Goal: Task Accomplishment & Management: Manage account settings

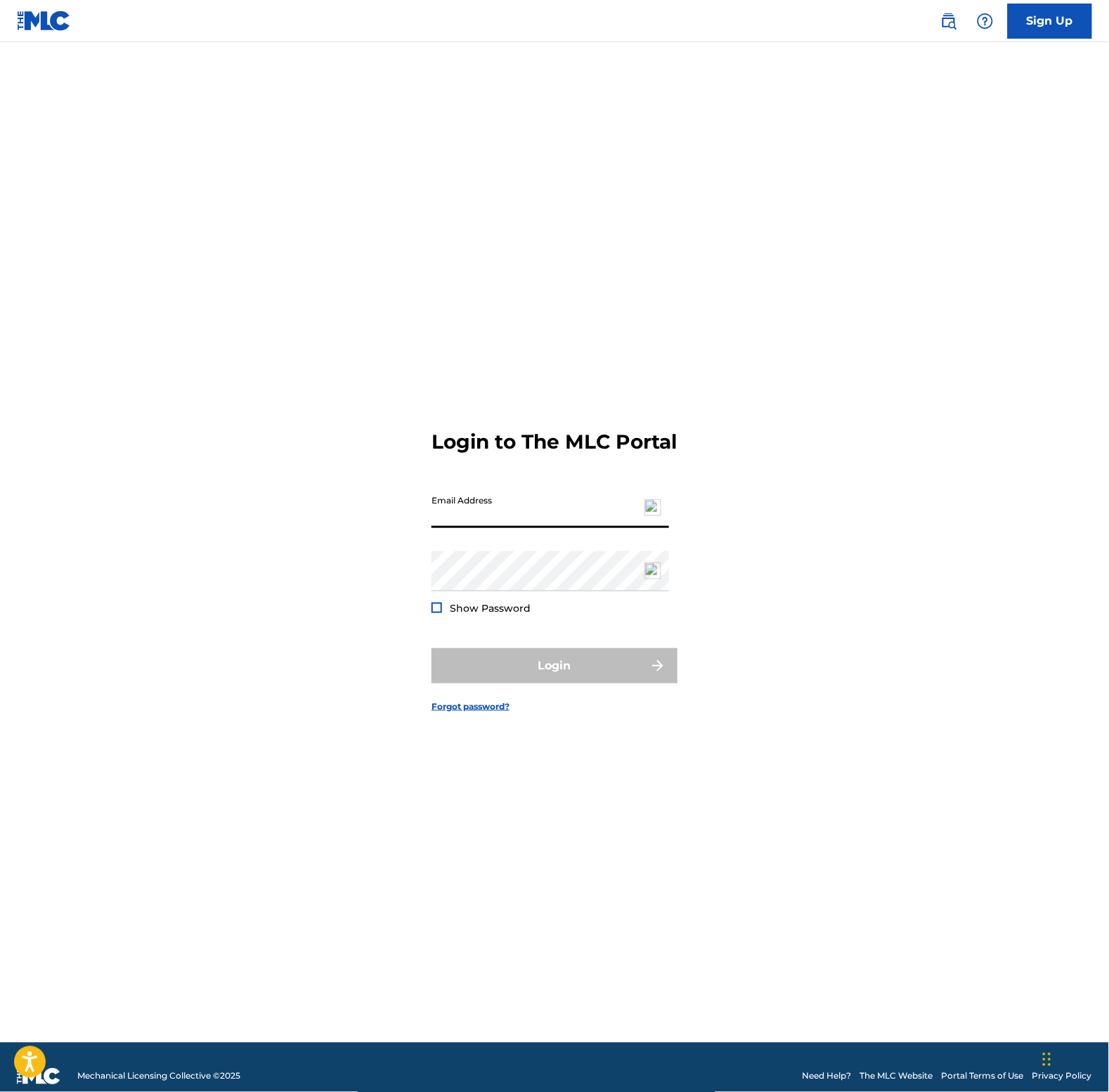
click at [510, 520] on input "Email Address" at bounding box center [550, 507] width 238 height 40
type input "[EMAIL_ADDRESS][DOMAIN_NAME]"
click at [568, 675] on button "Login" at bounding box center [554, 665] width 246 height 35
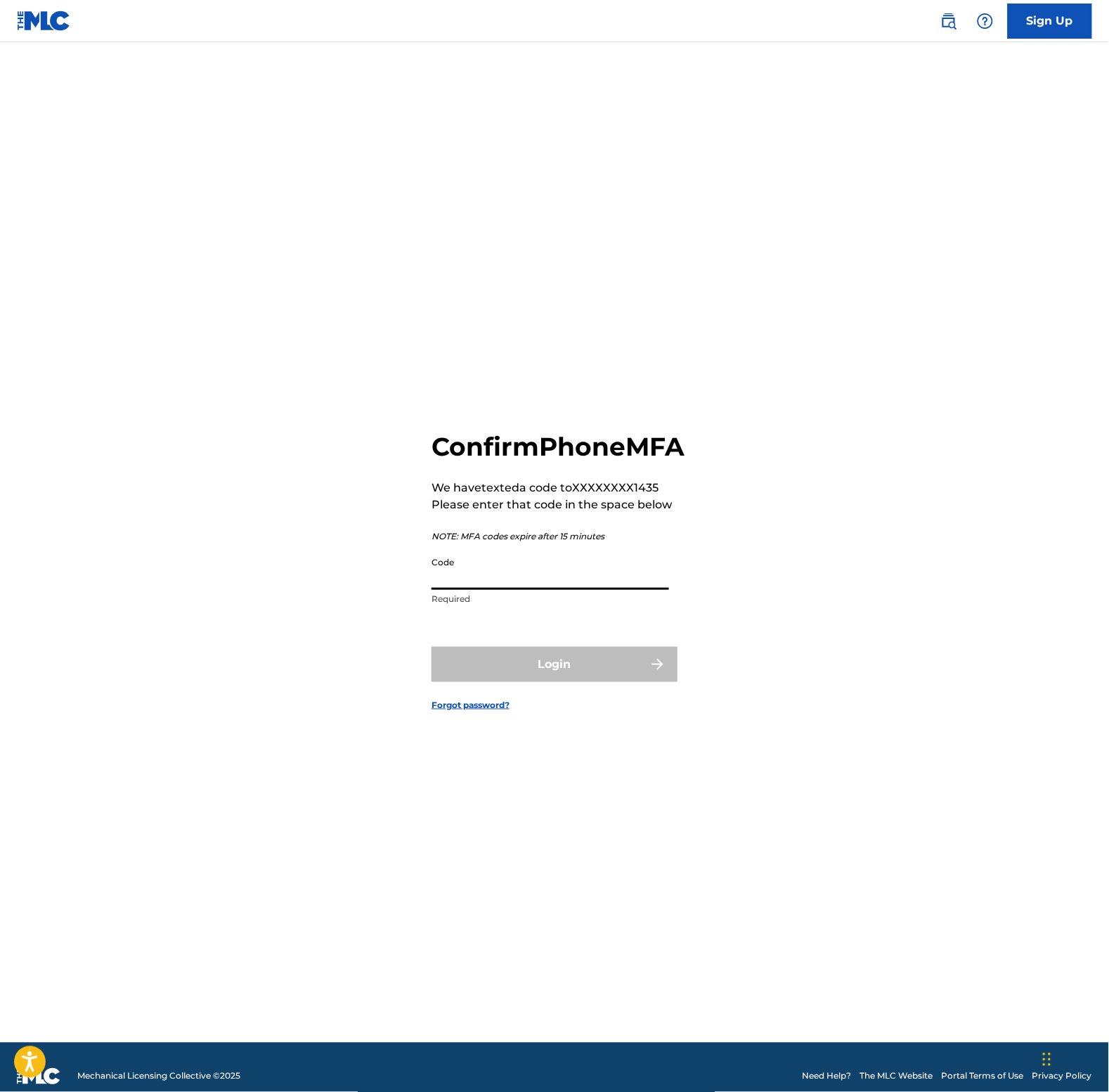
click at [505, 590] on input "Code" at bounding box center [550, 569] width 238 height 40
type input "167914"
click at [527, 682] on button "Login" at bounding box center [554, 664] width 246 height 35
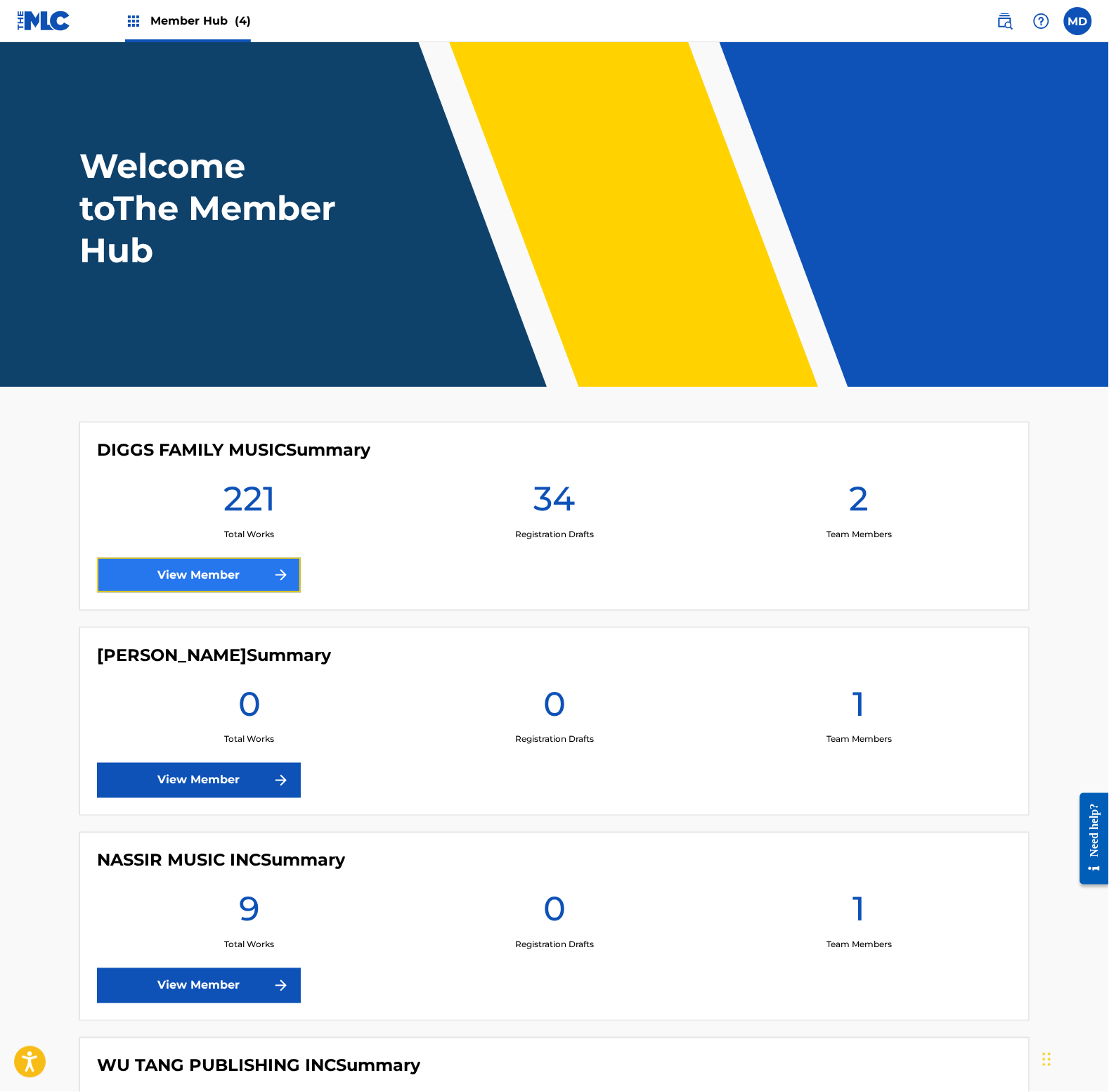
click at [191, 582] on link "View Member" at bounding box center [198, 575] width 204 height 35
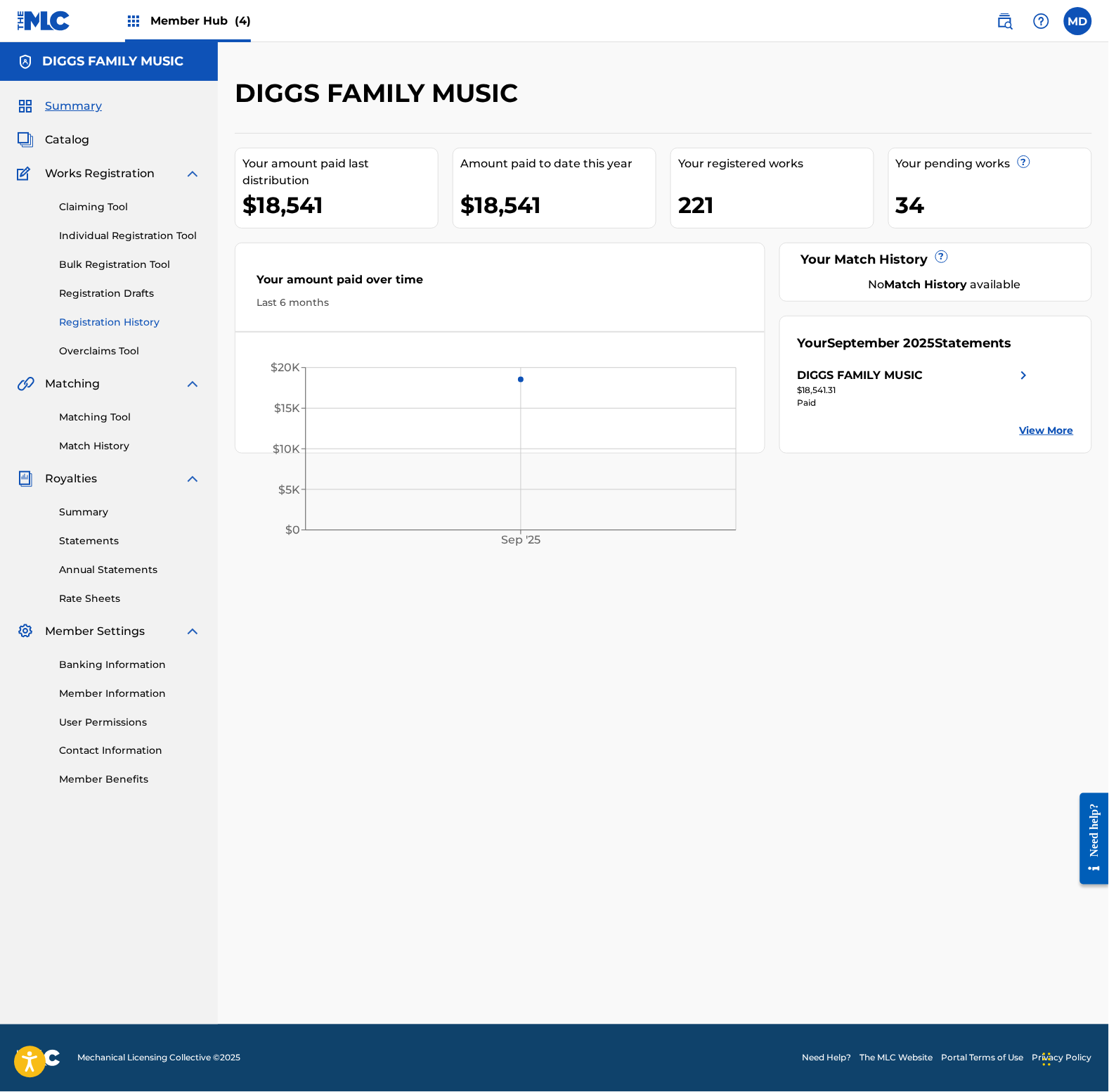
click at [104, 320] on link "Registration History" at bounding box center [130, 322] width 142 height 15
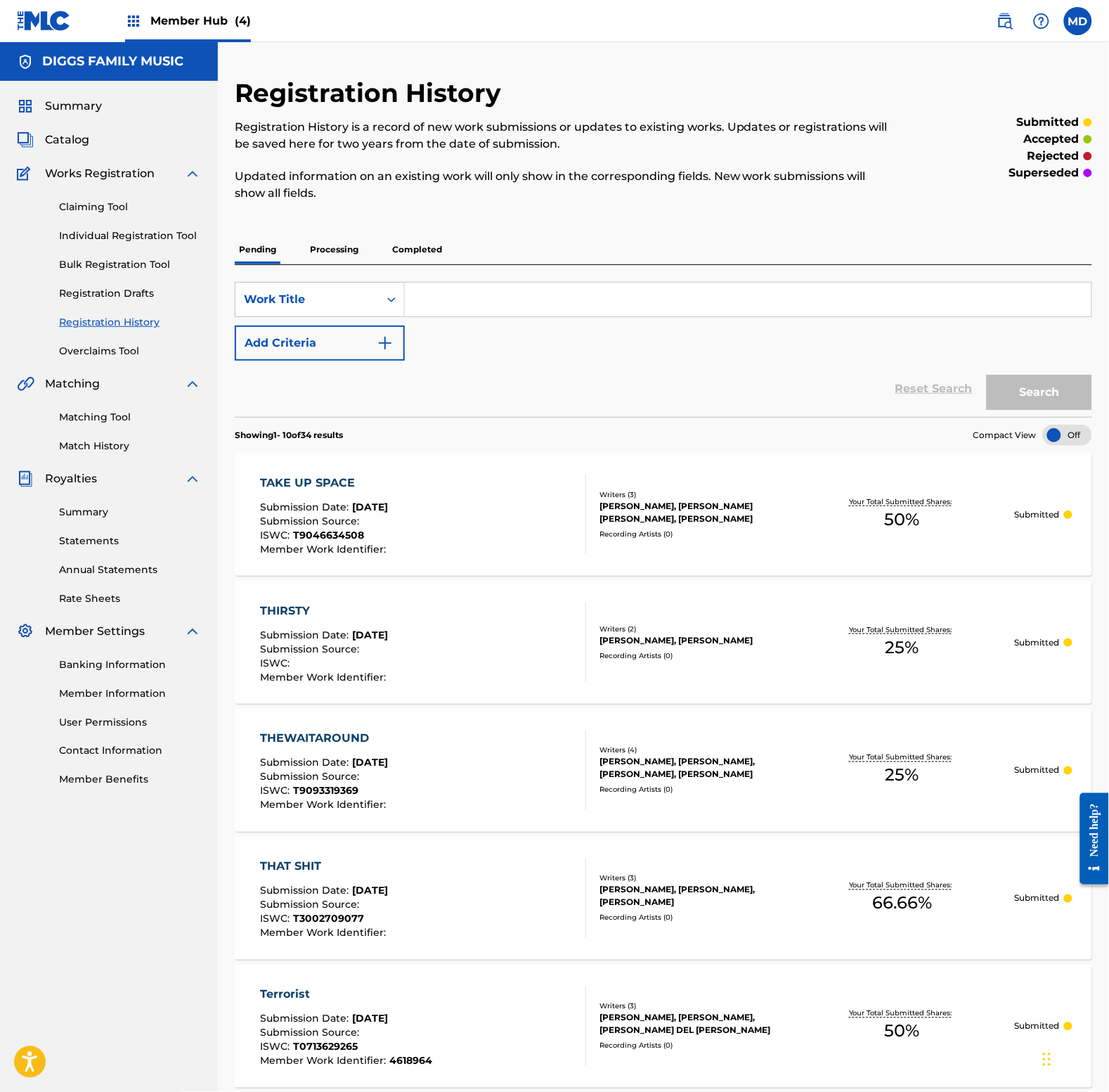
click at [554, 302] on input "Search Form" at bounding box center [748, 299] width 687 height 33
type input "throw your flag up"
click at [546, 296] on input "throw your flag up" at bounding box center [748, 299] width 687 height 33
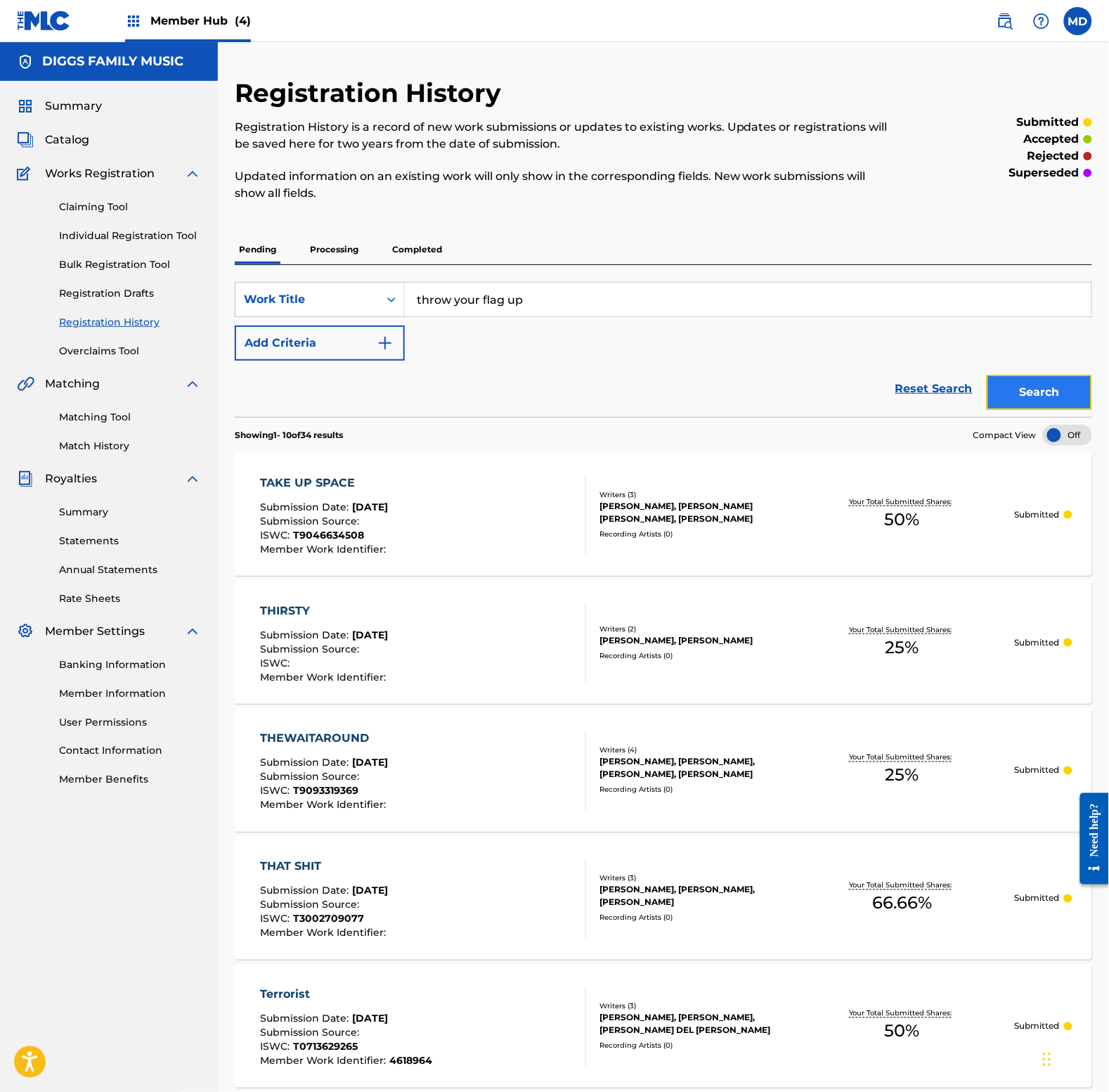
click at [1010, 398] on button "Search" at bounding box center [1039, 392] width 105 height 35
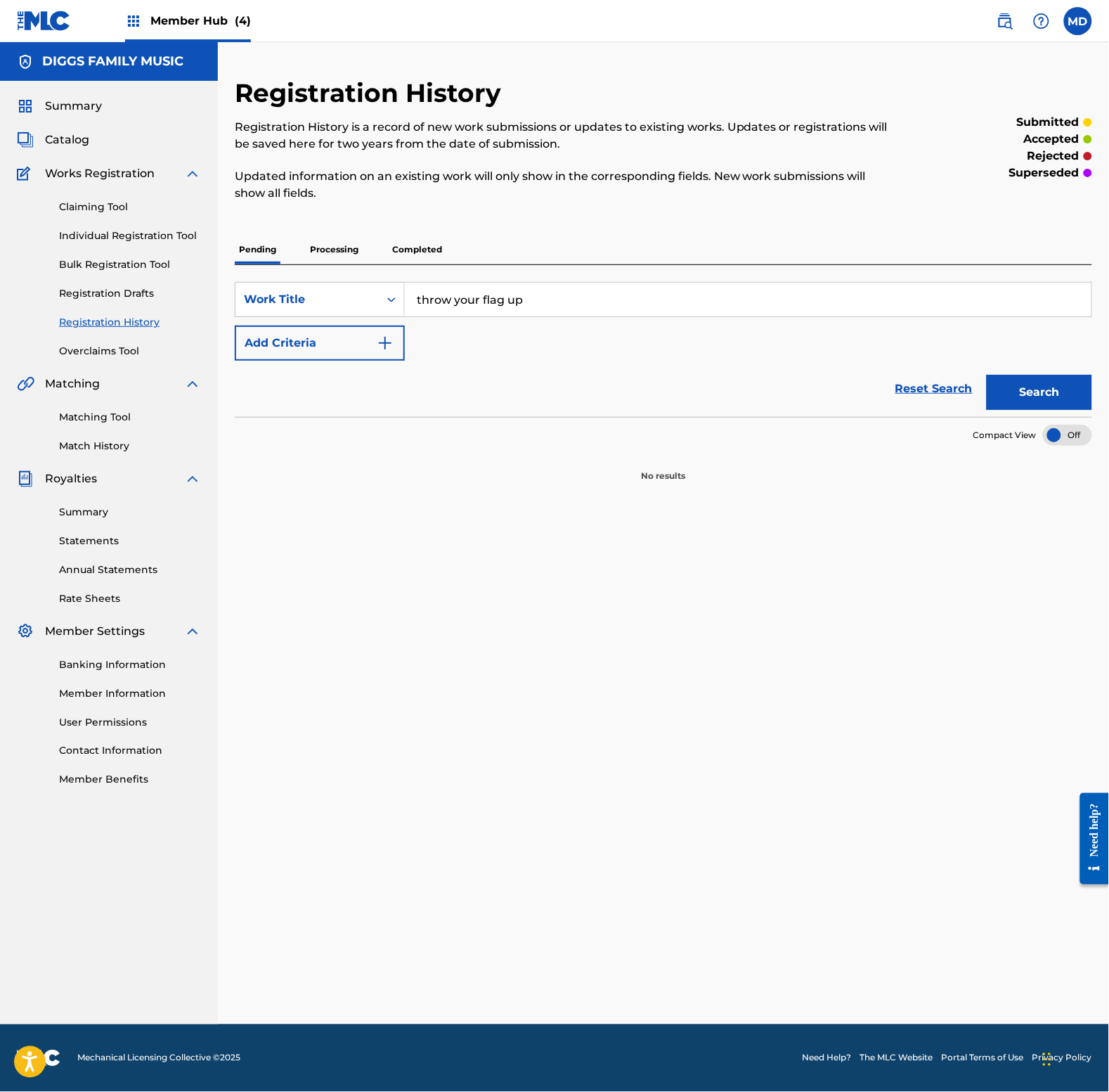
click at [337, 244] on p "Processing" at bounding box center [334, 250] width 57 height 30
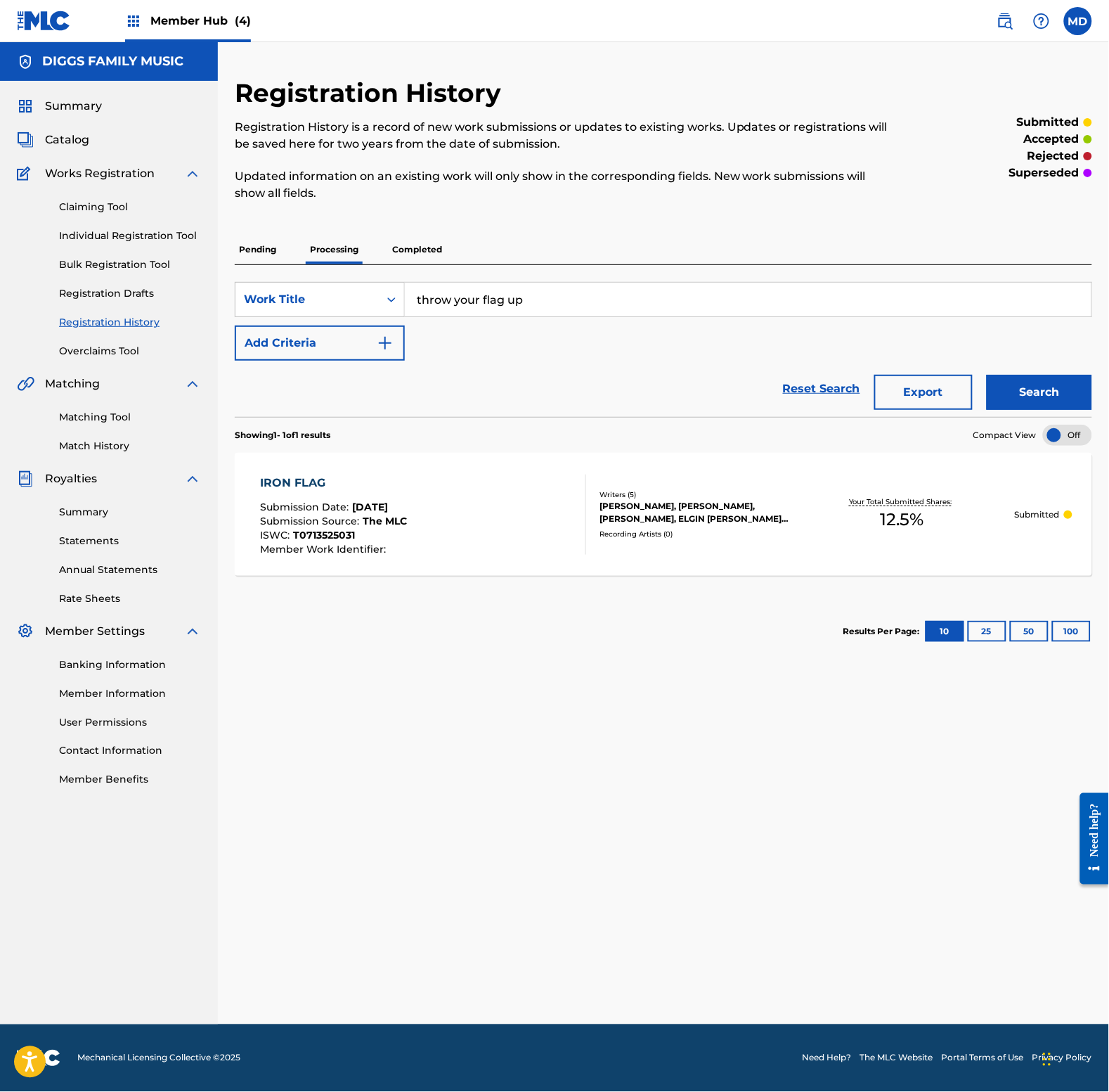
click at [420, 250] on p "Completed" at bounding box center [416, 250] width 59 height 30
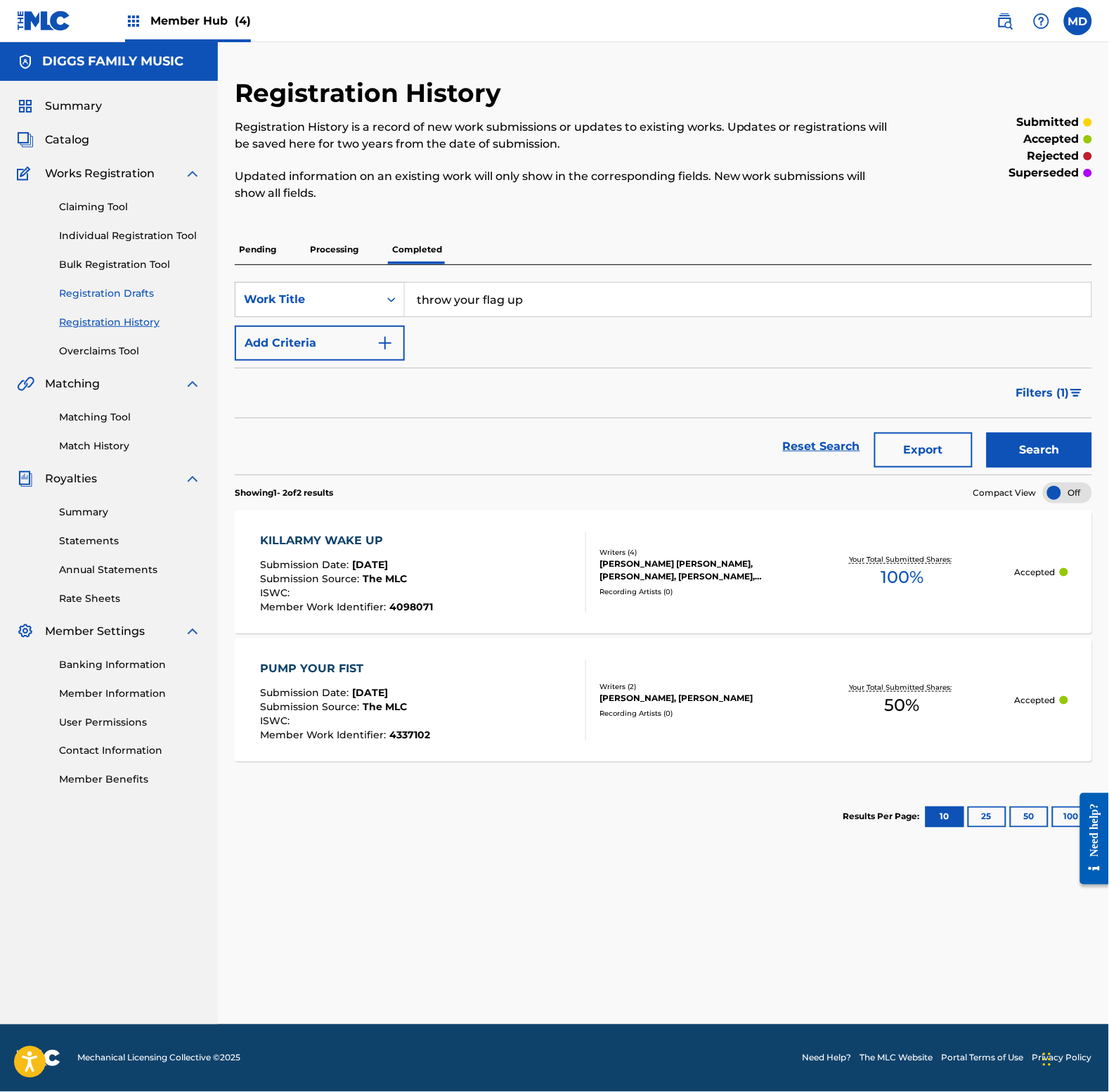
click at [82, 293] on link "Registration Drafts" at bounding box center [130, 294] width 142 height 15
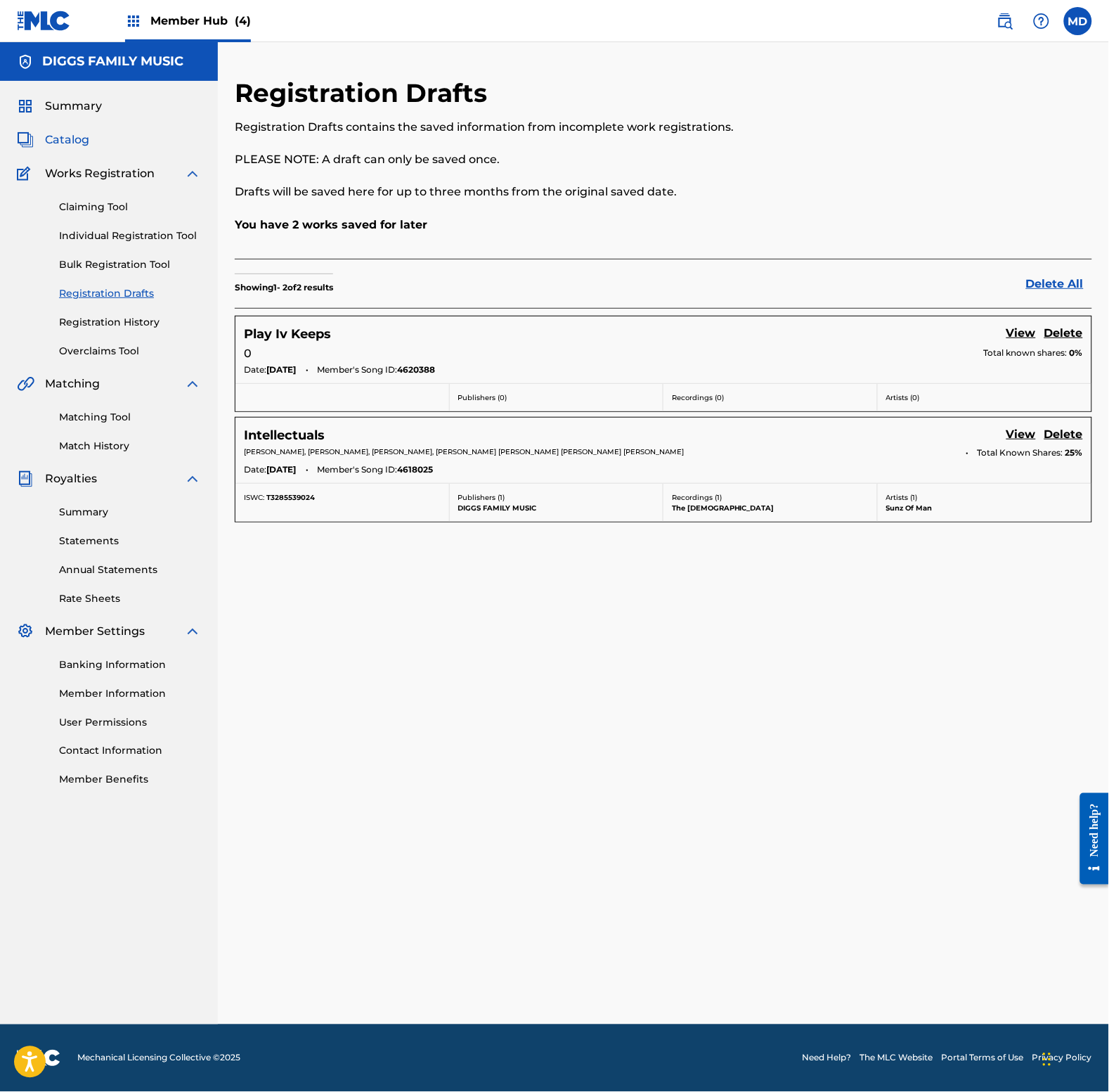
click at [82, 139] on span "Catalog" at bounding box center [67, 139] width 45 height 17
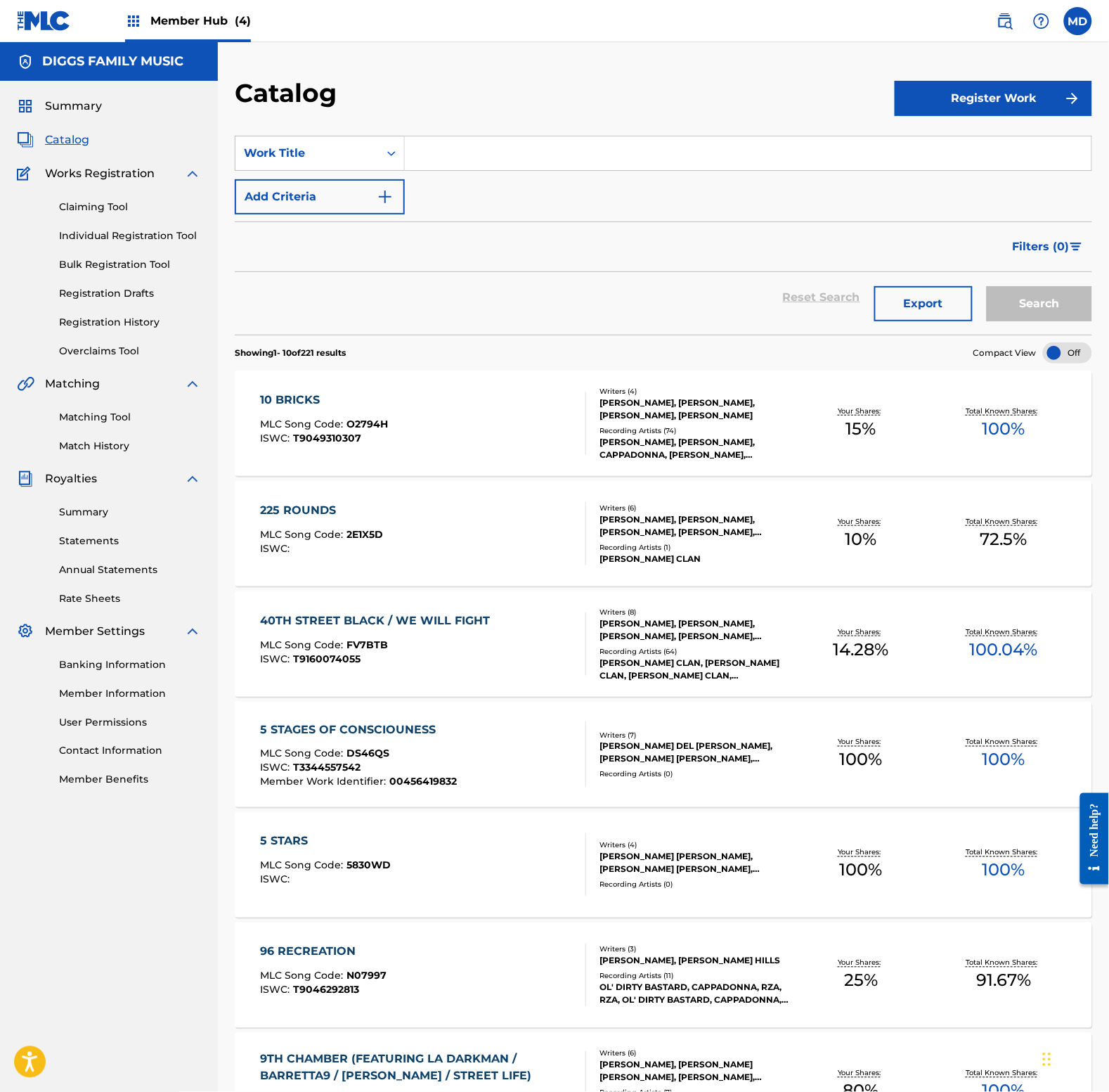
click at [517, 154] on input "Search Form" at bounding box center [748, 153] width 687 height 33
paste input "throw your flag up"
type input "throw your flag up"
click at [1041, 308] on button "Search" at bounding box center [1039, 304] width 105 height 35
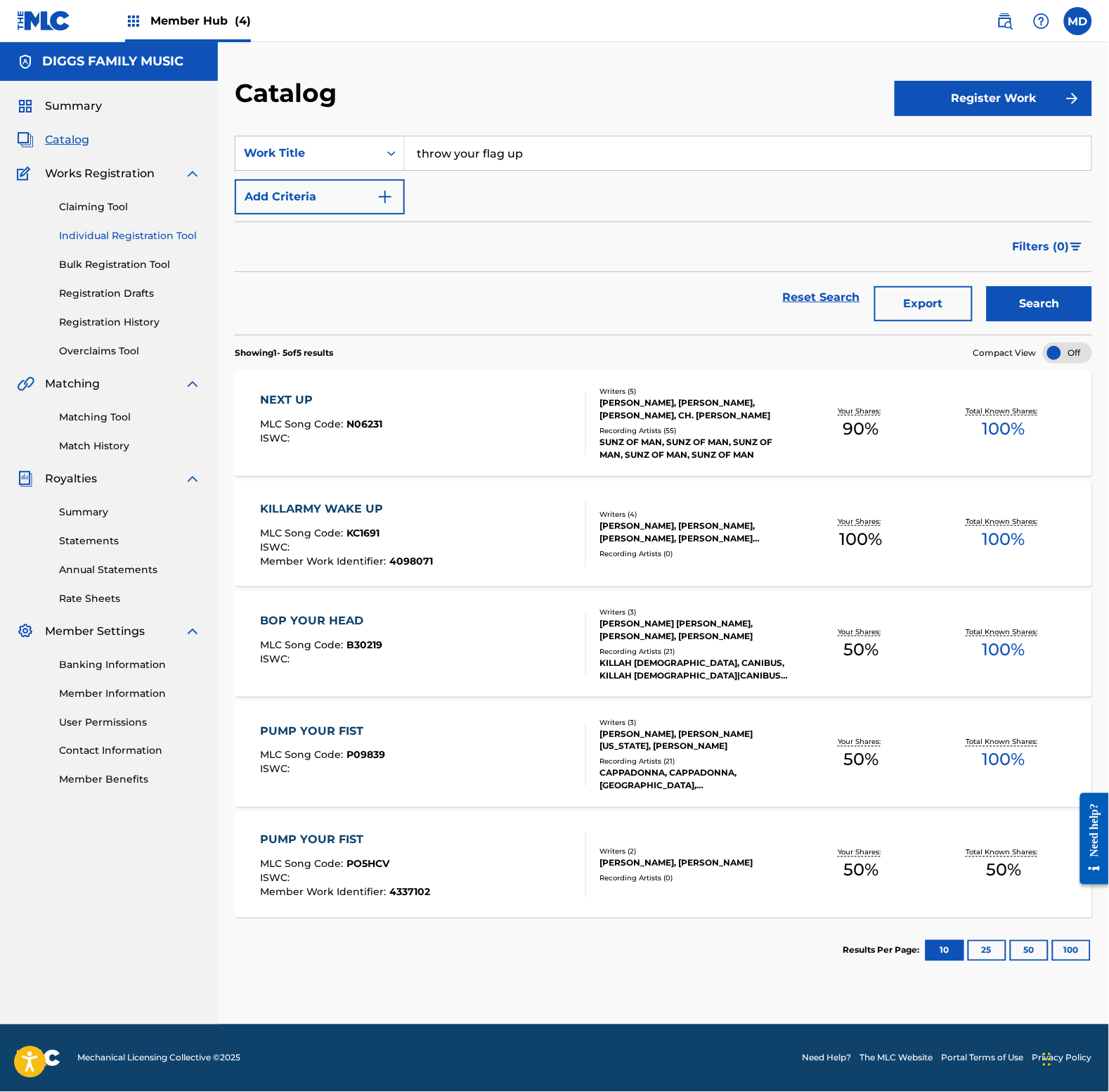
click at [79, 234] on link "Individual Registration Tool" at bounding box center [130, 236] width 142 height 15
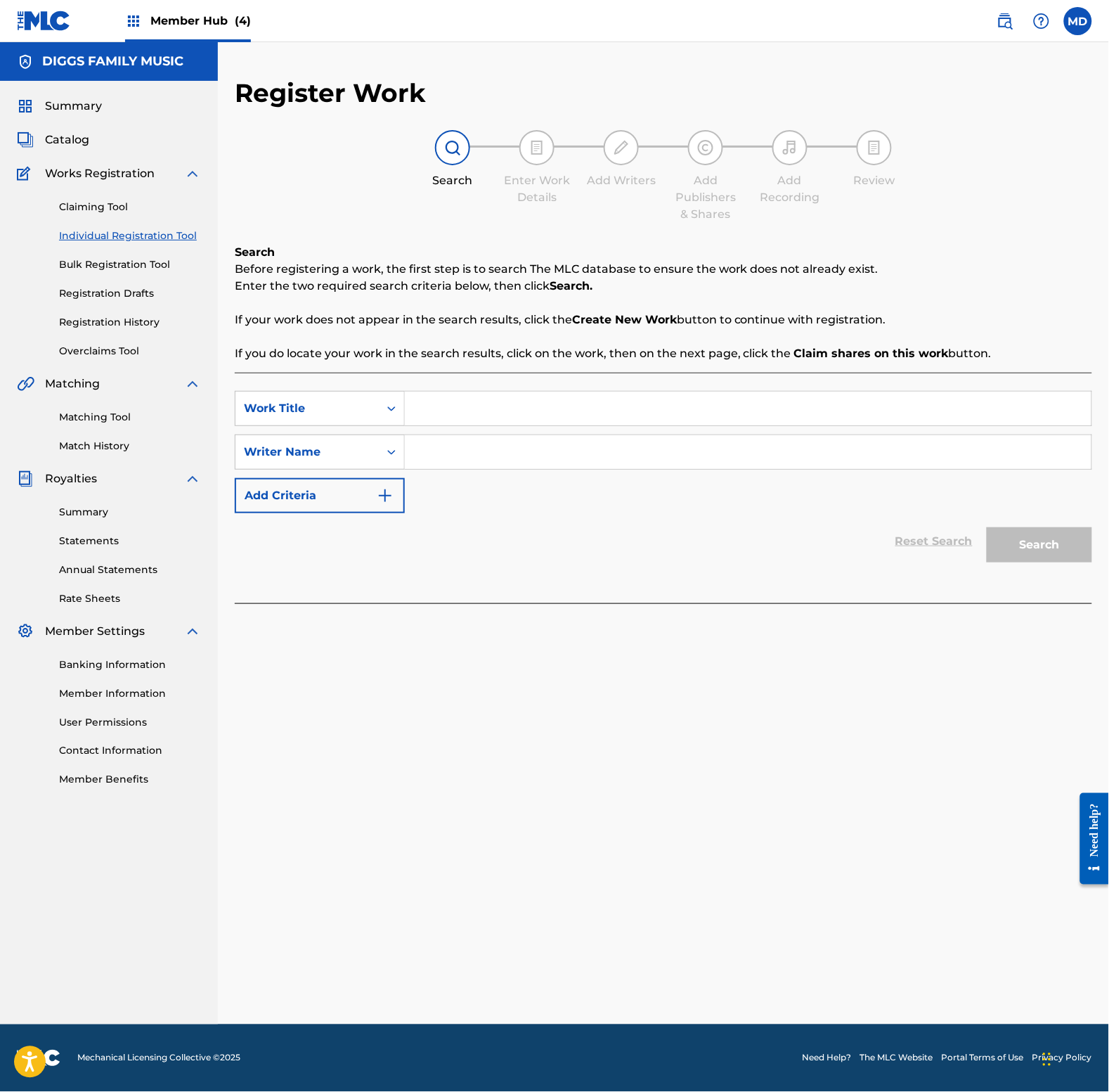
click at [493, 411] on input "Search Form" at bounding box center [748, 408] width 687 height 33
paste input "throw your flag up"
type input "throw your flag up"
click at [504, 449] on input "Search Form" at bounding box center [748, 452] width 687 height 33
click at [426, 449] on input "Search Form" at bounding box center [748, 452] width 687 height 33
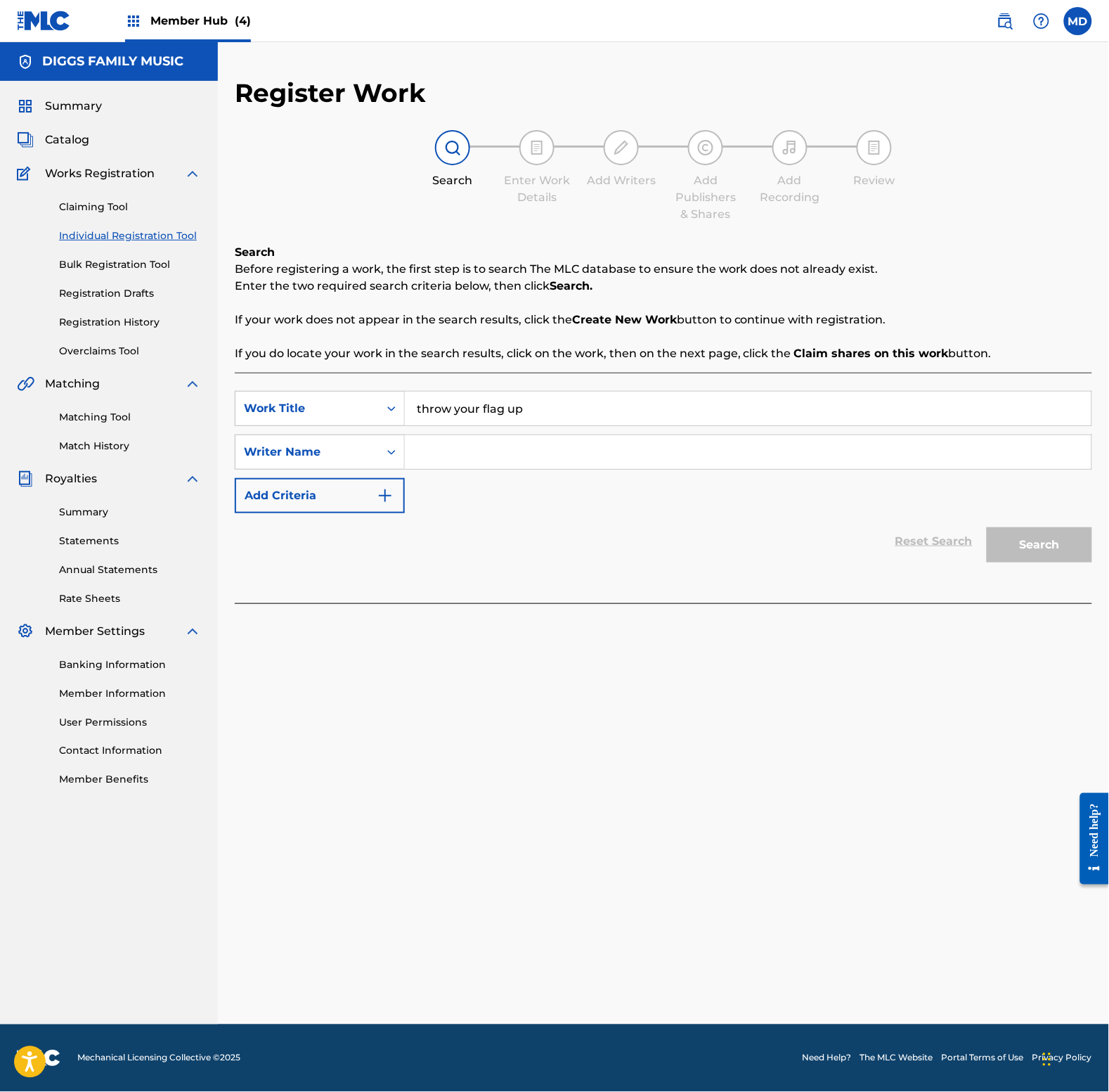
paste input "[PERSON_NAME]"
type input "[PERSON_NAME]"
click at [1007, 552] on button "Search" at bounding box center [1039, 545] width 105 height 35
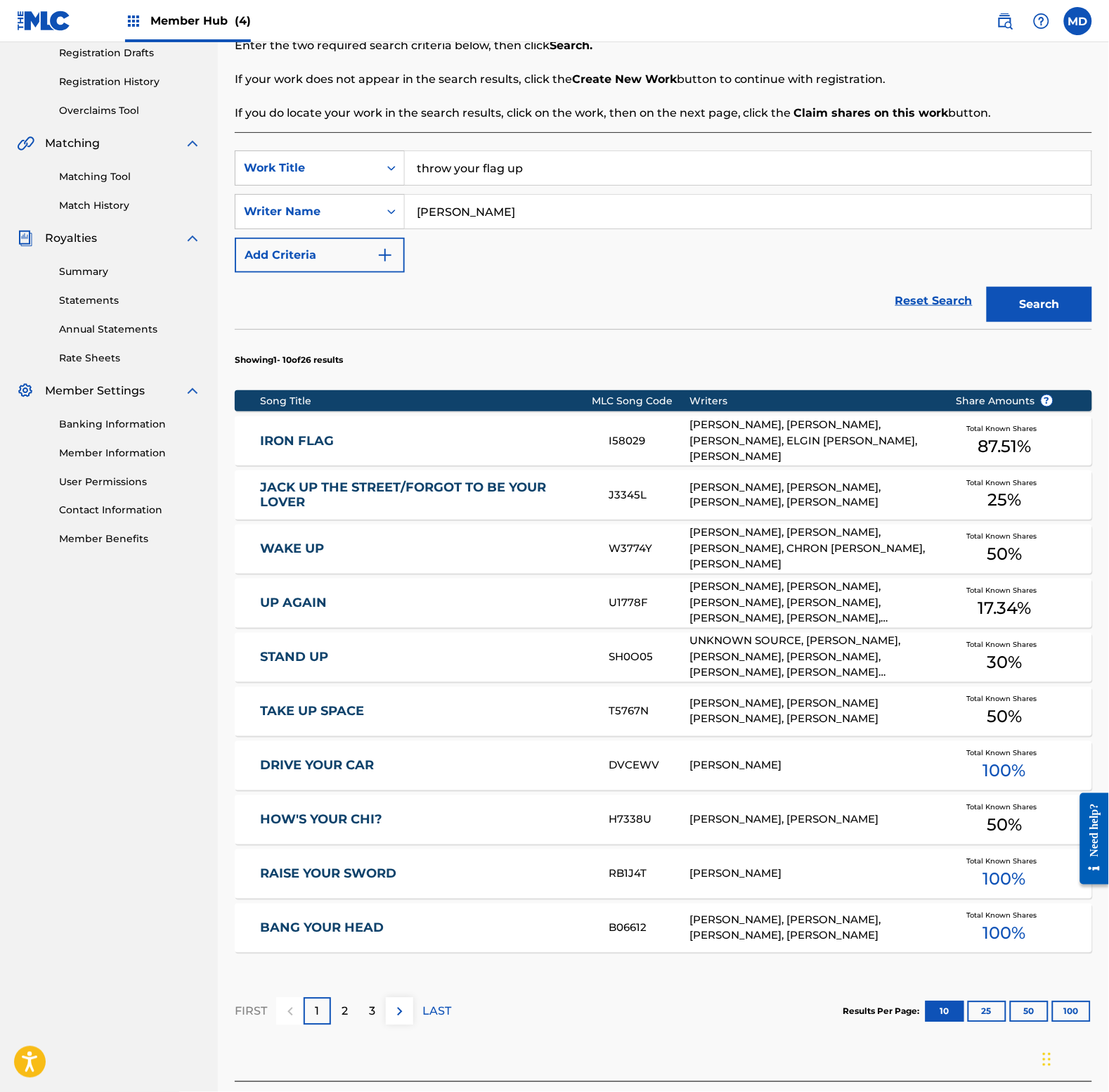
scroll to position [347, 0]
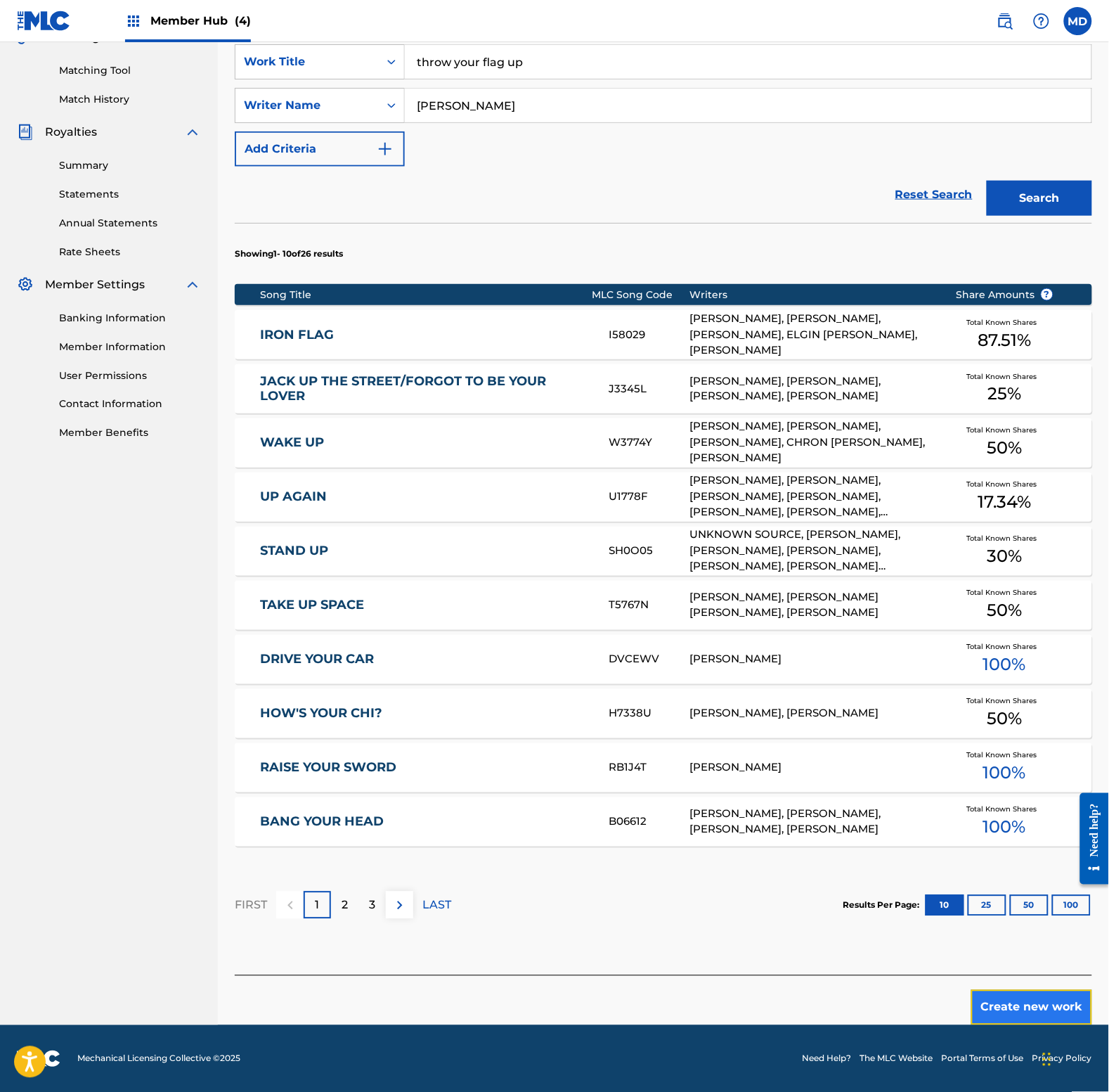
click at [1034, 1011] on button "Create new work" at bounding box center [1032, 1007] width 121 height 35
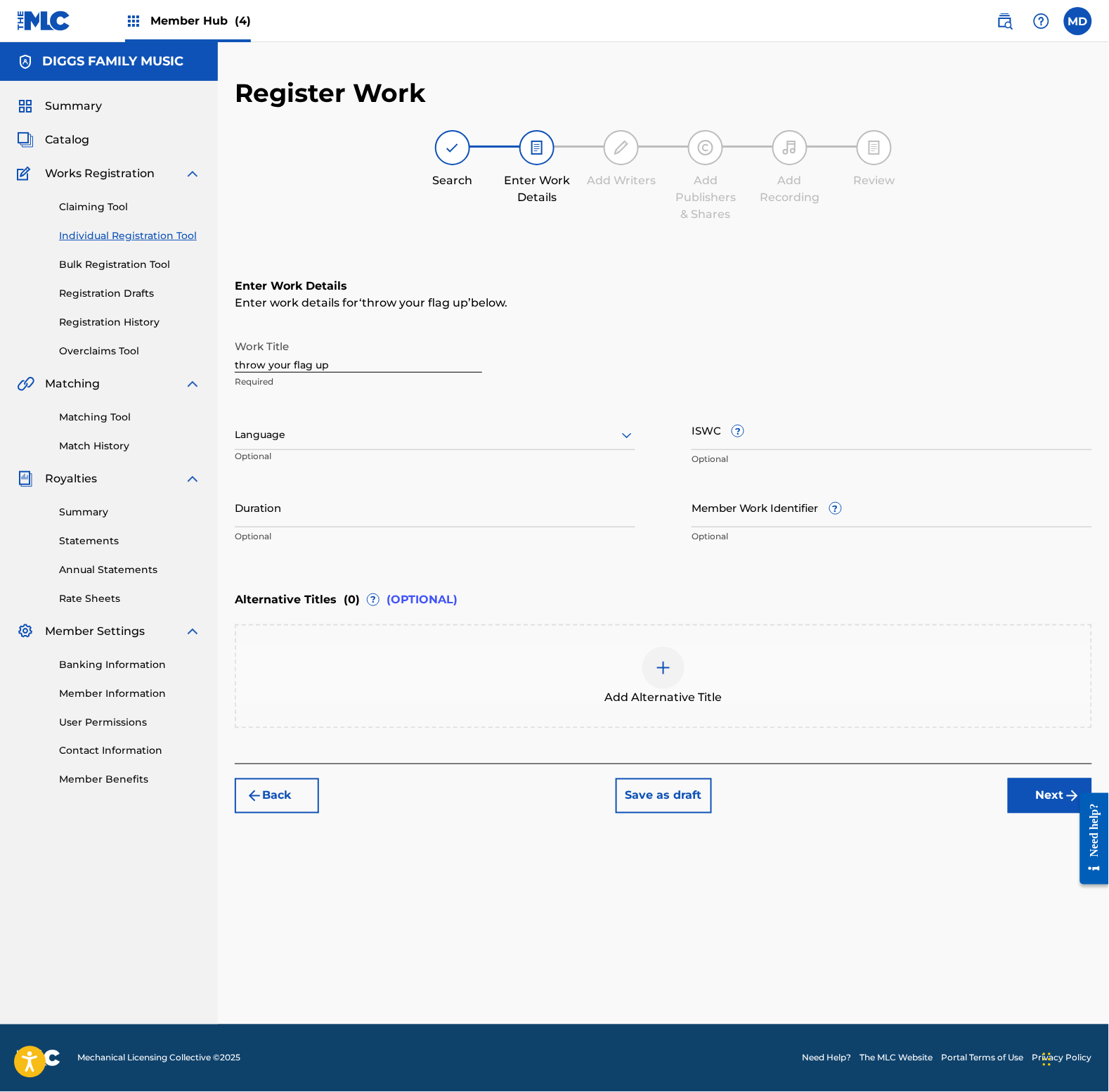
scroll to position [0, 0]
click at [328, 436] on div at bounding box center [435, 434] width 401 height 18
click at [337, 465] on div "English" at bounding box center [435, 466] width 400 height 32
click at [769, 508] on input "Member Work Identifier ?" at bounding box center [891, 507] width 401 height 40
paste input "5728445"
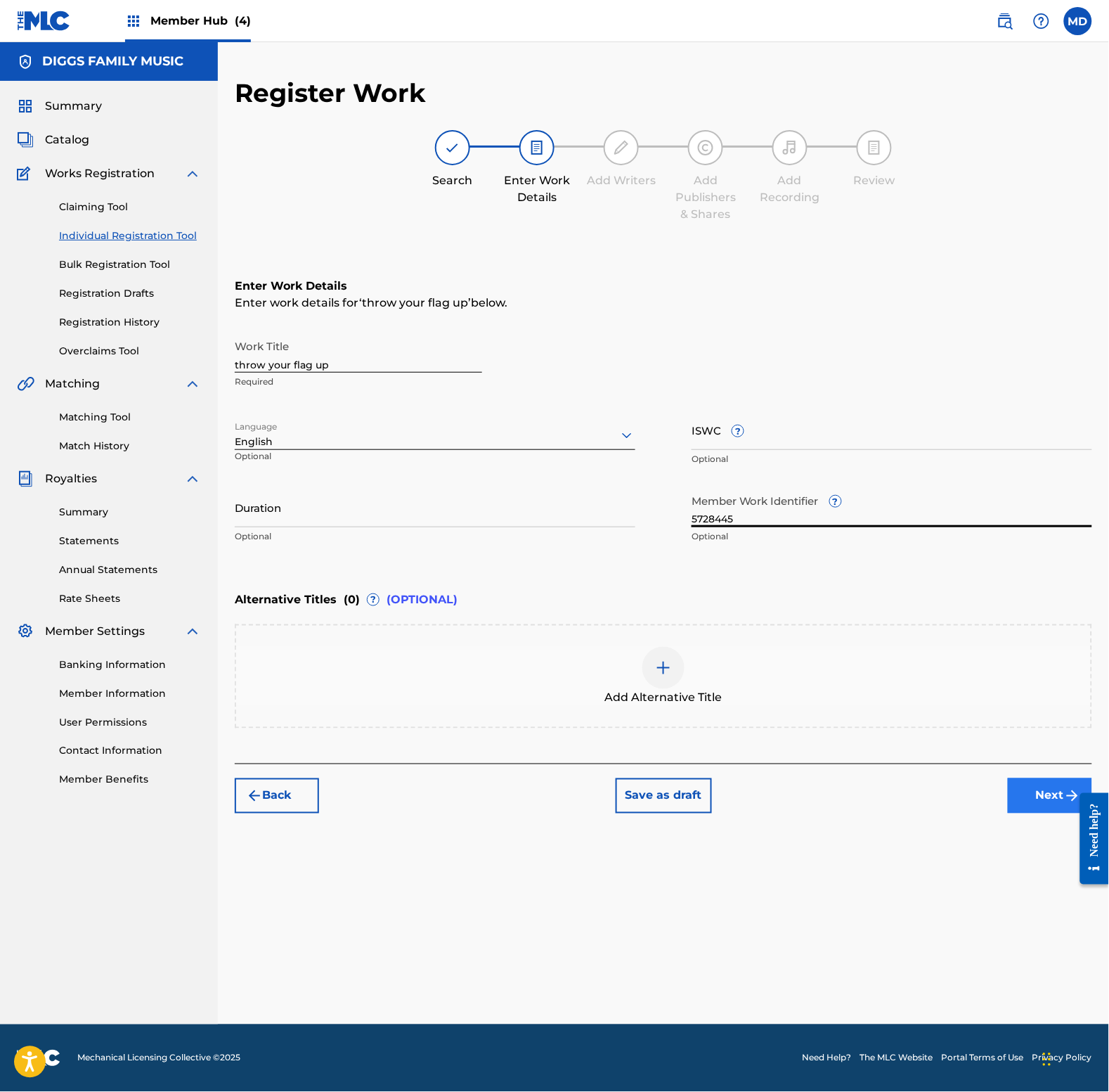
type input "5728445"
click at [1032, 792] on button "Next" at bounding box center [1050, 796] width 85 height 35
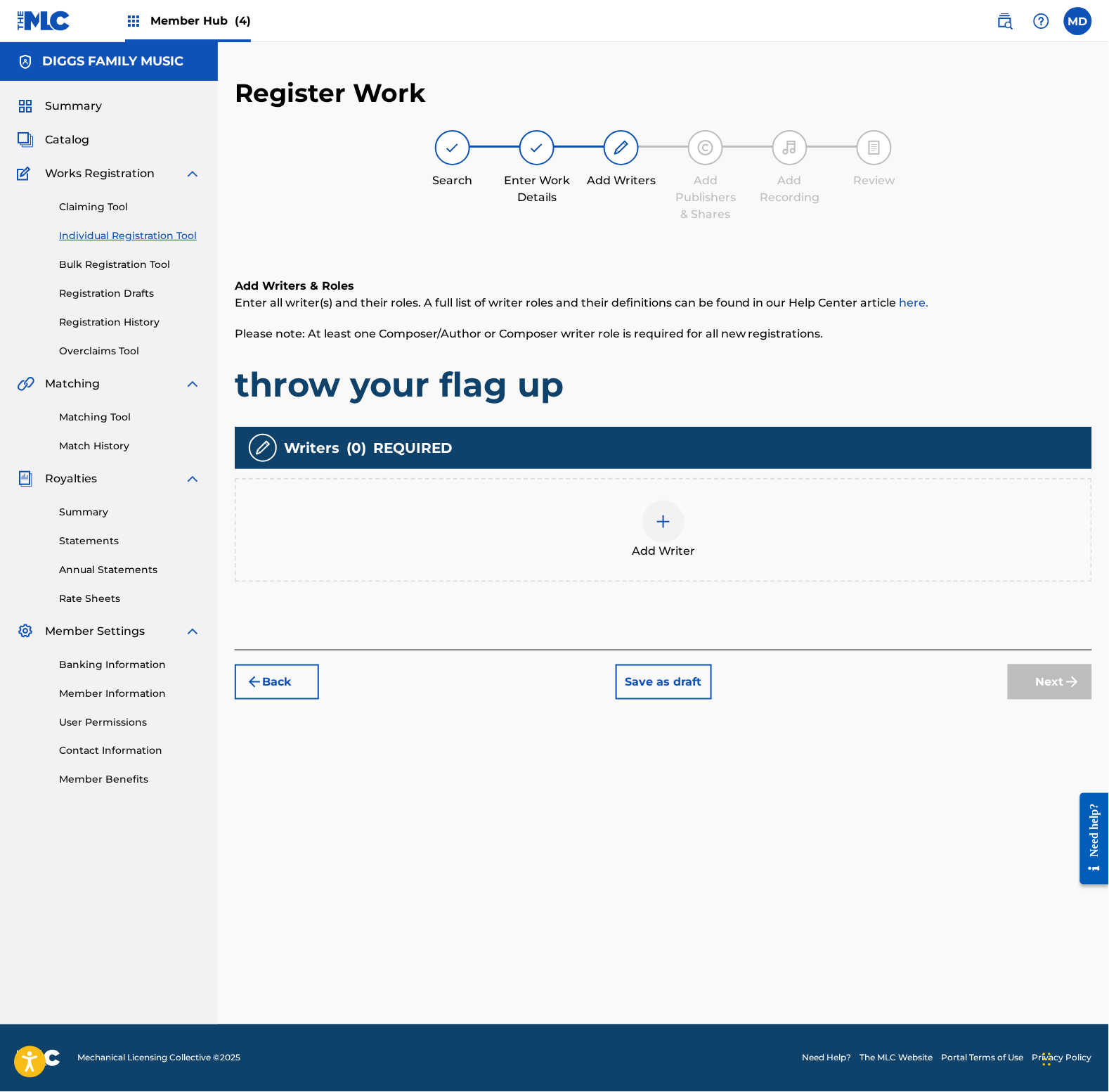
click at [663, 520] on img at bounding box center [664, 521] width 17 height 17
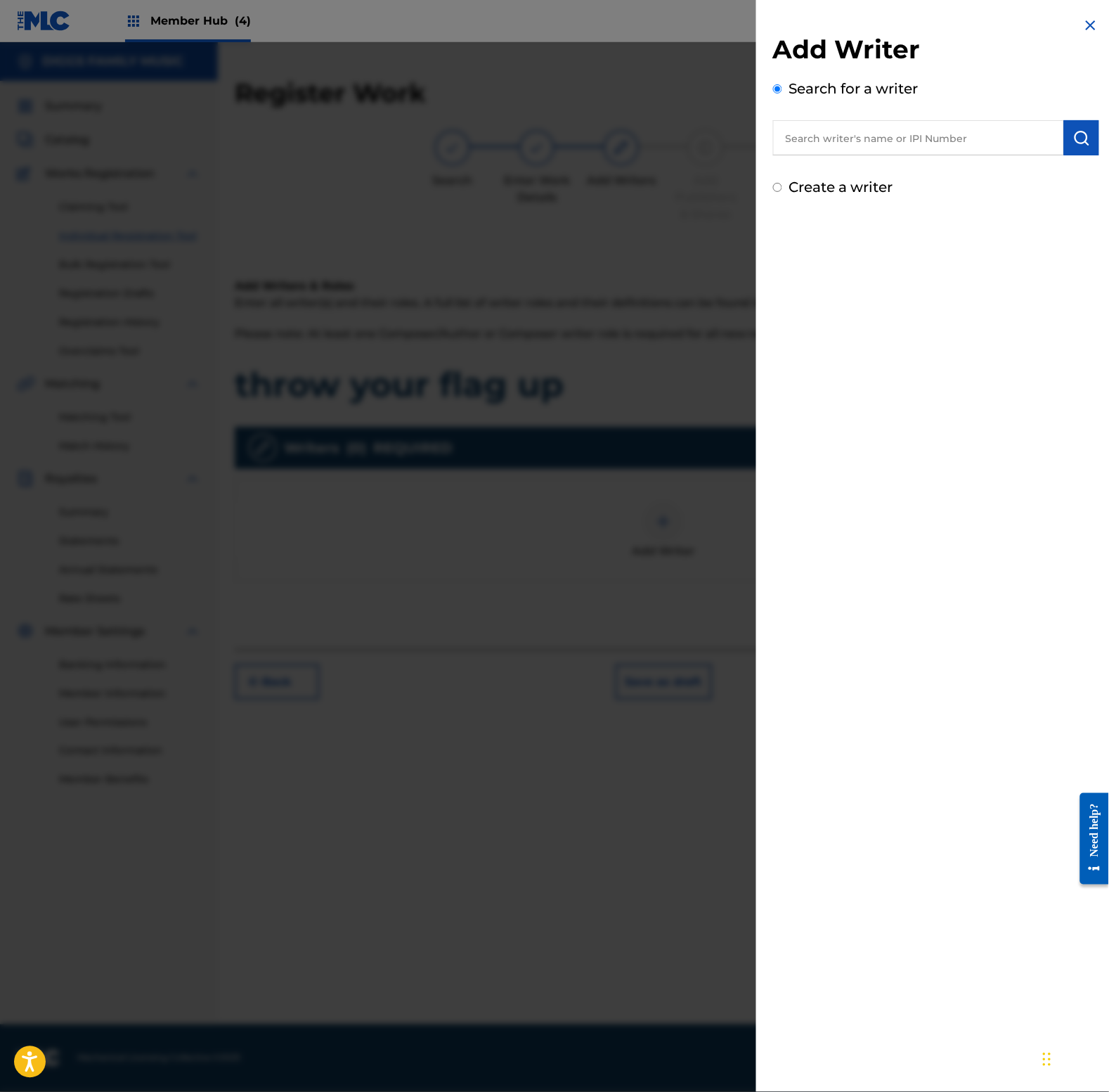
click at [844, 143] on input "text" at bounding box center [918, 138] width 291 height 35
paste input "242590771"
click at [786, 138] on input "242590771" at bounding box center [918, 138] width 291 height 35
type input "00242590771"
click at [1085, 135] on img "submit" at bounding box center [1082, 138] width 17 height 17
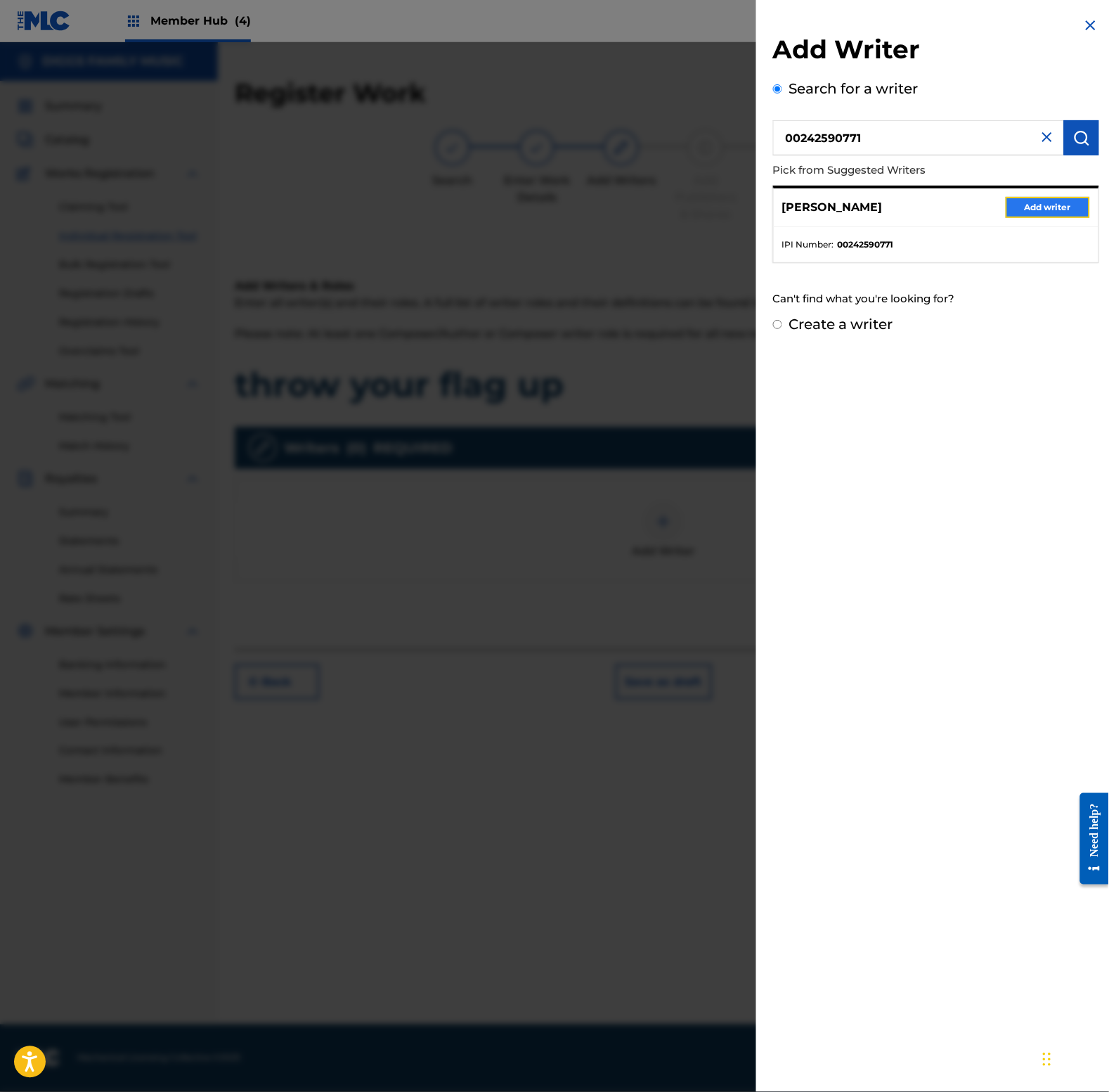
click at [1060, 203] on button "Add writer" at bounding box center [1048, 207] width 85 height 21
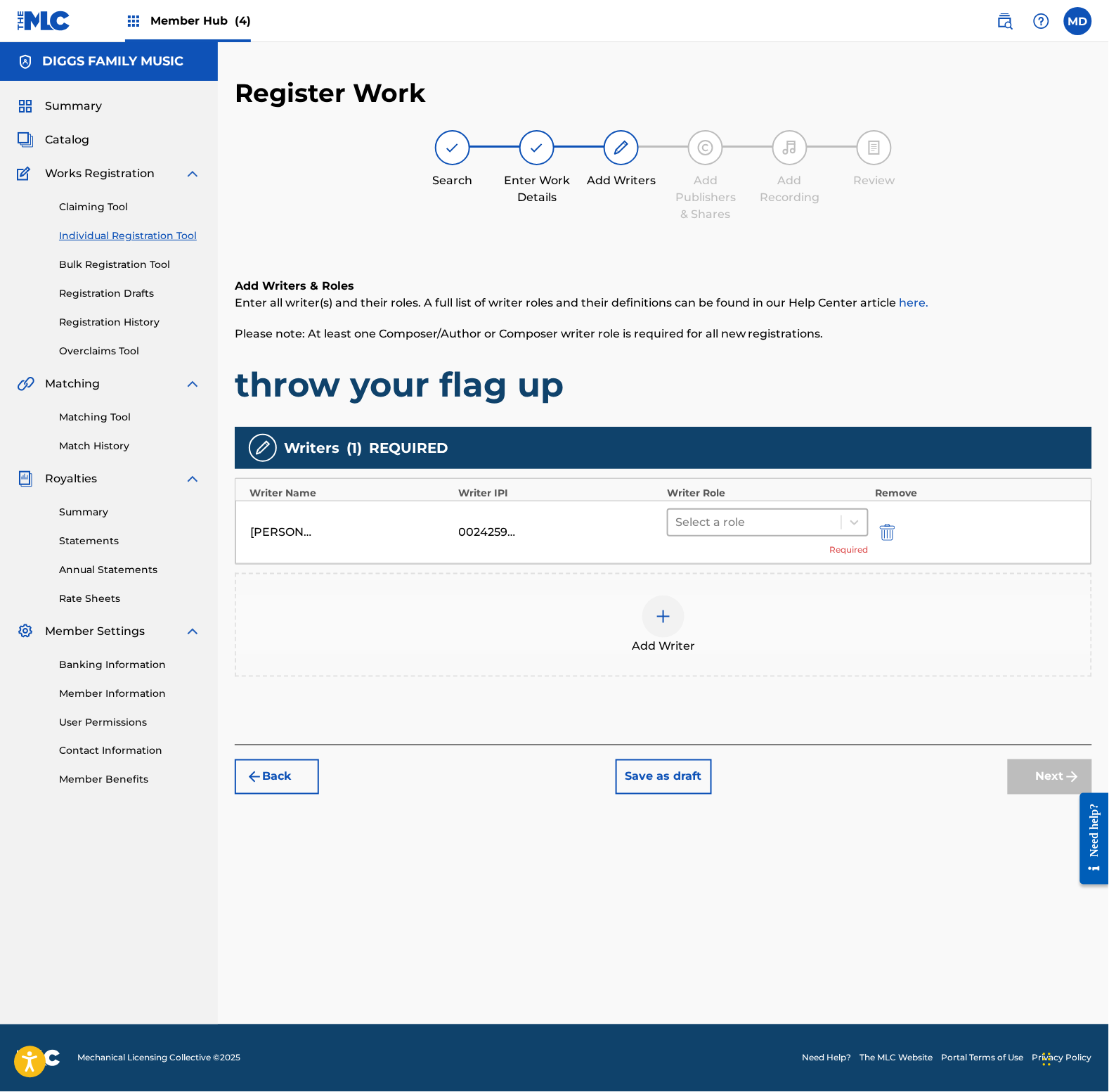
click at [729, 525] on div at bounding box center [755, 521] width 159 height 20
click at [733, 562] on div "Composer/Author" at bounding box center [768, 558] width 201 height 28
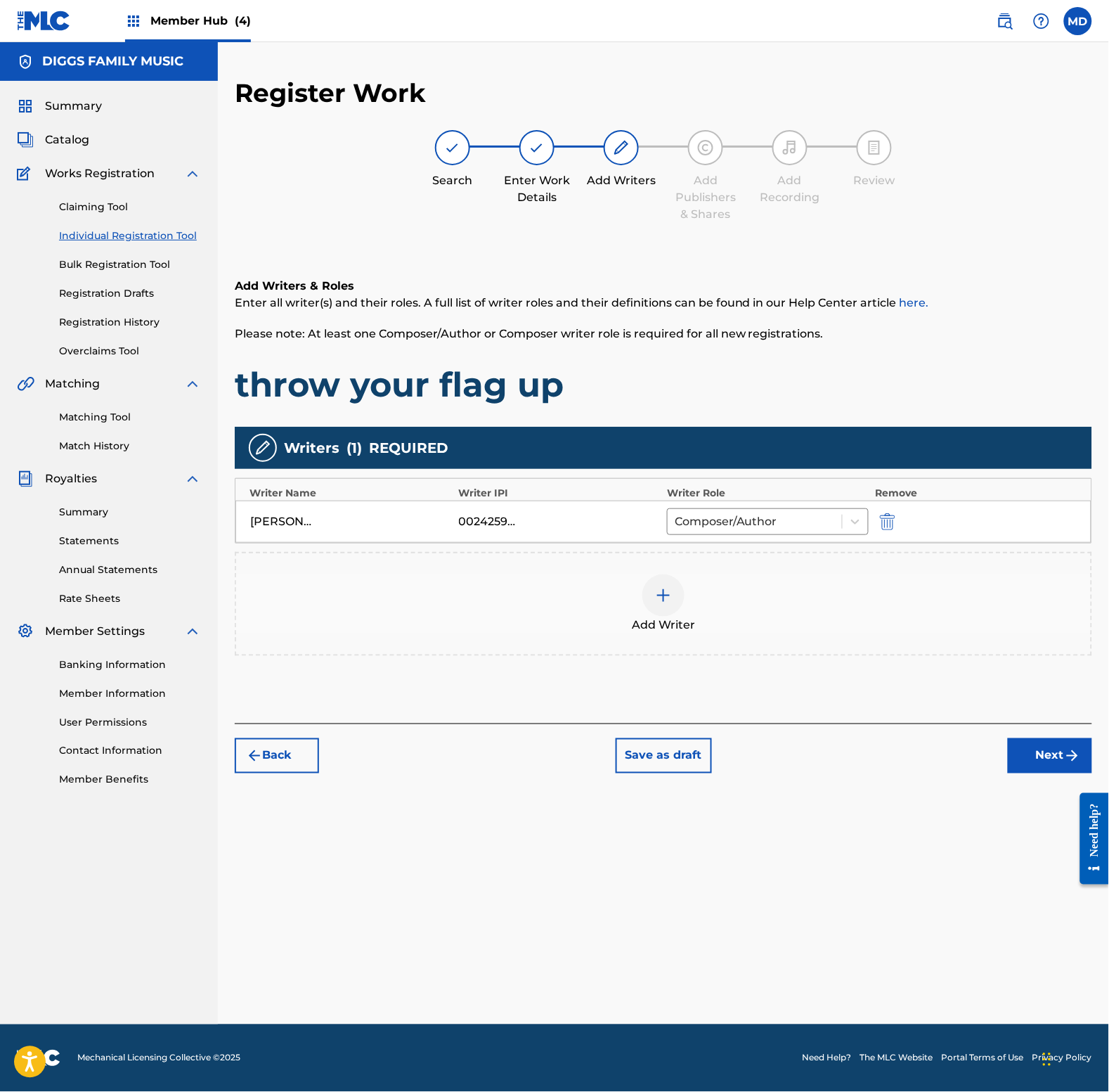
click at [661, 591] on img at bounding box center [664, 596] width 17 height 17
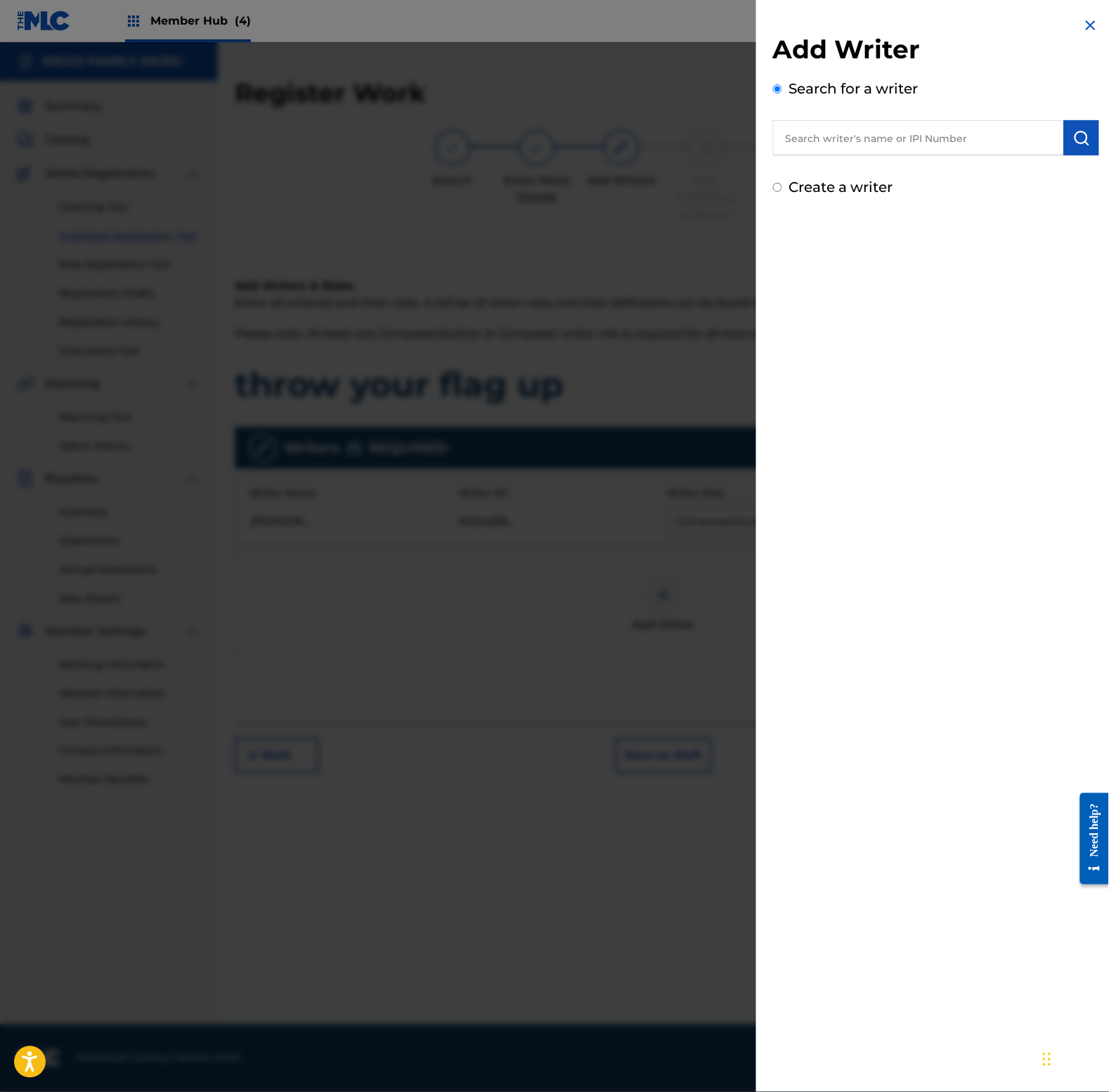
click at [856, 149] on input "text" at bounding box center [918, 138] width 291 height 35
paste input "[PERSON_NAME] Q"
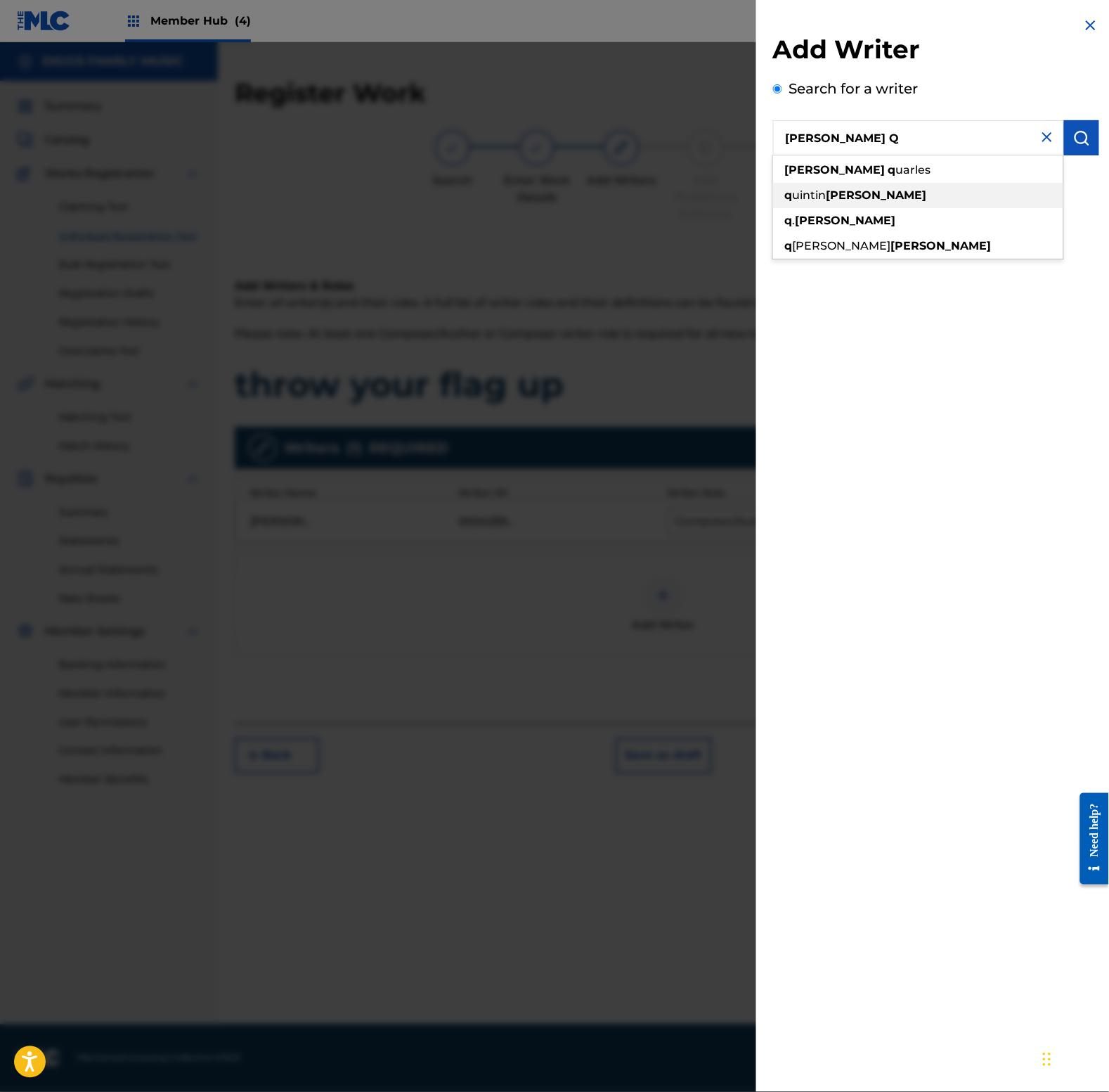
click at [983, 204] on div "q [PERSON_NAME]" at bounding box center [918, 195] width 290 height 25
type input "[PERSON_NAME]"
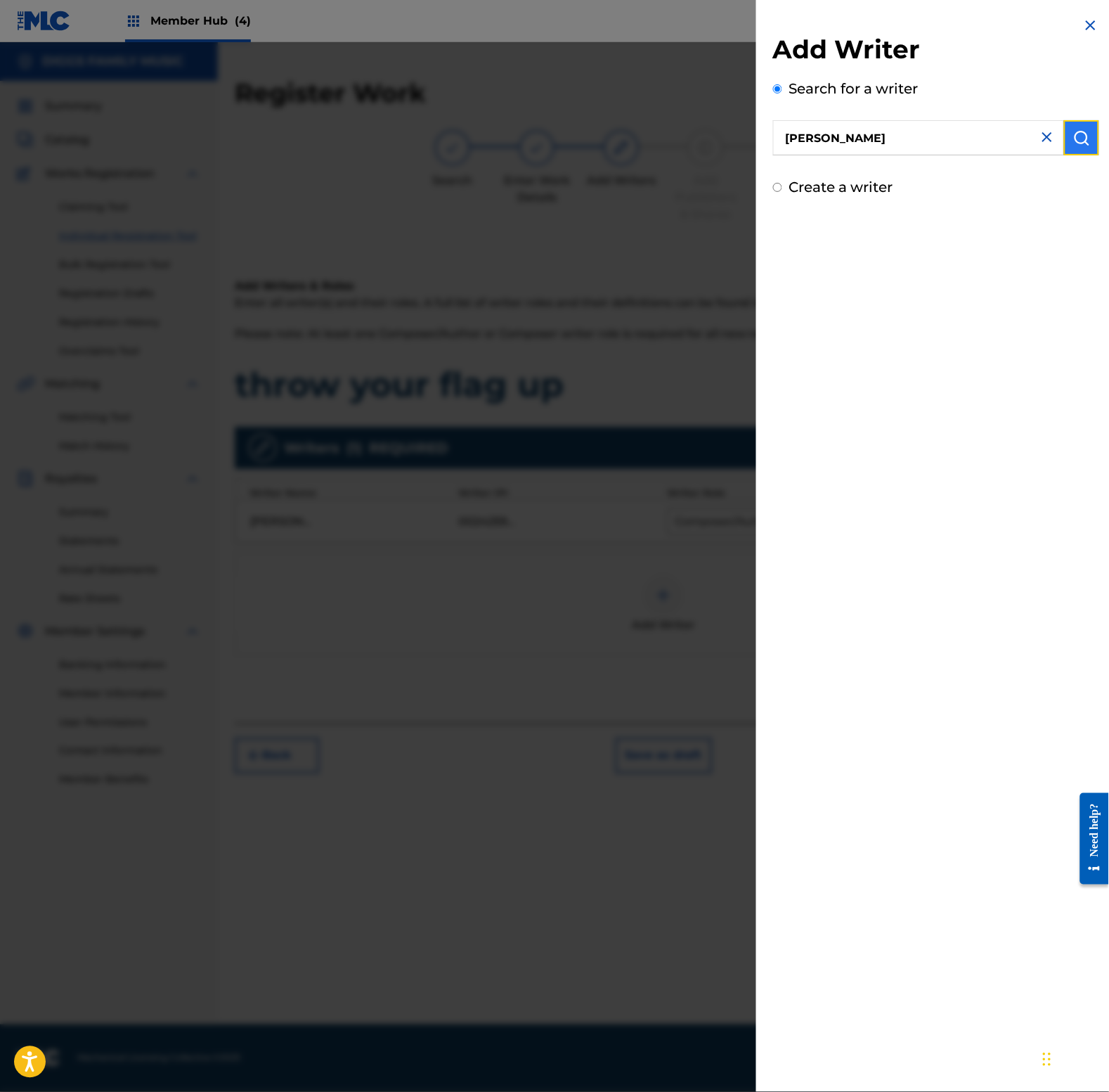
click at [1081, 140] on img "submit" at bounding box center [1082, 138] width 17 height 17
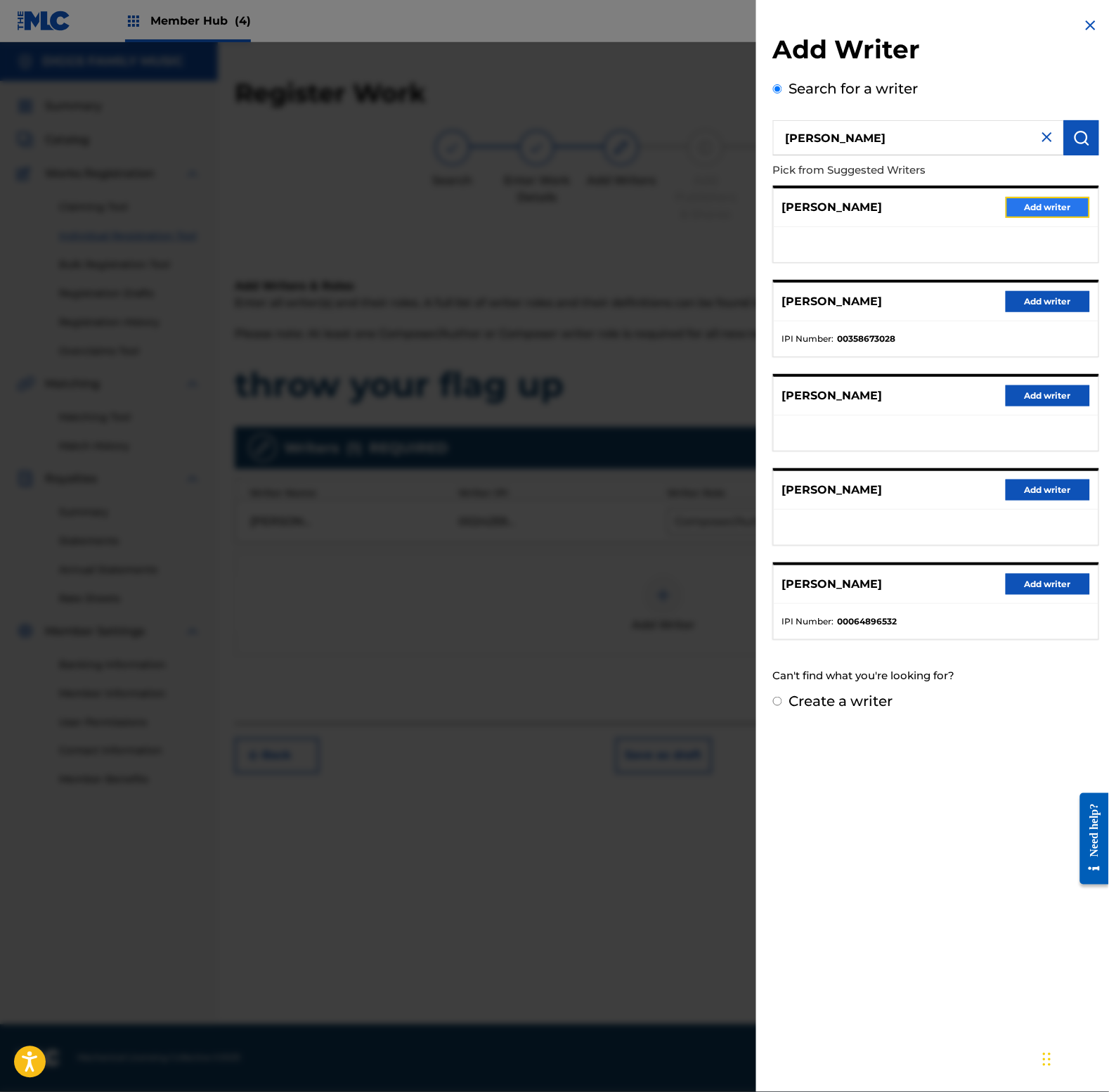
click at [1049, 203] on button "Add writer" at bounding box center [1048, 207] width 85 height 21
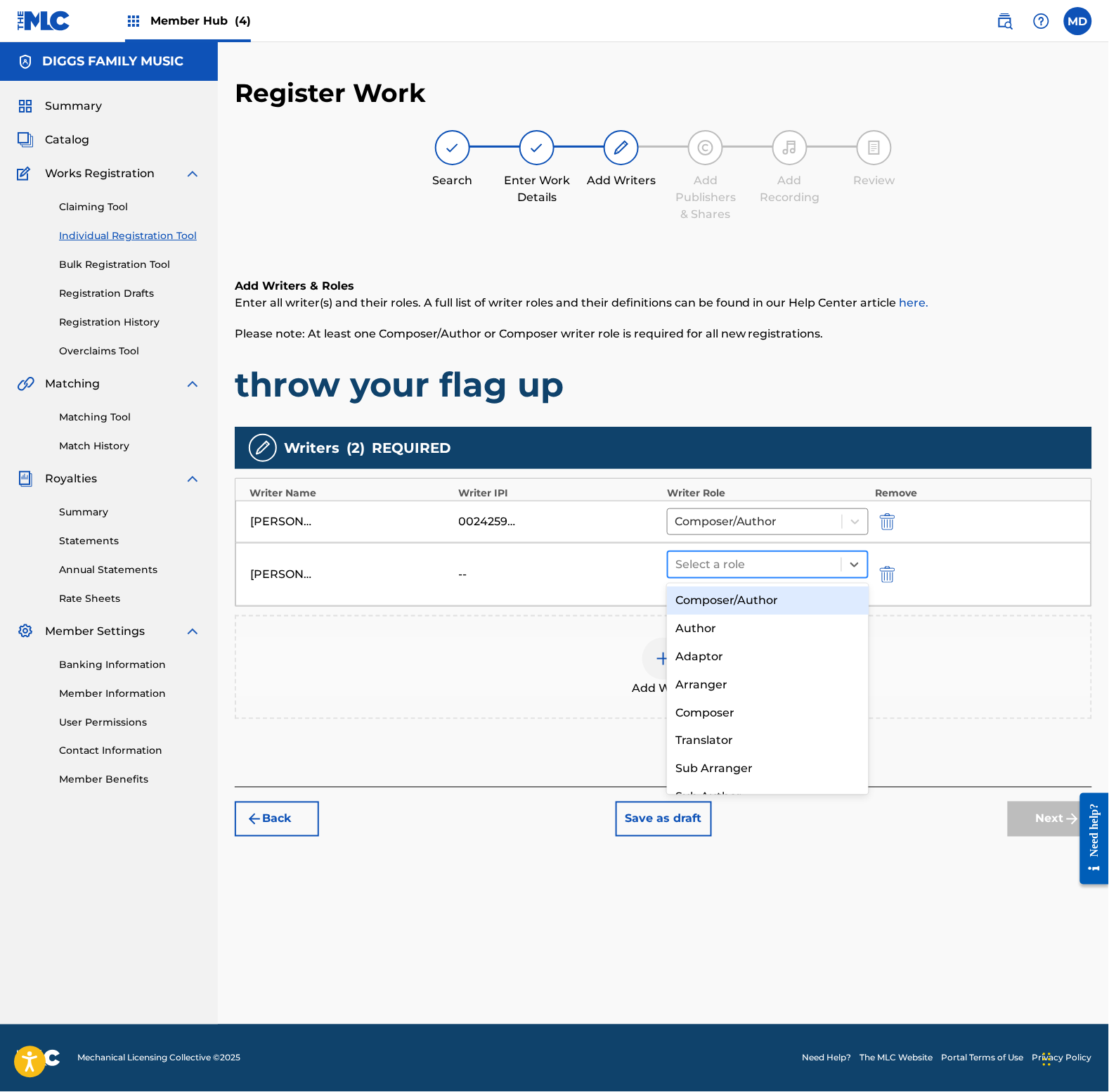
click at [743, 568] on div at bounding box center [755, 564] width 159 height 20
click at [747, 599] on div "Composer/Author" at bounding box center [768, 600] width 201 height 28
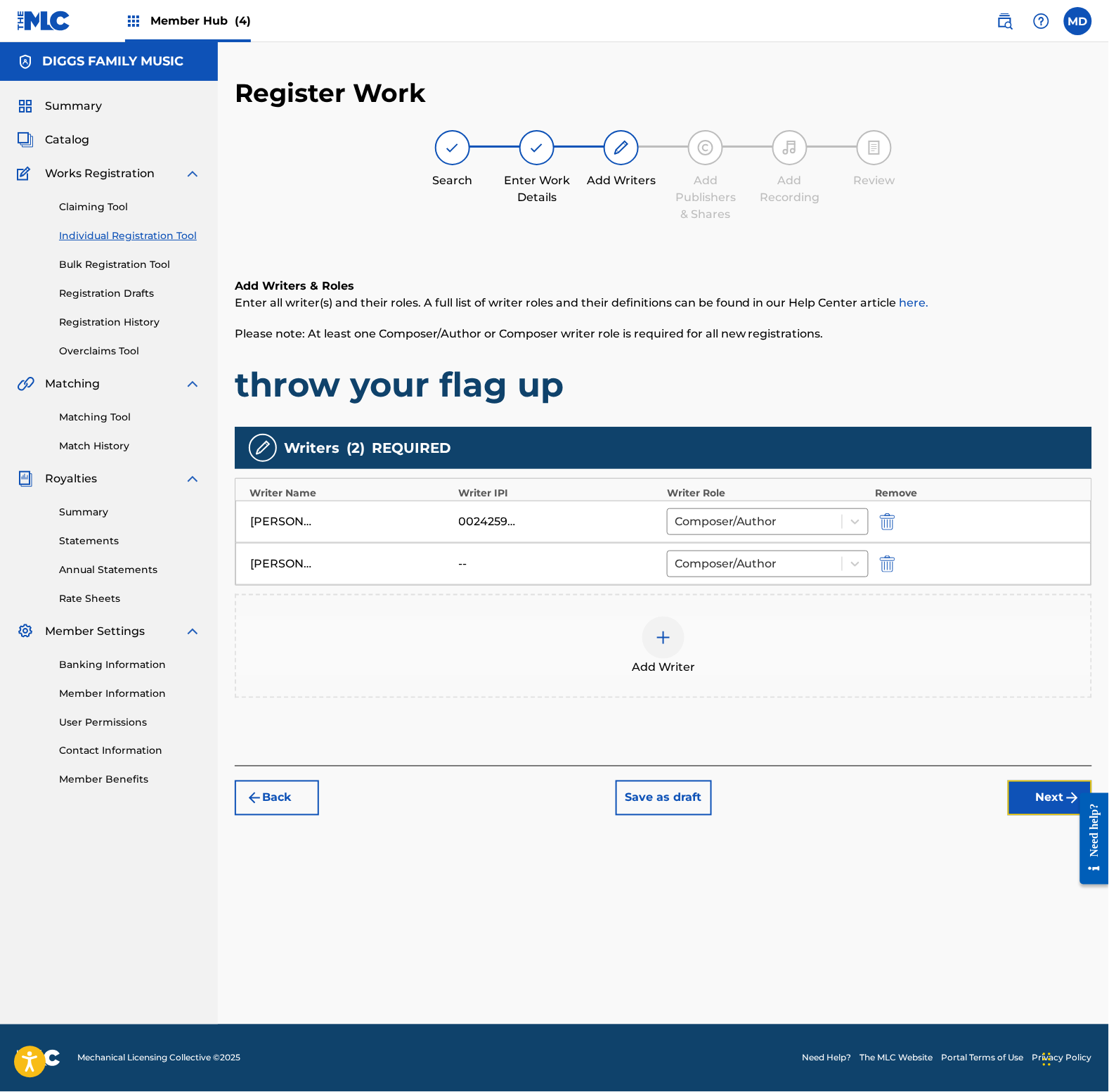
click at [1034, 803] on button "Next" at bounding box center [1050, 798] width 85 height 35
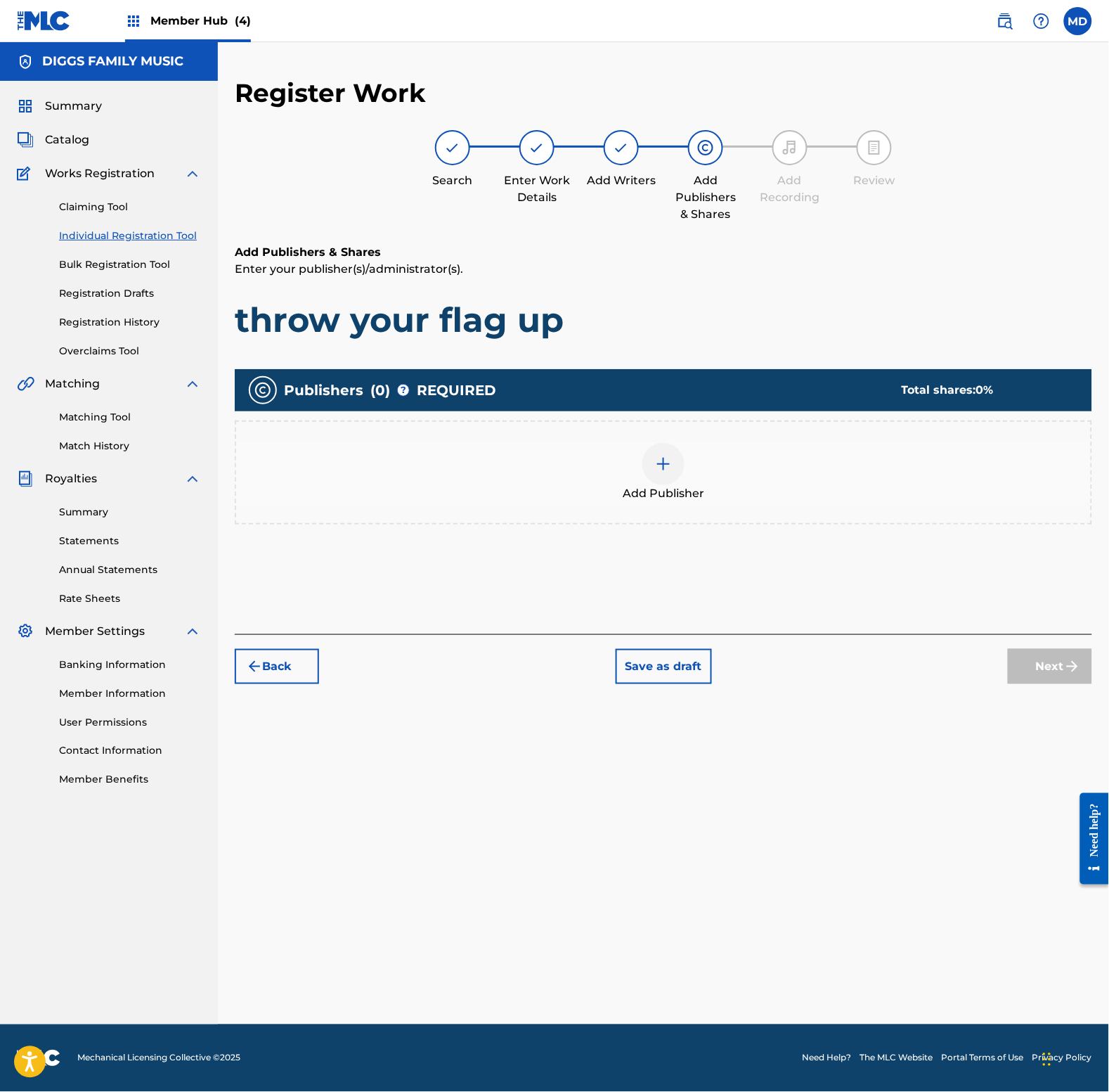
click at [648, 465] on div at bounding box center [663, 463] width 42 height 42
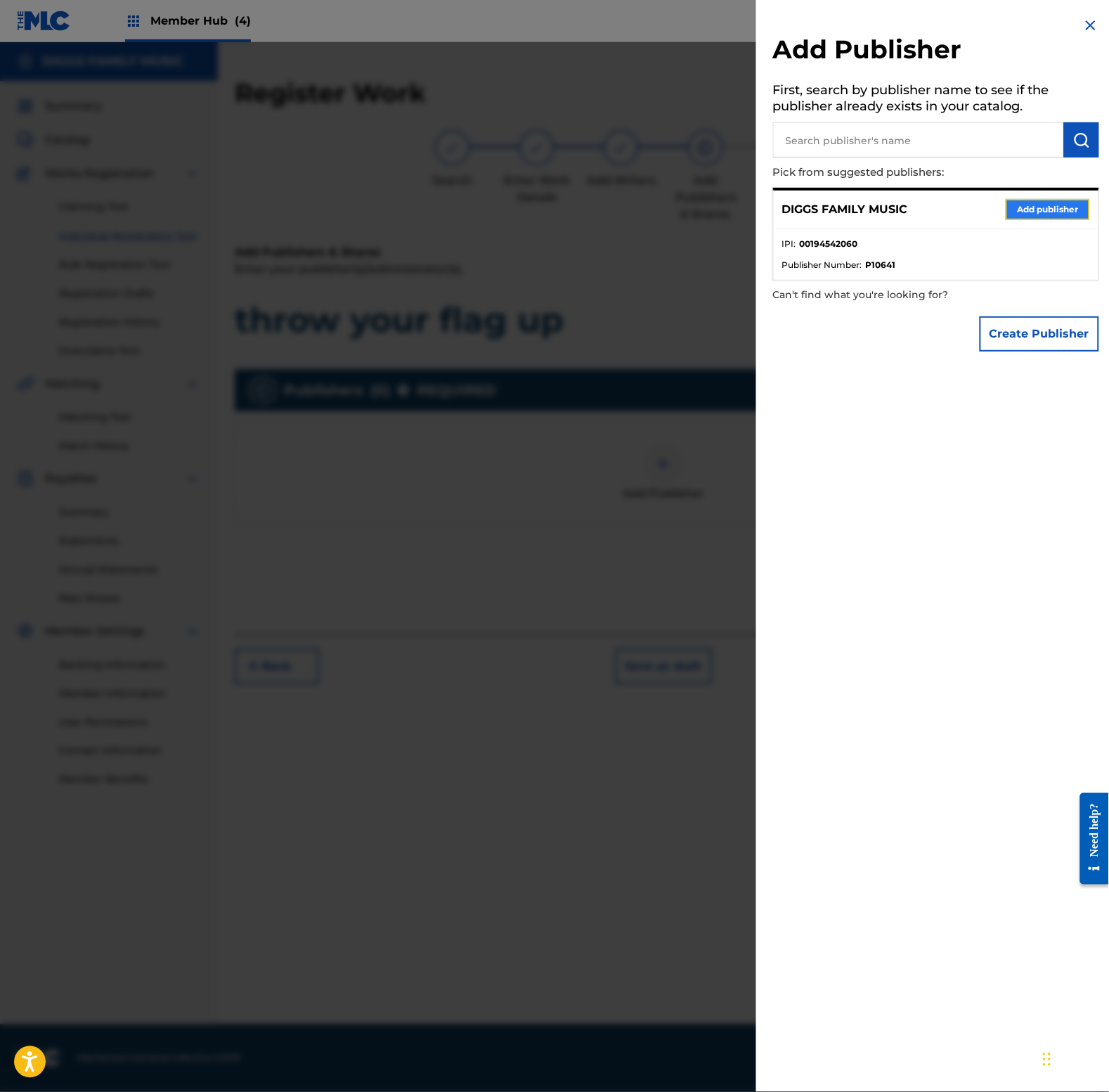
click at [1037, 205] on button "Add publisher" at bounding box center [1048, 209] width 85 height 21
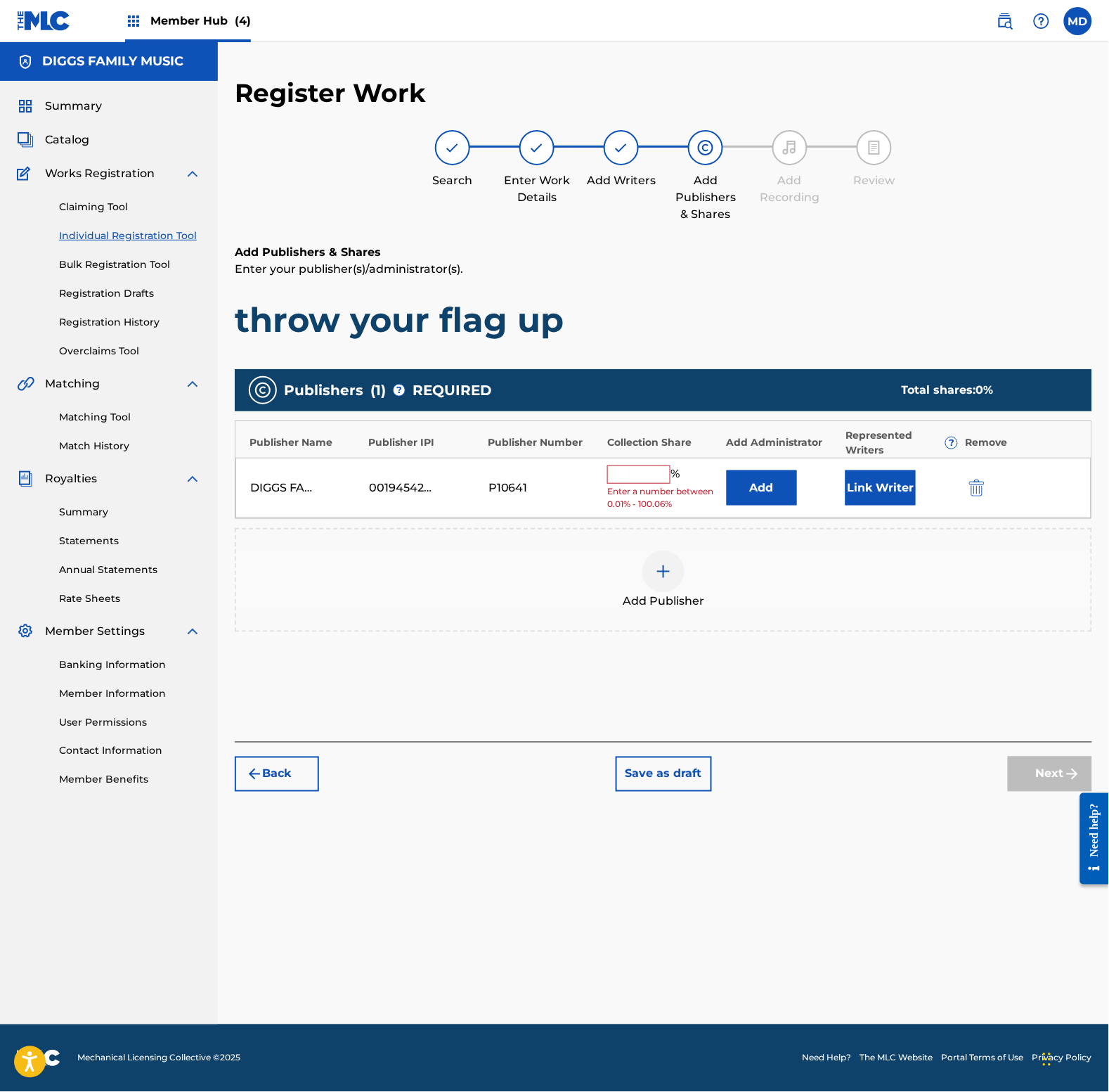
click at [624, 483] on input "text" at bounding box center [639, 475] width 63 height 19
type input "50"
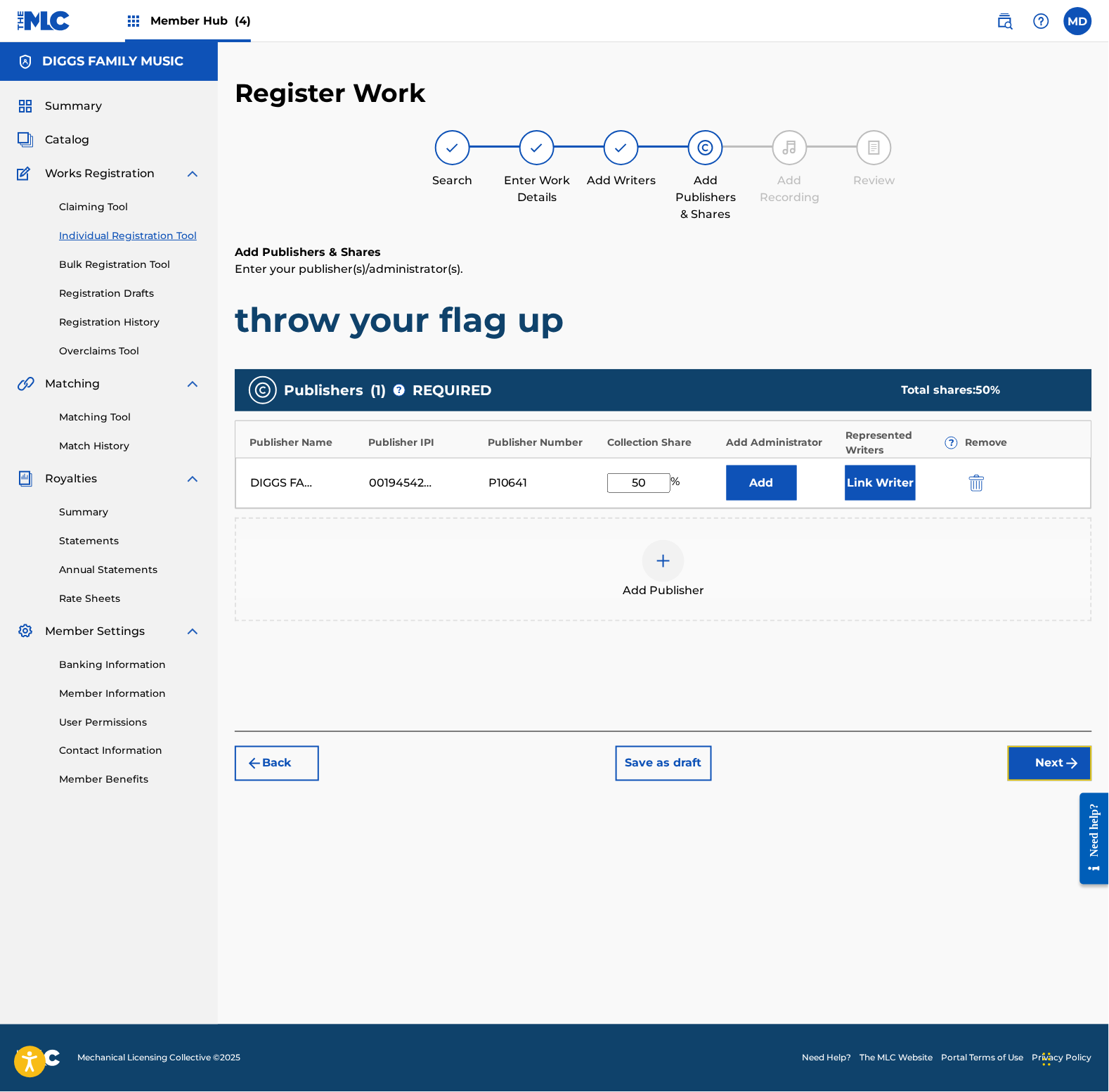
click at [1063, 763] on button "Next" at bounding box center [1050, 763] width 85 height 35
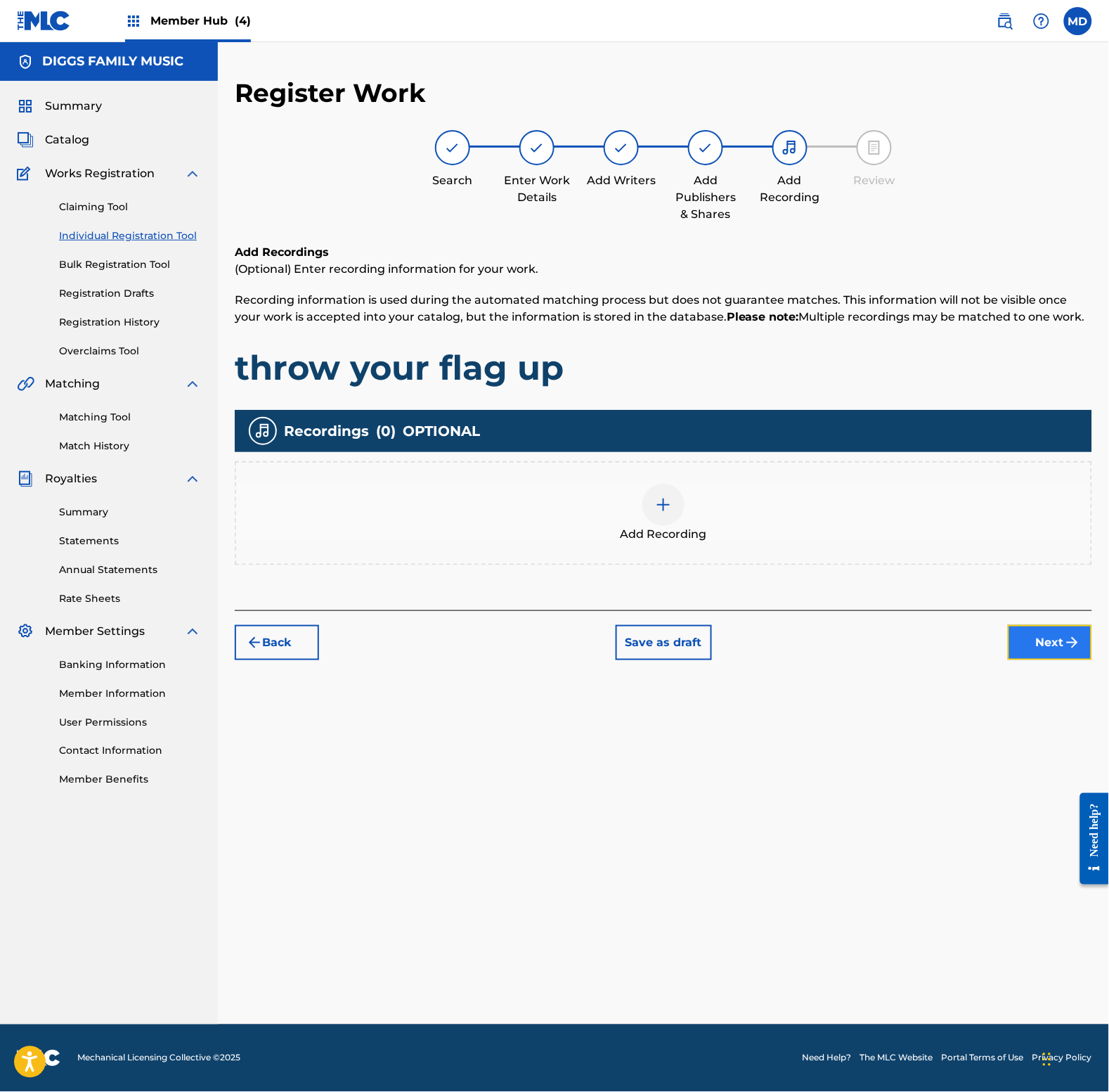
click at [1031, 635] on button "Next" at bounding box center [1050, 642] width 85 height 35
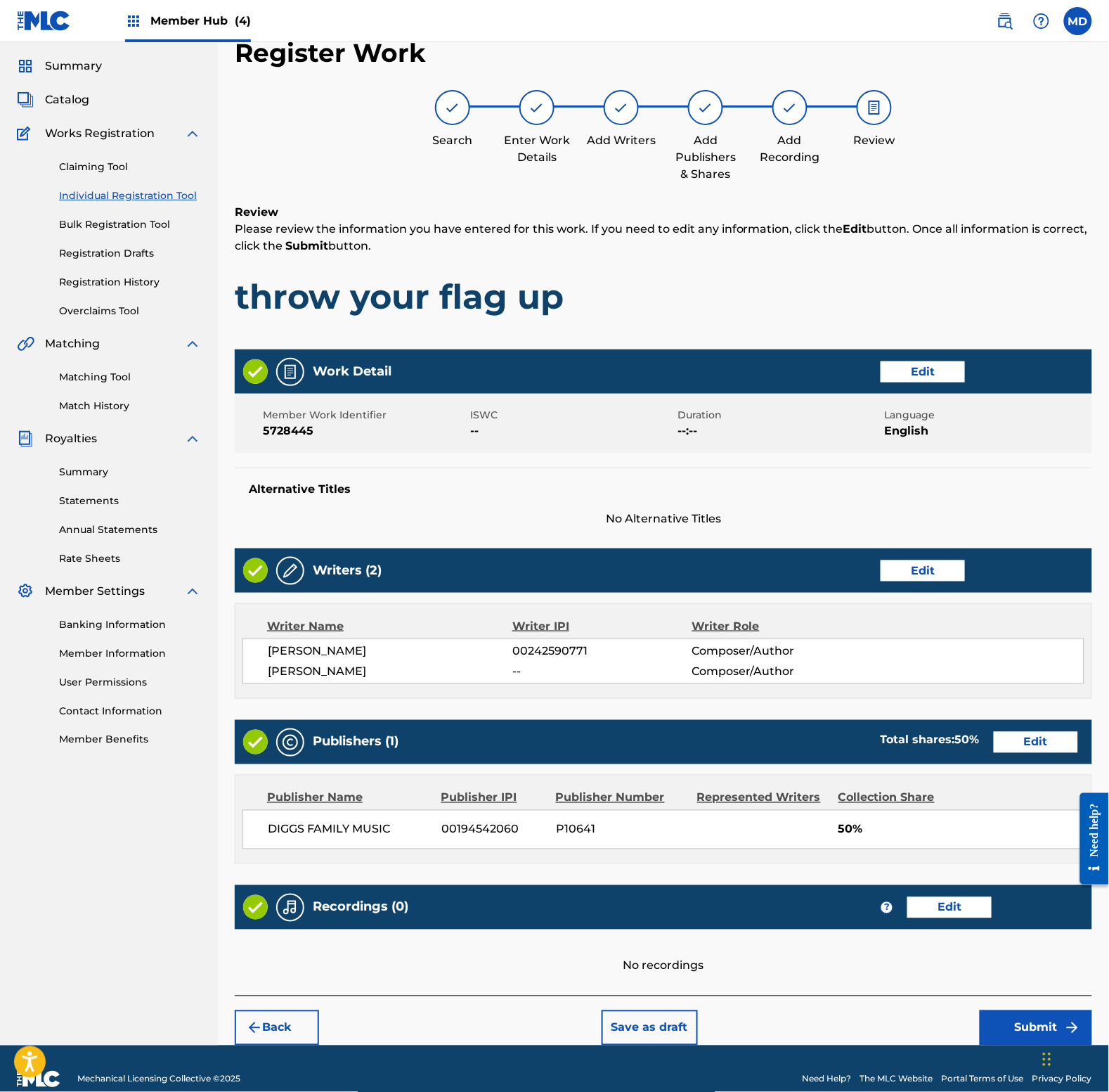
scroll to position [62, 0]
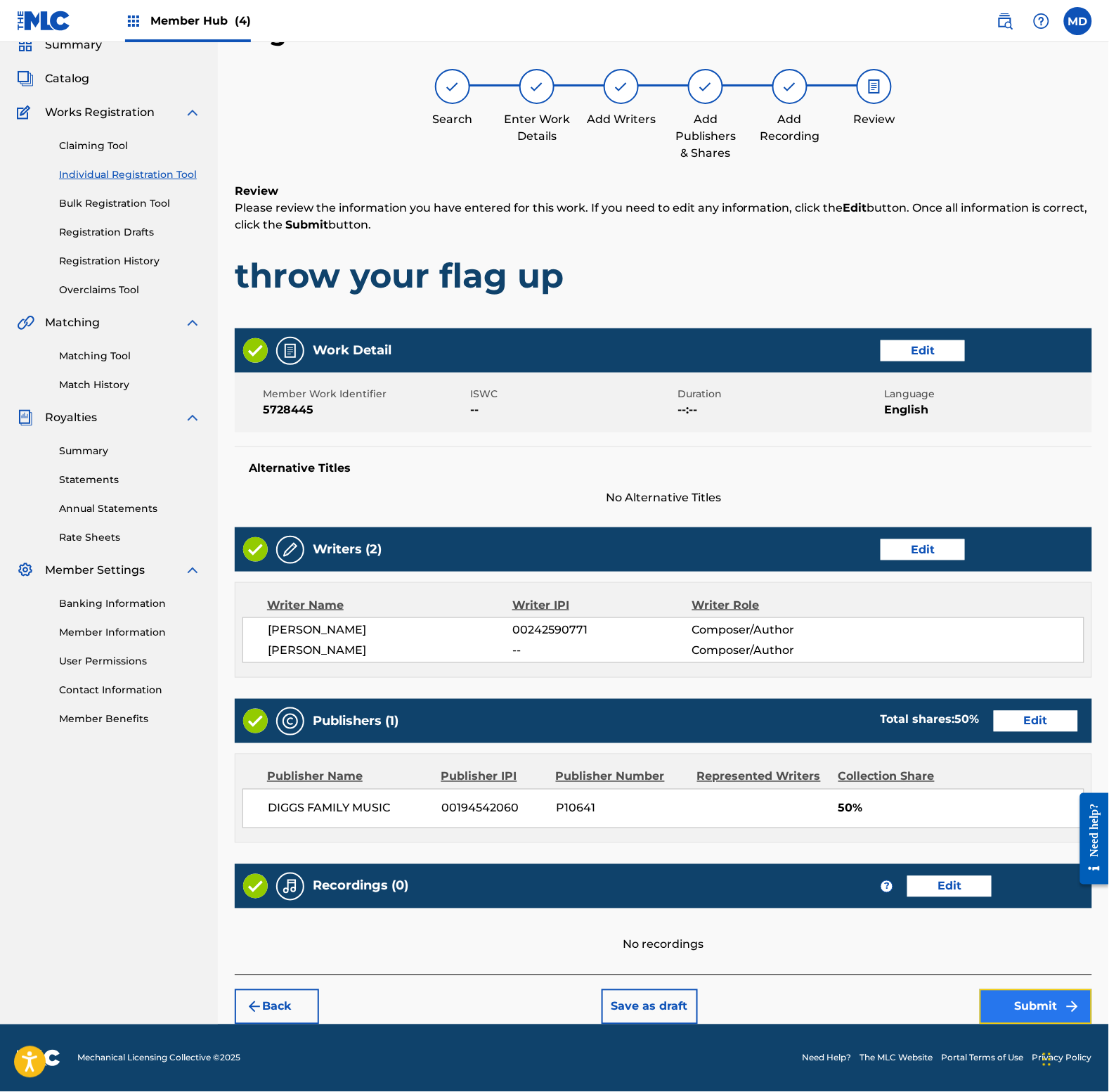
click at [1013, 999] on button "Submit" at bounding box center [1036, 1006] width 112 height 35
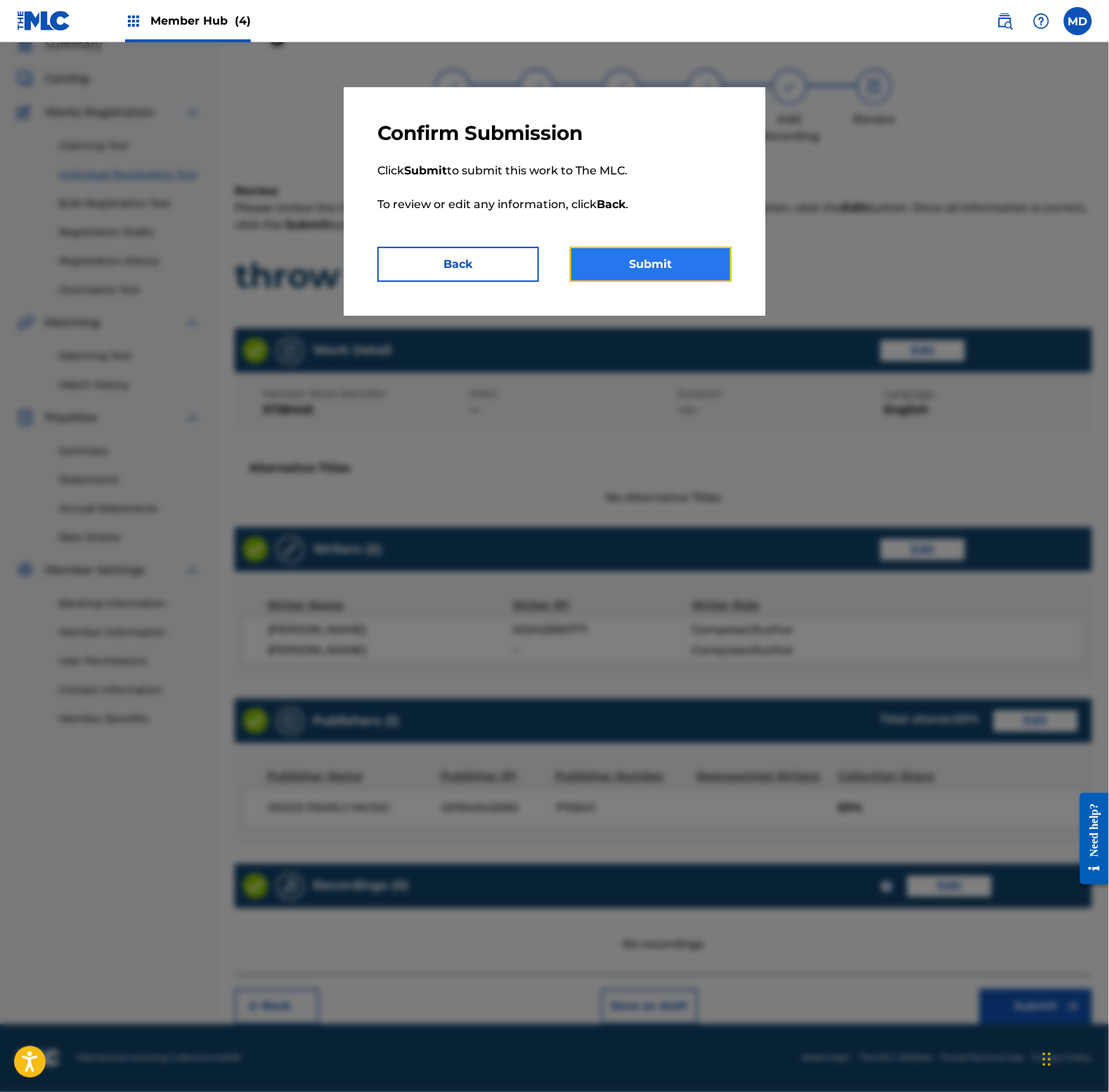
click at [703, 270] on button "Submit" at bounding box center [651, 264] width 162 height 35
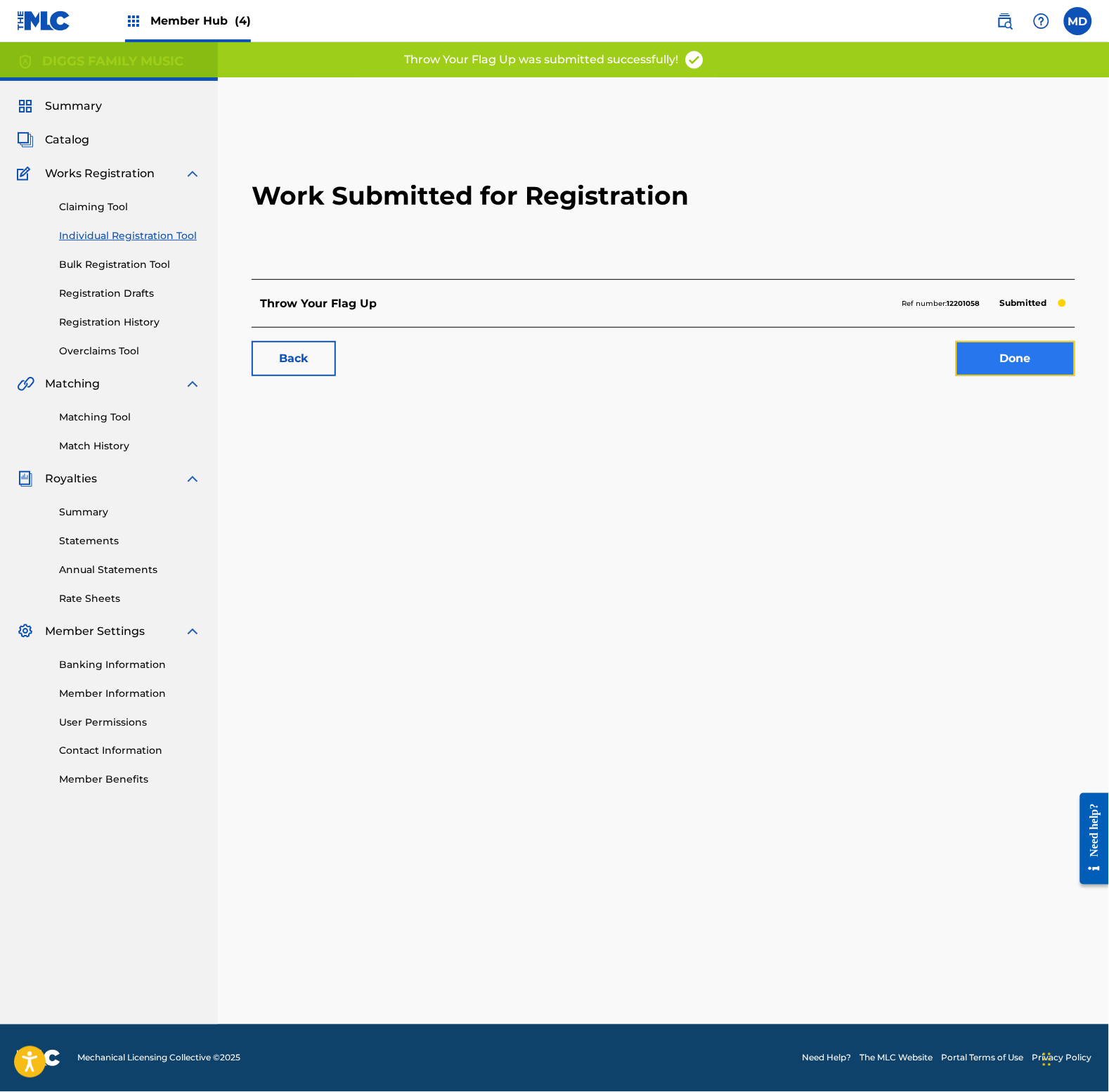
click at [988, 359] on link "Done" at bounding box center [1016, 359] width 120 height 35
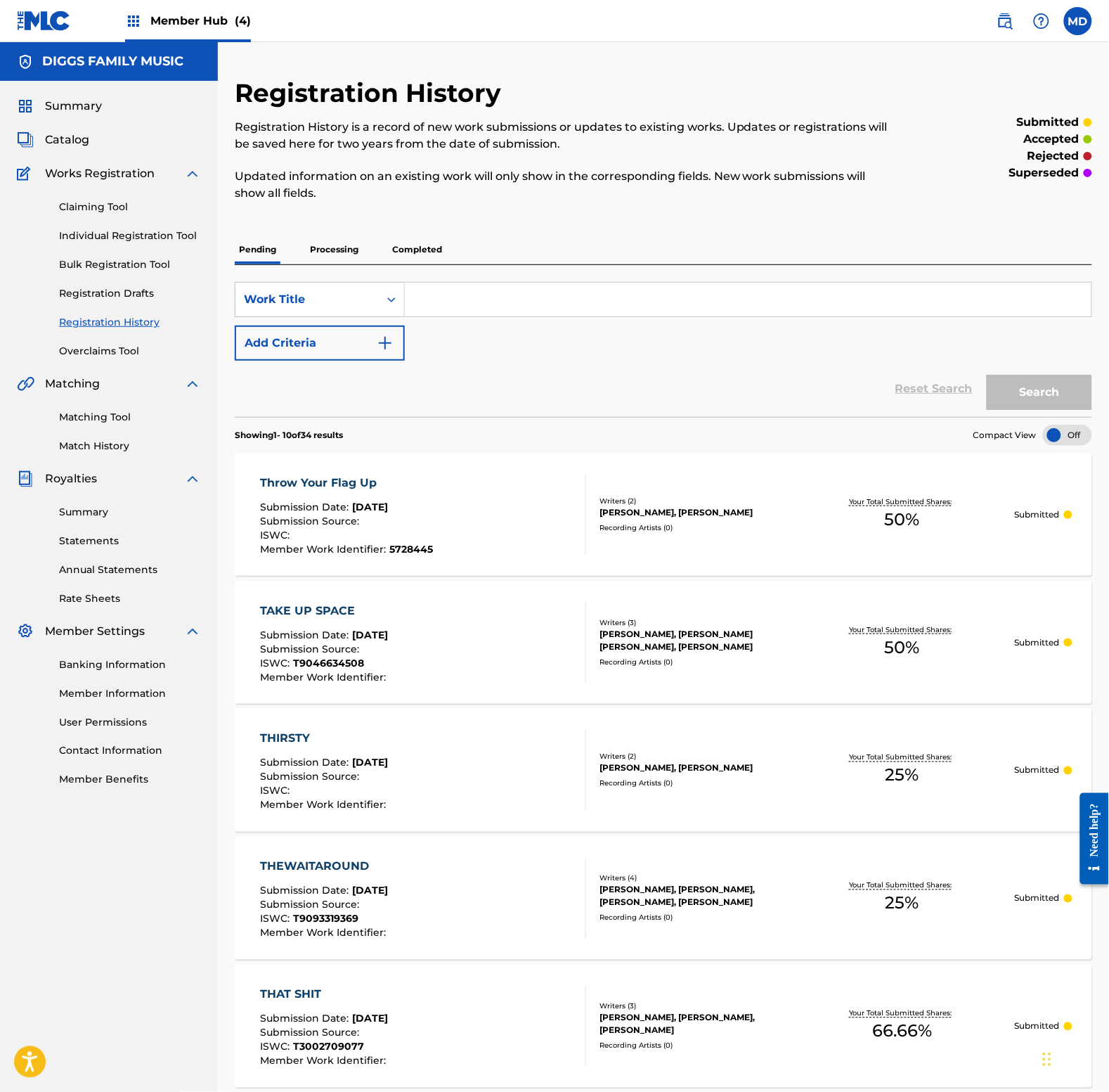
click at [528, 294] on input "Search Form" at bounding box center [748, 299] width 687 height 33
click at [480, 302] on input "thugman" at bounding box center [748, 299] width 687 height 33
type input "thugman"
click at [1018, 402] on button "Search" at bounding box center [1039, 392] width 105 height 35
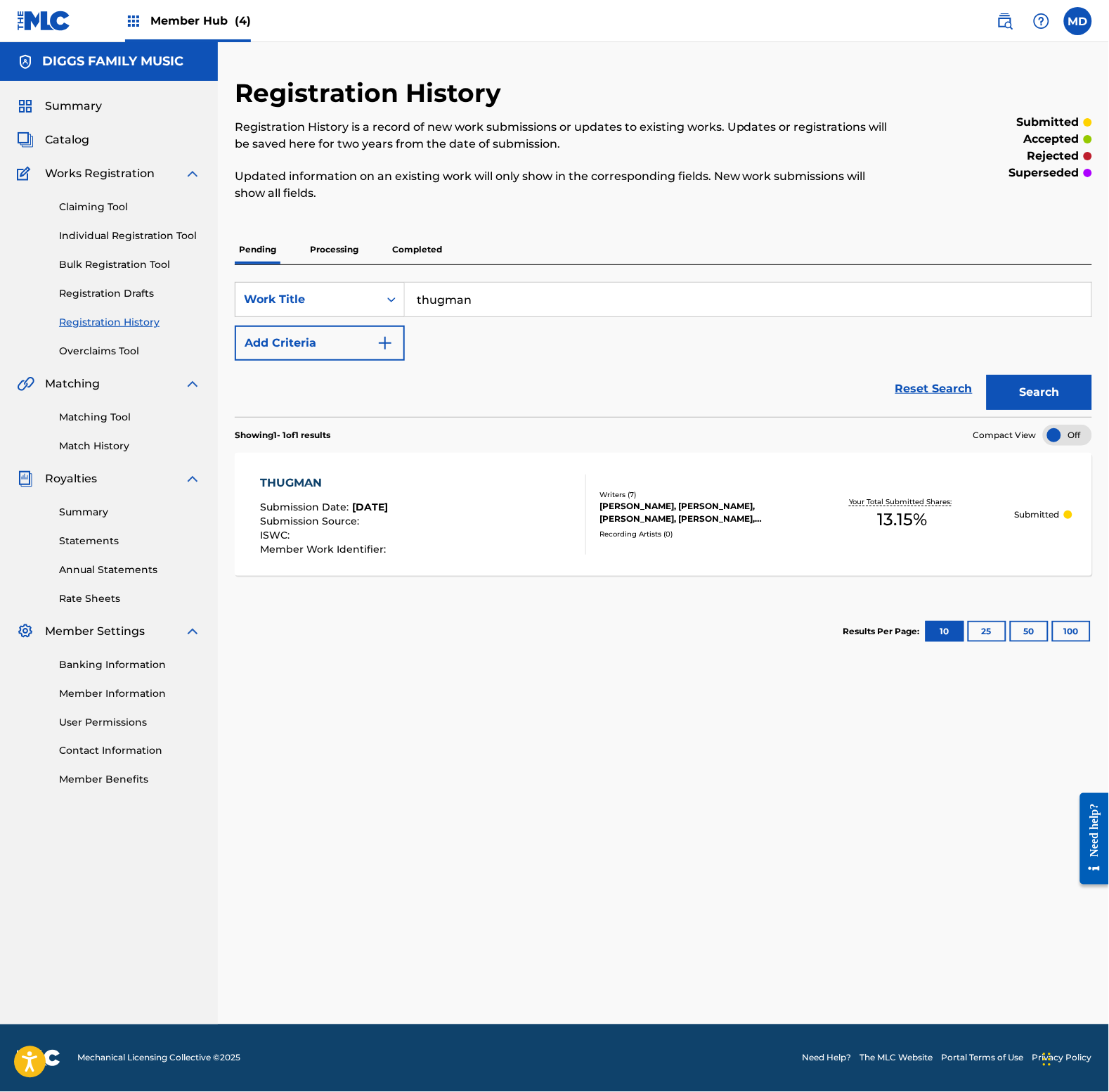
click at [427, 522] on div "THUGMAN Submission Date : [DATE] Submission Source : ISWC : Member Work Identif…" at bounding box center [424, 515] width 326 height 80
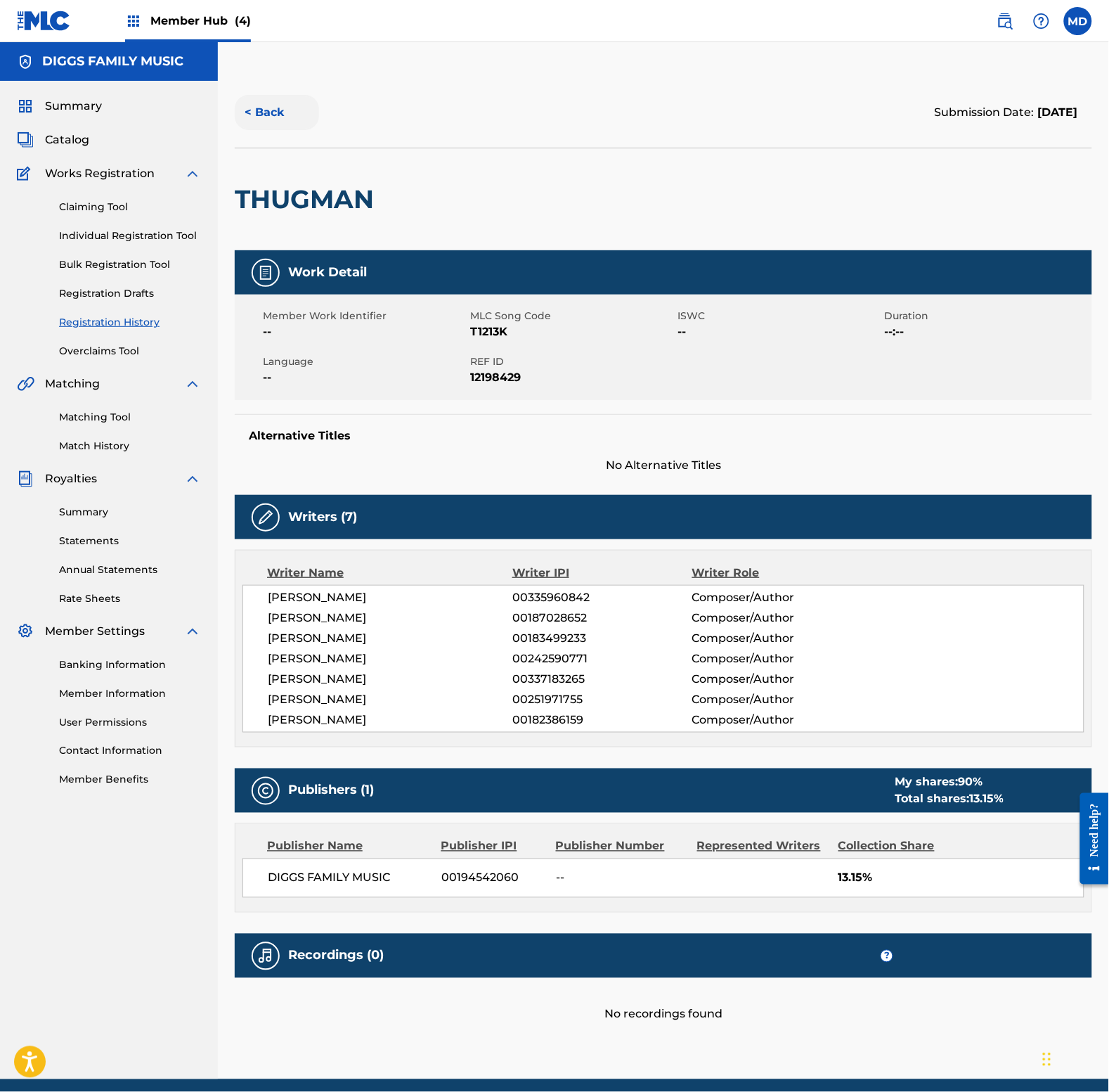
click at [267, 108] on button "< Back" at bounding box center [277, 112] width 85 height 35
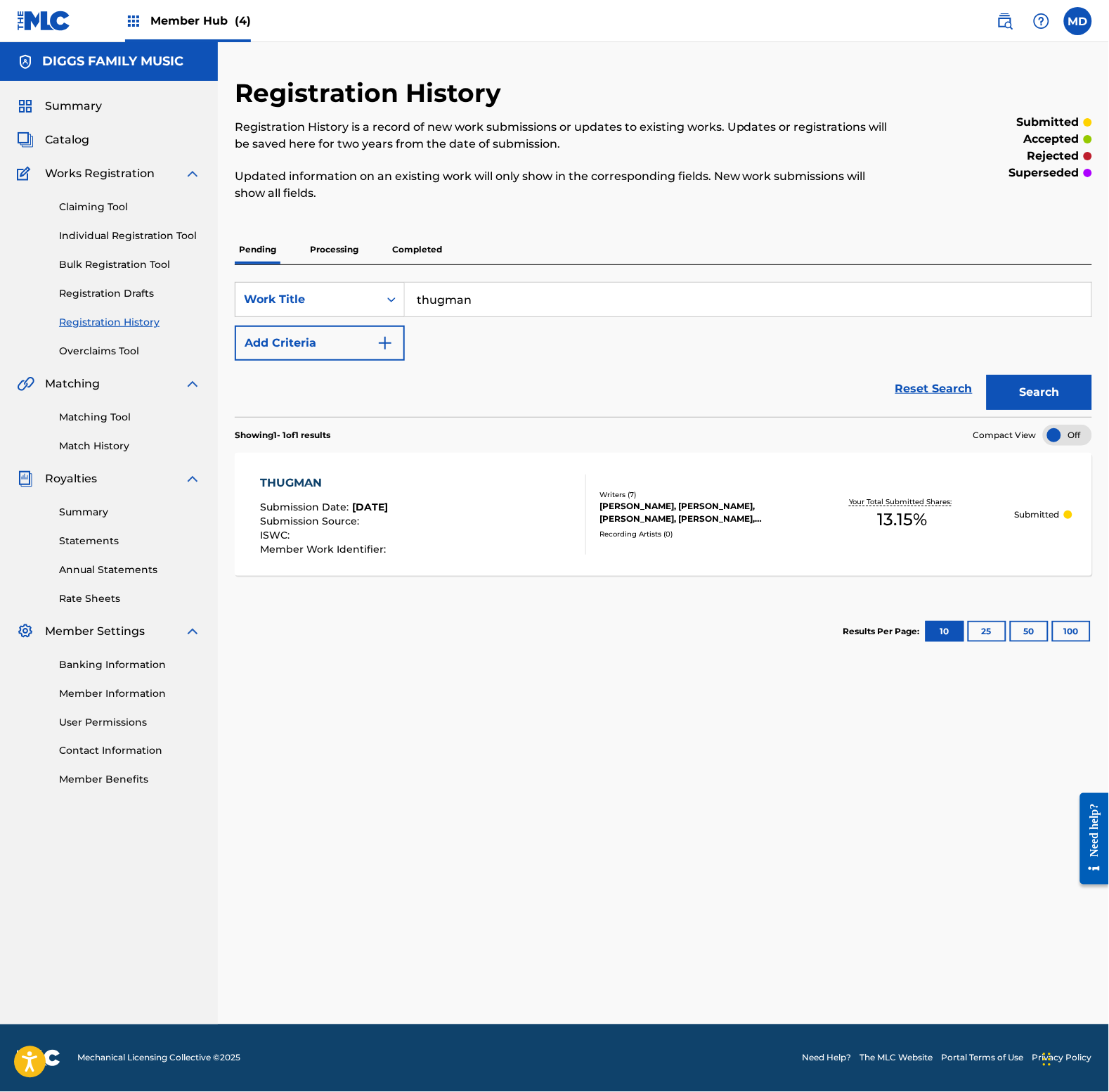
click at [473, 303] on input "thugman" at bounding box center [748, 299] width 687 height 33
type input "tragedy"
click at [987, 375] on button "Search" at bounding box center [1039, 392] width 105 height 35
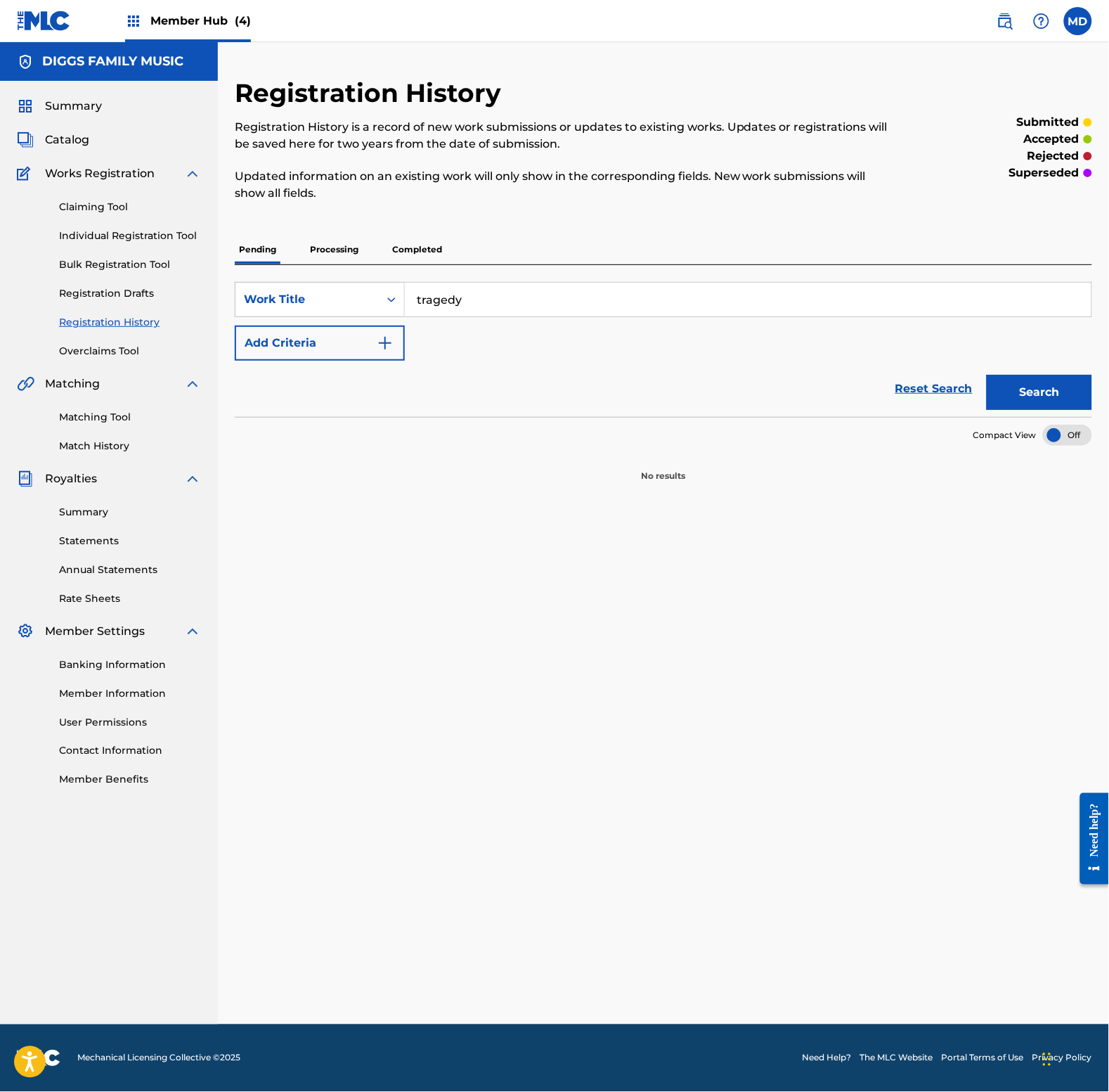
click at [483, 307] on input "tragedy" at bounding box center [748, 299] width 687 height 33
click at [997, 401] on button "Search" at bounding box center [1039, 392] width 105 height 35
click at [325, 257] on p "Processing" at bounding box center [334, 250] width 57 height 30
click at [401, 249] on p "Completed" at bounding box center [416, 250] width 59 height 30
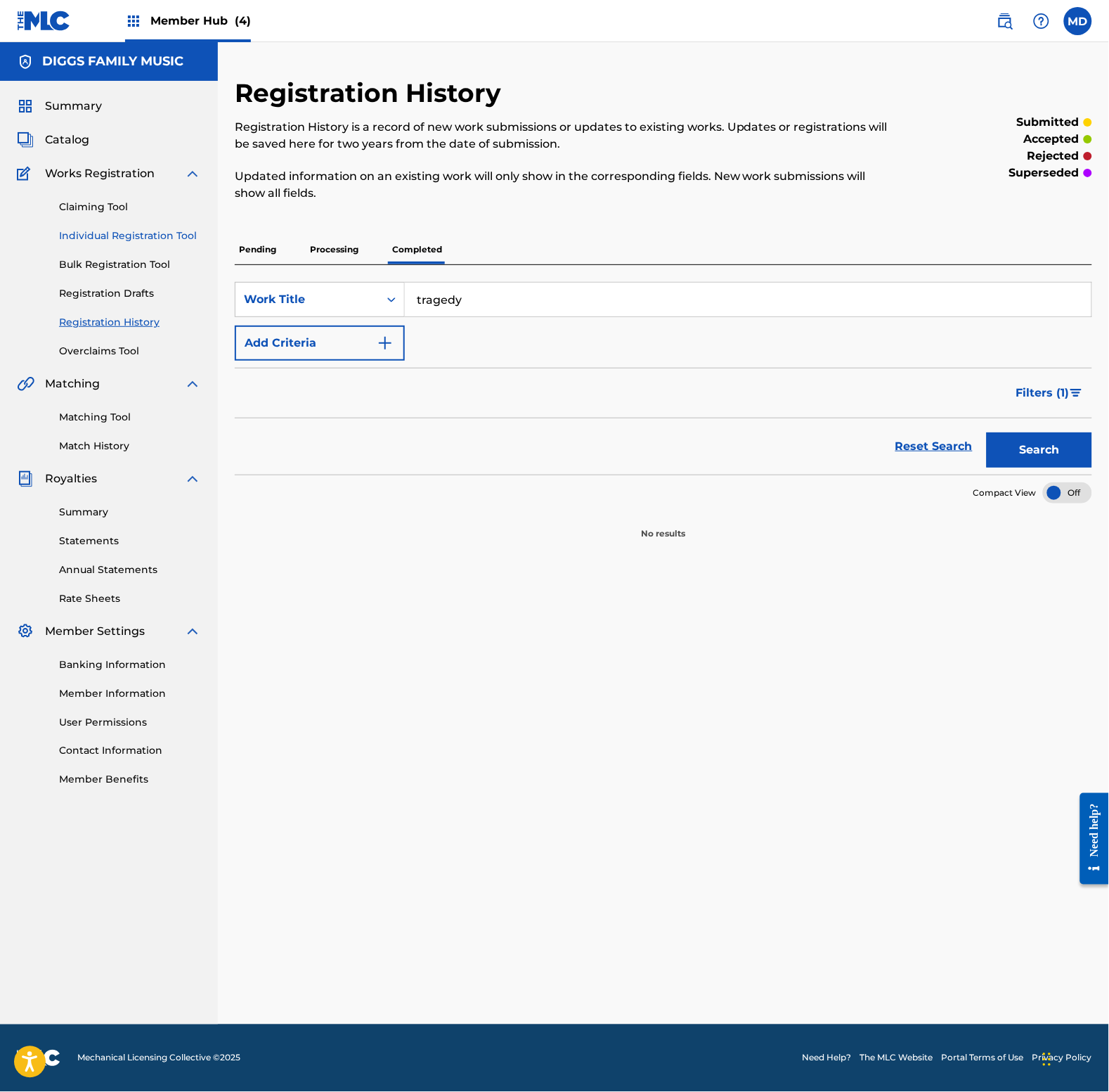
click at [83, 235] on link "Individual Registration Tool" at bounding box center [130, 236] width 142 height 15
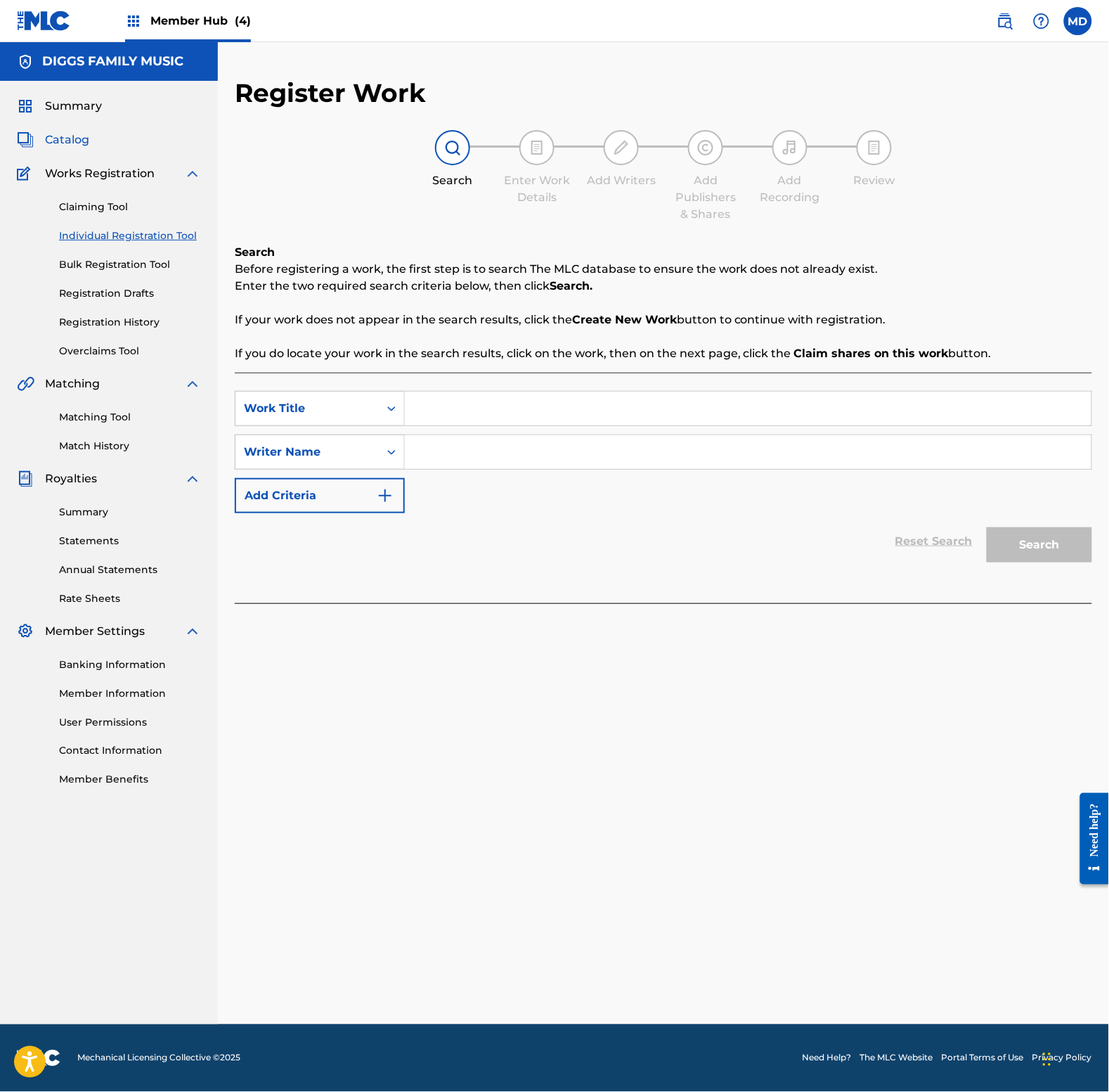
click at [82, 140] on span "Catalog" at bounding box center [67, 139] width 45 height 17
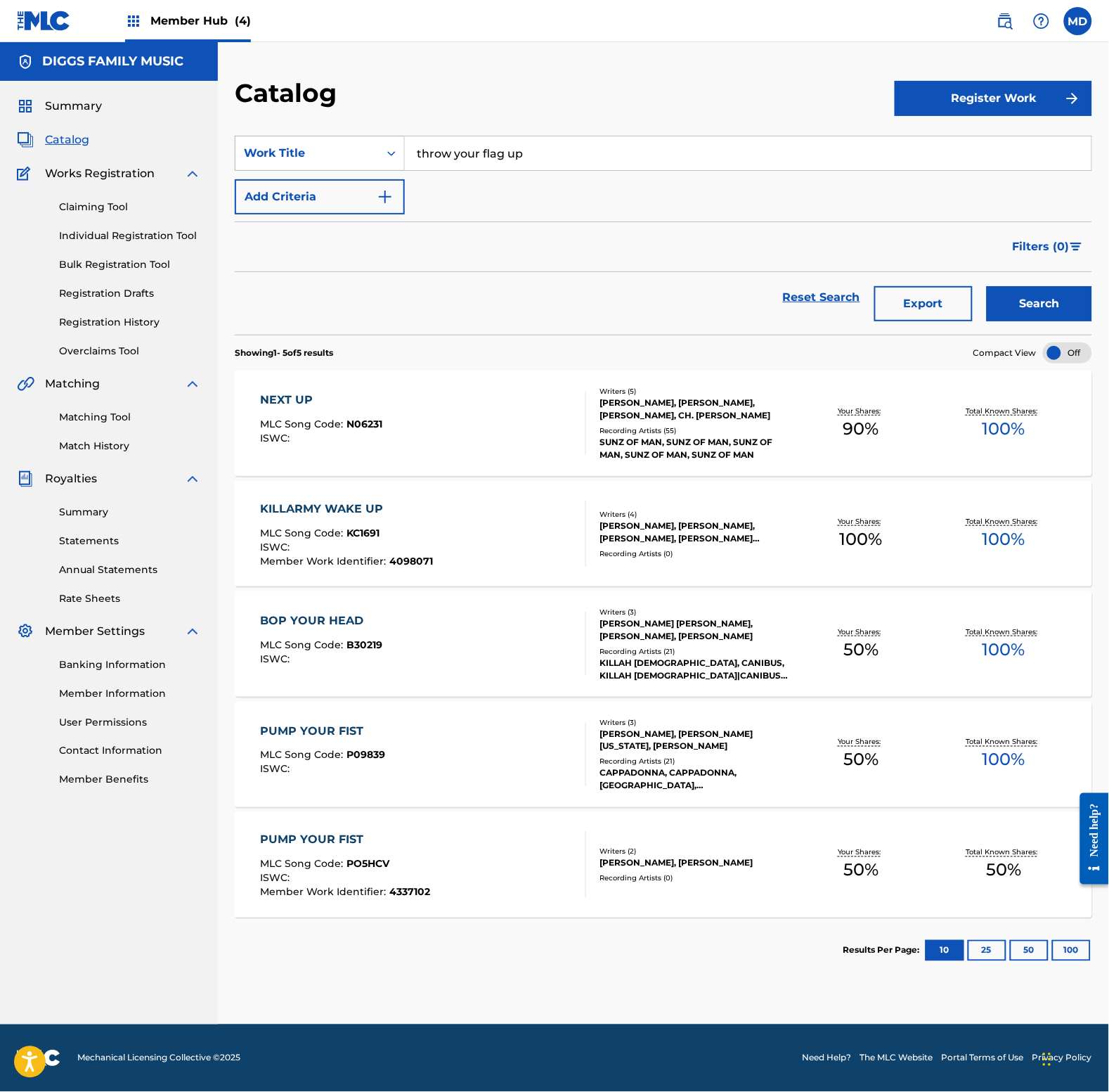
drag, startPoint x: 560, startPoint y: 151, endPoint x: 376, endPoint y: 165, distance: 184.5
click at [376, 165] on div "SearchWithCriteriada519a9f-627f-4ed9-835f-e48d37016325 Work Title throw your fl…" at bounding box center [664, 153] width 858 height 35
paste input "ragedy"
click at [1014, 314] on button "Search" at bounding box center [1039, 304] width 105 height 35
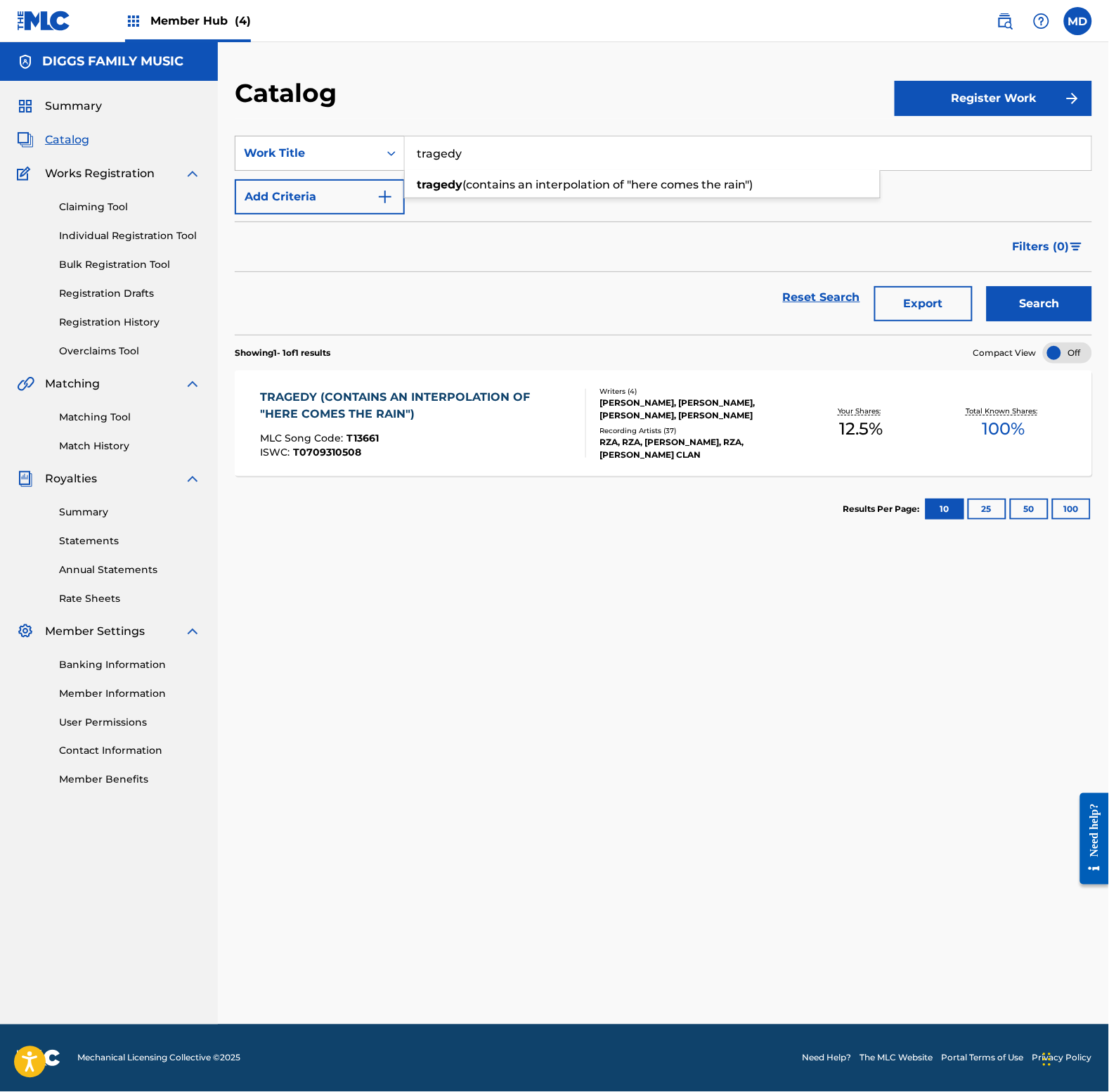
drag, startPoint x: 482, startPoint y: 149, endPoint x: 389, endPoint y: 159, distance: 93.5
click at [389, 159] on div "SearchWithCriteriada519a9f-627f-4ed9-835f-e48d37016325 Work Title tragedy trage…" at bounding box center [664, 153] width 858 height 35
type input "tres leches"
click at [987, 286] on button "Search" at bounding box center [1039, 304] width 105 height 35
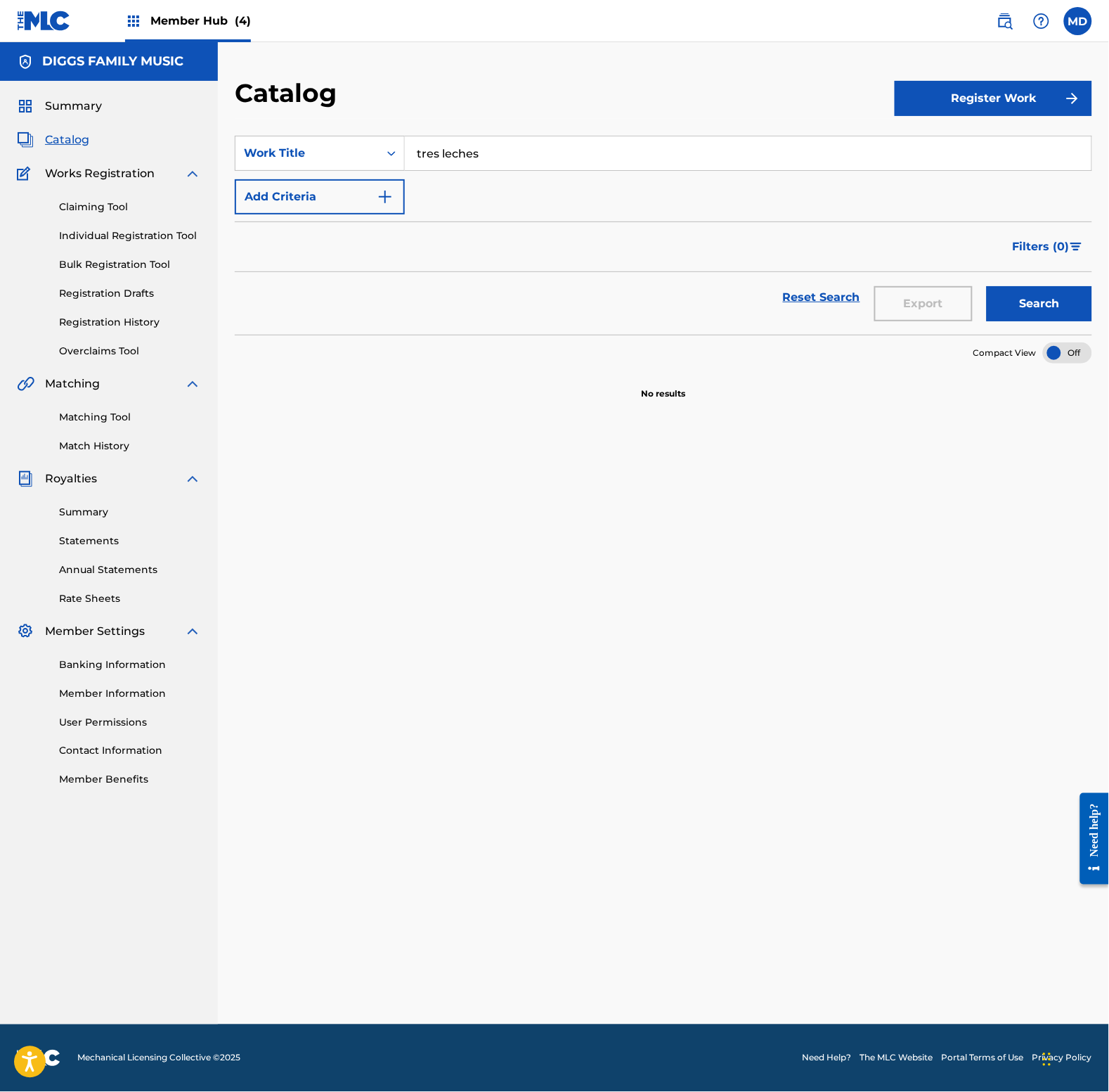
click at [431, 164] on input "tres leches" at bounding box center [748, 153] width 687 height 33
click at [107, 324] on link "Registration History" at bounding box center [130, 322] width 142 height 15
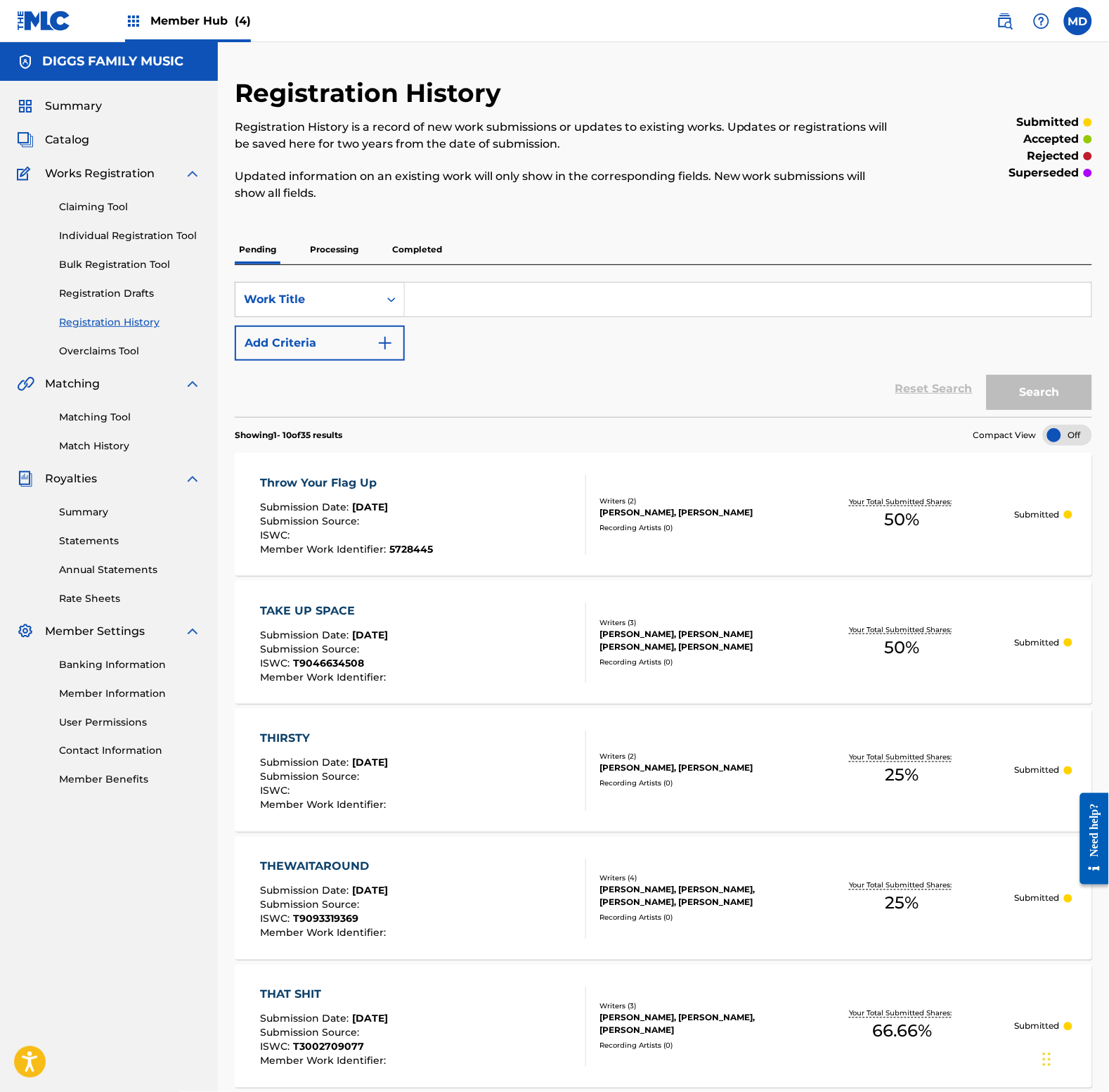
click at [545, 306] on input "Search Form" at bounding box center [748, 299] width 687 height 33
paste input "tres leches"
type input "tres leches"
click at [1027, 396] on button "Search" at bounding box center [1039, 392] width 105 height 35
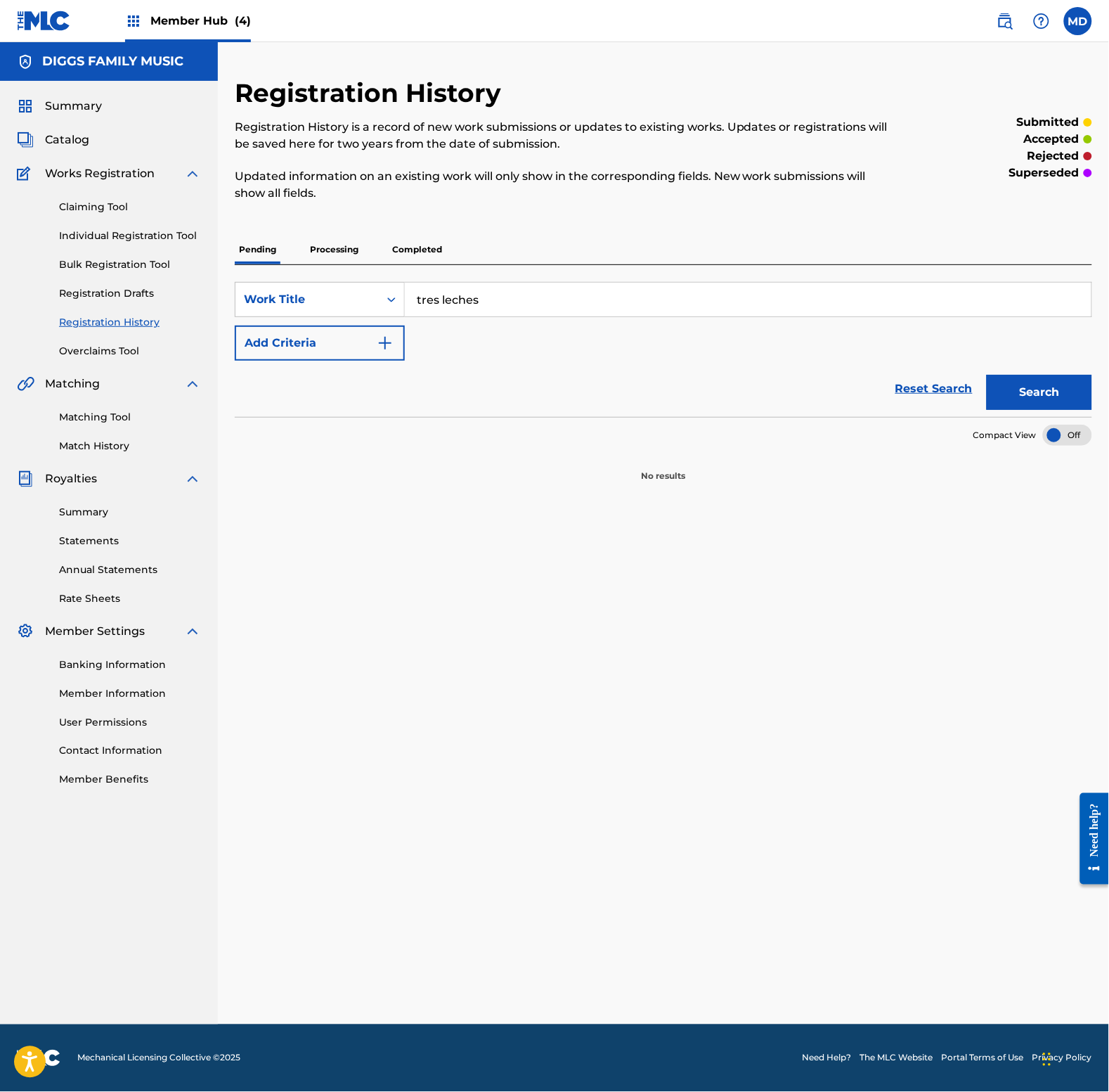
click at [315, 256] on p "Processing" at bounding box center [334, 250] width 57 height 30
click at [416, 244] on p "Completed" at bounding box center [416, 250] width 59 height 30
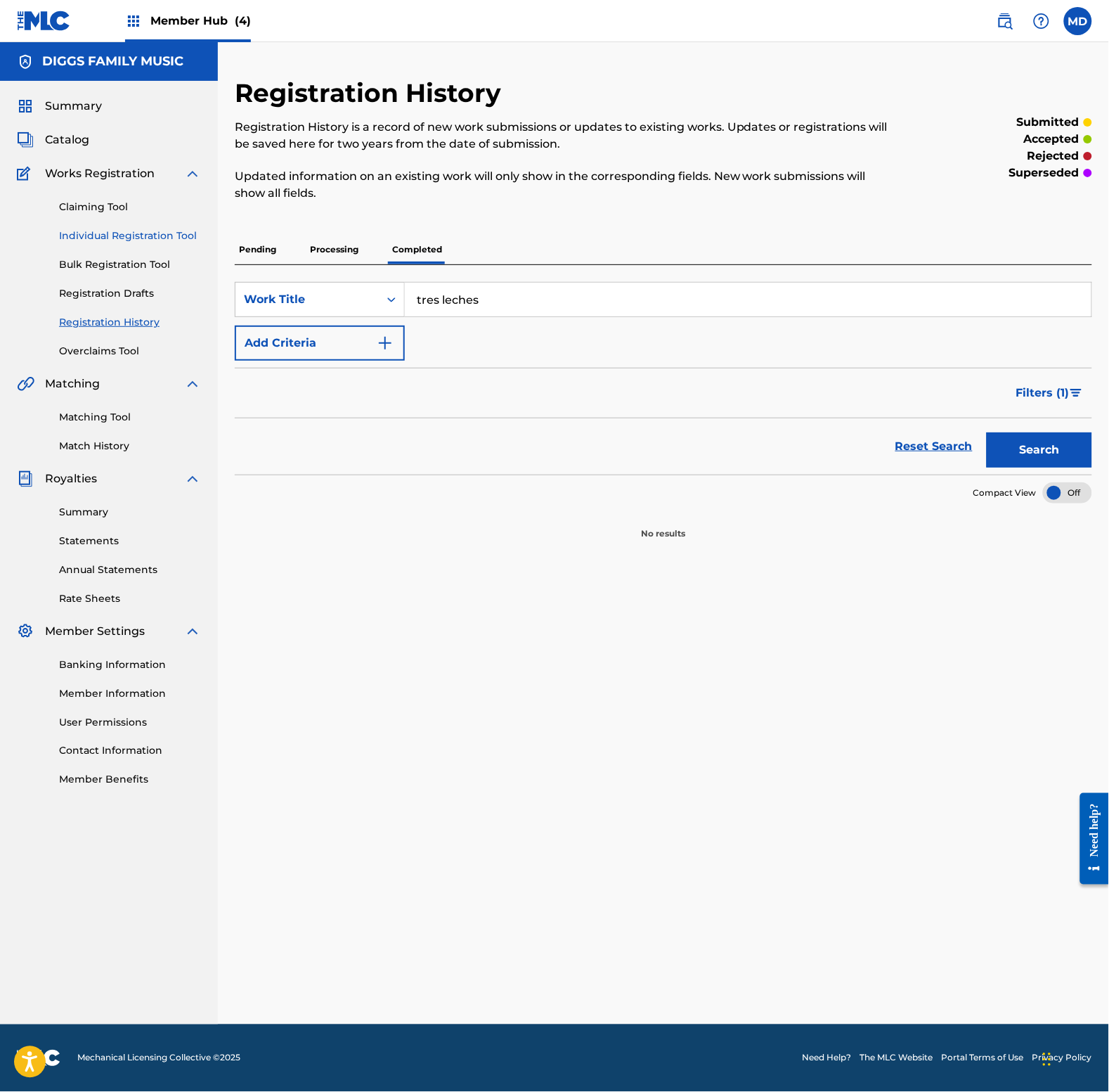
click at [88, 233] on link "Individual Registration Tool" at bounding box center [130, 236] width 142 height 15
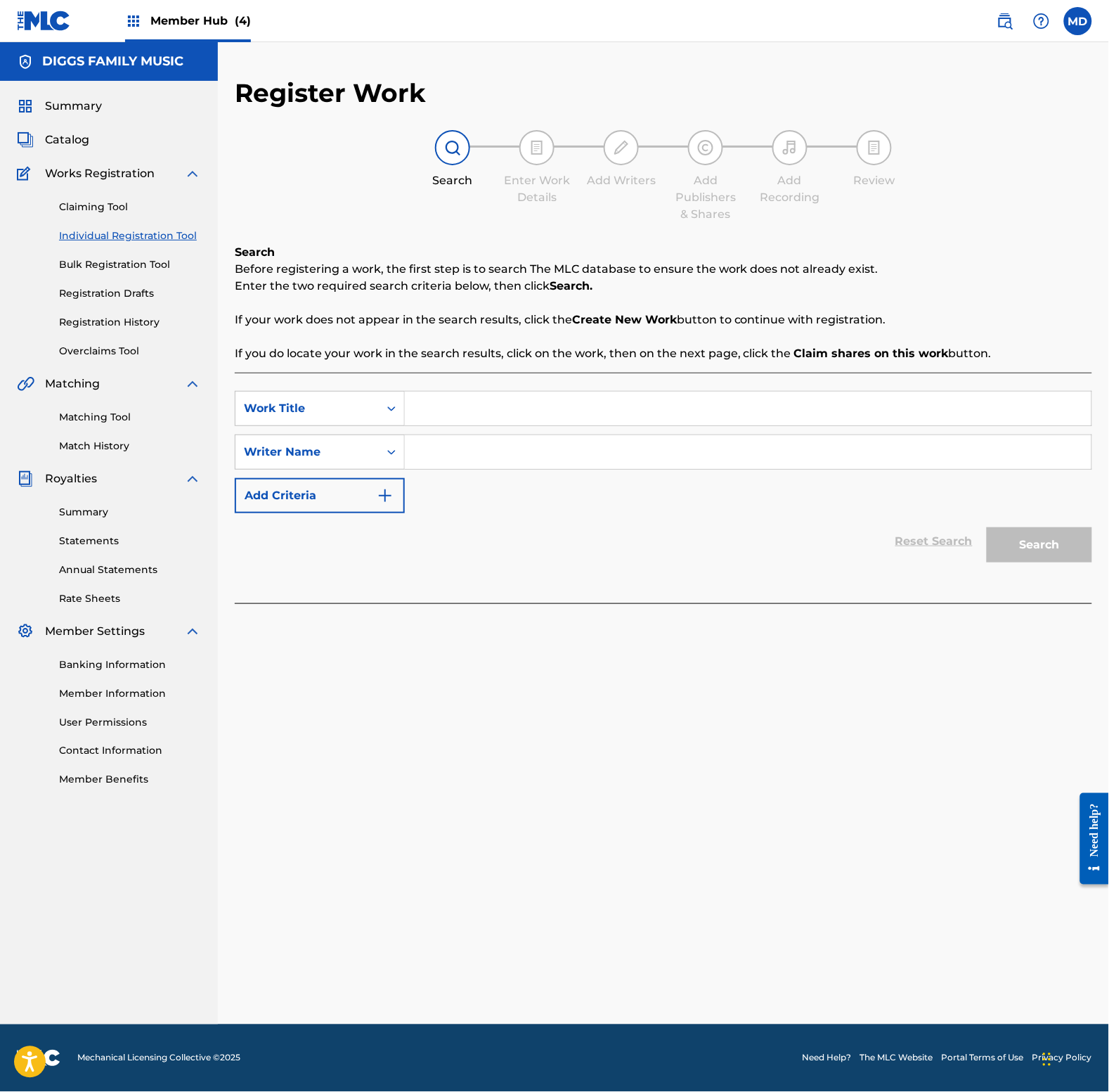
click at [485, 414] on input "Search Form" at bounding box center [748, 408] width 687 height 33
paste input "tres leches"
type input "tres leches"
click at [464, 457] on input "Search Form" at bounding box center [748, 452] width 687 height 33
paste input "[PERSON_NAME]"
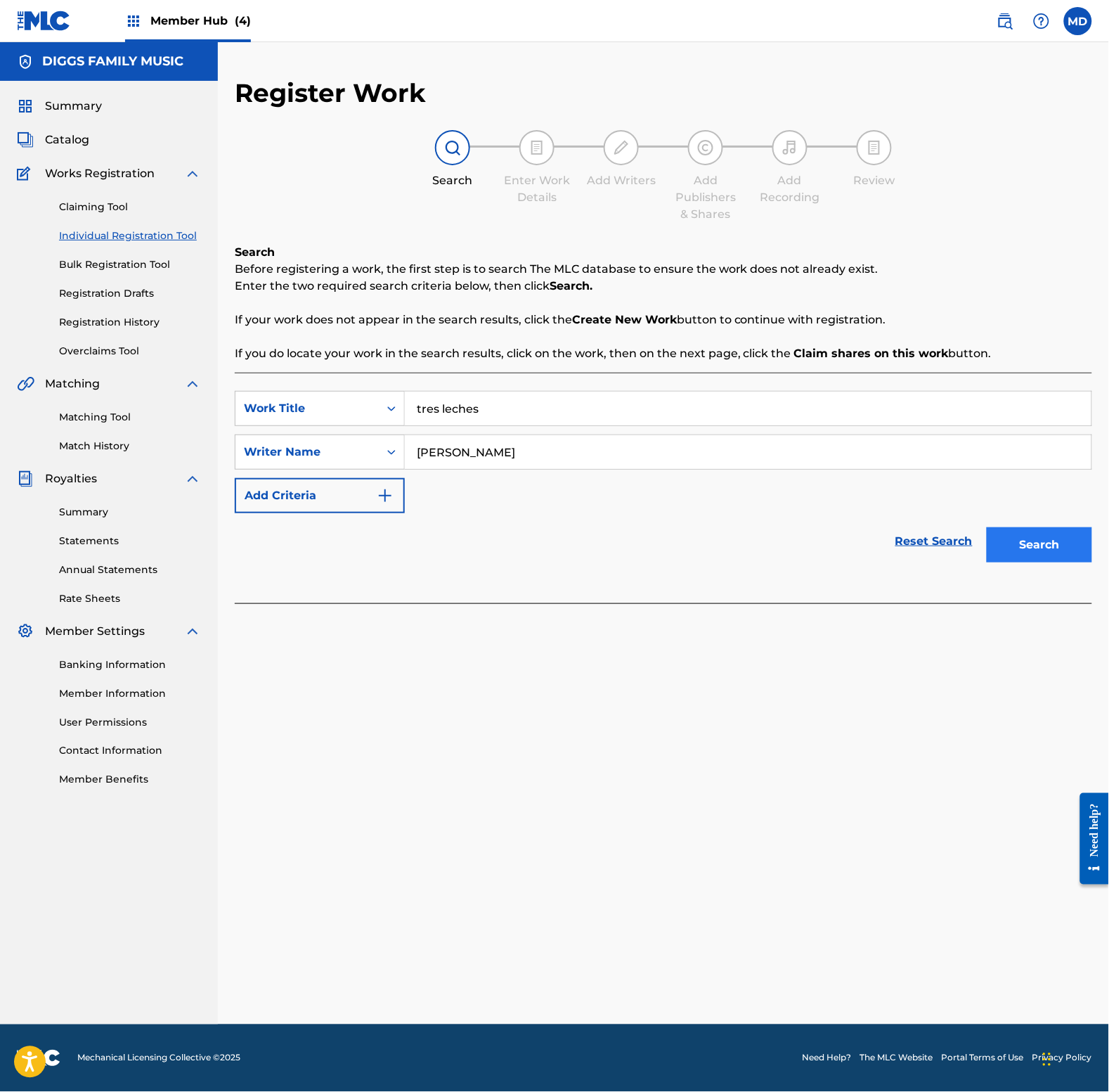
type input "[PERSON_NAME]"
click at [1025, 545] on button "Search" at bounding box center [1039, 545] width 105 height 35
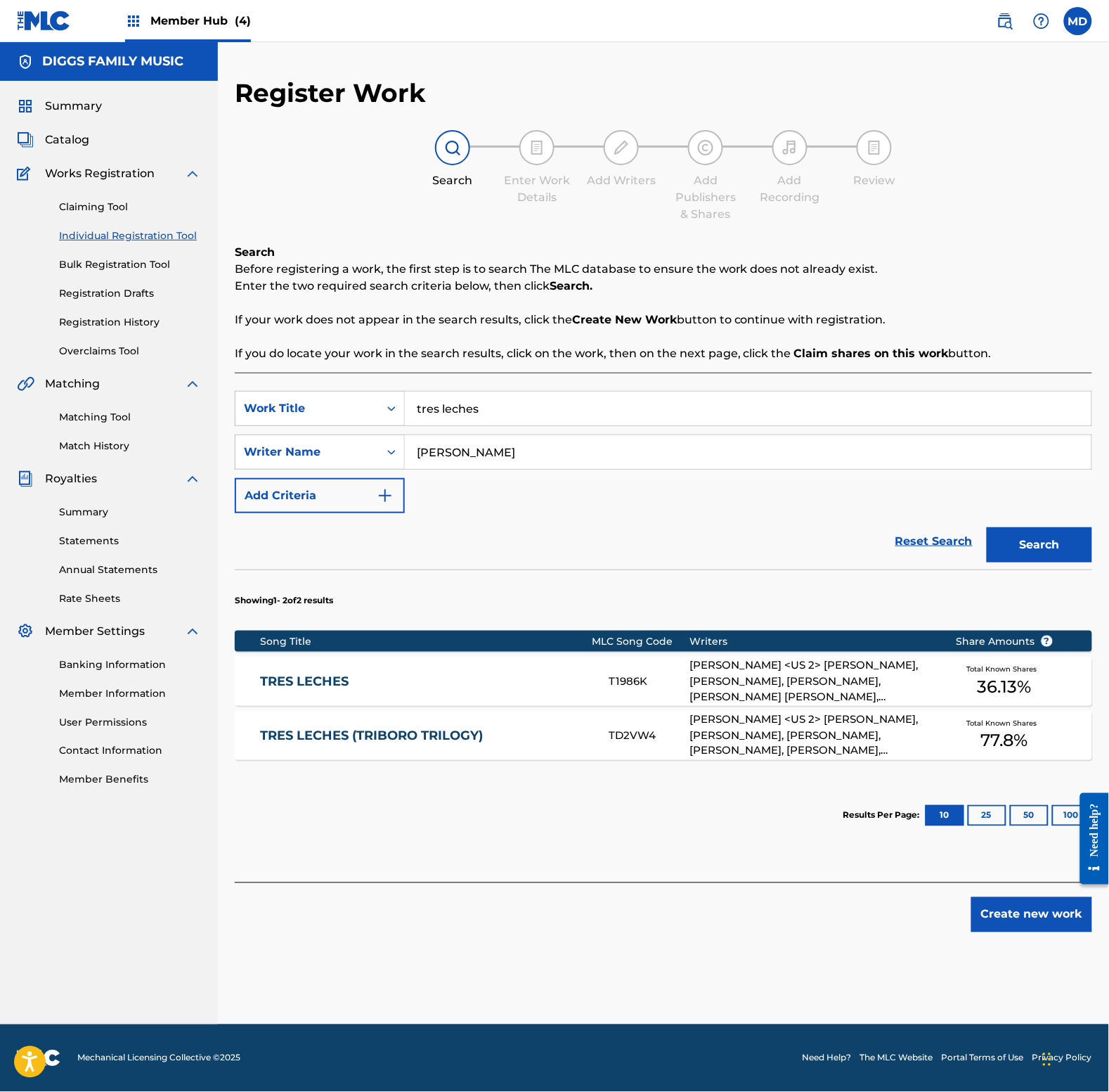
click at [365, 682] on link "TRES LECHES" at bounding box center [426, 681] width 329 height 16
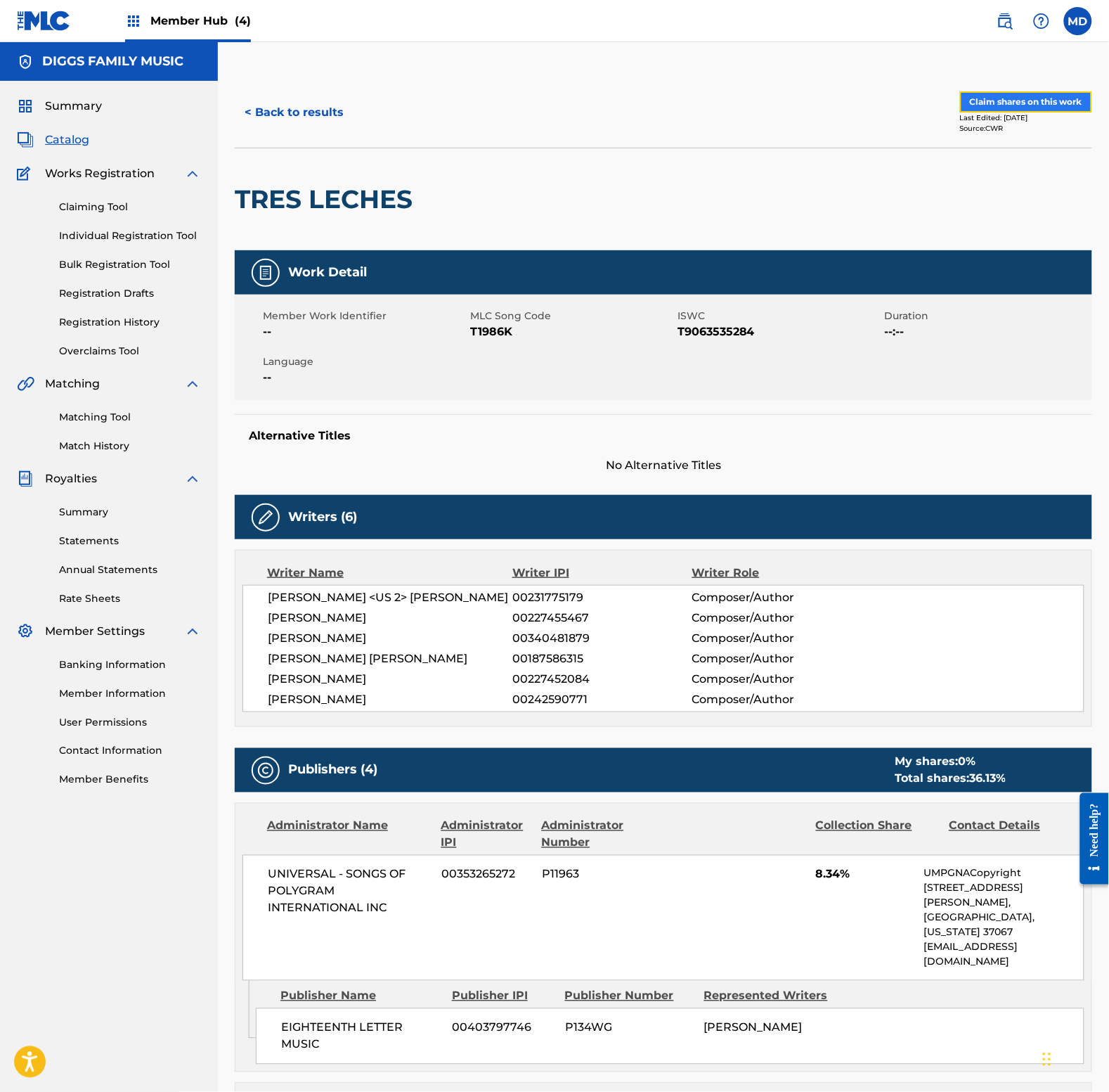
click at [1013, 102] on button "Claim shares on this work" at bounding box center [1026, 101] width 132 height 21
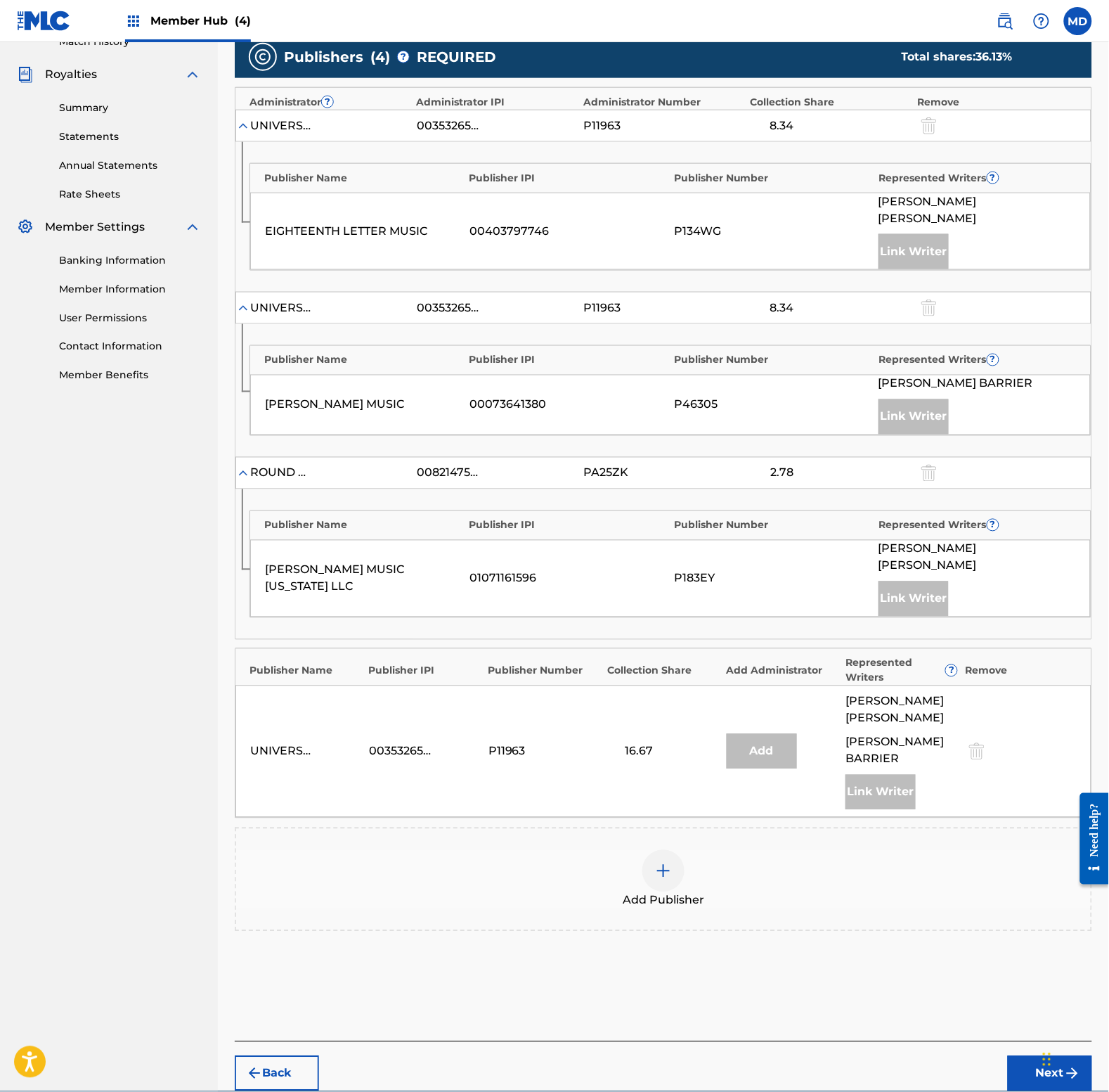
scroll to position [405, 0]
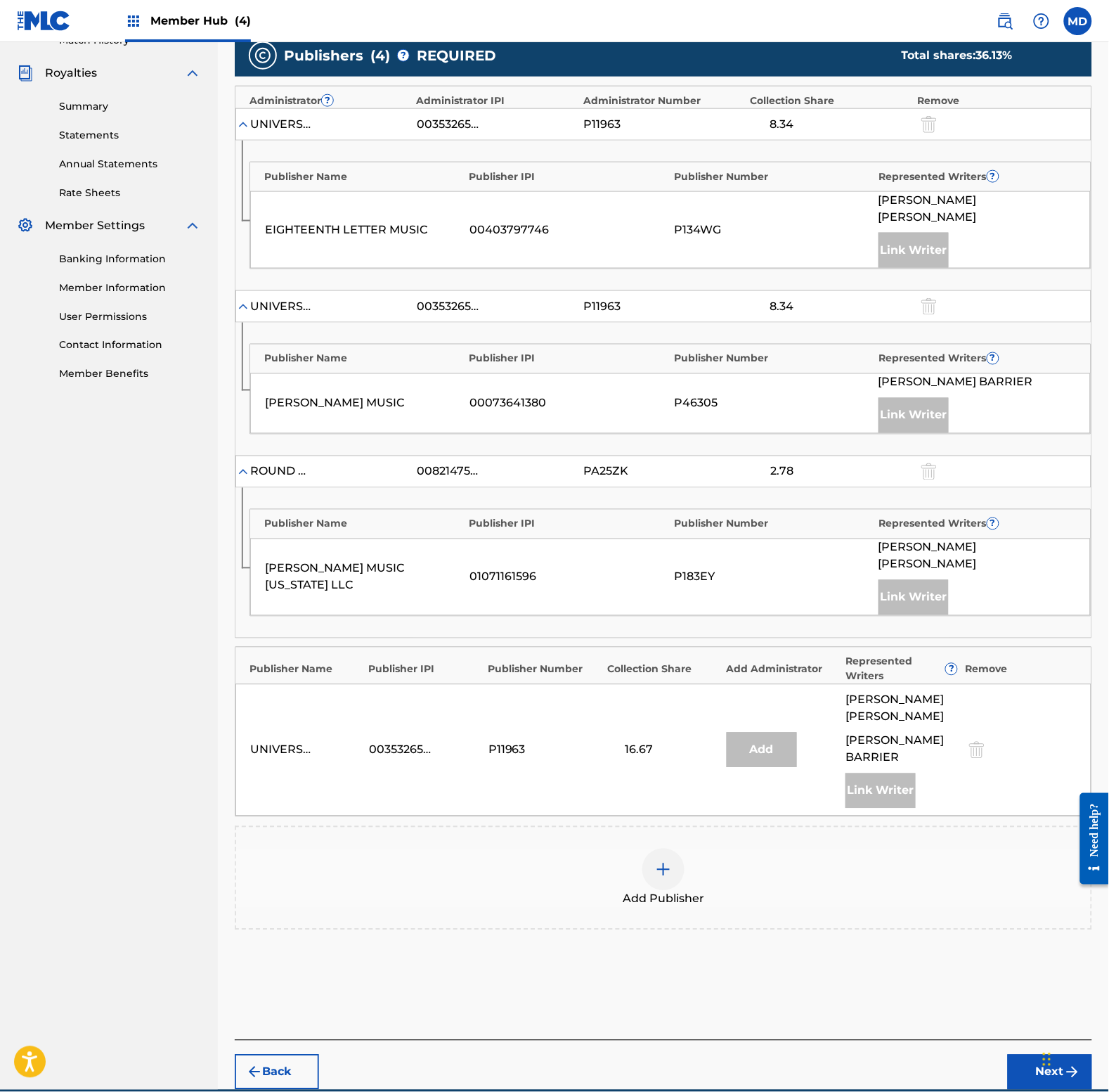
click at [661, 861] on img at bounding box center [664, 869] width 17 height 17
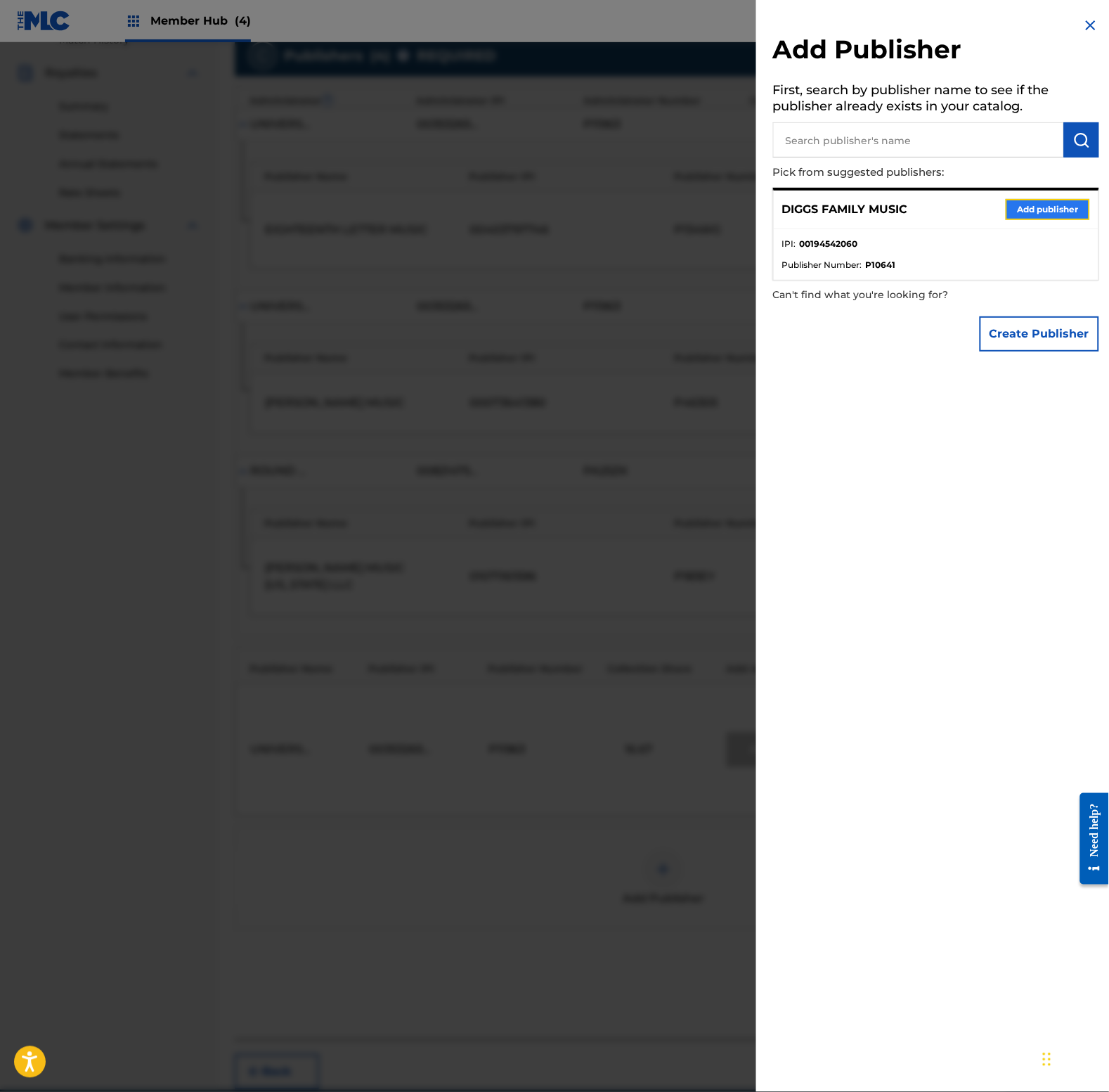
click at [1031, 215] on button "Add publisher" at bounding box center [1048, 209] width 85 height 21
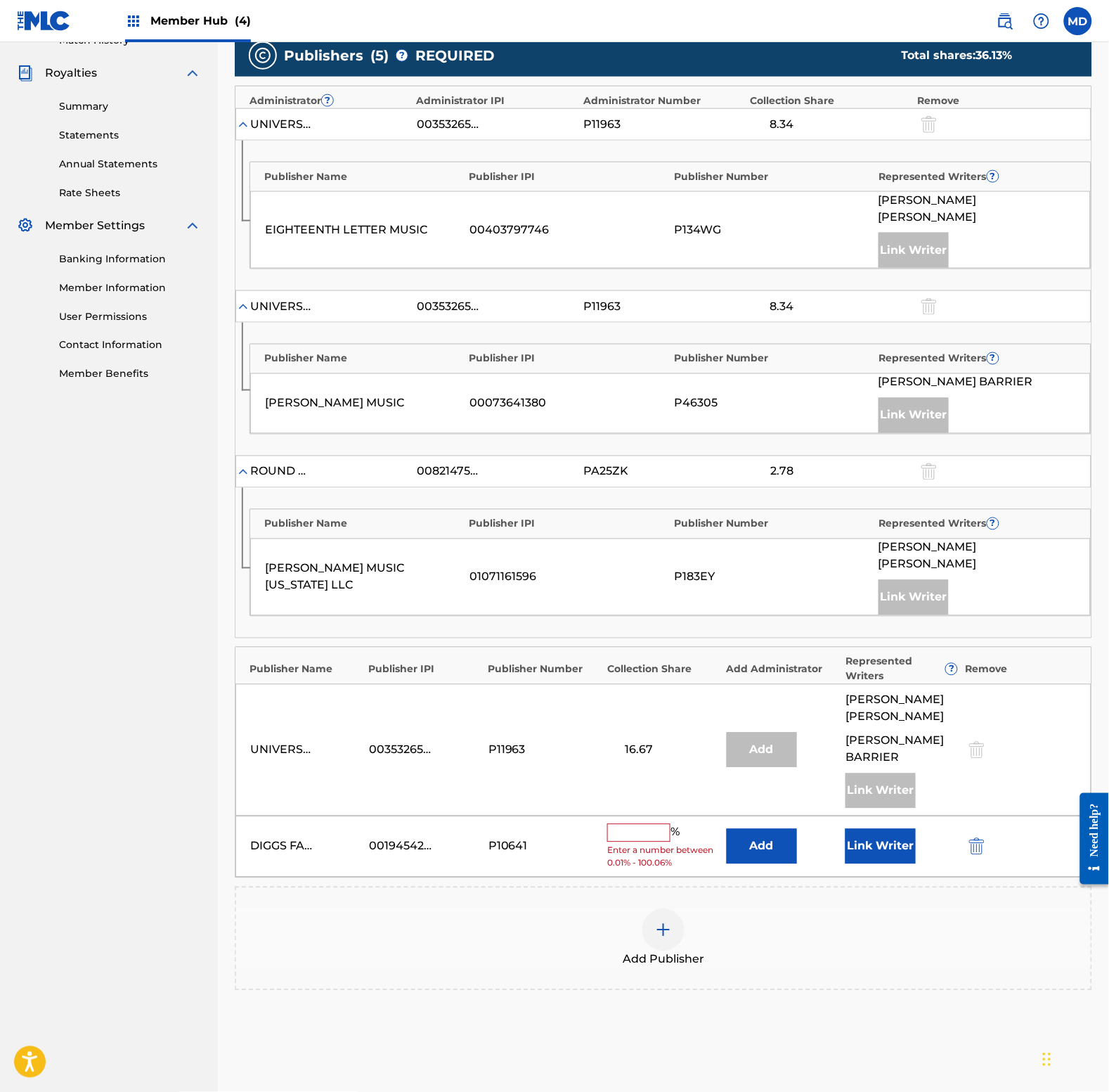
click at [642, 823] on input "text" at bounding box center [639, 833] width 63 height 19
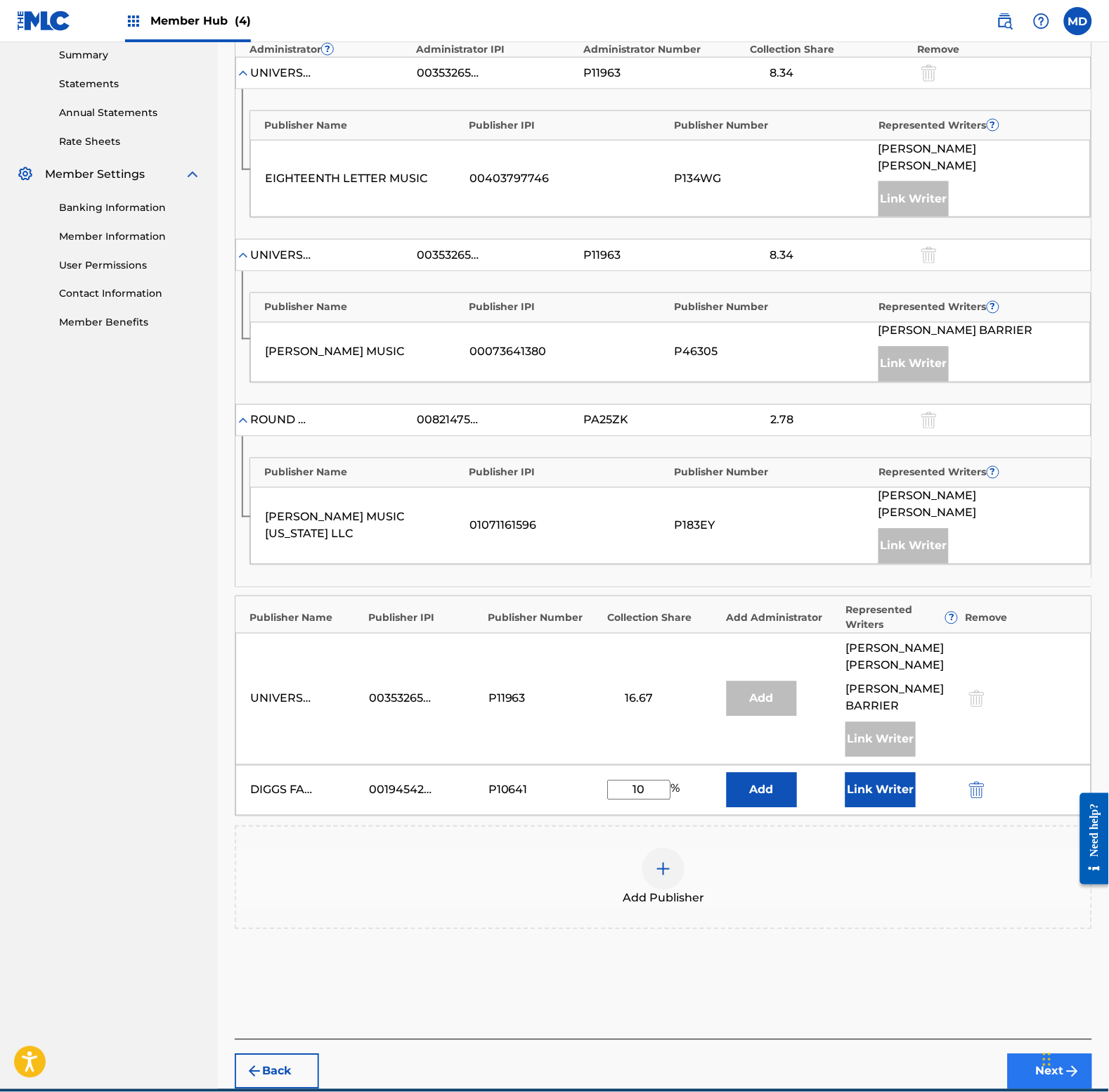
type input "10"
click at [1038, 1054] on button "Next" at bounding box center [1050, 1072] width 85 height 35
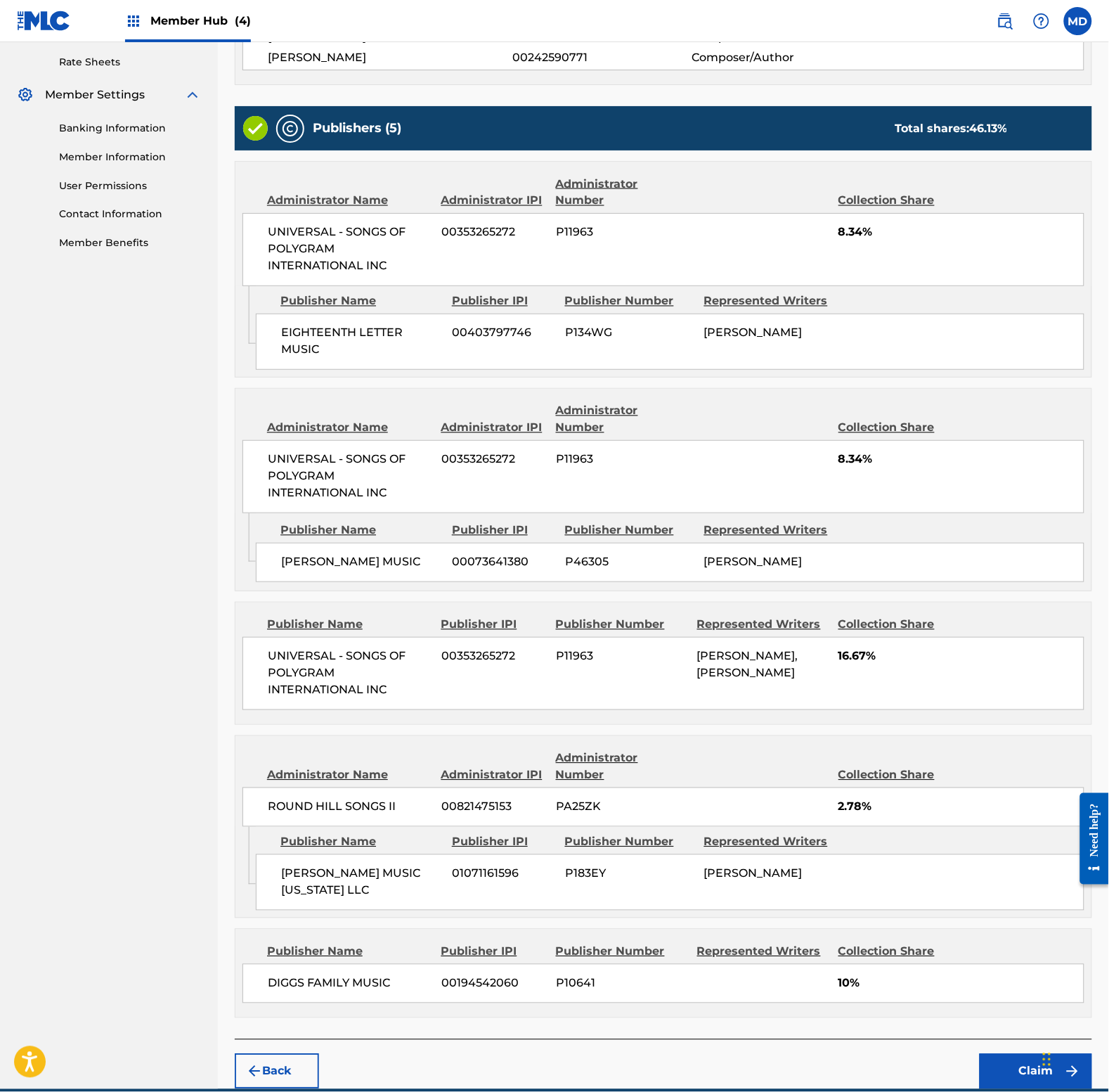
scroll to position [605, 0]
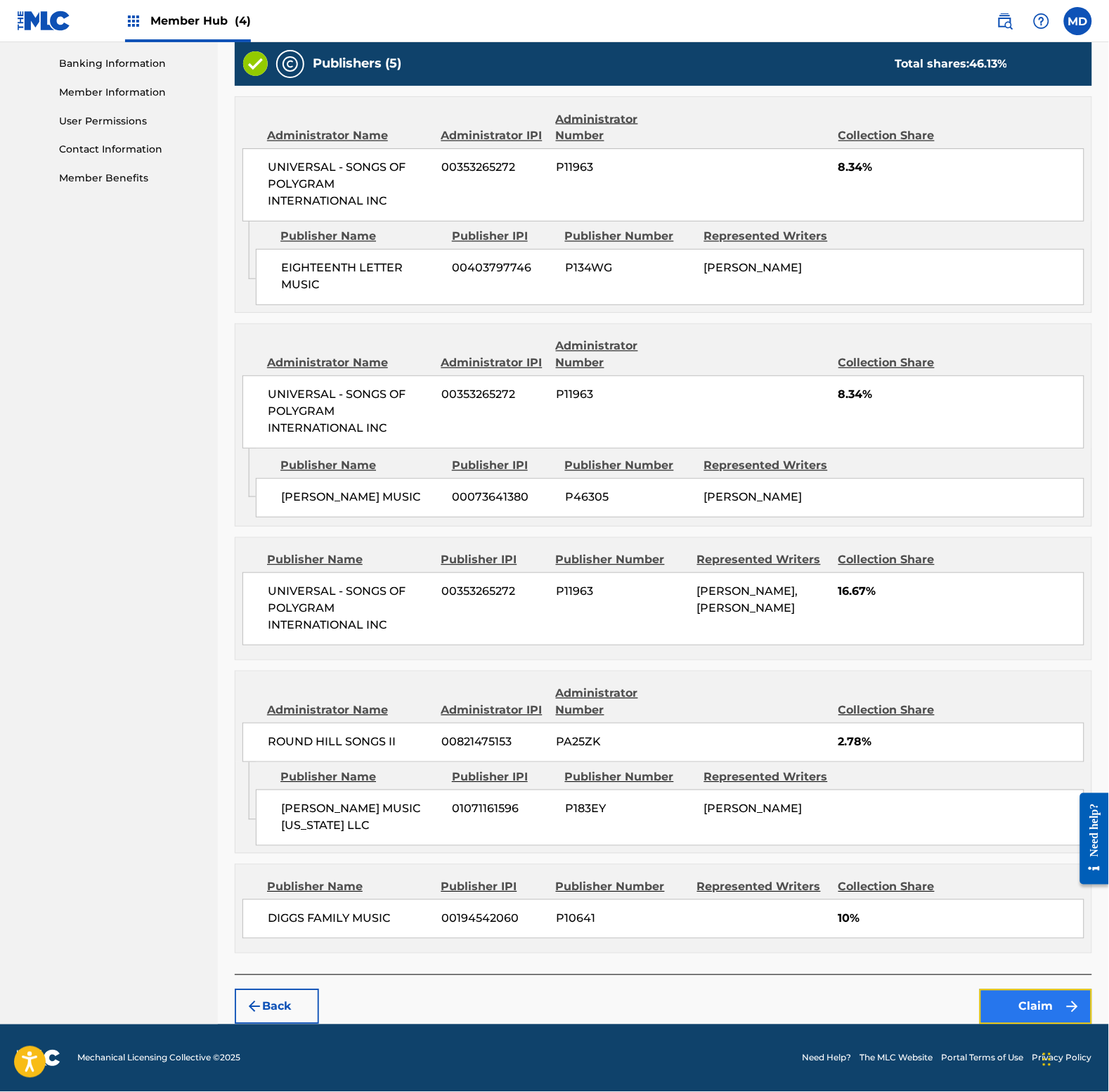
click at [1036, 1004] on button "Claim" at bounding box center [1036, 1006] width 112 height 35
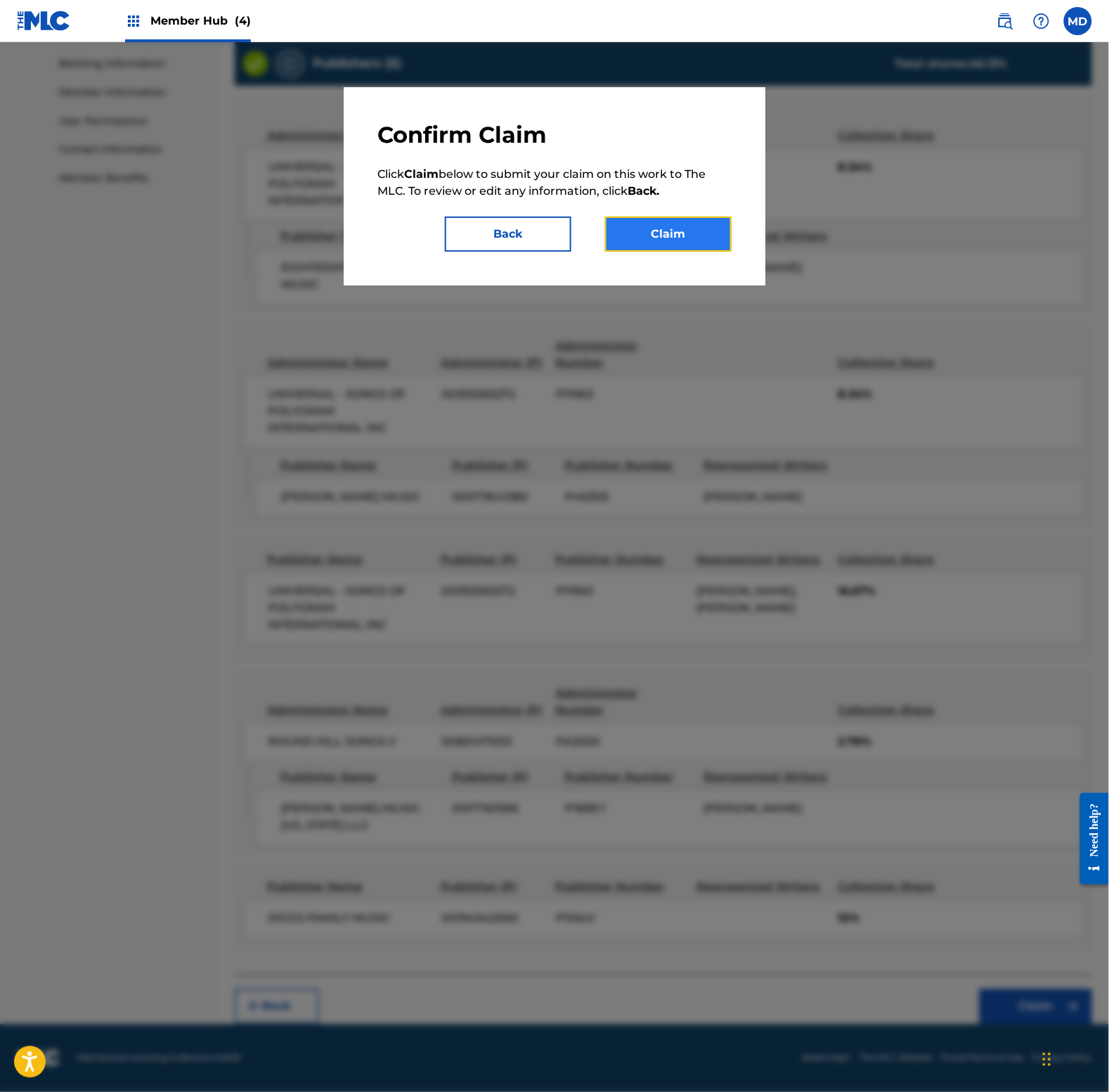
click at [661, 243] on button "Claim" at bounding box center [668, 234] width 126 height 35
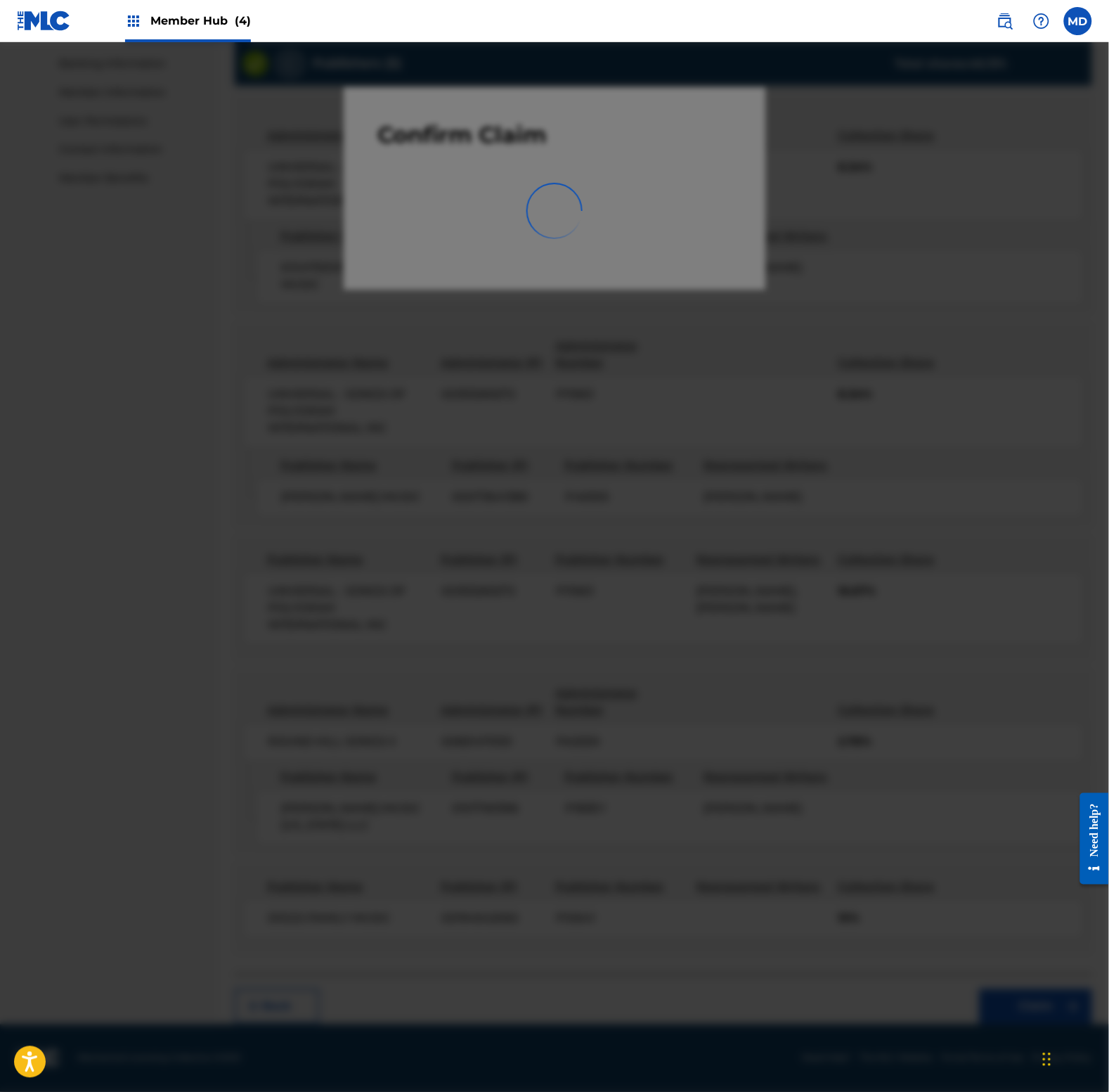
scroll to position [0, 0]
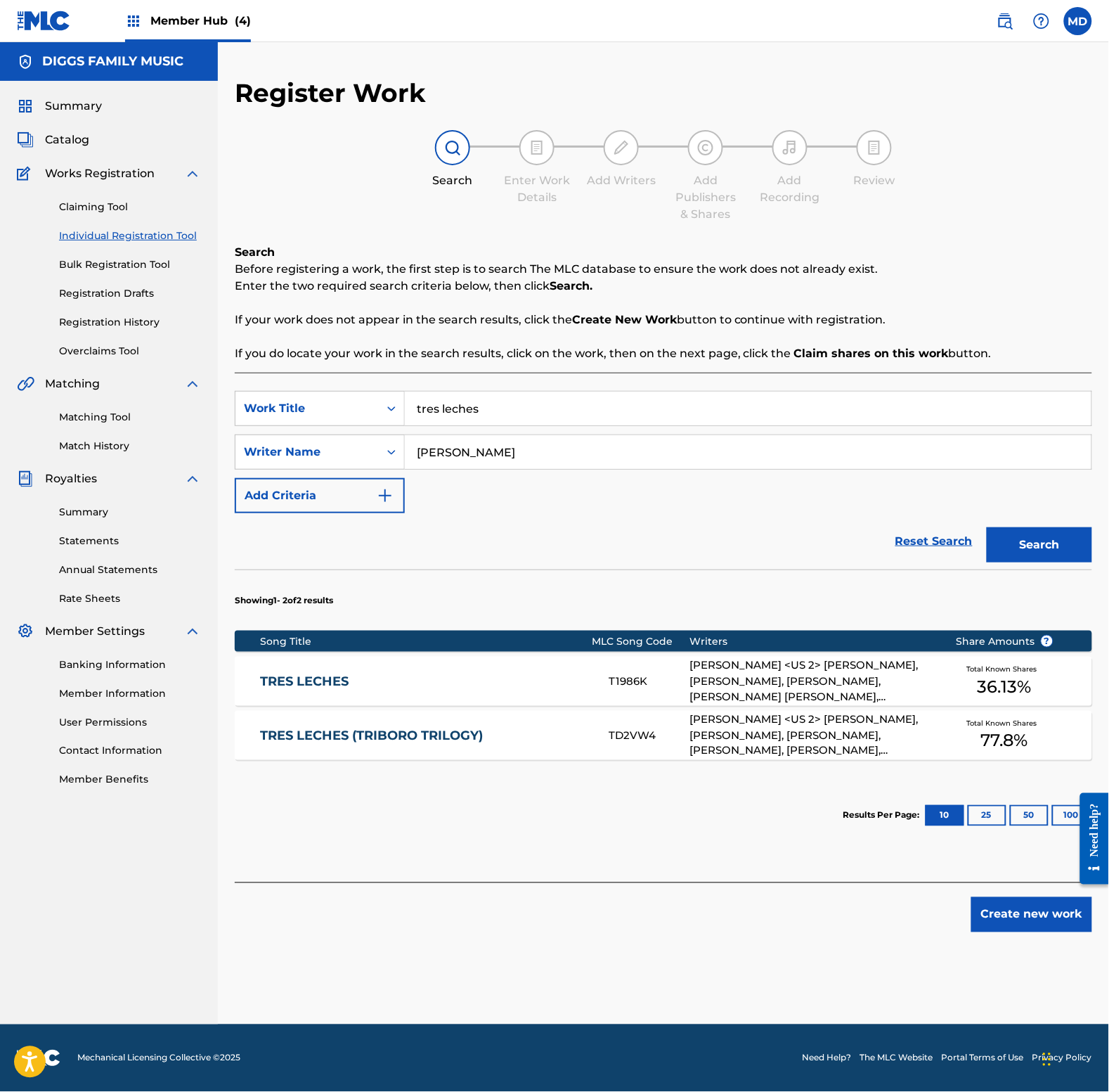
click at [514, 731] on link "TRES LECHES (TRIBORO TRILOGY)" at bounding box center [426, 735] width 329 height 16
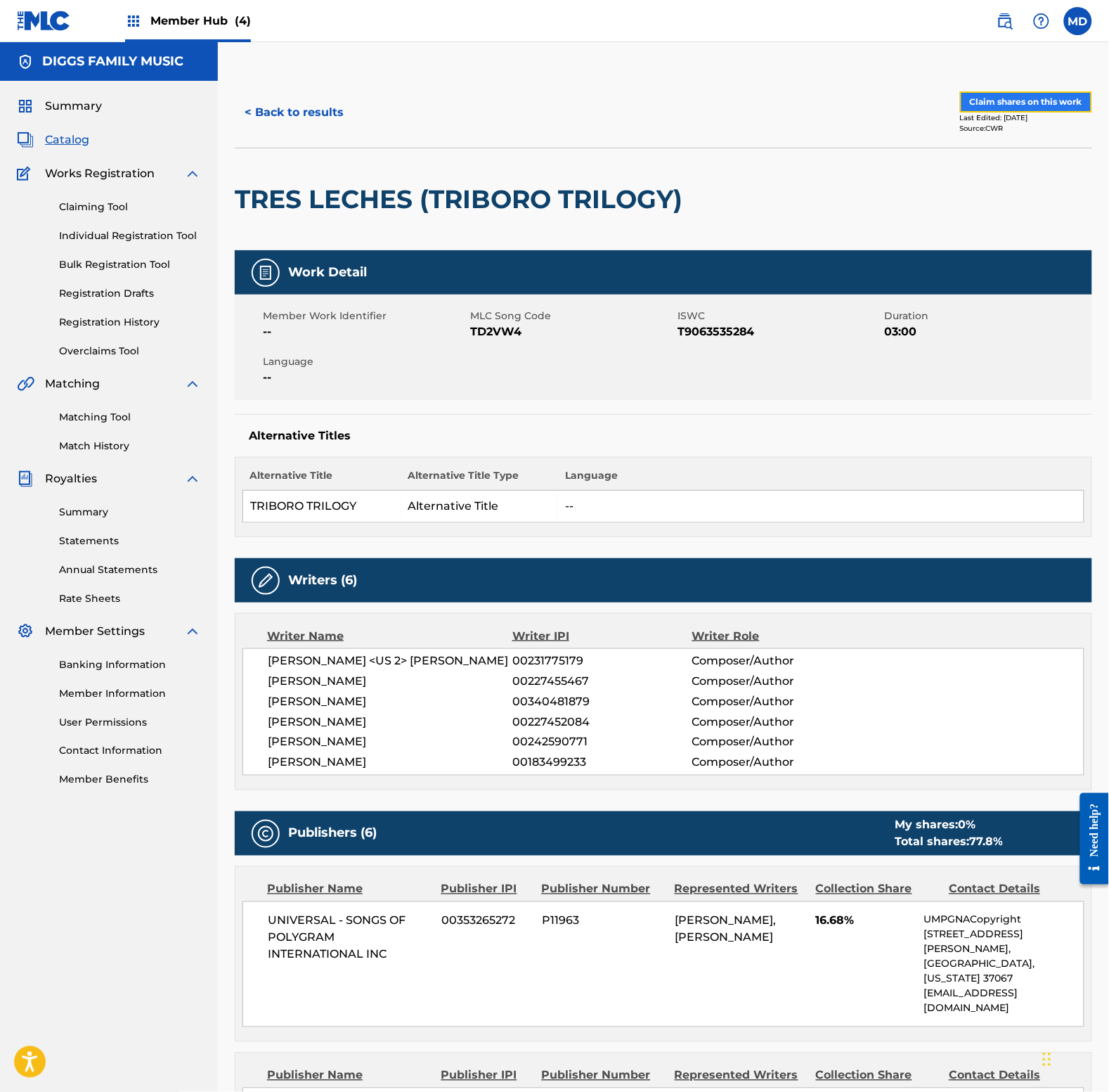
click at [1014, 100] on button "Claim shares on this work" at bounding box center [1026, 101] width 132 height 21
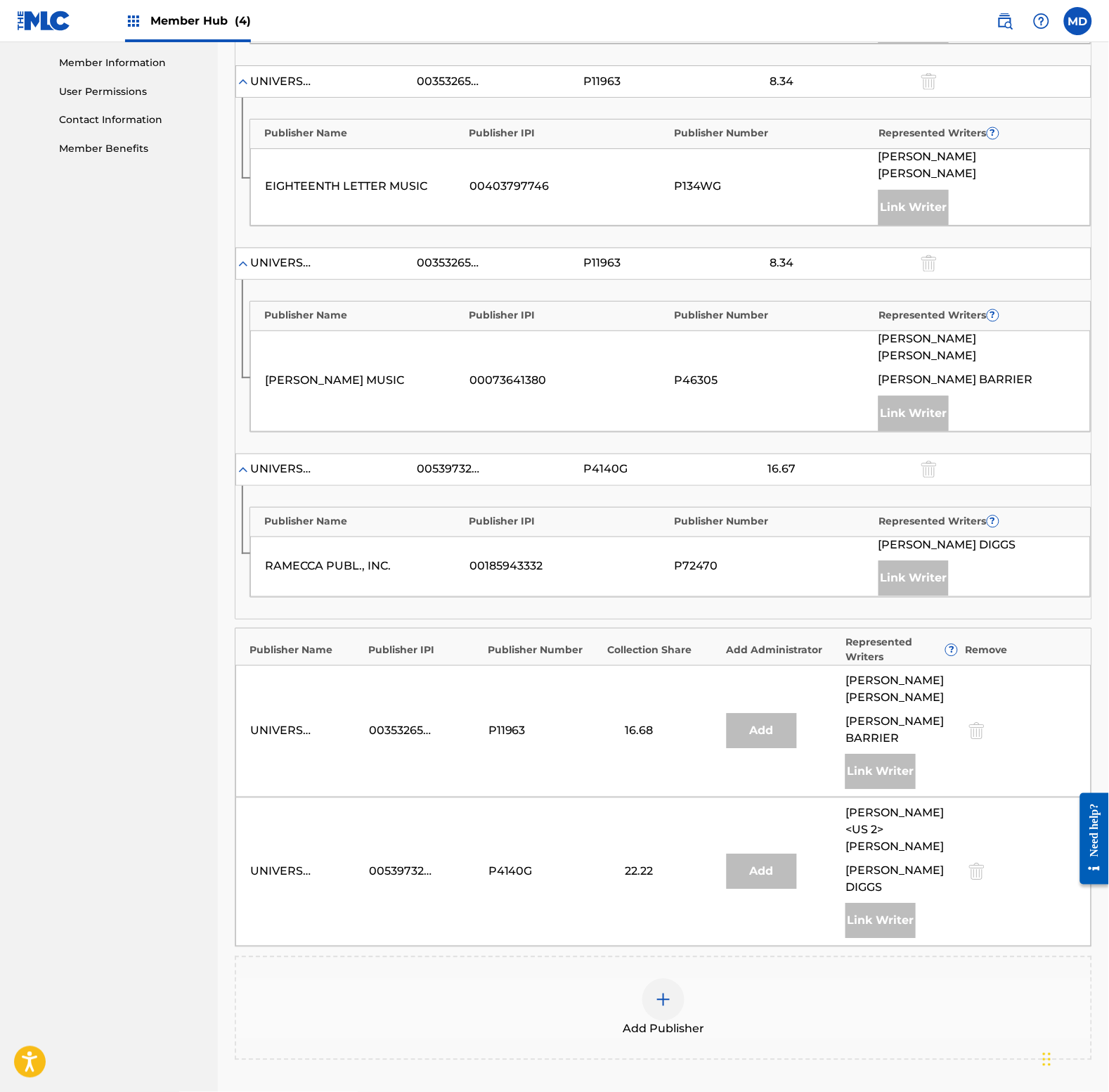
scroll to position [711, 0]
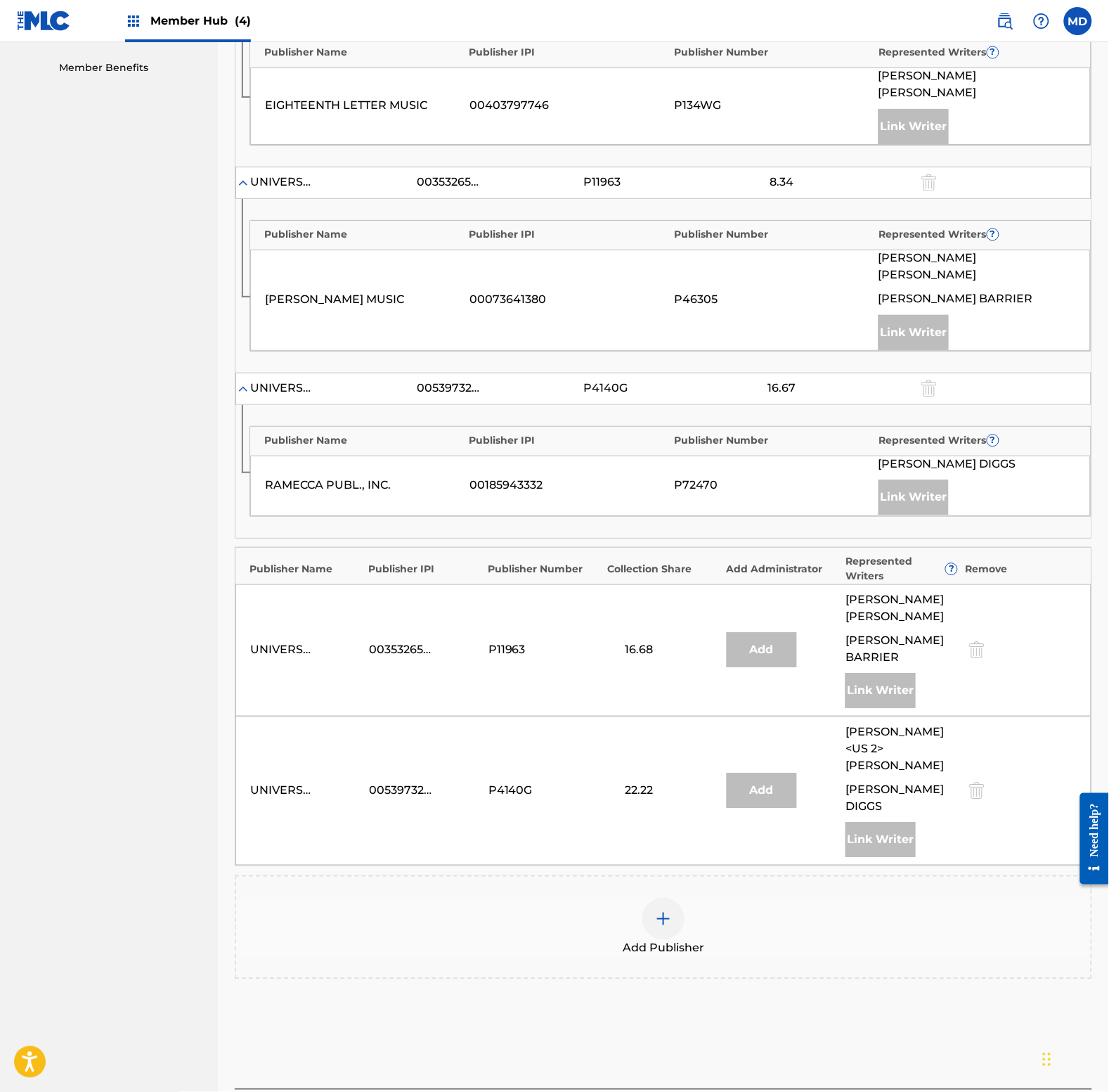
click at [656, 910] on img at bounding box center [664, 918] width 17 height 17
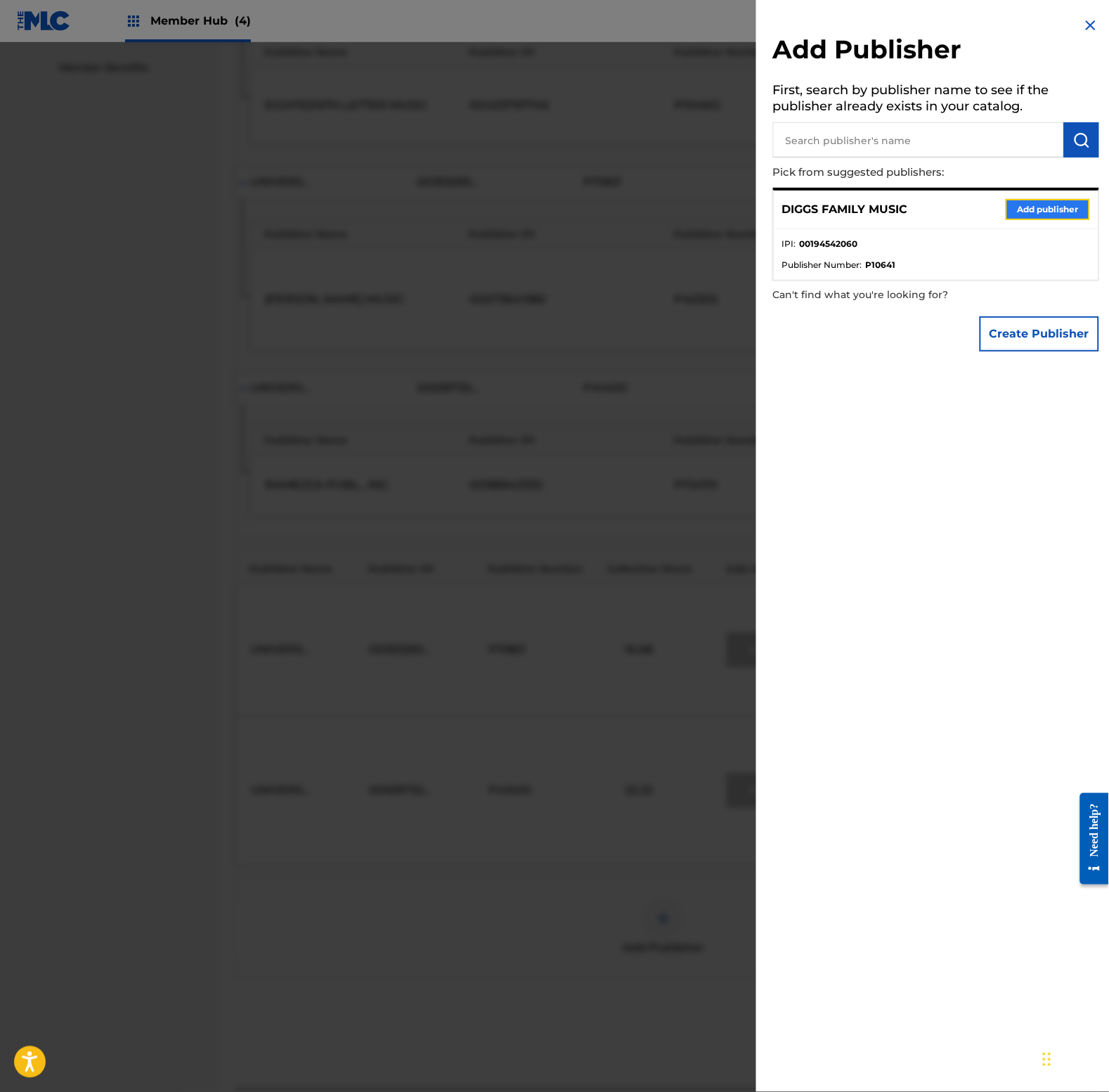
click at [1006, 202] on button "Add publisher" at bounding box center [1048, 209] width 85 height 21
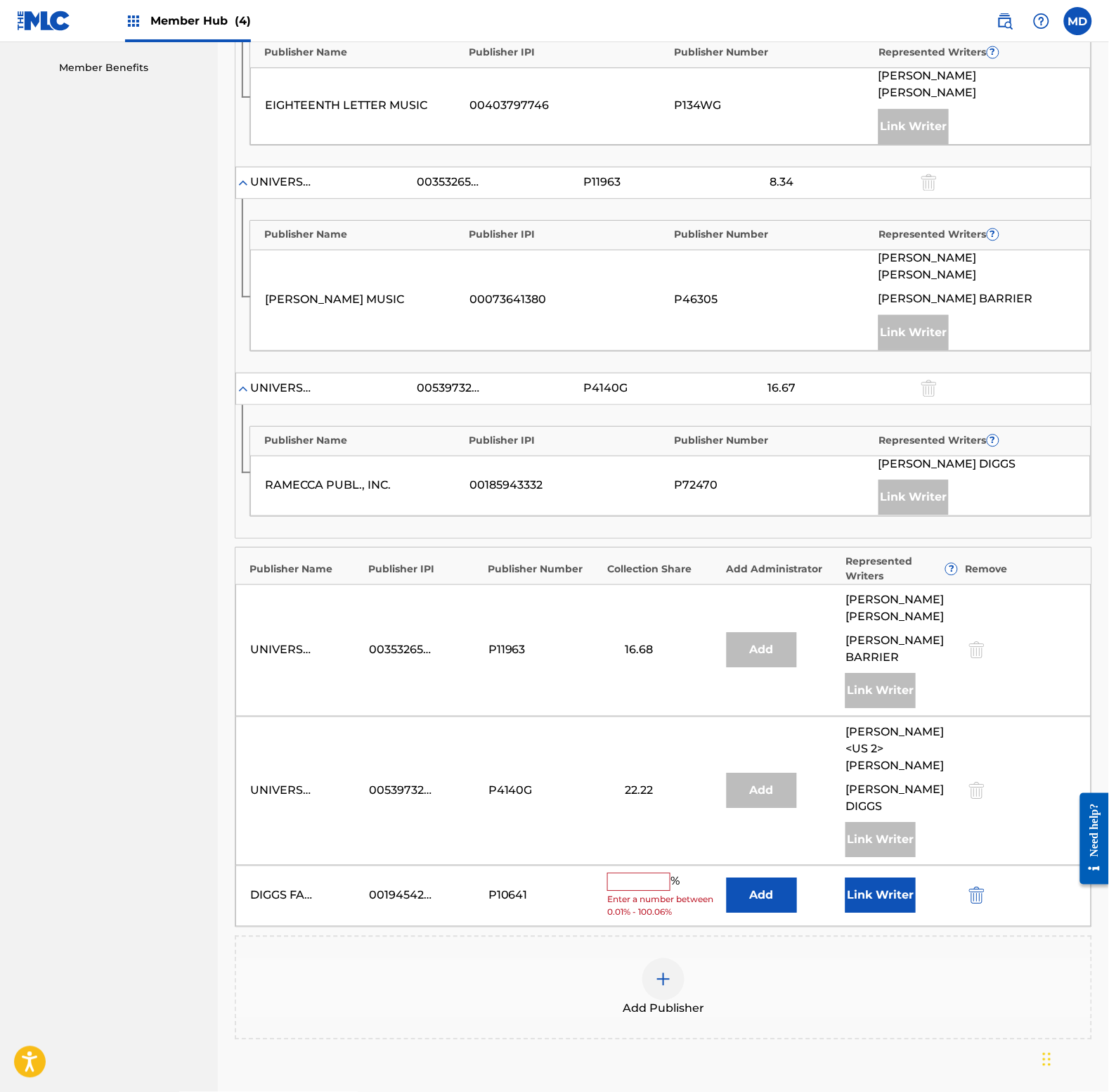
click at [654, 873] on input "text" at bounding box center [639, 882] width 63 height 19
type input "10"
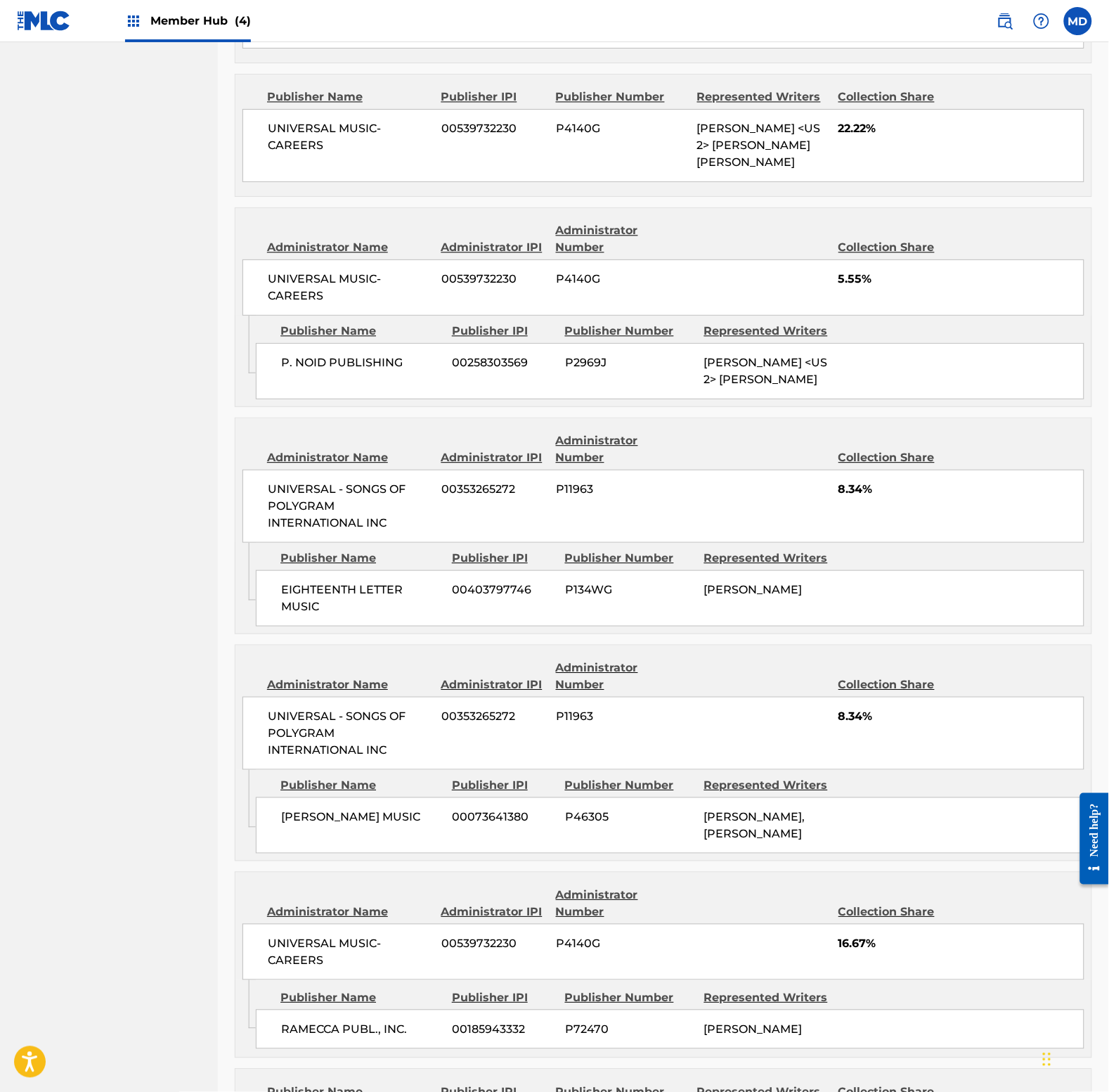
scroll to position [967, 0]
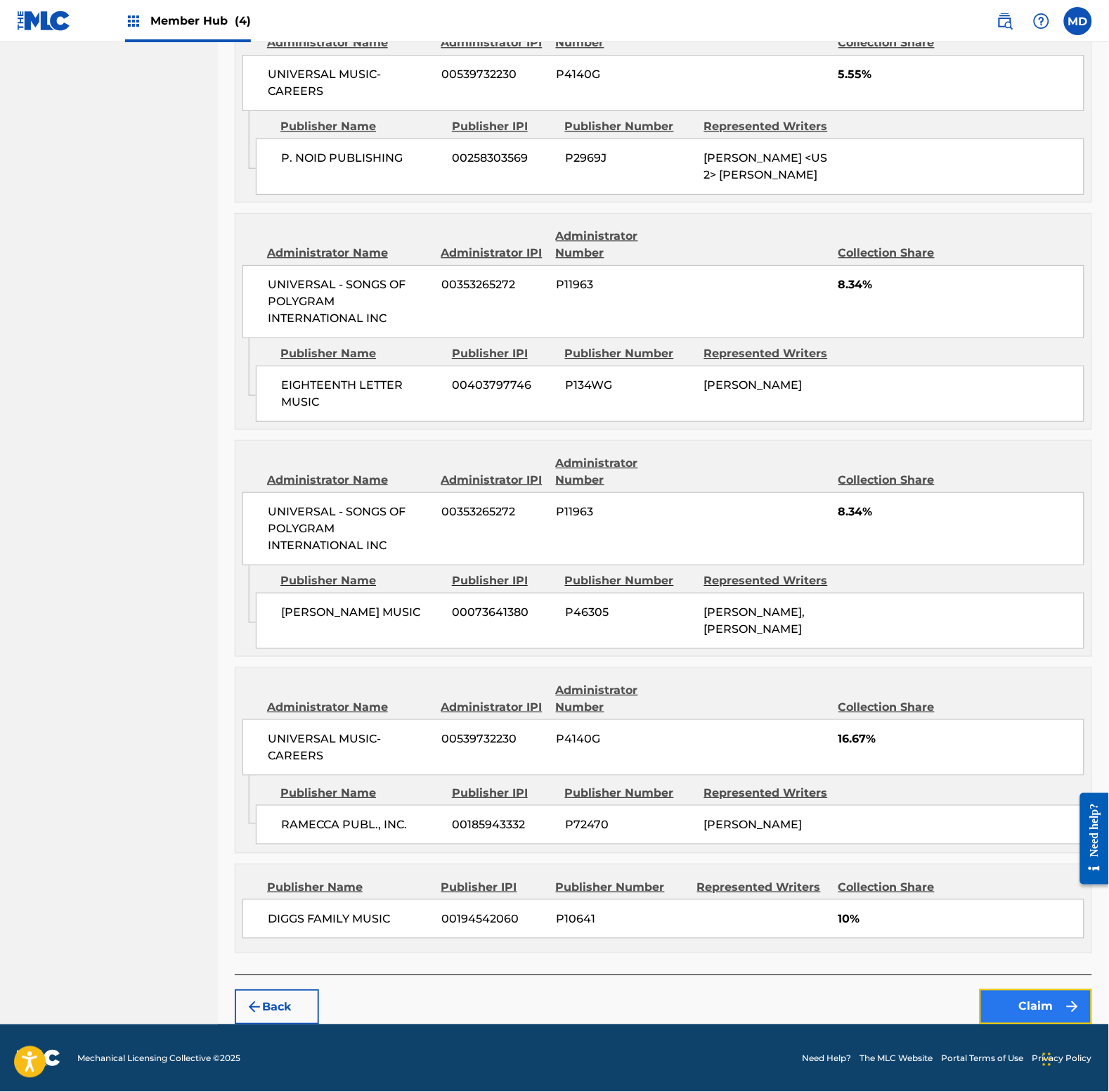
click at [1023, 1012] on button "Claim" at bounding box center [1036, 1006] width 112 height 35
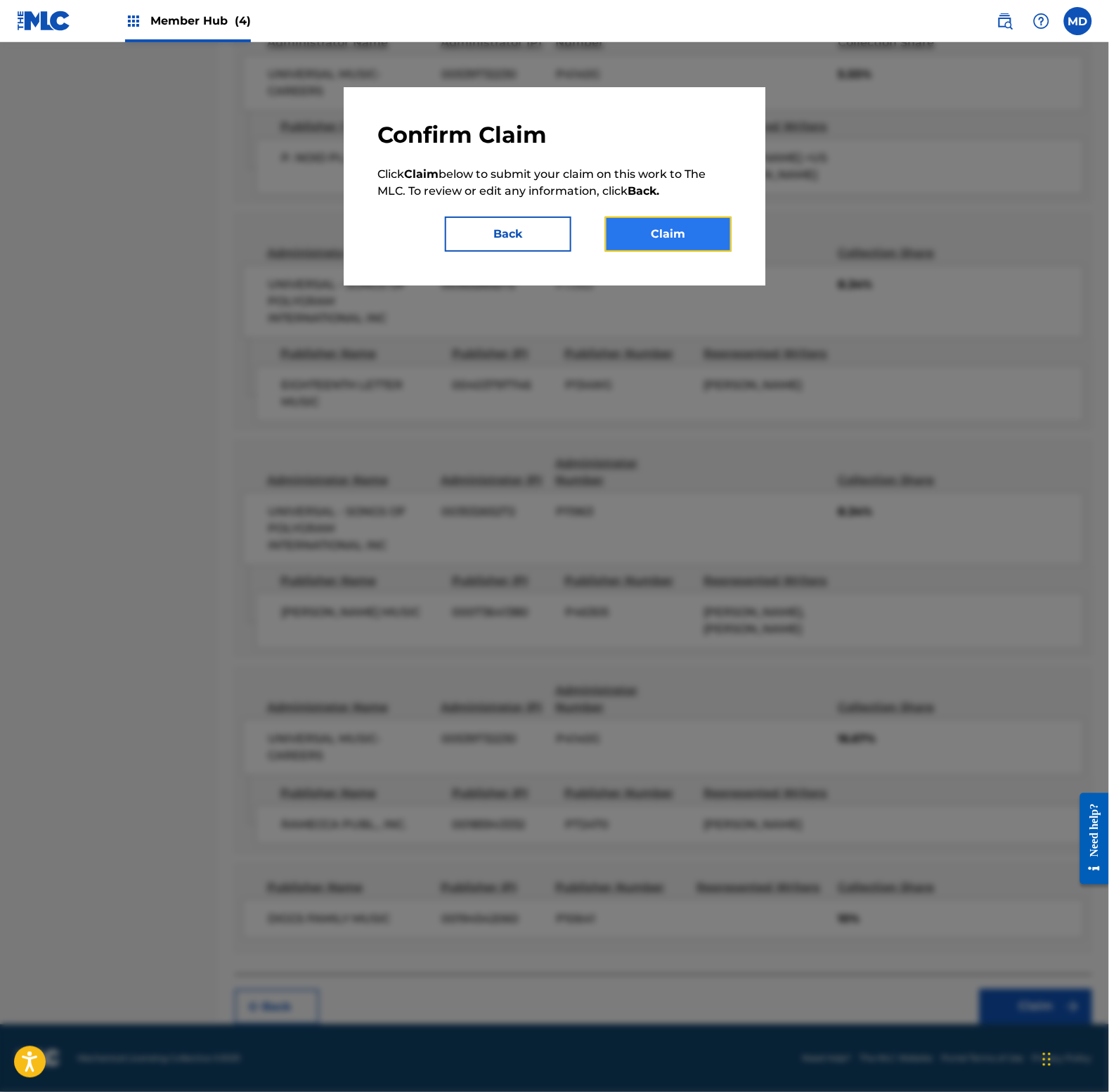
click at [683, 226] on button "Claim" at bounding box center [668, 234] width 126 height 35
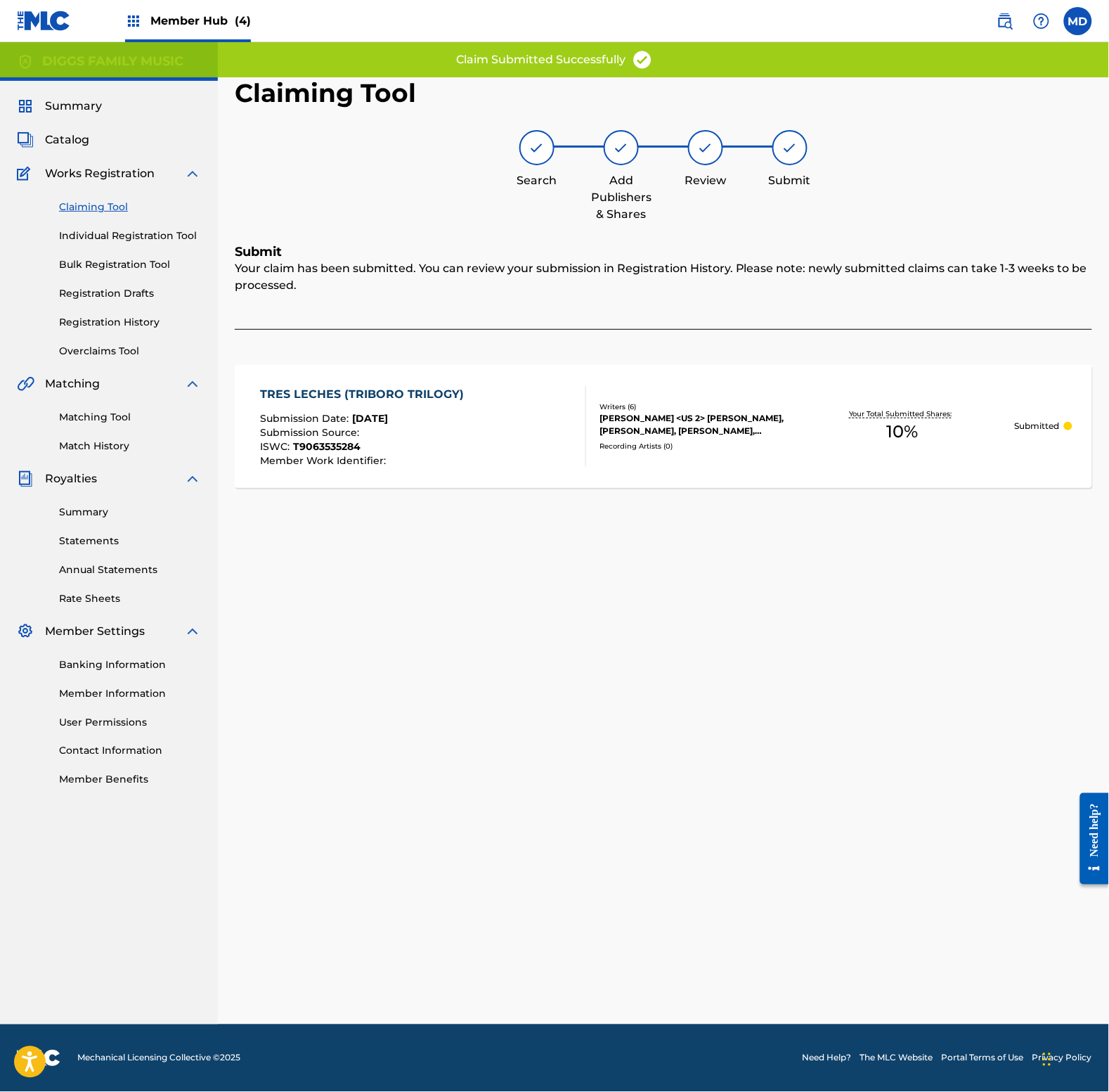
scroll to position [0, 0]
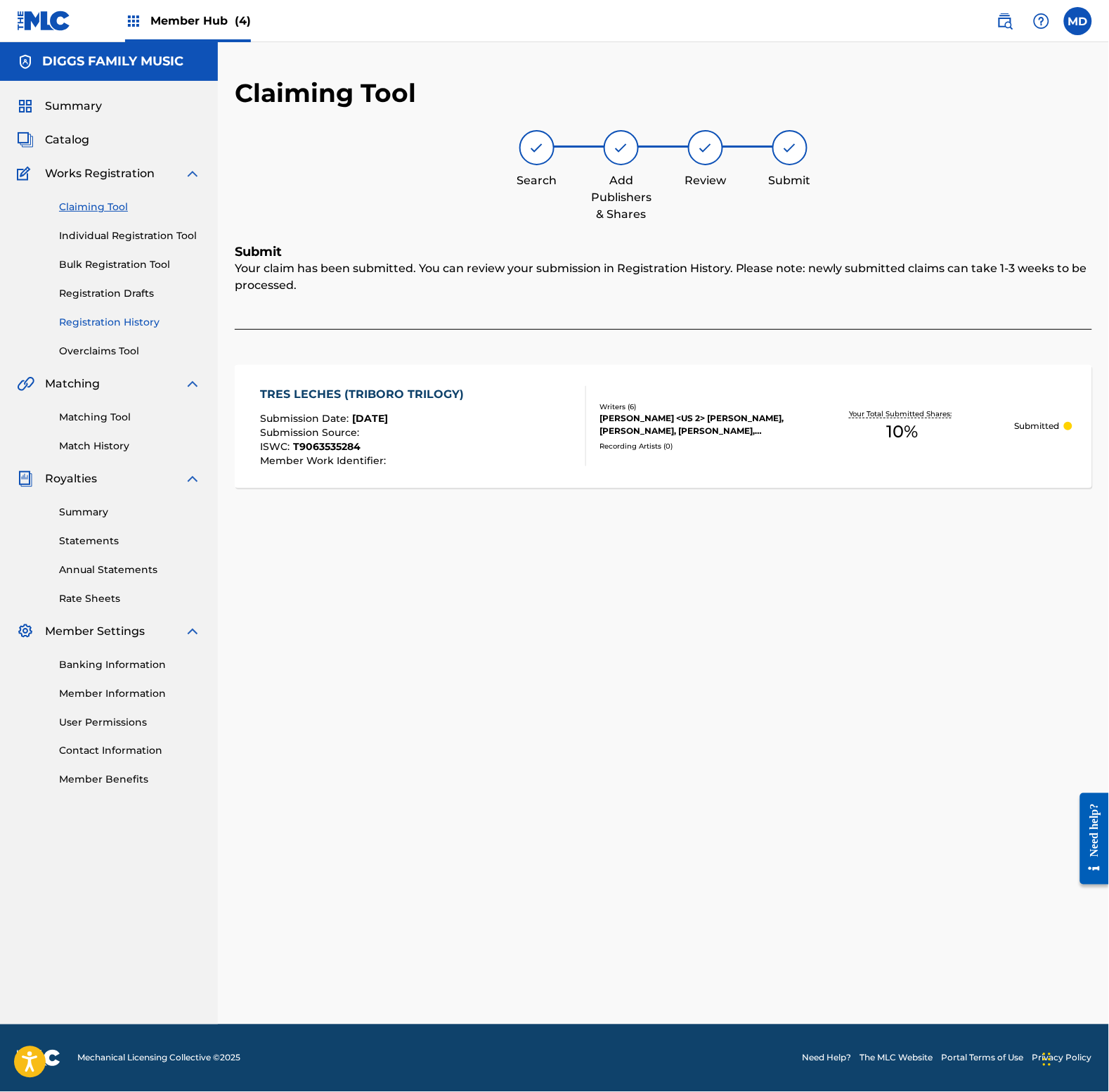
click at [99, 320] on link "Registration History" at bounding box center [130, 322] width 142 height 15
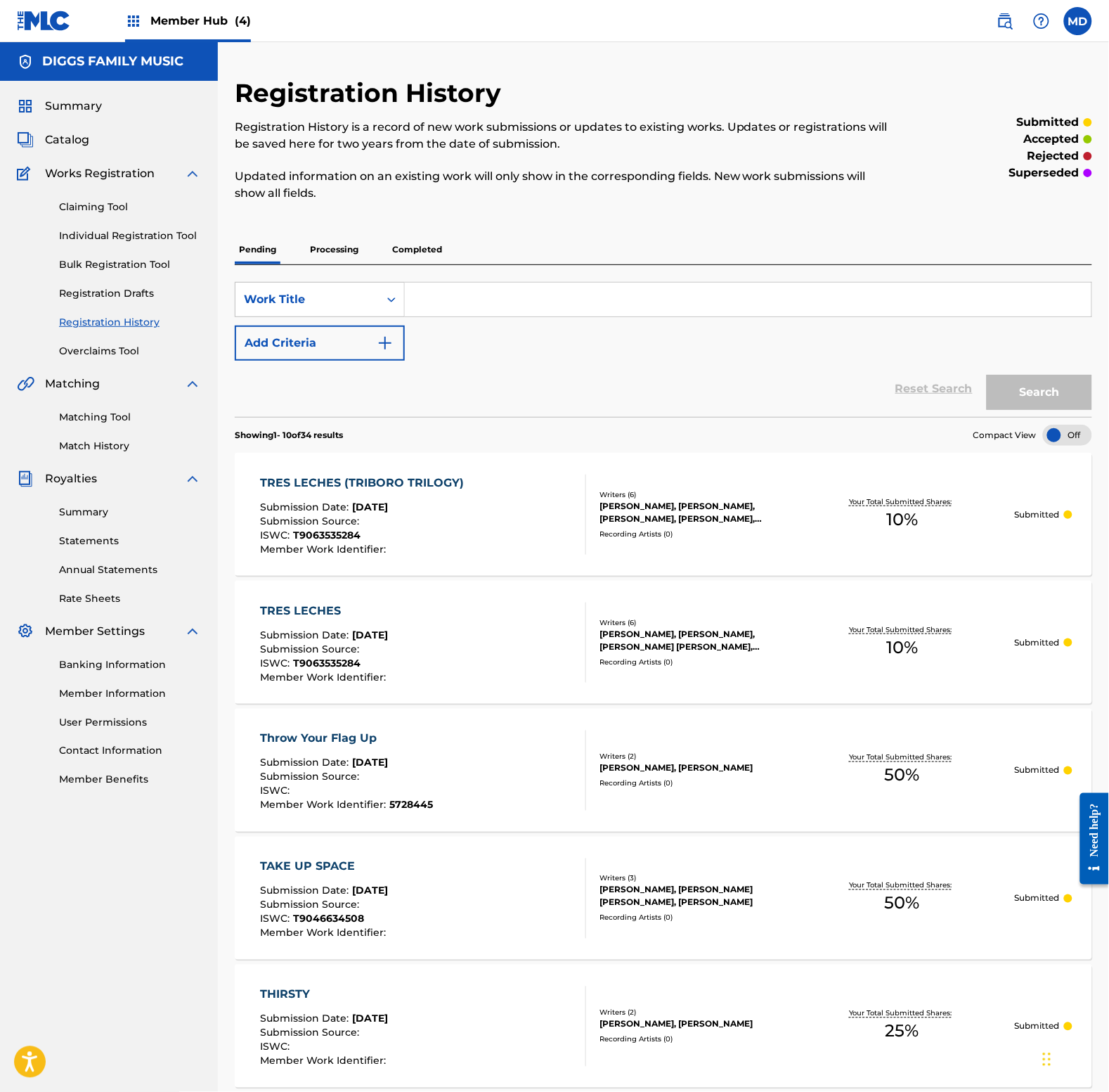
click at [542, 299] on input "Search Form" at bounding box center [748, 299] width 687 height 33
drag, startPoint x: 581, startPoint y: 301, endPoint x: 415, endPoint y: 297, distance: 166.0
click at [415, 297] on input "tribute to the 5th brother" at bounding box center [748, 299] width 687 height 33
type input "tribute to the 5th brother"
click at [1051, 397] on button "Search" at bounding box center [1039, 392] width 105 height 35
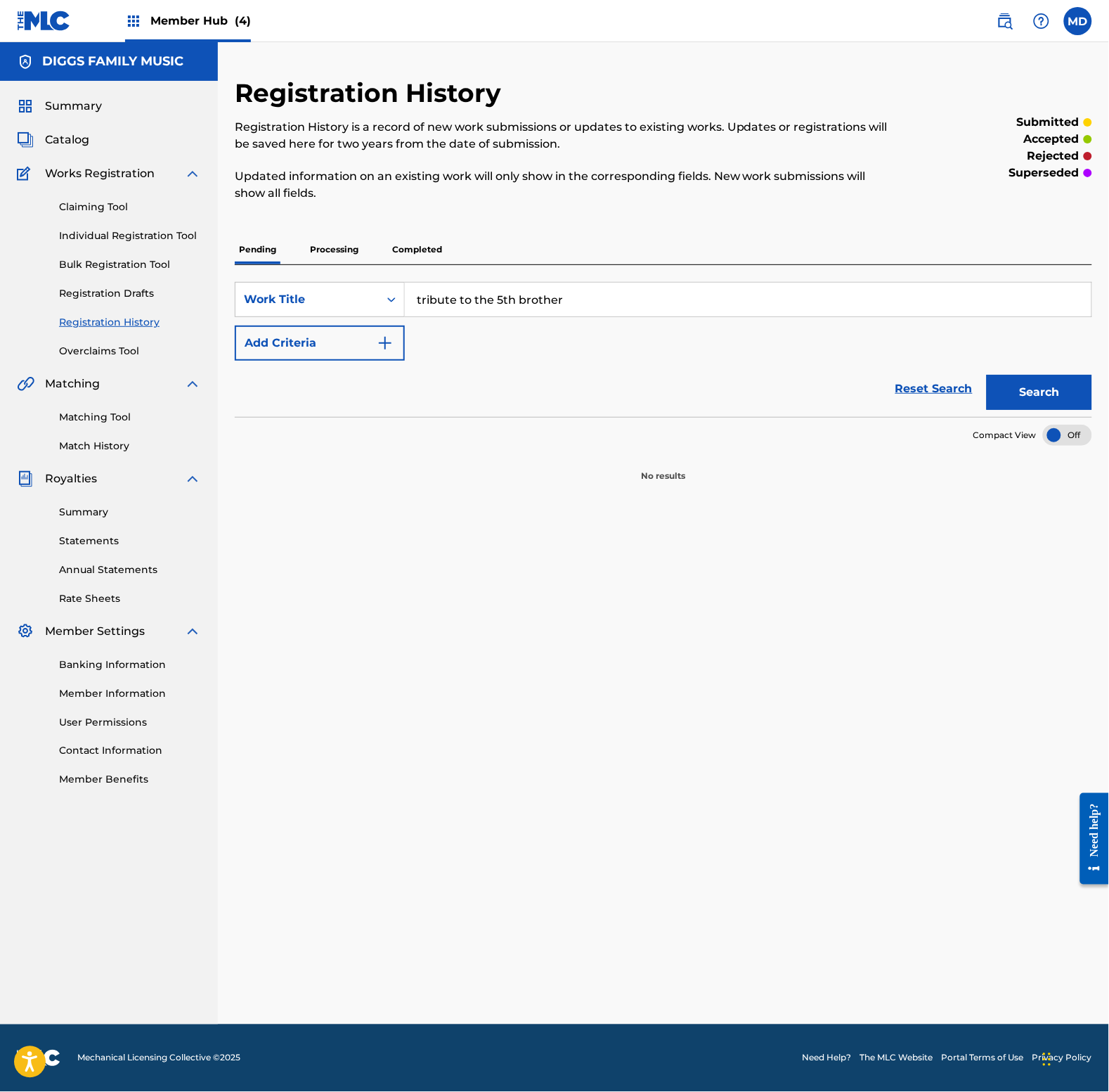
click at [343, 250] on p "Processing" at bounding box center [334, 250] width 57 height 30
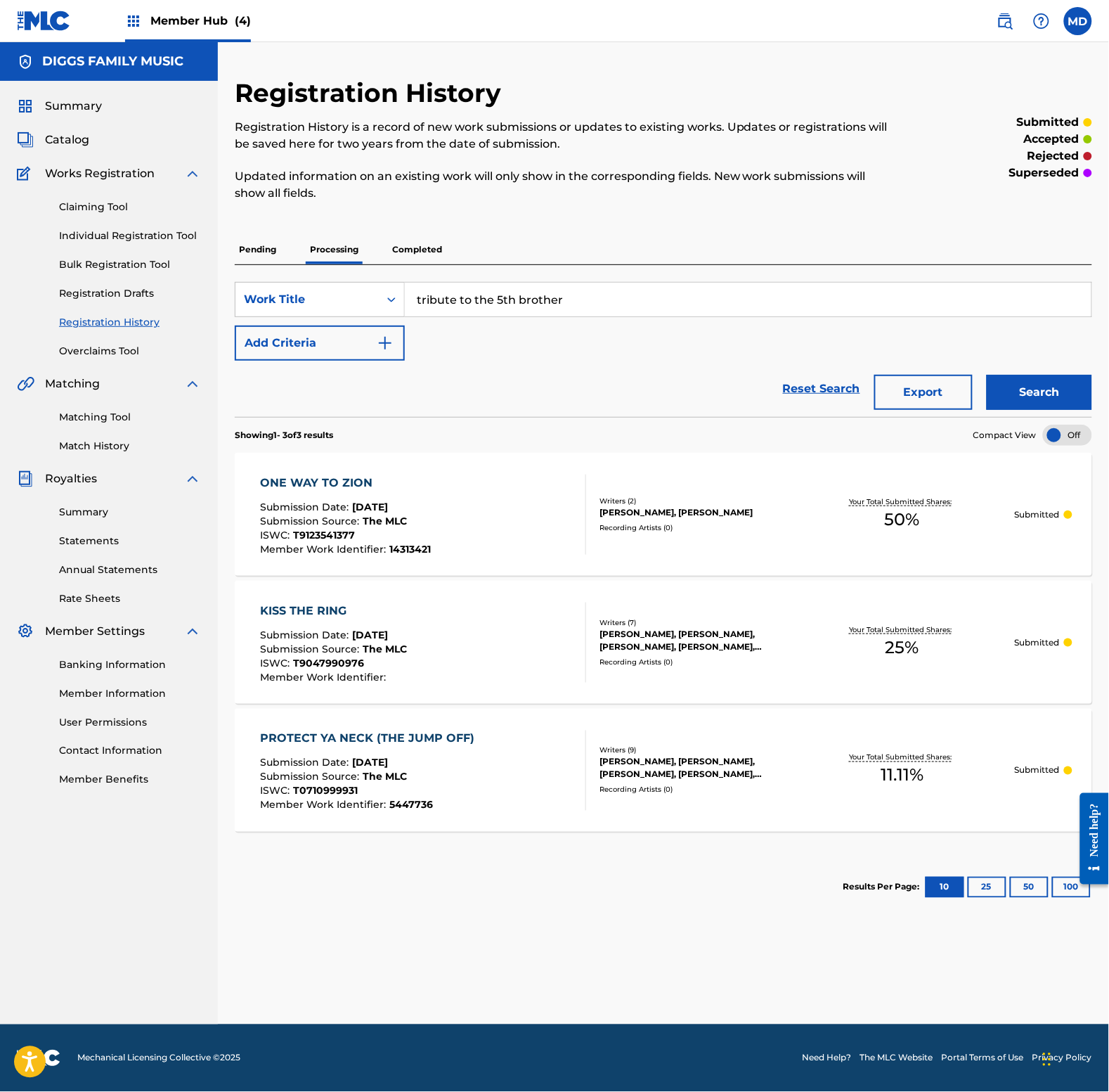
click at [424, 248] on p "Completed" at bounding box center [416, 250] width 59 height 30
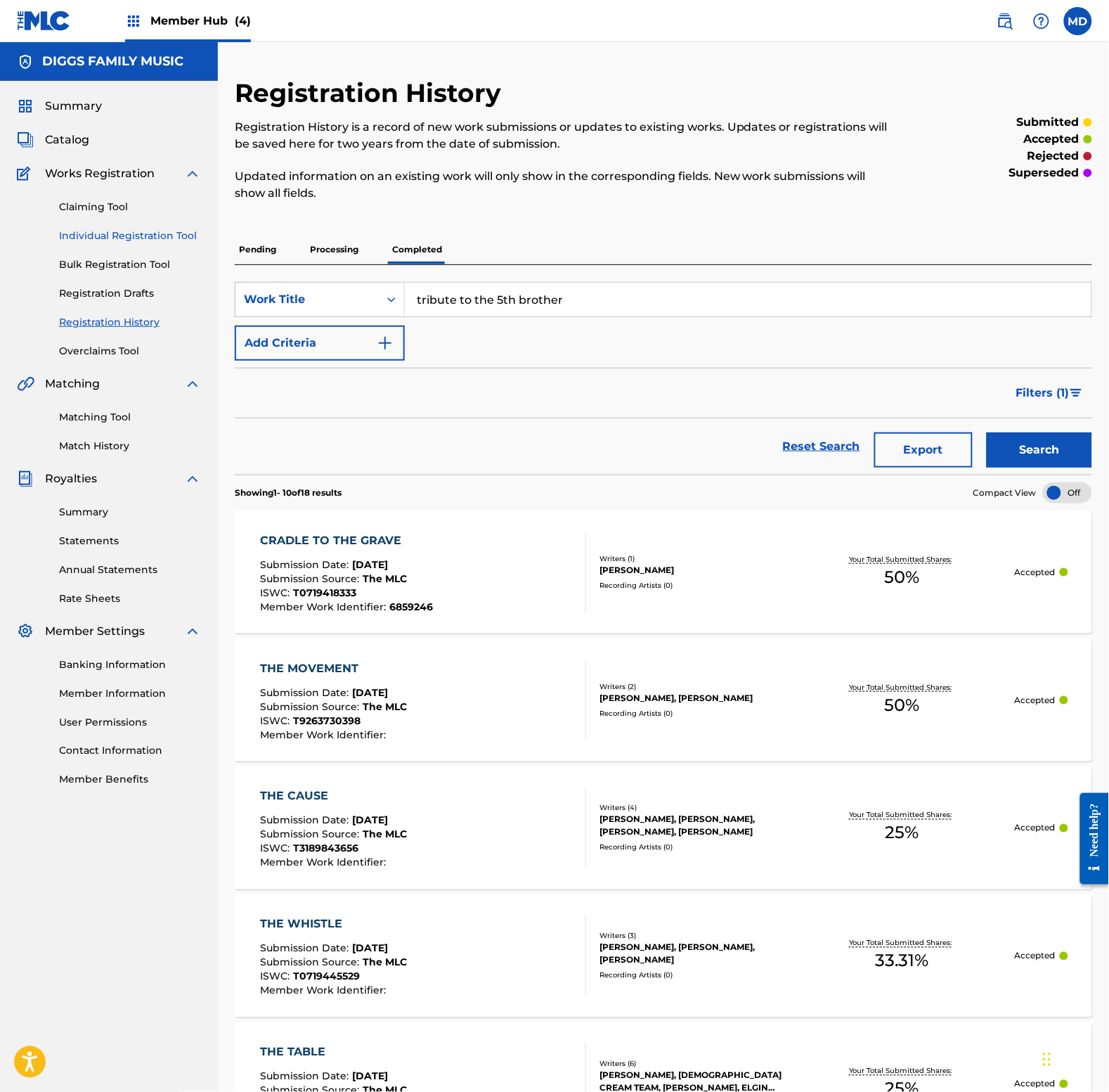
click at [90, 234] on link "Individual Registration Tool" at bounding box center [130, 236] width 142 height 15
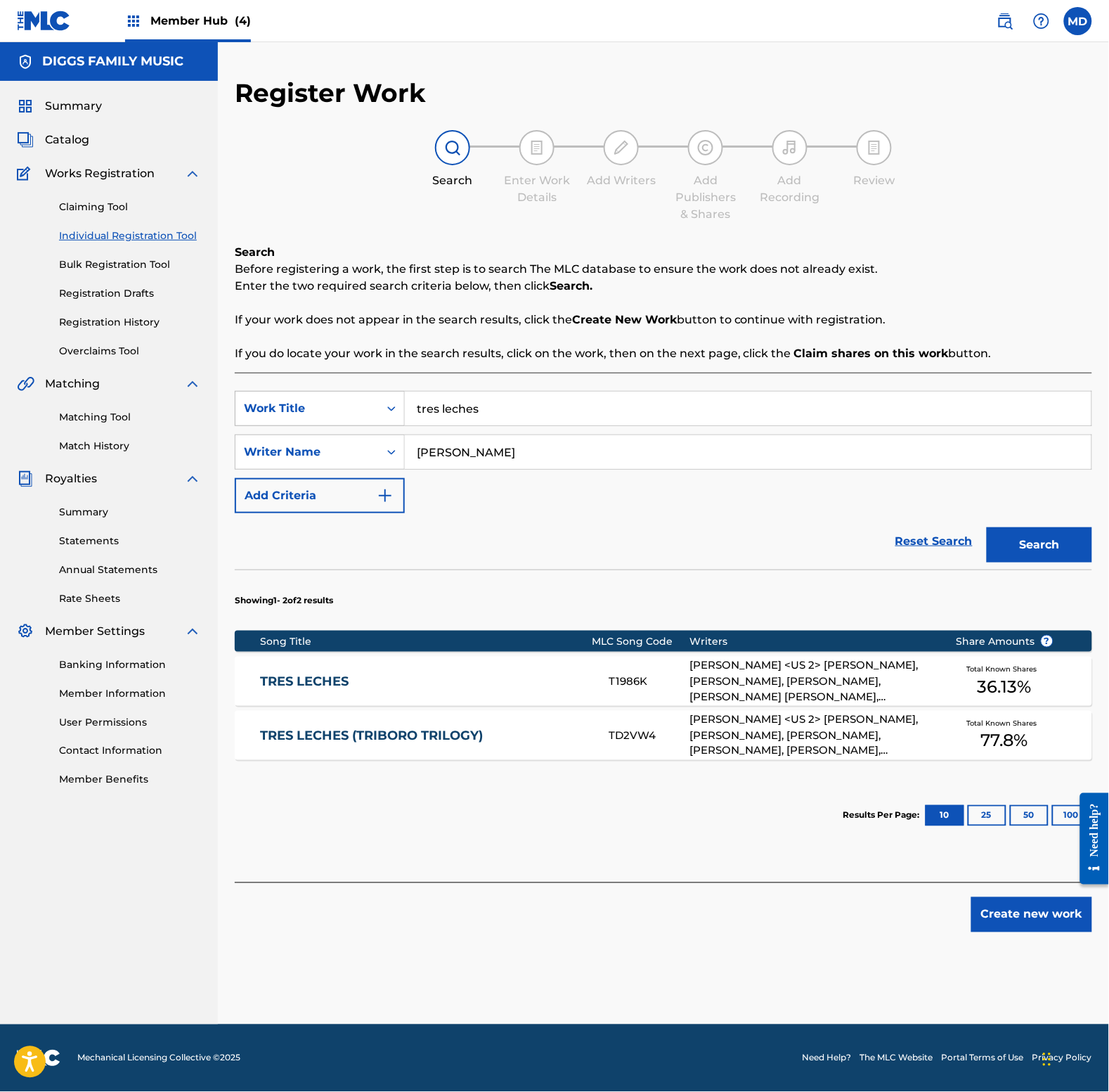
drag, startPoint x: 559, startPoint y: 408, endPoint x: 382, endPoint y: 413, distance: 177.1
click at [382, 413] on div "SearchWithCriteria9239b430-006e-4f50-8e09-66816268a803 Work Title tres leches" at bounding box center [664, 409] width 858 height 35
paste input "ibute to the 5th brother"
type input "tribute to the 5th brother"
click at [1052, 546] on button "Search" at bounding box center [1039, 545] width 105 height 35
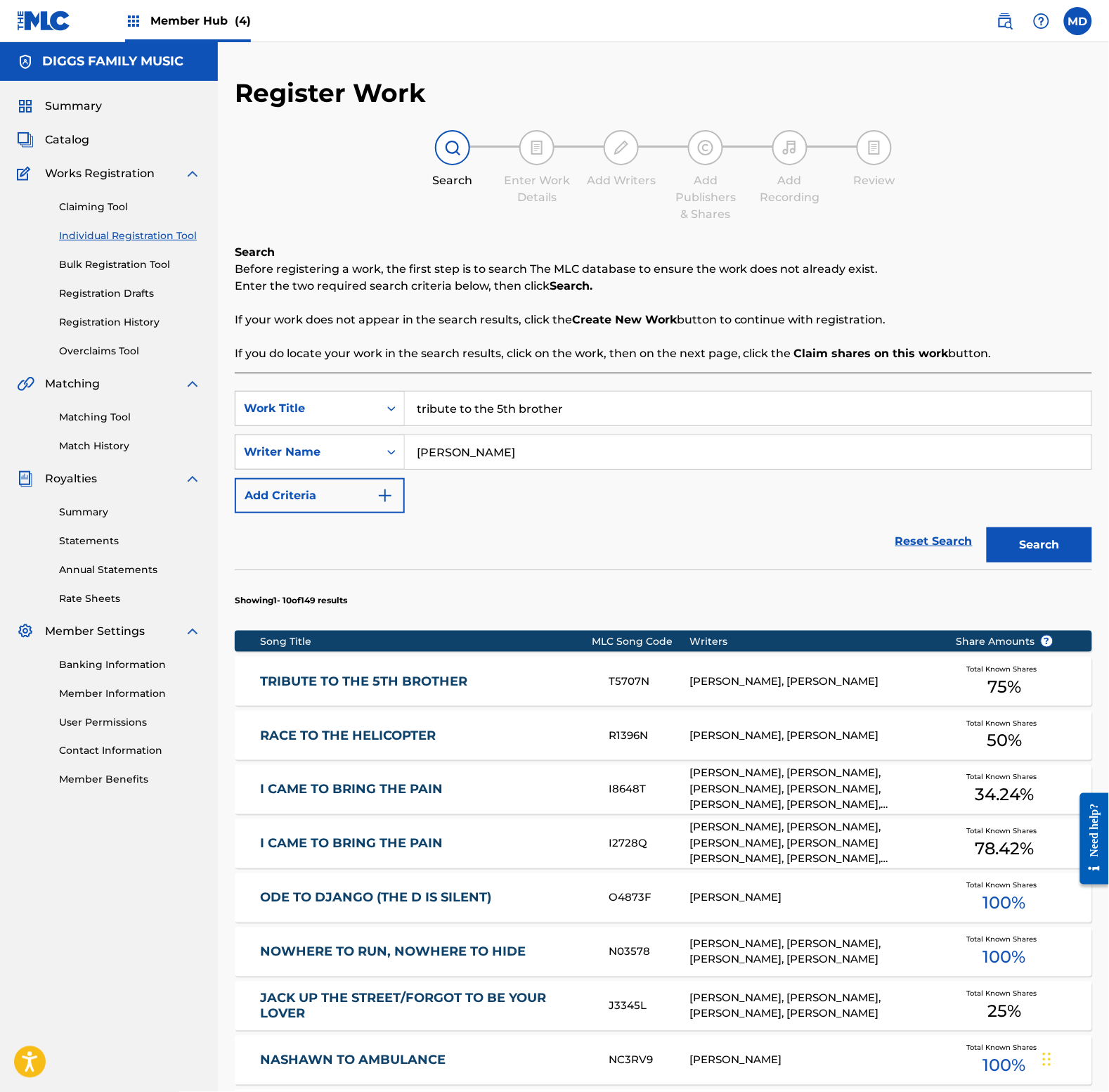
click at [482, 675] on link "TRIBUTE TO THE 5TH BROTHER" at bounding box center [426, 681] width 329 height 16
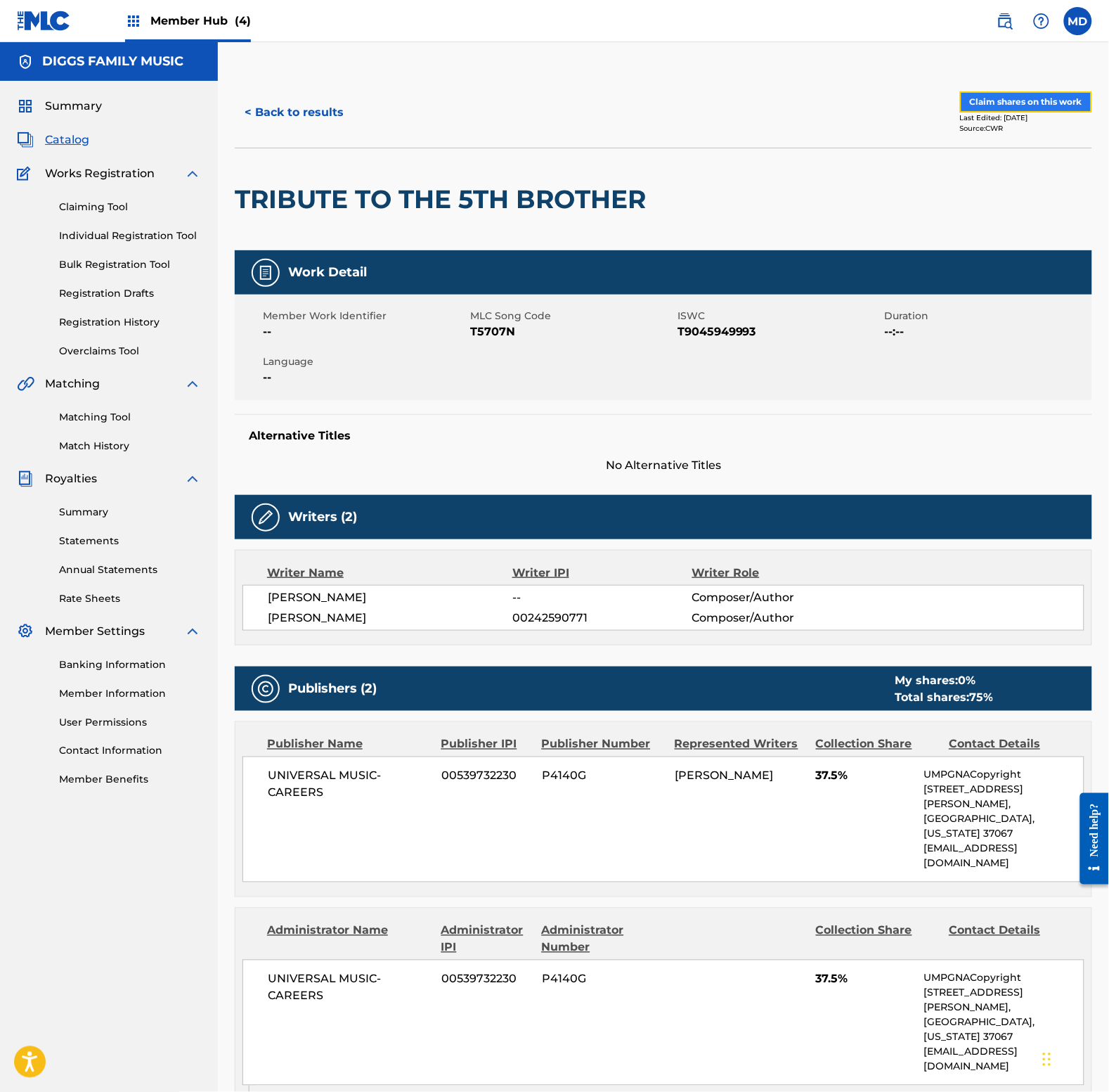
click at [998, 104] on button "Claim shares on this work" at bounding box center [1026, 101] width 132 height 21
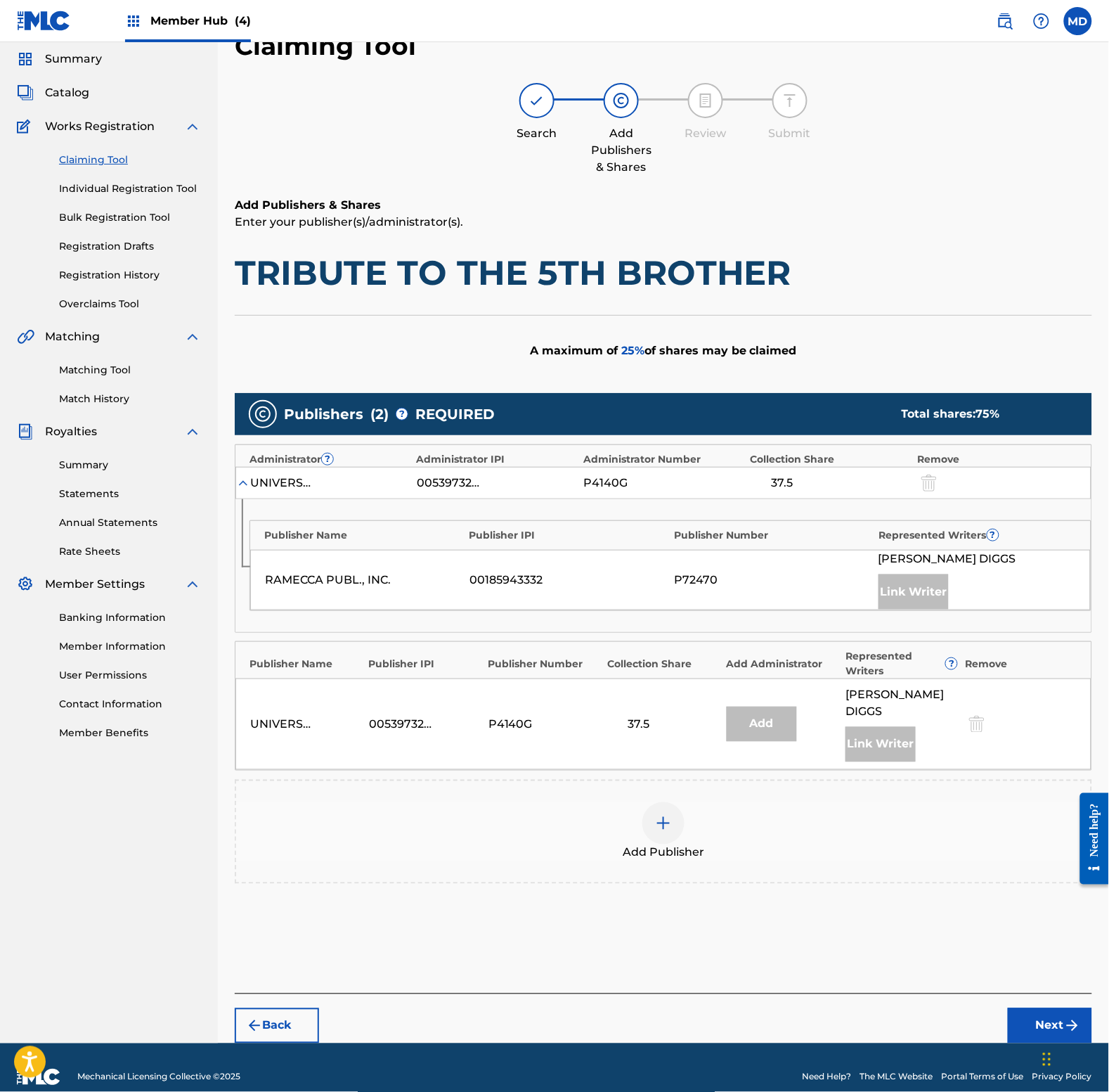
scroll to position [49, 0]
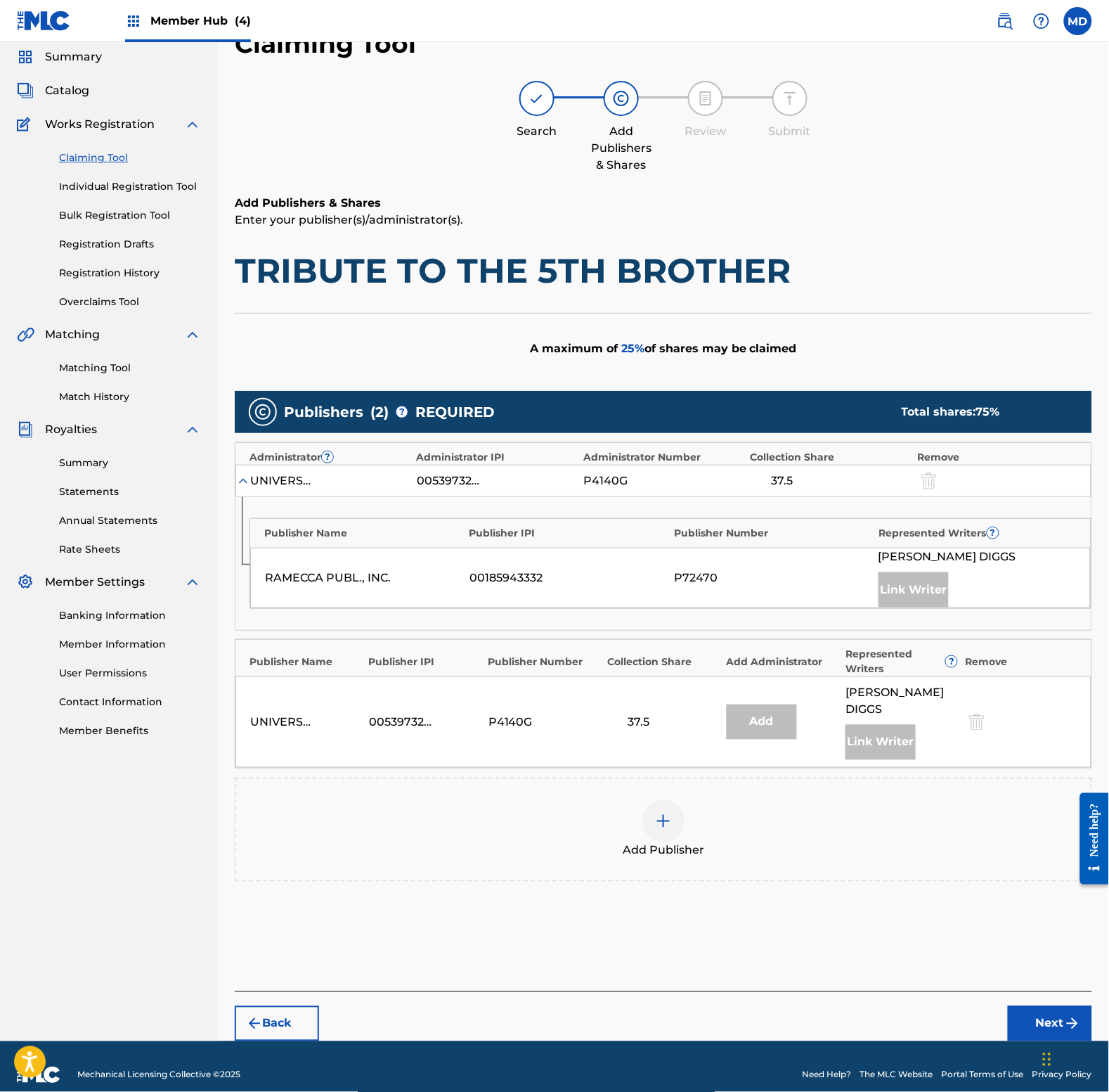
click at [669, 812] on img at bounding box center [664, 821] width 17 height 17
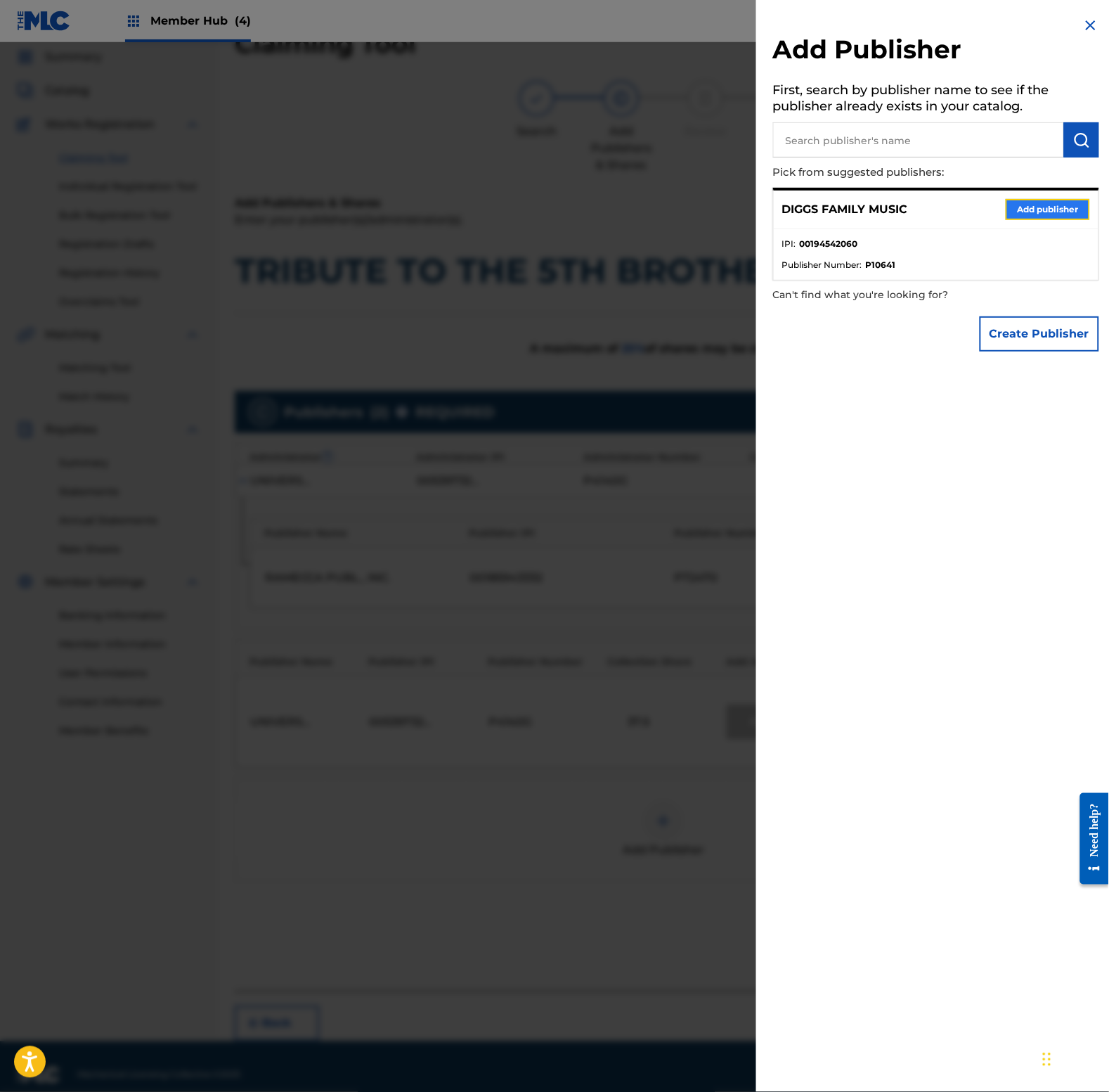
click at [1034, 211] on button "Add publisher" at bounding box center [1048, 209] width 85 height 21
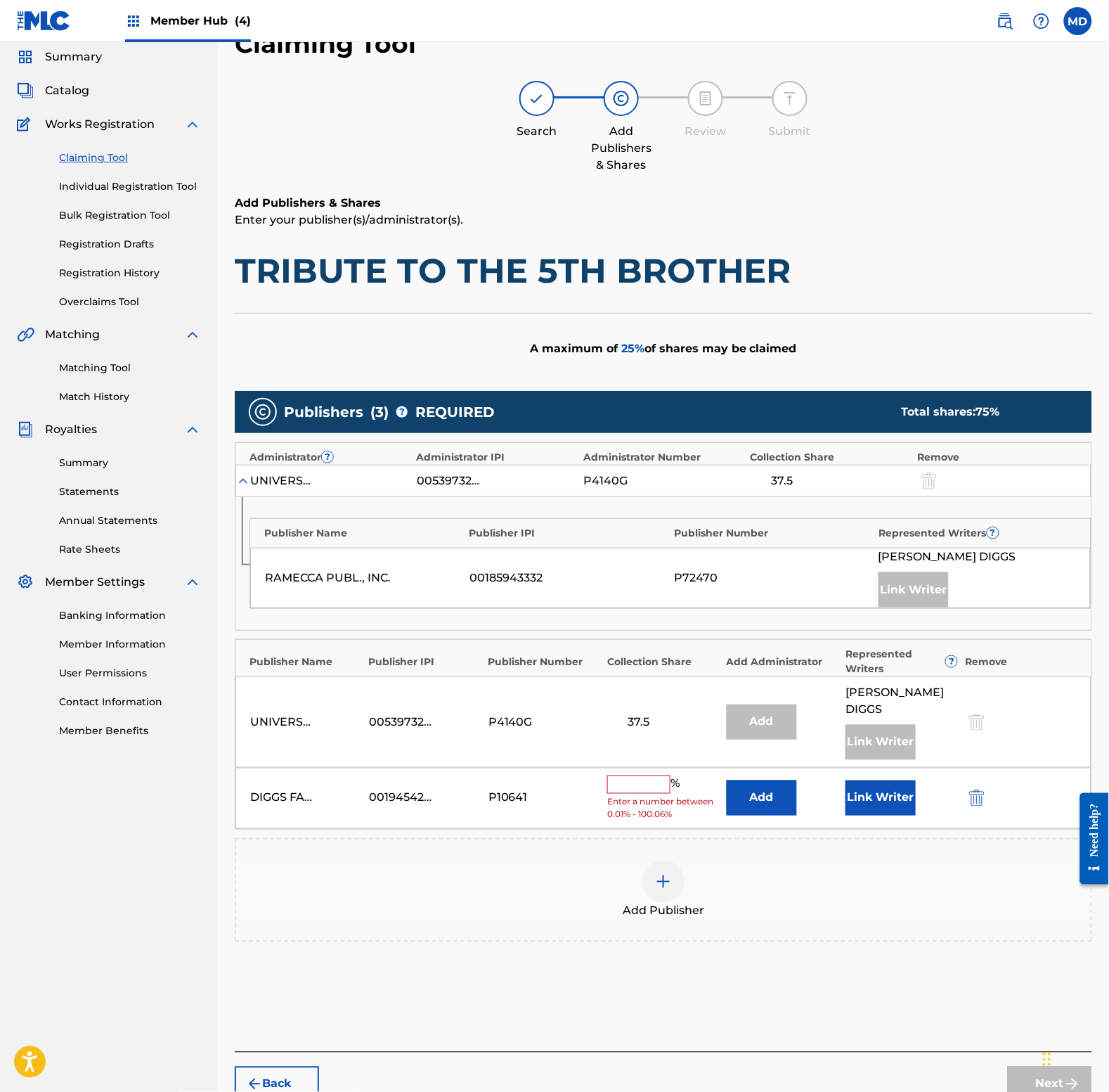
click at [645, 775] on input "text" at bounding box center [639, 784] width 63 height 19
type input "25"
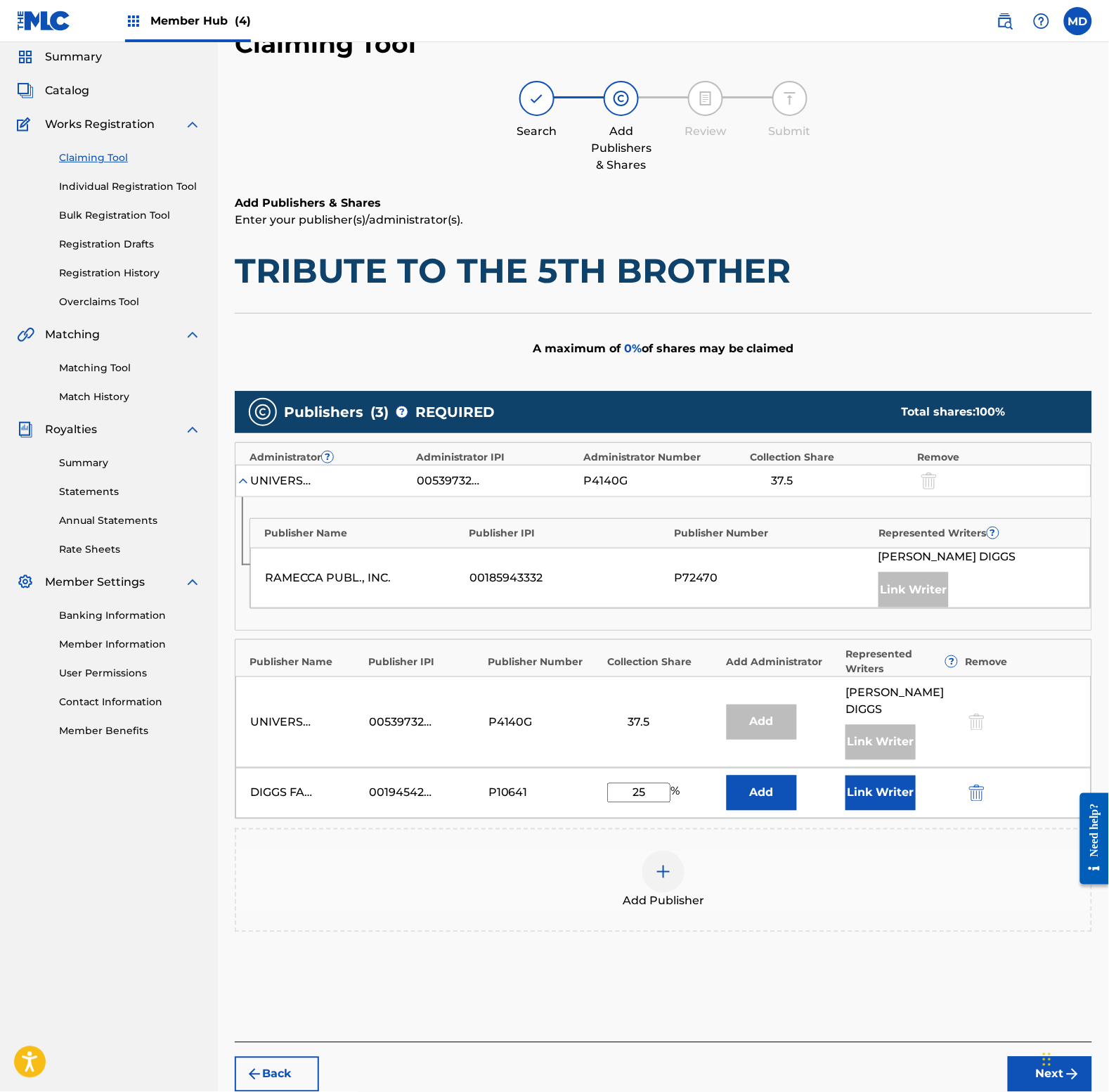
scroll to position [99, 0]
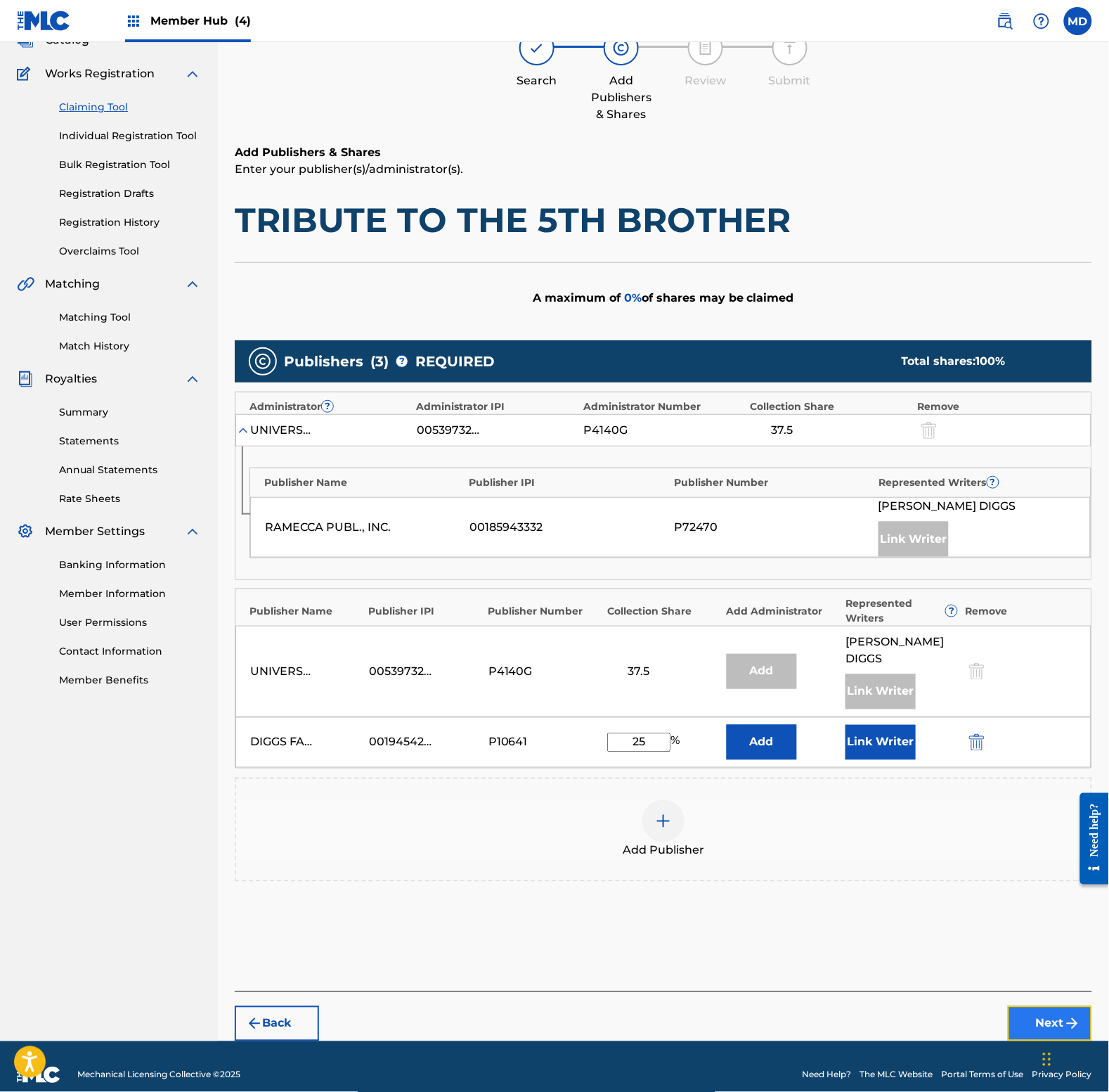
click at [1022, 1006] on button "Next" at bounding box center [1050, 1023] width 85 height 35
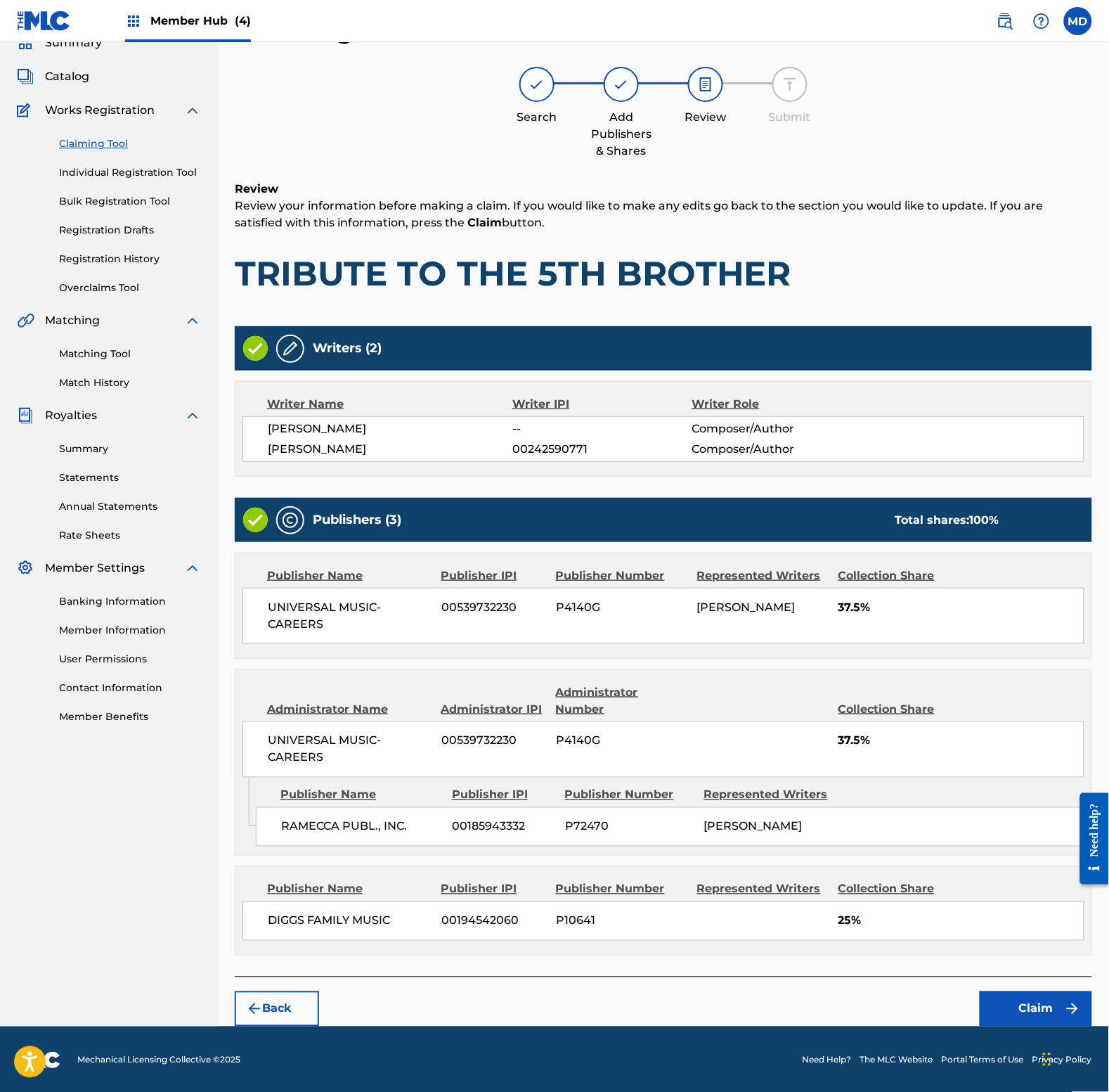
scroll to position [68, 0]
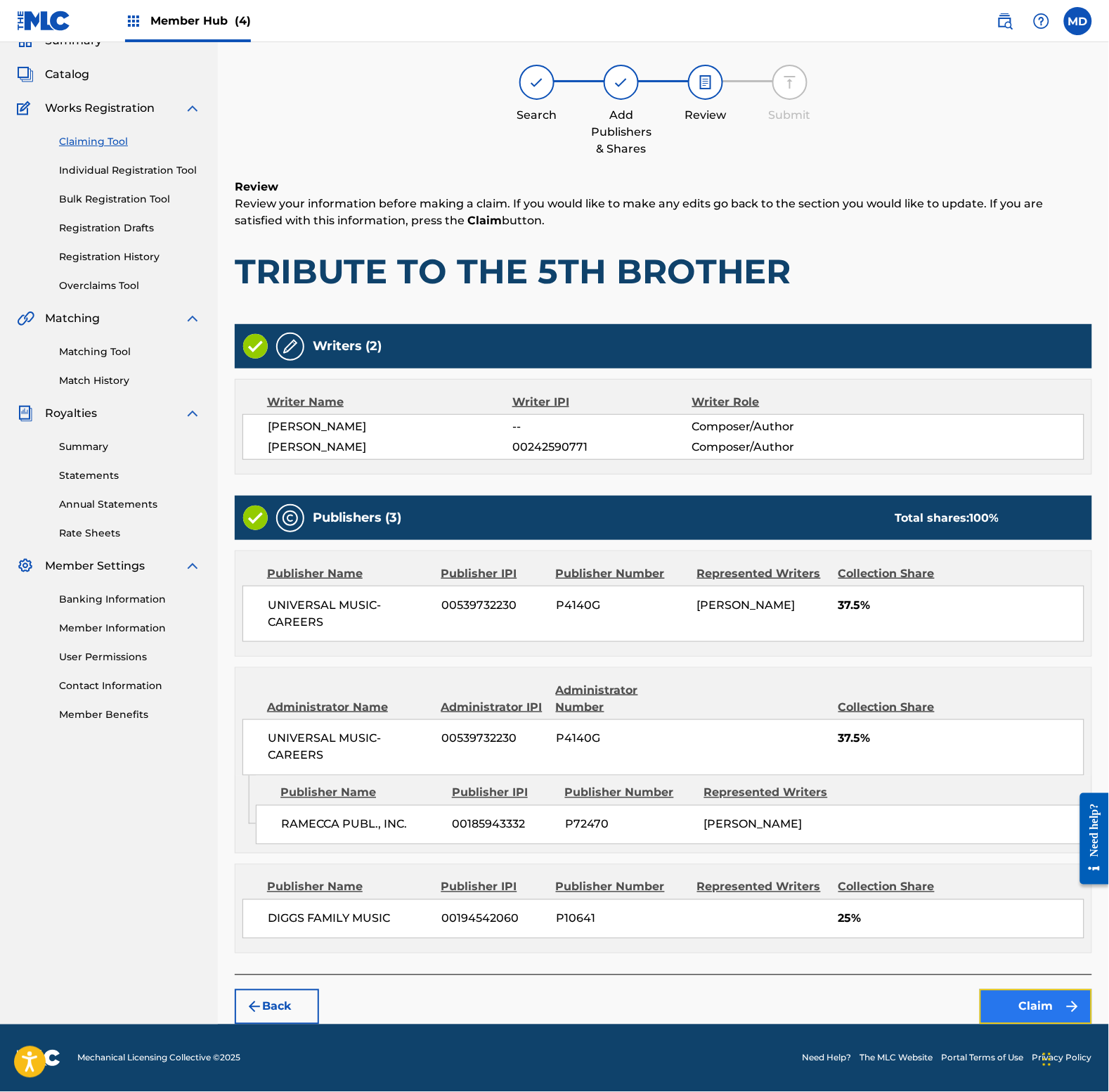
click at [997, 1014] on button "Claim" at bounding box center [1036, 1006] width 112 height 35
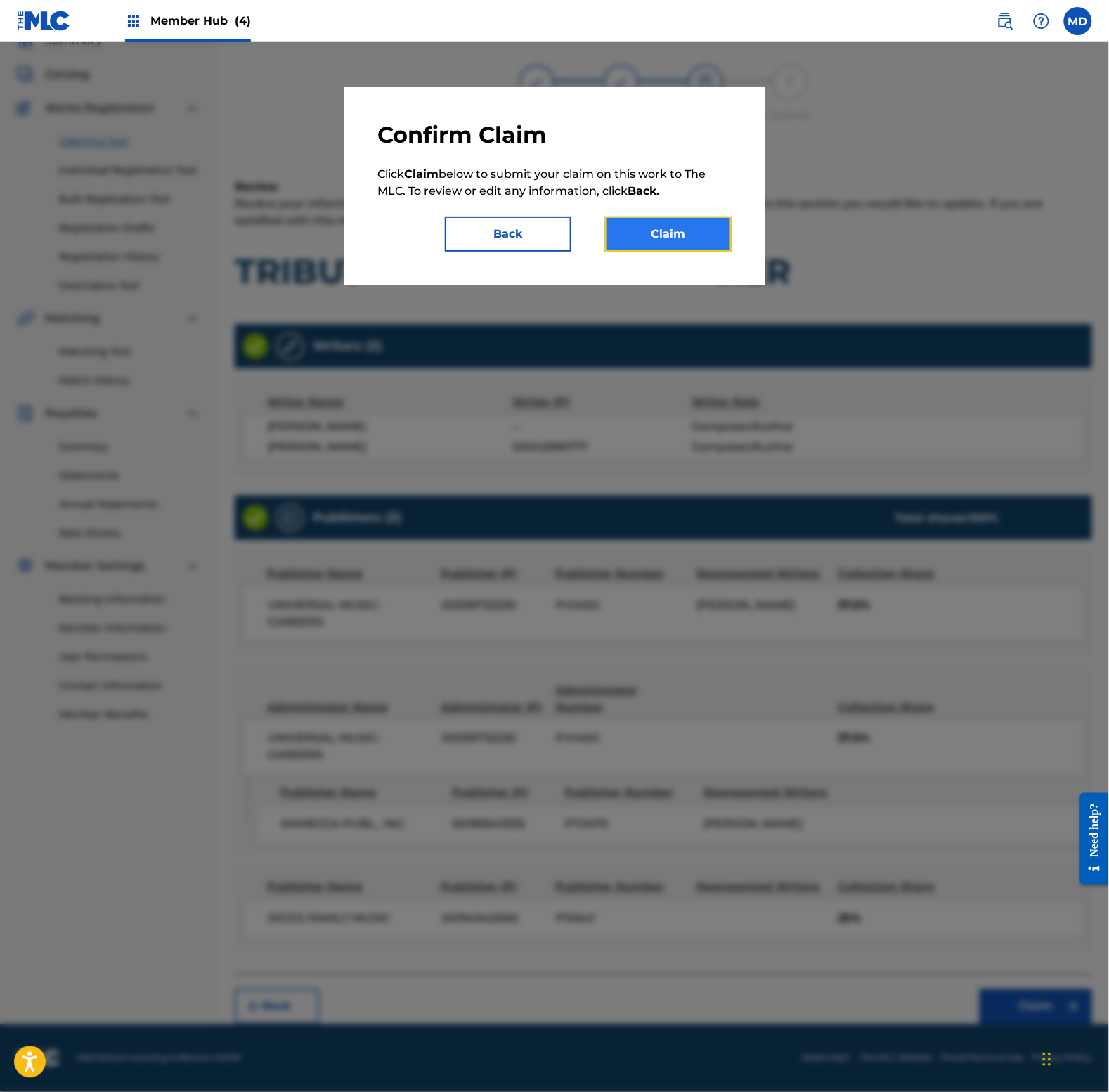
click at [686, 234] on button "Claim" at bounding box center [668, 234] width 126 height 35
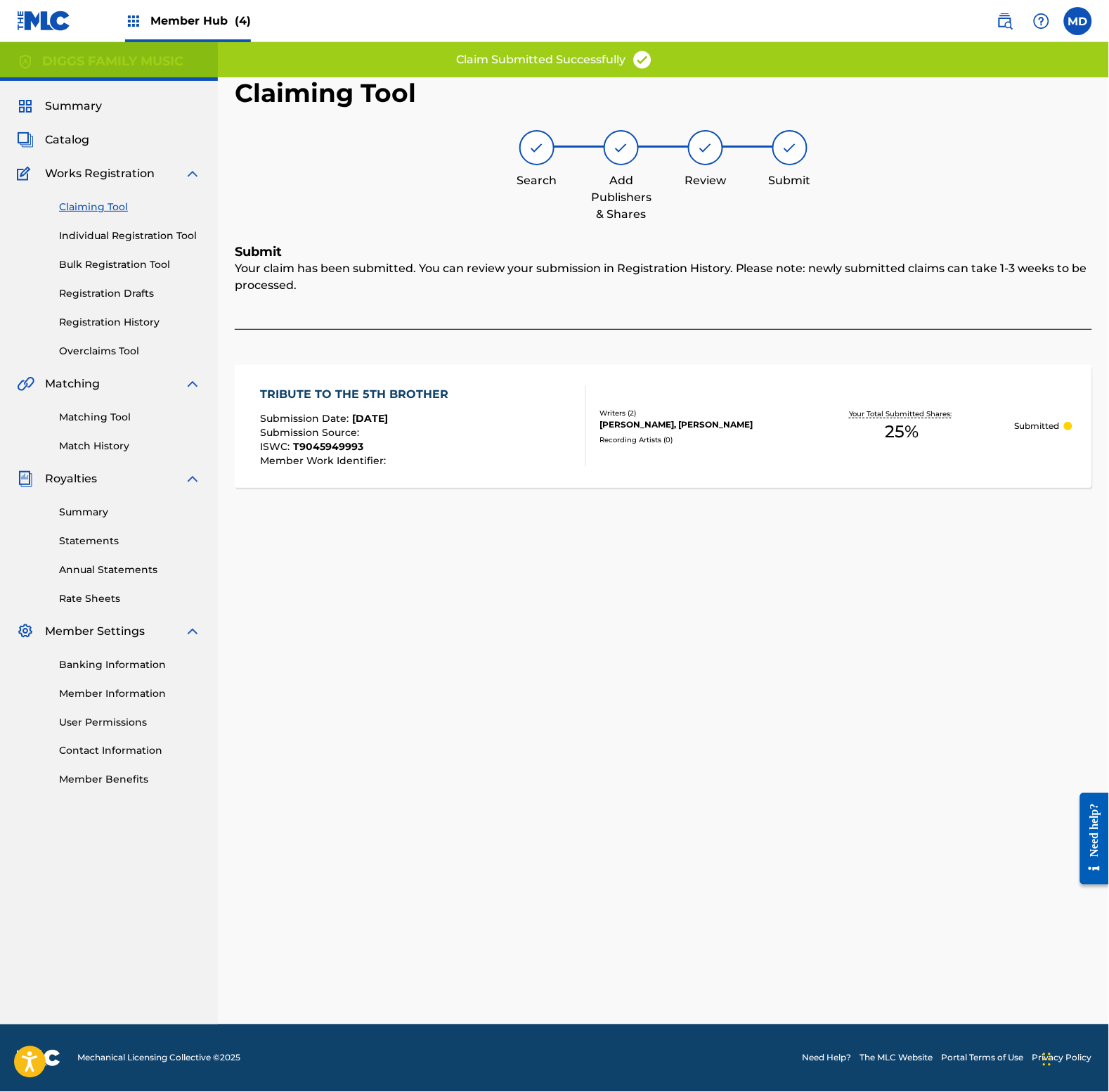
scroll to position [0, 0]
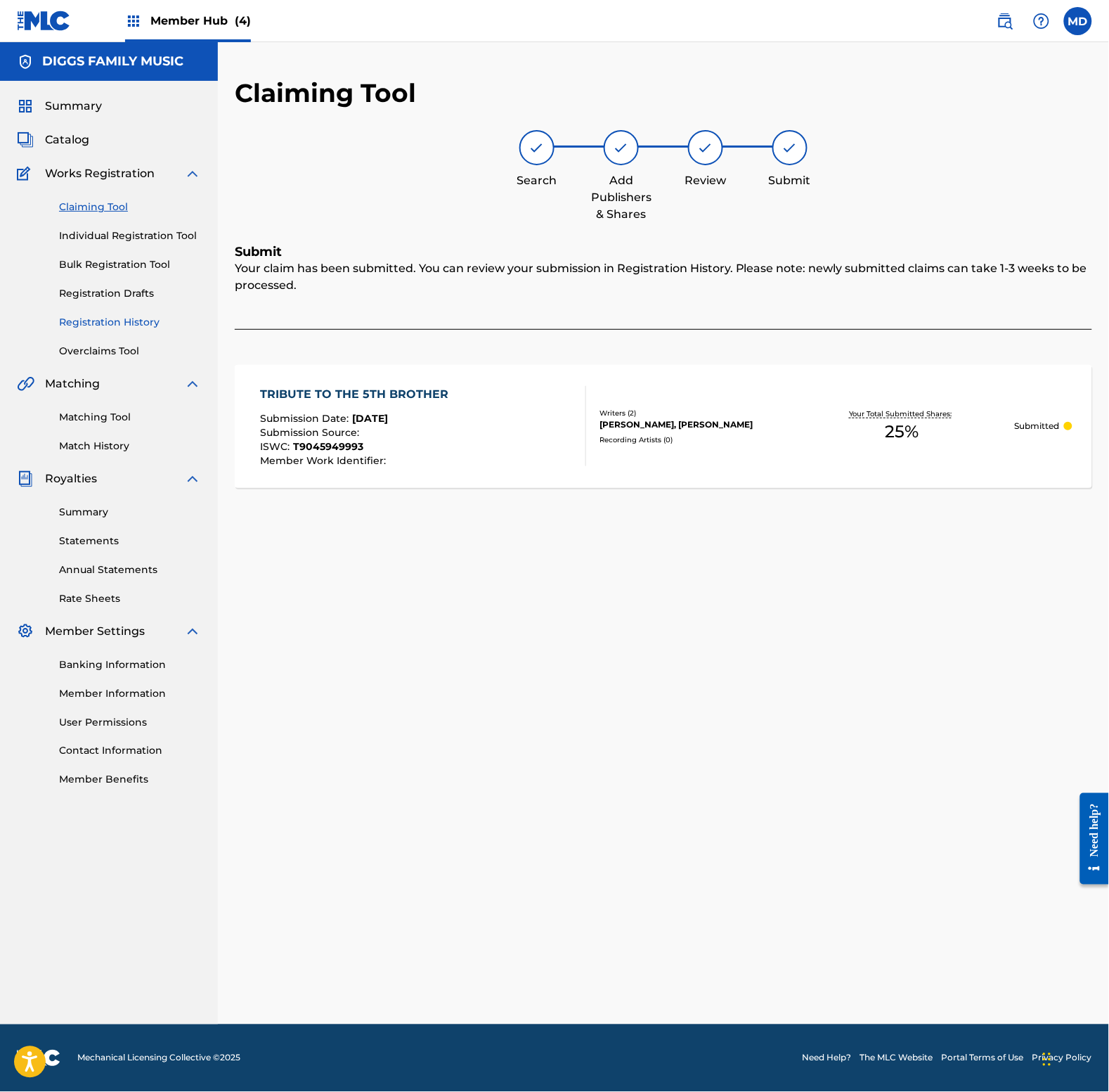
click at [92, 322] on link "Registration History" at bounding box center [130, 322] width 142 height 15
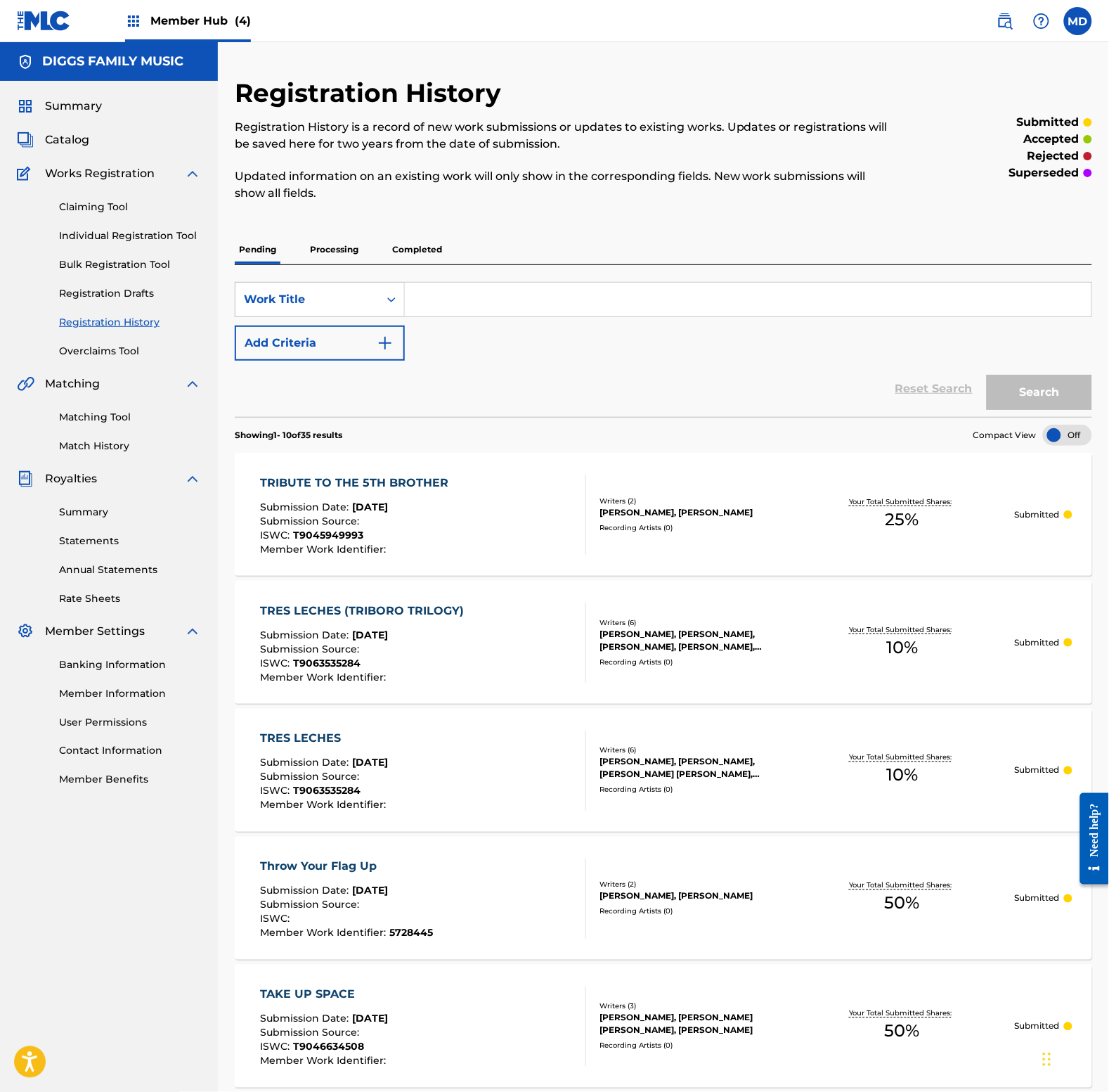
click at [454, 304] on input "Search Form" at bounding box center [748, 299] width 687 height 33
click at [497, 293] on input "triumph" at bounding box center [748, 299] width 687 height 33
type input "triumph"
click at [1028, 391] on button "Search" at bounding box center [1039, 392] width 105 height 35
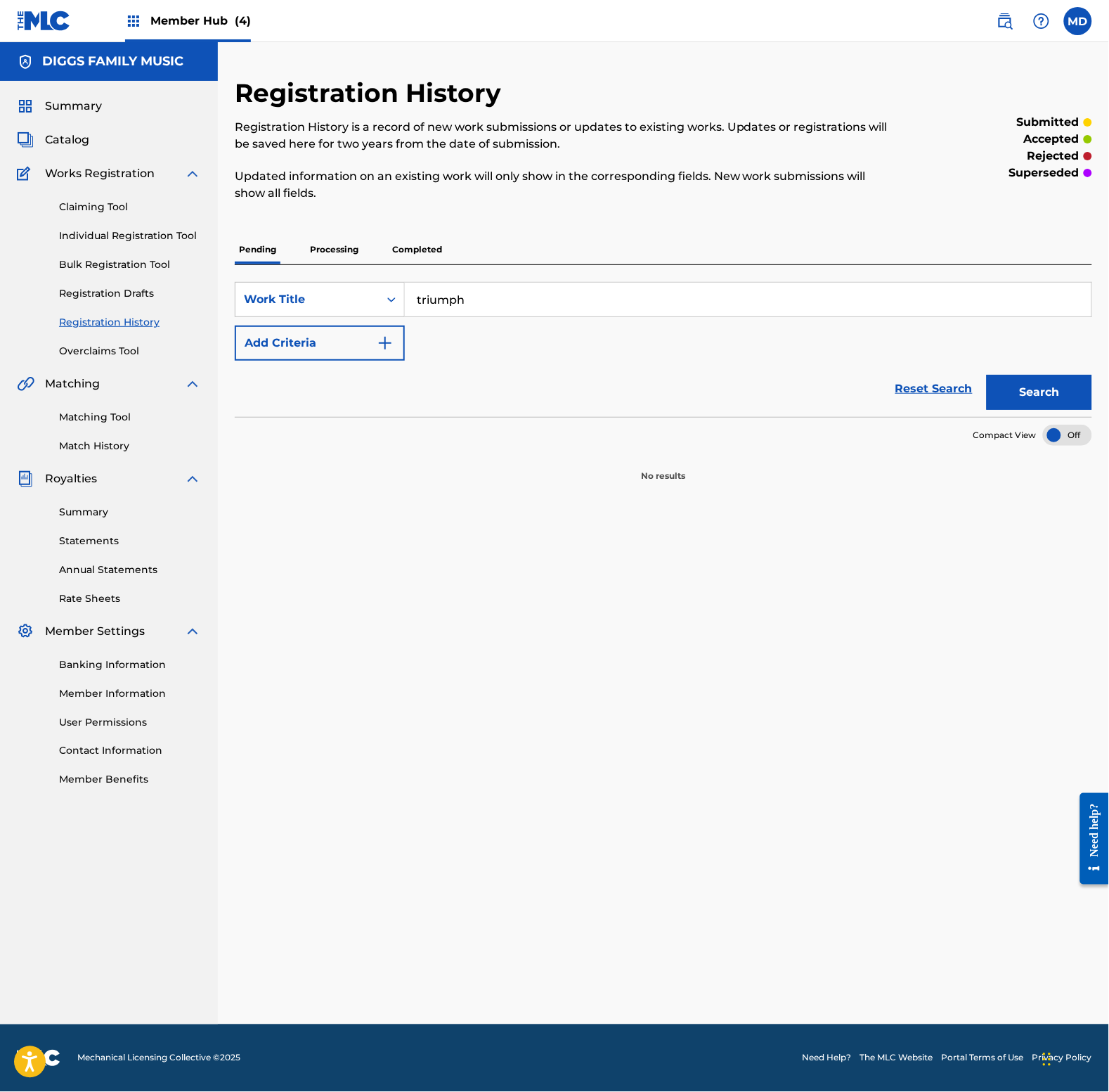
click at [350, 244] on p "Processing" at bounding box center [334, 250] width 57 height 30
click at [406, 243] on p "Completed" at bounding box center [416, 250] width 59 height 30
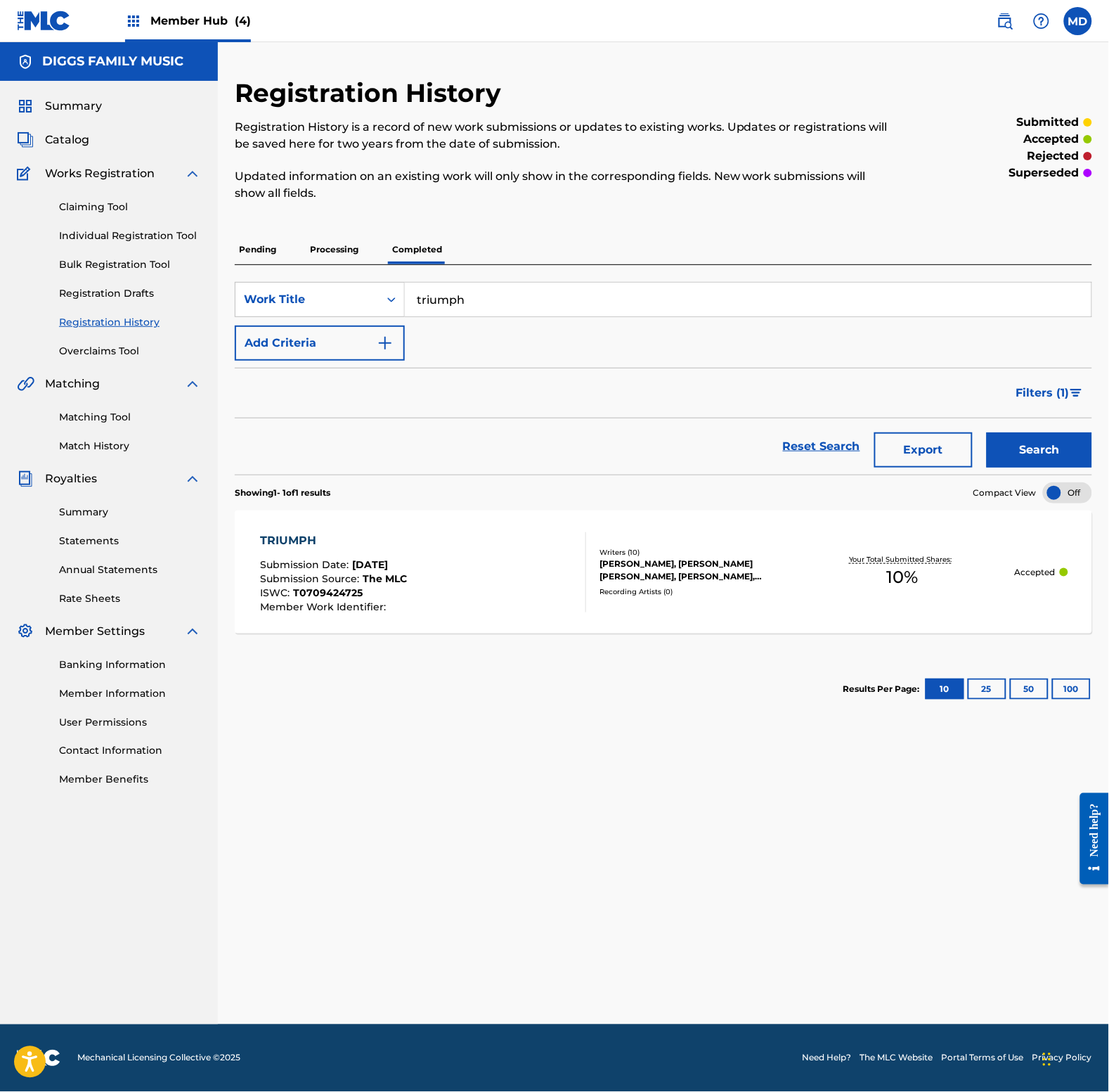
click at [489, 585] on div "TRIUMPH Submission Date : [DATE] Submission Source : The MLC ISWC : T0709424725…" at bounding box center [424, 572] width 326 height 80
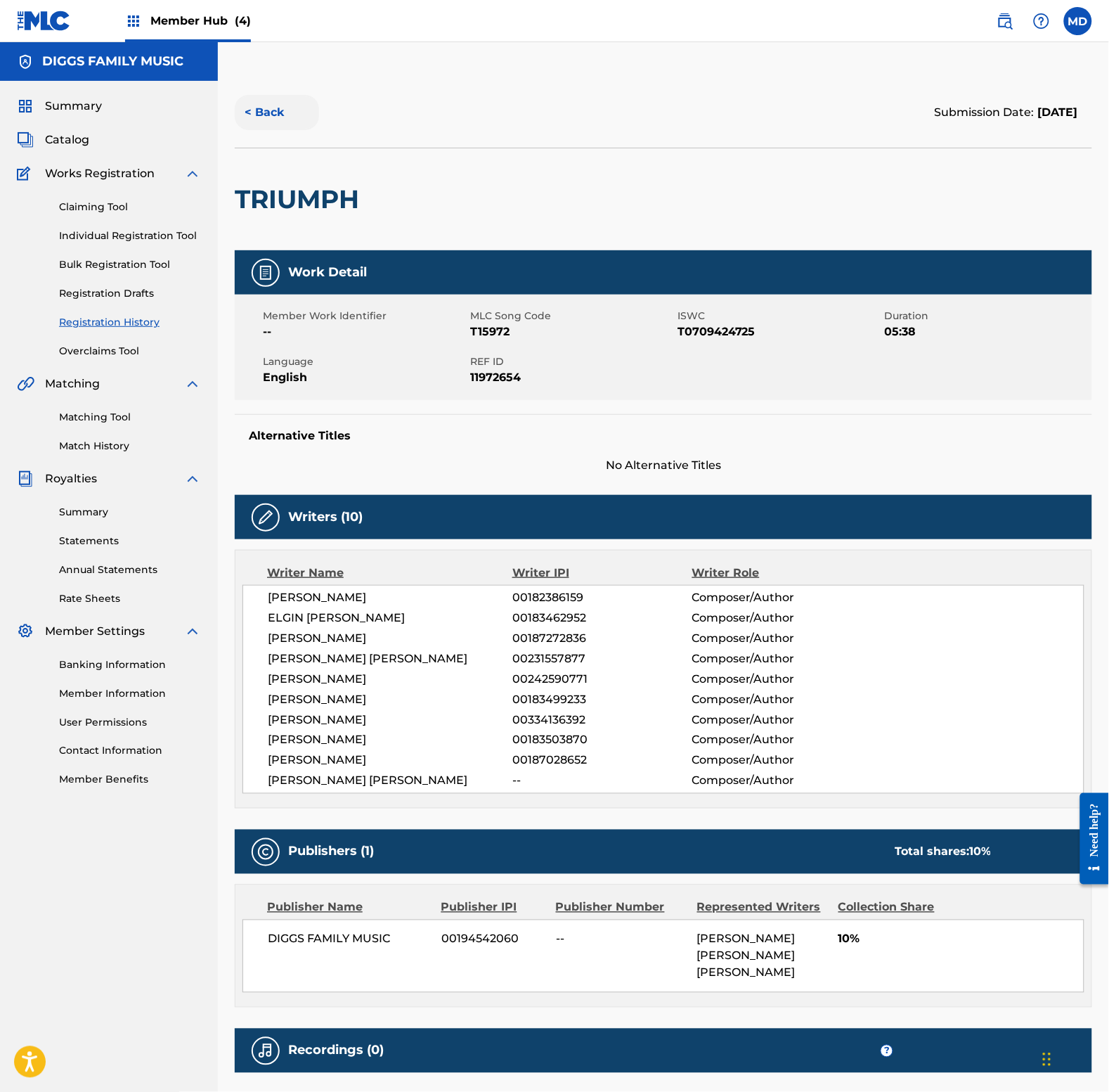
click at [260, 118] on button "< Back" at bounding box center [277, 112] width 85 height 35
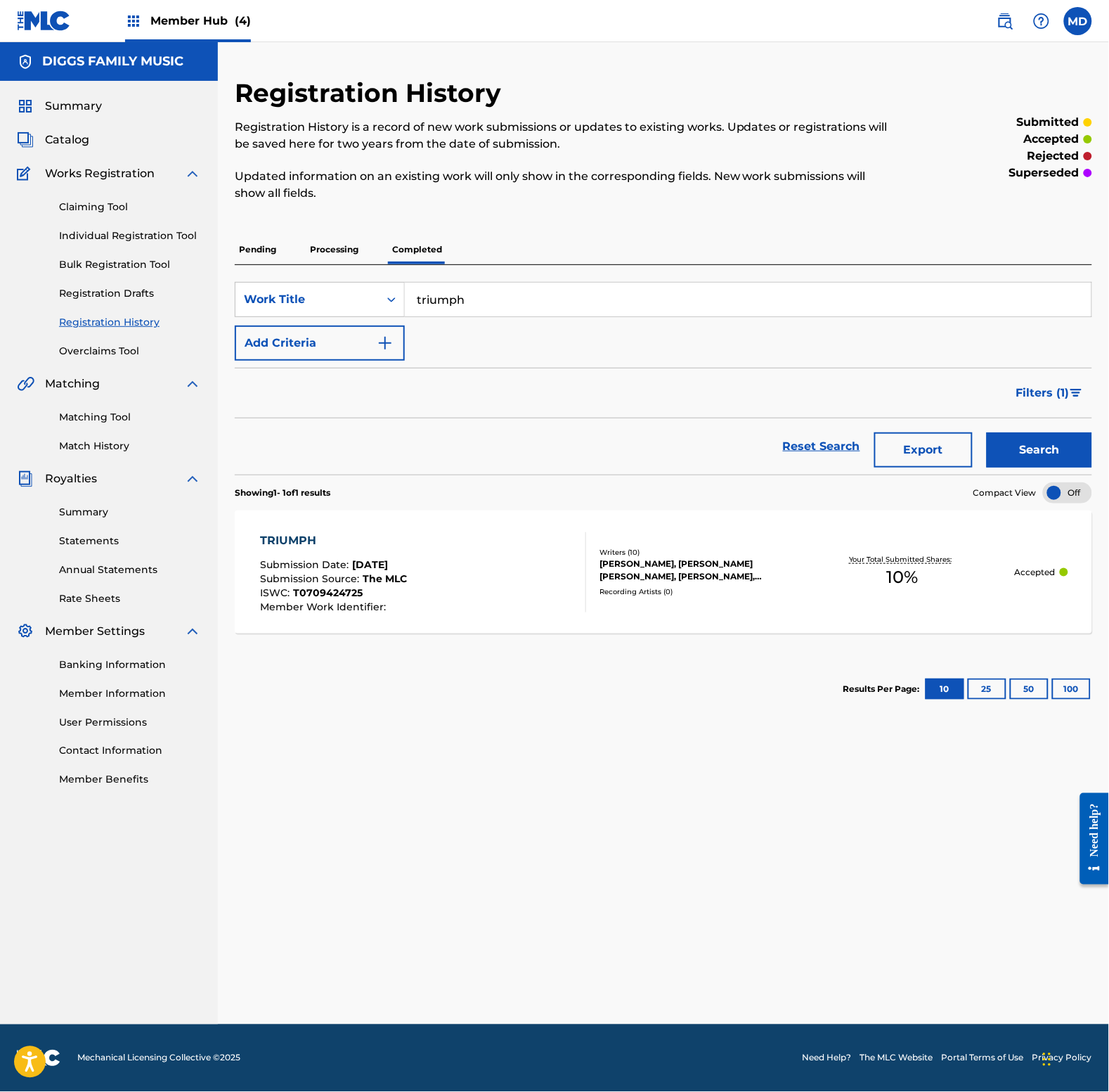
click at [535, 592] on div "TRIUMPH Submission Date : [DATE] Submission Source : The MLC ISWC : T0709424725…" at bounding box center [424, 572] width 326 height 80
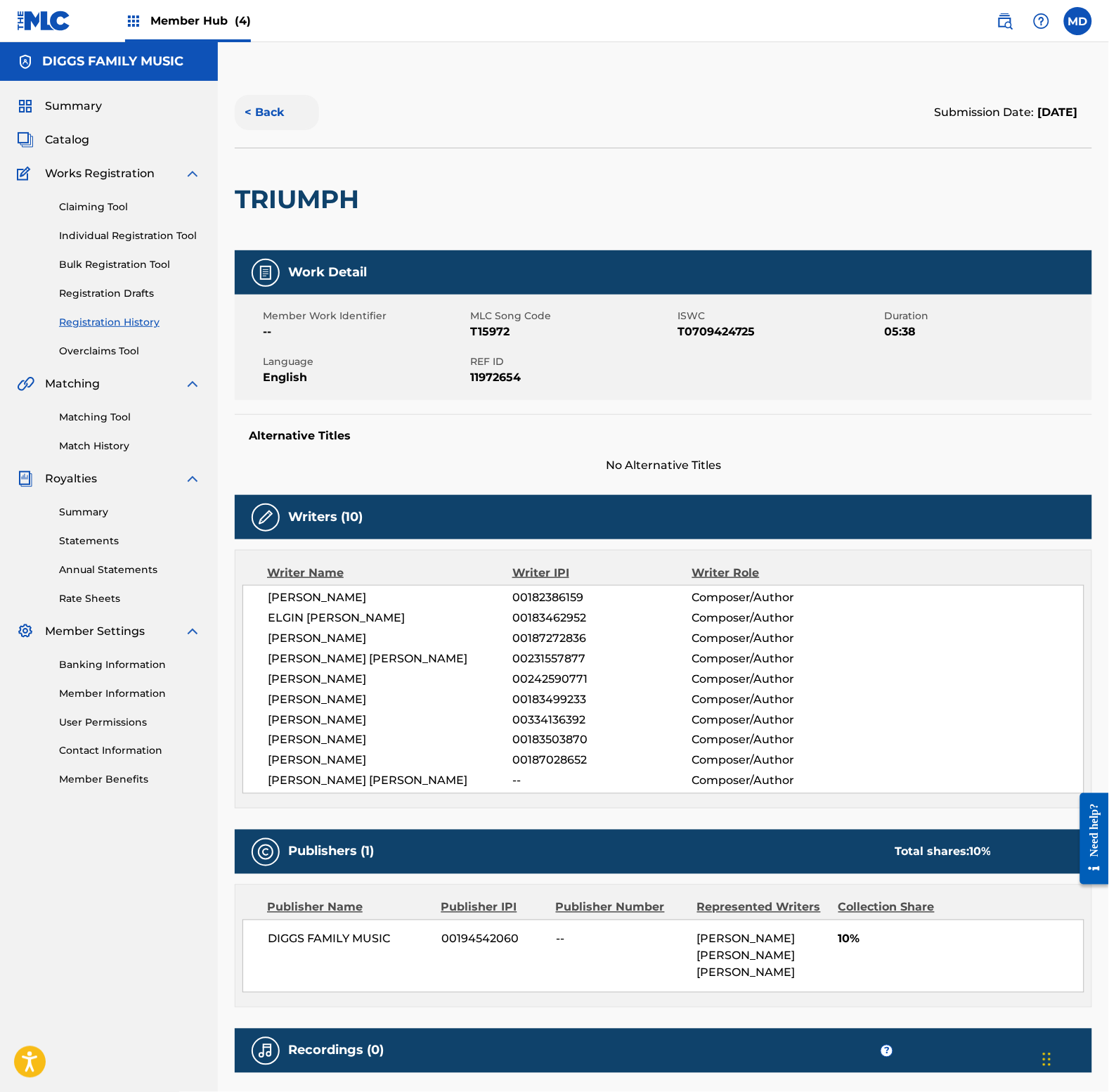
click at [284, 117] on button "< Back" at bounding box center [277, 112] width 85 height 35
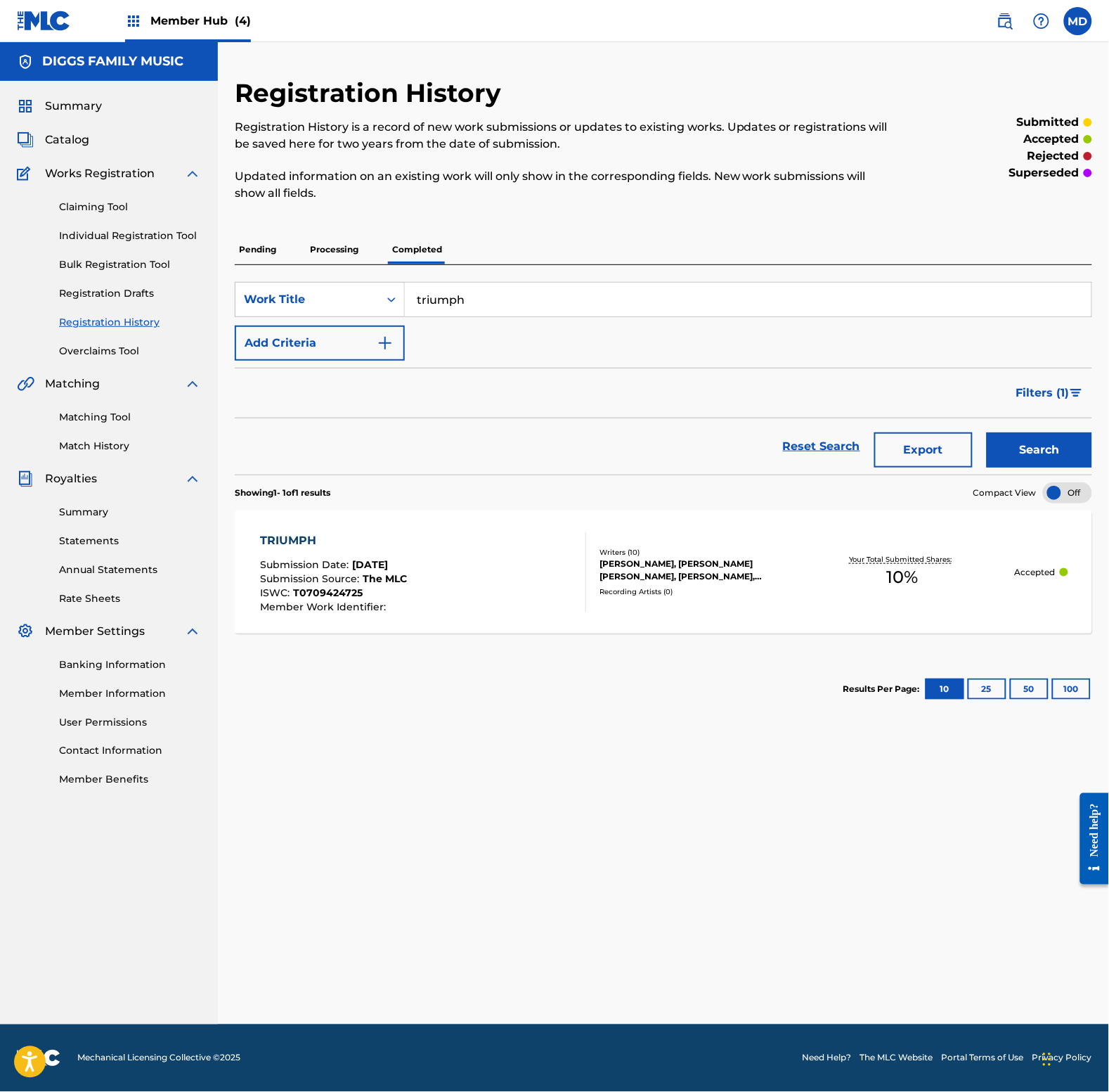
click at [503, 304] on input "triumph" at bounding box center [748, 299] width 687 height 33
click at [547, 296] on input "twelve jewels rza solo" at bounding box center [748, 299] width 687 height 33
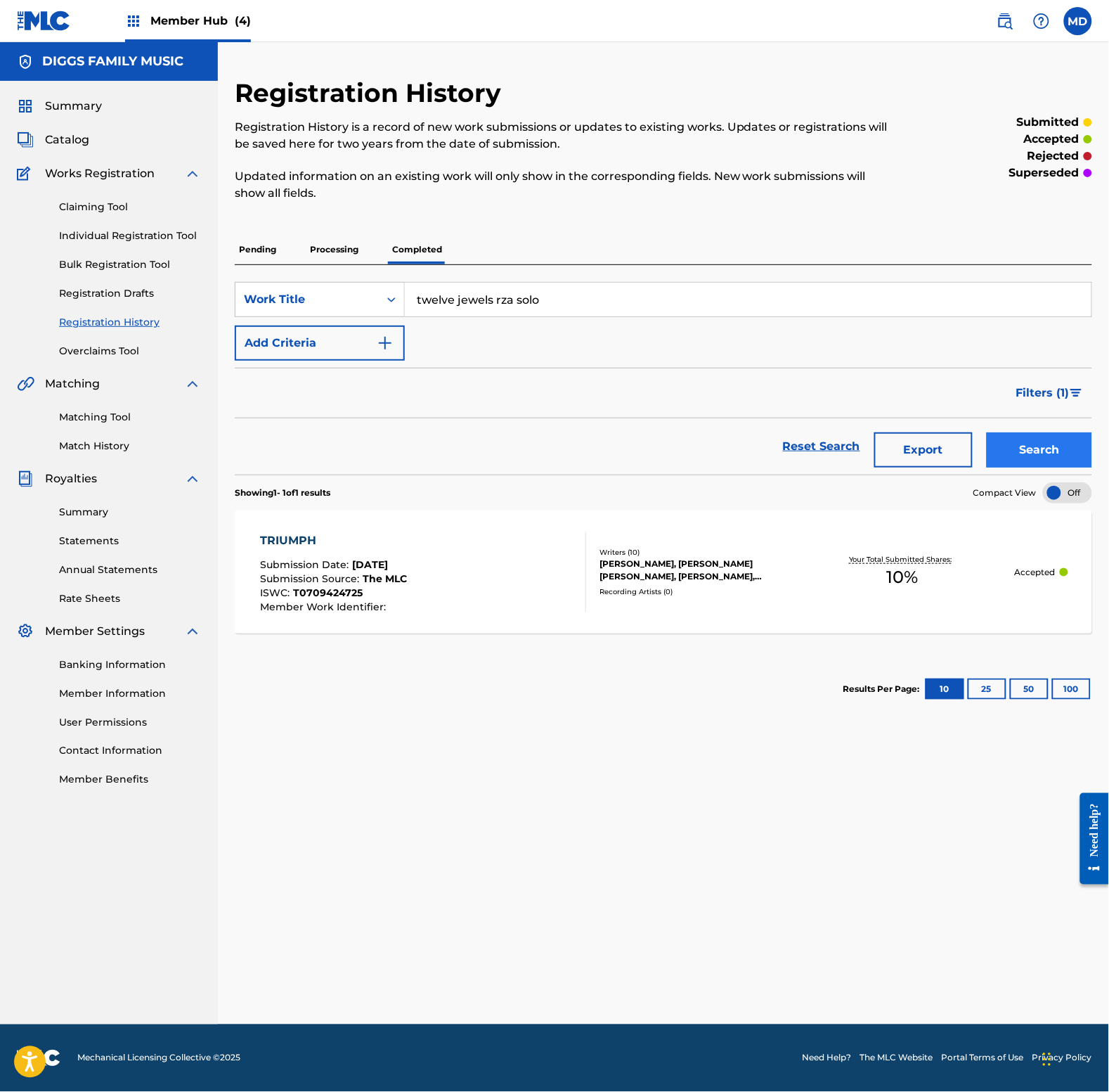
type input "twelve jewels rza solo"
click at [1016, 457] on button "Search" at bounding box center [1039, 450] width 105 height 35
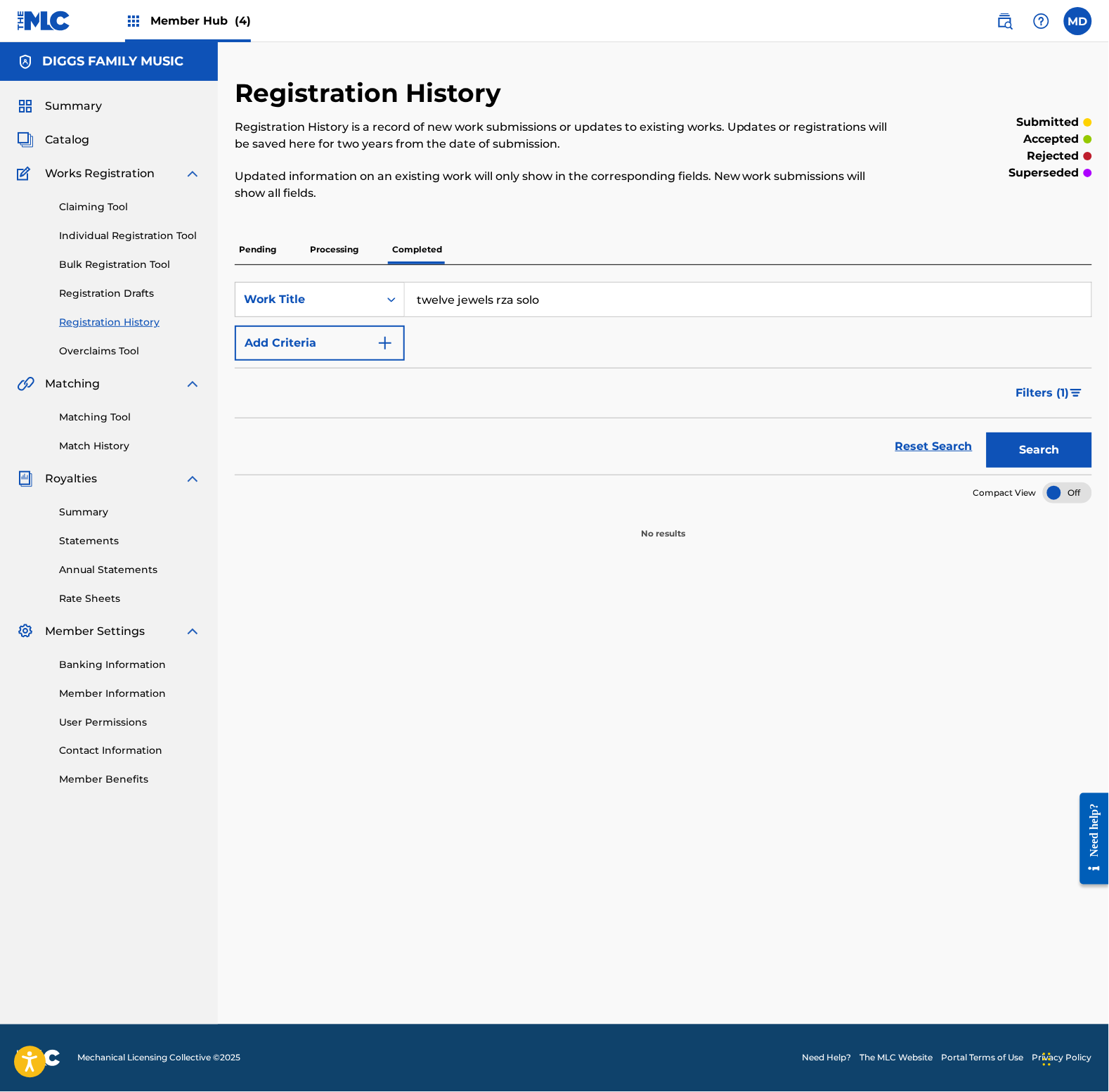
click at [353, 244] on p "Processing" at bounding box center [334, 250] width 57 height 30
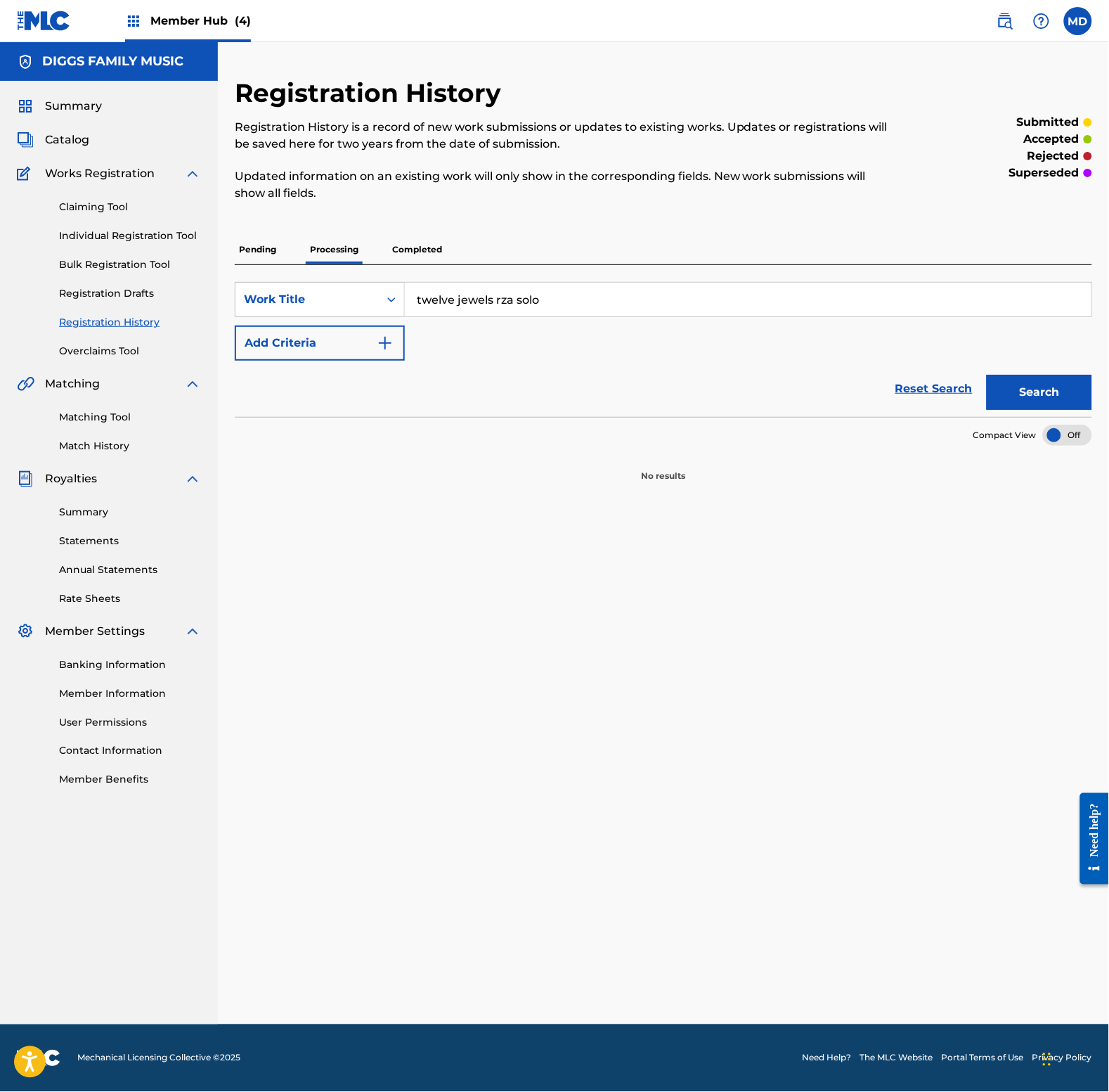
click at [254, 246] on p "Pending" at bounding box center [257, 250] width 46 height 30
click at [116, 237] on link "Individual Registration Tool" at bounding box center [130, 236] width 142 height 15
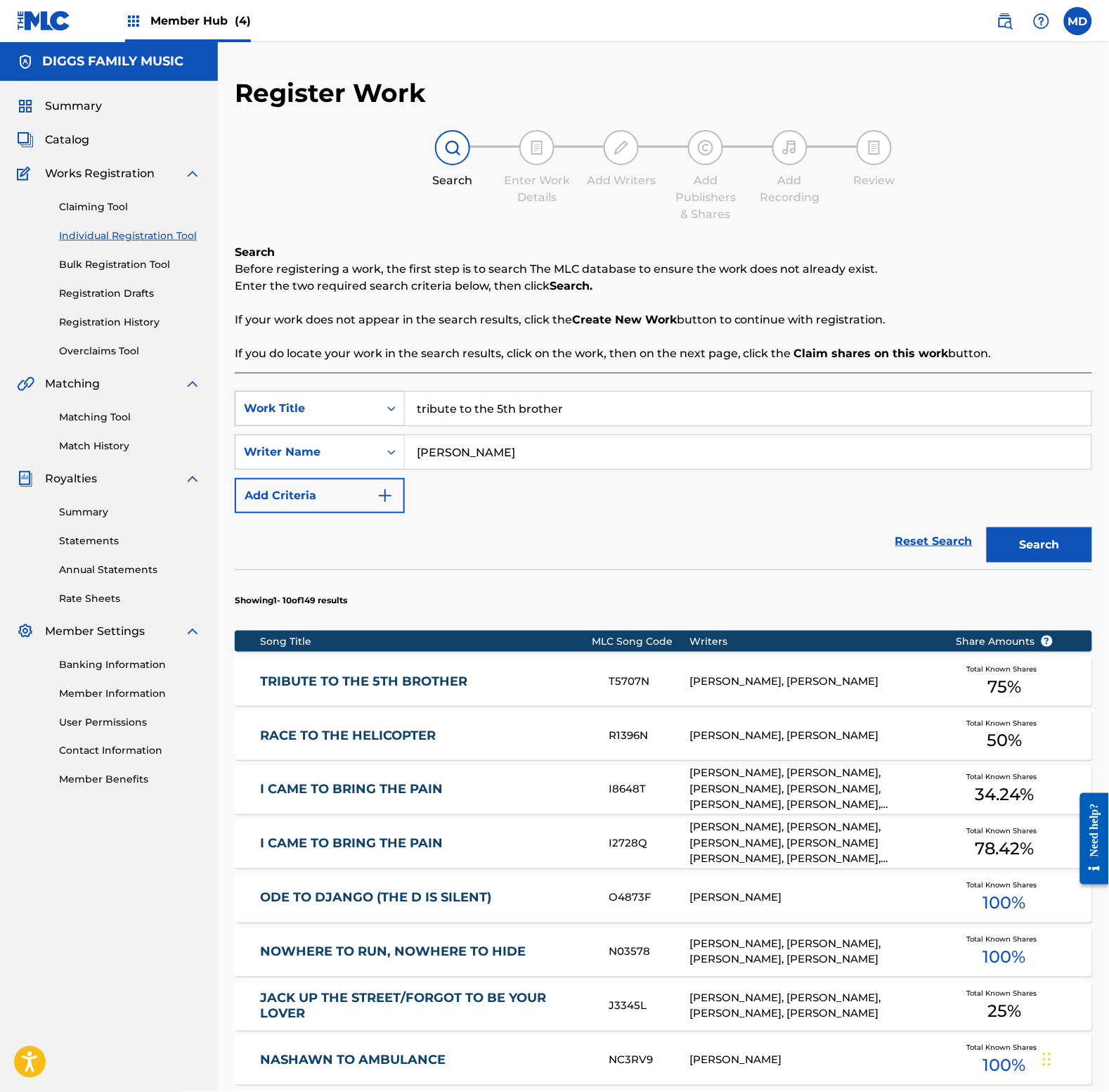
drag, startPoint x: 588, startPoint y: 410, endPoint x: 381, endPoint y: 412, distance: 207.0
click at [381, 412] on div "SearchWithCriteria9239b430-006e-4f50-8e09-66816268a803 Work Title tribute to th…" at bounding box center [664, 409] width 858 height 35
paste input "welve jewels rza solo"
type input "twelve jewels rza solo"
click at [1034, 548] on button "Search" at bounding box center [1039, 545] width 105 height 35
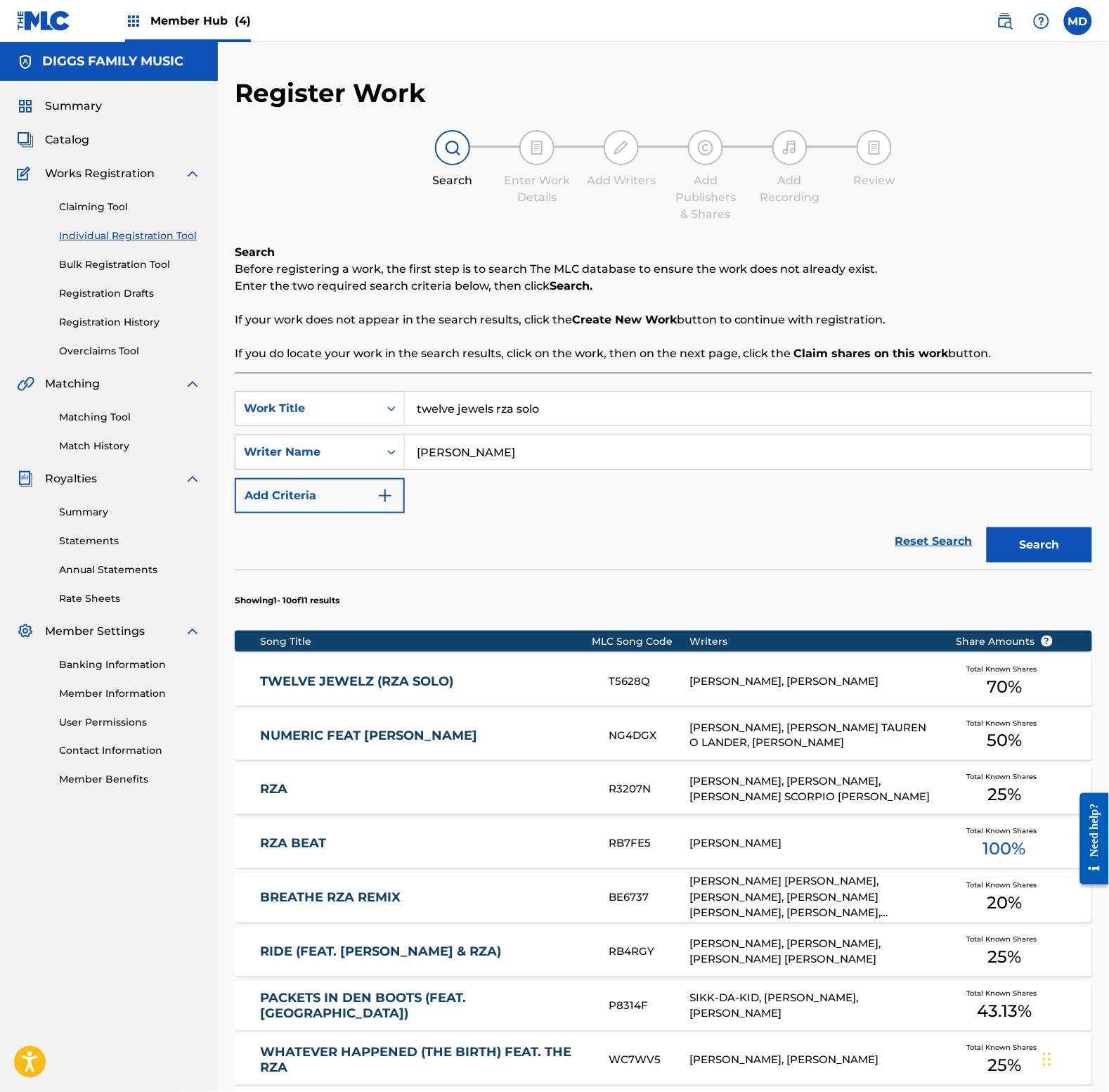
click at [504, 679] on link "TWELVE JEWELZ (RZA SOLO)" at bounding box center [426, 681] width 329 height 16
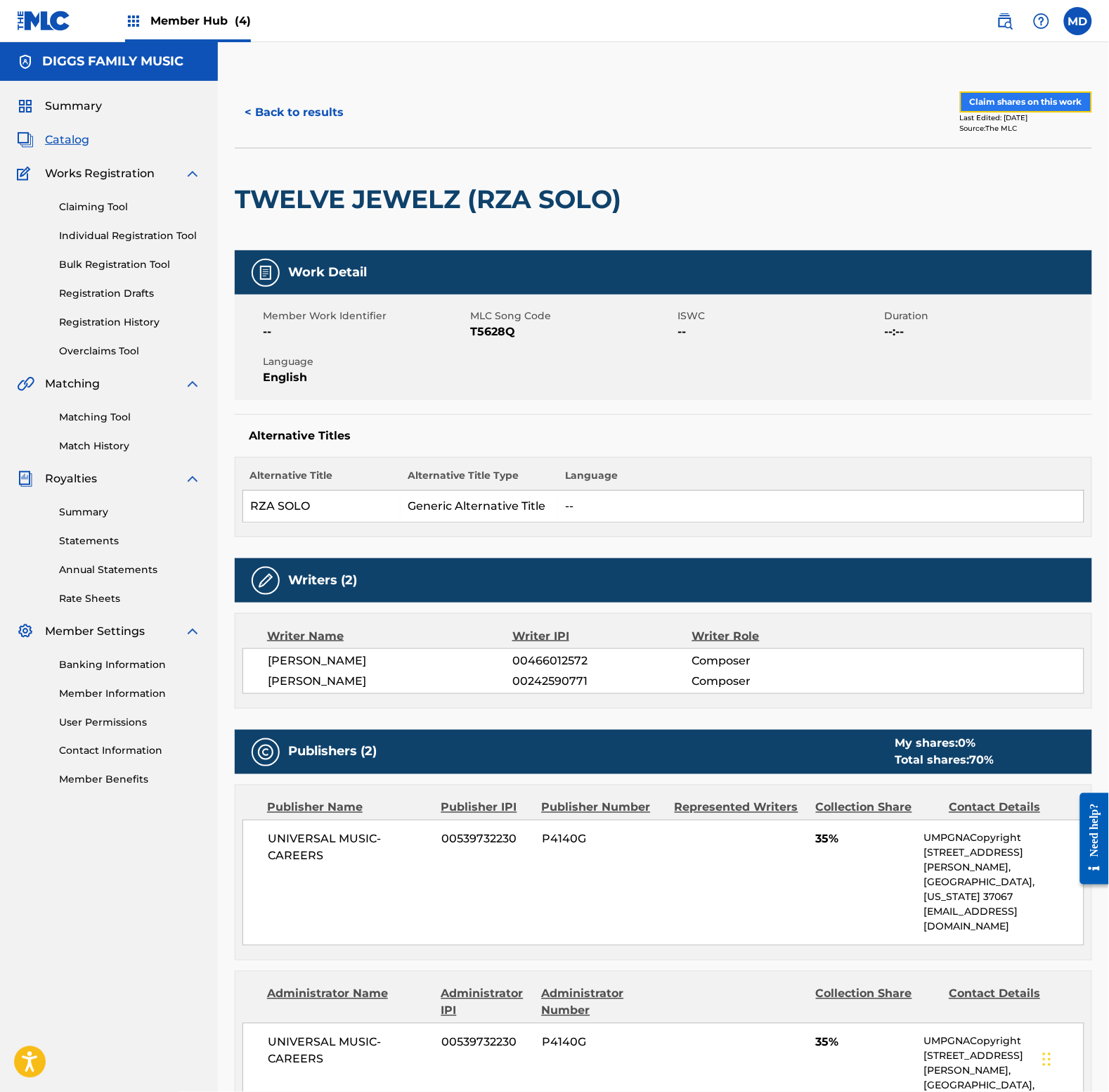
click at [995, 99] on button "Claim shares on this work" at bounding box center [1026, 101] width 132 height 21
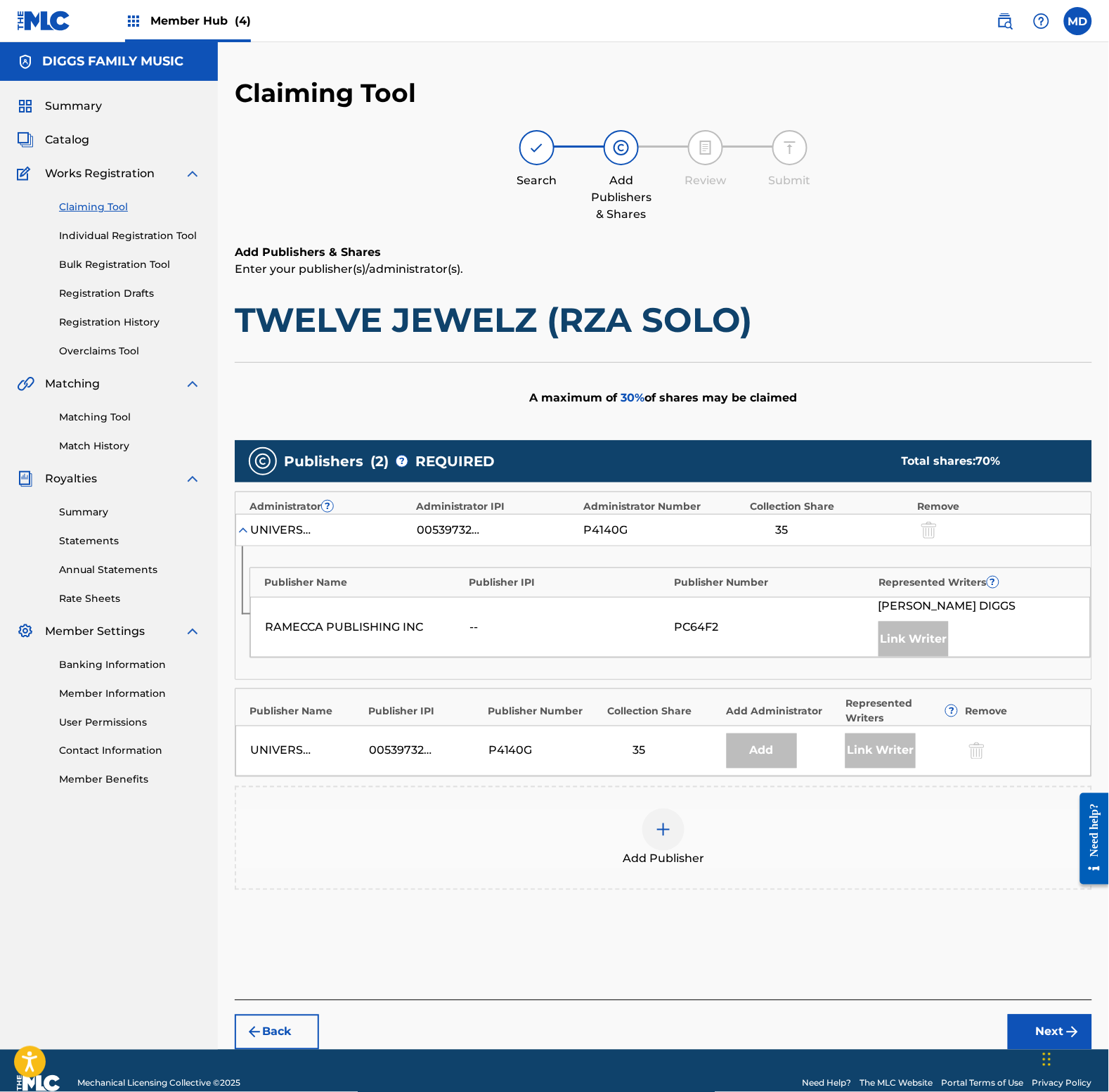
click at [659, 835] on img at bounding box center [664, 829] width 17 height 17
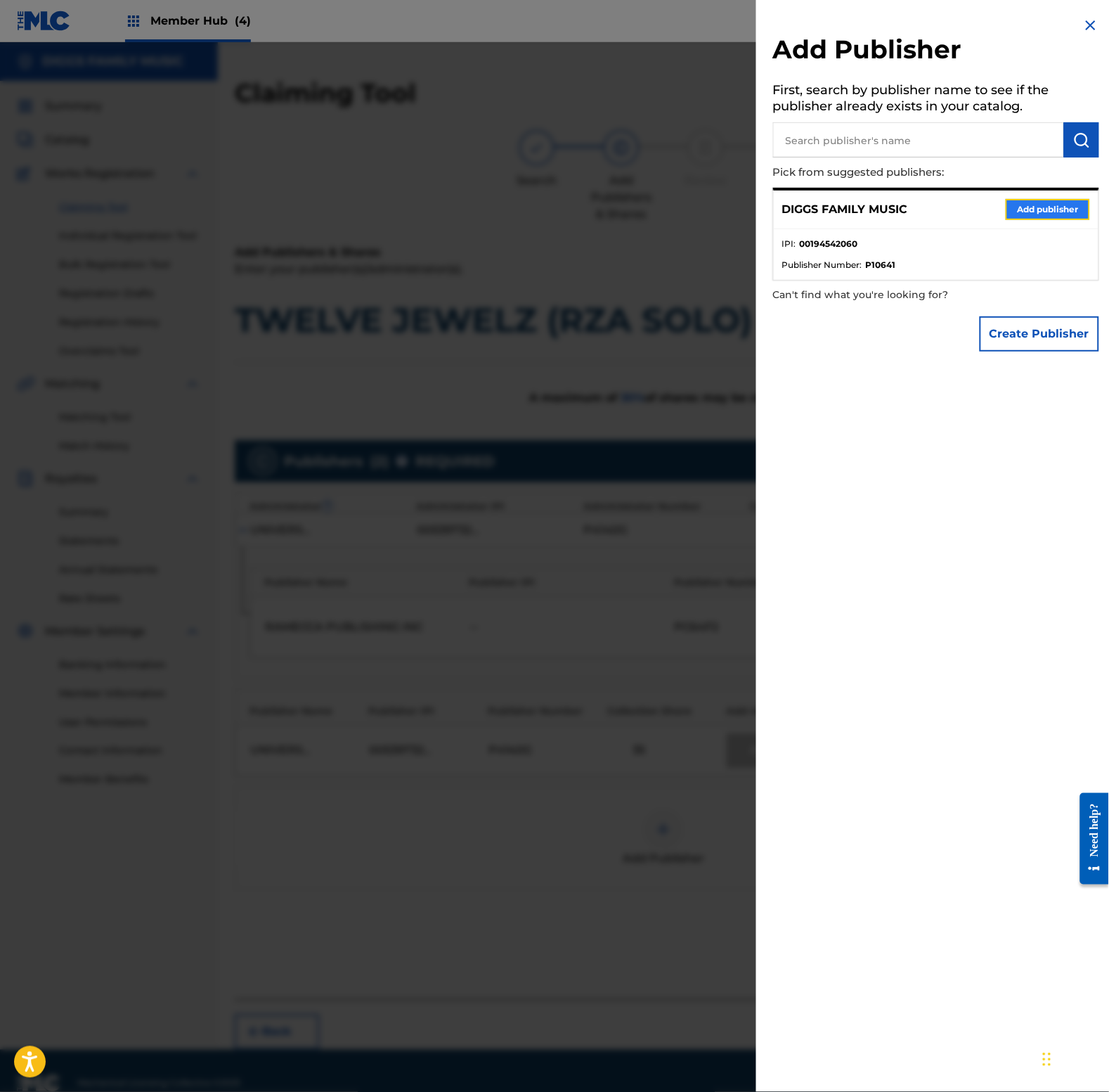
click at [1023, 209] on button "Add publisher" at bounding box center [1048, 209] width 85 height 21
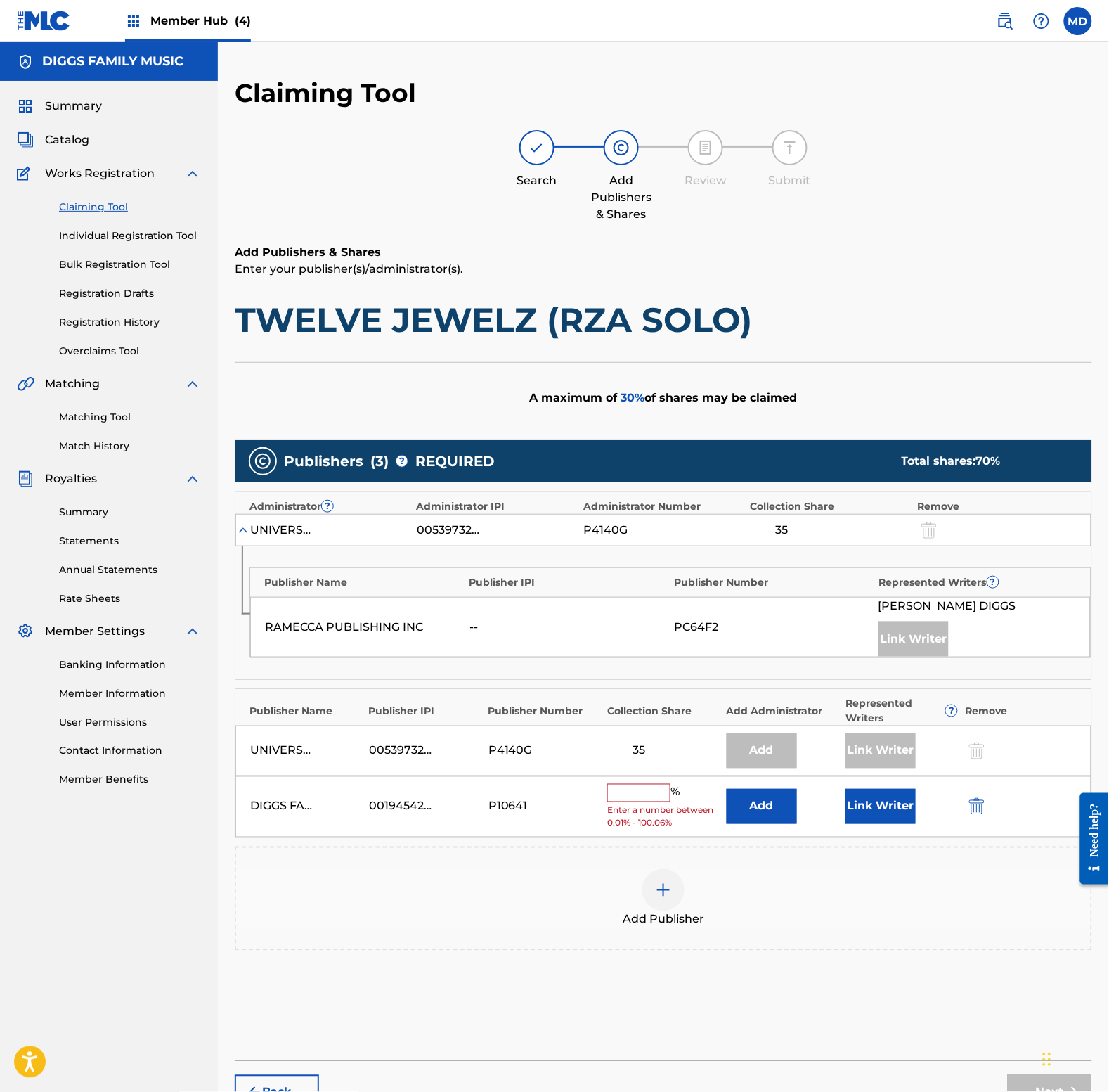
click at [624, 798] on input "text" at bounding box center [639, 793] width 63 height 19
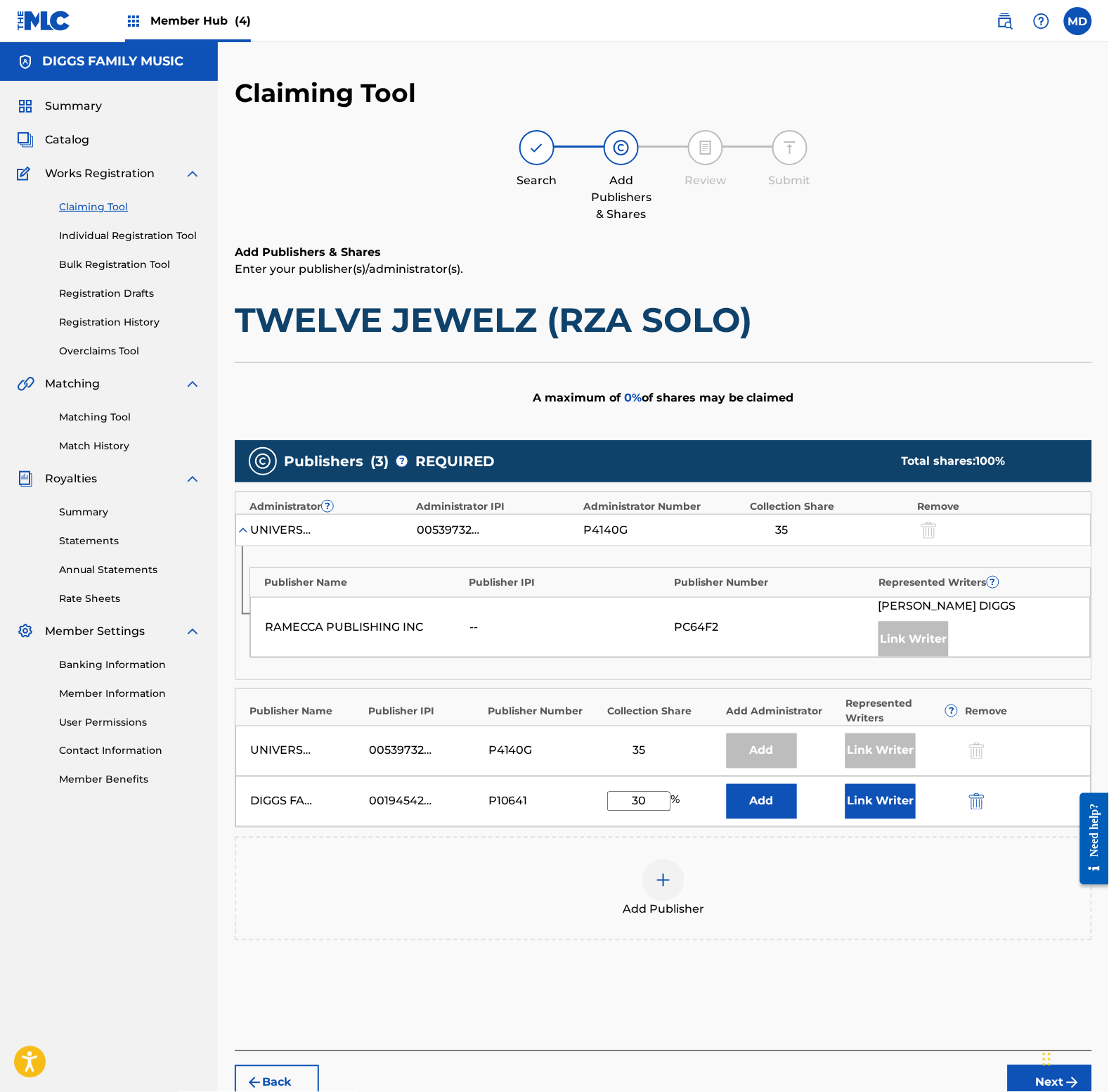
type input "3"
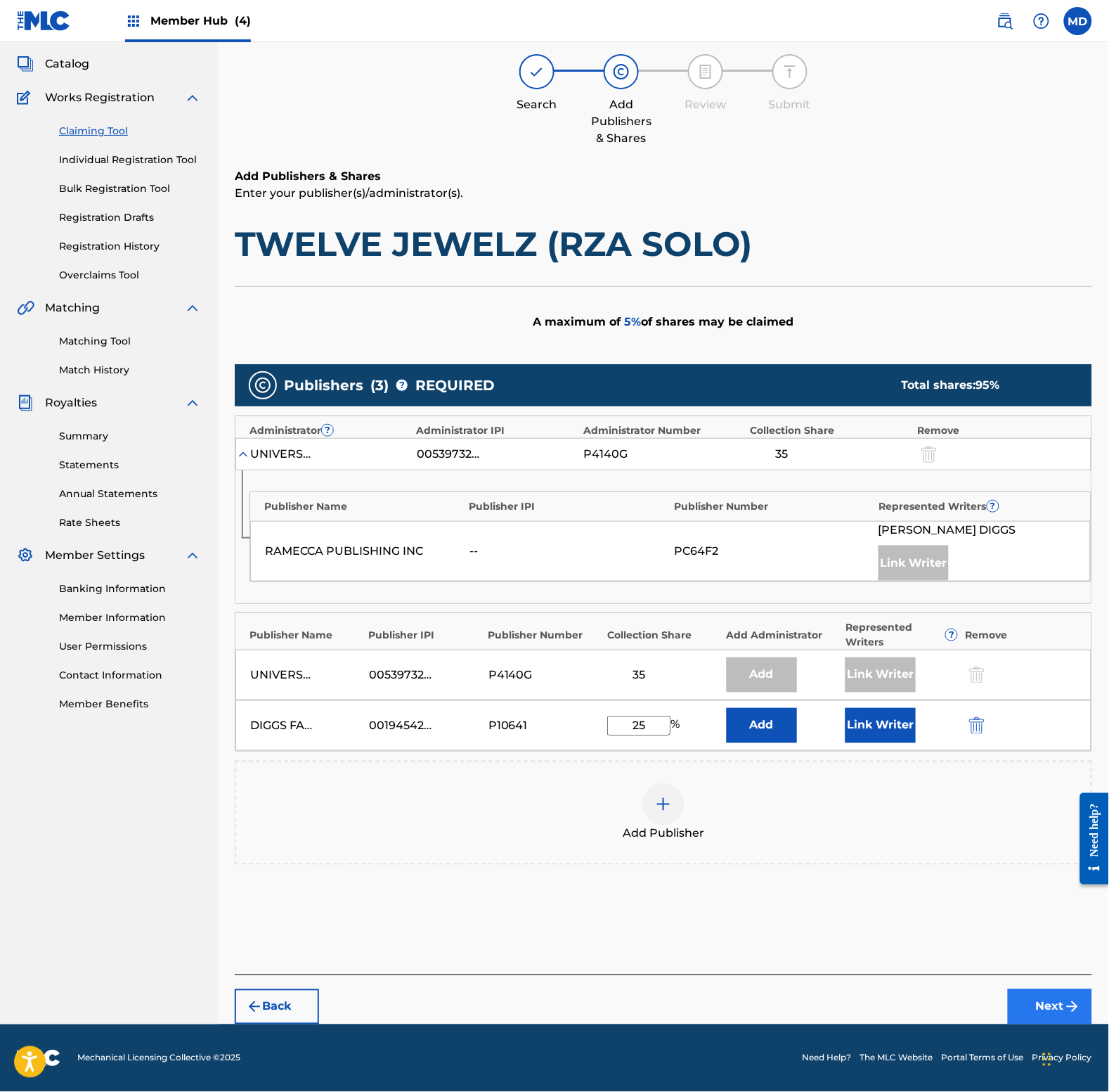
type input "25"
click at [1043, 1012] on button "Next" at bounding box center [1050, 1006] width 85 height 35
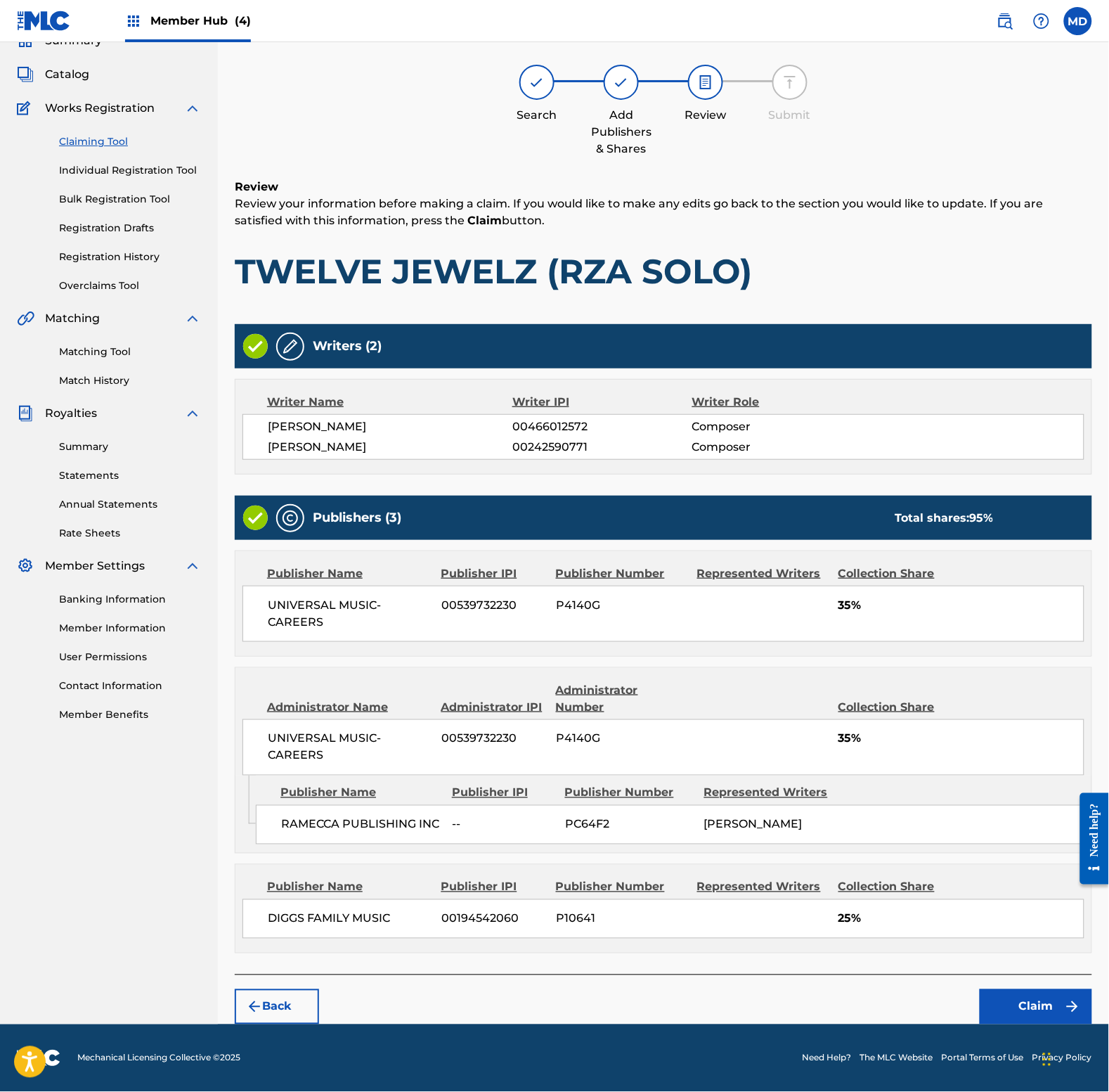
scroll to position [63, 0]
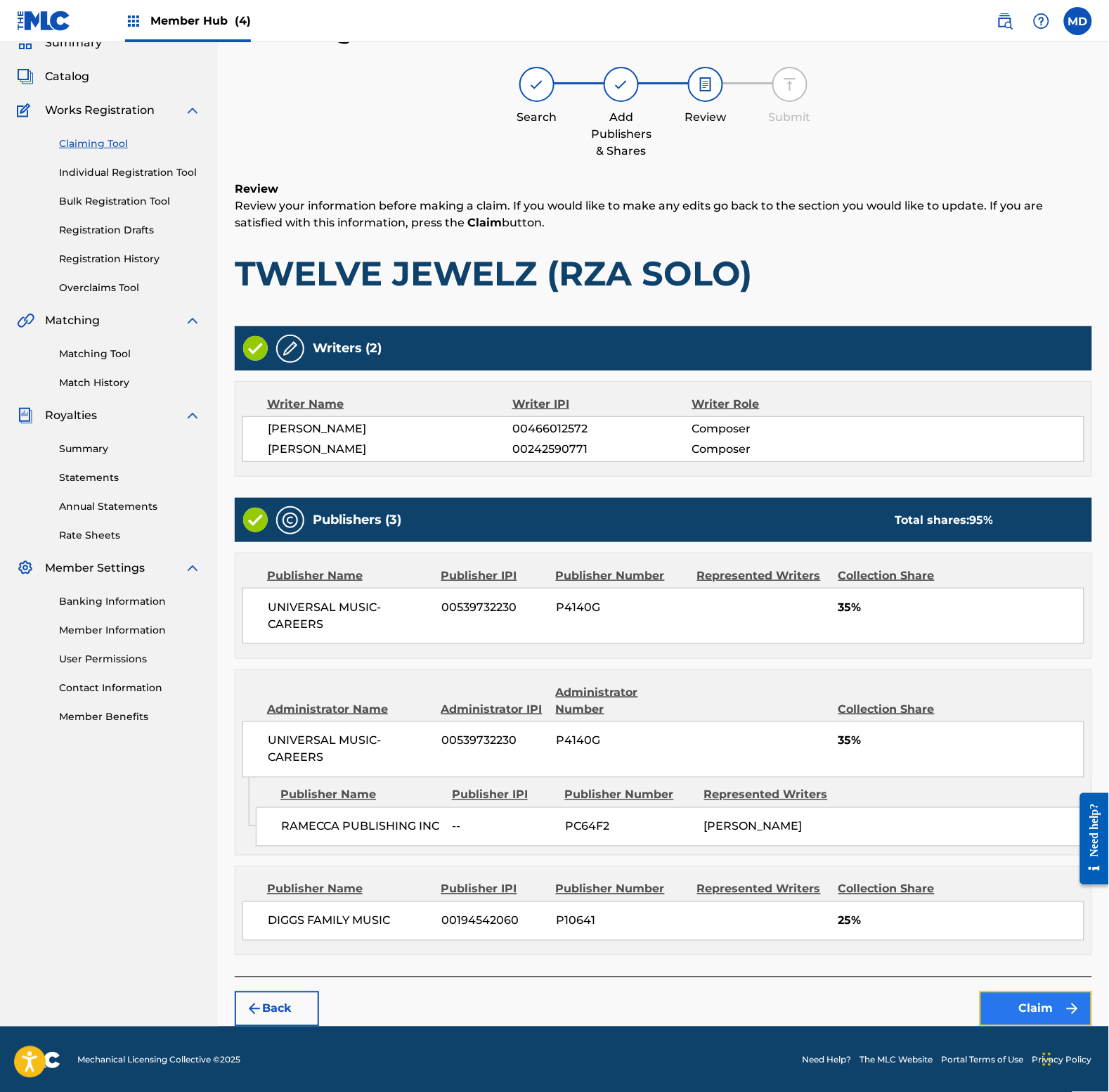
click at [1006, 1009] on button "Claim" at bounding box center [1036, 1008] width 112 height 35
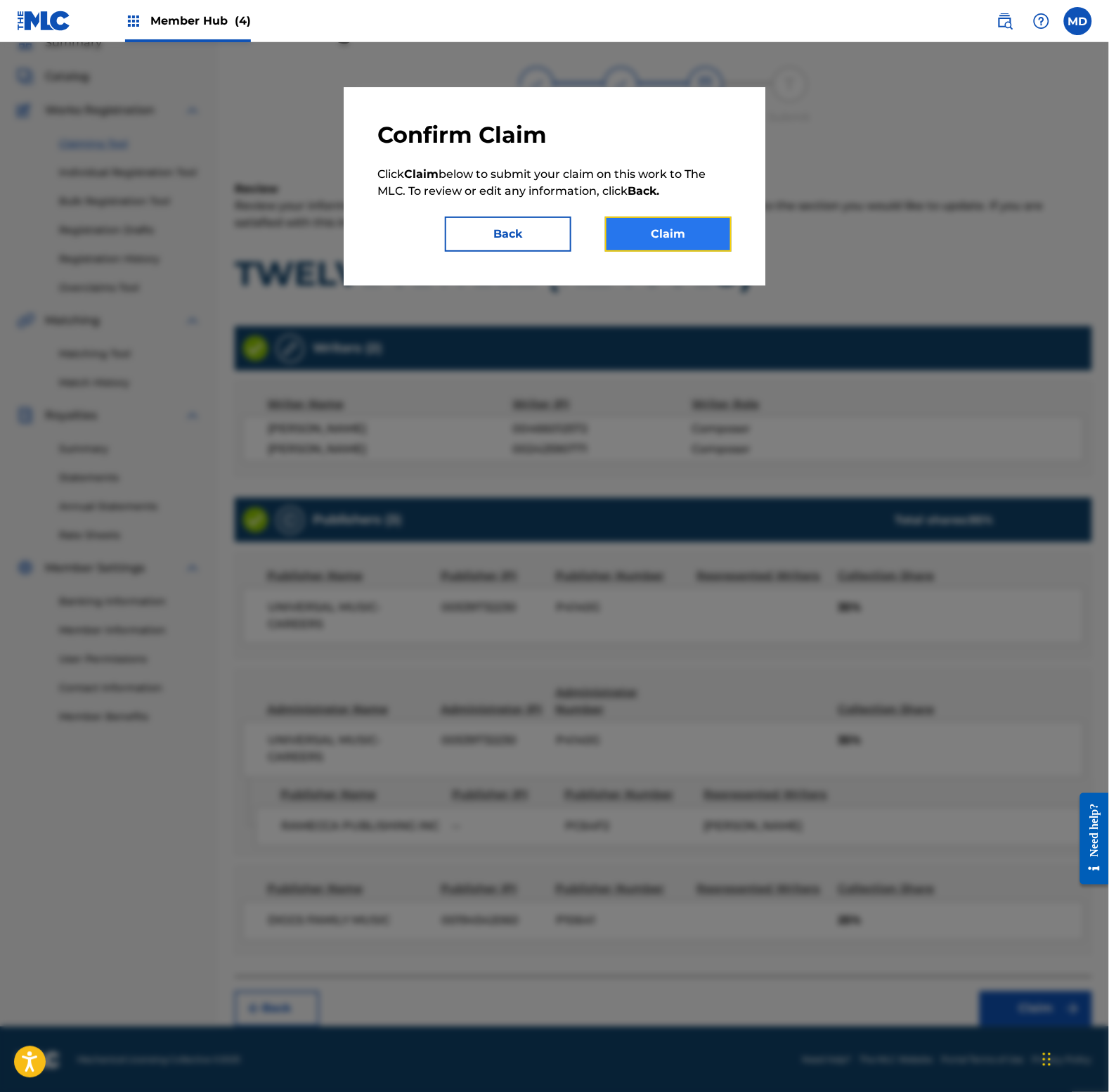
click at [698, 240] on button "Claim" at bounding box center [668, 234] width 126 height 35
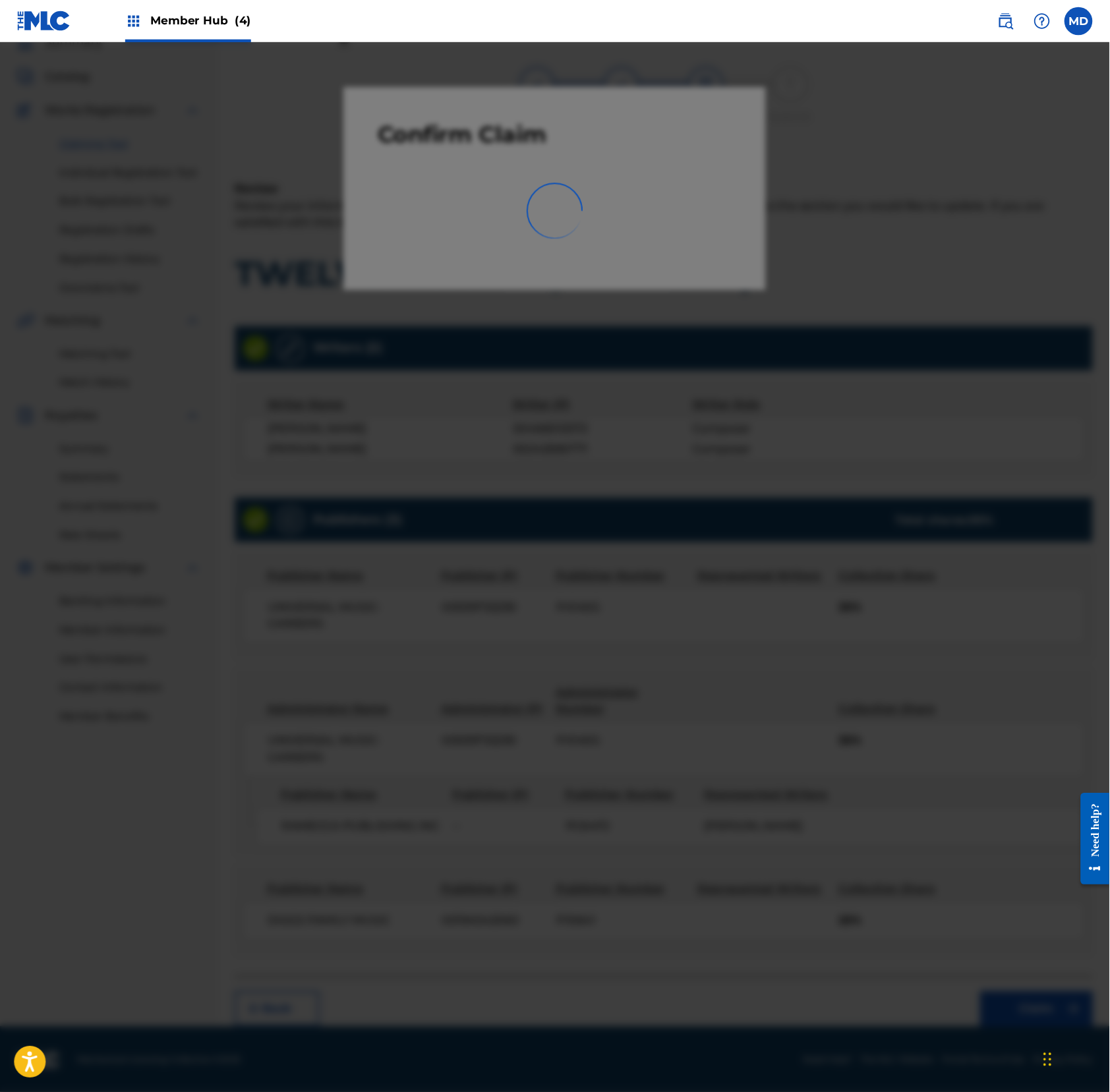
scroll to position [0, 0]
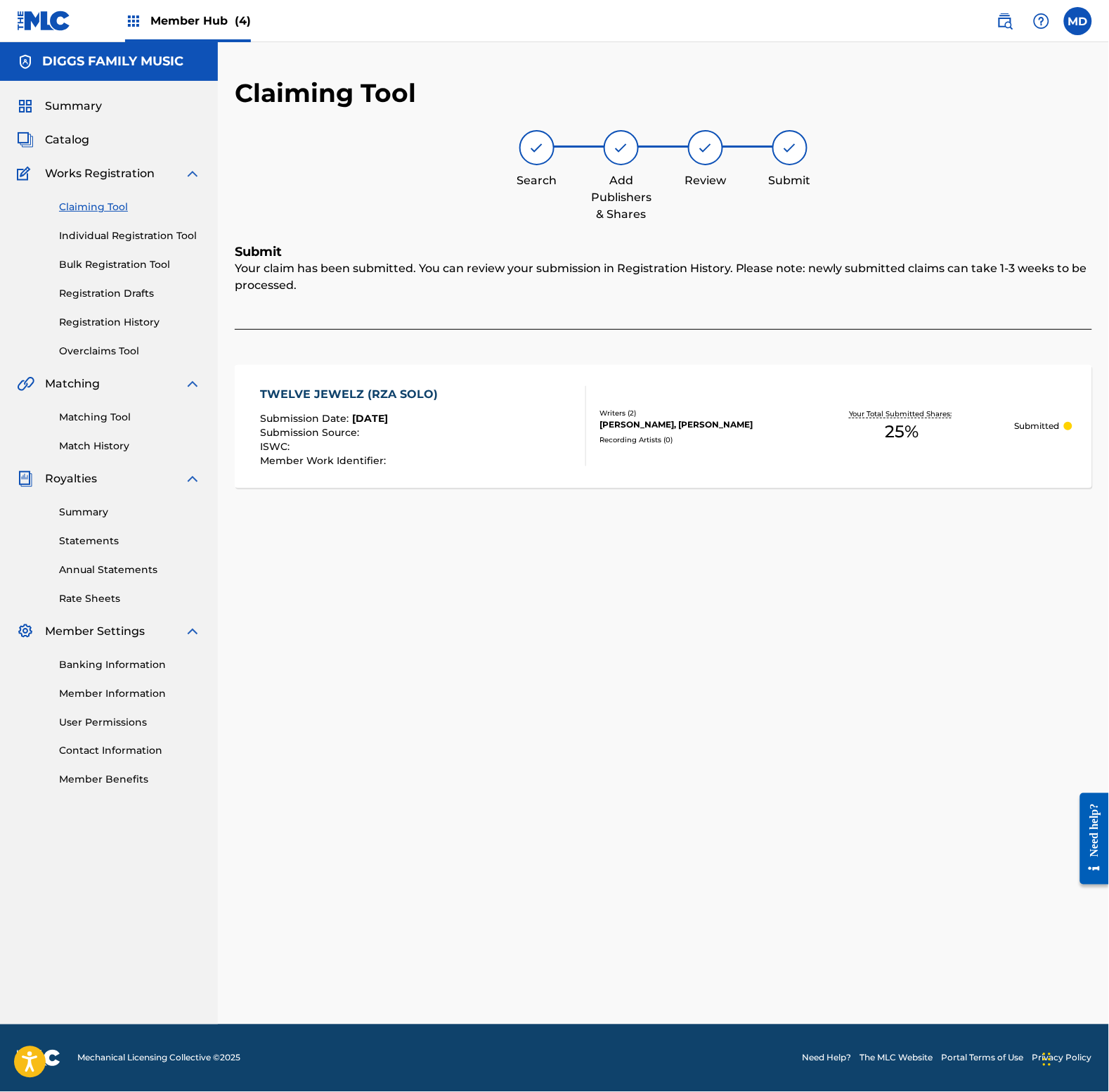
click at [772, 806] on div "Claiming Tool Search Add Publishers & Shares Review Submit Submit Your claim ha…" at bounding box center [663, 550] width 891 height 947
click at [89, 323] on link "Registration History" at bounding box center [130, 322] width 142 height 15
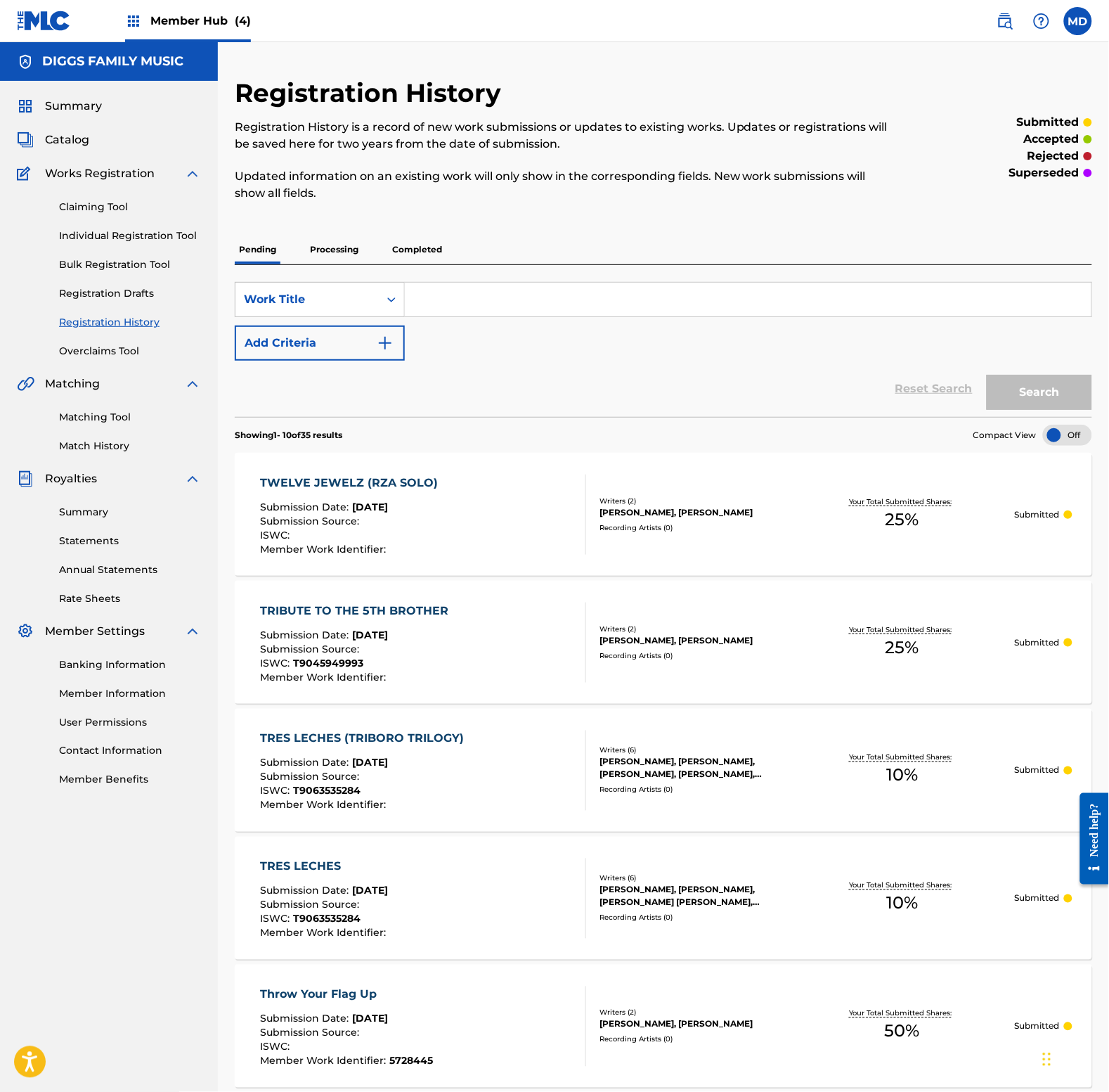
click at [539, 293] on input "Search Form" at bounding box center [748, 299] width 687 height 33
click at [518, 293] on input "two missed calls" at bounding box center [748, 299] width 687 height 33
type input "two missed calls"
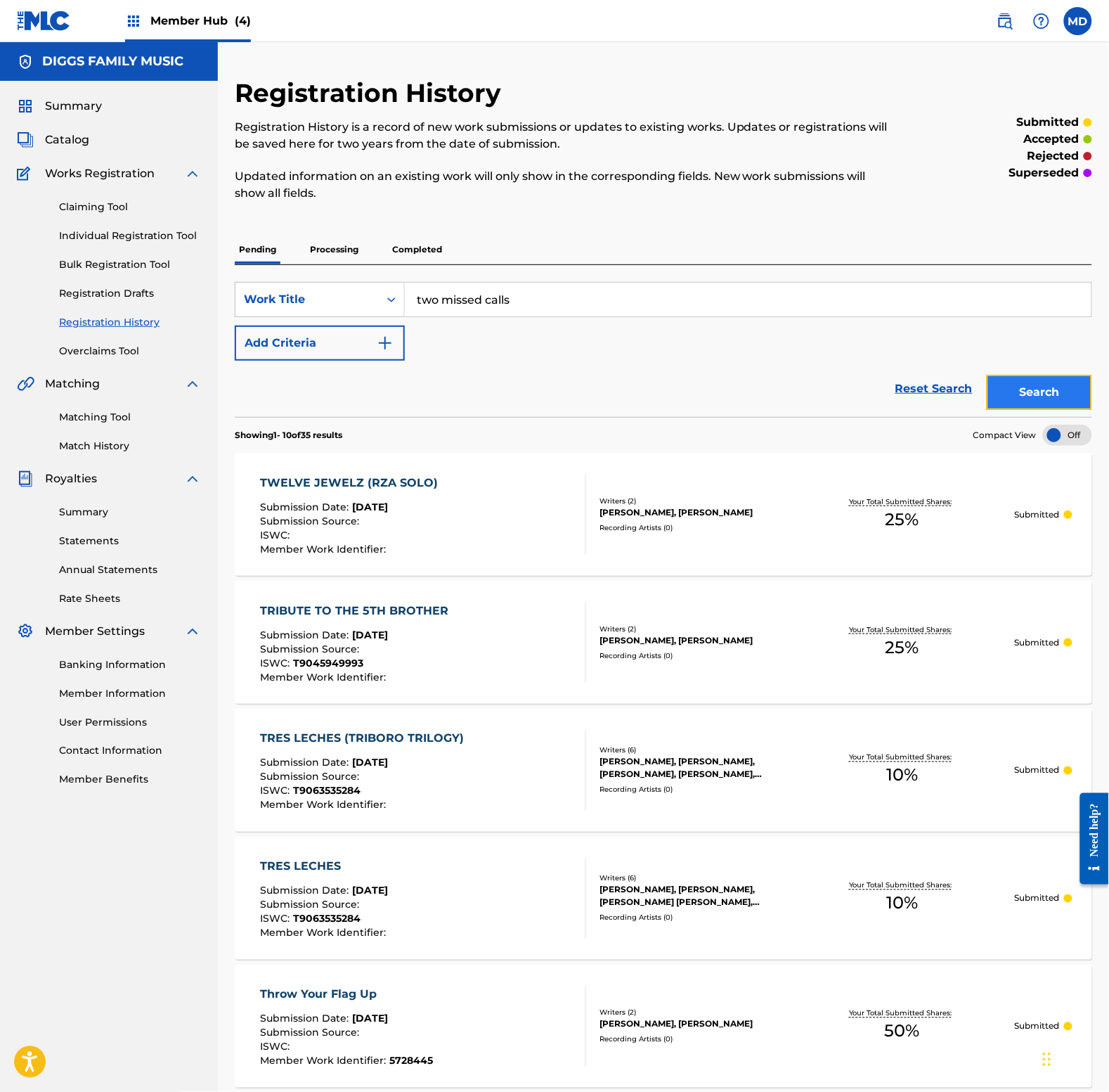
click at [1021, 396] on button "Search" at bounding box center [1039, 392] width 105 height 35
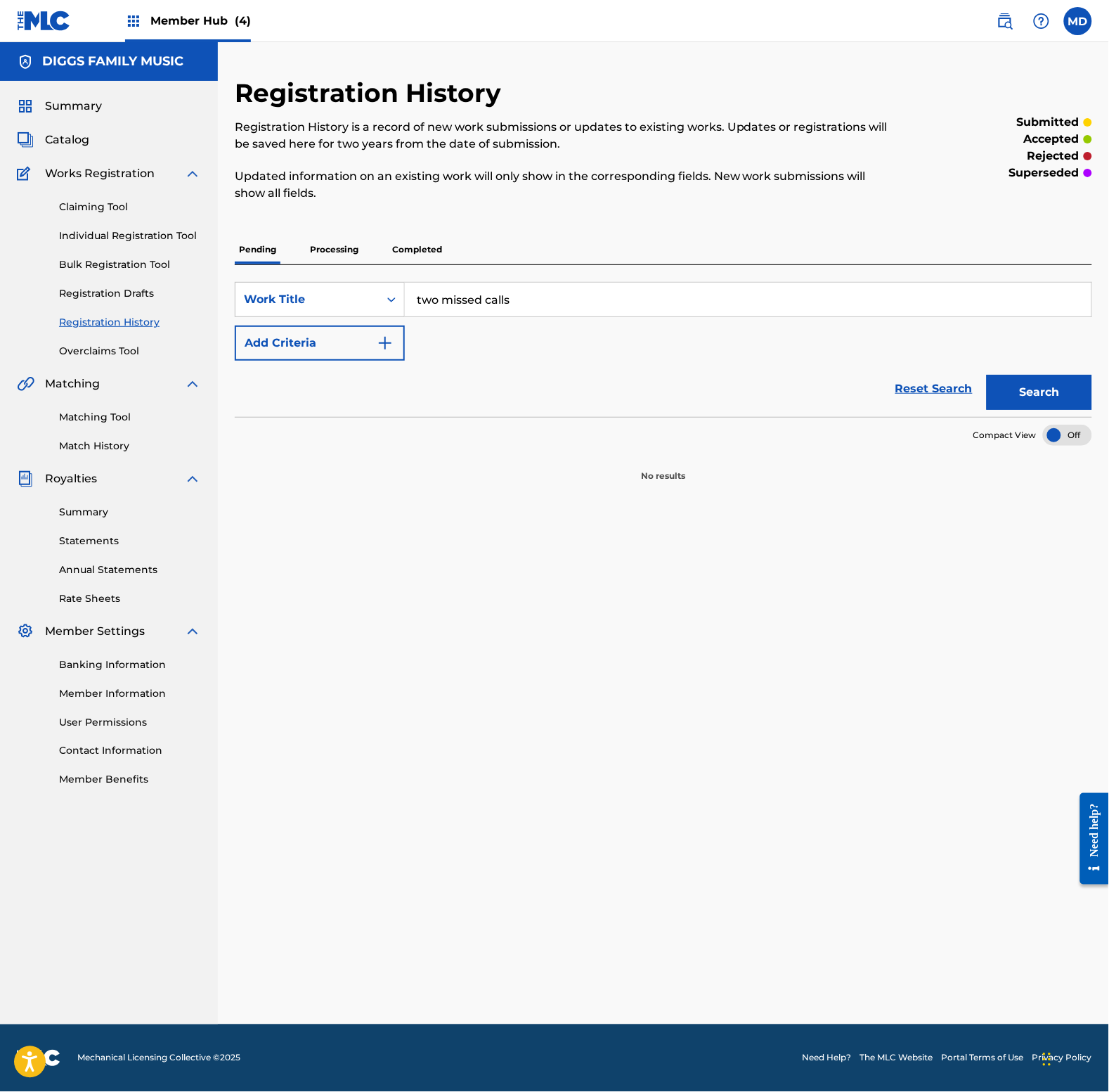
click at [314, 246] on p "Processing" at bounding box center [334, 250] width 57 height 30
click at [422, 251] on p "Completed" at bounding box center [416, 250] width 59 height 30
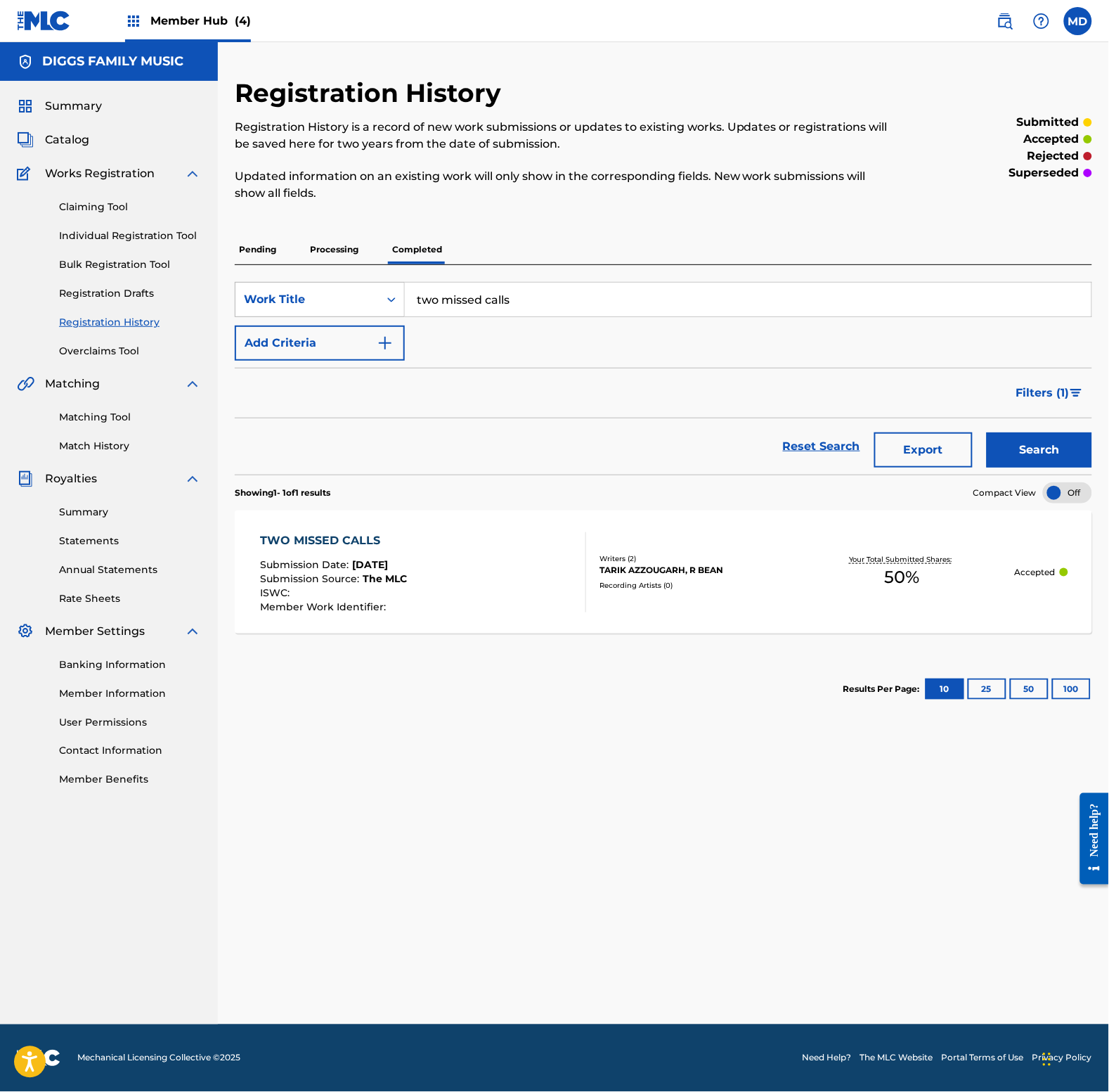
drag, startPoint x: 519, startPoint y: 300, endPoint x: 352, endPoint y: 310, distance: 167.3
click at [352, 310] on div "SearchWithCriteria4264311d-11f7-4bc7-8321-fd5f2b111782 Work Title two missed ca…" at bounding box center [664, 299] width 858 height 35
click at [495, 303] on input "uncontrolled substance" at bounding box center [748, 299] width 687 height 33
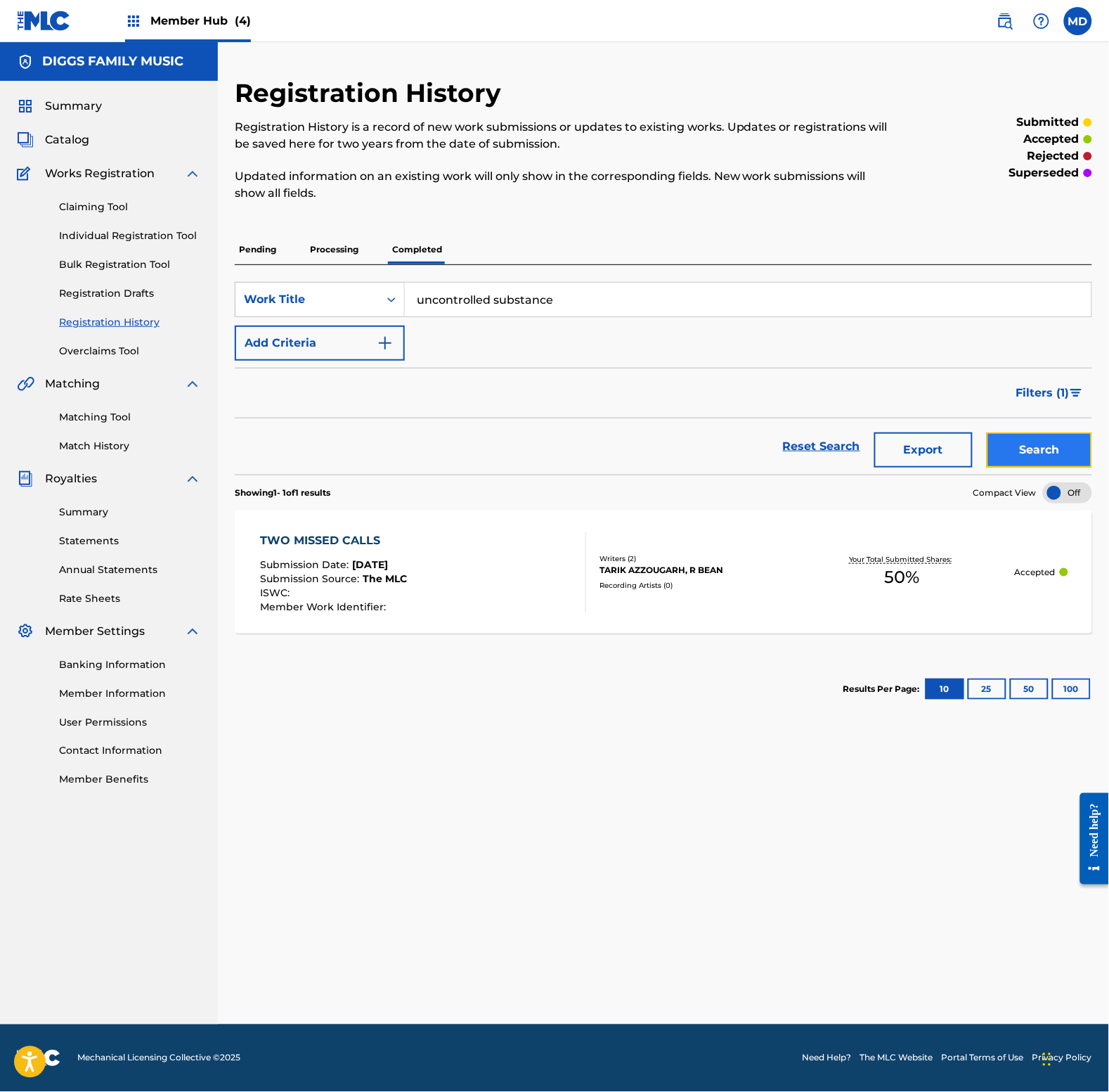
click at [1008, 447] on button "Search" at bounding box center [1039, 450] width 105 height 35
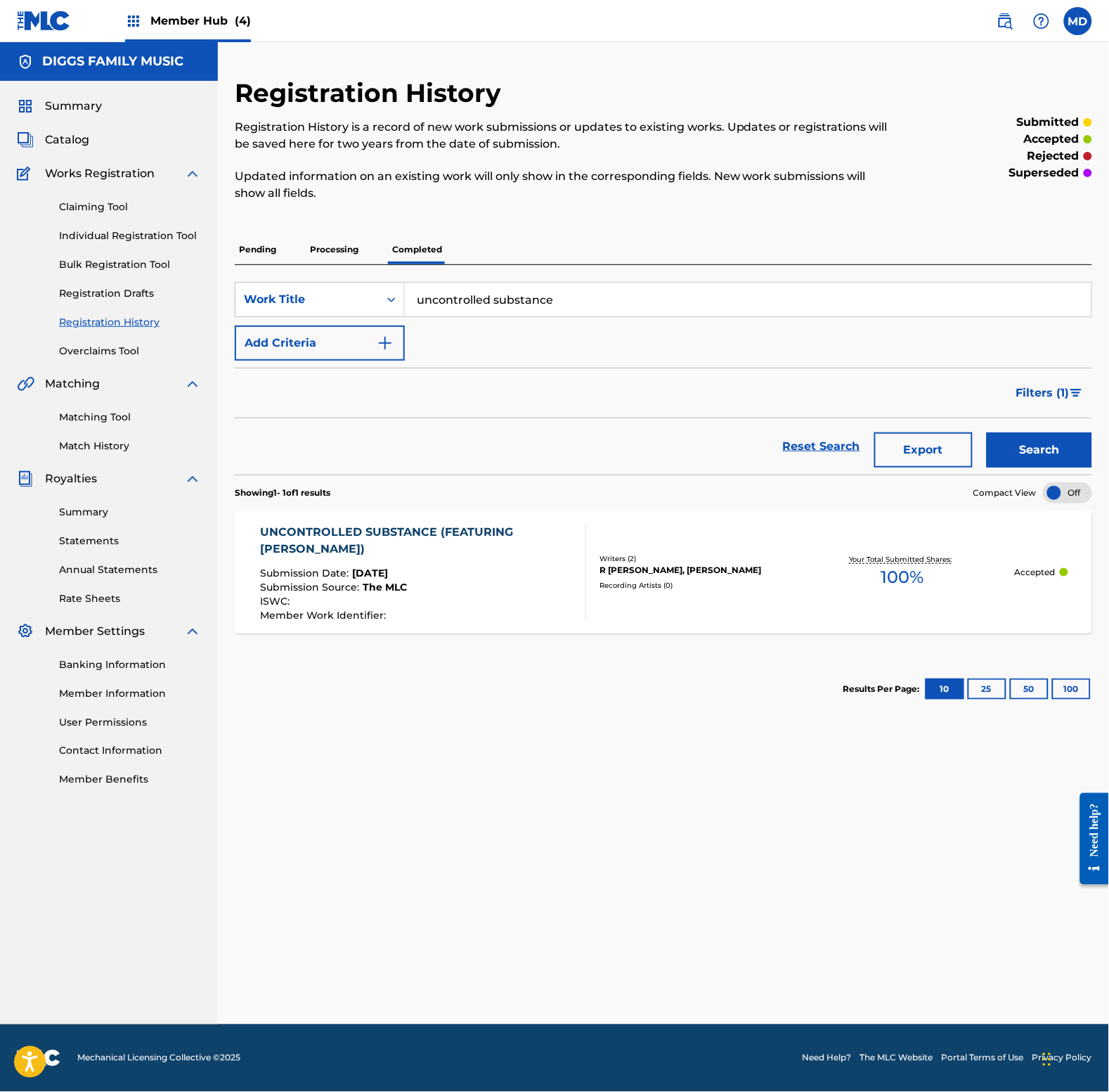
click at [570, 310] on input "uncontrolled substance" at bounding box center [748, 299] width 687 height 33
click at [567, 310] on input "under siege" at bounding box center [748, 299] width 687 height 33
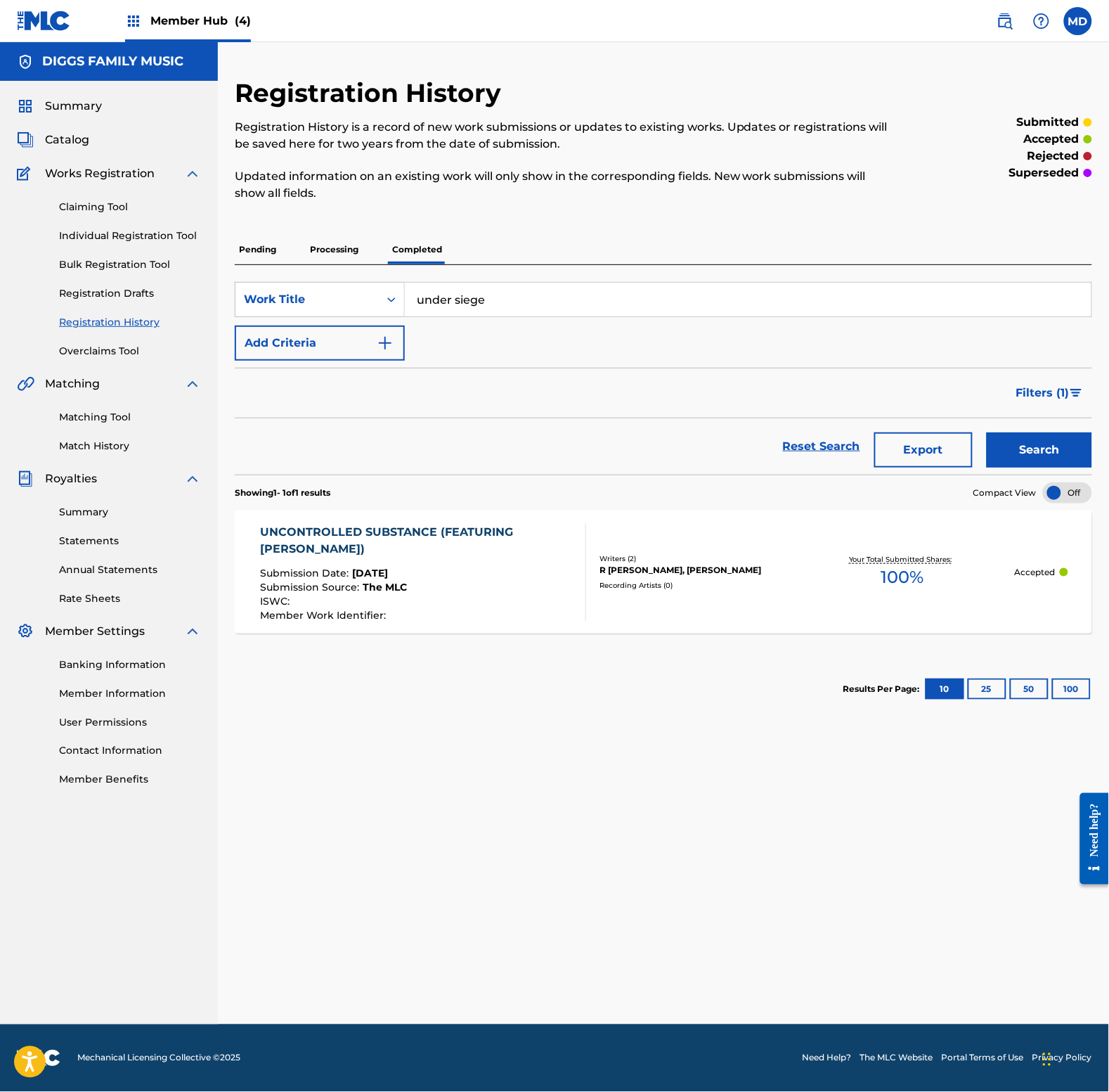
click at [567, 310] on input "under siege" at bounding box center [748, 299] width 687 height 33
type input "under siege"
click at [1026, 457] on button "Search" at bounding box center [1039, 450] width 105 height 35
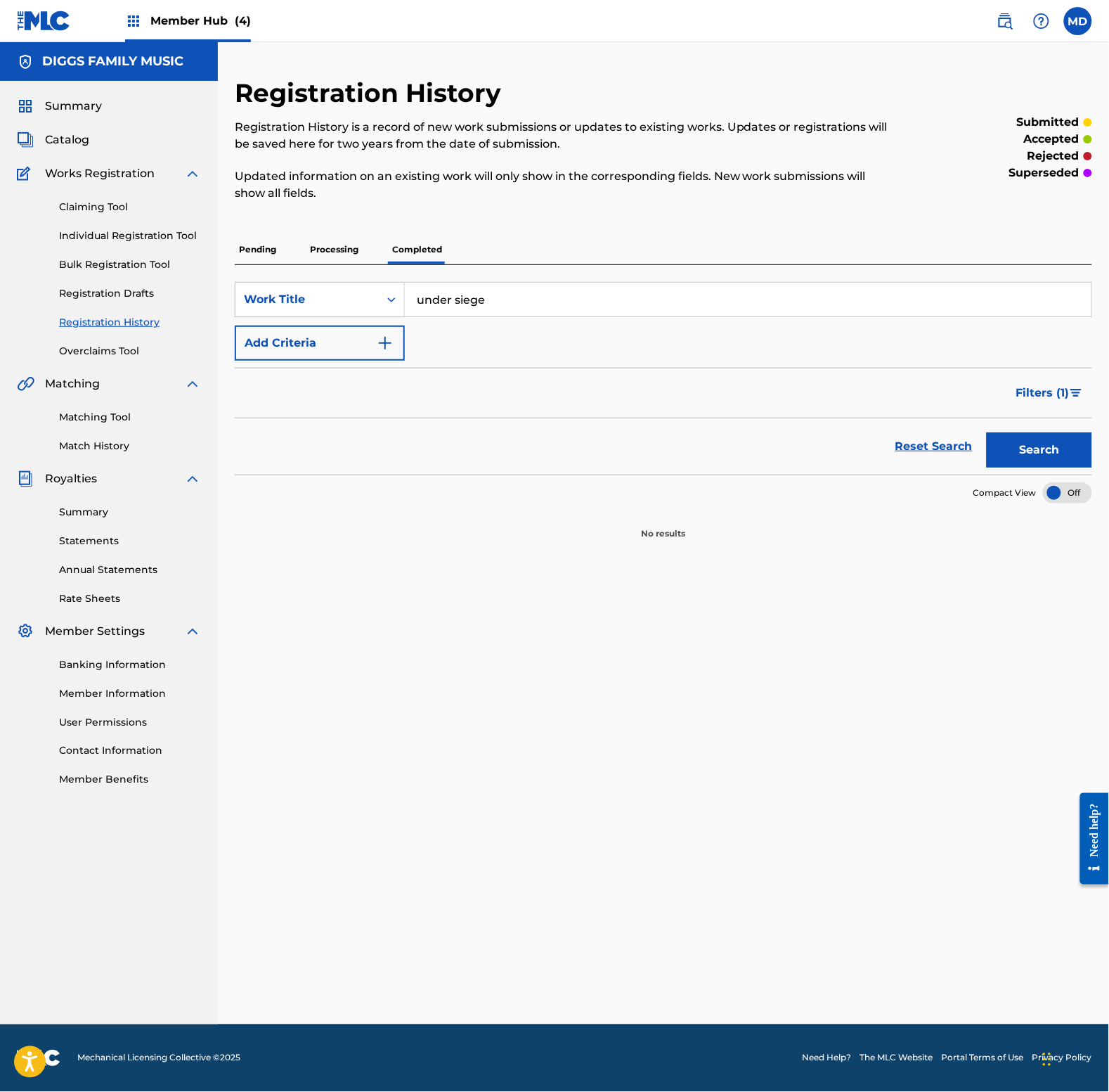
click at [339, 246] on p "Processing" at bounding box center [334, 250] width 57 height 30
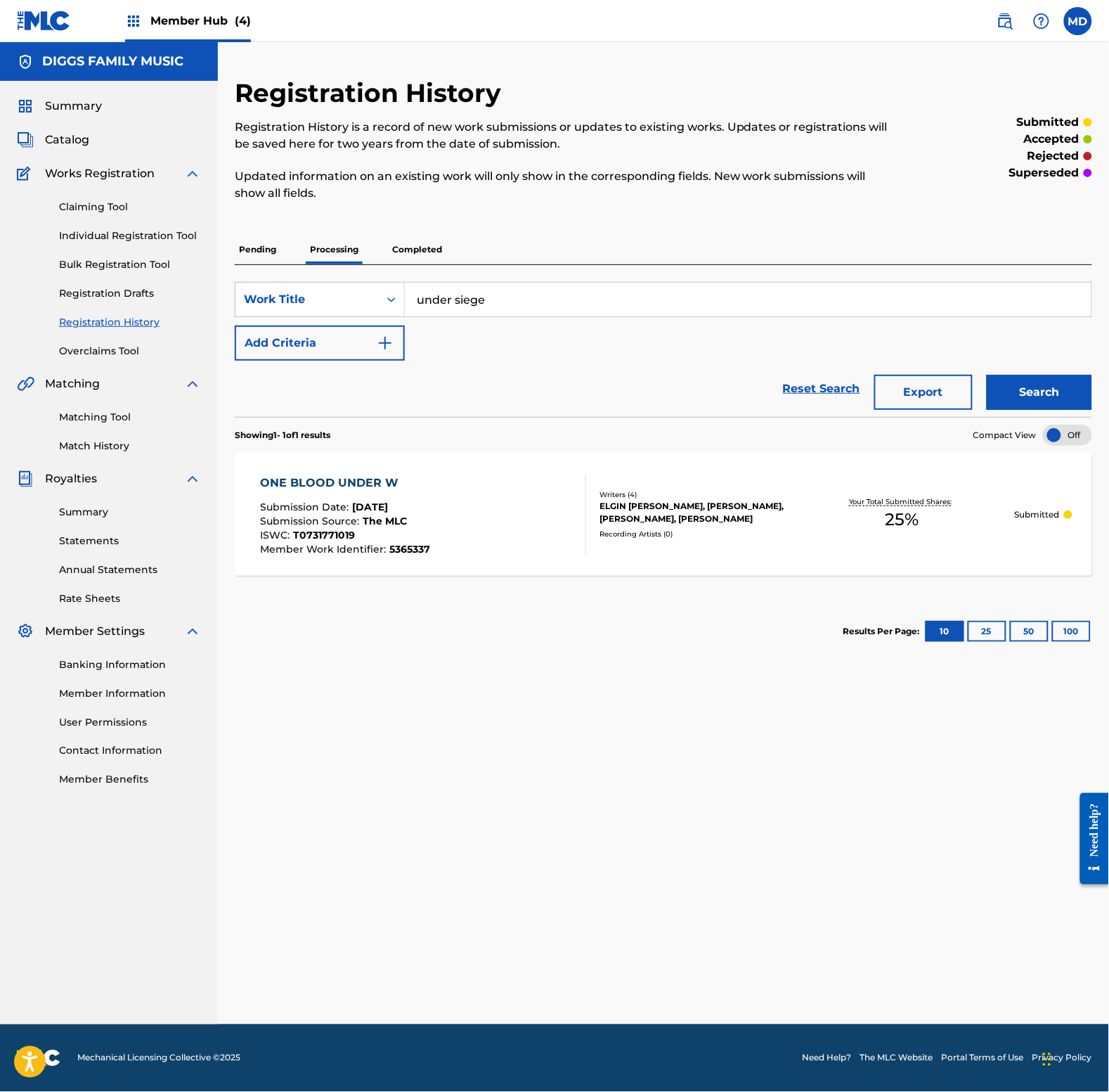
click at [258, 246] on p "Pending" at bounding box center [257, 250] width 46 height 30
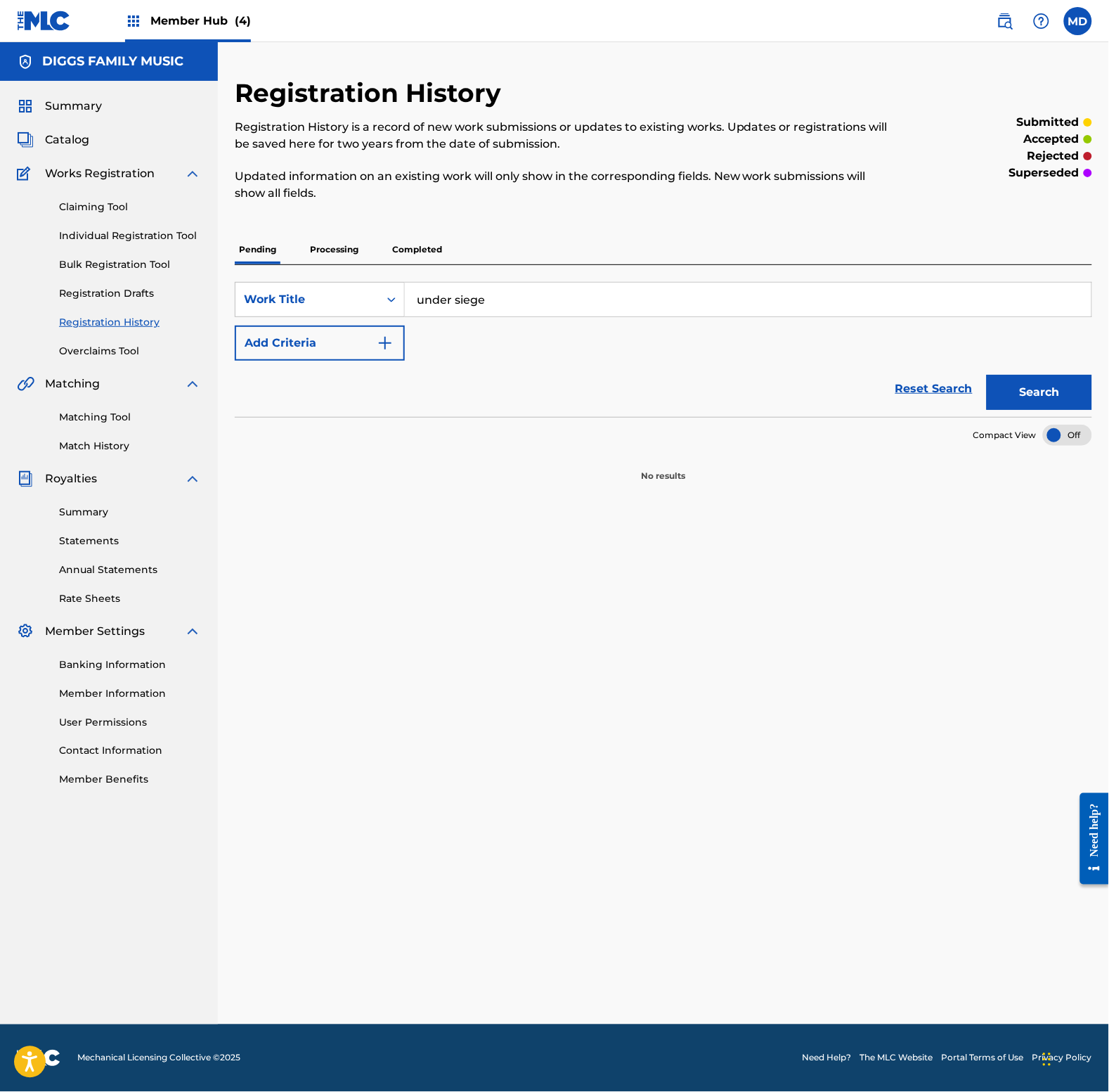
click at [337, 249] on p "Processing" at bounding box center [334, 250] width 57 height 30
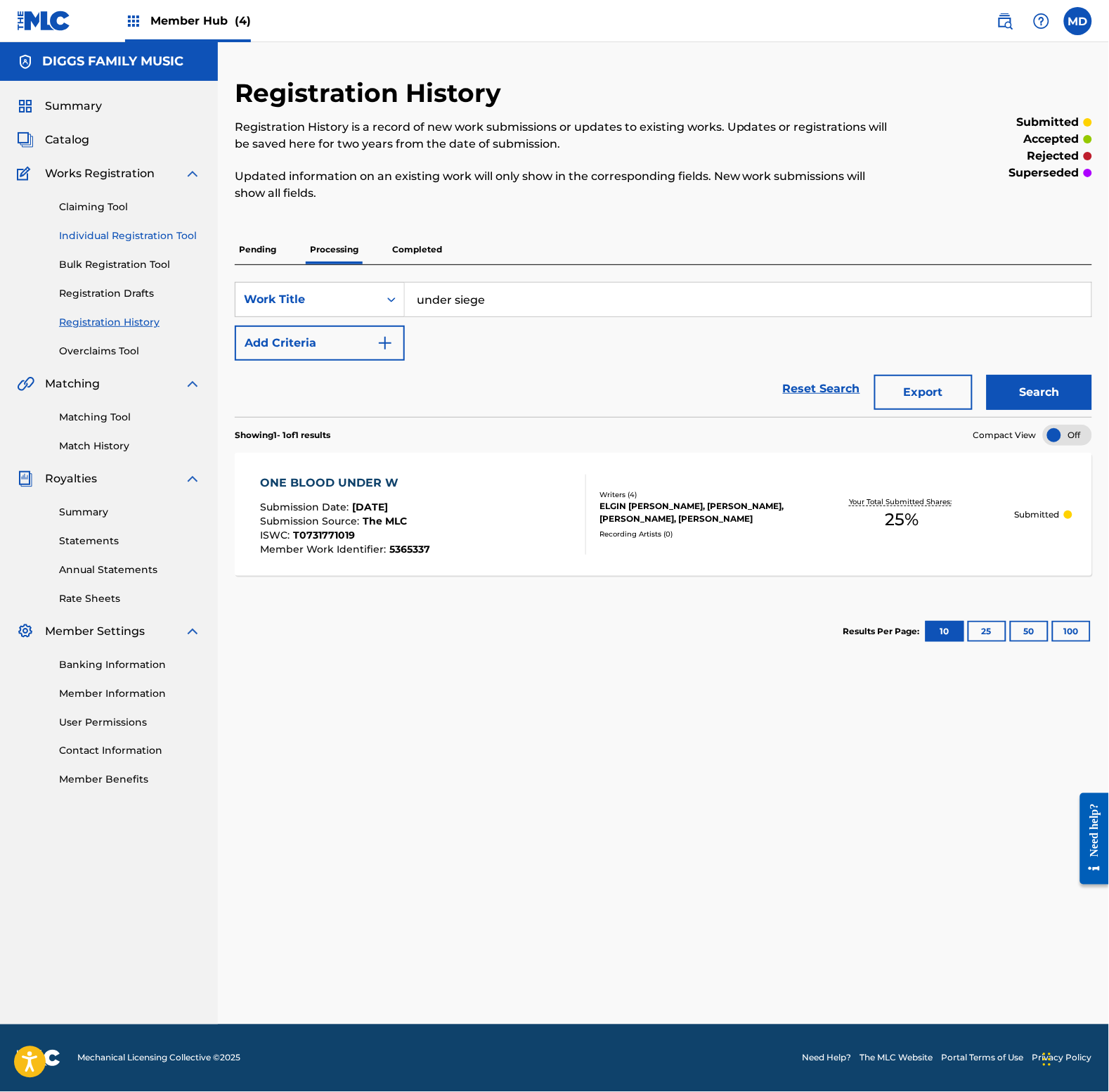
click at [88, 240] on link "Individual Registration Tool" at bounding box center [130, 236] width 142 height 15
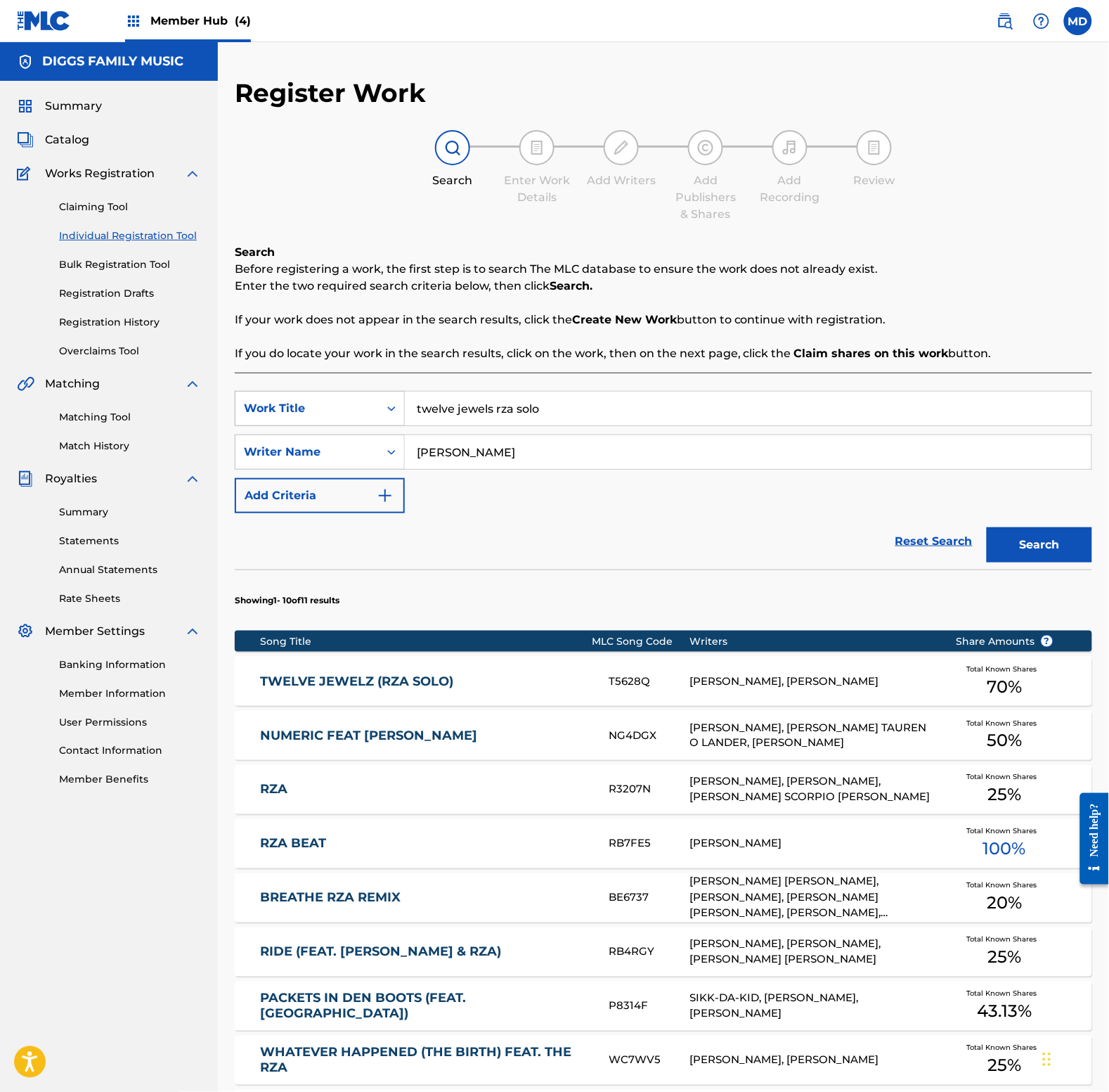
drag, startPoint x: 552, startPoint y: 408, endPoint x: 388, endPoint y: 405, distance: 164.0
click at [388, 405] on div "SearchWithCriteria9239b430-006e-4f50-8e09-66816268a803 Work Title twelve jewels…" at bounding box center [664, 409] width 858 height 35
paste input "under siege"
type input "under siege"
click at [542, 455] on input "[PERSON_NAME]" at bounding box center [748, 452] width 687 height 33
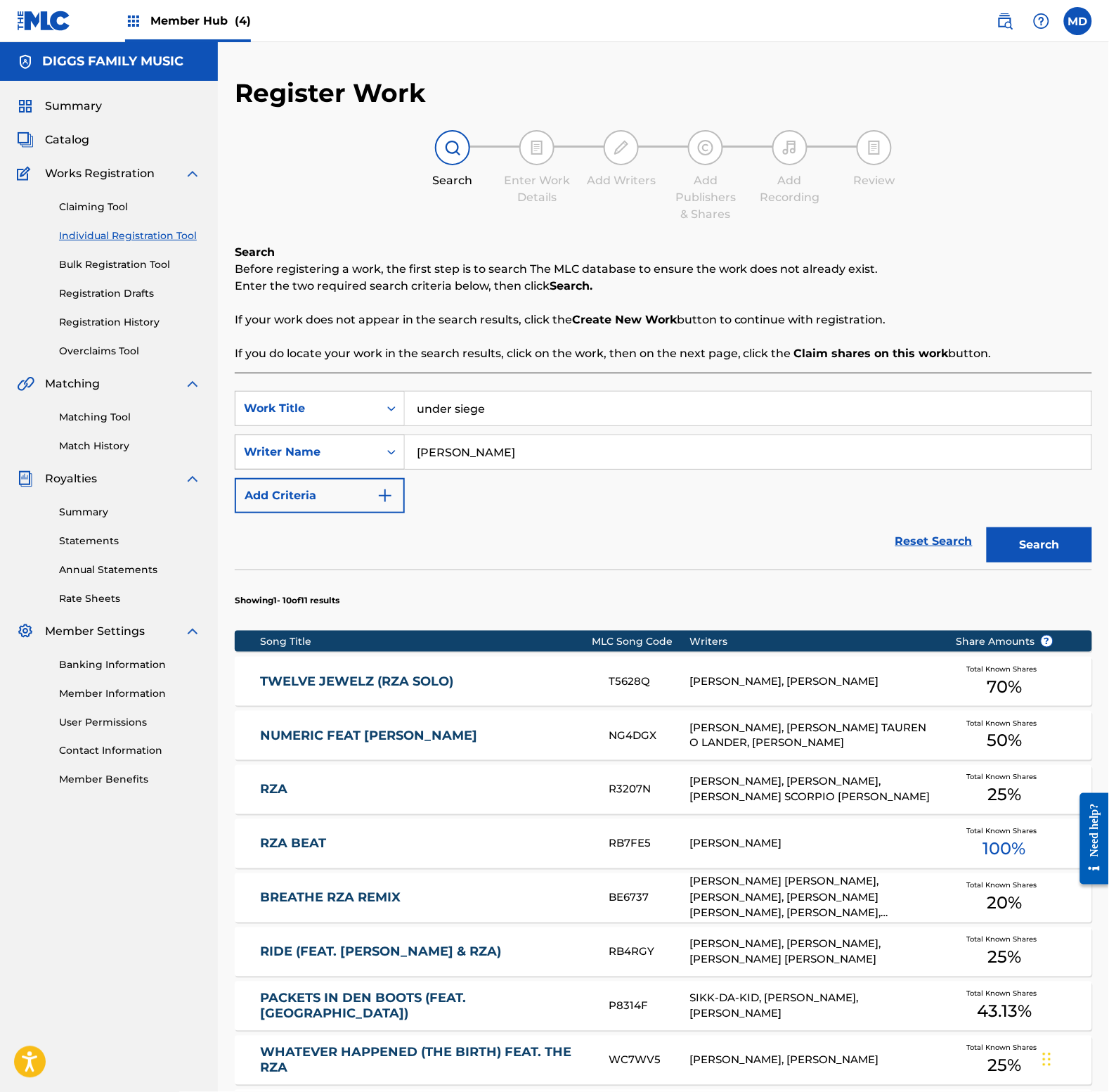
drag, startPoint x: 535, startPoint y: 450, endPoint x: 329, endPoint y: 459, distance: 206.2
click at [329, 459] on div "SearchWithCriteria35e83726-3493-4333-b480-80cbe01f3a9a Writer Name [PERSON_NAME]" at bounding box center [664, 452] width 858 height 35
paste input "[PERSON_NAME] [PERSON_NAME]"
type input "[PERSON_NAME] [PERSON_NAME]"
click at [1062, 549] on button "Search" at bounding box center [1039, 545] width 105 height 35
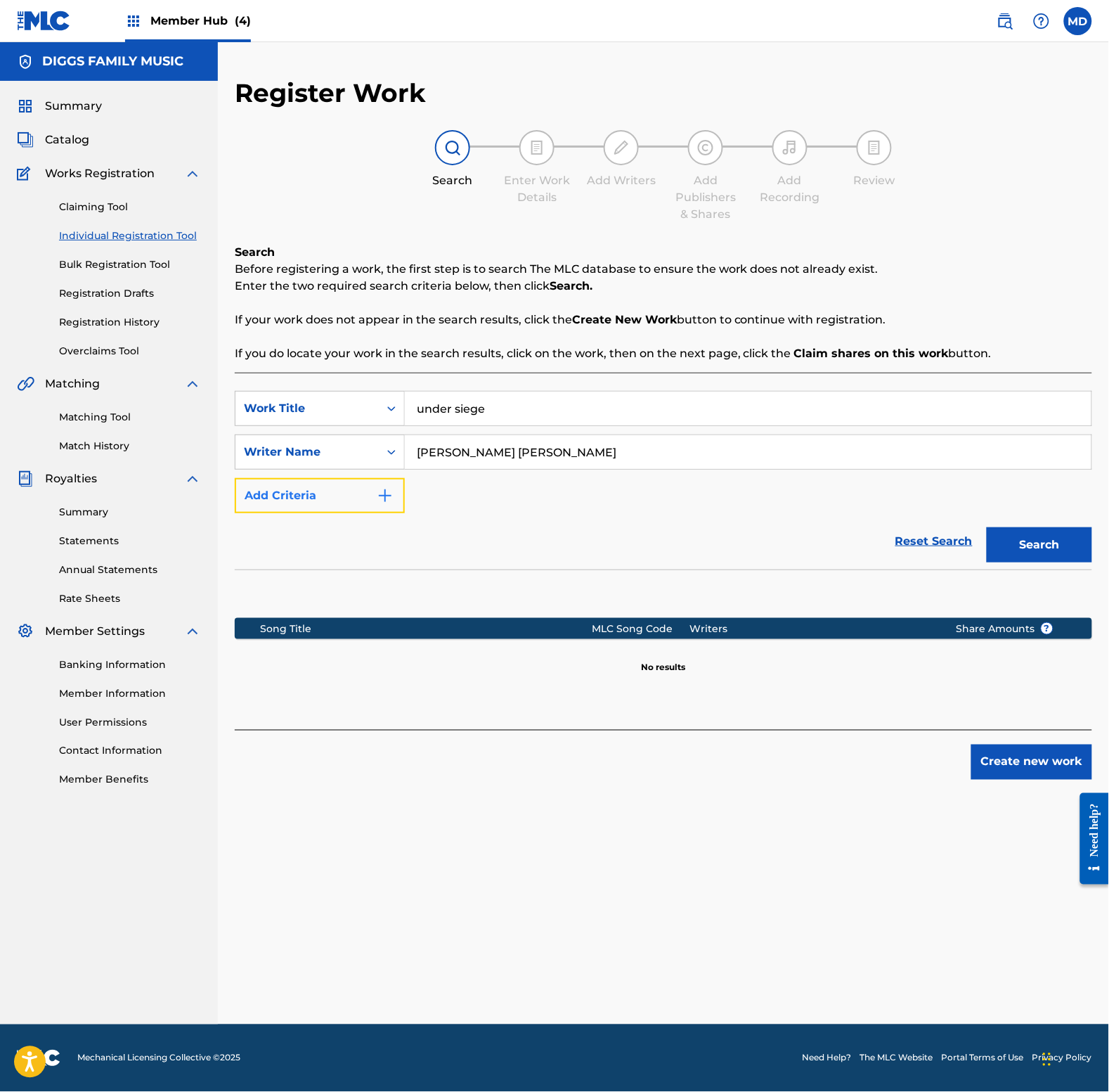
click at [363, 494] on button "Add Criteria" at bounding box center [320, 495] width 170 height 35
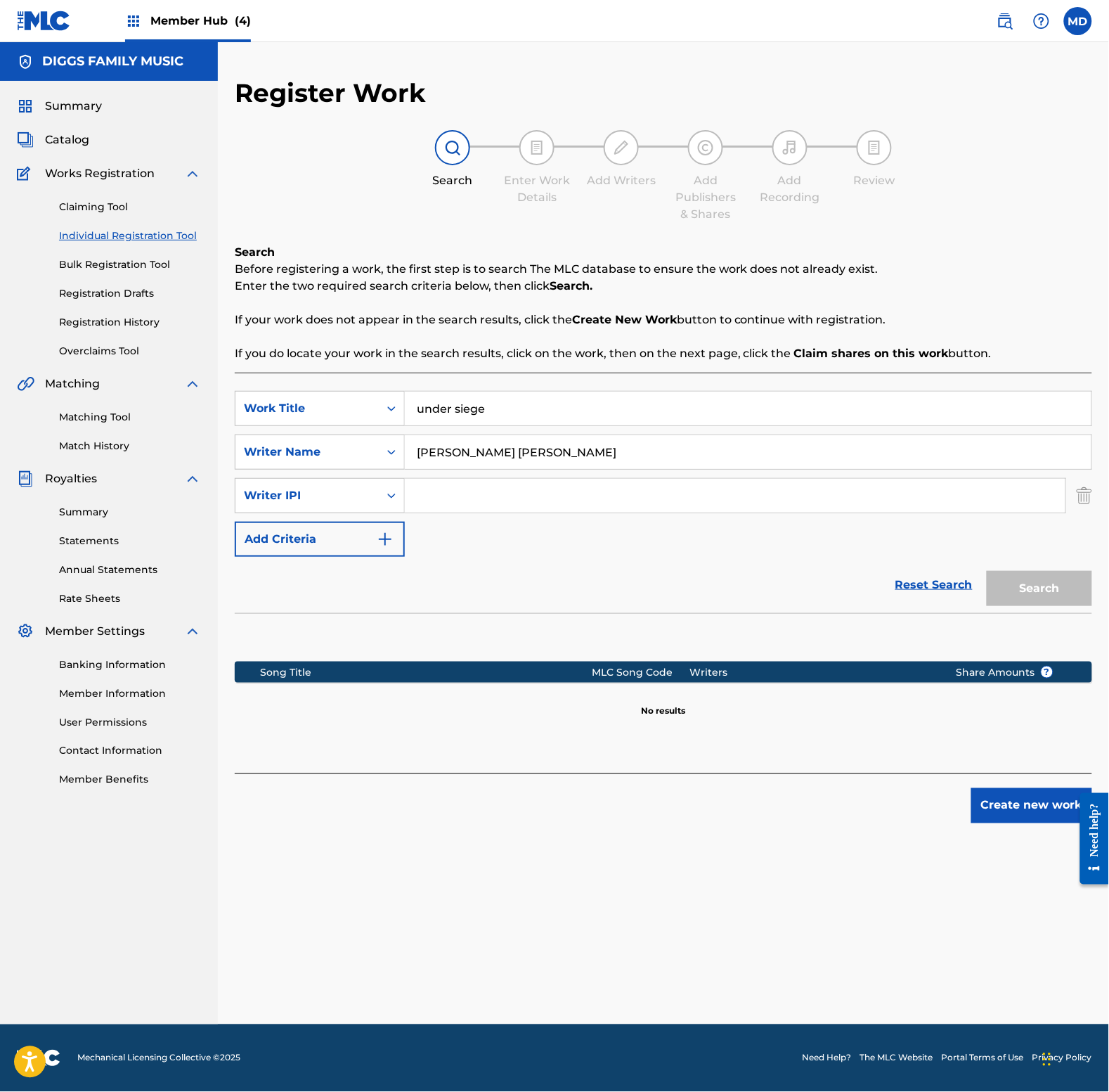
click at [471, 492] on input "Search Form" at bounding box center [735, 495] width 661 height 33
click at [367, 499] on div "Writer IPI" at bounding box center [307, 495] width 126 height 17
click at [322, 578] on div "Publisher IPI" at bounding box center [320, 566] width 169 height 35
click at [494, 497] on input "Search Form" at bounding box center [735, 495] width 661 height 33
paste input "194542060"
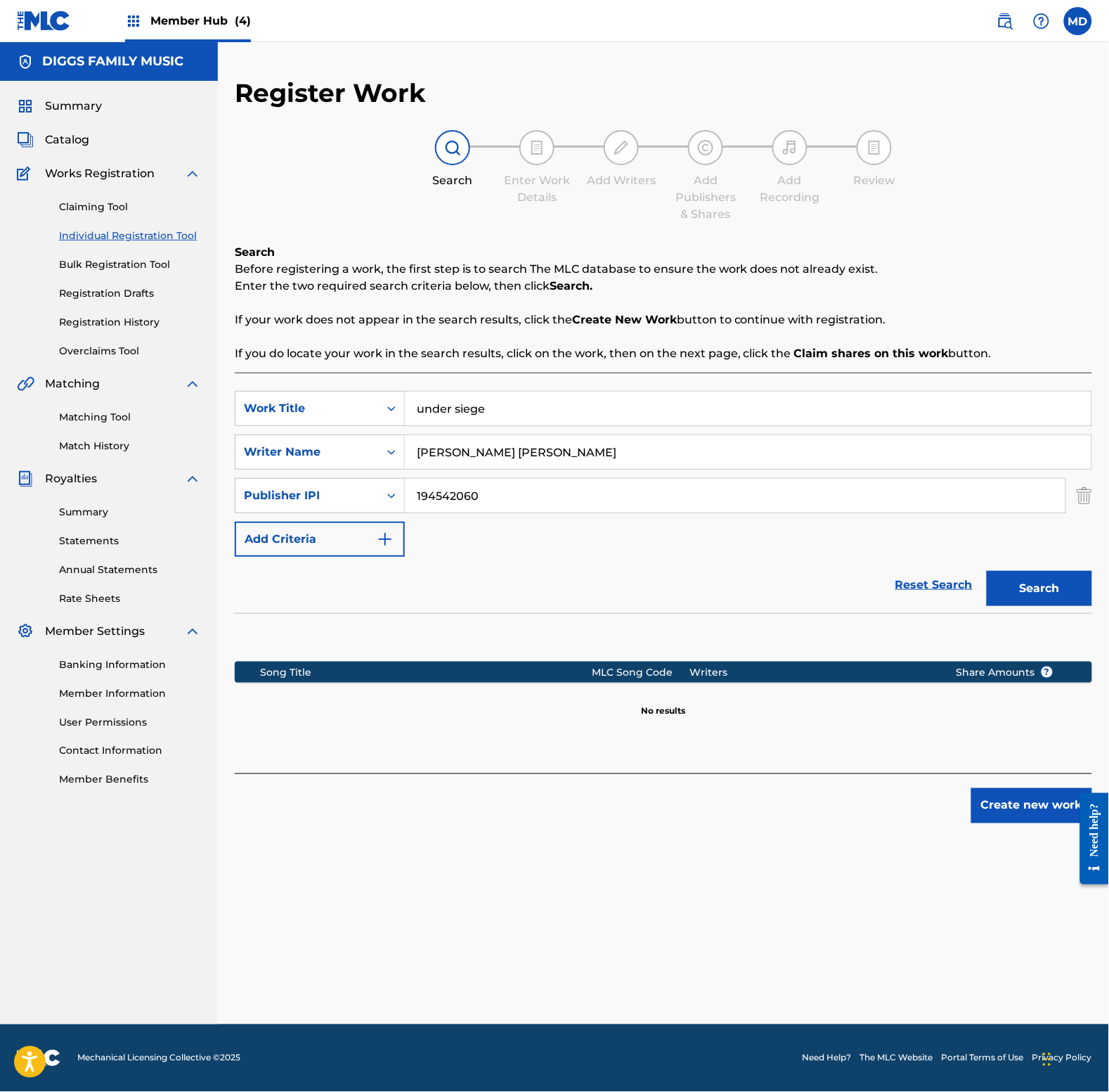
click at [412, 495] on input "194542060" at bounding box center [735, 495] width 661 height 33
type input "00194542060"
click at [987, 571] on button "Search" at bounding box center [1039, 588] width 105 height 35
click at [1004, 810] on button "Create new work" at bounding box center [1032, 806] width 121 height 35
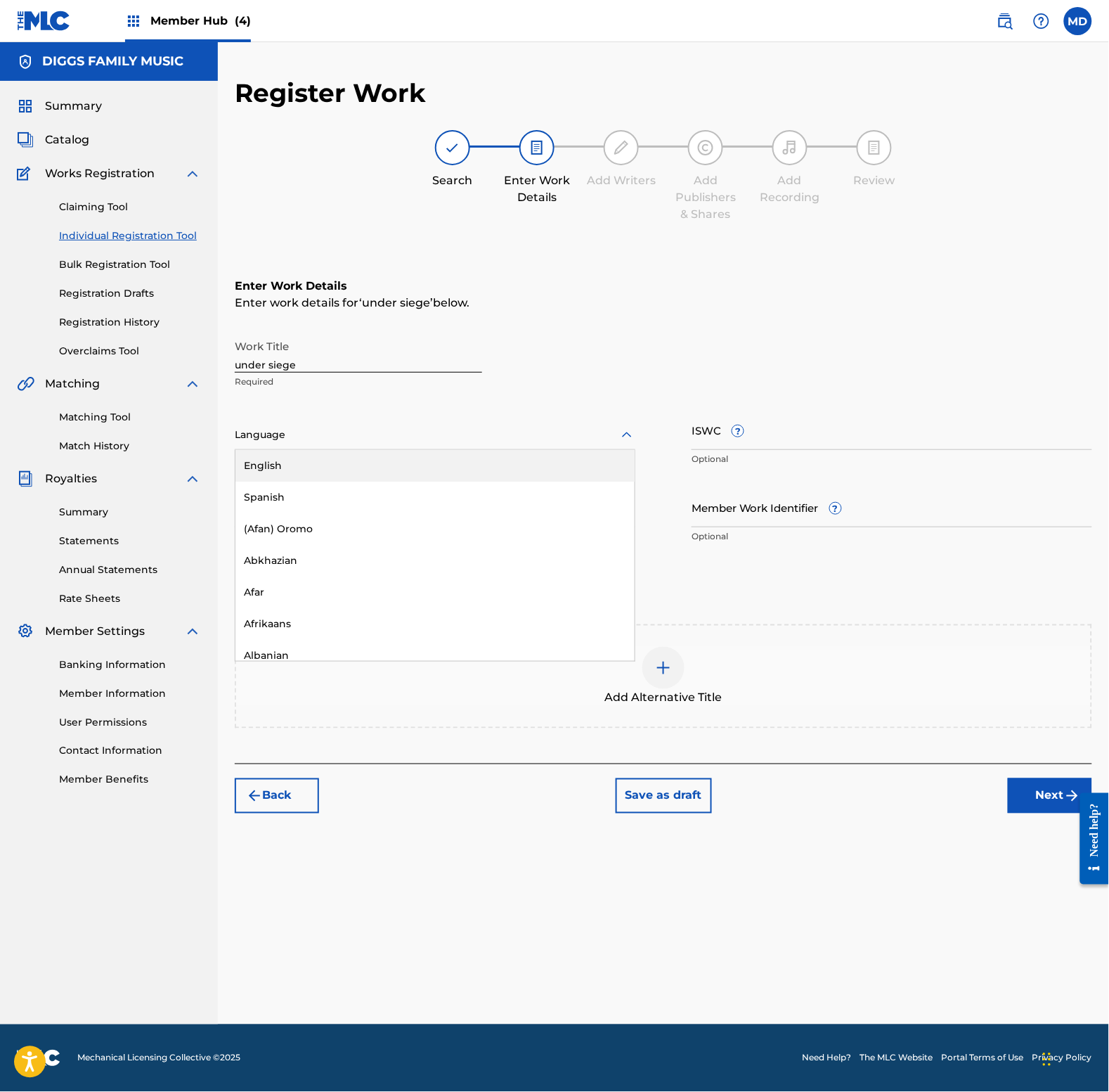
click at [343, 433] on div at bounding box center [435, 434] width 401 height 18
click at [349, 461] on div "English" at bounding box center [435, 466] width 400 height 32
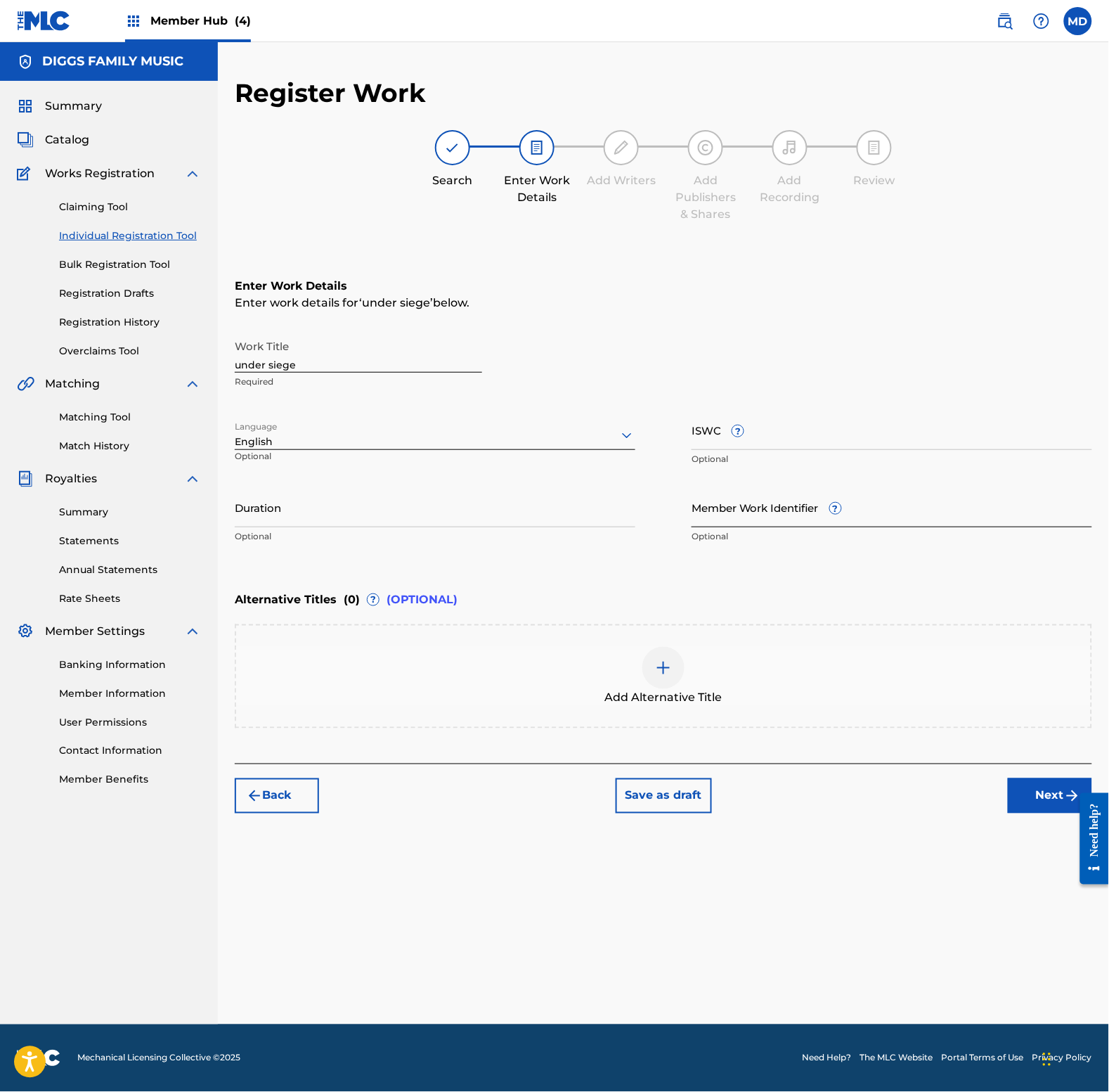
click at [711, 515] on input "Member Work Identifier ?" at bounding box center [891, 507] width 401 height 40
paste input "4108456"
type input "4108456"
click at [1052, 789] on button "Next" at bounding box center [1050, 796] width 85 height 35
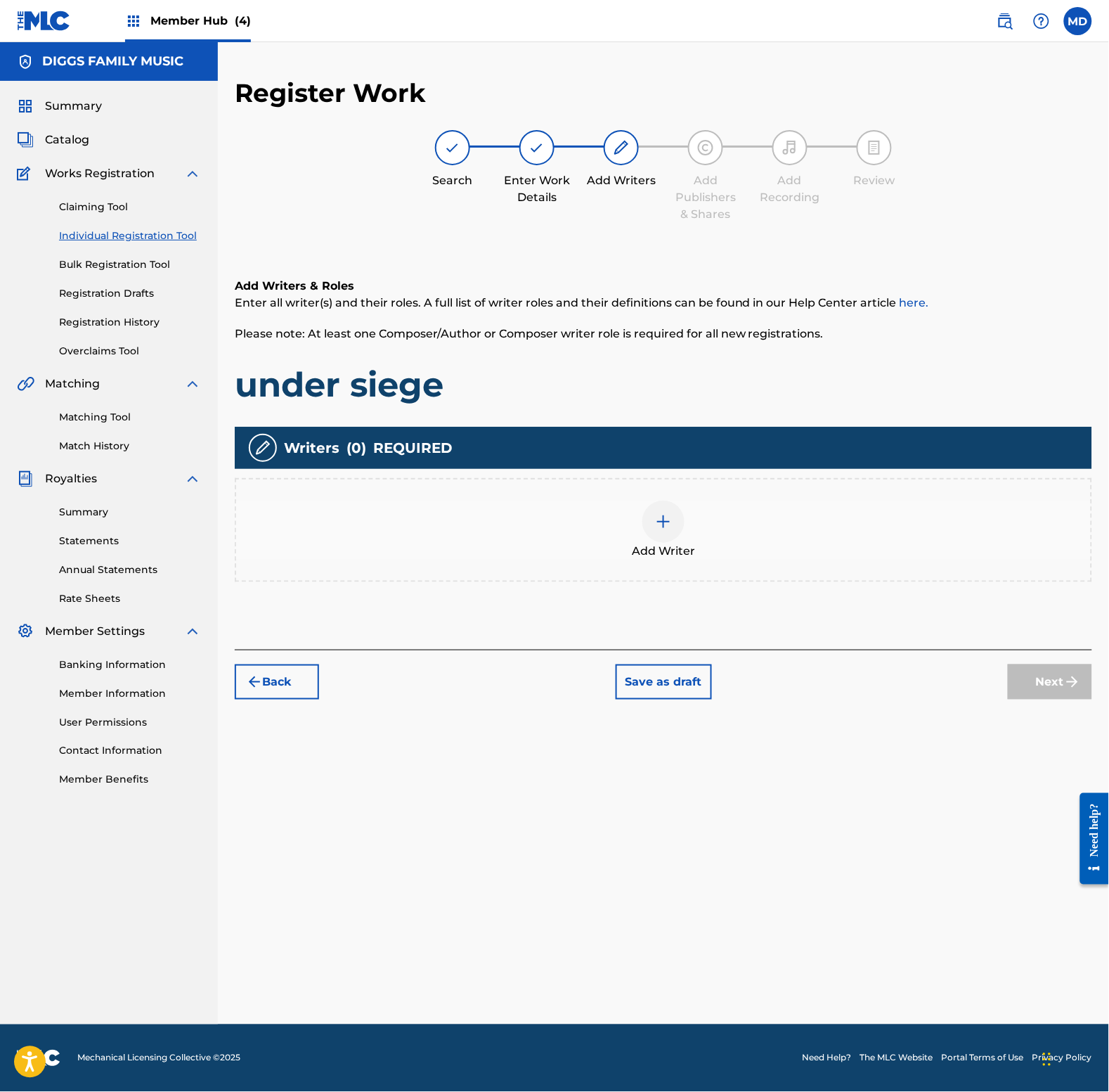
click at [659, 523] on img at bounding box center [664, 521] width 17 height 17
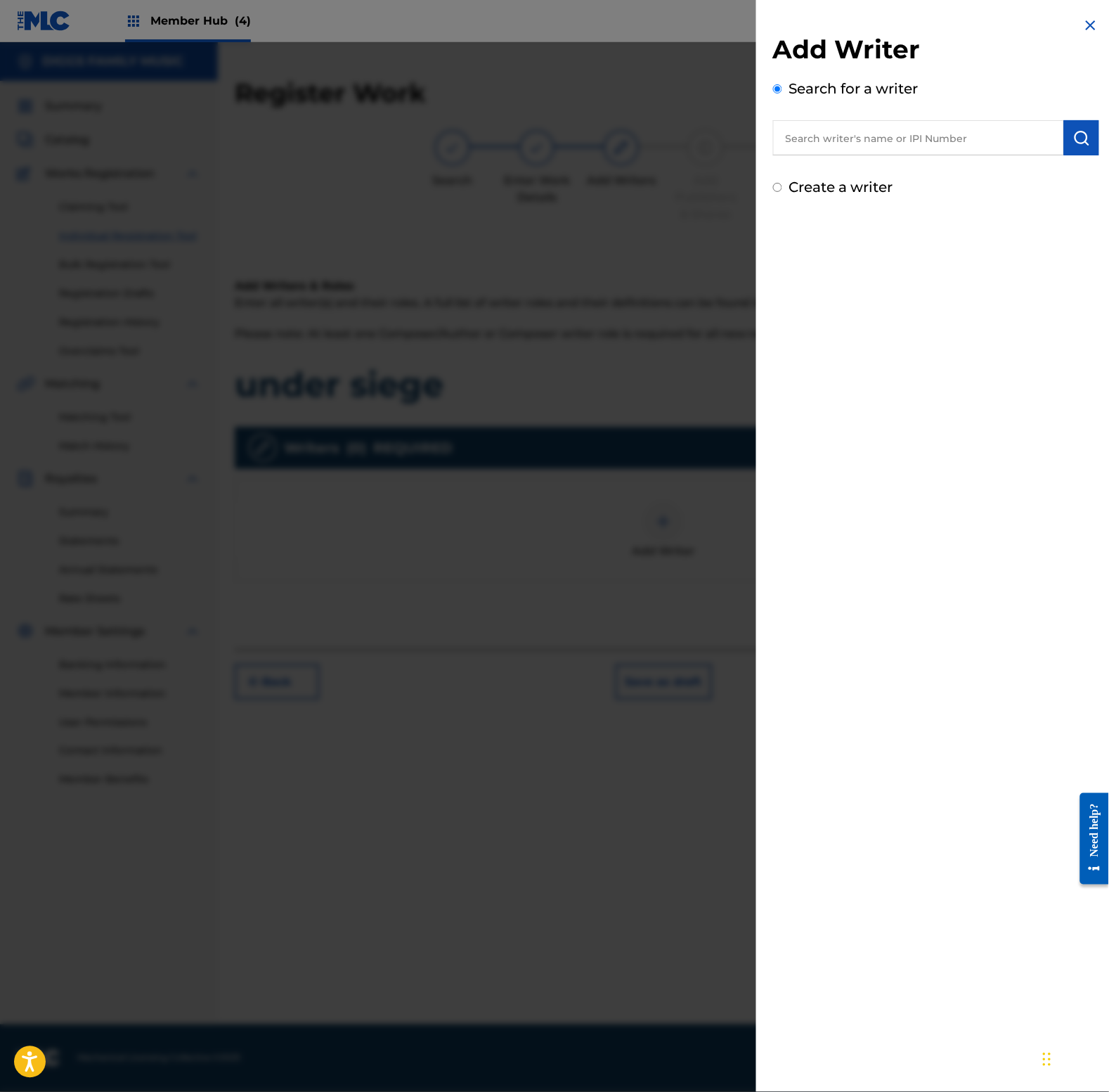
click at [887, 137] on input "text" at bounding box center [918, 138] width 291 height 35
paste input "456419832"
click at [778, 144] on input "456419832" at bounding box center [918, 138] width 291 height 35
type input "00456419832"
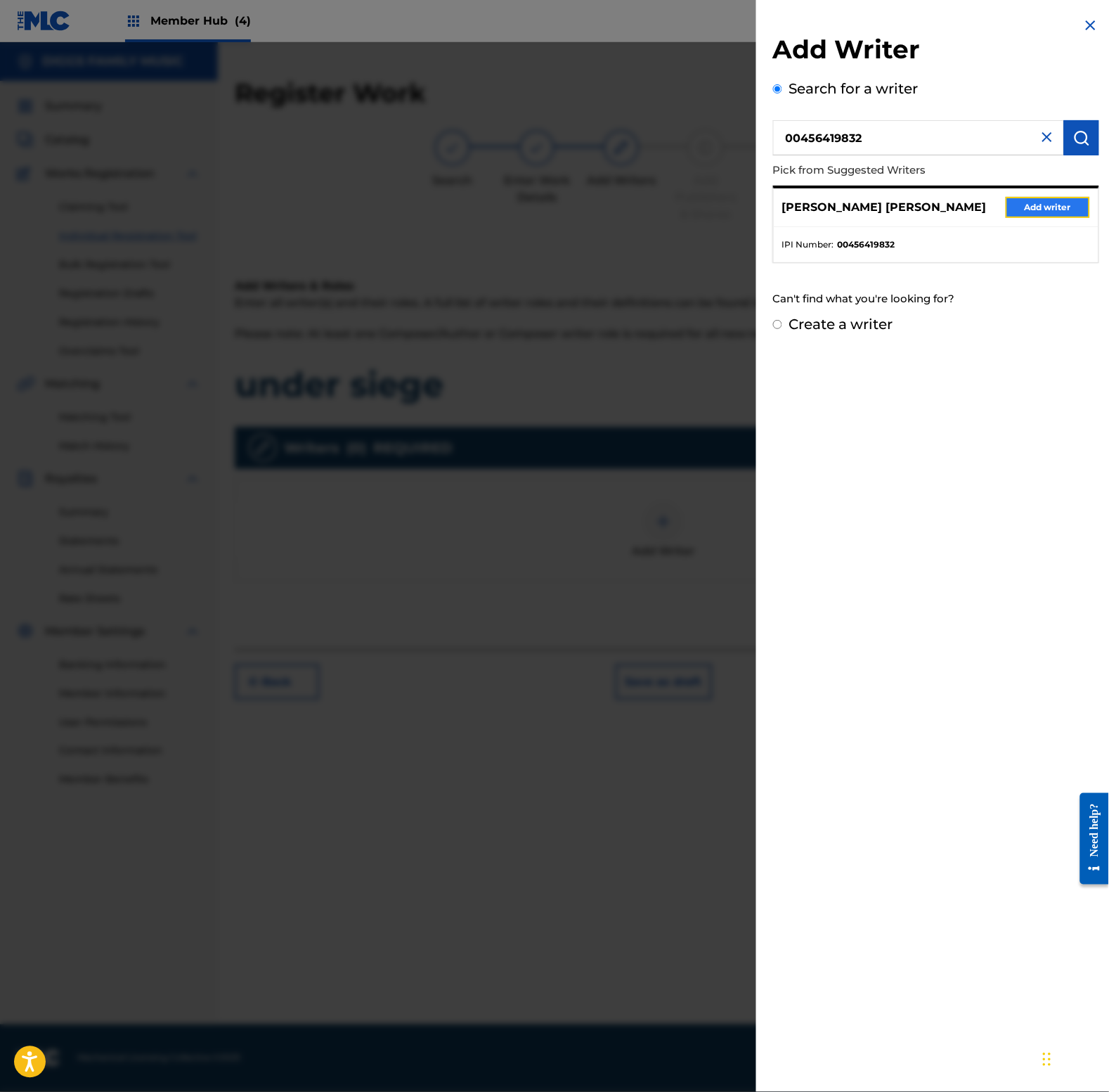
click at [1032, 215] on button "Add writer" at bounding box center [1048, 207] width 85 height 21
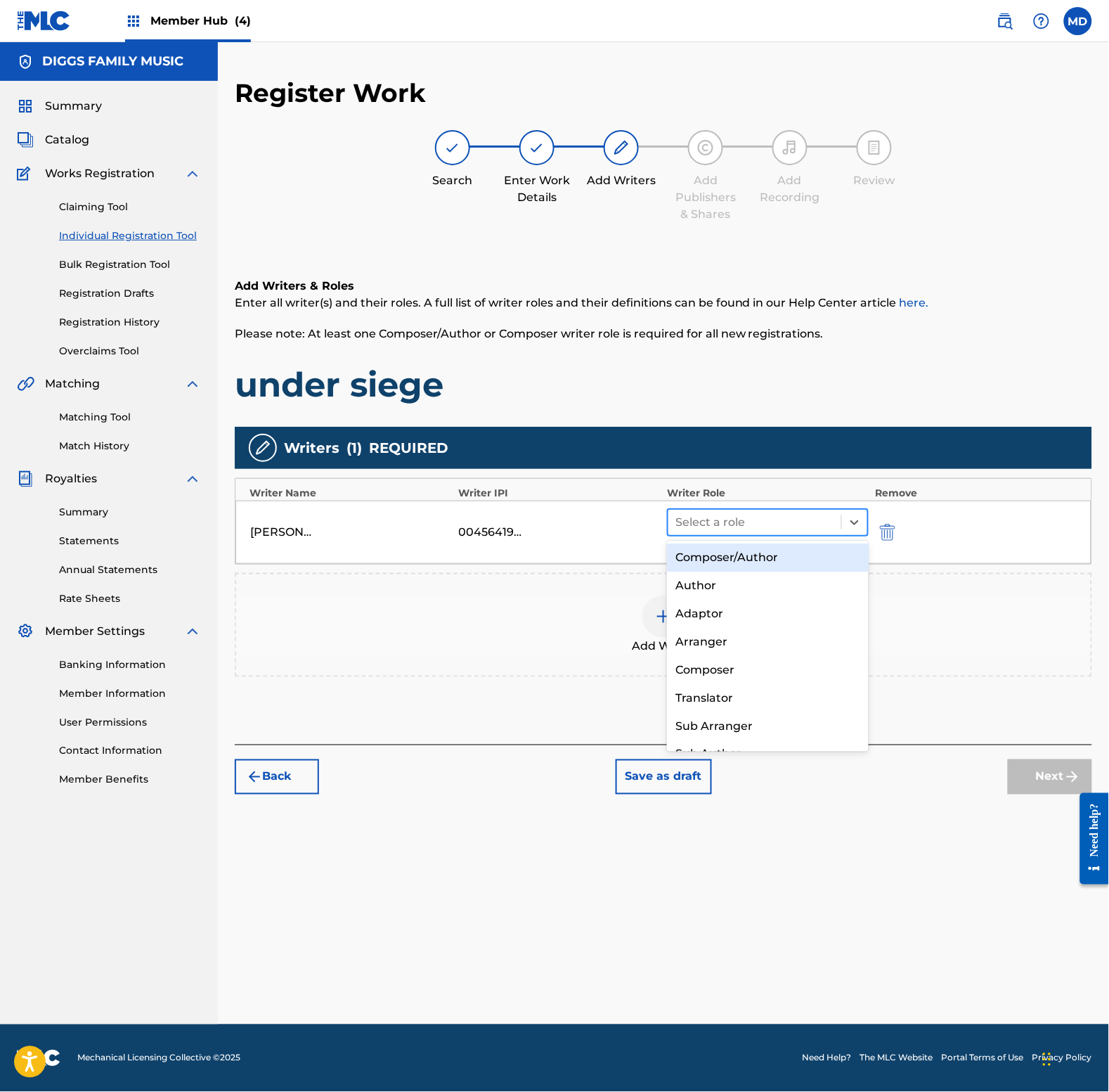
click at [716, 519] on div at bounding box center [755, 521] width 159 height 20
click at [708, 558] on div "Composer/Author" at bounding box center [768, 558] width 201 height 28
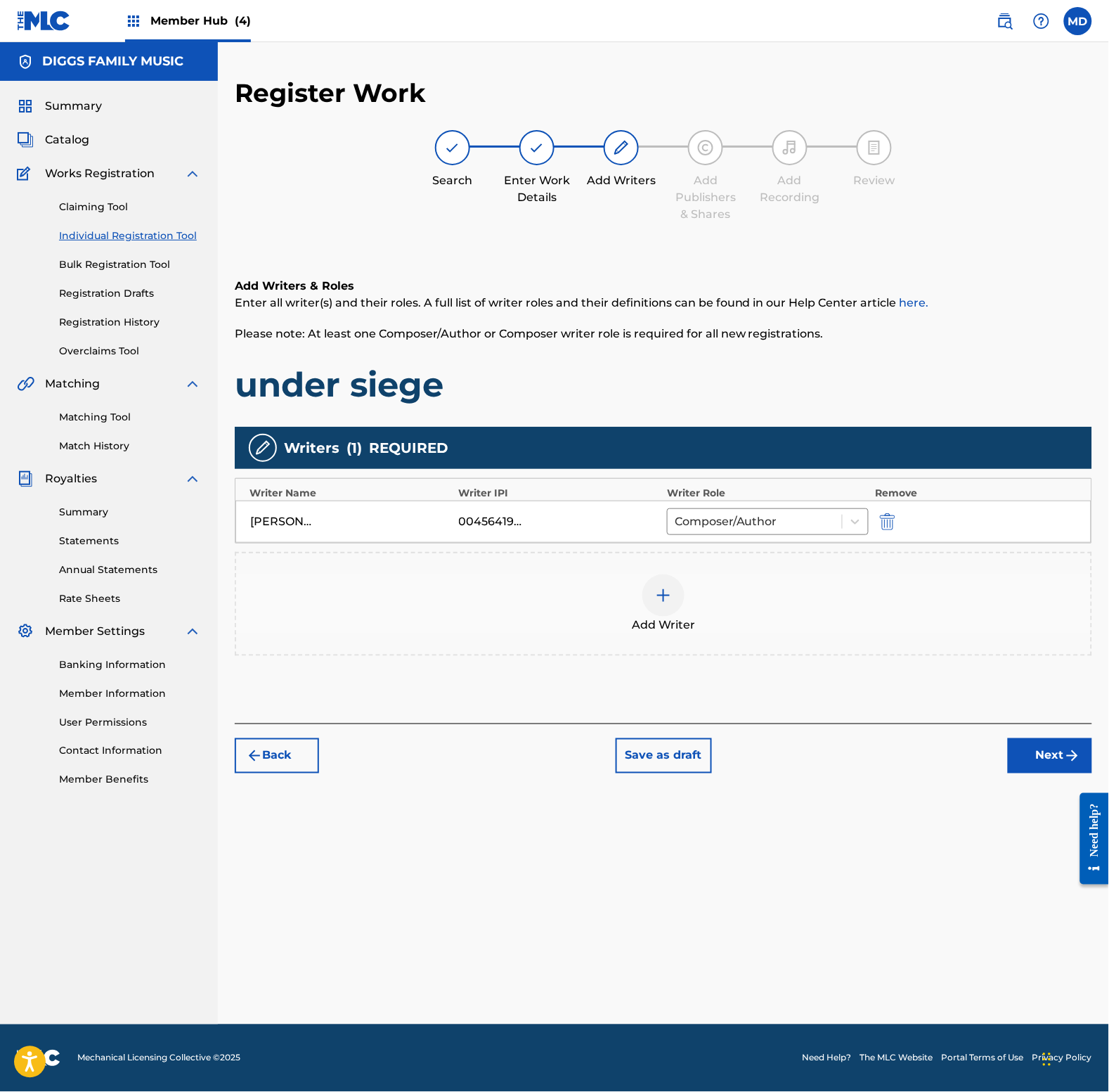
click at [666, 598] on img at bounding box center [664, 596] width 17 height 17
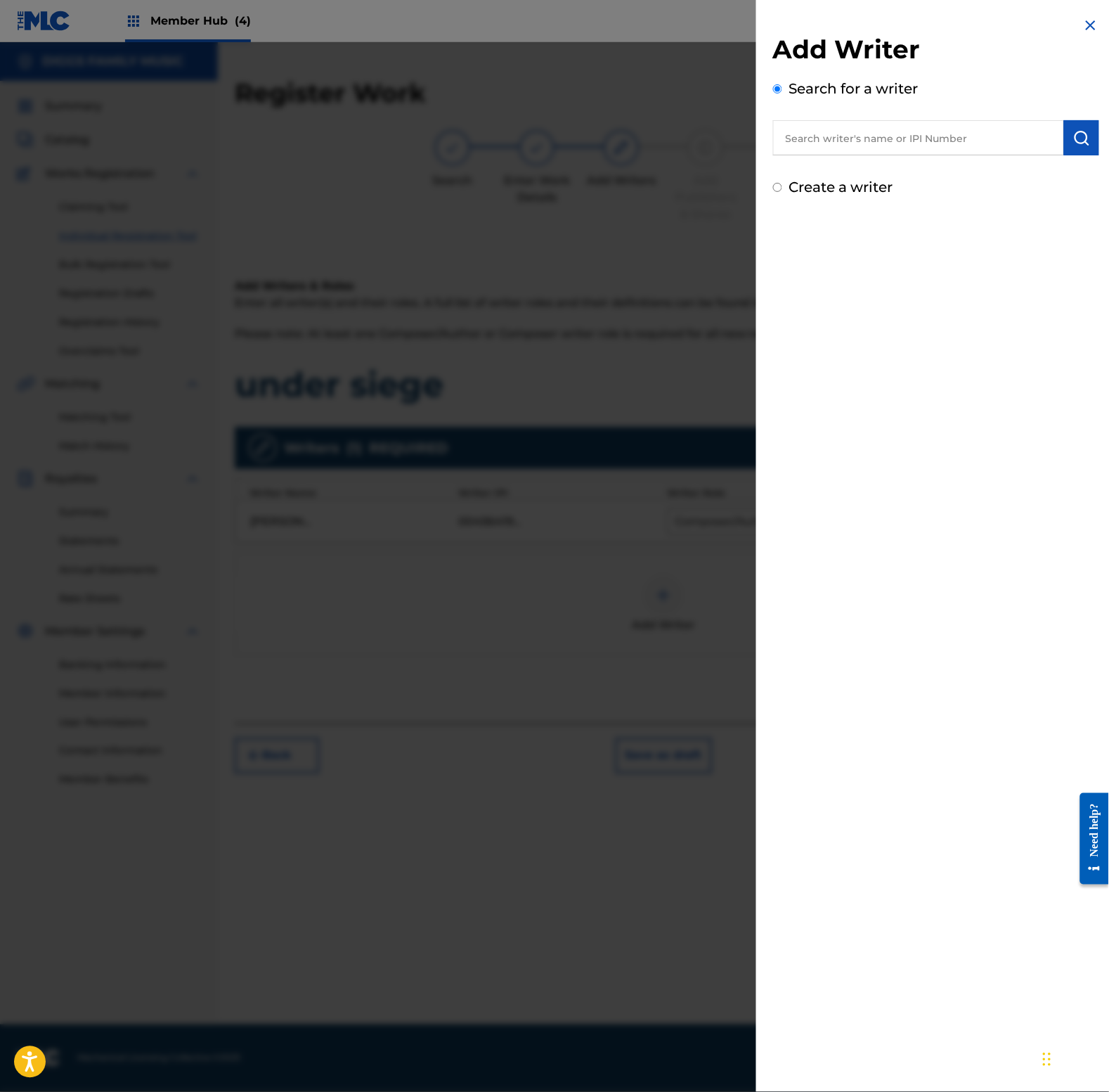
click at [878, 141] on input "text" at bounding box center [918, 138] width 291 height 35
paste input "196403556"
click at [778, 143] on input "196403556" at bounding box center [918, 138] width 291 height 35
type input "00196403556"
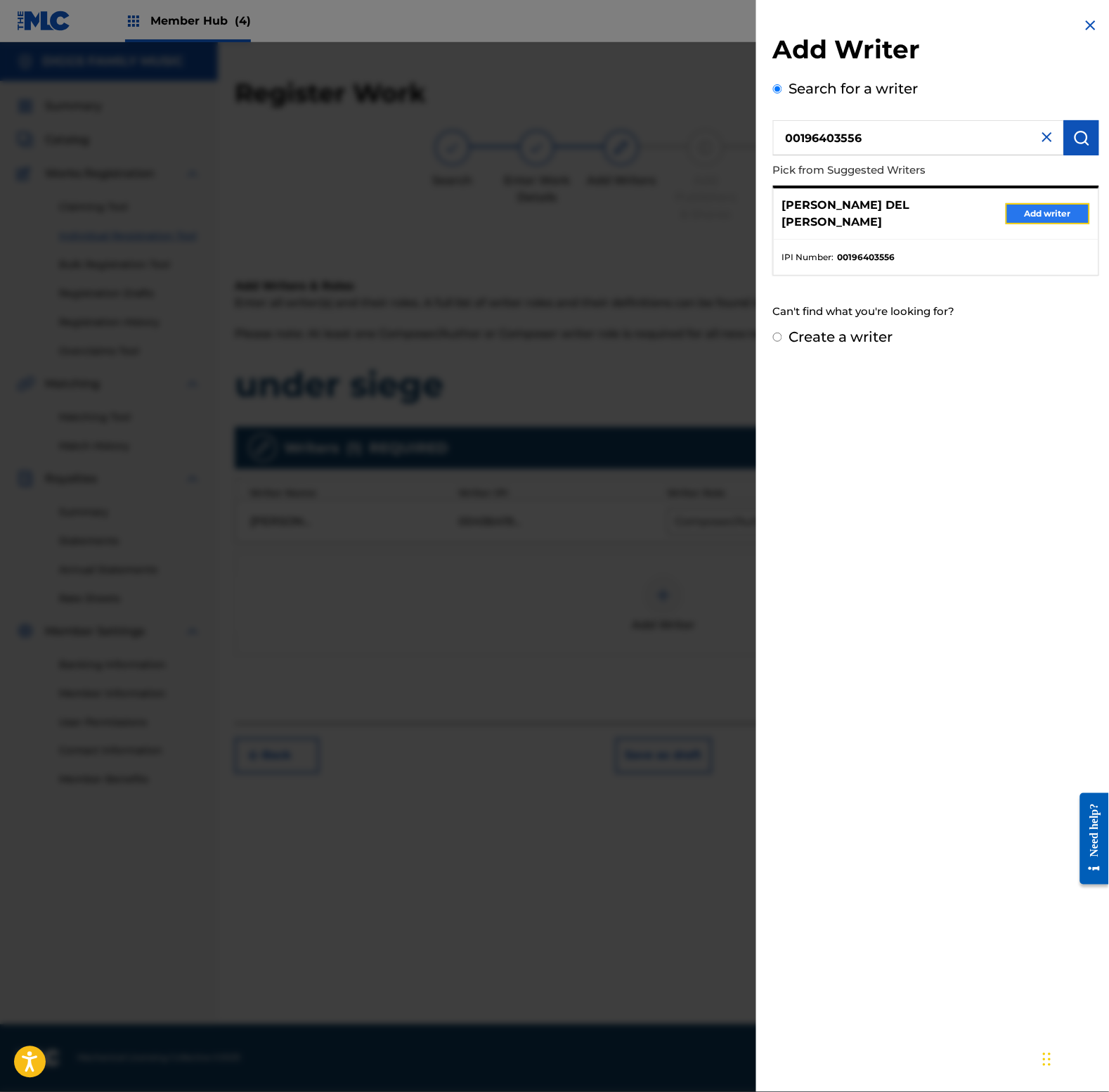
click at [1035, 211] on button "Add writer" at bounding box center [1048, 214] width 85 height 21
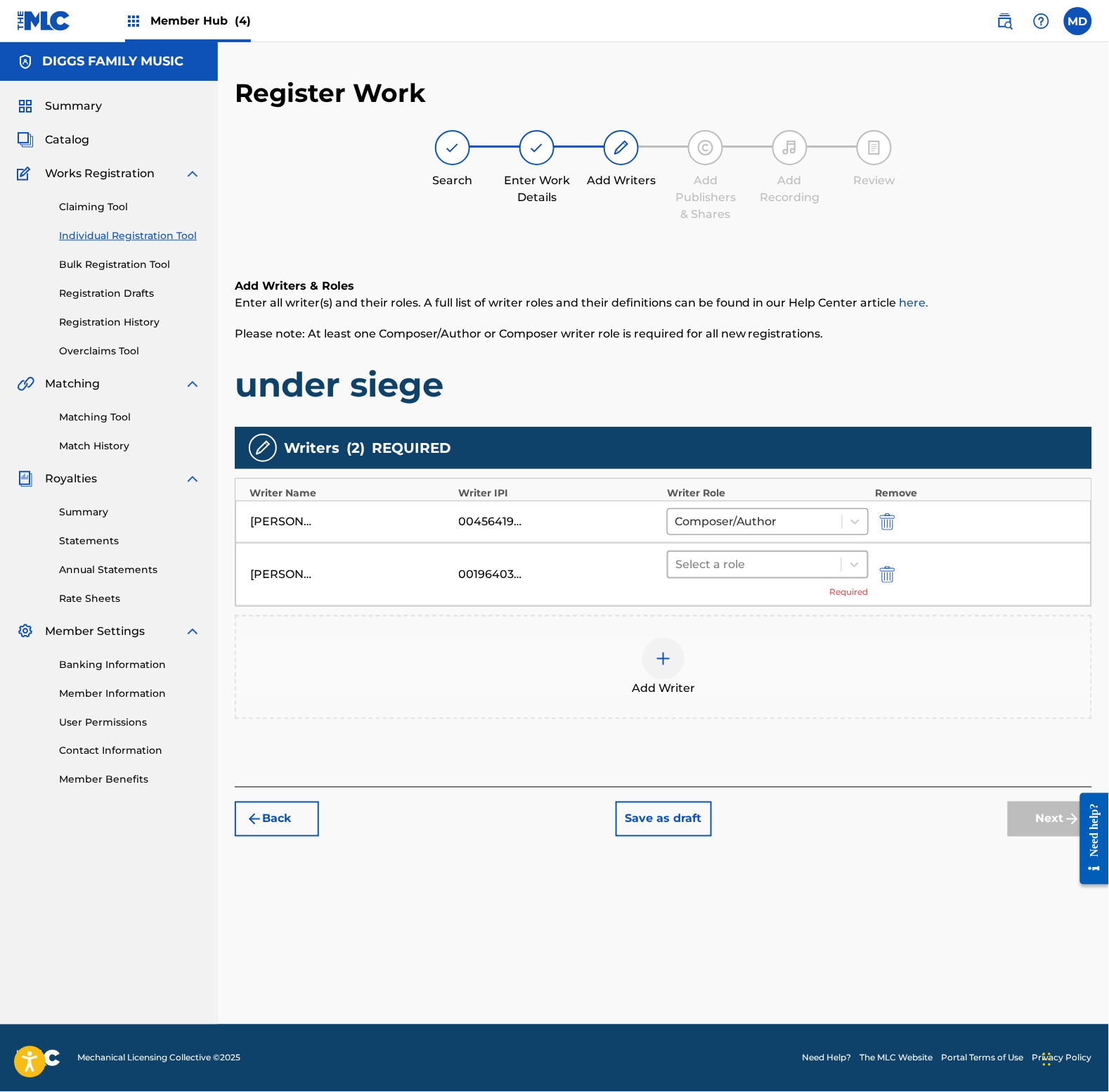
click at [708, 567] on div at bounding box center [755, 564] width 159 height 20
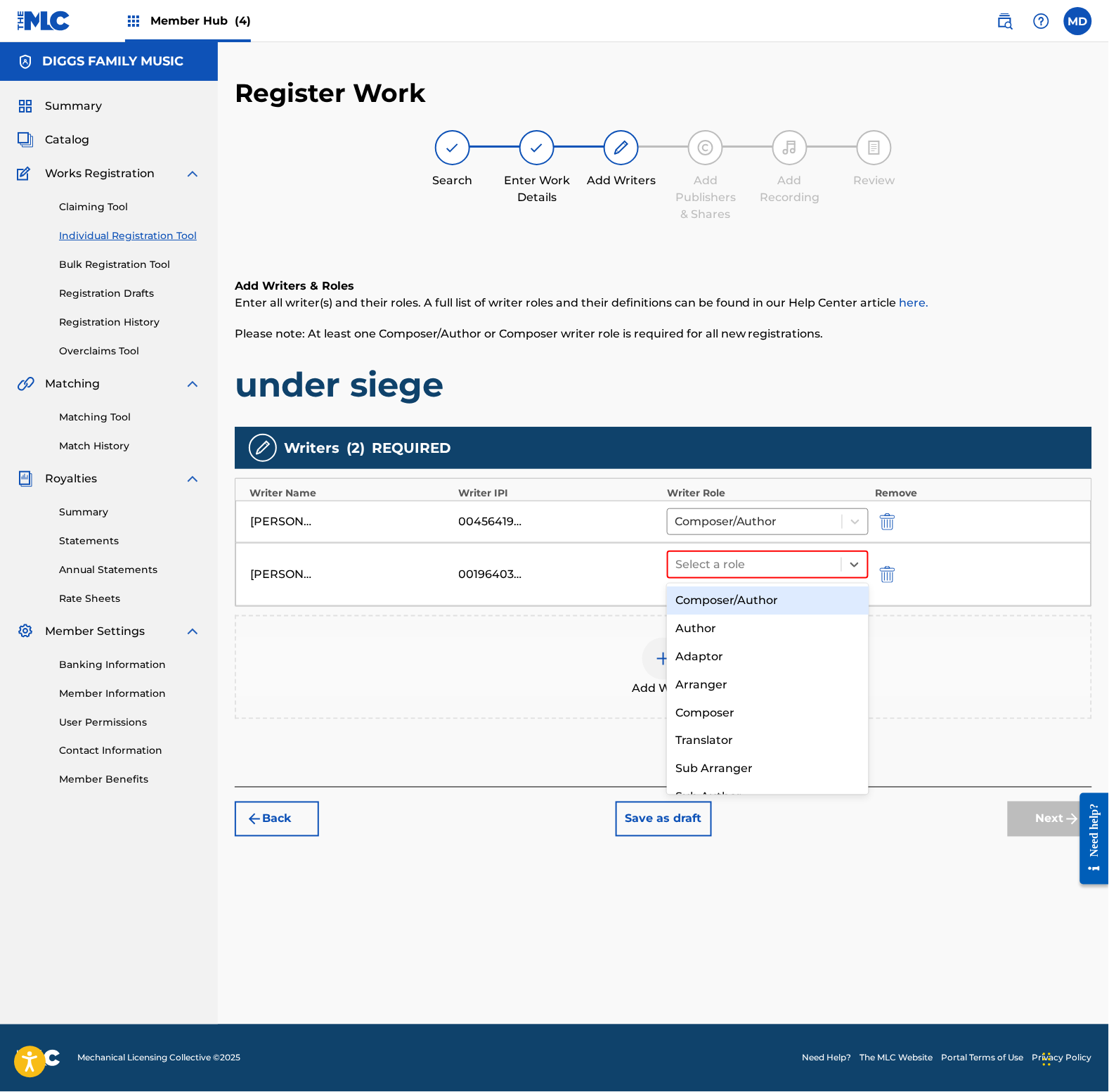
click at [704, 609] on div "Composer/Author" at bounding box center [768, 600] width 201 height 28
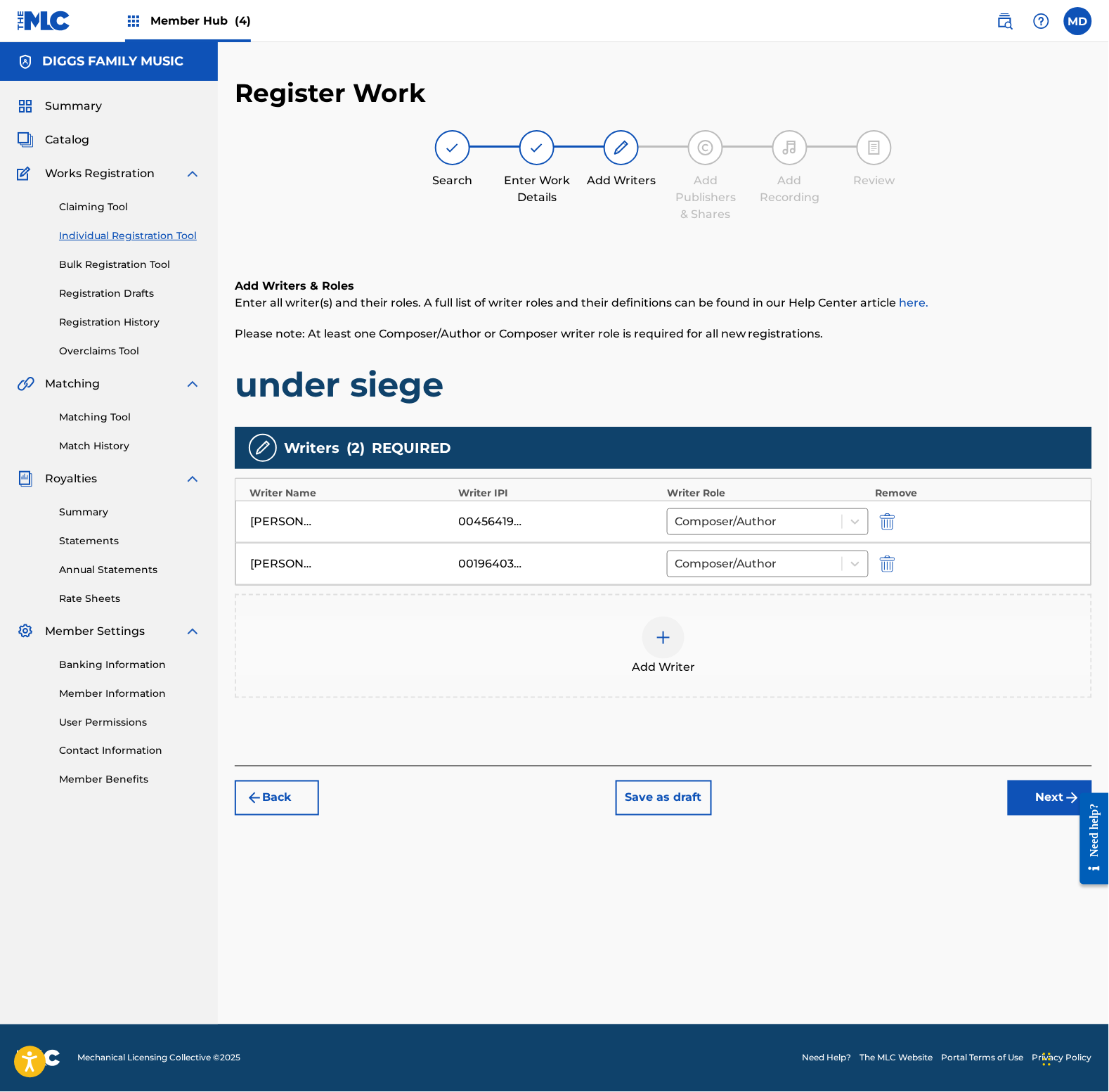
click at [658, 634] on img at bounding box center [664, 638] width 17 height 17
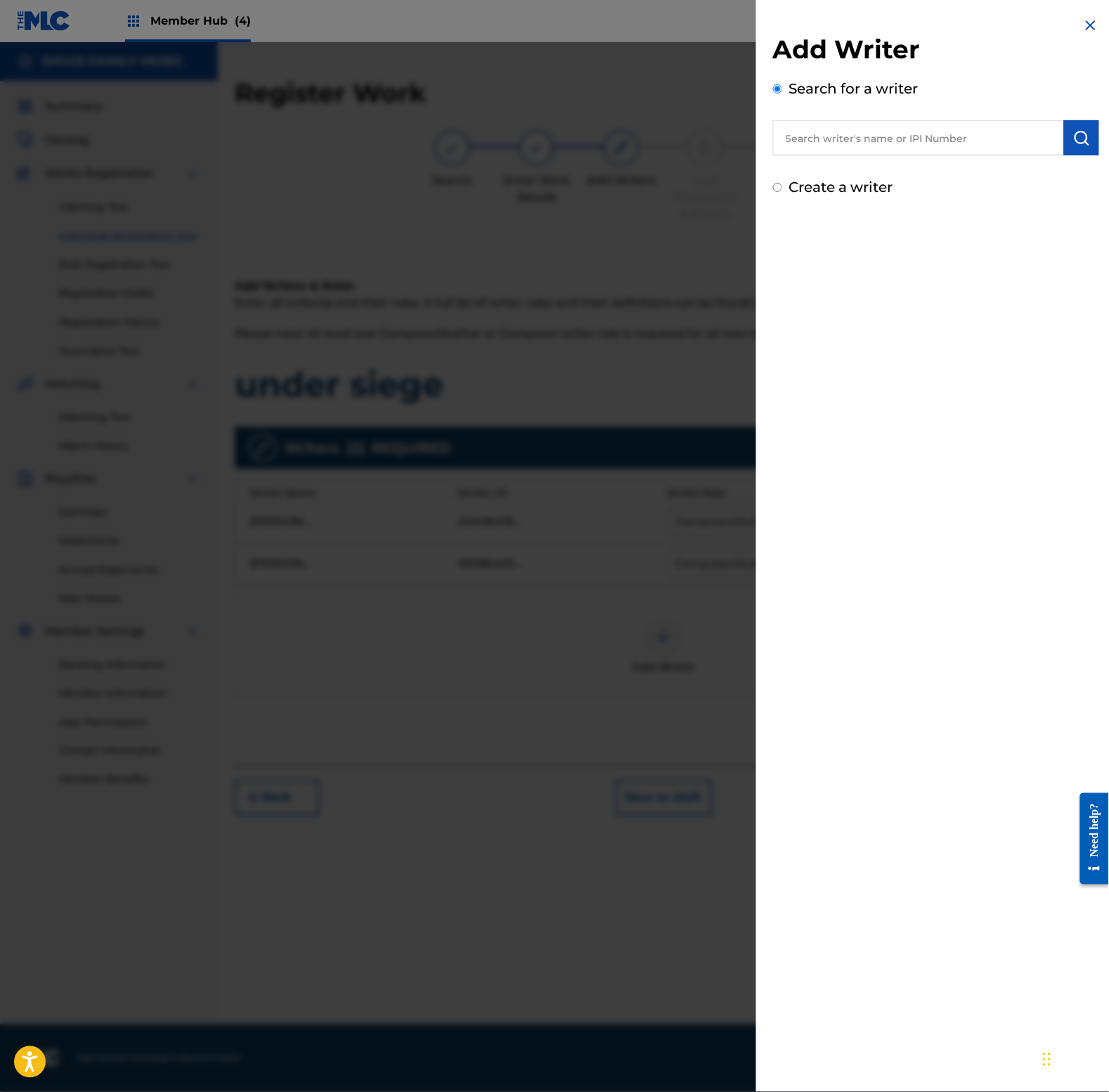
click at [837, 139] on input "text" at bounding box center [918, 138] width 291 height 35
paste input "196083054"
click at [786, 149] on input "196083054" at bounding box center [918, 138] width 291 height 35
type input "00196083054"
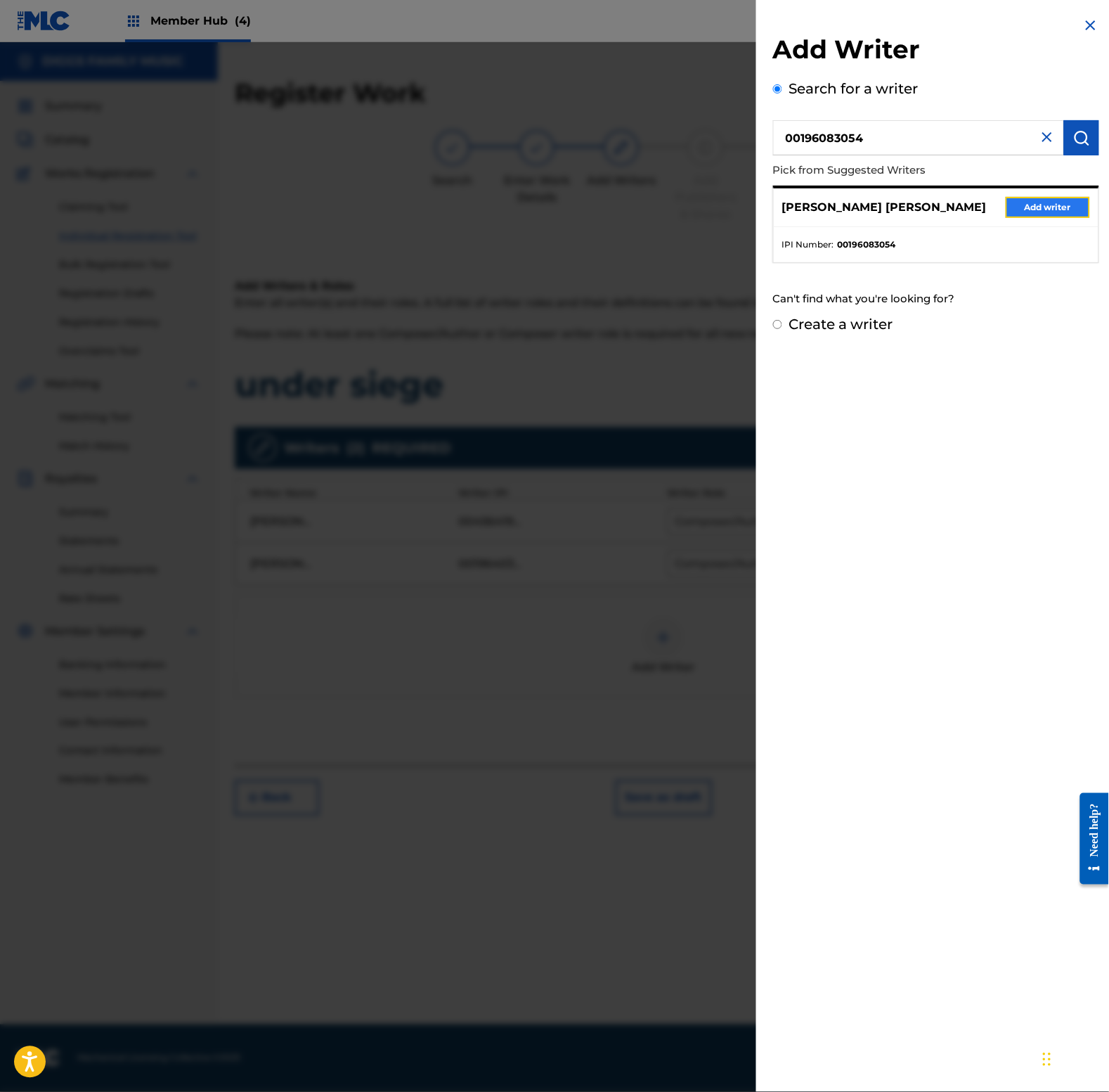
click at [1040, 208] on button "Add writer" at bounding box center [1048, 207] width 85 height 21
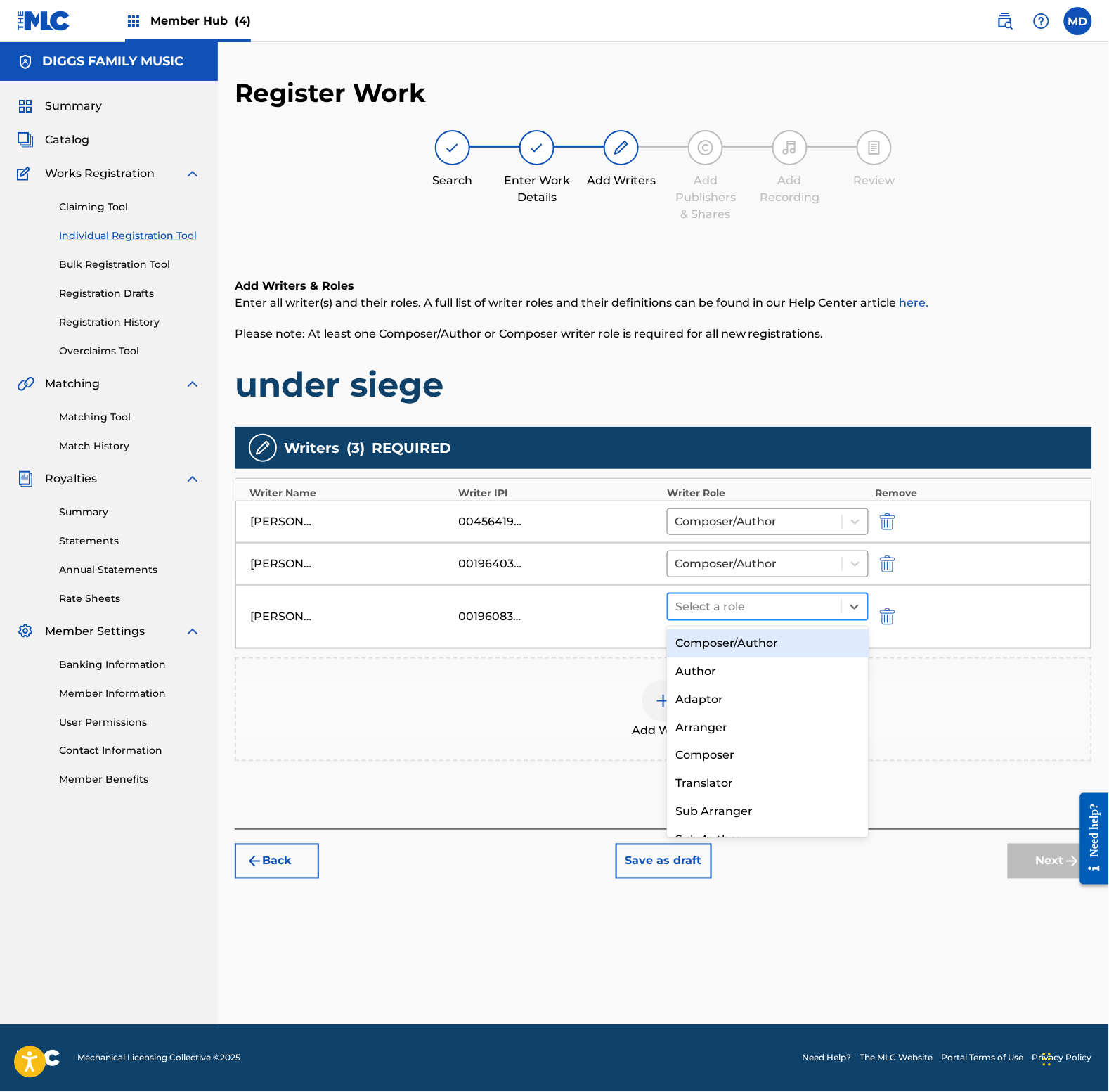
click at [763, 616] on div at bounding box center [755, 606] width 159 height 20
click at [747, 648] on div "Composer/Author" at bounding box center [768, 643] width 201 height 28
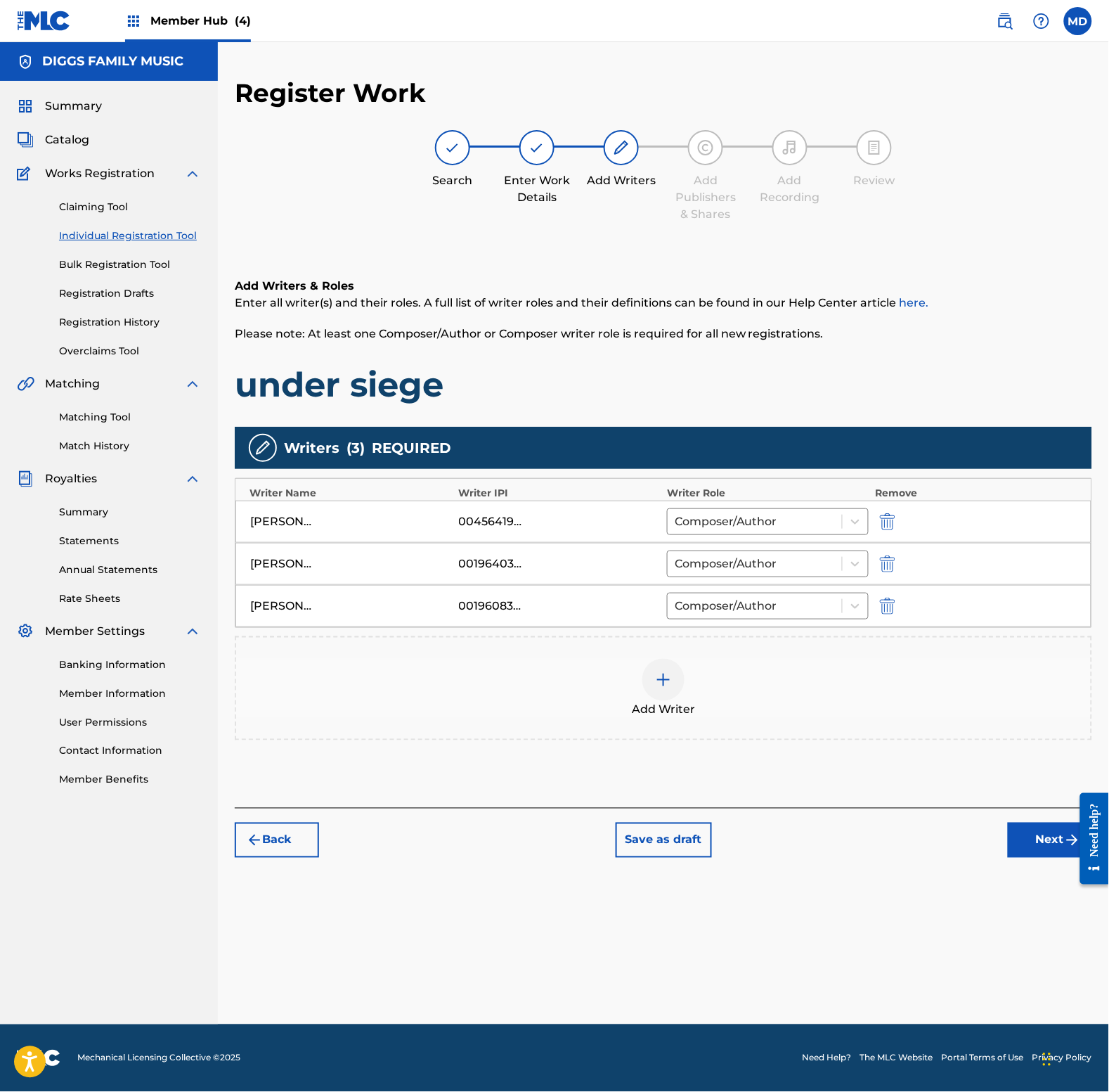
click at [648, 682] on div at bounding box center [663, 679] width 42 height 42
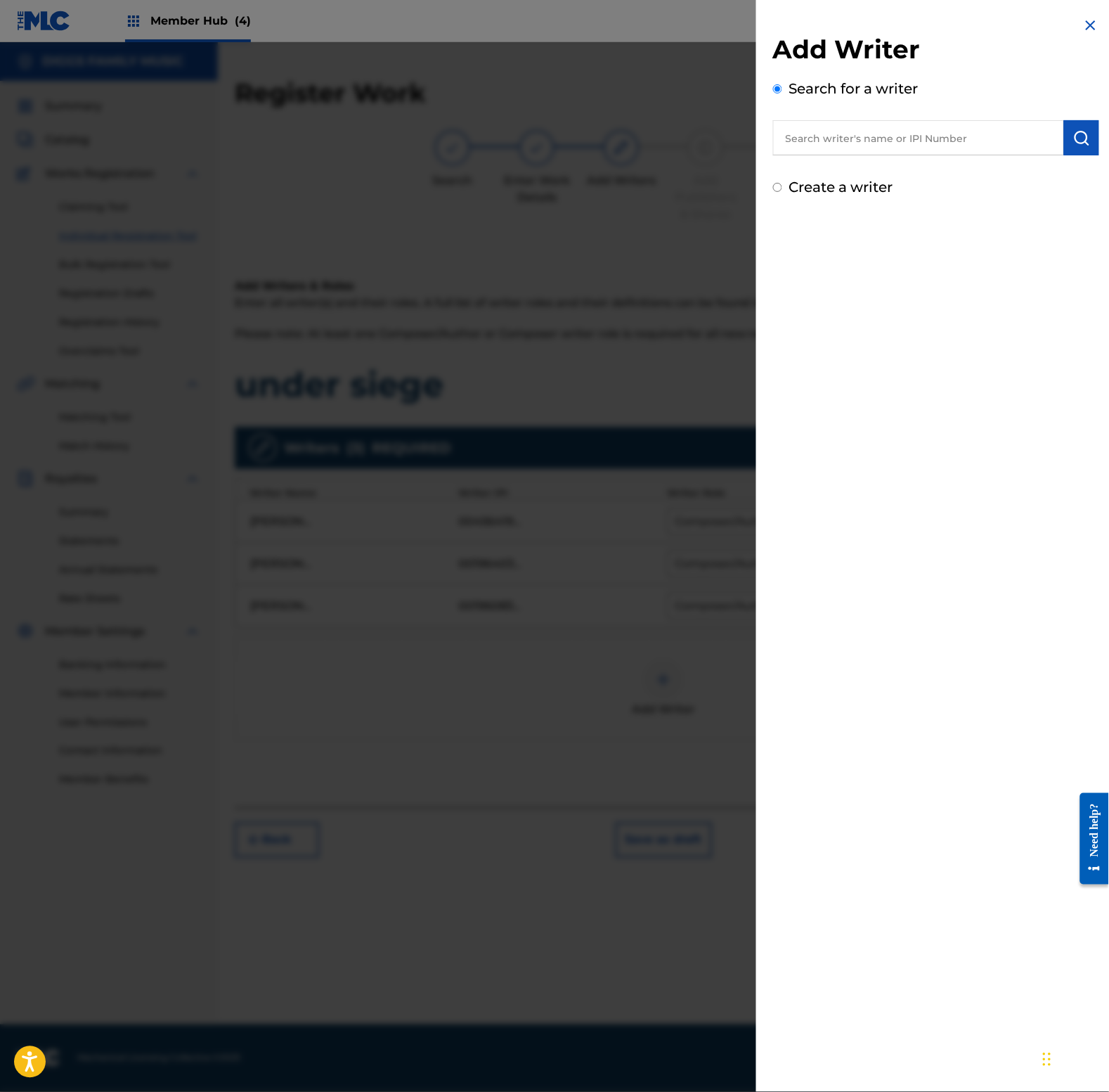
click at [887, 136] on input "text" at bounding box center [918, 138] width 291 height 35
paste input "[PERSON_NAME]"
click at [887, 173] on div "[PERSON_NAME]" at bounding box center [918, 169] width 290 height 25
type input "[PERSON_NAME]"
click at [1083, 145] on img "submit" at bounding box center [1082, 138] width 17 height 17
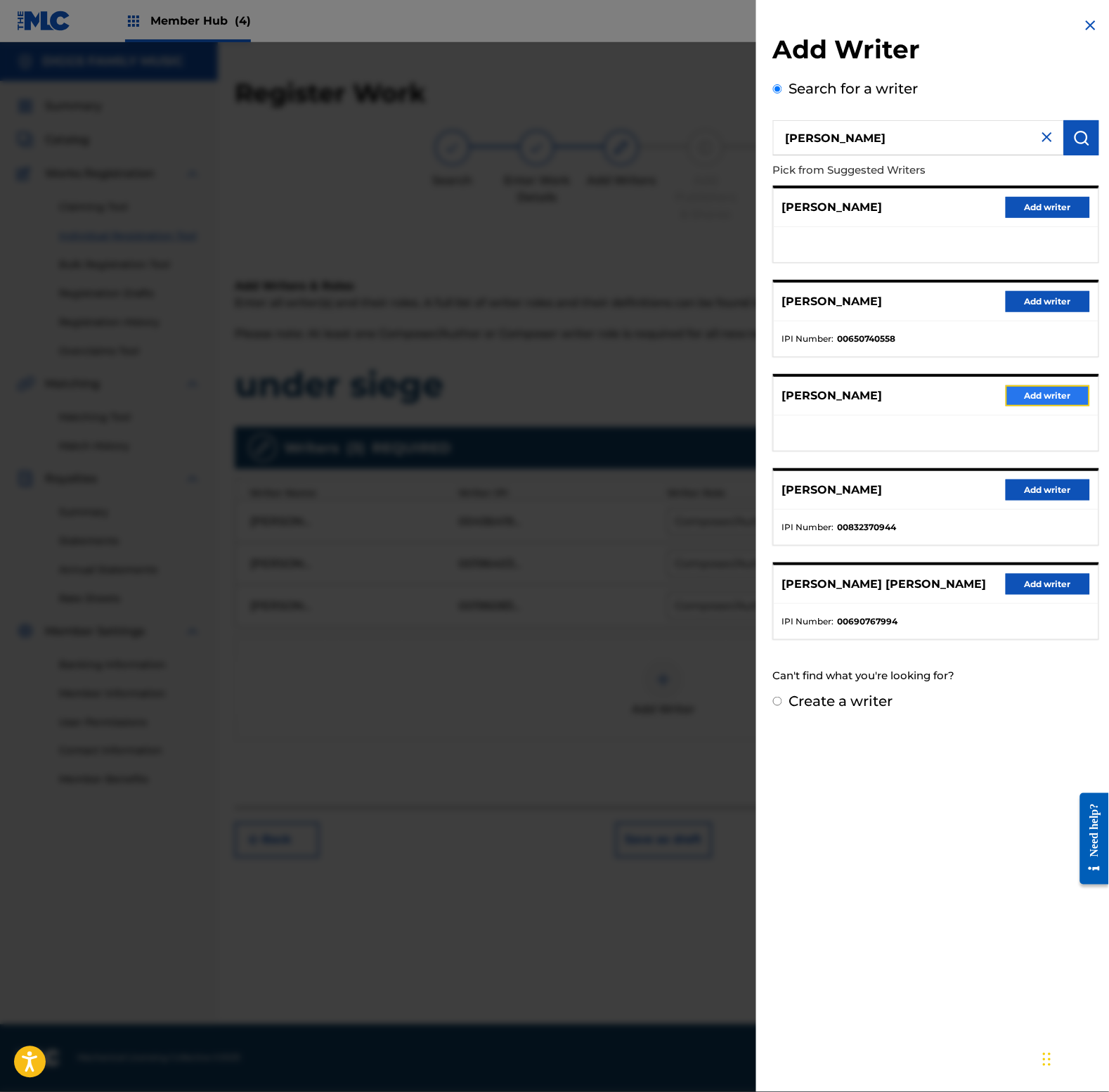
click at [1055, 394] on button "Add writer" at bounding box center [1048, 395] width 85 height 21
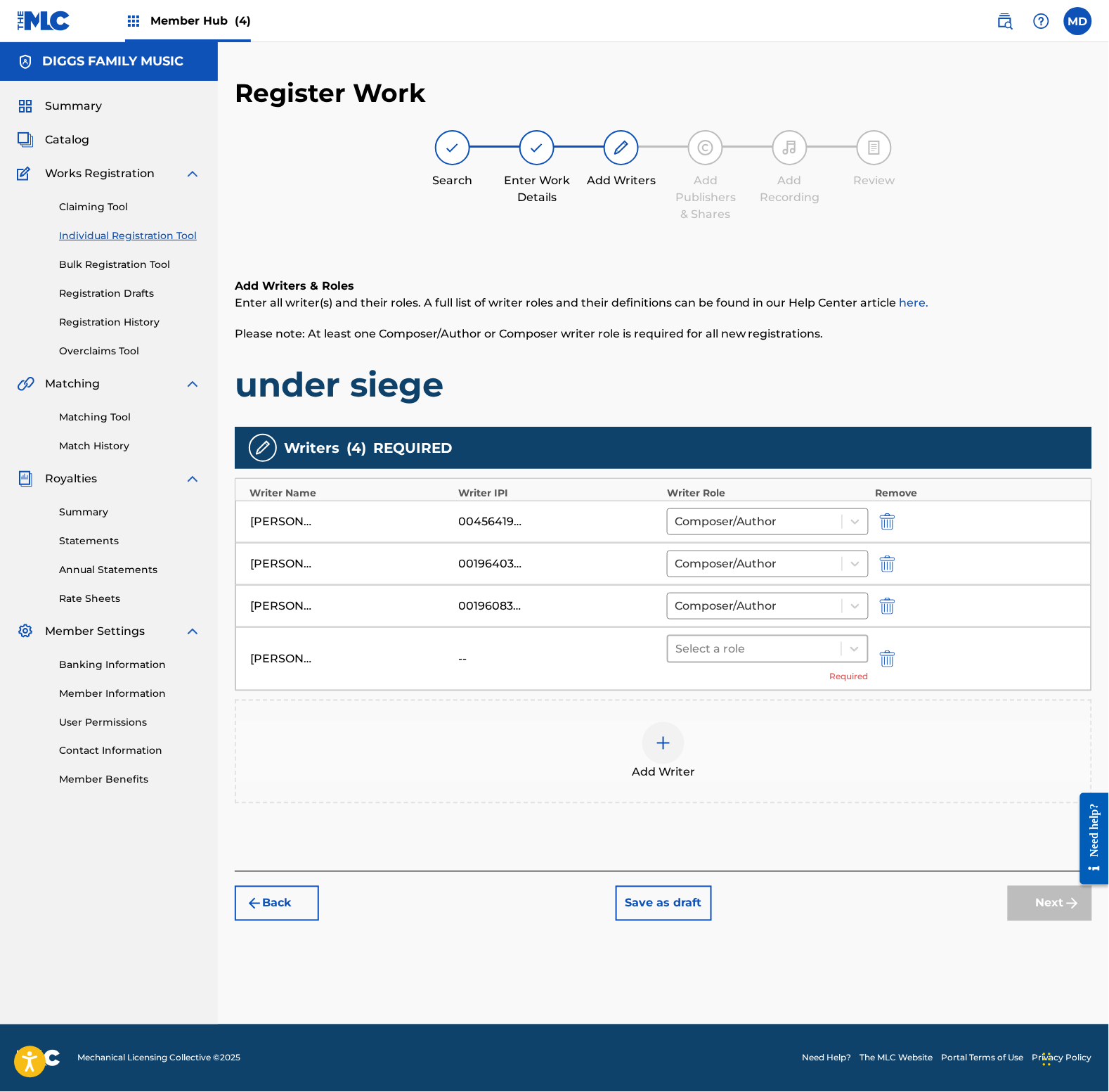
click at [740, 658] on div at bounding box center [755, 648] width 159 height 20
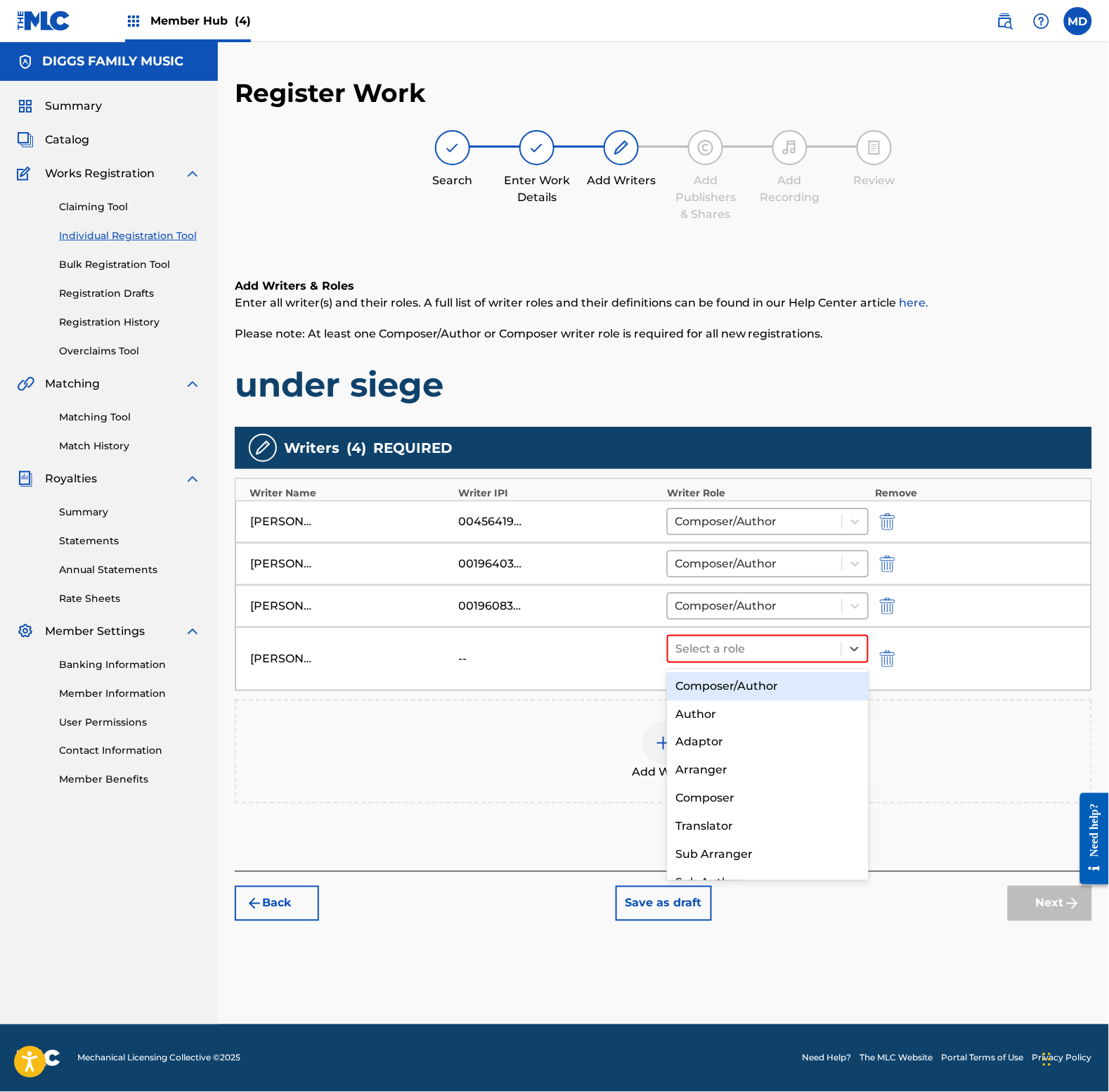
click at [750, 684] on div "Composer/Author" at bounding box center [768, 686] width 201 height 28
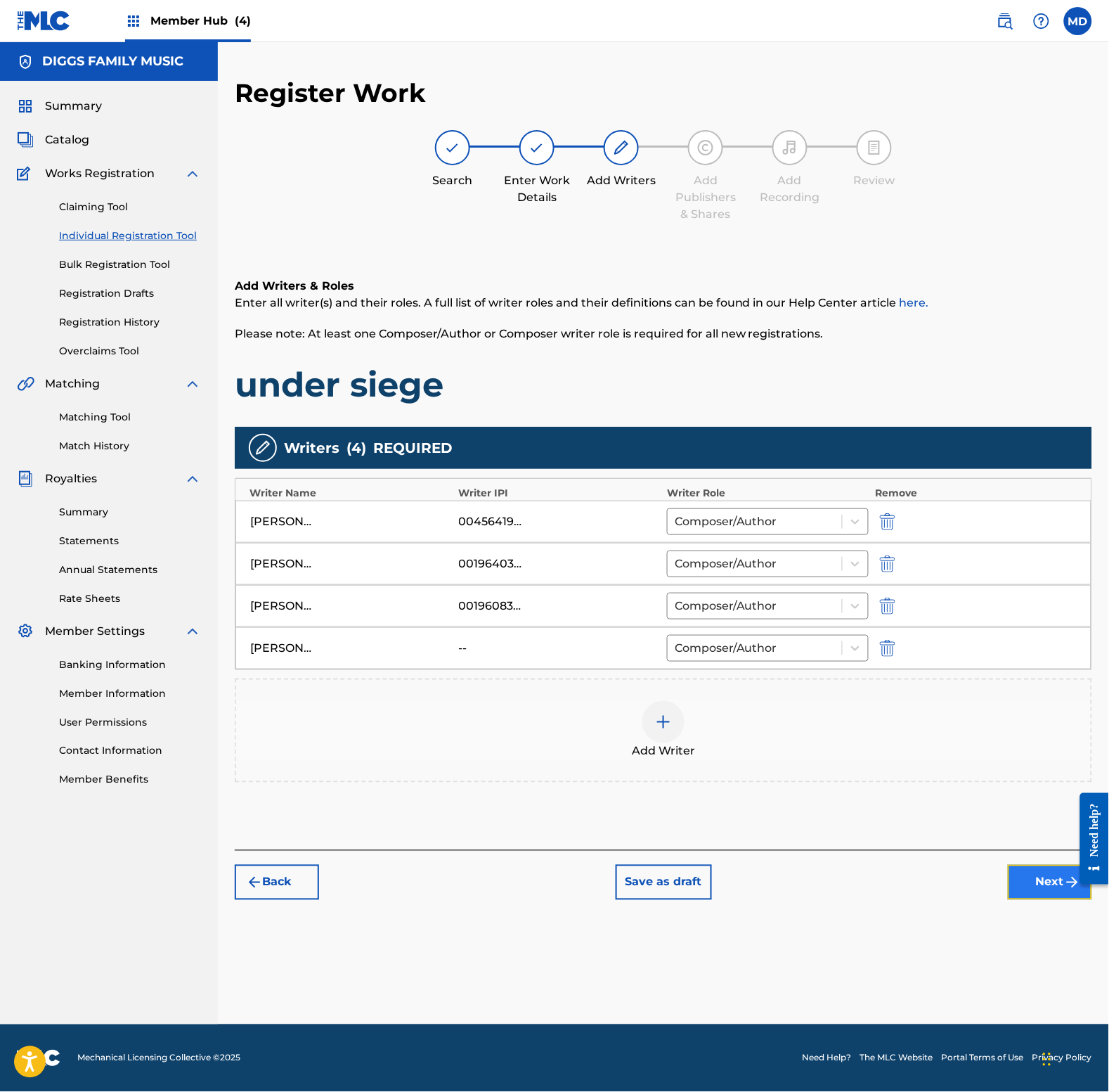
click at [1026, 879] on button "Next" at bounding box center [1050, 882] width 85 height 35
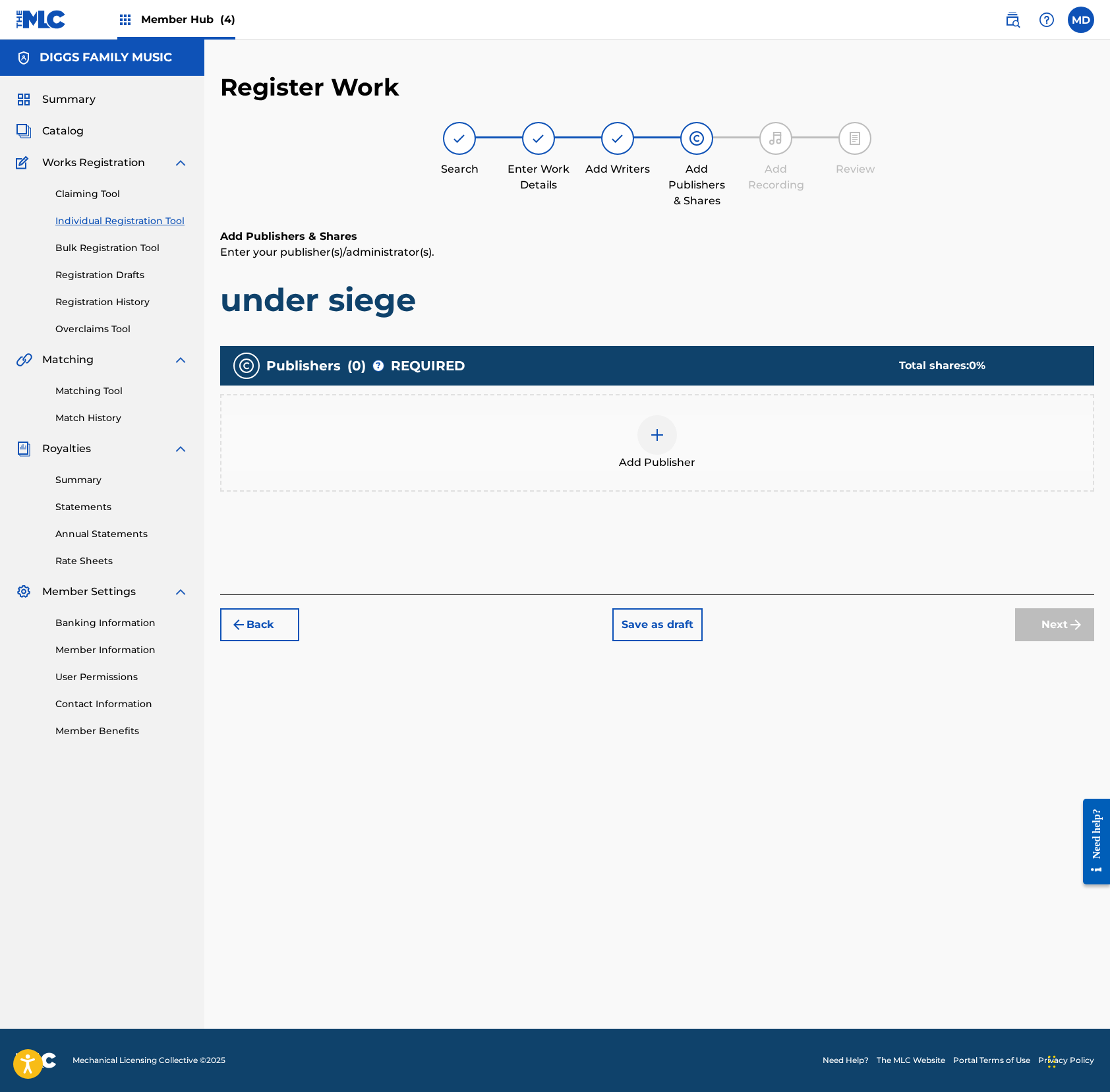
click at [659, 436] on img at bounding box center [657, 435] width 16 height 16
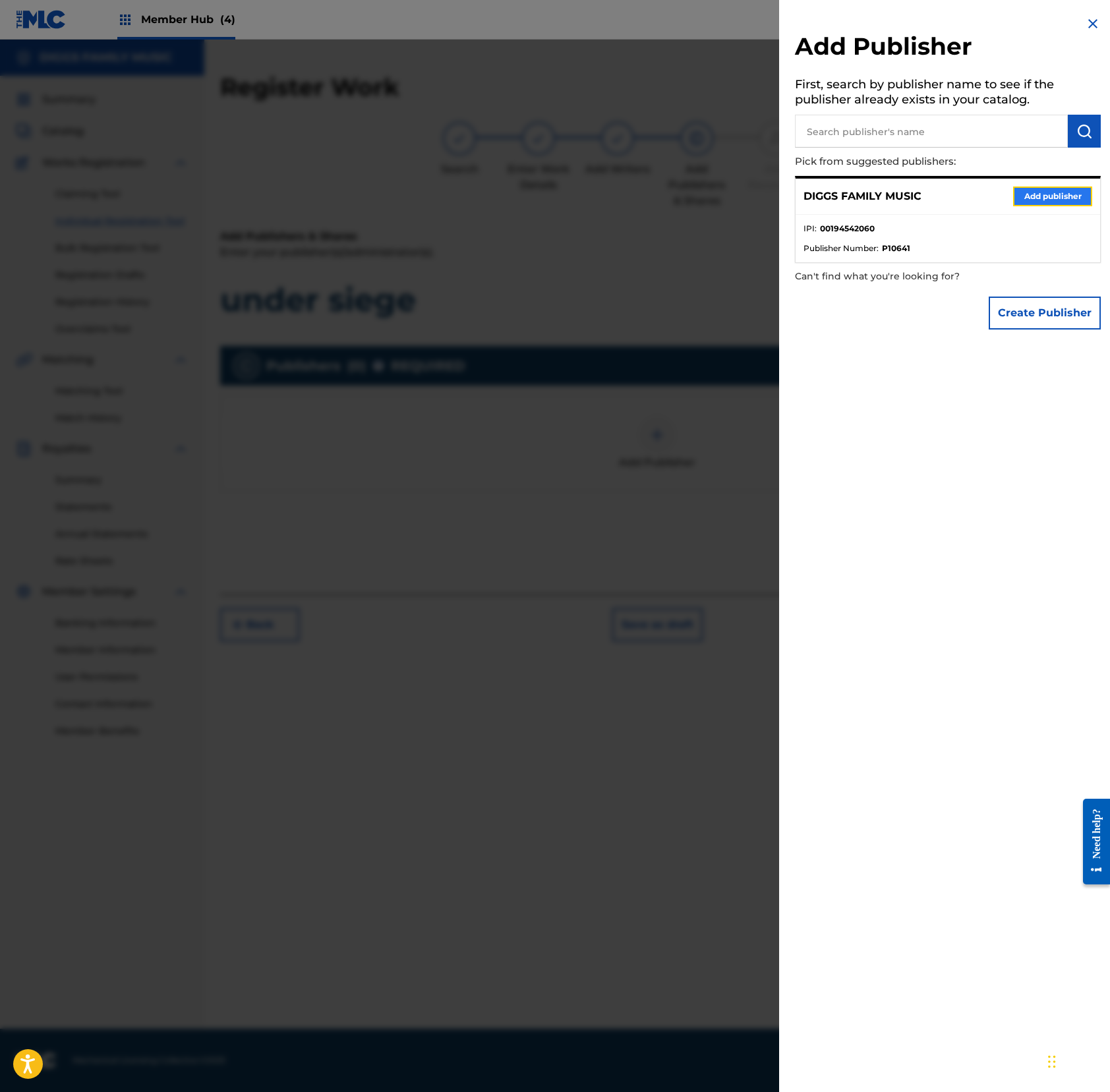
click at [1039, 191] on button "Add publisher" at bounding box center [1052, 196] width 79 height 20
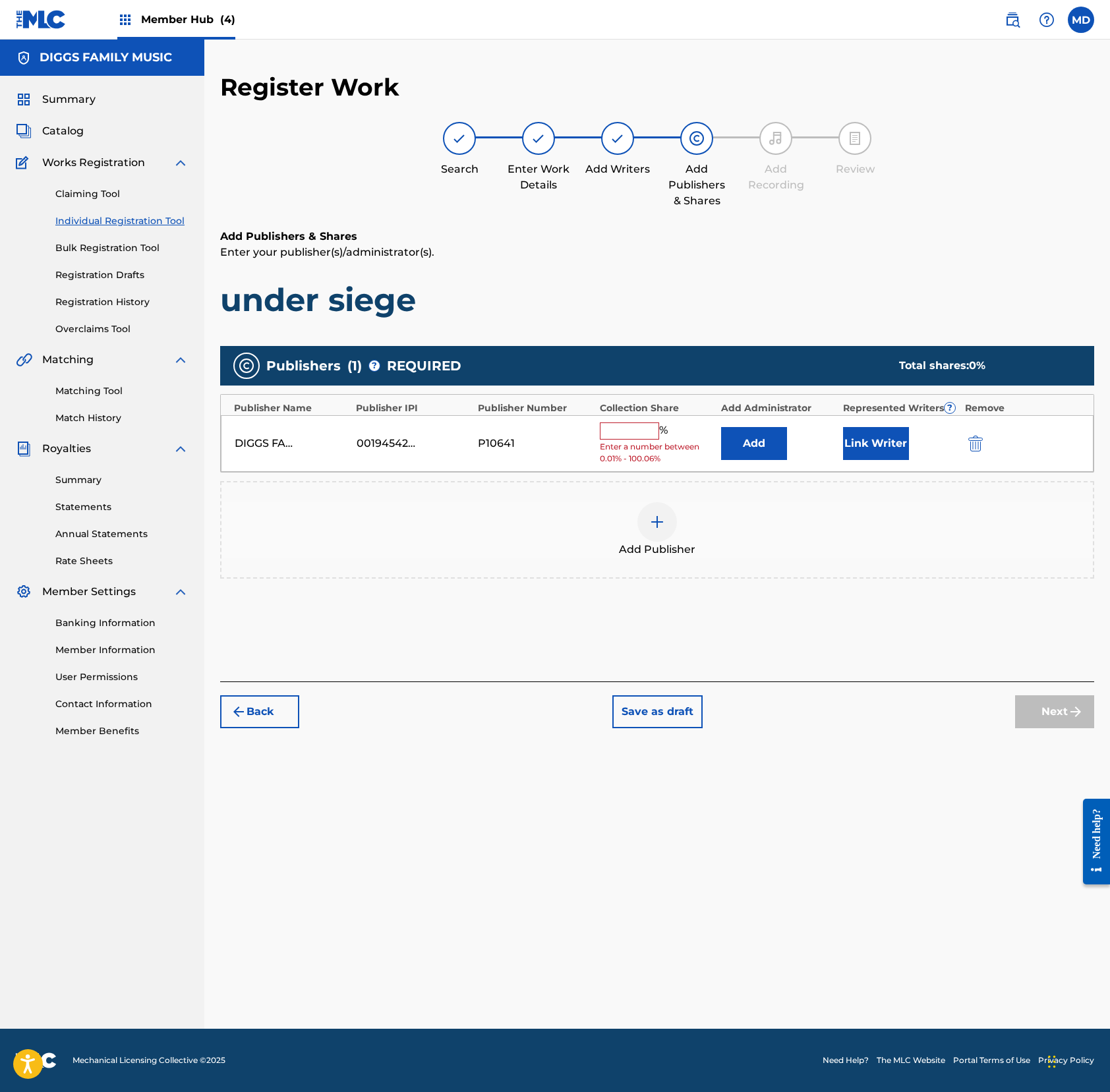
click at [638, 428] on input "text" at bounding box center [629, 431] width 59 height 17
type input "100"
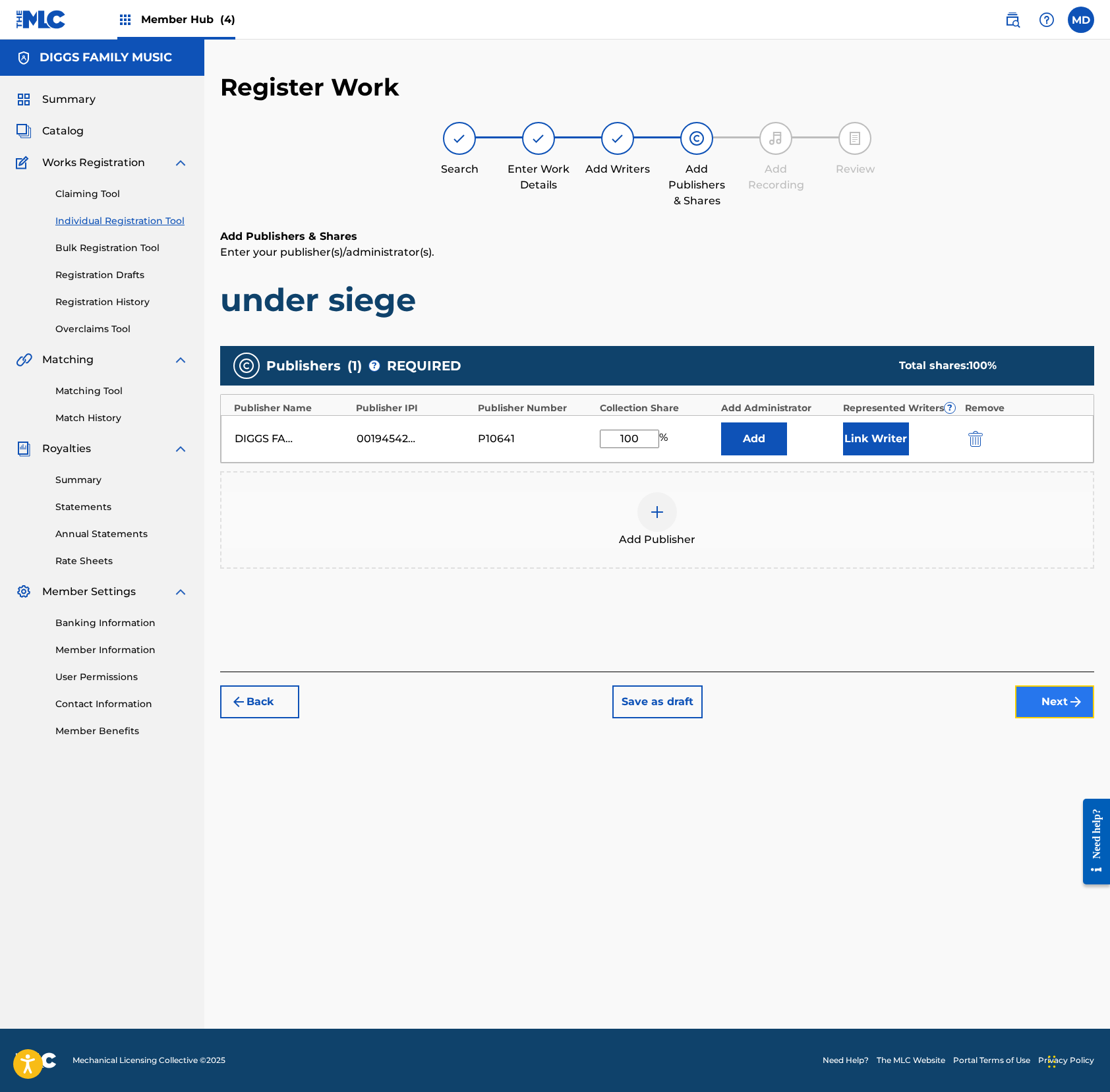
click at [1039, 702] on button "Next" at bounding box center [1054, 702] width 79 height 33
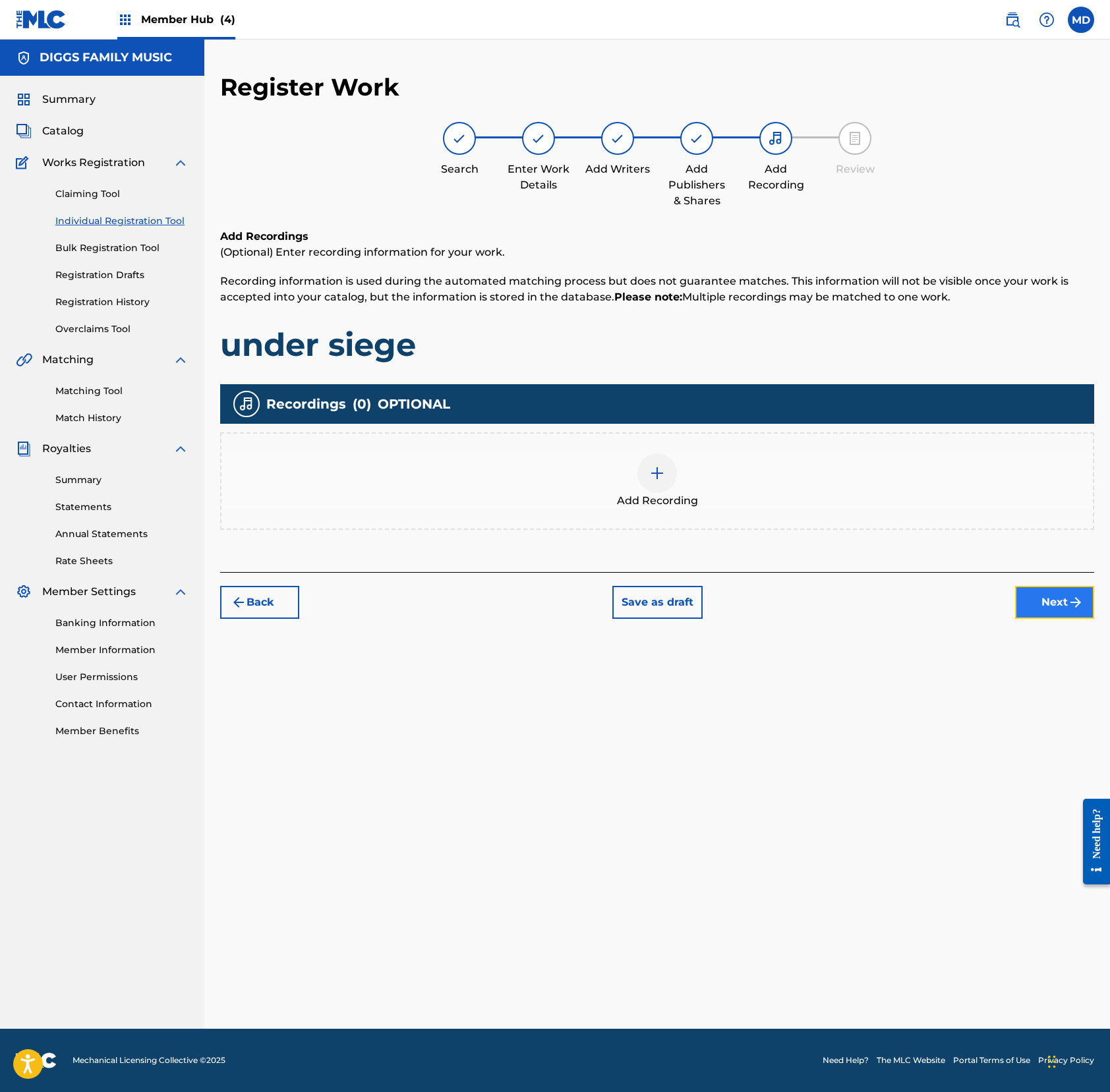
click at [1033, 599] on button "Next" at bounding box center [1054, 602] width 79 height 33
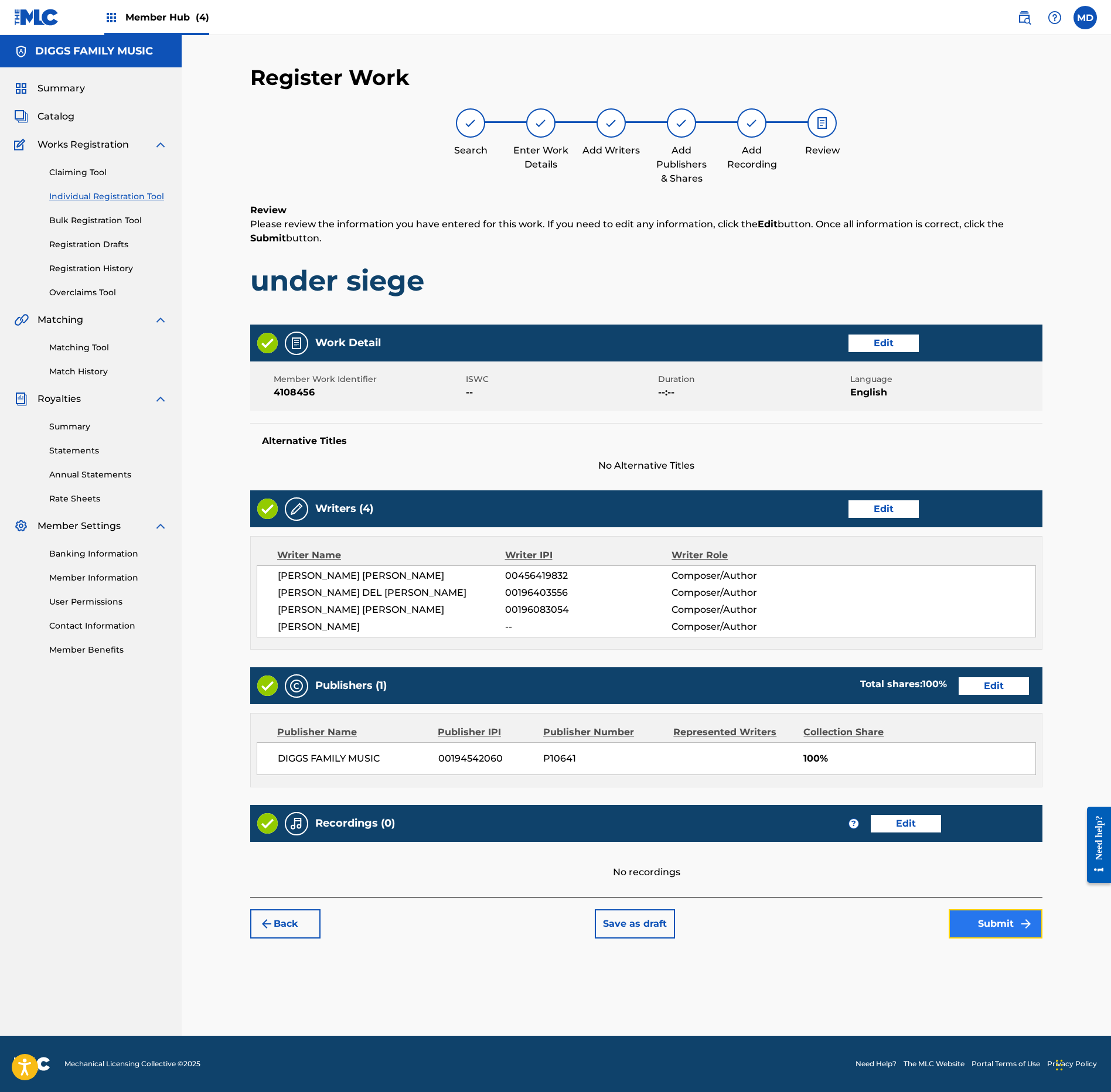
click at [924, 909] on button "Submit" at bounding box center [995, 924] width 94 height 29
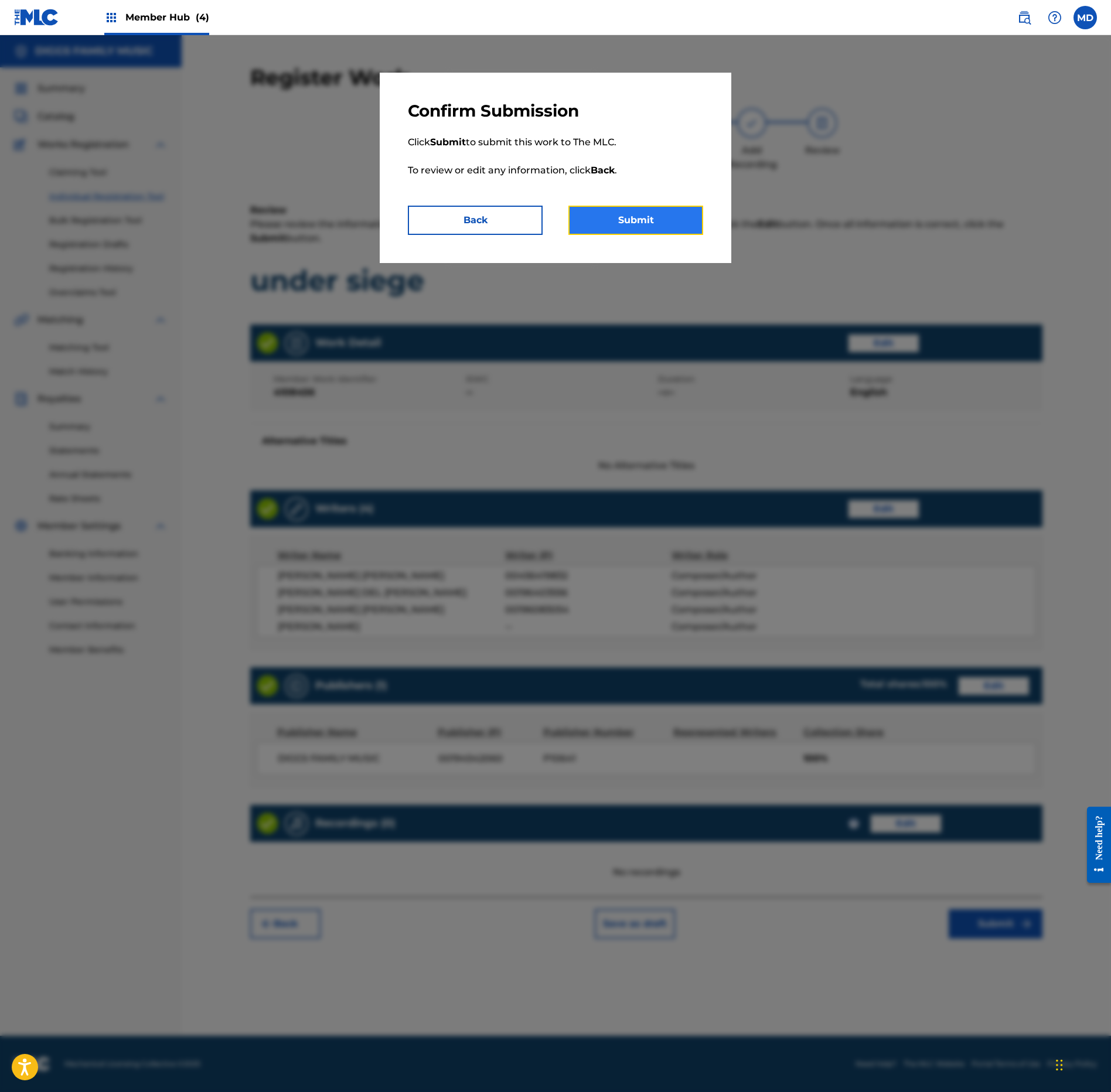
click at [635, 217] on button "Submit" at bounding box center [636, 220] width 135 height 29
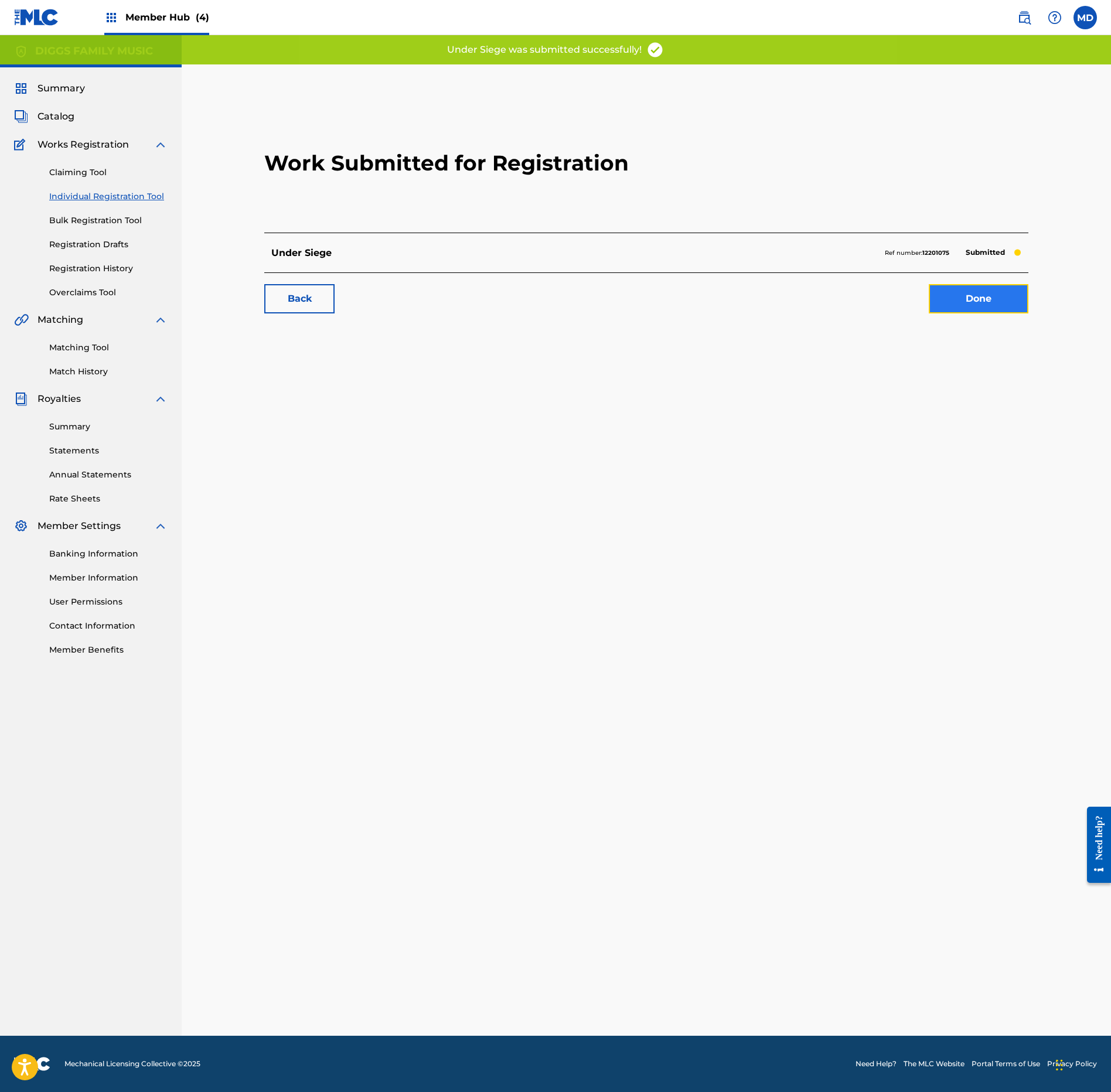
click at [924, 303] on link "Done" at bounding box center [979, 299] width 100 height 29
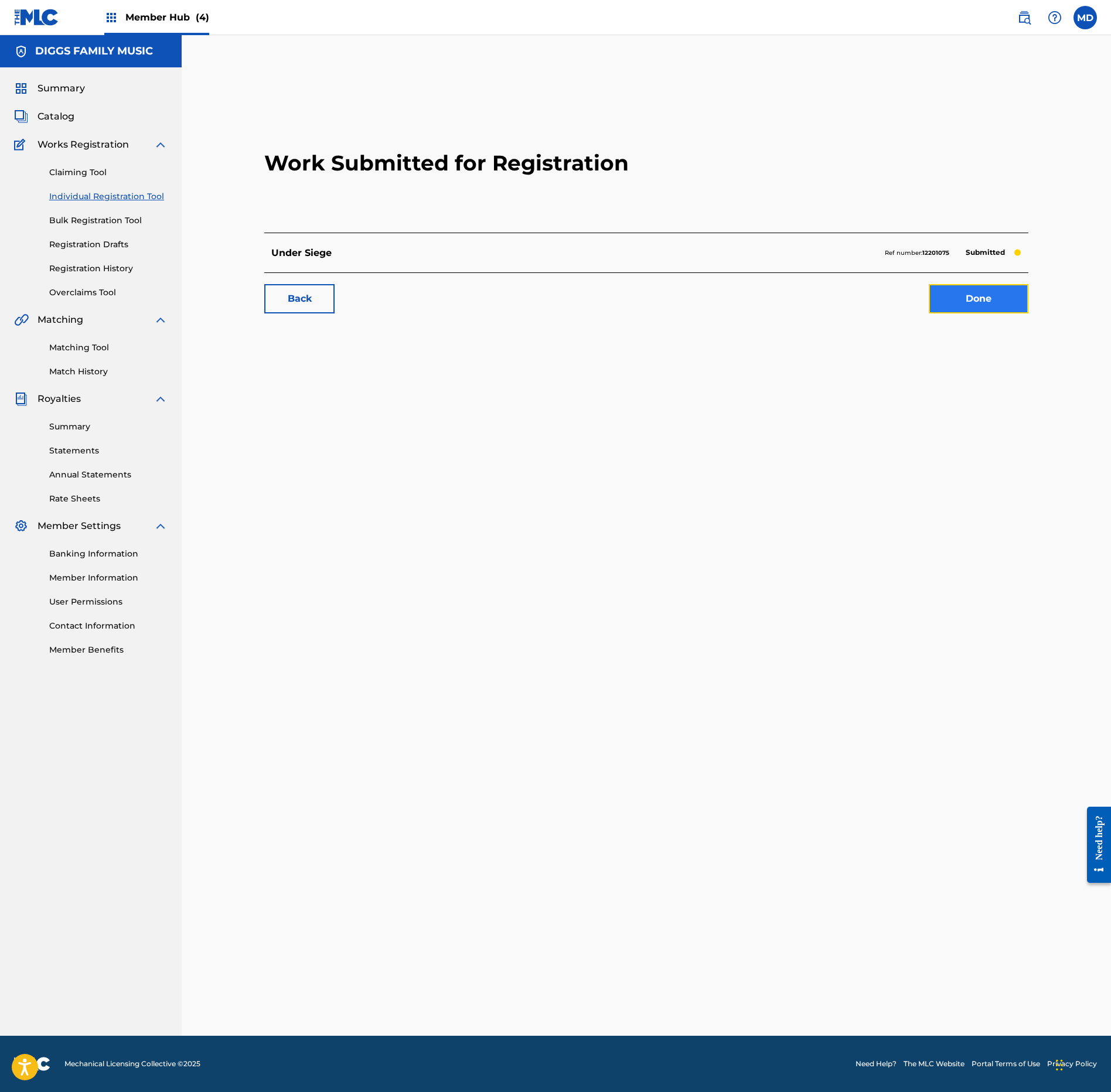
click at [924, 306] on link "Done" at bounding box center [979, 299] width 100 height 29
click at [924, 294] on link "Done" at bounding box center [979, 299] width 100 height 29
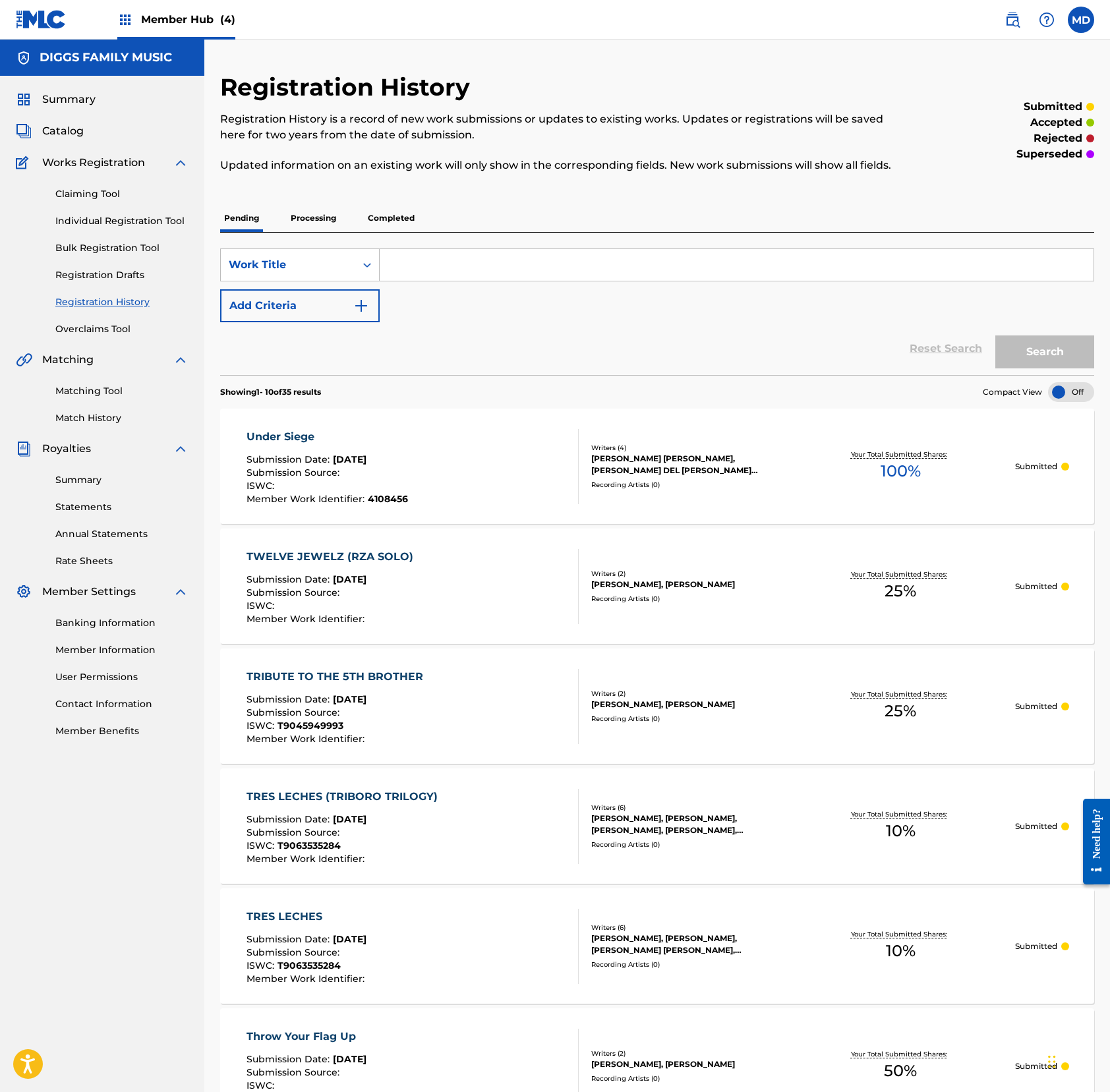
click at [826, 188] on div "Registration History Registration History is a record of new work submissions o…" at bounding box center [557, 130] width 673 height 116
click at [769, 173] on p "Updated information on an existing work will only show in the corresponding fie…" at bounding box center [557, 166] width 673 height 16
click at [583, 281] on input "Search Form" at bounding box center [736, 265] width 714 height 31
click at [423, 281] on input "univeral soldier" at bounding box center [736, 265] width 714 height 31
click at [477, 281] on input "universal soldier" at bounding box center [736, 265] width 714 height 31
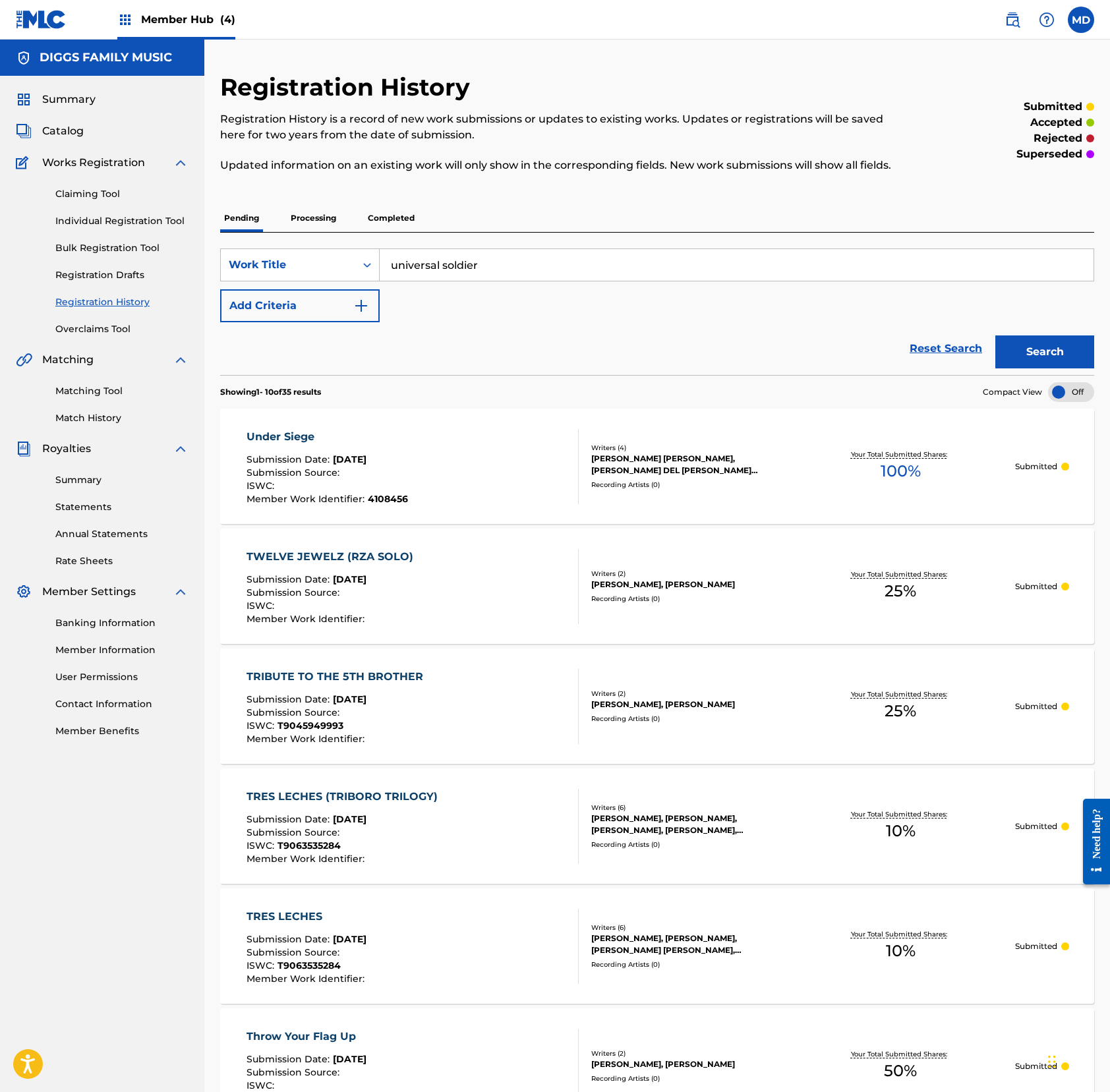
drag, startPoint x: 476, startPoint y: 283, endPoint x: 390, endPoint y: 285, distance: 86.0
click at [390, 281] on input "universal soldier" at bounding box center [736, 265] width 714 height 31
type input "universal soldier"
click at [1025, 364] on button "Search" at bounding box center [1044, 352] width 98 height 33
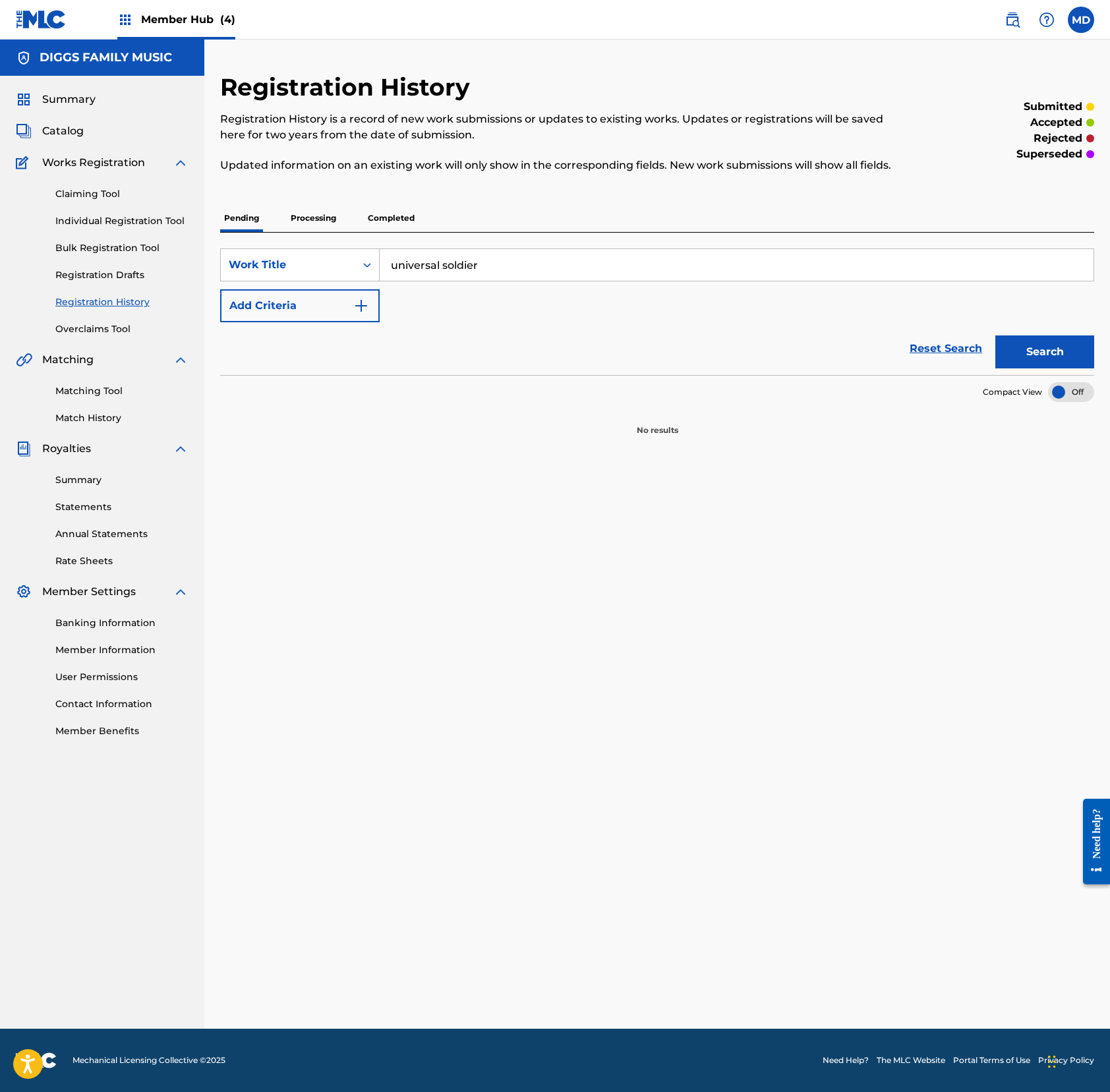
click at [328, 230] on p "Processing" at bounding box center [313, 218] width 53 height 28
click at [389, 232] on p "Completed" at bounding box center [390, 218] width 55 height 28
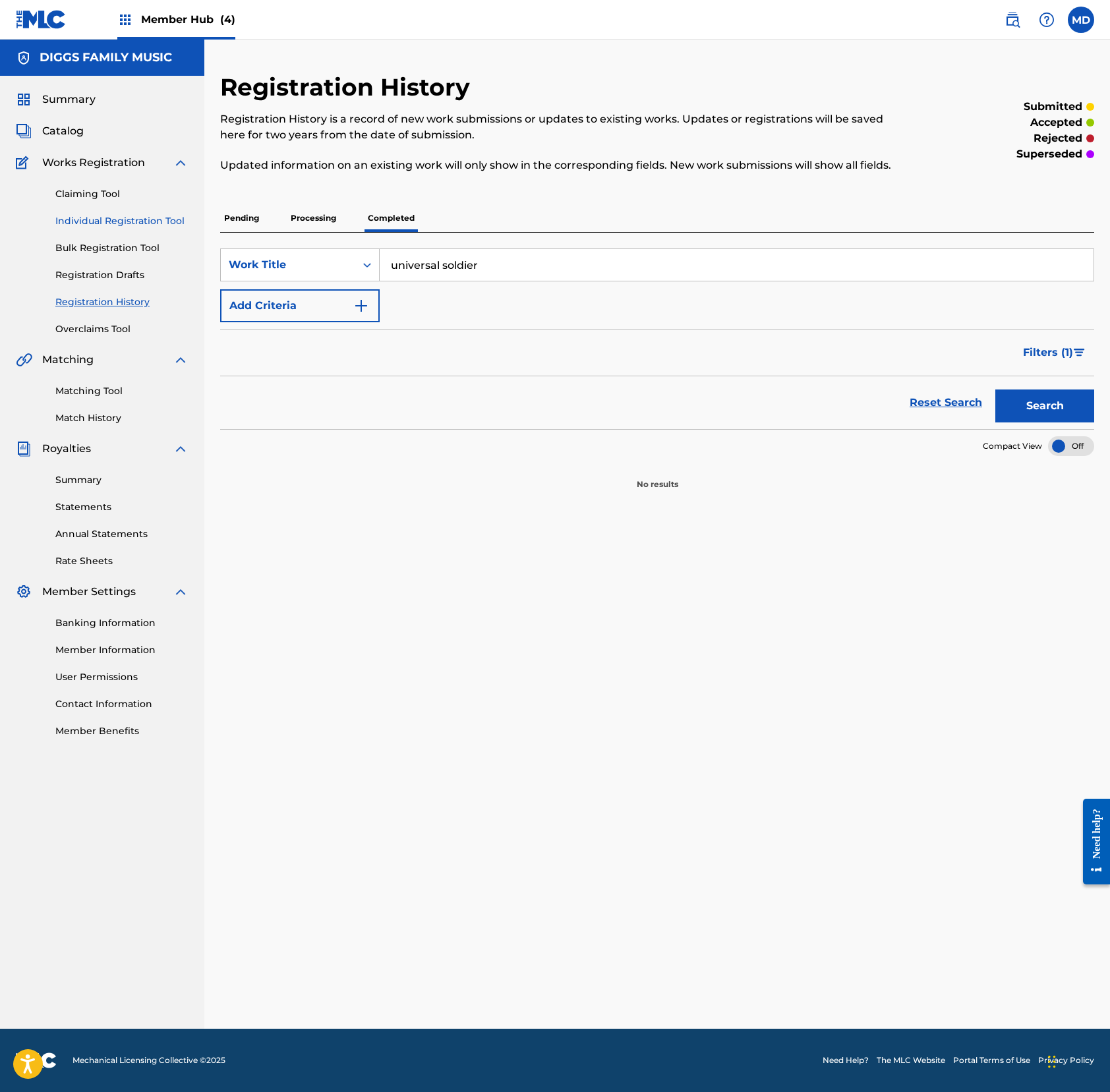
click at [98, 220] on link "Individual Registration Tool" at bounding box center [122, 221] width 133 height 14
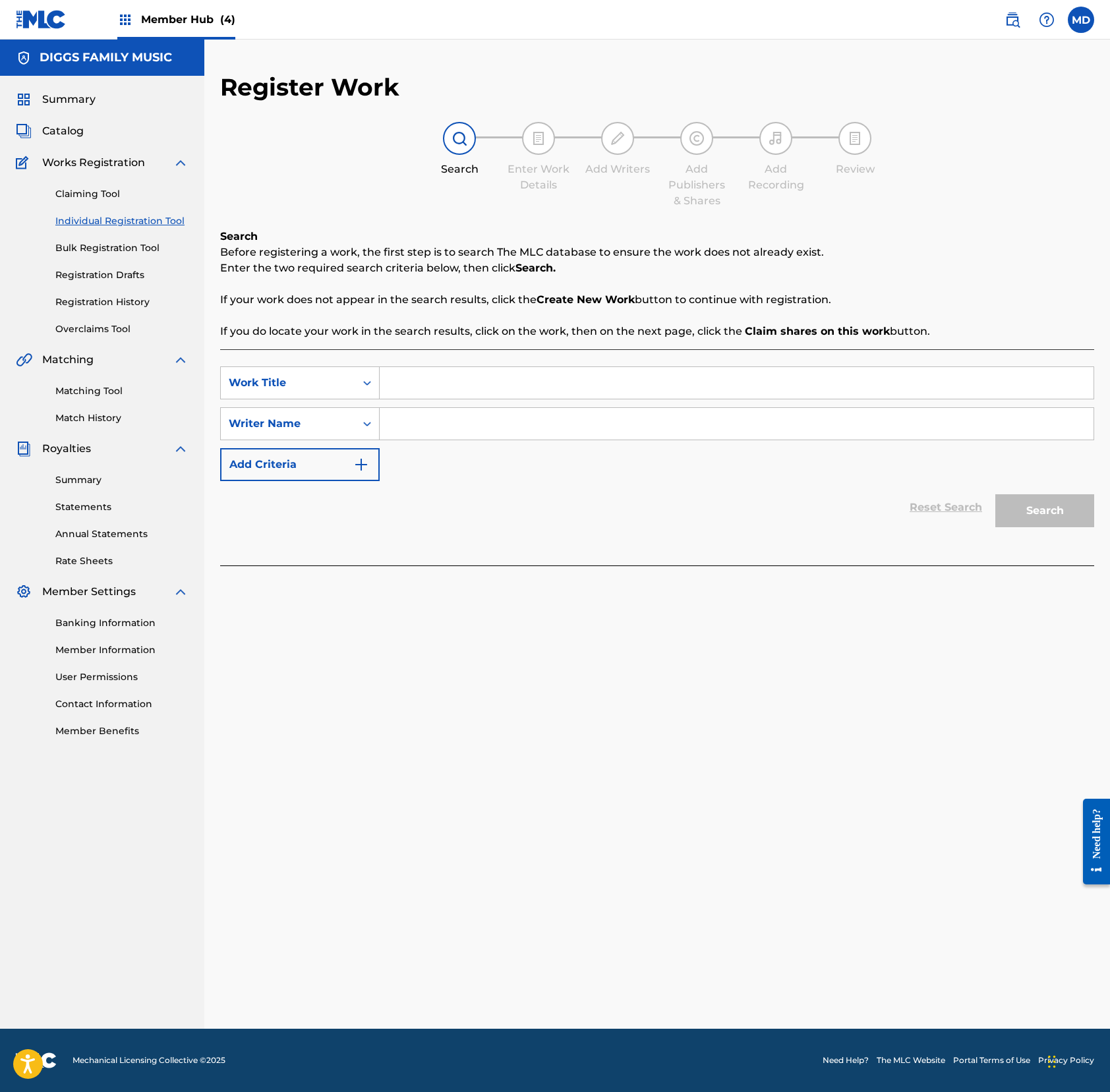
click at [424, 383] on input "Search Form" at bounding box center [736, 383] width 714 height 31
paste input "universal soldier"
type input "universal soldier"
click at [488, 433] on input "Search Form" at bounding box center [736, 424] width 714 height 31
paste input "[PERSON_NAME] [PERSON_NAME]"
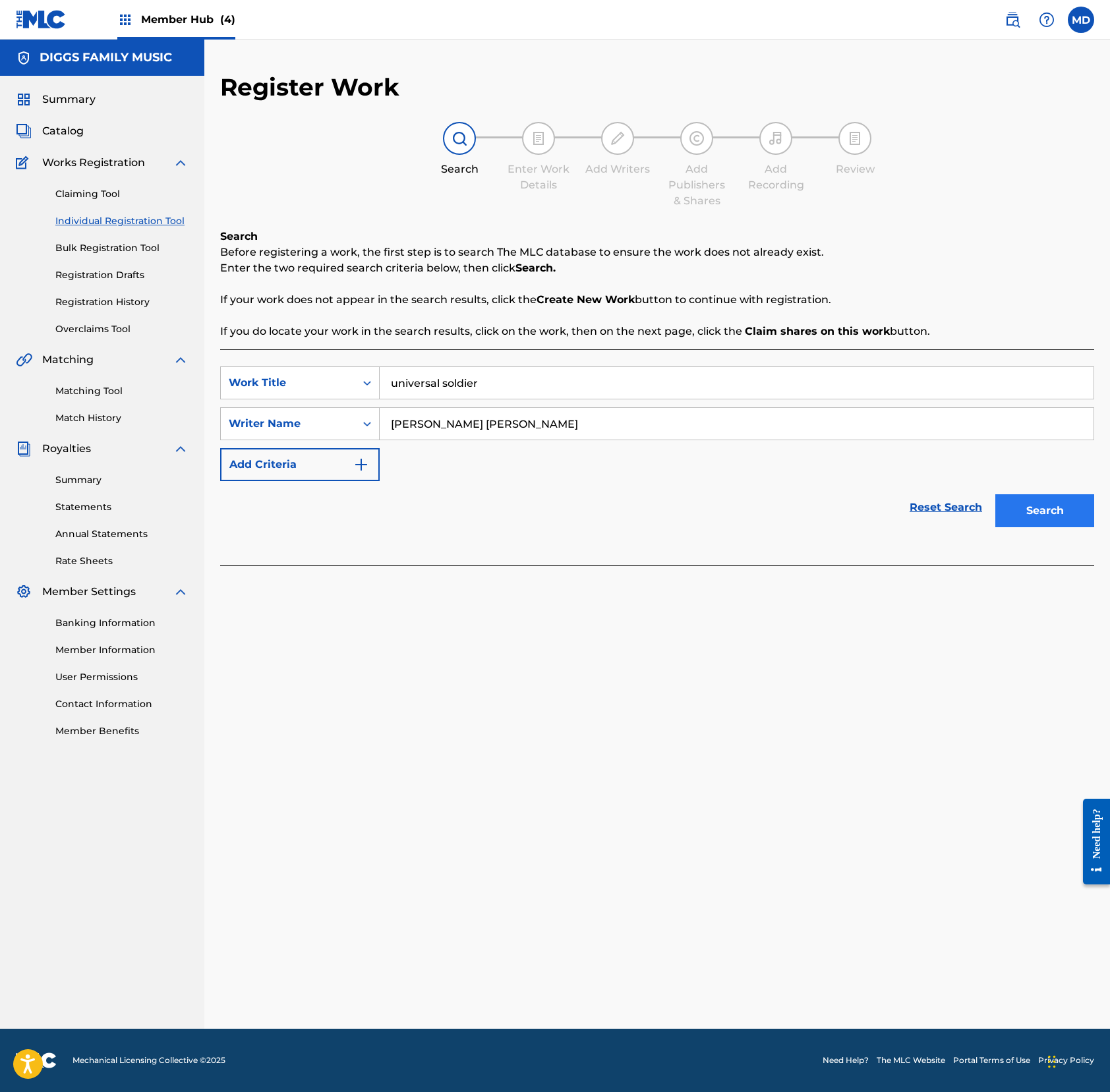
type input "[PERSON_NAME] [PERSON_NAME]"
click at [1039, 522] on button "Search" at bounding box center [1044, 511] width 98 height 33
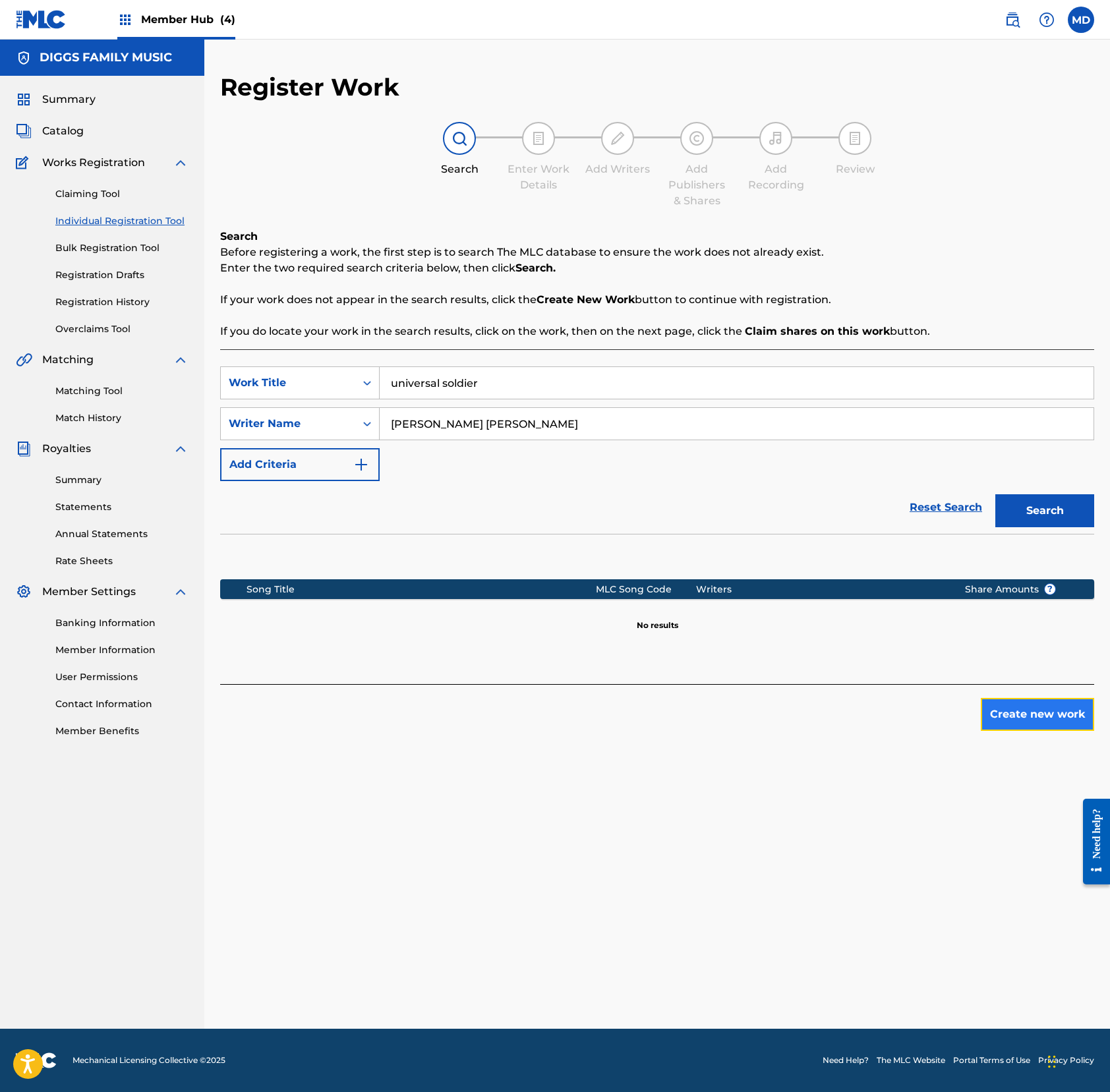
click at [1002, 715] on button "Create new work" at bounding box center [1037, 715] width 113 height 33
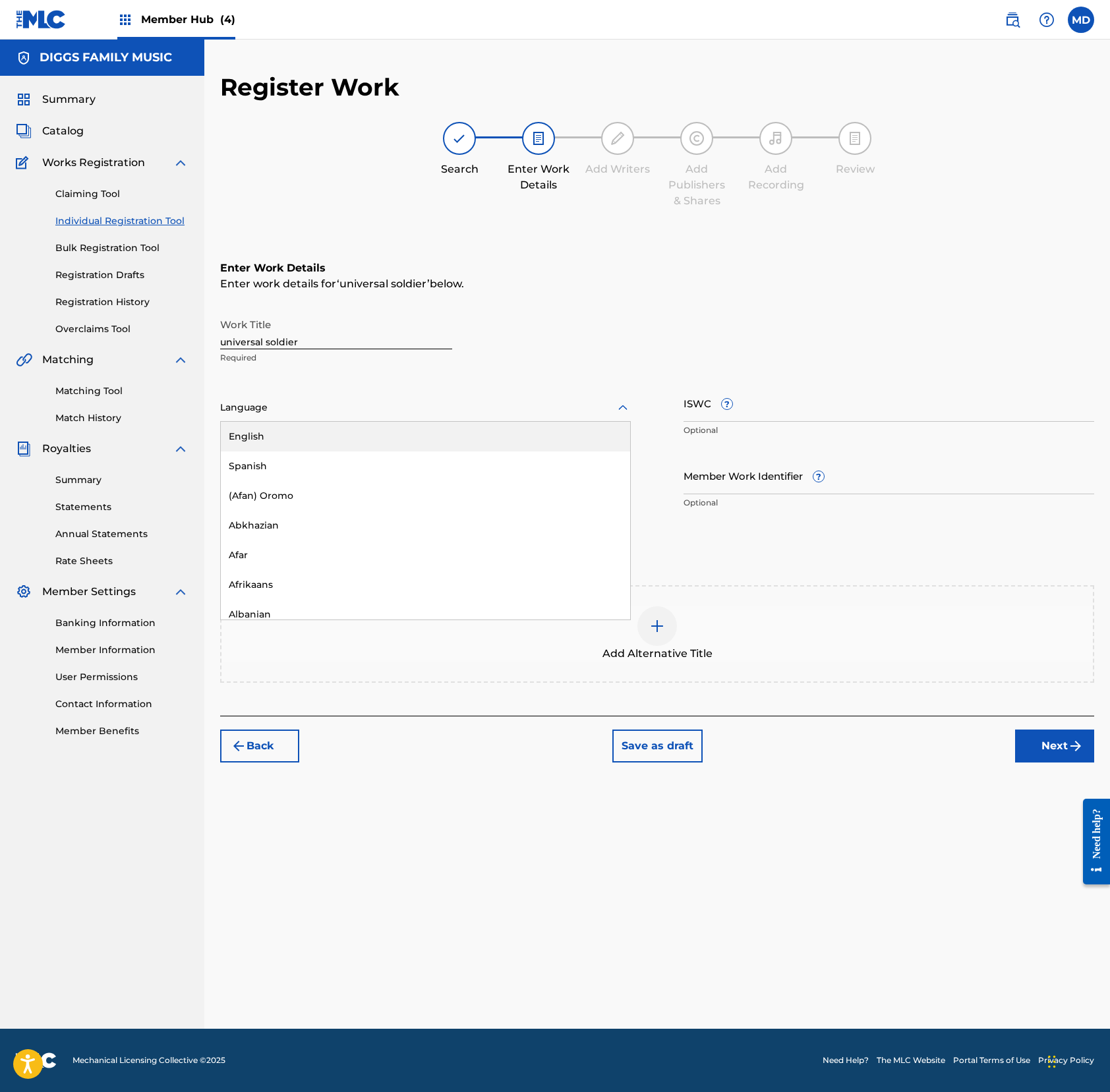
click at [312, 402] on div at bounding box center [425, 407] width 410 height 17
click at [321, 432] on div "English" at bounding box center [425, 437] width 409 height 30
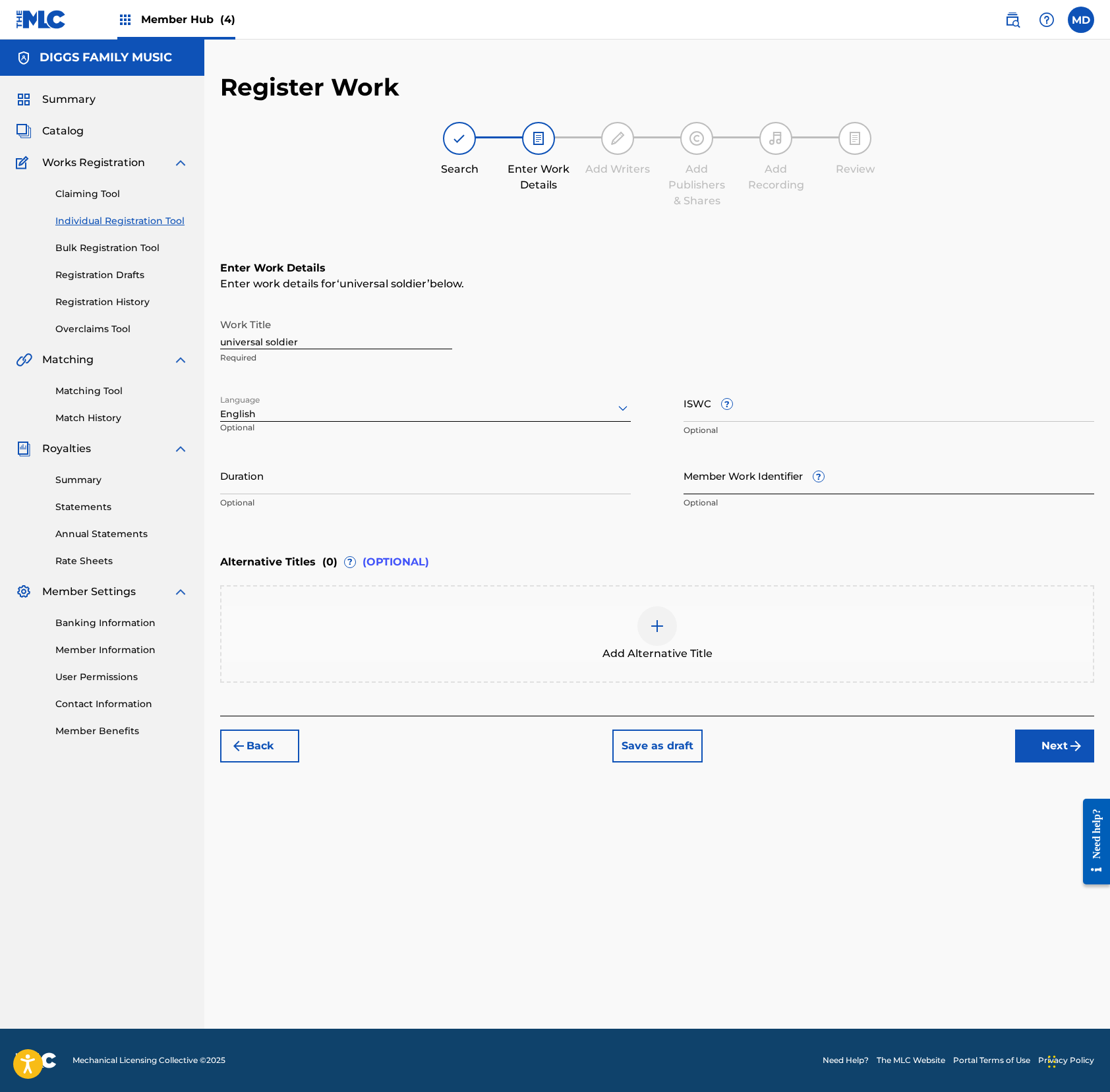
click at [810, 483] on input "Member Work Identifier ?" at bounding box center [888, 475] width 410 height 37
paste input "4108448"
type input "4108448"
click at [1039, 745] on button "Next" at bounding box center [1054, 746] width 79 height 33
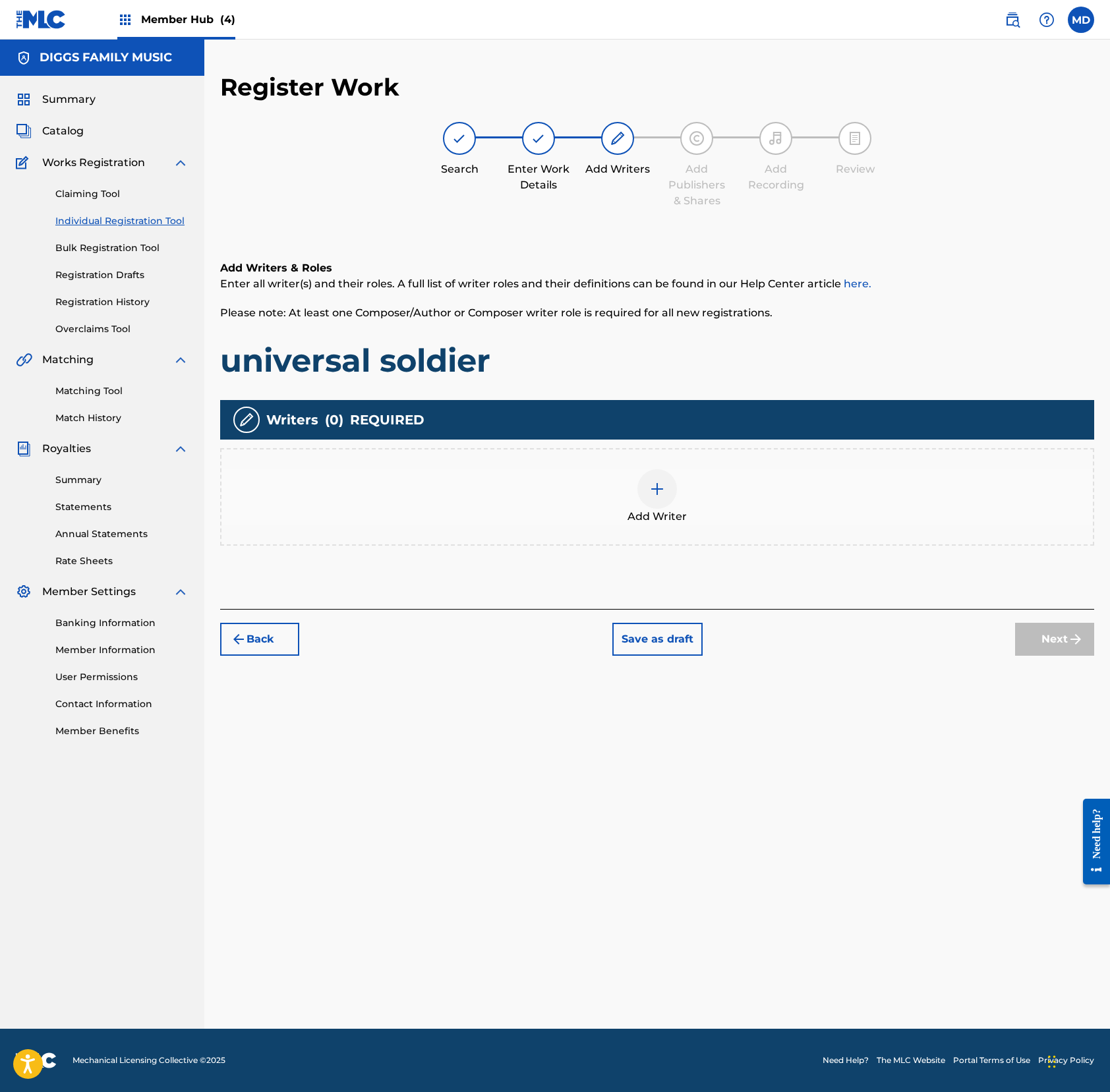
click at [664, 499] on div at bounding box center [656, 488] width 39 height 39
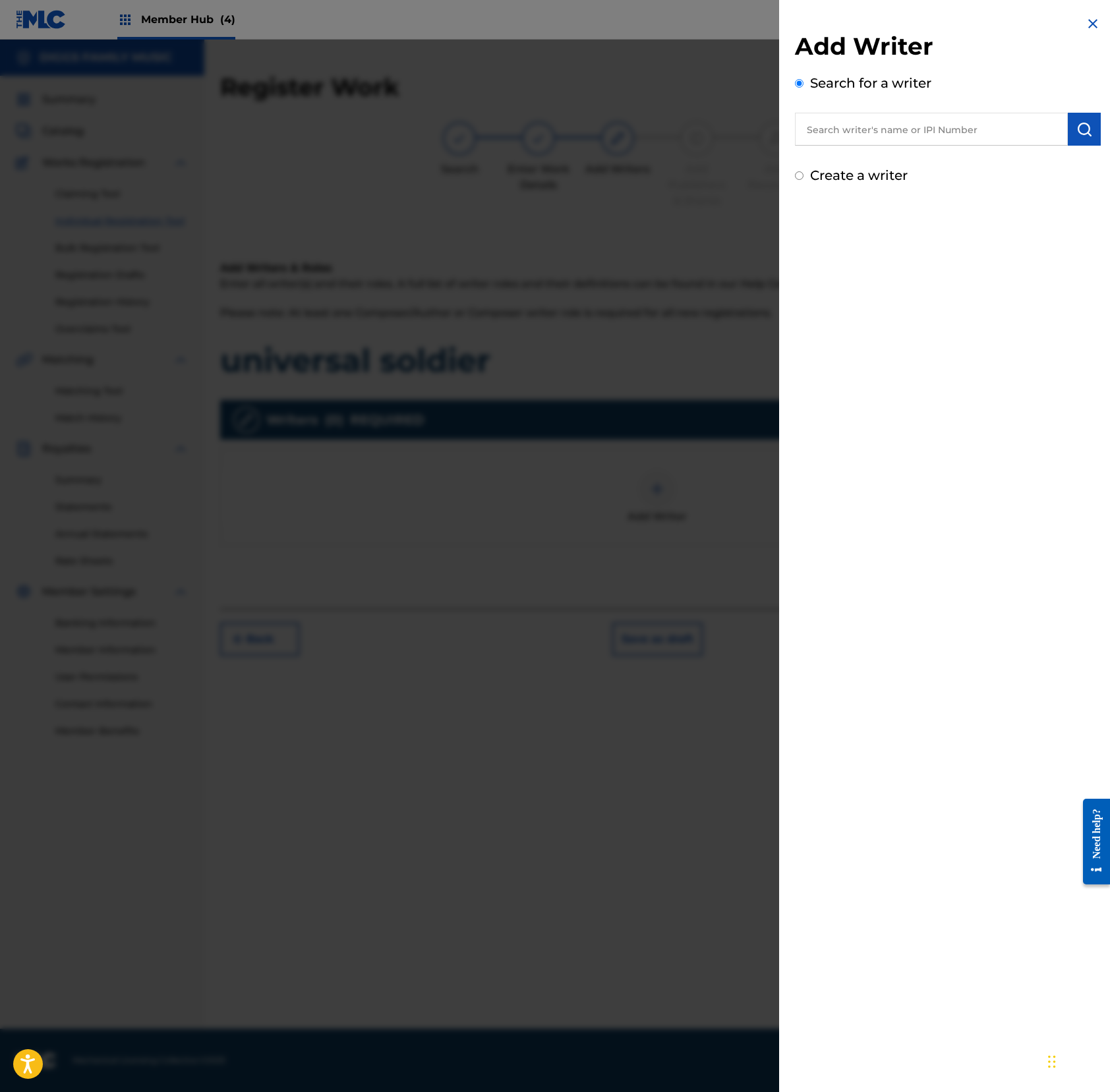
click at [907, 129] on input "text" at bounding box center [931, 129] width 273 height 33
paste input "456419832"
click at [804, 135] on input "456419832" at bounding box center [931, 129] width 273 height 33
type input "00456419832"
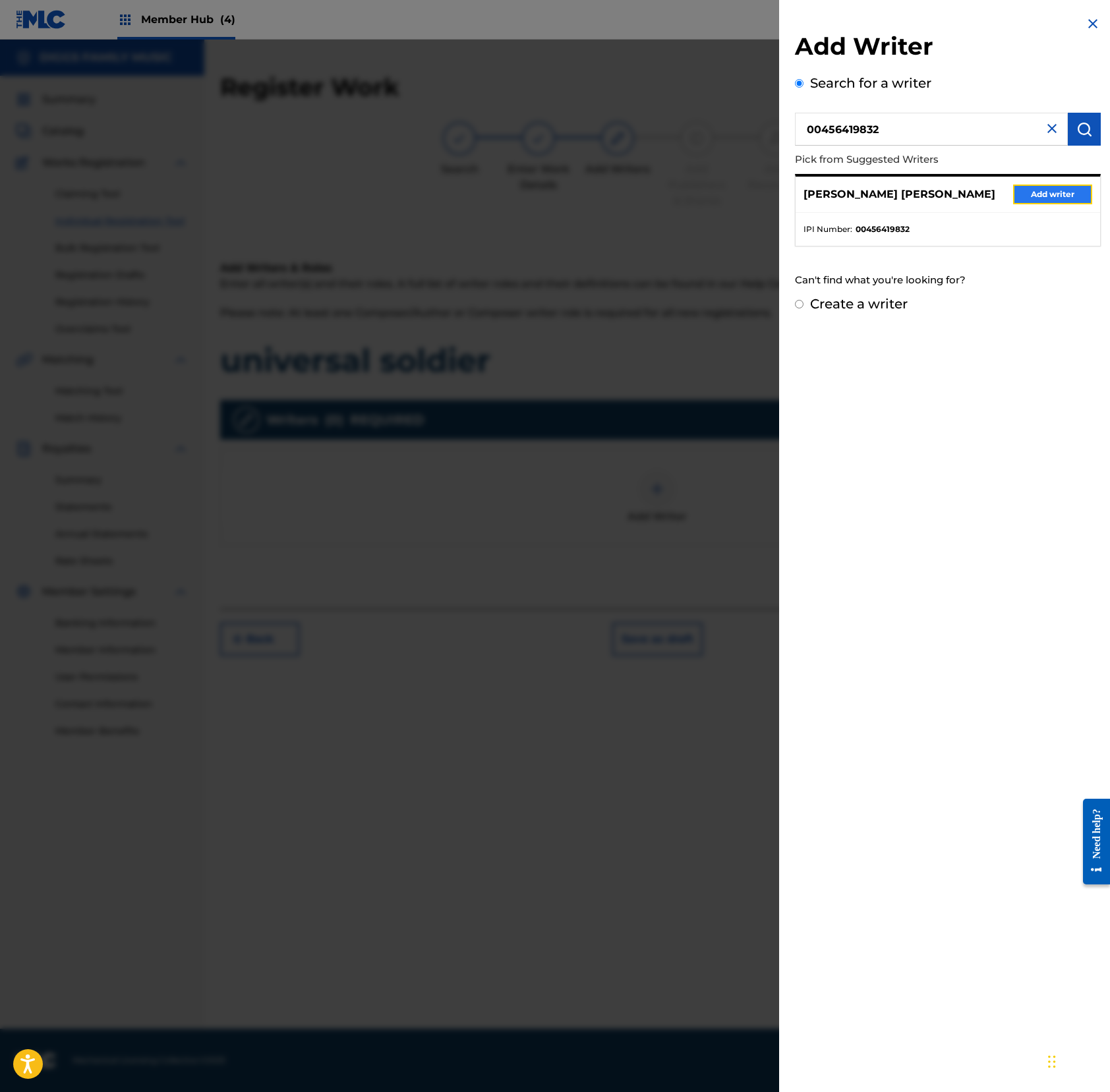
click at [1039, 199] on button "Add writer" at bounding box center [1052, 194] width 79 height 20
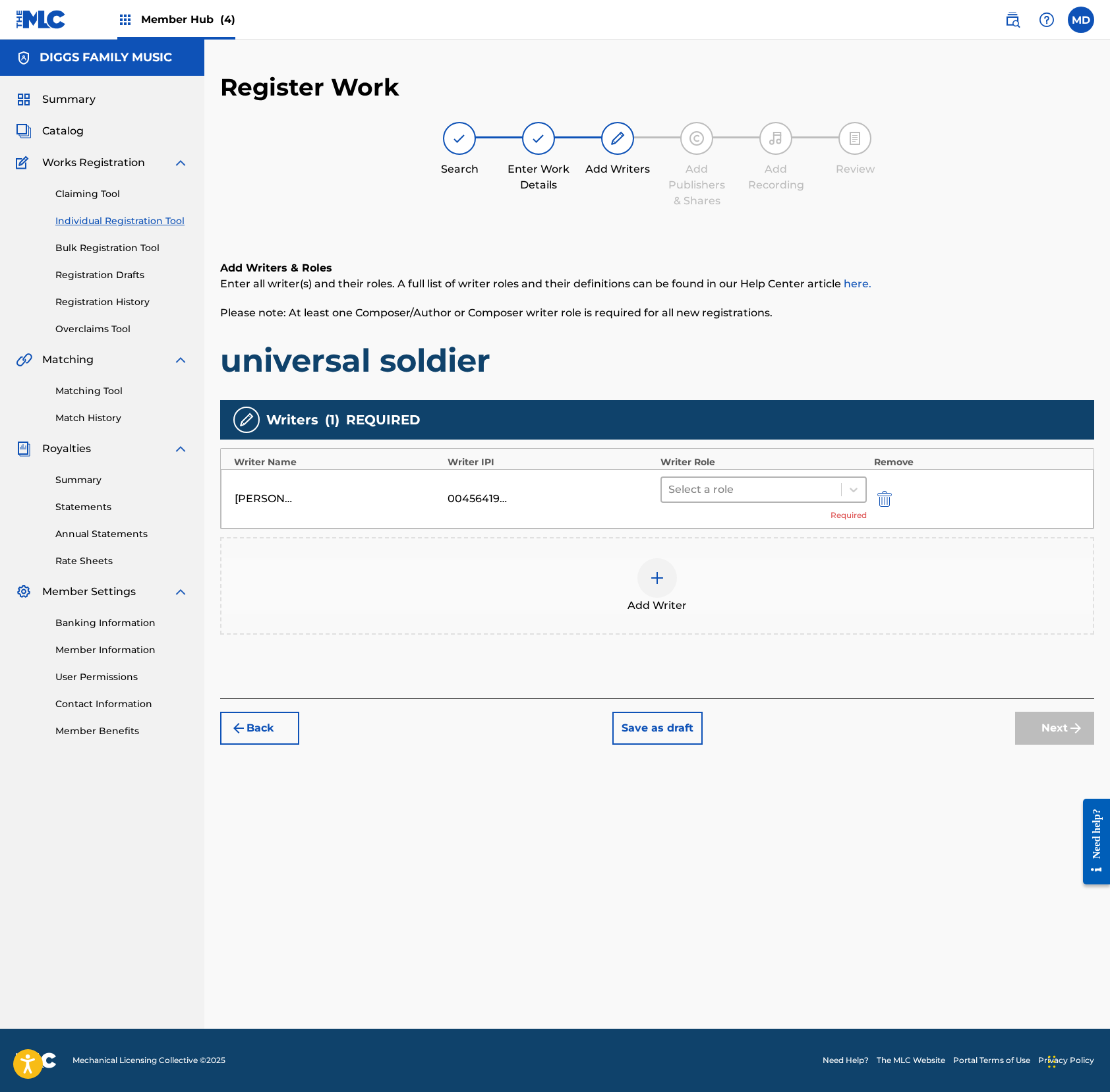
click at [723, 483] on div at bounding box center [751, 489] width 166 height 18
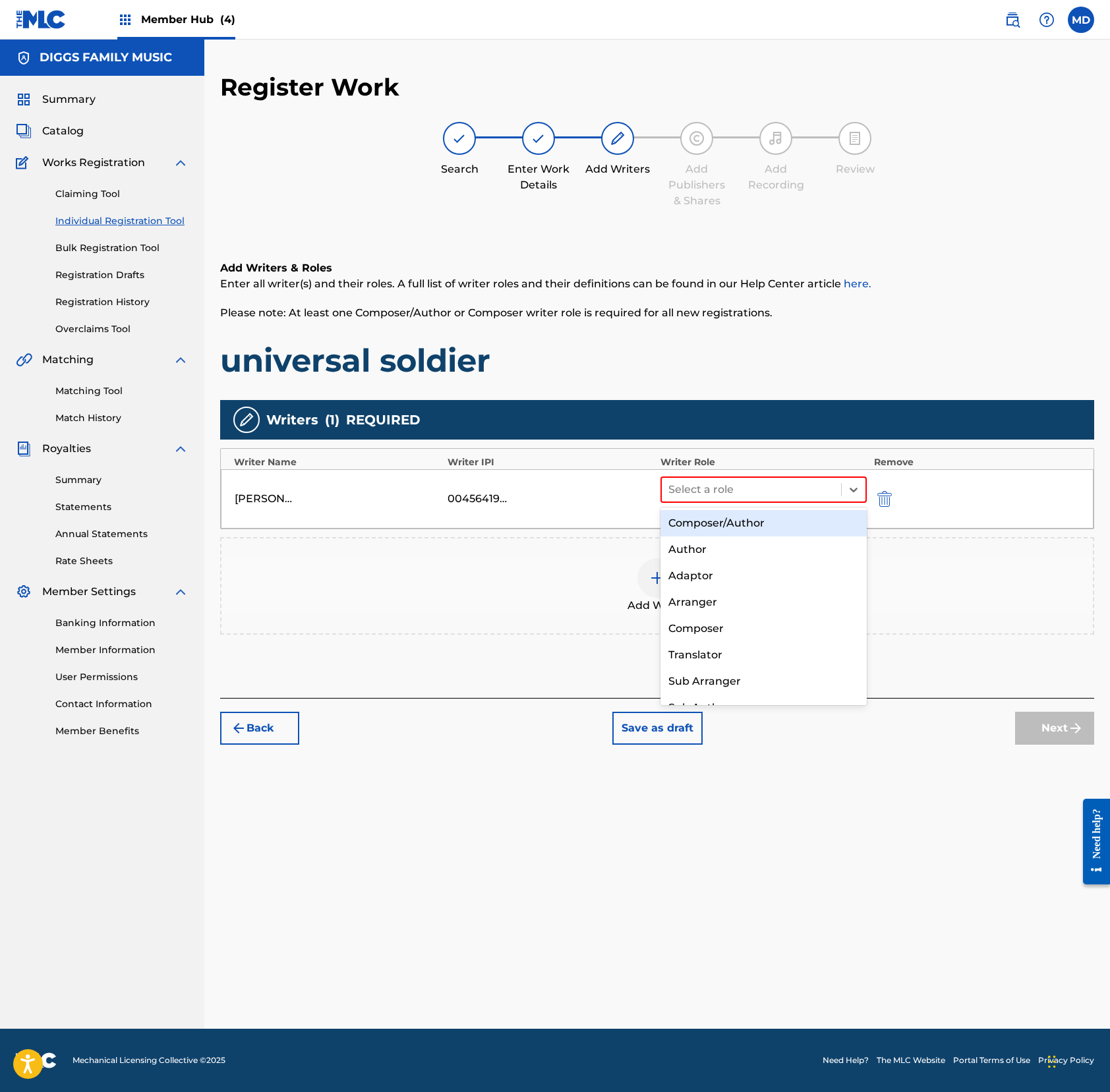
click at [713, 529] on div "Composer/Author" at bounding box center [763, 523] width 206 height 26
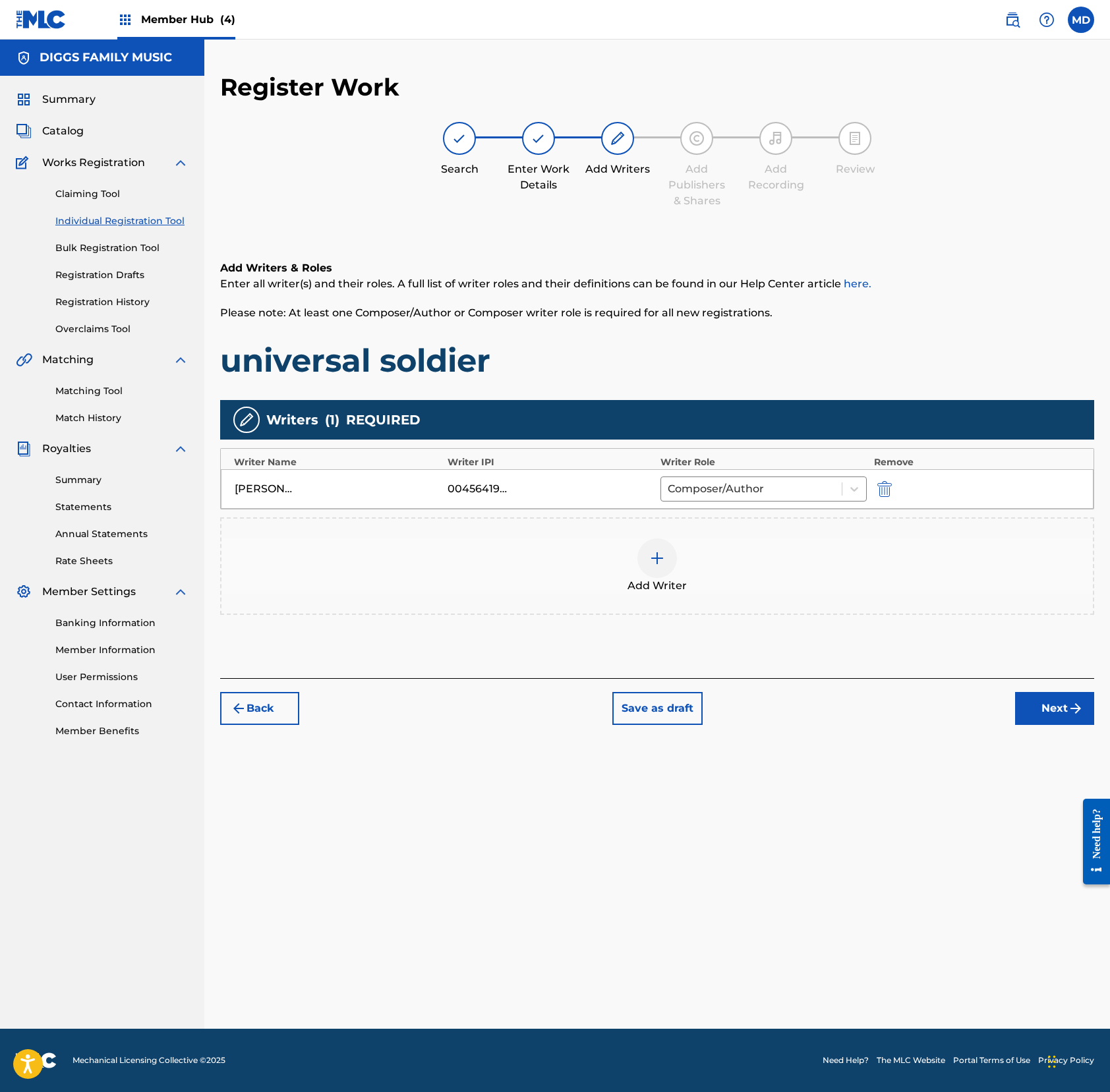
click at [653, 560] on img at bounding box center [657, 559] width 16 height 16
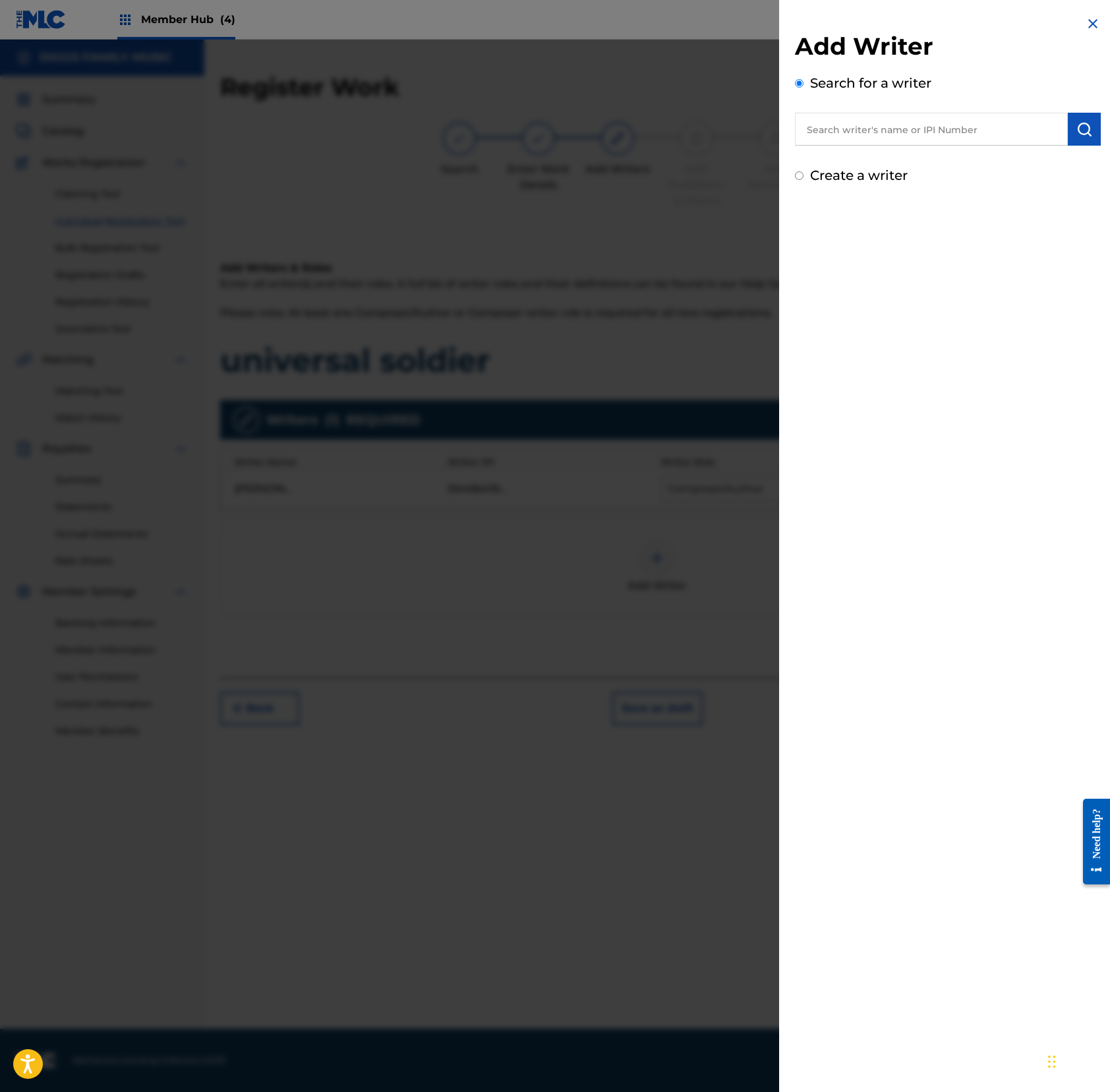
click at [881, 126] on input "text" at bounding box center [931, 129] width 273 height 33
paste input "196403556"
click at [802, 130] on input "196403556" at bounding box center [931, 129] width 273 height 33
click at [1039, 132] on img "submit" at bounding box center [1084, 129] width 16 height 16
click at [800, 132] on input "196403556" at bounding box center [931, 129] width 273 height 33
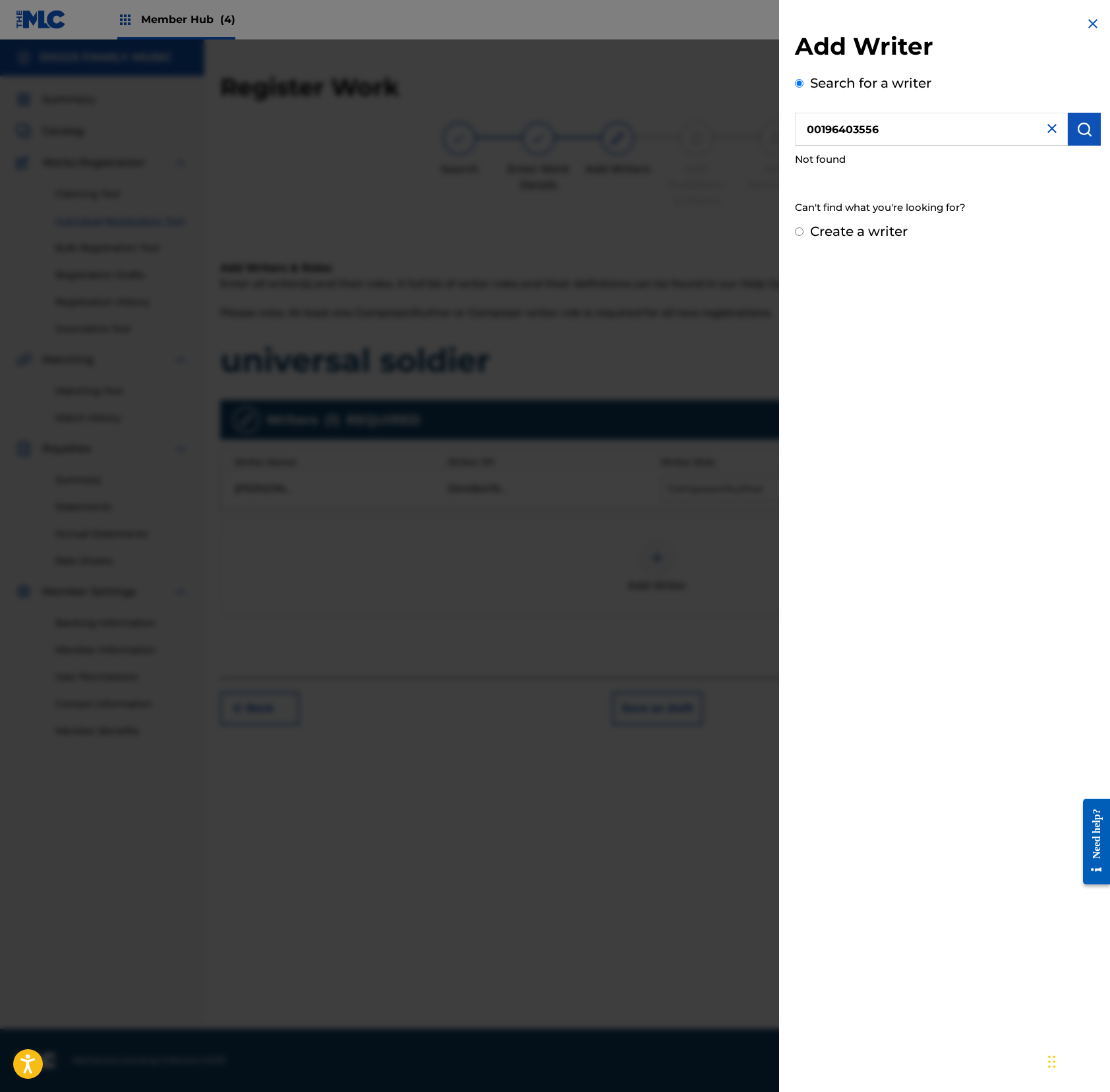
type input "00196403556"
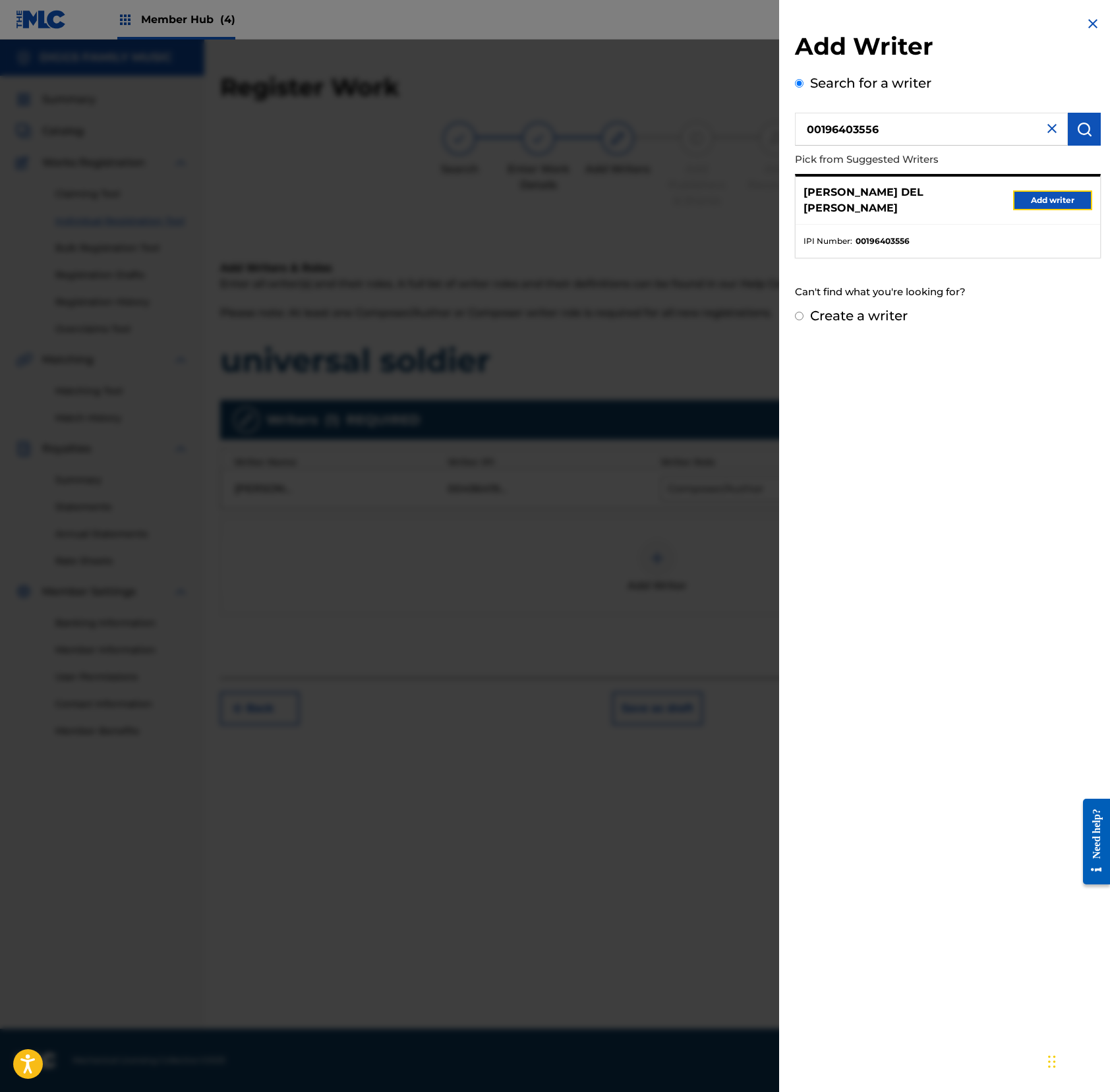
click at [1037, 193] on button "Add writer" at bounding box center [1052, 200] width 79 height 20
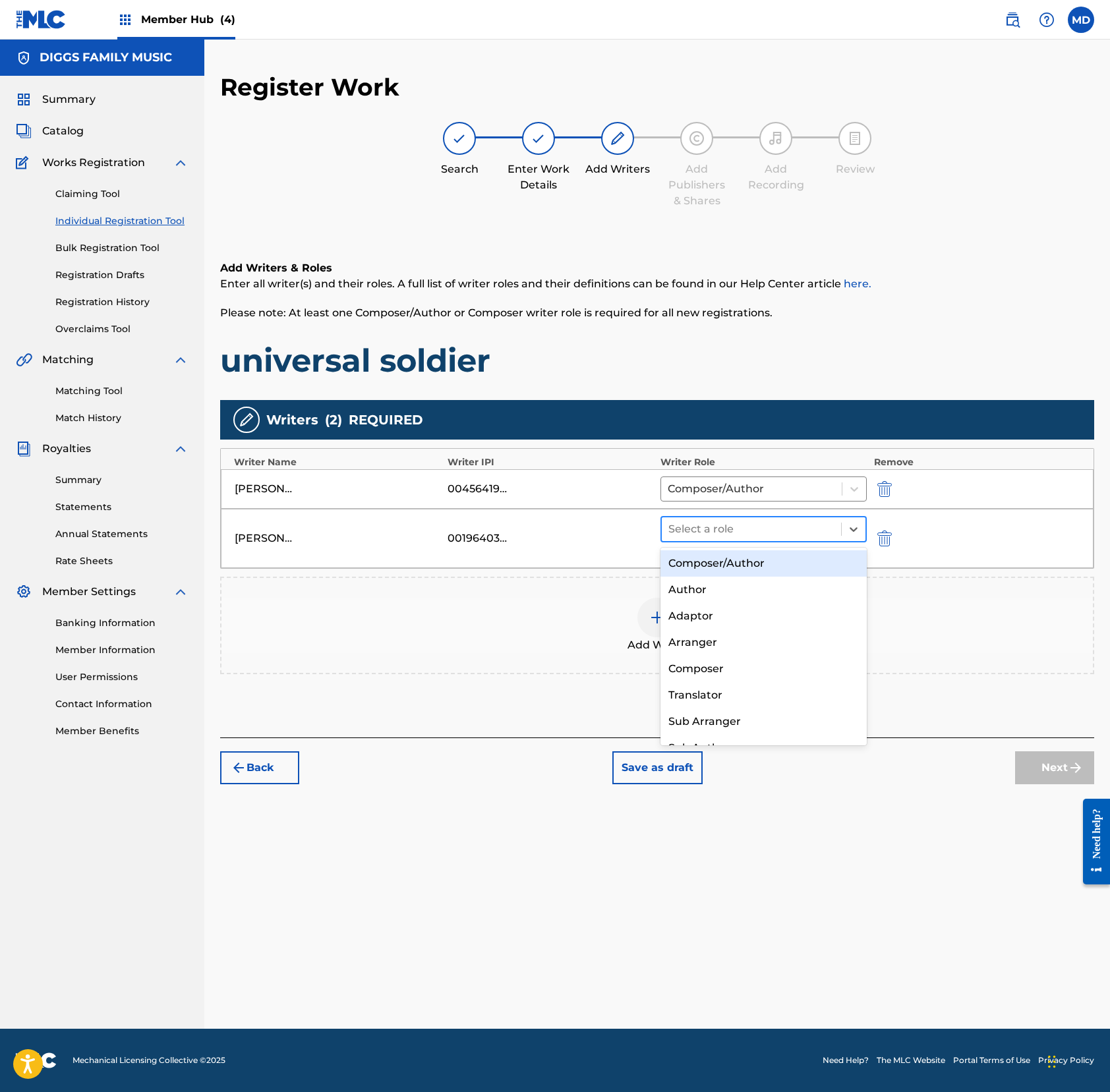
click at [751, 526] on div at bounding box center [751, 529] width 166 height 18
click at [753, 563] on div "Composer/Author" at bounding box center [763, 564] width 206 height 26
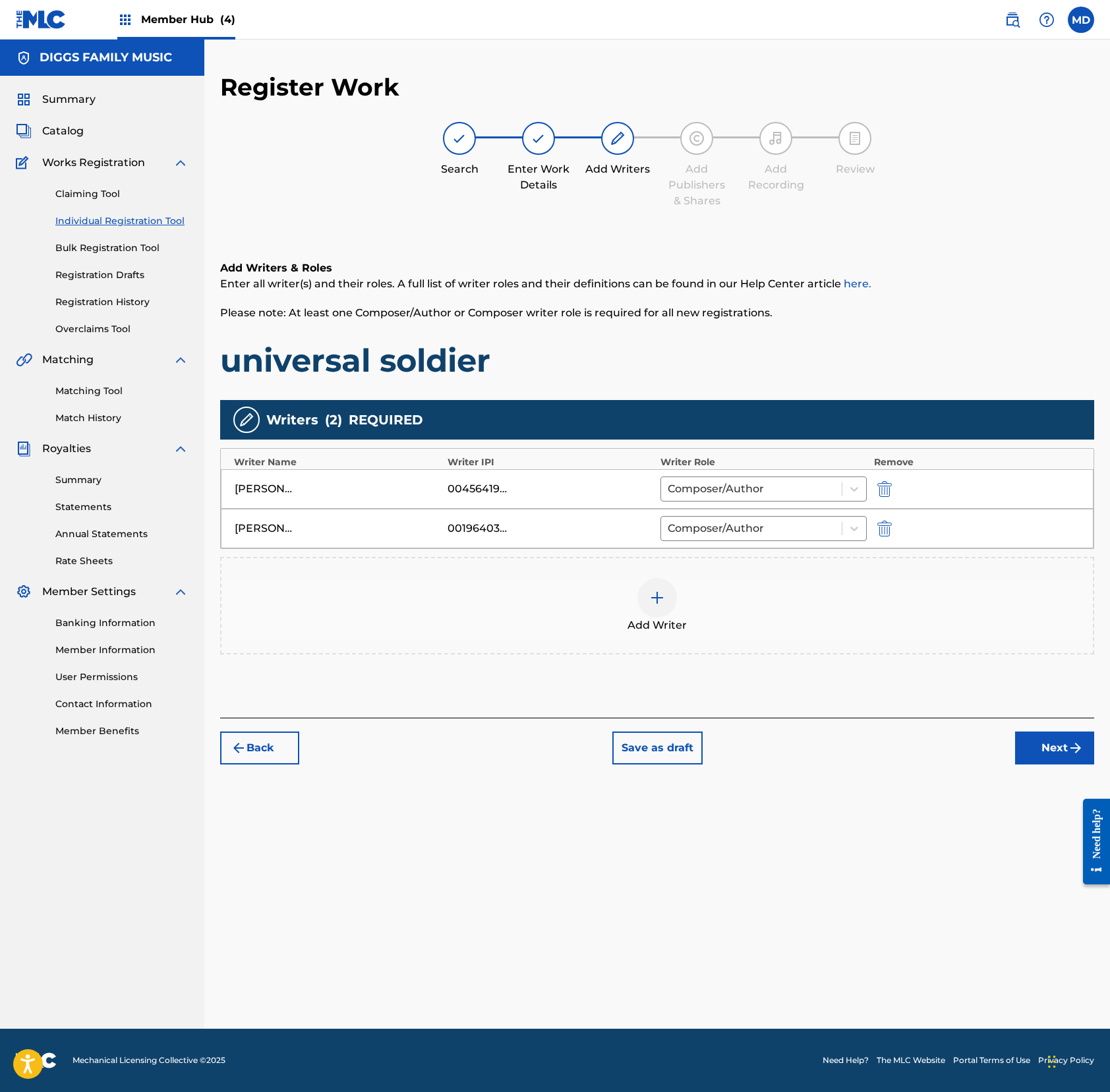
click at [652, 592] on img at bounding box center [657, 598] width 16 height 16
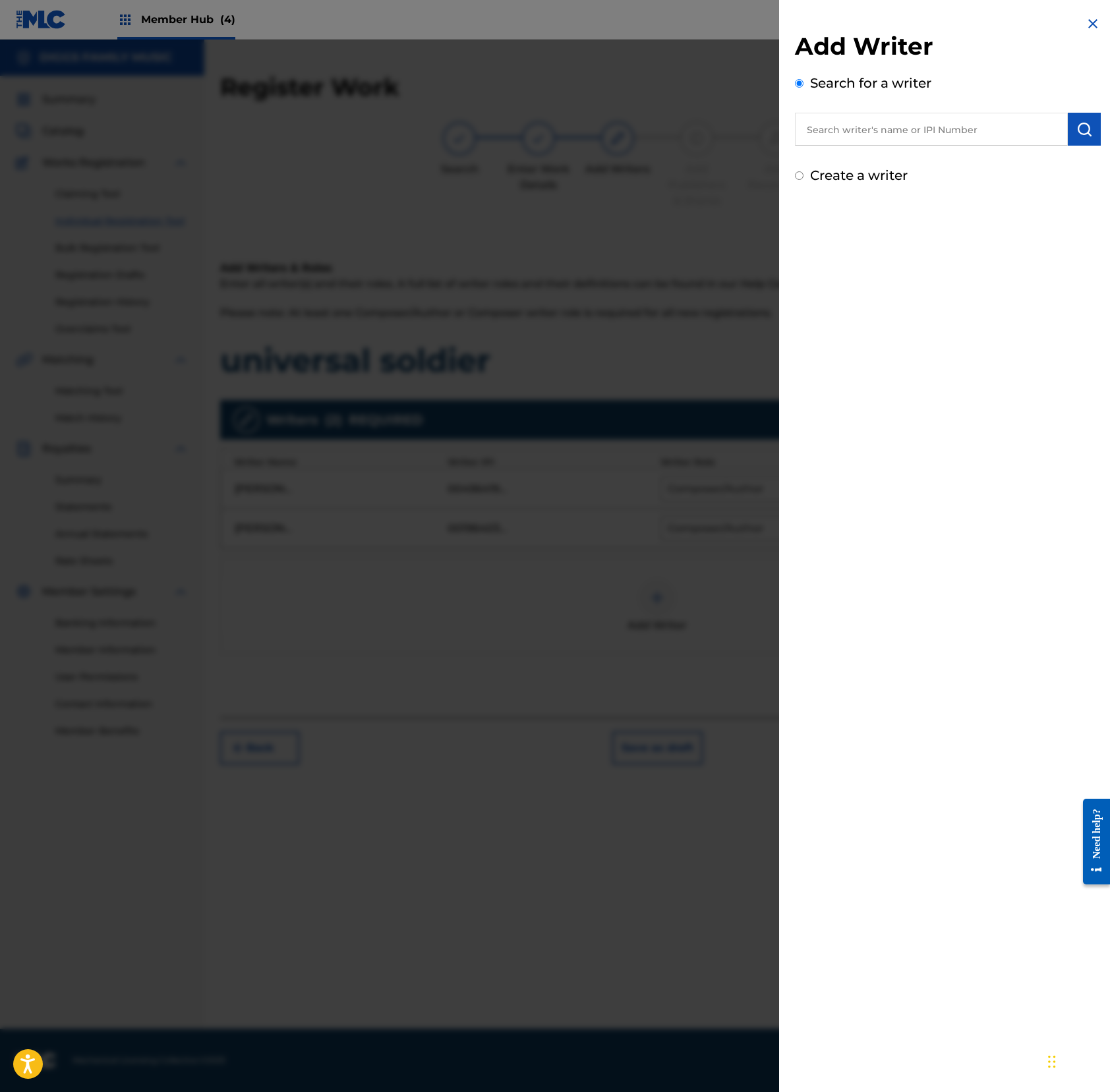
click at [887, 126] on input "text" at bounding box center [931, 129] width 273 height 33
paste input "196288715"
click at [805, 129] on input "196288715" at bounding box center [931, 129] width 273 height 33
type input "00196288715"
click at [1039, 132] on button "submit" at bounding box center [1084, 129] width 33 height 33
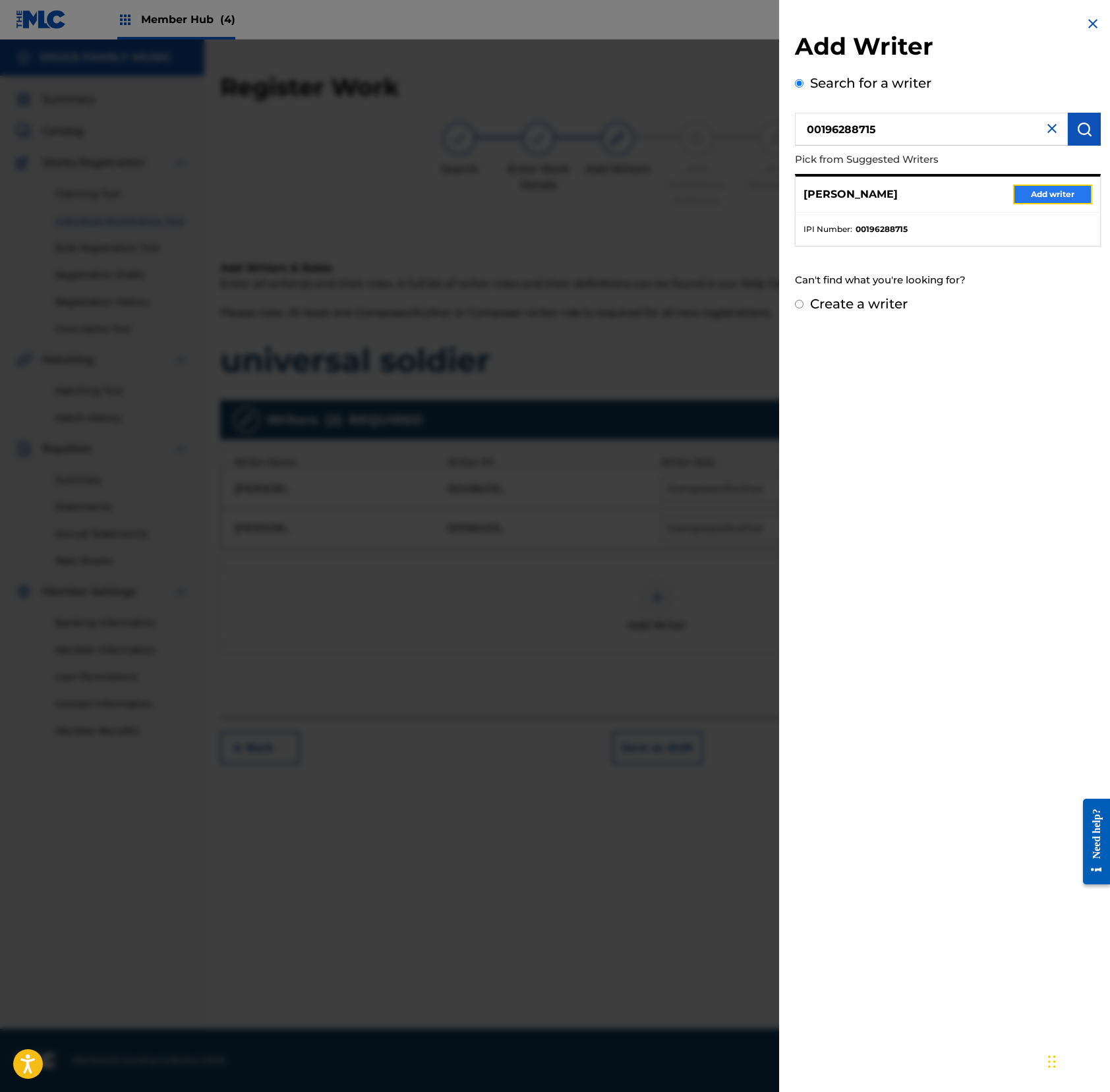
click at [1039, 198] on button "Add writer" at bounding box center [1052, 194] width 79 height 20
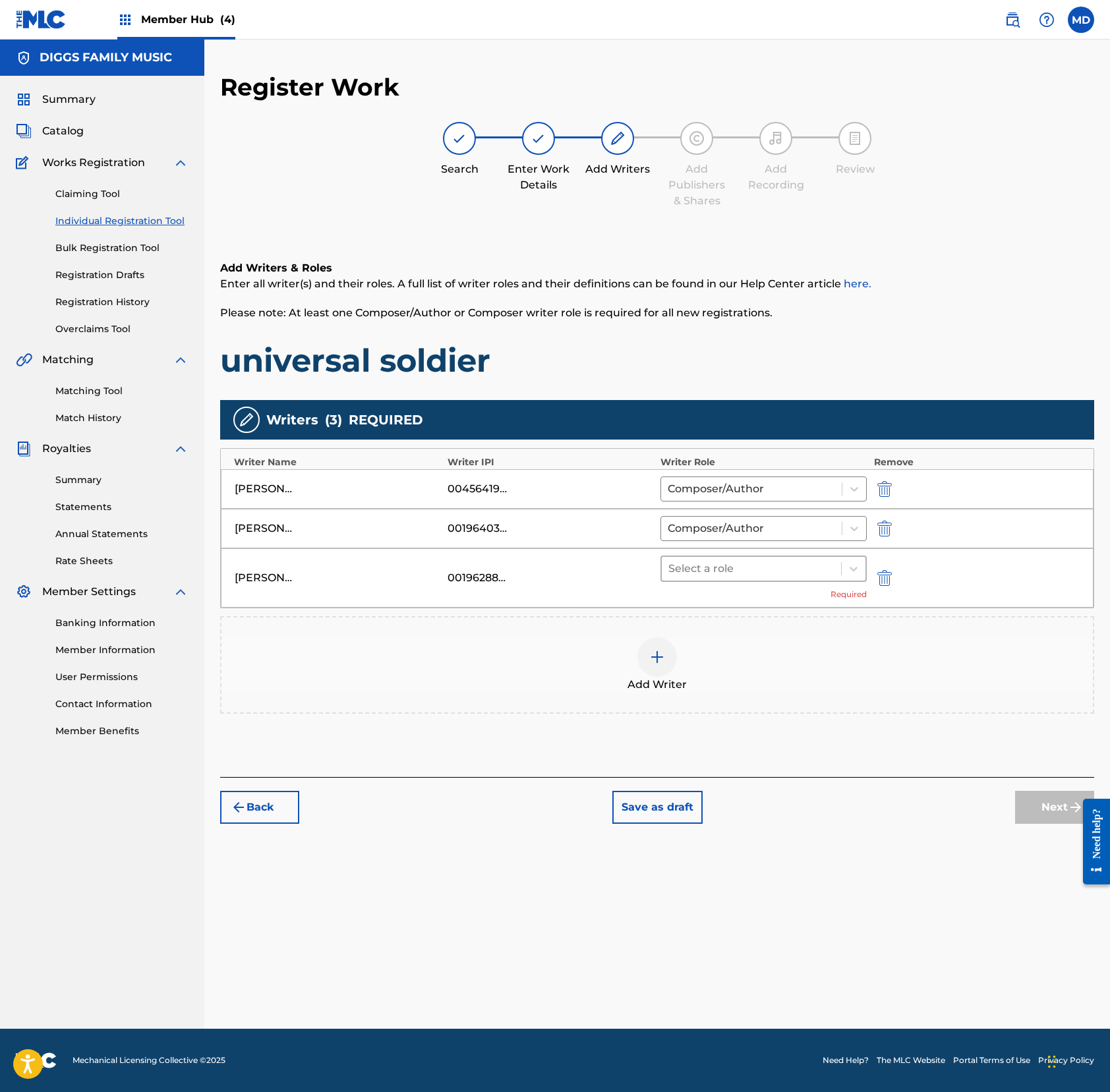
click at [791, 567] on div at bounding box center [751, 568] width 166 height 18
click at [731, 610] on div "Composer/Author" at bounding box center [763, 604] width 206 height 26
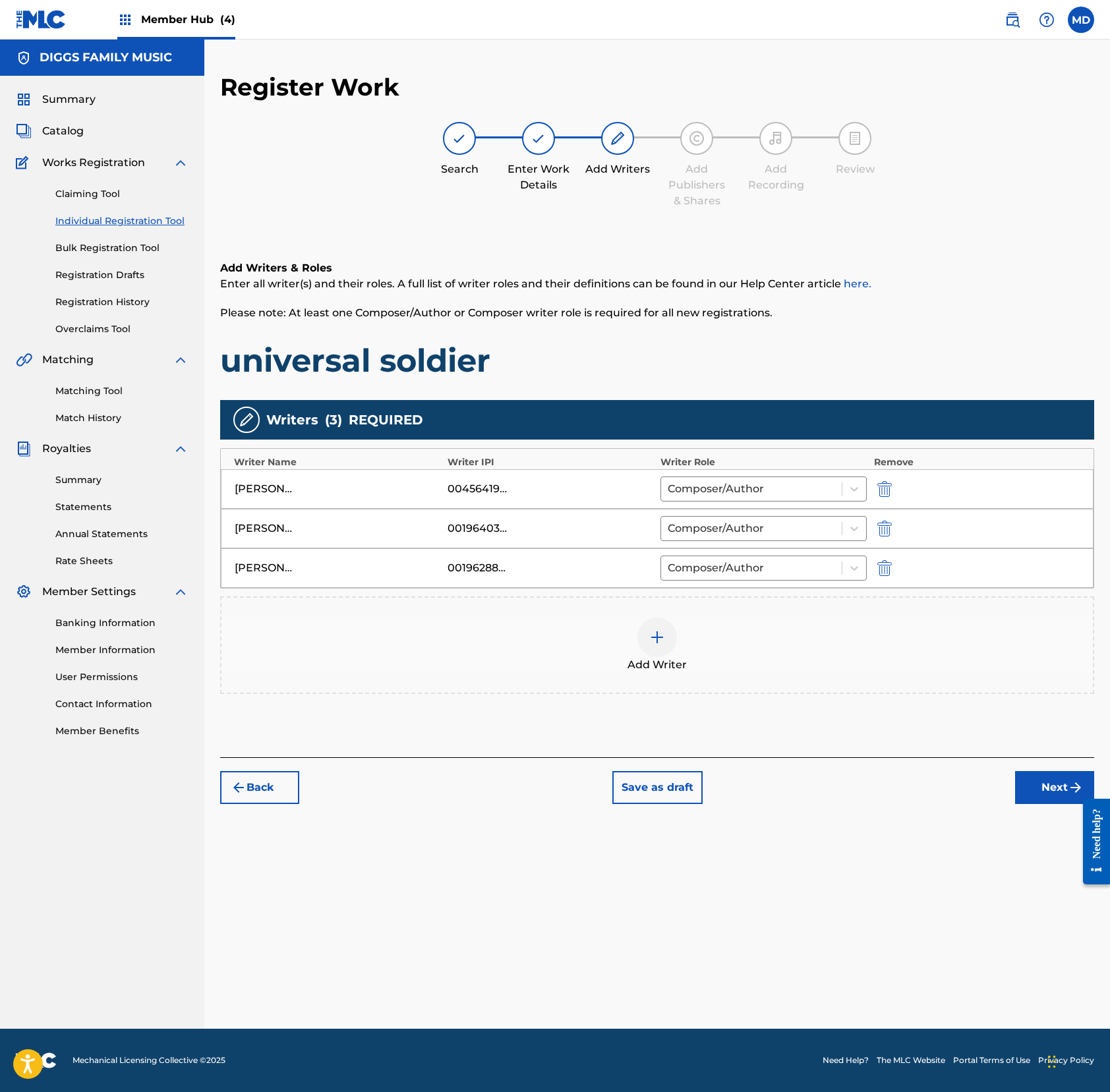
click at [659, 643] on img at bounding box center [657, 637] width 16 height 16
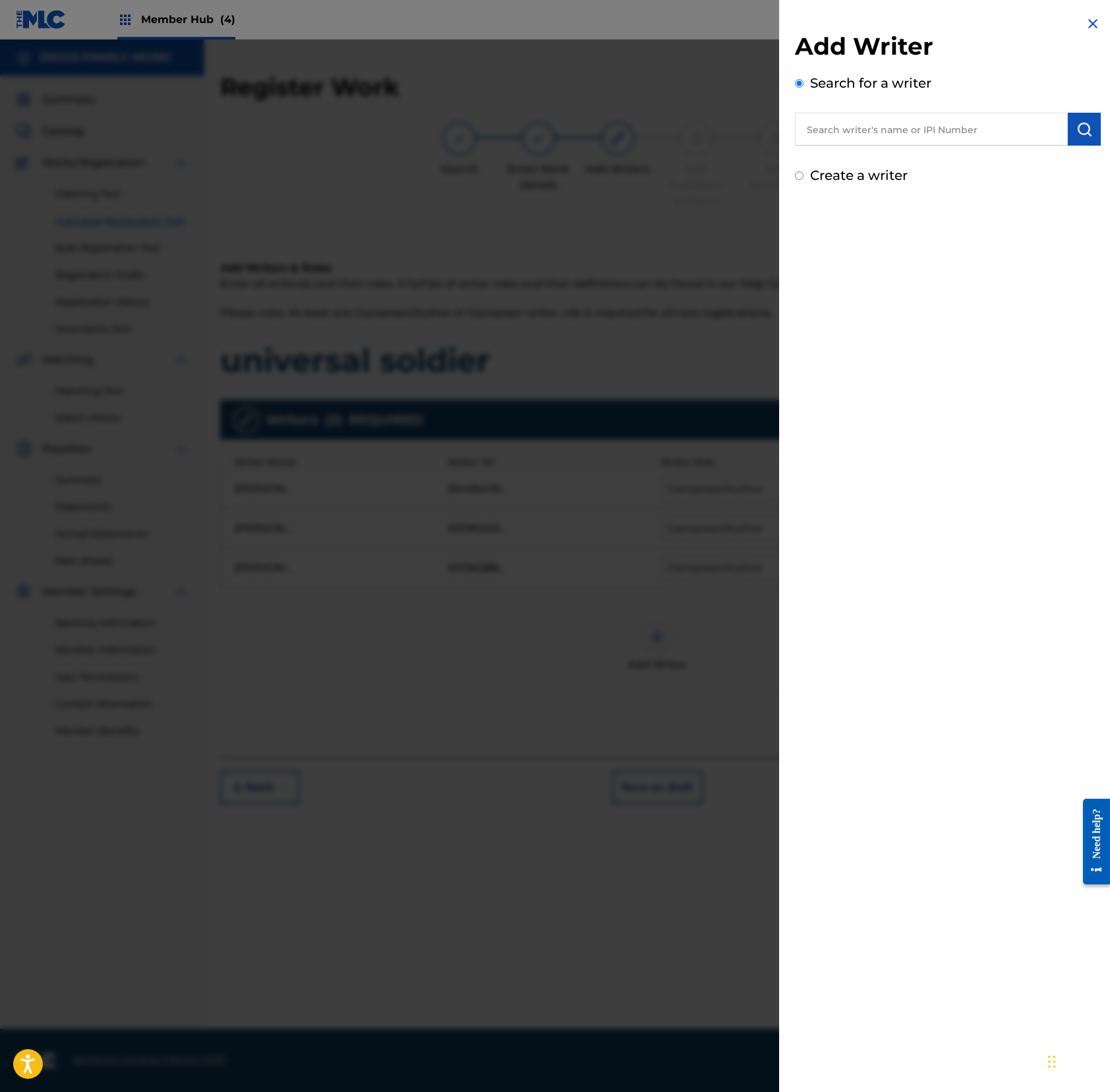
click at [899, 128] on input "text" at bounding box center [931, 129] width 273 height 33
paste input "611369075"
click at [802, 131] on input "611369075" at bounding box center [931, 129] width 273 height 33
type input "00611369075"
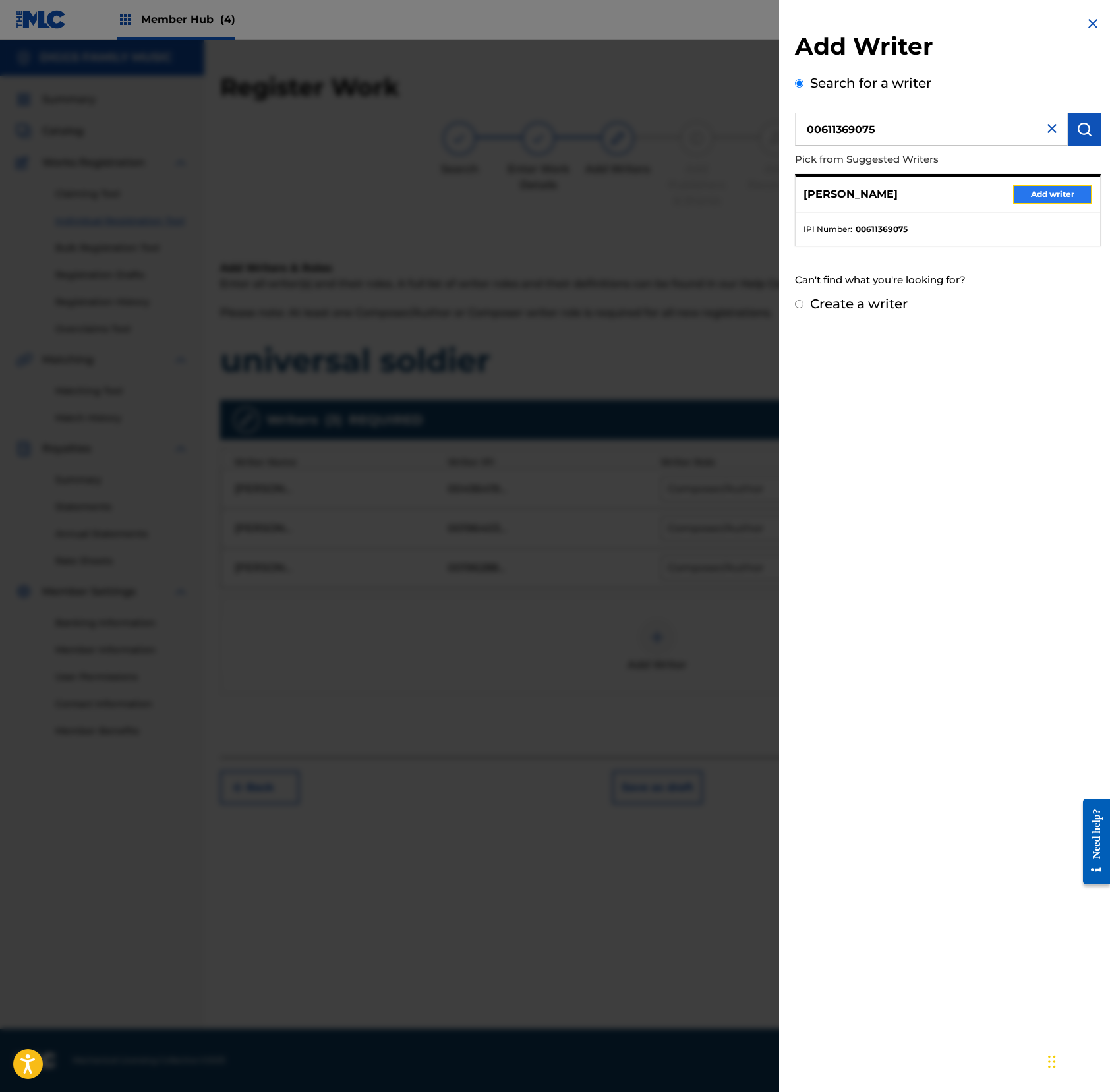
click at [1039, 190] on button "Add writer" at bounding box center [1052, 194] width 79 height 20
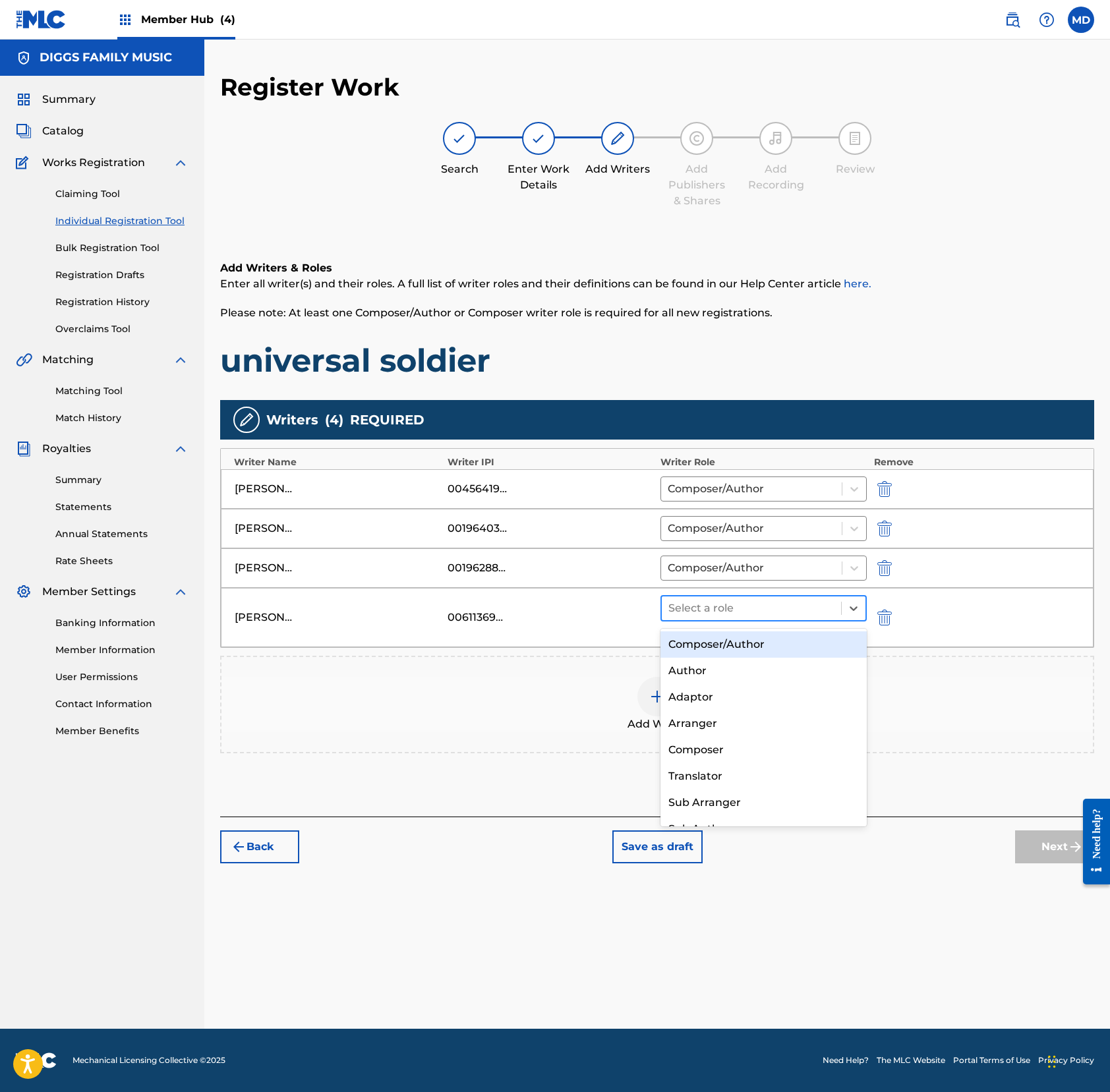
click at [699, 613] on div at bounding box center [751, 607] width 166 height 18
click at [707, 651] on div "Composer/Author" at bounding box center [763, 645] width 206 height 26
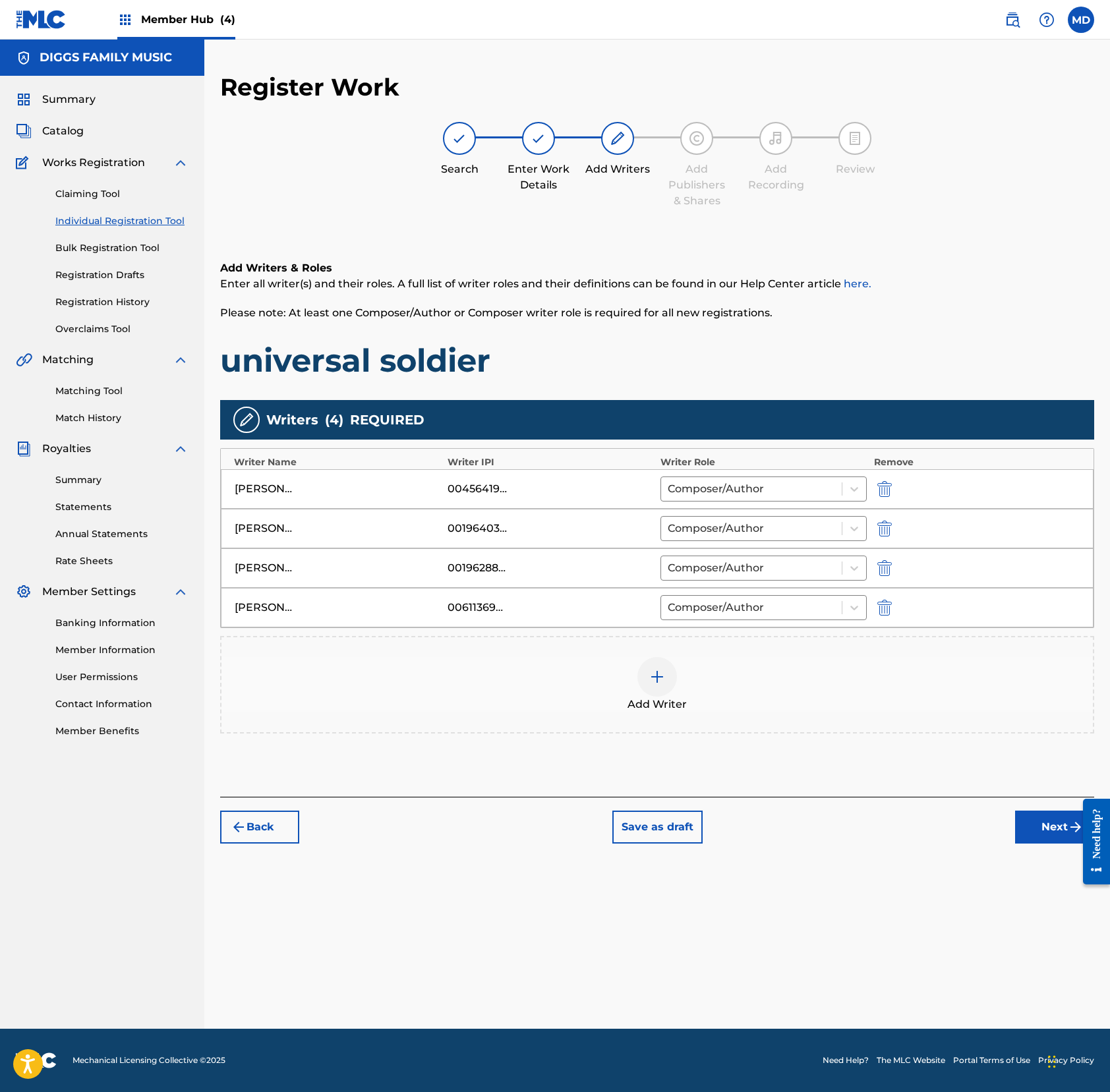
click at [649, 684] on img at bounding box center [657, 677] width 16 height 16
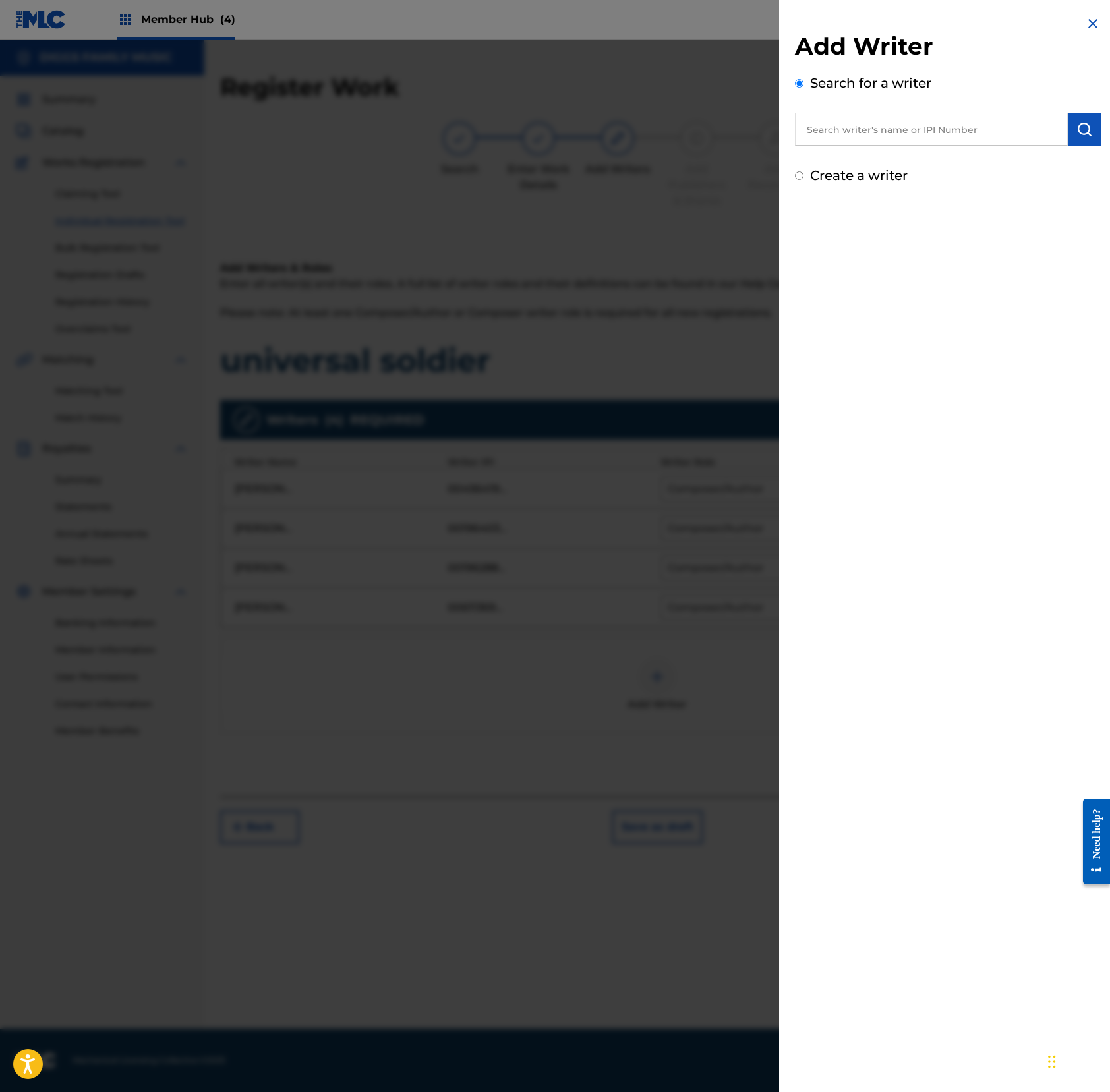
click at [931, 123] on input "text" at bounding box center [931, 129] width 273 height 33
paste input "[PERSON_NAME]"
click at [921, 161] on div "[PERSON_NAME]" at bounding box center [931, 159] width 272 height 24
type input "[PERSON_NAME]"
click at [1039, 131] on img "submit" at bounding box center [1084, 129] width 16 height 16
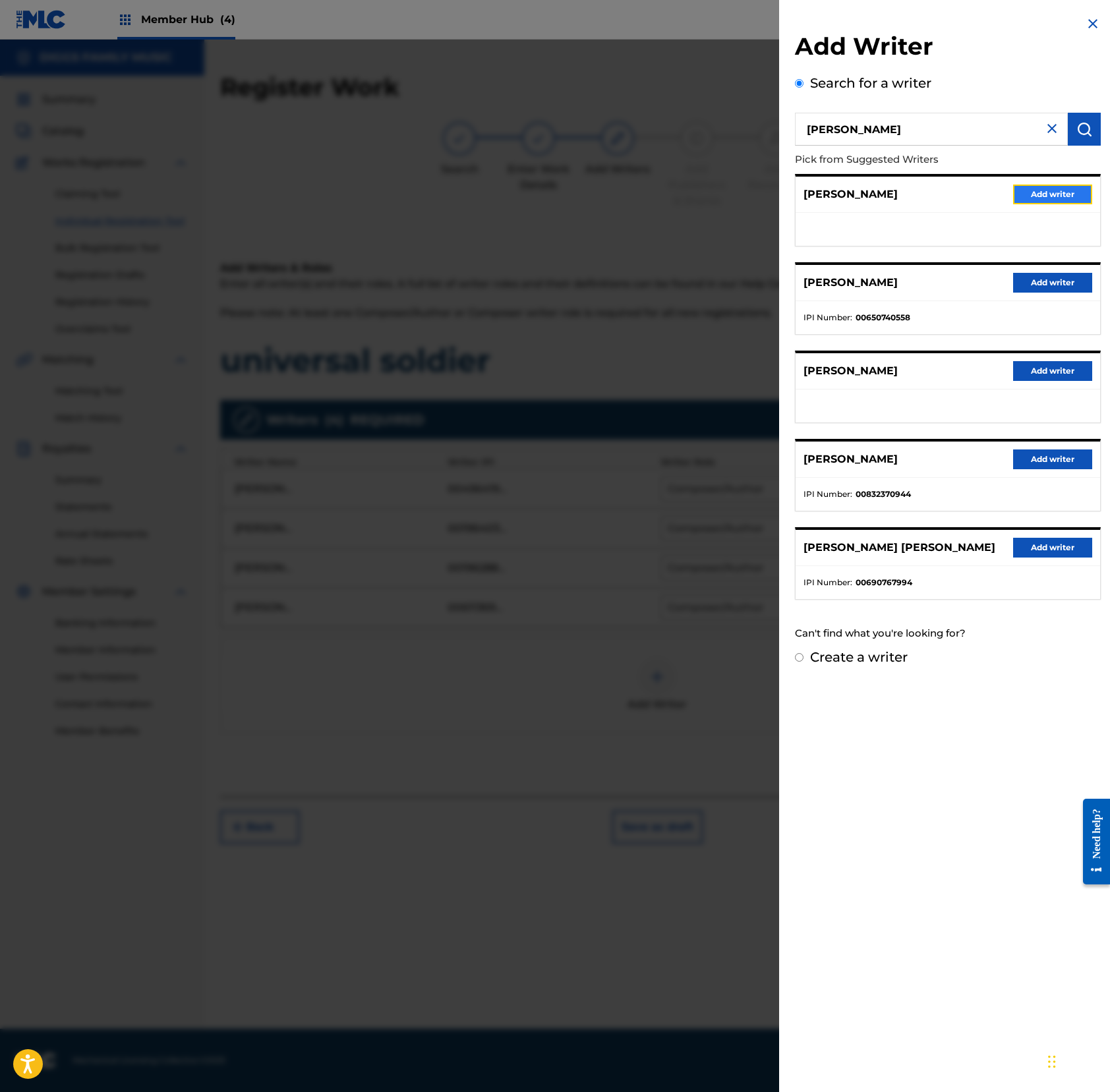
click at [1039, 193] on button "Add writer" at bounding box center [1052, 194] width 79 height 20
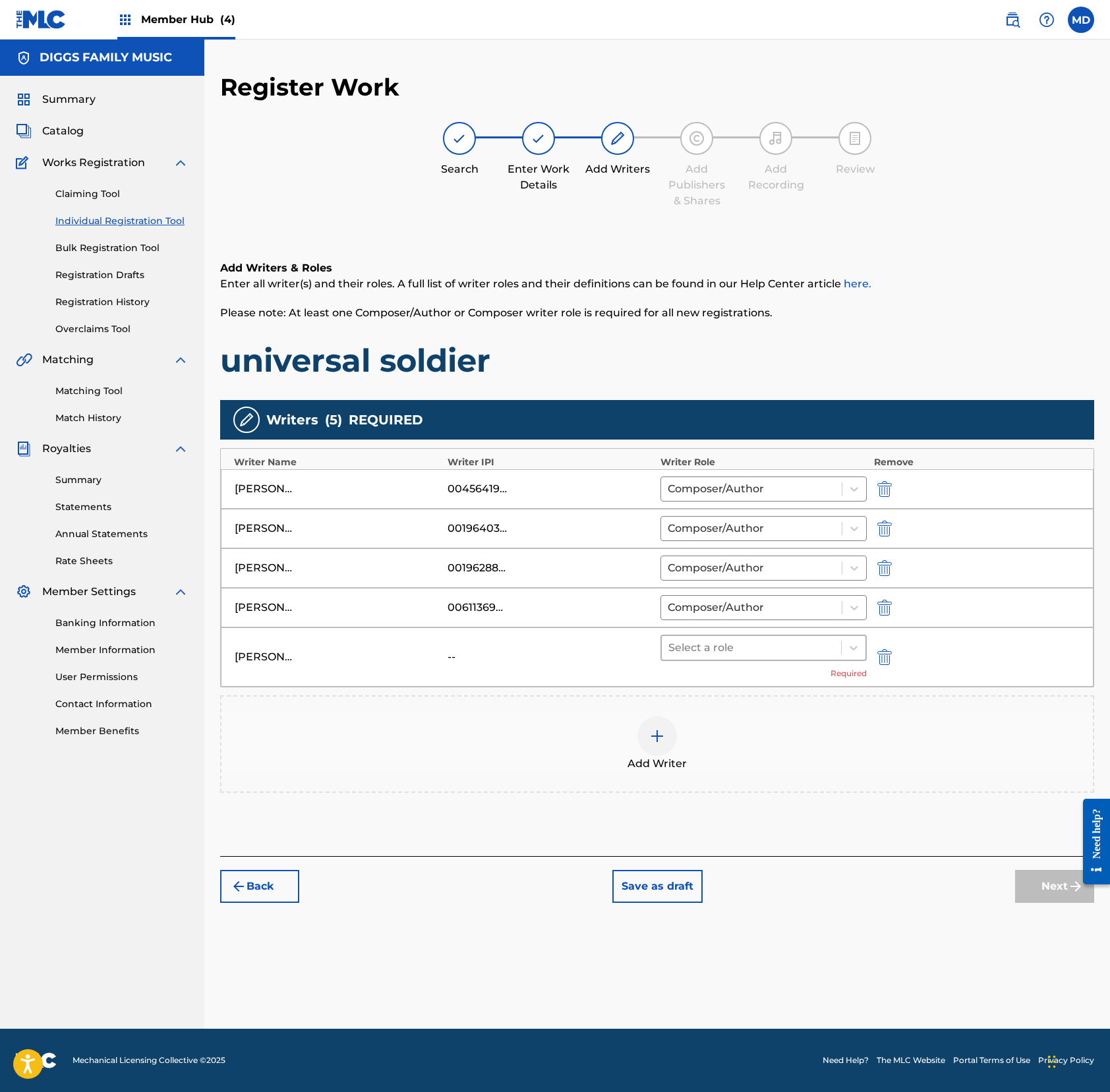
click at [745, 655] on div at bounding box center [751, 648] width 166 height 18
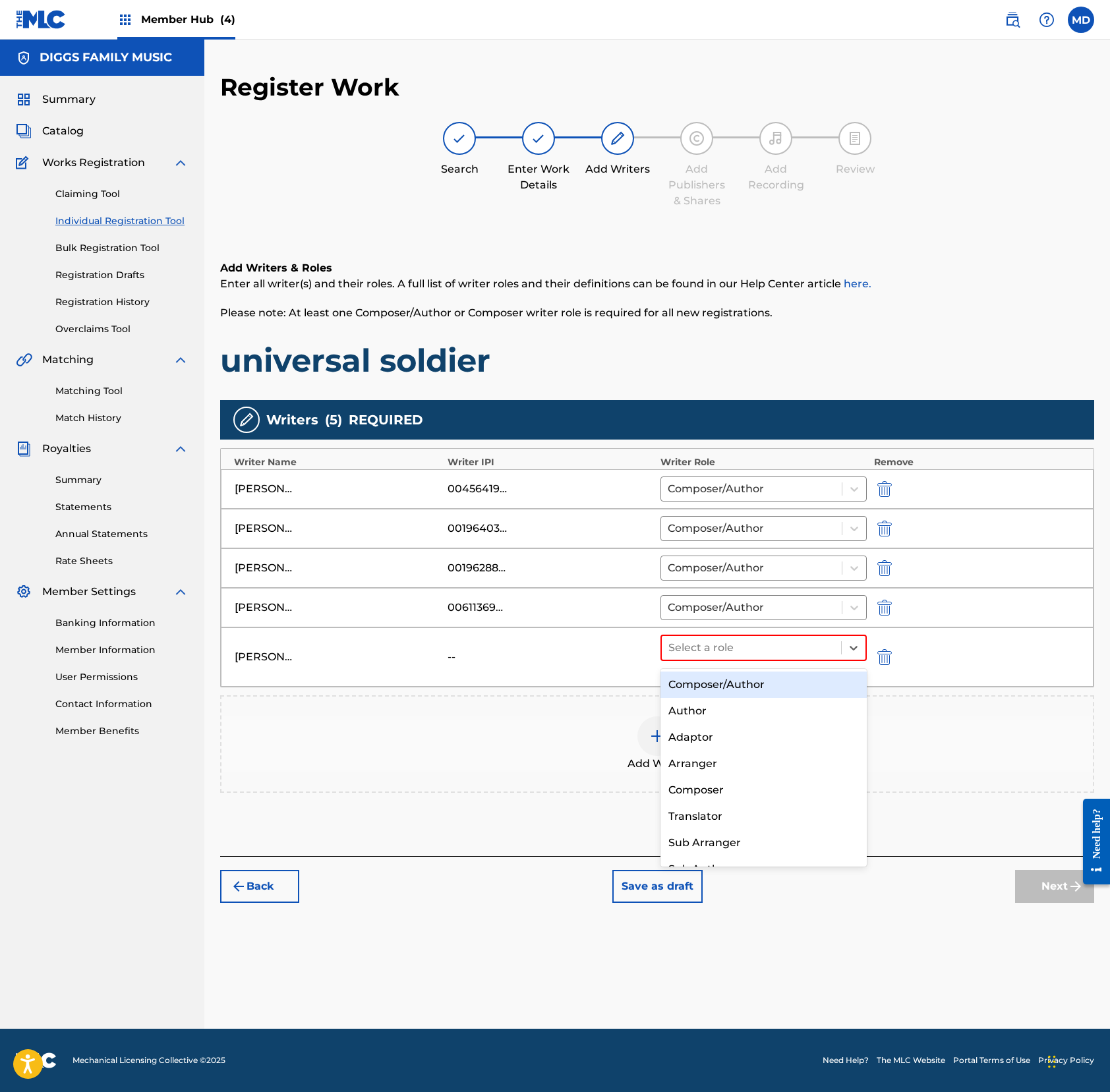
click at [772, 687] on div "Composer/Author" at bounding box center [763, 685] width 206 height 26
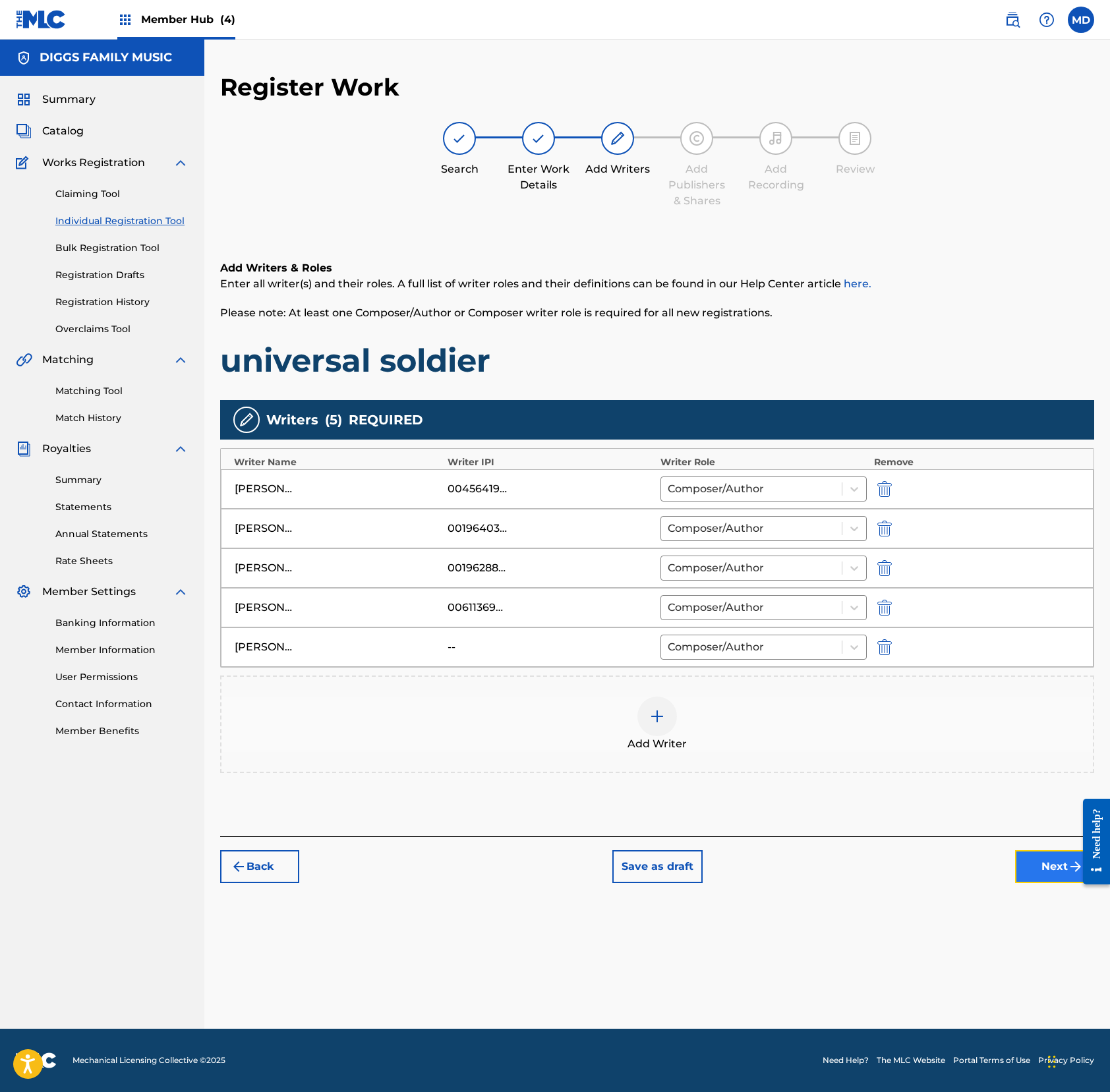
click at [1034, 868] on button "Next" at bounding box center [1054, 867] width 79 height 33
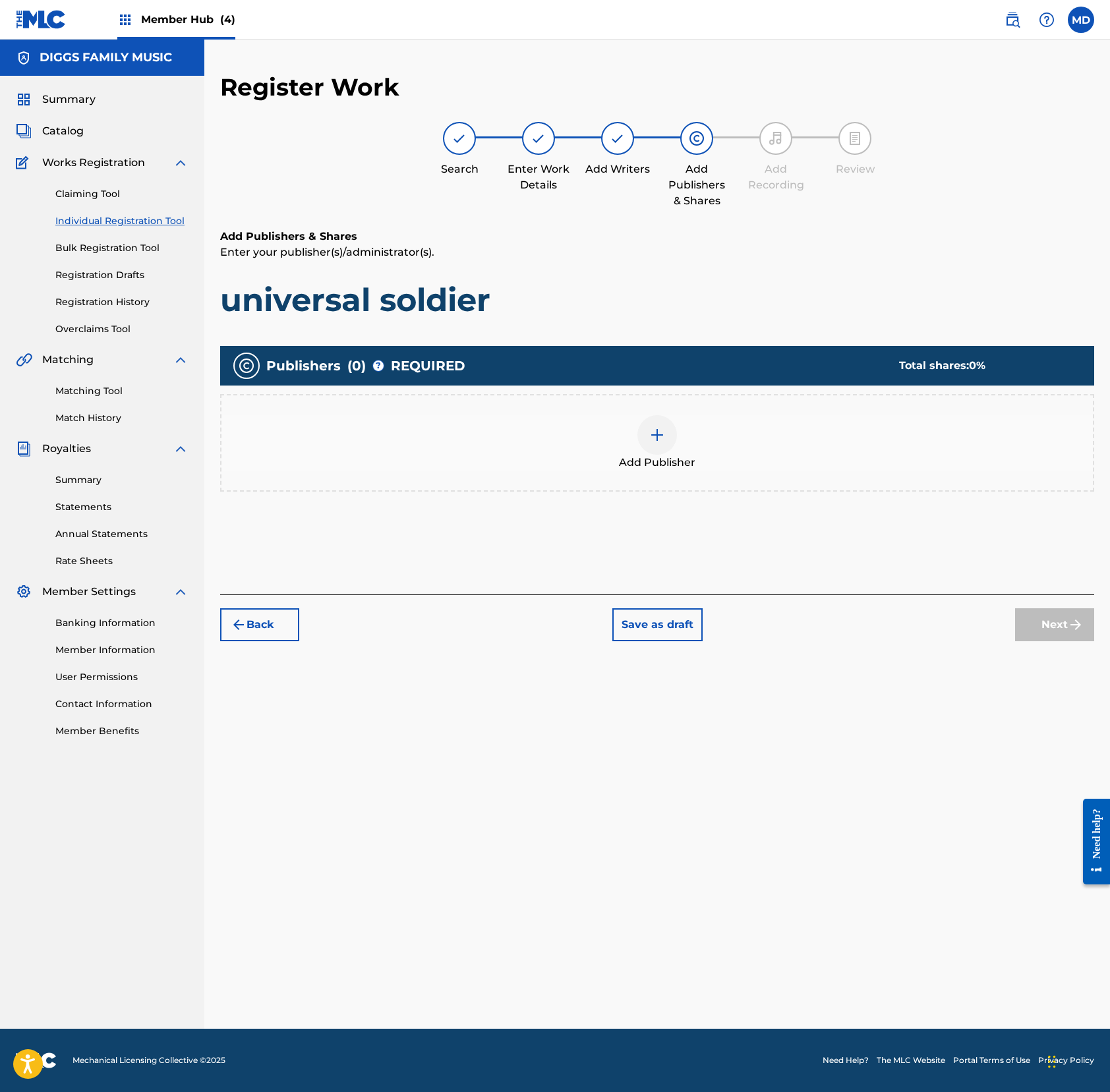
click at [653, 428] on img at bounding box center [657, 435] width 16 height 16
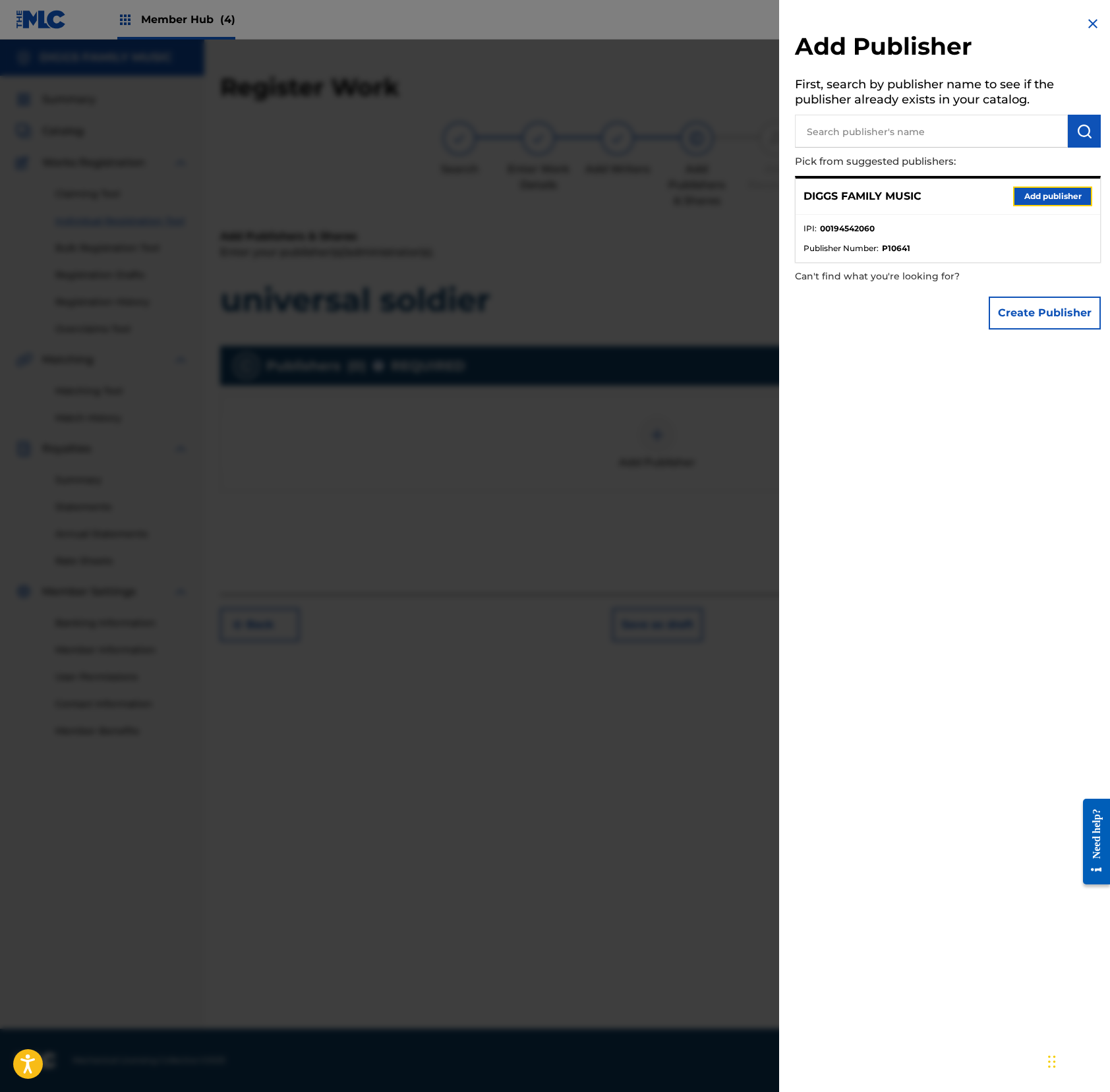
click at [1029, 200] on button "Add publisher" at bounding box center [1052, 196] width 79 height 20
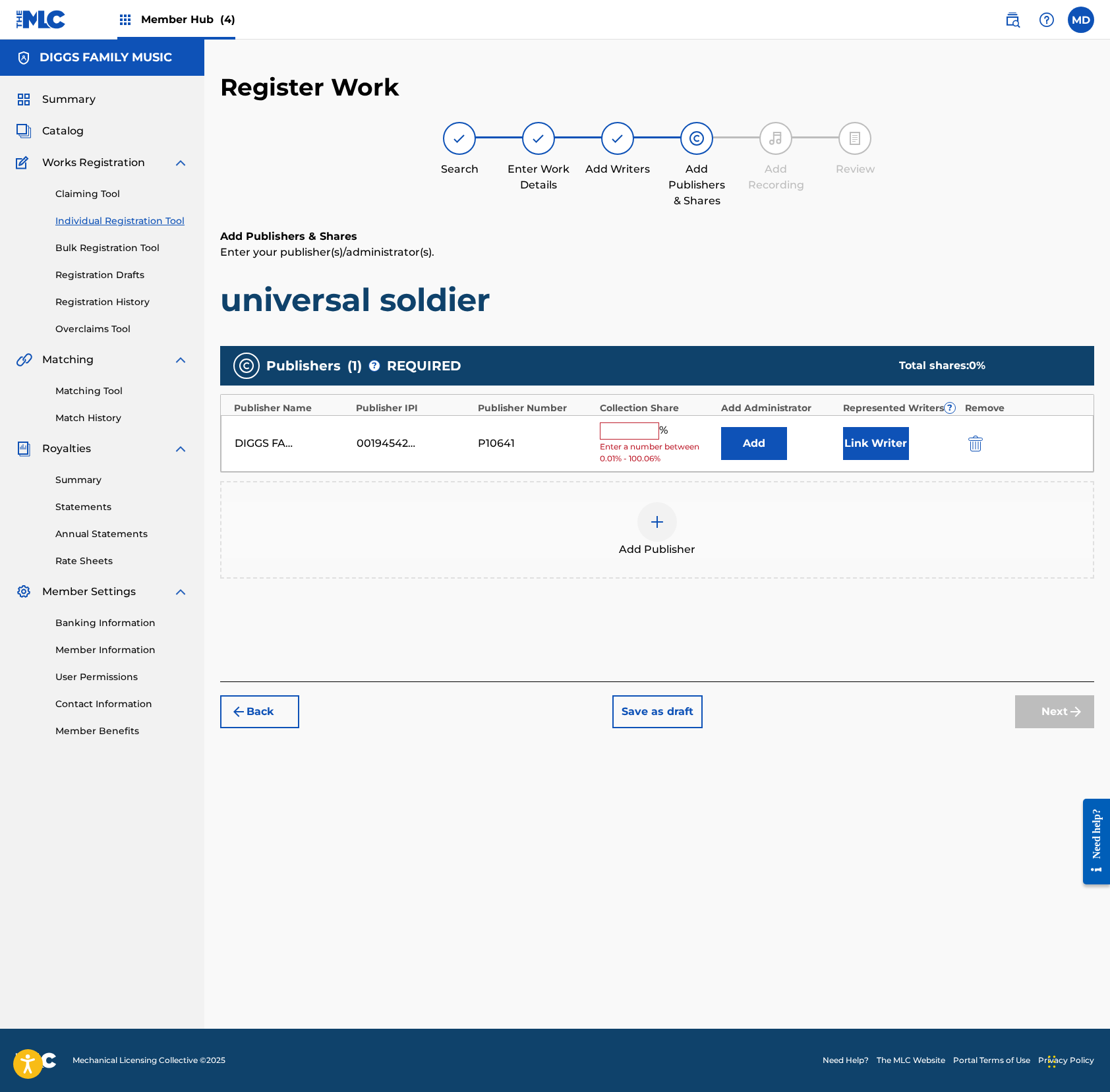
click at [626, 434] on input "text" at bounding box center [629, 431] width 59 height 17
type input "100"
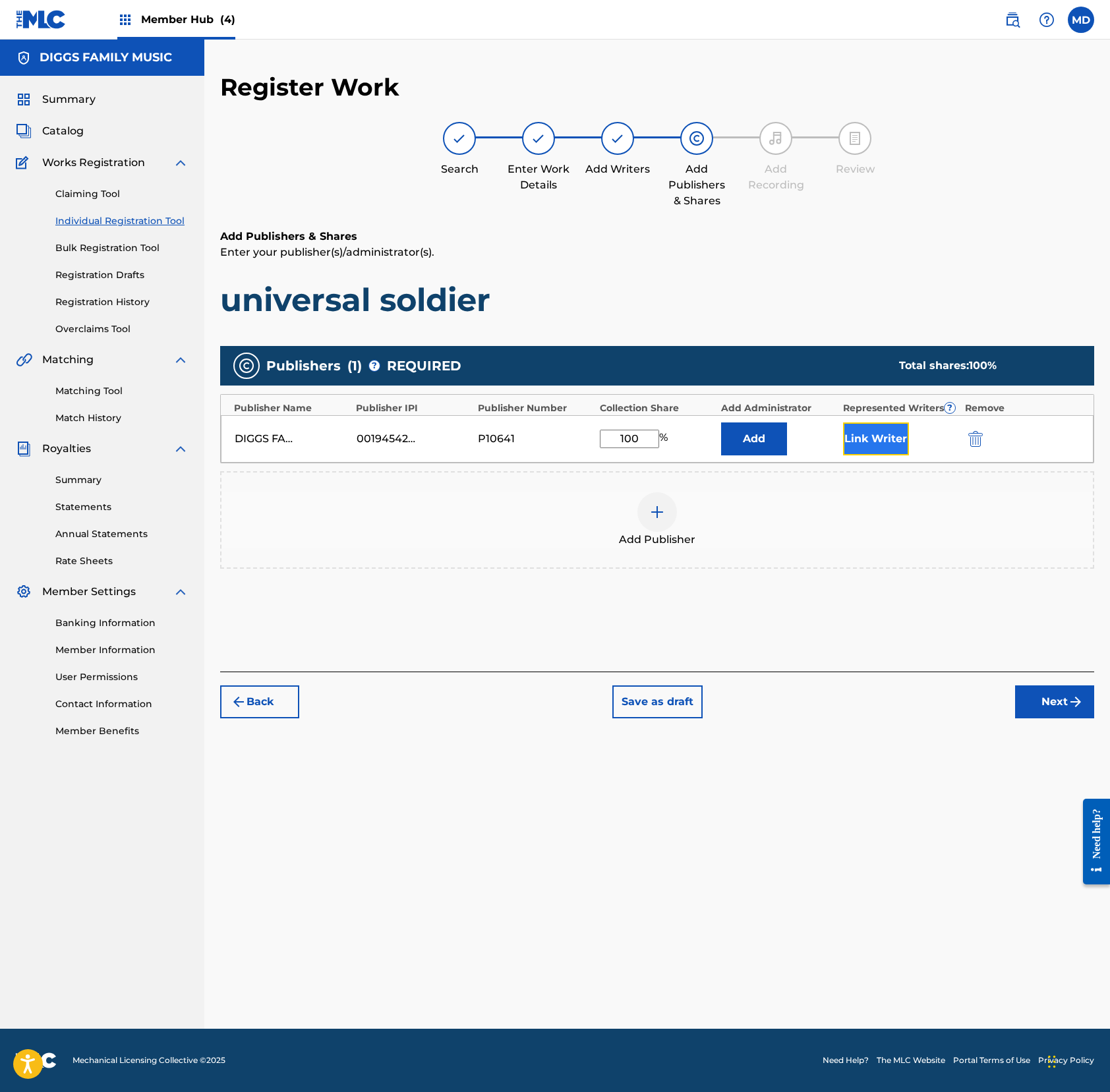
click at [875, 444] on button "Link Writer" at bounding box center [876, 439] width 66 height 33
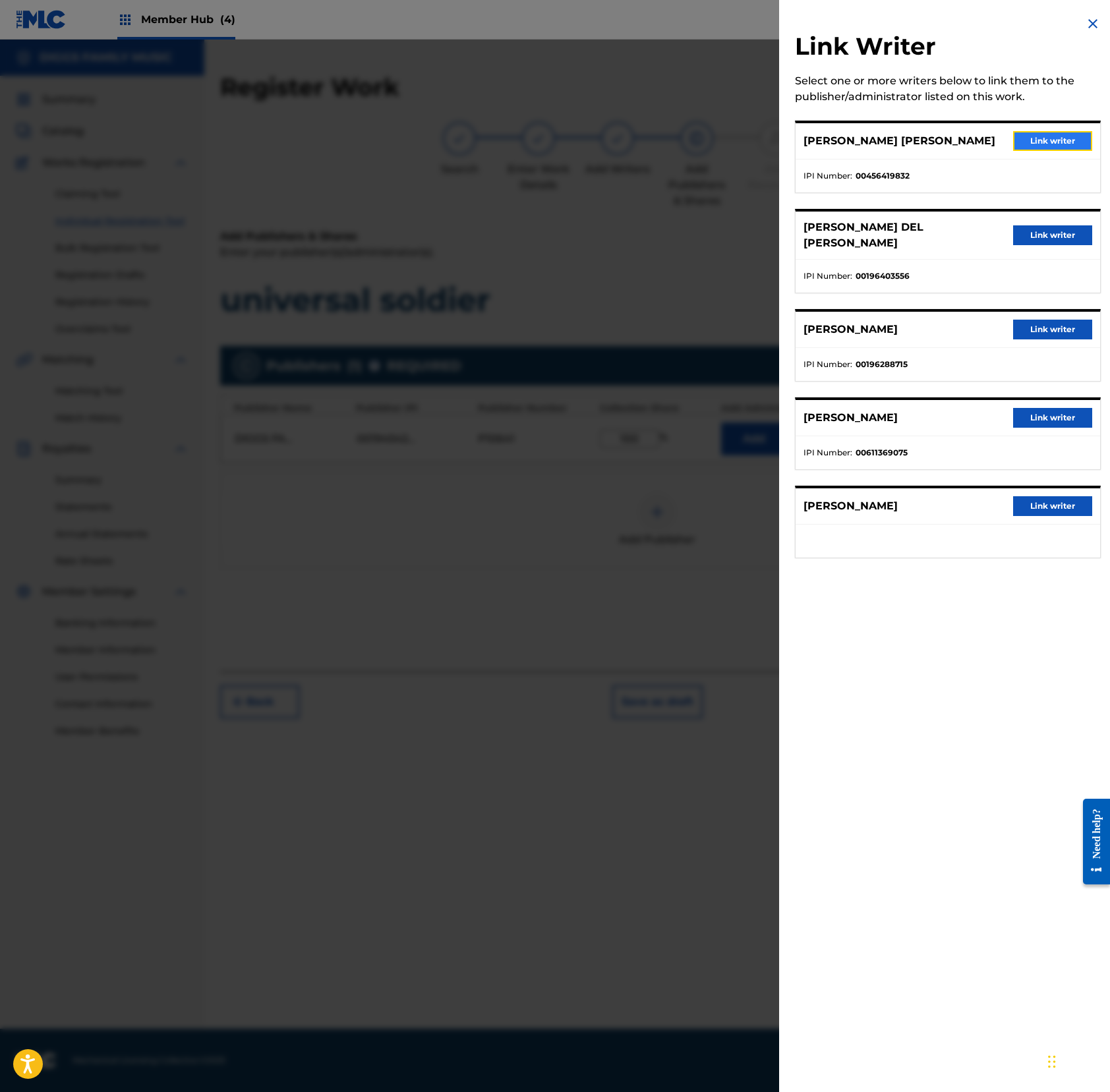
click at [1039, 139] on button "Link writer" at bounding box center [1052, 141] width 79 height 20
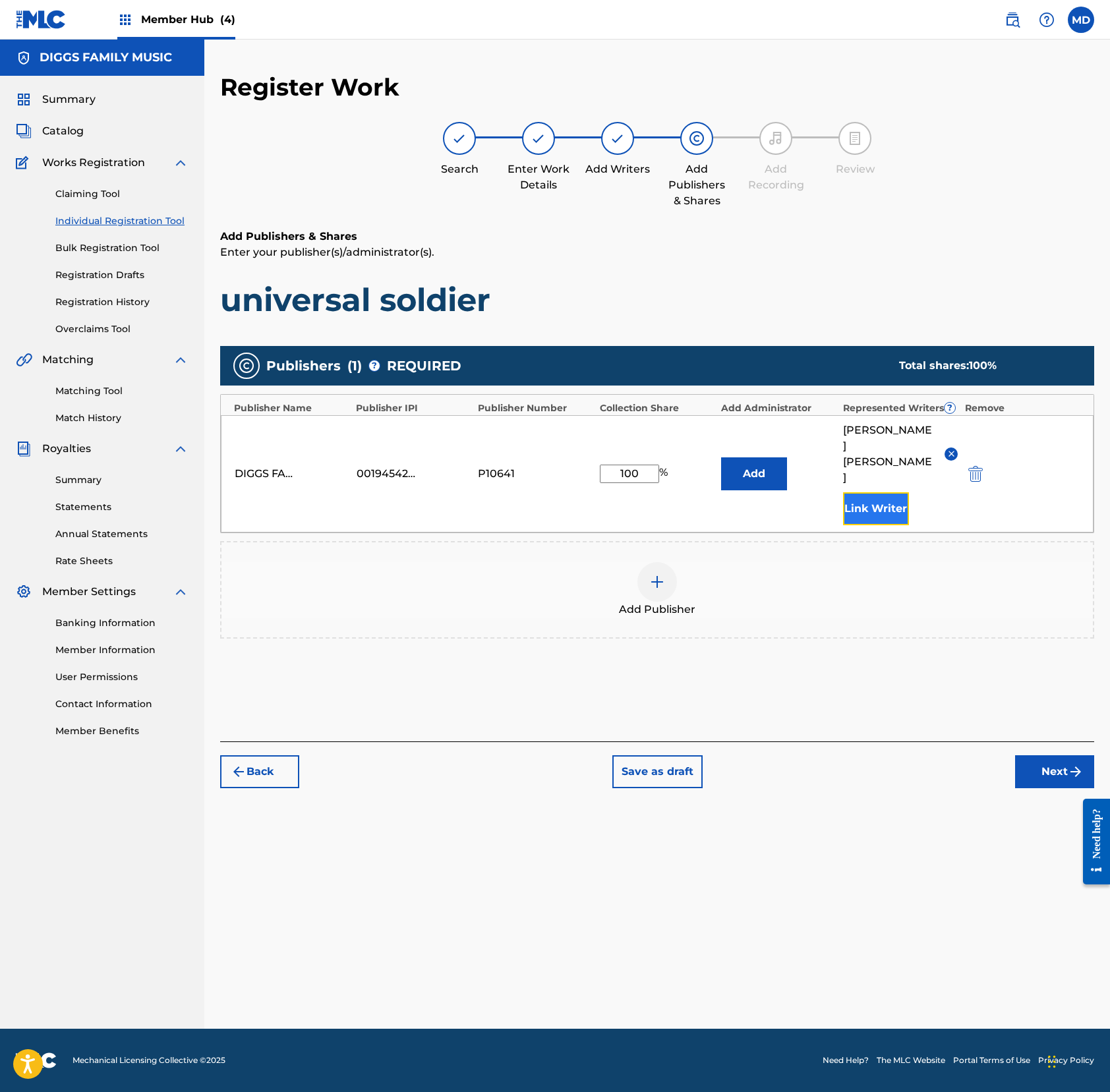
click at [864, 492] on button "Link Writer" at bounding box center [876, 509] width 66 height 33
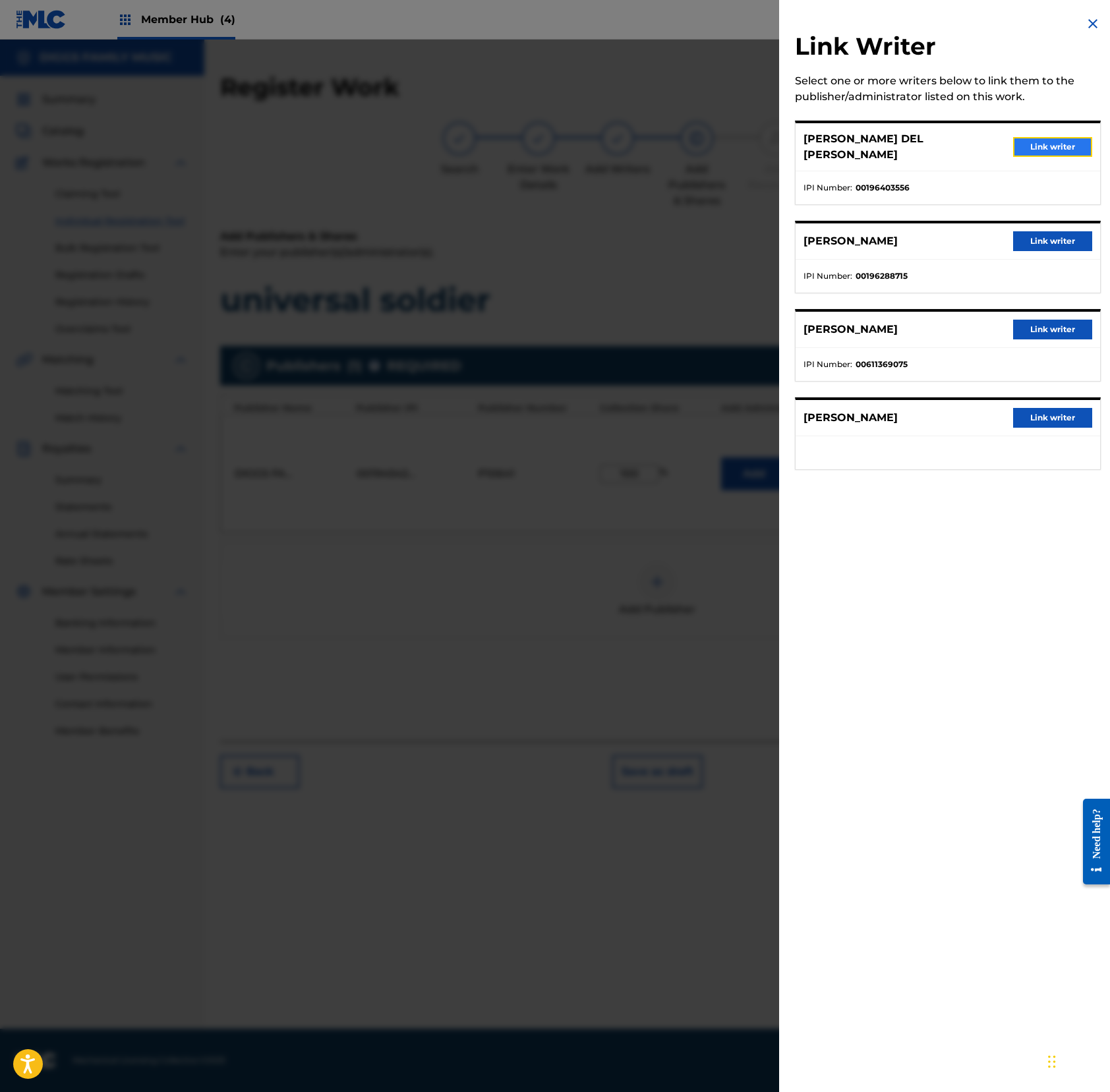
click at [1039, 138] on button "Link writer" at bounding box center [1052, 146] width 79 height 20
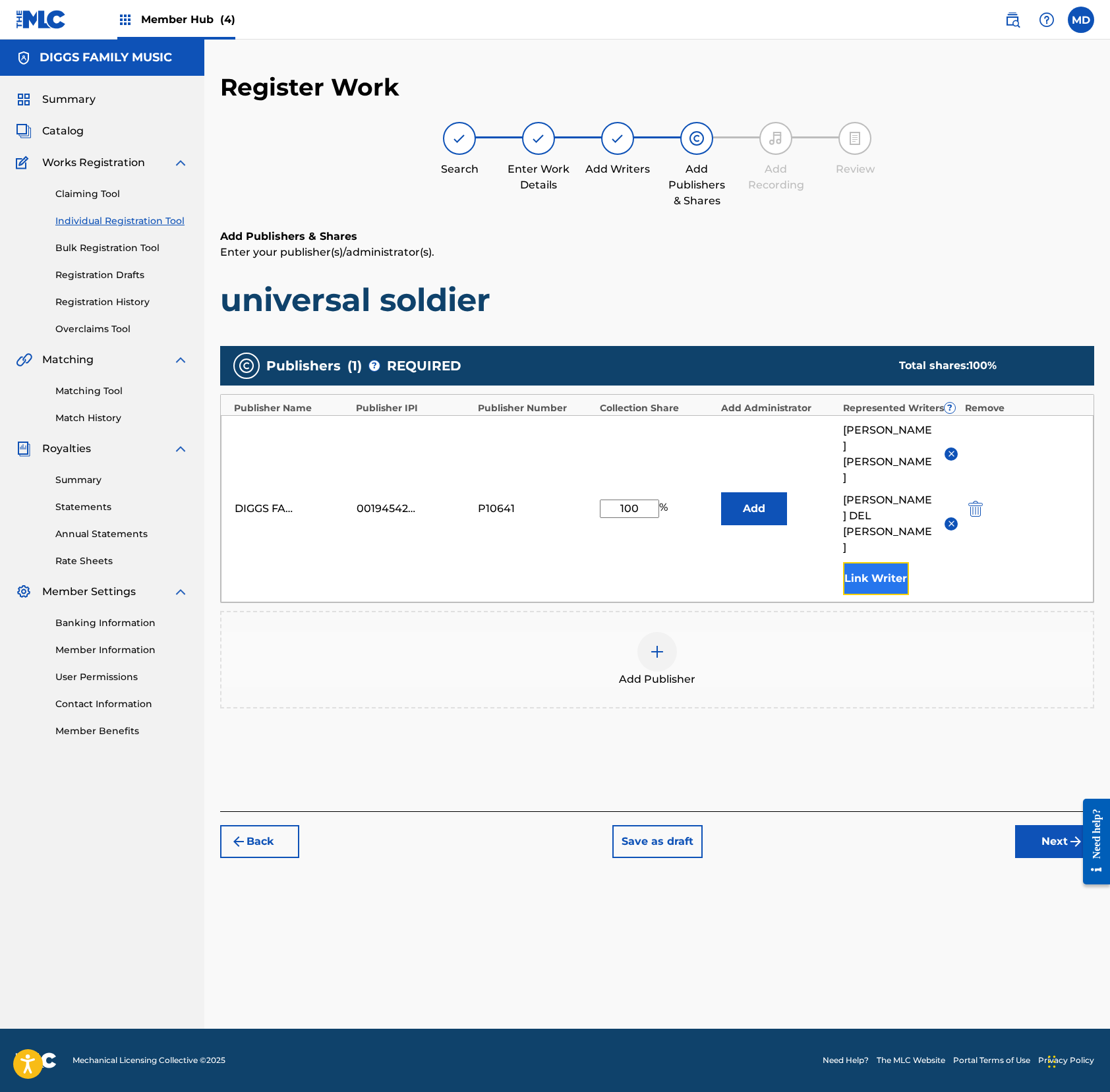
click at [857, 562] on button "Link Writer" at bounding box center [876, 579] width 66 height 33
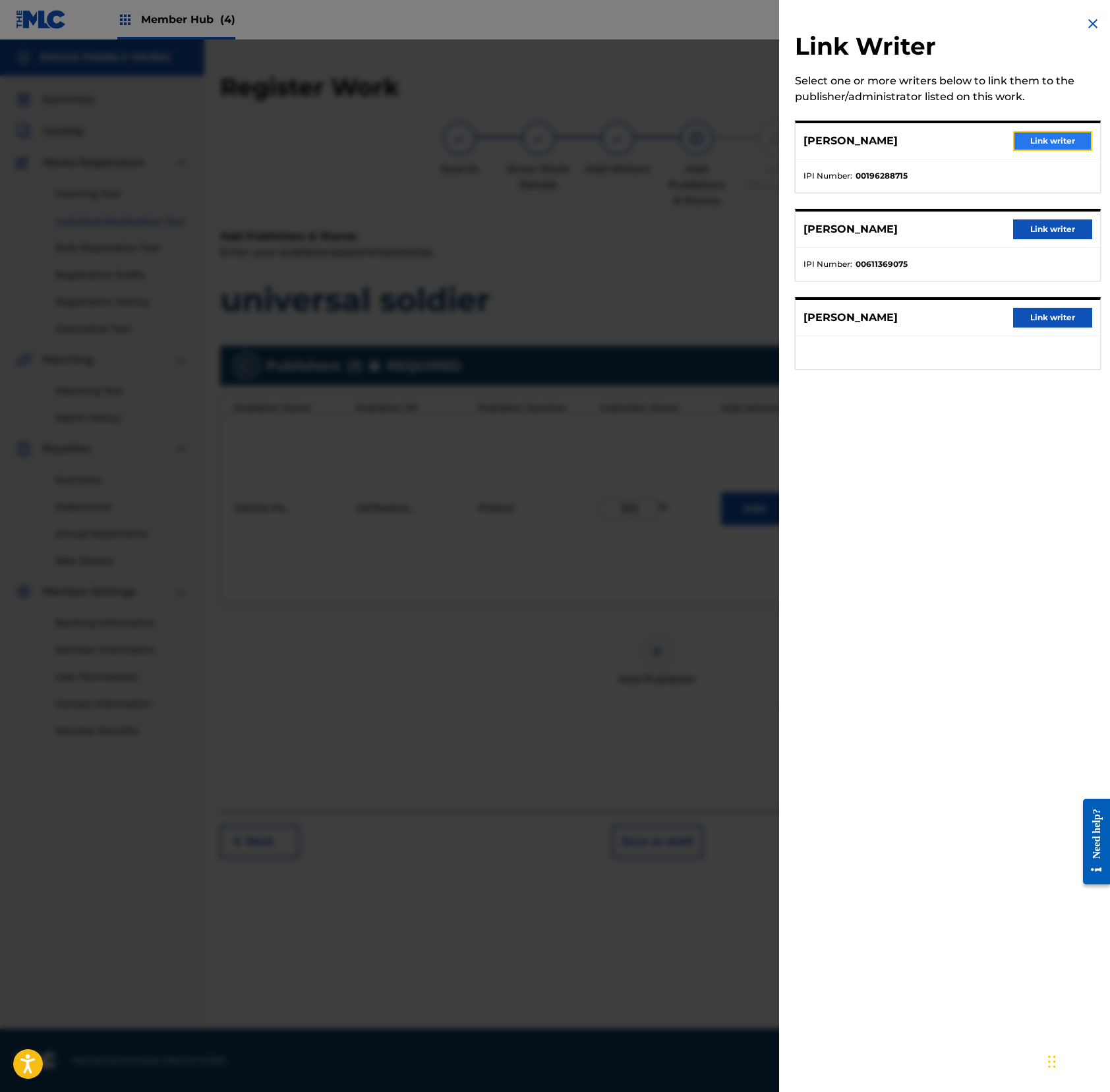
click at [1039, 141] on button "Link writer" at bounding box center [1052, 141] width 79 height 20
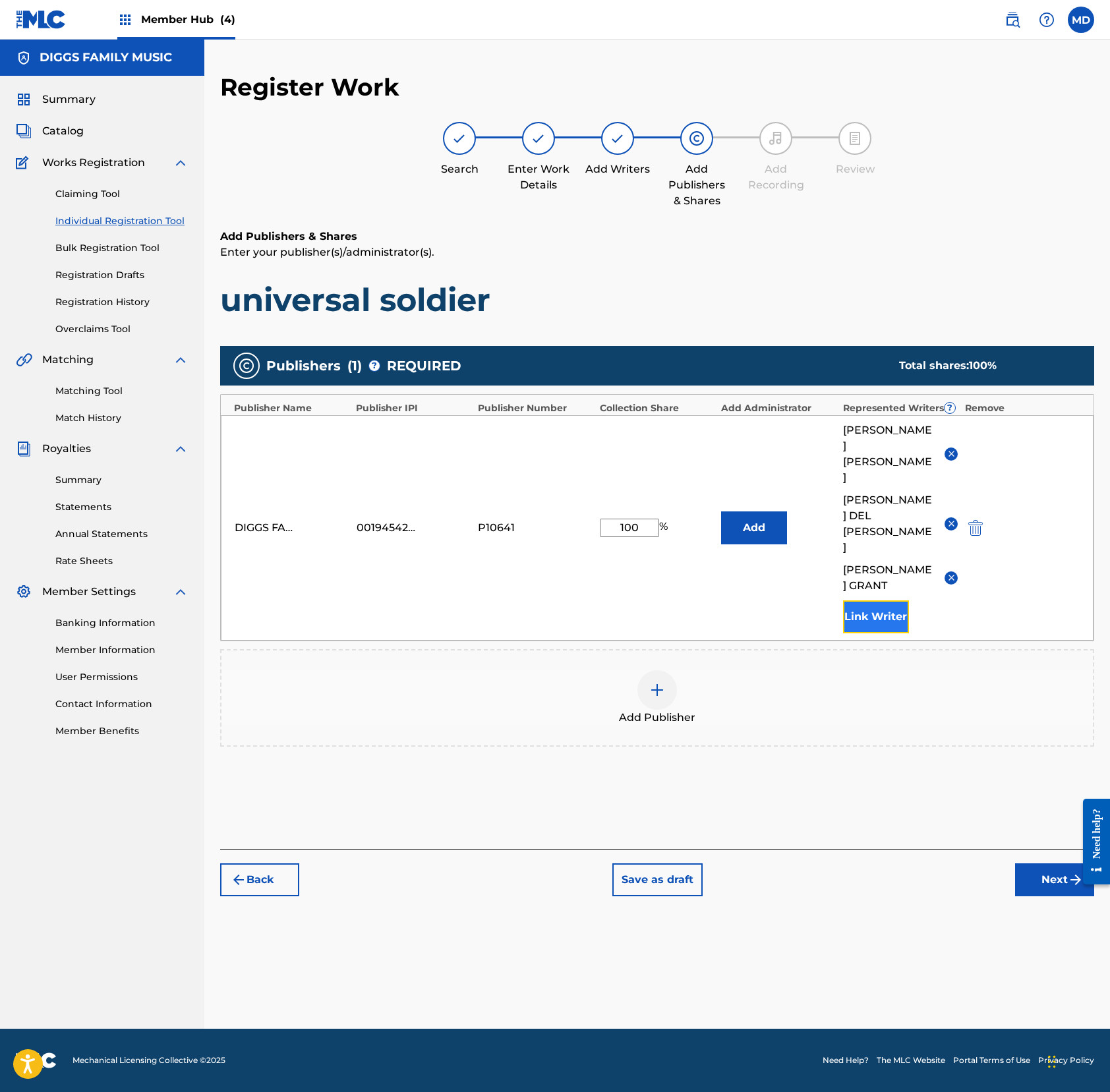
click at [857, 600] on button "Link Writer" at bounding box center [876, 617] width 66 height 33
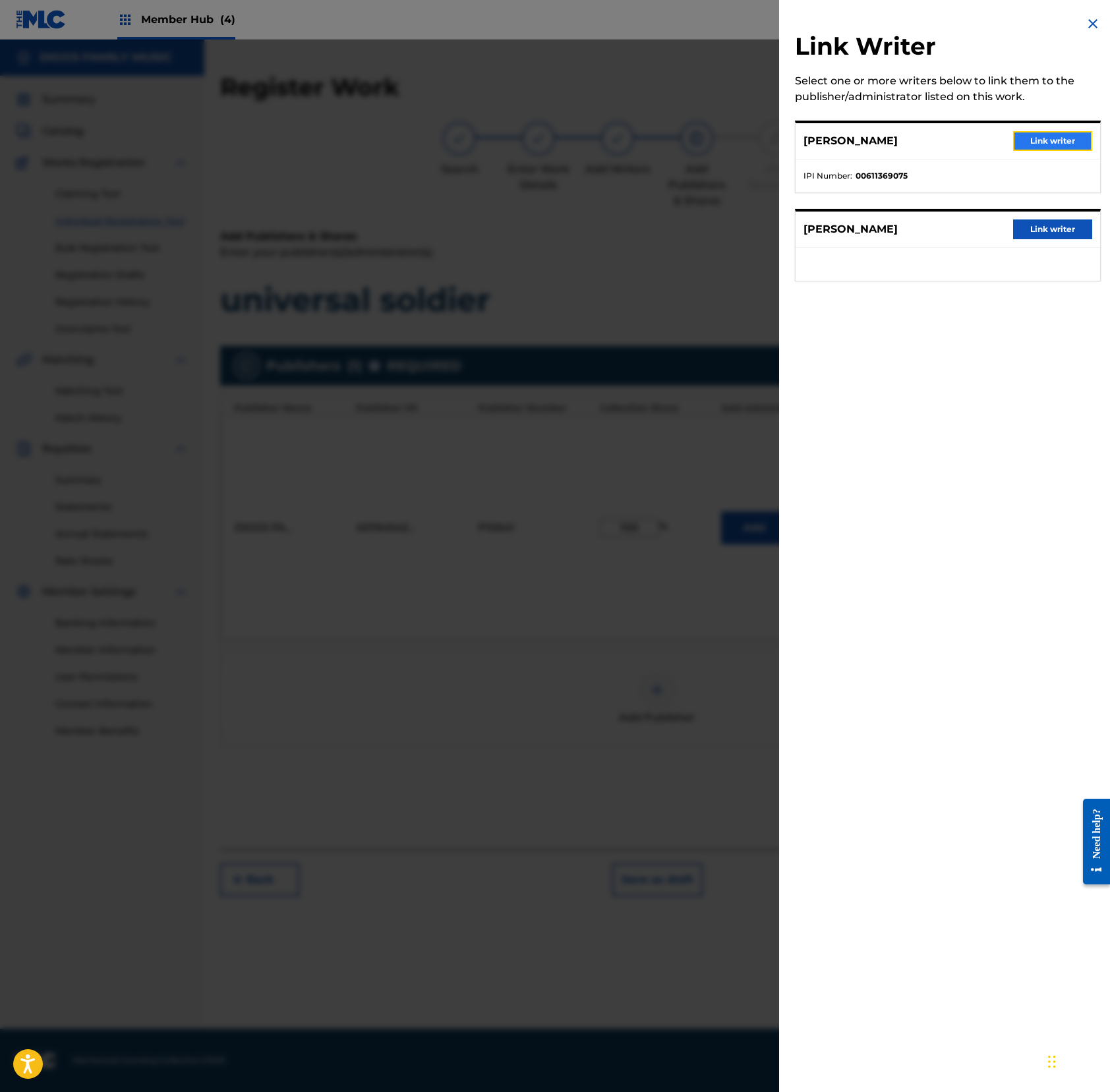
click at [1039, 141] on button "Link writer" at bounding box center [1052, 141] width 79 height 20
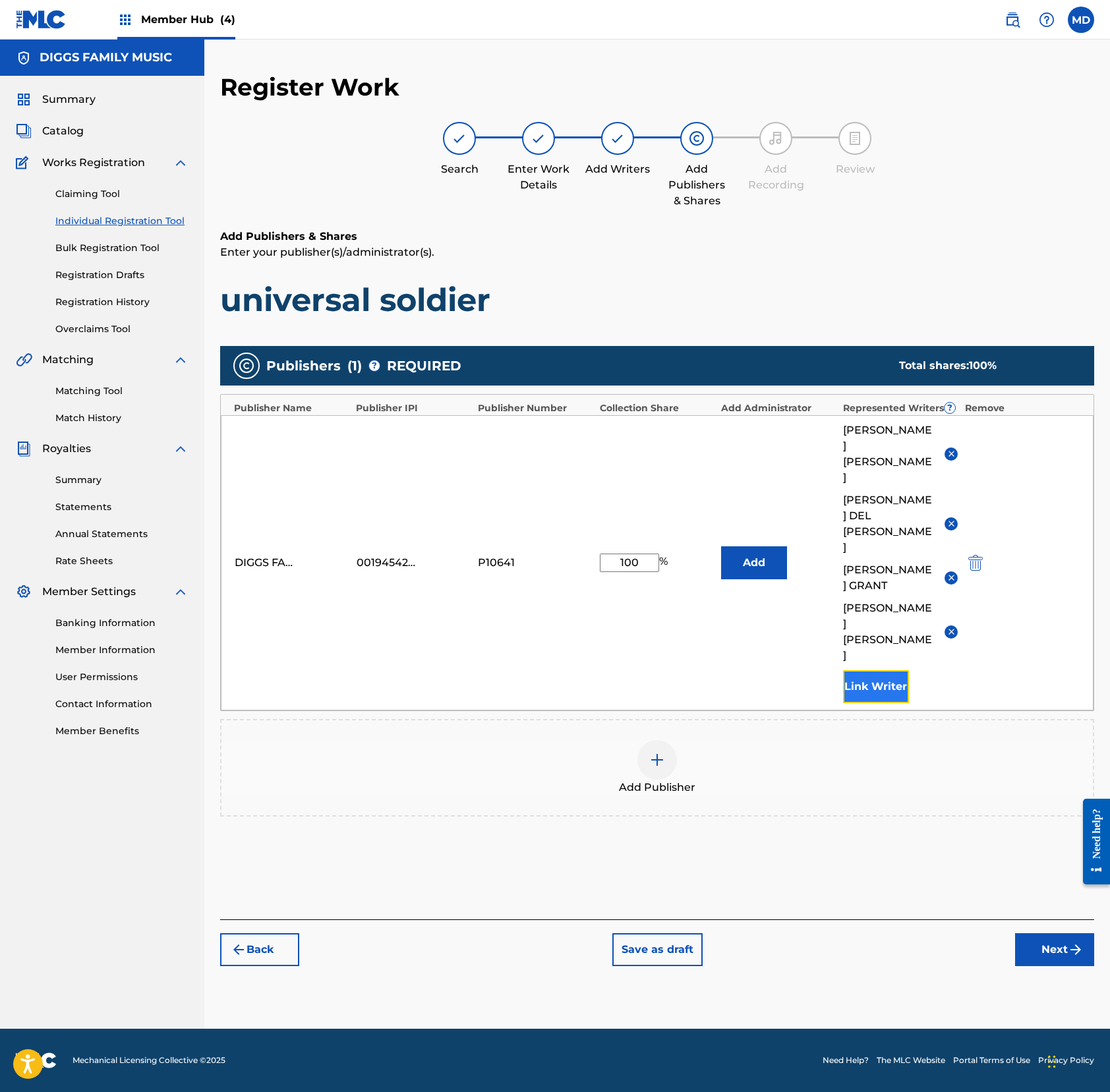
click at [850, 670] on button "Link Writer" at bounding box center [876, 687] width 66 height 33
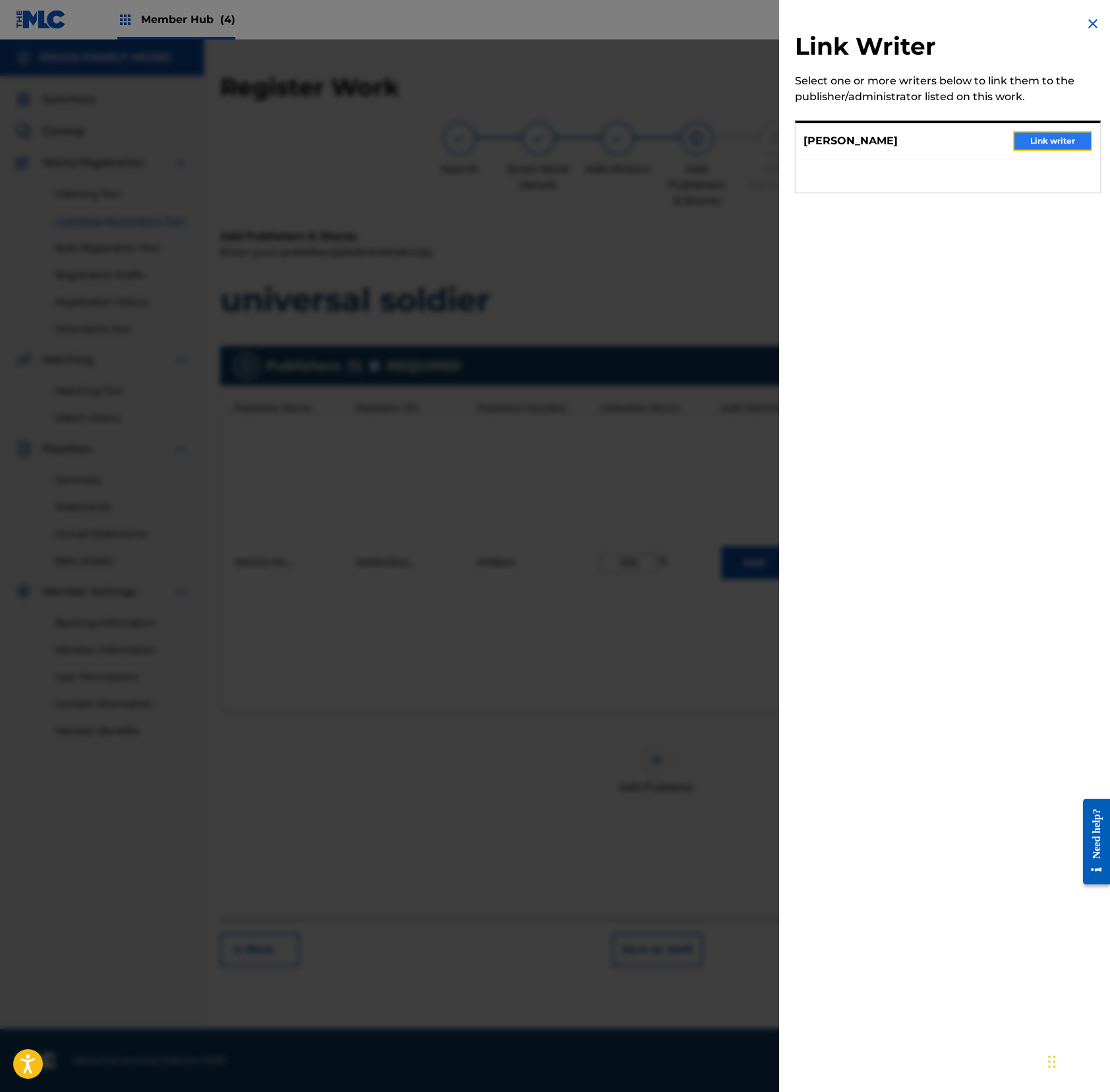
click at [1039, 138] on button "Link writer" at bounding box center [1052, 141] width 79 height 20
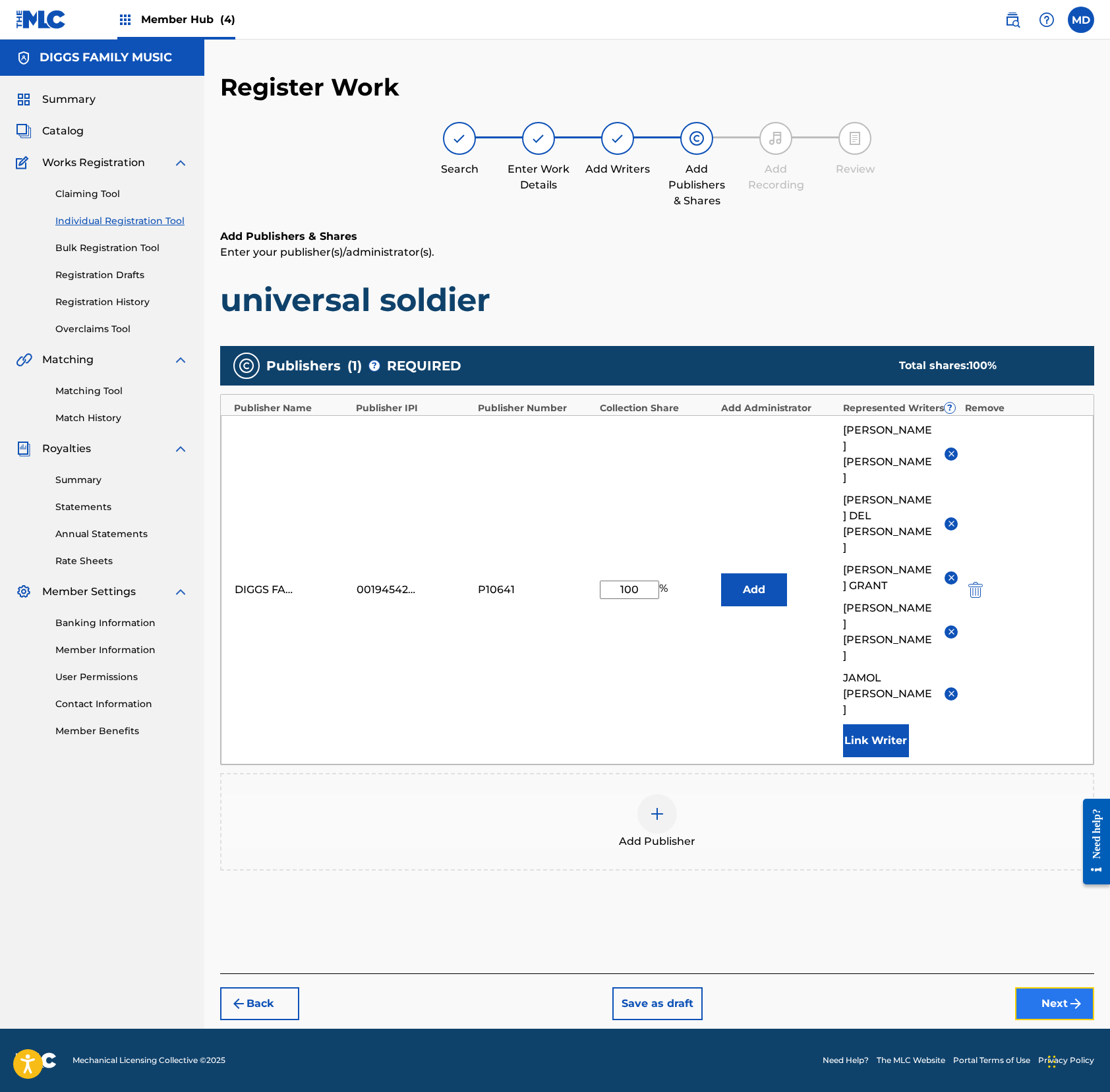
click at [1036, 987] on button "Next" at bounding box center [1054, 1004] width 79 height 33
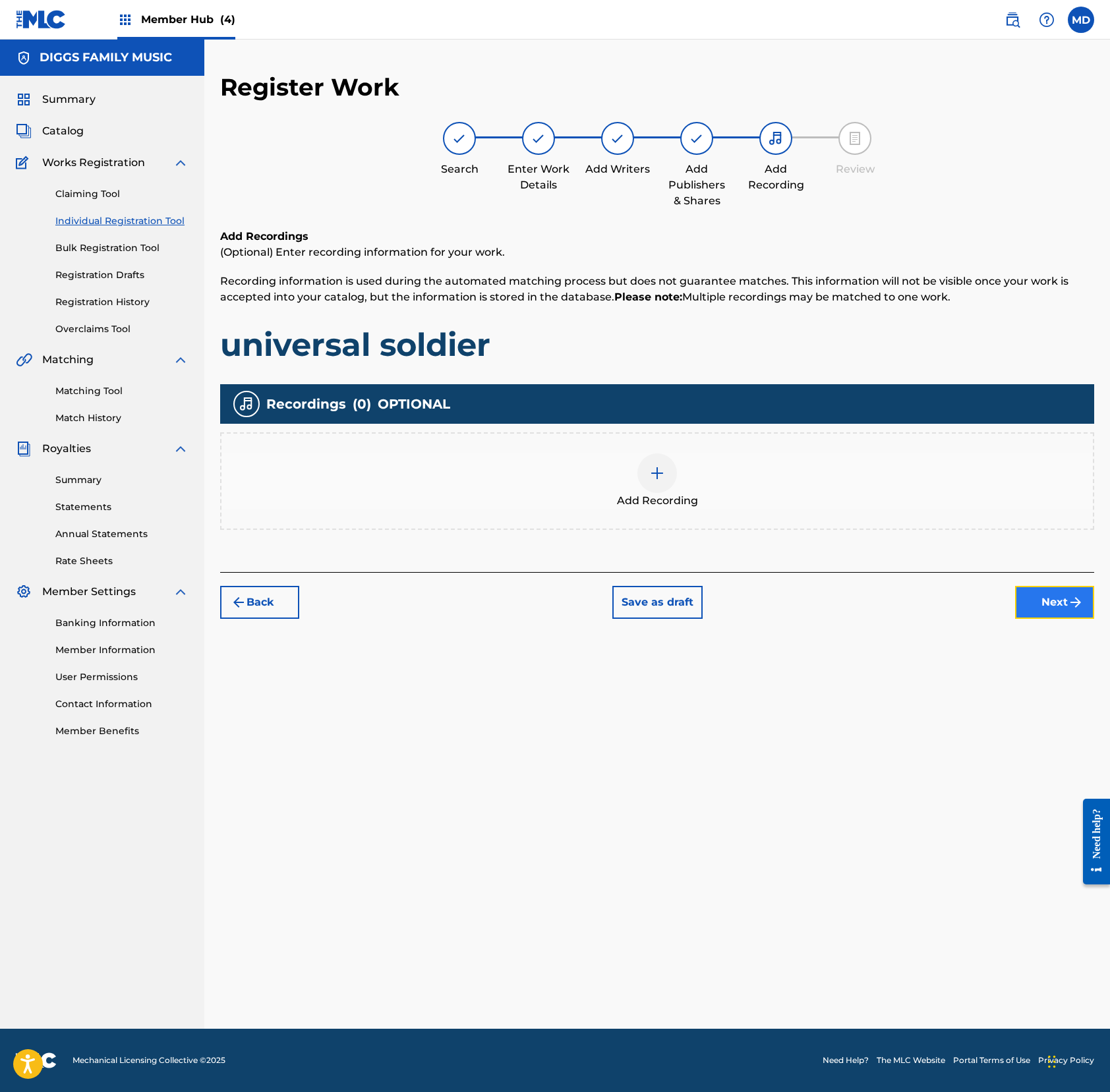
click at [1026, 604] on button "Next" at bounding box center [1054, 602] width 79 height 33
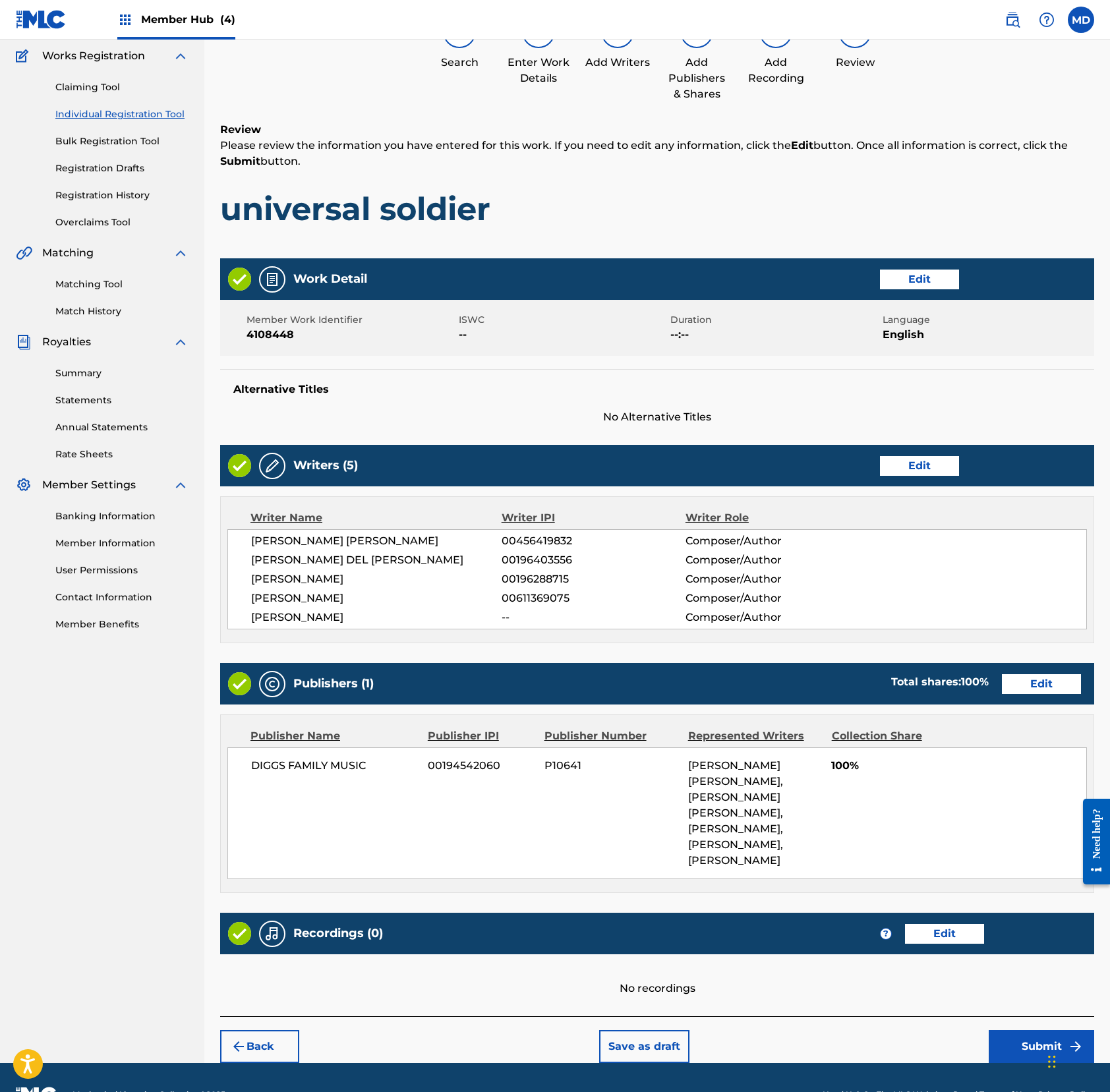
scroll to position [127, 0]
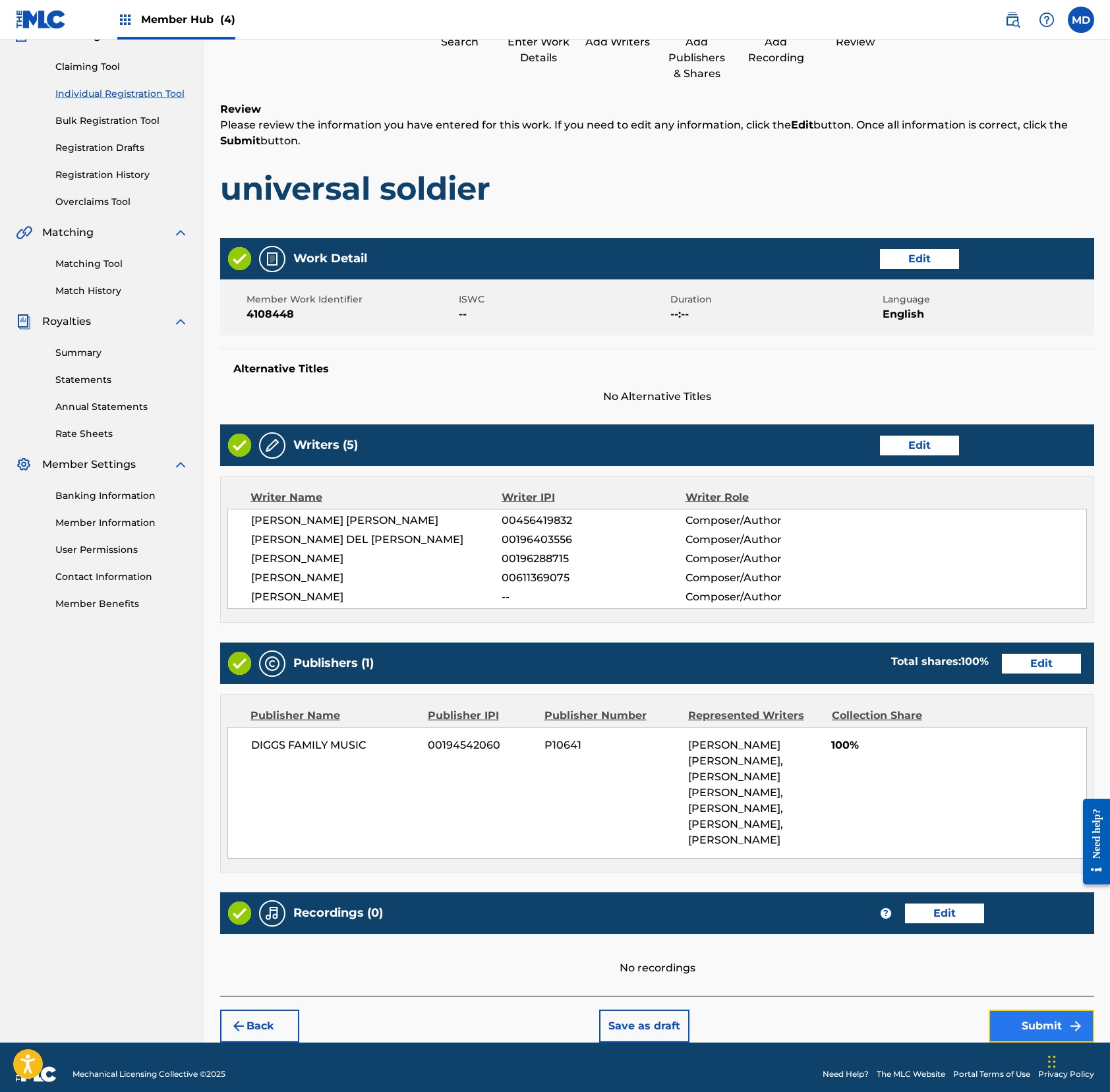
click at [1039, 1014] on button "Submit" at bounding box center [1040, 1027] width 105 height 33
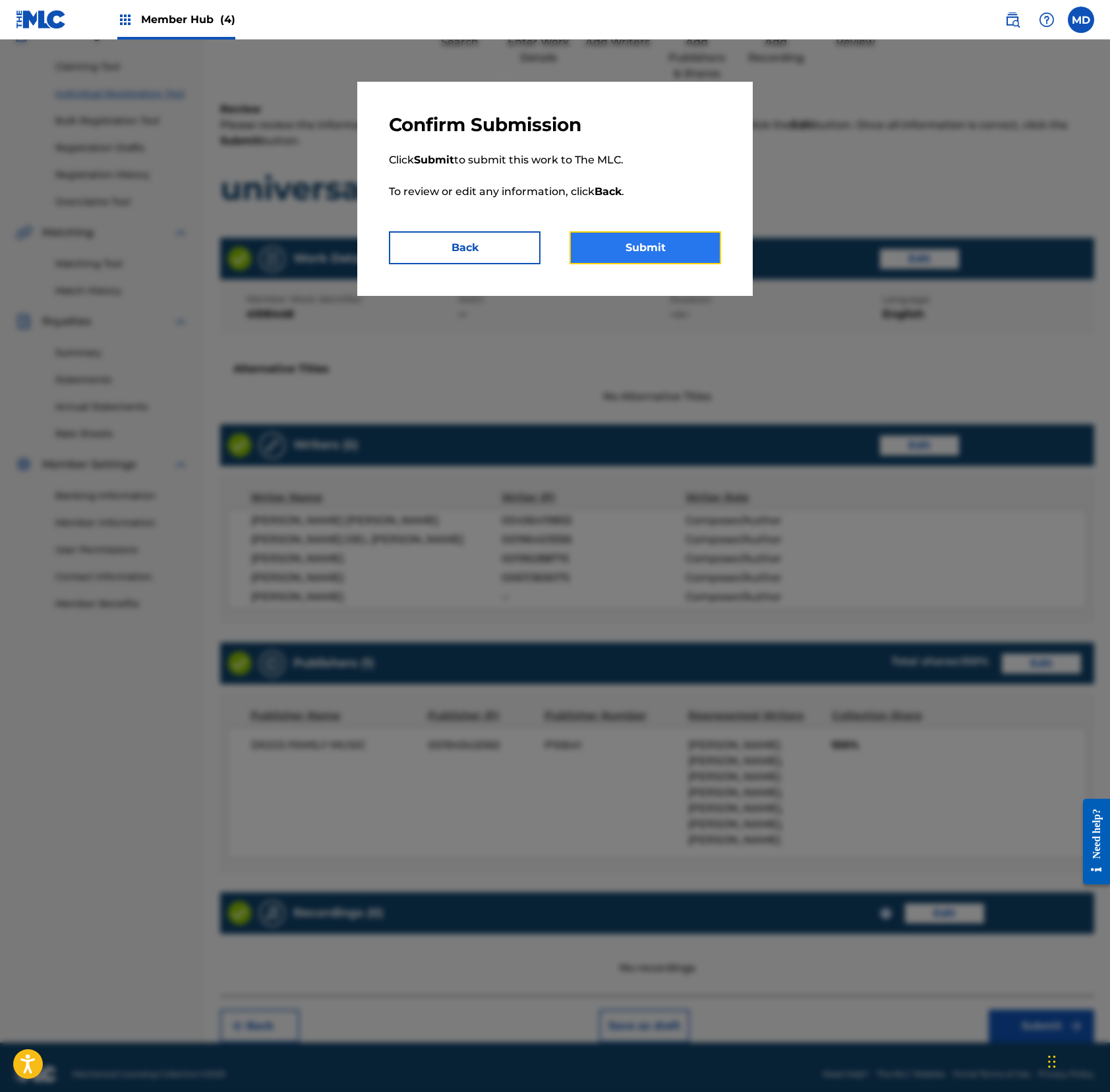
click at [640, 255] on button "Submit" at bounding box center [645, 248] width 152 height 33
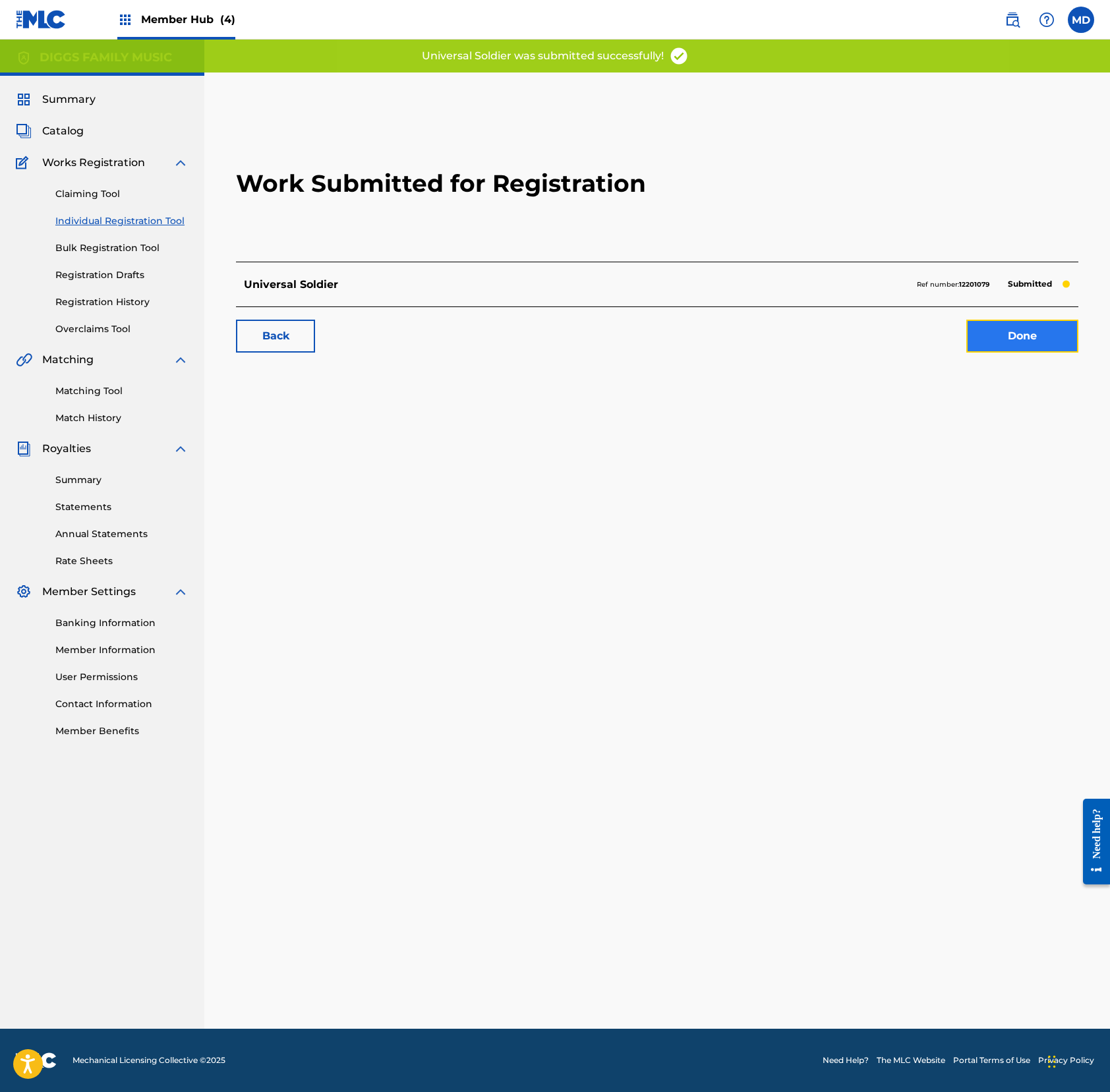
click at [995, 337] on link "Done" at bounding box center [1022, 336] width 112 height 33
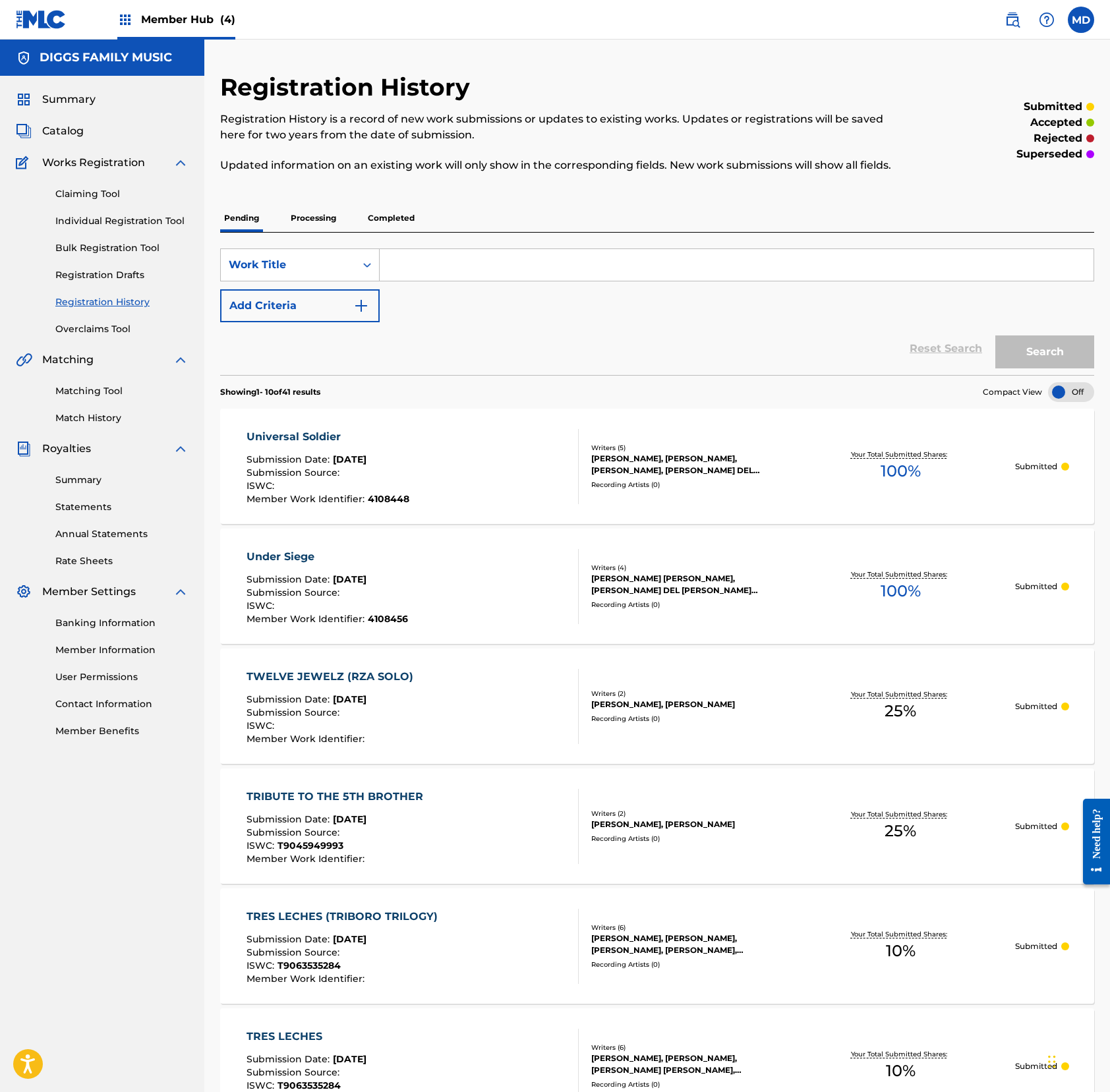
click at [463, 281] on input "Search Form" at bounding box center [736, 265] width 714 height 31
click at [463, 281] on input "up again" at bounding box center [736, 265] width 714 height 31
click at [464, 281] on input "up again" at bounding box center [736, 265] width 714 height 31
type input "up again"
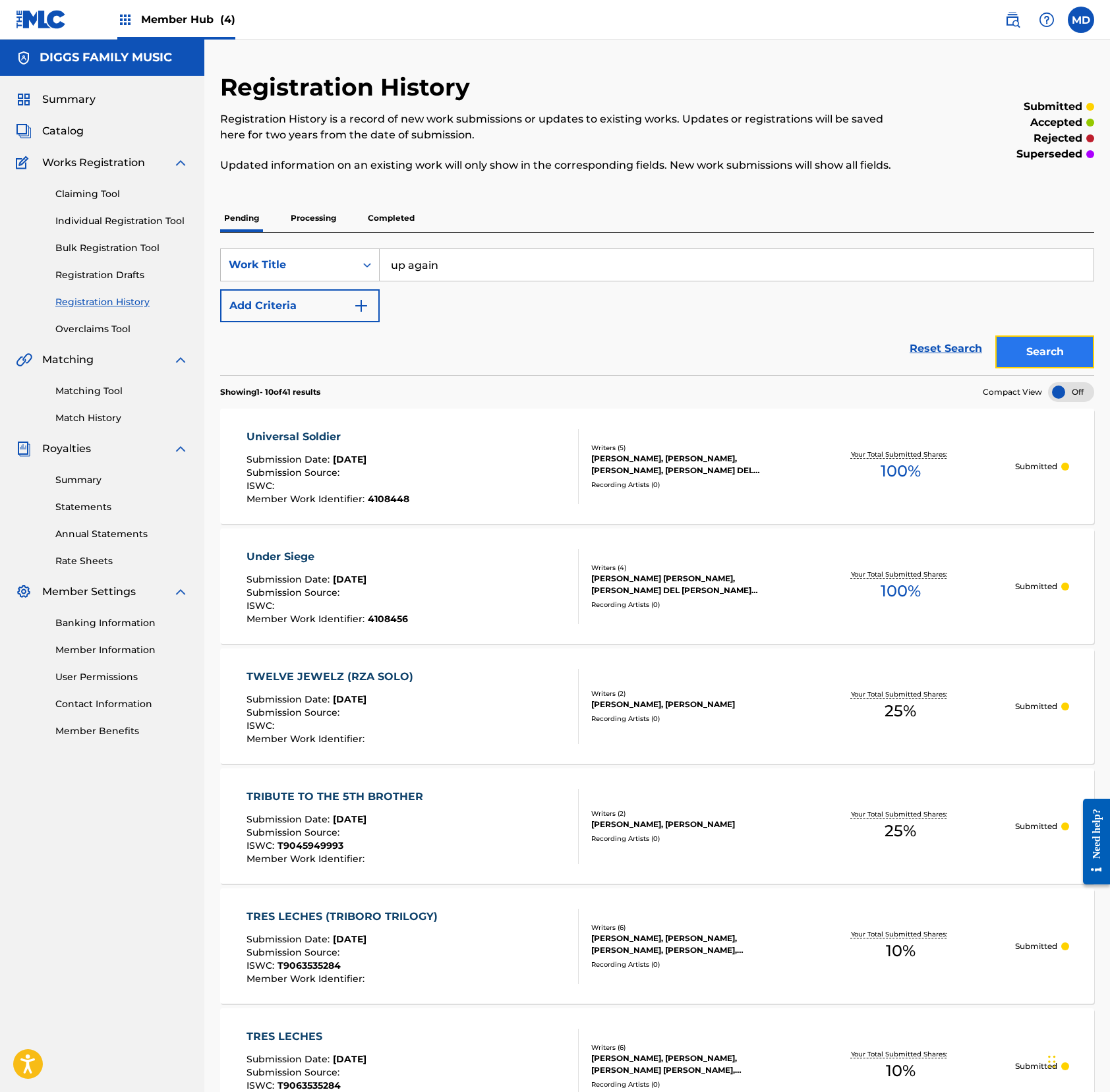
click at [1039, 369] on button "Search" at bounding box center [1044, 352] width 98 height 33
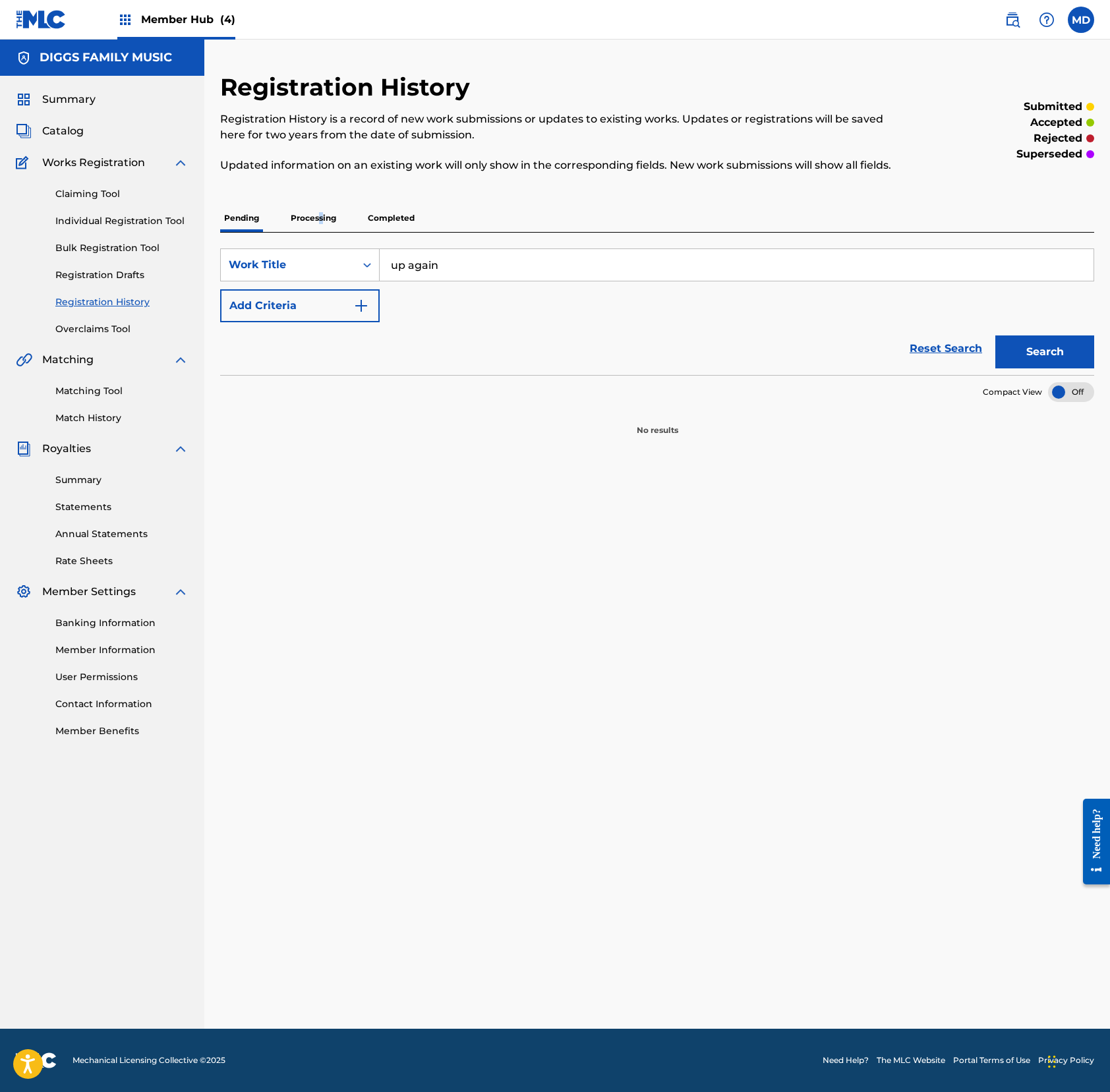
drag, startPoint x: 323, startPoint y: 229, endPoint x: 316, endPoint y: 230, distance: 7.1
click at [316, 229] on p "Processing" at bounding box center [313, 218] width 53 height 28
click at [388, 232] on p "Completed" at bounding box center [390, 218] width 55 height 28
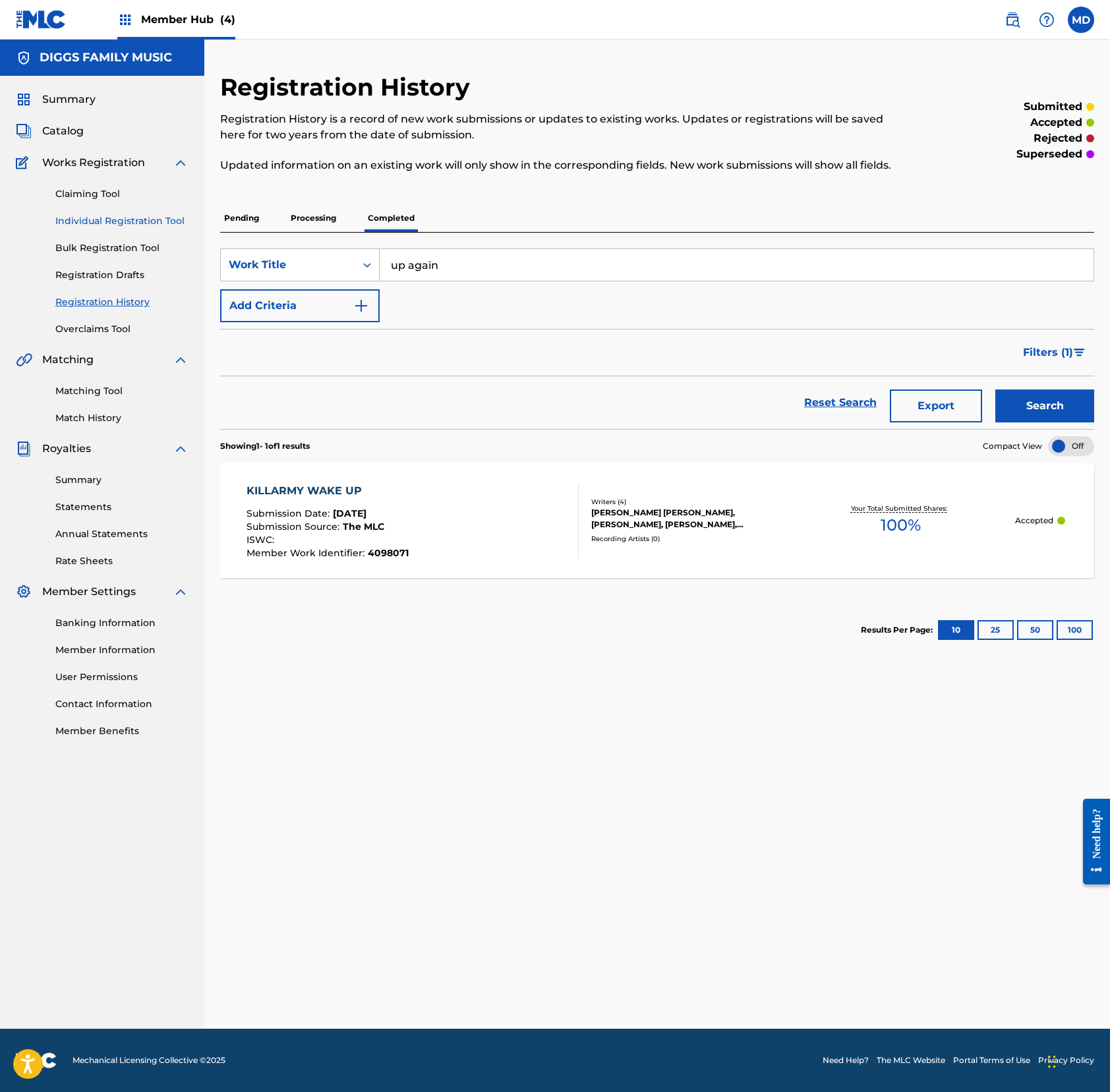
click at [75, 220] on link "Individual Registration Tool" at bounding box center [122, 221] width 133 height 14
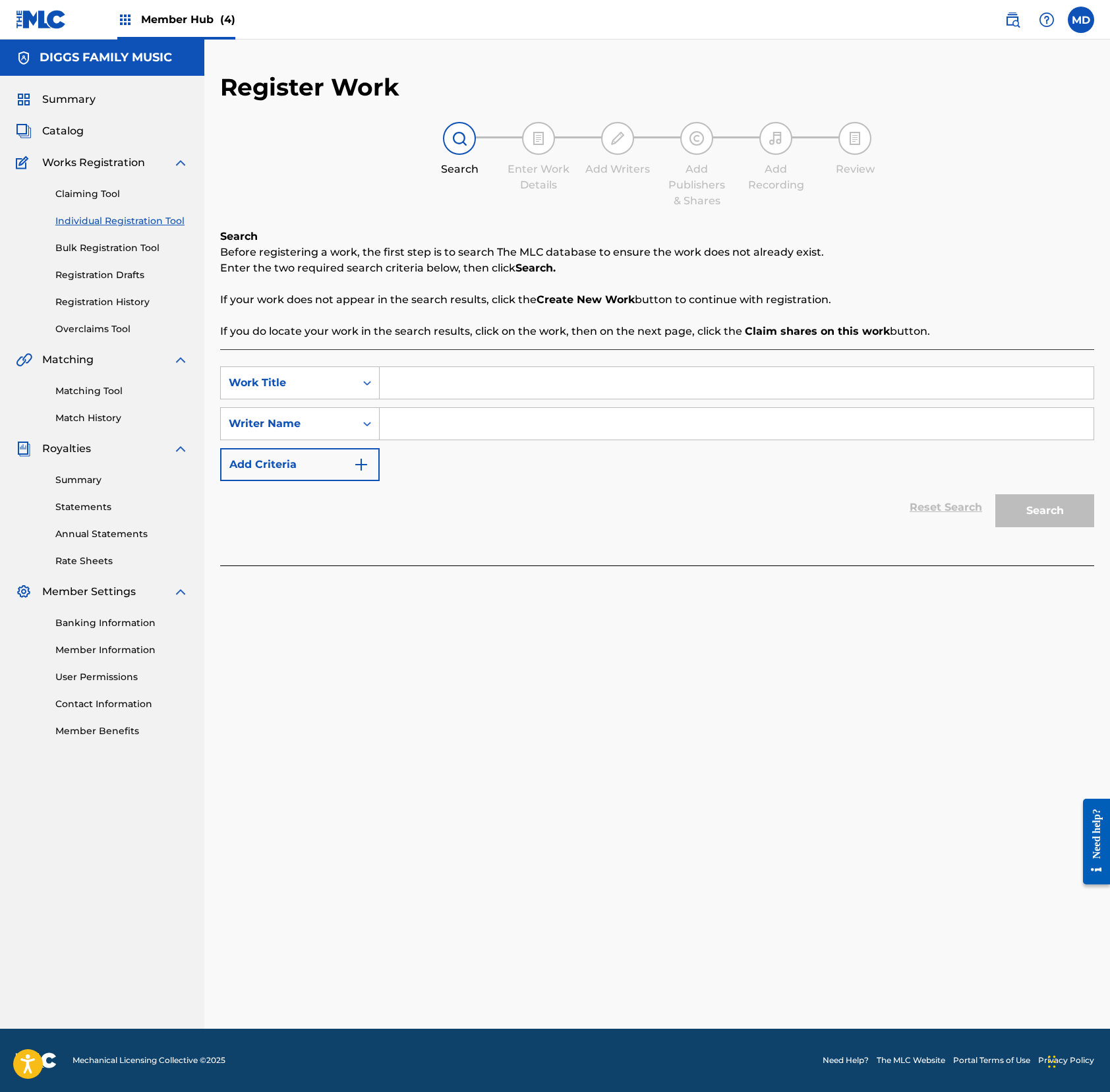
click at [459, 388] on input "Search Form" at bounding box center [736, 383] width 714 height 31
paste input "up again"
type input "up again"
click at [529, 432] on input "Search Form" at bounding box center [736, 424] width 714 height 31
paste input "[PERSON_NAME]"
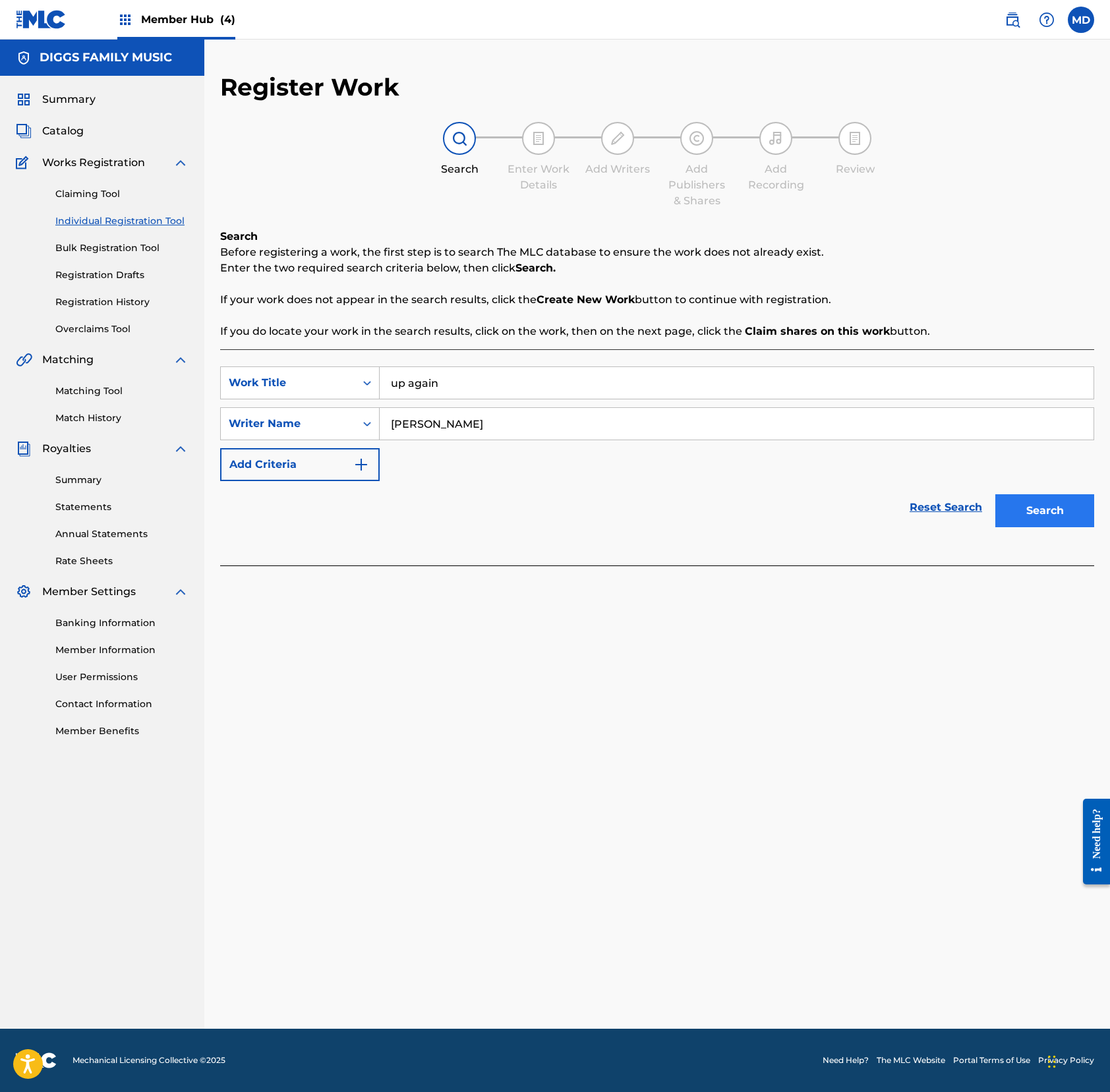
type input "[PERSON_NAME]"
click at [1039, 509] on button "Search" at bounding box center [1044, 511] width 98 height 33
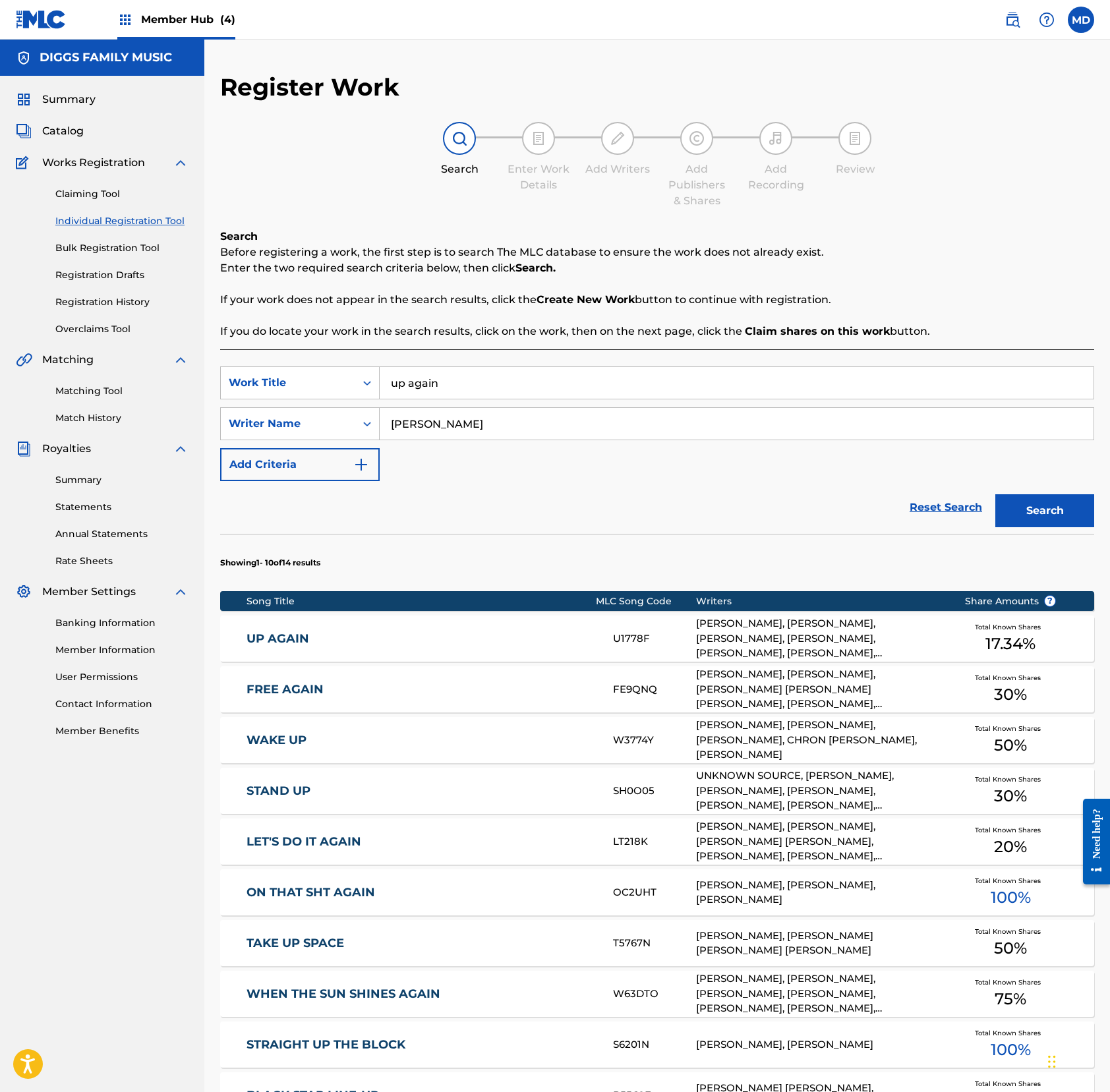
click at [398, 634] on link "UP AGAIN" at bounding box center [421, 639] width 349 height 15
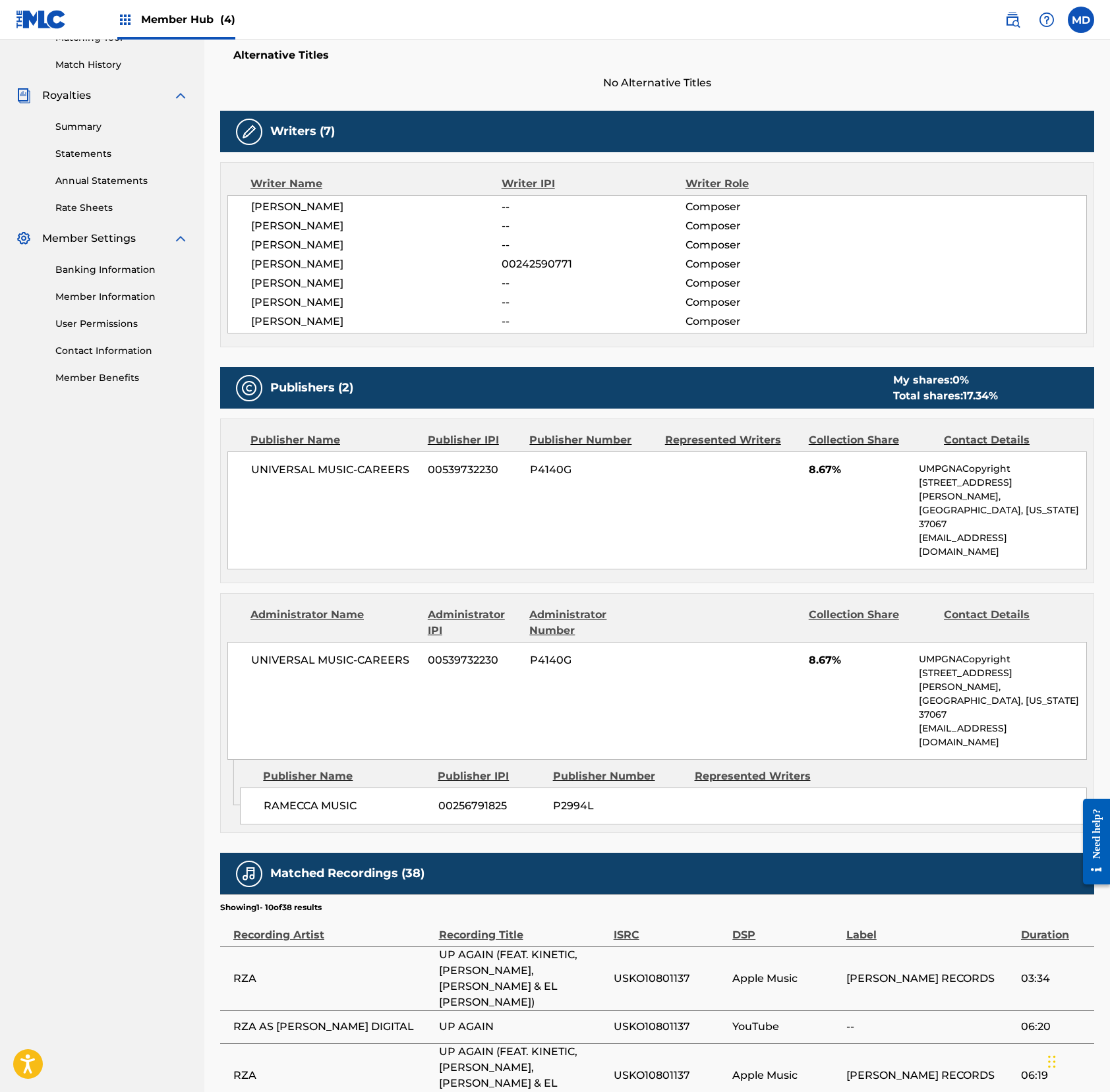
scroll to position [351, 0]
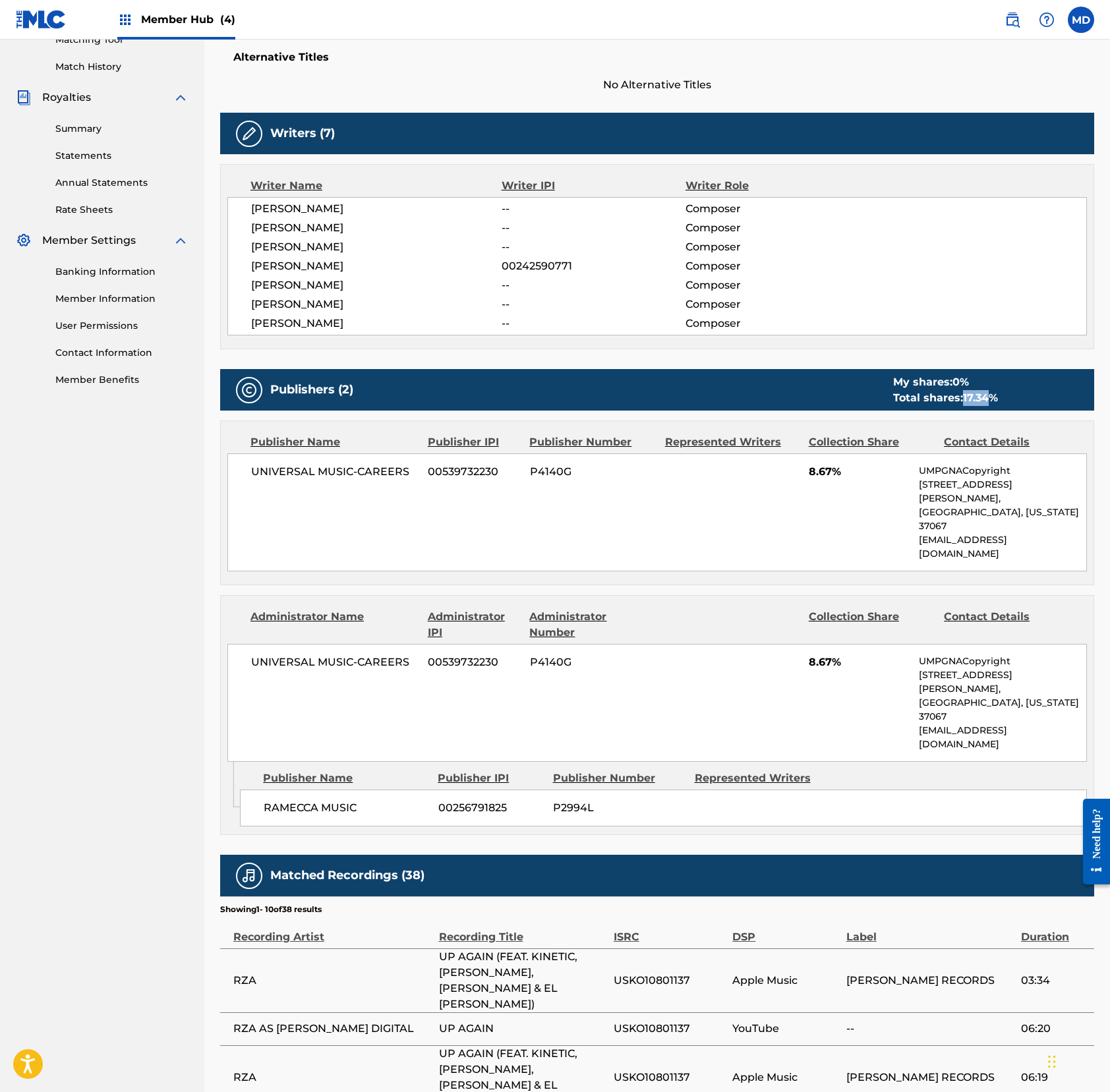
drag, startPoint x: 990, startPoint y: 401, endPoint x: 961, endPoint y: 399, distance: 29.1
click at [961, 399] on div "Total shares: 17.34 %" at bounding box center [945, 398] width 105 height 16
copy div "17.34"
click at [1039, 553] on div "Publishers (2) My shares: 0 % Total shares: 17.34 % Publisher Name Publisher IP…" at bounding box center [657, 602] width 874 height 466
click at [882, 62] on h5 "Alternative Titles" at bounding box center [657, 57] width 848 height 13
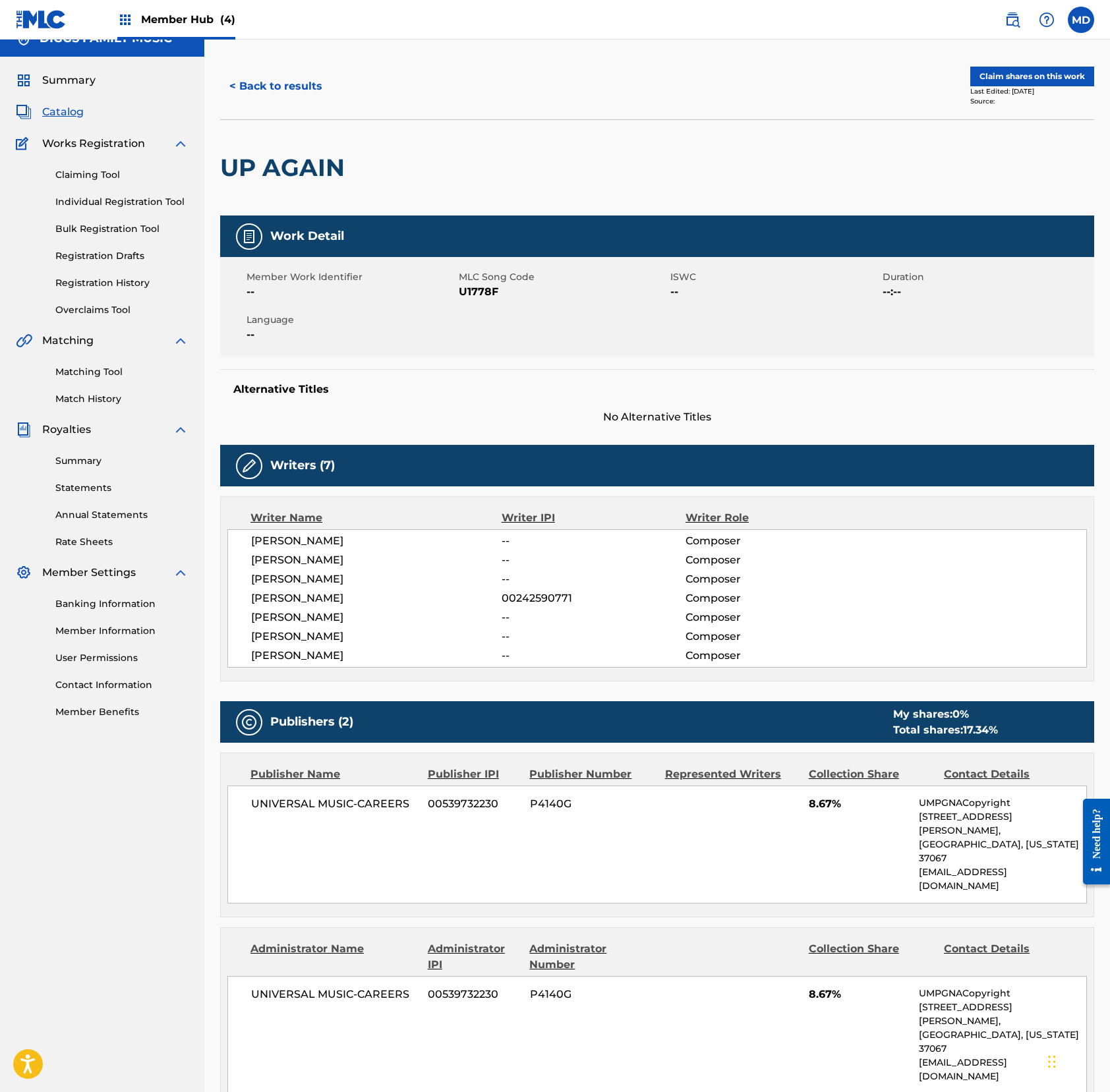
scroll to position [0, 0]
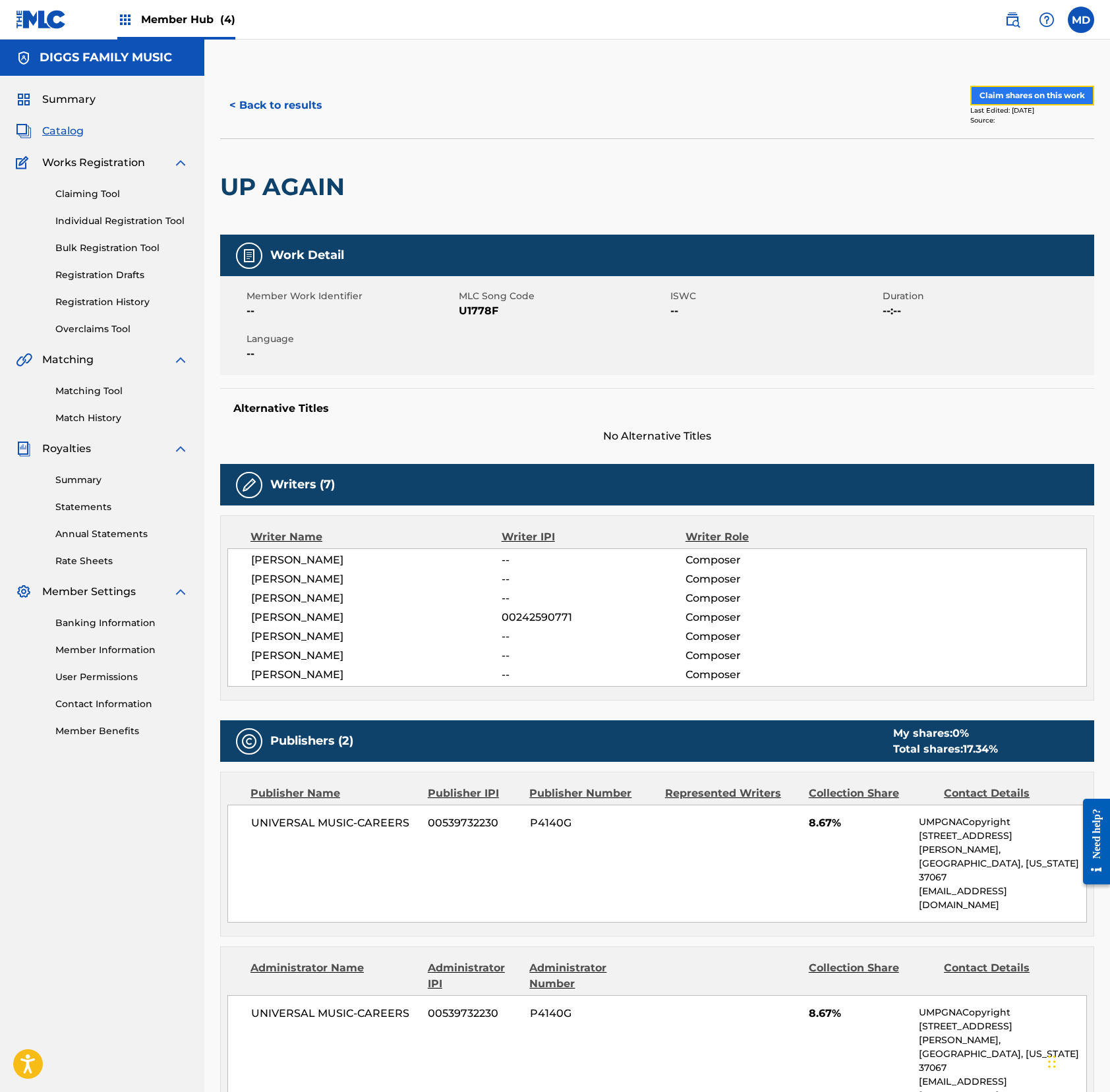
click at [1021, 98] on button "Claim shares on this work" at bounding box center [1032, 95] width 124 height 20
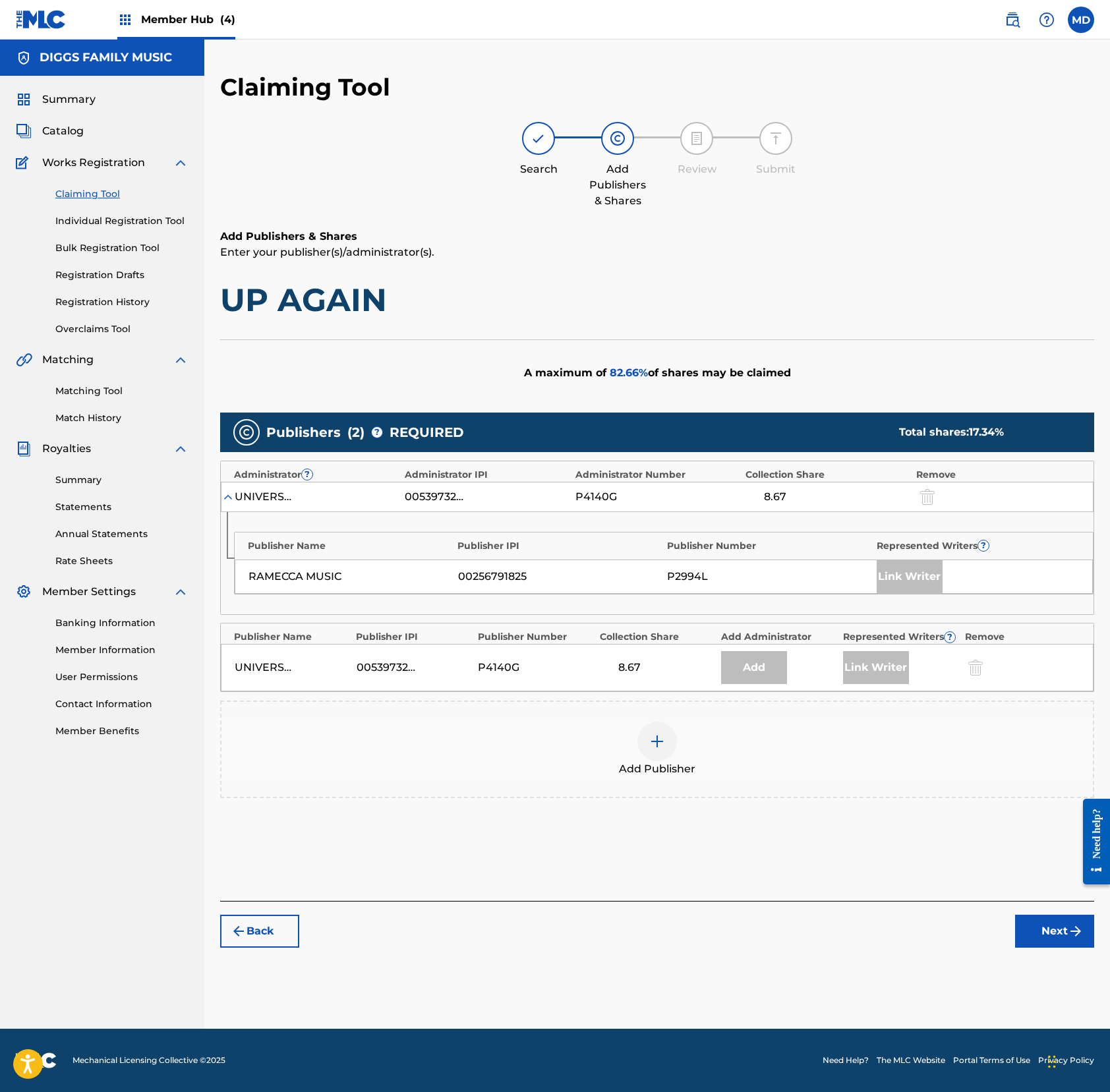
click at [653, 749] on img at bounding box center [657, 742] width 16 height 16
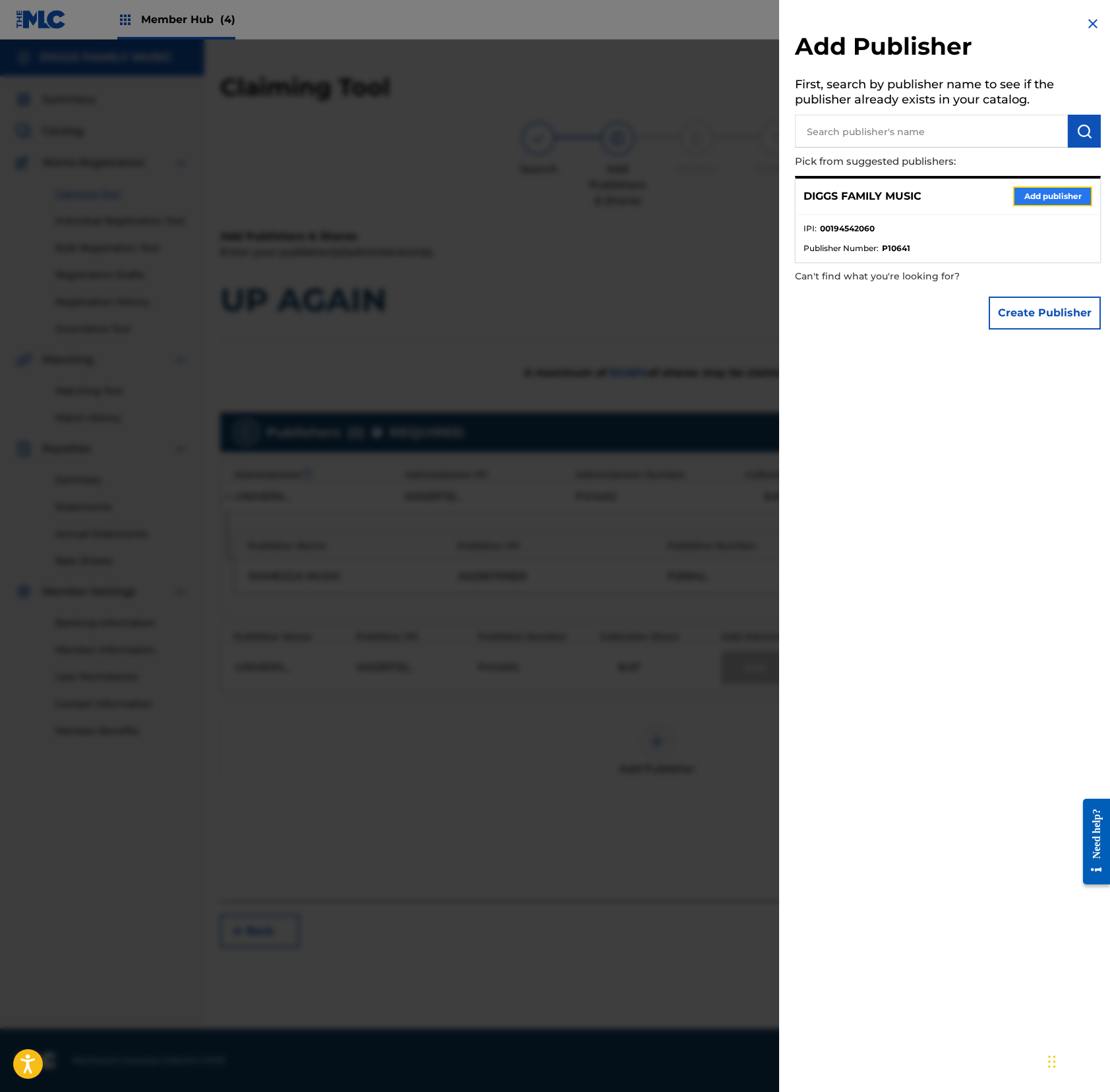
click at [1039, 199] on button "Add publisher" at bounding box center [1052, 196] width 79 height 20
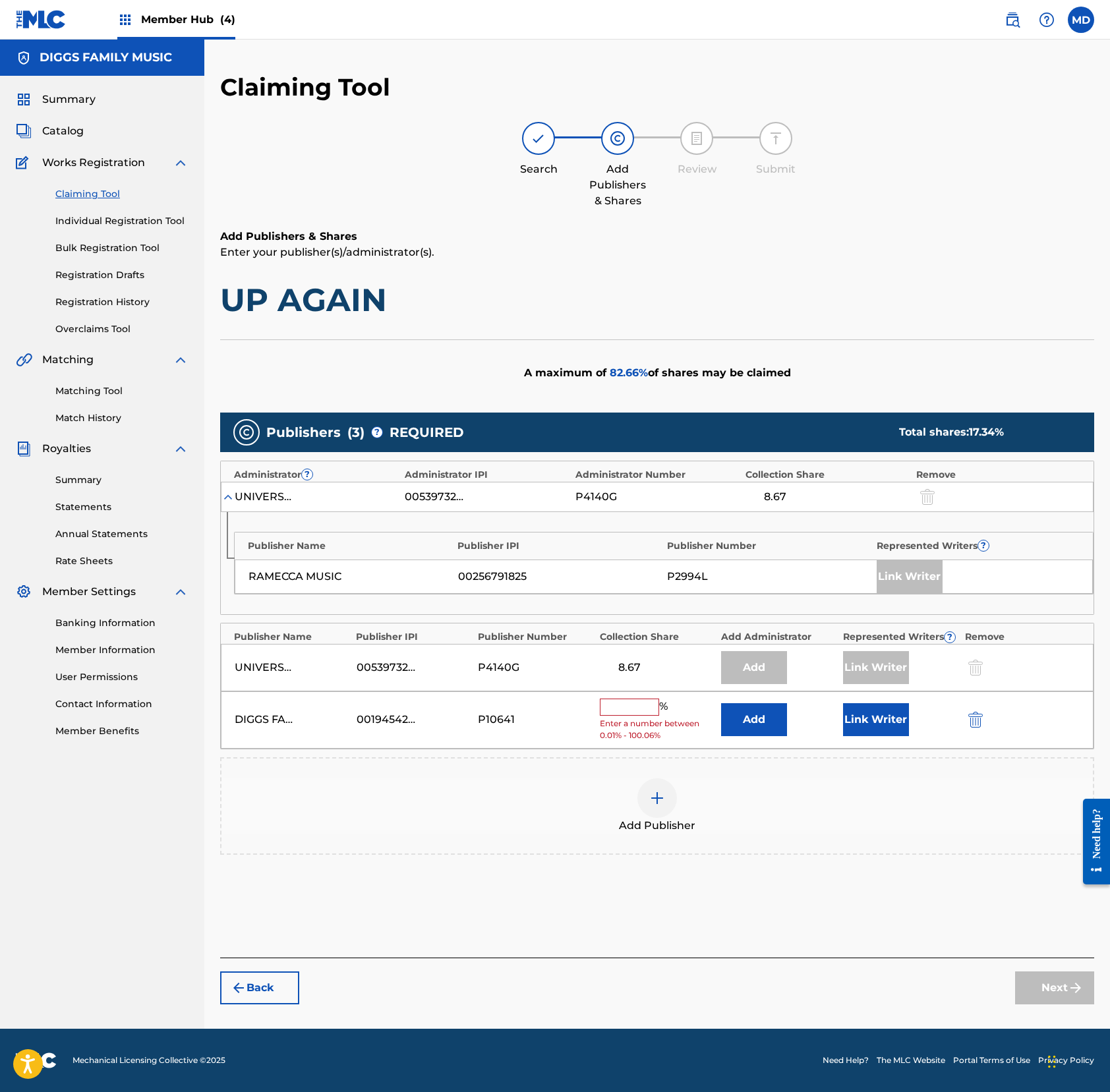
click at [648, 709] on input "text" at bounding box center [629, 708] width 59 height 17
type input "10"
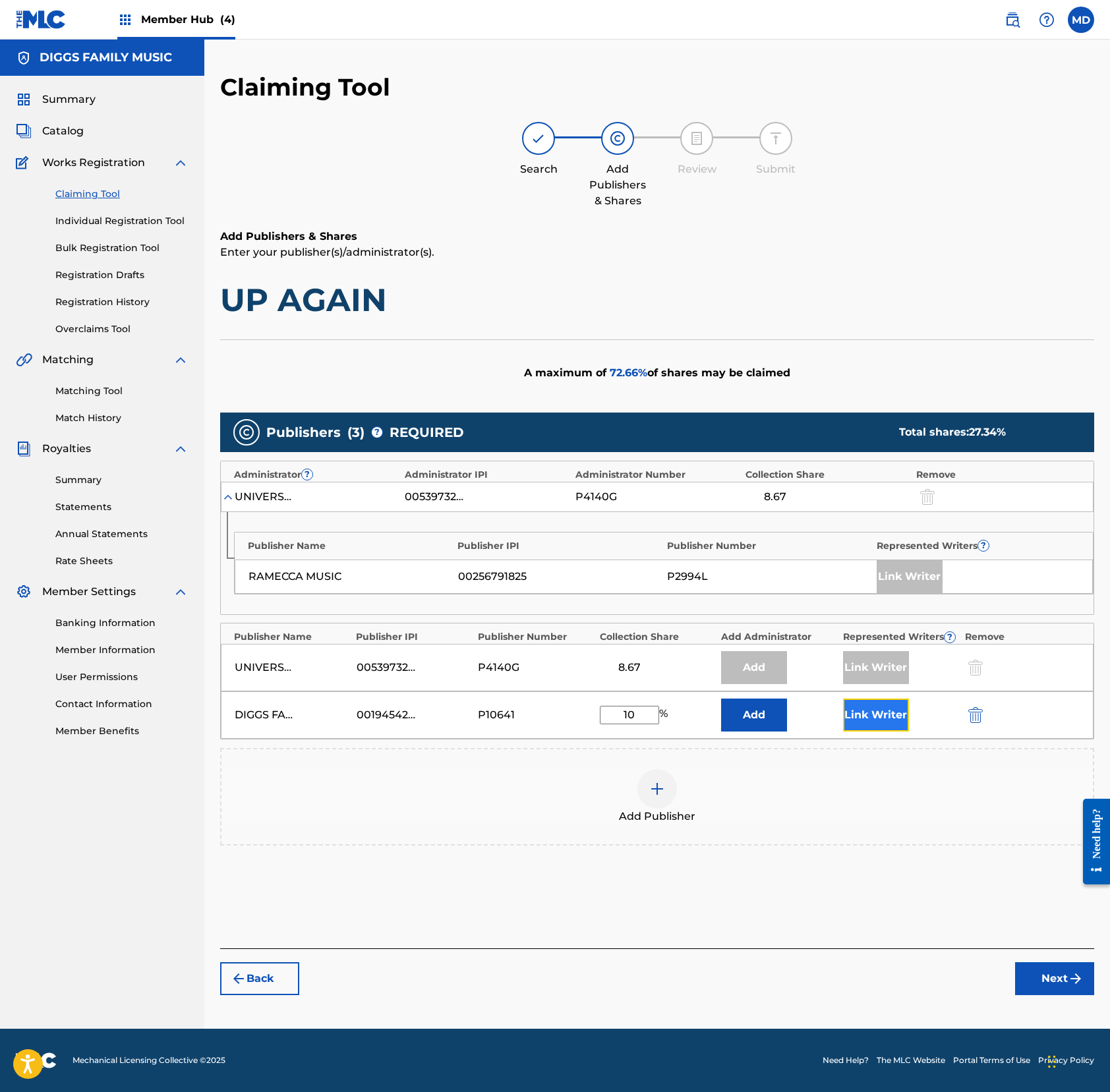
click at [849, 717] on button "Link Writer" at bounding box center [876, 716] width 66 height 33
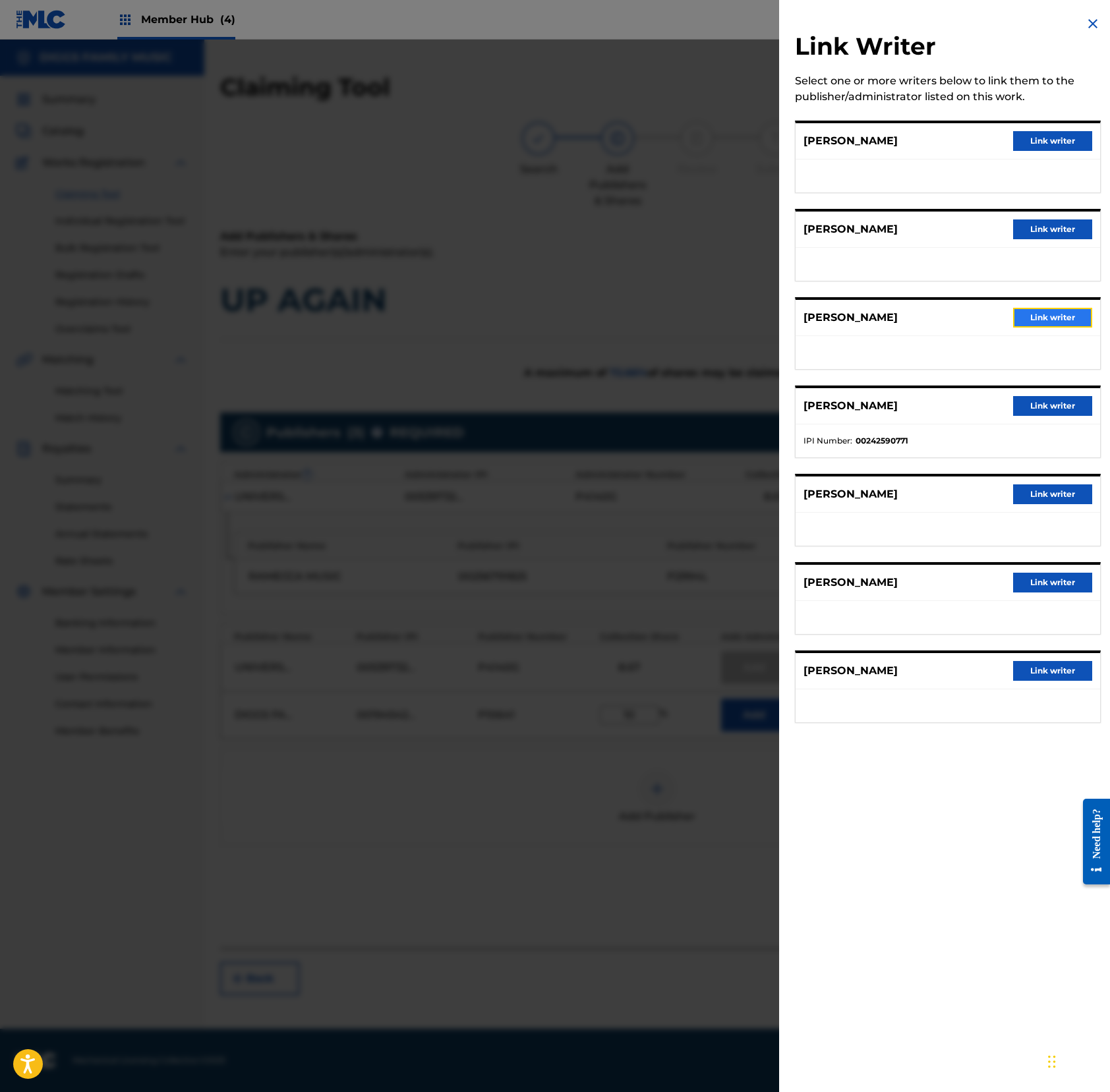
click at [1039, 312] on button "Link writer" at bounding box center [1052, 317] width 79 height 20
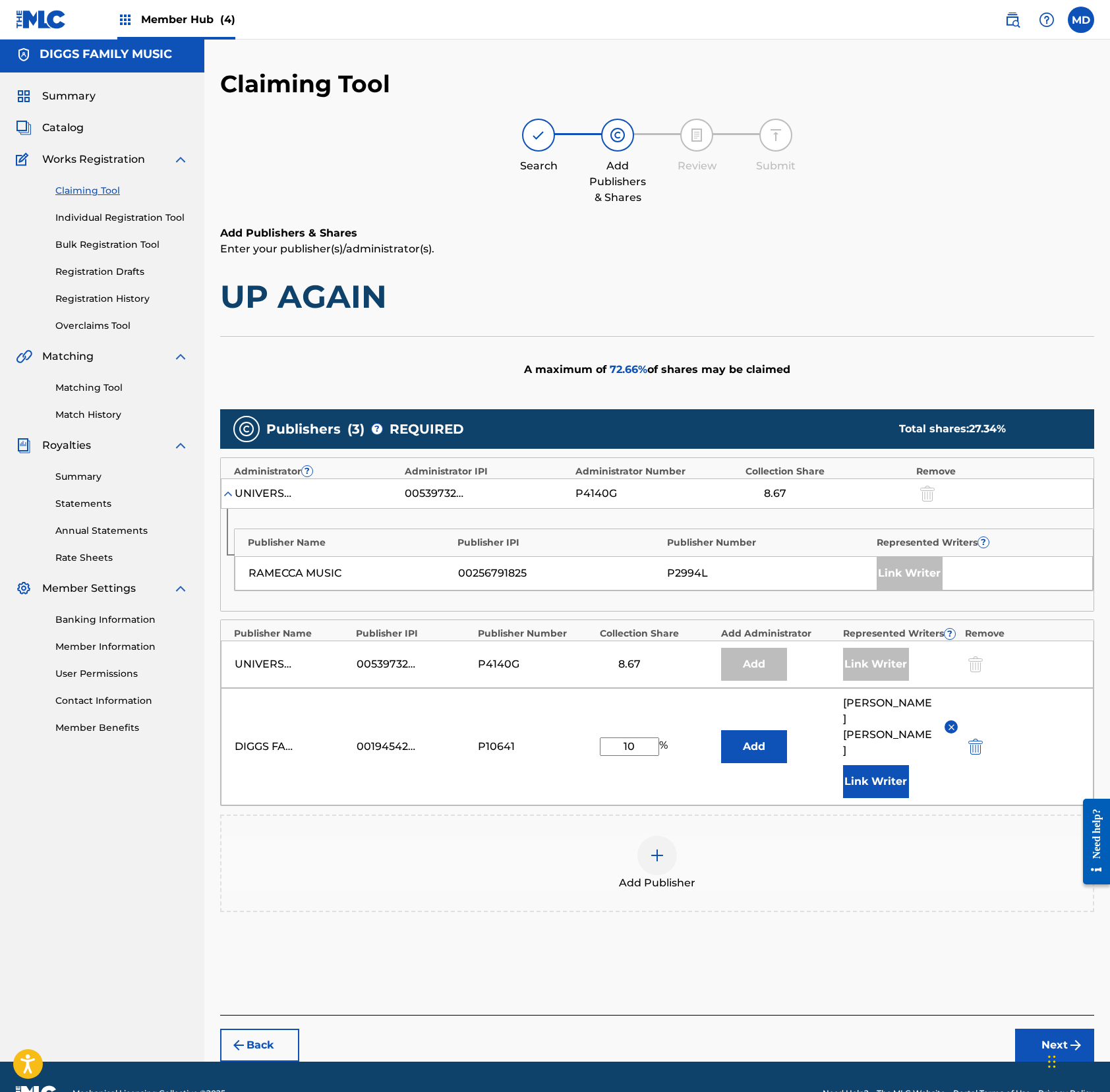
scroll to position [7, 0]
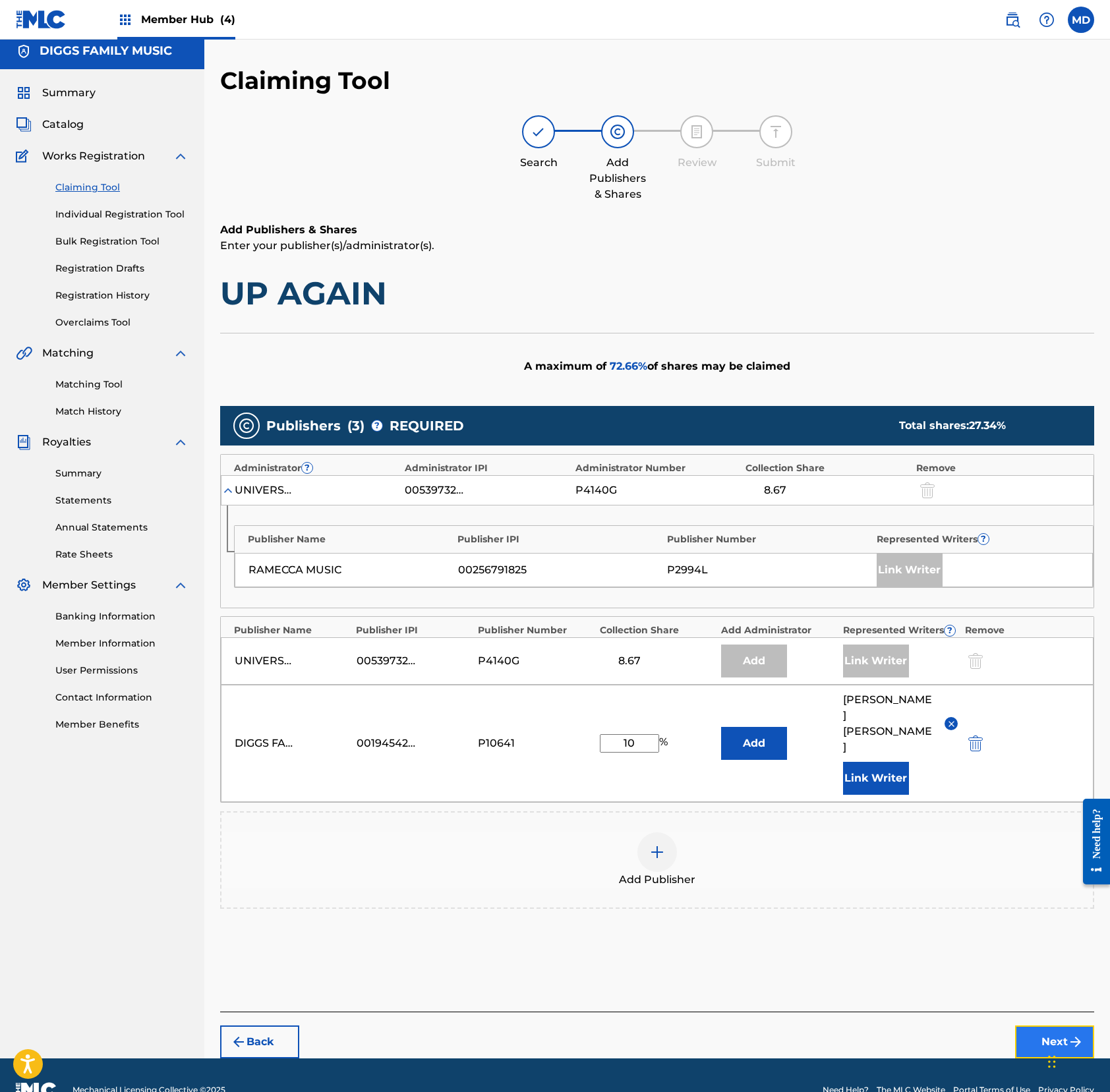
click at [1034, 1023] on button "Next" at bounding box center [1054, 1042] width 79 height 33
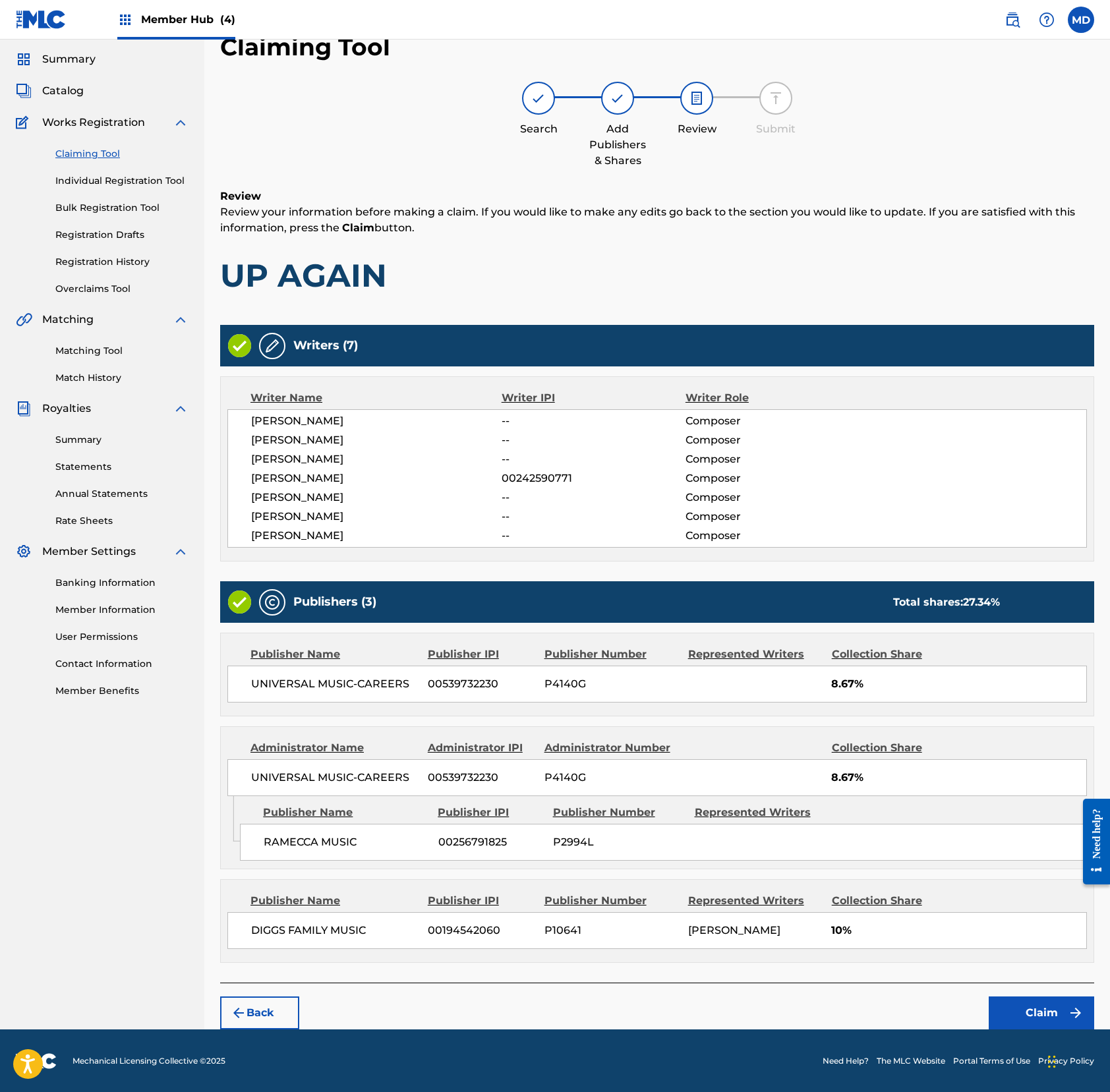
scroll to position [44, 0]
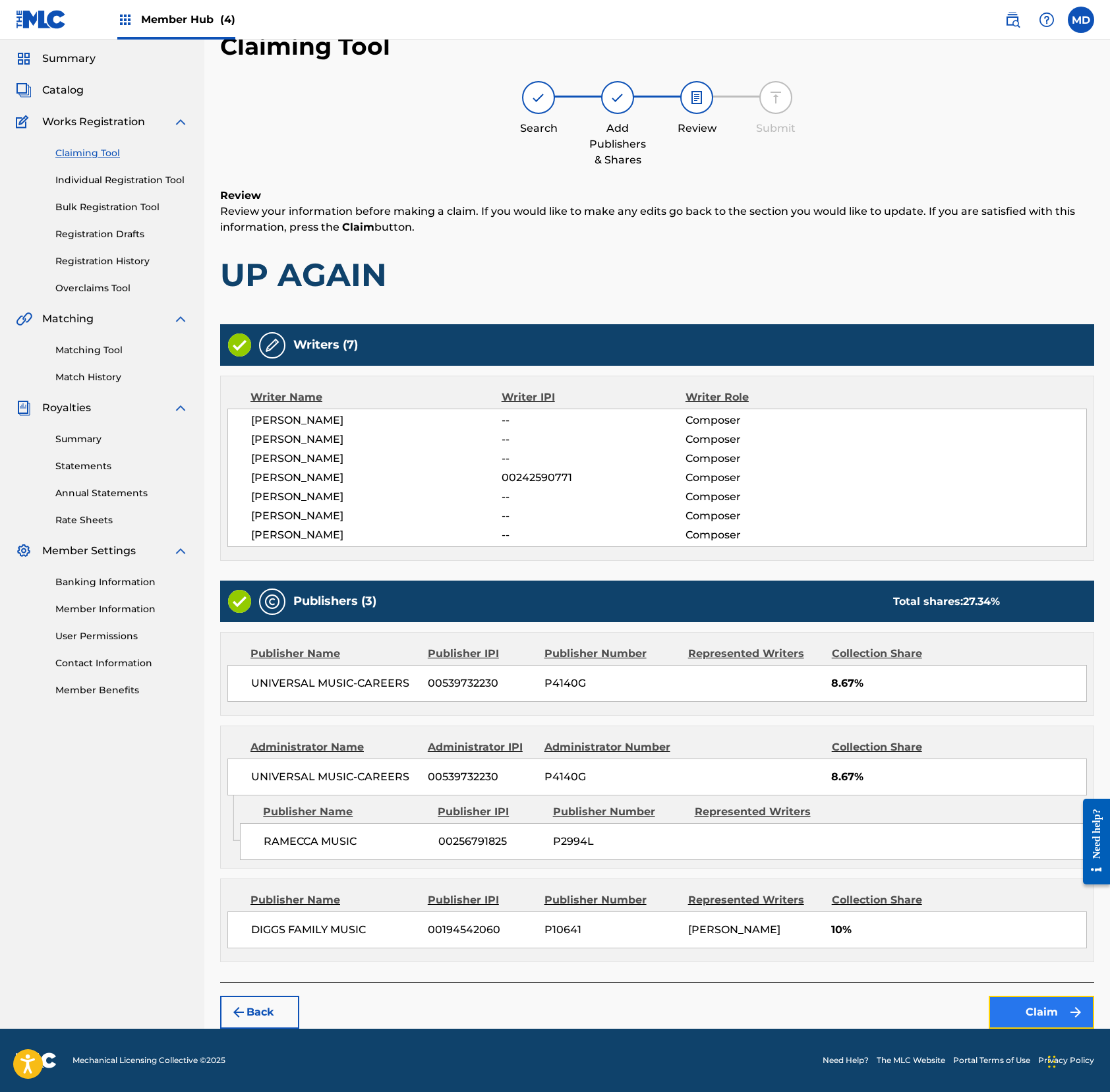
click at [1034, 1010] on button "Claim" at bounding box center [1040, 1013] width 105 height 33
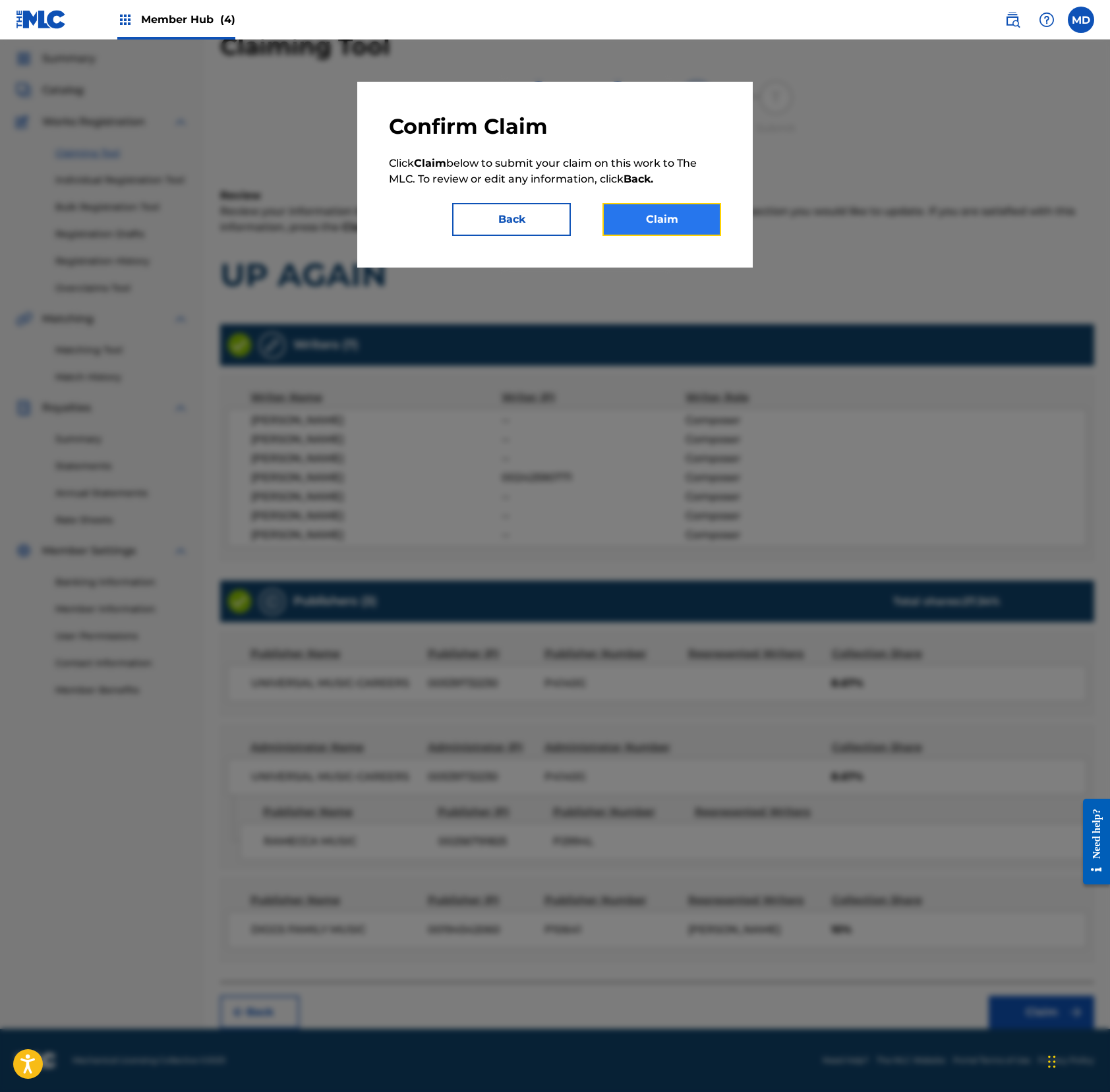
click at [687, 232] on button "Claim" at bounding box center [661, 220] width 118 height 33
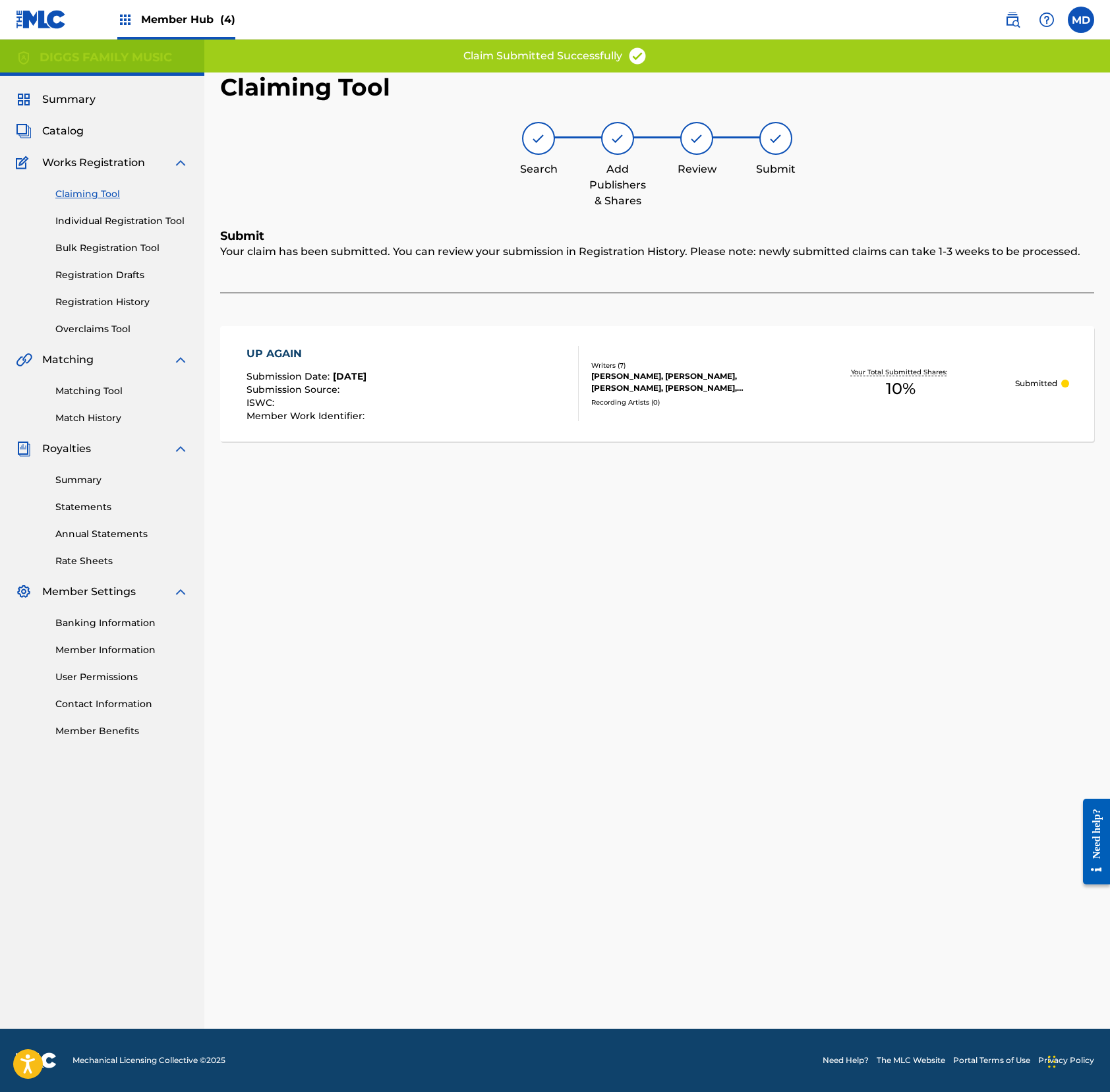
scroll to position [0, 0]
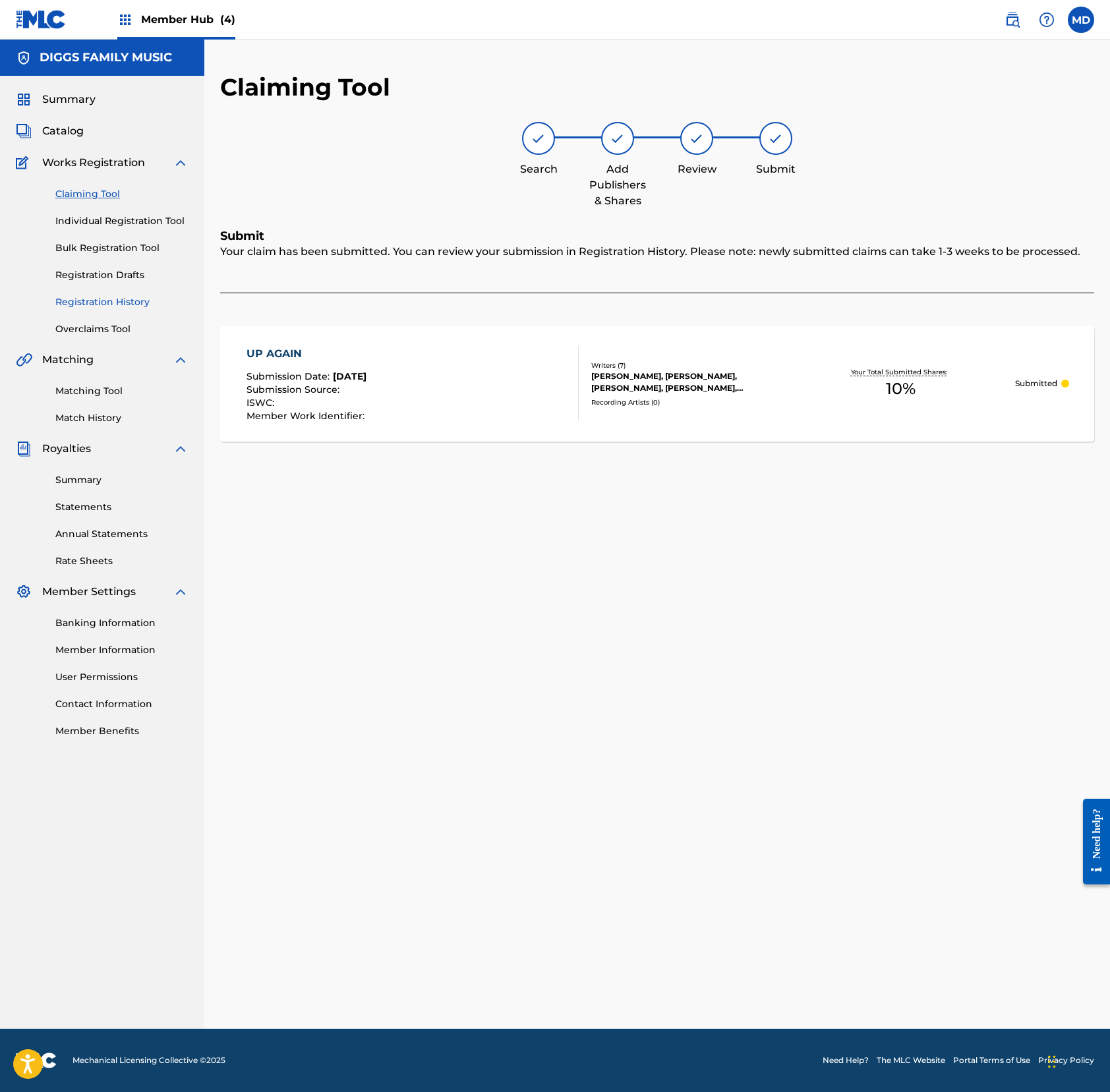
click at [85, 304] on link "Registration History" at bounding box center [122, 302] width 133 height 14
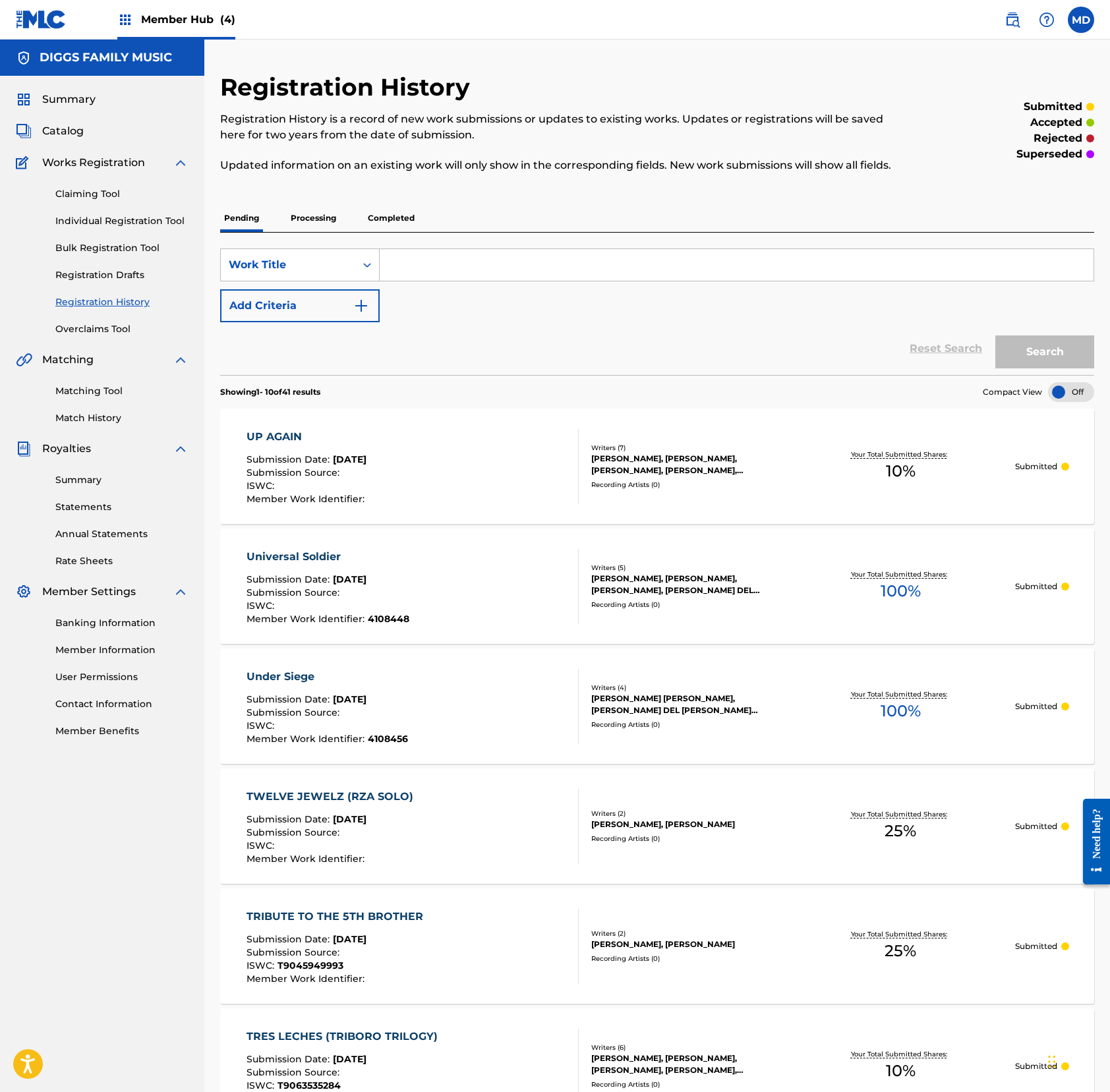
click at [498, 281] on input "Search Form" at bounding box center [736, 265] width 714 height 31
click at [469, 280] on input "uzi pinky ring" at bounding box center [736, 265] width 714 height 31
type input "uzi pinky ring"
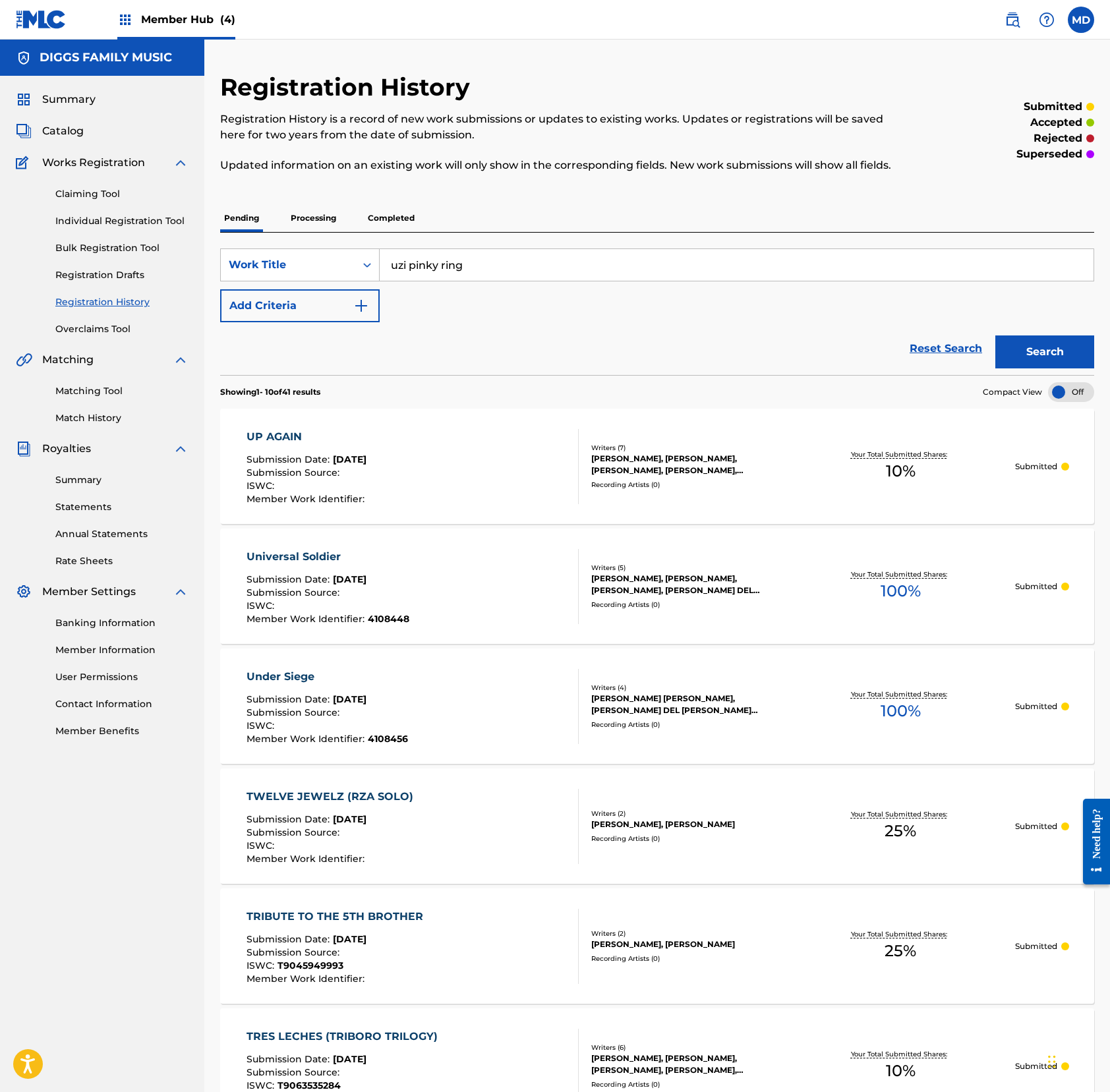
click at [992, 370] on div "Search" at bounding box center [1040, 349] width 105 height 53
click at [1007, 369] on button "Search" at bounding box center [1044, 352] width 98 height 33
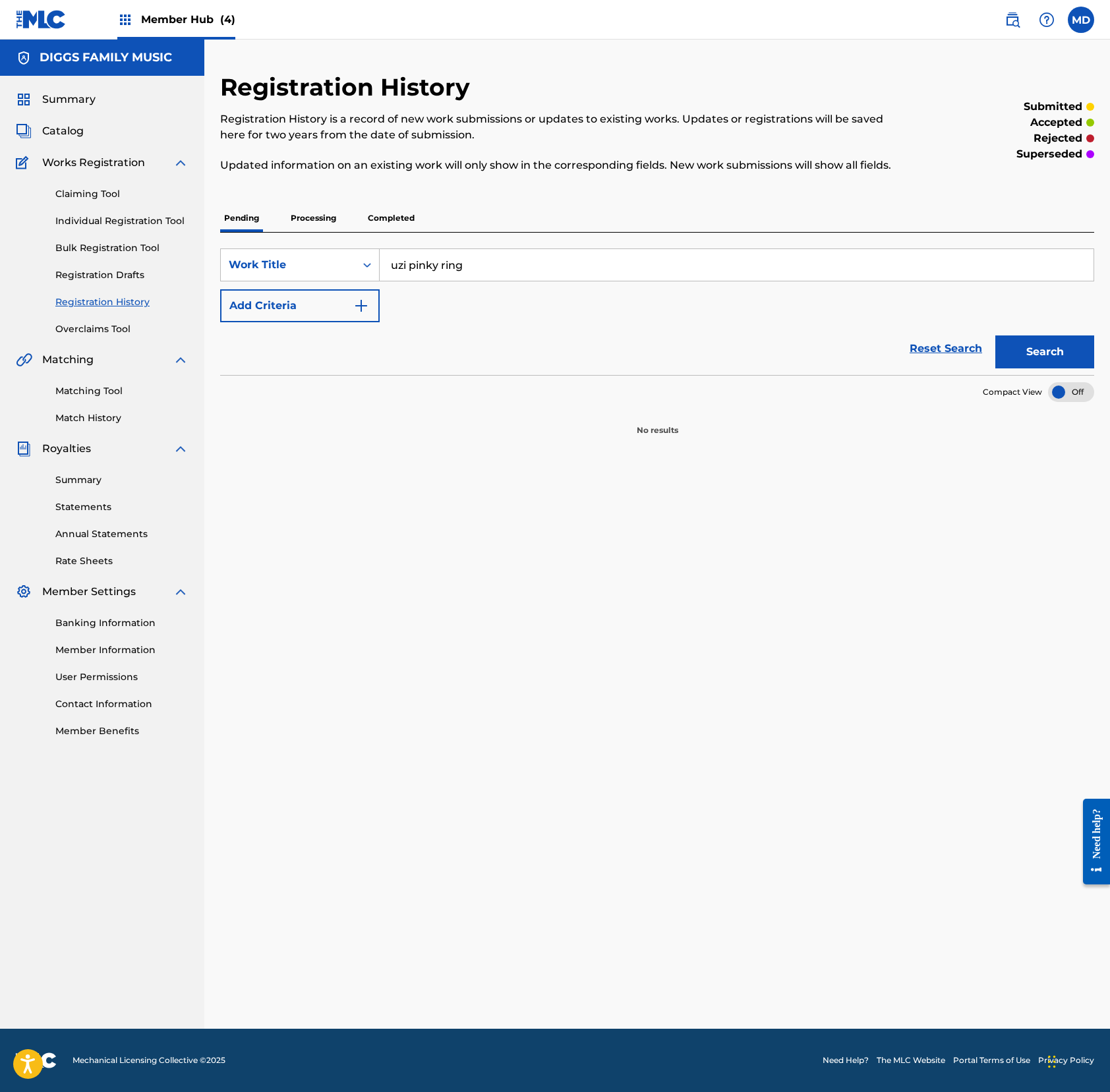
click at [335, 232] on p "Processing" at bounding box center [313, 218] width 53 height 28
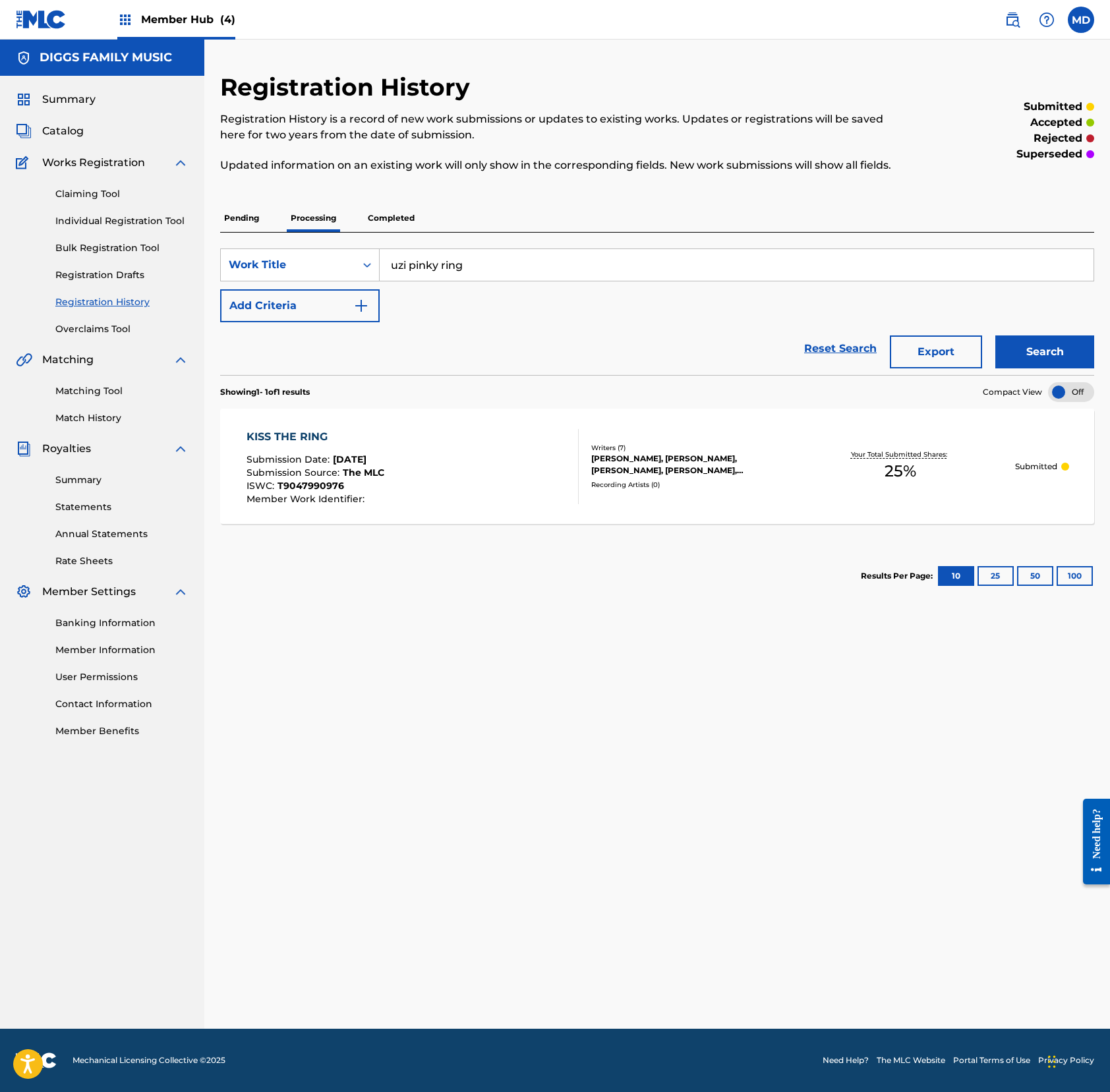
click at [402, 232] on p "Completed" at bounding box center [390, 218] width 55 height 28
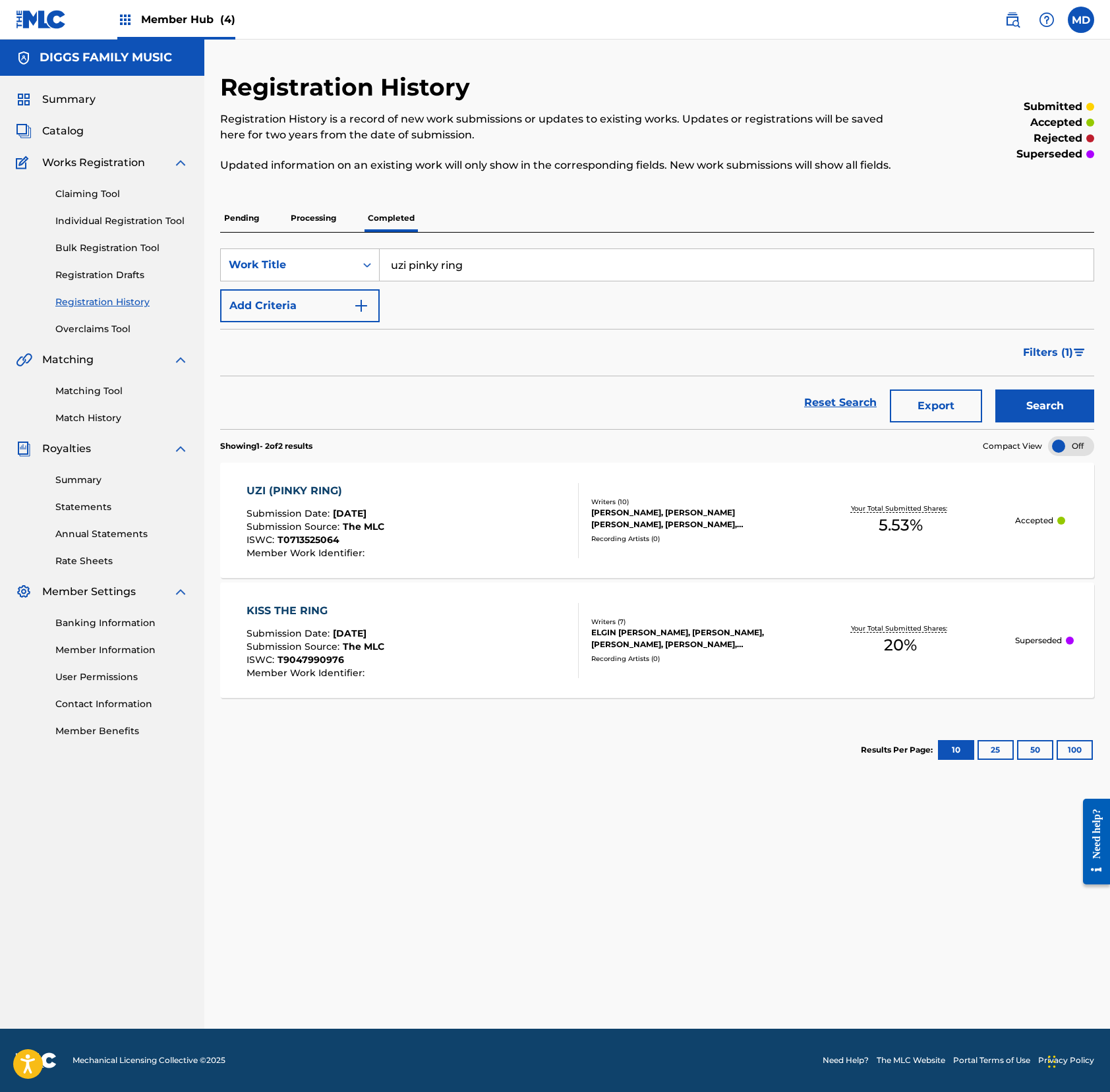
drag, startPoint x: 488, startPoint y: 282, endPoint x: 382, endPoint y: 294, distance: 106.7
click at [382, 281] on input "uzi pinky ring" at bounding box center [736, 265] width 714 height 31
click at [424, 280] on input "valentine day massacre" at bounding box center [736, 265] width 714 height 31
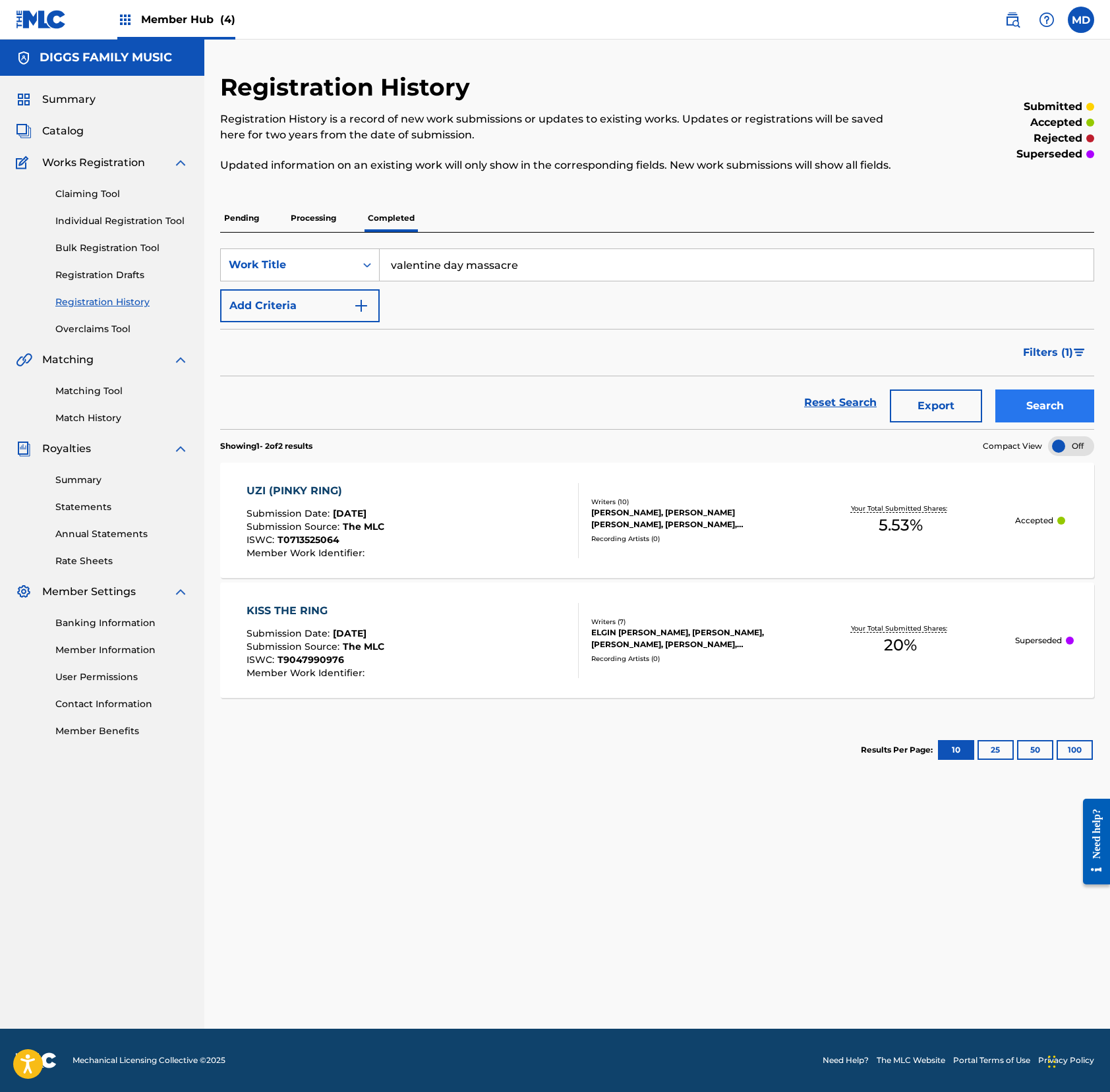
type input "valentine day massacre"
click at [1024, 423] on button "Search" at bounding box center [1044, 406] width 98 height 33
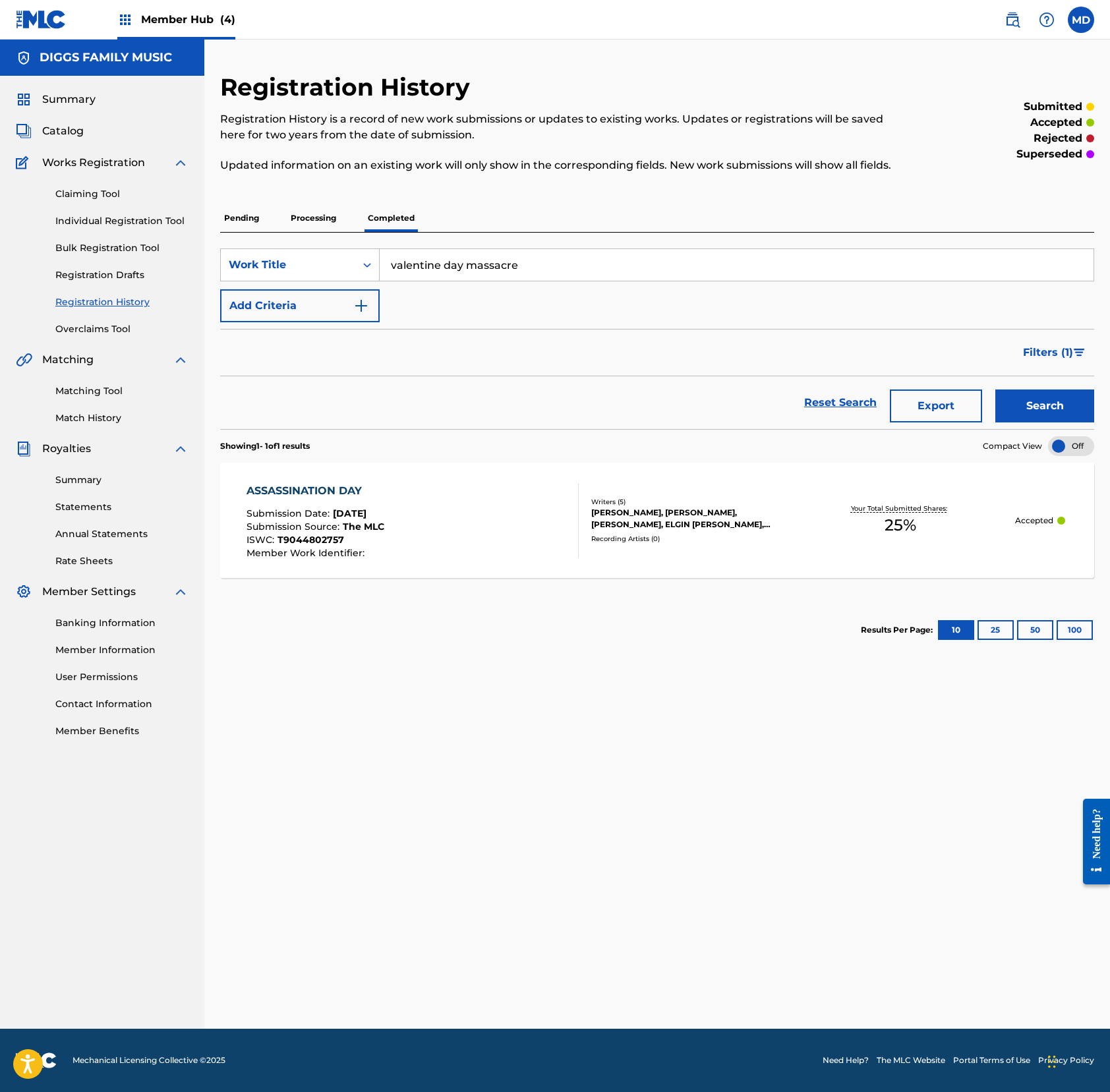
click at [239, 231] on p "Pending" at bounding box center [241, 218] width 43 height 28
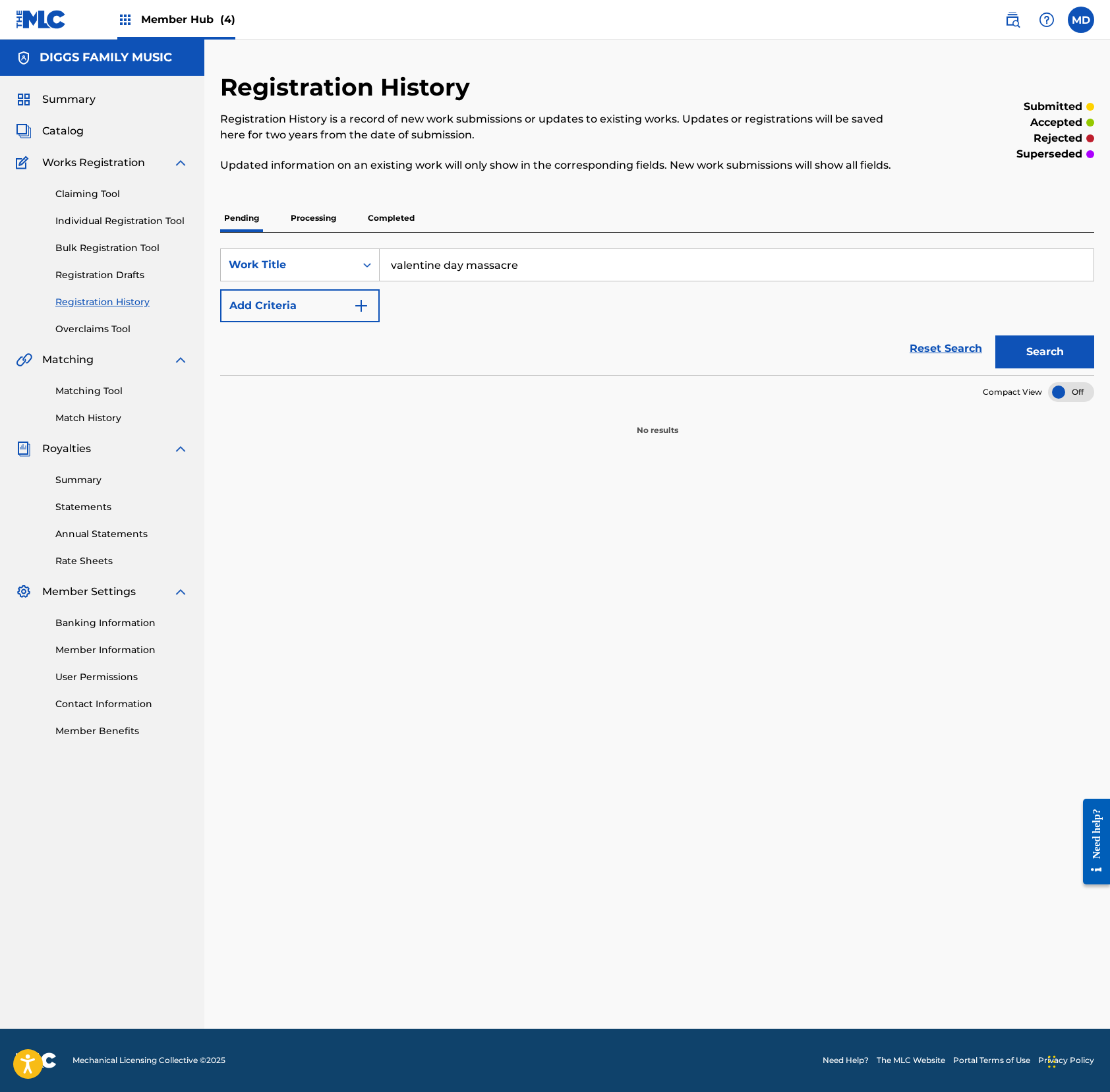
click at [319, 232] on p "Processing" at bounding box center [313, 218] width 53 height 28
click at [377, 232] on p "Completed" at bounding box center [390, 218] width 55 height 28
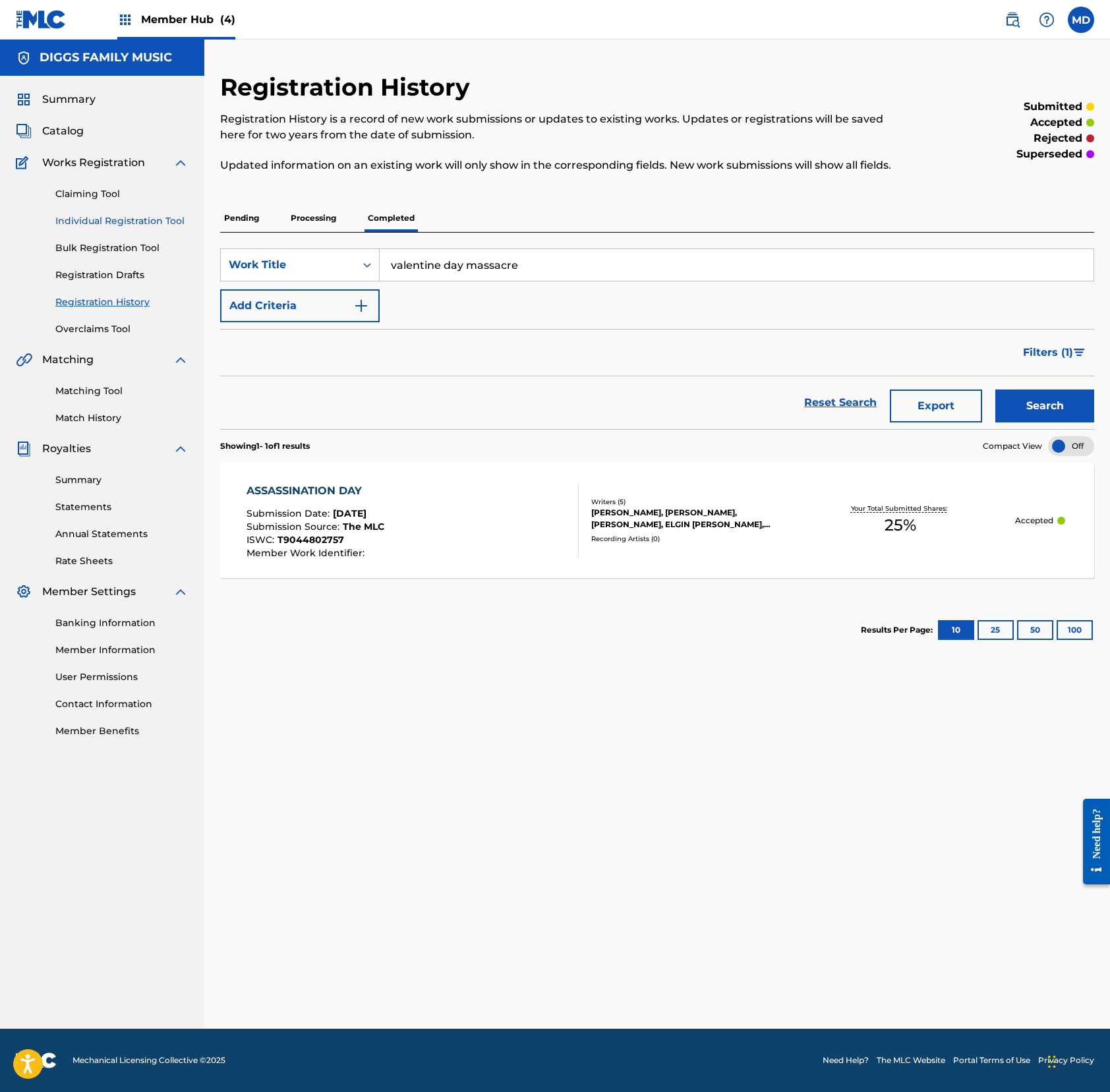
click at [80, 218] on link "Individual Registration Tool" at bounding box center [122, 221] width 133 height 14
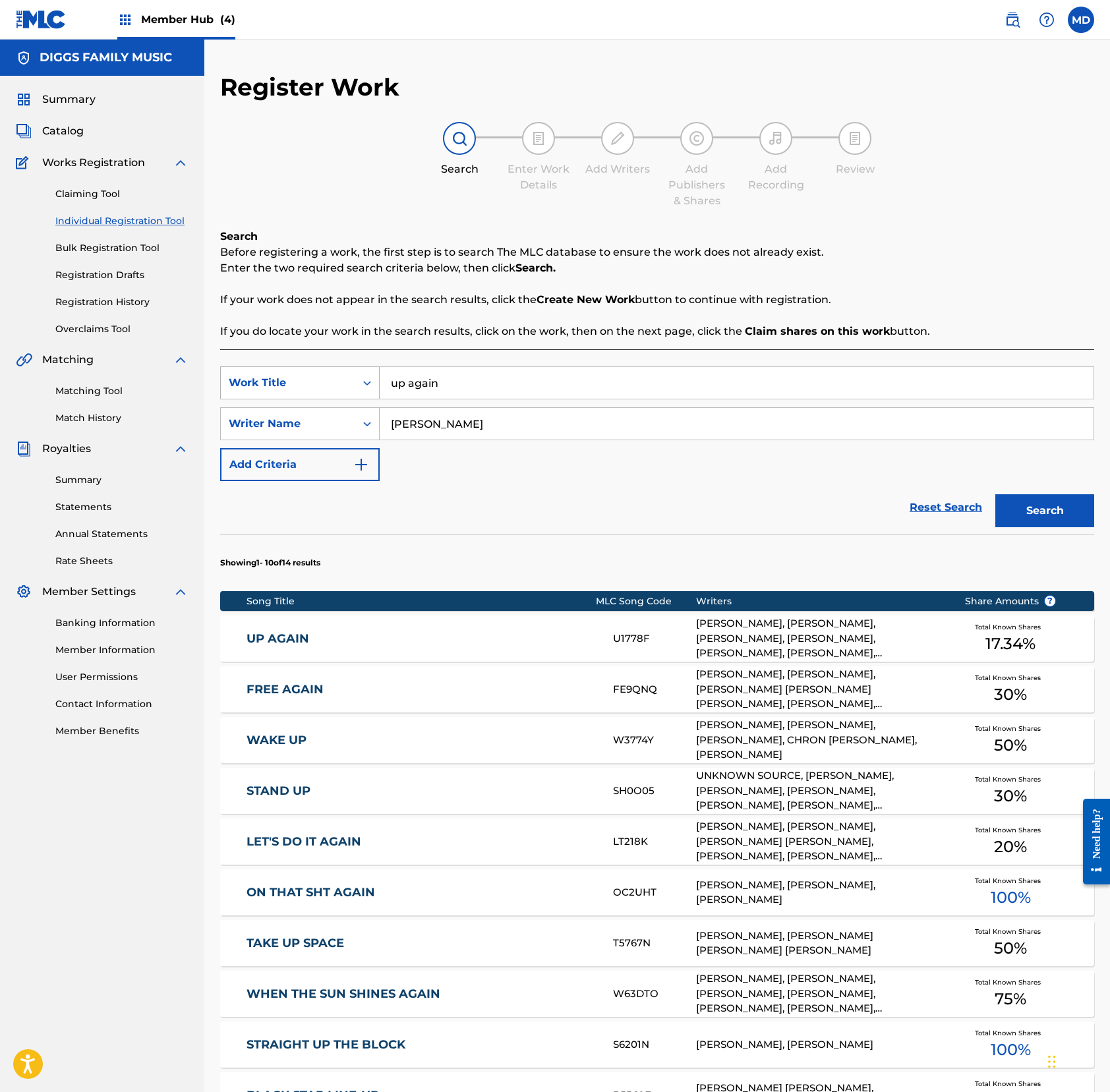
drag, startPoint x: 424, startPoint y: 388, endPoint x: 356, endPoint y: 393, distance: 68.2
click at [356, 393] on div "SearchWithCriteria9239b430-006e-4f50-8e09-66816268a803 Work Title up again" at bounding box center [657, 383] width 874 height 33
paste input "valentine day massacre"
type input "valentine day massacre"
drag, startPoint x: 497, startPoint y: 412, endPoint x: 325, endPoint y: 441, distance: 174.4
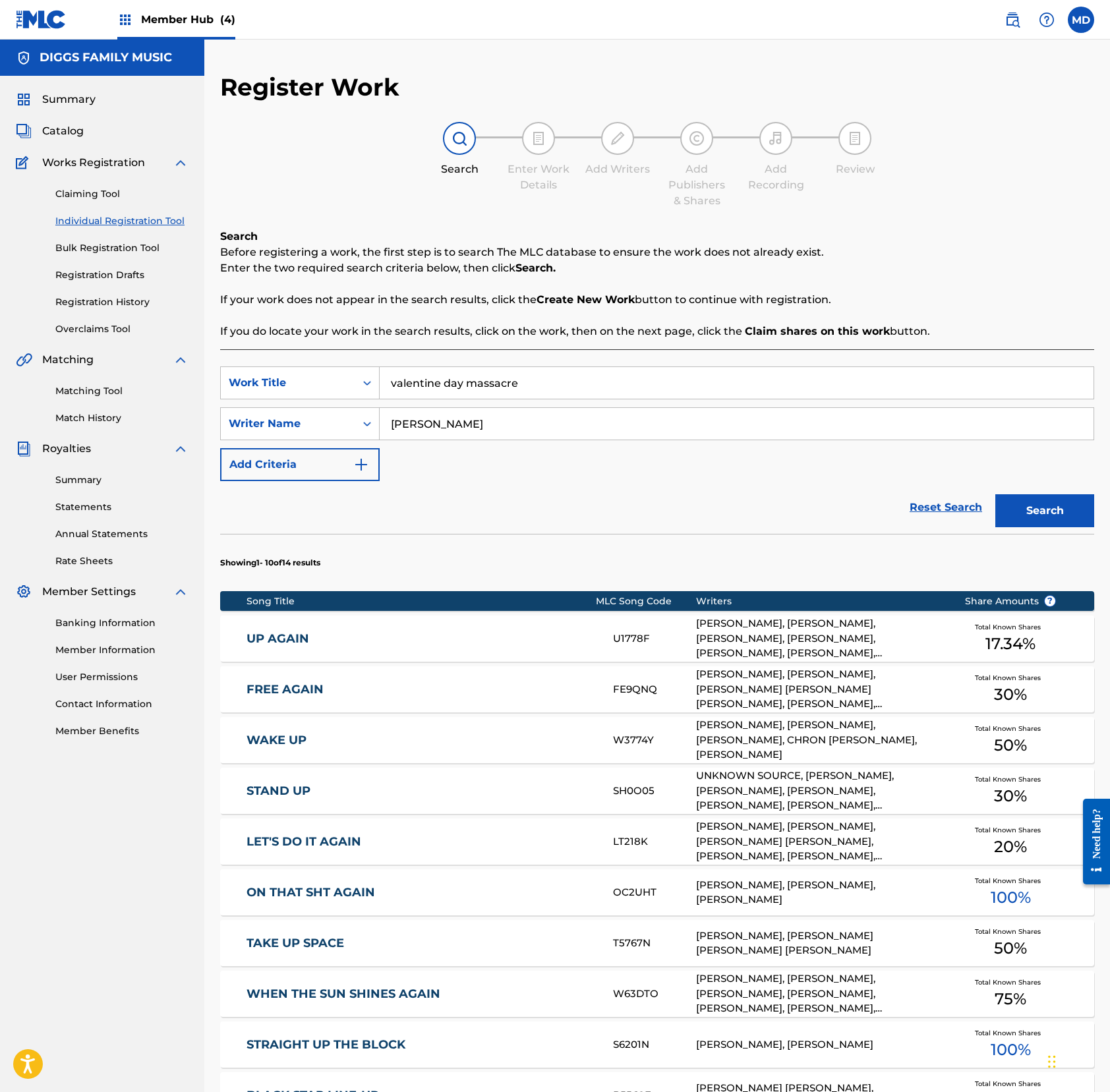
click at [325, 441] on div "SearchWithCriteria9239b430-006e-4f50-8e09-66816268a803 Work Title valentine day…" at bounding box center [657, 424] width 874 height 115
paste input "[PERSON_NAME]"
type input "[PERSON_NAME]"
click at [1031, 518] on button "Search" at bounding box center [1044, 511] width 98 height 33
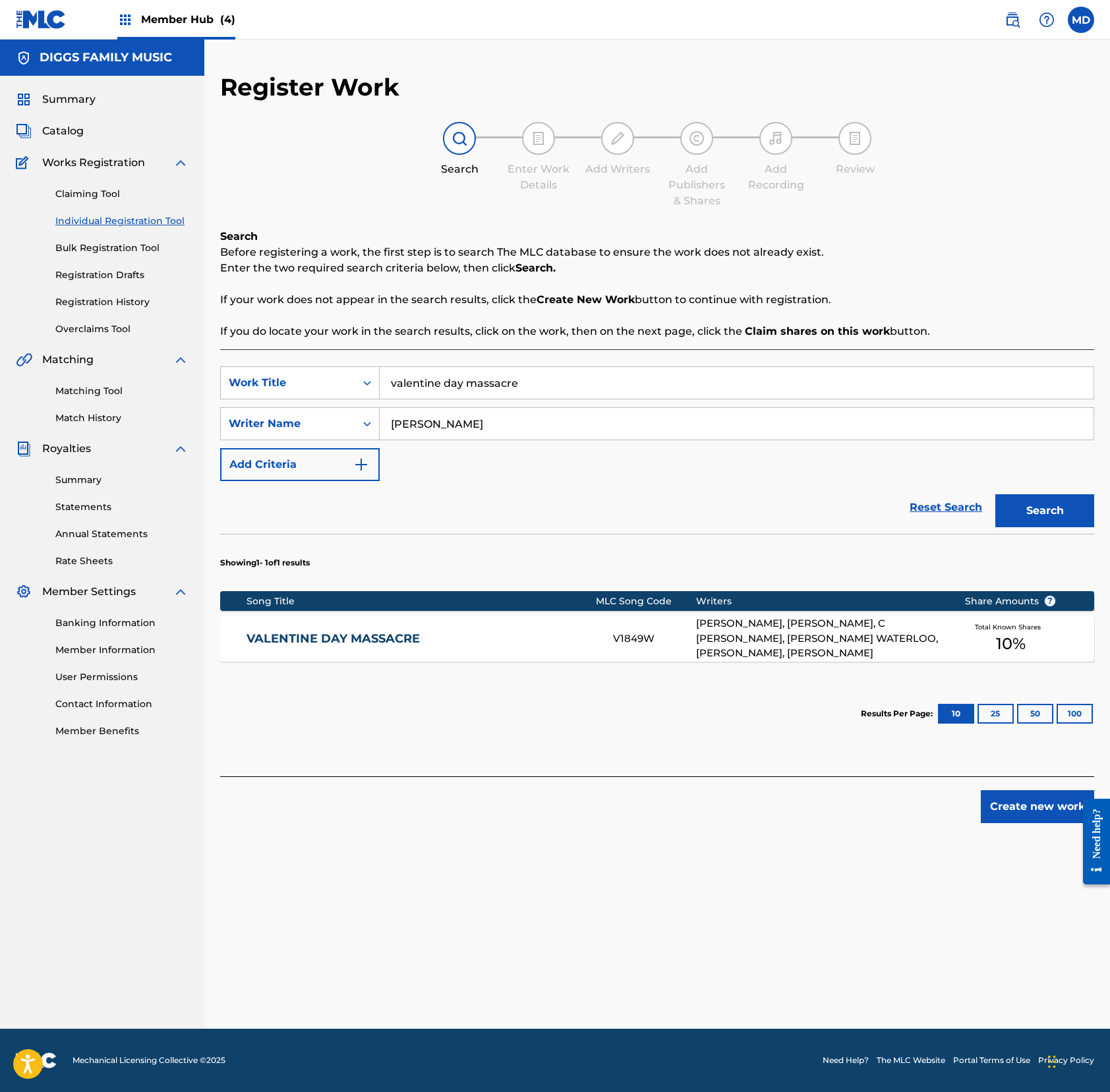
click at [472, 640] on link "VALENTINE DAY MASSACRE" at bounding box center [421, 639] width 349 height 15
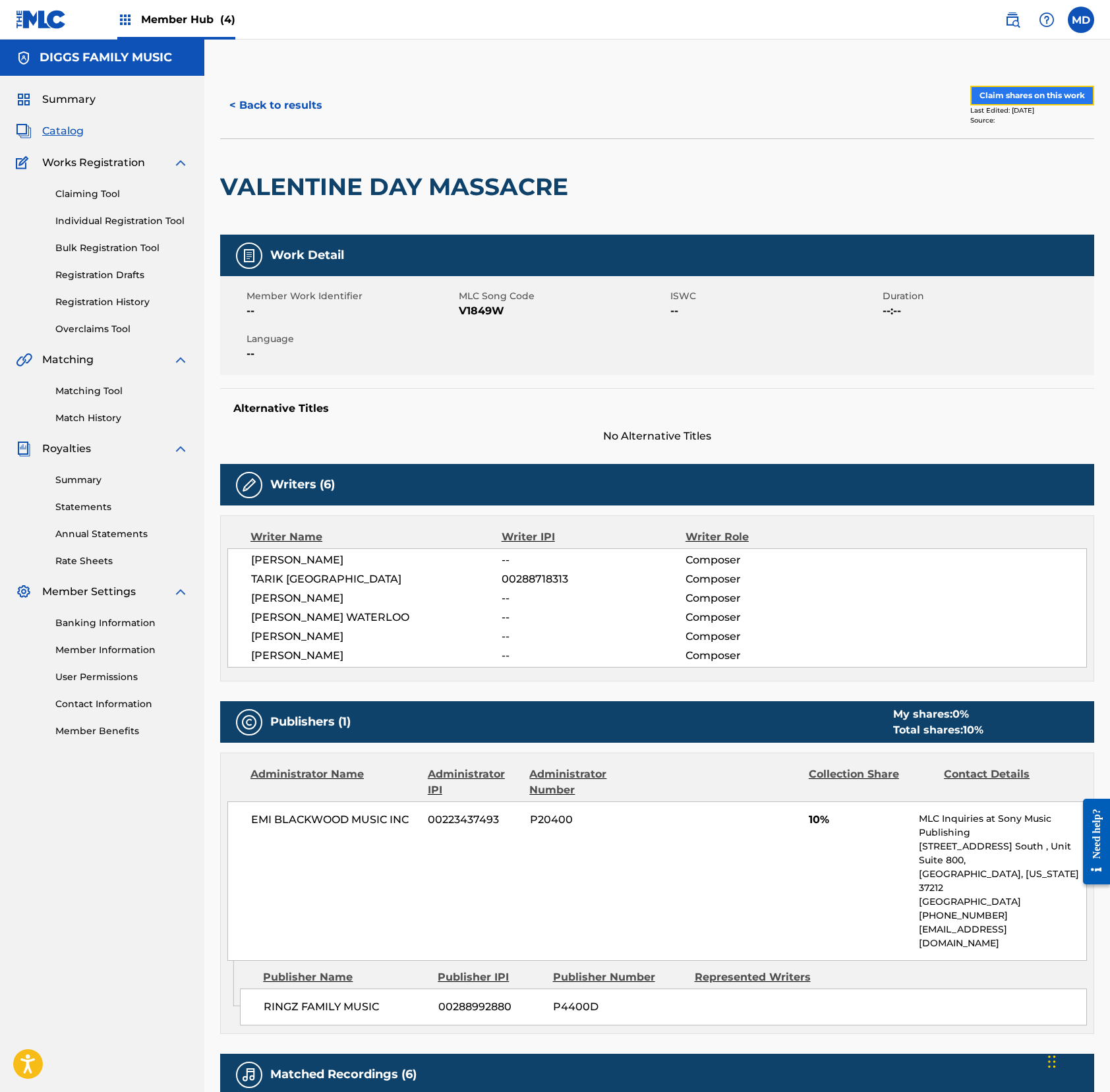
click at [1018, 96] on button "Claim shares on this work" at bounding box center [1032, 95] width 124 height 20
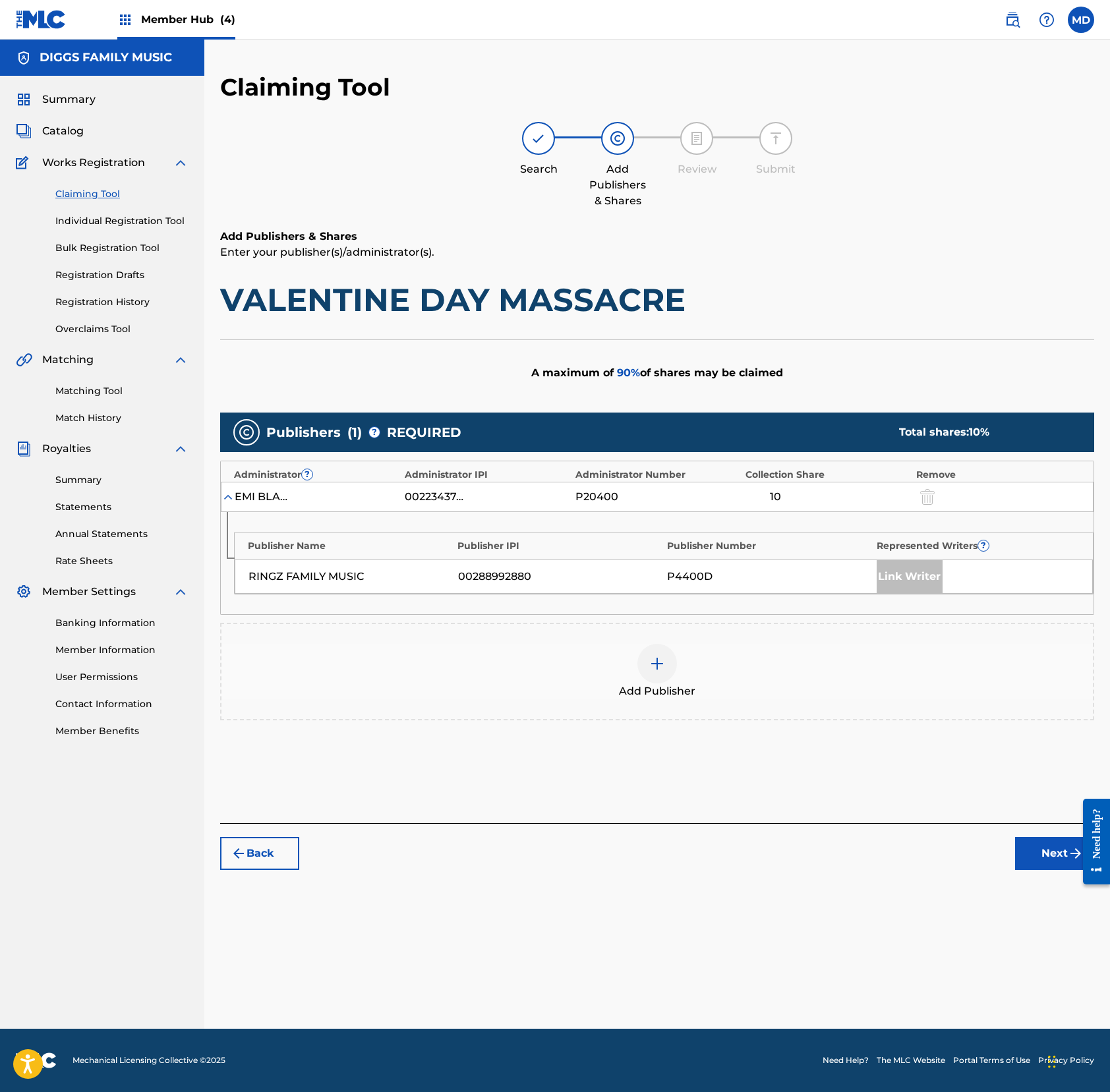
click at [653, 667] on img at bounding box center [657, 664] width 16 height 16
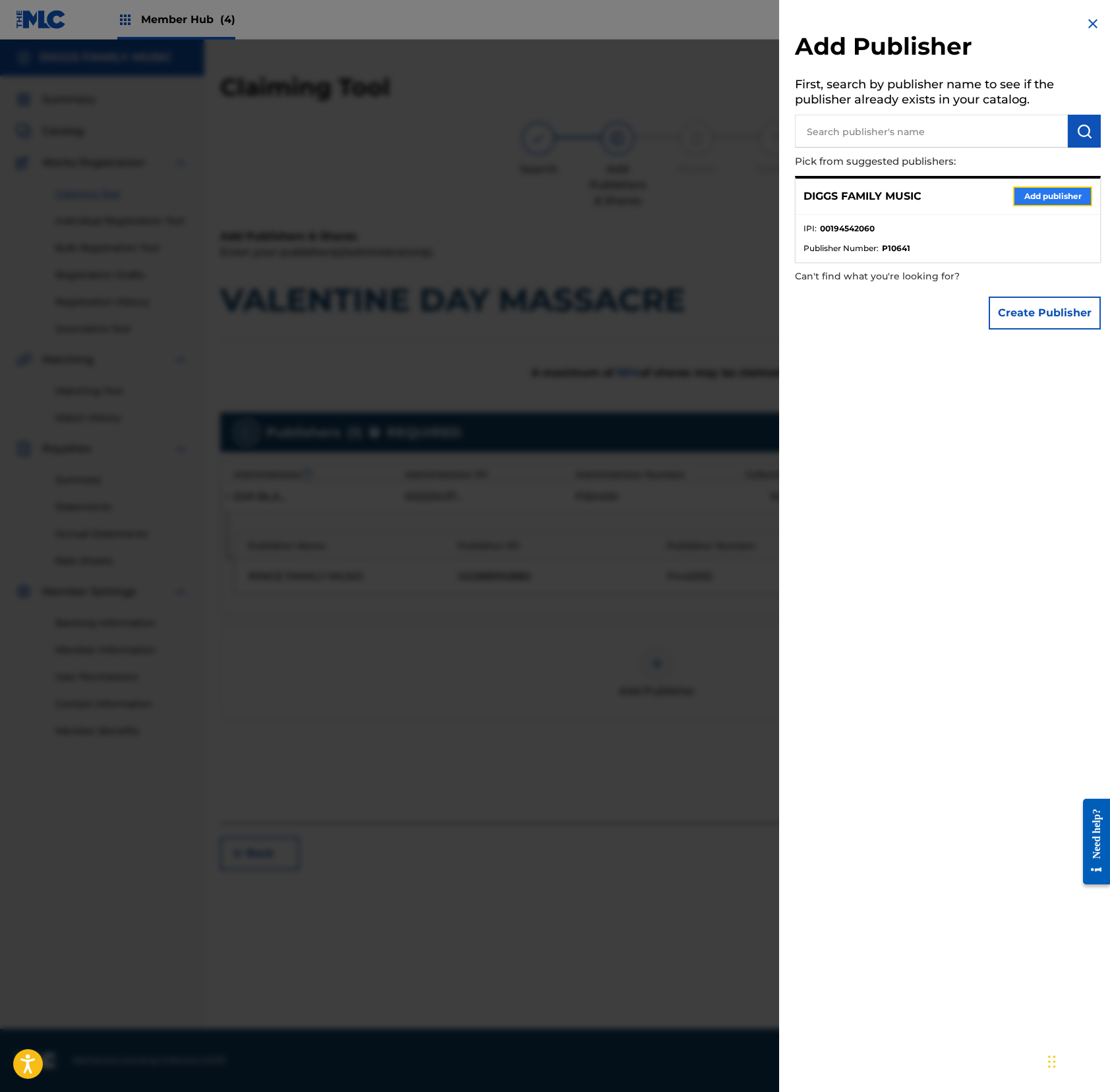
click at [1039, 195] on button "Add publisher" at bounding box center [1052, 196] width 79 height 20
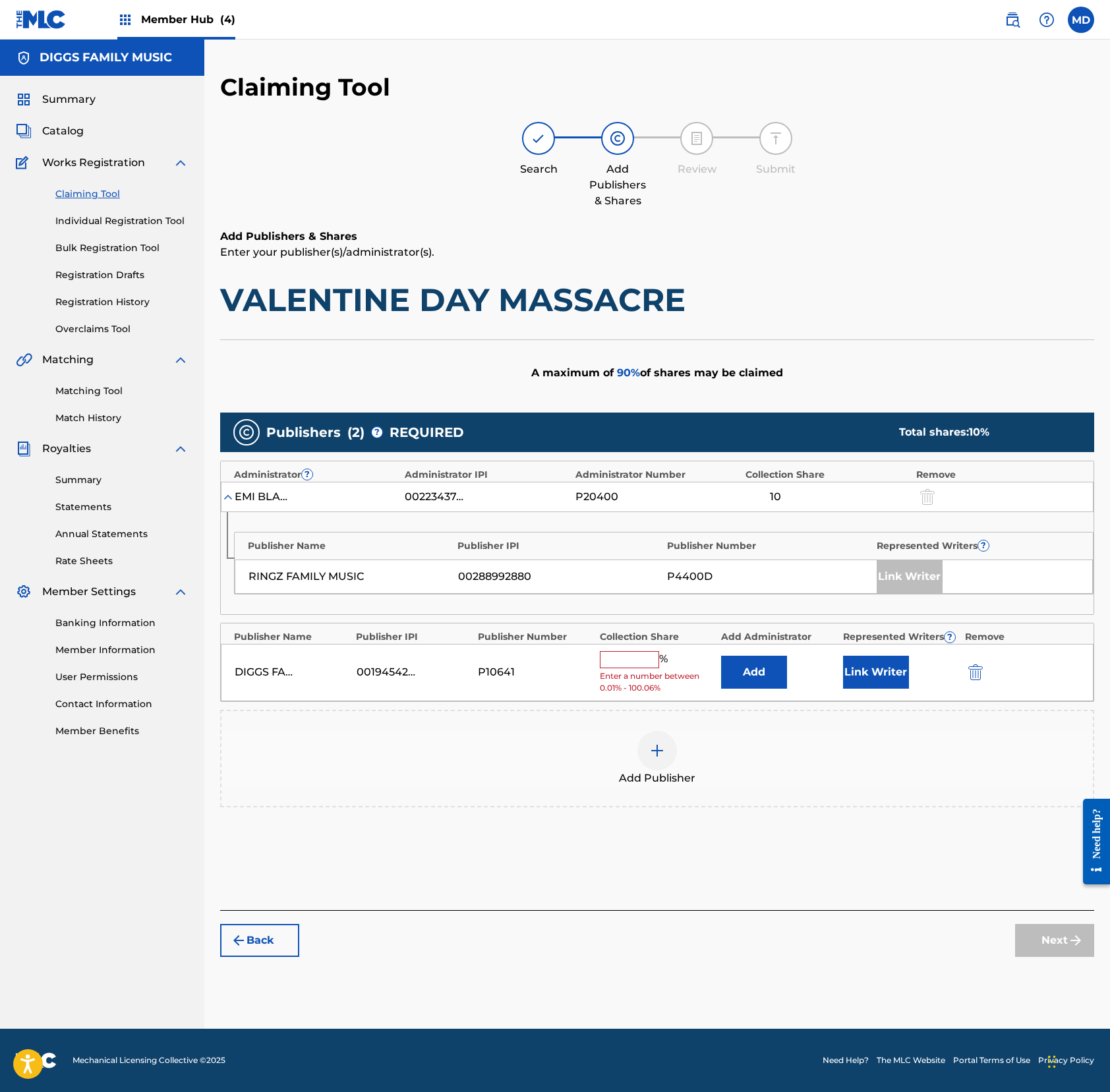
click at [649, 661] on input "text" at bounding box center [629, 660] width 59 height 17
type input "50"
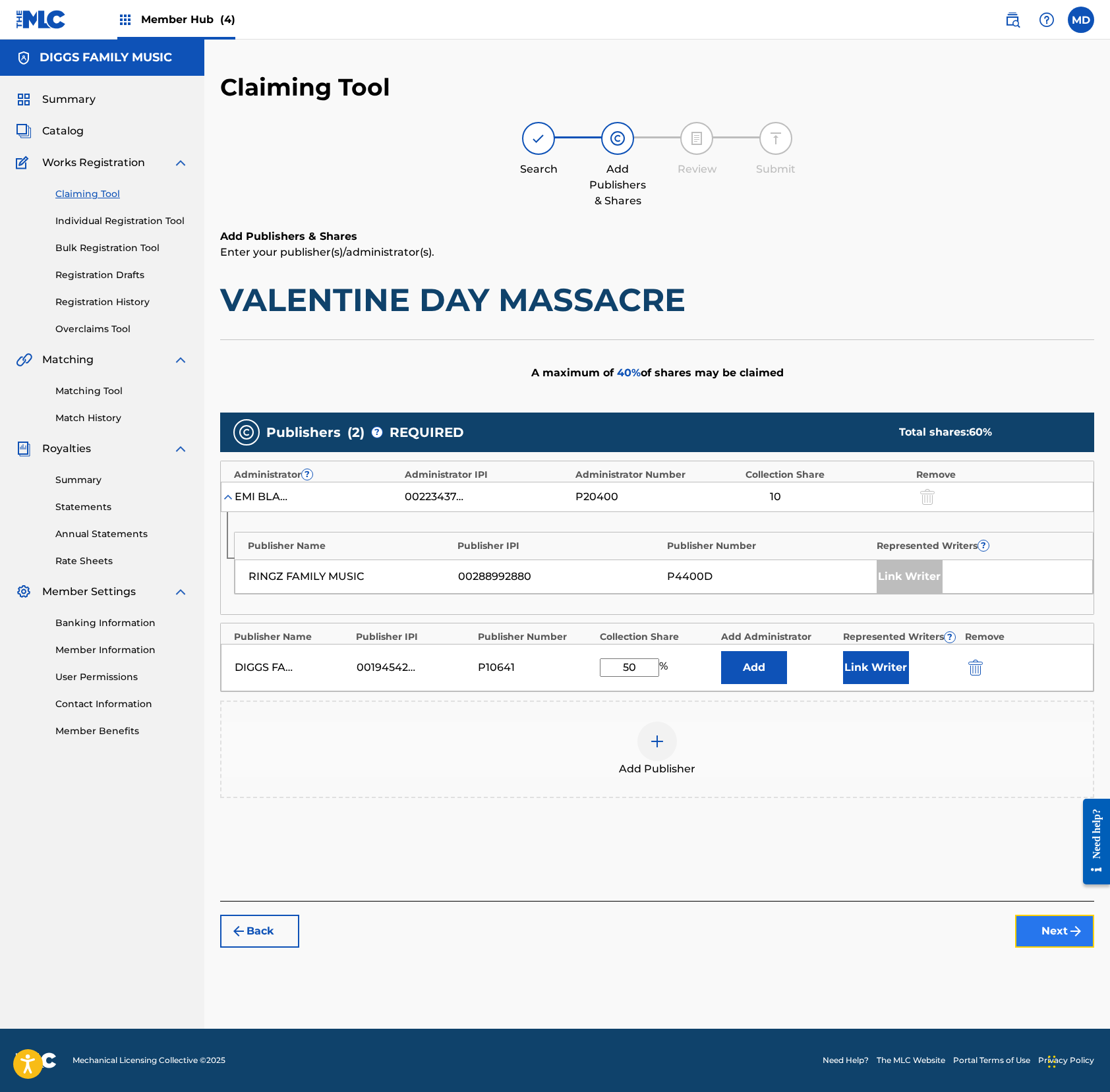
click at [1039, 926] on button "Next" at bounding box center [1054, 932] width 79 height 33
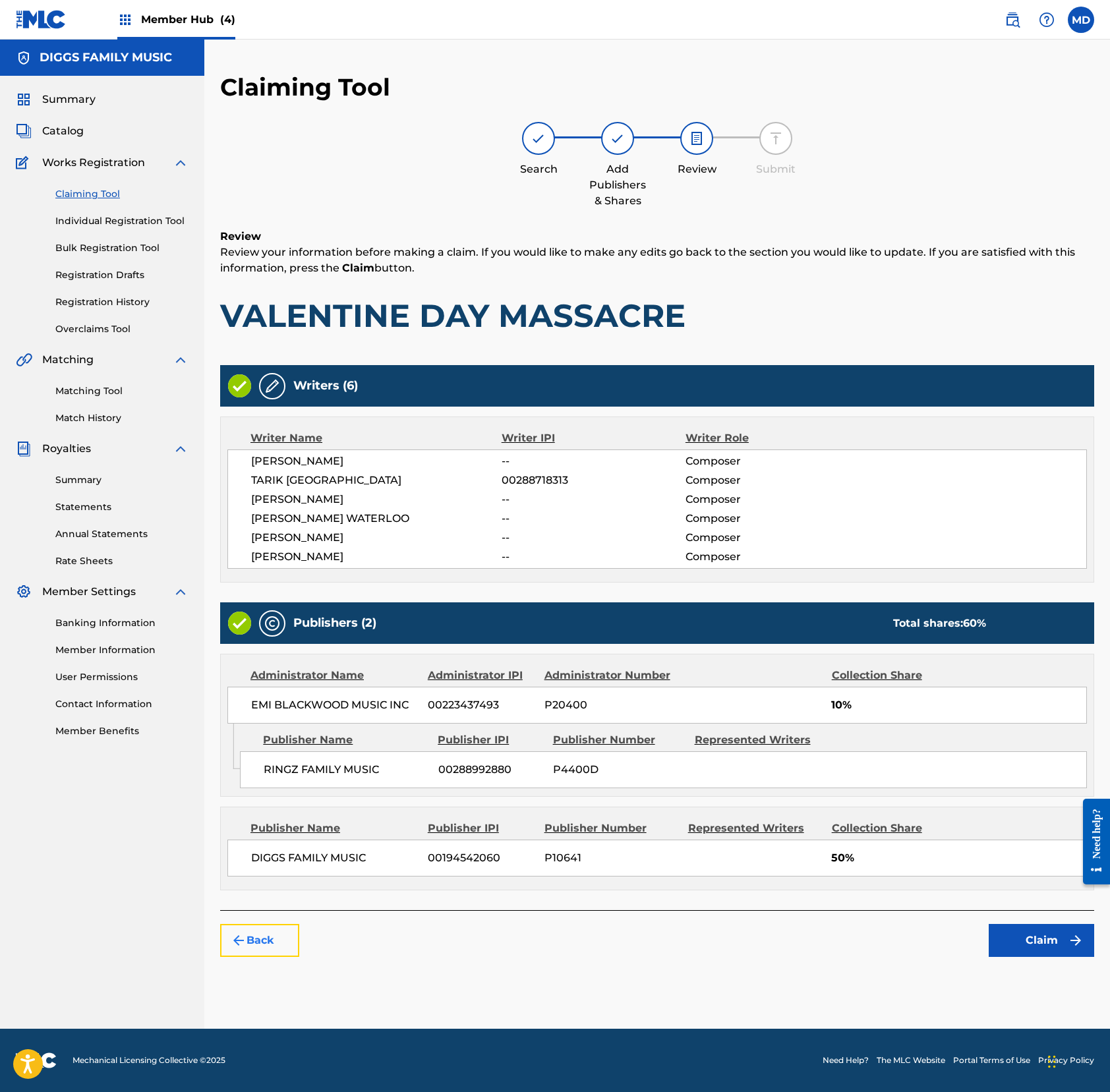
click at [244, 948] on img "submit" at bounding box center [239, 940] width 16 height 16
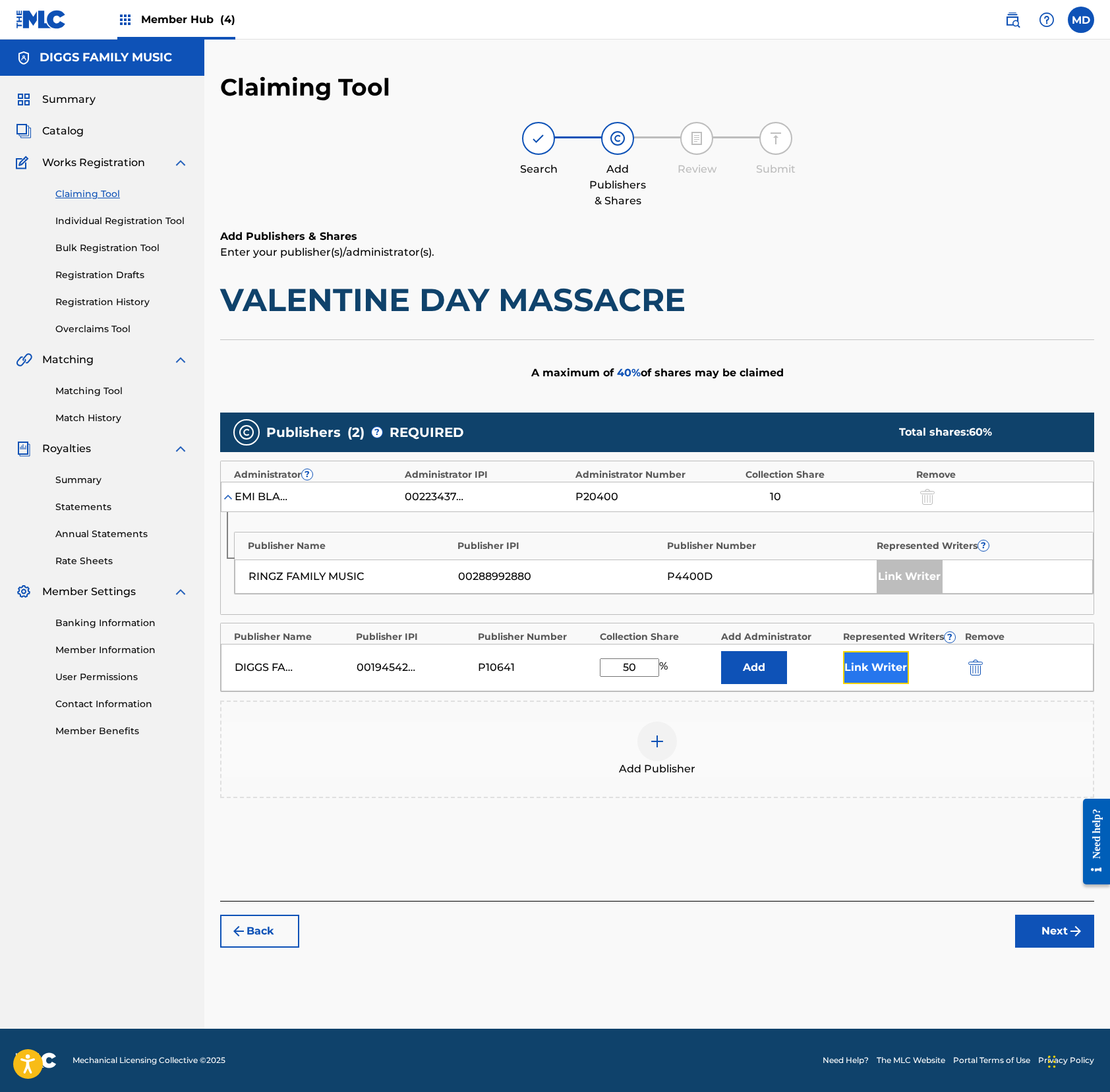
click at [897, 671] on button "Link Writer" at bounding box center [876, 668] width 66 height 33
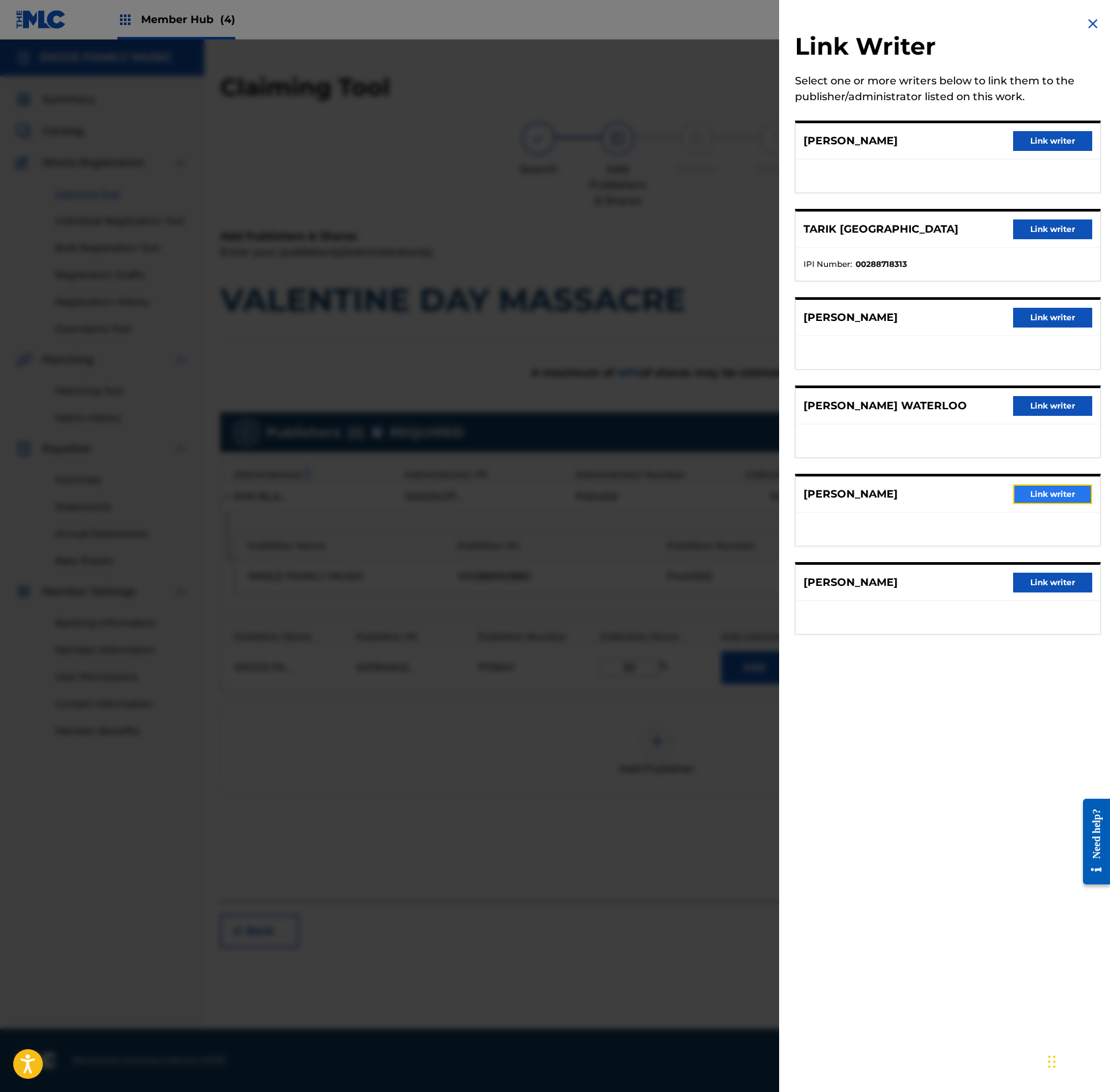
click at [1039, 499] on button "Link writer" at bounding box center [1052, 494] width 79 height 20
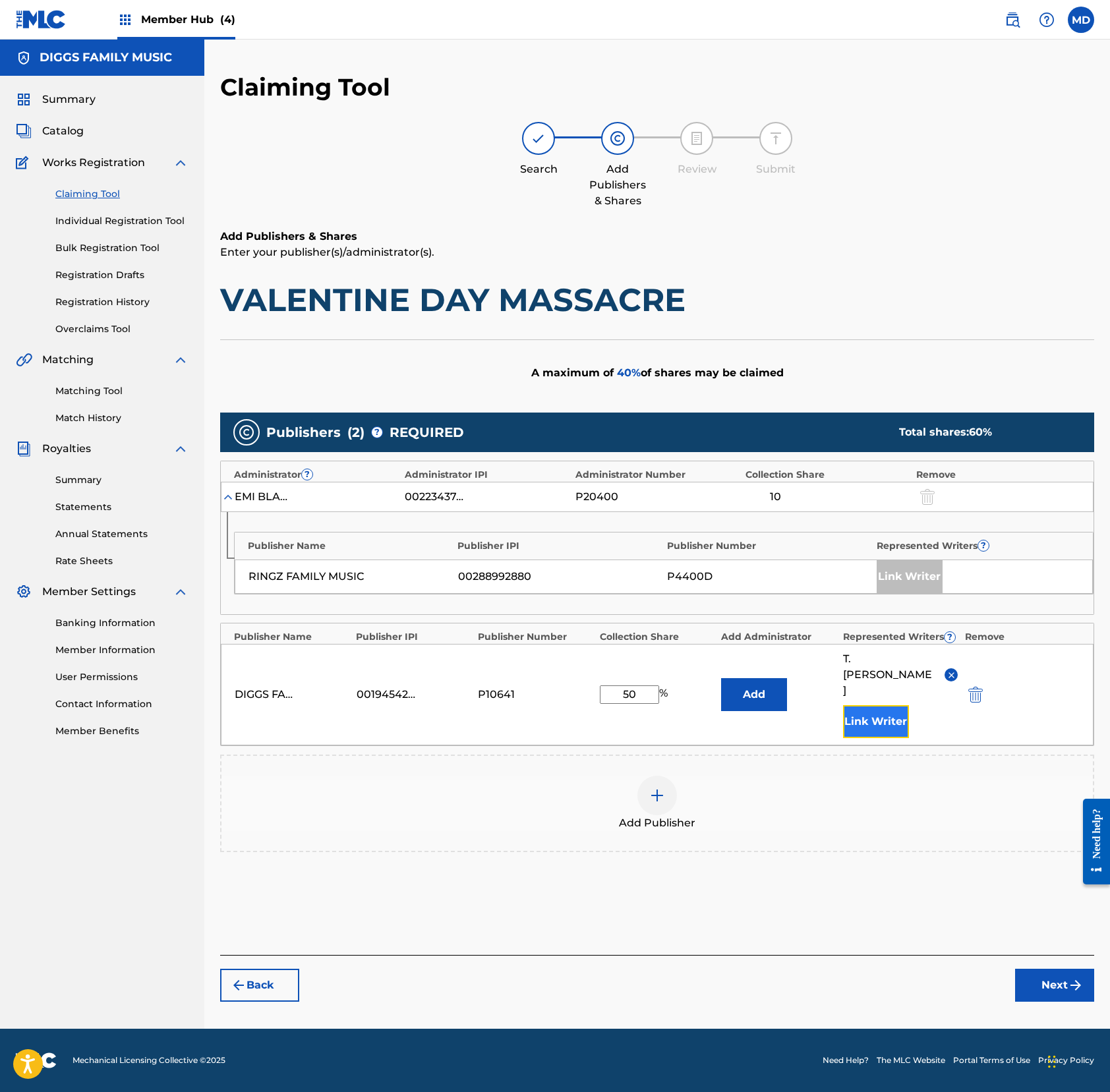
click at [869, 705] on button "Link Writer" at bounding box center [876, 722] width 66 height 33
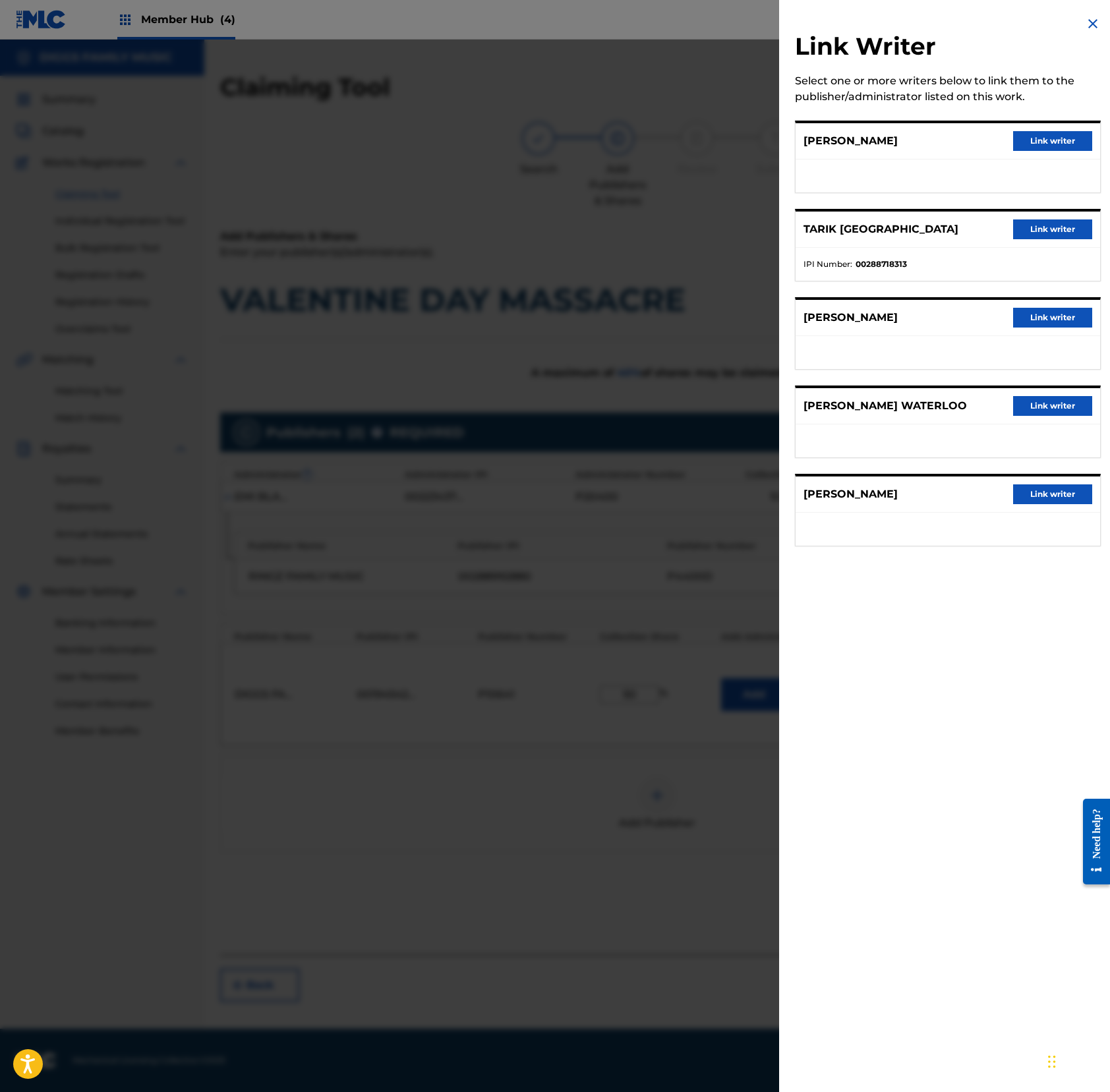
click at [1039, 23] on img at bounding box center [1093, 24] width 16 height 16
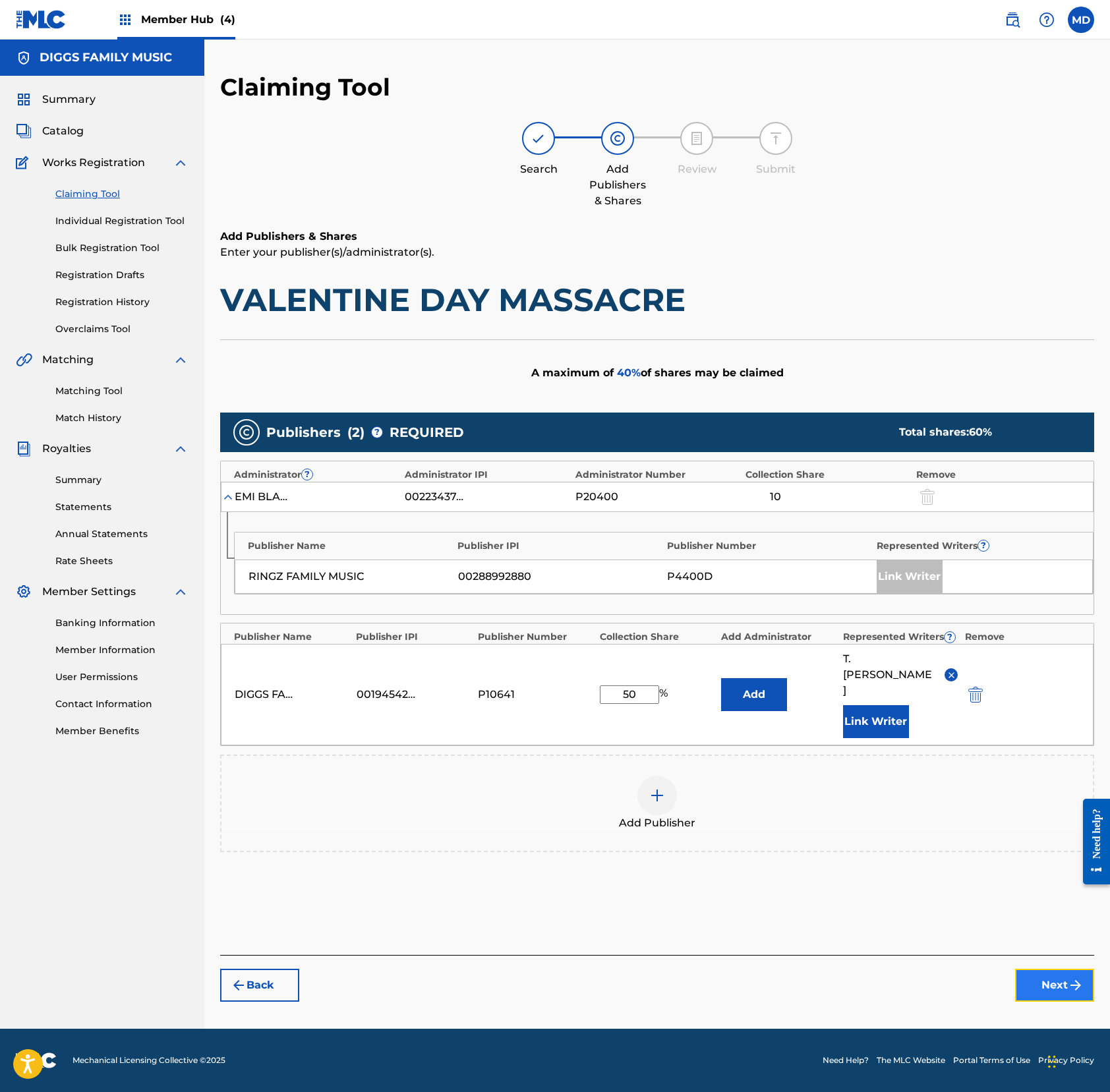
click at [1039, 969] on button "Next" at bounding box center [1054, 986] width 79 height 33
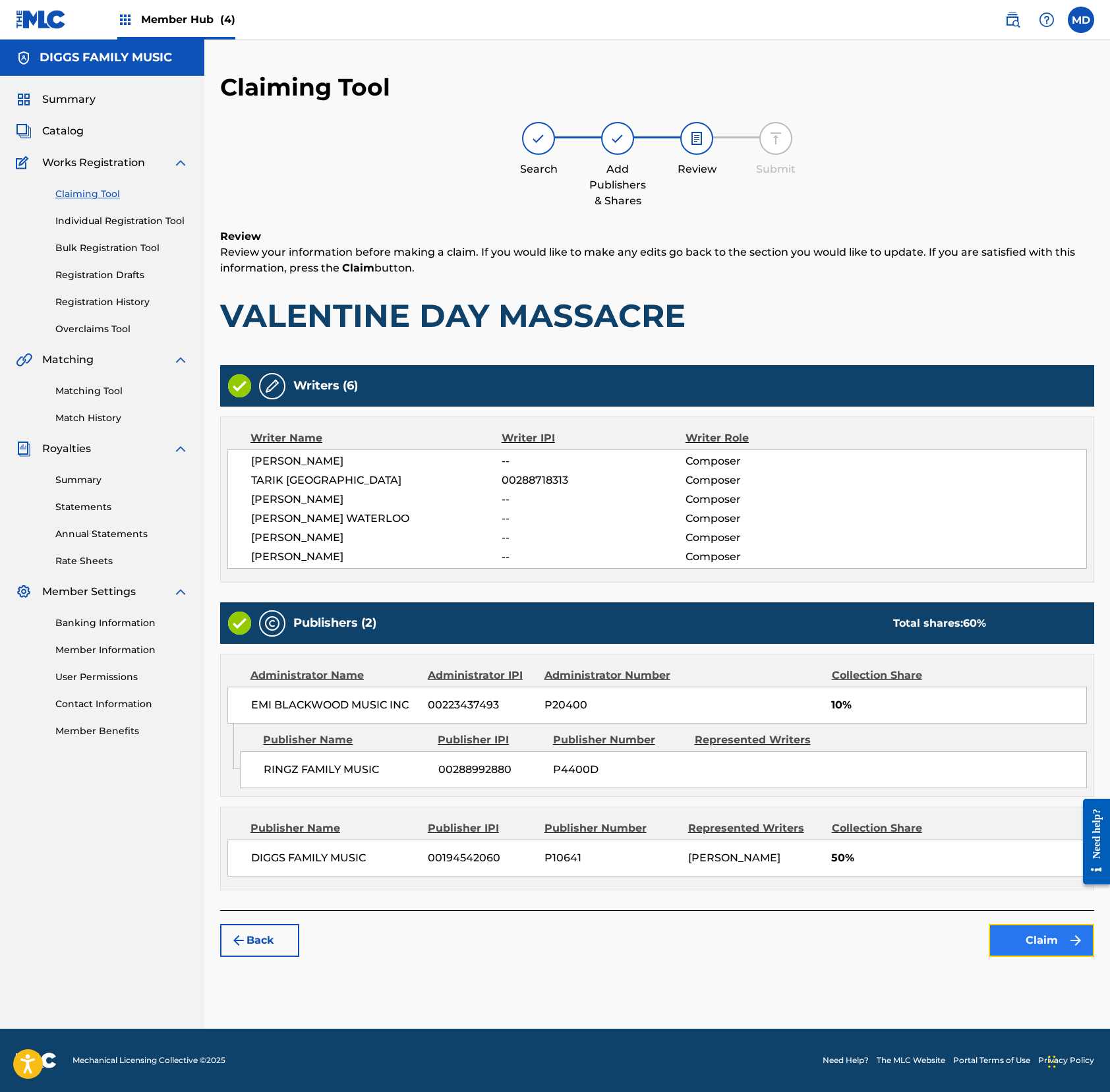
click at [1039, 948] on button "Claim" at bounding box center [1040, 940] width 105 height 33
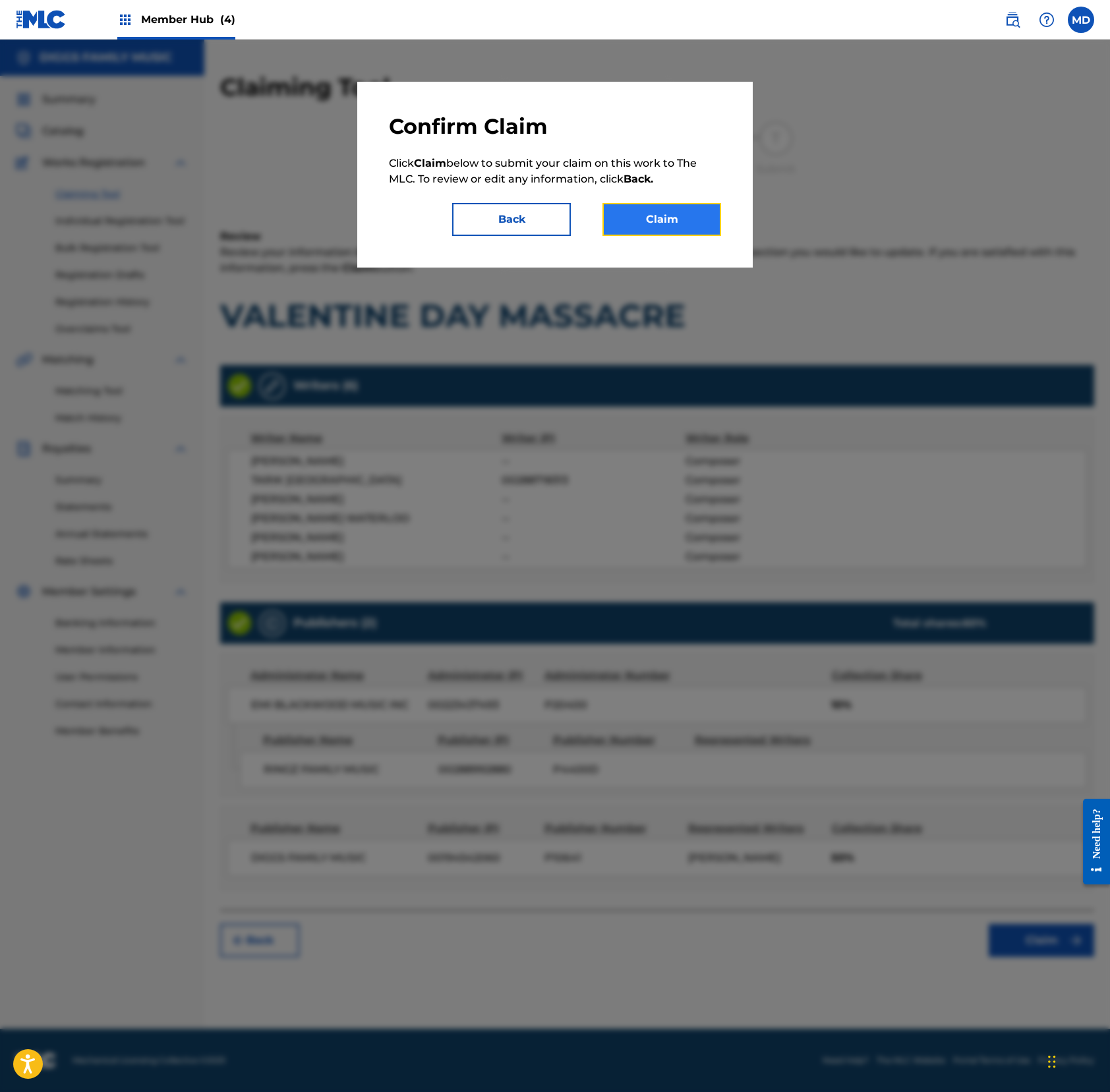
click at [636, 220] on button "Claim" at bounding box center [661, 220] width 118 height 33
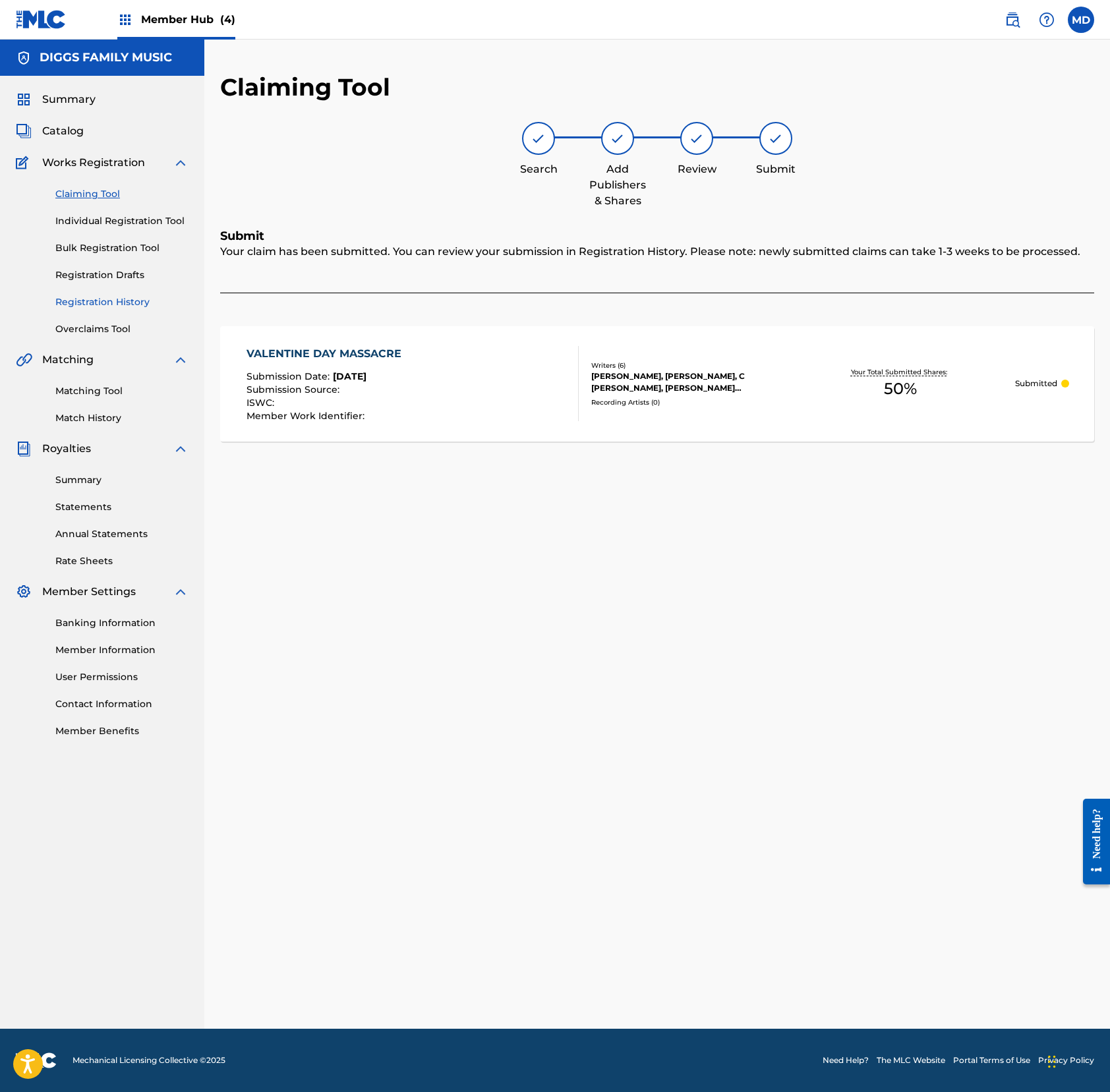
click at [80, 302] on link "Registration History" at bounding box center [122, 302] width 133 height 14
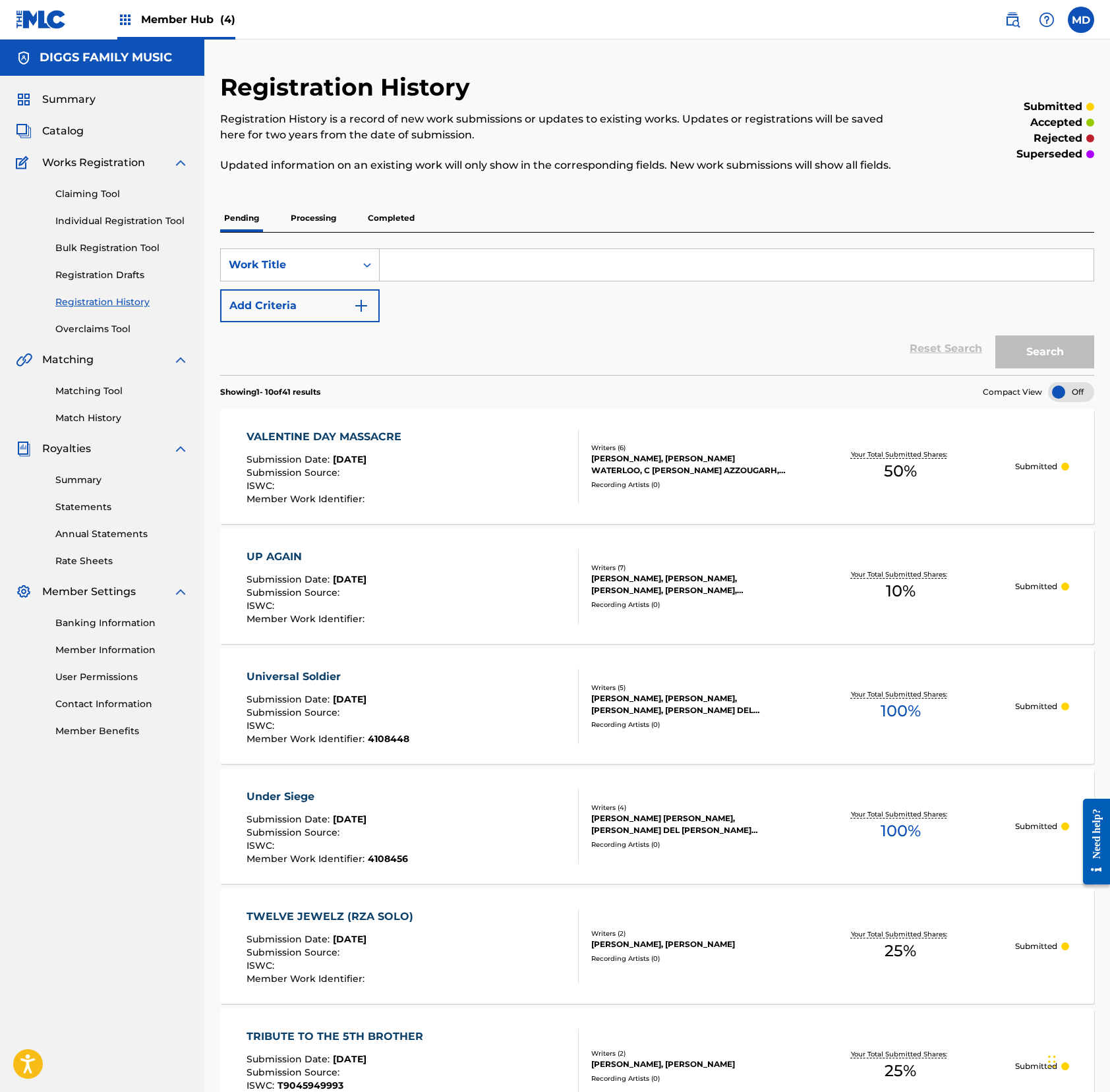
click at [501, 281] on input "Search Form" at bounding box center [736, 265] width 714 height 31
click at [453, 281] on input "vison" at bounding box center [736, 265] width 714 height 31
type input "vison"
click at [1007, 368] on button "Search" at bounding box center [1044, 352] width 98 height 33
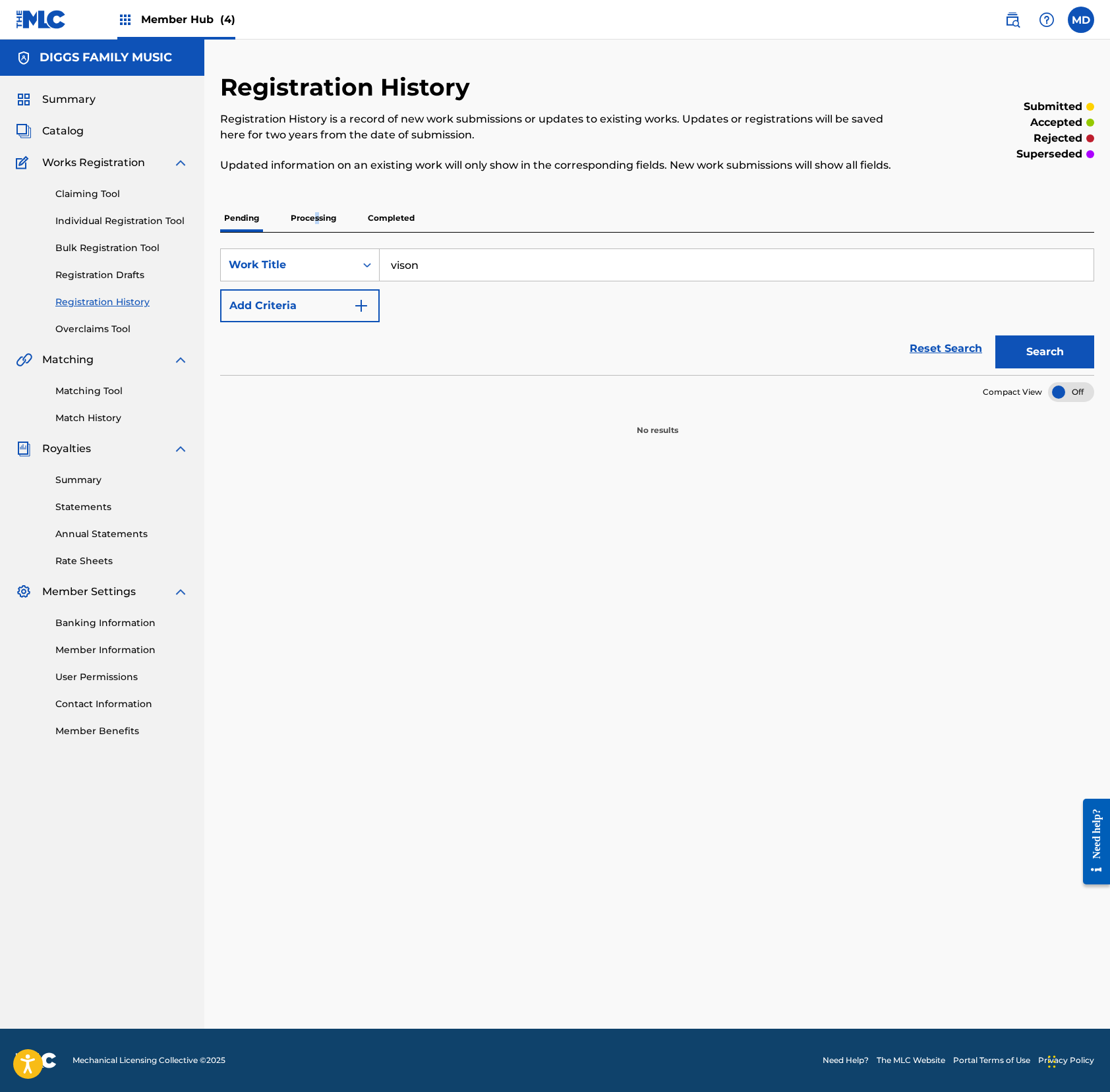
click at [316, 232] on p "Processing" at bounding box center [313, 218] width 53 height 28
click at [376, 232] on p "Completed" at bounding box center [390, 218] width 55 height 28
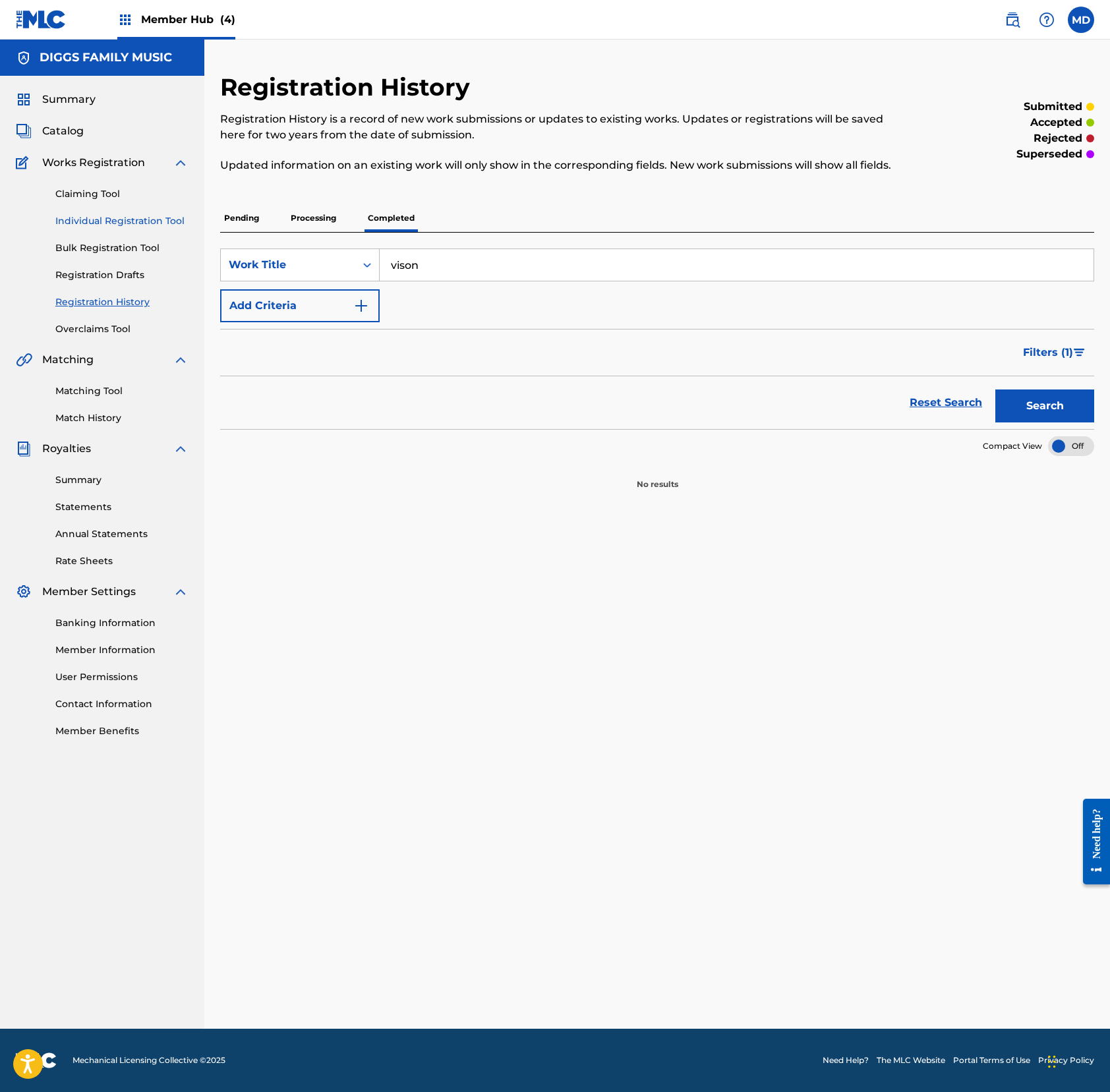
click at [88, 220] on link "Individual Registration Tool" at bounding box center [122, 221] width 133 height 14
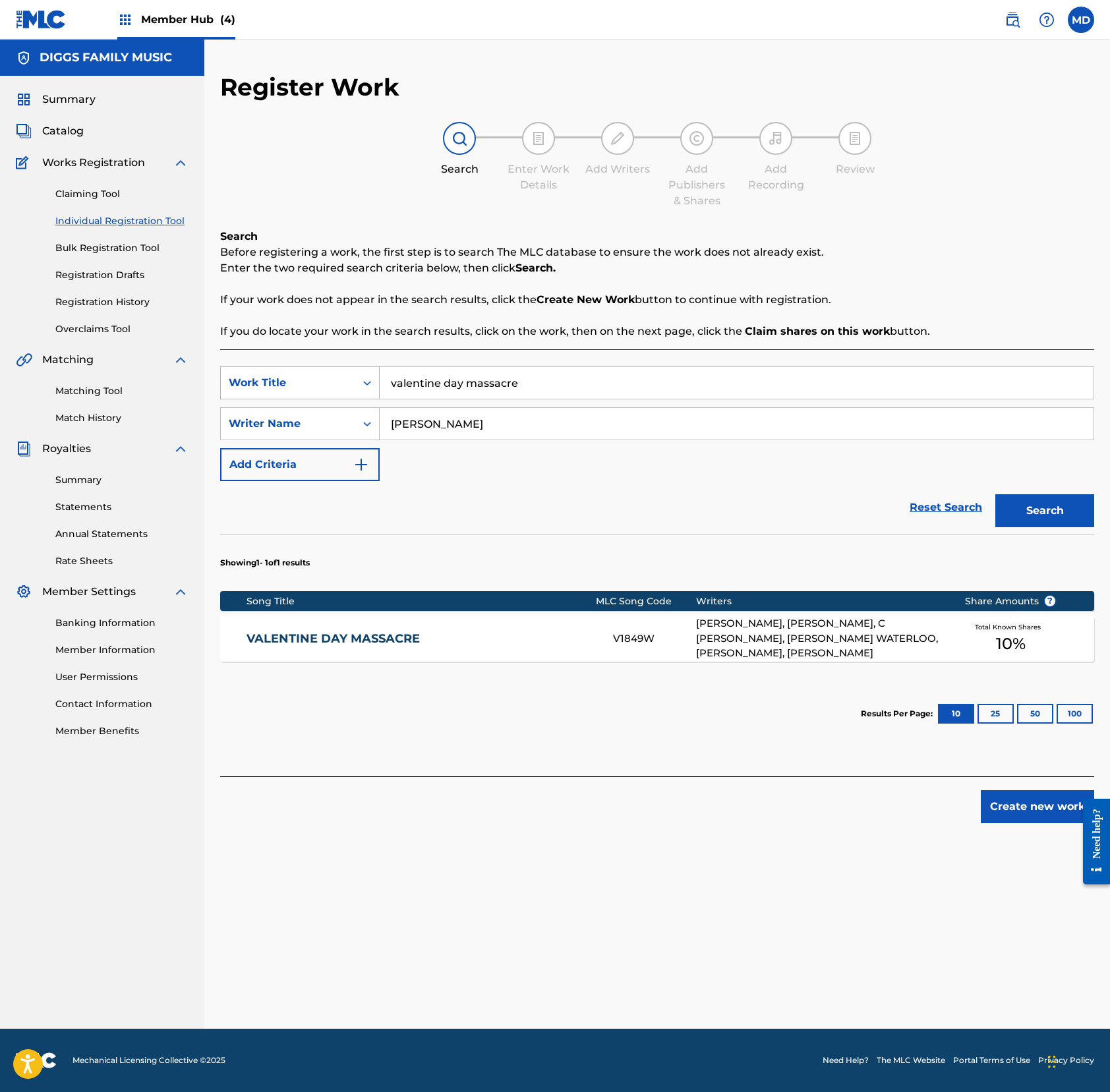
drag, startPoint x: 525, startPoint y: 388, endPoint x: 339, endPoint y: 380, distance: 186.2
click at [339, 380] on div "SearchWithCriteria9239b430-006e-4f50-8e09-66816268a803 Work Title valentine day…" at bounding box center [657, 383] width 874 height 33
paste input "ison"
type input "vison"
click at [518, 431] on input "[PERSON_NAME]" at bounding box center [736, 424] width 714 height 31
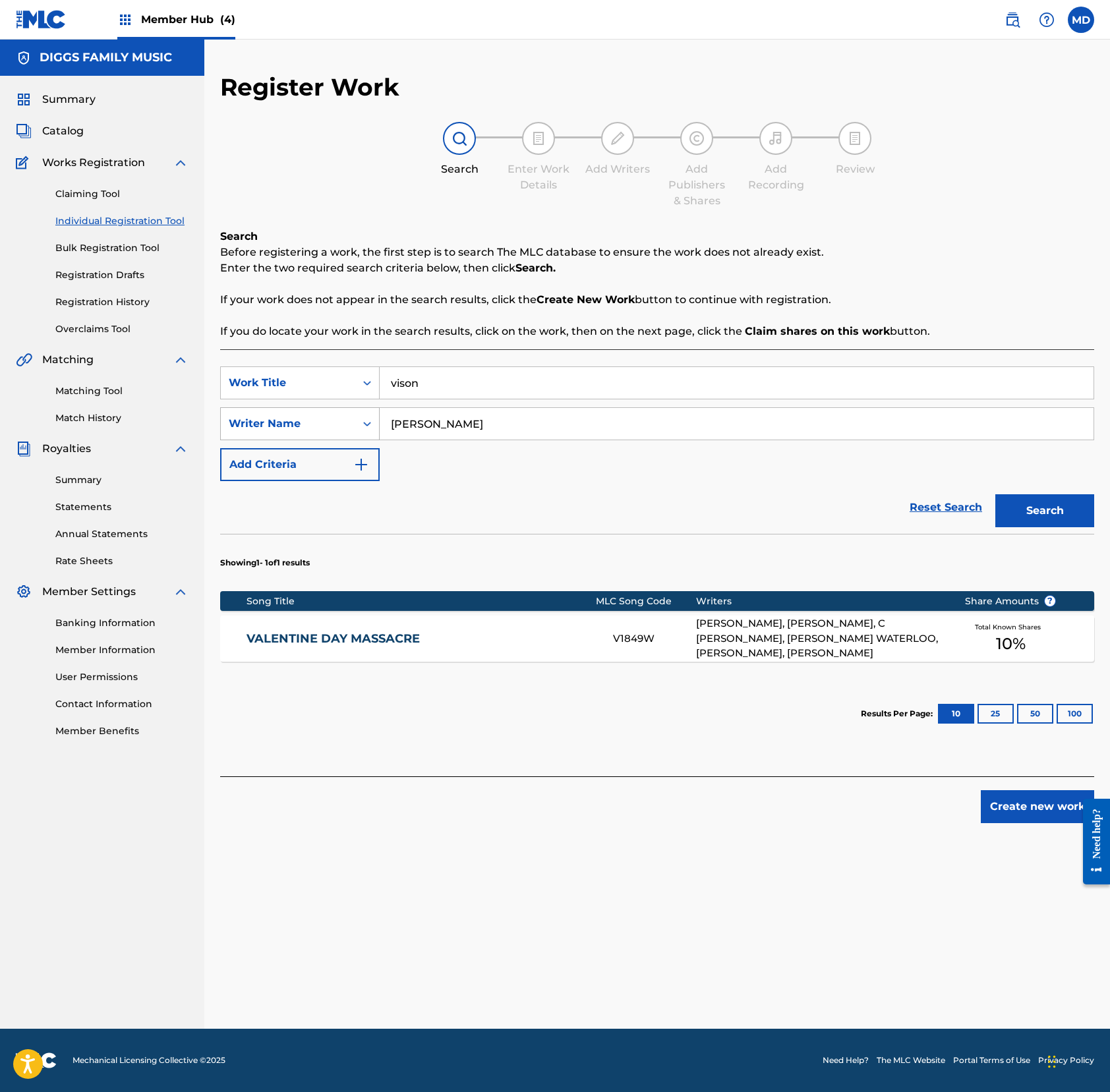
drag, startPoint x: 515, startPoint y: 432, endPoint x: 331, endPoint y: 434, distance: 184.0
click at [331, 434] on div "SearchWithCriteria35e83726-3493-4333-b480-80cbe01f3a9a Writer Name [PERSON_NAME]" at bounding box center [657, 424] width 874 height 33
paste input "[PERSON_NAME]"
type input "[PERSON_NAME]"
click at [1002, 509] on button "Search" at bounding box center [1044, 511] width 98 height 33
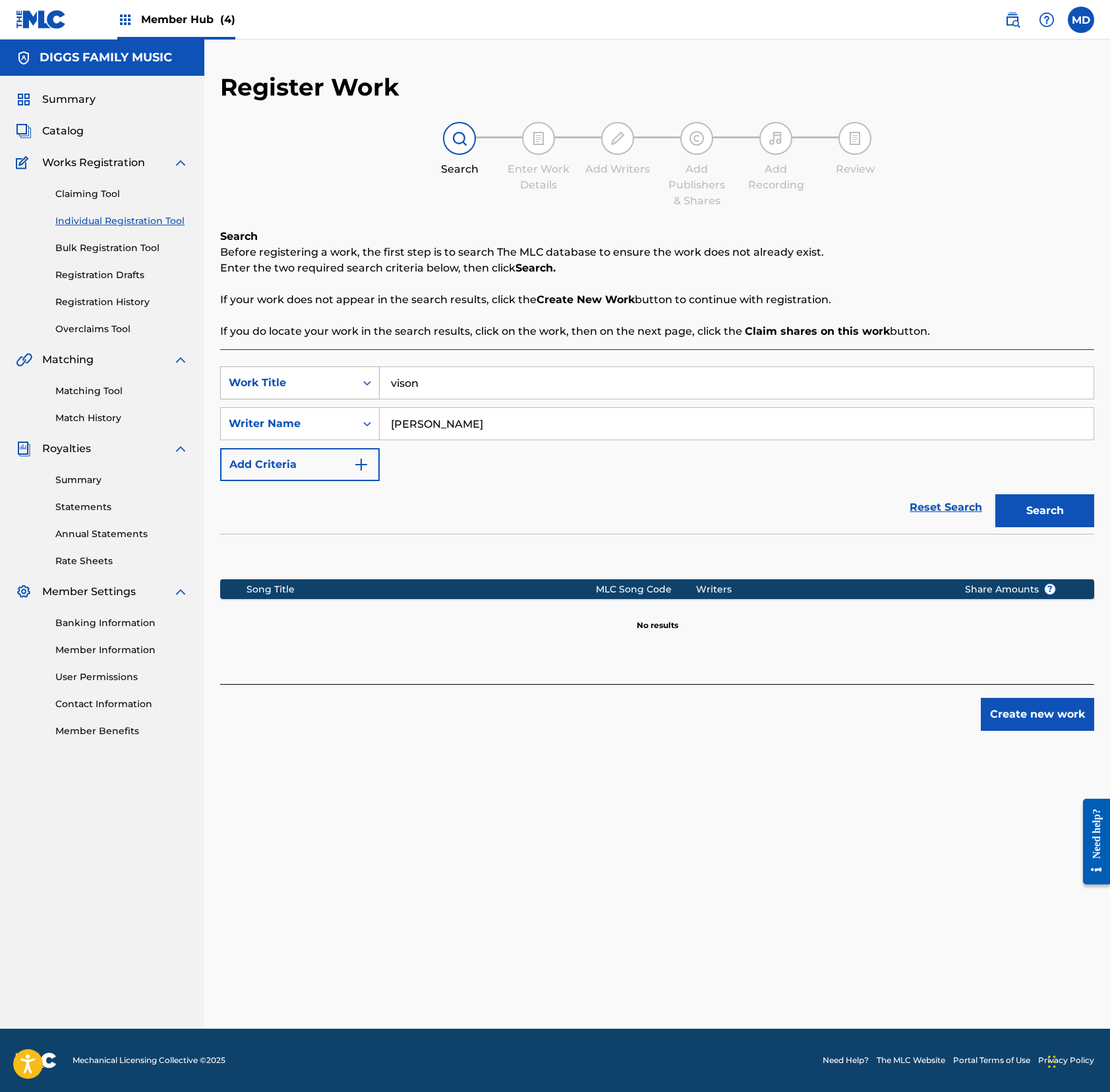
drag, startPoint x: 460, startPoint y: 391, endPoint x: 356, endPoint y: 388, distance: 104.0
click at [356, 388] on div "SearchWithCriteria9239b430-006e-4f50-8e09-66816268a803 Work Title vison" at bounding box center [657, 383] width 874 height 33
paste input "VISIONZ"
type input "VISIONZ"
click at [1039, 512] on button "Search" at bounding box center [1044, 511] width 98 height 33
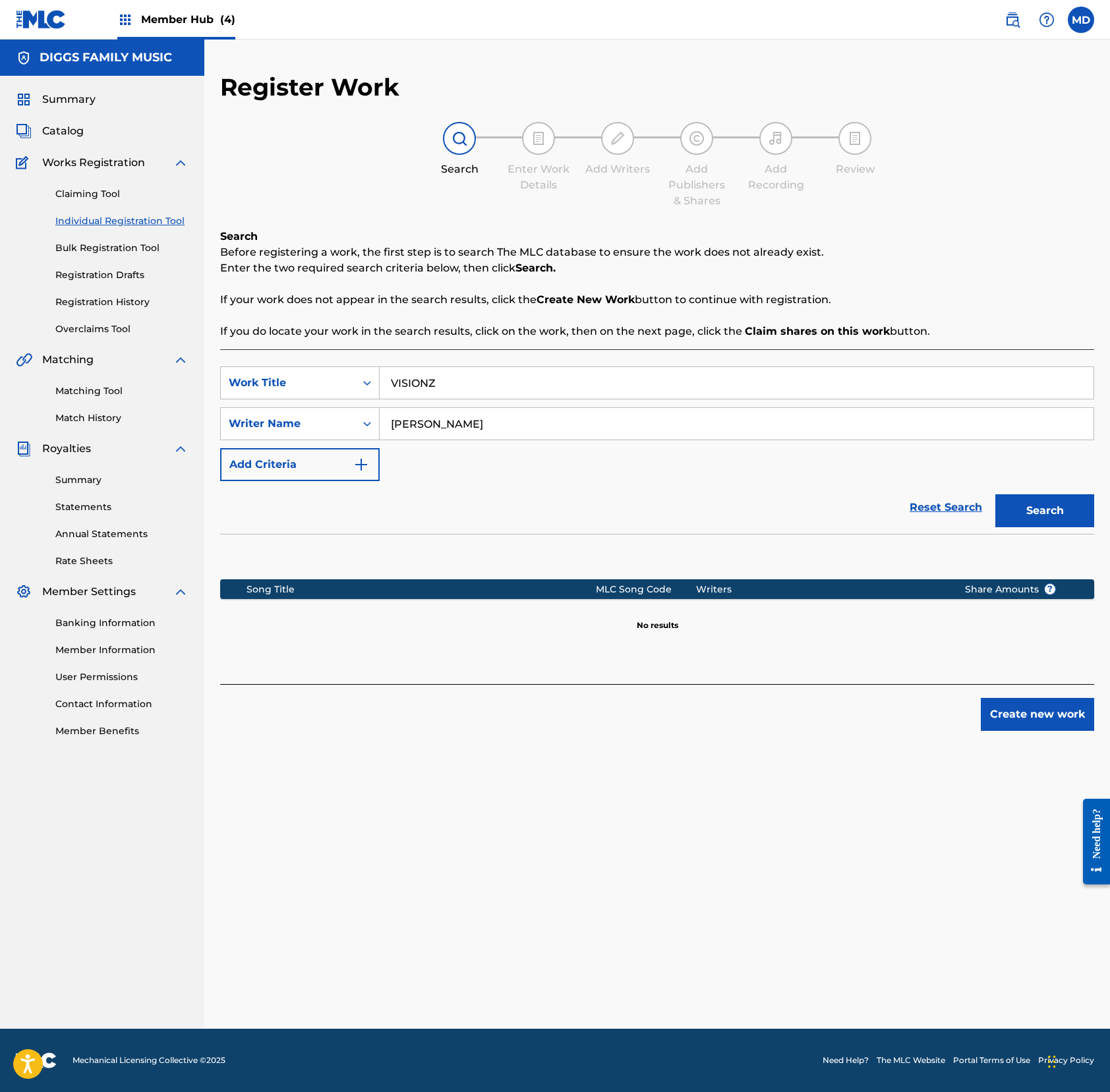
drag, startPoint x: 489, startPoint y: 432, endPoint x: 380, endPoint y: 436, distance: 109.1
click at [380, 436] on input "[PERSON_NAME]" at bounding box center [736, 424] width 714 height 31
paste input "[PERSON_NAME] D"
type input "[PERSON_NAME] D"
click at [1039, 517] on button "Search" at bounding box center [1044, 511] width 98 height 33
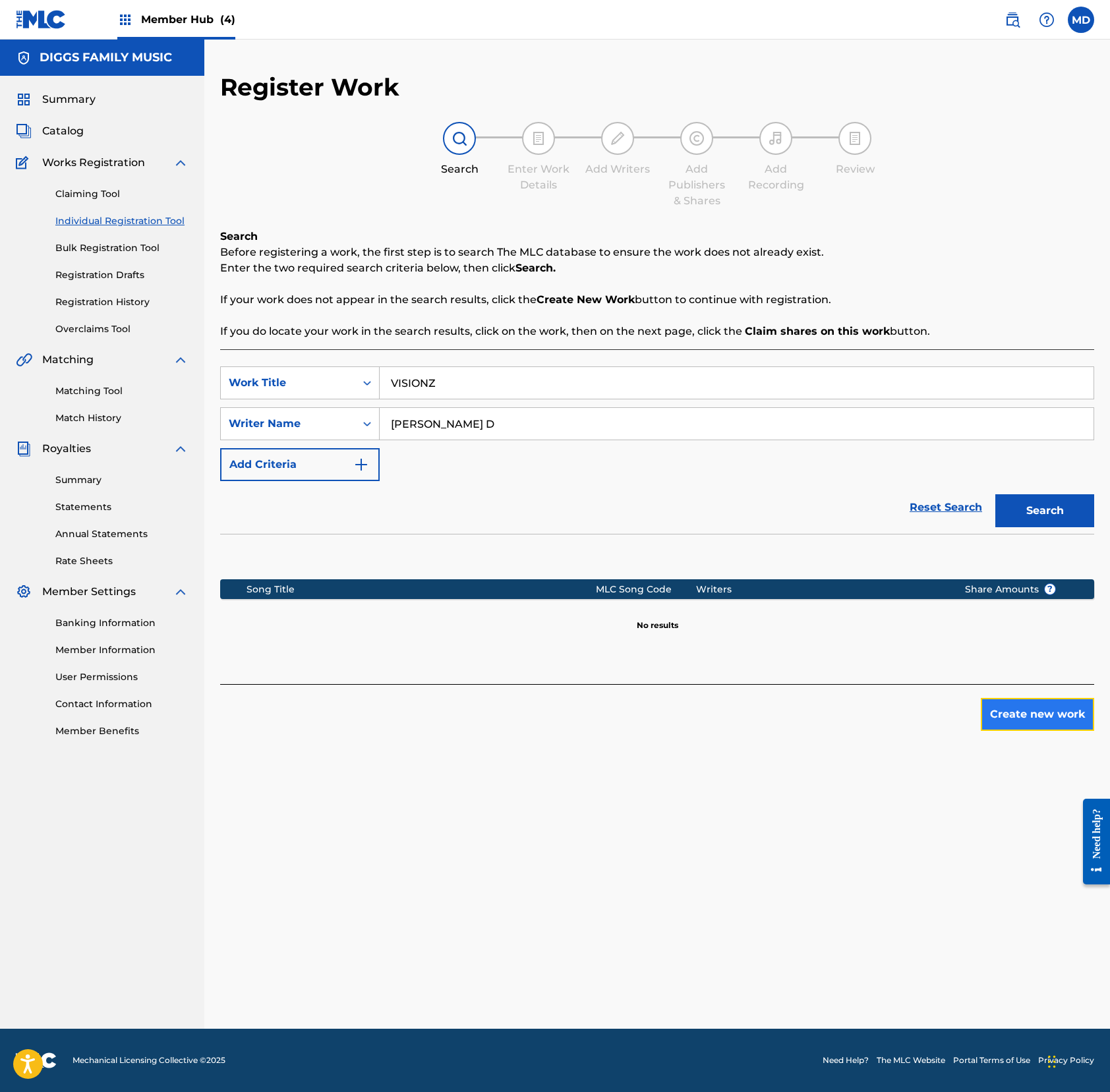
click at [1033, 721] on button "Create new work" at bounding box center [1037, 715] width 113 height 33
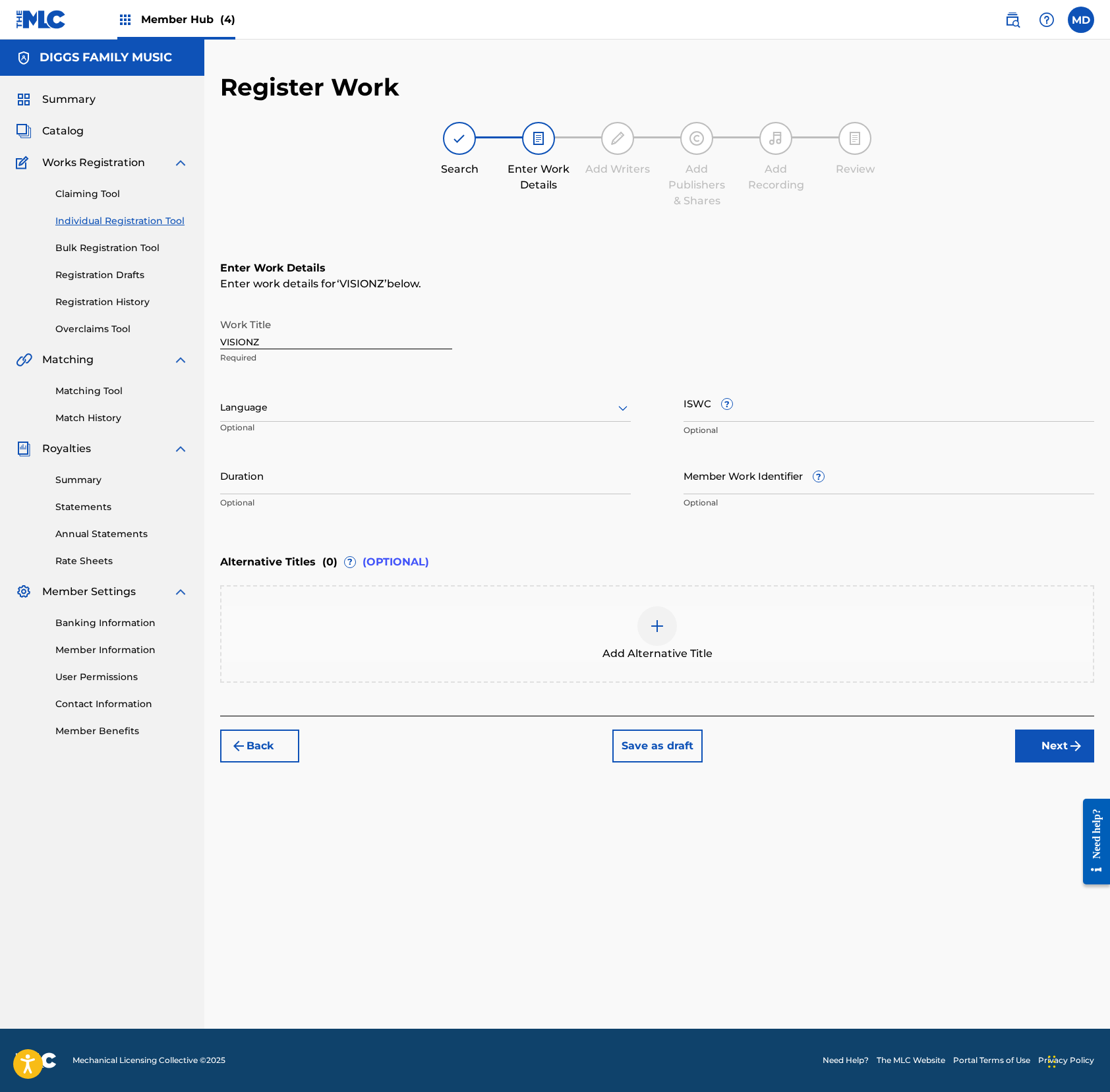
click at [317, 410] on div at bounding box center [425, 407] width 410 height 17
click at [323, 439] on div "English" at bounding box center [425, 437] width 409 height 30
click at [823, 396] on input "ISWC ?" at bounding box center [888, 403] width 410 height 37
paste input "T7001472900"
type input "T7001472900"
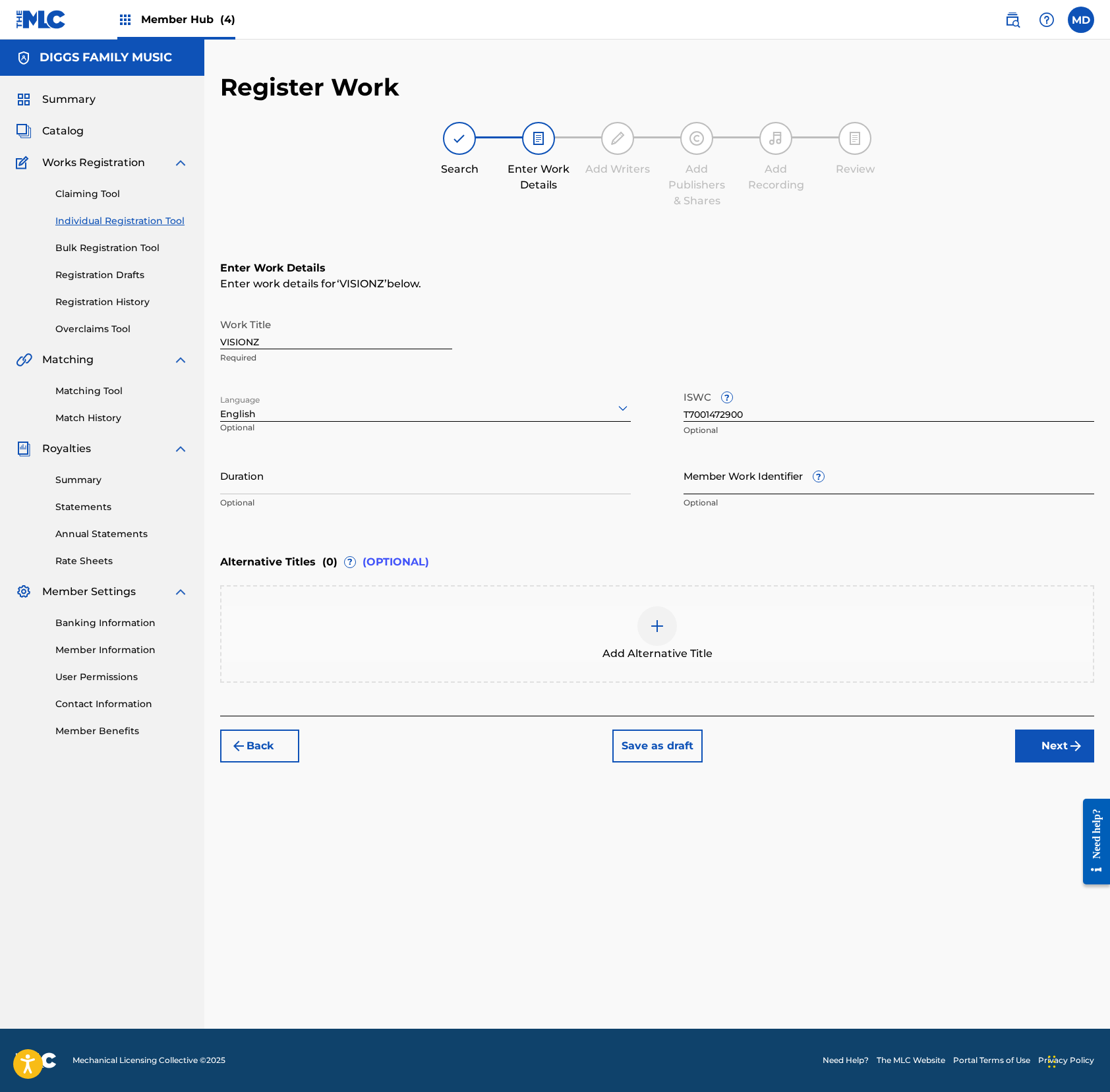
click at [722, 492] on input "Member Work Identifier ?" at bounding box center [888, 475] width 410 height 37
paste input "4118680"
type input "4118680"
click at [1039, 742] on button "Next" at bounding box center [1054, 746] width 79 height 33
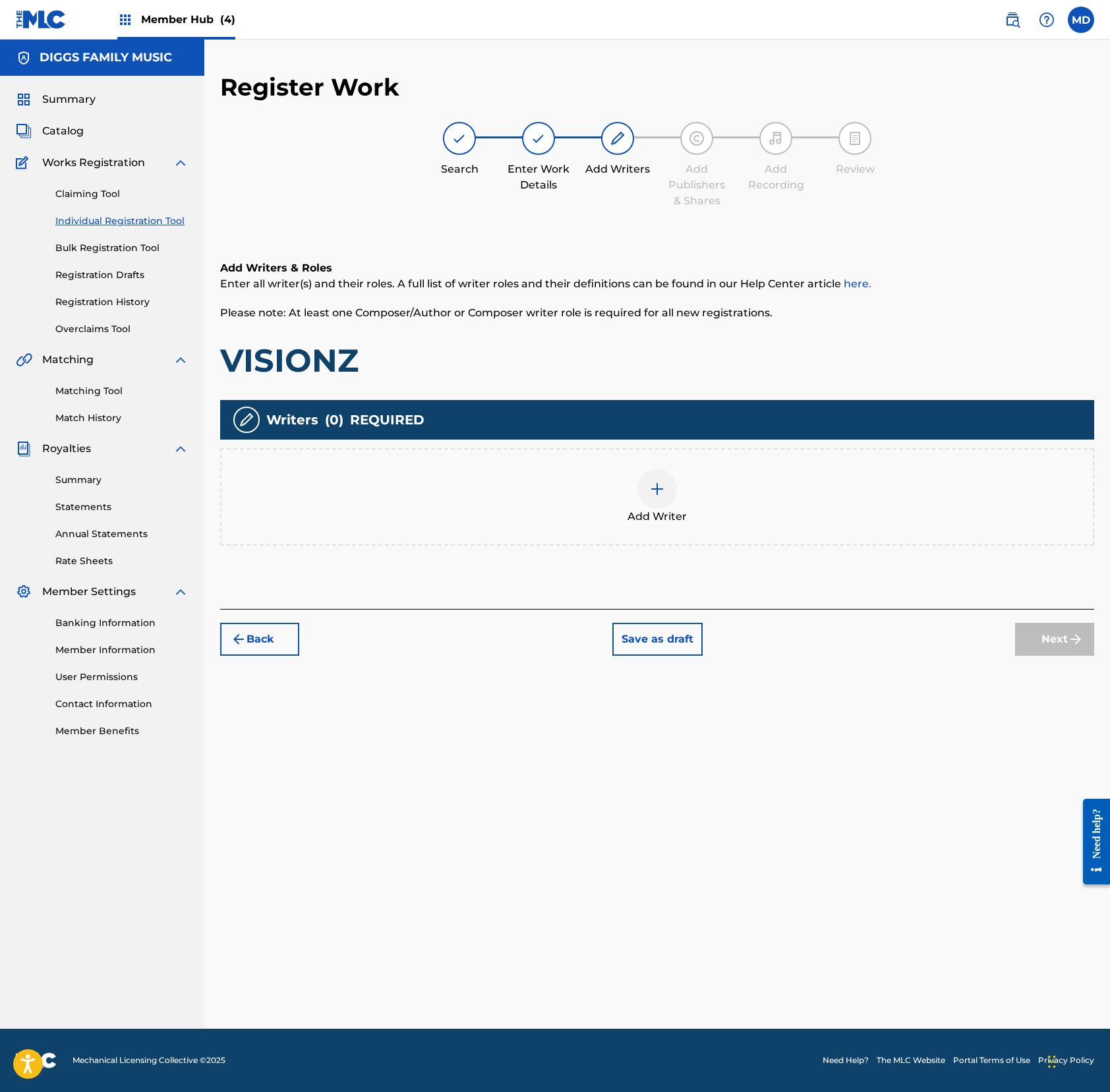
click at [651, 483] on img at bounding box center [657, 489] width 16 height 16
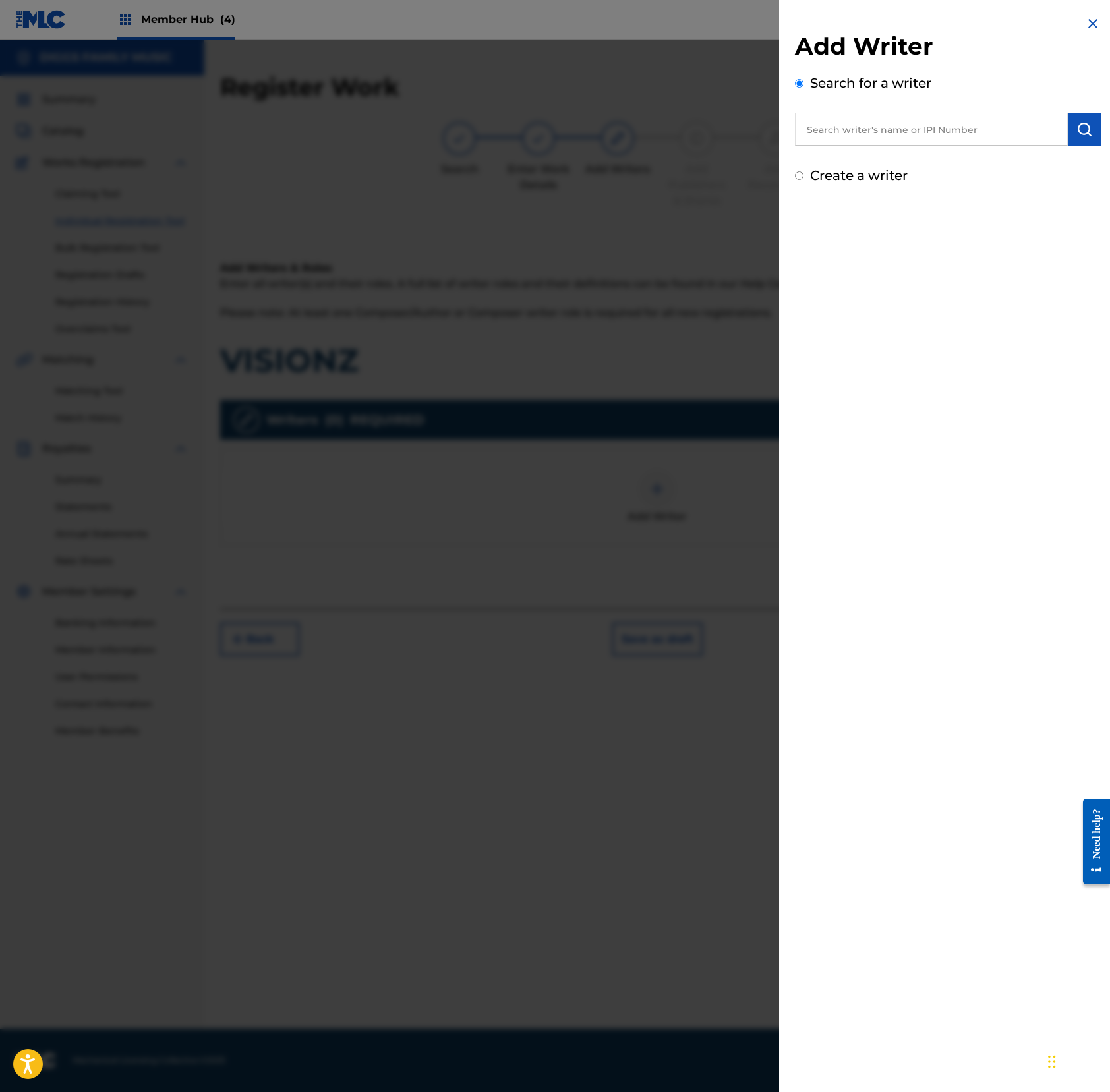
click at [944, 135] on input "text" at bounding box center [931, 129] width 273 height 33
paste input "00242580775"
type input "00242580775"
click at [1039, 124] on img "submit" at bounding box center [1084, 129] width 16 height 16
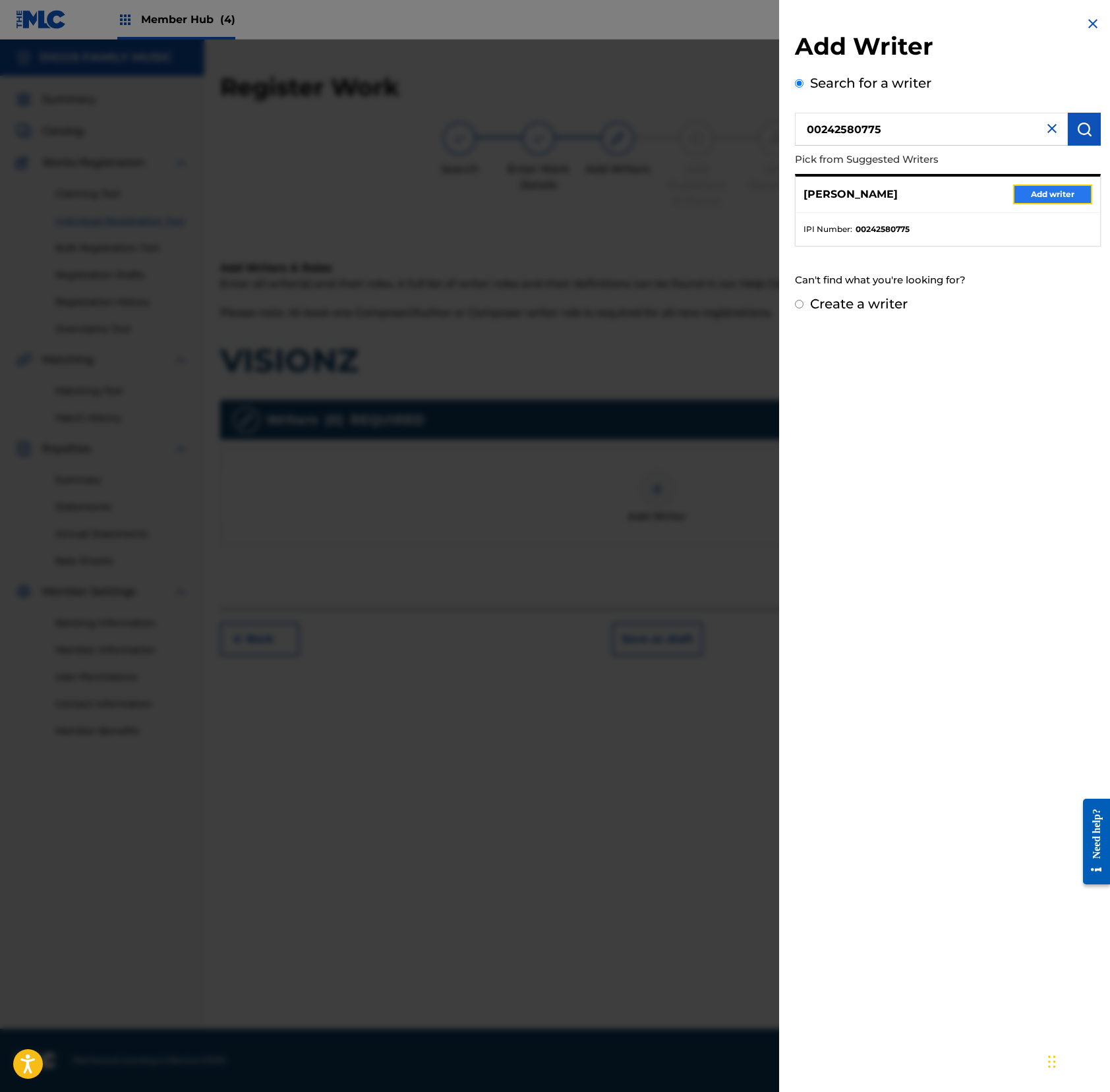
click at [1024, 196] on button "Add writer" at bounding box center [1052, 194] width 79 height 20
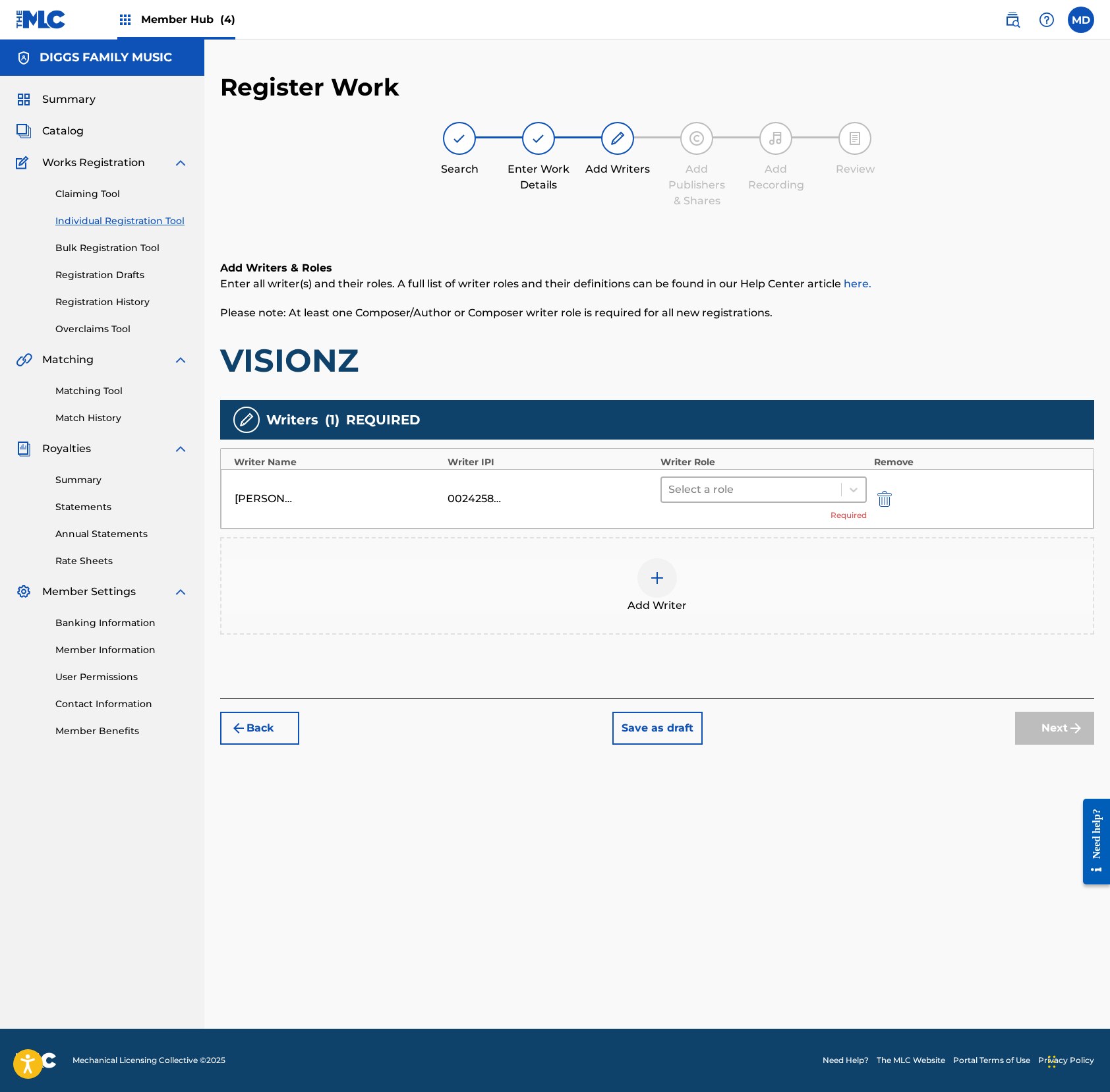
click at [728, 488] on div at bounding box center [751, 489] width 166 height 18
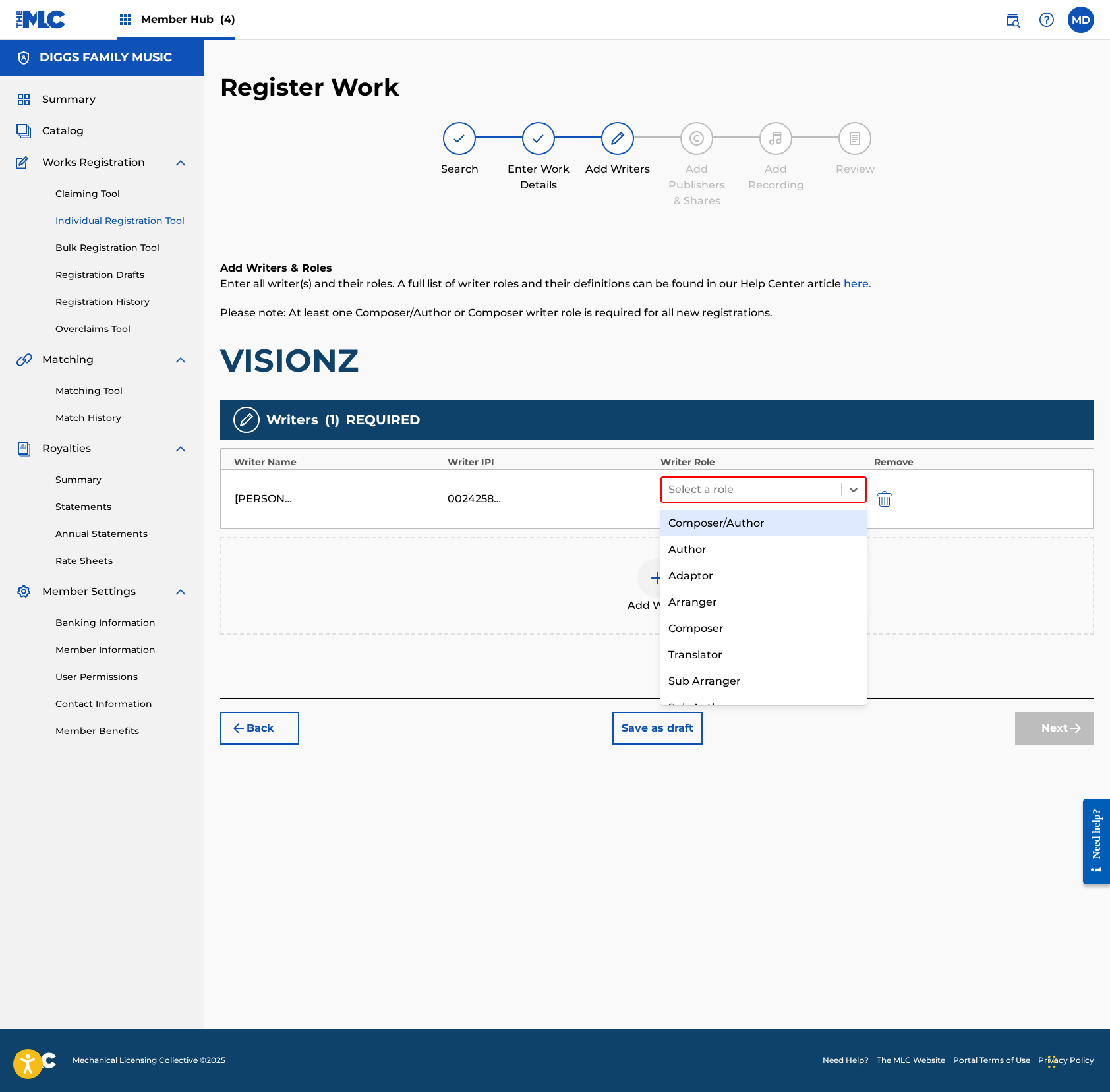
click at [735, 524] on div "Composer/Author" at bounding box center [763, 523] width 206 height 26
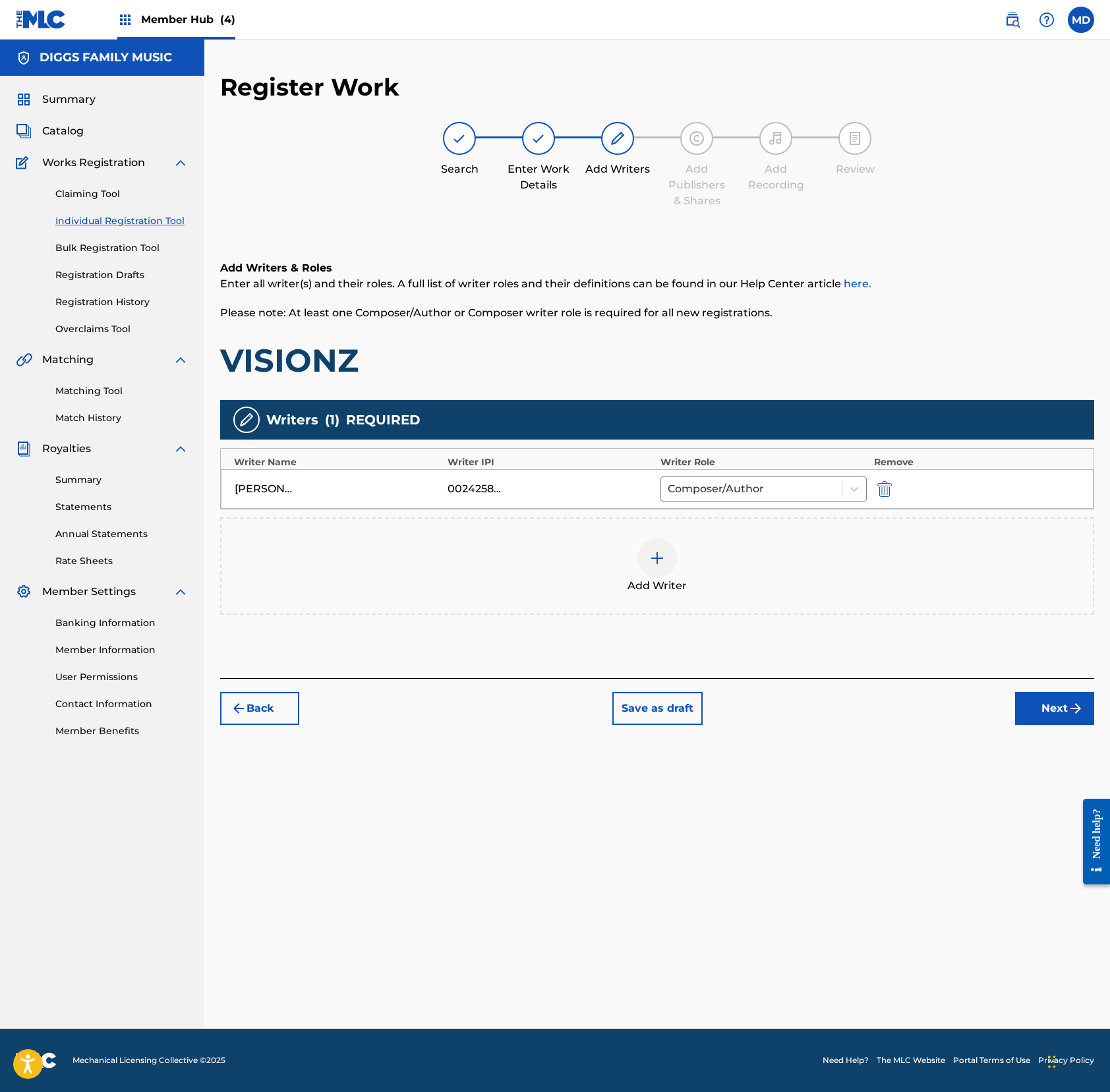
click at [671, 558] on div at bounding box center [656, 558] width 39 height 39
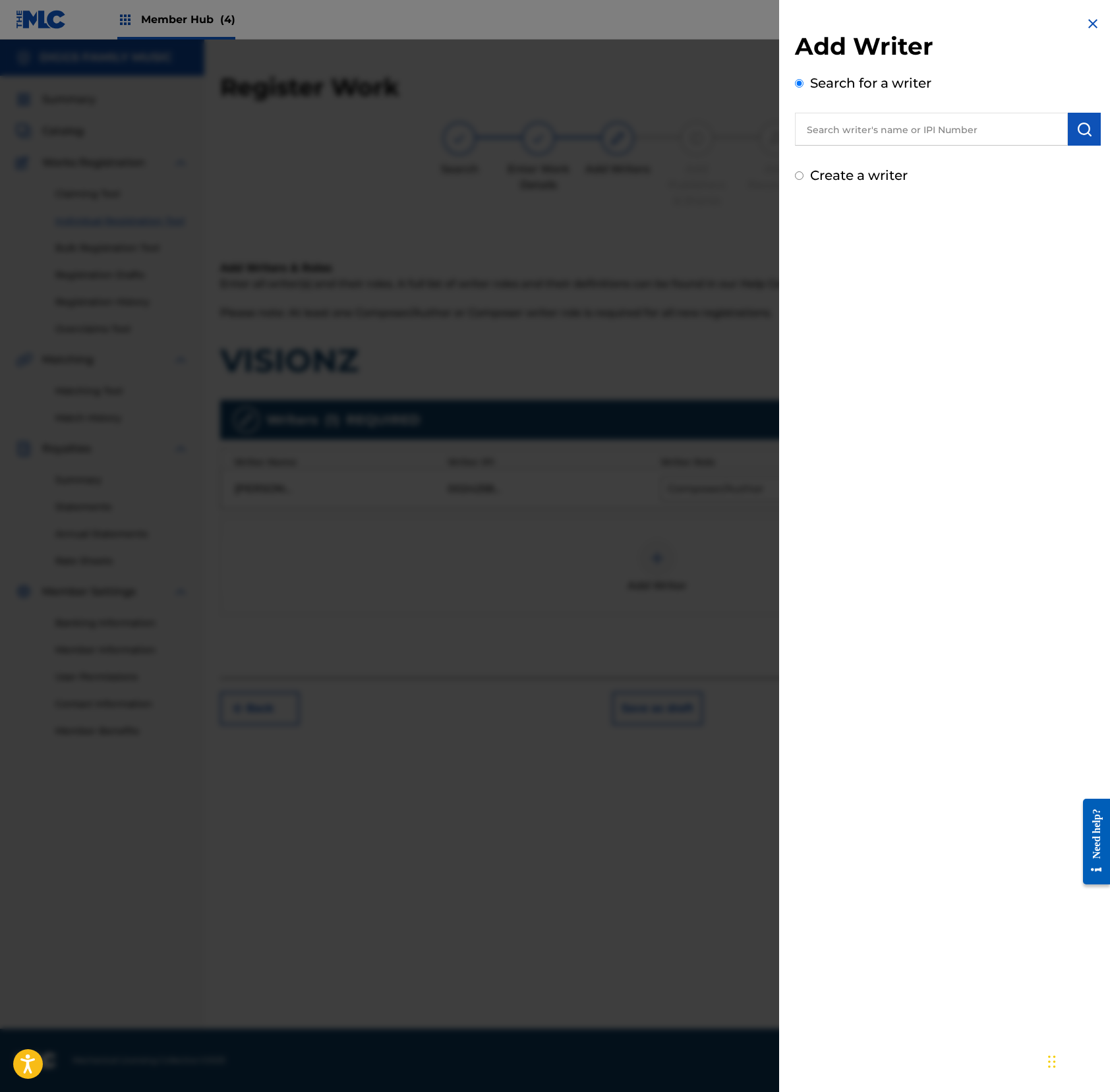
click at [929, 132] on input "text" at bounding box center [931, 129] width 273 height 33
paste input "00183499233"
click at [1039, 131] on input "00183499233" at bounding box center [931, 129] width 273 height 33
type input "00183499233"
click at [1039, 126] on button "submit" at bounding box center [1084, 129] width 33 height 33
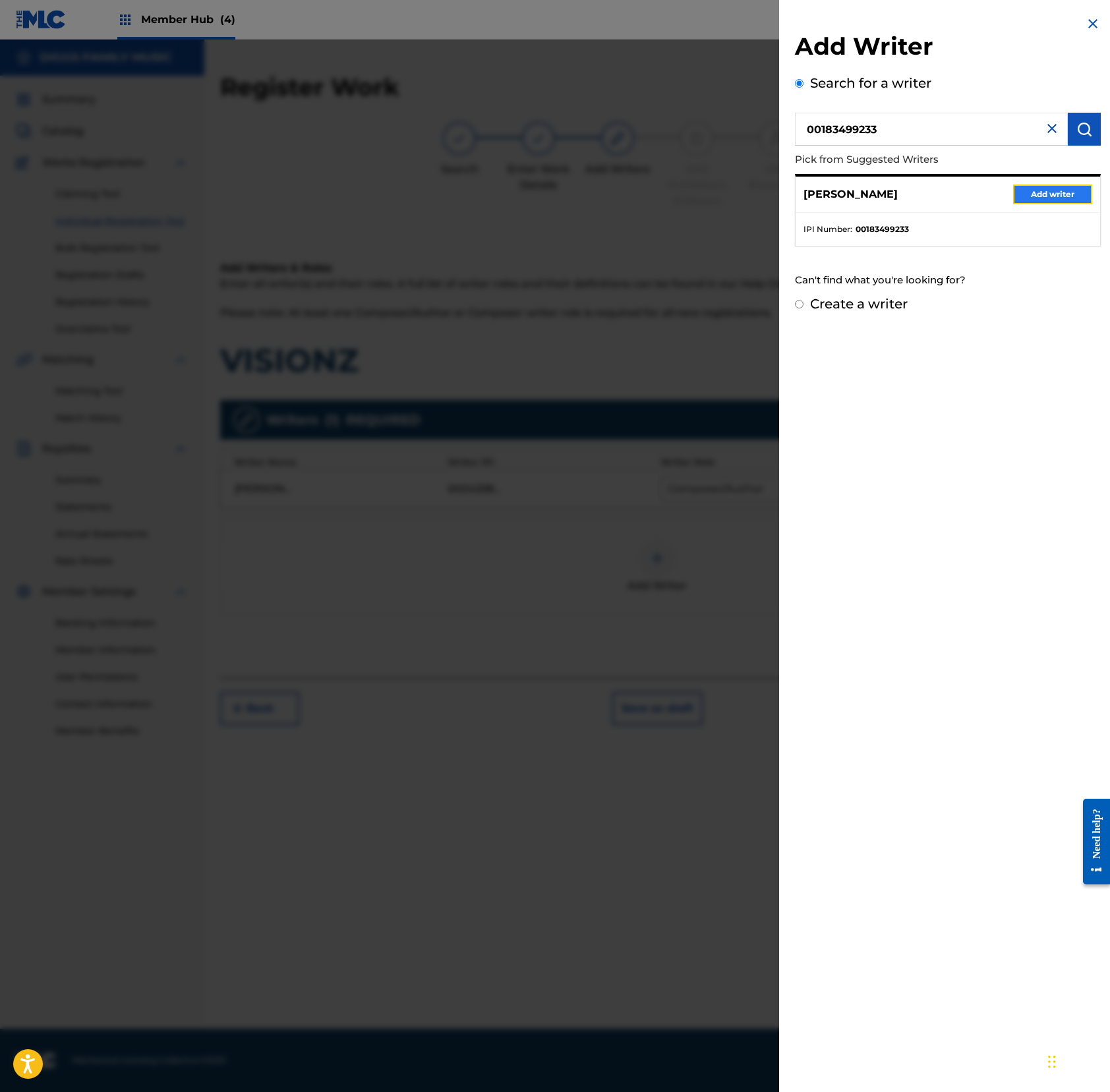
click at [1034, 193] on button "Add writer" at bounding box center [1052, 194] width 79 height 20
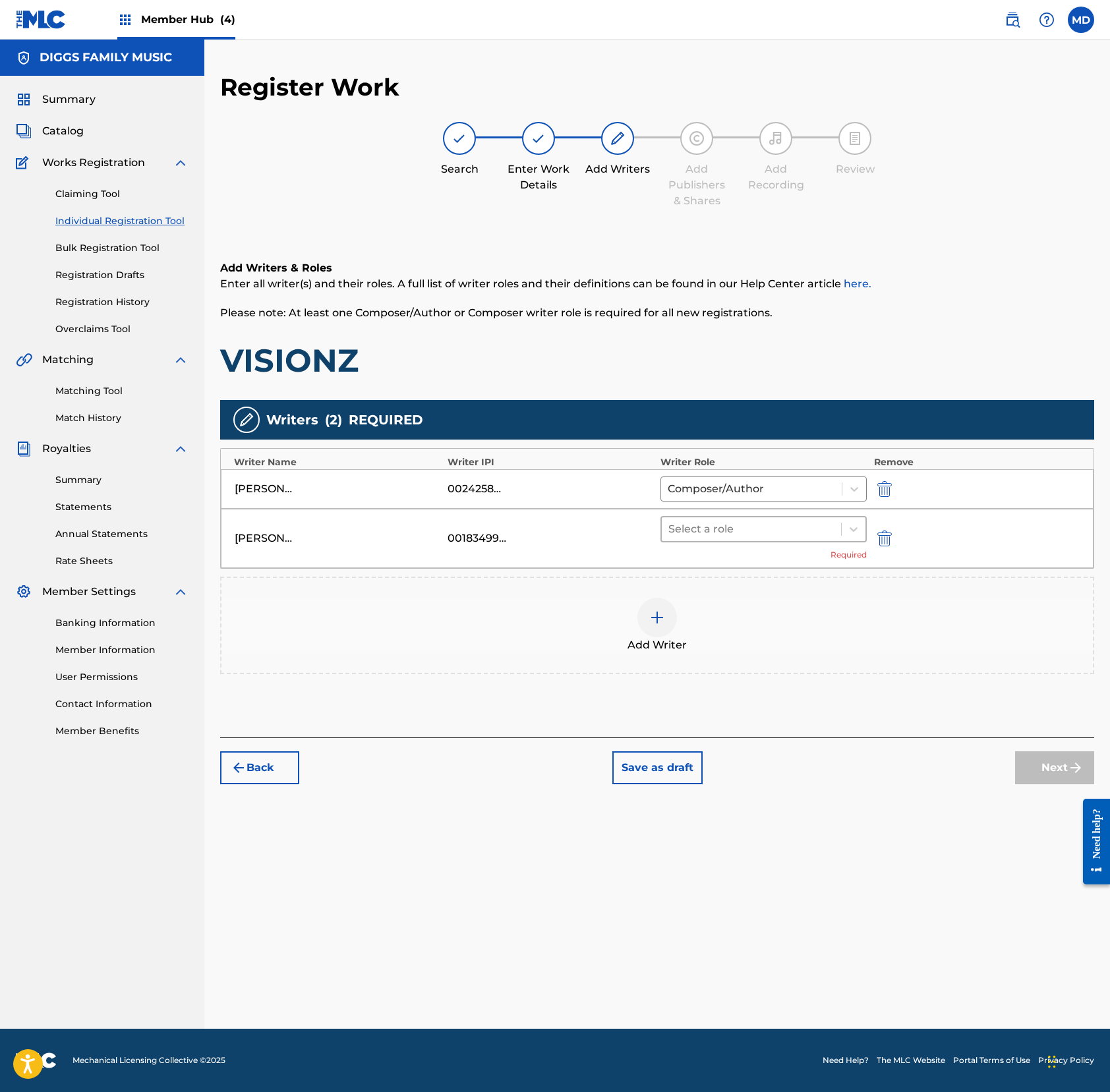
click at [766, 524] on div at bounding box center [751, 529] width 166 height 18
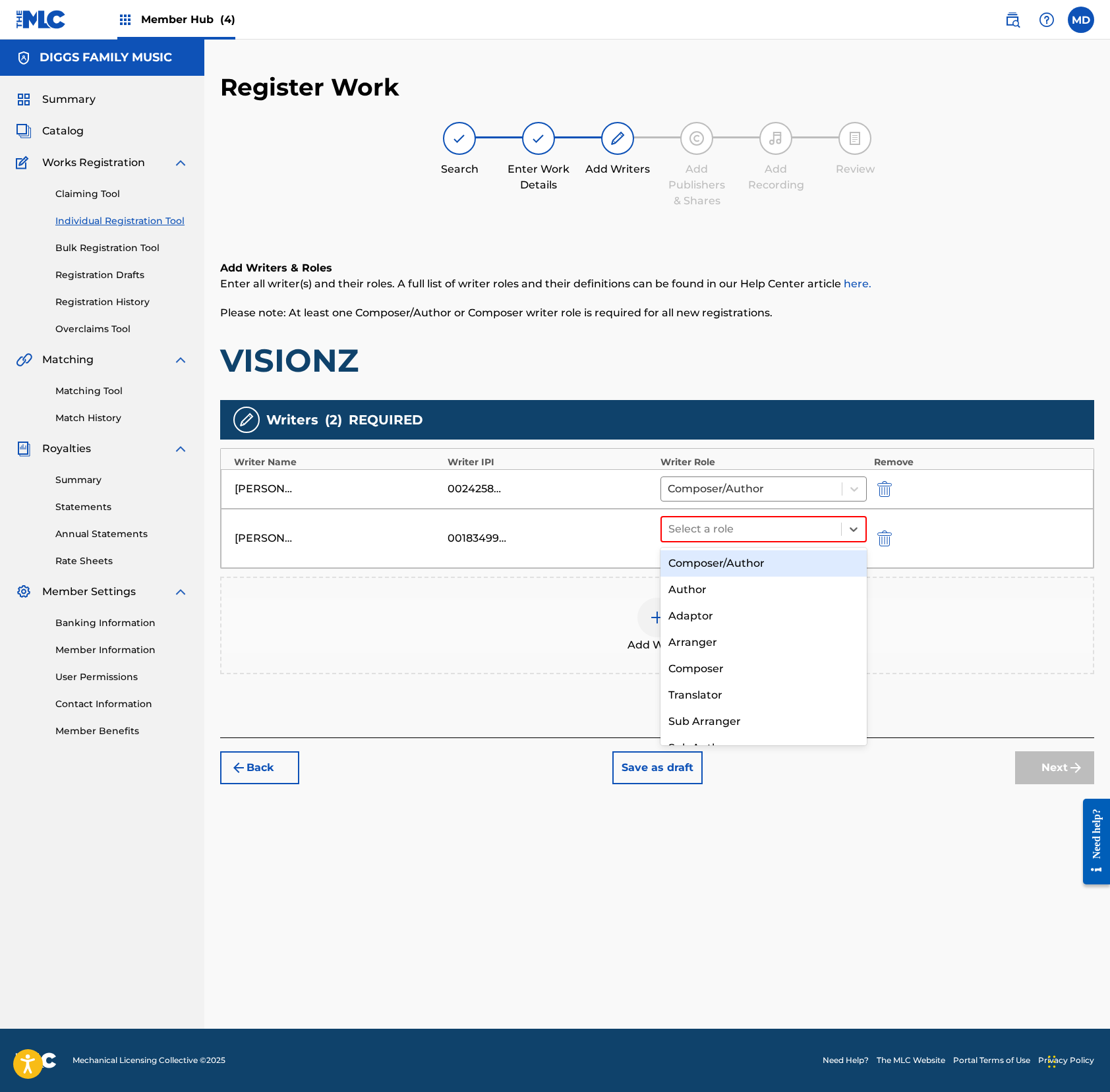
click at [749, 559] on div "Composer/Author" at bounding box center [763, 564] width 206 height 26
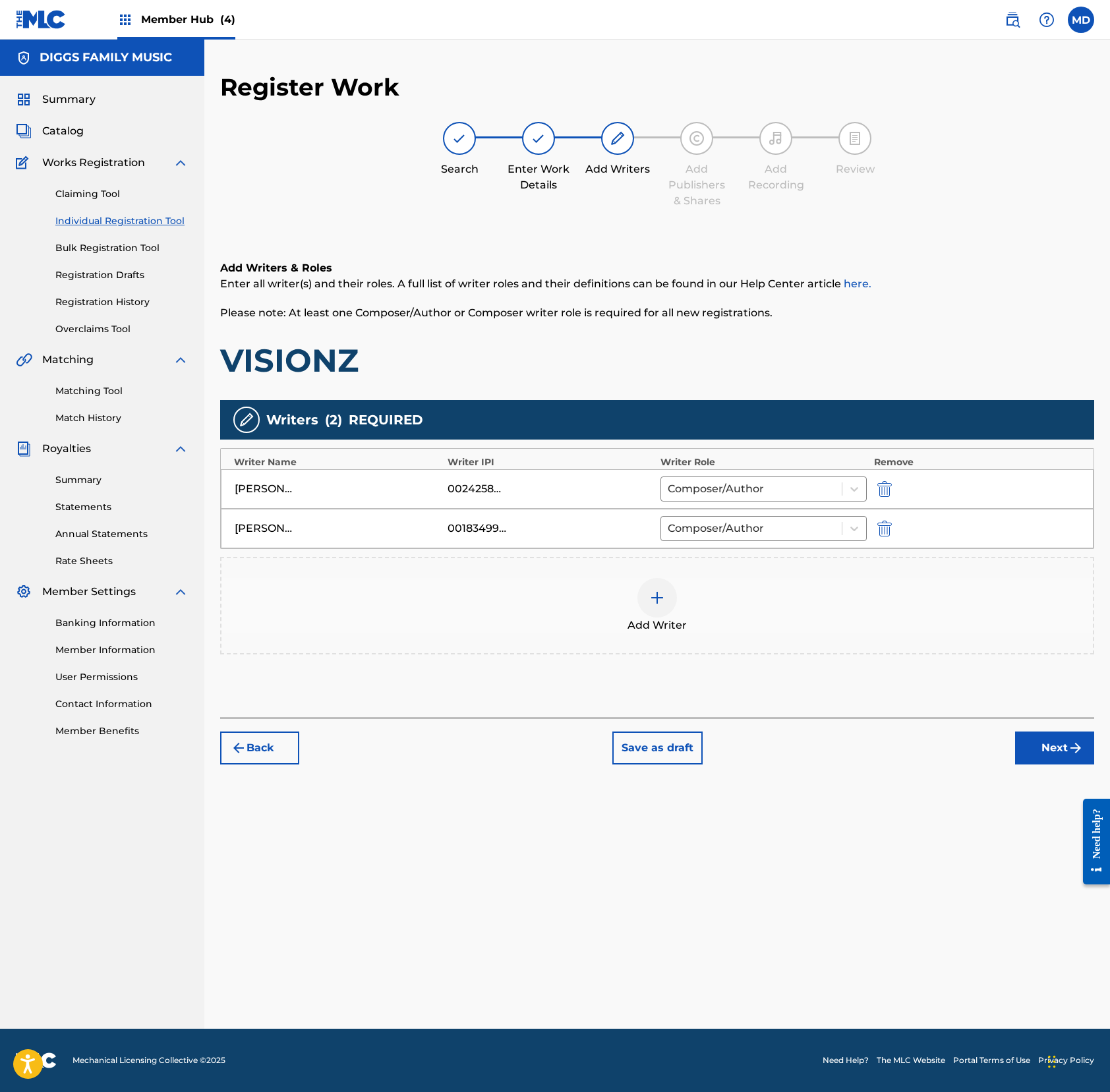
click at [656, 599] on img at bounding box center [657, 598] width 16 height 16
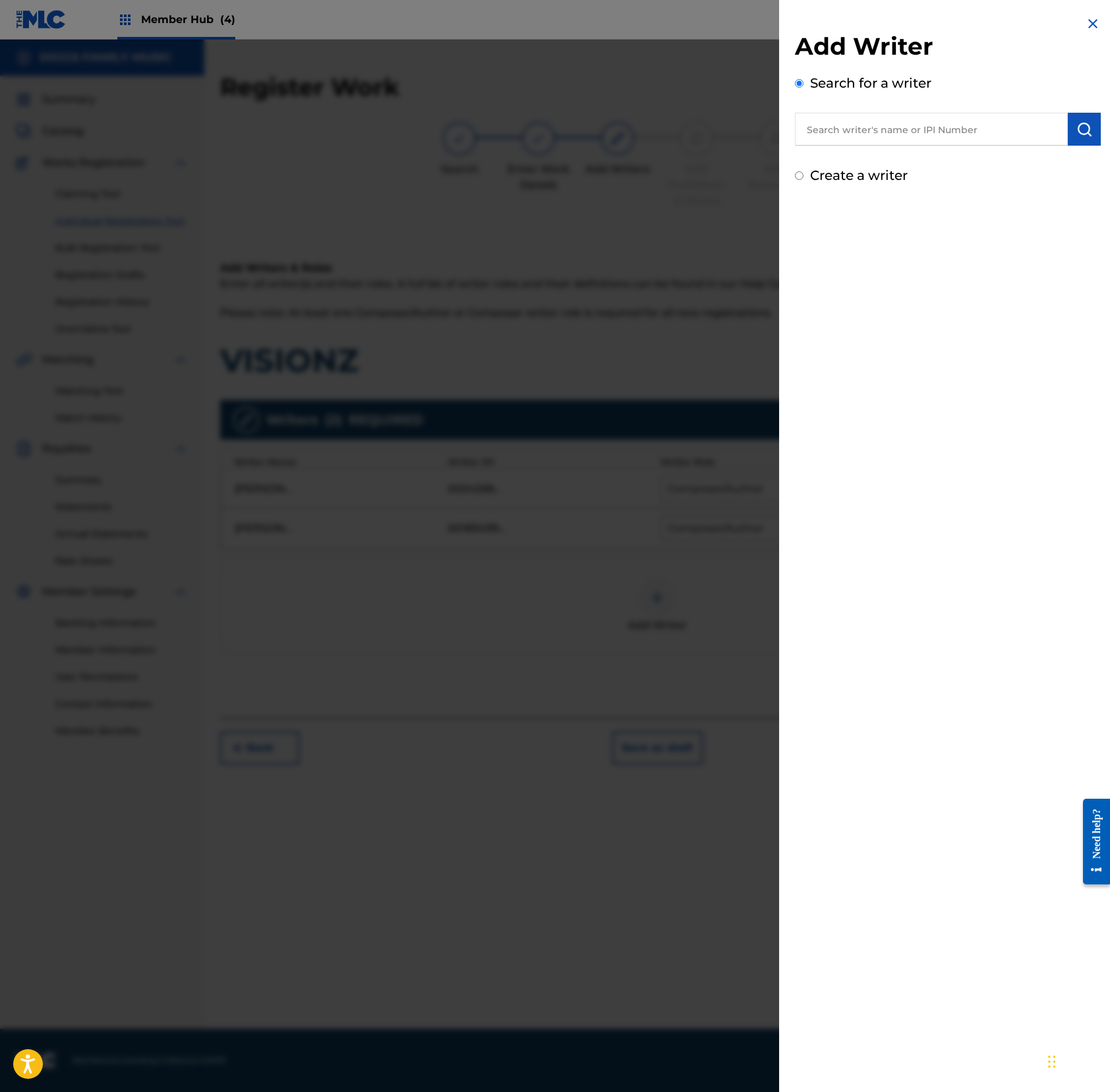
click at [891, 137] on input "text" at bounding box center [931, 129] width 273 height 33
paste input "00187028946"
type input "00187028946"
click at [1039, 125] on img "submit" at bounding box center [1084, 129] width 16 height 16
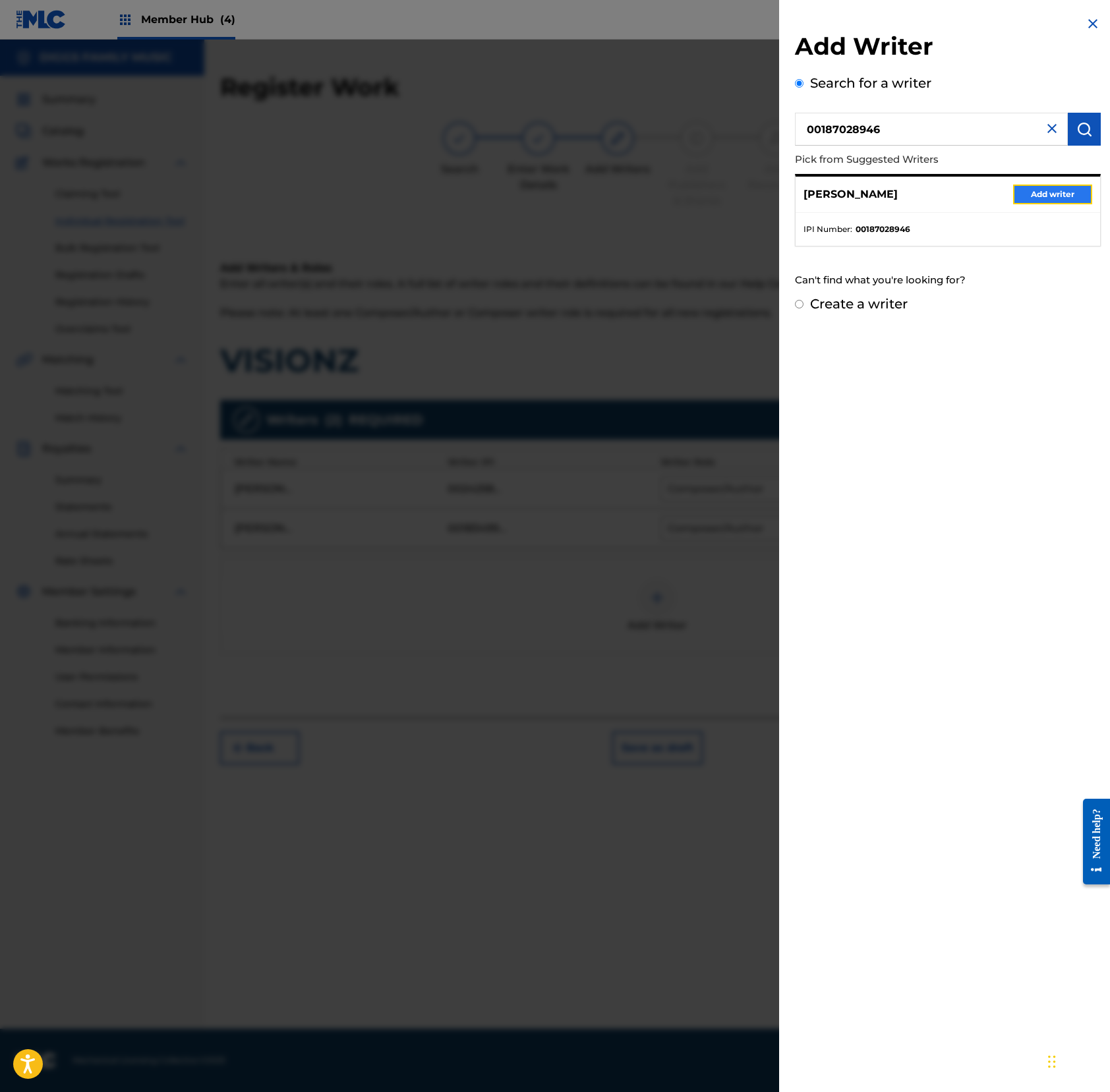
click at [1037, 199] on button "Add writer" at bounding box center [1052, 194] width 79 height 20
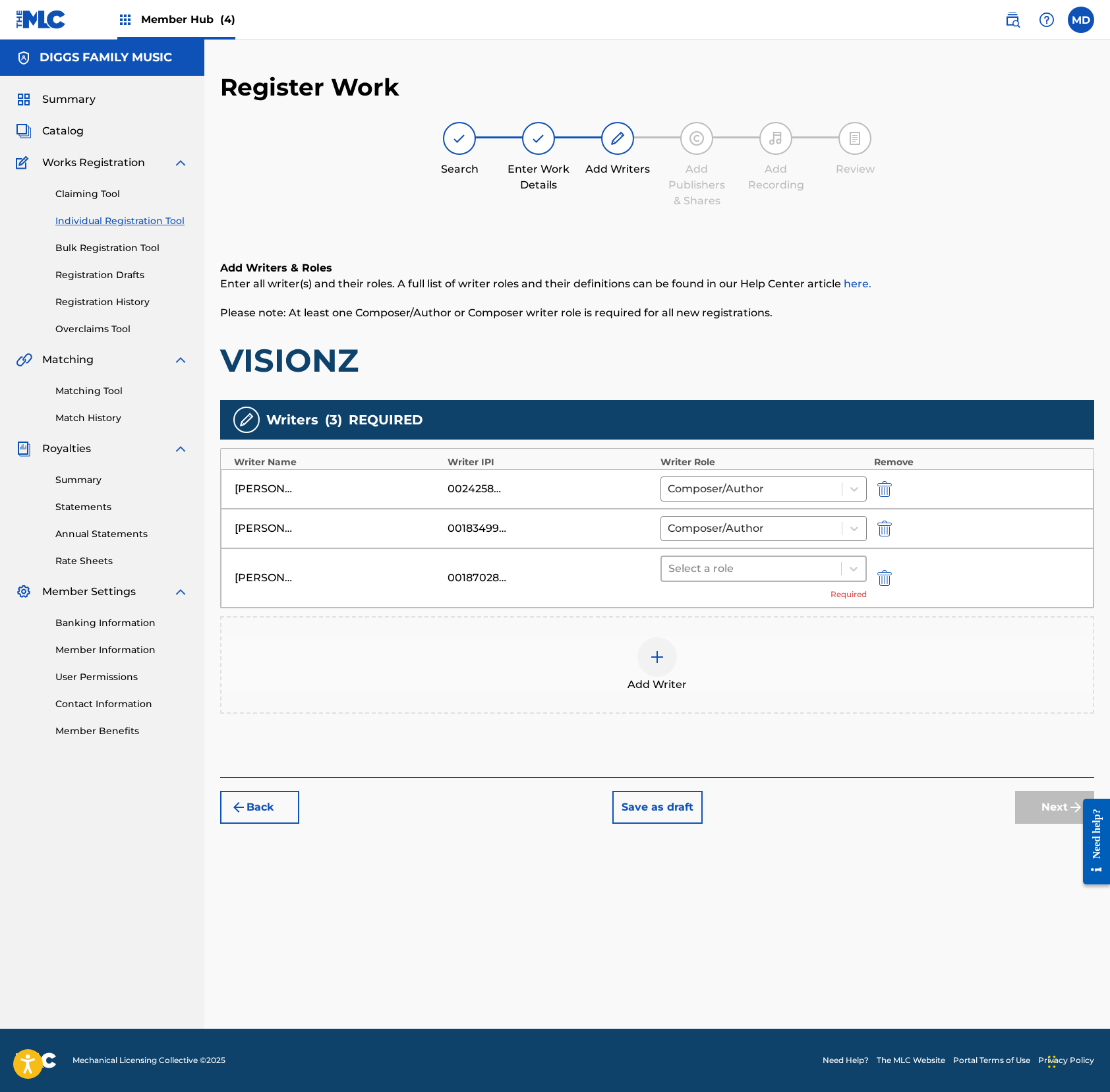
click at [701, 573] on div at bounding box center [751, 568] width 166 height 18
click at [717, 602] on div "Composer/Author" at bounding box center [763, 604] width 206 height 26
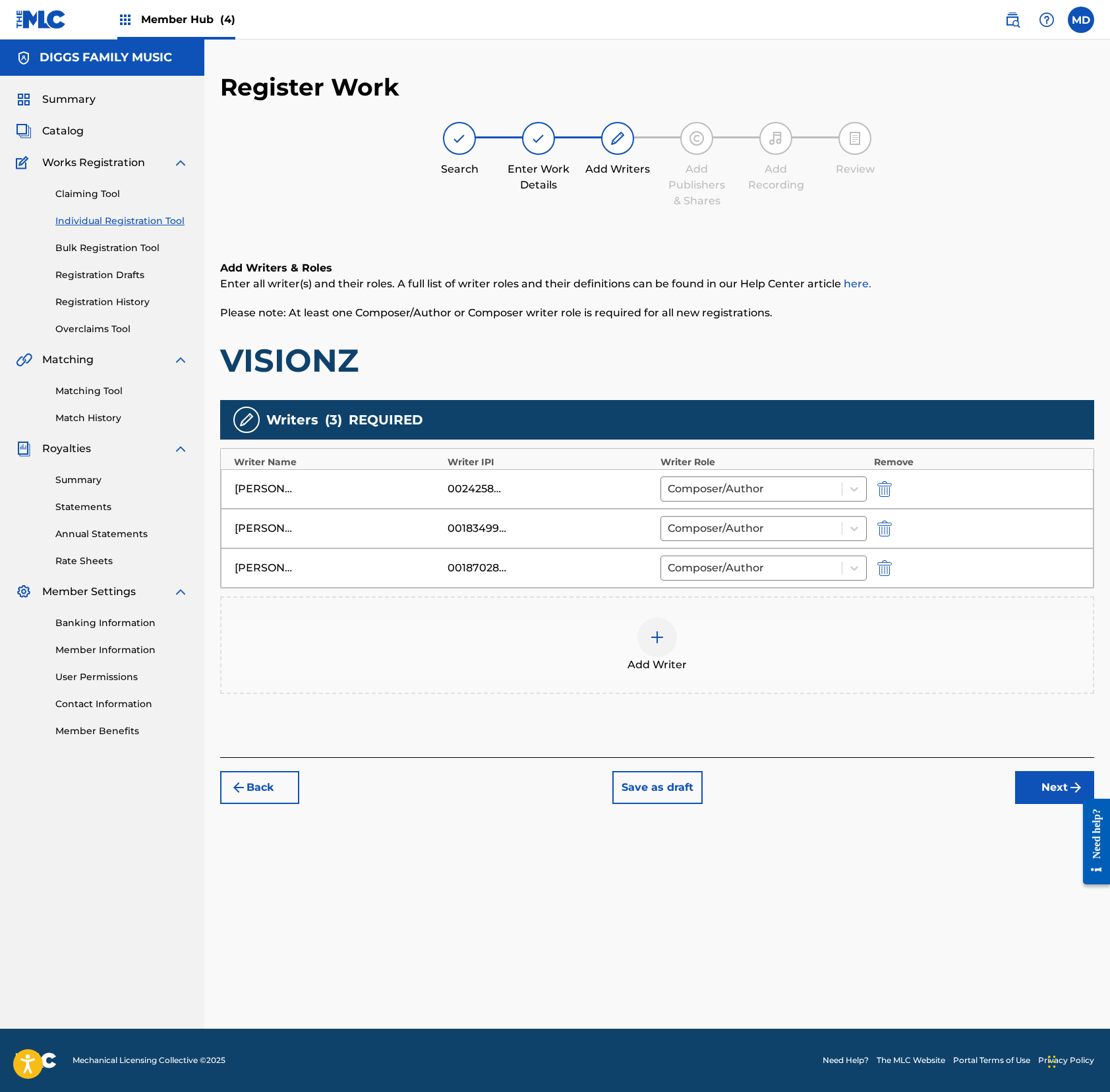
click at [658, 639] on img at bounding box center [657, 637] width 16 height 16
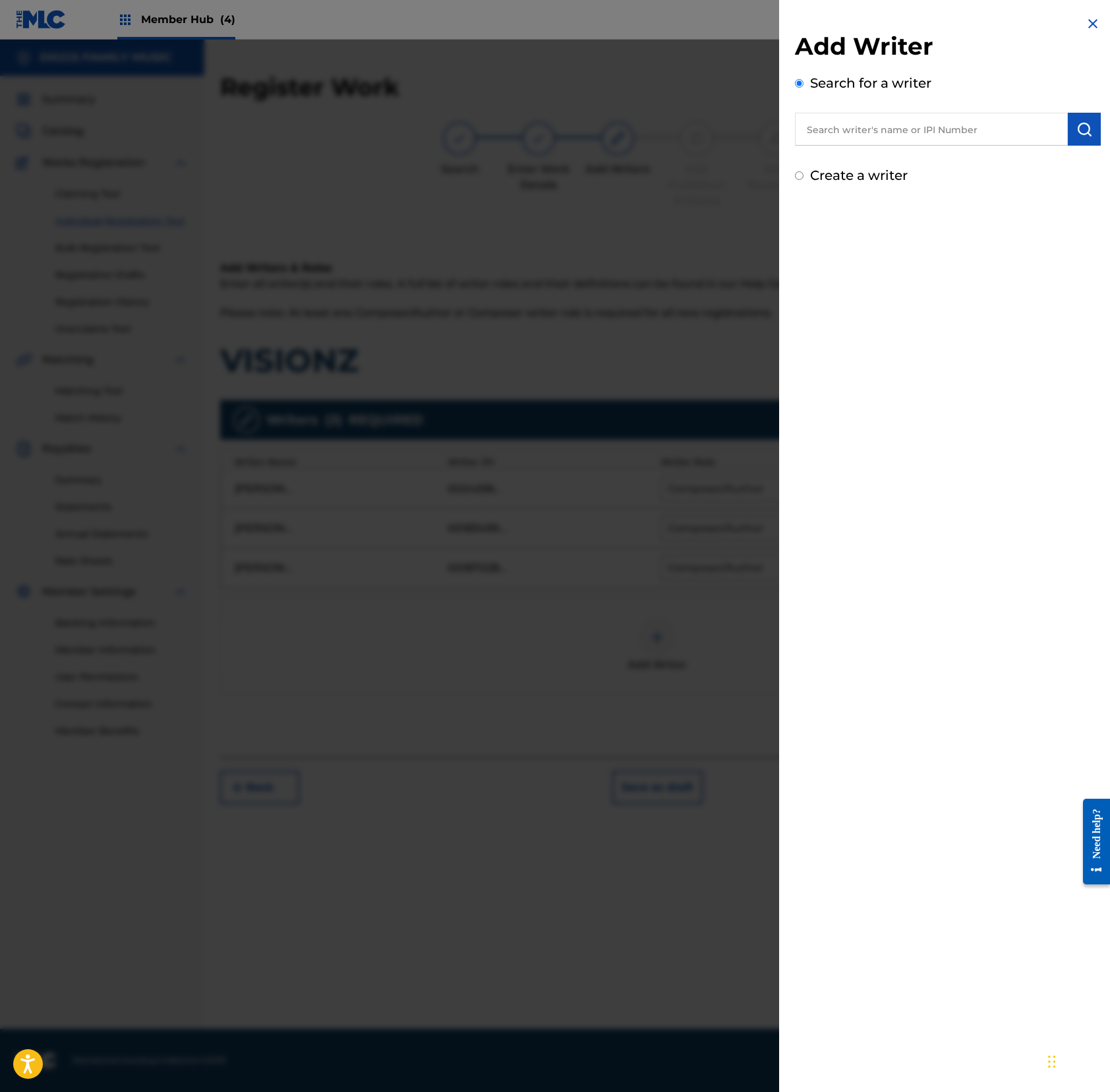
drag, startPoint x: 951, startPoint y: 133, endPoint x: 947, endPoint y: 124, distance: 9.8
click at [951, 132] on input "text" at bounding box center [931, 129] width 273 height 33
paste input "00183462952"
type input "00183462952"
click at [1039, 123] on img "submit" at bounding box center [1084, 129] width 16 height 16
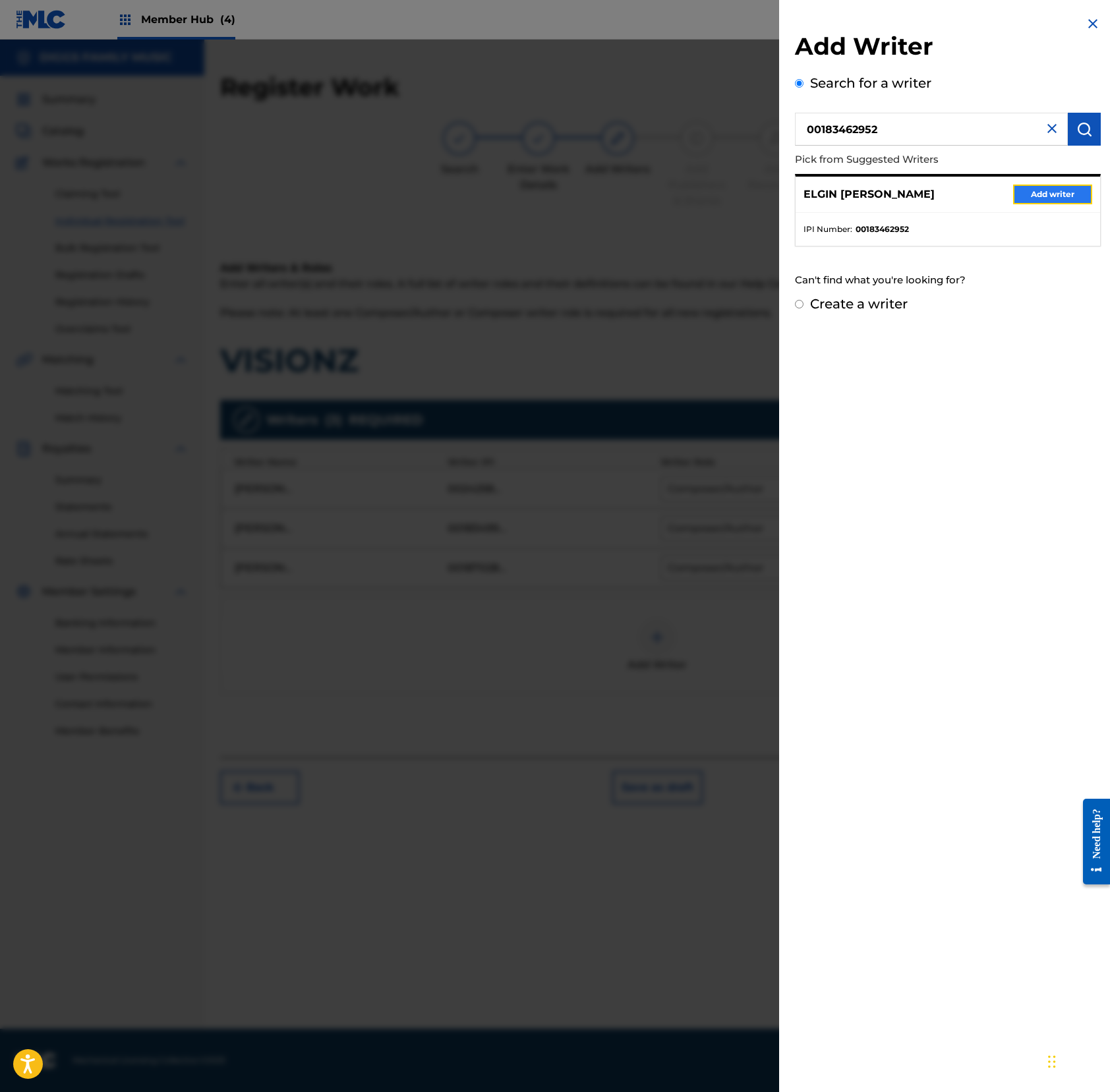
click at [1039, 196] on button "Add writer" at bounding box center [1052, 194] width 79 height 20
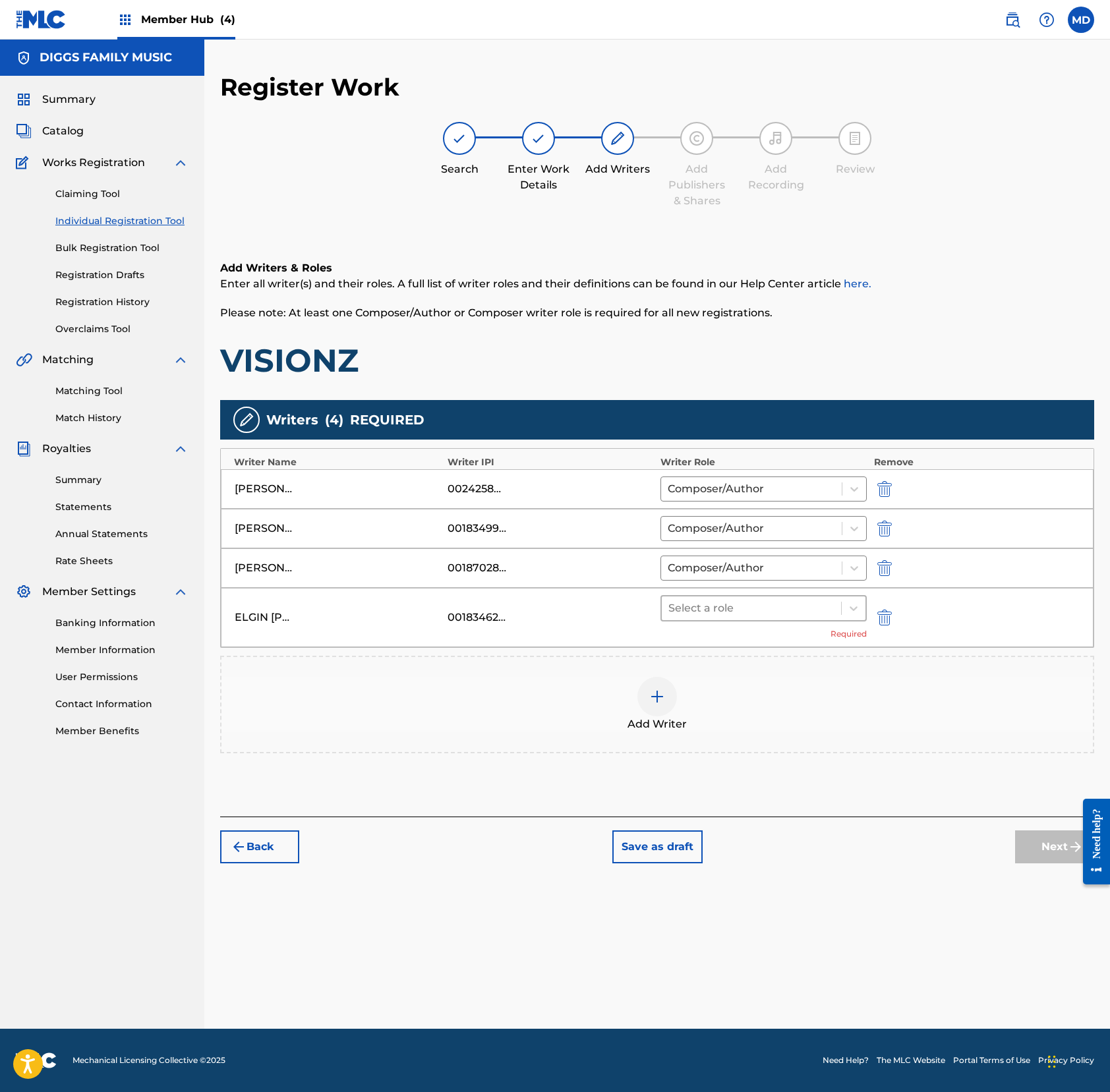
click at [758, 612] on div at bounding box center [751, 607] width 166 height 18
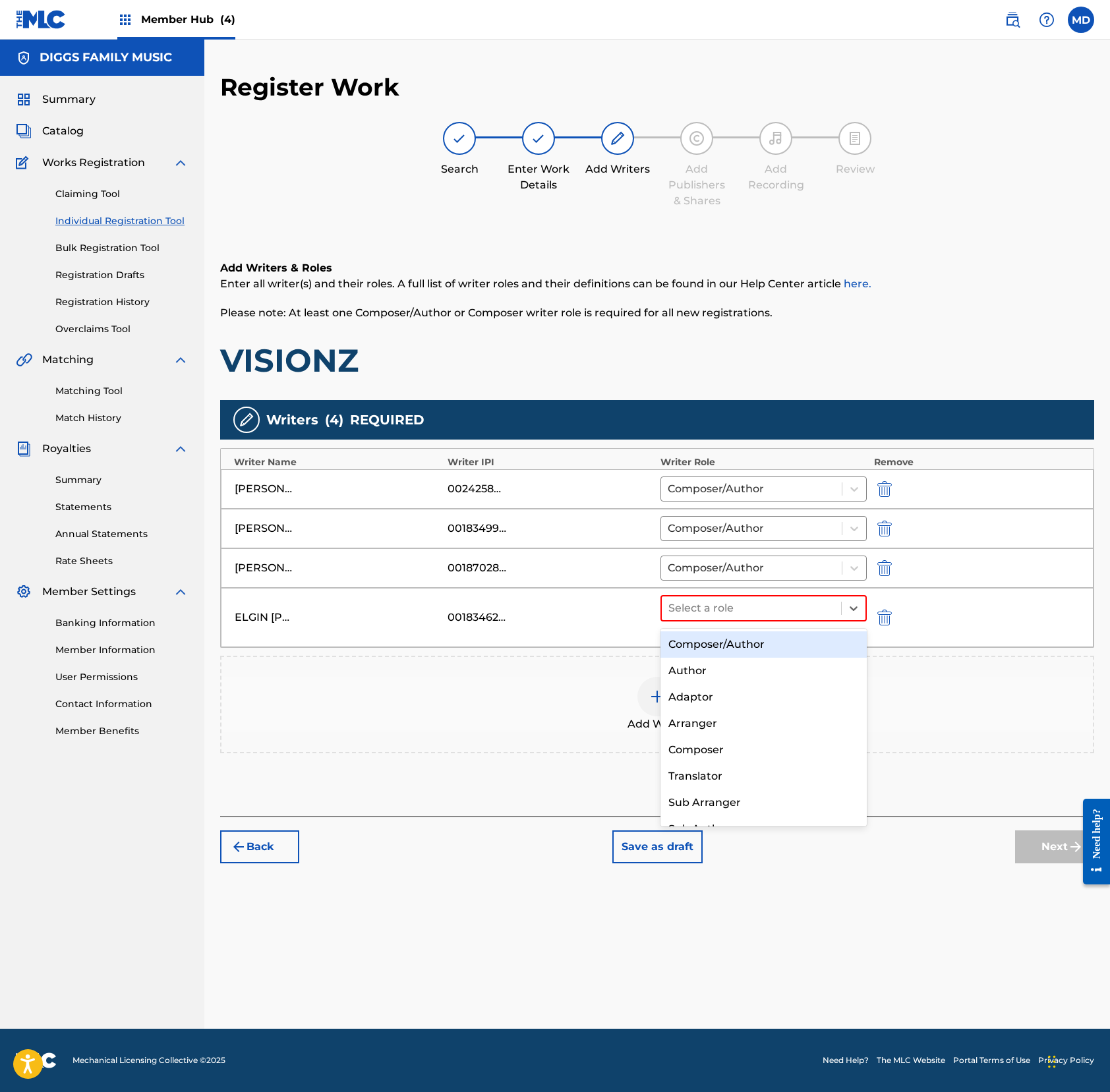
click at [761, 645] on div "Composer/Author" at bounding box center [763, 645] width 206 height 26
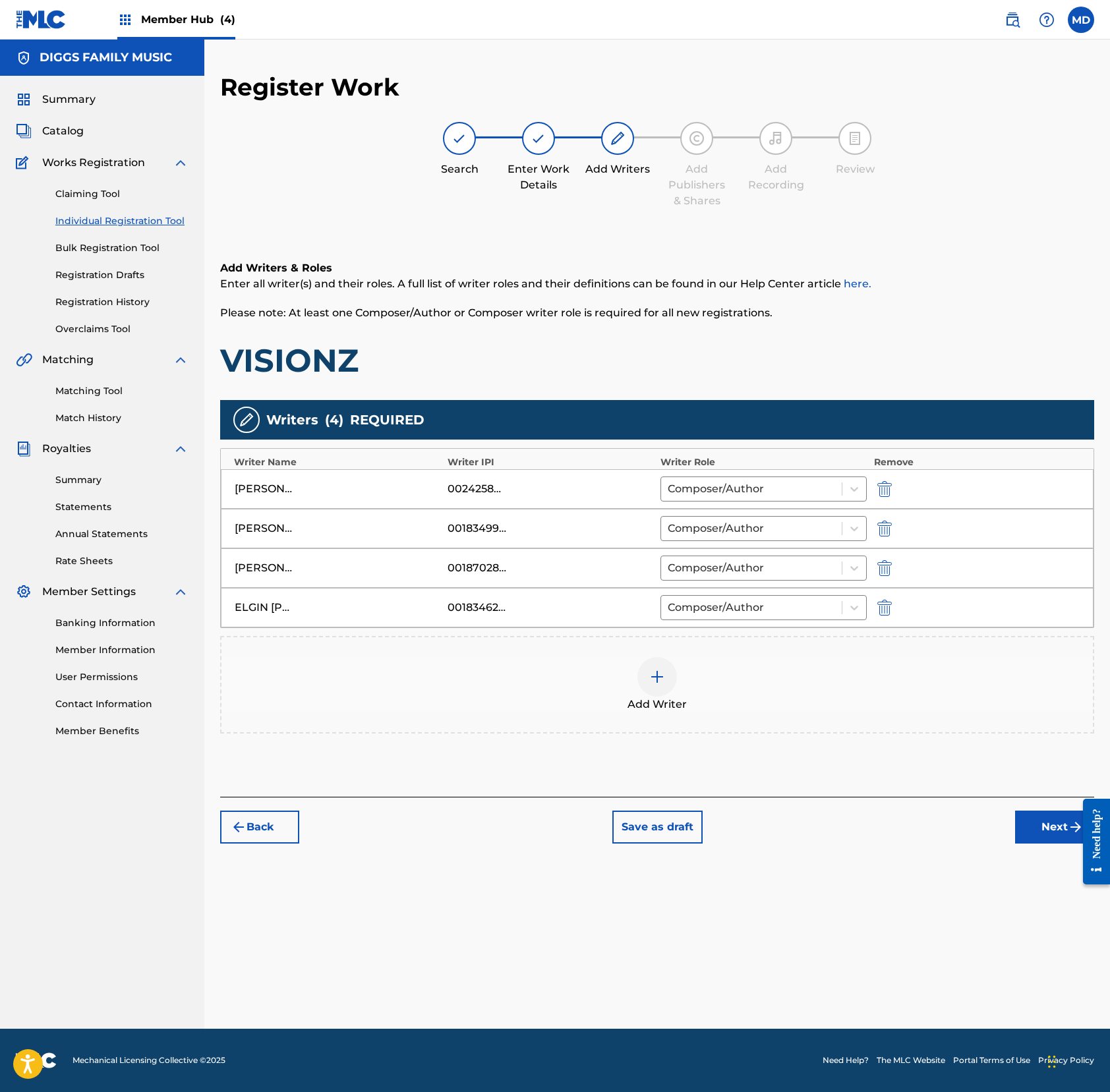
click at [655, 678] on img at bounding box center [657, 677] width 16 height 16
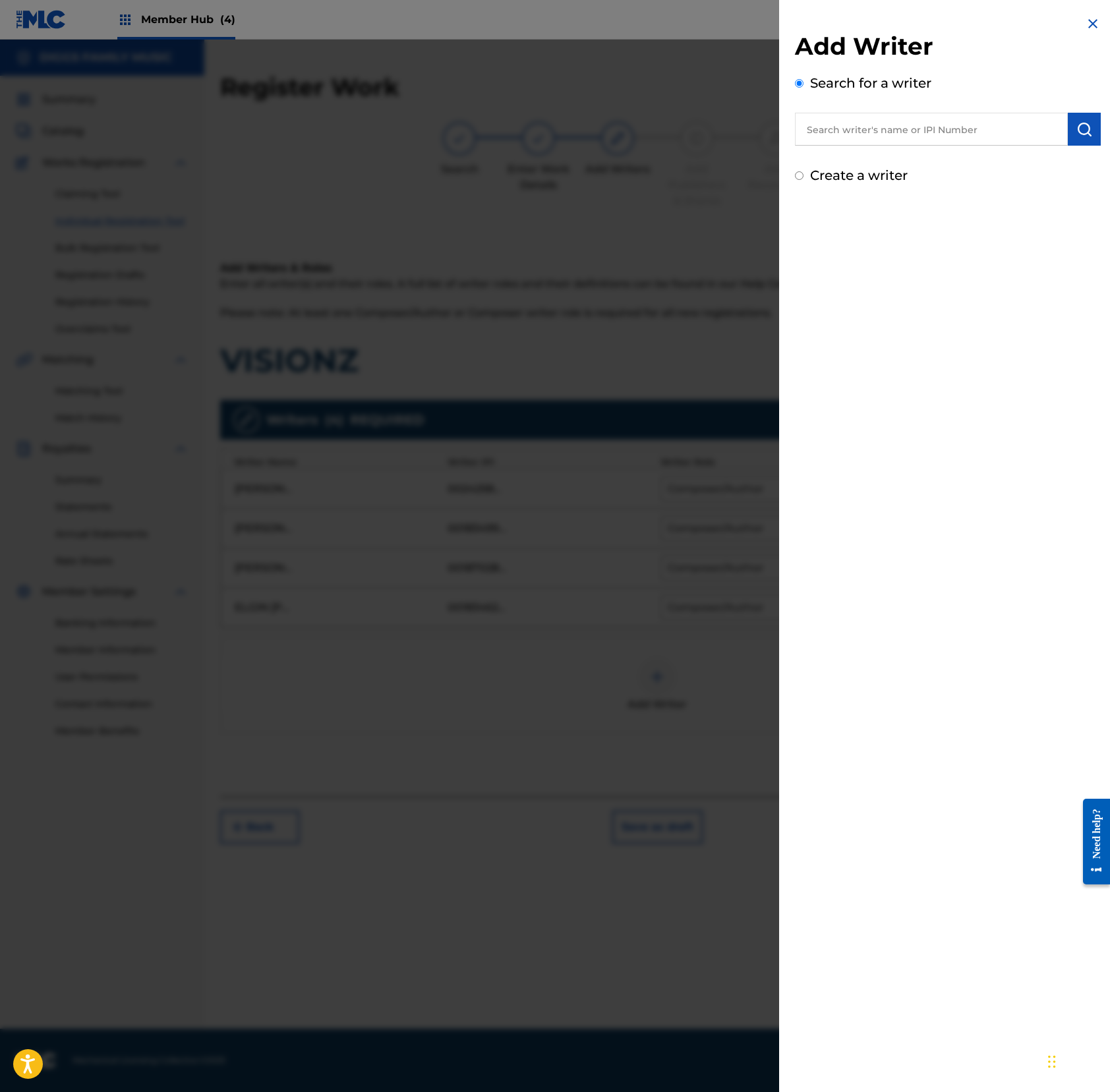
click at [910, 132] on input "text" at bounding box center [931, 129] width 273 height 33
paste input "00182386159"
type input "00182386159"
click at [1039, 132] on button "submit" at bounding box center [1084, 129] width 33 height 33
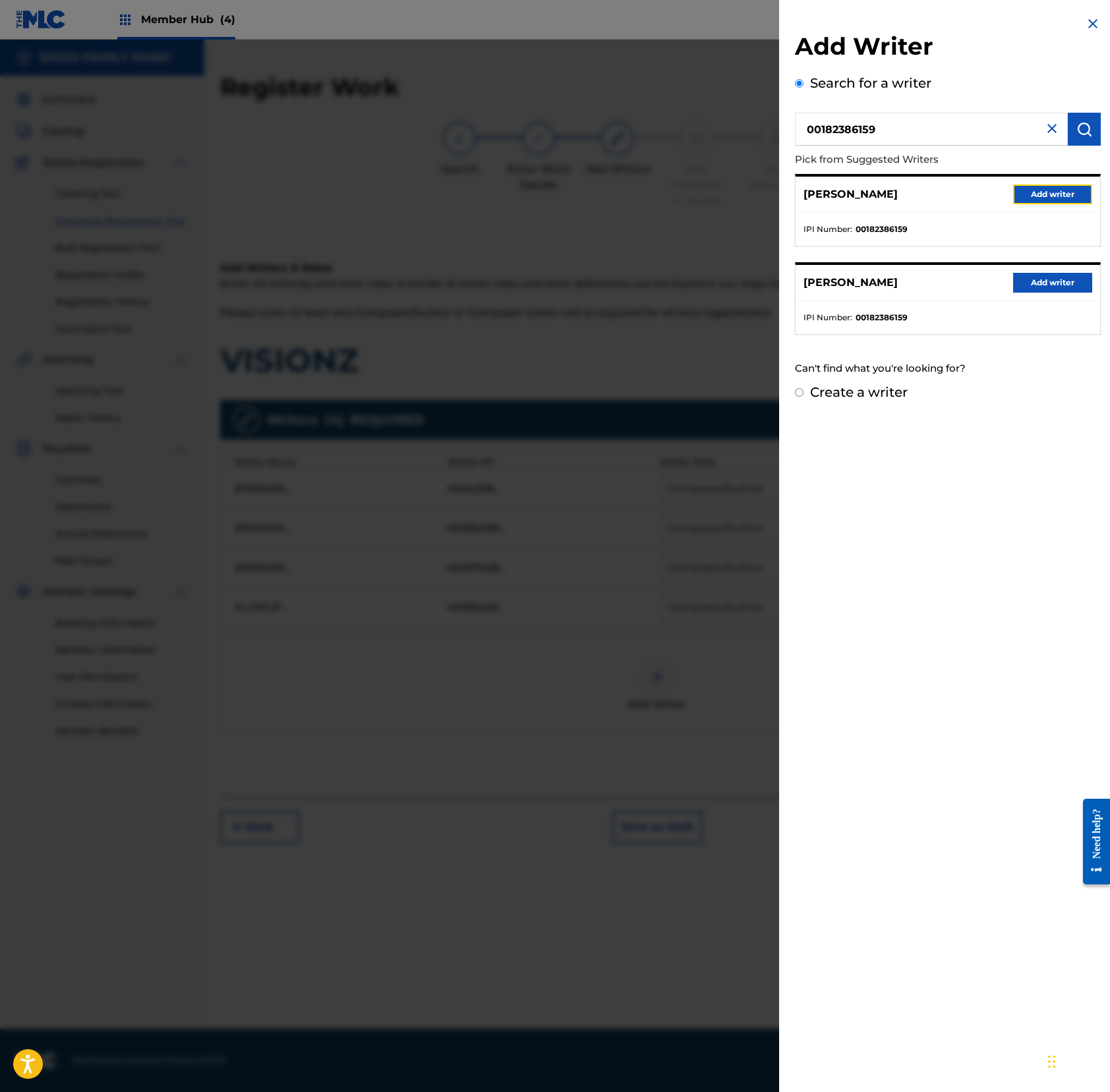
click at [1039, 188] on button "Add writer" at bounding box center [1052, 194] width 79 height 20
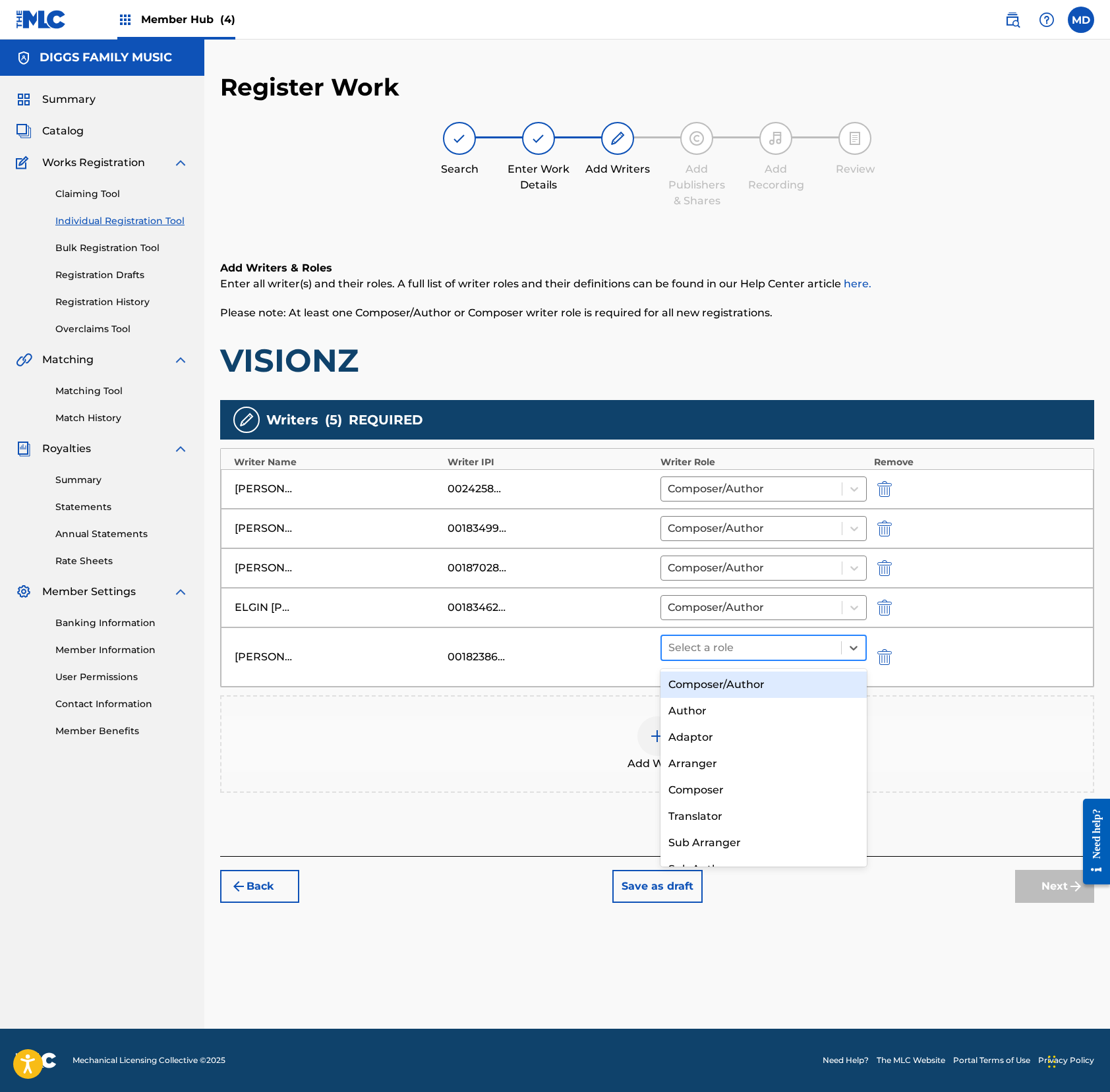
click at [777, 643] on div at bounding box center [751, 648] width 166 height 18
click at [772, 689] on div "Composer/Author" at bounding box center [763, 685] width 206 height 26
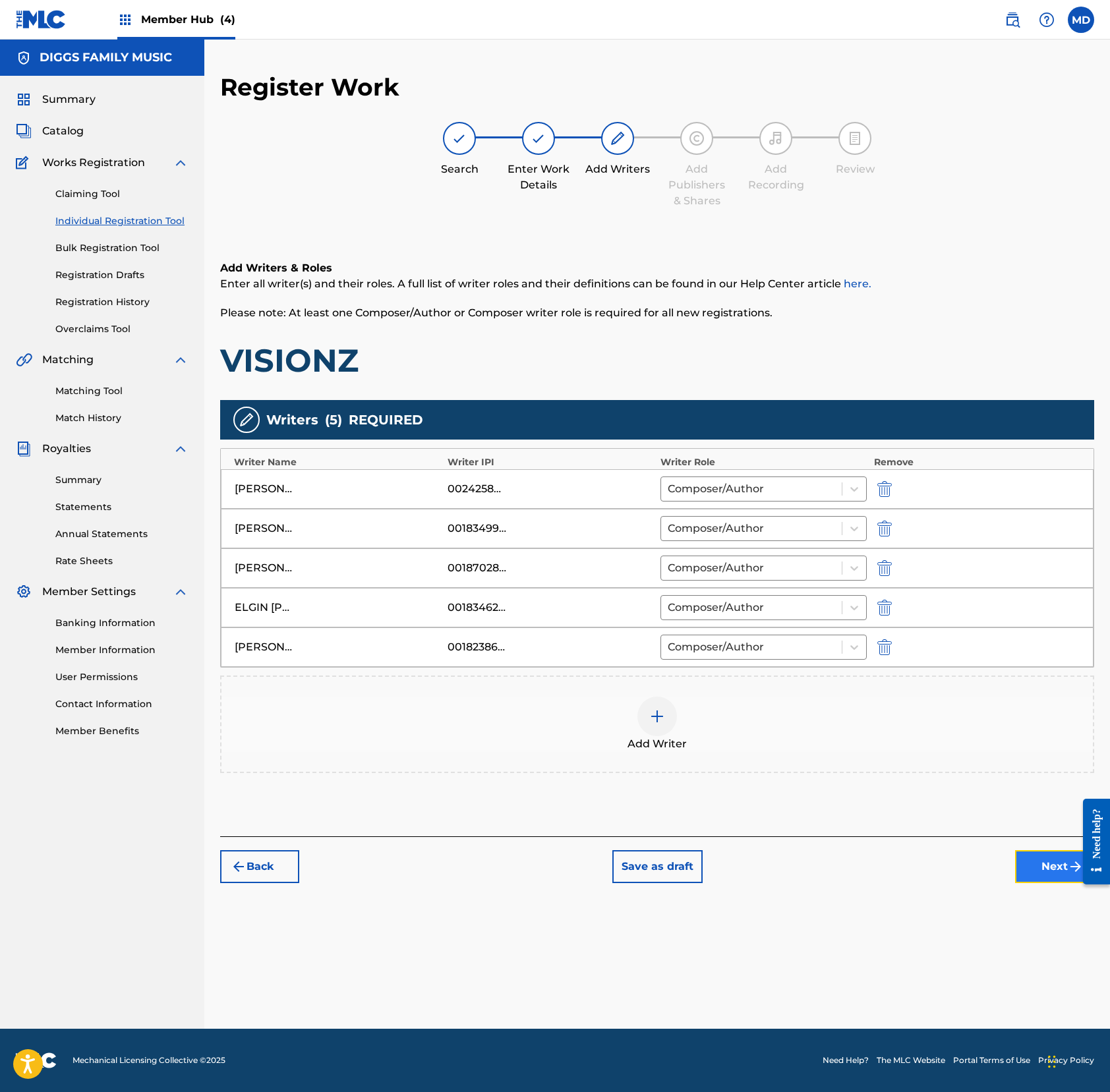
click at [1039, 872] on button "Next" at bounding box center [1054, 867] width 79 height 33
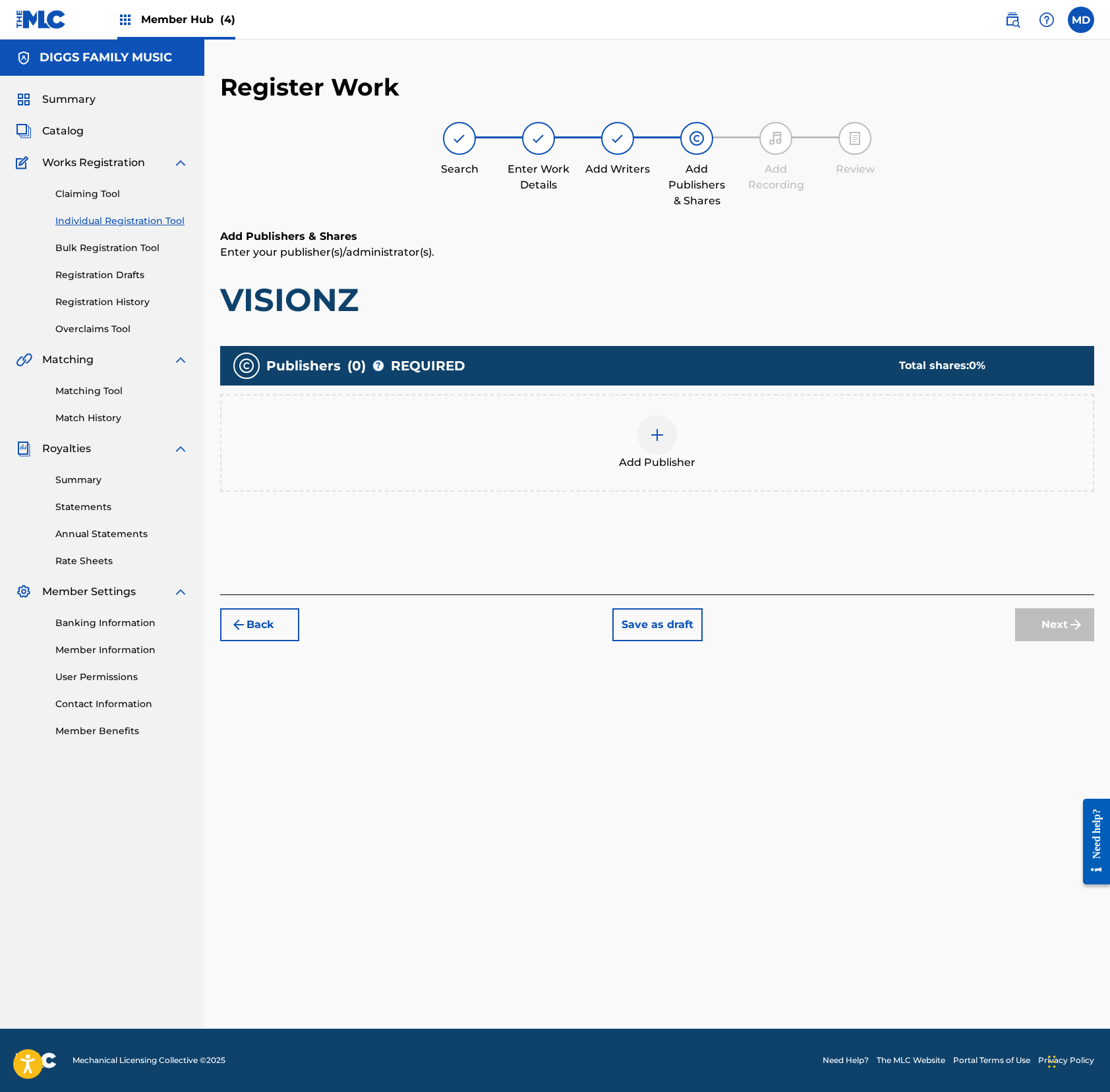
click at [649, 442] on img at bounding box center [657, 435] width 16 height 16
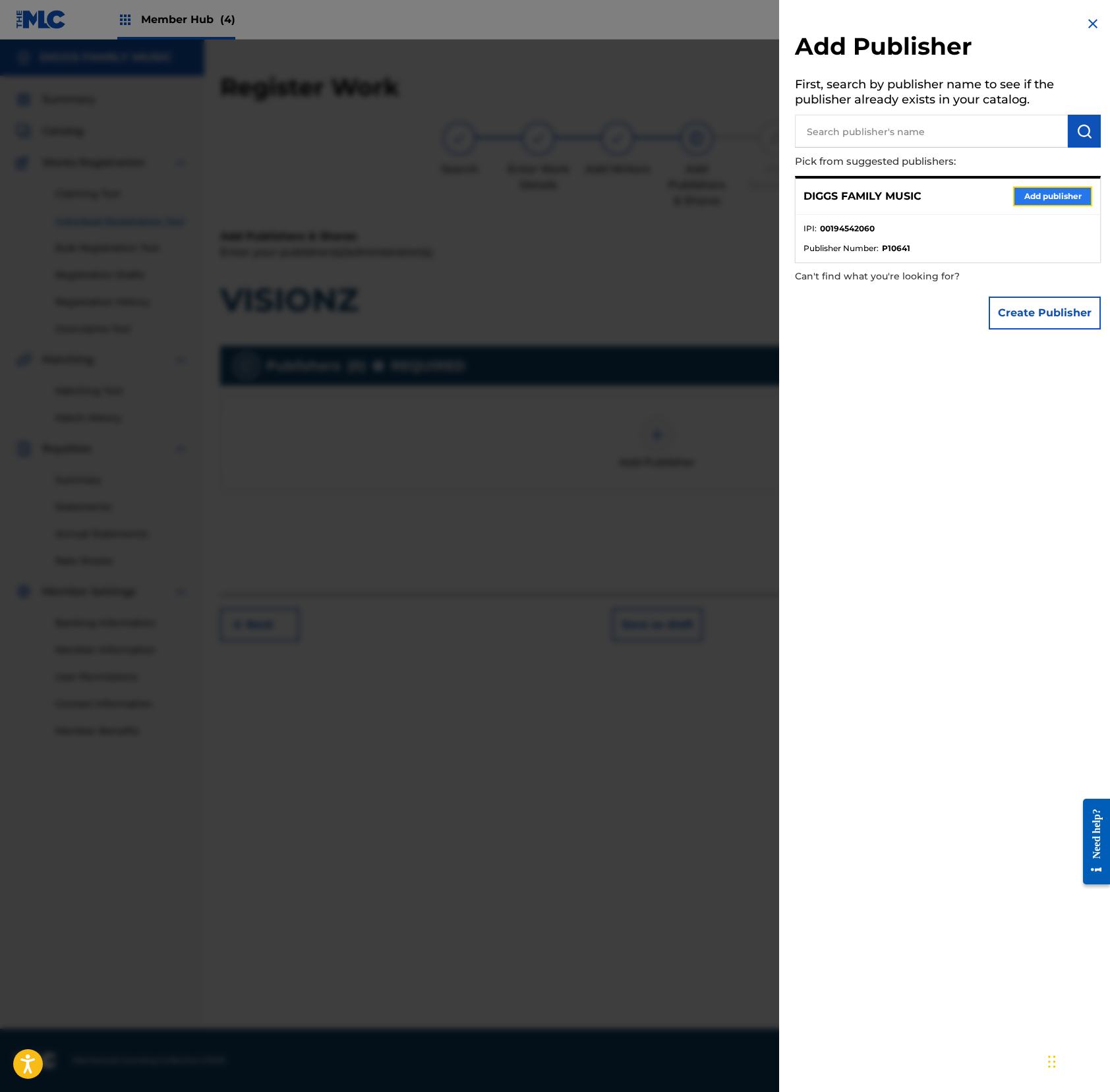
click at [1039, 195] on button "Add publisher" at bounding box center [1052, 196] width 79 height 20
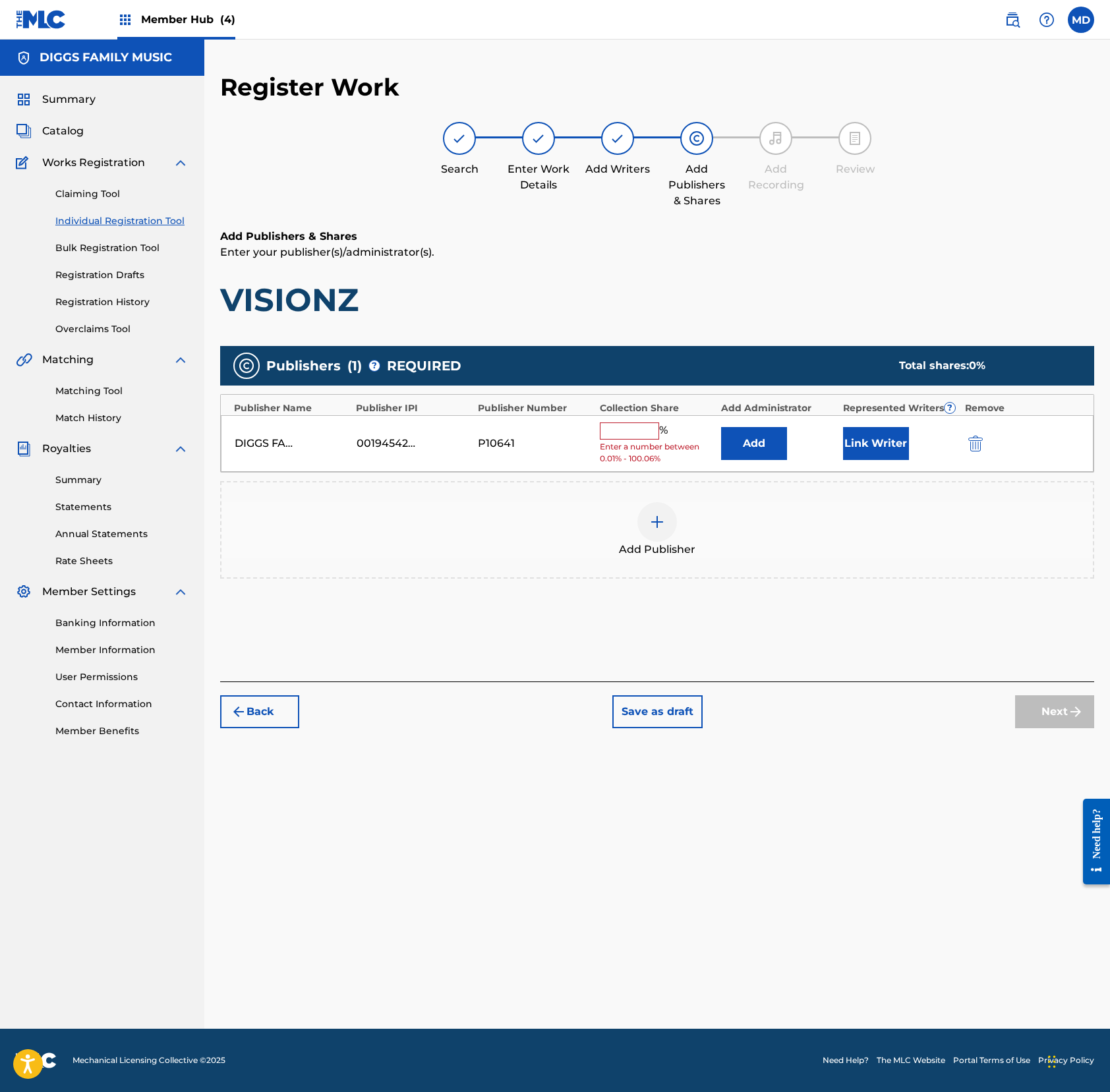
click at [627, 430] on input "text" at bounding box center [629, 431] width 59 height 17
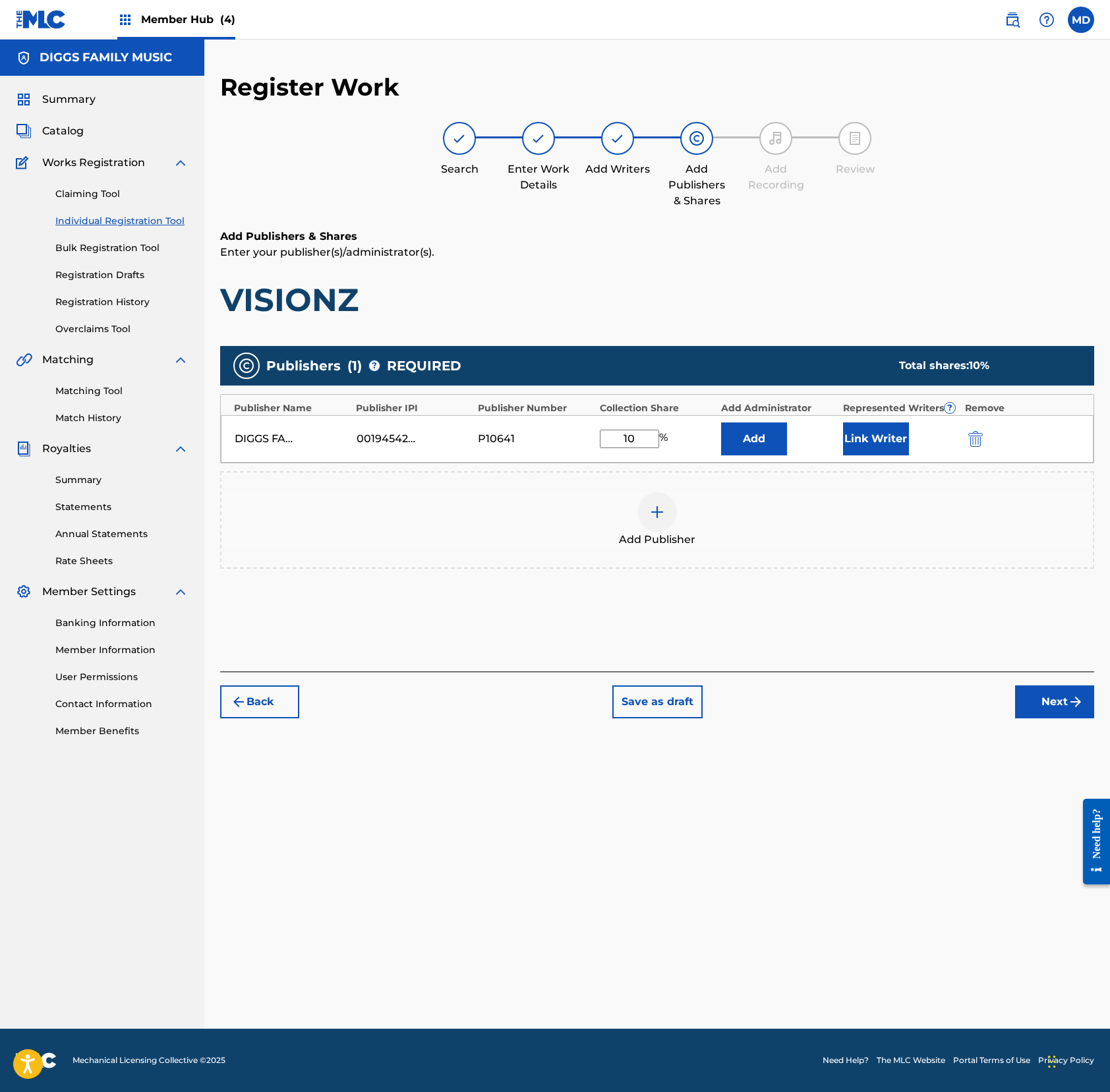
type input "10"
click at [700, 264] on div "Add Publishers & Shares Enter your publisher(s)/administrator(s). VISIONZ" at bounding box center [657, 274] width 874 height 91
click at [1039, 696] on button "Next" at bounding box center [1054, 702] width 79 height 33
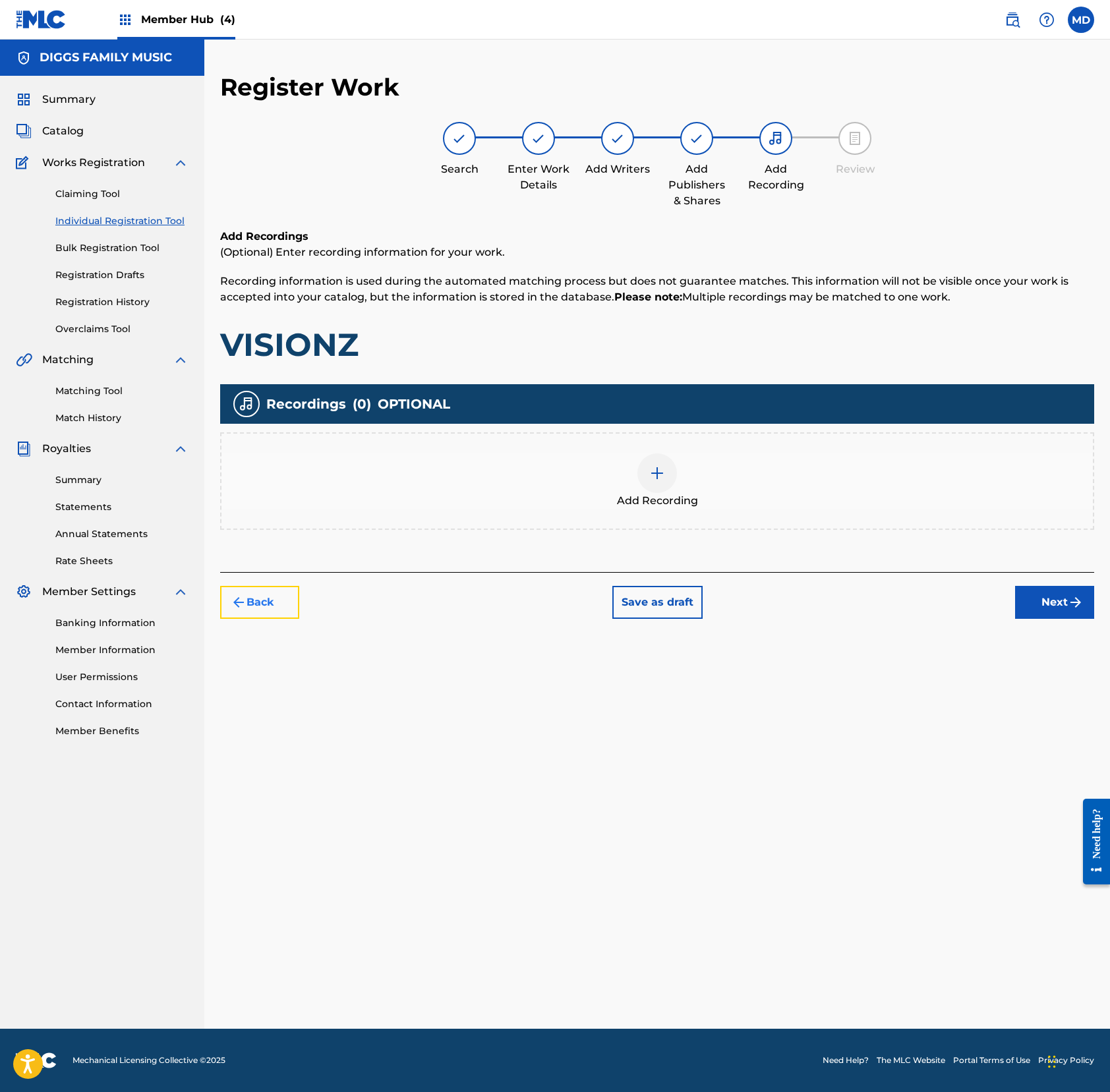
click at [282, 597] on button "Back" at bounding box center [260, 602] width 79 height 33
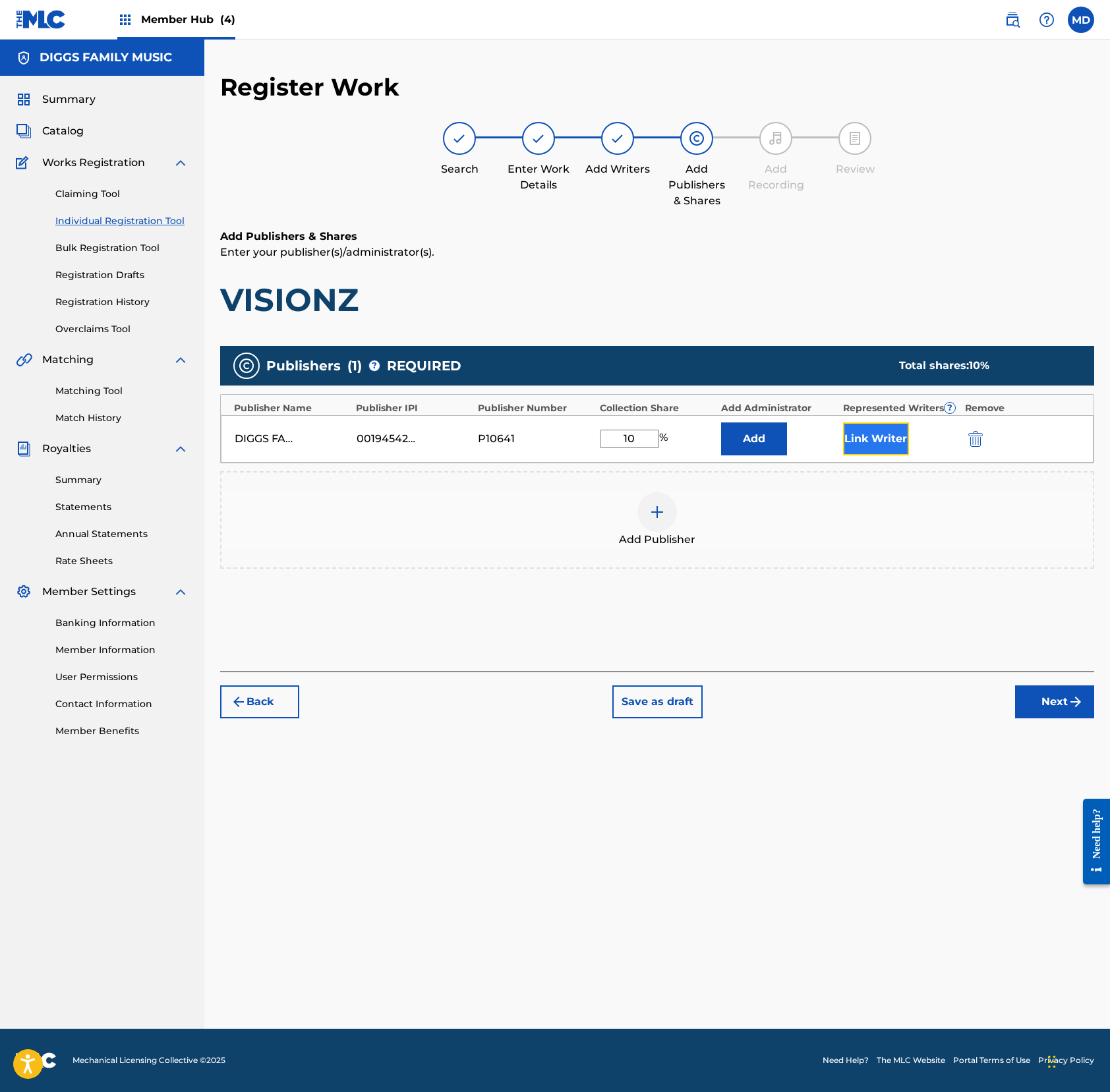
click at [859, 444] on button "Link Writer" at bounding box center [876, 439] width 66 height 33
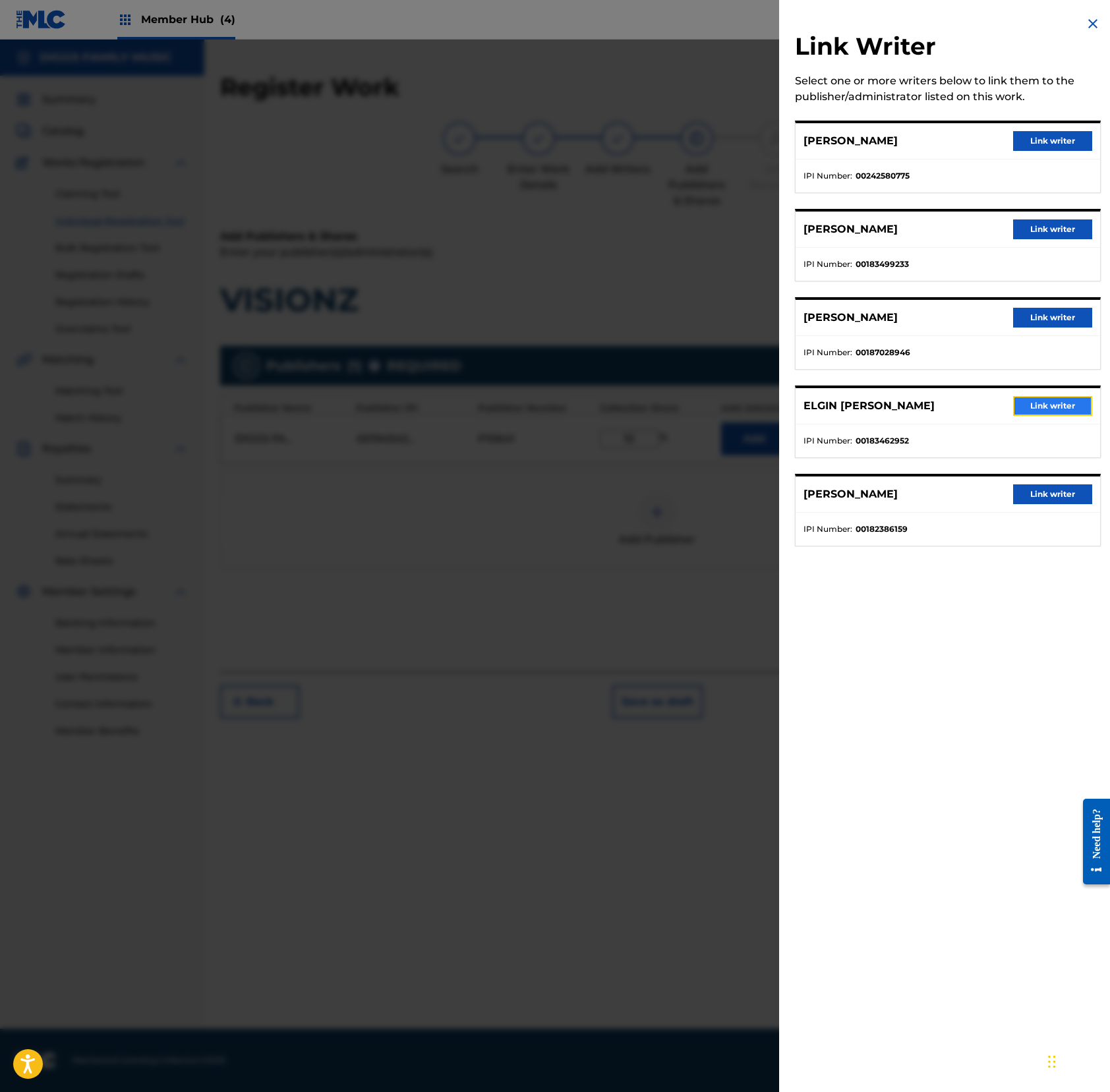
click at [1034, 404] on button "Link writer" at bounding box center [1052, 406] width 79 height 20
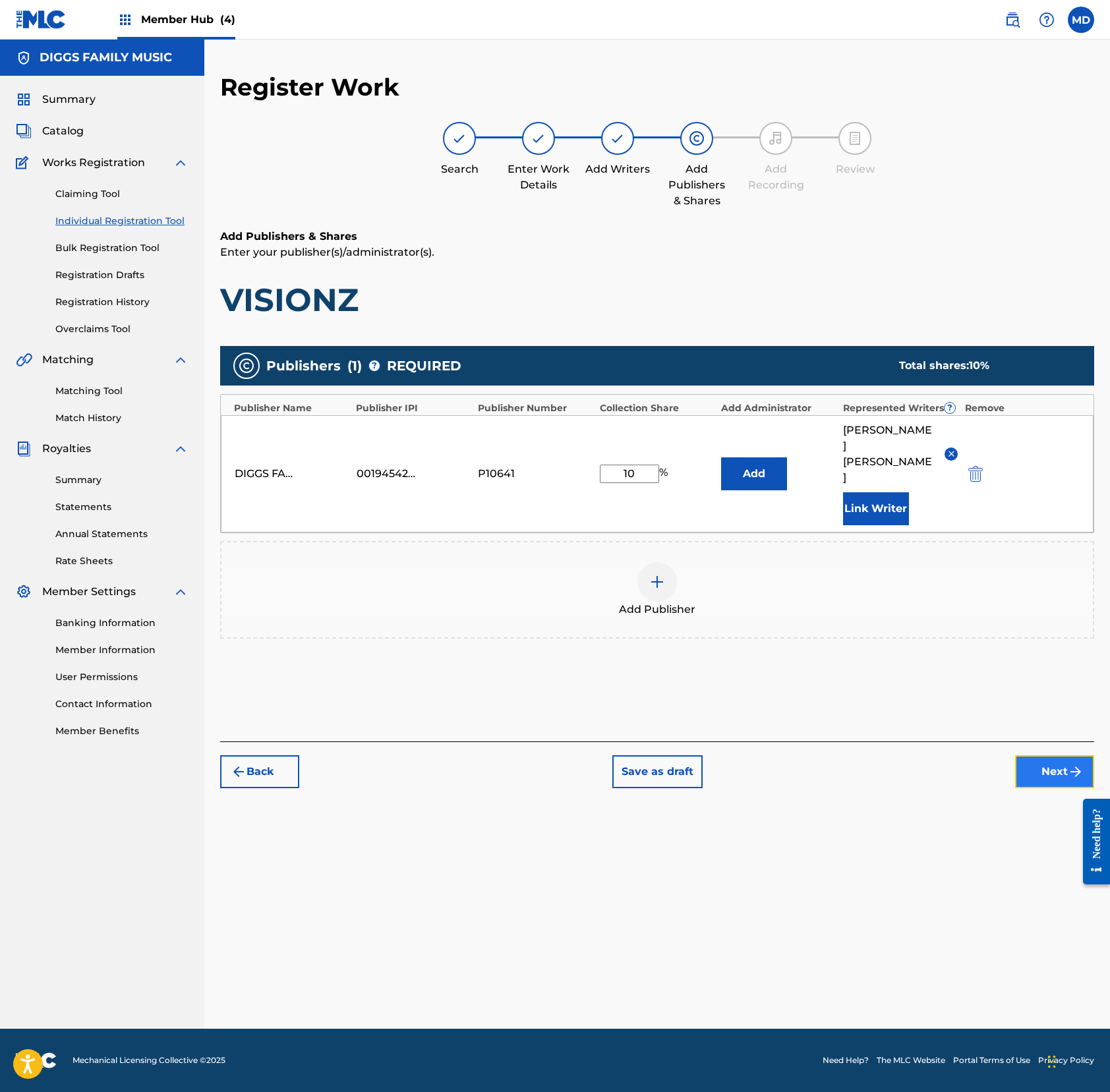
click at [1034, 756] on button "Next" at bounding box center [1054, 772] width 79 height 33
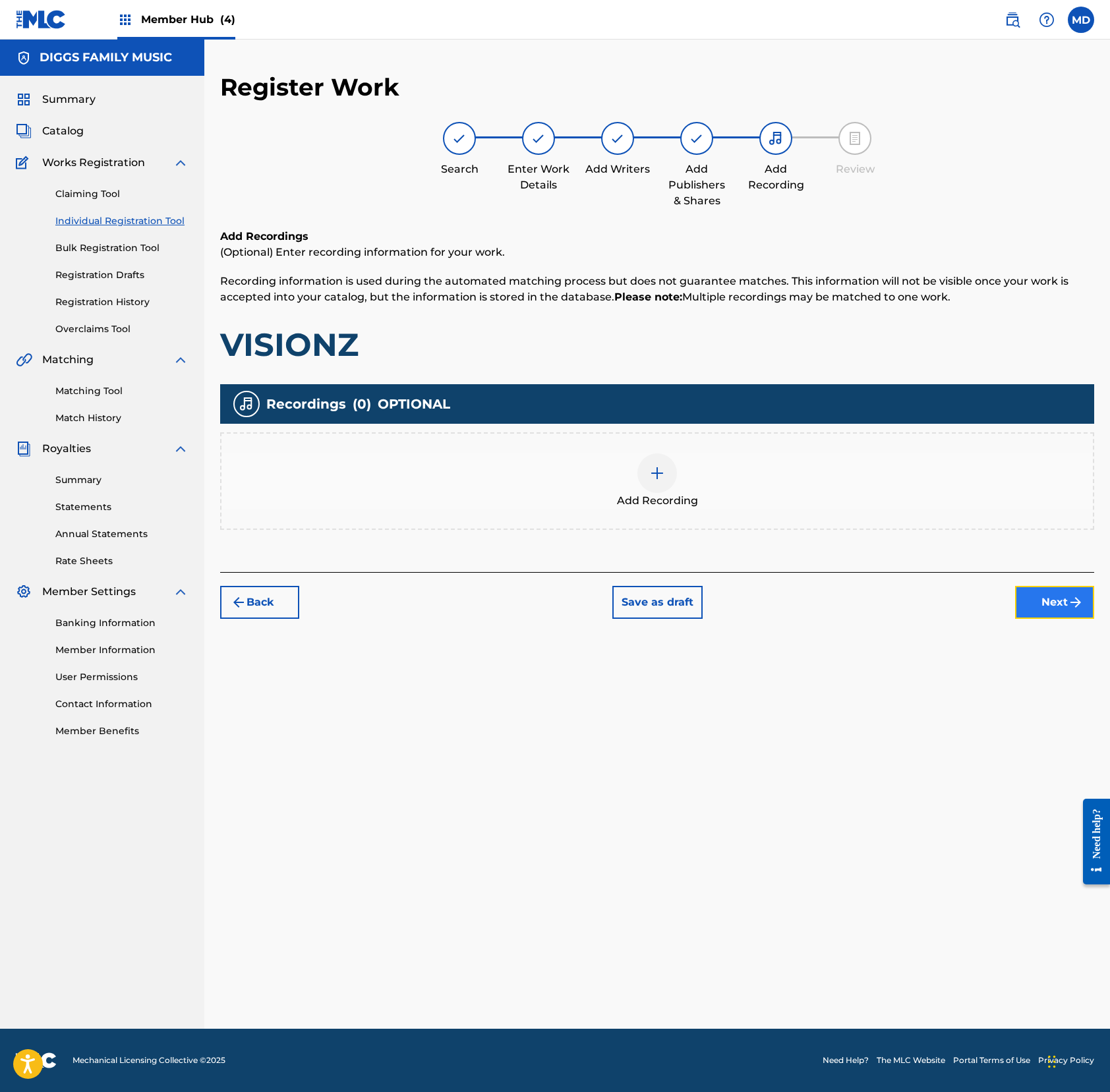
click at [1039, 597] on button "Next" at bounding box center [1054, 602] width 79 height 33
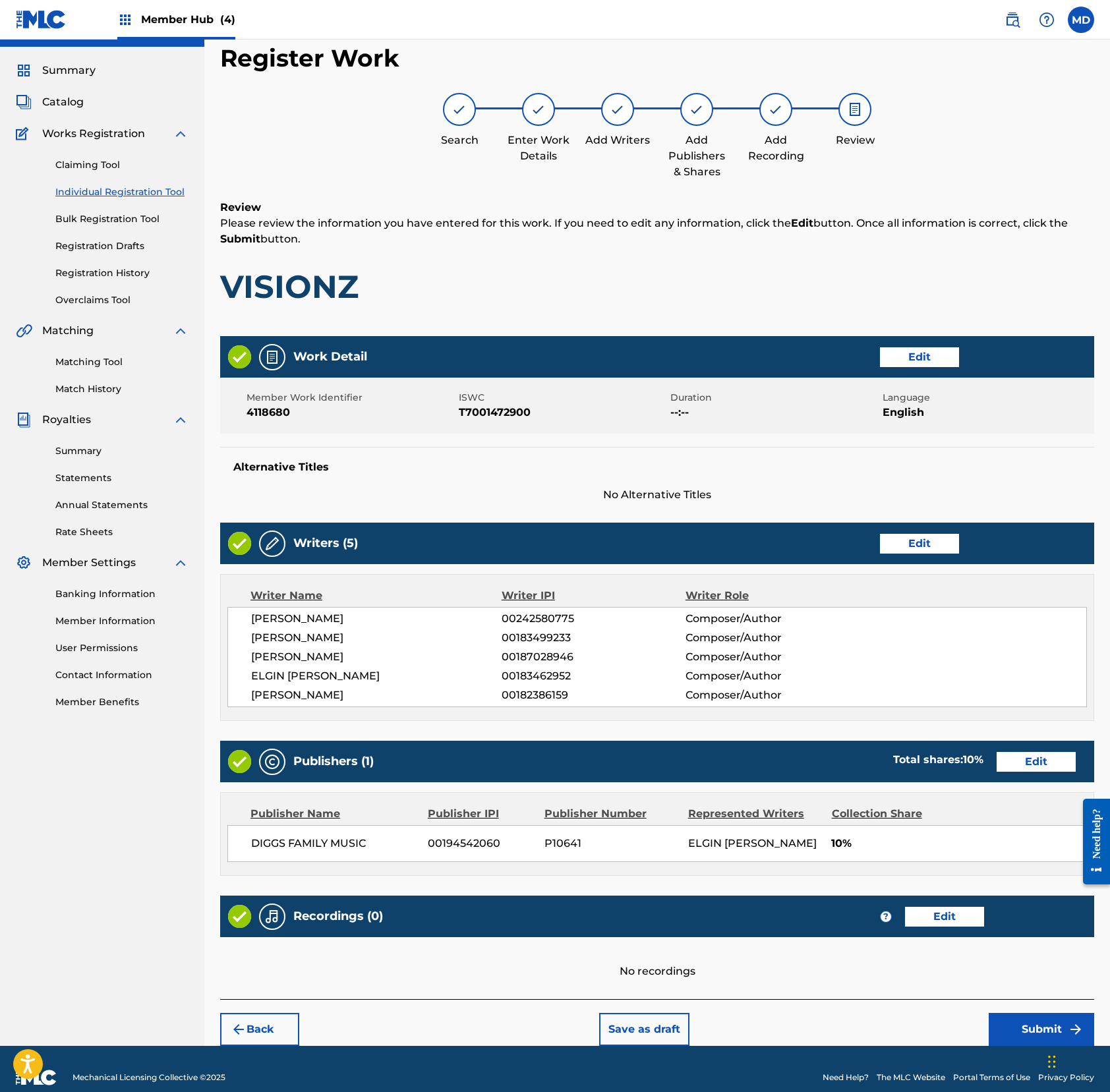
scroll to position [64, 0]
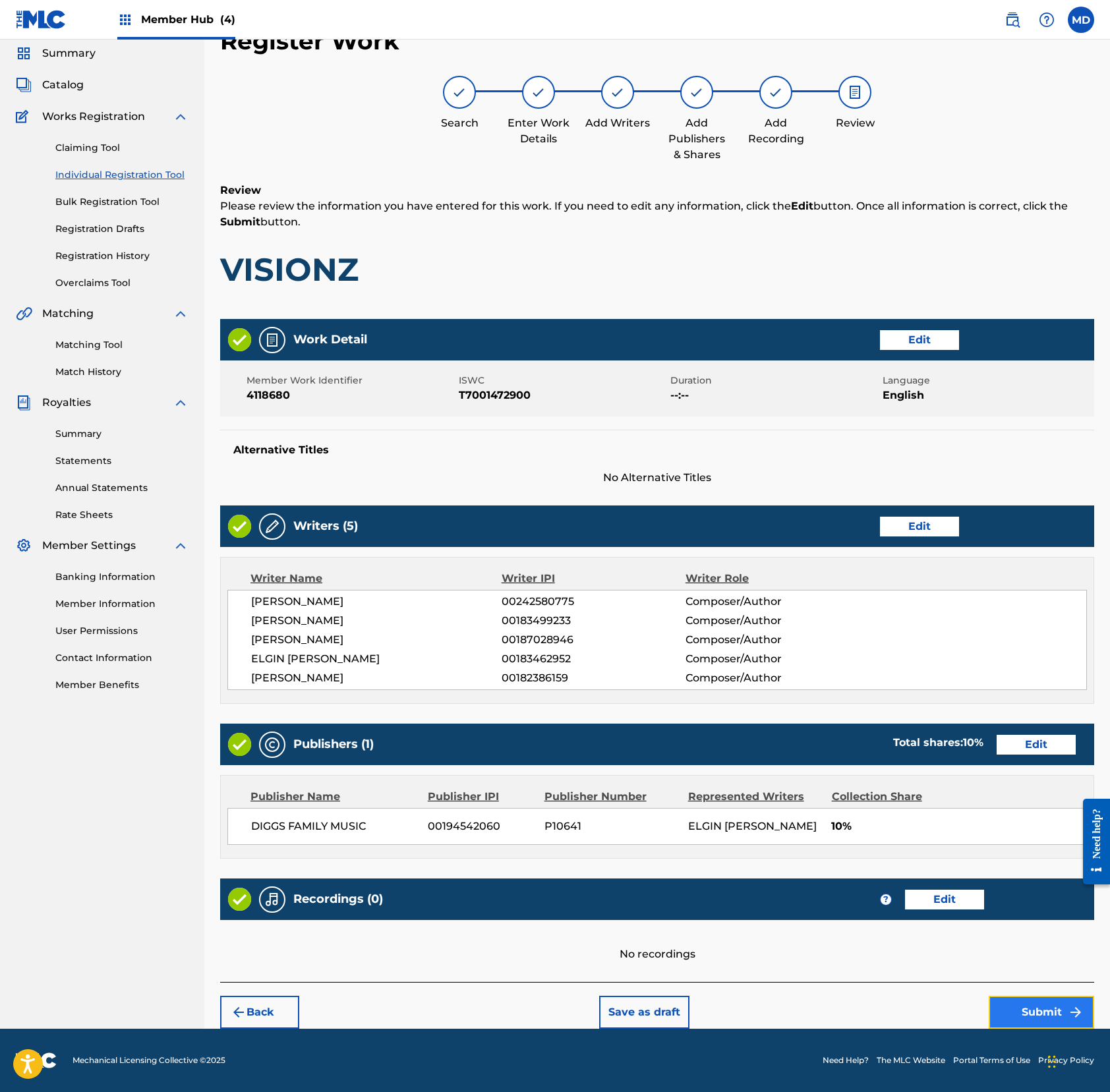
click at [1010, 1005] on button "Submit" at bounding box center [1040, 1013] width 105 height 33
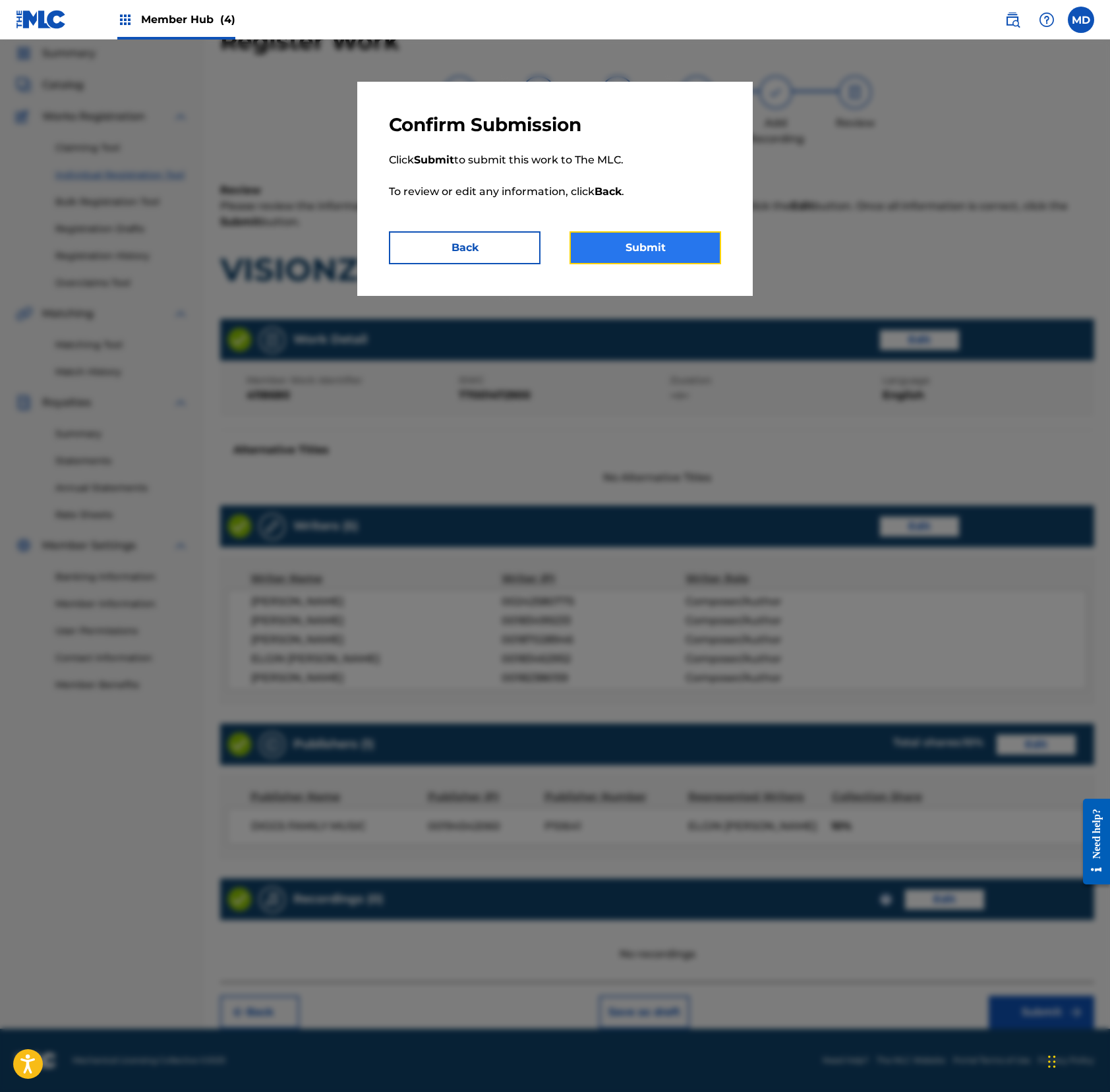
click at [618, 248] on button "Submit" at bounding box center [645, 248] width 152 height 33
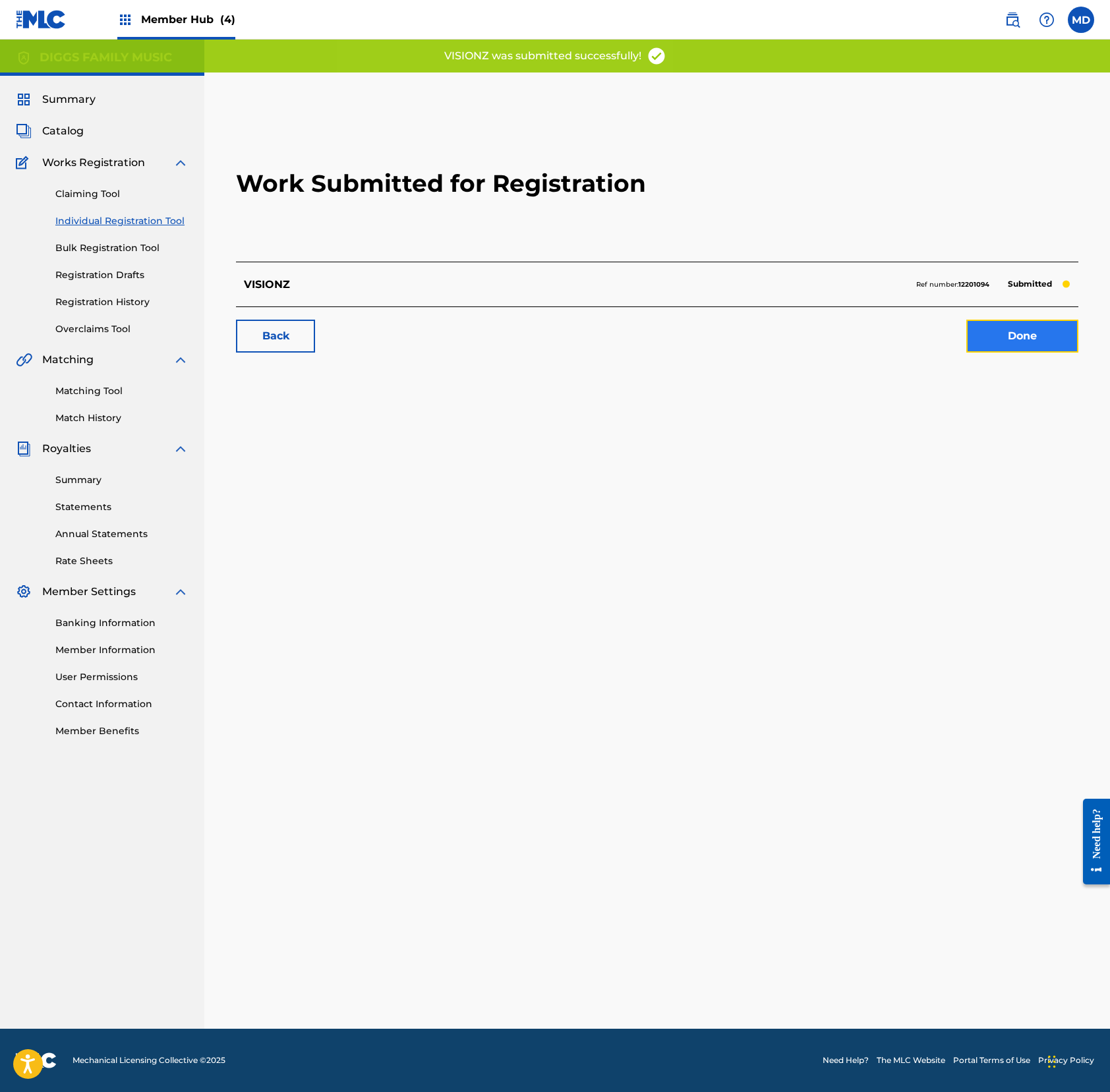
click at [1012, 336] on link "Done" at bounding box center [1022, 336] width 112 height 33
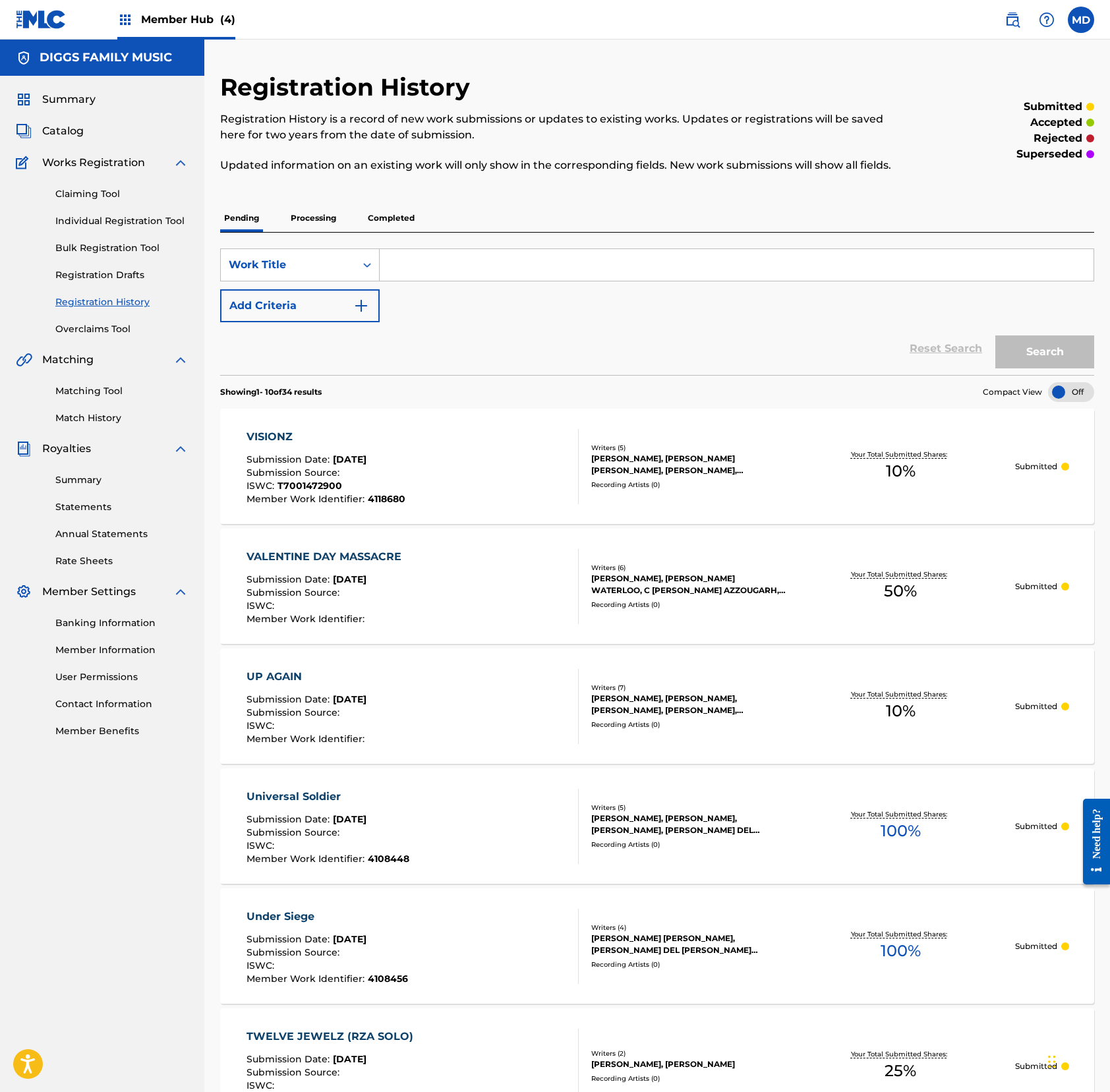
click at [431, 280] on input "Search Form" at bounding box center [736, 265] width 714 height 31
drag, startPoint x: 396, startPoint y: 283, endPoint x: 385, endPoint y: 286, distance: 11.4
click at [385, 281] on input "wake up" at bounding box center [736, 265] width 714 height 31
click at [424, 281] on input "wake up" at bounding box center [736, 265] width 714 height 31
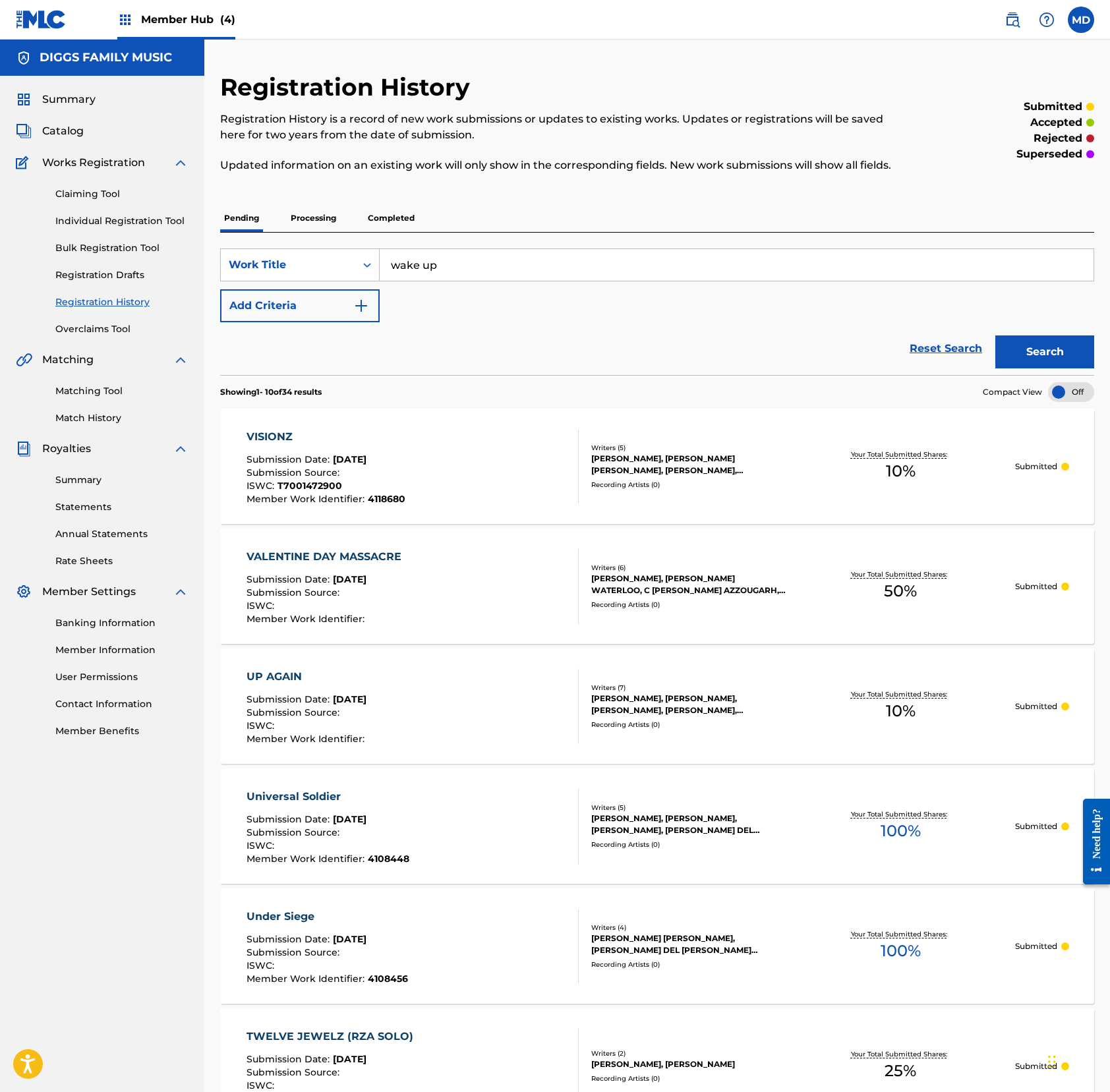
click at [424, 281] on input "wake up" at bounding box center [736, 265] width 714 height 31
type input "wake up"
click at [1034, 369] on button "Search" at bounding box center [1044, 352] width 98 height 33
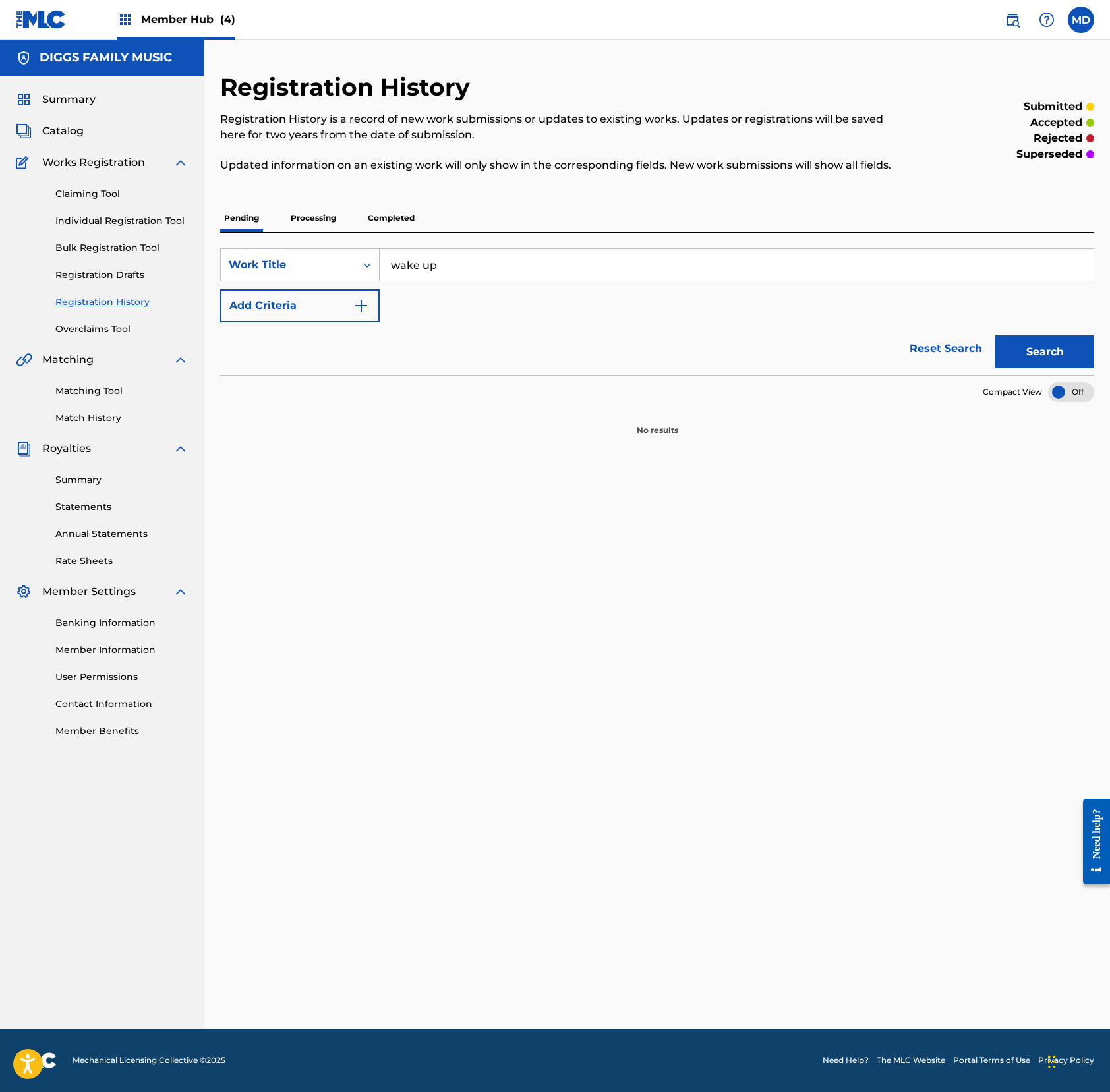
click at [311, 232] on p "Processing" at bounding box center [313, 218] width 53 height 28
click at [389, 232] on p "Completed" at bounding box center [390, 218] width 55 height 28
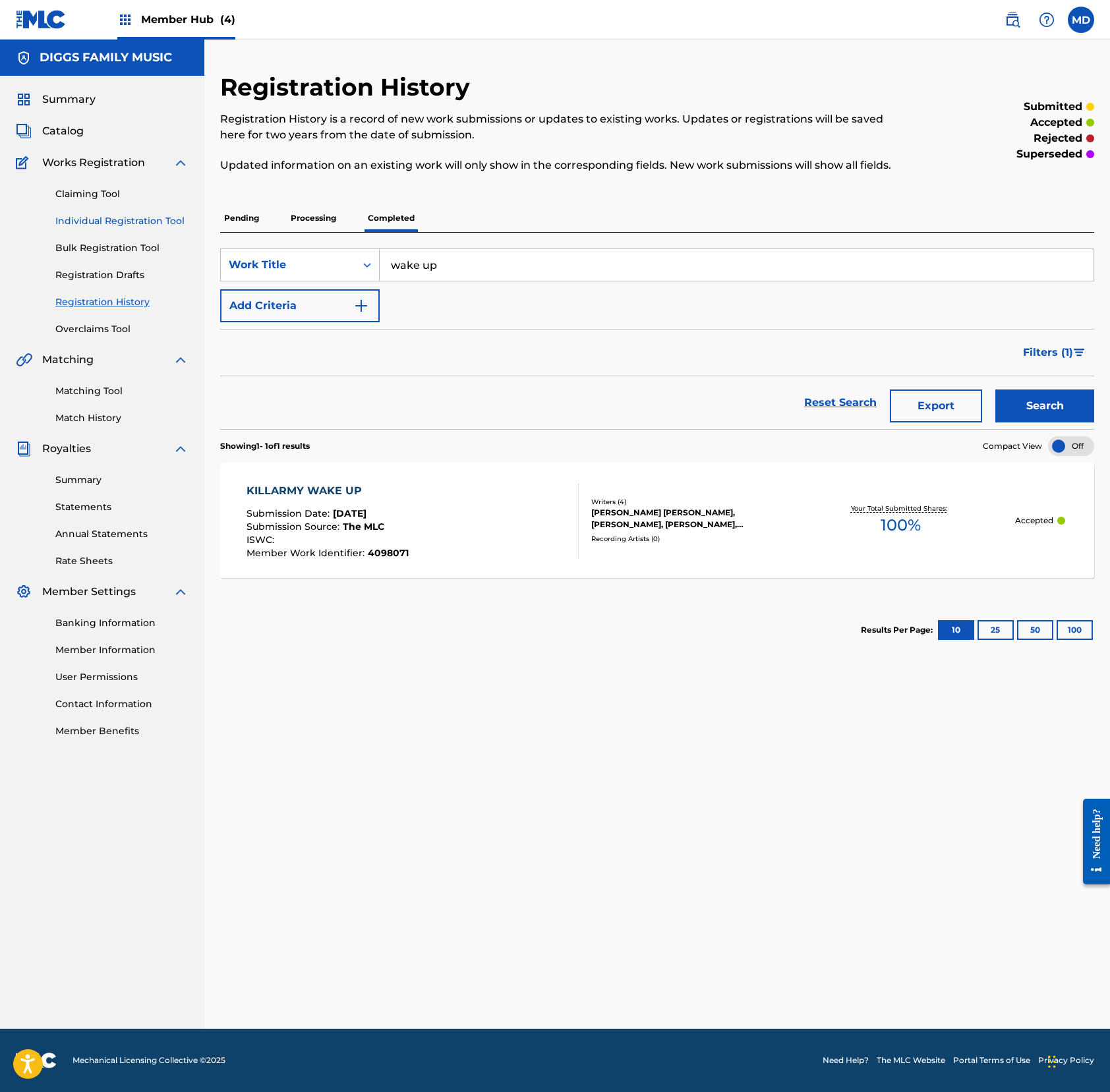
click at [119, 221] on link "Individual Registration Tool" at bounding box center [122, 221] width 133 height 14
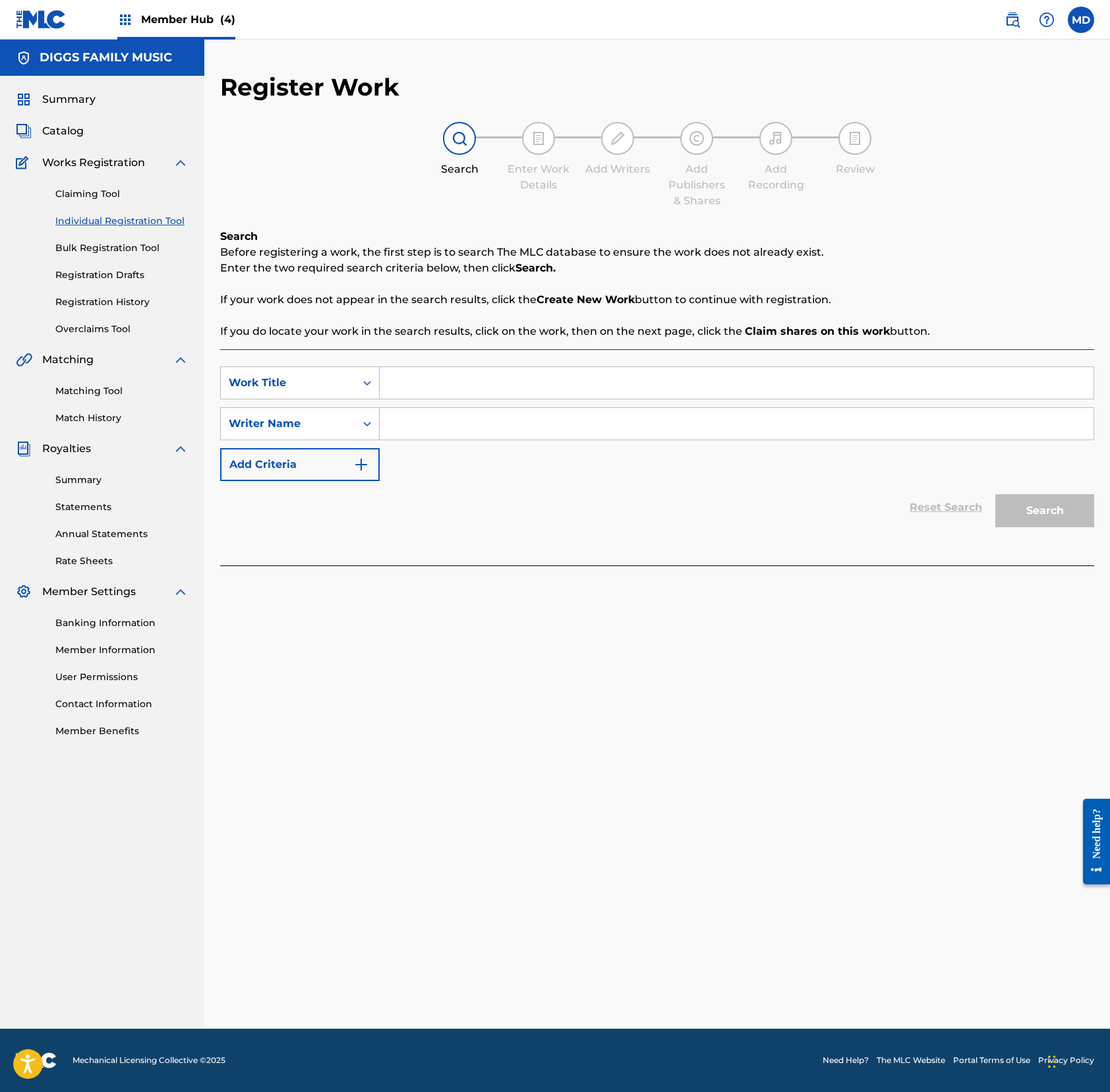
click at [475, 377] on input "Search Form" at bounding box center [736, 383] width 714 height 31
paste input "wake up"
type input "wake up"
click at [469, 320] on div "Search Before registering a work, the first step is to search The MLC database …" at bounding box center [657, 283] width 874 height 111
click at [473, 424] on input "Search Form" at bounding box center [736, 424] width 714 height 31
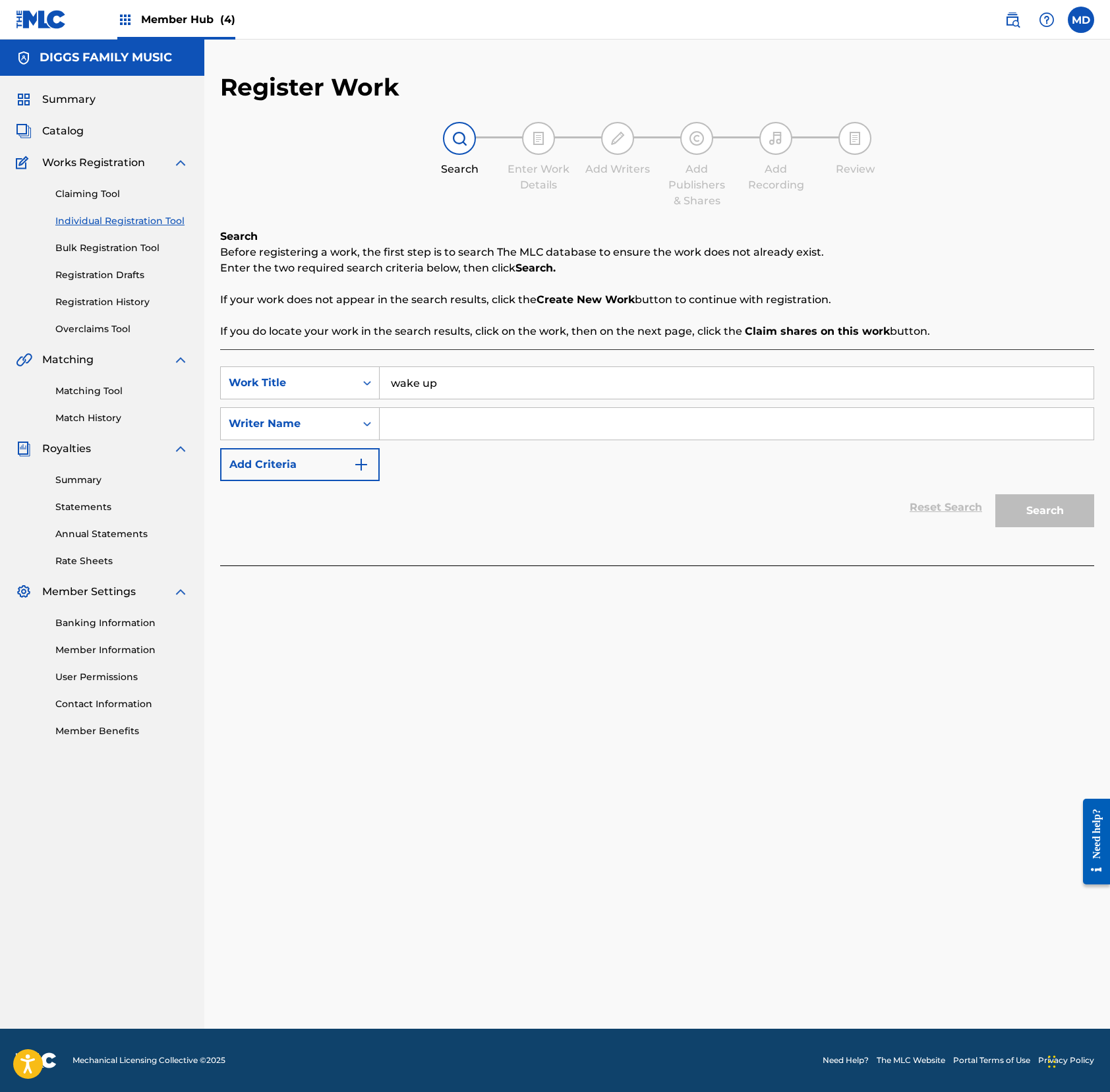
click at [531, 424] on input "Search Form" at bounding box center [736, 424] width 714 height 31
paste input "[PERSON_NAME]"
type input "[PERSON_NAME]"
click at [1012, 518] on button "Search" at bounding box center [1044, 511] width 98 height 33
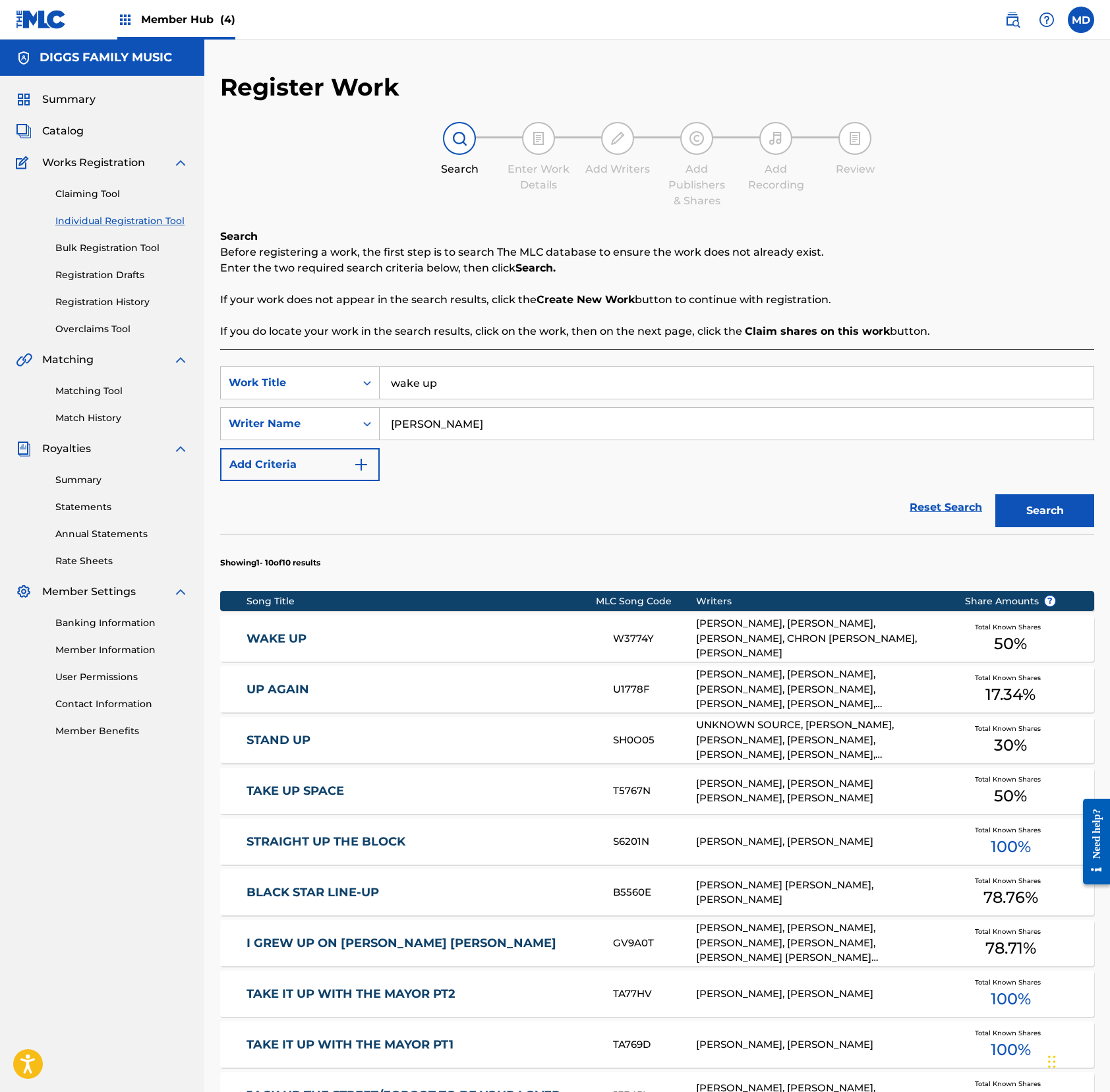
click at [480, 641] on link "WAKE UP" at bounding box center [421, 639] width 349 height 15
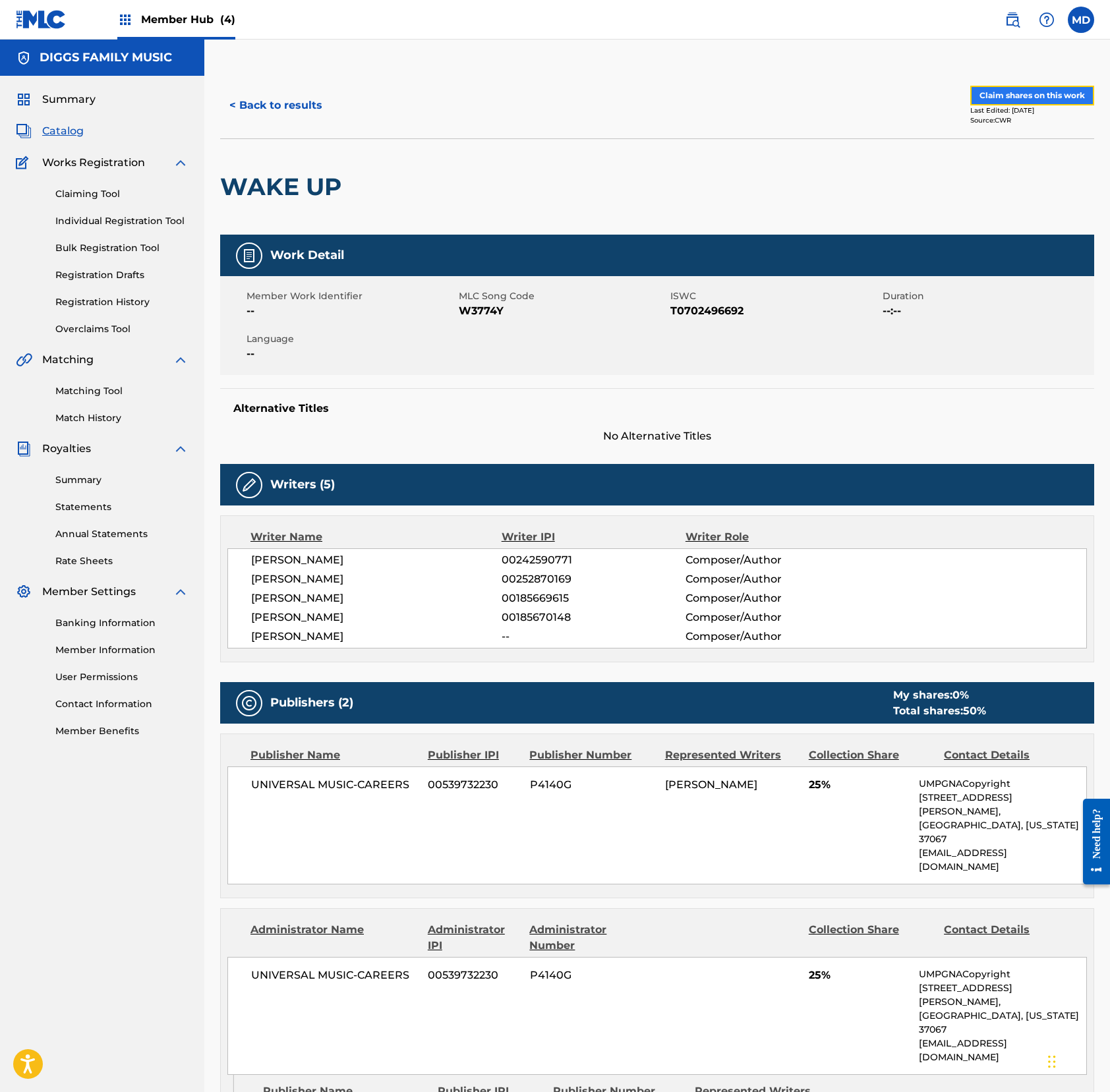
click at [1034, 101] on button "Claim shares on this work" at bounding box center [1032, 95] width 124 height 20
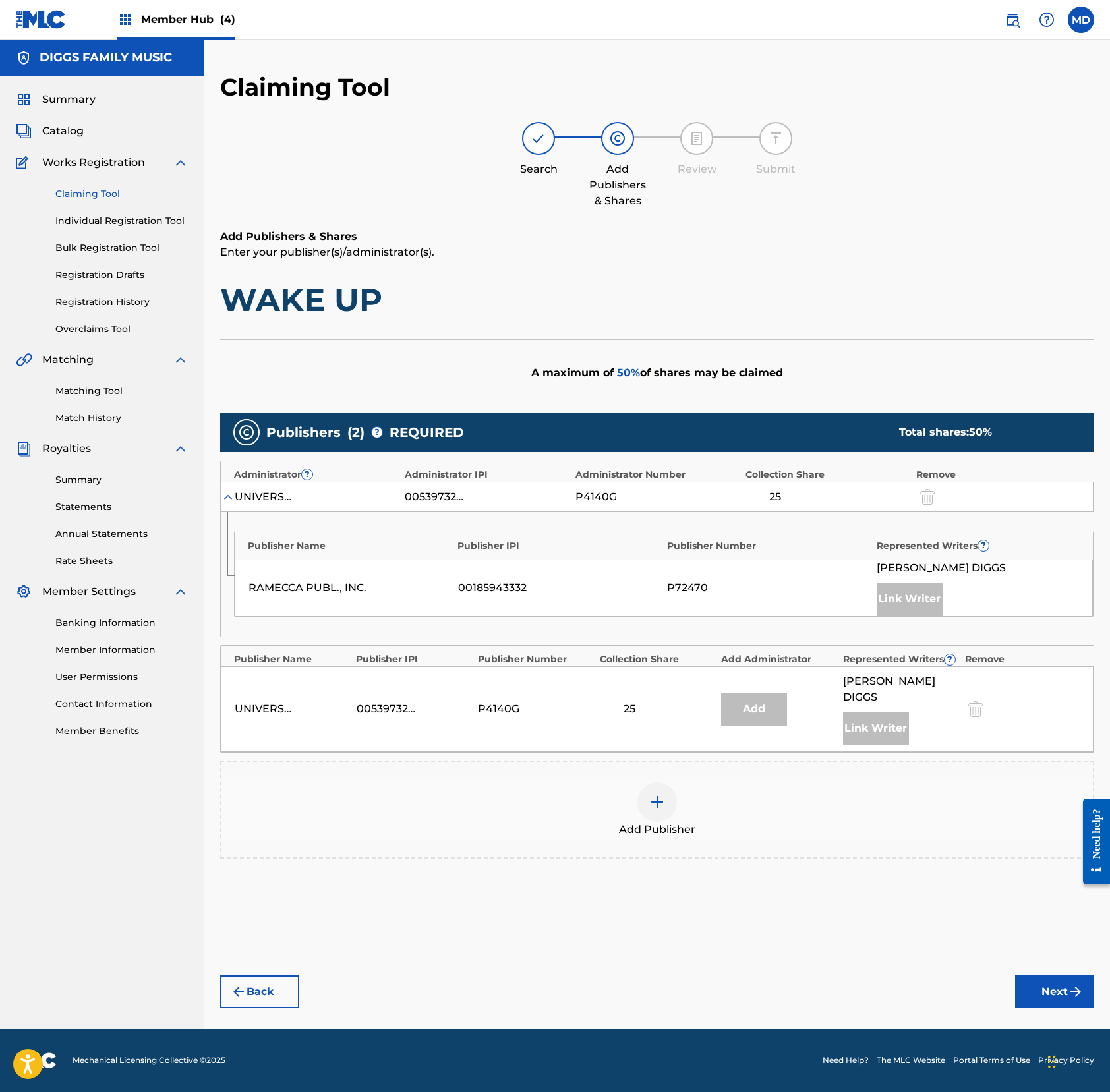
click at [650, 794] on img at bounding box center [657, 802] width 16 height 16
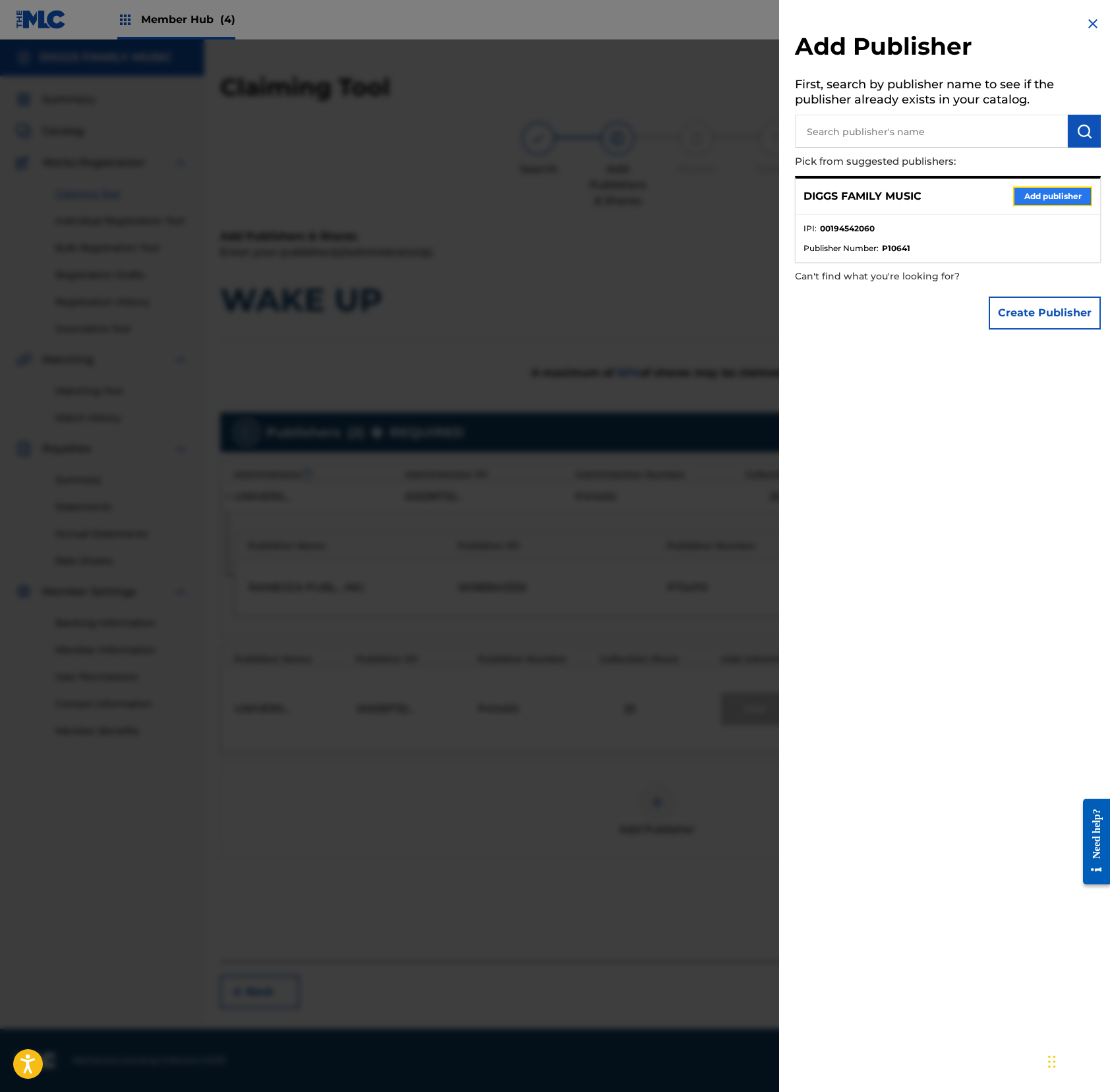
click at [1024, 199] on button "Add publisher" at bounding box center [1052, 196] width 79 height 20
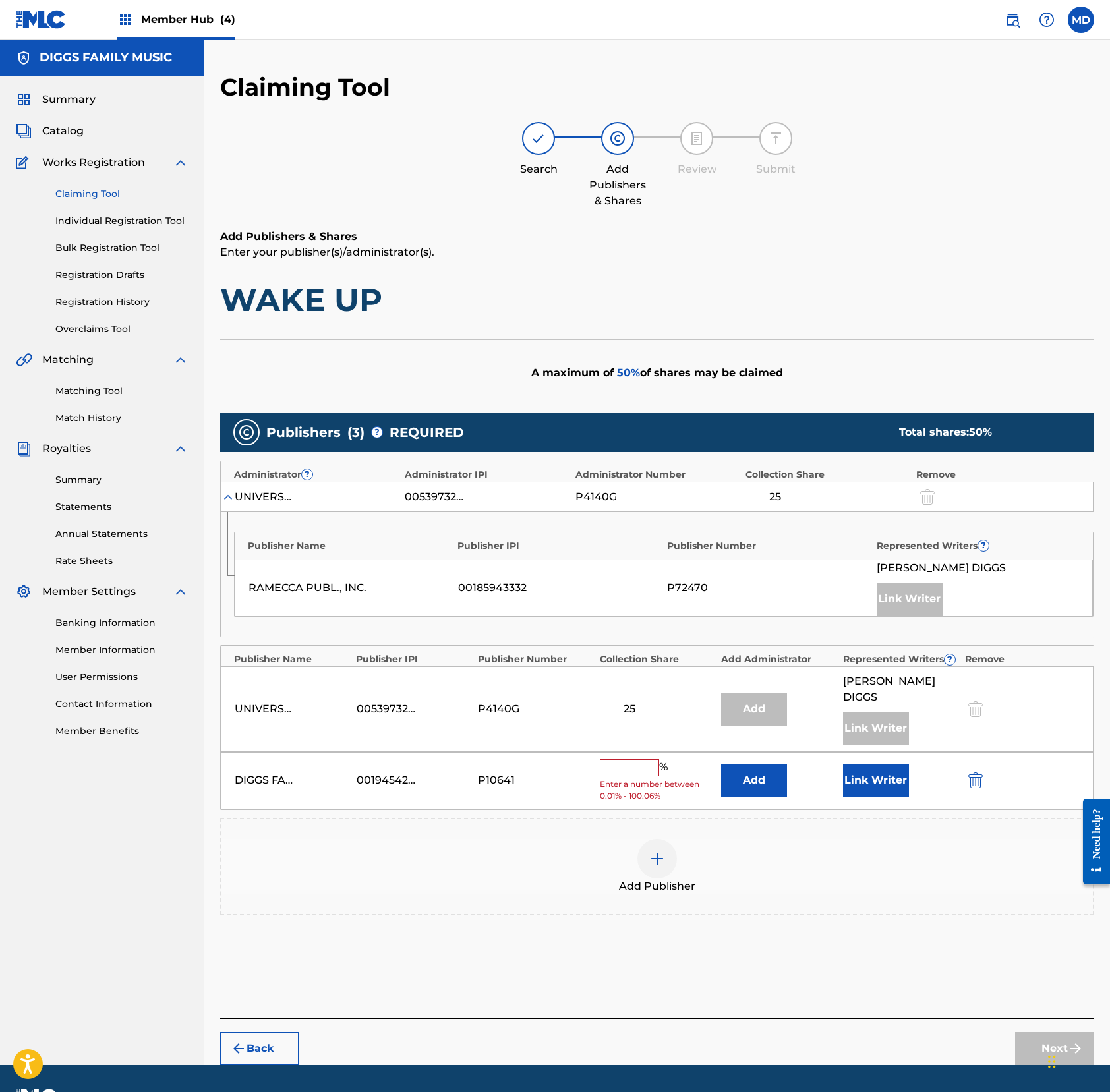
click at [636, 760] on input "text" at bounding box center [629, 768] width 59 height 17
type input "50"
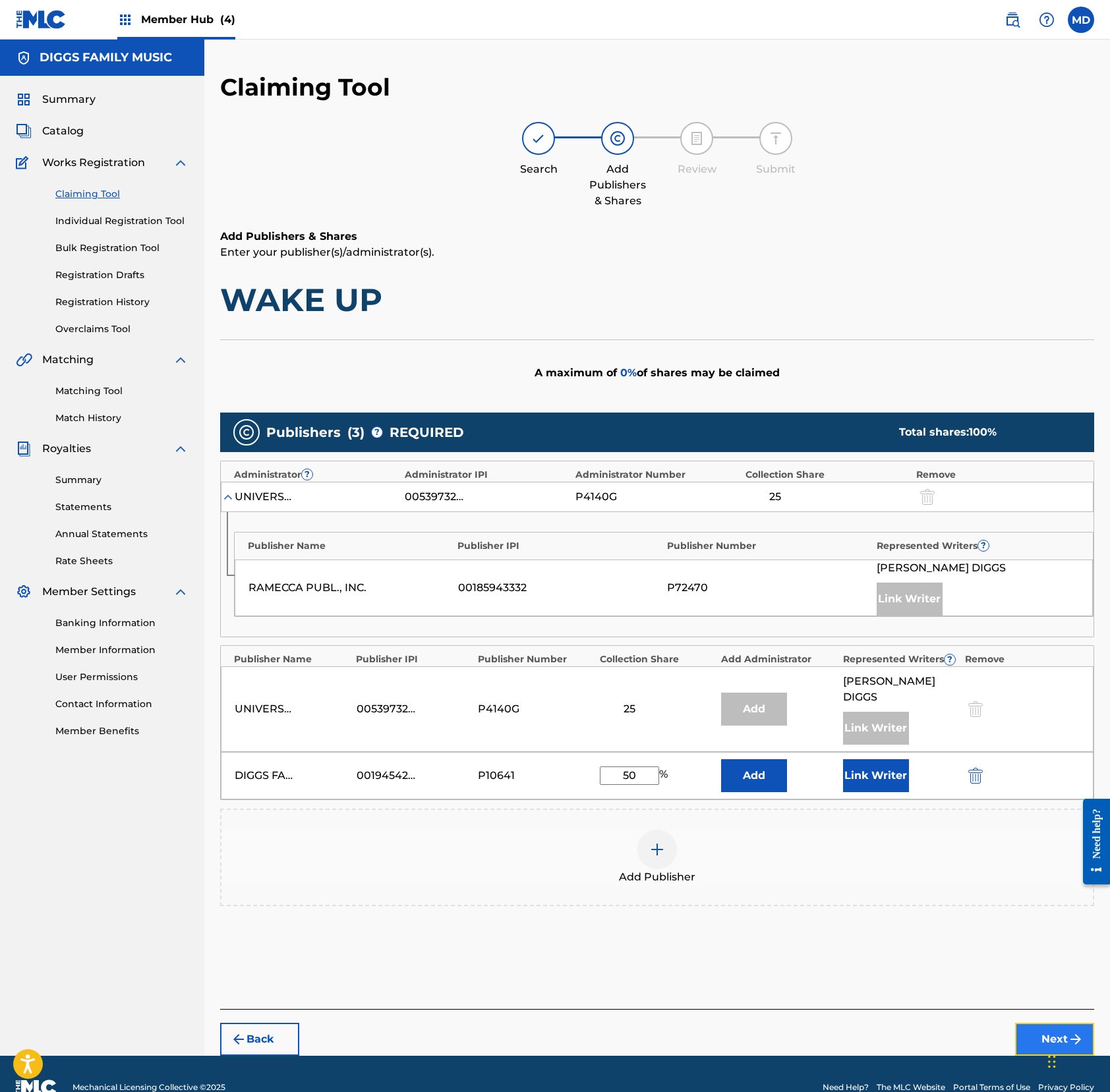
click at [1033, 1023] on button "Next" at bounding box center [1054, 1040] width 79 height 33
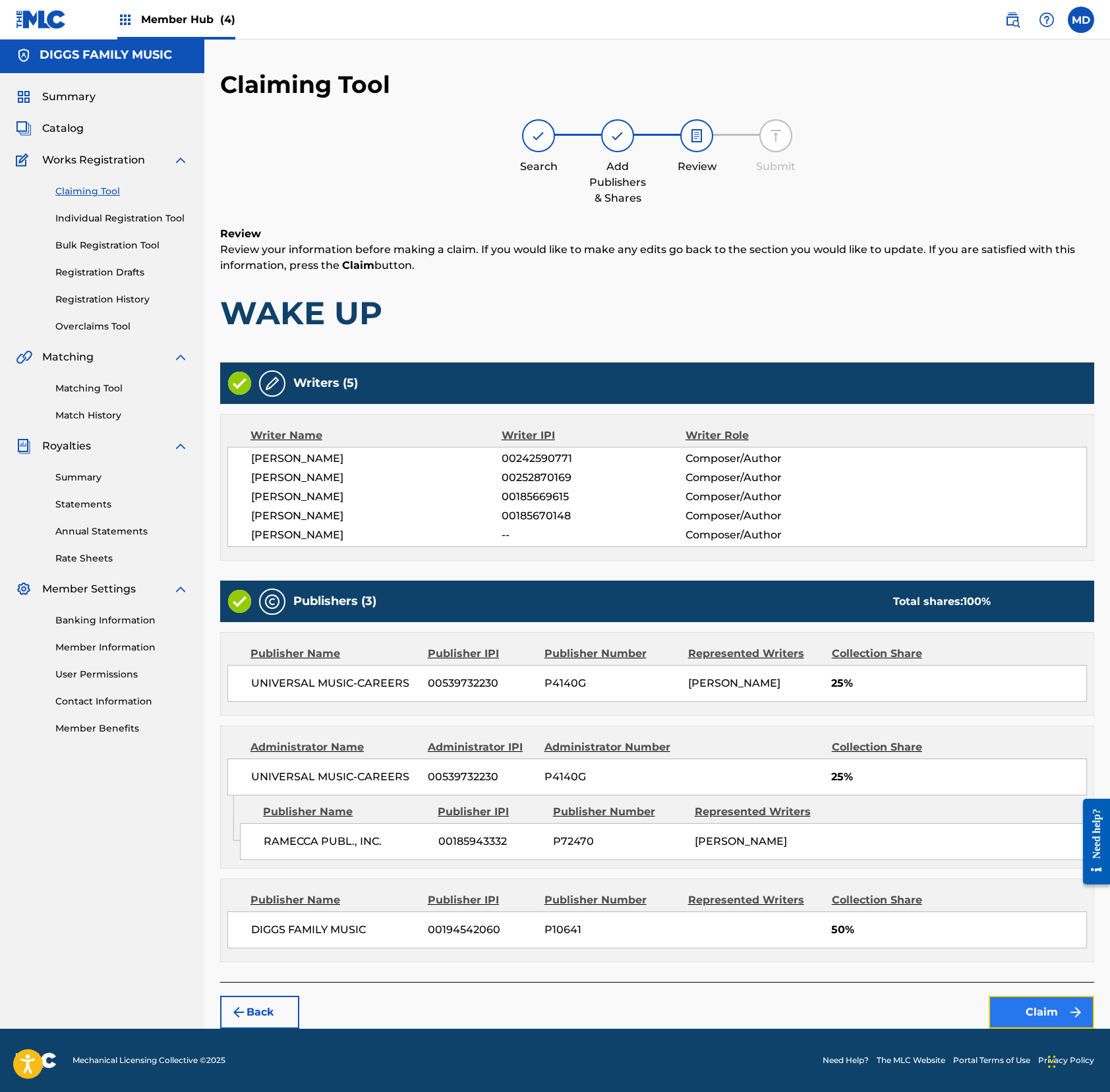
click at [1019, 1011] on button "Claim" at bounding box center [1040, 1013] width 105 height 33
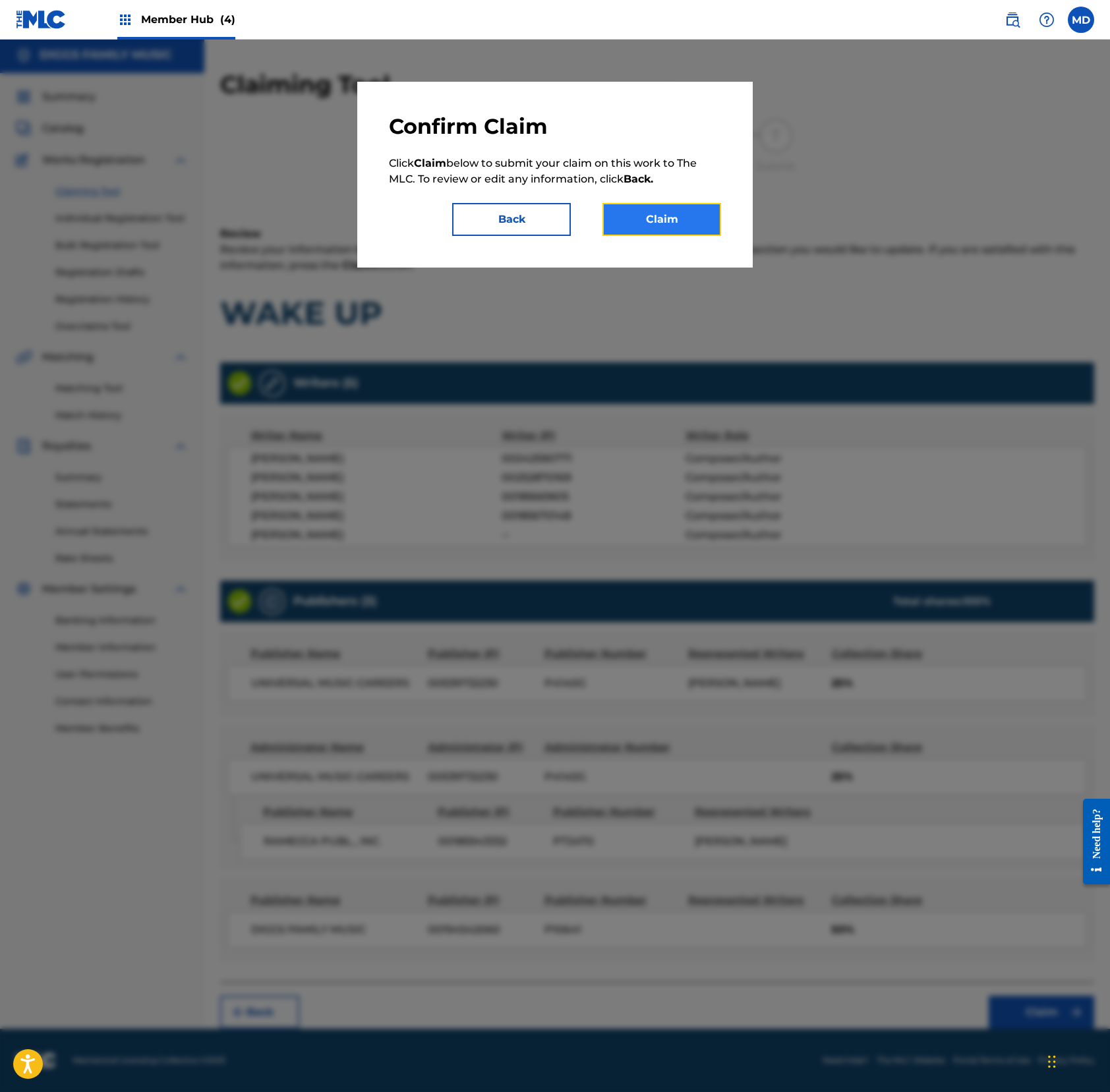
click at [656, 230] on button "Claim" at bounding box center [661, 220] width 118 height 33
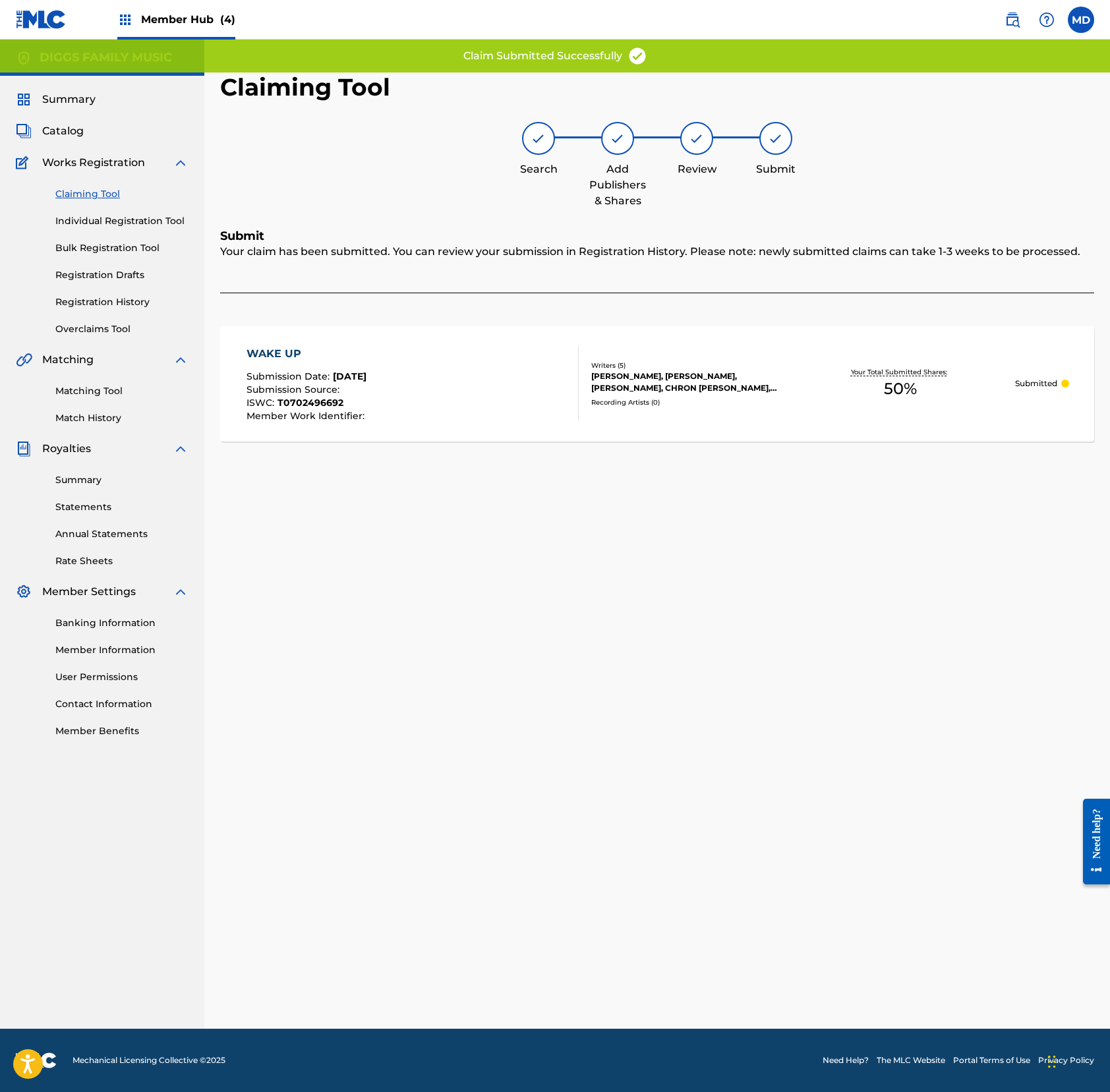
scroll to position [0, 0]
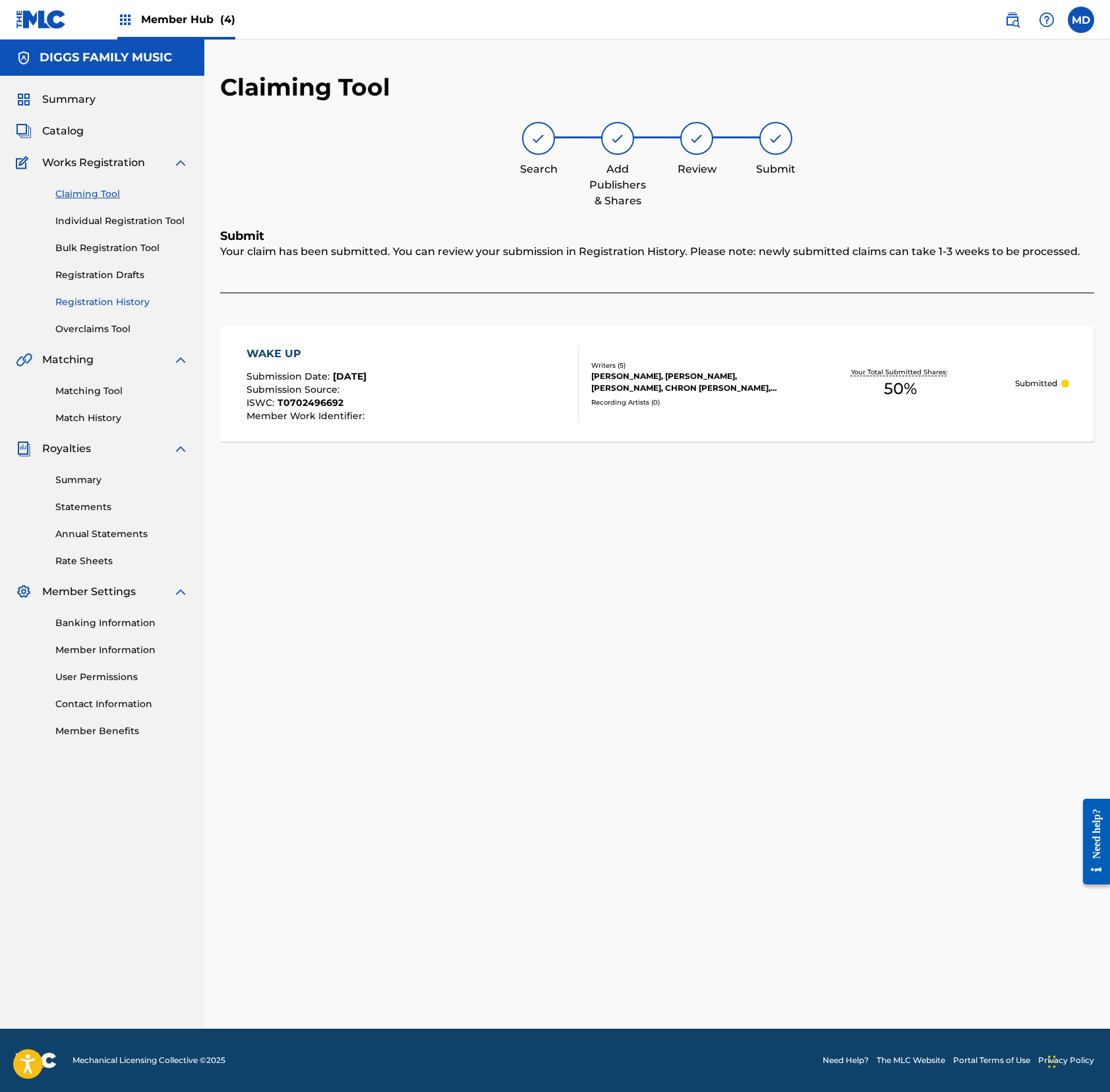
click at [93, 304] on link "Registration History" at bounding box center [122, 302] width 133 height 14
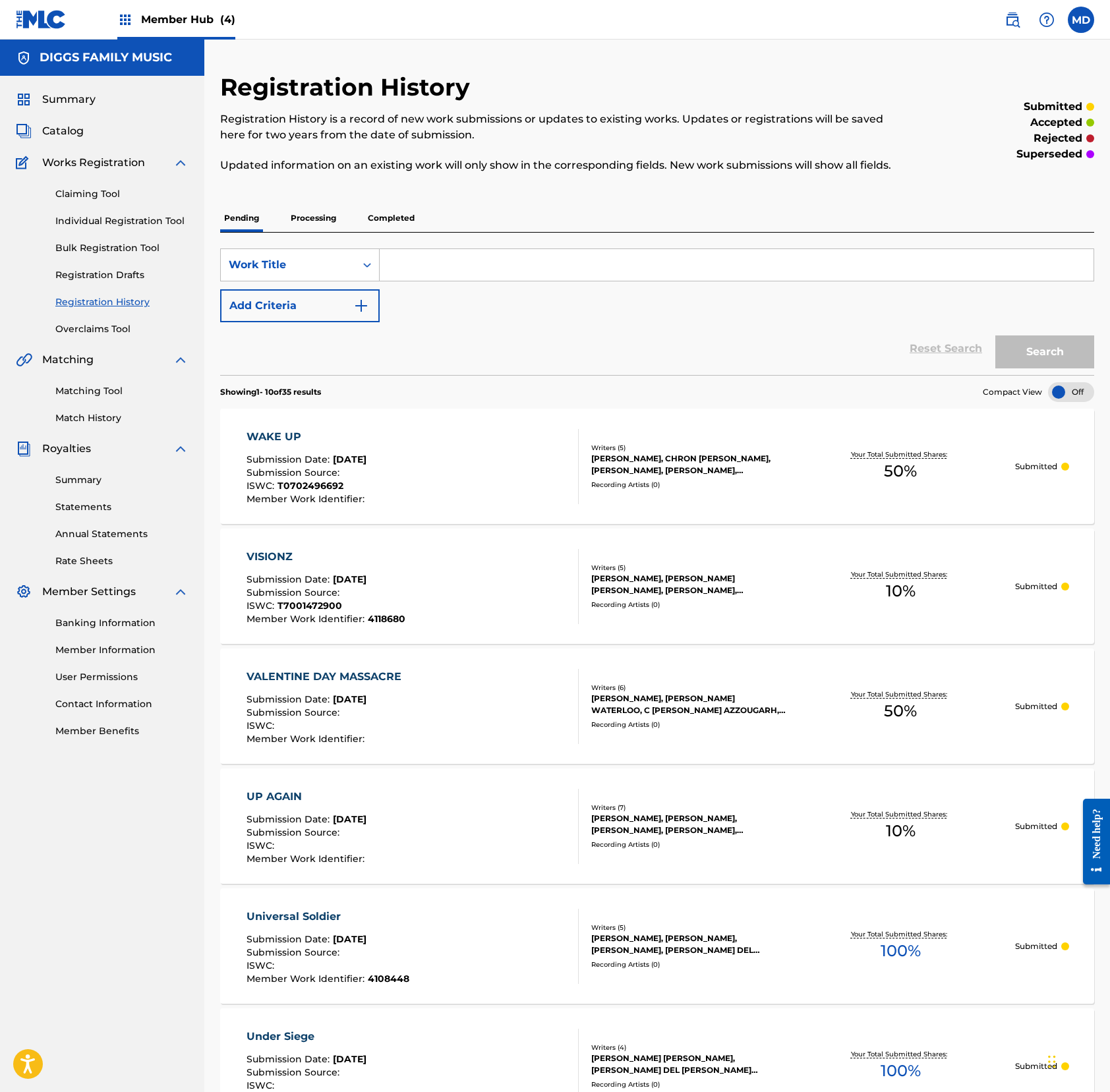
click at [536, 275] on input "Search Form" at bounding box center [736, 265] width 714 height 31
click at [414, 281] on input "walk though the darkness" at bounding box center [736, 265] width 714 height 31
drag, startPoint x: 557, startPoint y: 282, endPoint x: 390, endPoint y: 294, distance: 167.4
click at [390, 281] on input "walking though the darkness" at bounding box center [736, 265] width 714 height 31
type input "walking though the darkness"
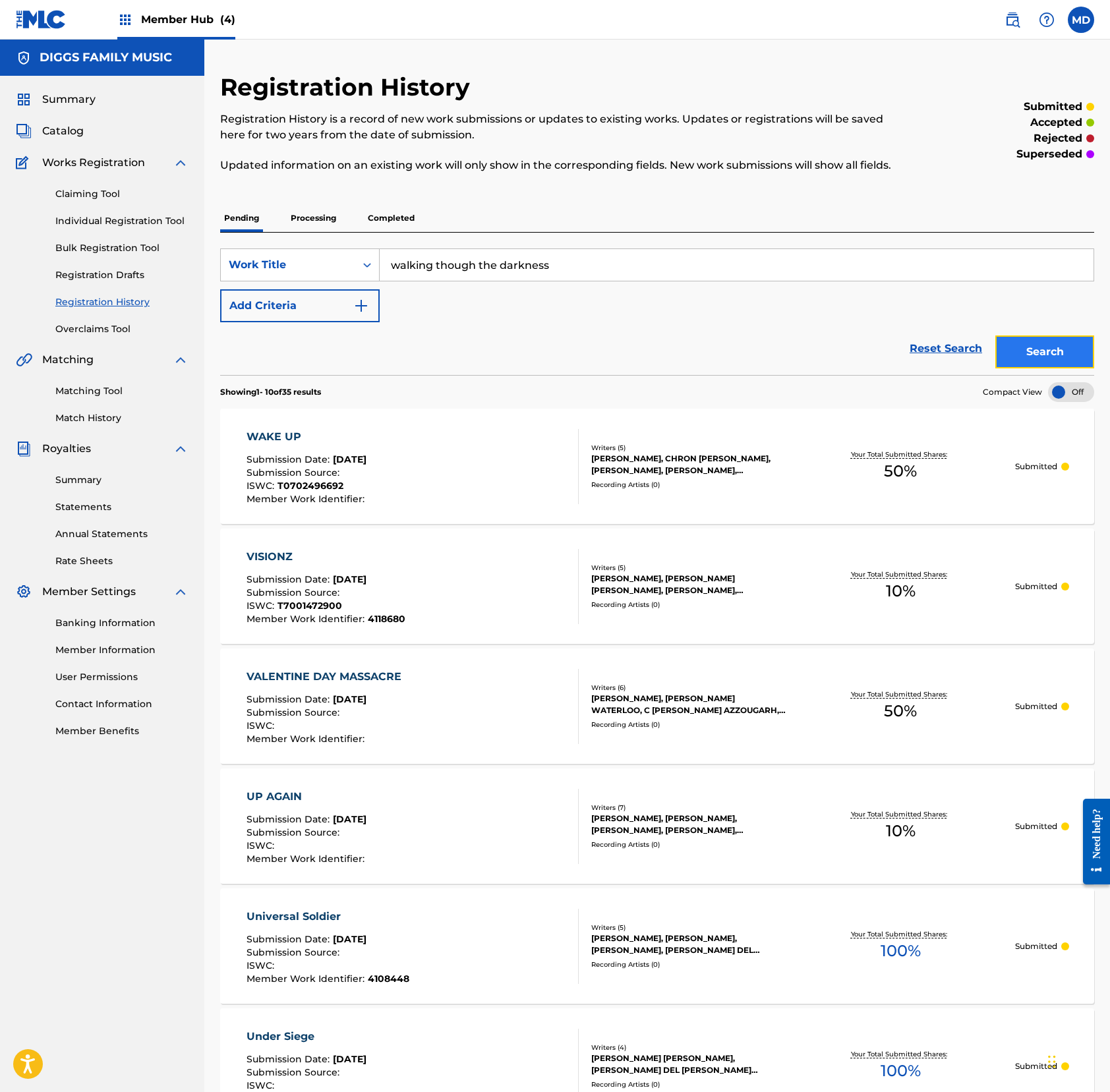
click at [1018, 368] on button "Search" at bounding box center [1044, 352] width 98 height 33
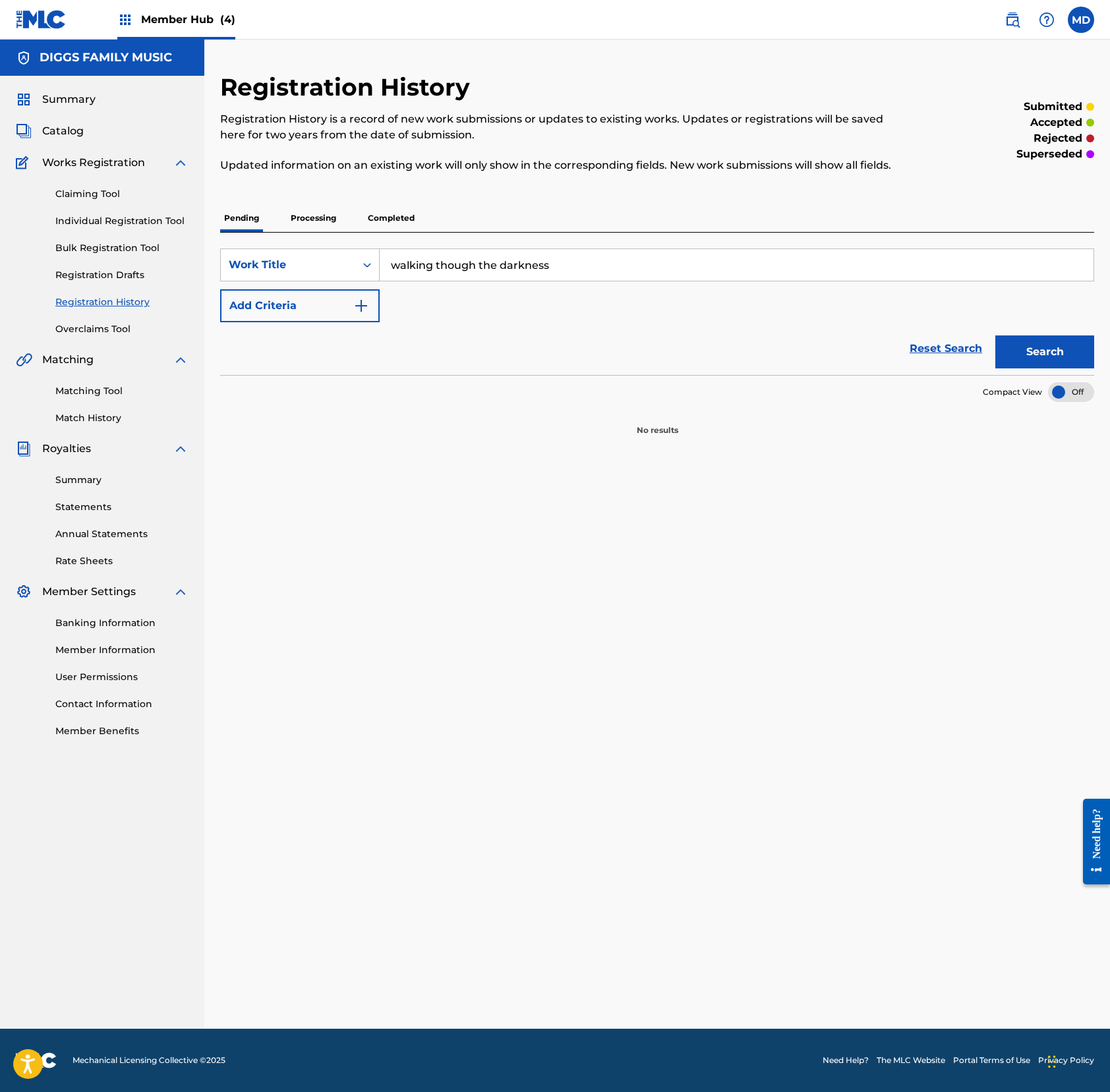
click at [308, 232] on p "Processing" at bounding box center [313, 218] width 53 height 28
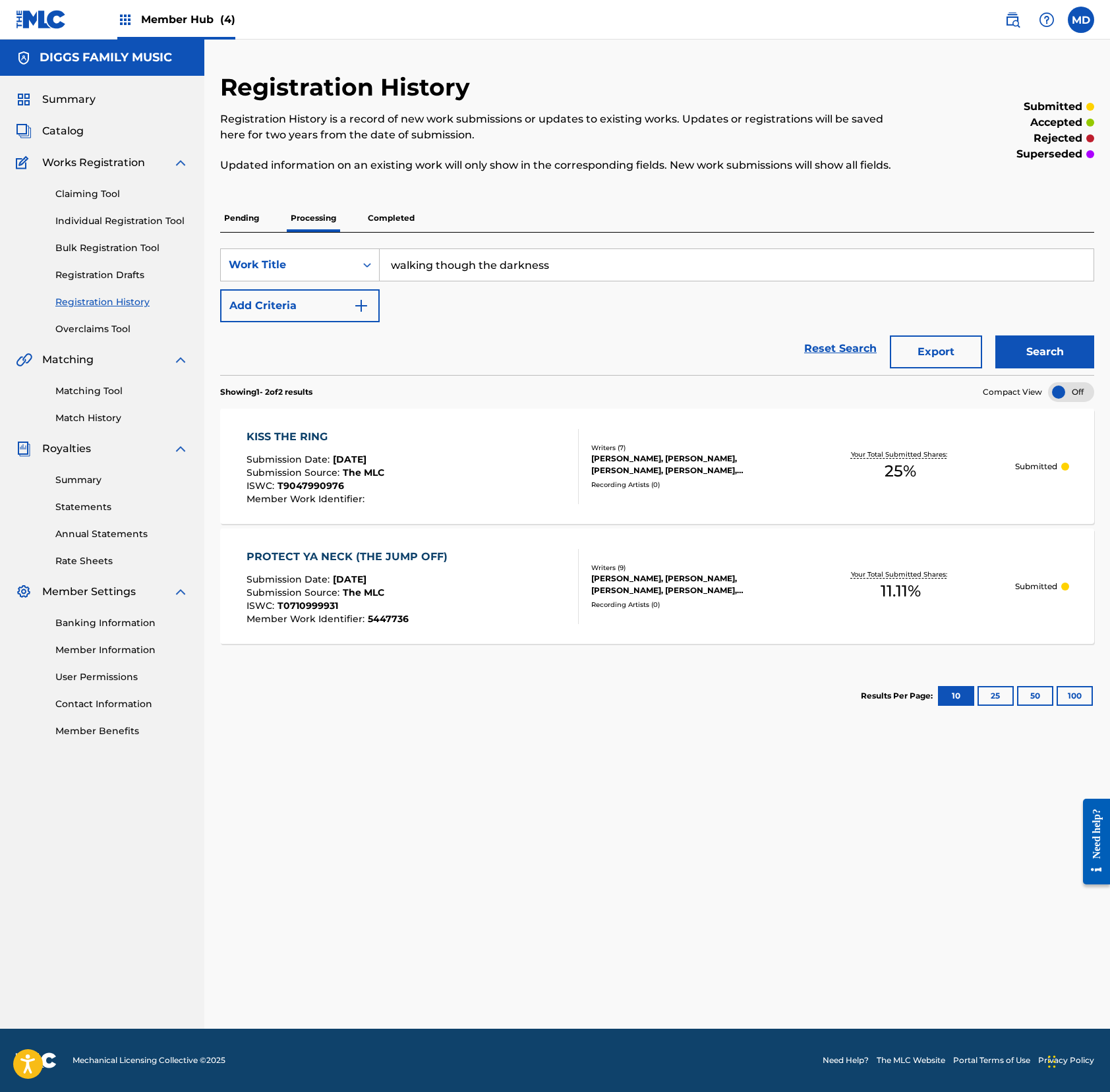
click at [390, 232] on p "Completed" at bounding box center [390, 218] width 55 height 28
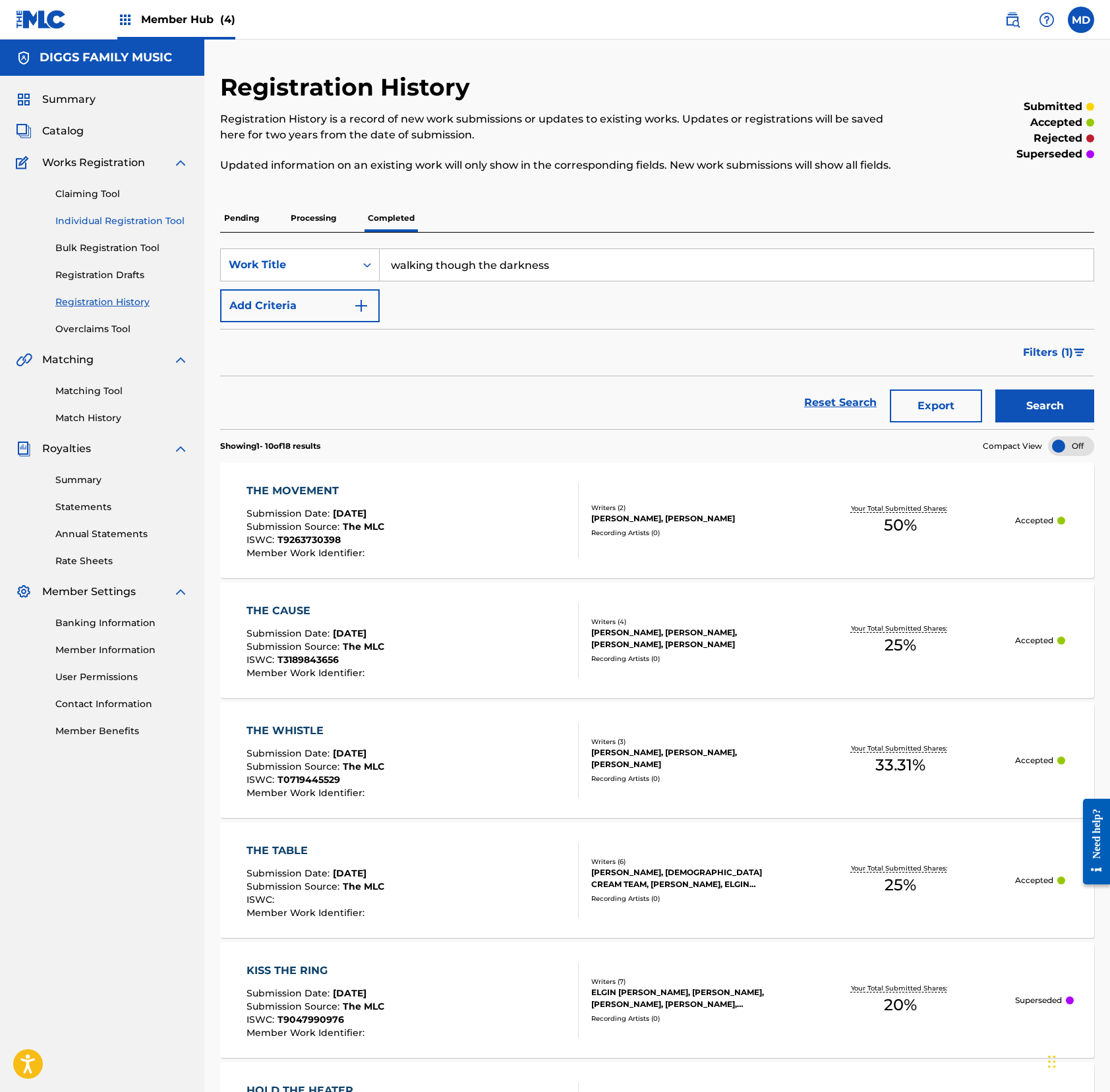
click at [115, 220] on link "Individual Registration Tool" at bounding box center [122, 221] width 133 height 14
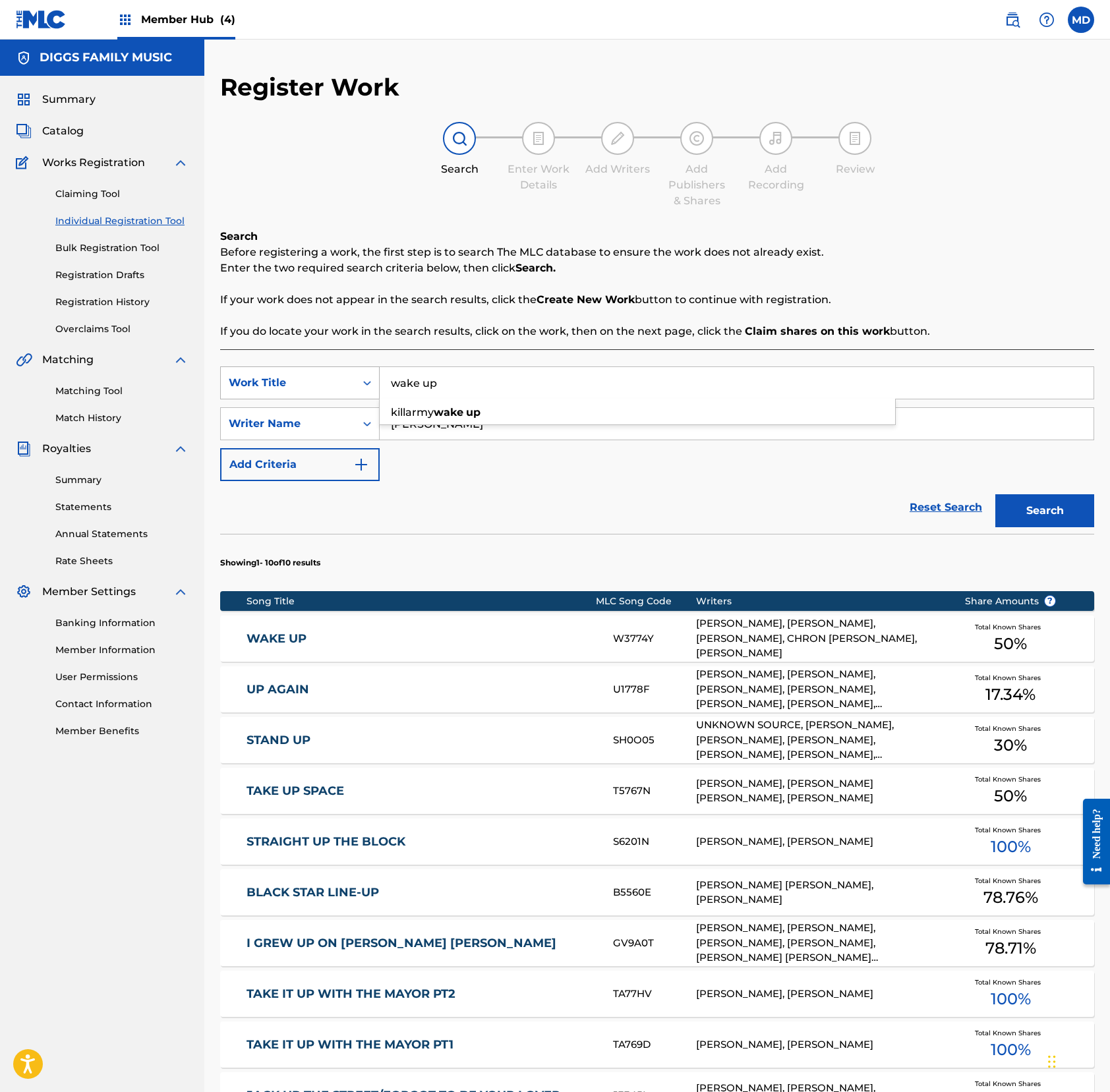
drag, startPoint x: 457, startPoint y: 394, endPoint x: 351, endPoint y: 380, distance: 106.9
click at [351, 380] on div "SearchWithCriteria9239b430-006e-4f50-8e09-66816268a803 Work Title wake up killa…" at bounding box center [657, 383] width 874 height 33
paste input "lking though the darkness"
type input "walking though the darkness"
click at [1021, 518] on button "Search" at bounding box center [1044, 511] width 98 height 33
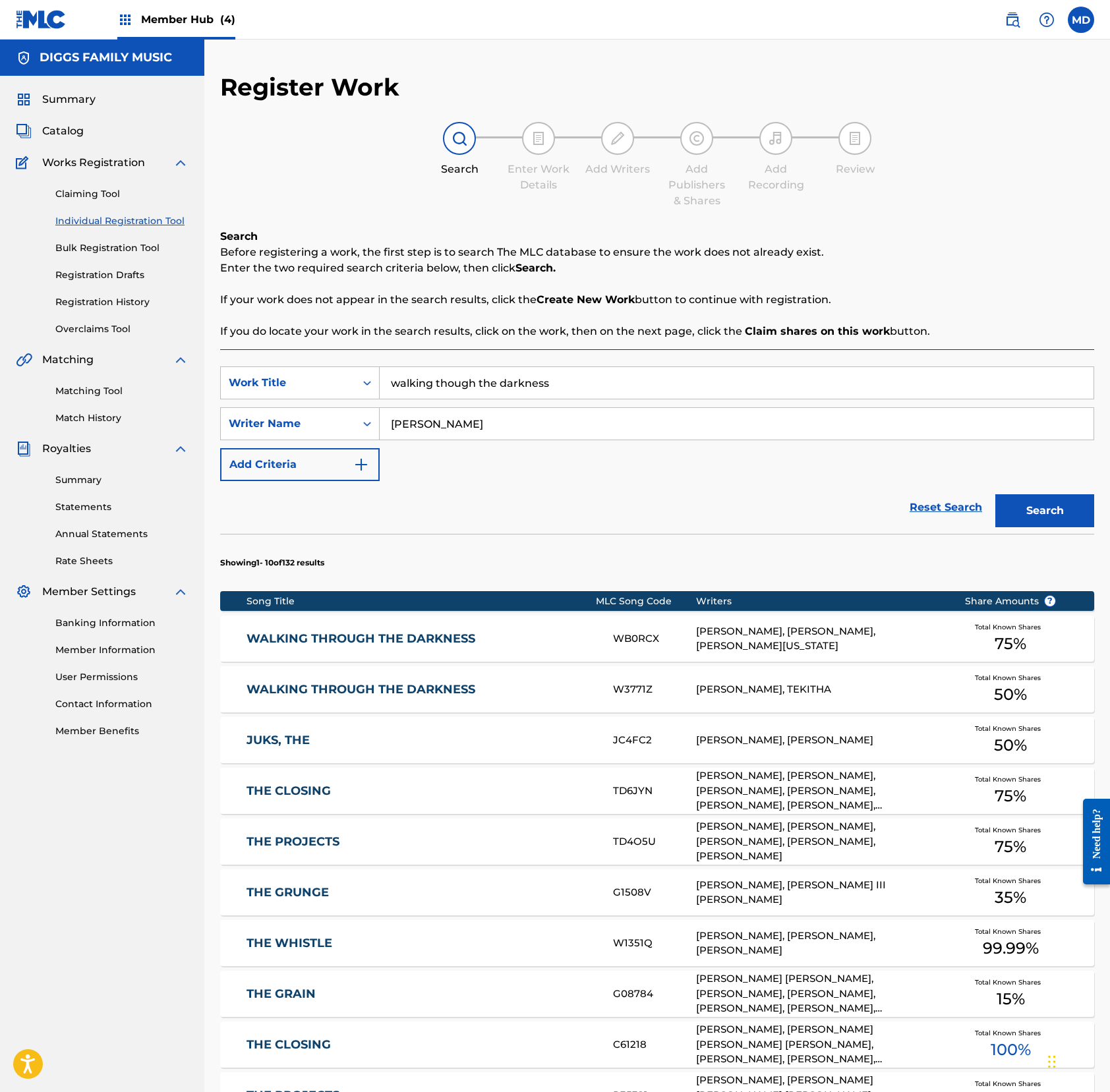
click at [481, 641] on link "WALKING THROUGH THE DARKNESS" at bounding box center [421, 639] width 349 height 15
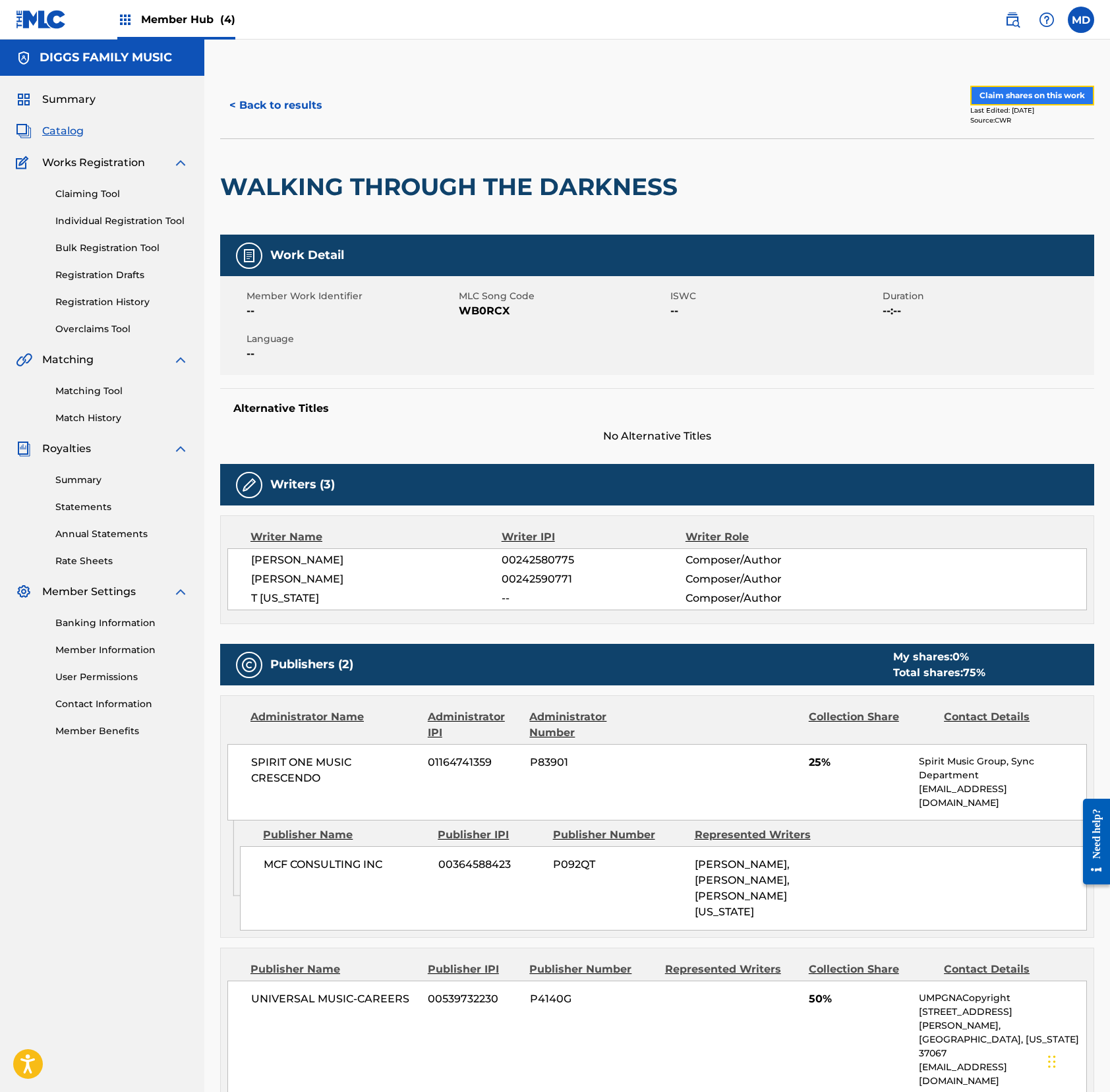
click at [1020, 95] on button "Claim shares on this work" at bounding box center [1032, 95] width 124 height 20
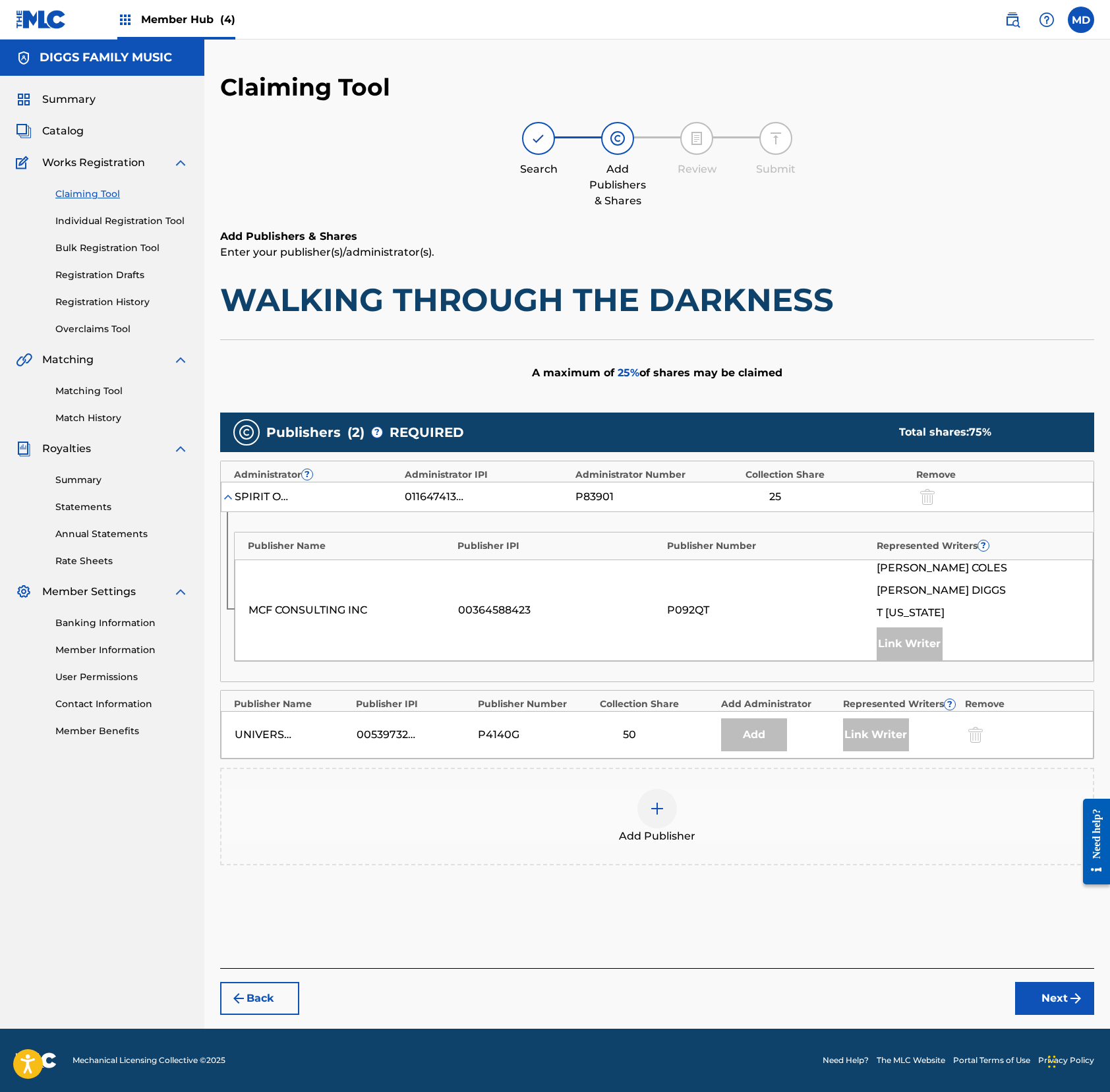
click at [665, 807] on div at bounding box center [656, 808] width 39 height 39
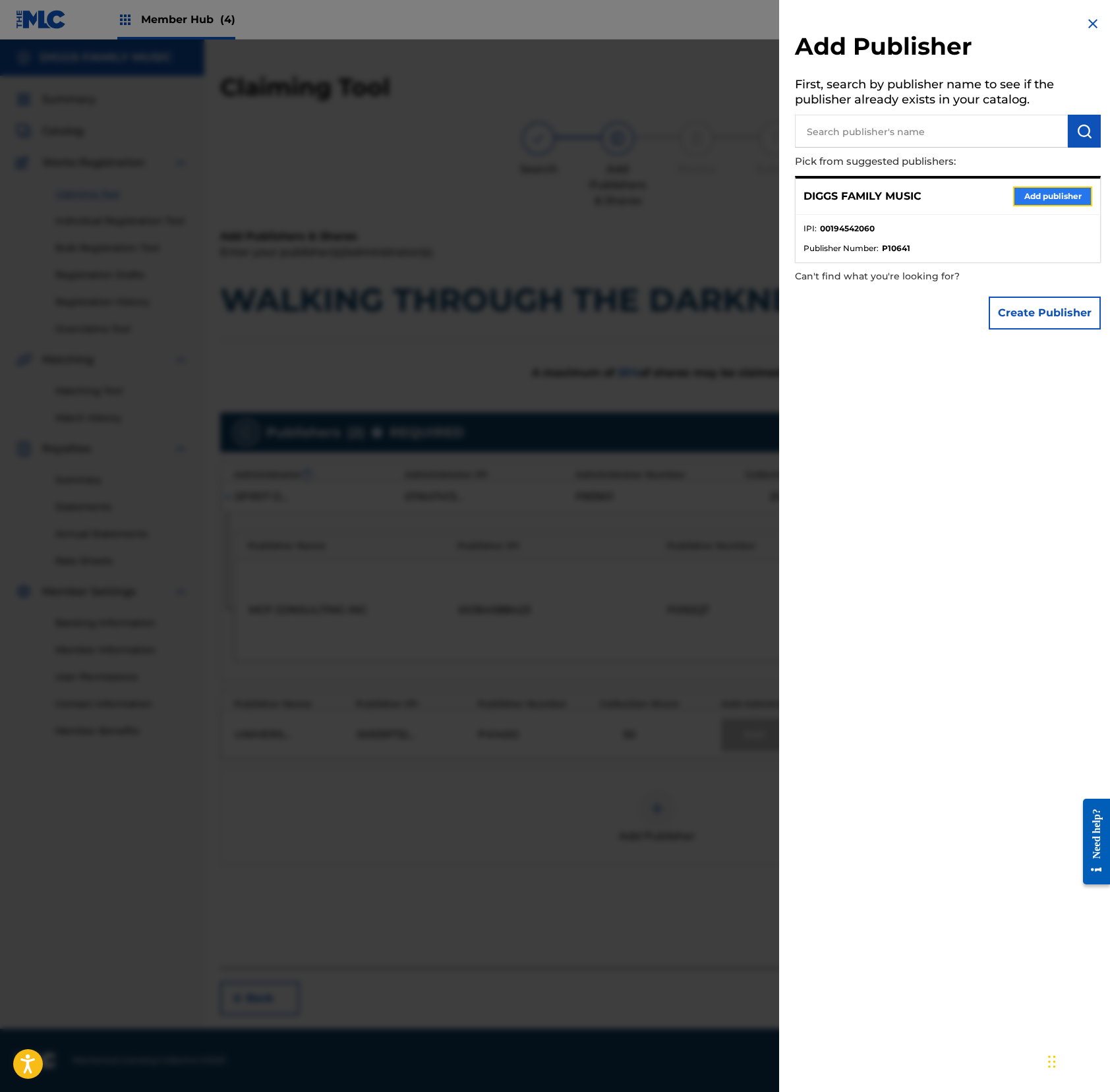
click at [1039, 195] on button "Add publisher" at bounding box center [1052, 196] width 79 height 20
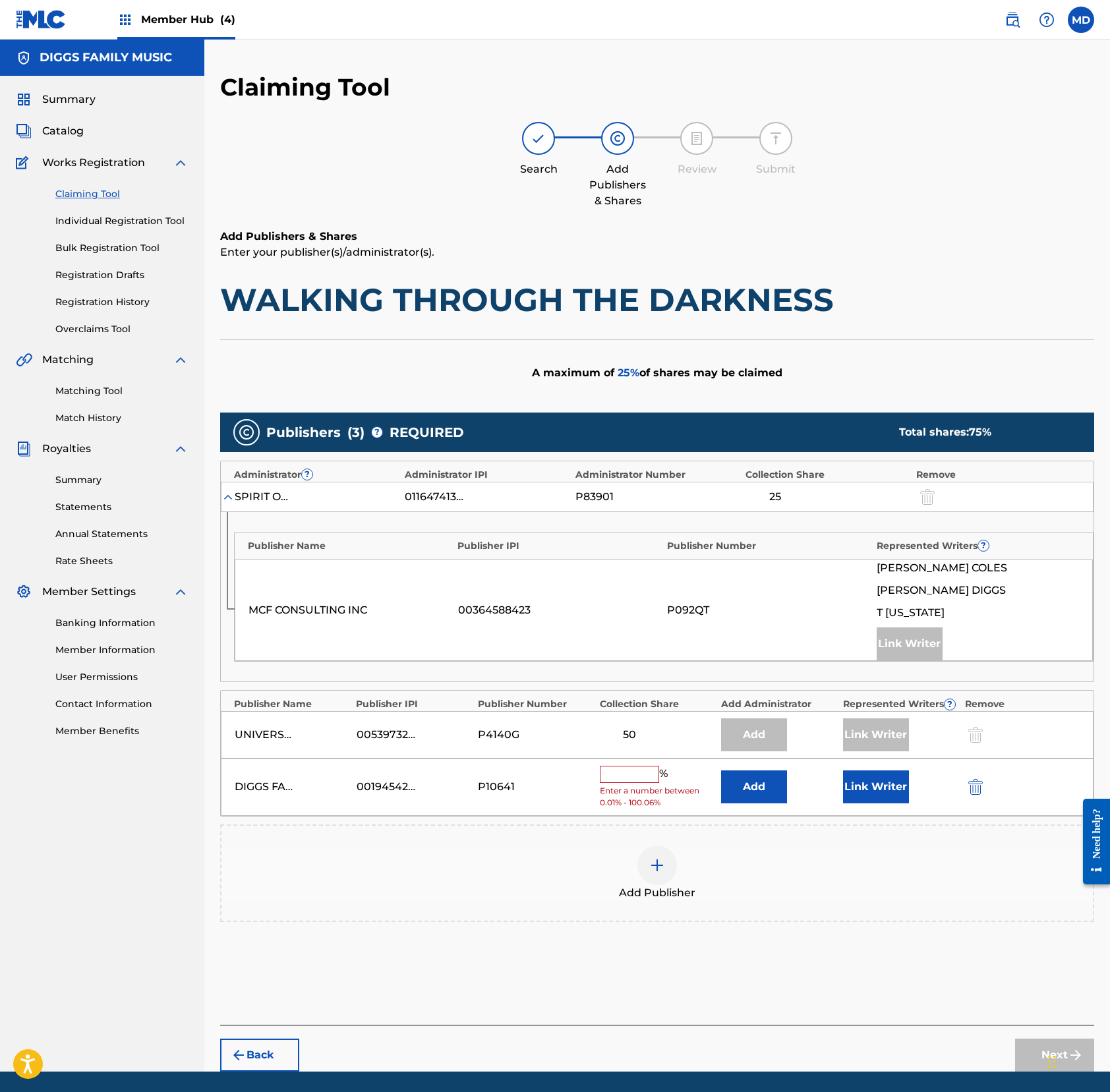
click at [638, 777] on input "text" at bounding box center [629, 775] width 59 height 17
type input "25"
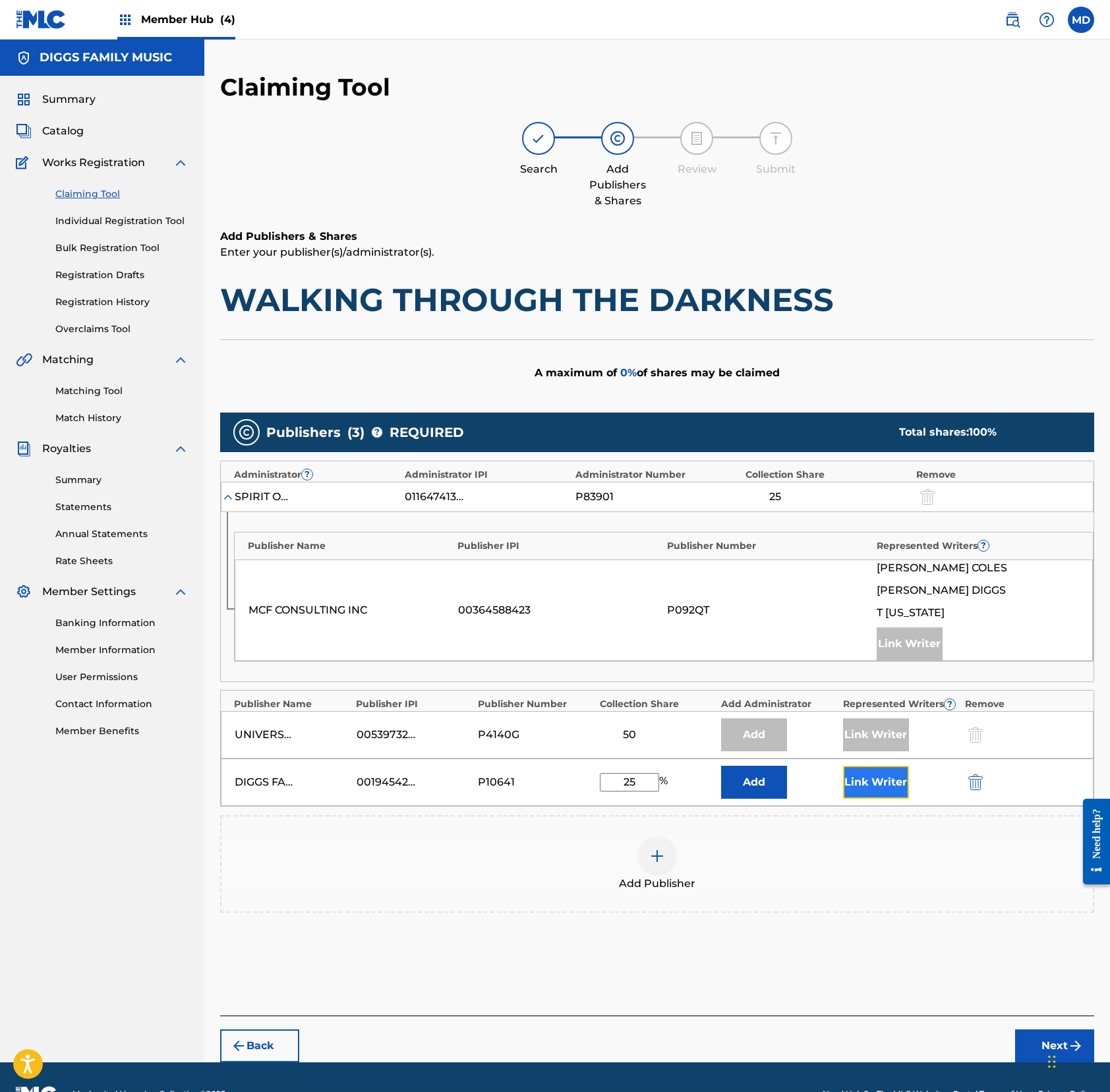
click at [859, 789] on button "Link Writer" at bounding box center [876, 783] width 66 height 33
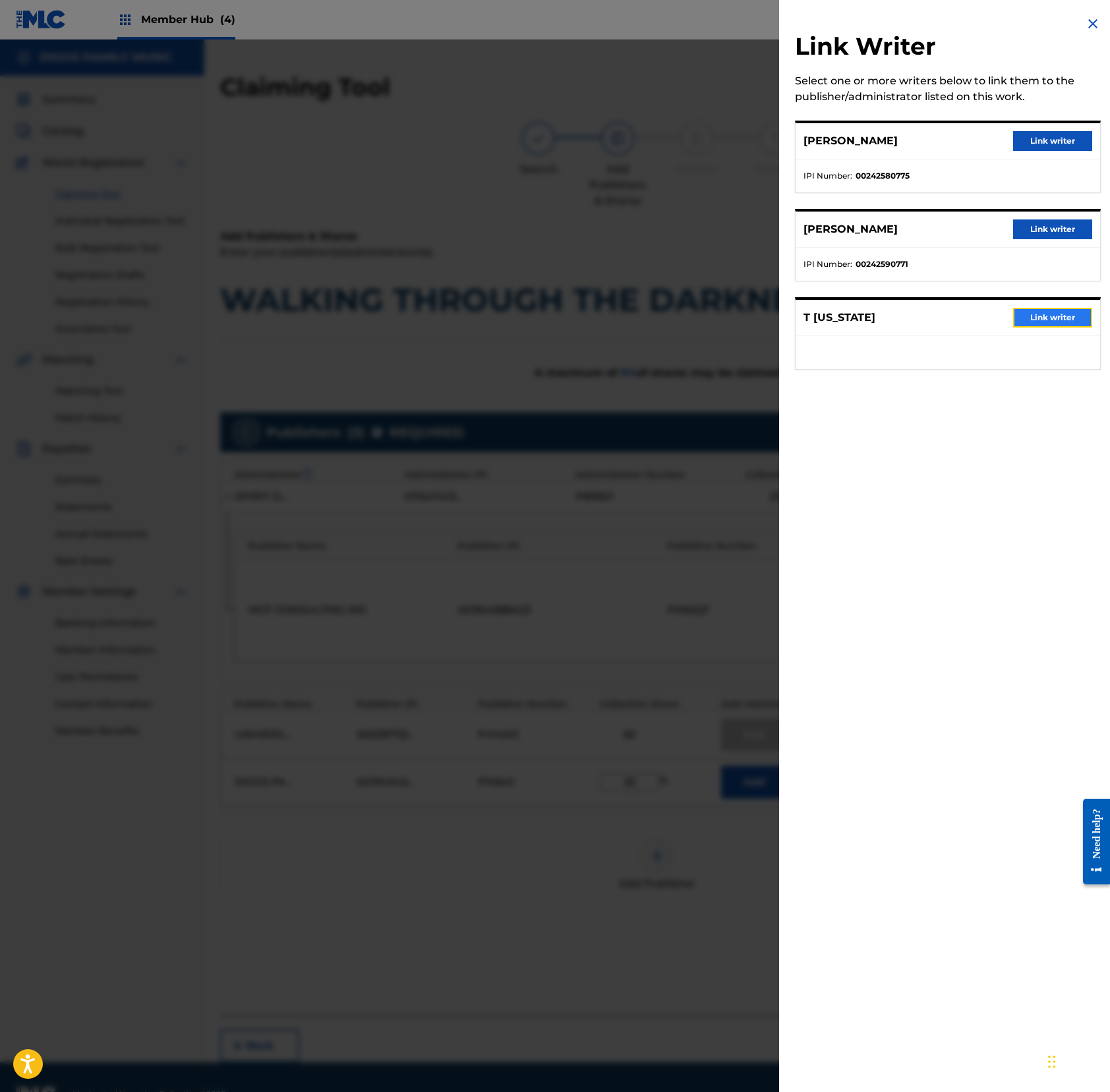
click at [1034, 318] on button "Link writer" at bounding box center [1052, 317] width 79 height 20
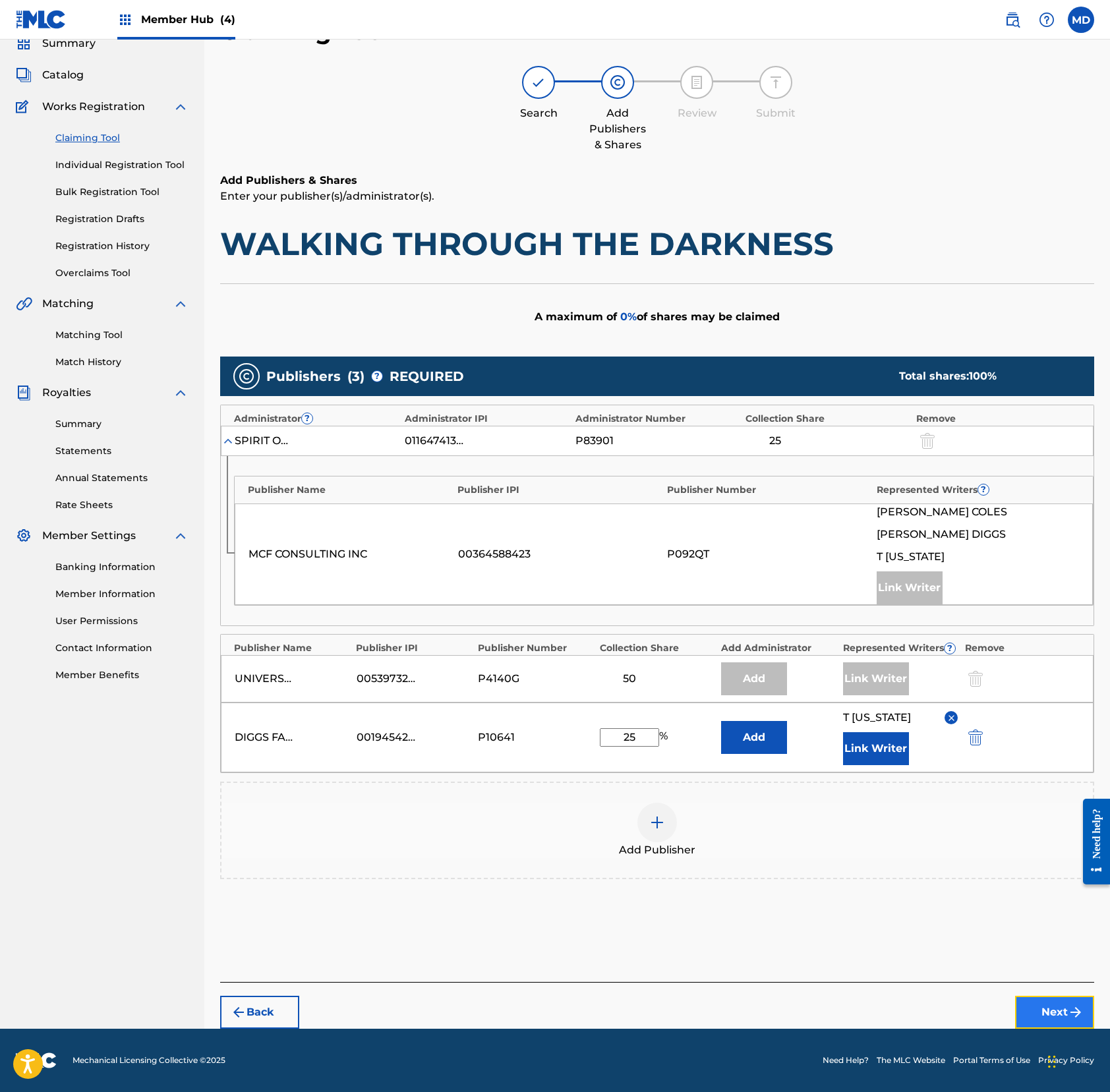
click at [1032, 1013] on button "Next" at bounding box center [1054, 1013] width 79 height 33
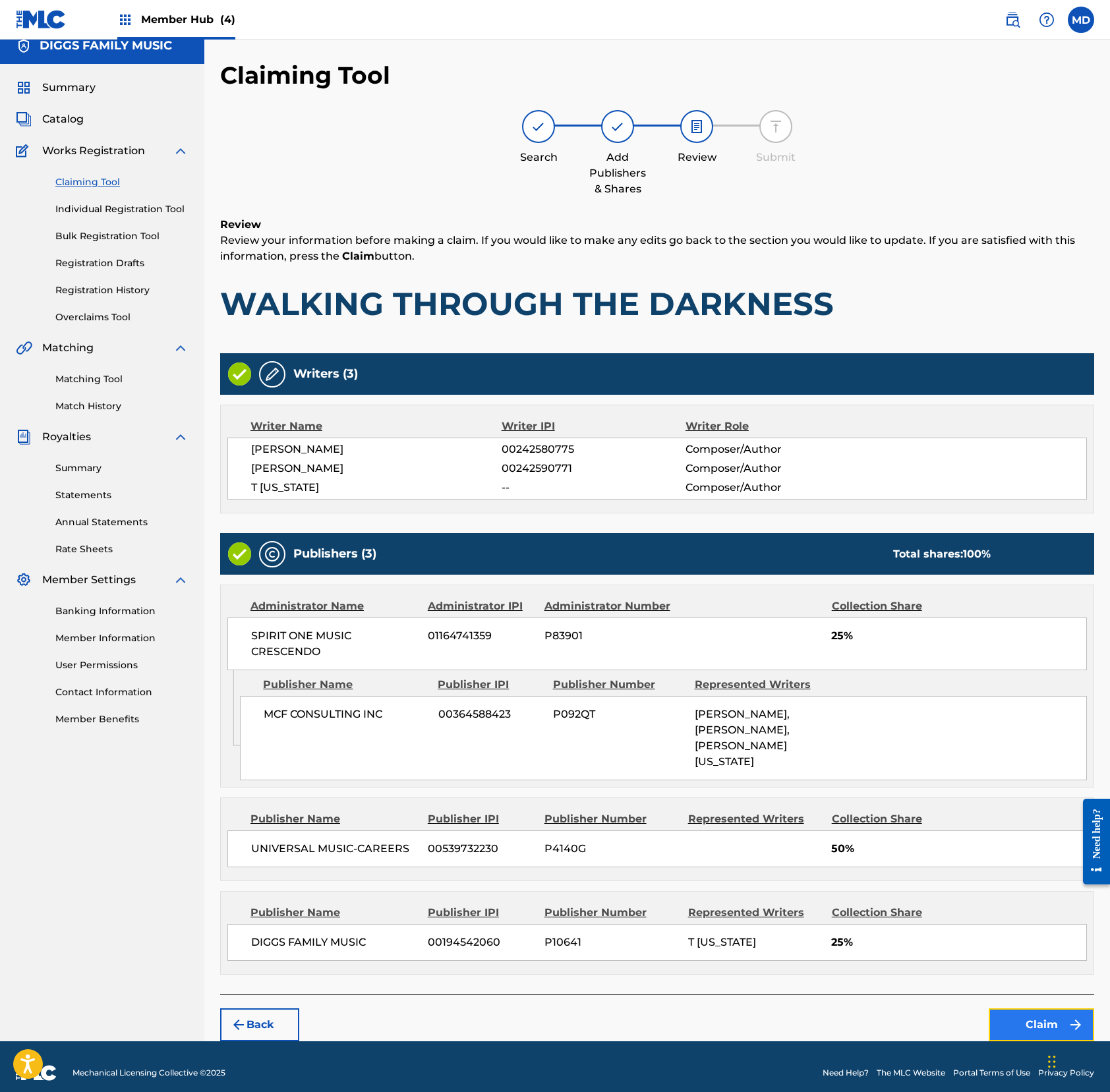
click at [1021, 1008] on button "Claim" at bounding box center [1040, 1025] width 105 height 33
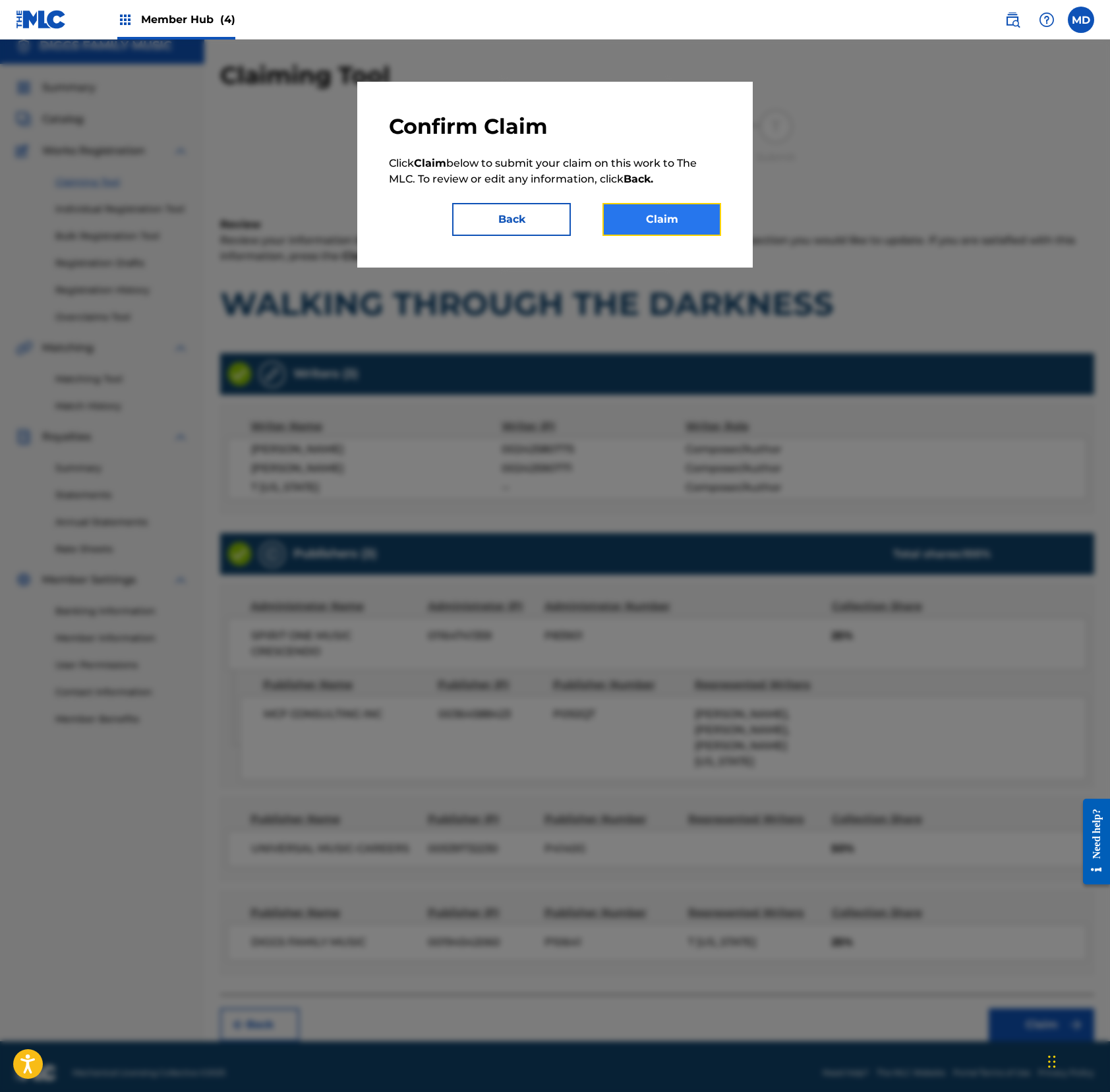
click at [653, 222] on button "Claim" at bounding box center [661, 220] width 118 height 33
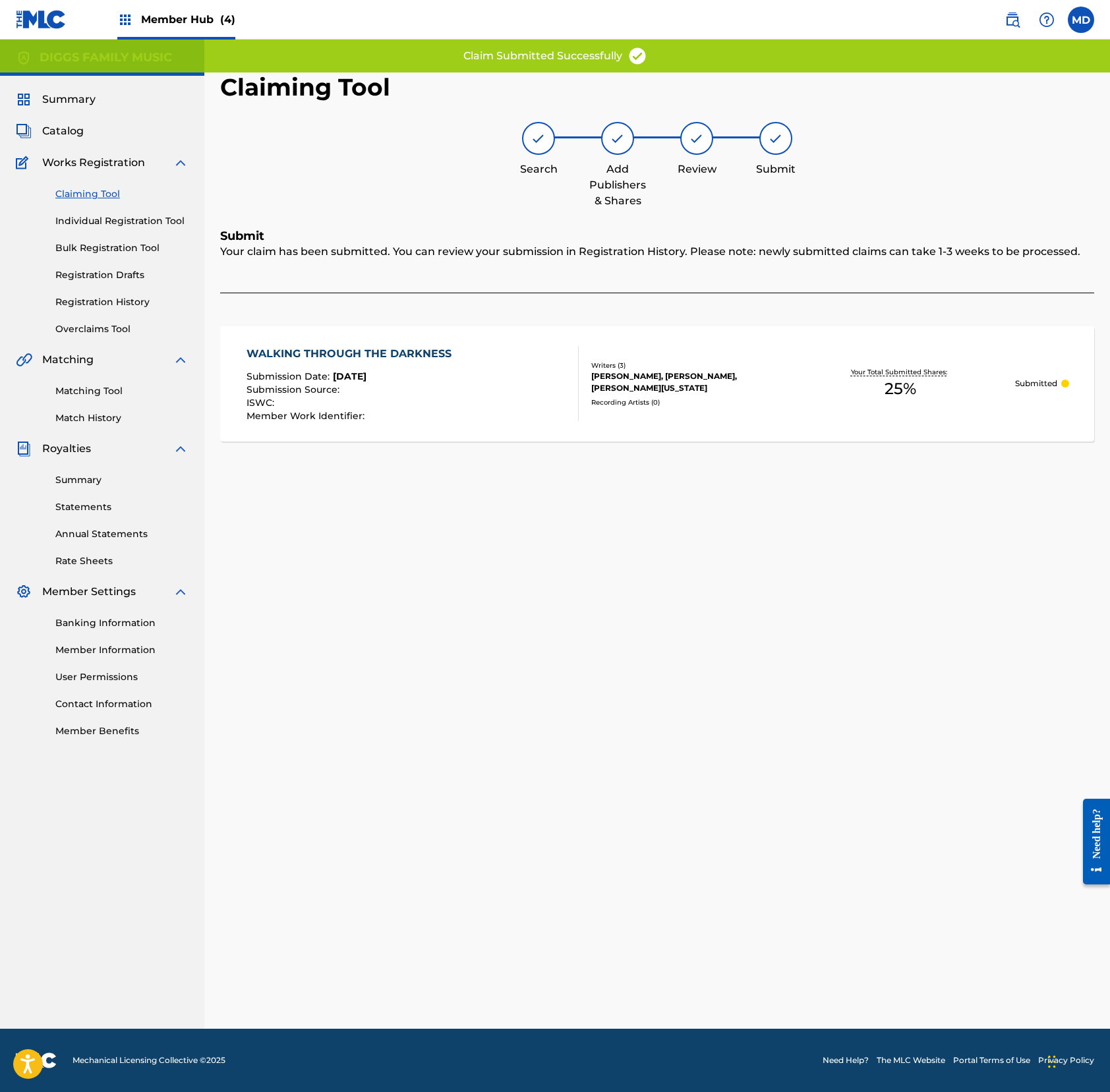
scroll to position [0, 0]
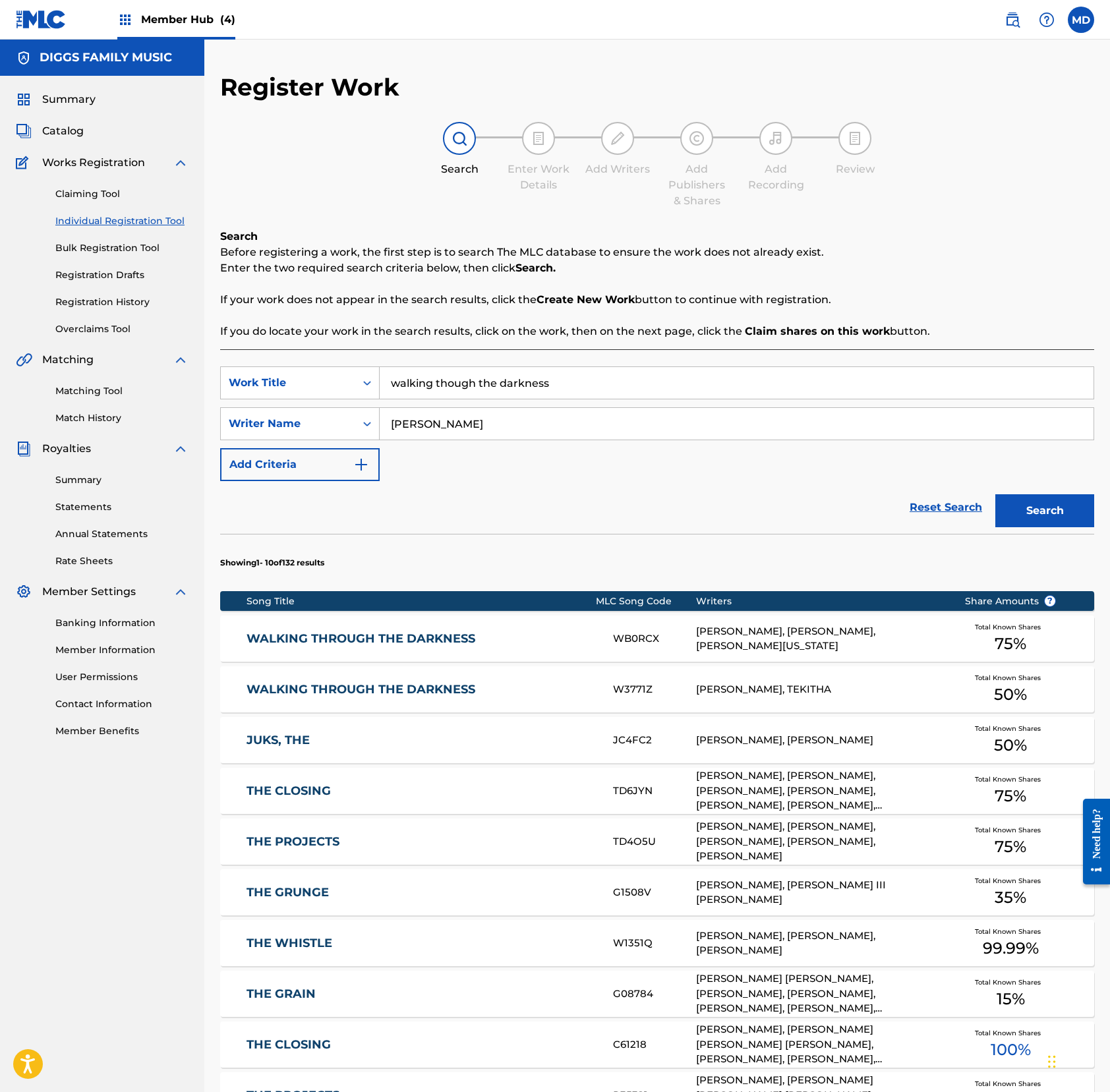
click at [454, 637] on link "WALKING THROUGH THE DARKNESS" at bounding box center [421, 639] width 349 height 15
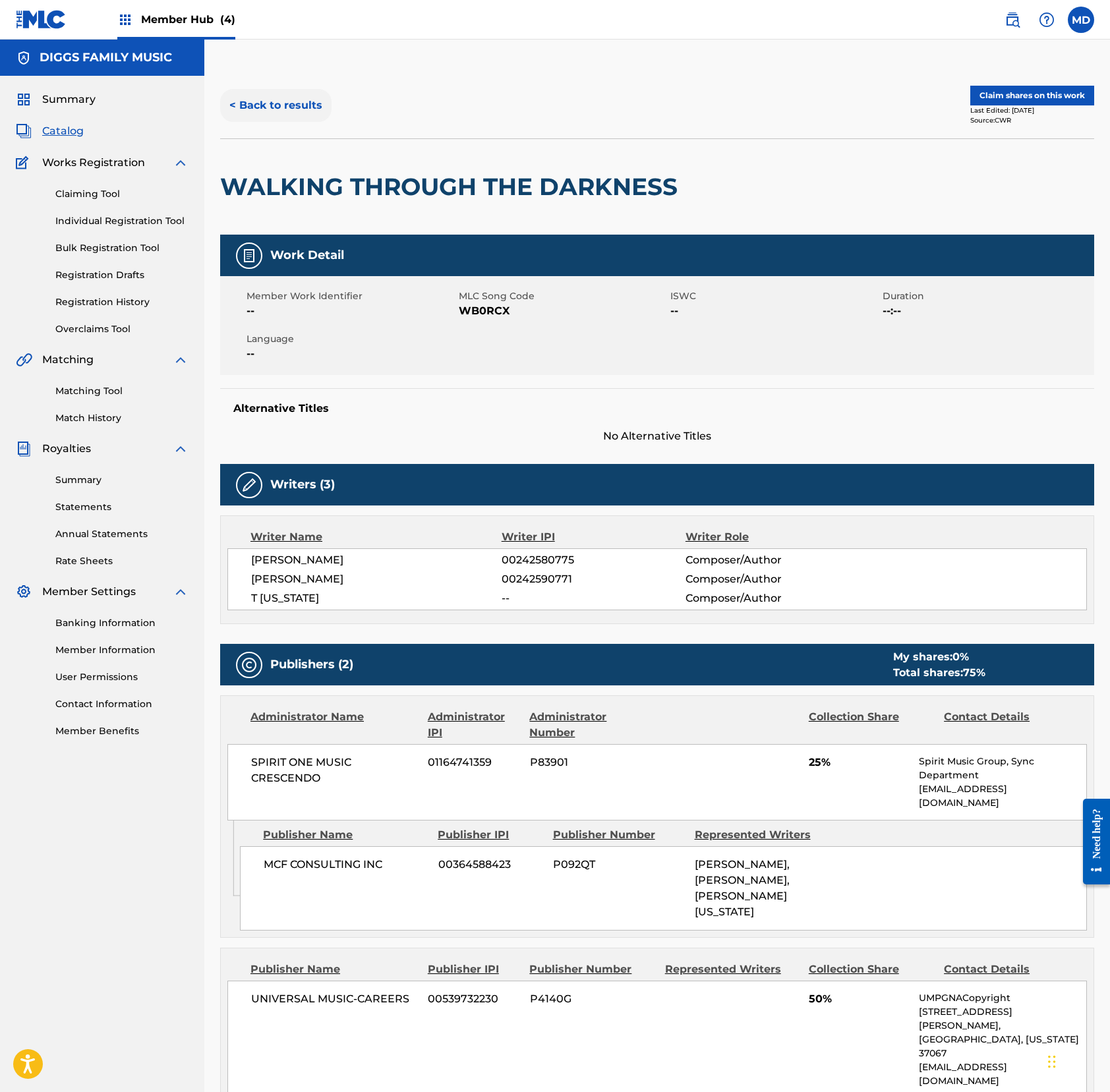
click at [295, 100] on button "< Back to results" at bounding box center [276, 105] width 112 height 33
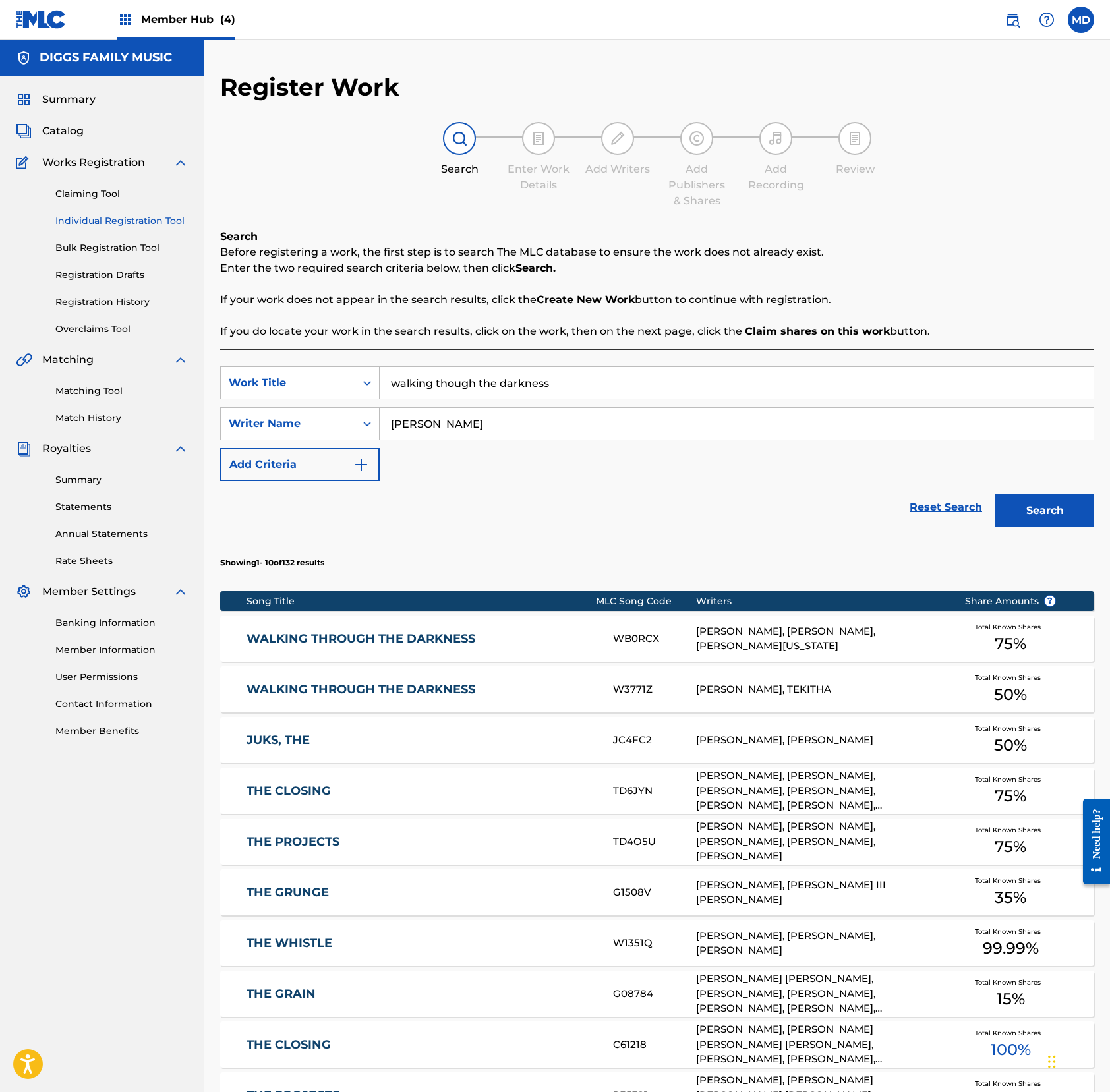
click at [494, 675] on div "WALKING THROUGH THE DARKNESS W3771Z [PERSON_NAME], TEKITHA Total Known Shares 5…" at bounding box center [657, 689] width 874 height 46
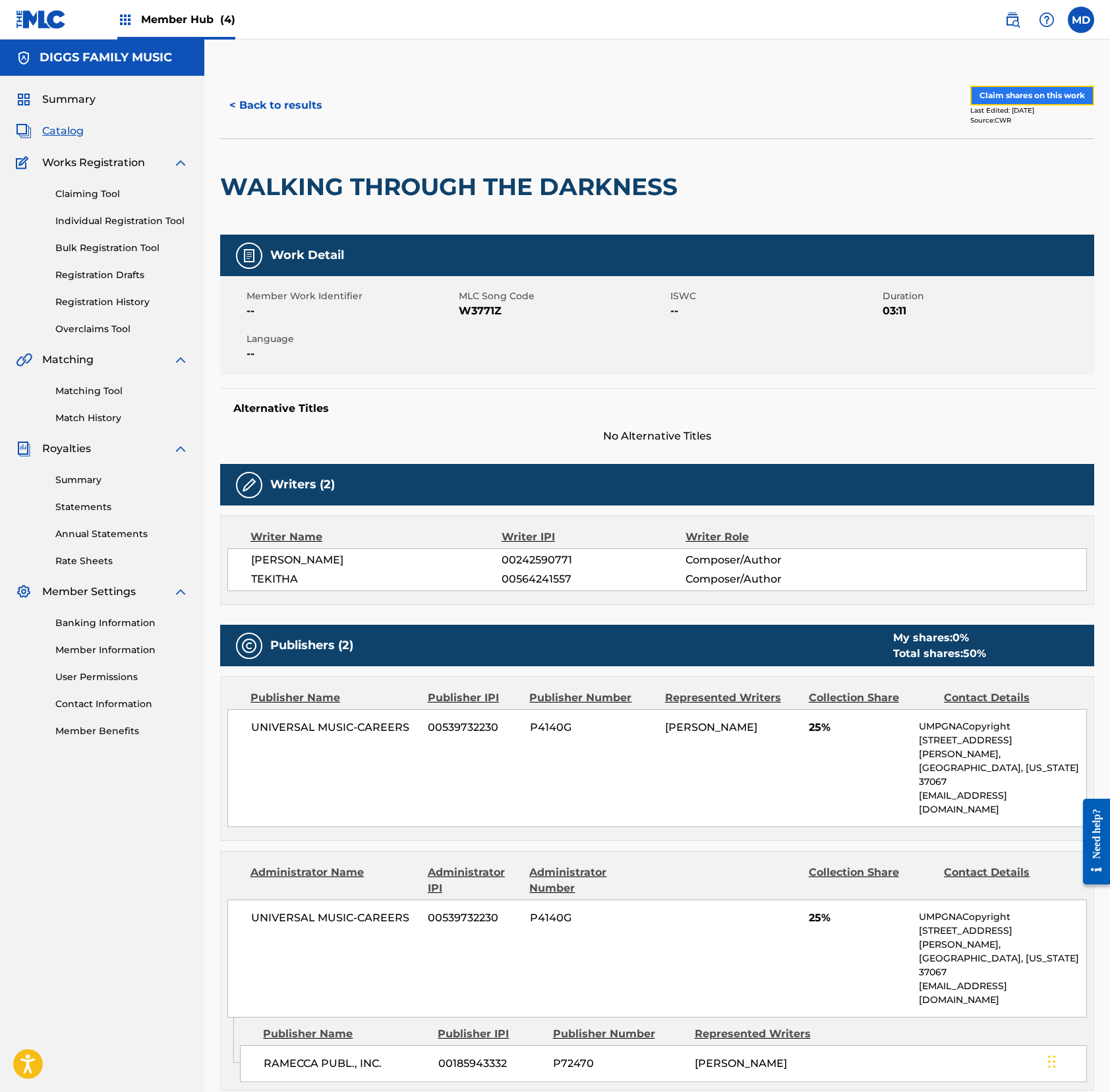
click at [1015, 93] on button "Claim shares on this work" at bounding box center [1032, 95] width 124 height 20
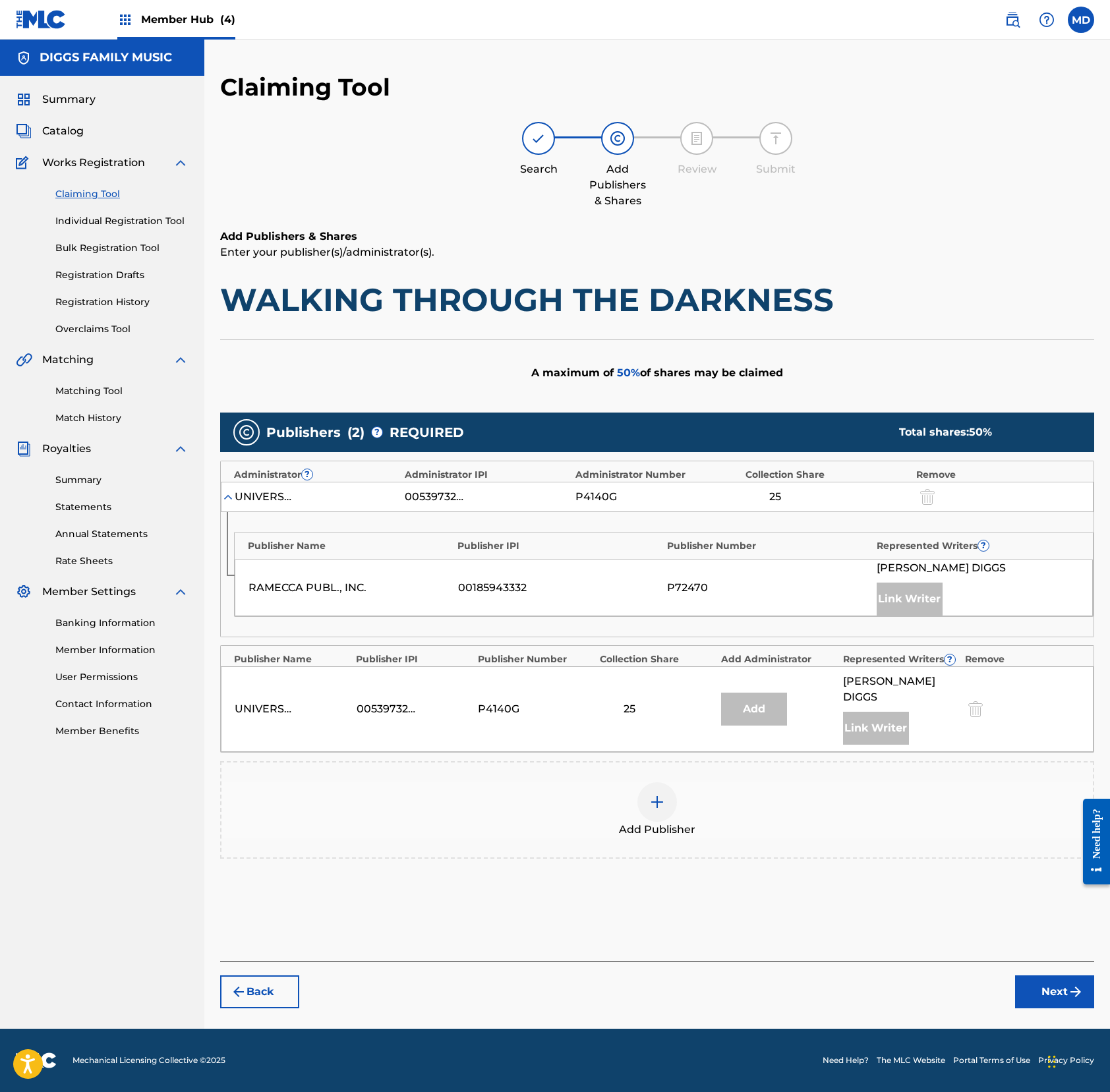
click at [660, 794] on img at bounding box center [657, 802] width 16 height 16
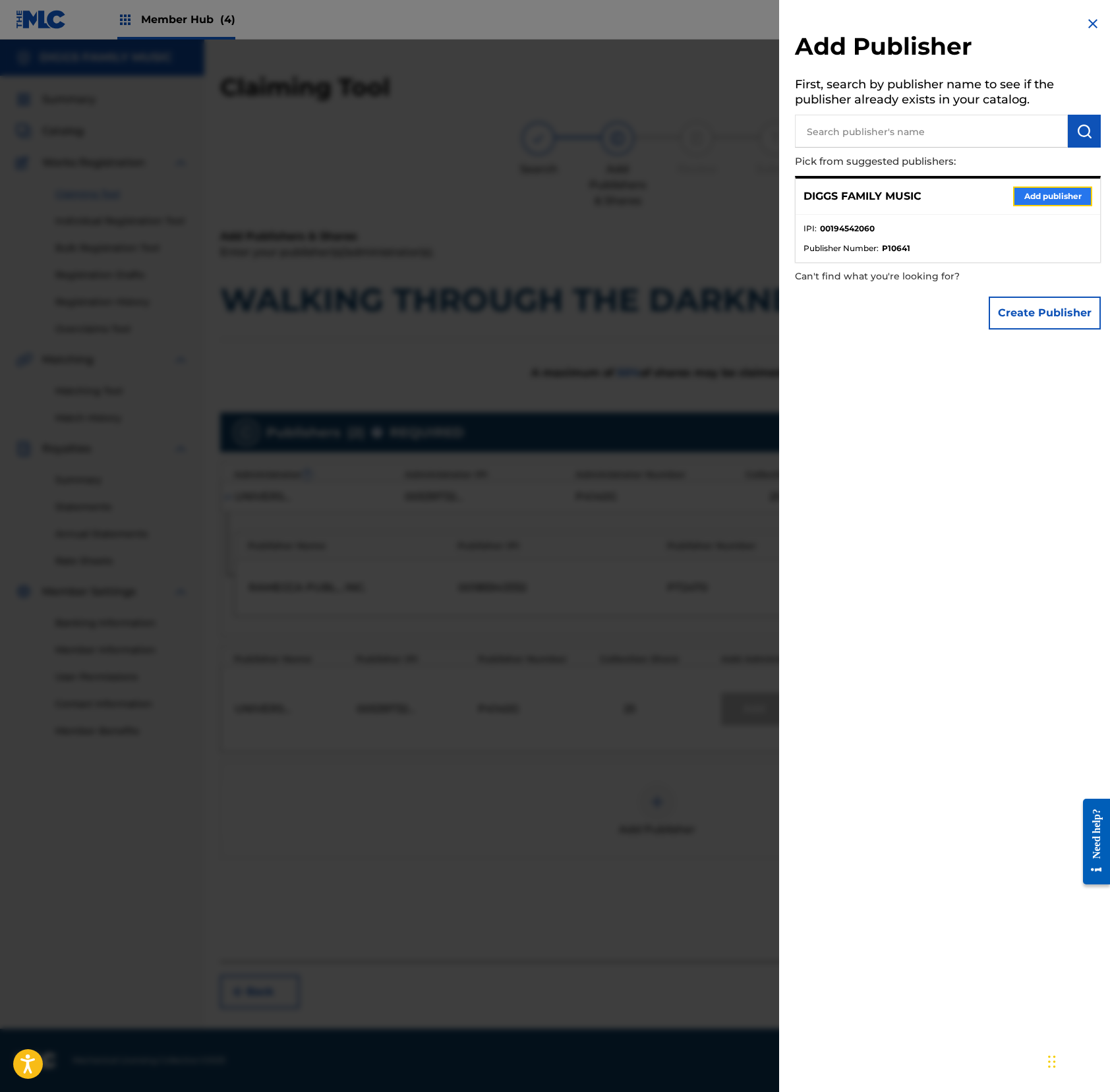
click at [1015, 198] on button "Add publisher" at bounding box center [1052, 196] width 79 height 20
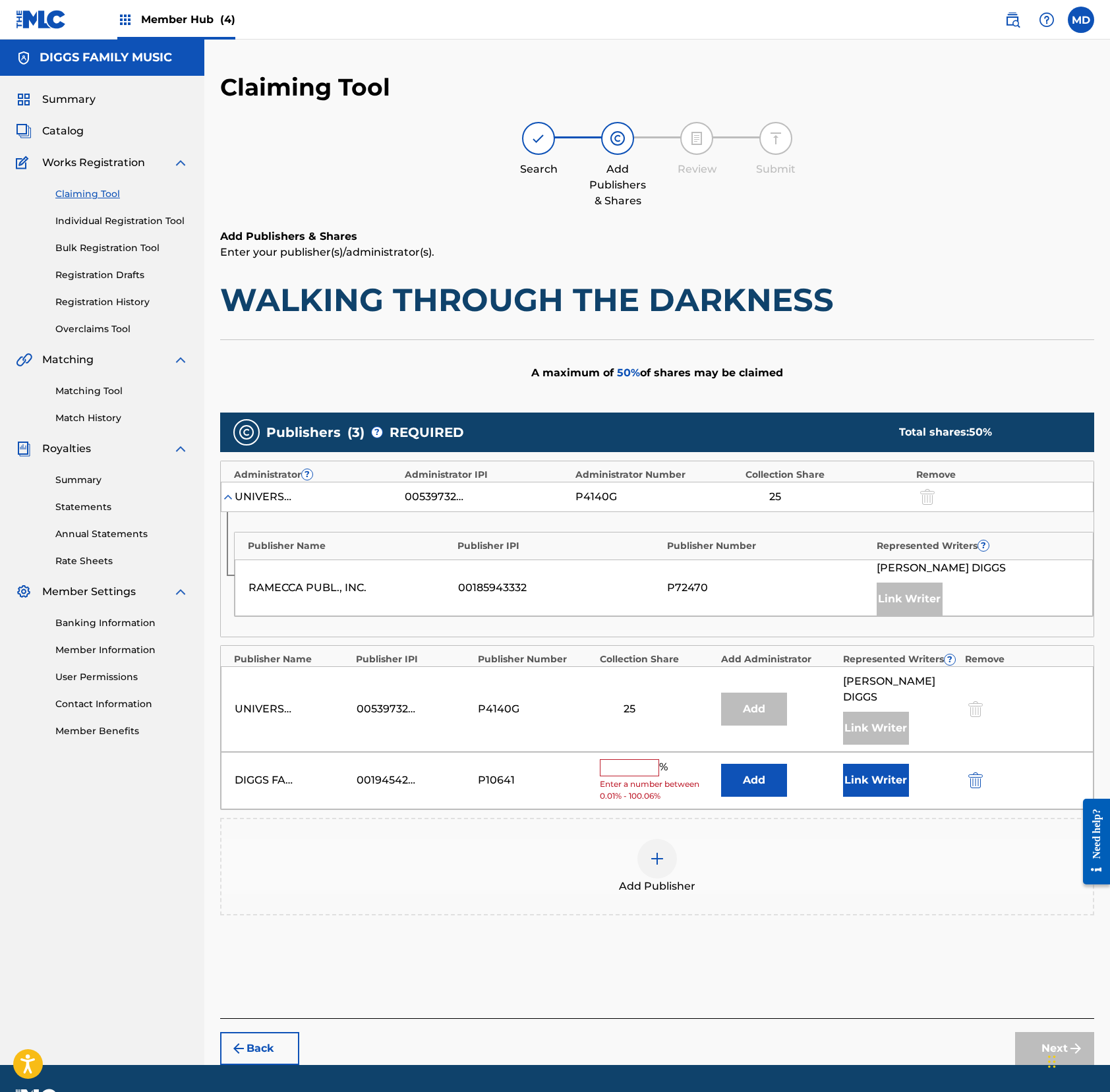
click at [632, 759] on input "text" at bounding box center [629, 768] width 59 height 17
type input "25"
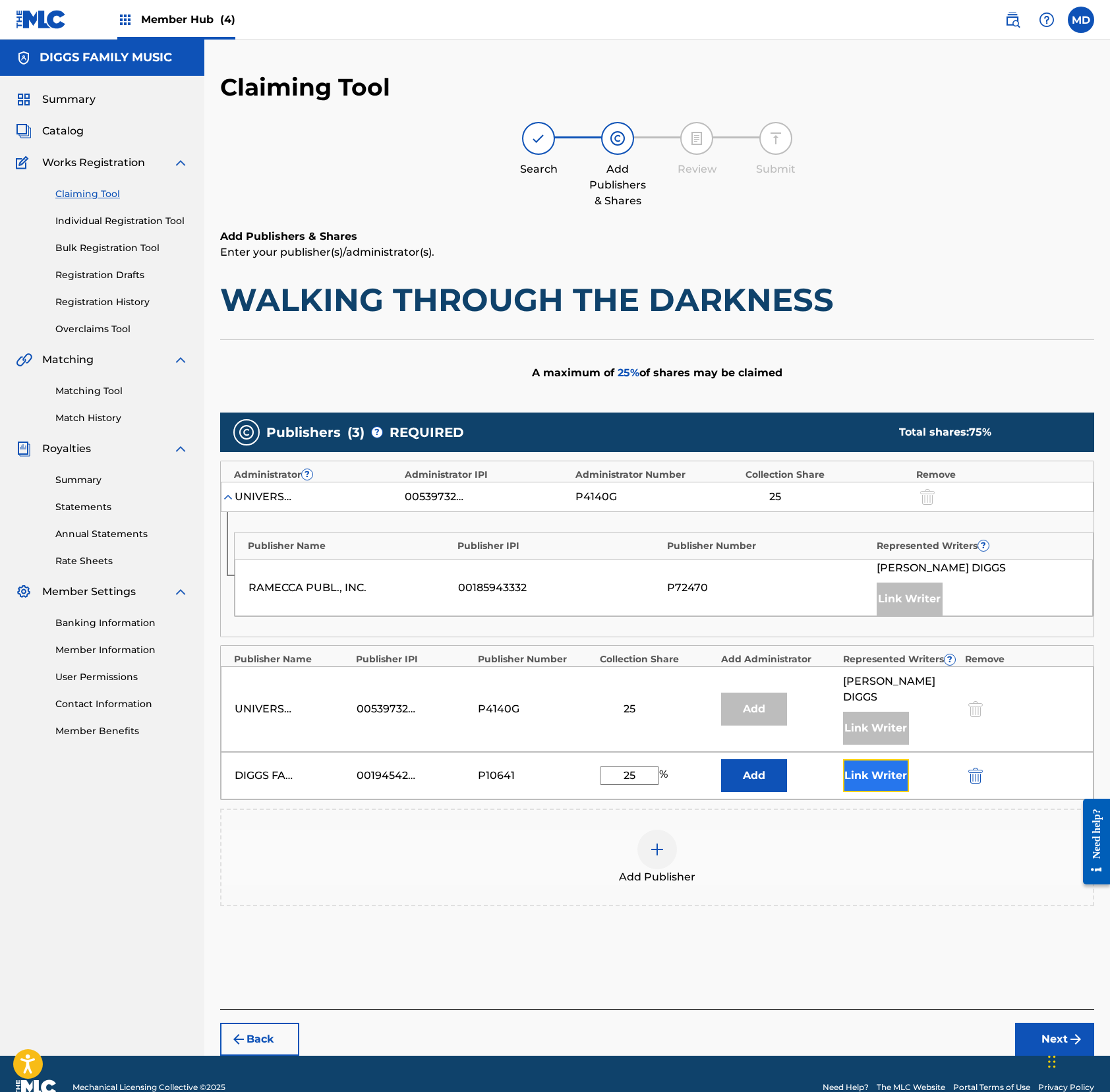
click at [856, 769] on button "Link Writer" at bounding box center [876, 776] width 66 height 33
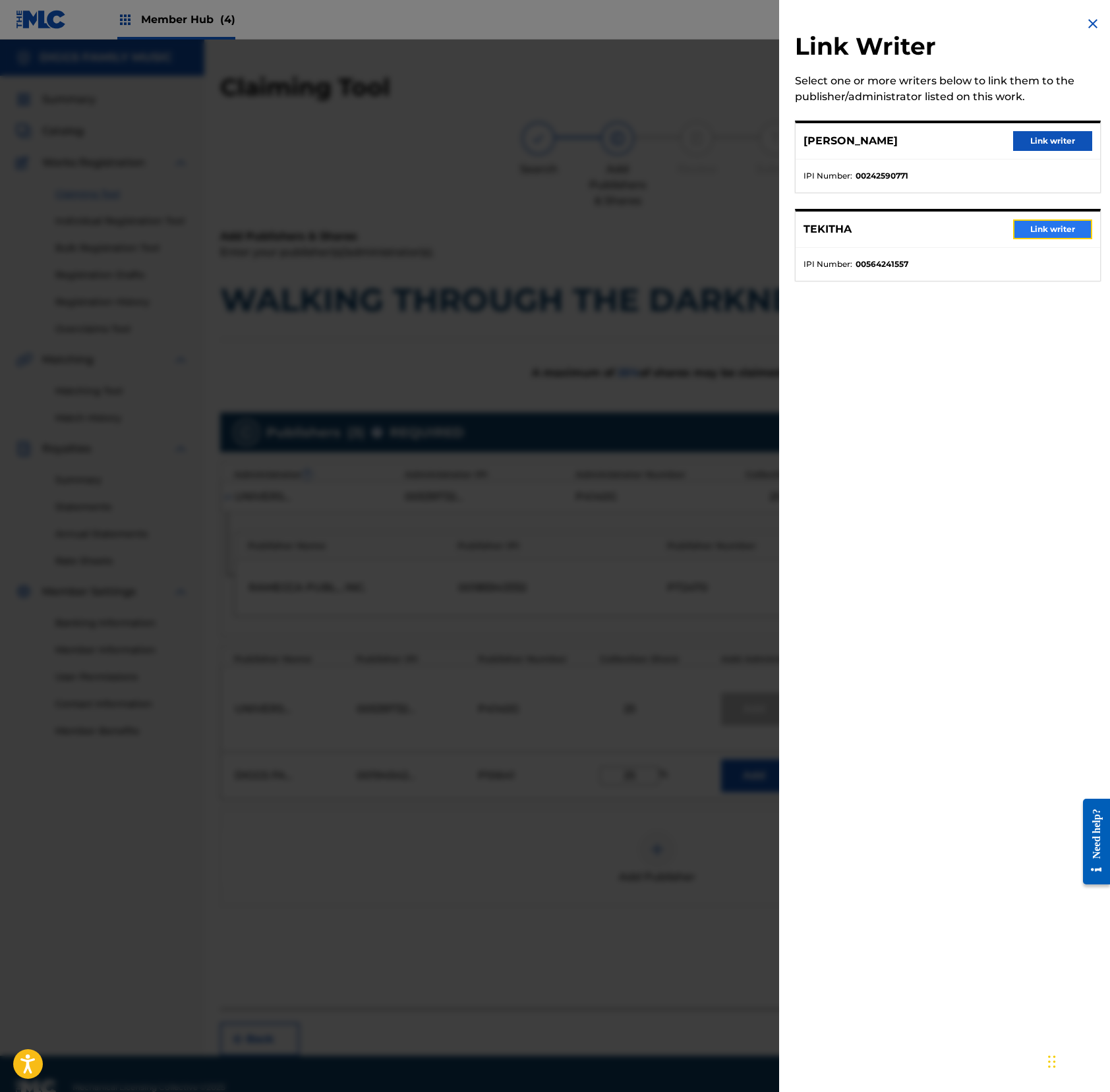
click at [1033, 223] on button "Link writer" at bounding box center [1052, 229] width 79 height 20
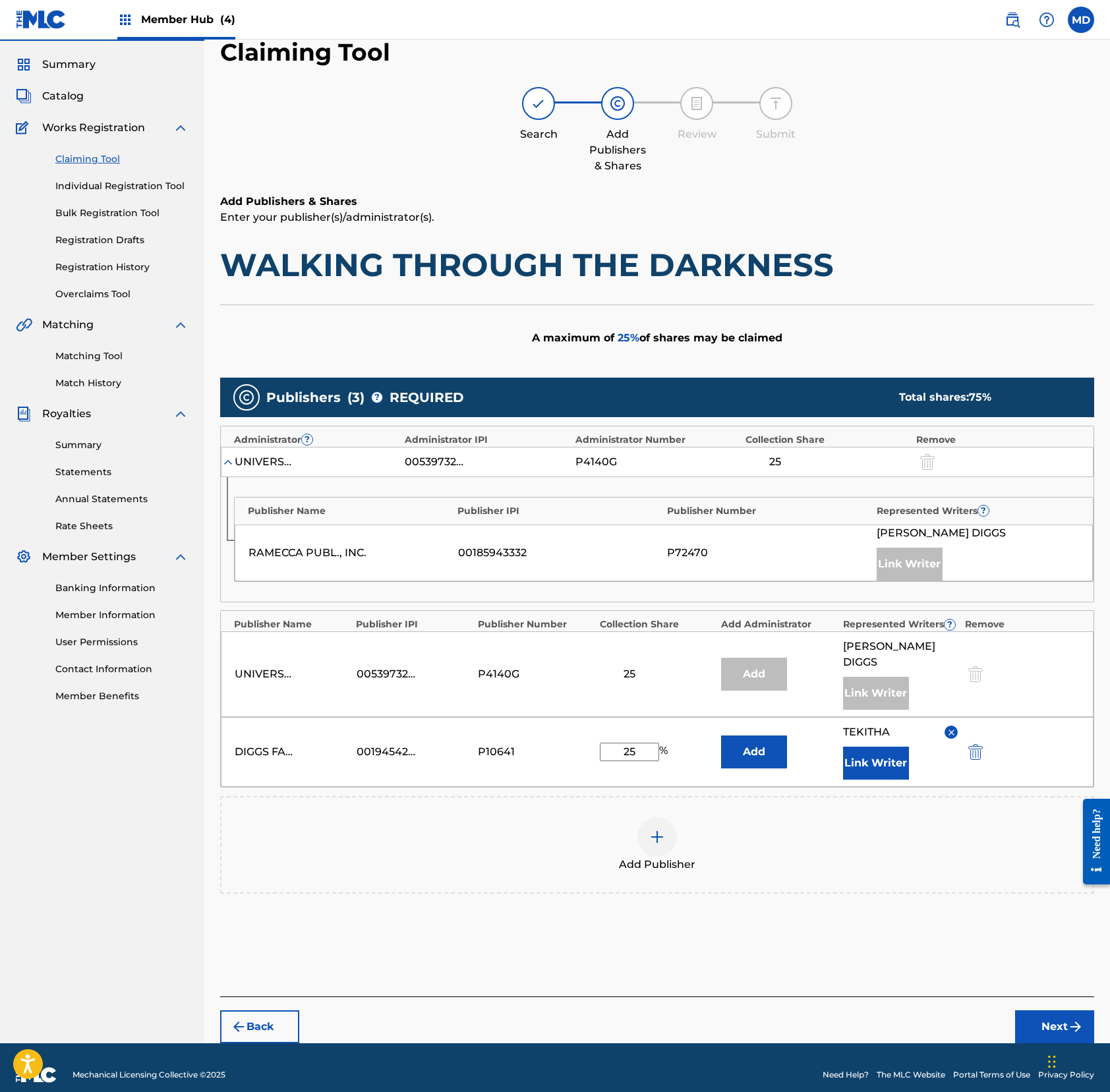
scroll to position [36, 0]
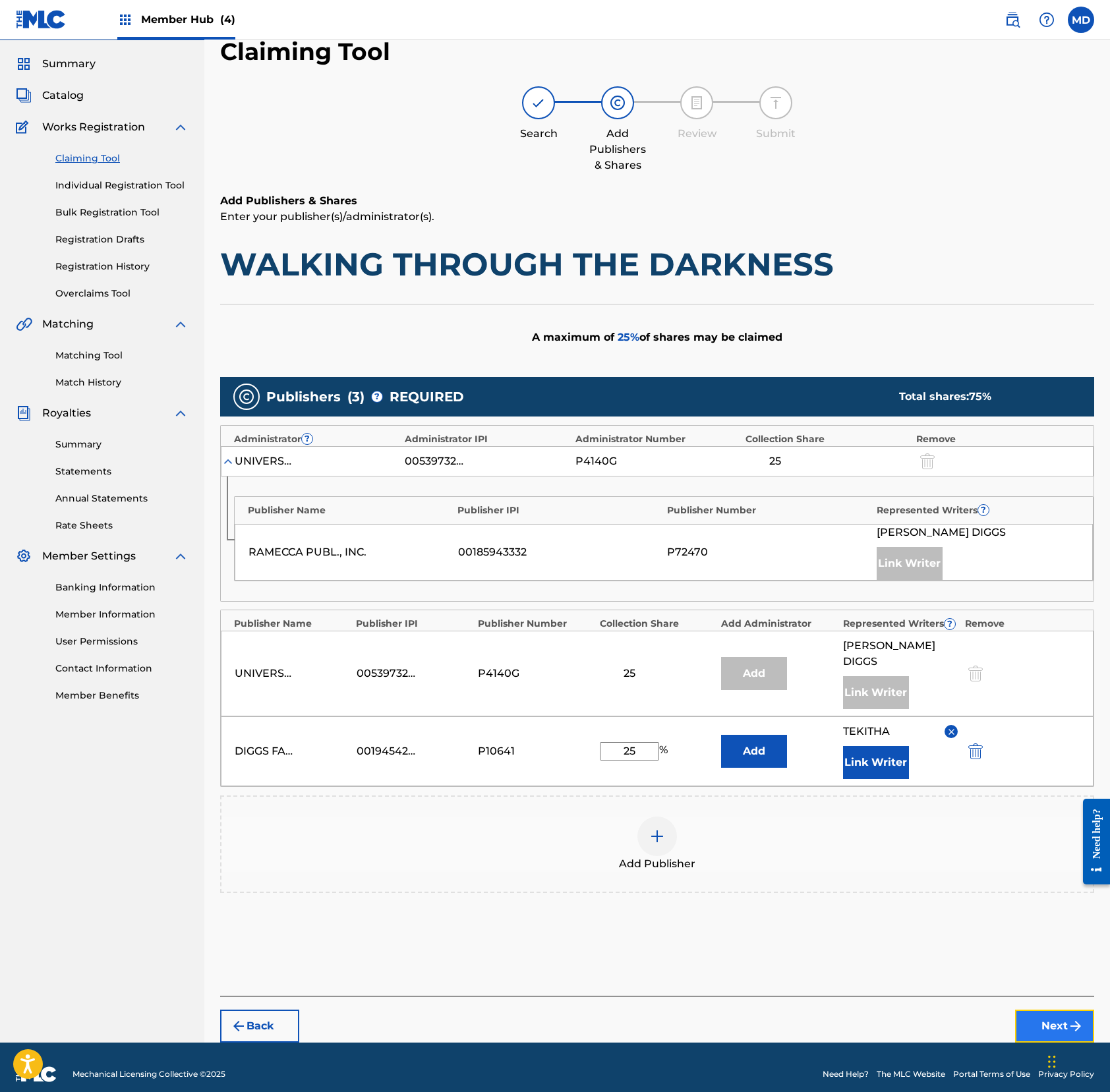
click at [1029, 1014] on button "Next" at bounding box center [1054, 1027] width 79 height 33
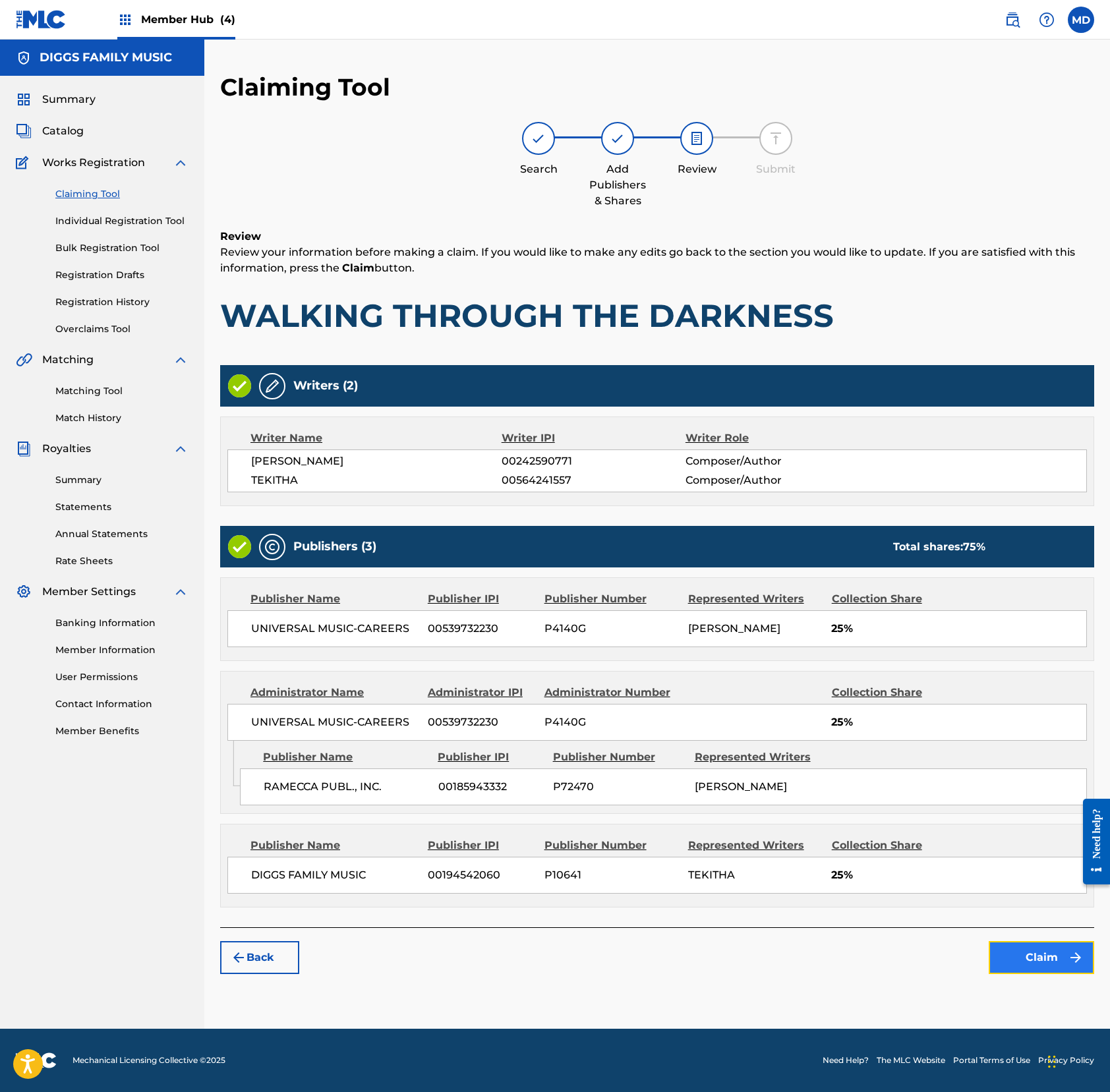
click at [1019, 971] on button "Claim" at bounding box center [1040, 958] width 105 height 33
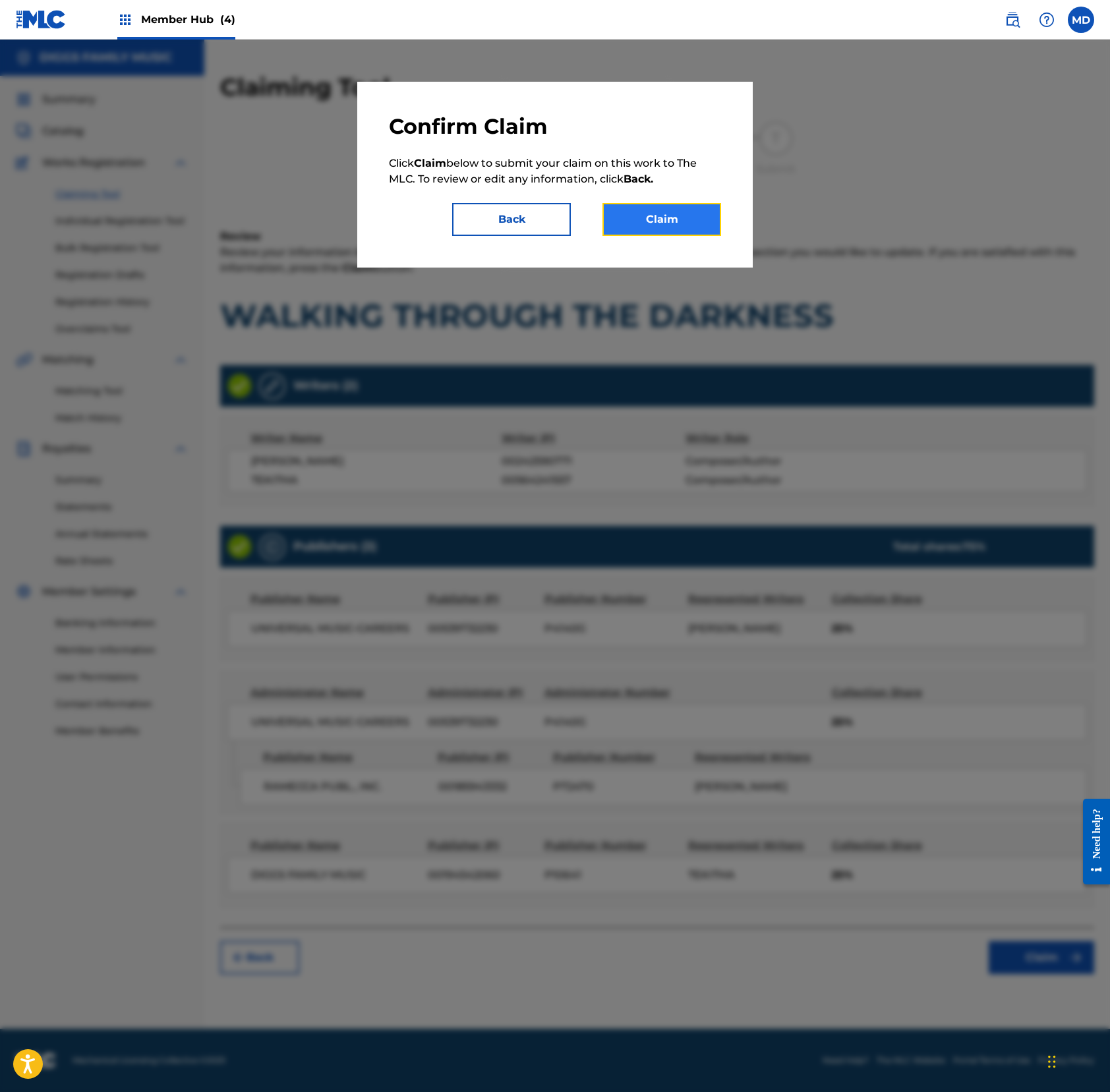
click at [676, 222] on button "Claim" at bounding box center [661, 220] width 118 height 33
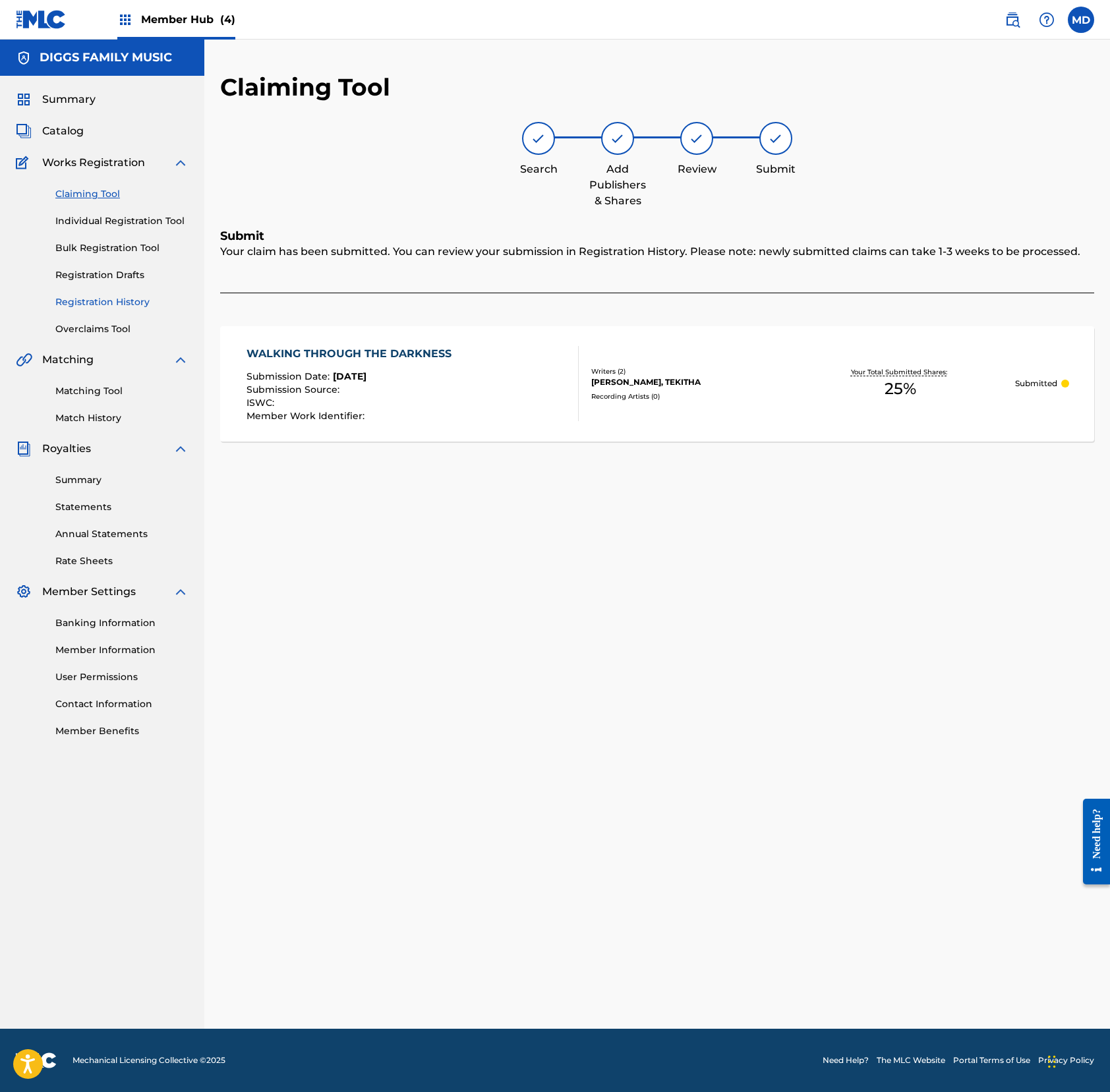
click at [116, 302] on link "Registration History" at bounding box center [122, 302] width 133 height 14
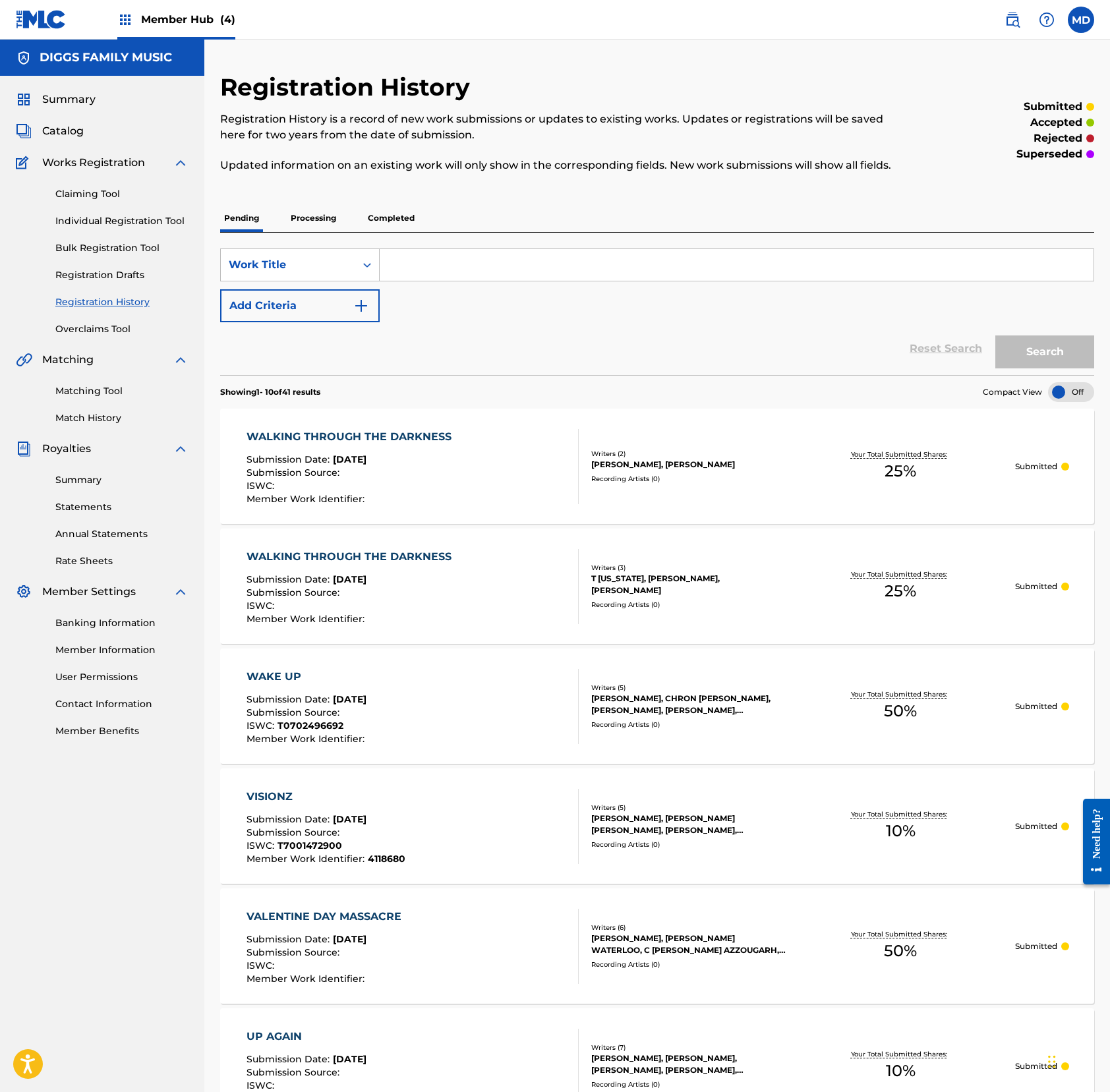
click at [525, 281] on input "Search Form" at bounding box center [736, 265] width 714 height 31
click at [402, 281] on input "2ar face" at bounding box center [736, 265] width 714 height 31
drag, startPoint x: 449, startPoint y: 277, endPoint x: 389, endPoint y: 282, distance: 60.2
click at [389, 281] on input "war face" at bounding box center [736, 265] width 714 height 31
type input "war face"
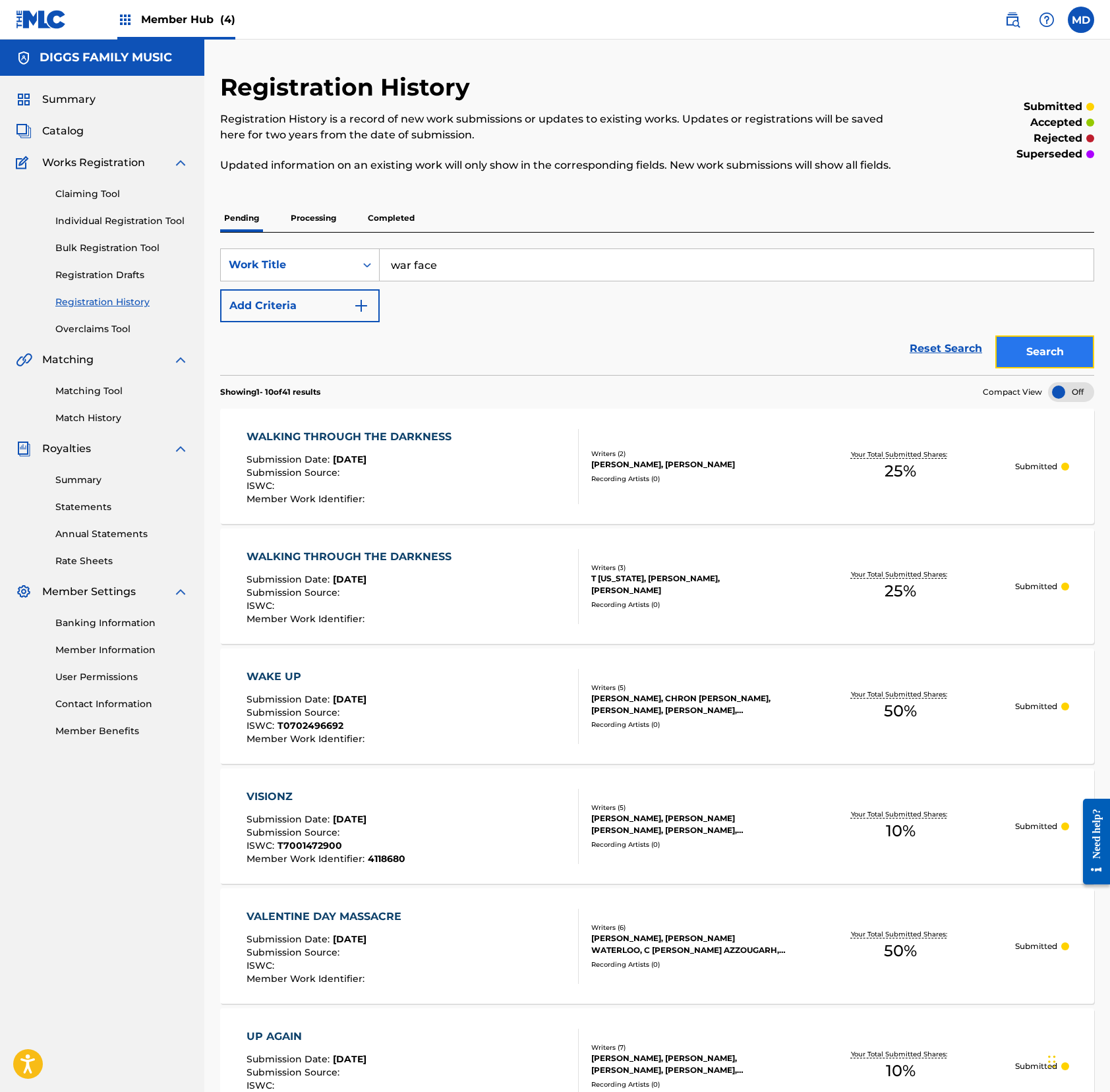
click at [1039, 363] on button "Search" at bounding box center [1044, 352] width 98 height 33
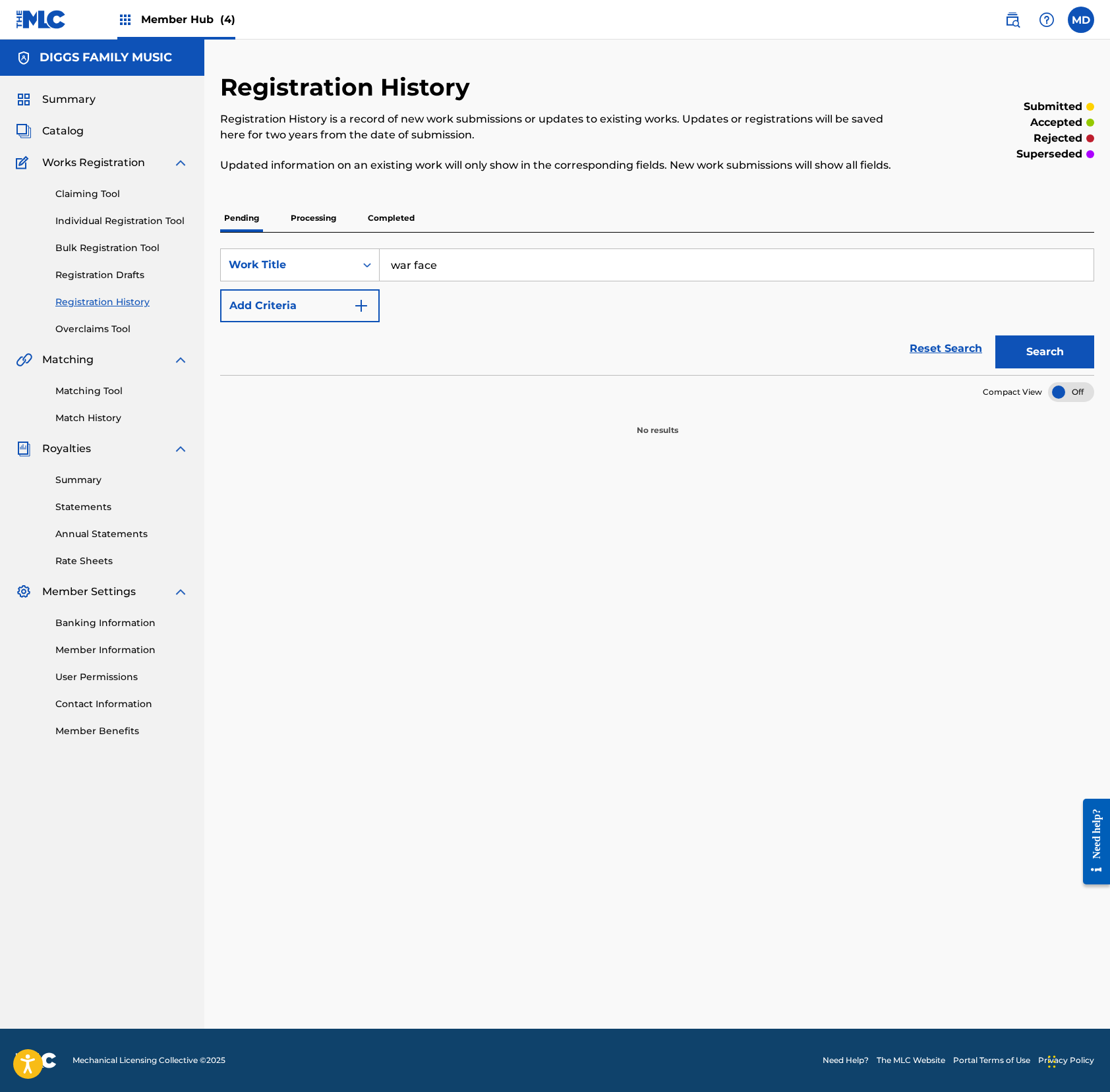
click at [315, 232] on p "Processing" at bounding box center [313, 218] width 53 height 28
click at [382, 232] on p "Completed" at bounding box center [390, 218] width 55 height 28
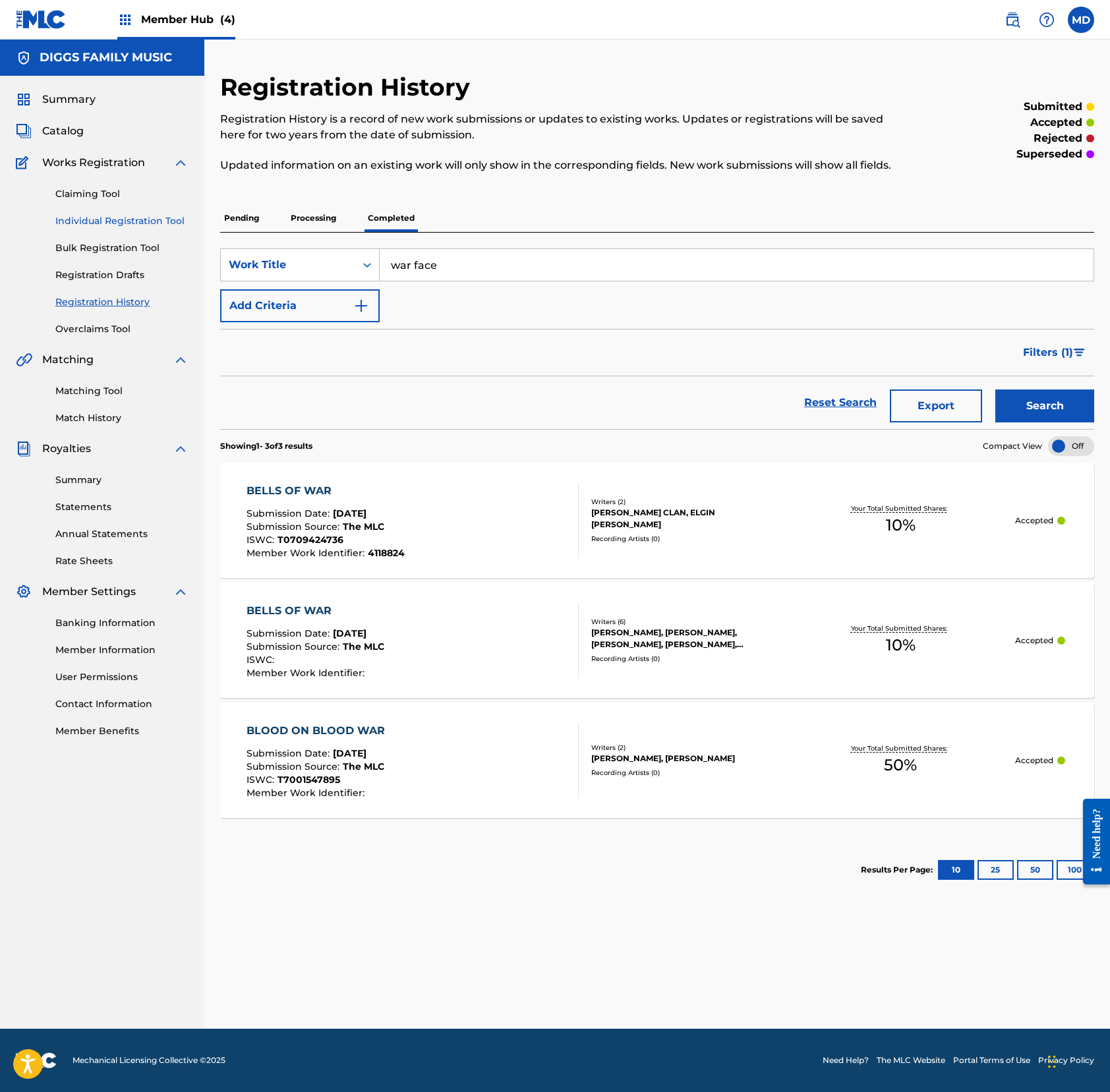
click at [75, 220] on link "Individual Registration Tool" at bounding box center [122, 221] width 133 height 14
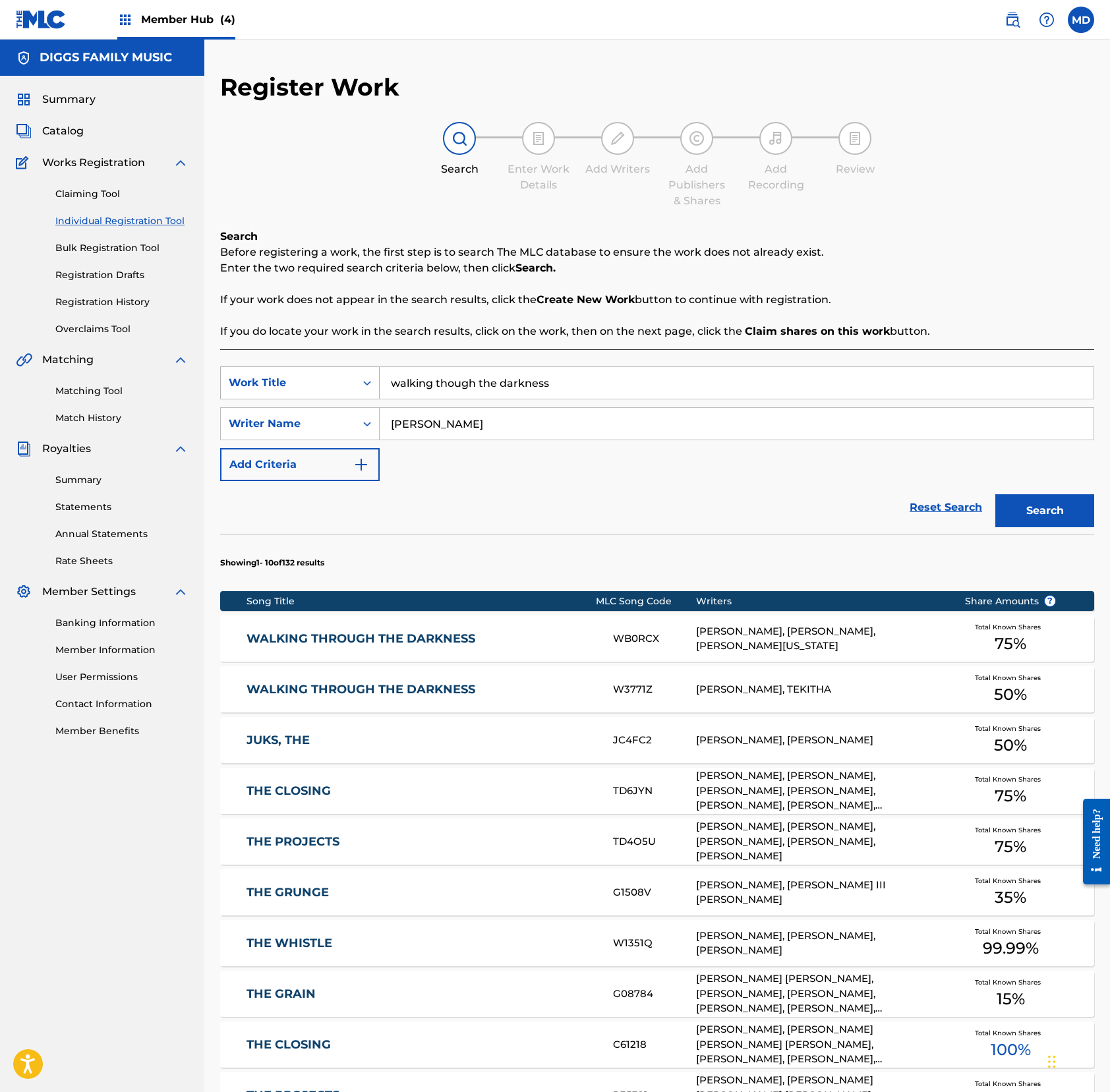
drag, startPoint x: 559, startPoint y: 383, endPoint x: 375, endPoint y: 380, distance: 184.0
click at [375, 380] on div "SearchWithCriteria9239b430-006e-4f50-8e09-66816268a803 Work Title walking thoug…" at bounding box center [657, 383] width 874 height 33
paste input "r face"
type input "war face"
click at [1034, 507] on button "Search" at bounding box center [1044, 511] width 98 height 33
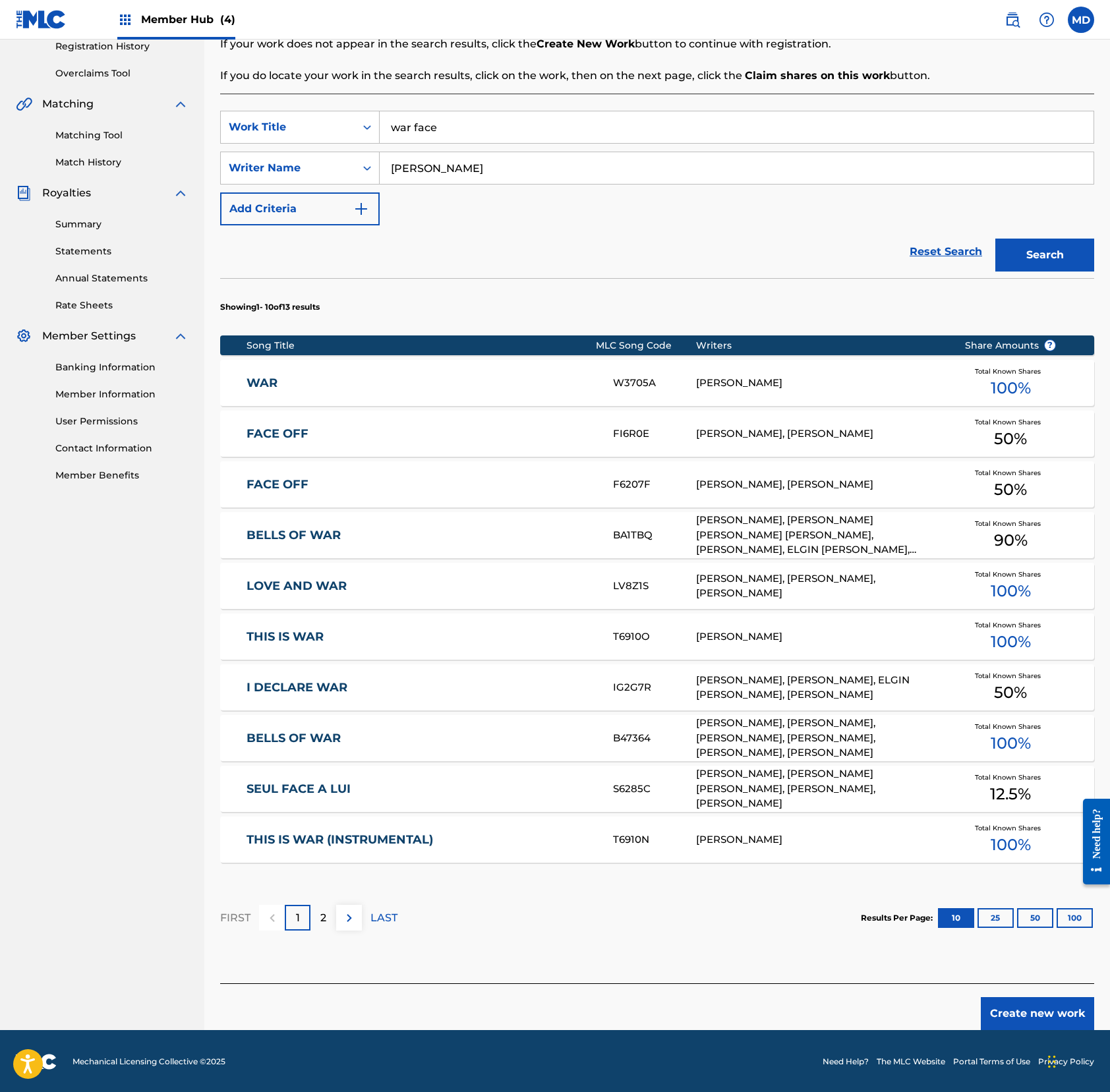
scroll to position [257, 0]
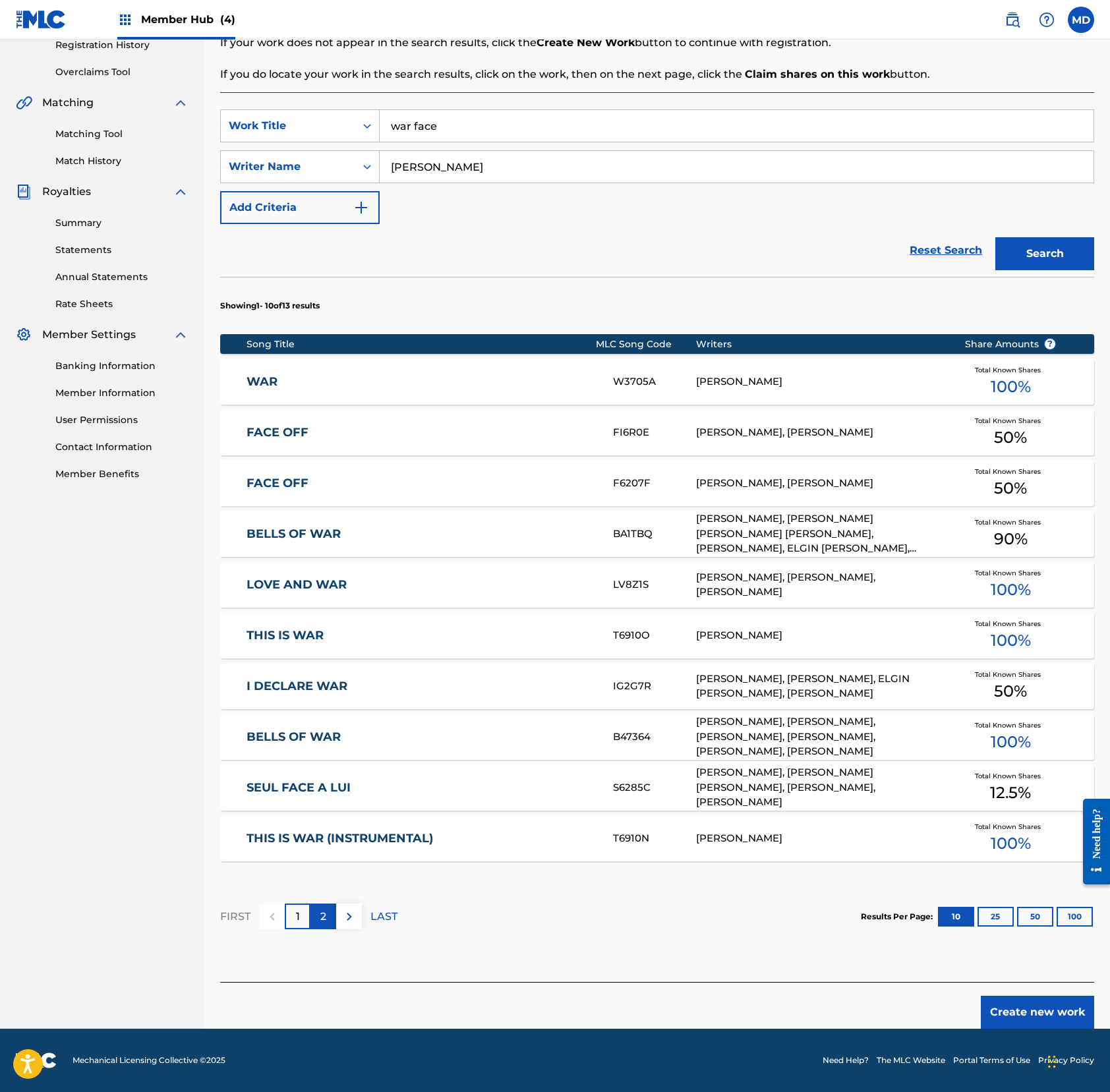
click at [323, 924] on p "2" at bounding box center [323, 917] width 6 height 16
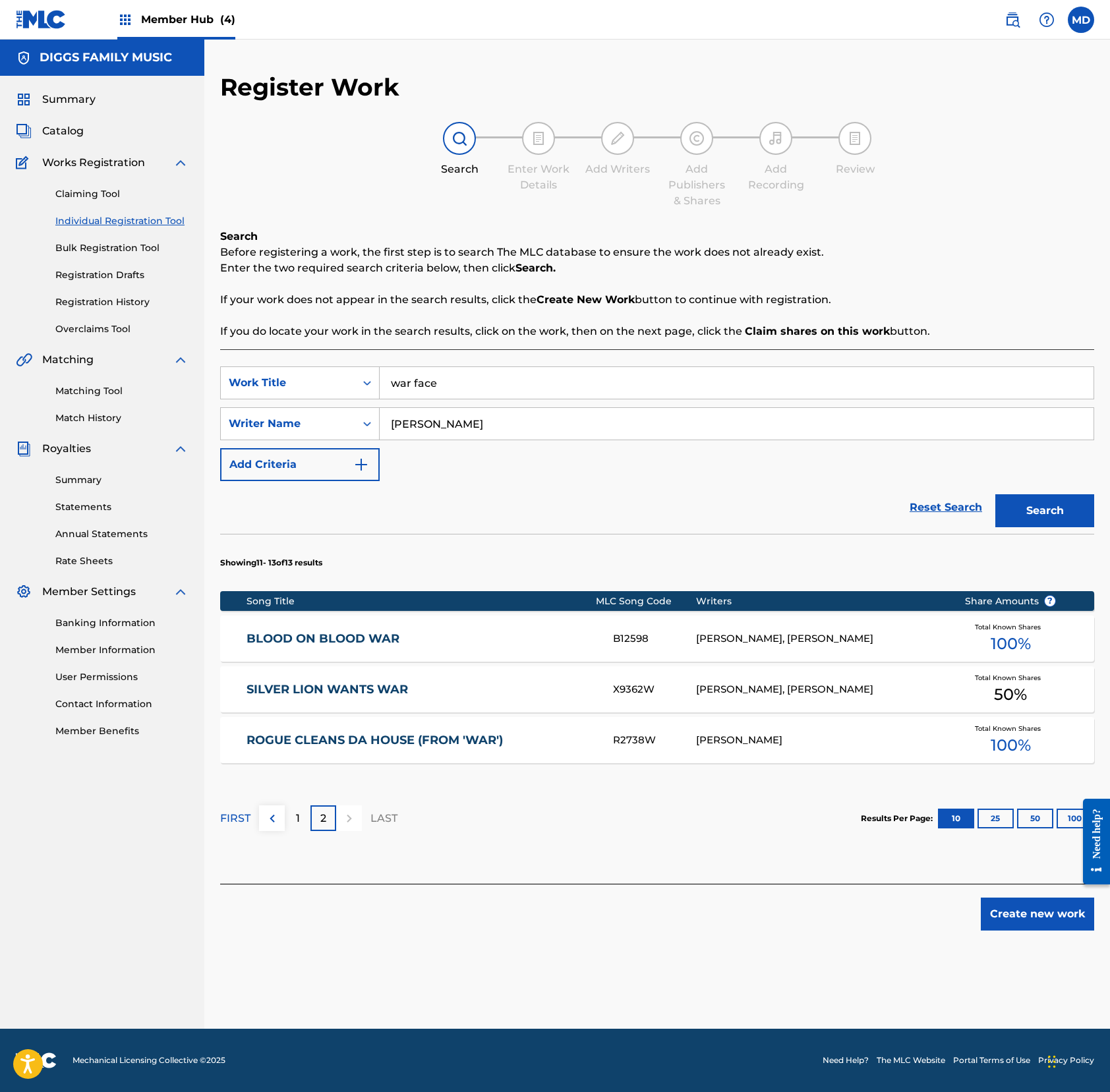
click at [331, 641] on link "BLOOD ON BLOOD WAR" at bounding box center [421, 639] width 349 height 15
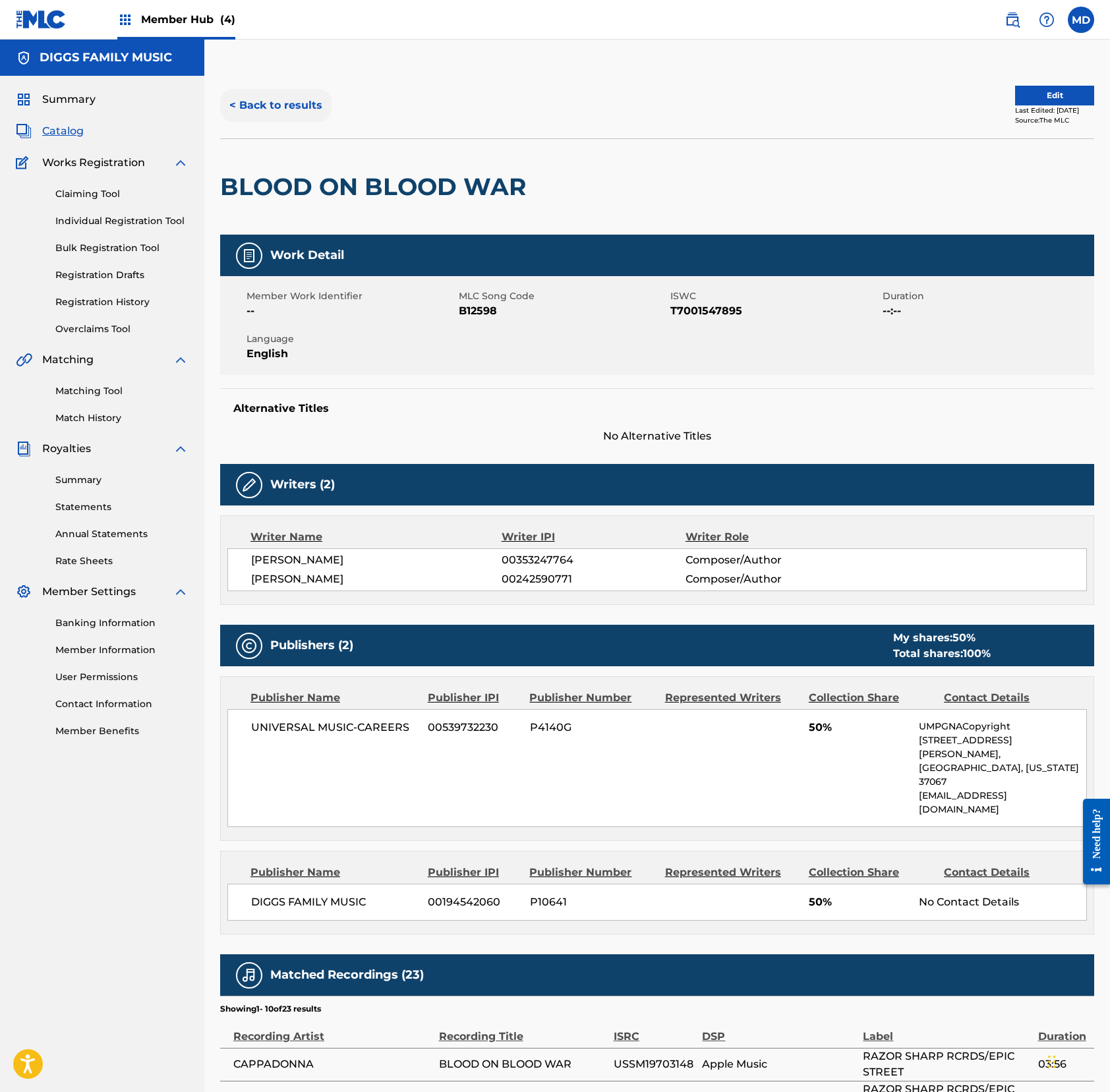
click at [288, 101] on button "< Back to results" at bounding box center [276, 105] width 112 height 33
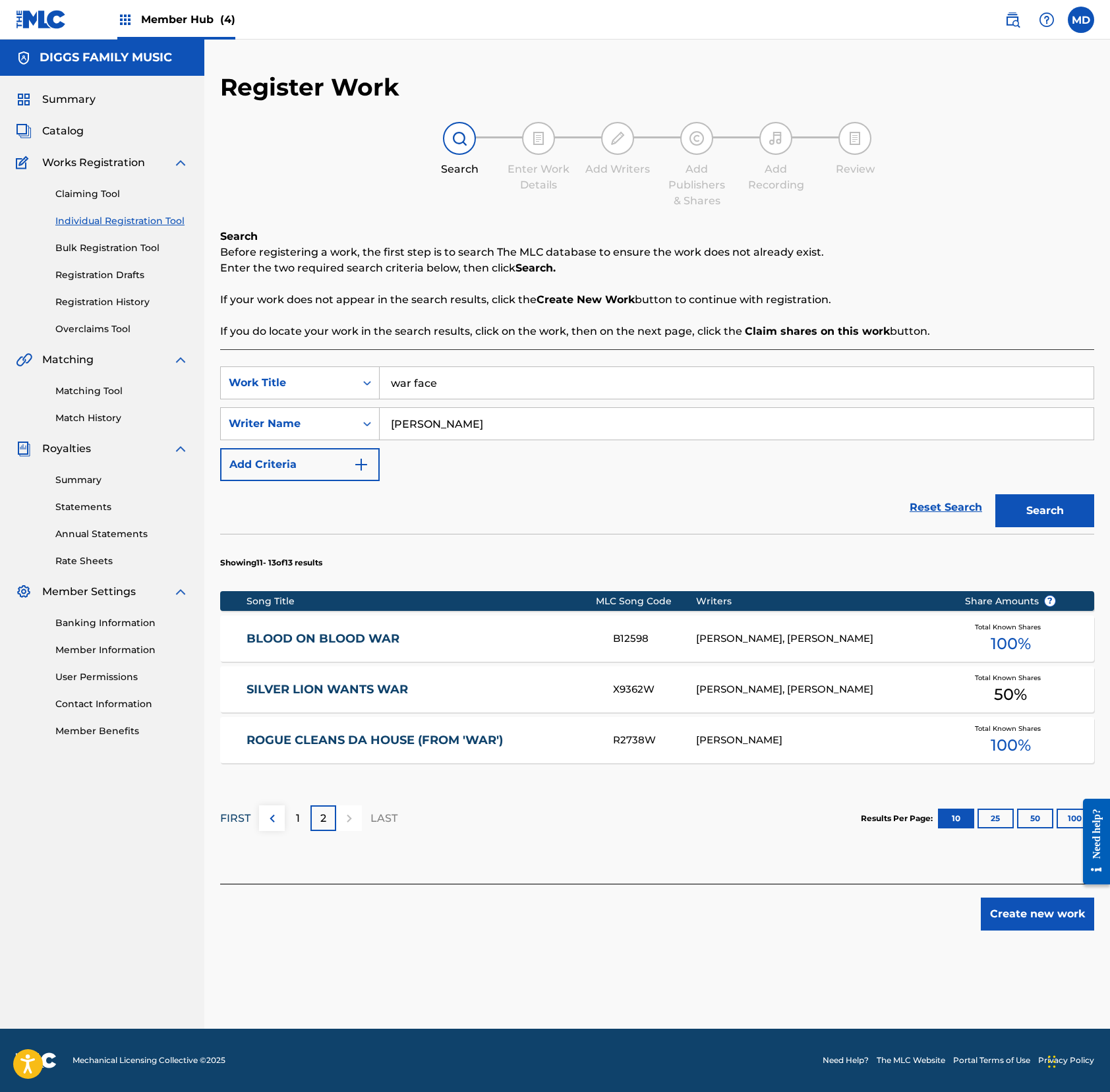
click at [237, 815] on p "FIRST" at bounding box center [235, 818] width 30 height 16
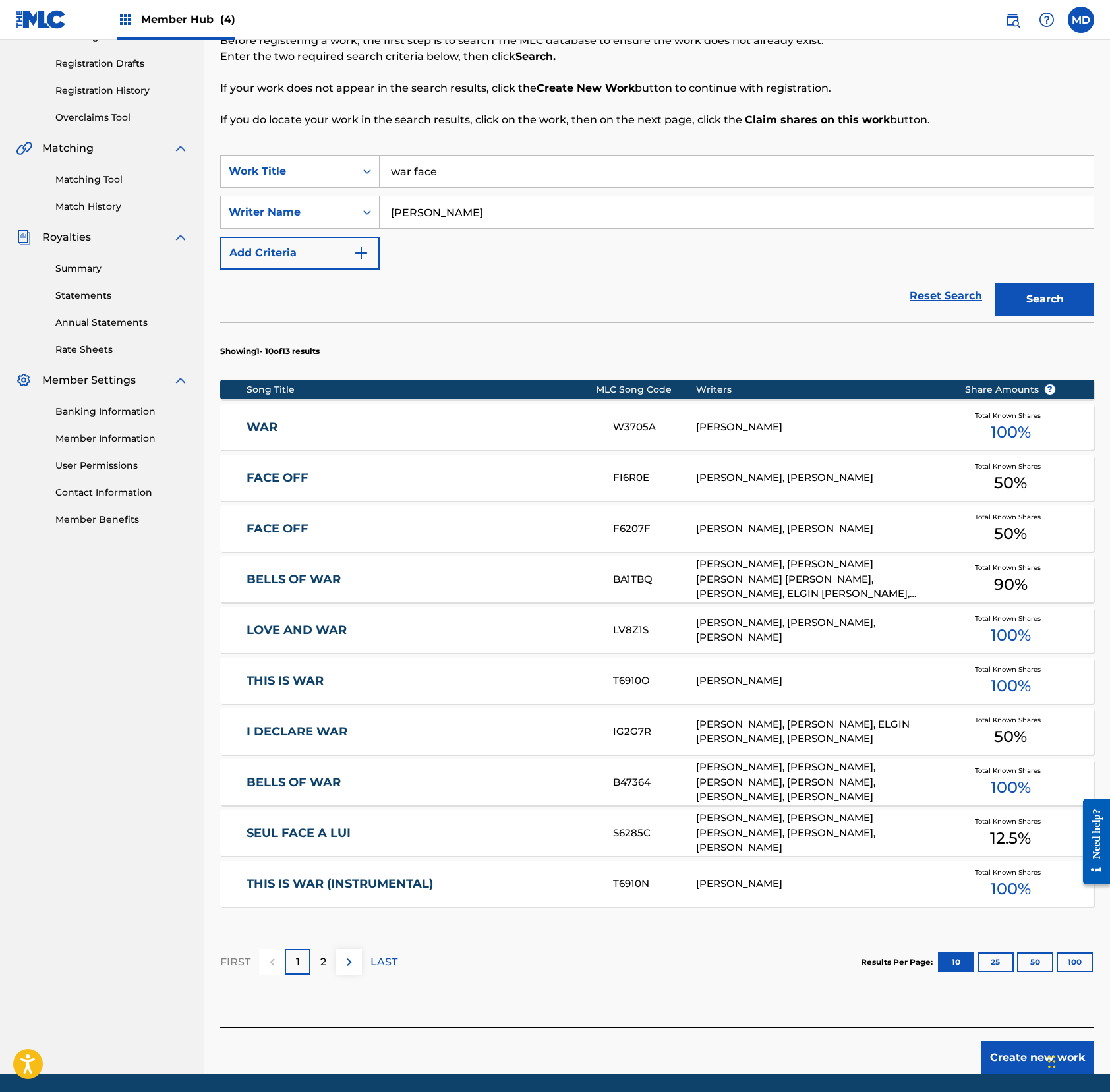
scroll to position [257, 0]
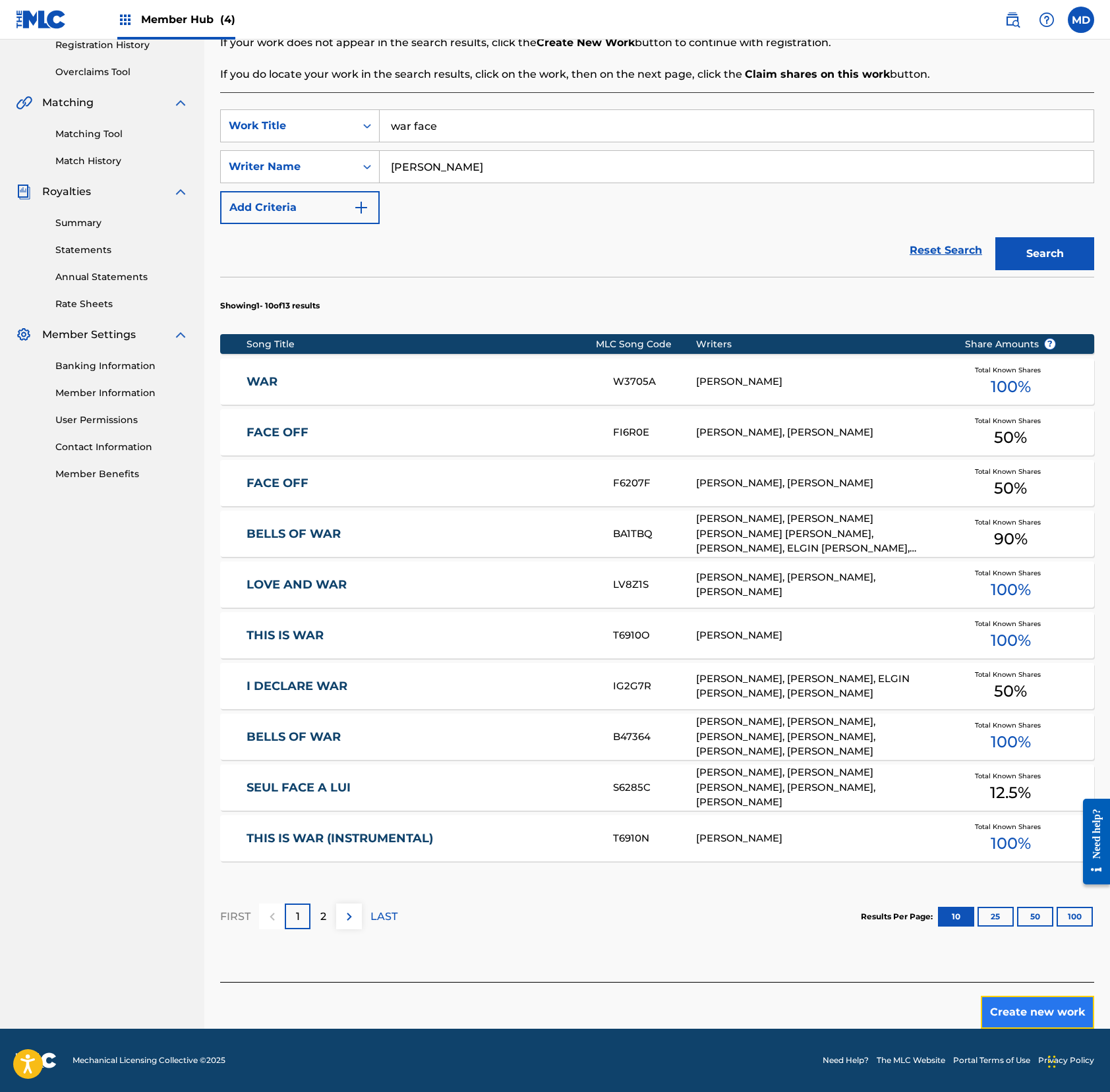
click at [999, 1013] on button "Create new work" at bounding box center [1037, 1013] width 113 height 33
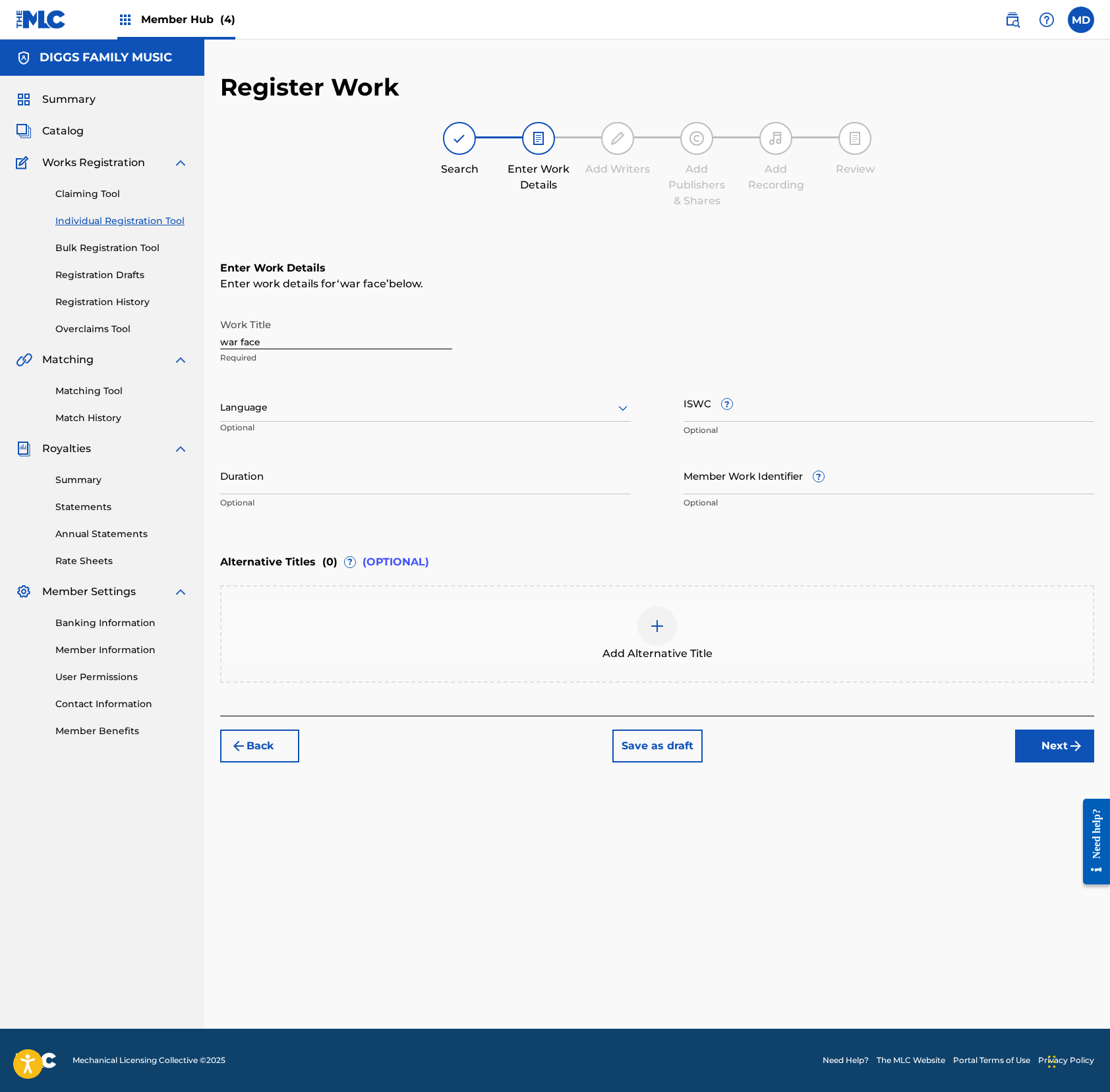
scroll to position [0, 0]
click at [314, 412] on div at bounding box center [425, 407] width 410 height 17
click at [316, 443] on div "English" at bounding box center [425, 437] width 409 height 30
click at [791, 398] on input "ISWC ?" at bounding box center [888, 403] width 410 height 37
paste input "T3344557531"
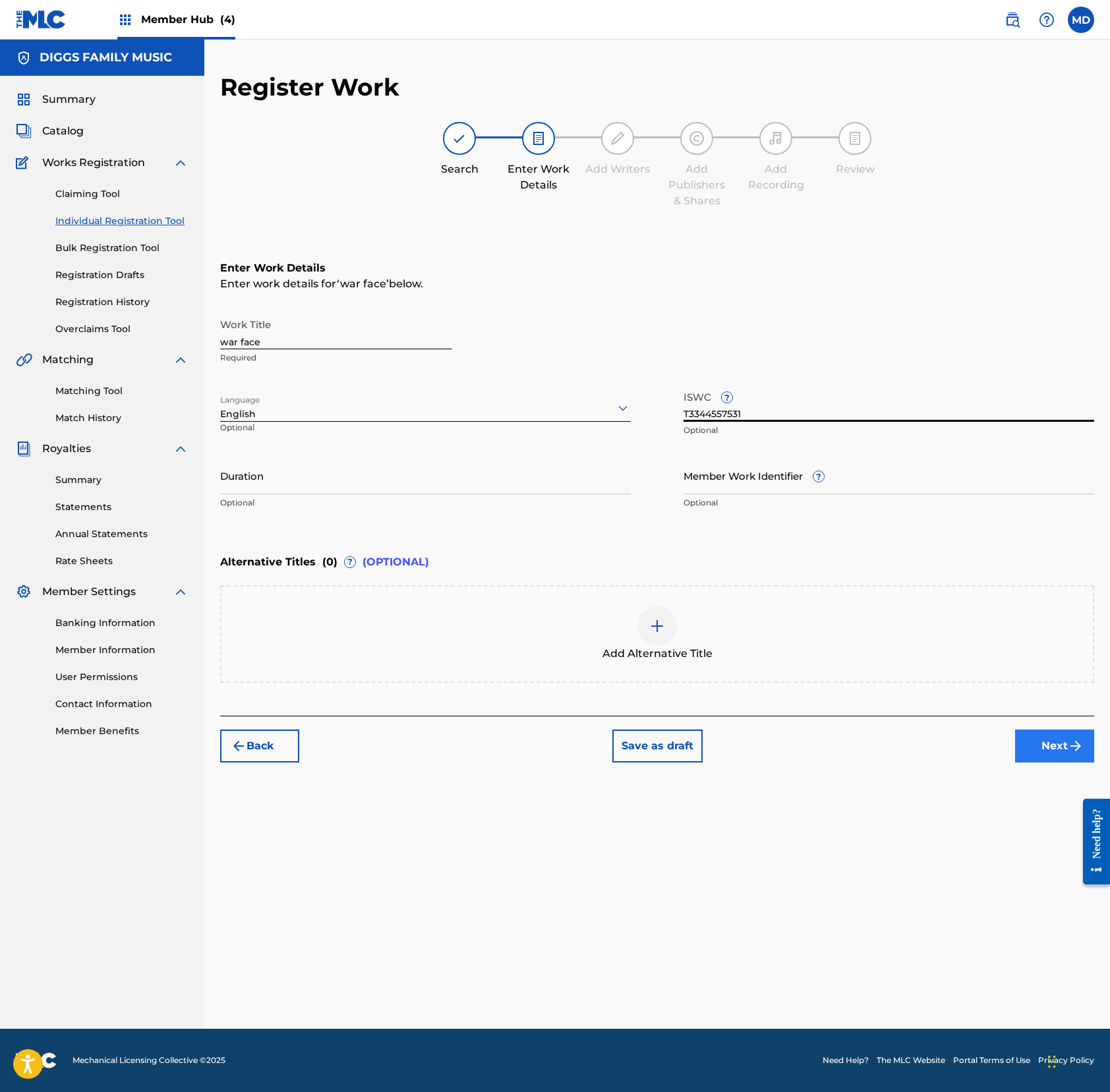
type input "T3344557531"
click at [1039, 751] on button "Next" at bounding box center [1054, 746] width 79 height 33
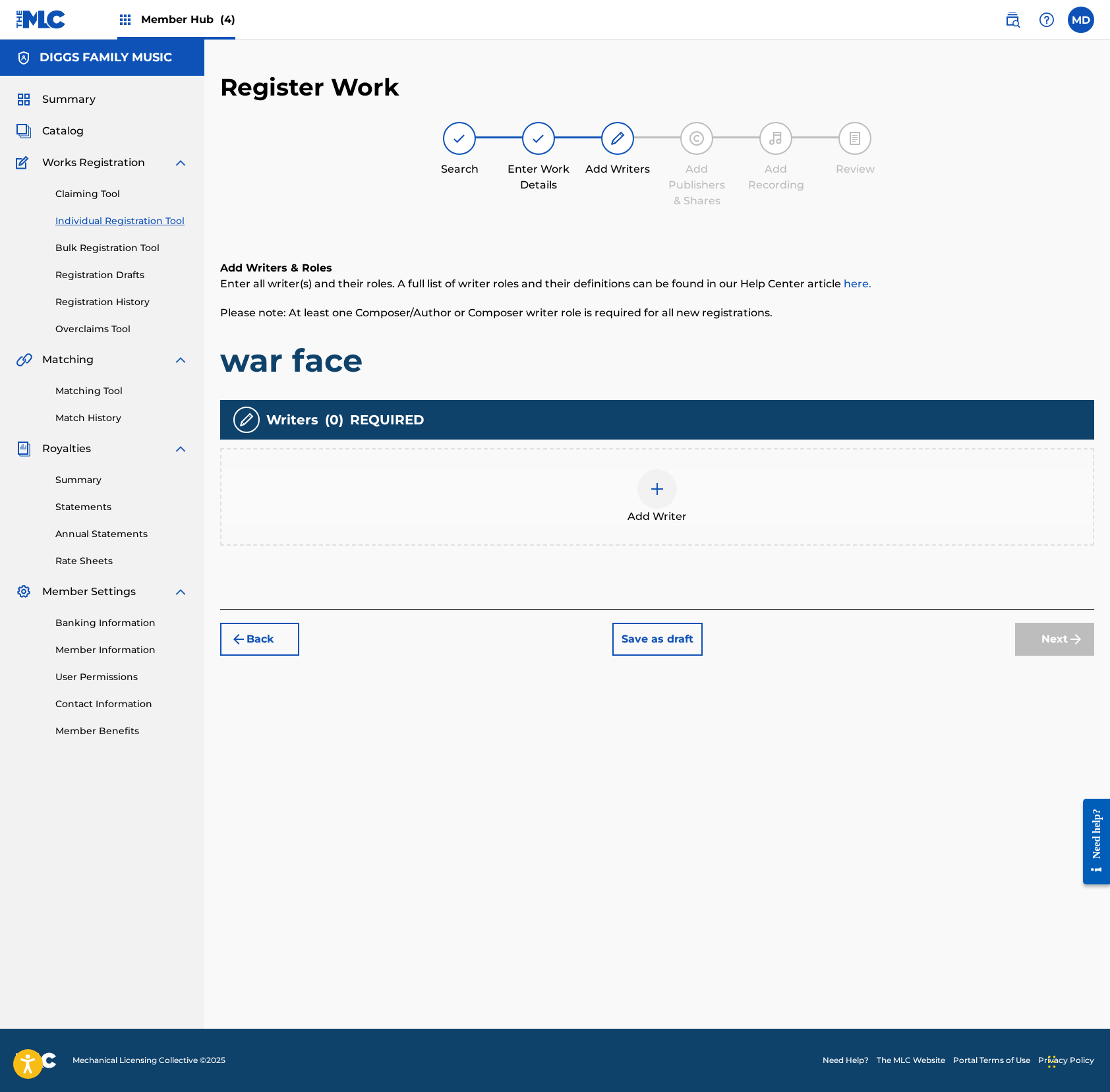
click at [653, 492] on img at bounding box center [657, 489] width 16 height 16
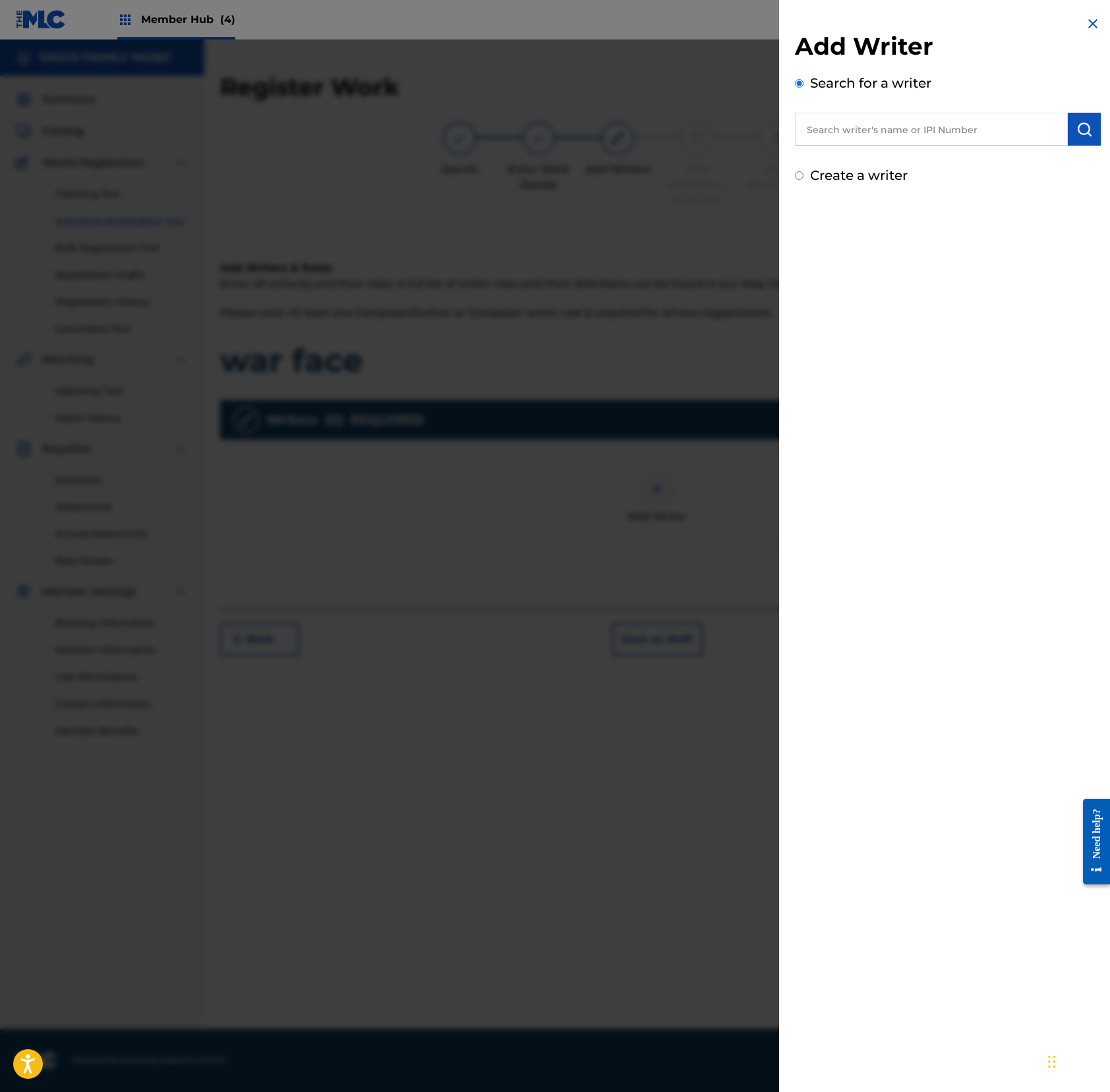
click at [920, 130] on input "text" at bounding box center [931, 129] width 273 height 33
paste input "00242590771"
type input "00242590771"
click at [1039, 132] on img "submit" at bounding box center [1084, 129] width 16 height 16
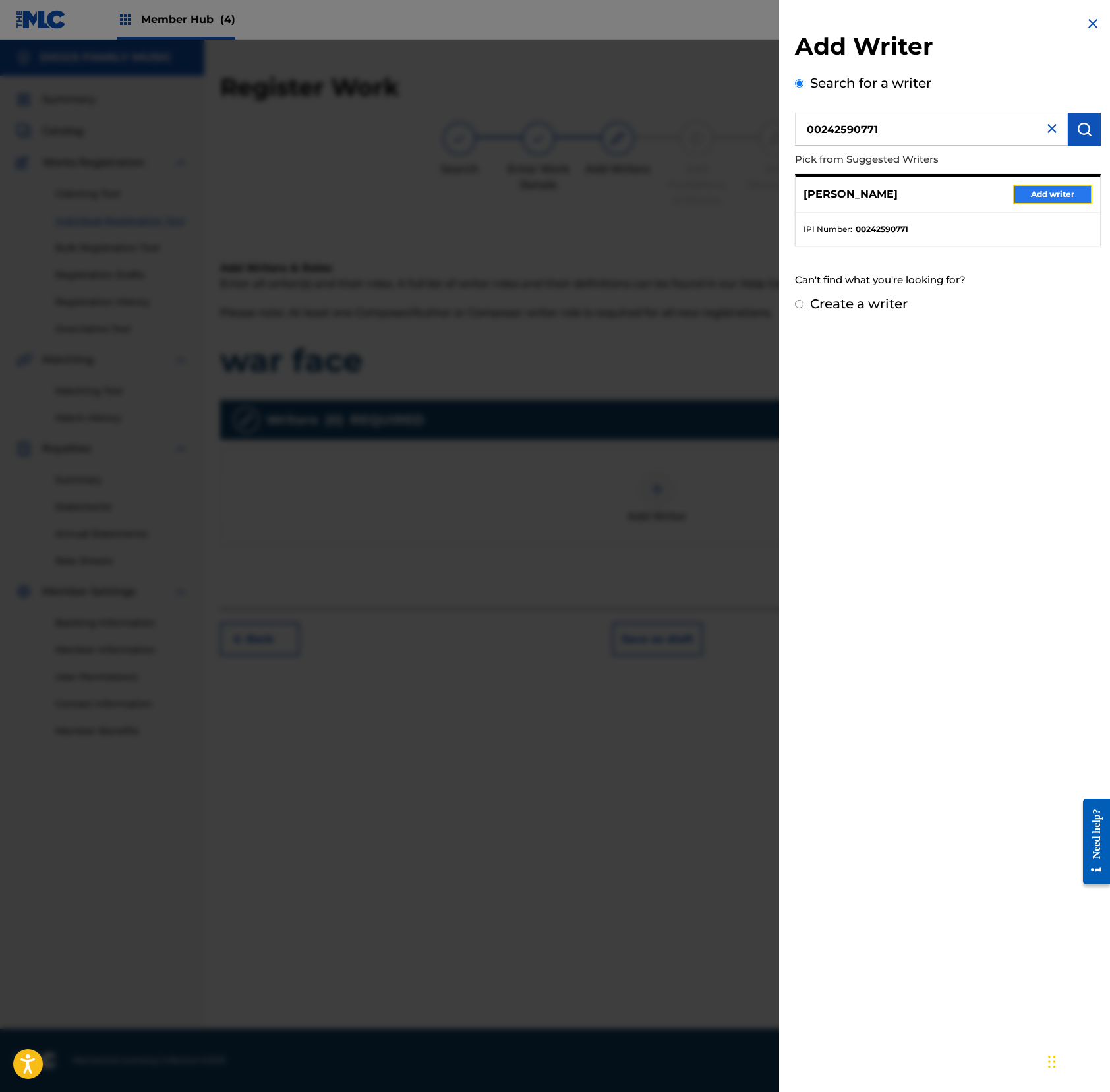
click at [1037, 193] on button "Add writer" at bounding box center [1052, 194] width 79 height 20
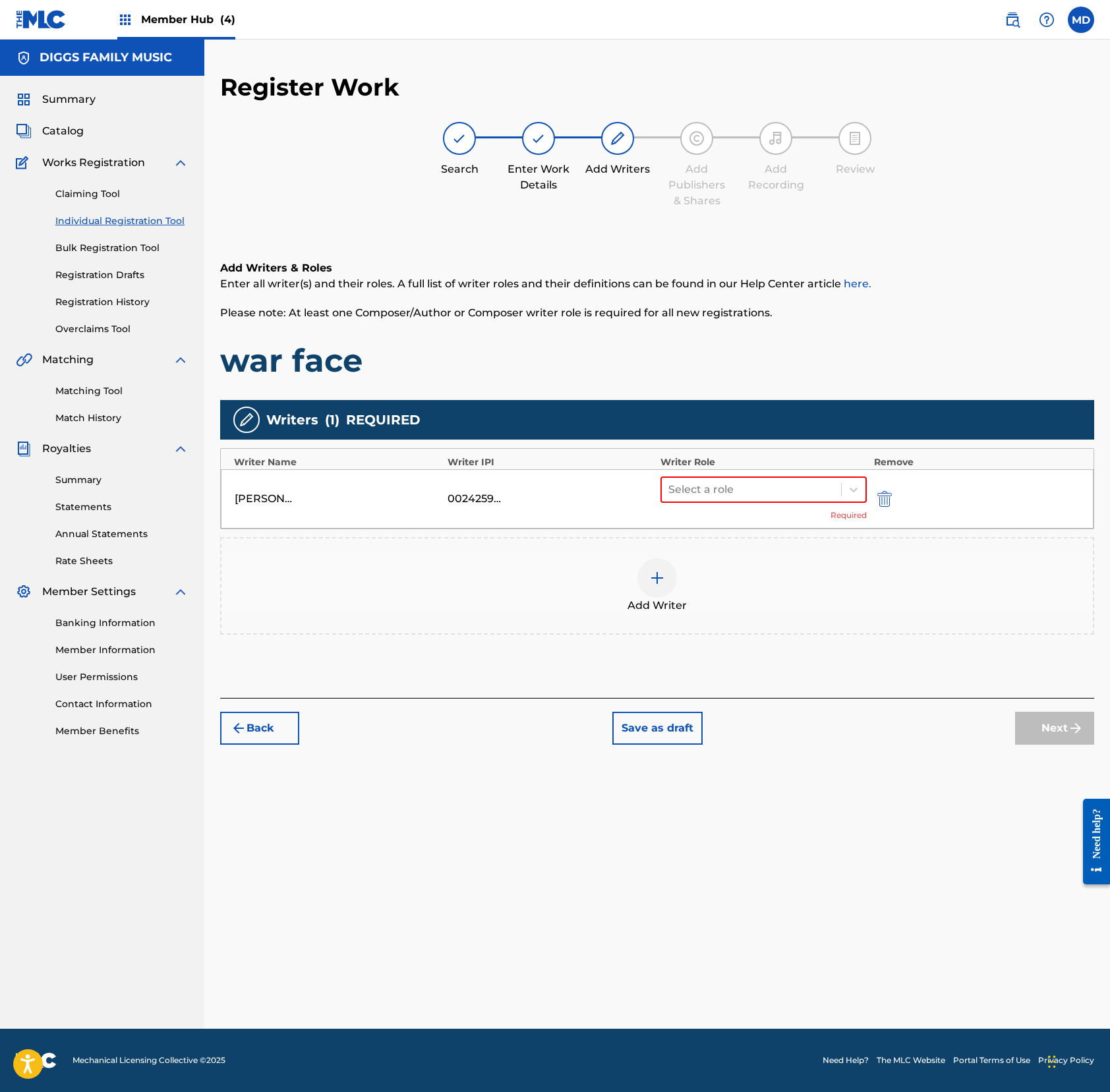
click at [662, 573] on img at bounding box center [657, 578] width 16 height 16
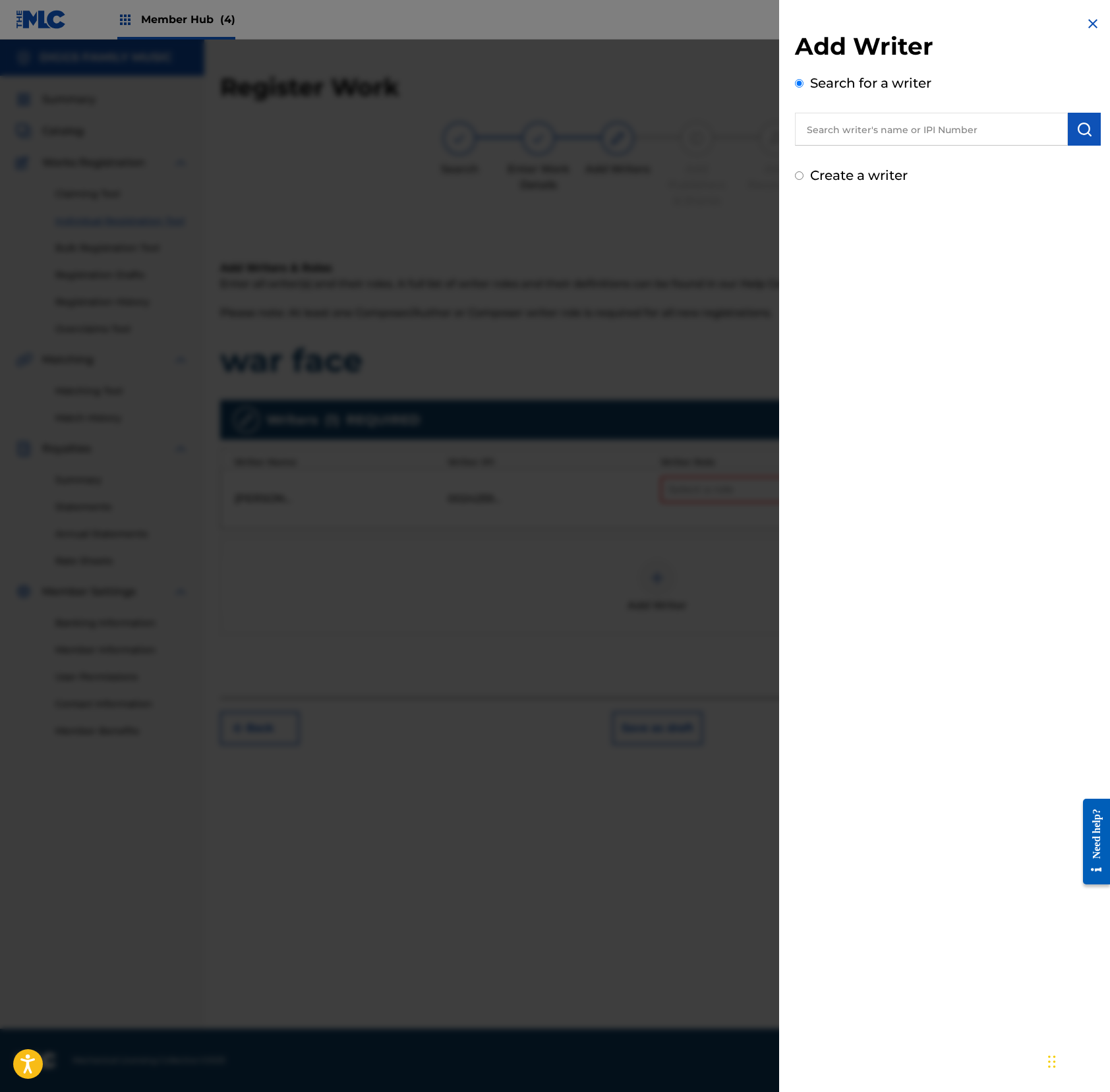
click at [931, 132] on input "text" at bounding box center [931, 129] width 273 height 33
paste input "00690767994"
type input "00690767994"
click at [1039, 135] on img "submit" at bounding box center [1084, 129] width 16 height 16
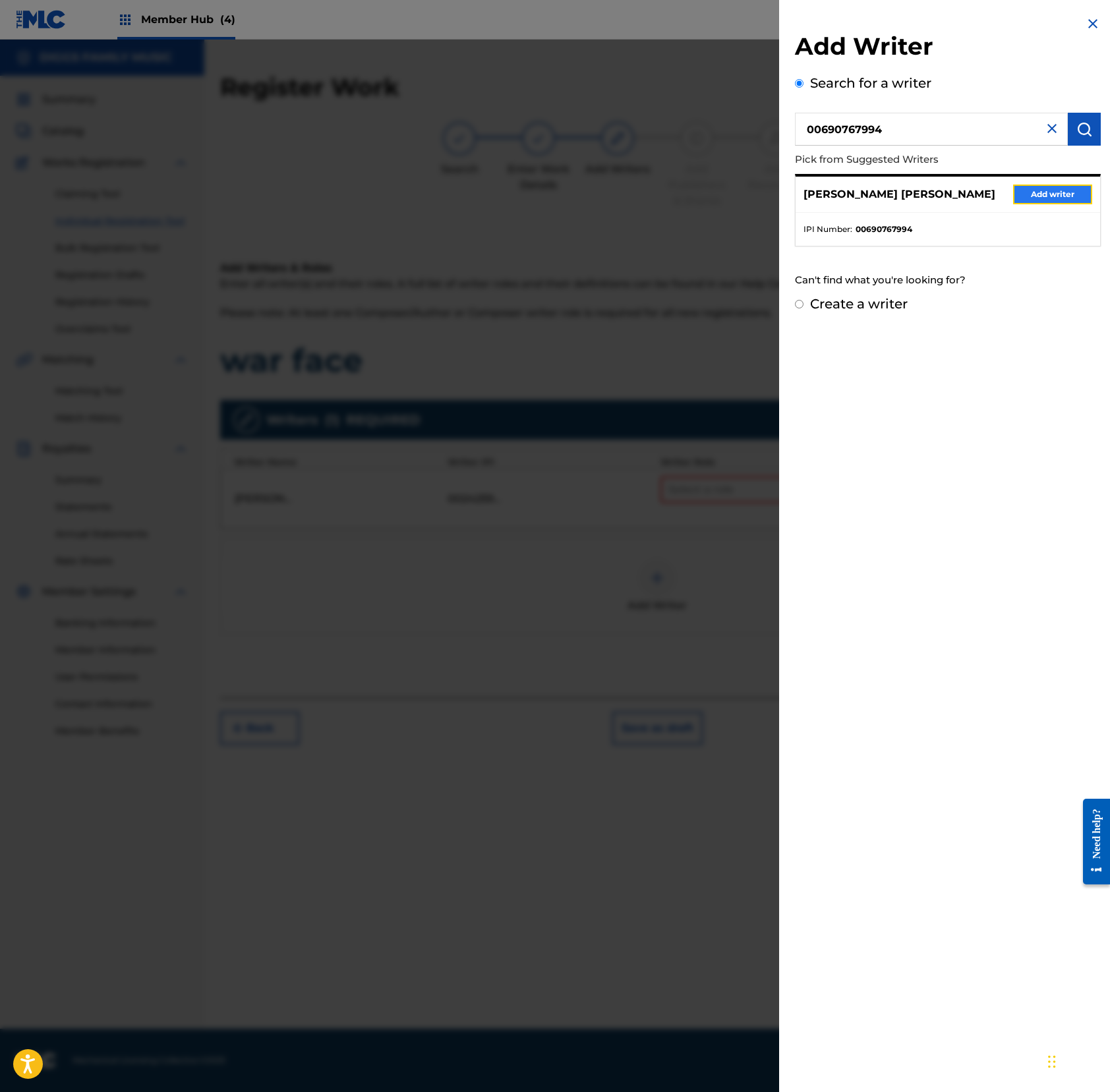
click at [1034, 196] on button "Add writer" at bounding box center [1052, 194] width 79 height 20
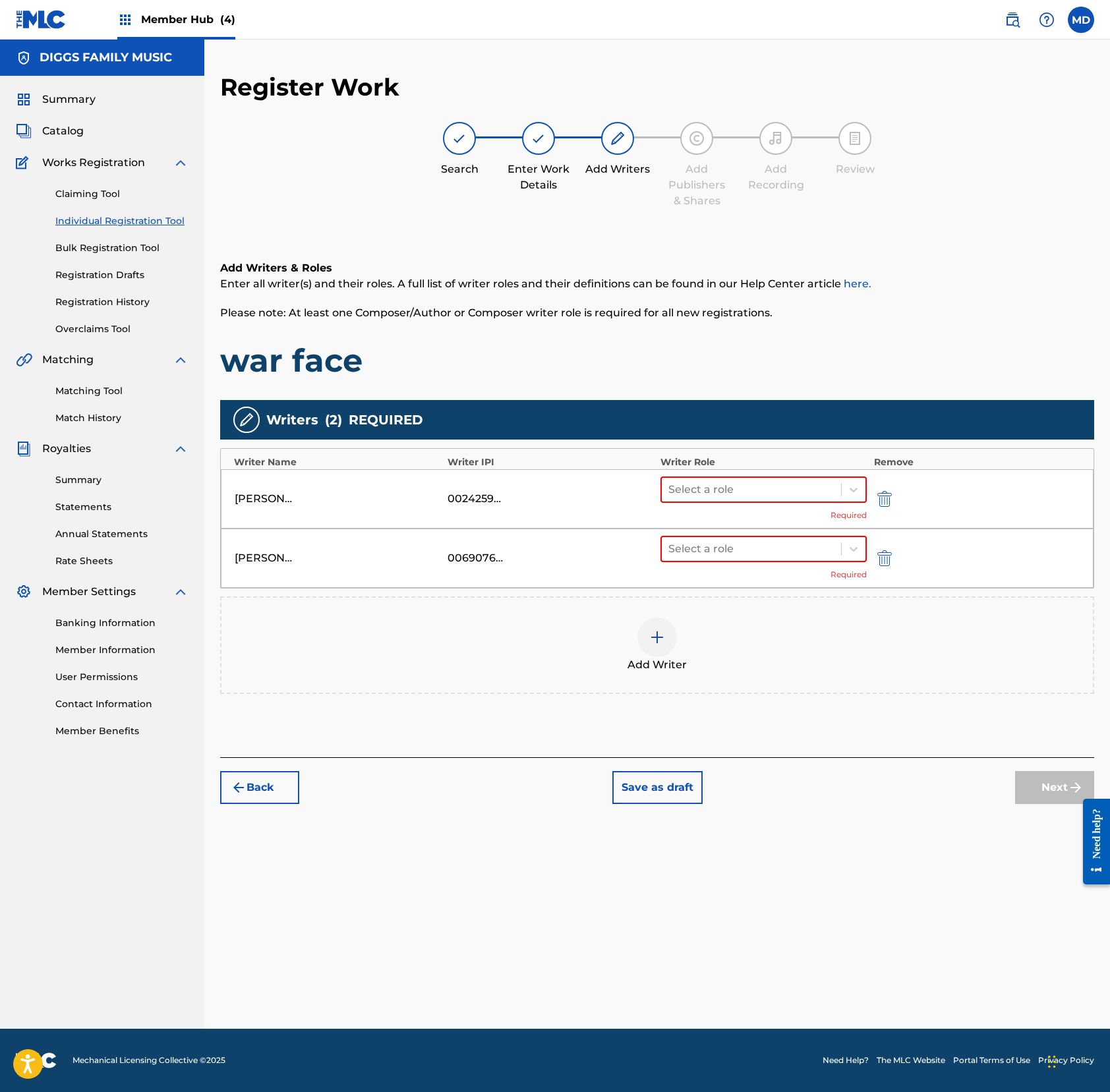
click at [655, 633] on img at bounding box center [657, 637] width 16 height 16
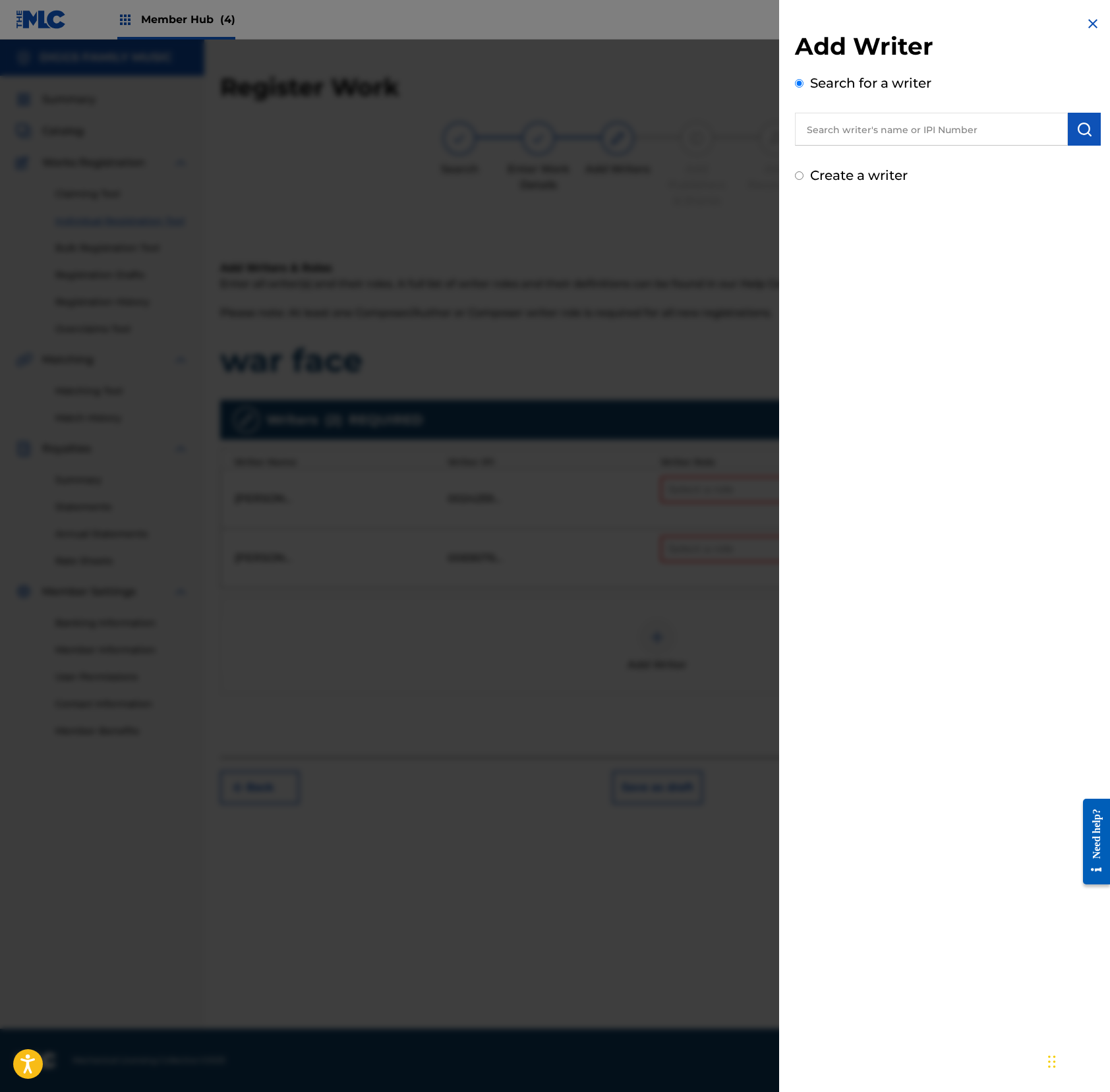
click at [899, 124] on input "text" at bounding box center [931, 129] width 273 height 33
paste input "00196288715"
type input "00196288715"
click at [1039, 134] on img "submit" at bounding box center [1084, 129] width 16 height 16
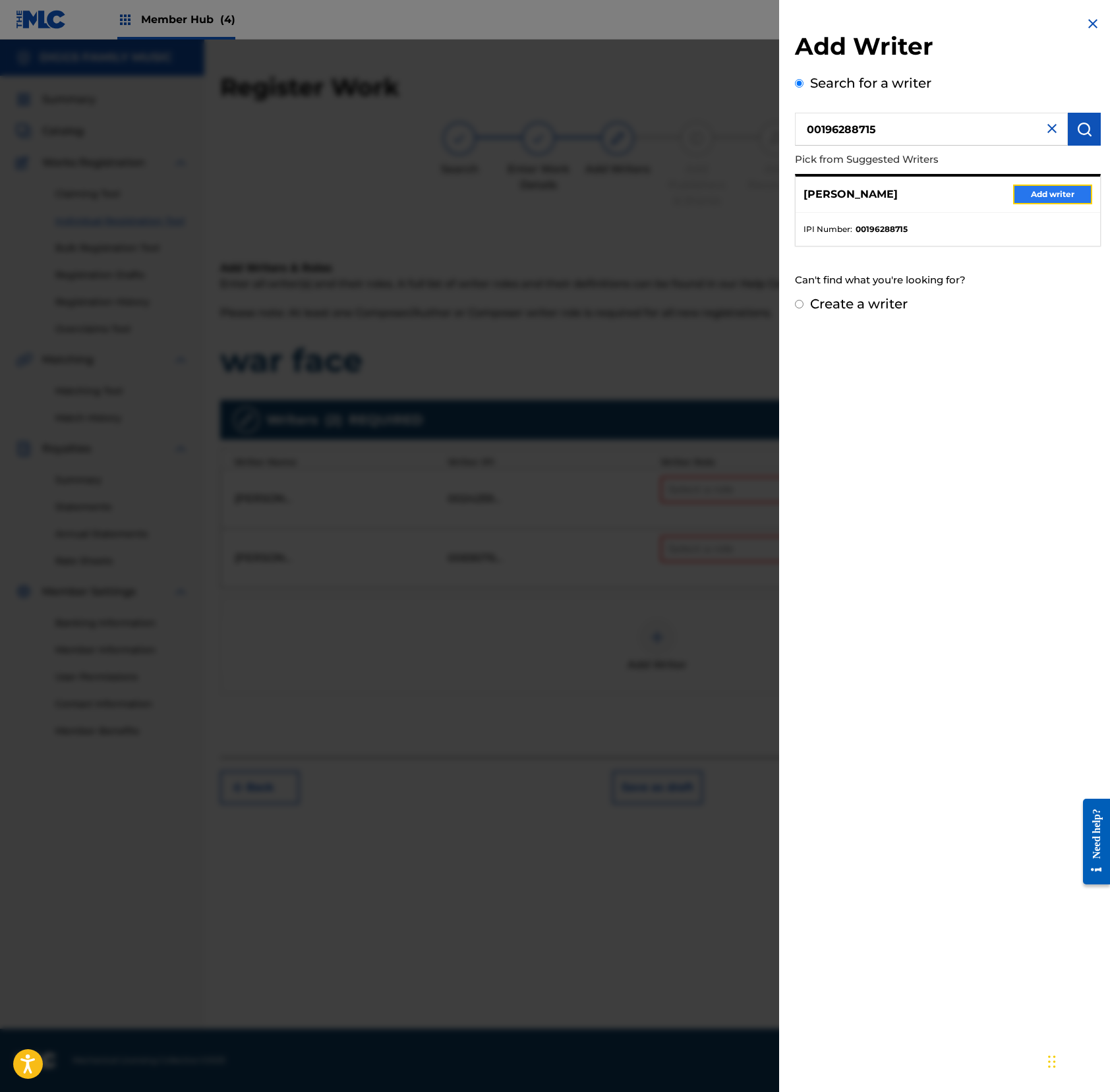
click at [1029, 191] on button "Add writer" at bounding box center [1052, 194] width 79 height 20
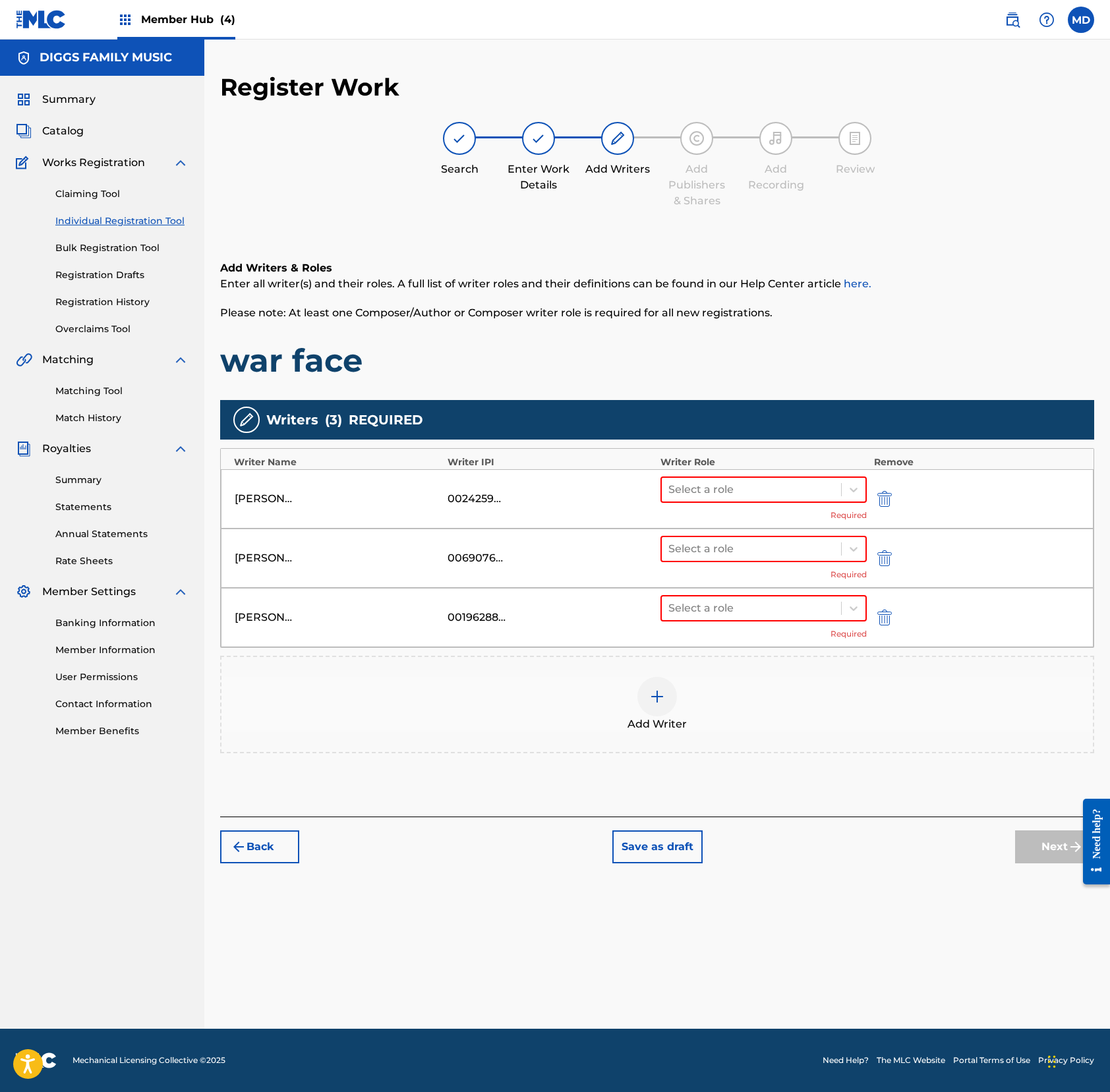
click at [660, 699] on img at bounding box center [657, 696] width 16 height 16
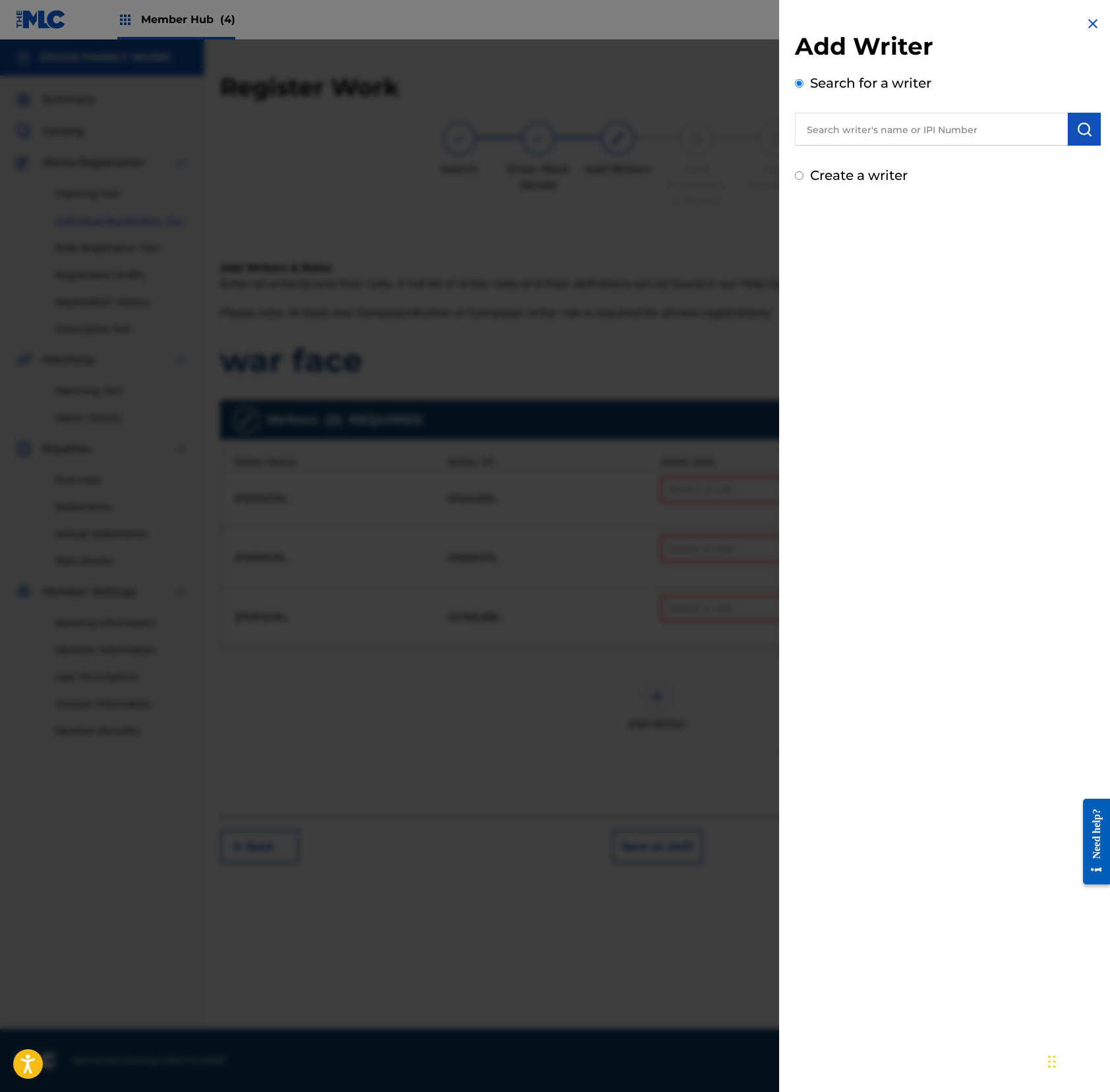
click at [989, 139] on input "text" at bounding box center [931, 129] width 273 height 33
paste input "00611369075"
type input "00611369075"
click at [1039, 132] on img "submit" at bounding box center [1084, 129] width 16 height 16
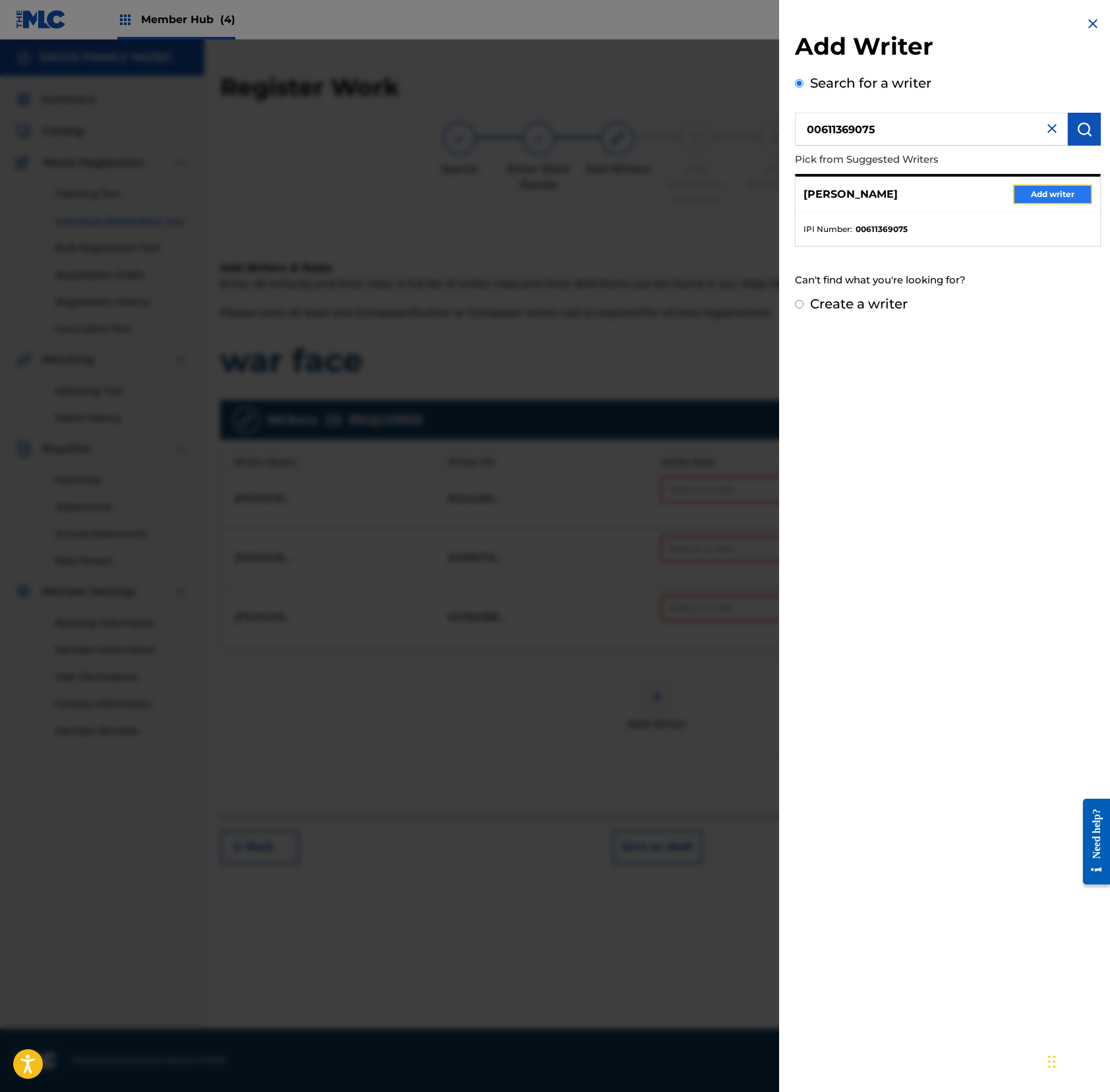
click at [1037, 193] on button "Add writer" at bounding box center [1052, 194] width 79 height 20
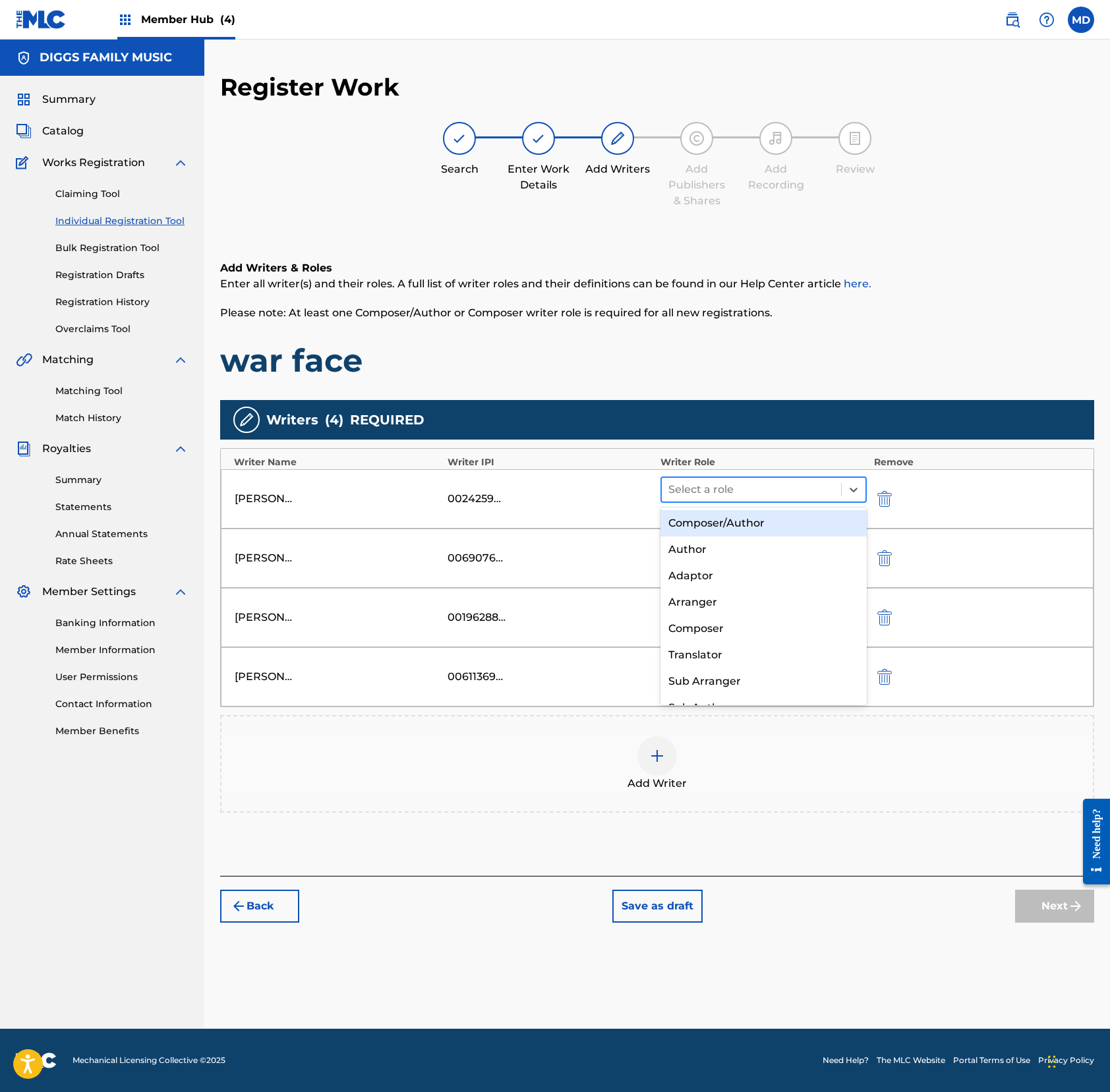
click at [726, 485] on div at bounding box center [751, 489] width 166 height 18
click at [722, 531] on div "Composer/Author" at bounding box center [763, 523] width 206 height 26
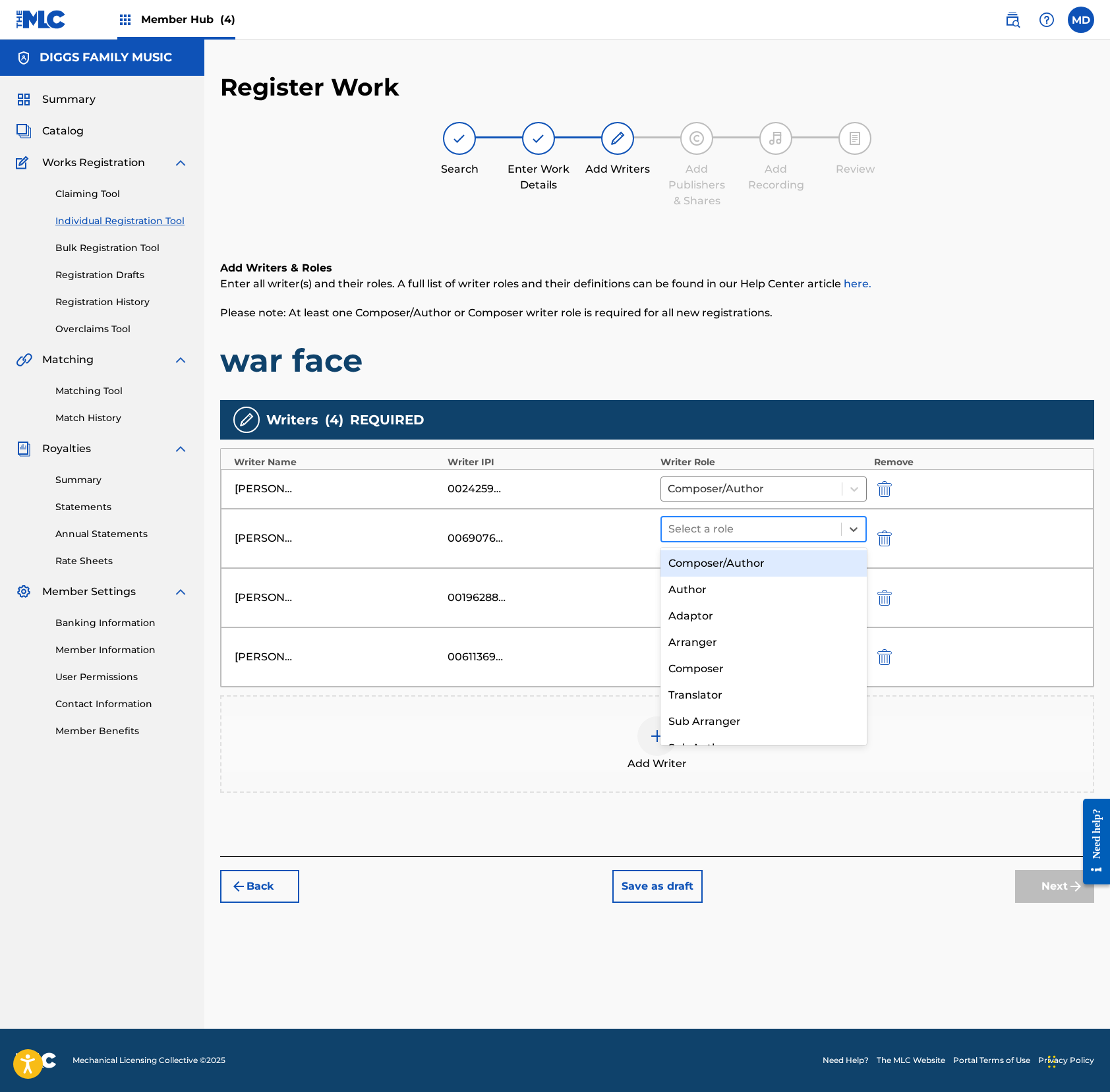
click at [723, 524] on div at bounding box center [751, 529] width 166 height 18
click at [715, 565] on div "Composer/Author" at bounding box center [763, 564] width 206 height 26
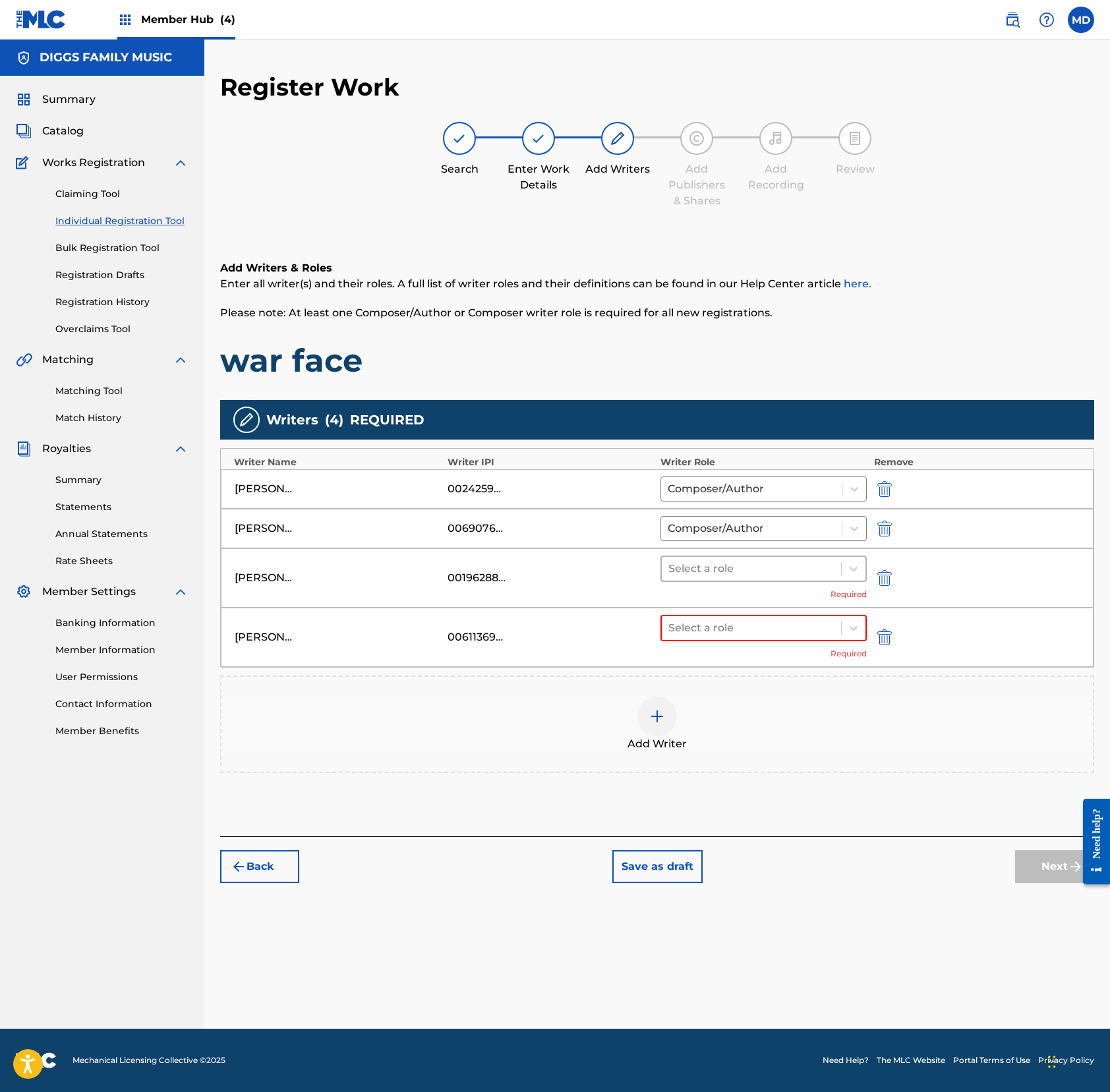
click at [704, 573] on div at bounding box center [751, 568] width 166 height 18
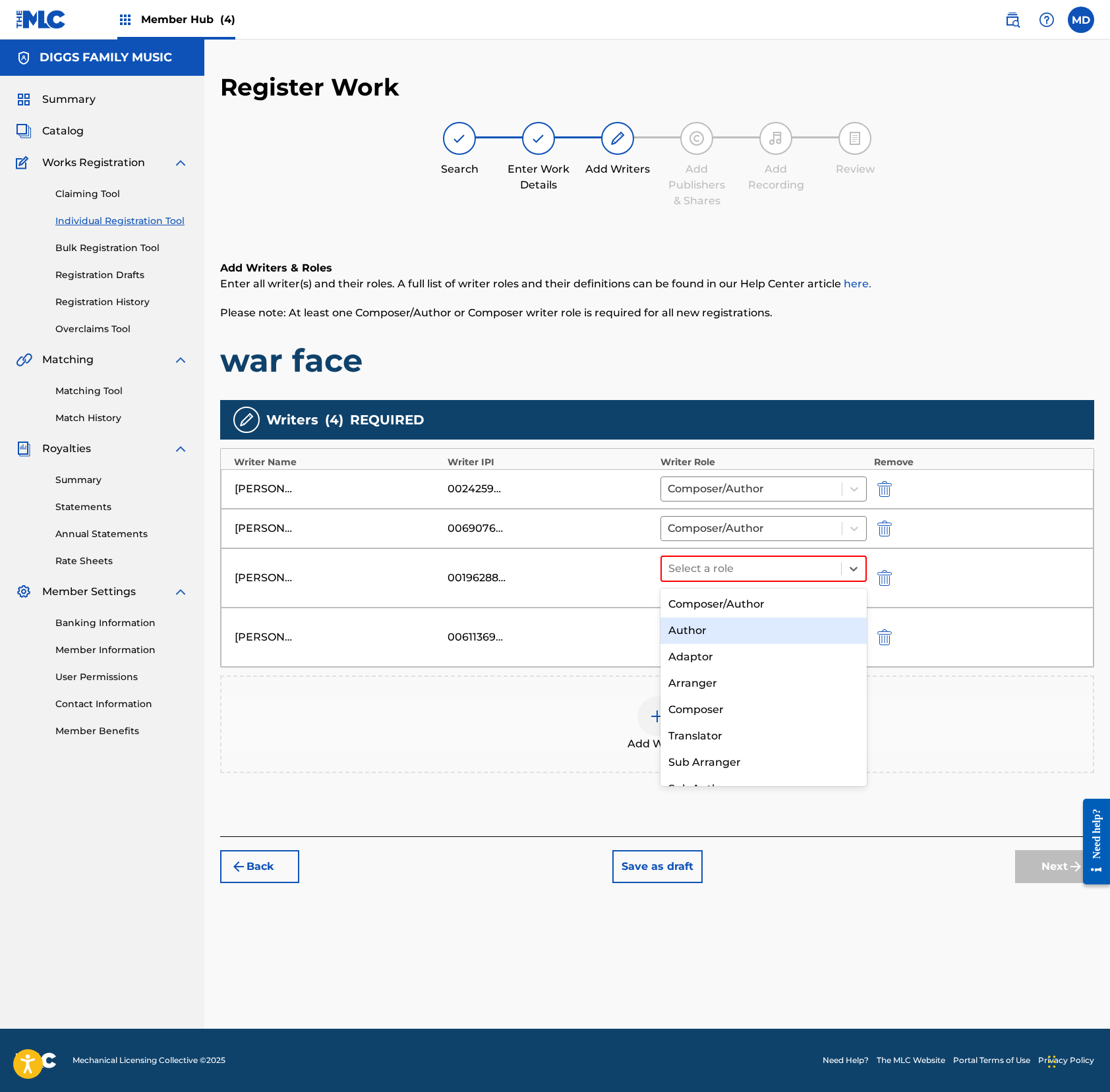
click at [697, 632] on div "Author" at bounding box center [763, 631] width 206 height 26
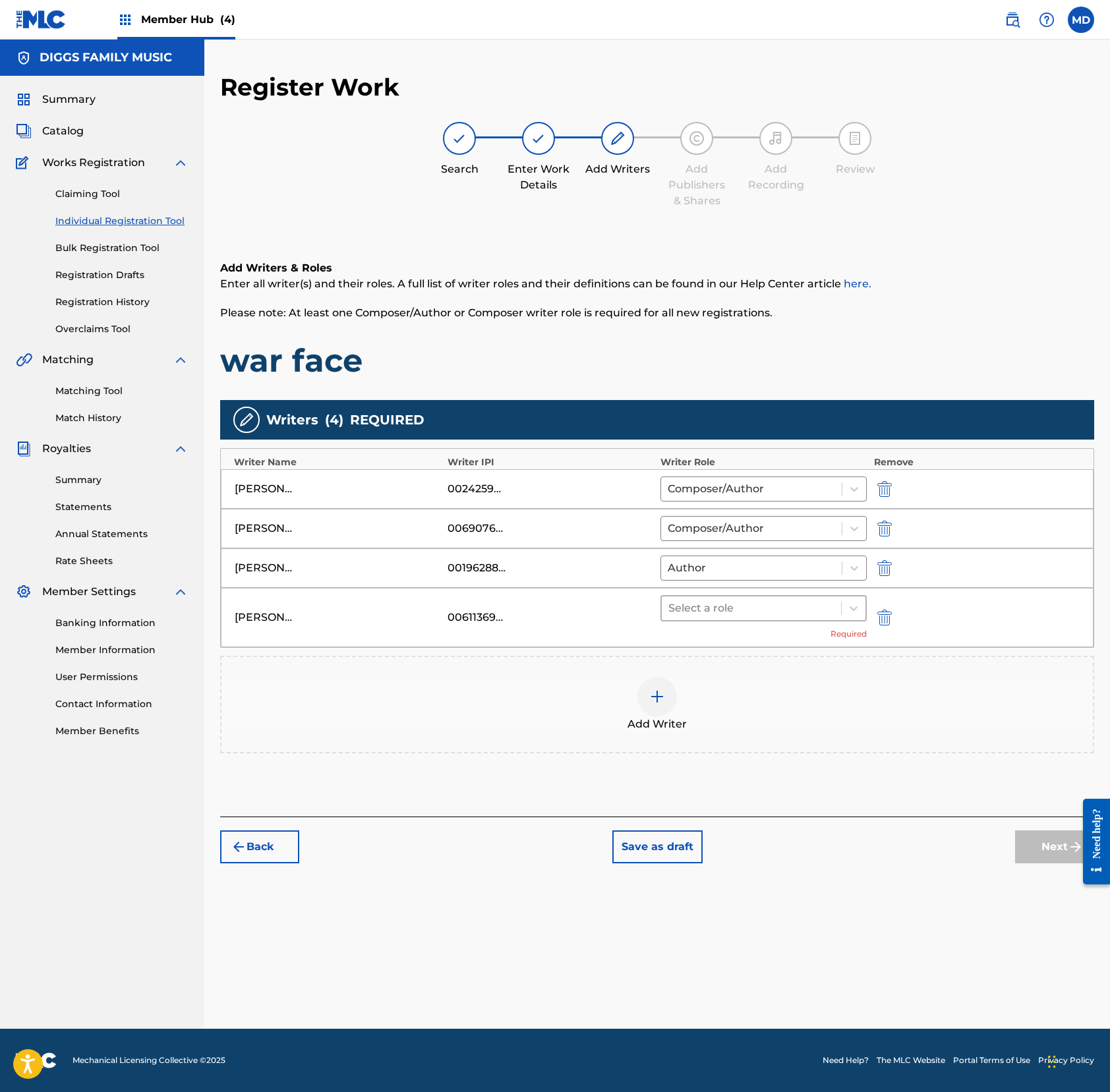
click at [713, 605] on div at bounding box center [751, 607] width 166 height 18
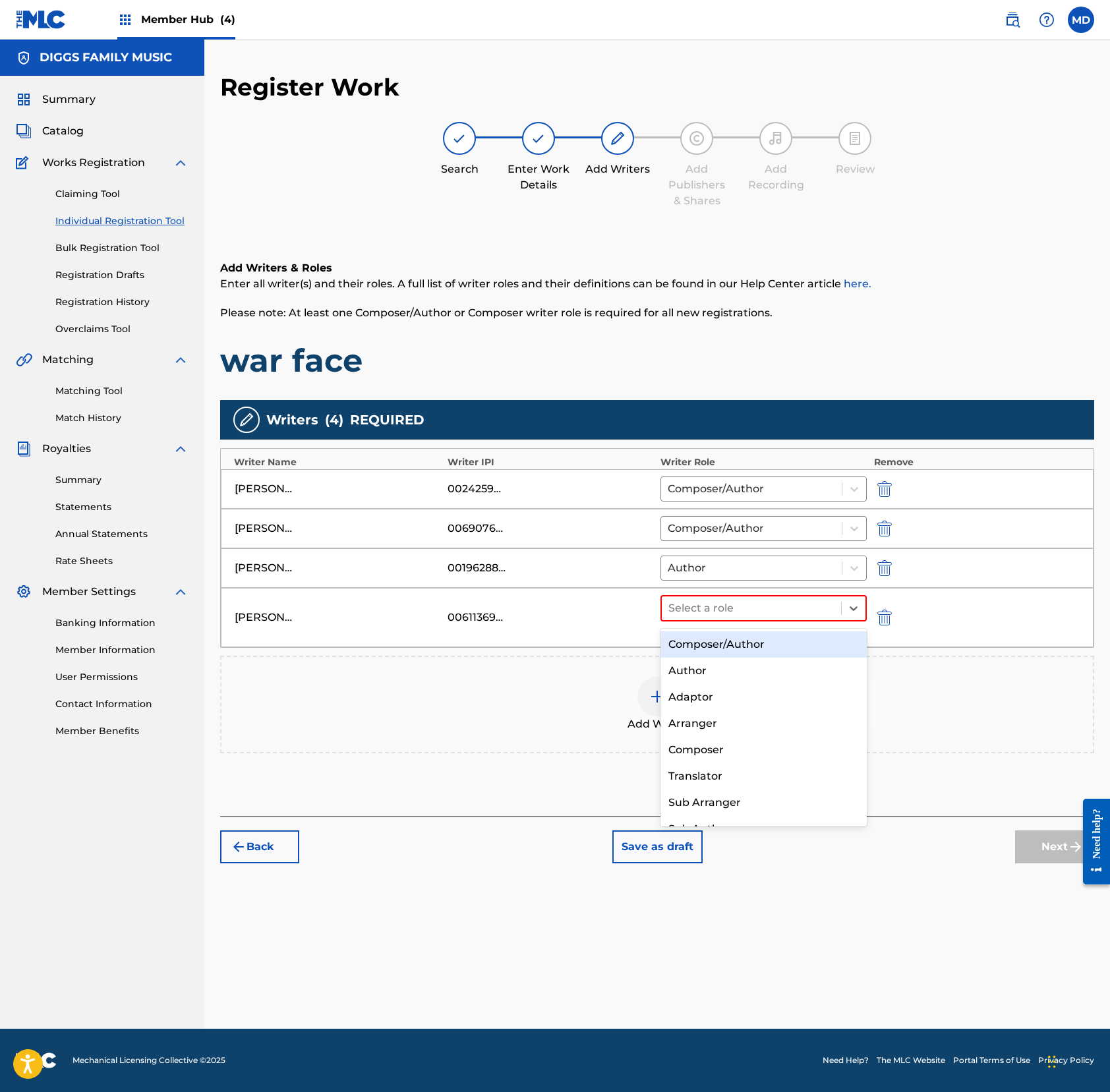
click at [717, 648] on div "Composer/Author" at bounding box center [763, 645] width 206 height 26
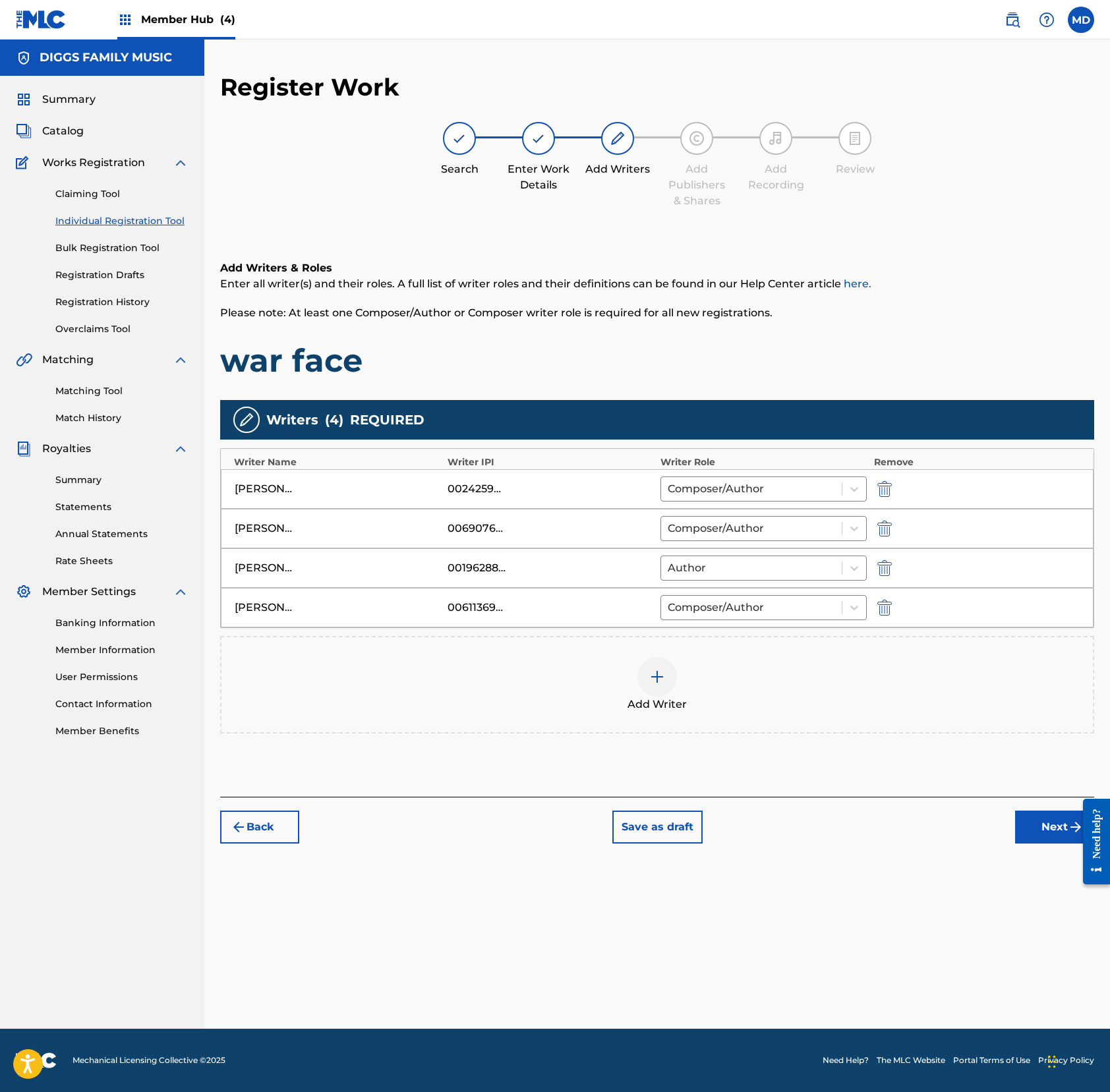
click at [647, 687] on div at bounding box center [656, 676] width 39 height 39
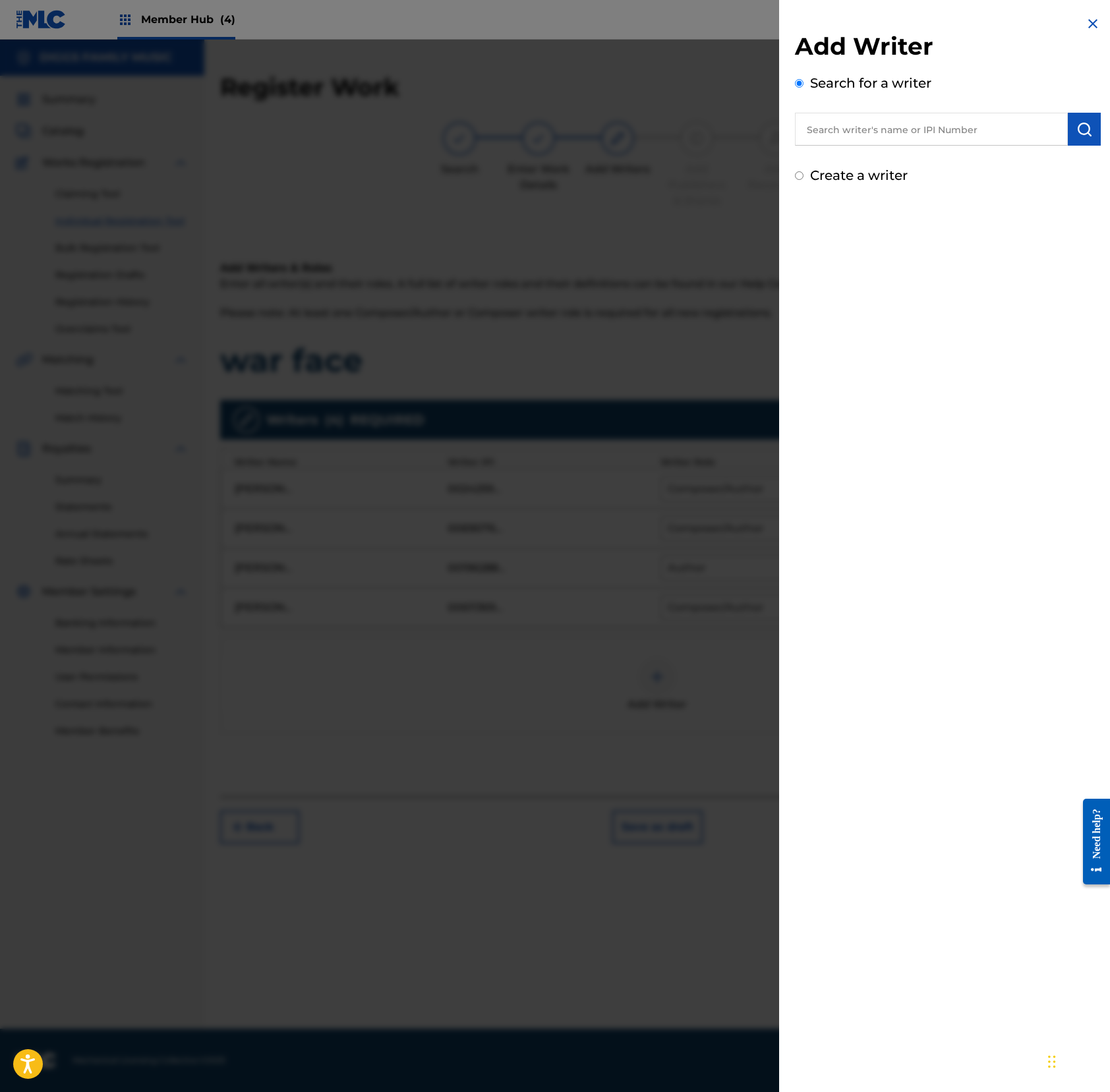
click at [942, 139] on input "text" at bounding box center [931, 129] width 273 height 33
paste input "00196083152"
type input "00196083152"
click at [1039, 131] on button "submit" at bounding box center [1084, 129] width 33 height 33
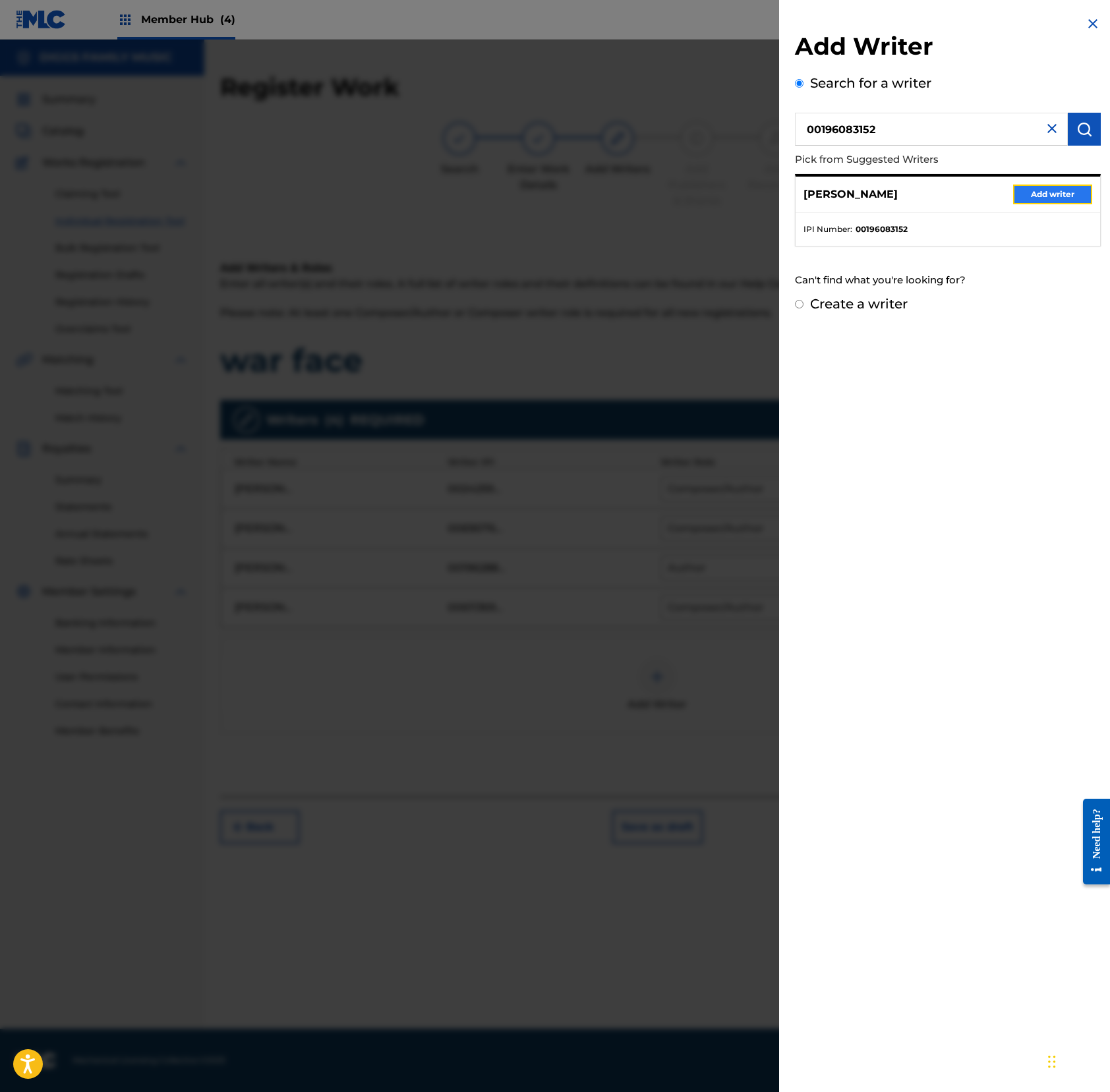
click at [1032, 198] on button "Add writer" at bounding box center [1052, 194] width 79 height 20
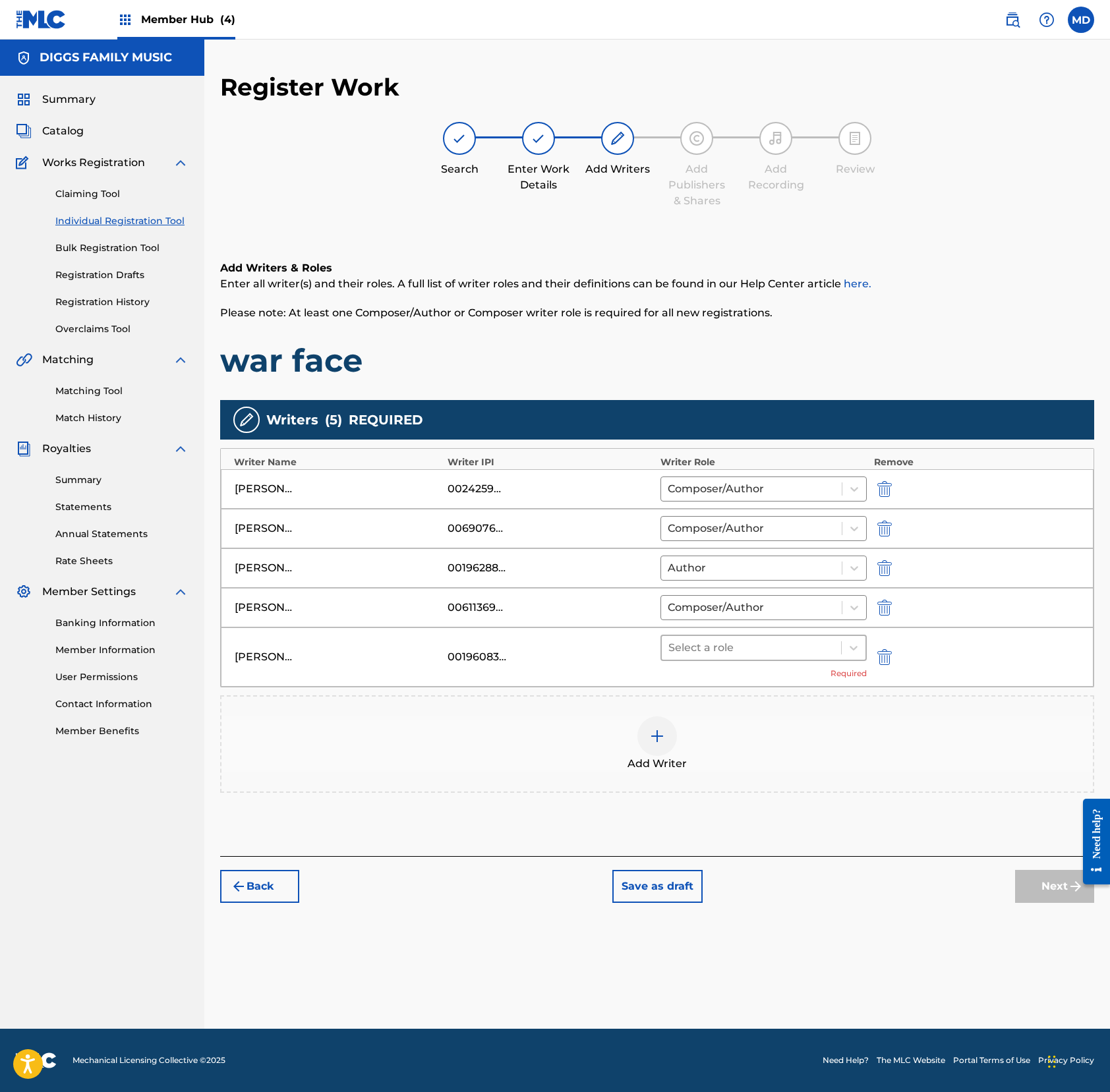
click at [728, 648] on div at bounding box center [751, 648] width 166 height 18
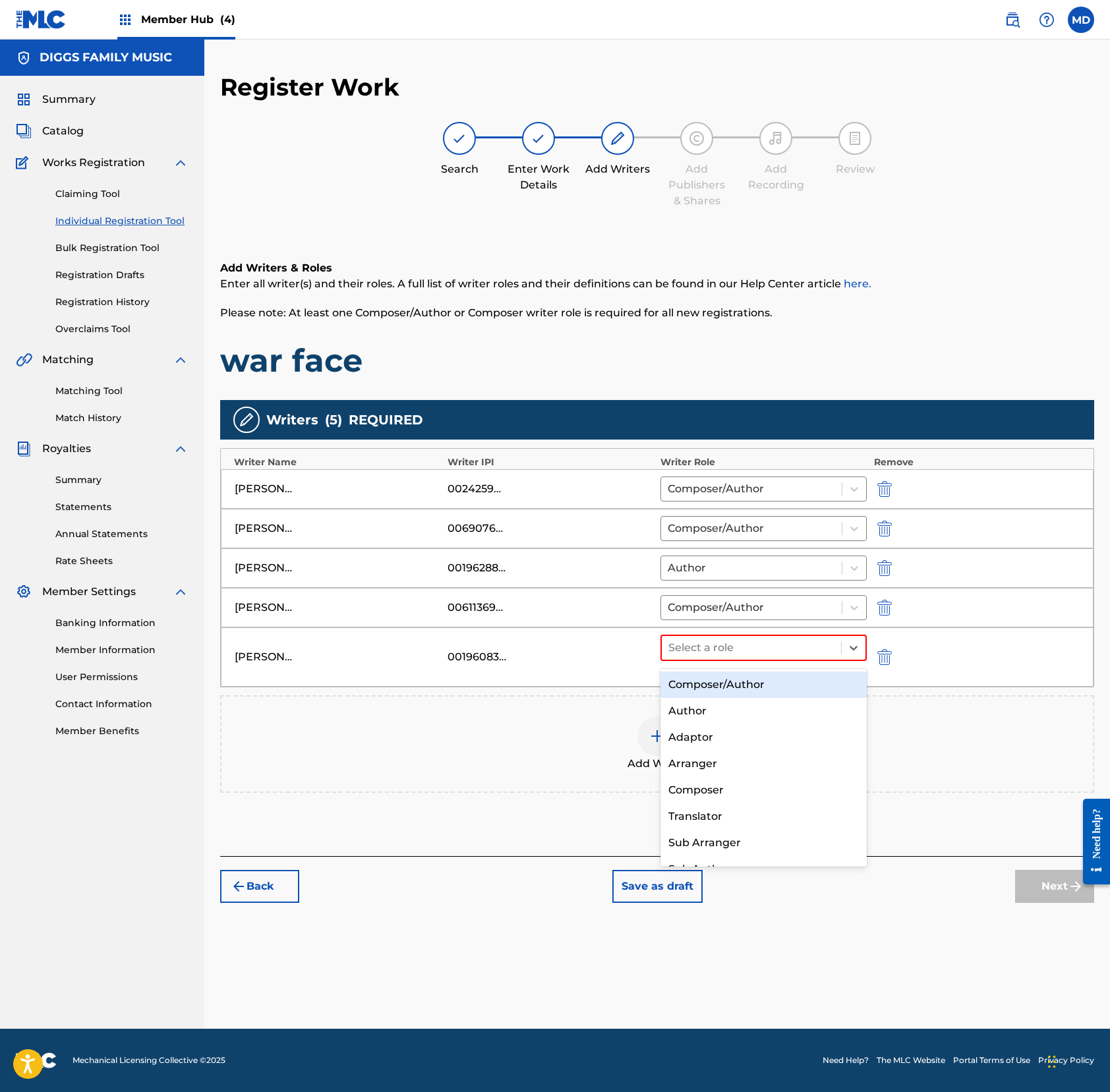
click at [715, 686] on div "Composer/Author" at bounding box center [763, 685] width 206 height 26
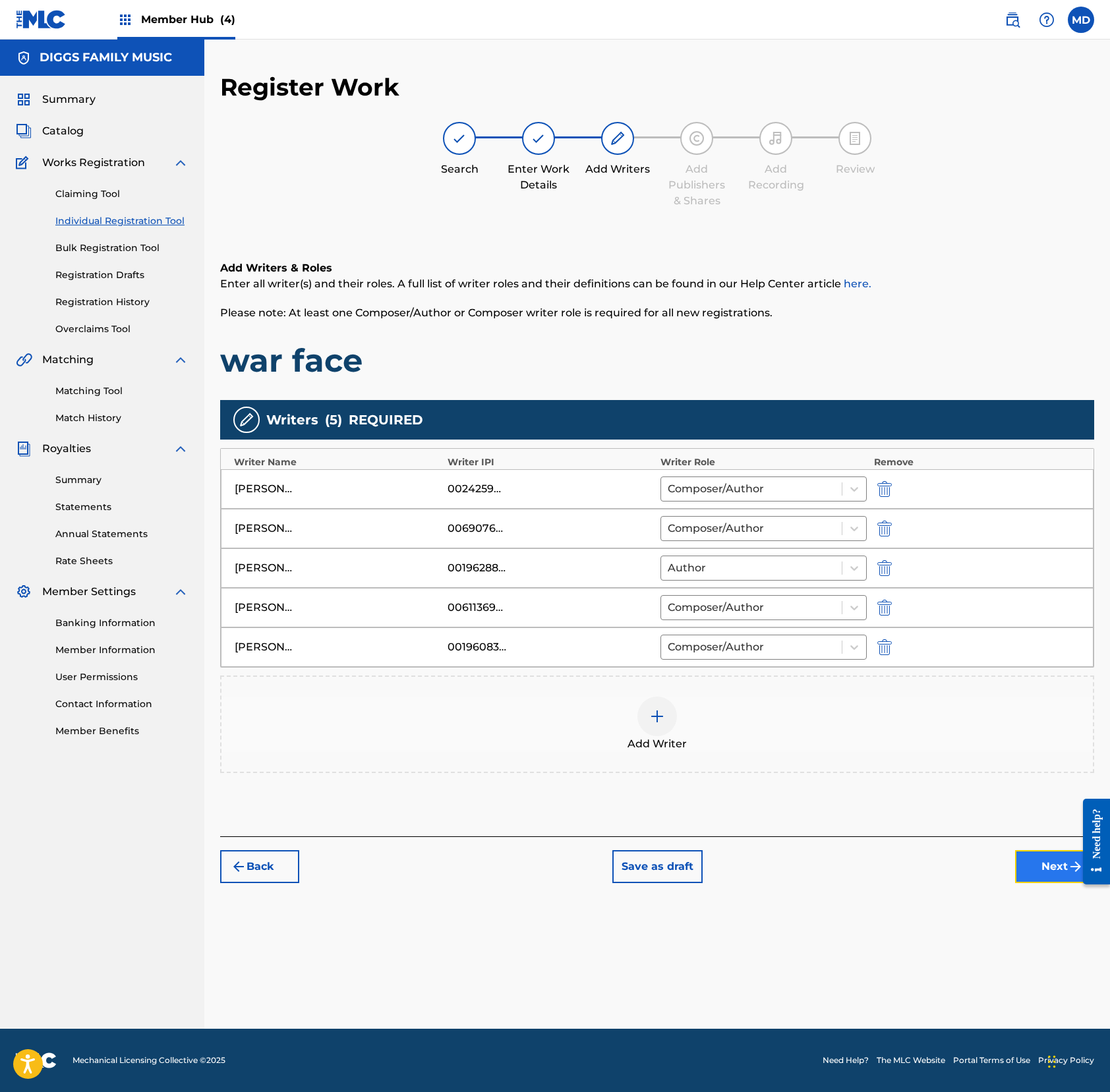
click at [1033, 869] on button "Next" at bounding box center [1054, 867] width 79 height 33
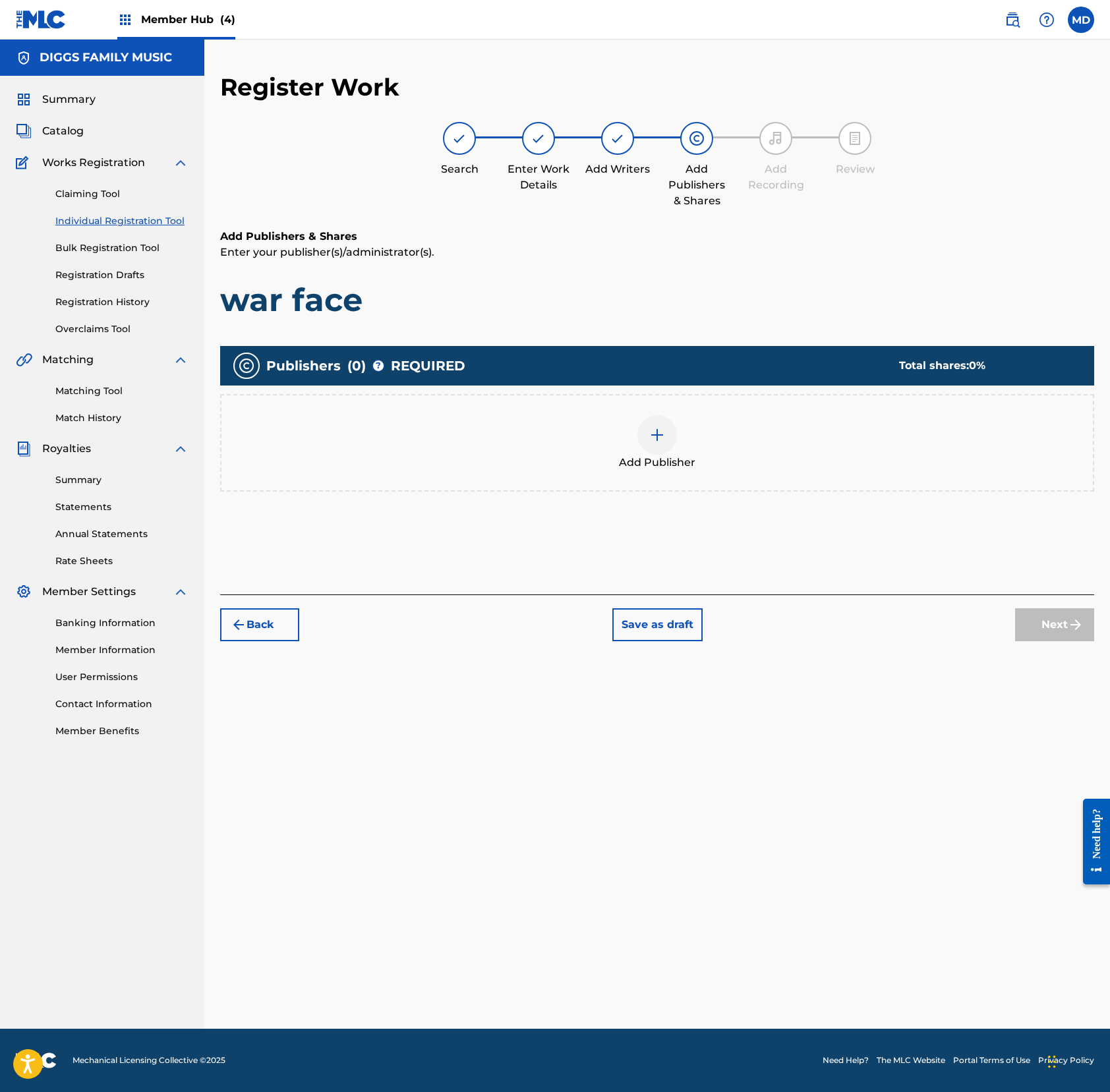
click at [655, 439] on img at bounding box center [657, 435] width 16 height 16
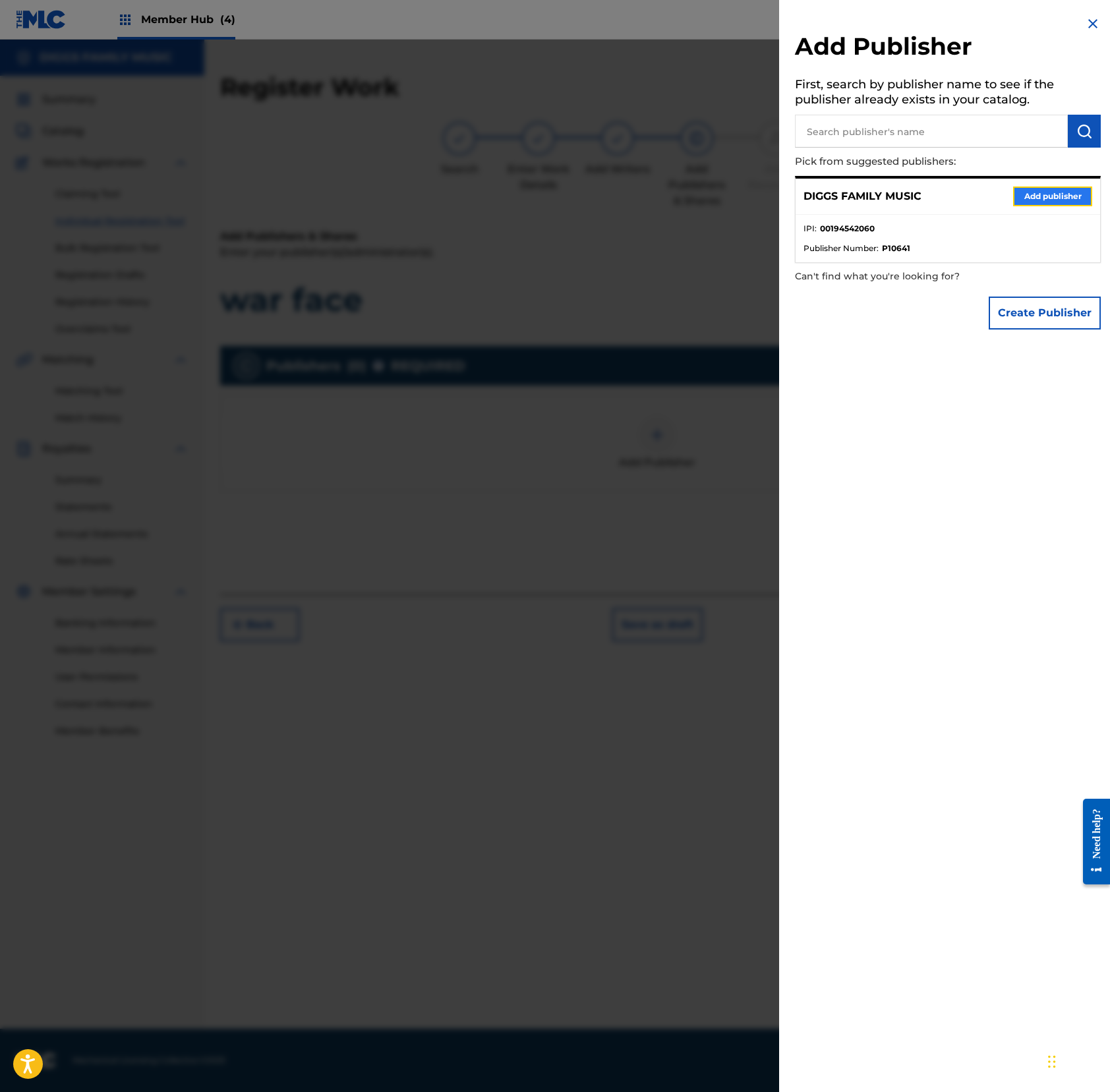
click at [1039, 191] on button "Add publisher" at bounding box center [1052, 196] width 79 height 20
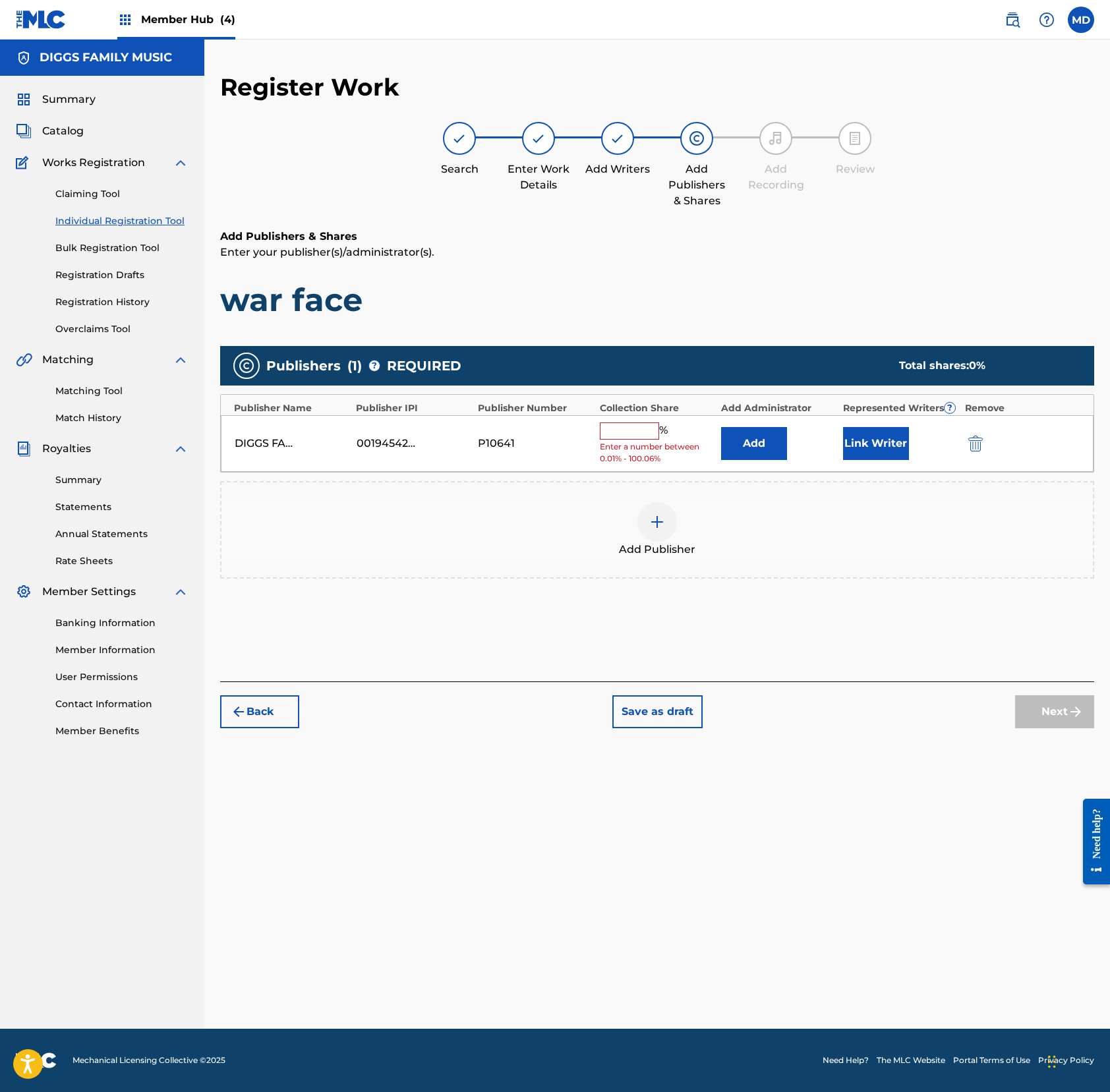
click at [634, 432] on input "text" at bounding box center [629, 431] width 59 height 17
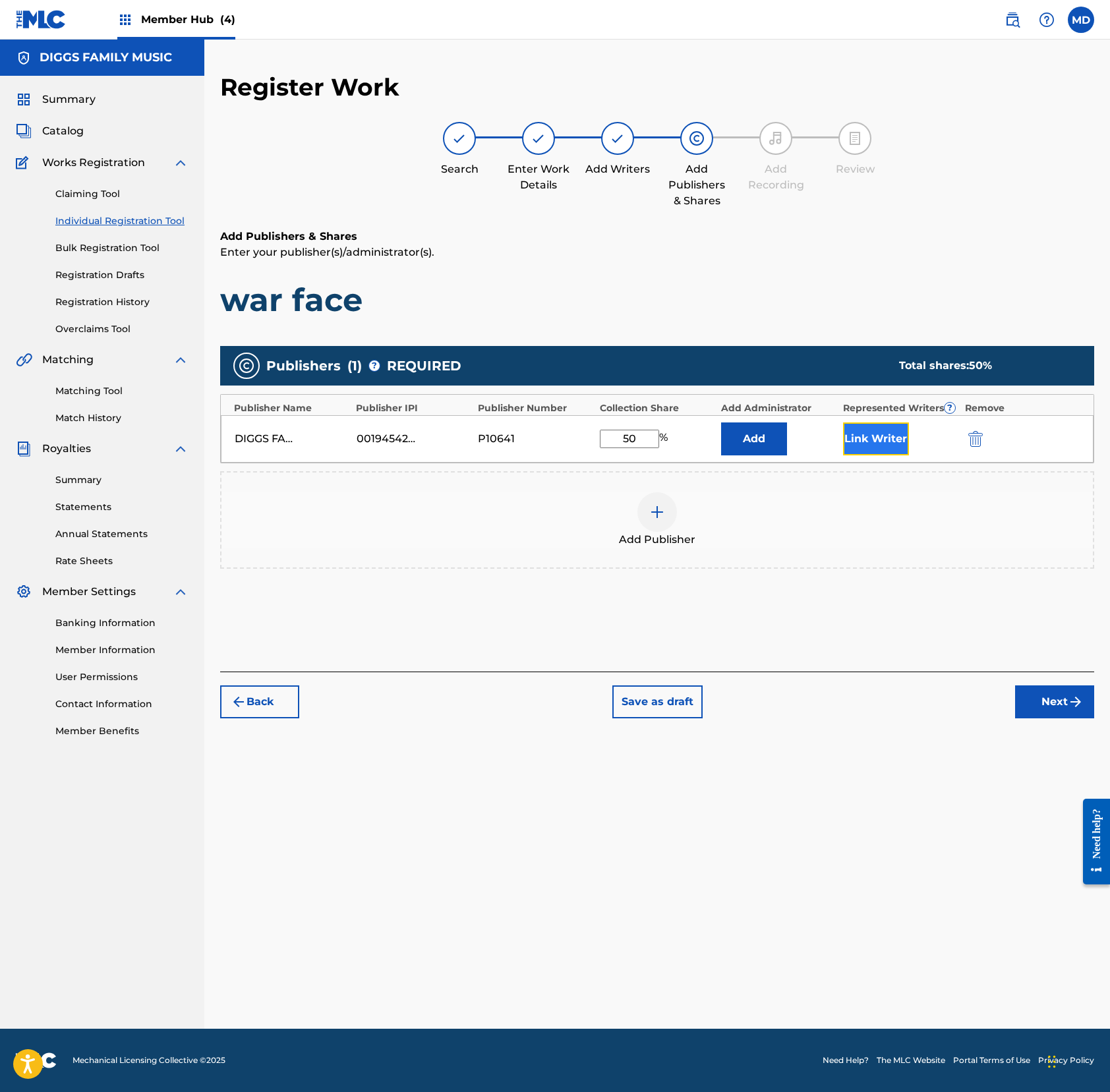
click at [867, 436] on button "Link Writer" at bounding box center [876, 439] width 66 height 33
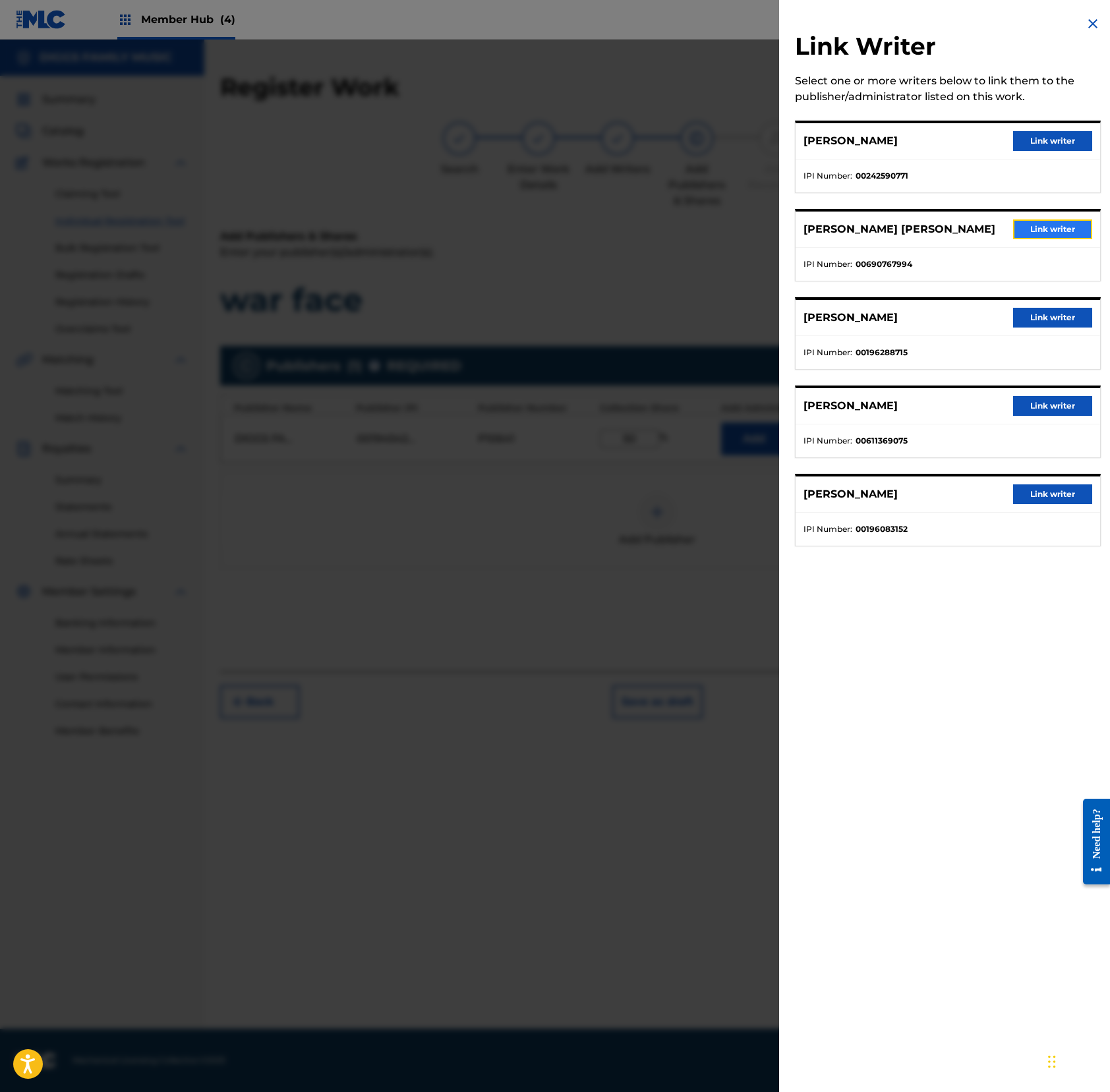
click at [1032, 232] on button "Link writer" at bounding box center [1052, 229] width 79 height 20
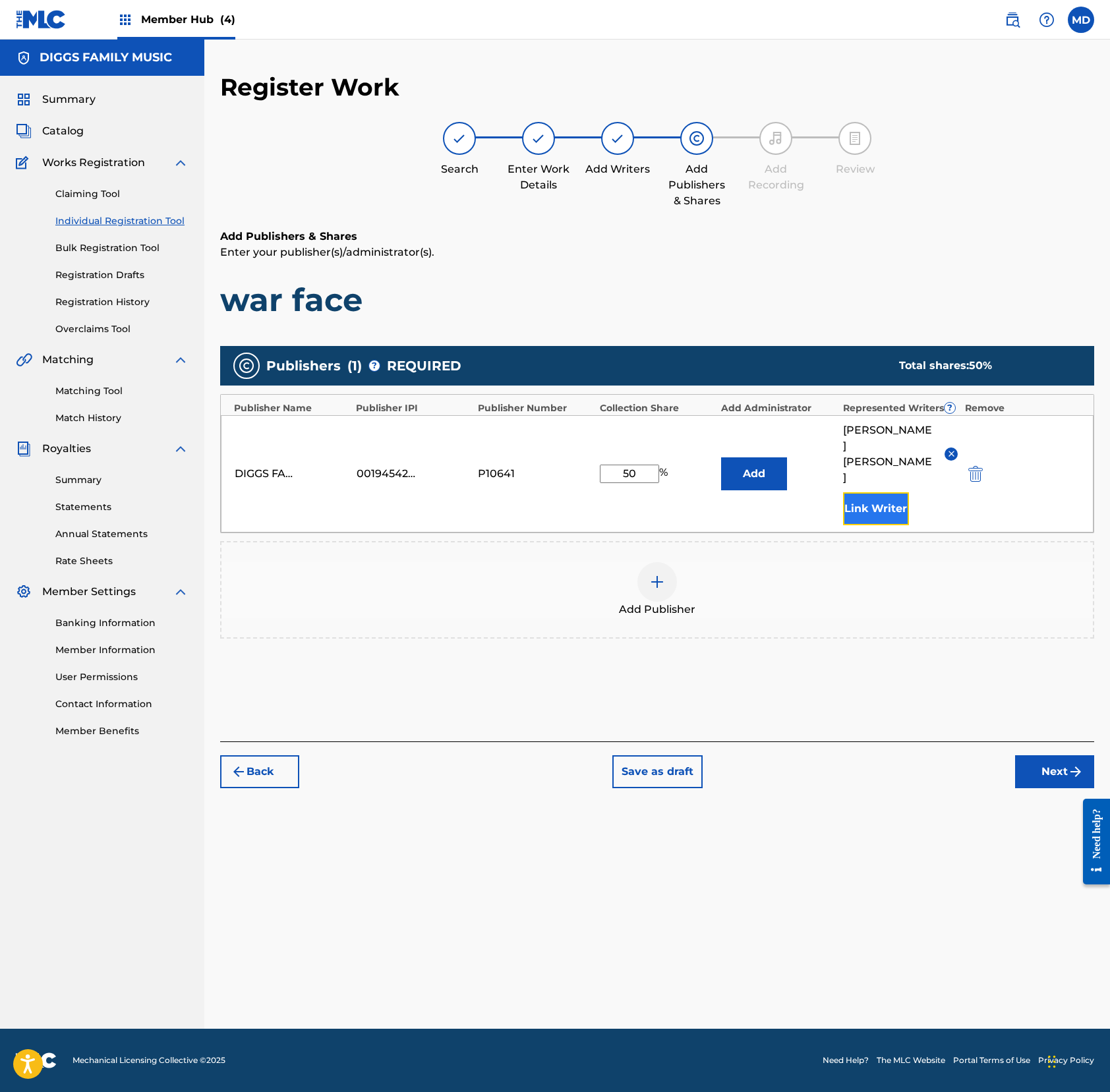
click at [872, 492] on button "Link Writer" at bounding box center [876, 509] width 66 height 33
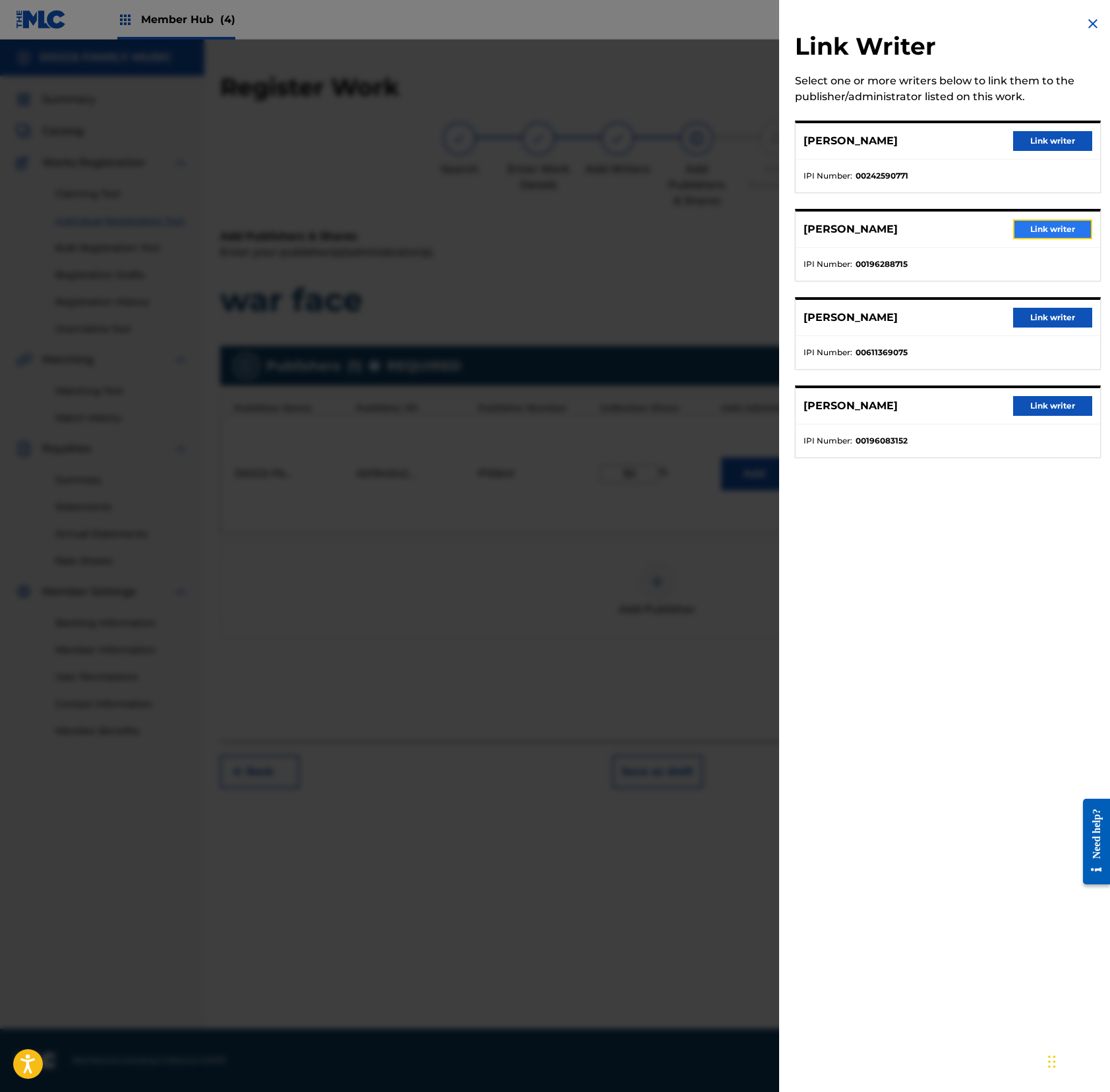
click at [1034, 231] on button "Link writer" at bounding box center [1052, 229] width 79 height 20
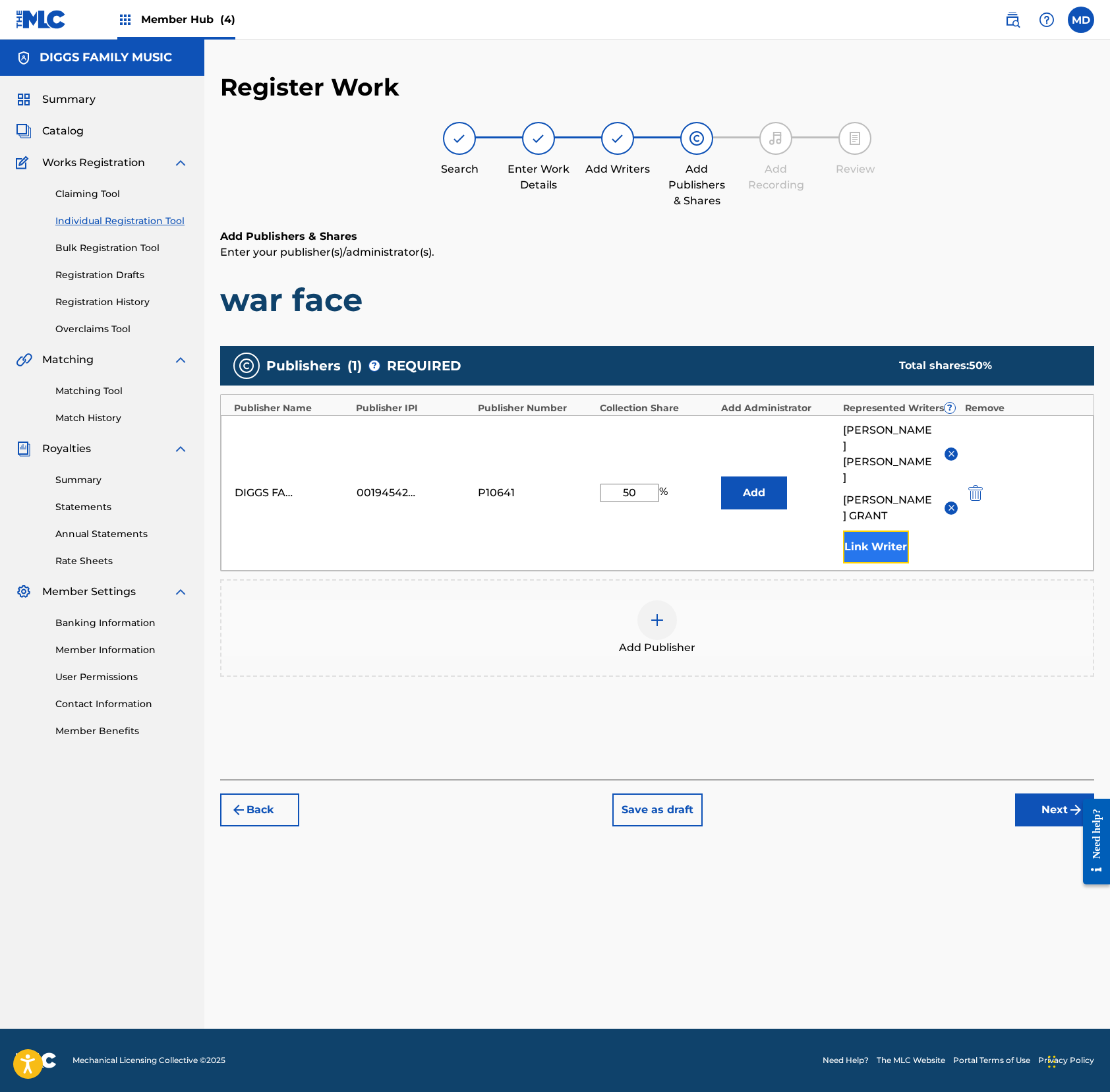
click at [865, 531] on button "Link Writer" at bounding box center [876, 547] width 66 height 33
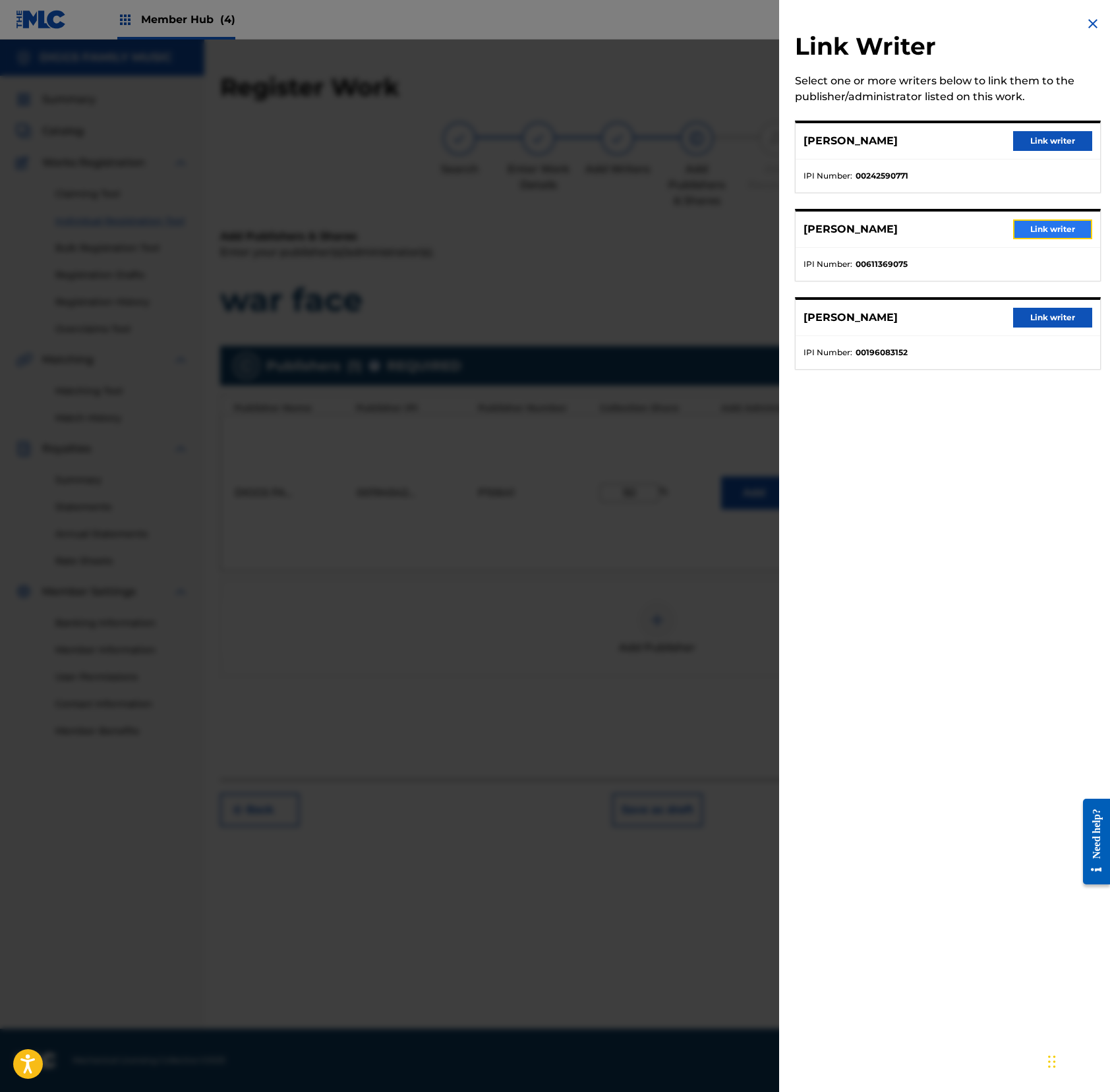
click at [1036, 234] on button "Link writer" at bounding box center [1052, 229] width 79 height 20
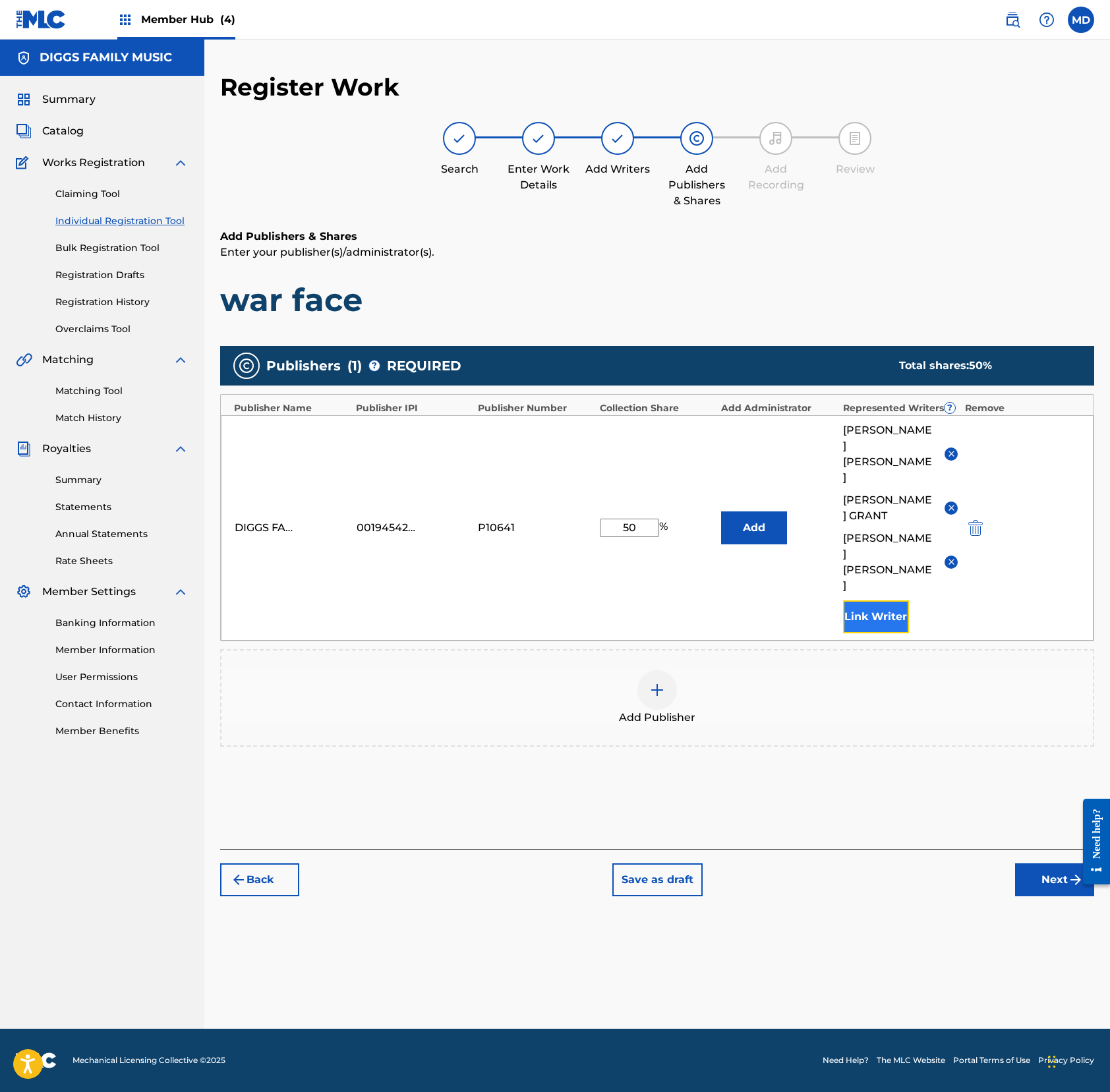
click at [870, 600] on button "Link Writer" at bounding box center [876, 617] width 66 height 33
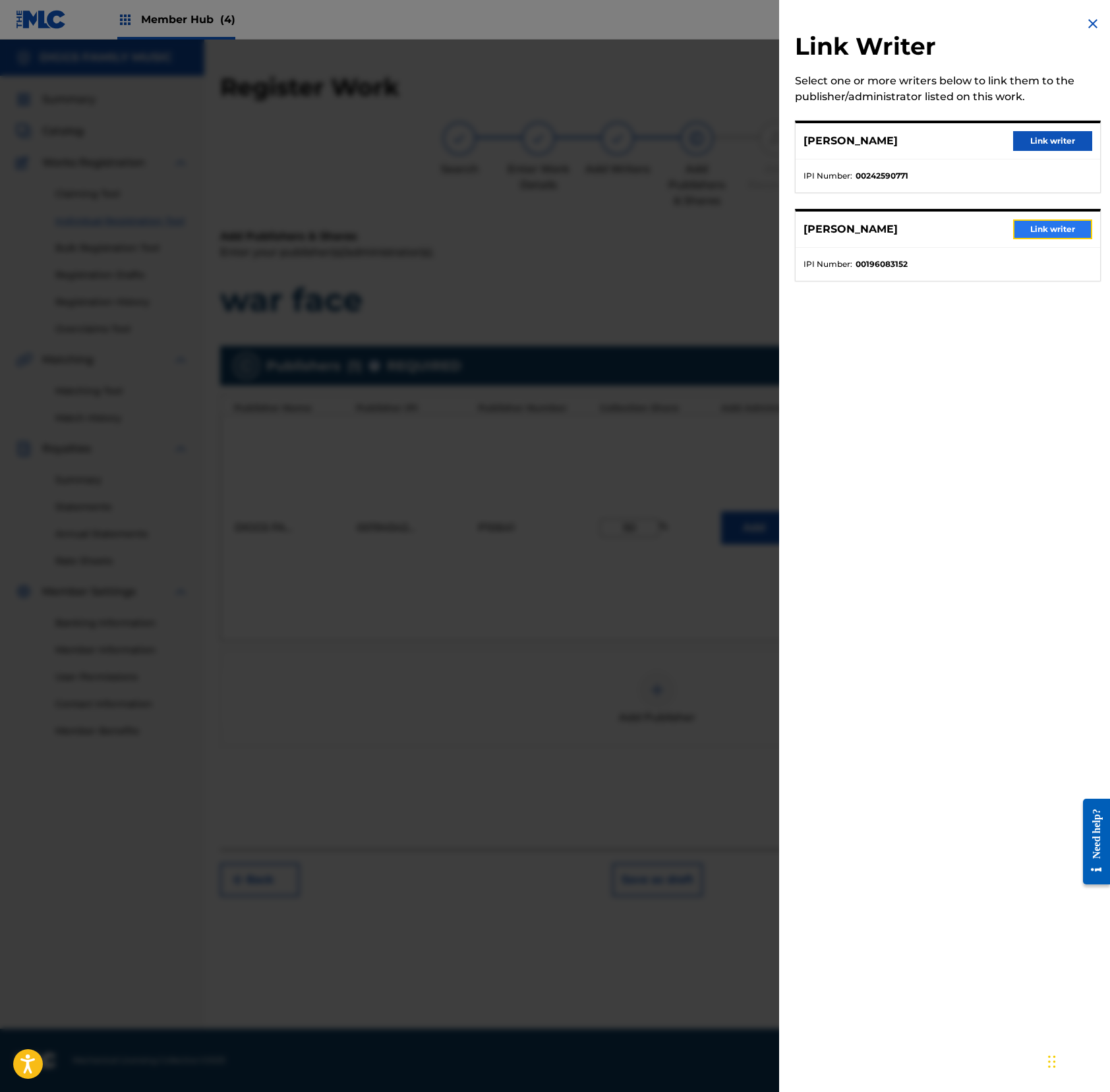
click at [1039, 234] on button "Link writer" at bounding box center [1052, 229] width 79 height 20
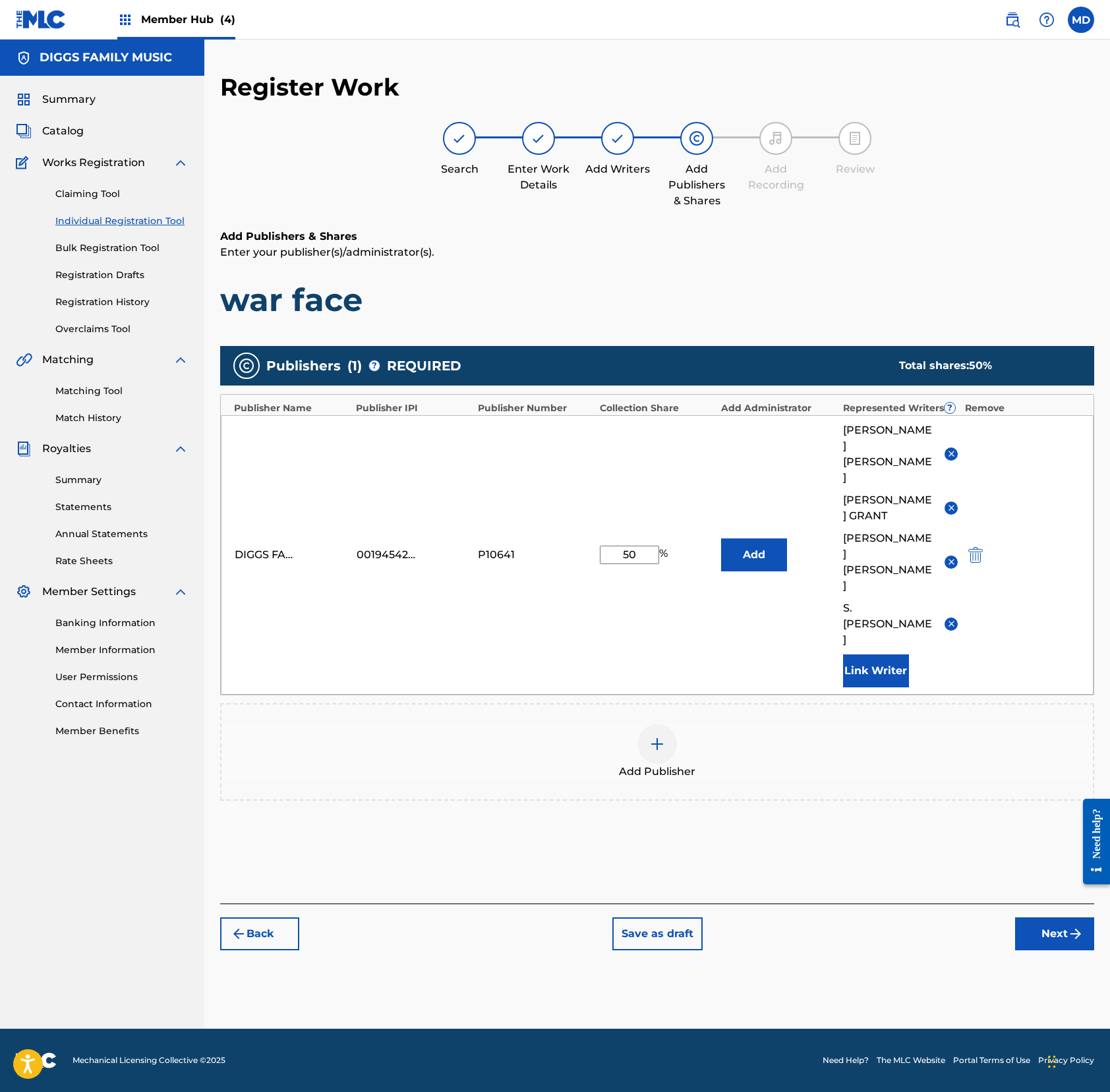
click at [854, 858] on div "Register Work Search Enter Work Details Add Writers Add Publishers & Shares Add…" at bounding box center [656, 550] width 905 height 956
click at [618, 546] on input "50" at bounding box center [629, 554] width 59 height 18
type input "100"
click at [860, 655] on button "Link Writer" at bounding box center [876, 671] width 66 height 33
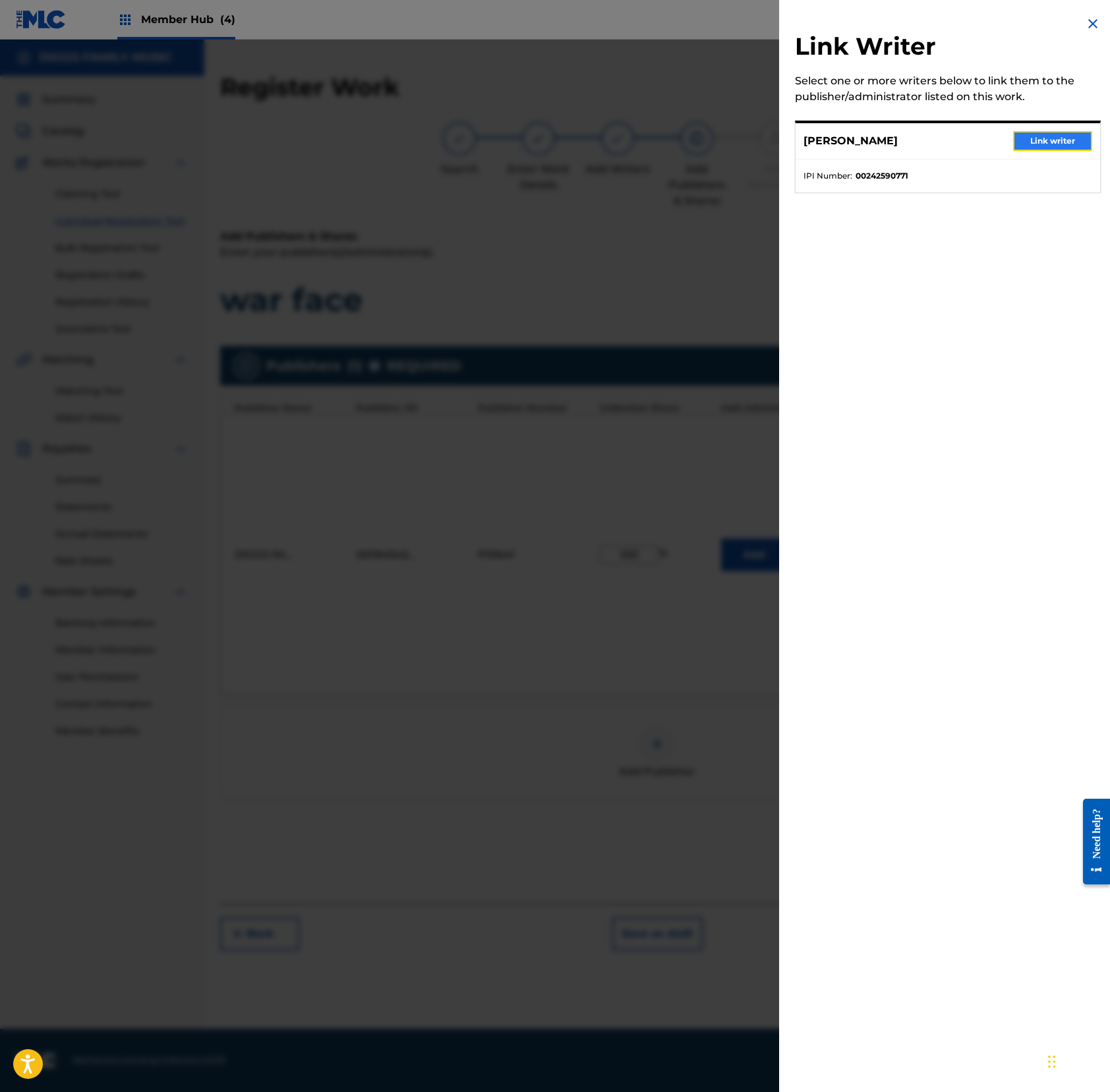
click at [1039, 144] on button "Link writer" at bounding box center [1052, 141] width 79 height 20
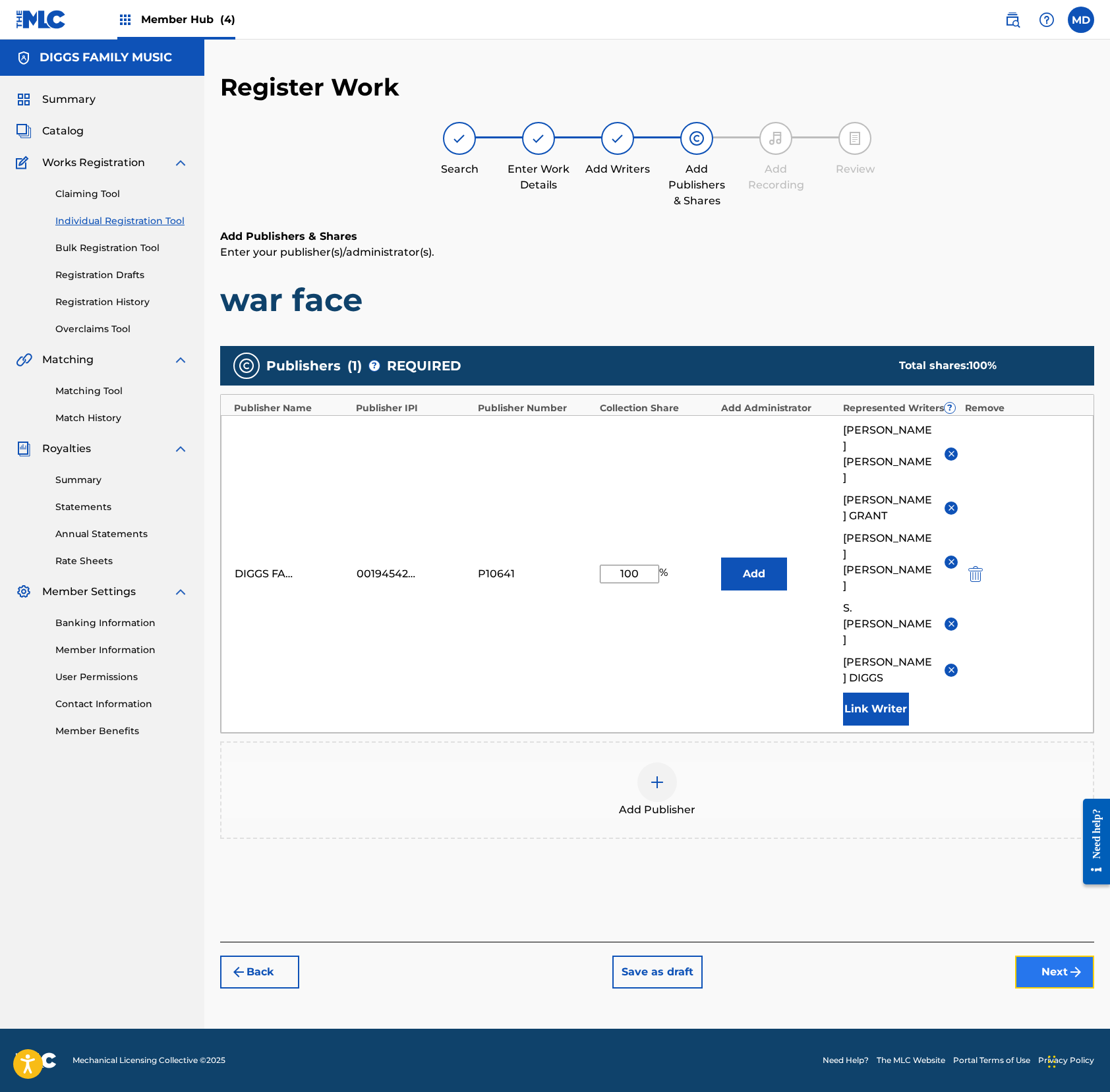
click at [1037, 956] on button "Next" at bounding box center [1054, 973] width 79 height 33
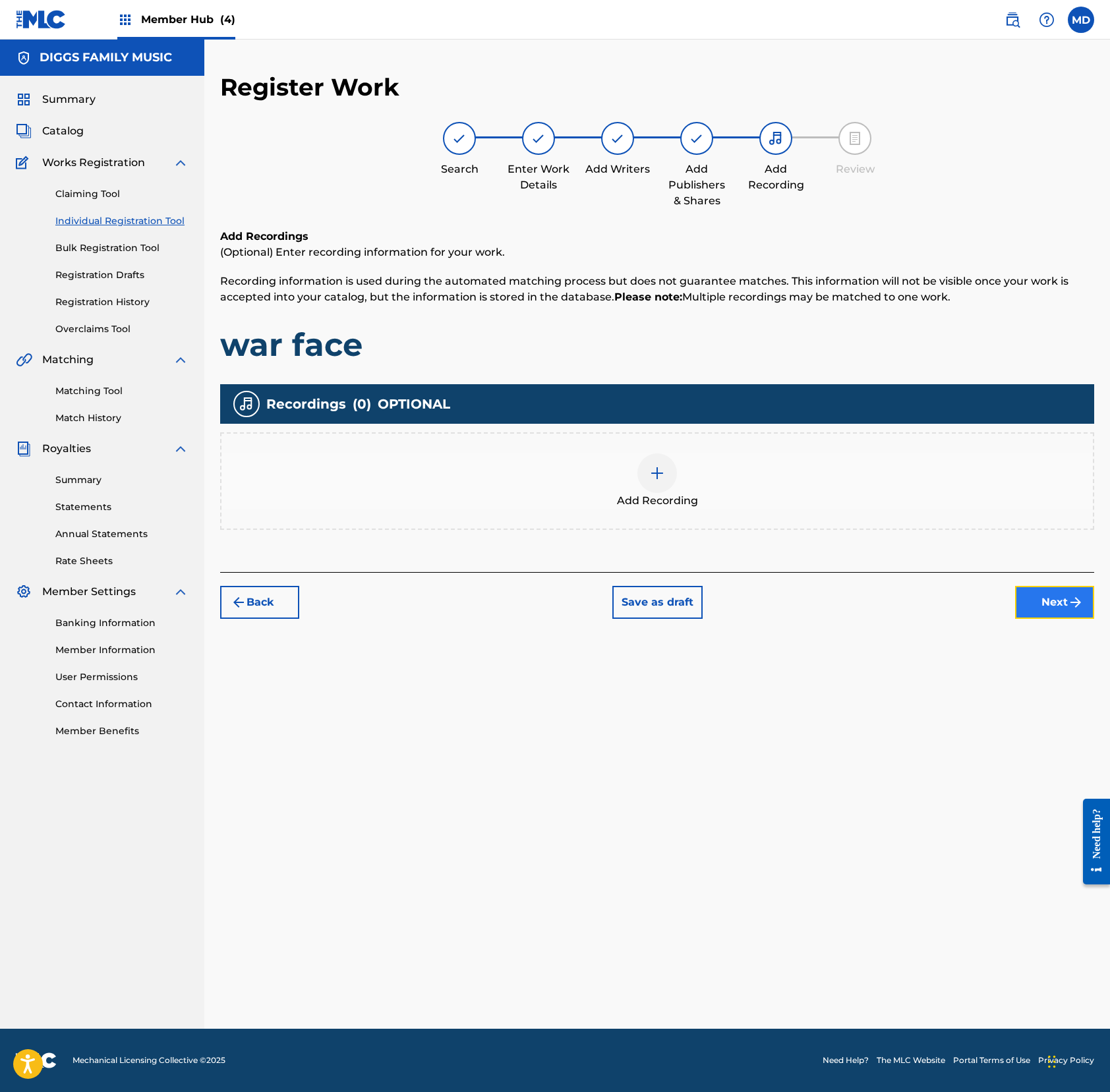
click at [1039, 605] on button "Next" at bounding box center [1054, 602] width 79 height 33
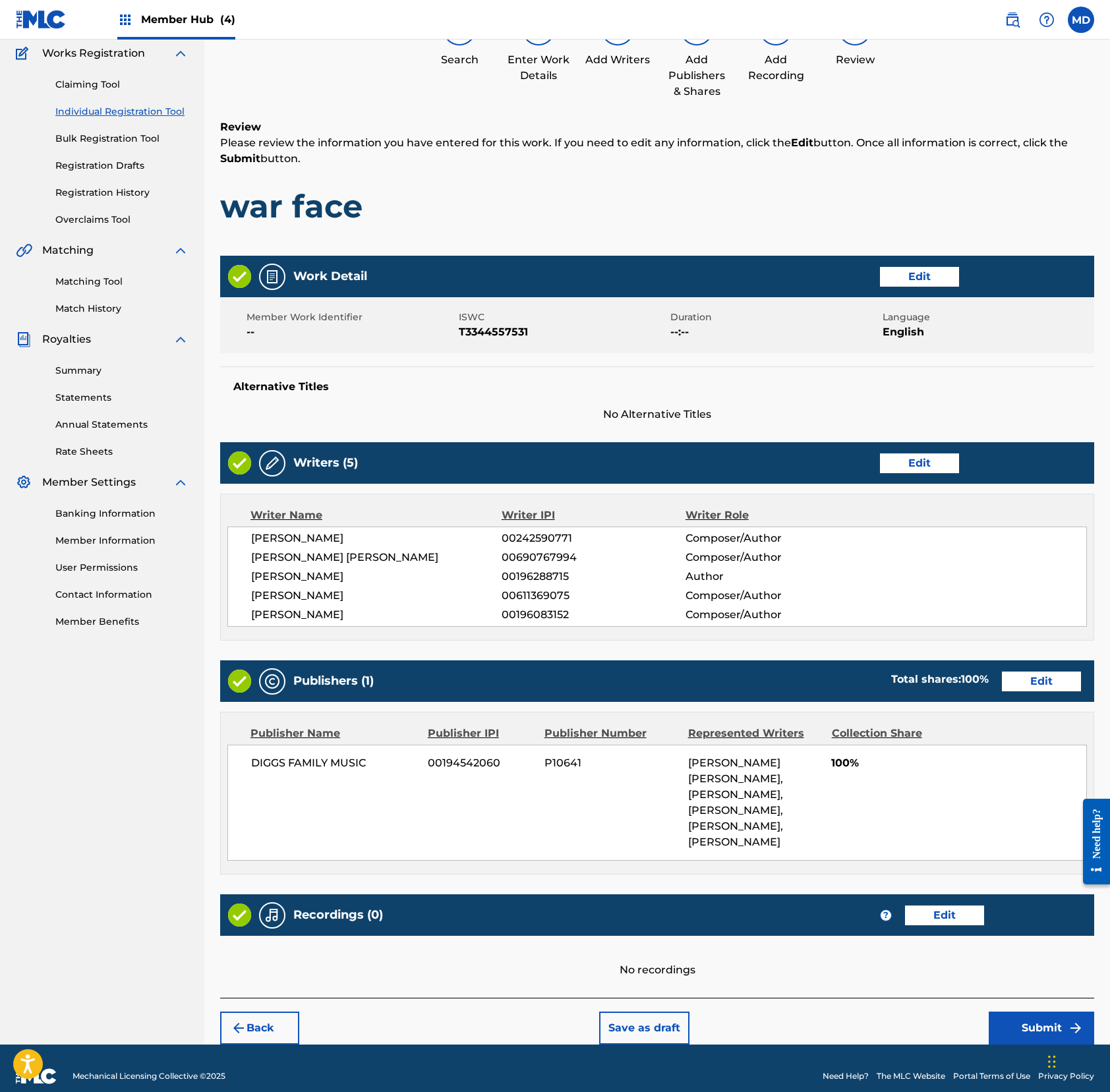
scroll to position [112, 0]
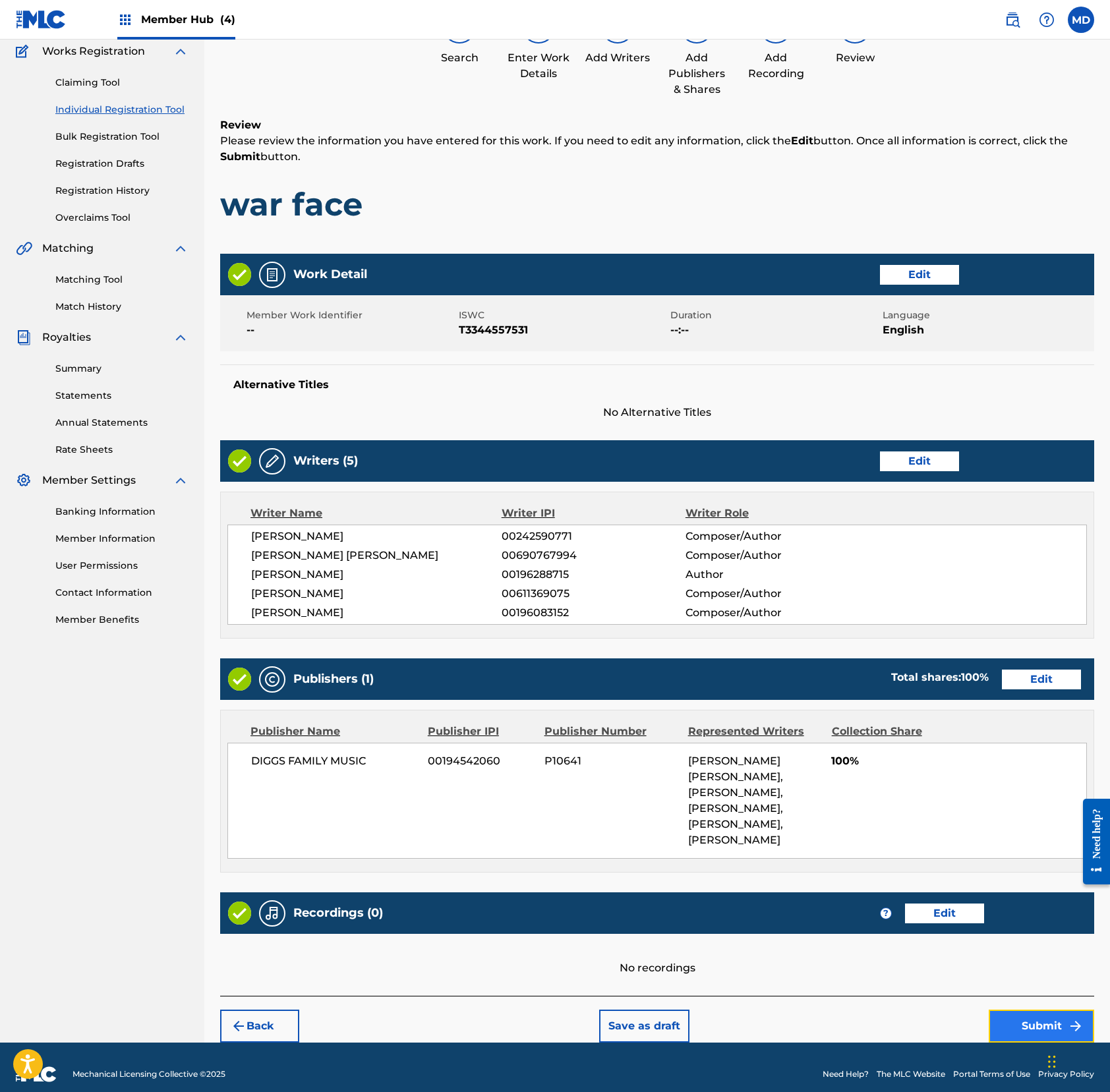
click at [1013, 1010] on button "Submit" at bounding box center [1040, 1027] width 105 height 33
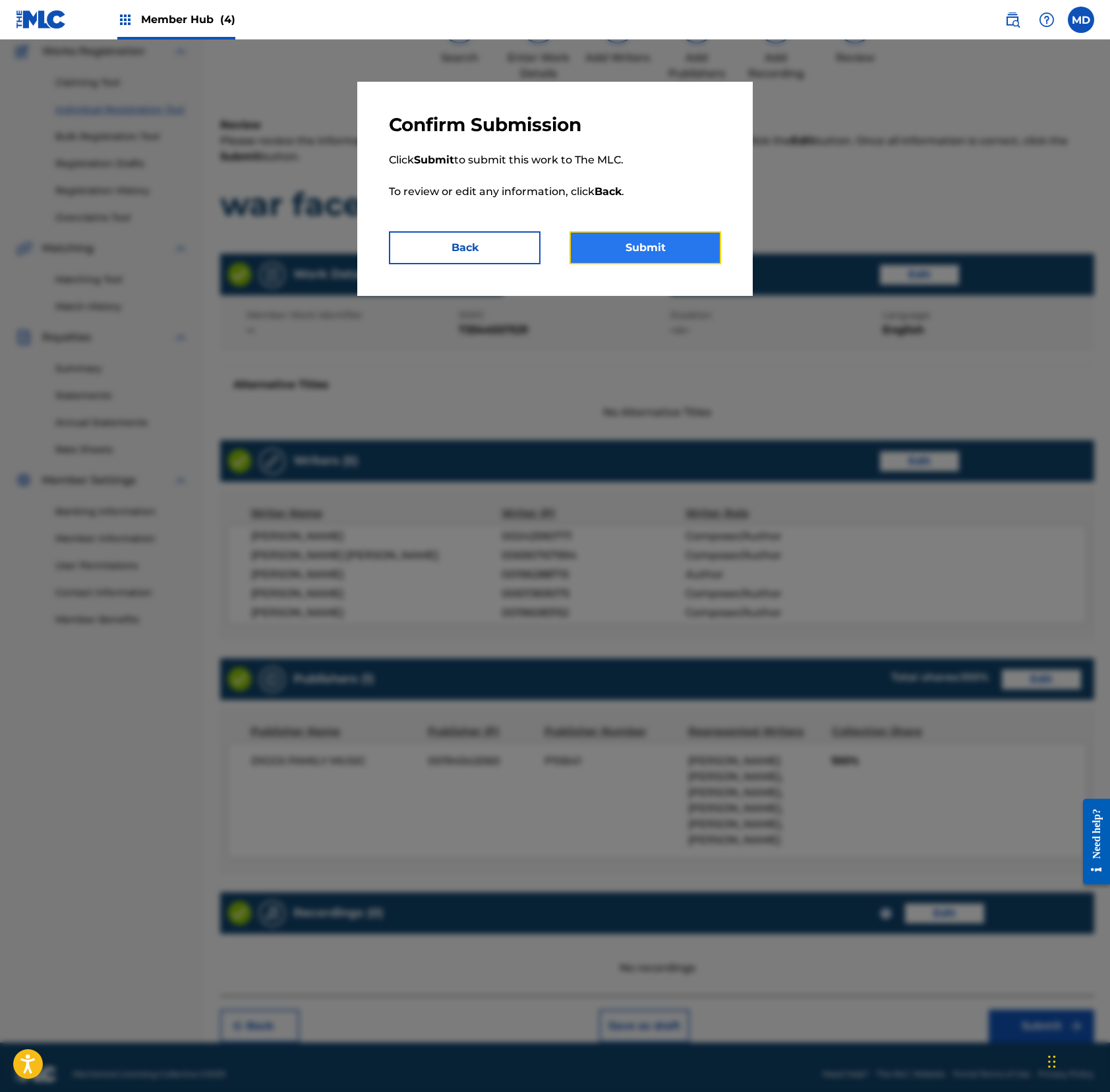
click at [620, 246] on button "Submit" at bounding box center [645, 248] width 152 height 33
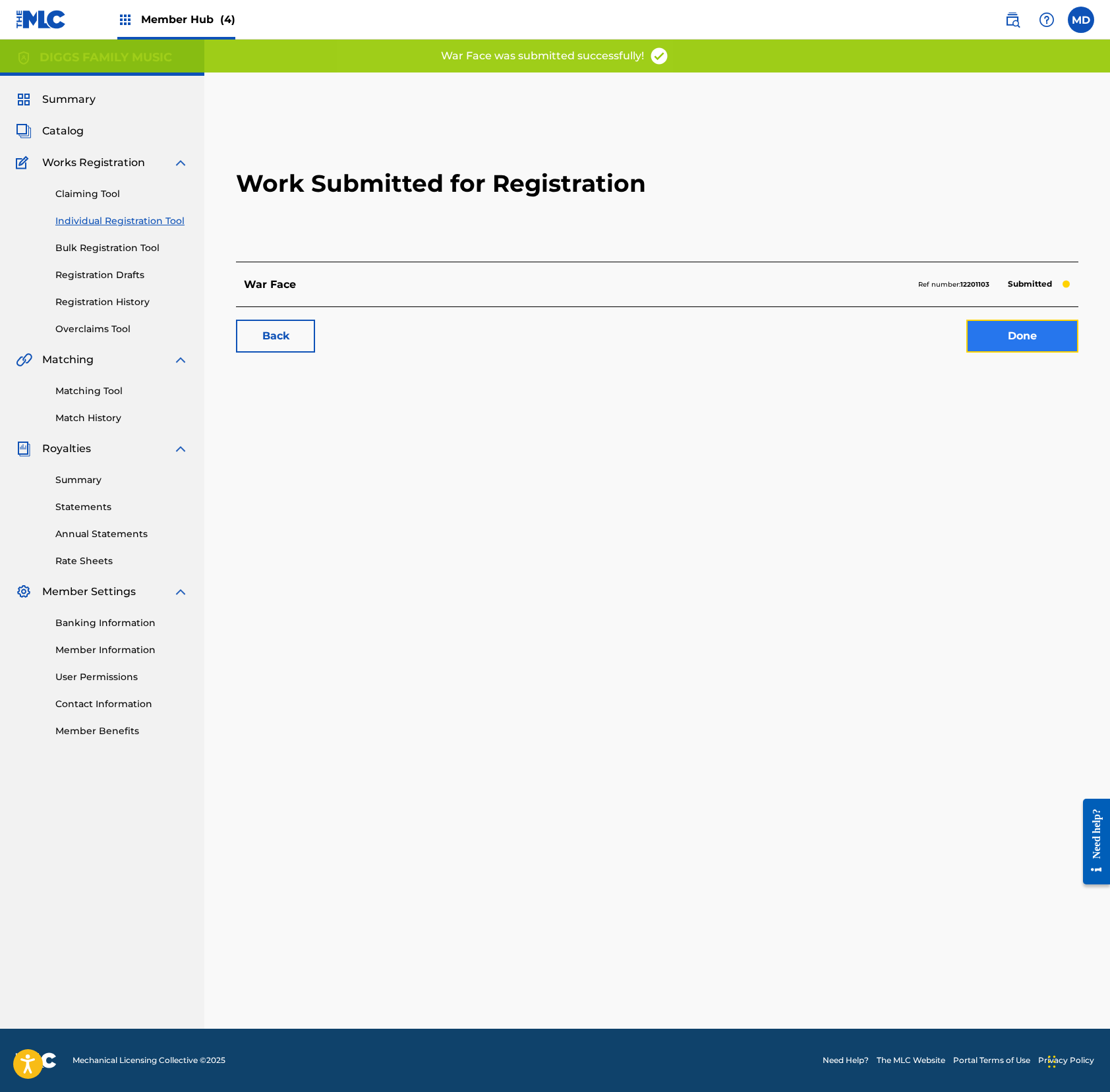
click at [1012, 334] on link "Done" at bounding box center [1022, 336] width 112 height 33
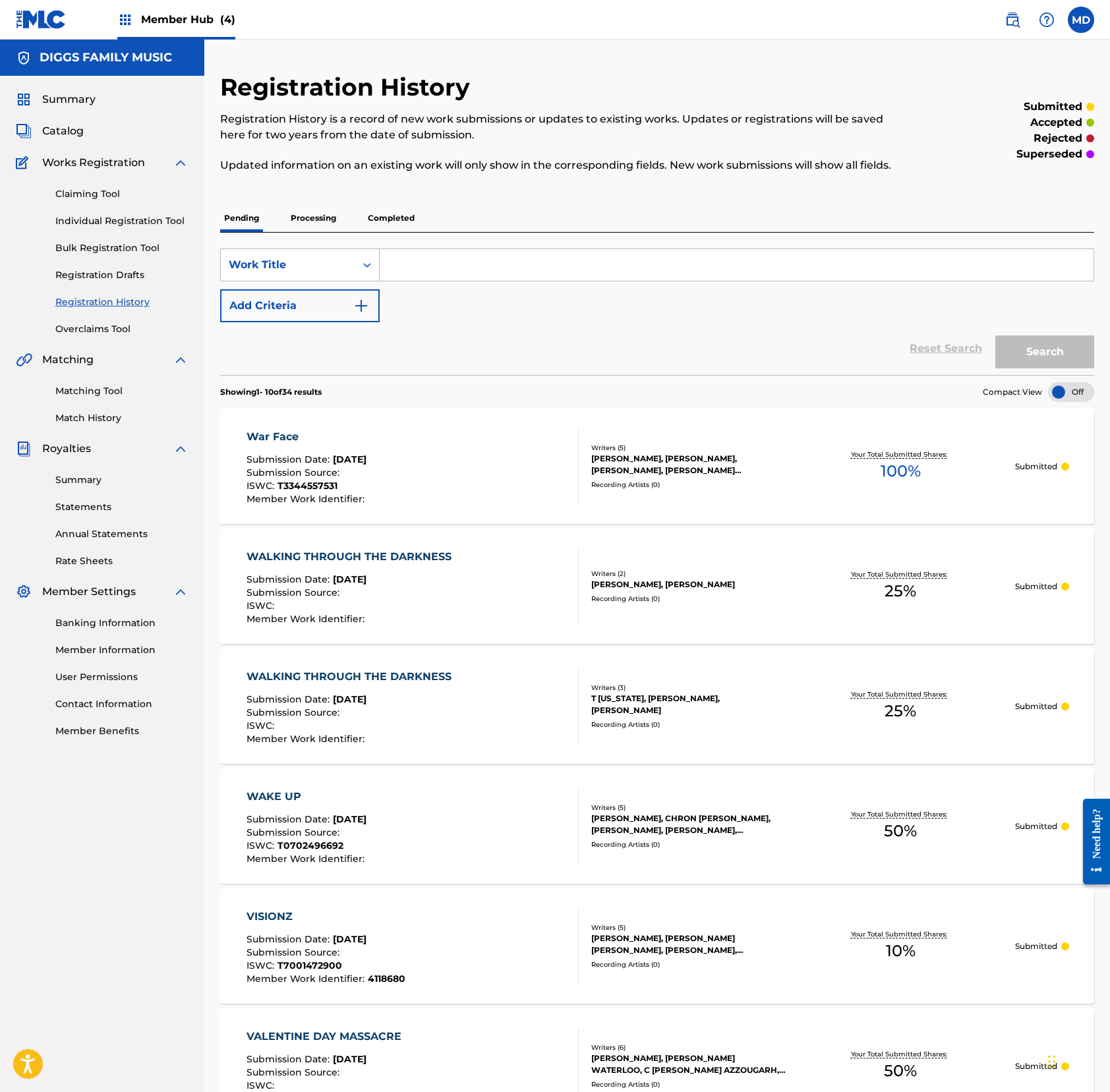
click at [416, 280] on input "Search Form" at bounding box center [736, 265] width 714 height 31
drag, startPoint x: 432, startPoint y: 288, endPoint x: 355, endPoint y: 285, distance: 77.1
click at [355, 281] on div "SearchWithCriteria4264311d-11f7-4bc7-8321-fd5f2b111782 Work Title war rat" at bounding box center [657, 265] width 874 height 33
type input "war rat"
click at [1039, 365] on button "Search" at bounding box center [1044, 352] width 98 height 33
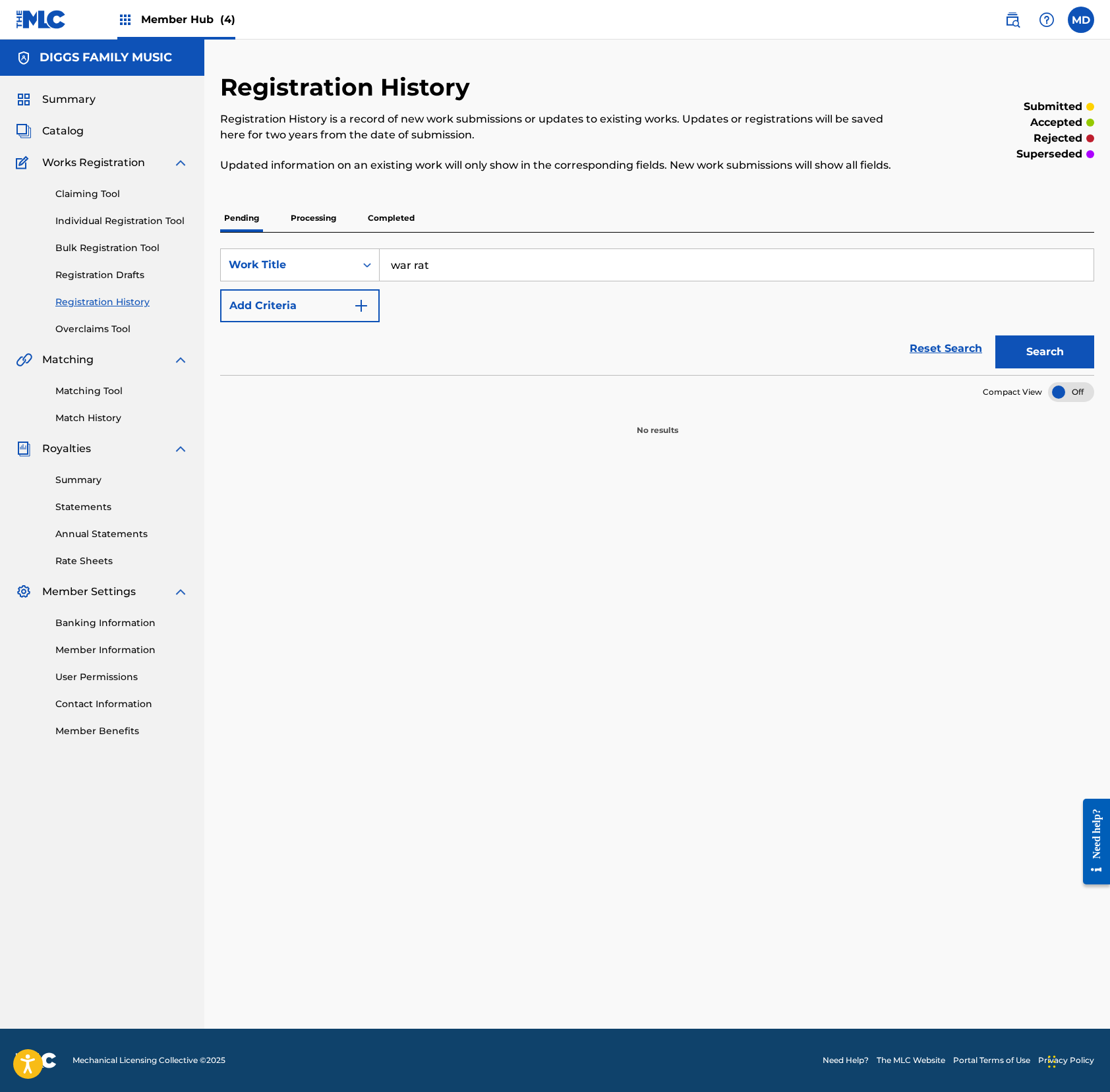
click at [312, 231] on p "Processing" at bounding box center [313, 218] width 53 height 28
click at [380, 232] on p "Completed" at bounding box center [390, 218] width 55 height 28
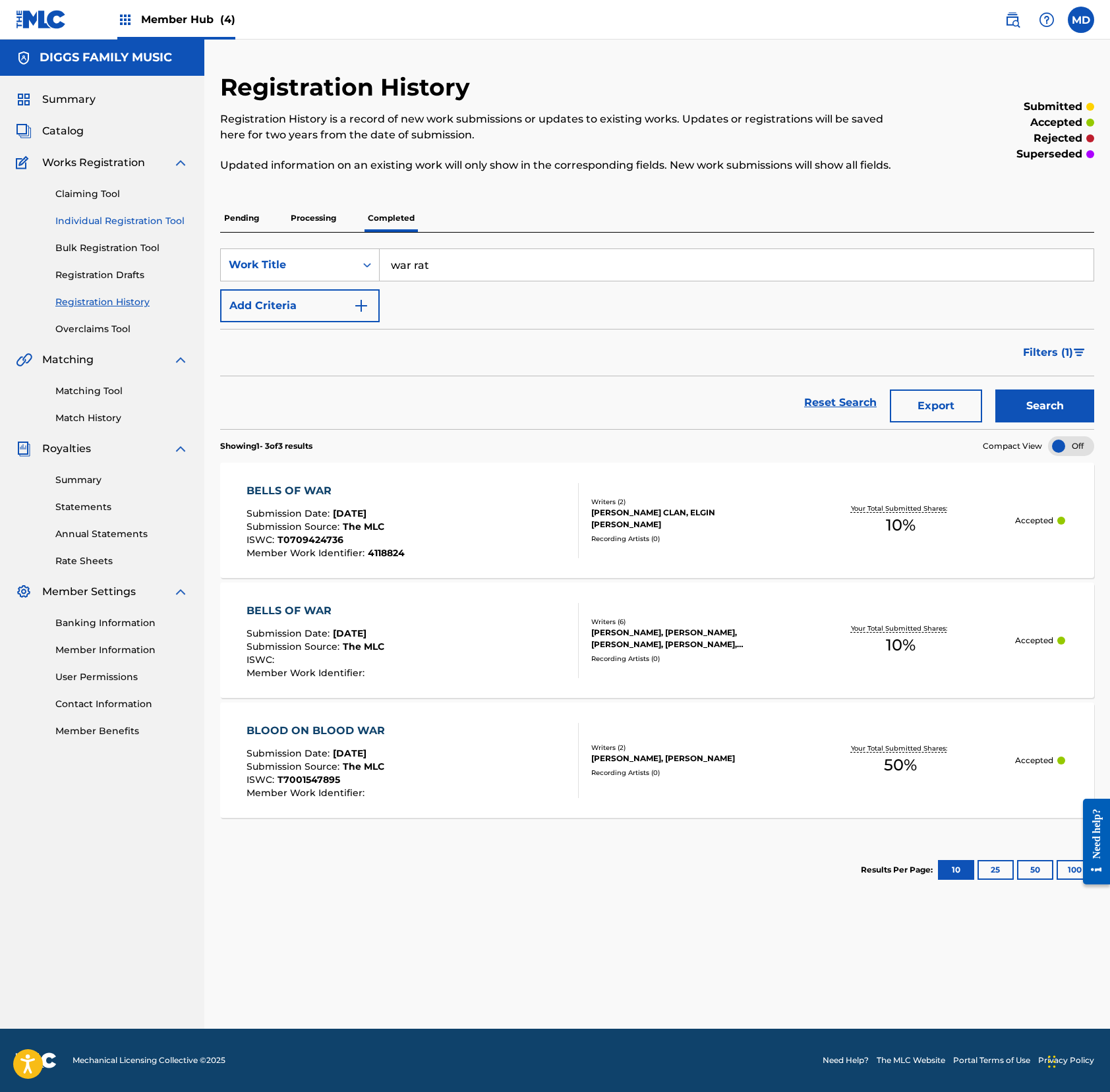
click at [80, 224] on link "Individual Registration Tool" at bounding box center [122, 221] width 133 height 14
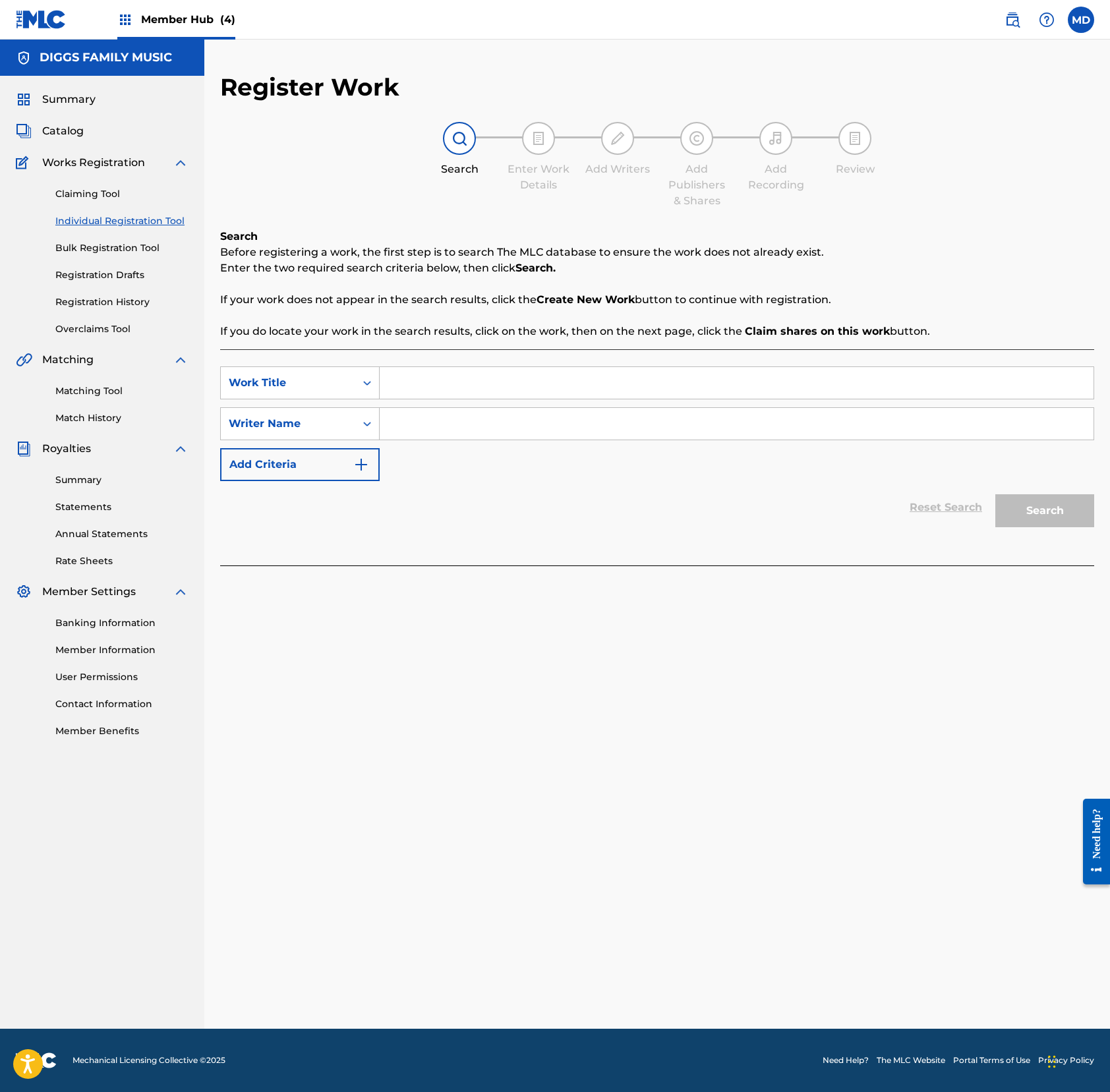
click at [446, 376] on input "Search Form" at bounding box center [736, 383] width 714 height 31
paste input "war rat"
type input "war rat"
click at [453, 428] on input "Search Form" at bounding box center [736, 424] width 714 height 31
click at [435, 431] on input "Search Form" at bounding box center [736, 424] width 714 height 31
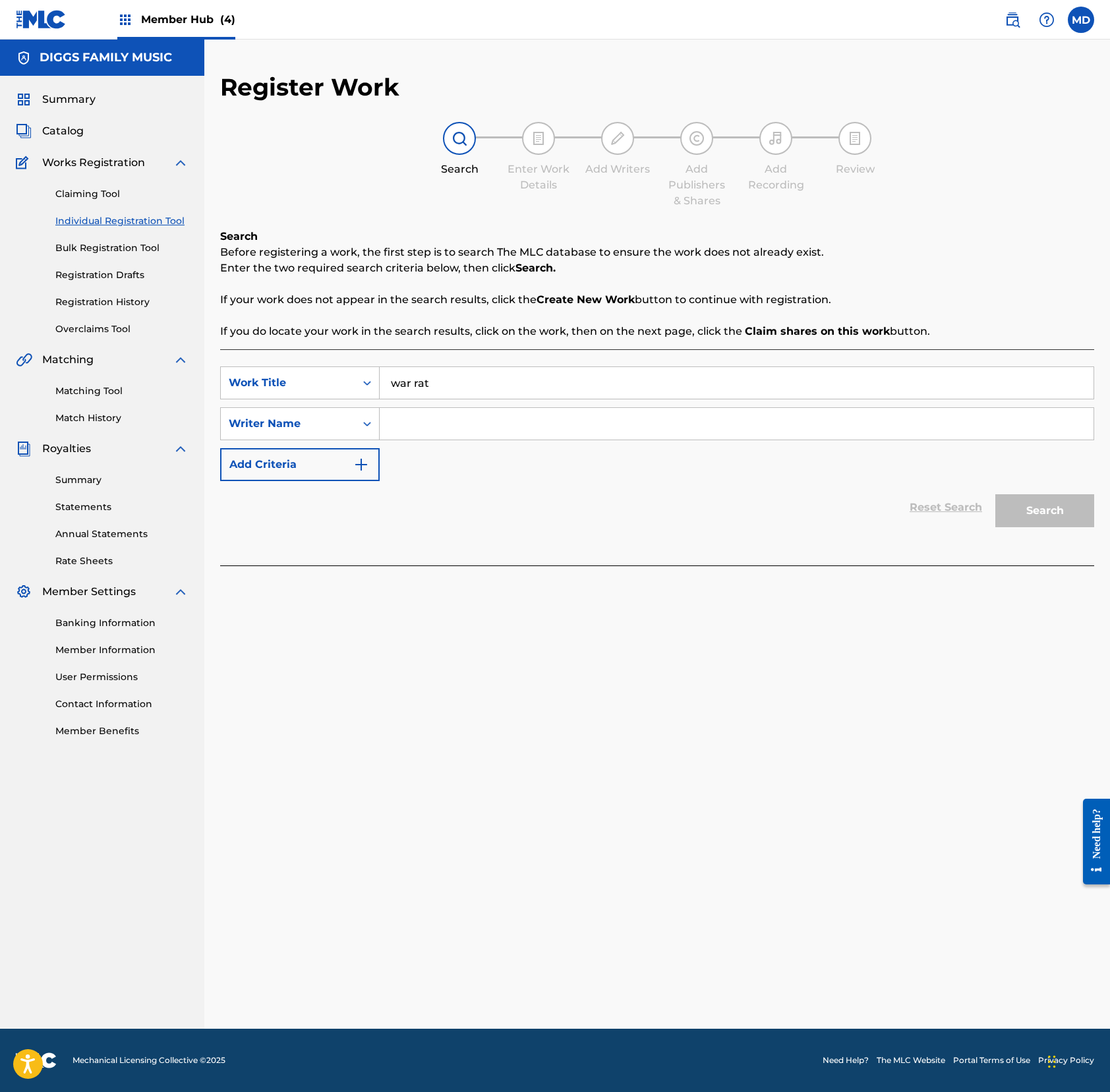
paste input "[PERSON_NAME] F"
type input "[PERSON_NAME] F"
click at [1039, 502] on button "Search" at bounding box center [1044, 511] width 98 height 33
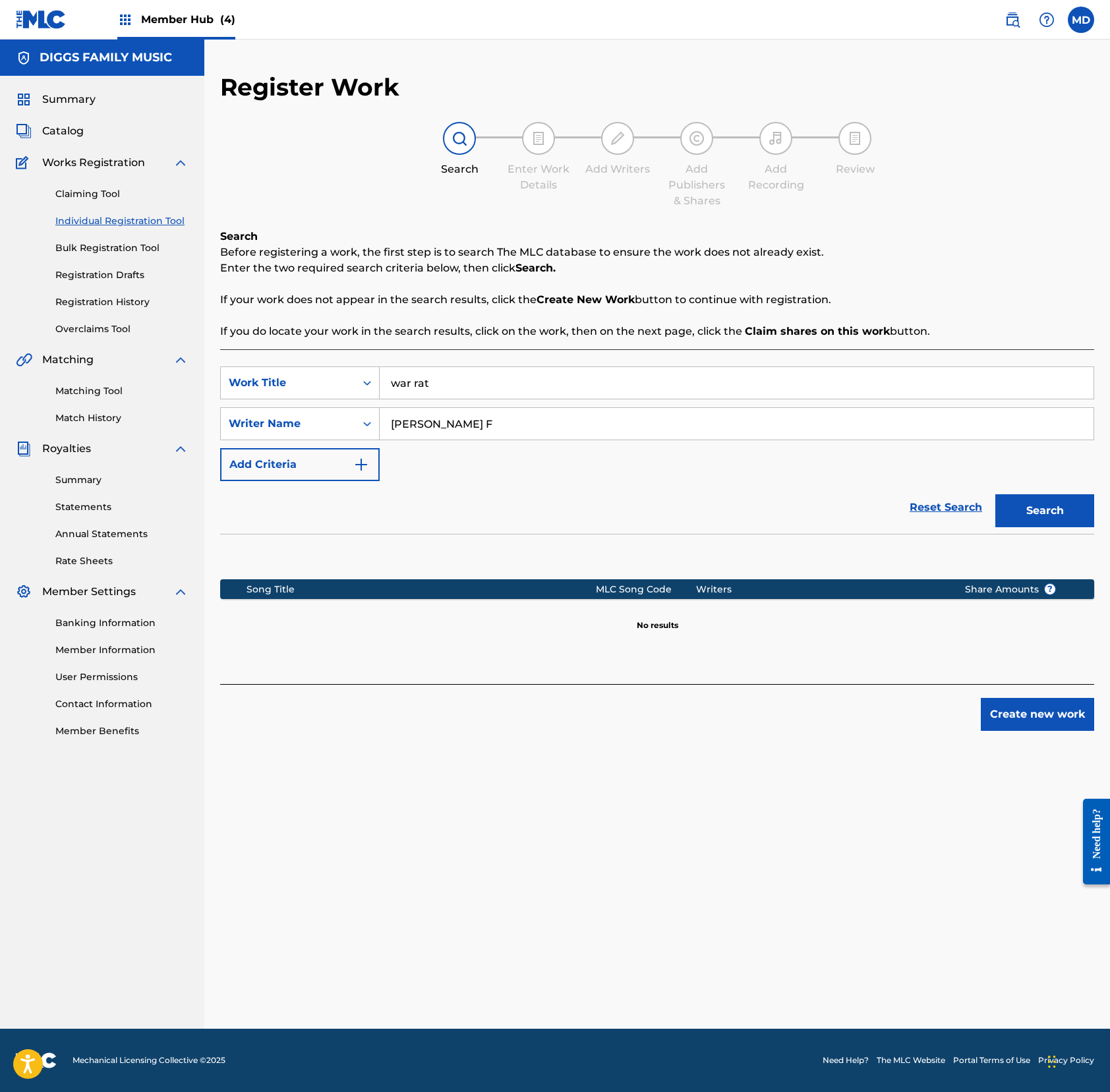
click at [439, 385] on input "war rat" at bounding box center [736, 383] width 714 height 31
type input "war rats"
click at [1039, 507] on button "Search" at bounding box center [1044, 511] width 98 height 33
click at [1011, 712] on button "Create new work" at bounding box center [1037, 715] width 113 height 33
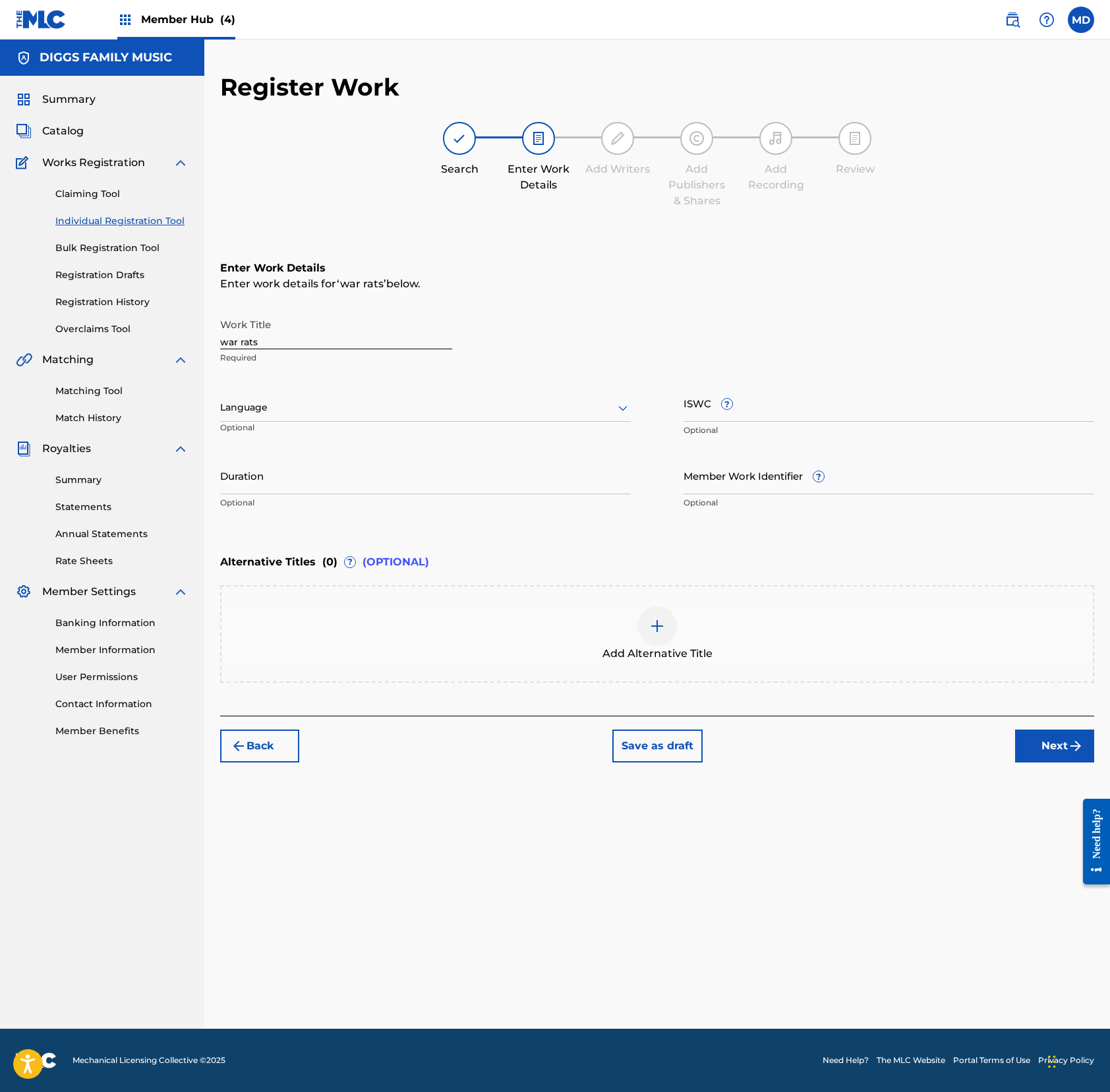
click at [309, 404] on div at bounding box center [425, 407] width 410 height 17
click at [319, 436] on div "English" at bounding box center [425, 437] width 409 height 30
click at [748, 399] on input "ISWC ?" at bounding box center [888, 403] width 410 height 37
paste input "T9123541366"
type input "T9123541366"
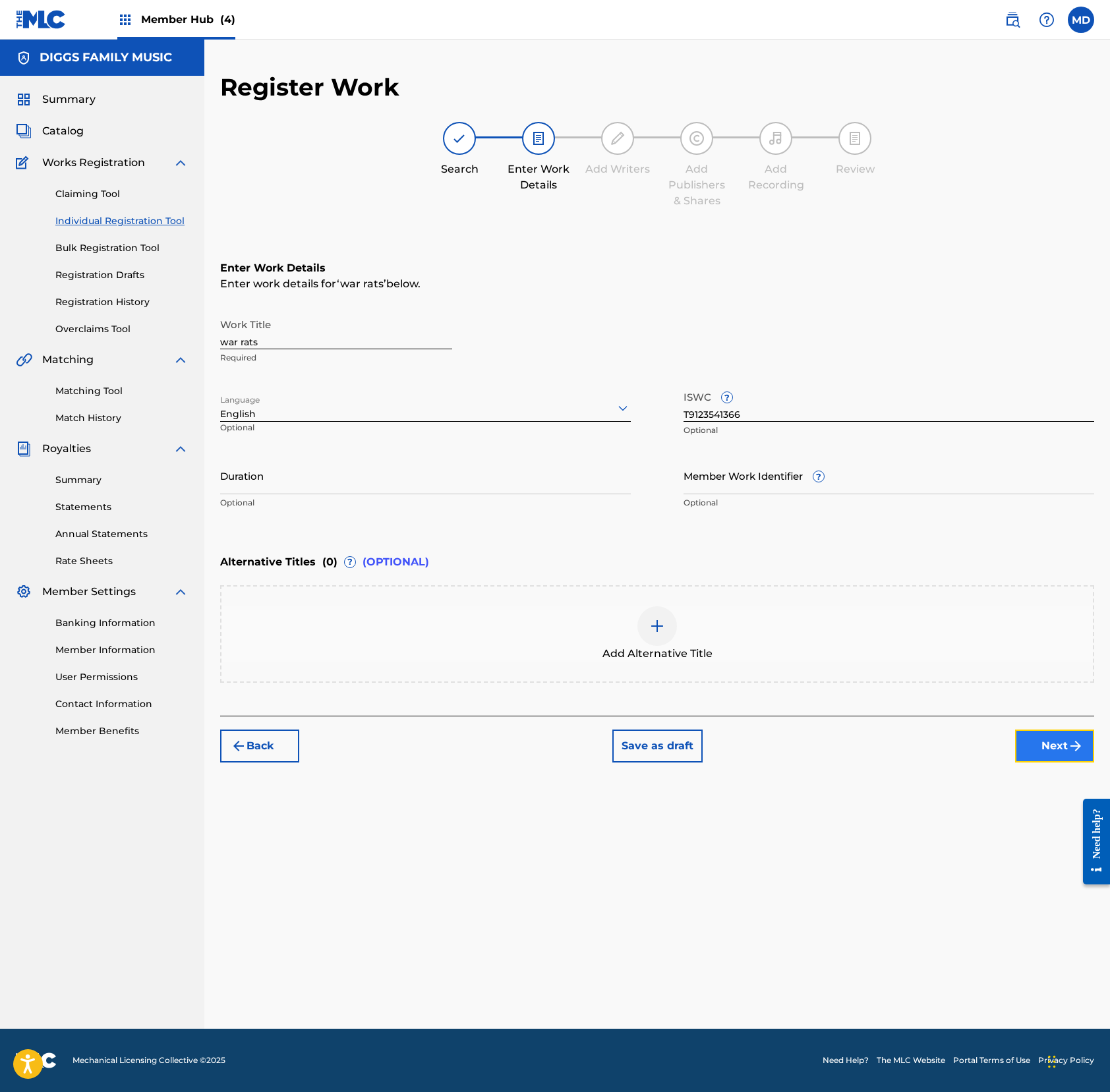
click at [1039, 755] on button "Next" at bounding box center [1054, 746] width 79 height 33
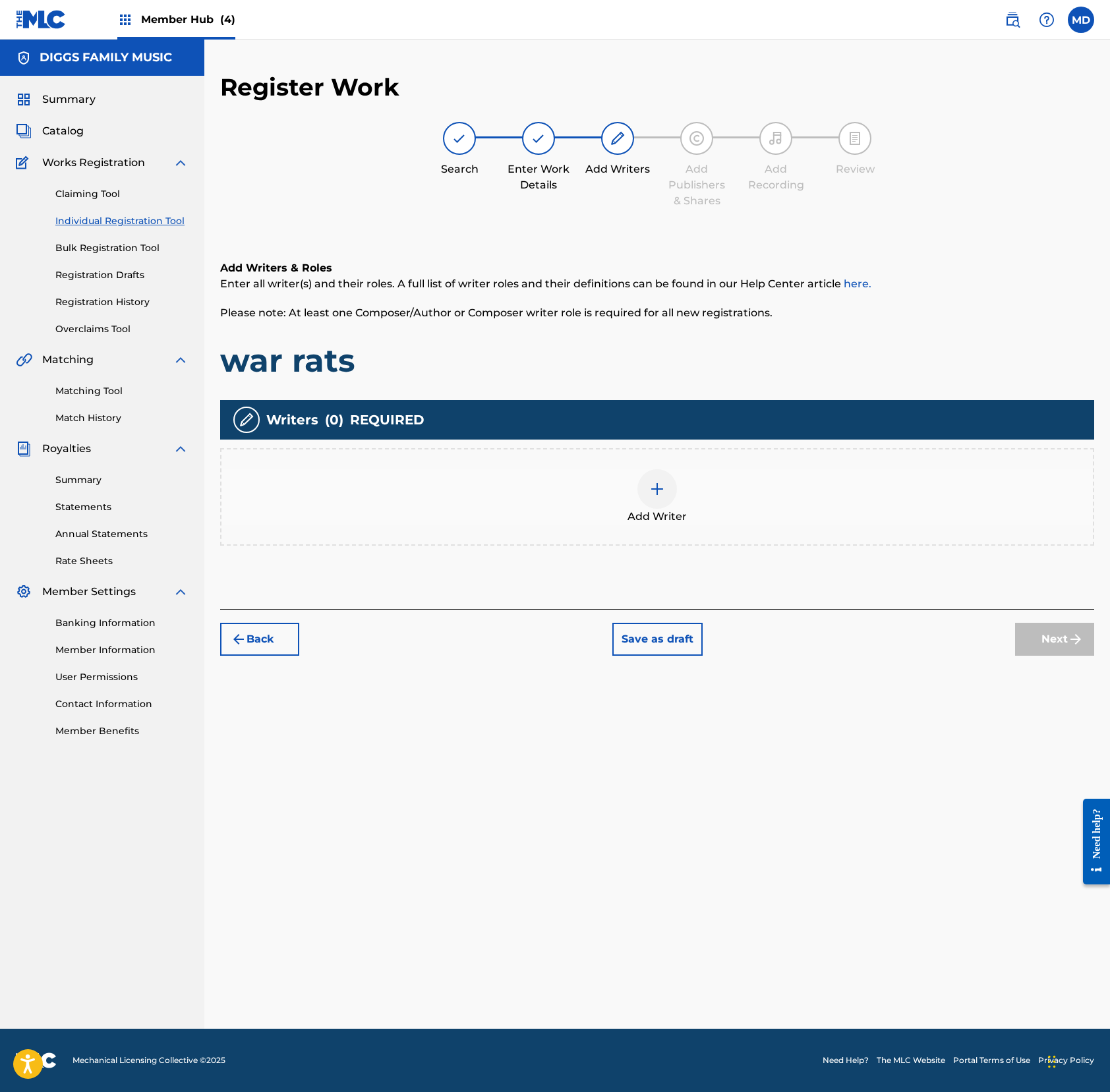
click at [663, 488] on img at bounding box center [657, 489] width 16 height 16
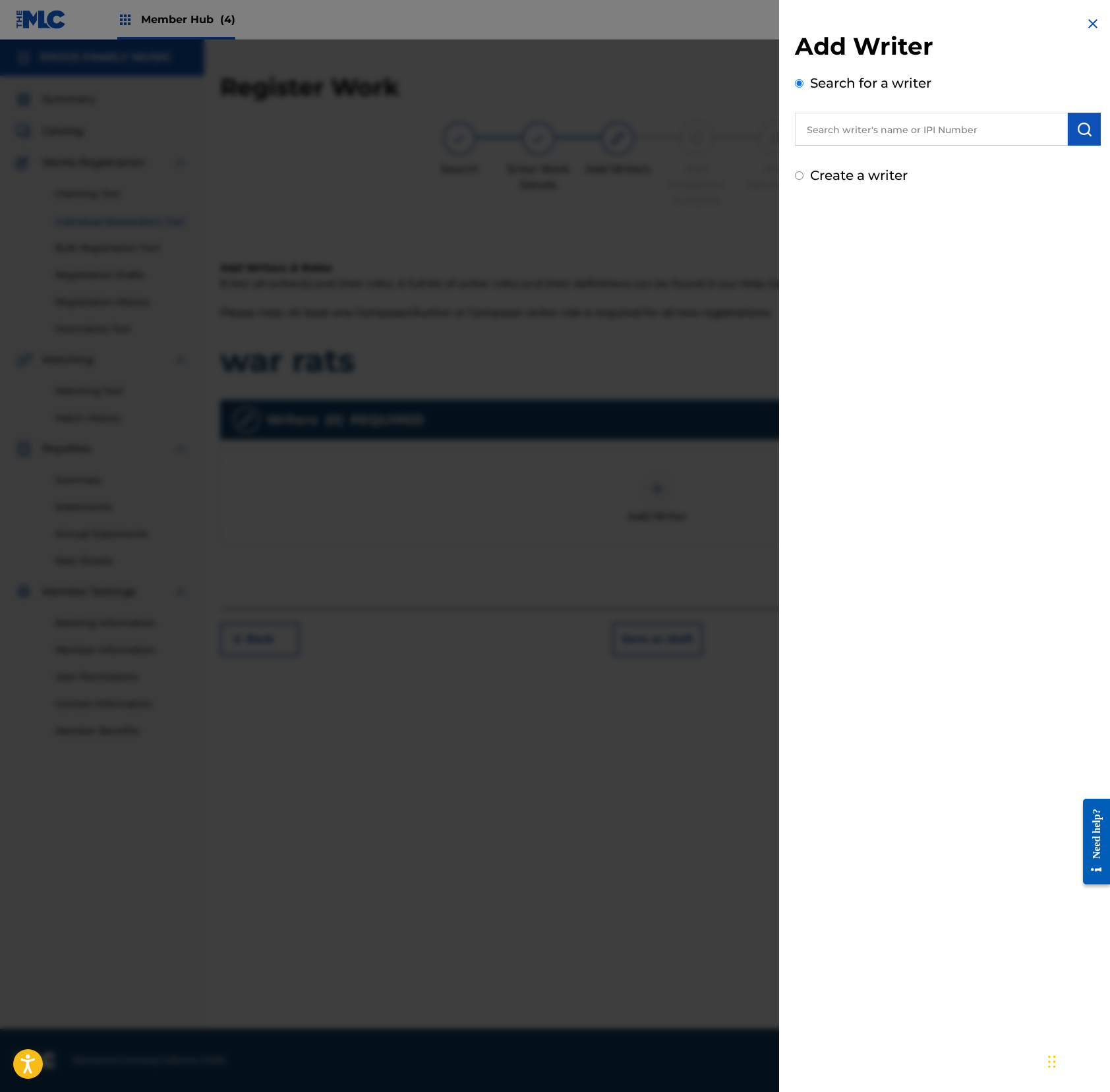
click at [904, 133] on input "text" at bounding box center [931, 129] width 273 height 33
paste input "CAPPADONNA"
click at [1039, 124] on img "submit" at bounding box center [1084, 129] width 16 height 16
drag, startPoint x: 910, startPoint y: 127, endPoint x: 766, endPoint y: 125, distance: 144.0
click at [768, 125] on div "Add Writer Search for a writer CAPPADONNA Not found Can't find what you're look…" at bounding box center [555, 566] width 1110 height 1053
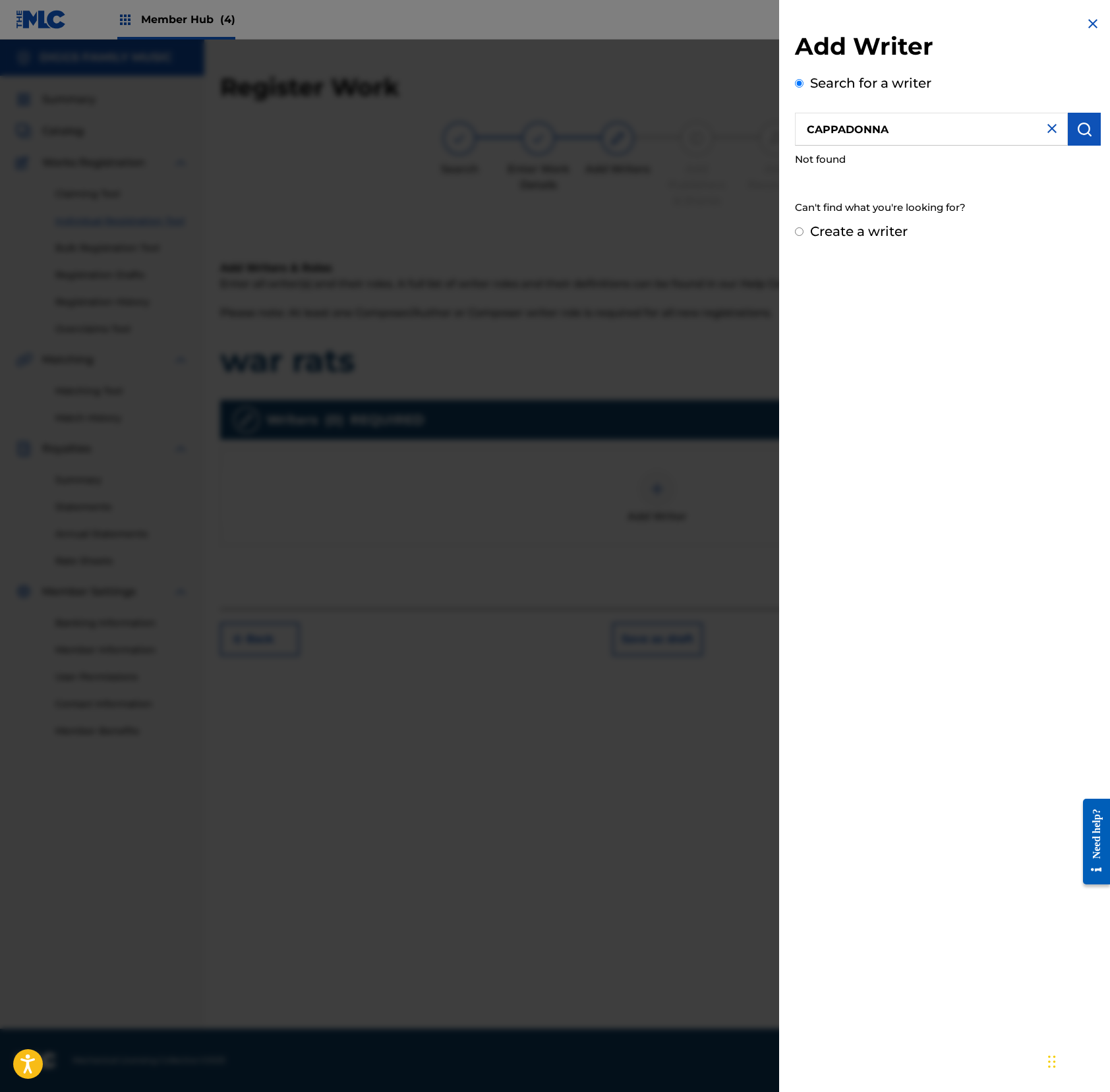
paste input "00186596709"
type input "00186596709"
click at [1039, 130] on img "submit" at bounding box center [1084, 129] width 16 height 16
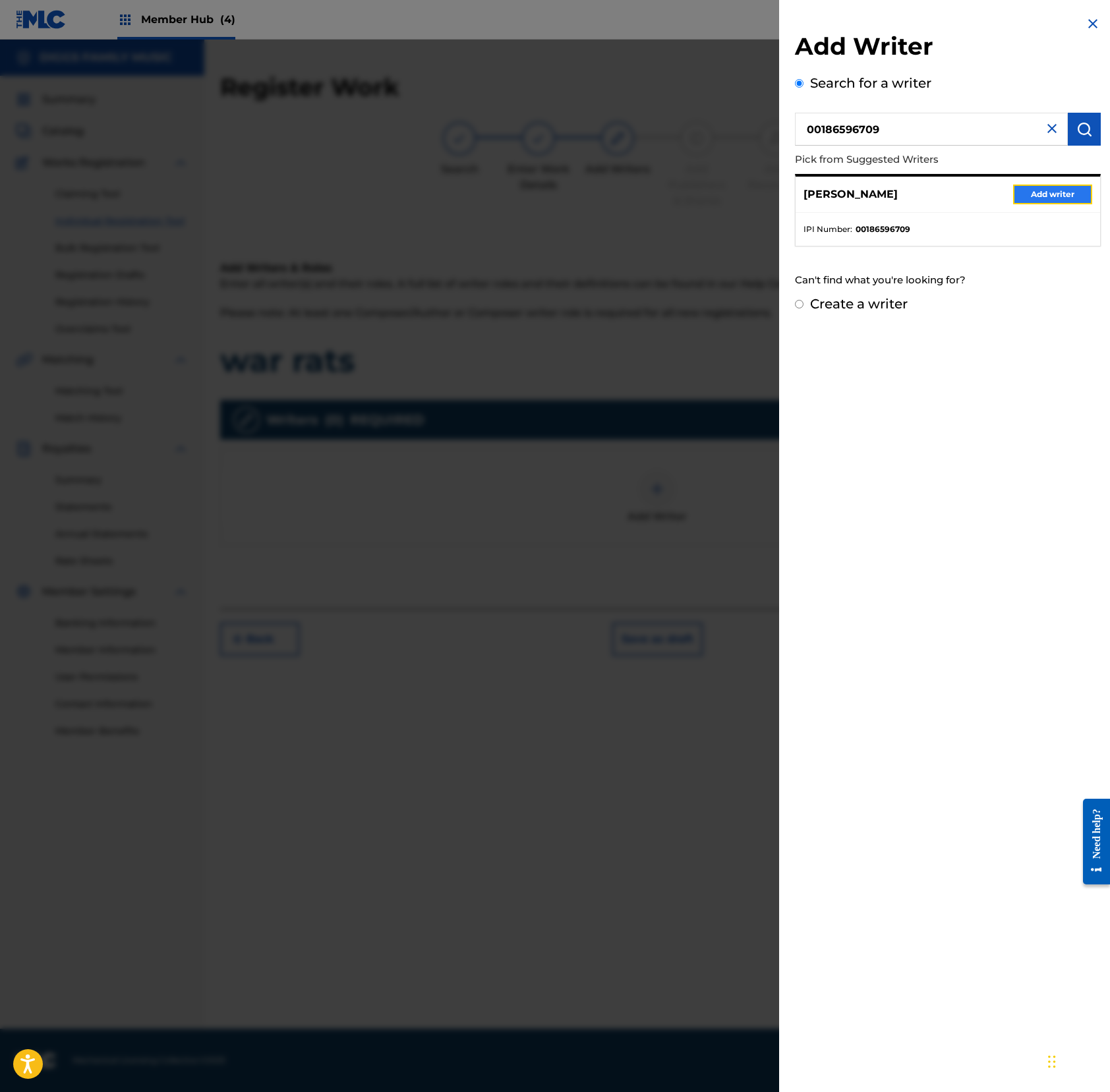
click at [1020, 199] on button "Add writer" at bounding box center [1052, 194] width 79 height 20
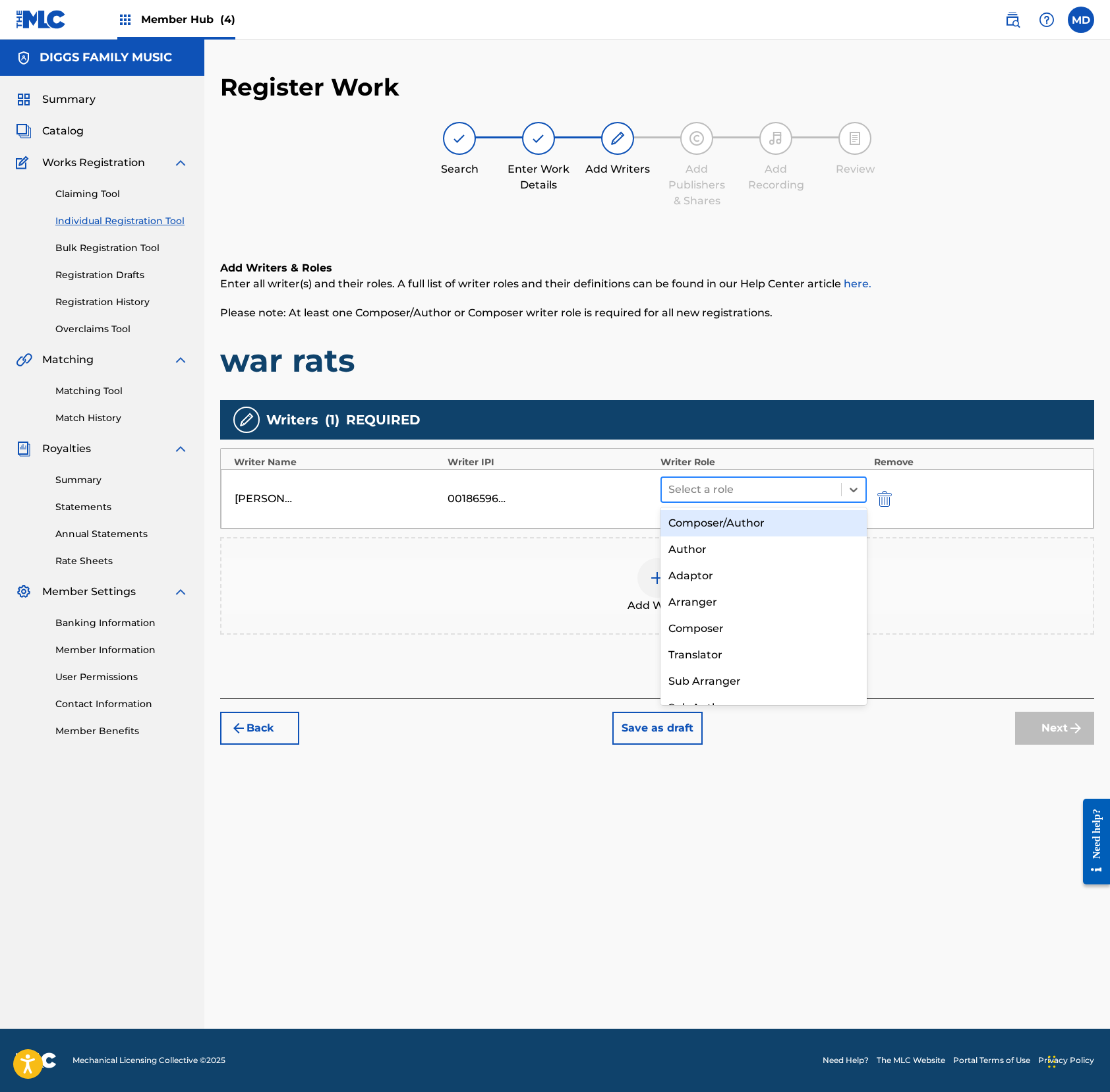
click at [713, 497] on div at bounding box center [751, 489] width 166 height 18
click at [726, 532] on div "Composer/Author" at bounding box center [763, 523] width 206 height 26
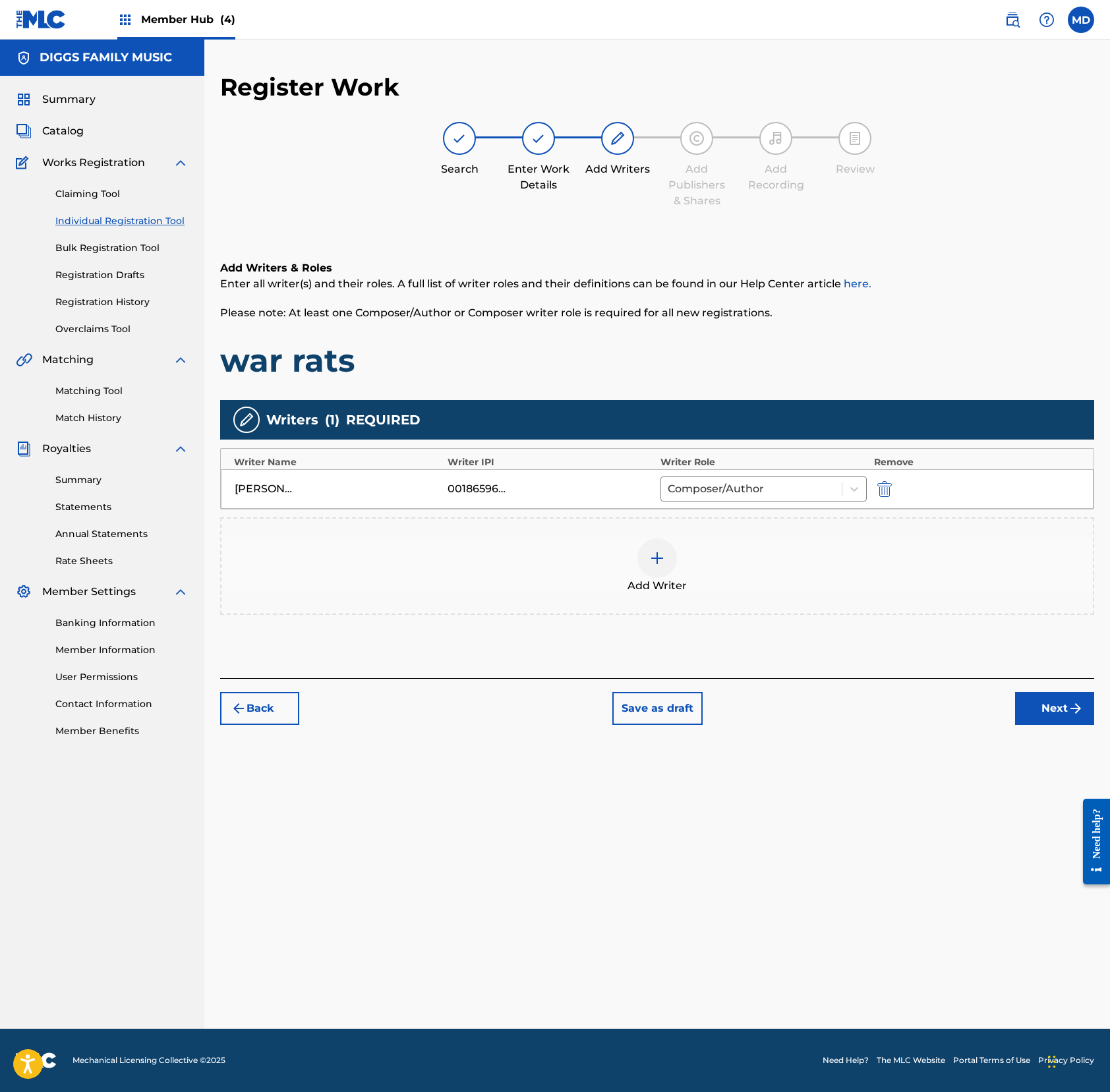
click at [657, 564] on img at bounding box center [657, 559] width 16 height 16
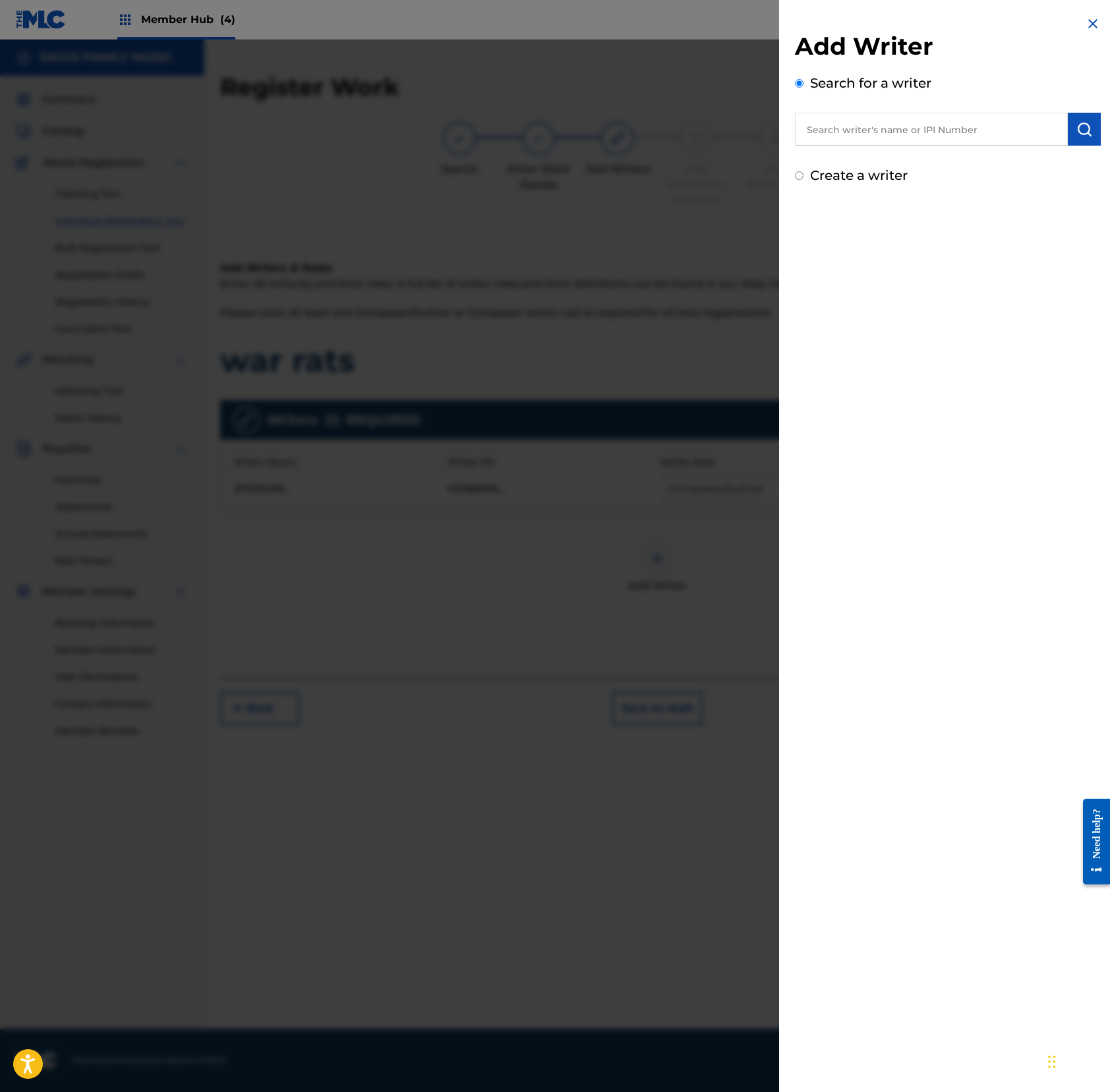
click at [889, 125] on input "text" at bounding box center [931, 129] width 273 height 33
paste input "00353247764"
type input "00353247764"
click at [1039, 132] on img "submit" at bounding box center [1084, 129] width 16 height 16
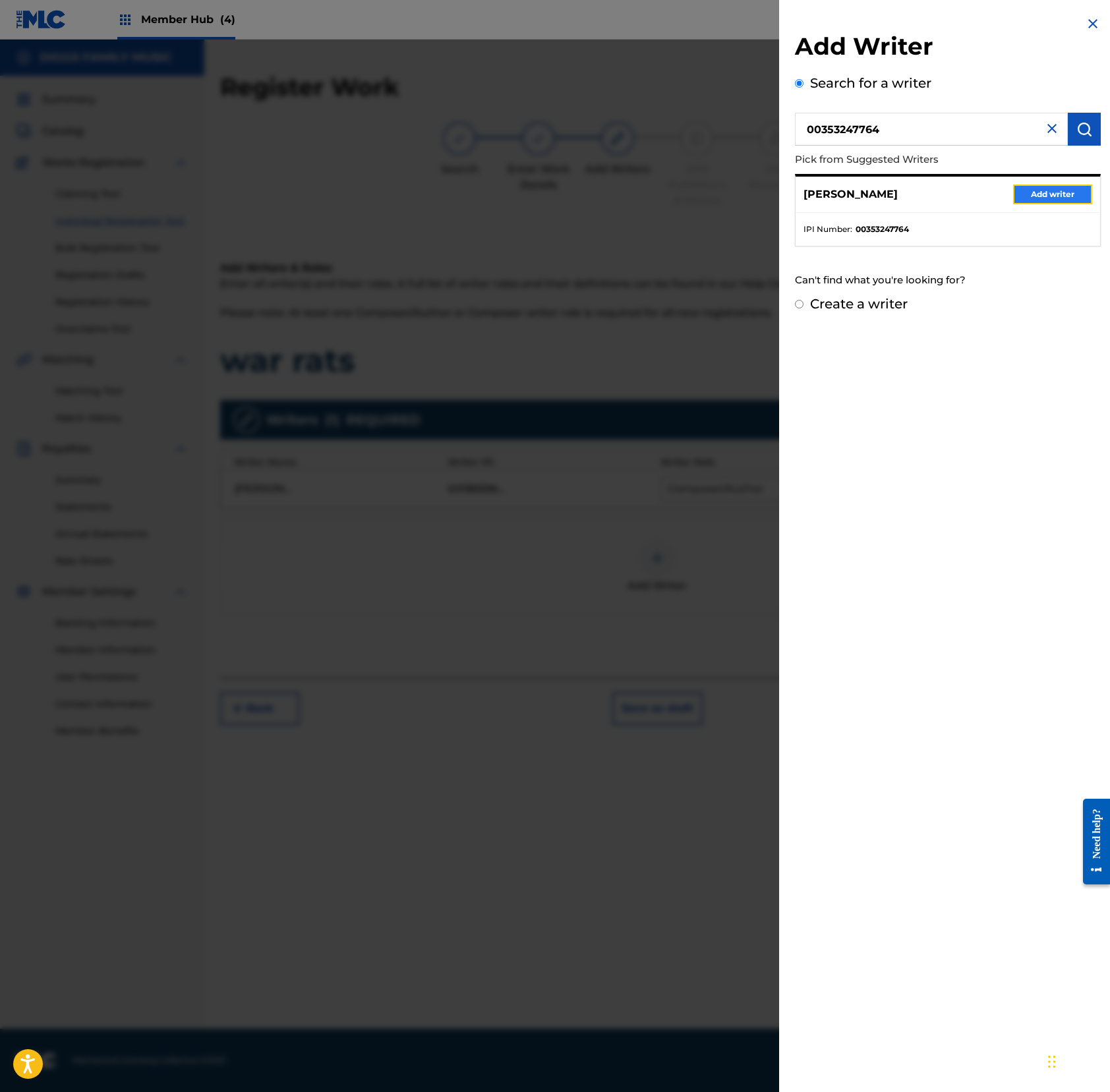
click at [1039, 191] on button "Add writer" at bounding box center [1052, 194] width 79 height 20
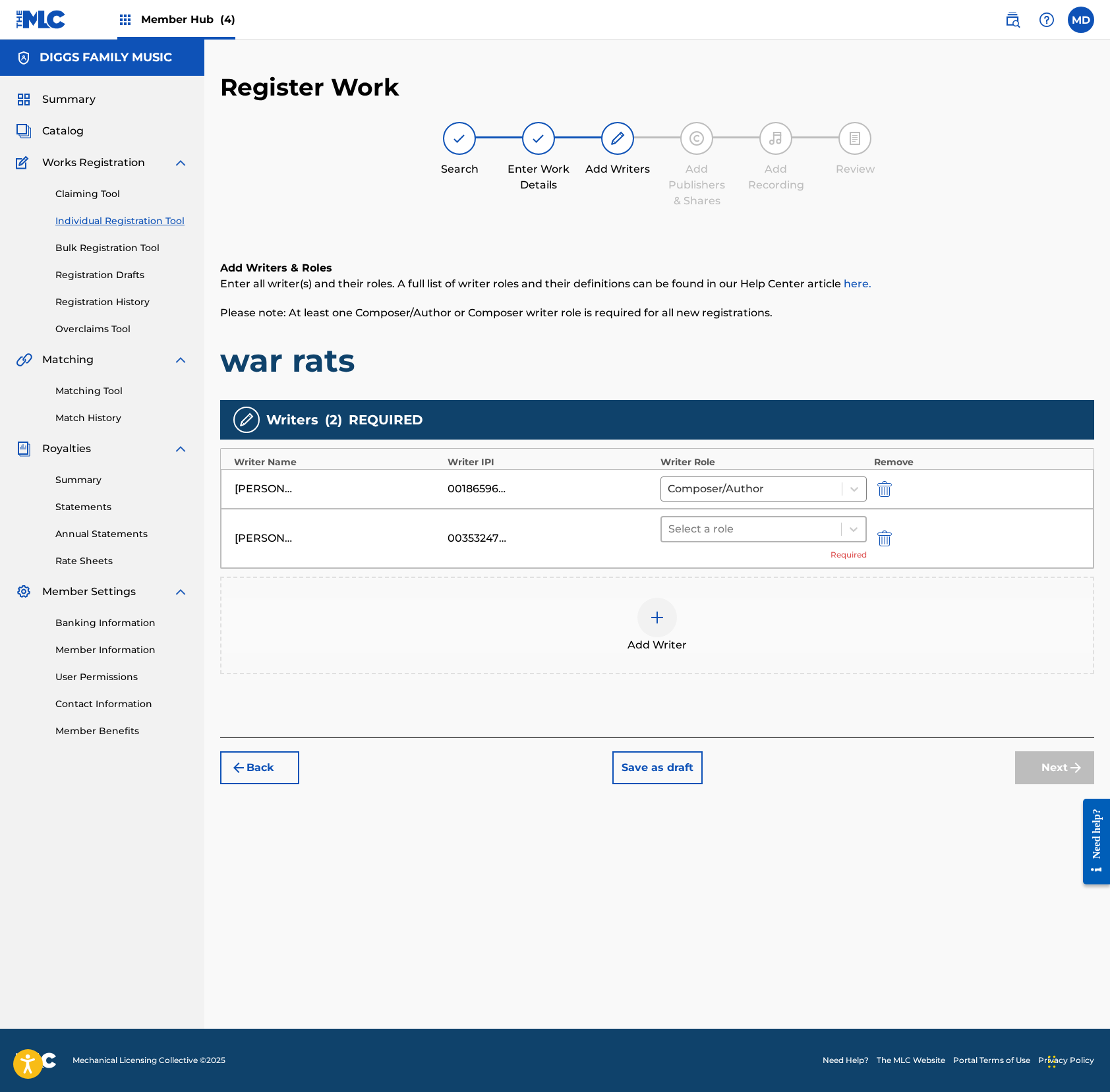
click at [737, 535] on div at bounding box center [751, 529] width 166 height 18
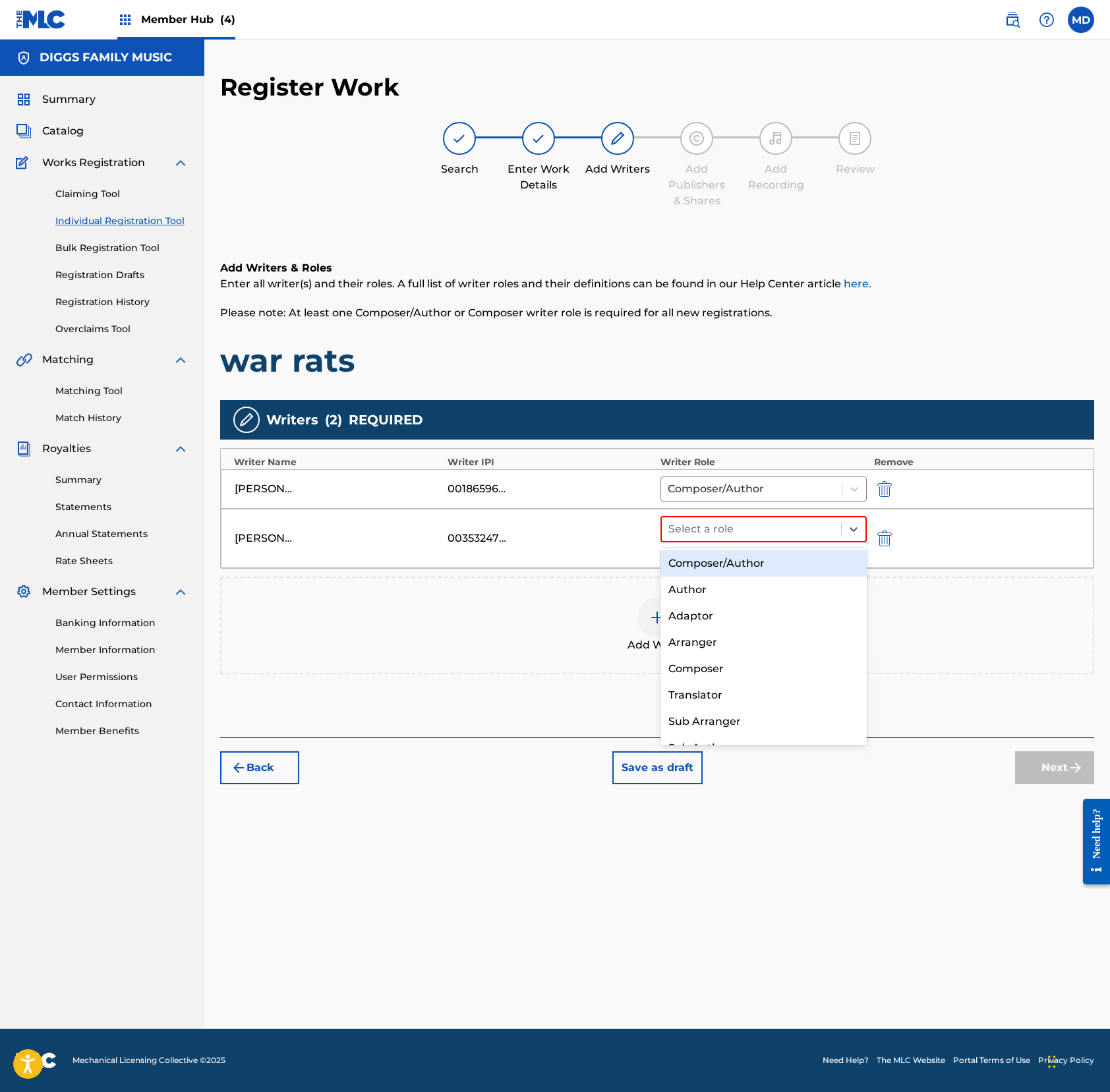
click at [745, 562] on div "Composer/Author" at bounding box center [763, 564] width 206 height 26
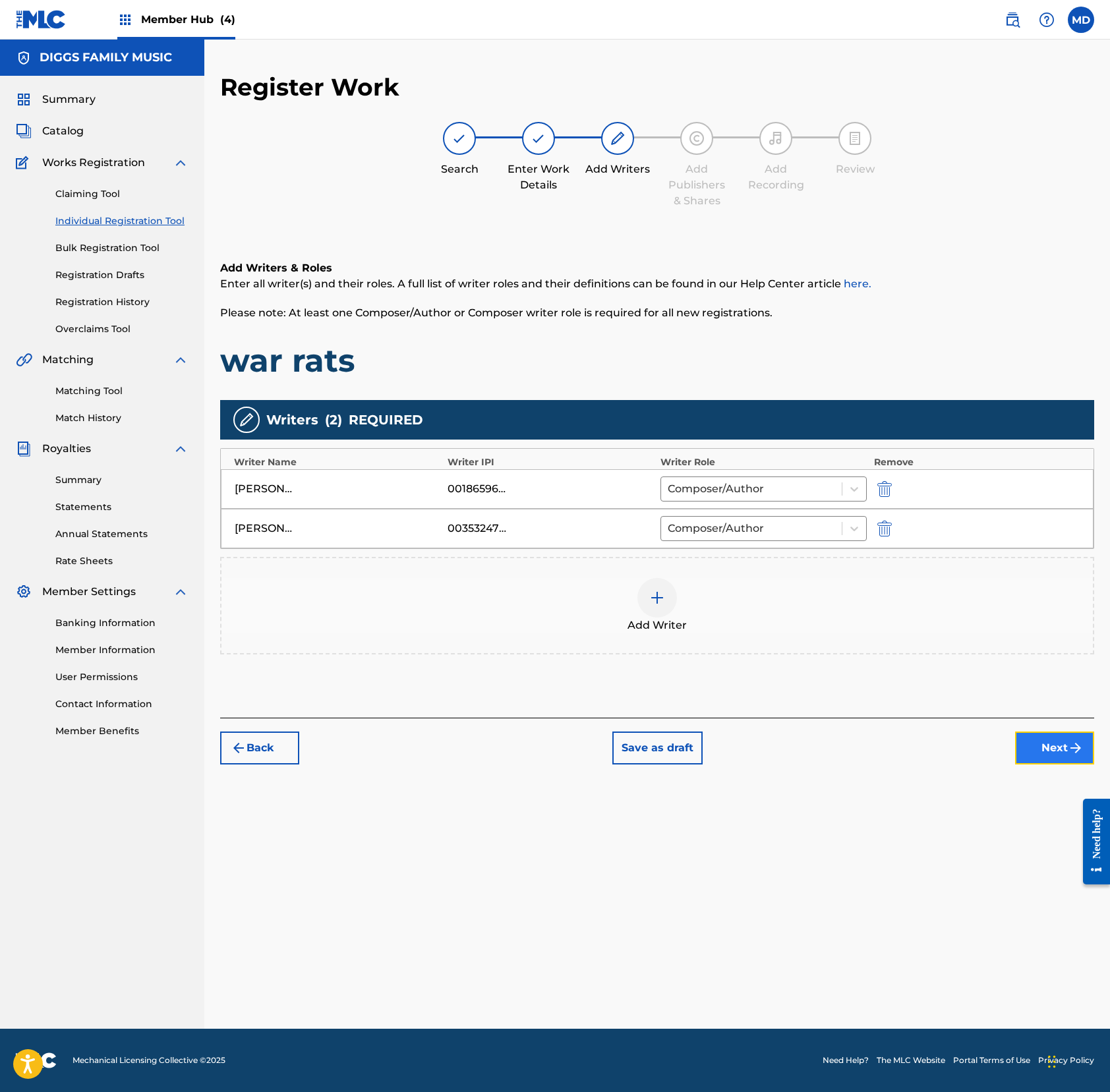
click at [1034, 751] on button "Next" at bounding box center [1054, 749] width 79 height 33
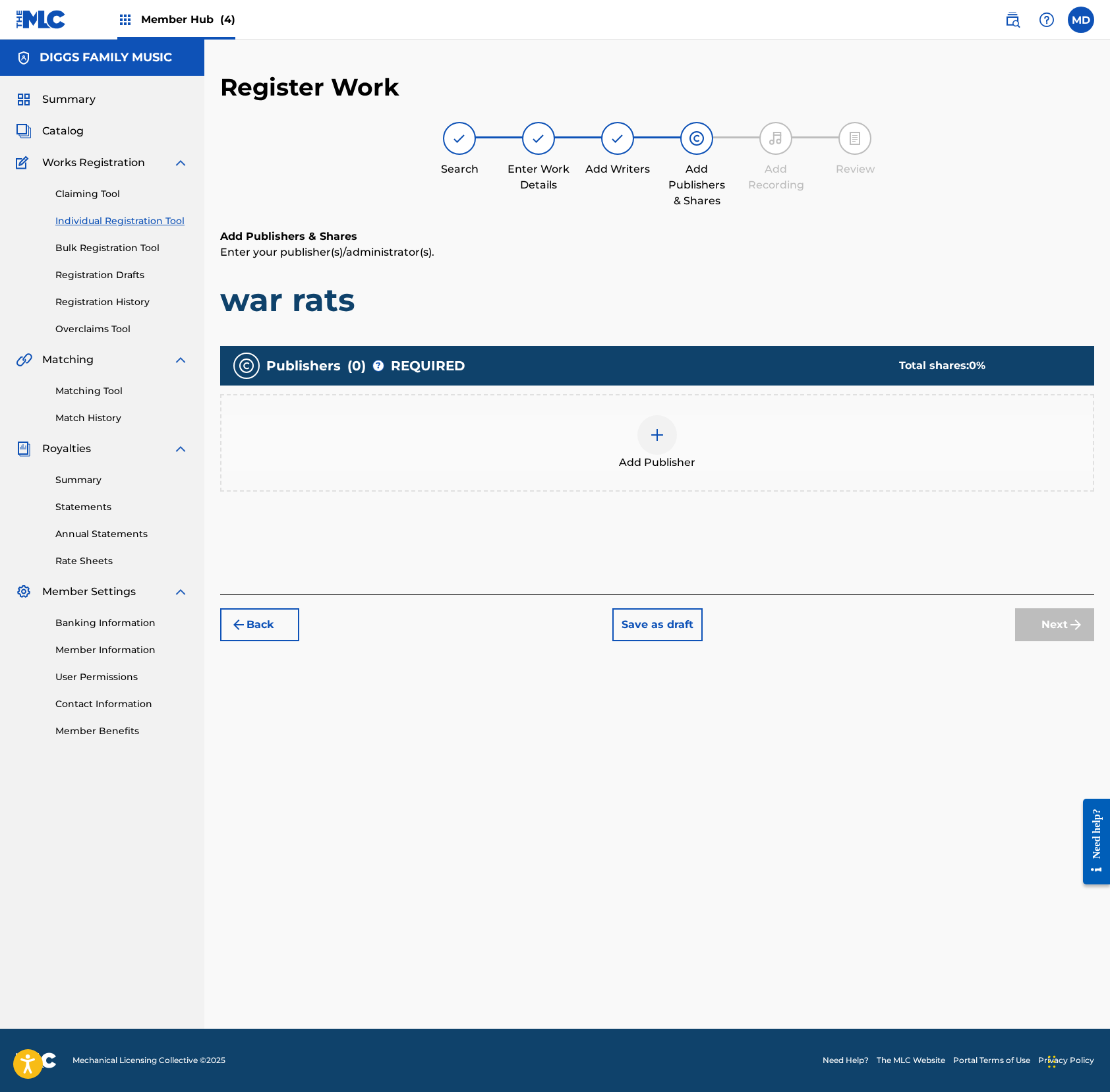
click at [660, 430] on img at bounding box center [657, 435] width 16 height 16
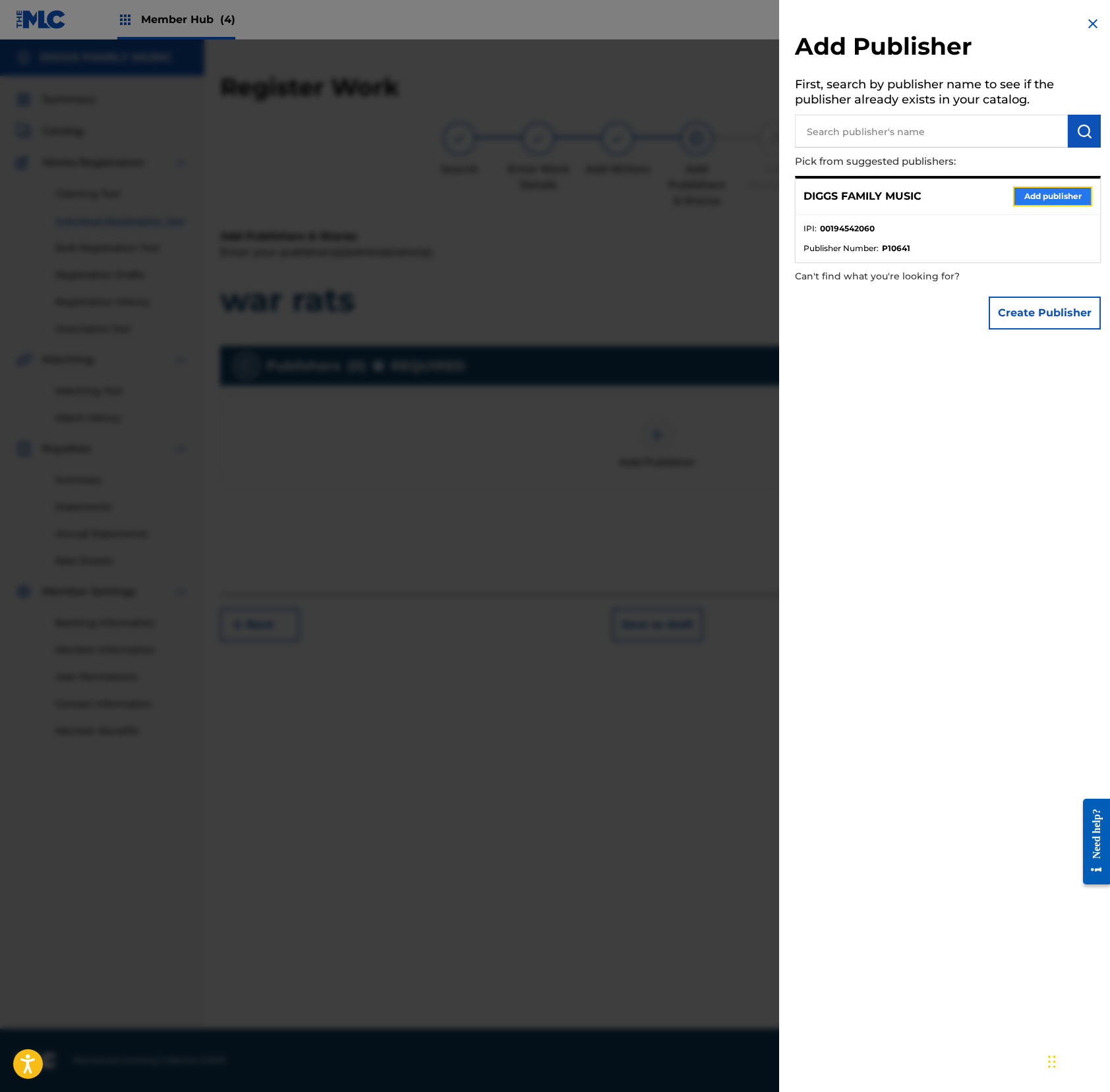
click at [1032, 193] on button "Add publisher" at bounding box center [1052, 196] width 79 height 20
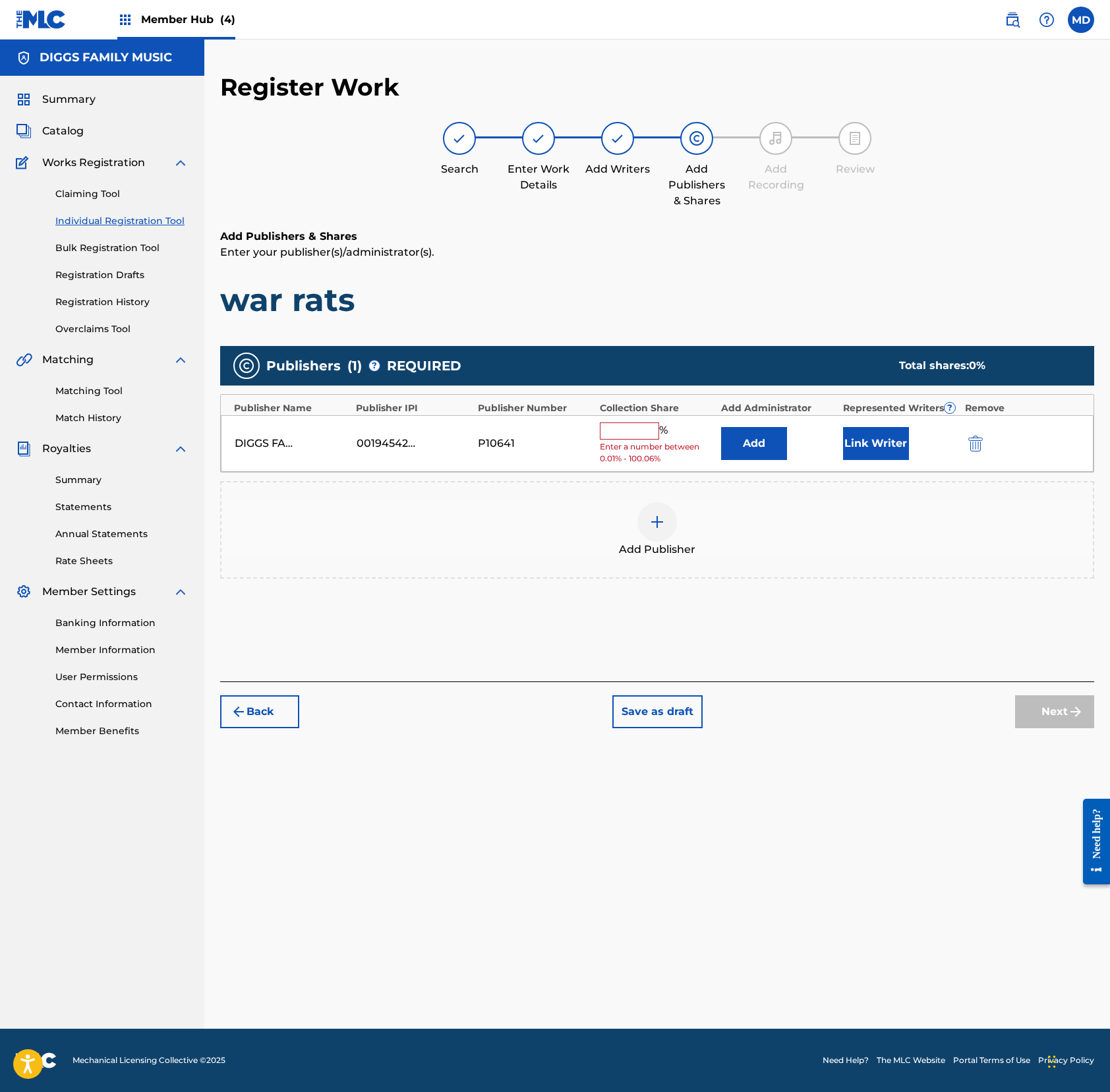
click at [632, 431] on input "text" at bounding box center [629, 431] width 59 height 17
type input "100"
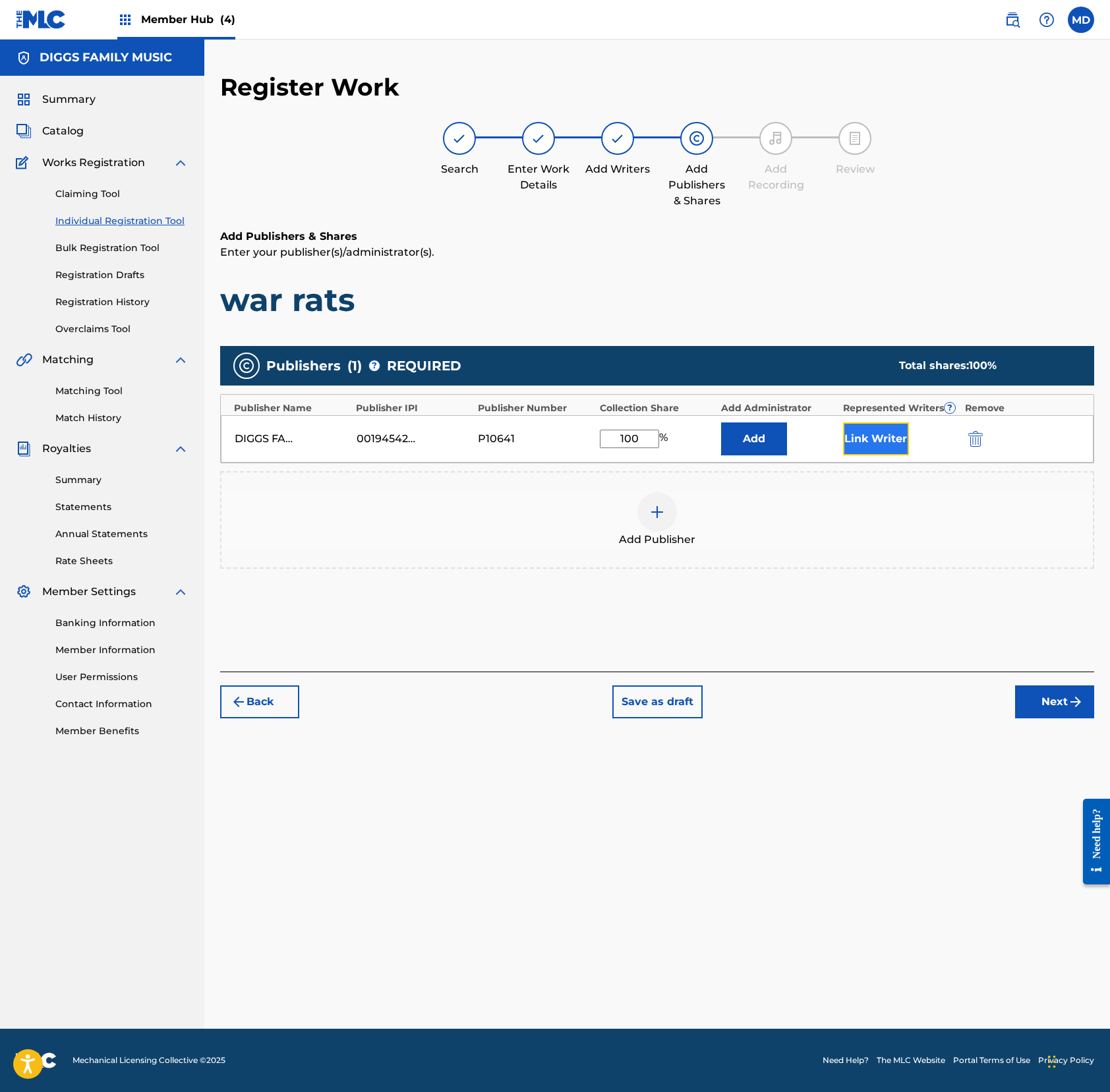
click at [871, 447] on button "Link Writer" at bounding box center [876, 439] width 66 height 33
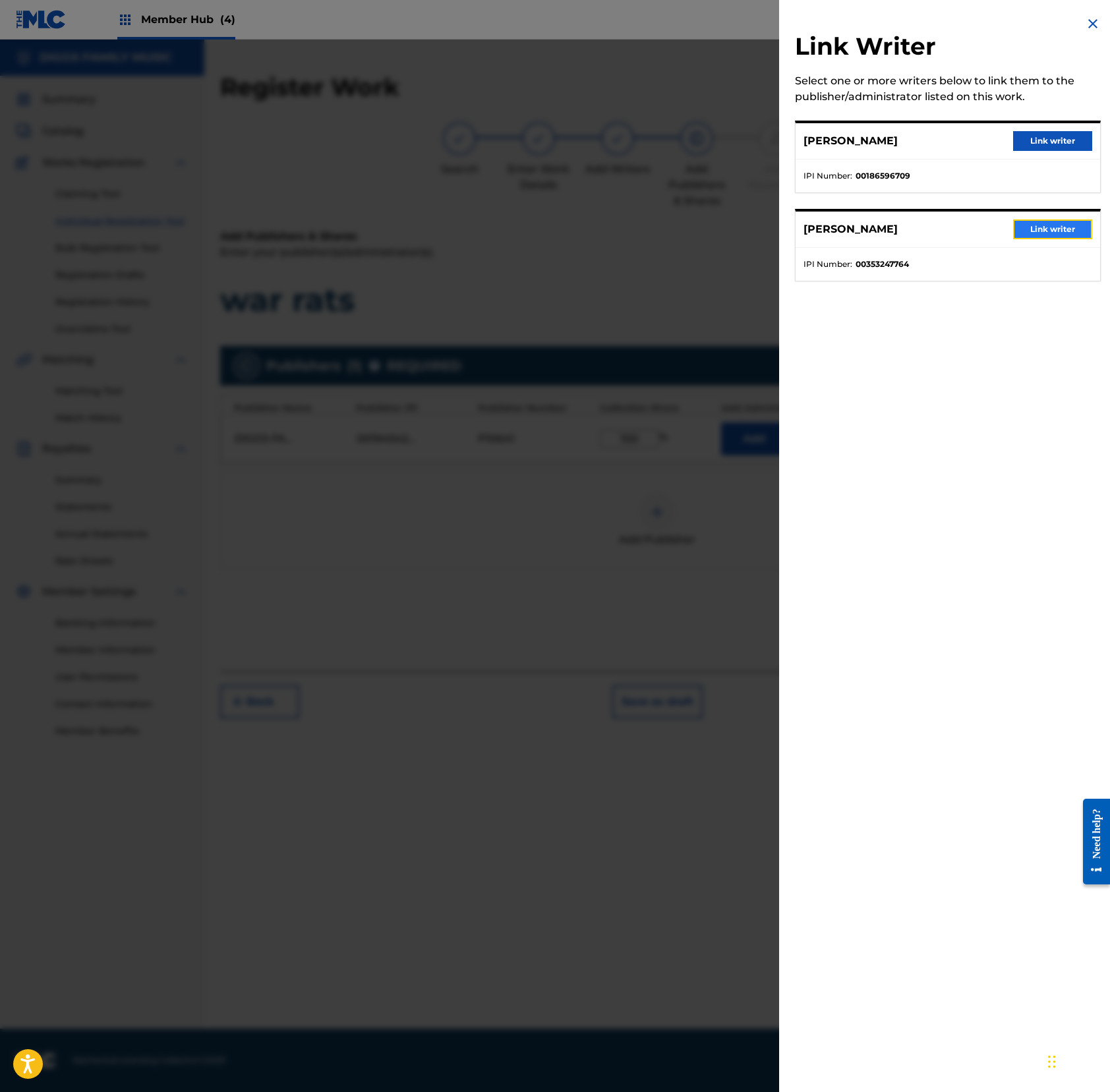
click at [1029, 228] on button "Link writer" at bounding box center [1052, 229] width 79 height 20
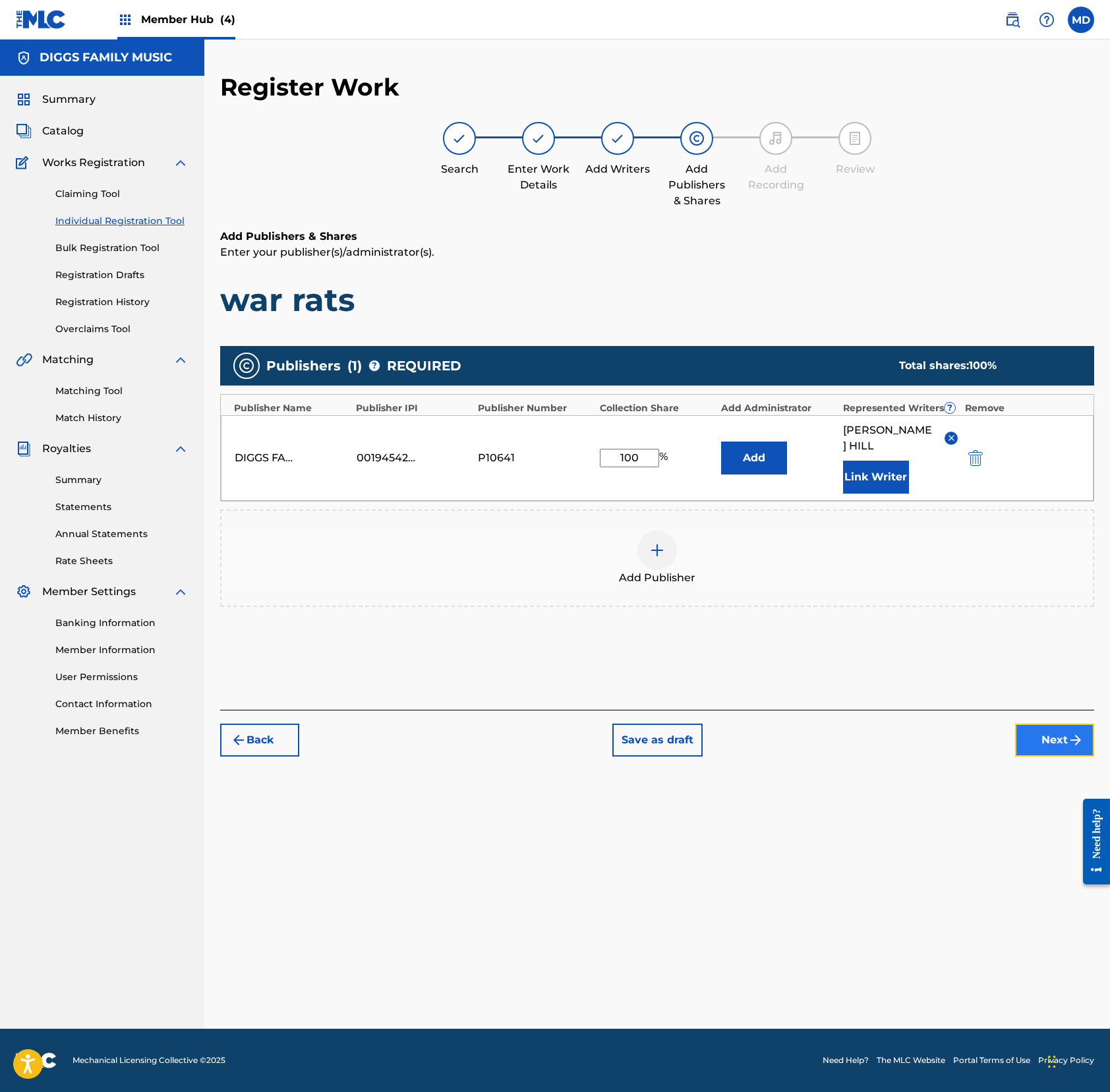
click at [1039, 729] on button "Next" at bounding box center [1054, 740] width 79 height 33
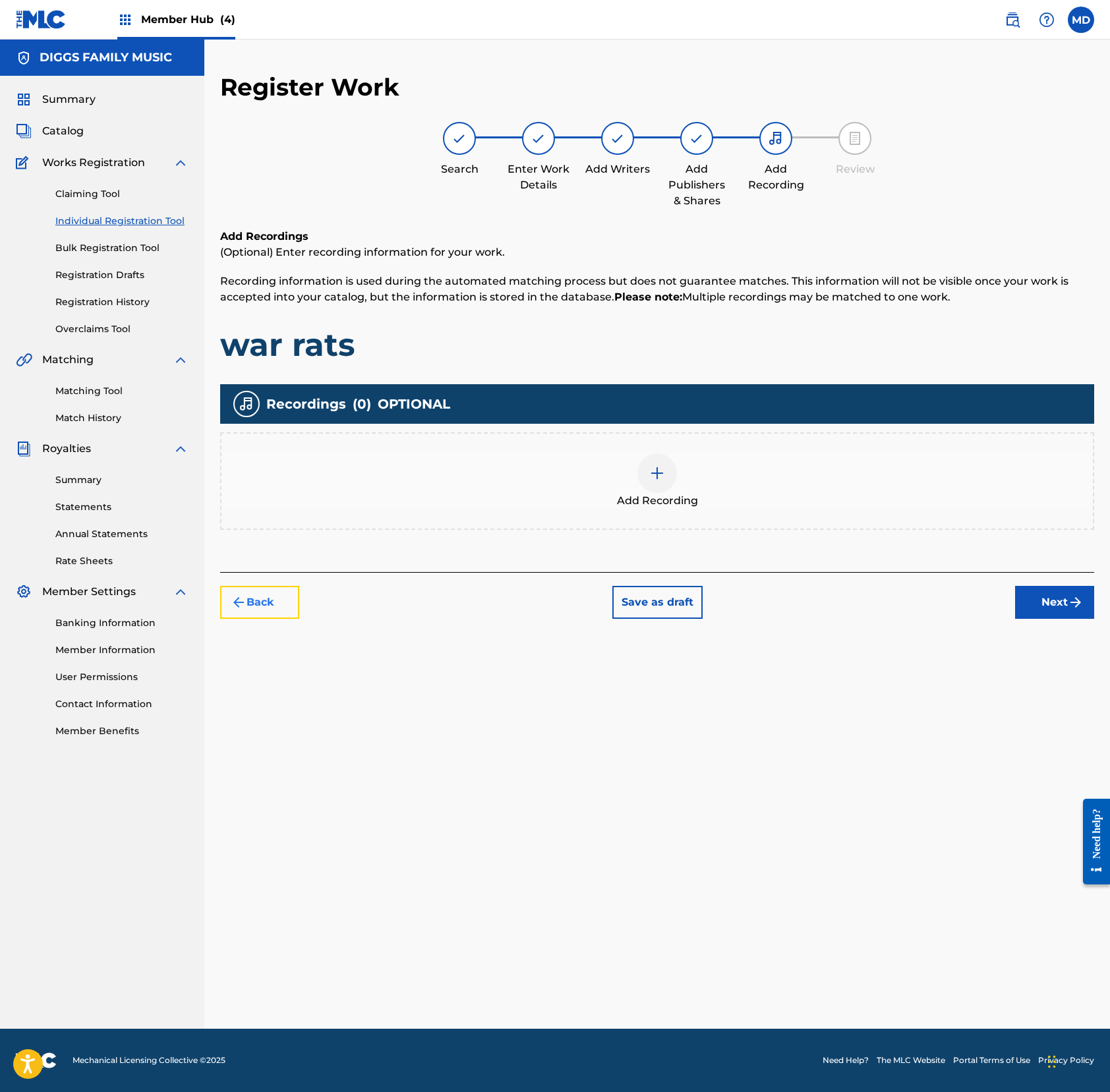
click at [267, 602] on button "Back" at bounding box center [260, 602] width 79 height 33
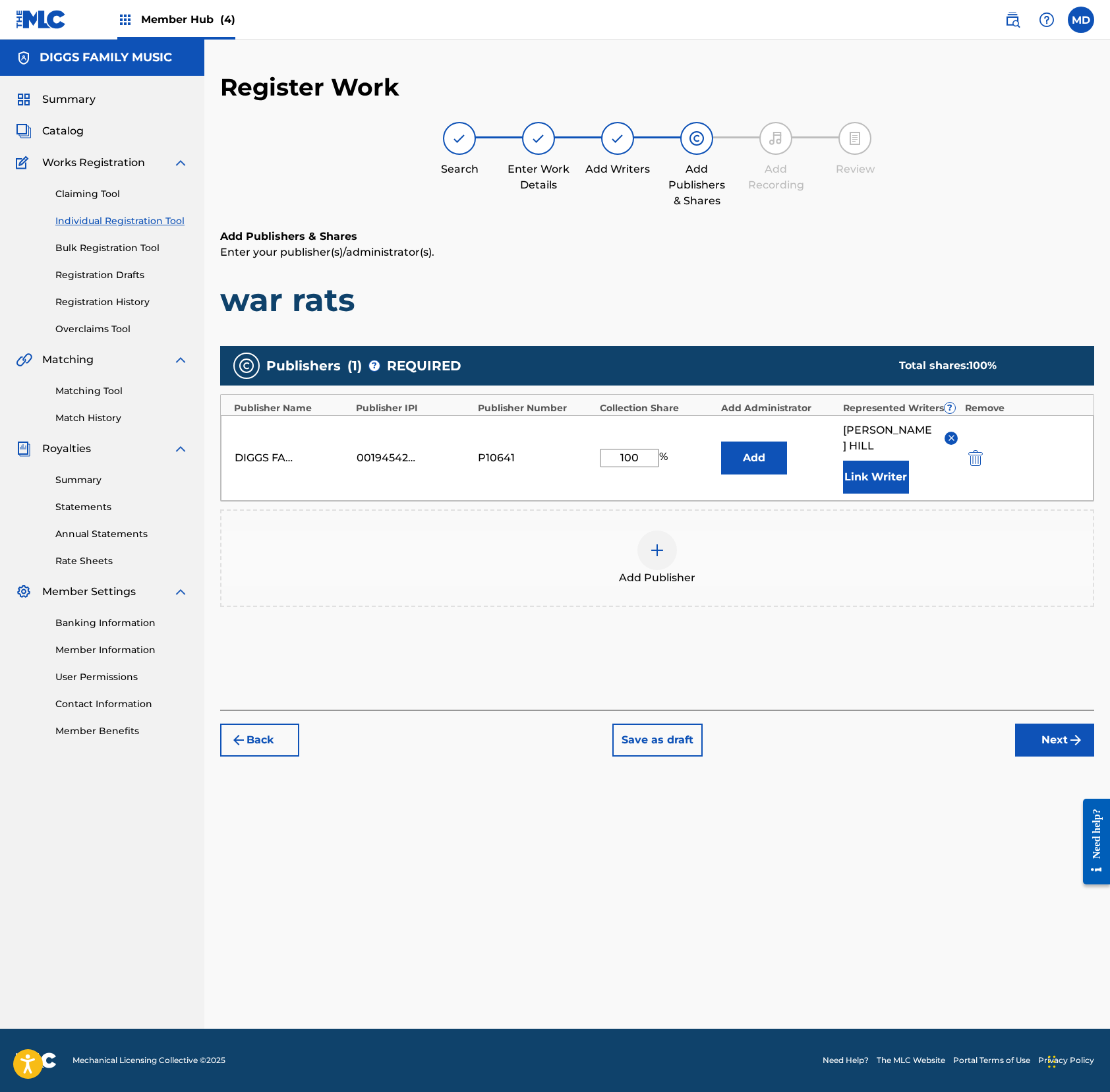
click at [637, 449] on input "100" at bounding box center [629, 458] width 59 height 18
type input "75"
click at [1039, 725] on button "Next" at bounding box center [1054, 740] width 79 height 33
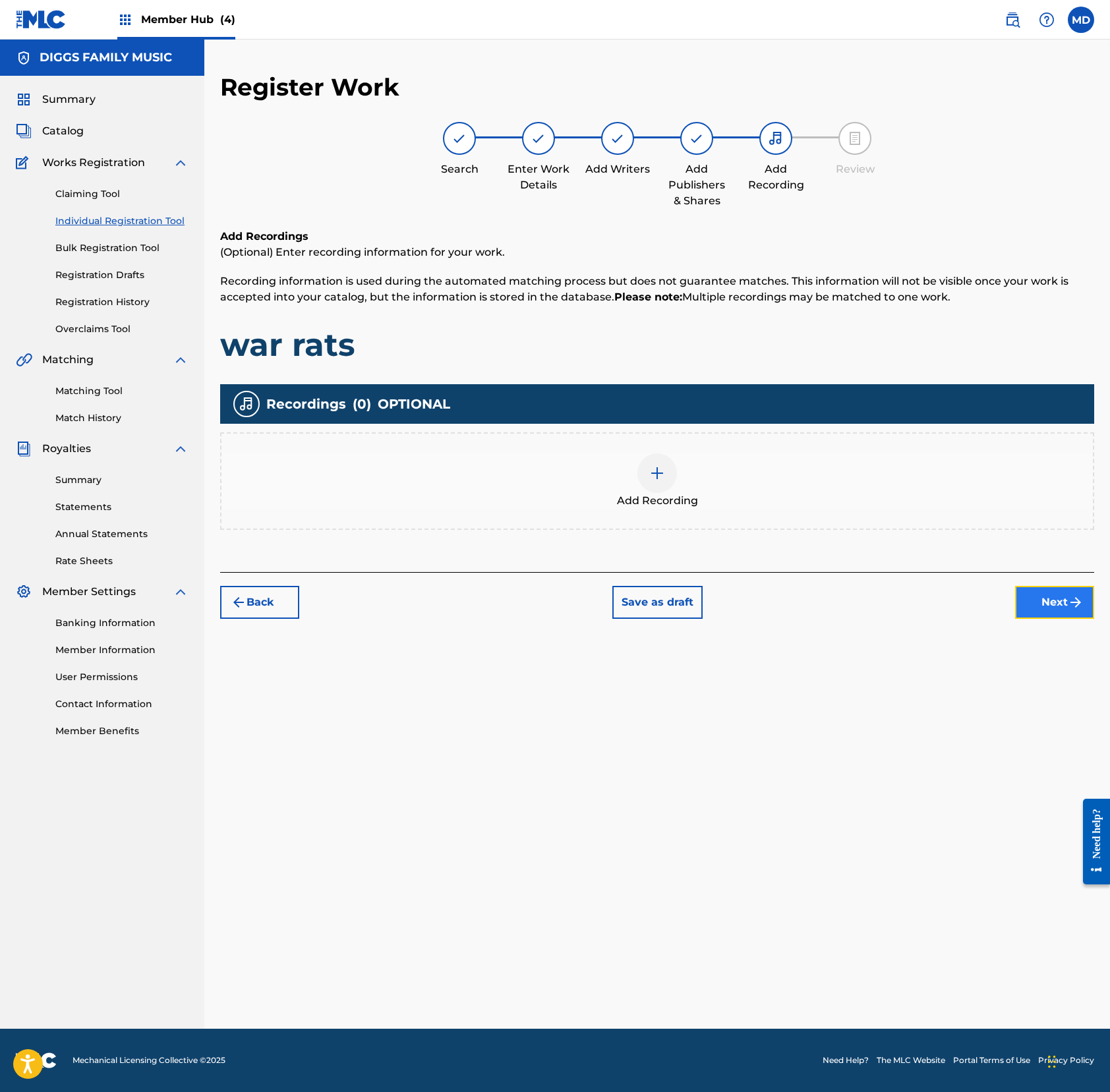
click at [1039, 600] on button "Next" at bounding box center [1054, 602] width 79 height 33
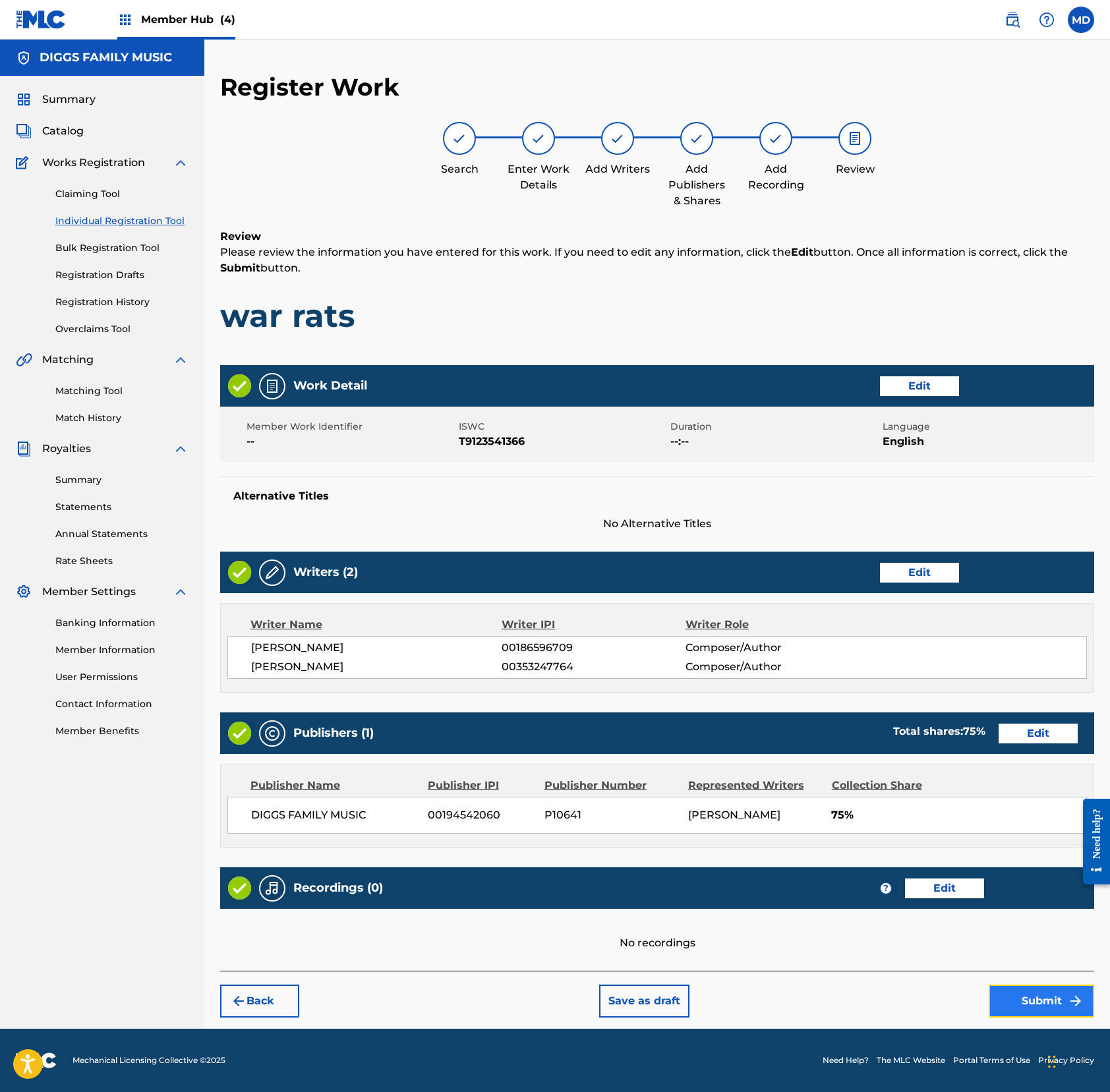
click at [999, 1014] on button "Submit" at bounding box center [1040, 1001] width 105 height 33
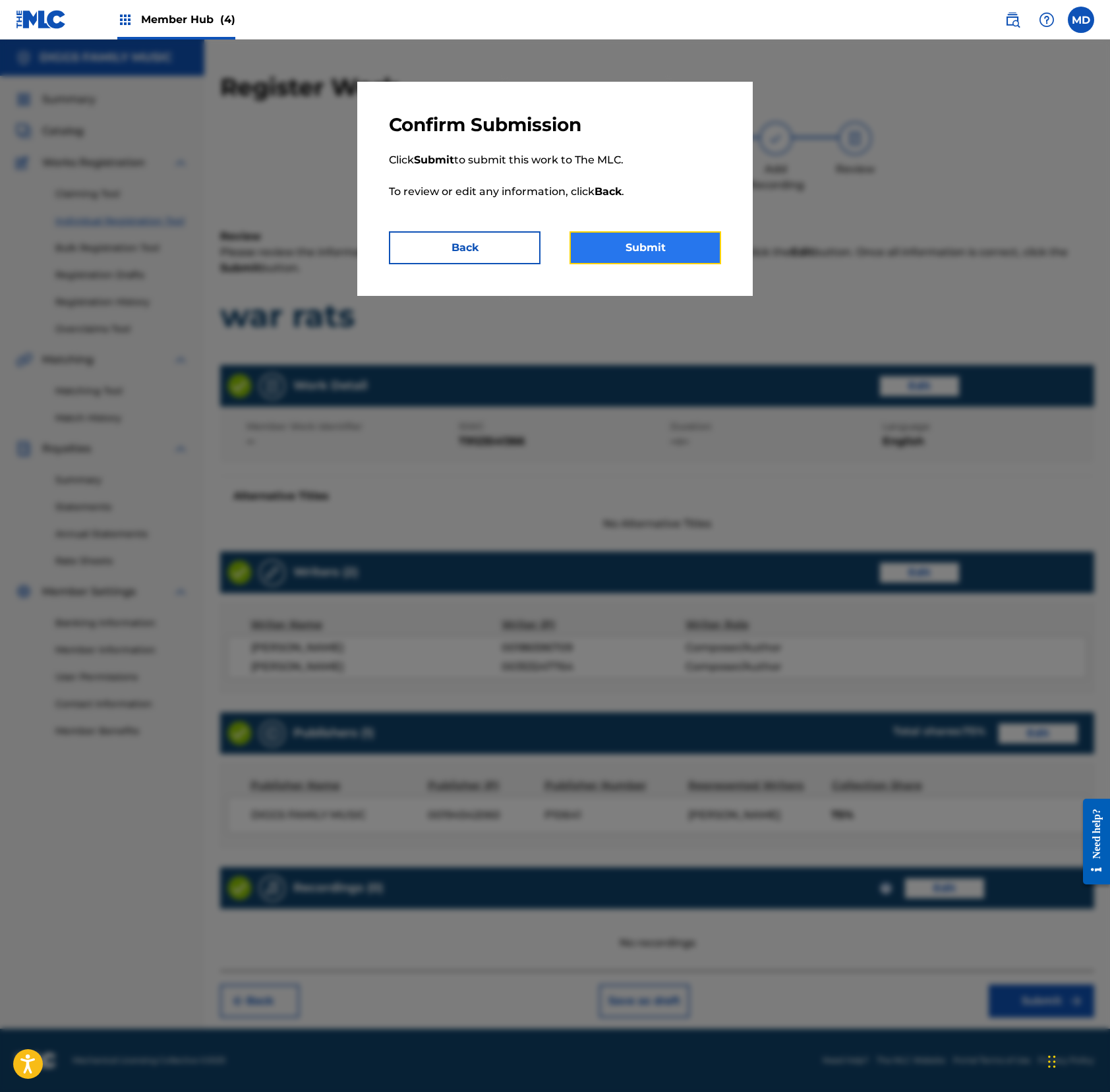
click at [630, 259] on button "Submit" at bounding box center [645, 248] width 152 height 33
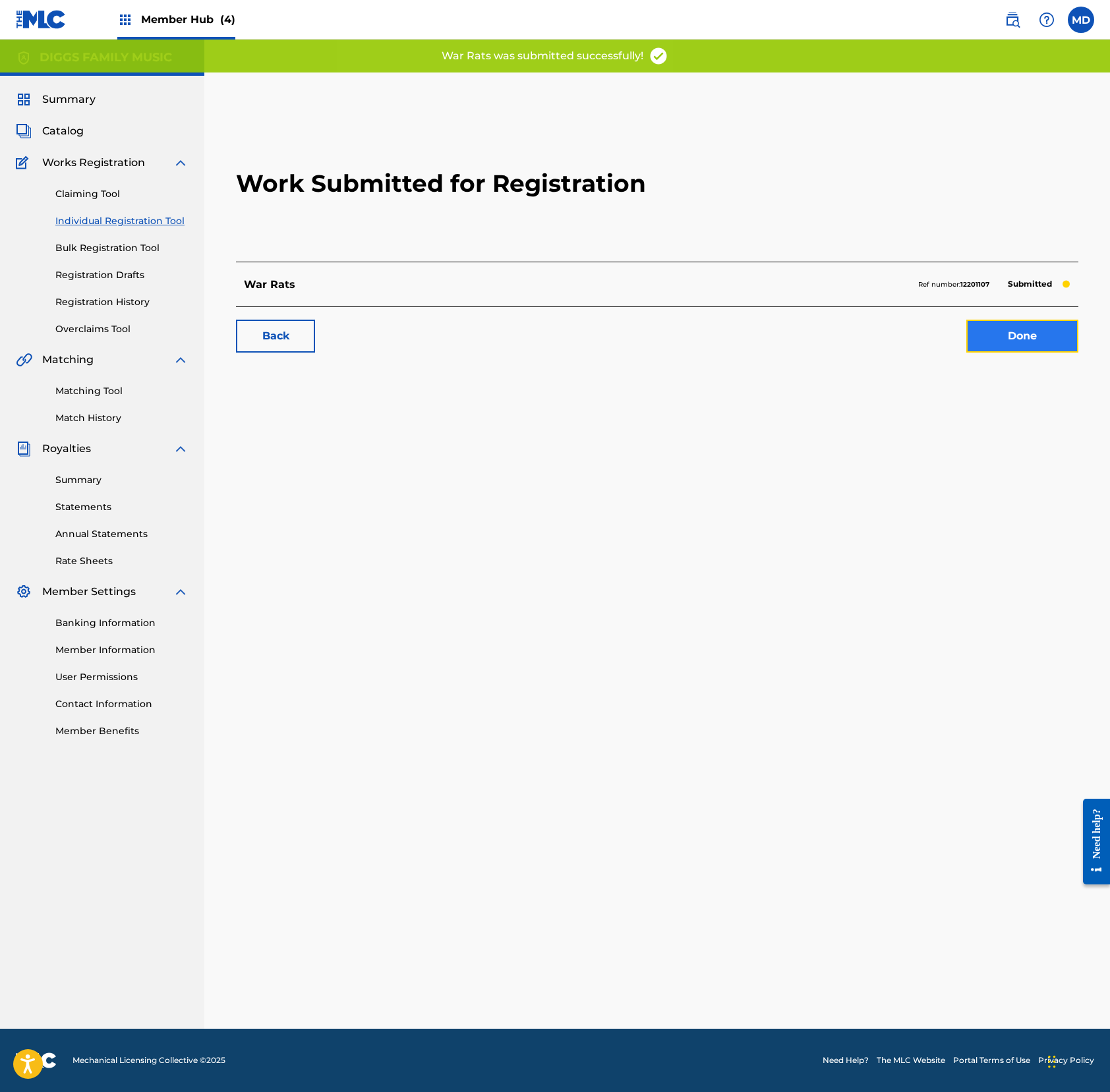
click at [1002, 327] on link "Done" at bounding box center [1022, 336] width 112 height 33
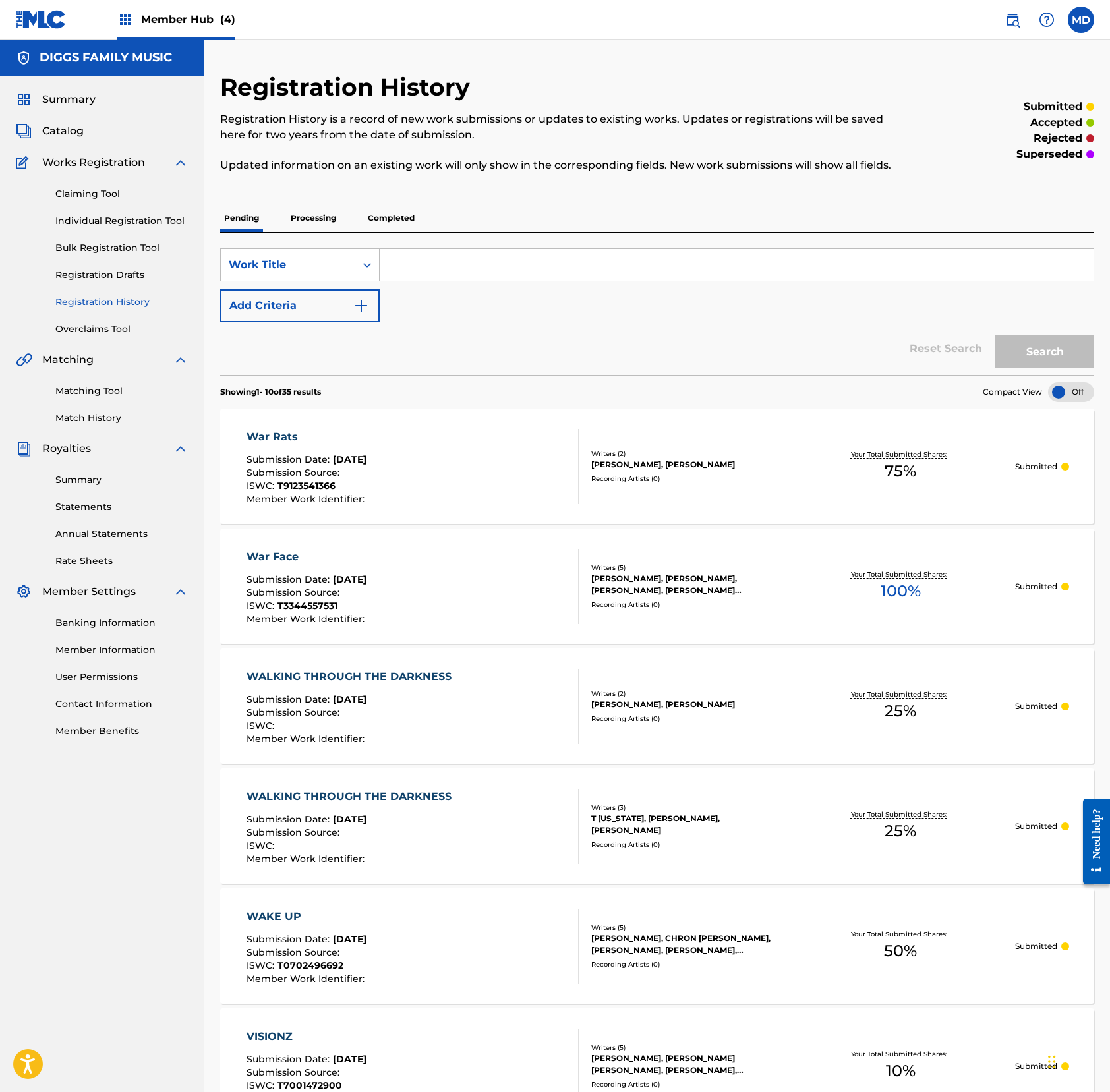
click at [518, 275] on input "Search Form" at bounding box center [736, 265] width 714 height 31
drag, startPoint x: 427, startPoint y: 278, endPoint x: 388, endPoint y: 288, distance: 40.3
click at [388, 281] on input "way" at bounding box center [736, 265] width 714 height 31
type input "way"
click at [1026, 365] on button "Search" at bounding box center [1044, 352] width 98 height 33
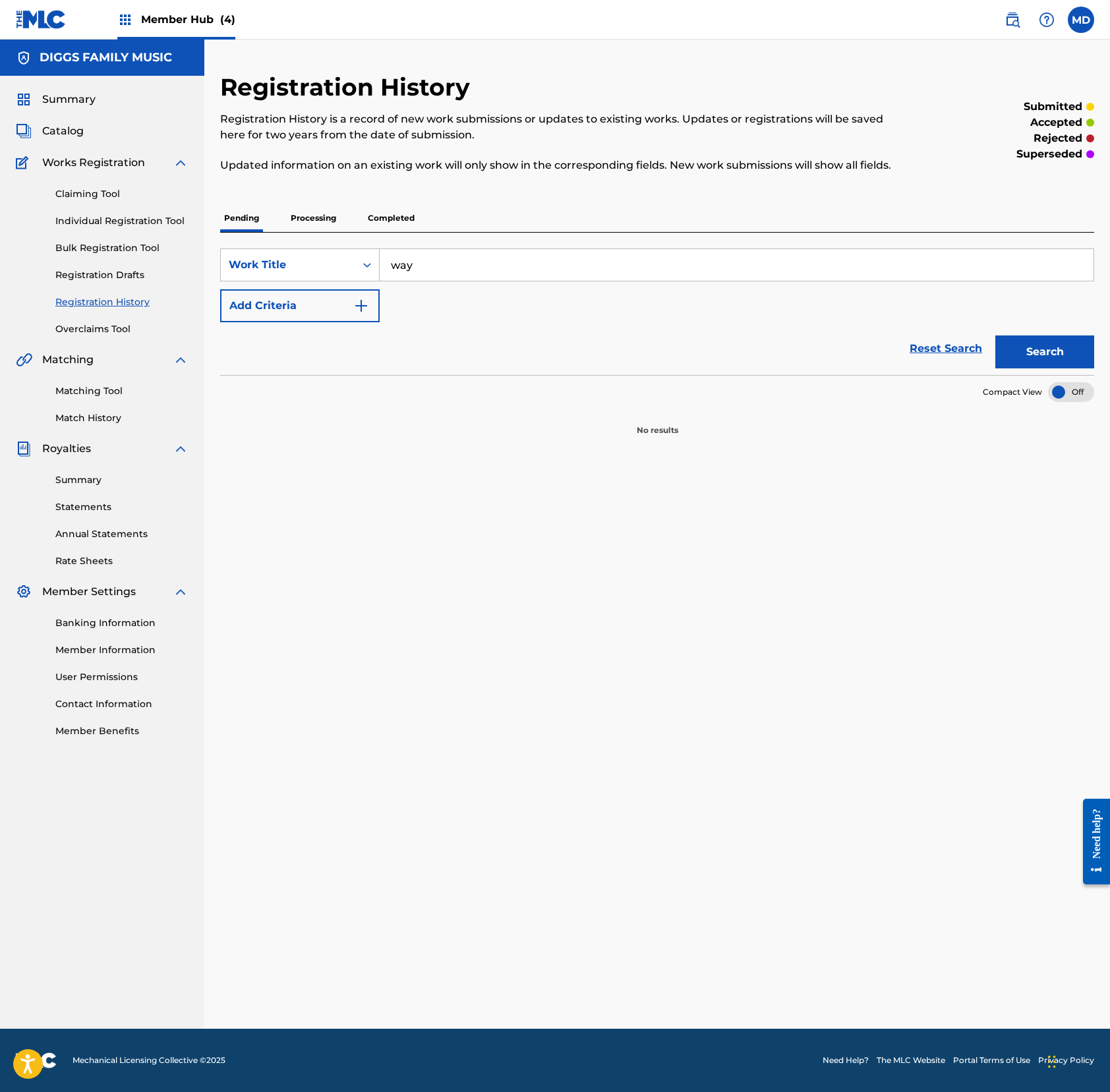
click at [311, 231] on p "Processing" at bounding box center [313, 218] width 53 height 28
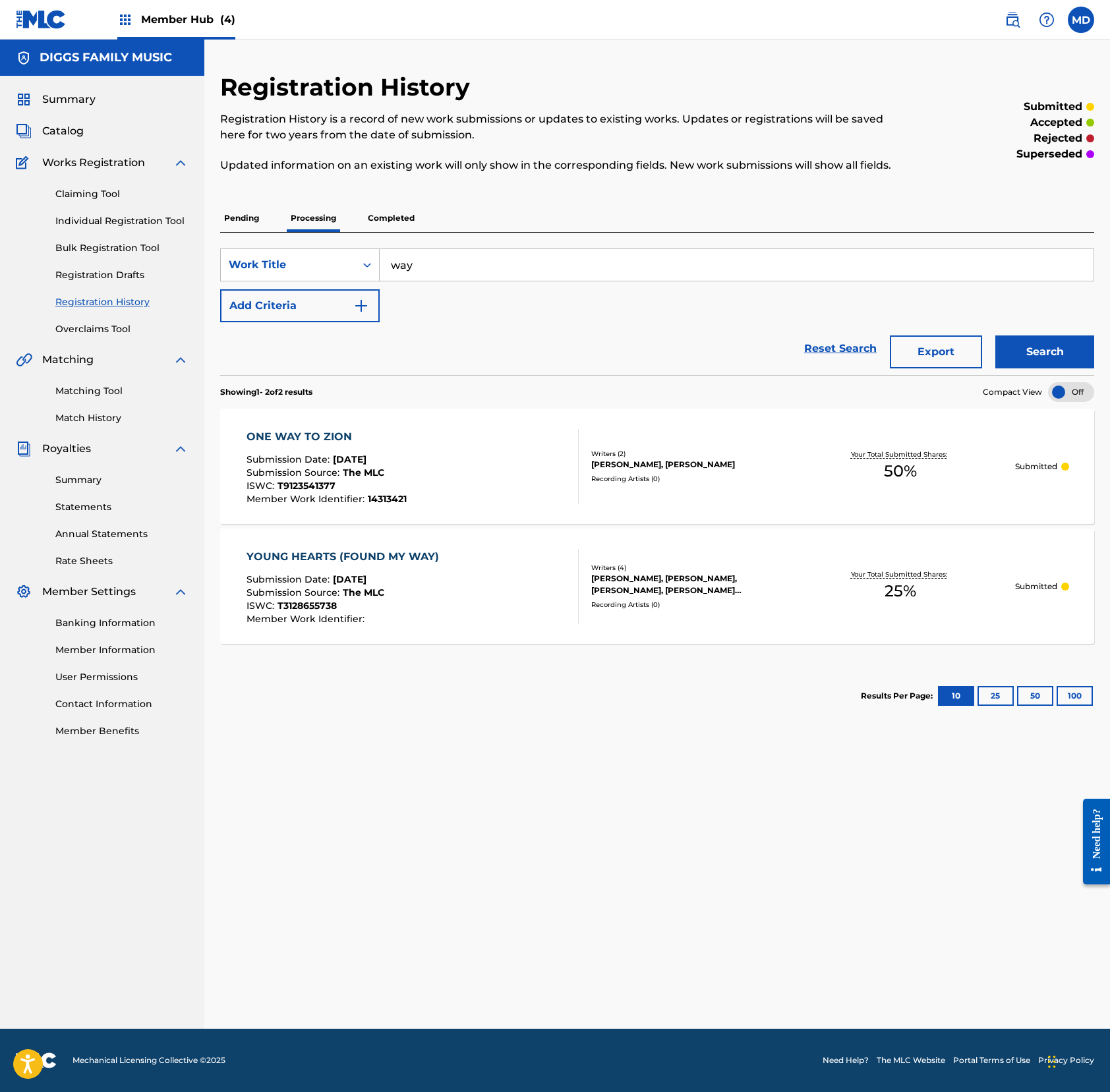
click at [381, 232] on p "Completed" at bounding box center [390, 218] width 55 height 28
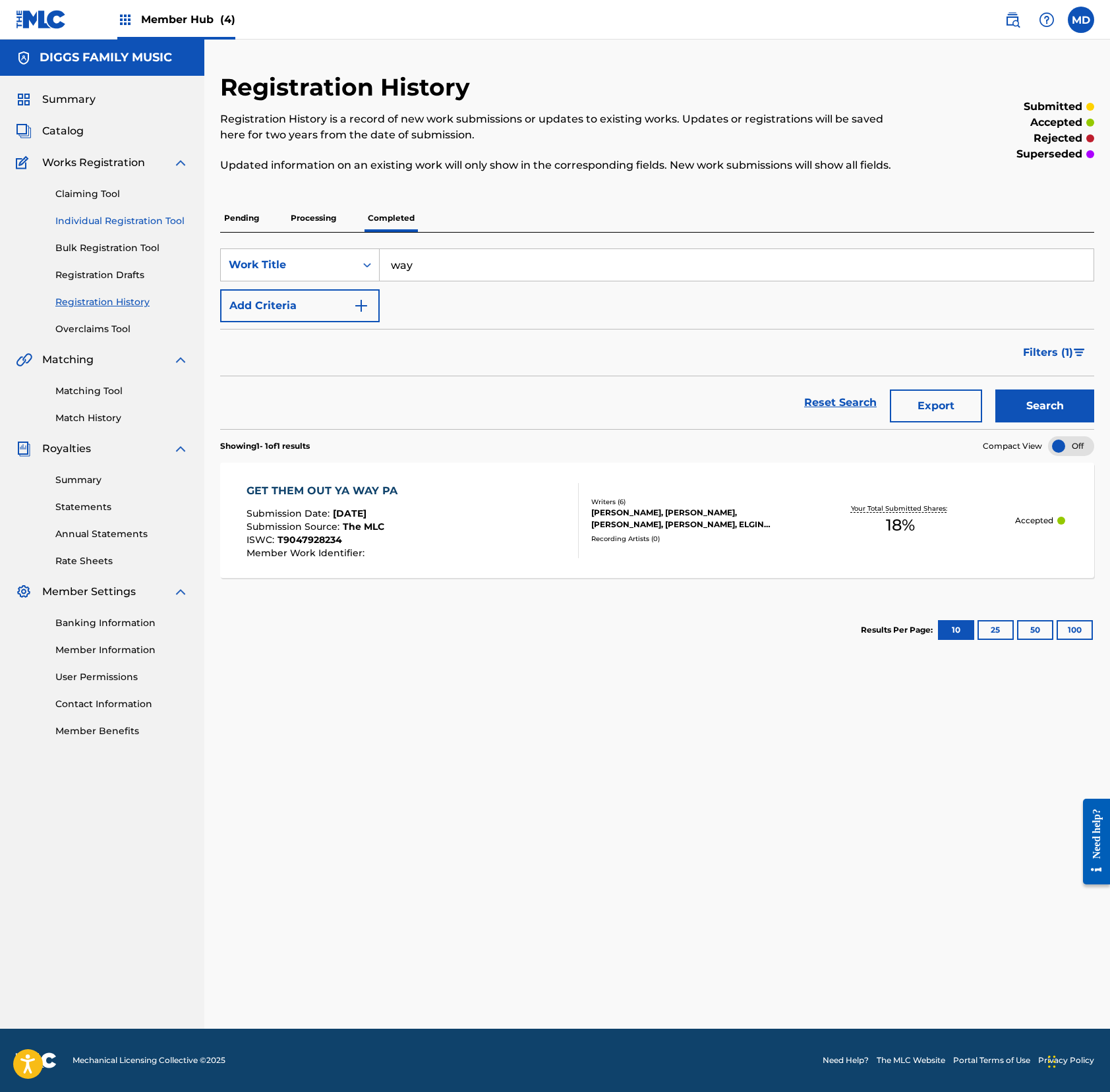
click at [75, 220] on link "Individual Registration Tool" at bounding box center [122, 221] width 133 height 14
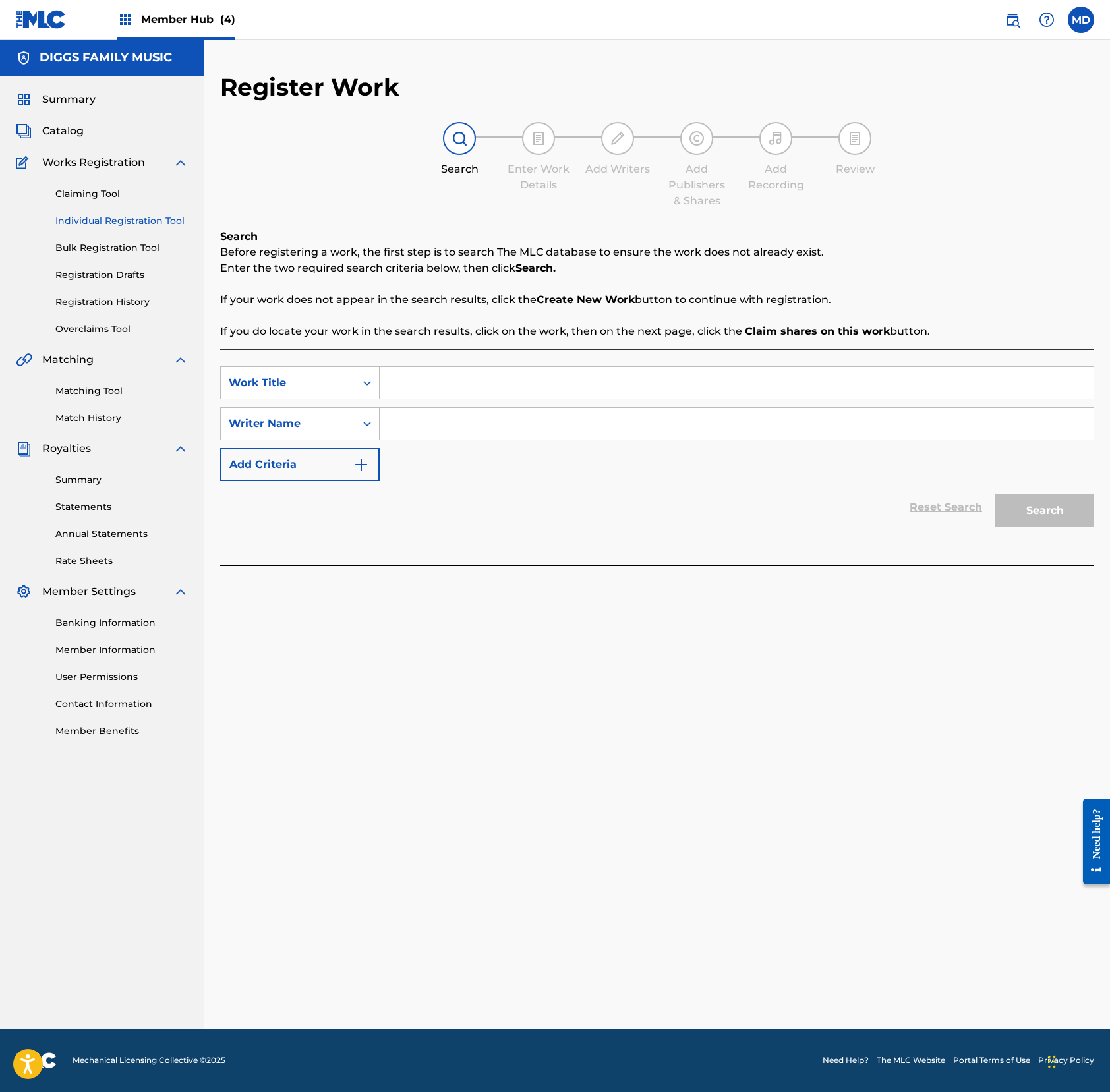
click at [431, 377] on input "Search Form" at bounding box center [736, 383] width 714 height 31
paste input "way"
type input "way"
click at [423, 336] on p "If you do locate your work in the search results, click on the work, then on th…" at bounding box center [657, 331] width 874 height 16
click at [438, 423] on input "Search Form" at bounding box center [736, 424] width 714 height 31
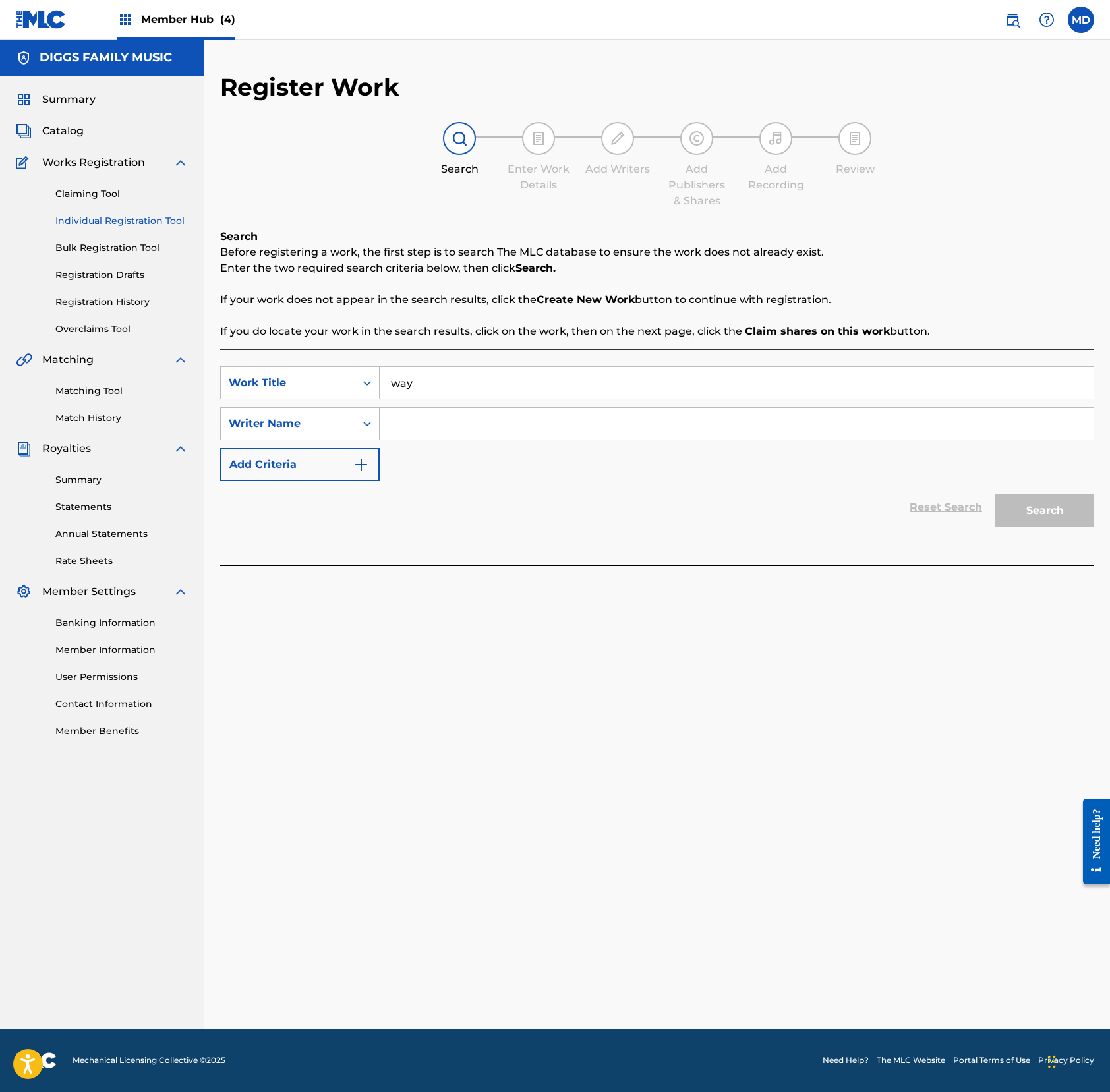
click at [523, 426] on input "Search Form" at bounding box center [736, 424] width 714 height 31
paste input "[PERSON_NAME]"
type input "[PERSON_NAME]"
click at [1039, 512] on button "Search" at bounding box center [1044, 511] width 98 height 33
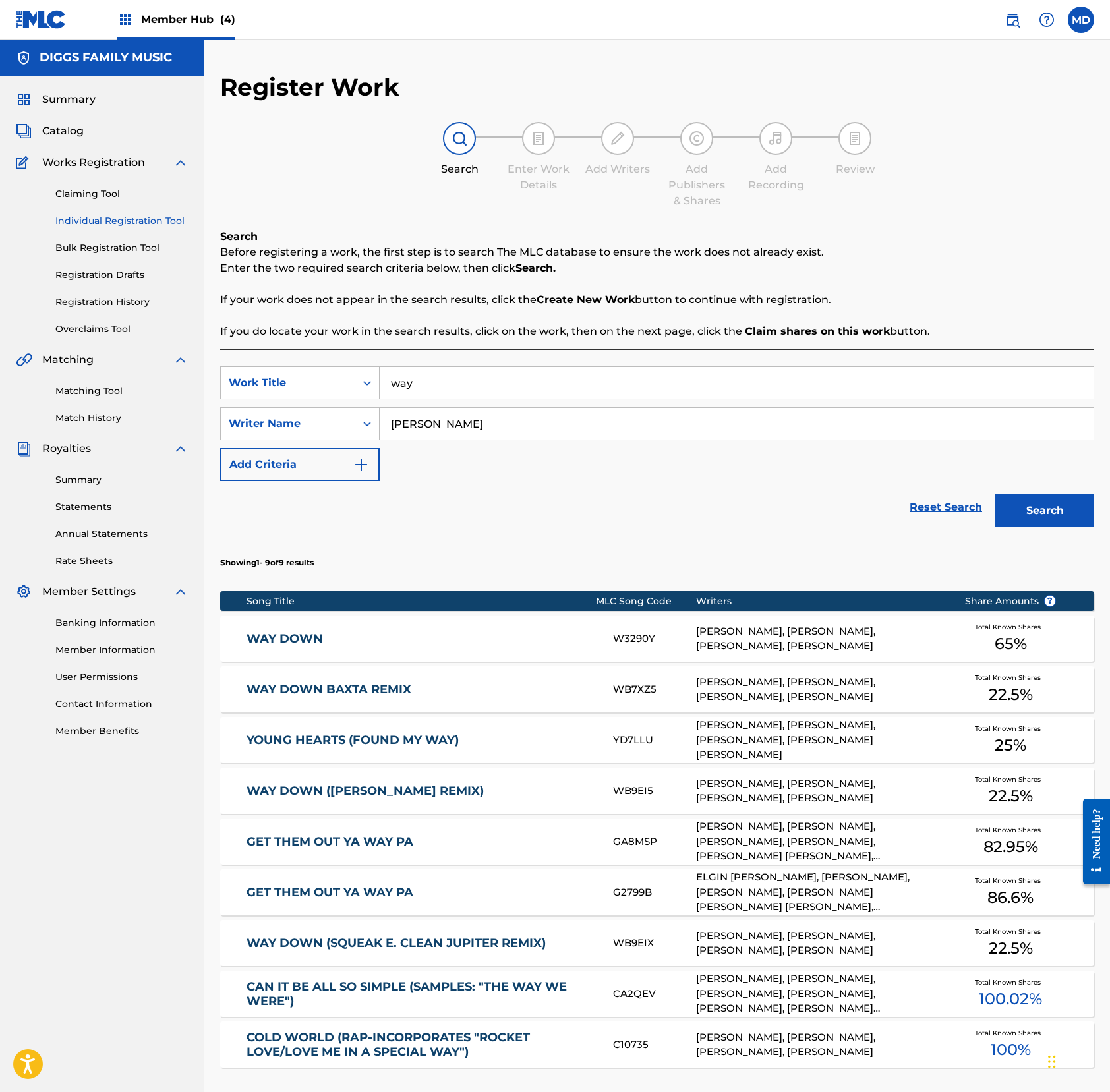
click at [390, 394] on input "way" at bounding box center [736, 383] width 714 height 31
click at [307, 468] on button "Add Criteria" at bounding box center [300, 465] width 159 height 33
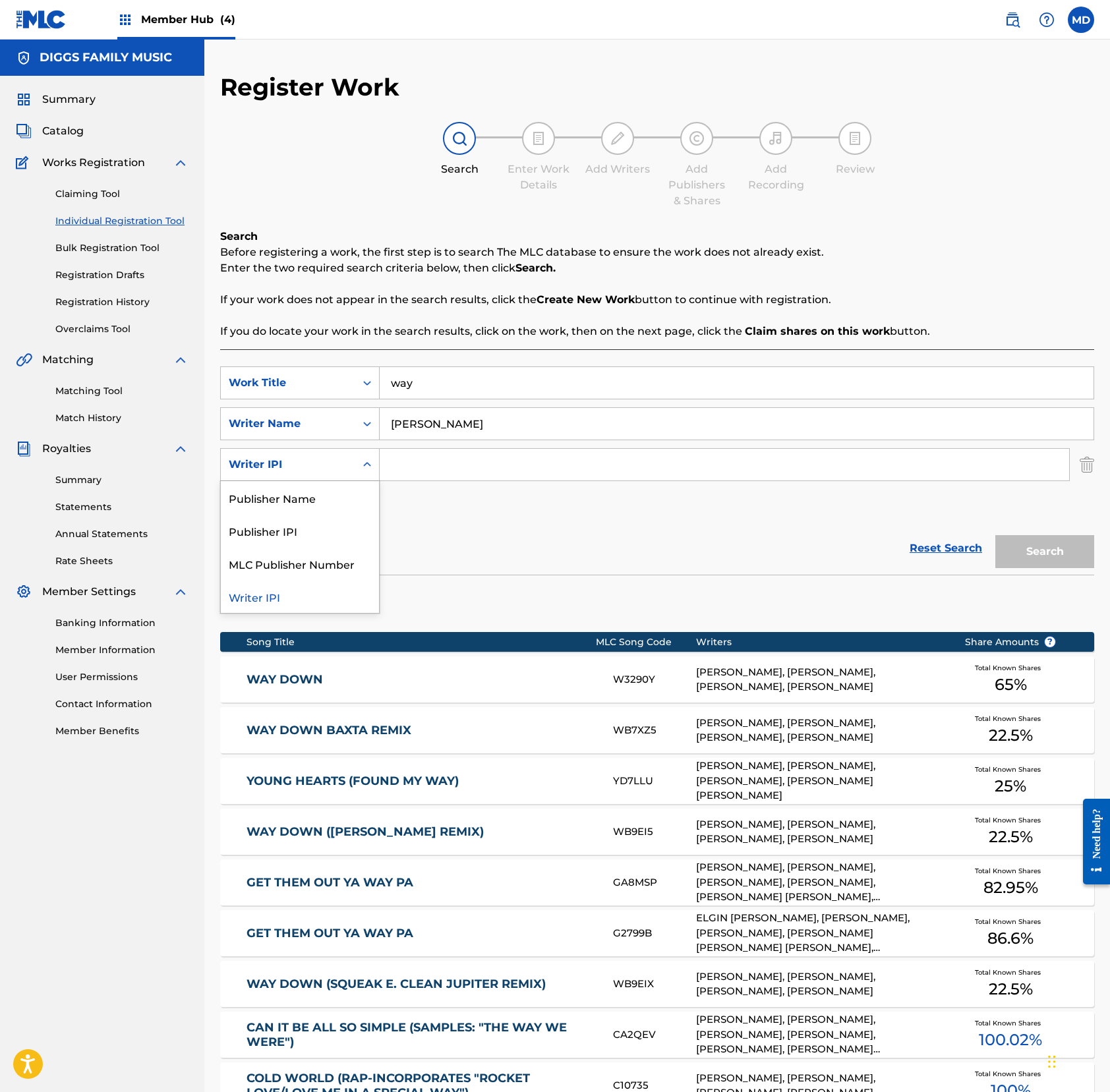
click at [288, 473] on div "Writer IPI" at bounding box center [288, 465] width 134 height 25
click at [308, 218] on div "Register Work Search Enter Work Details Add Writers Add Publishers & Shares Add…" at bounding box center [657, 671] width 874 height 1197
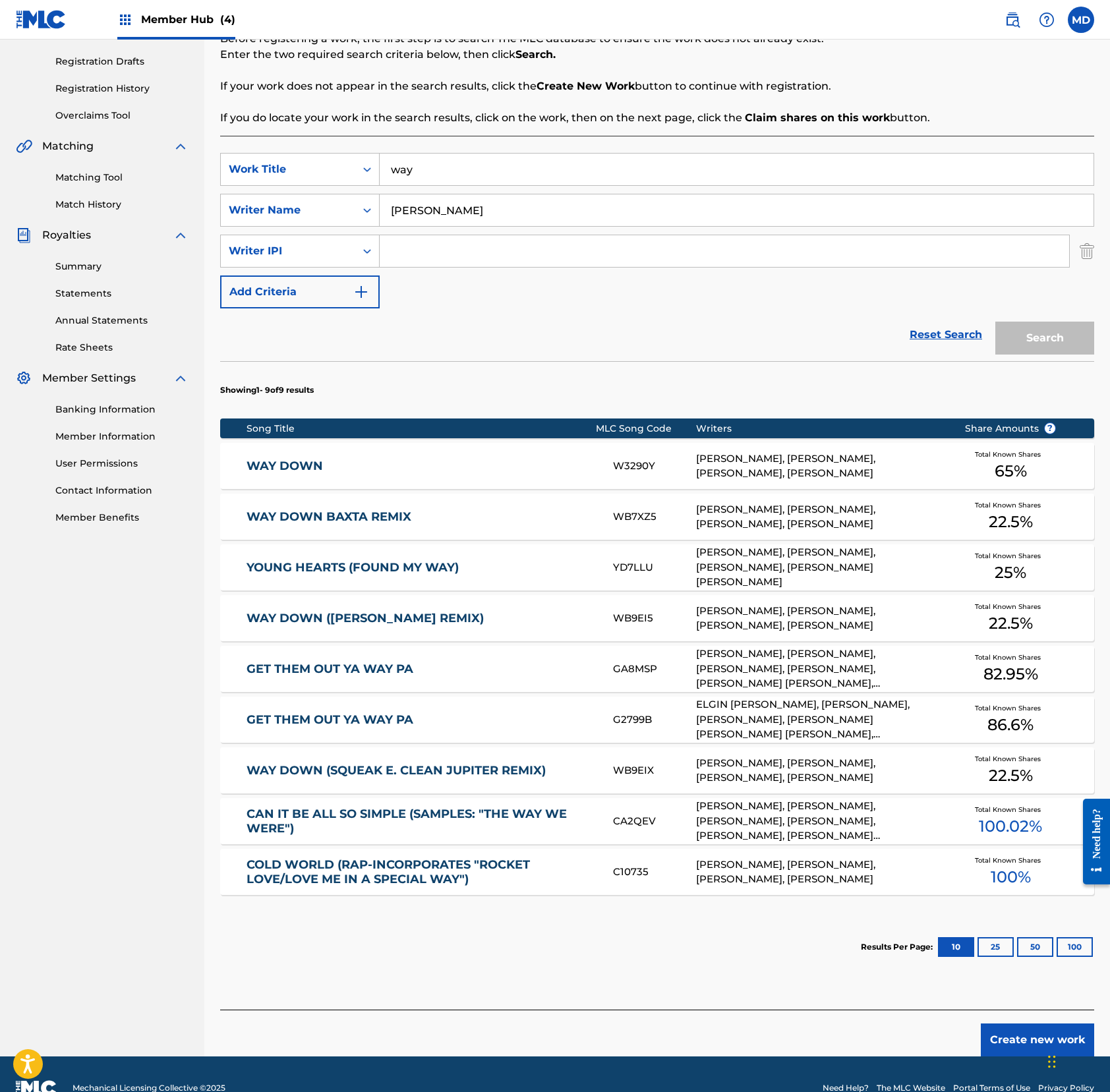
scroll to position [241, 0]
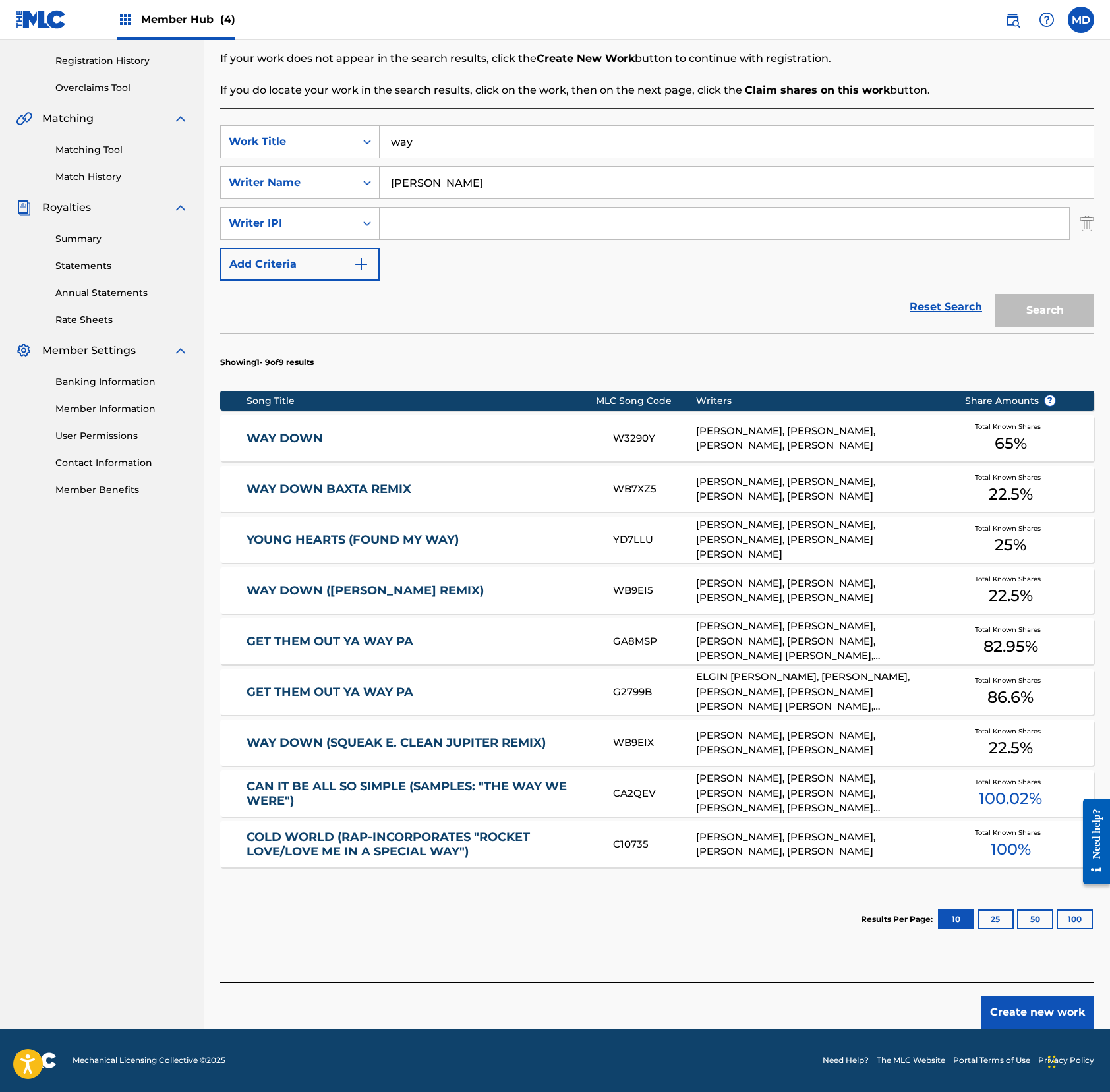
click at [469, 550] on div "YOUNG HEARTS (FOUND MY WAY) YD7LLU [PERSON_NAME], [PERSON_NAME], [PERSON_NAME],…" at bounding box center [657, 539] width 874 height 46
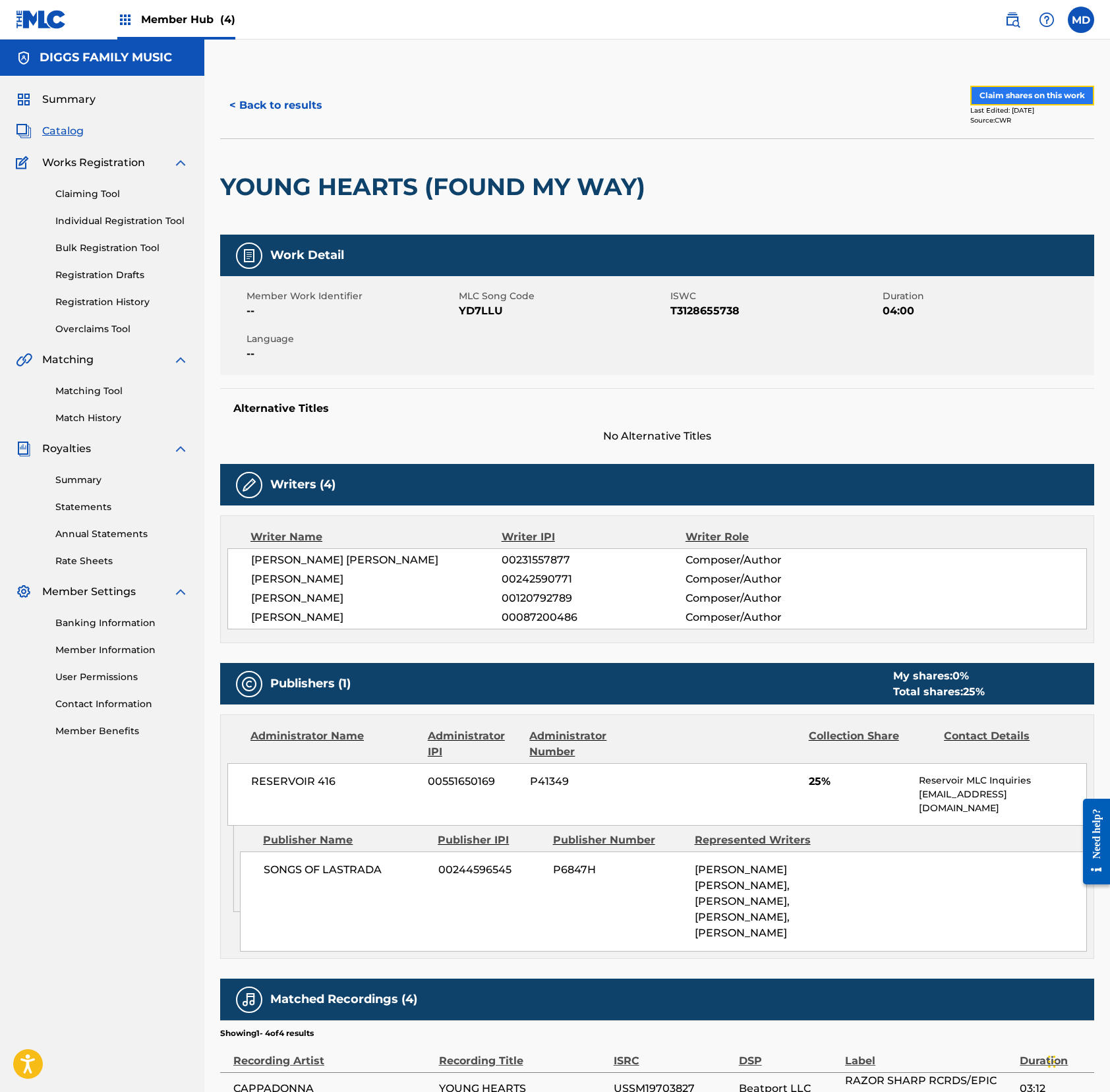
click at [1013, 92] on button "Claim shares on this work" at bounding box center [1032, 95] width 124 height 20
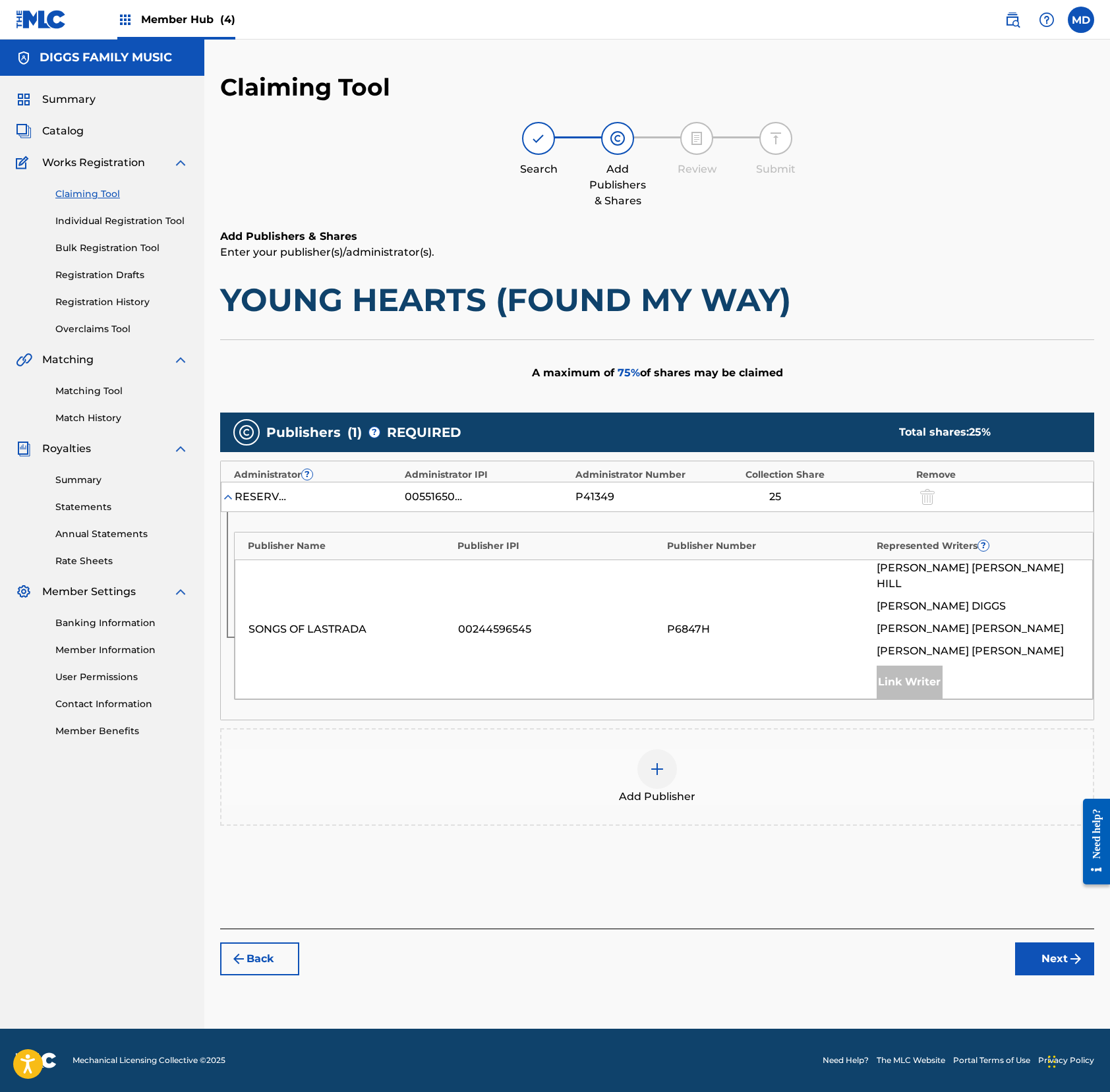
click at [649, 762] on img at bounding box center [657, 770] width 16 height 16
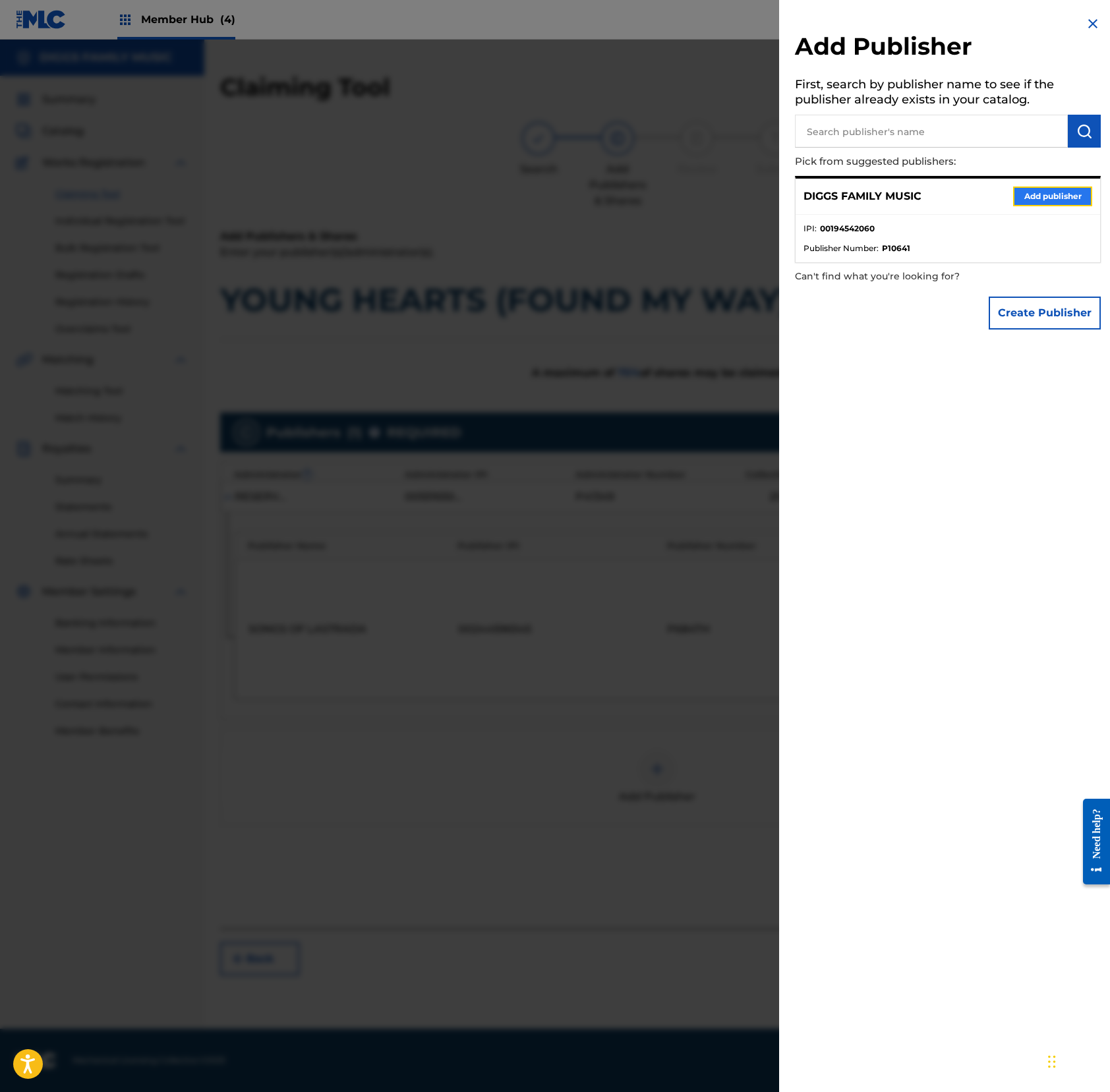
click at [1039, 191] on button "Add publisher" at bounding box center [1052, 196] width 79 height 20
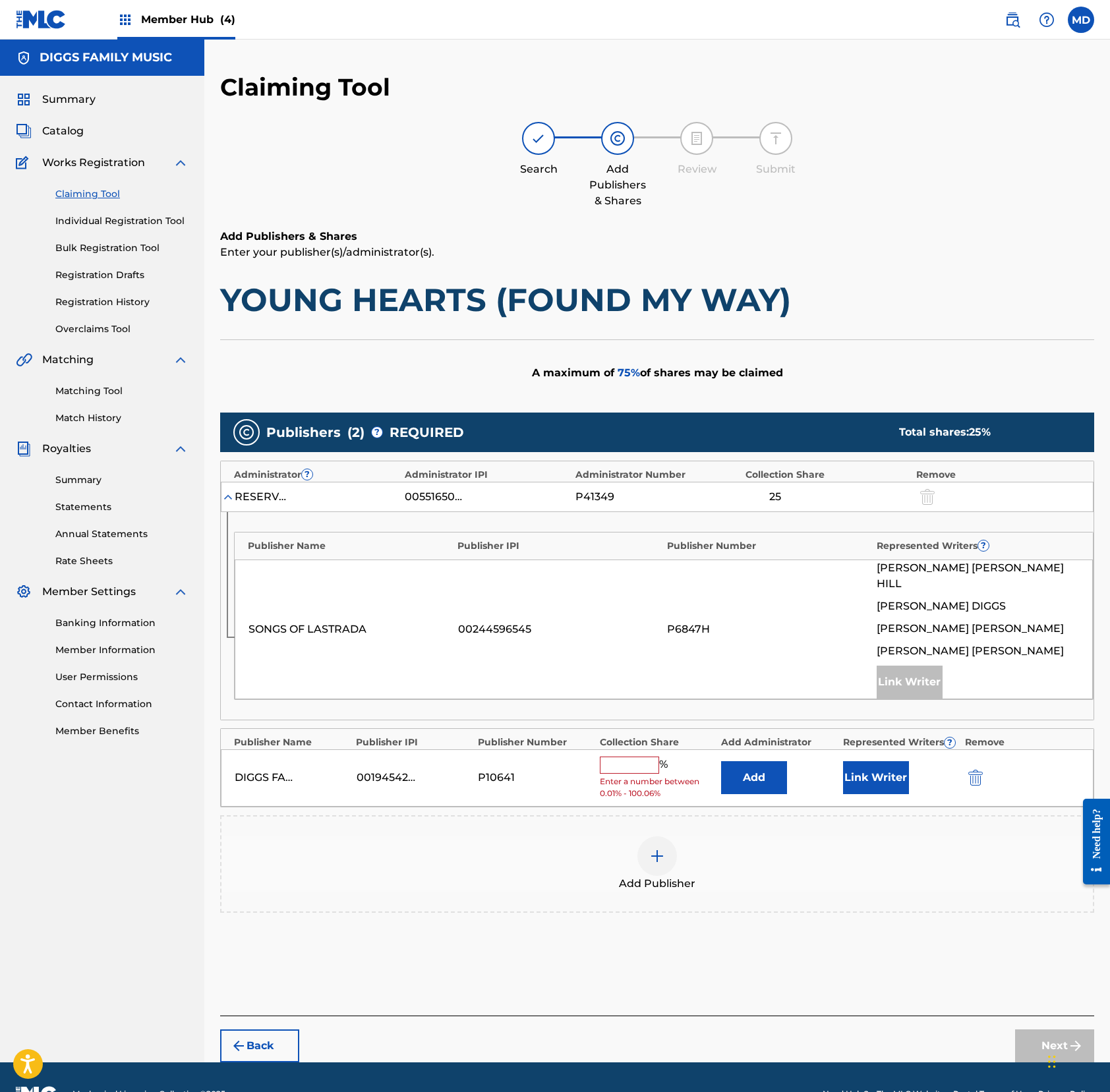
click at [634, 756] on input "text" at bounding box center [629, 765] width 59 height 17
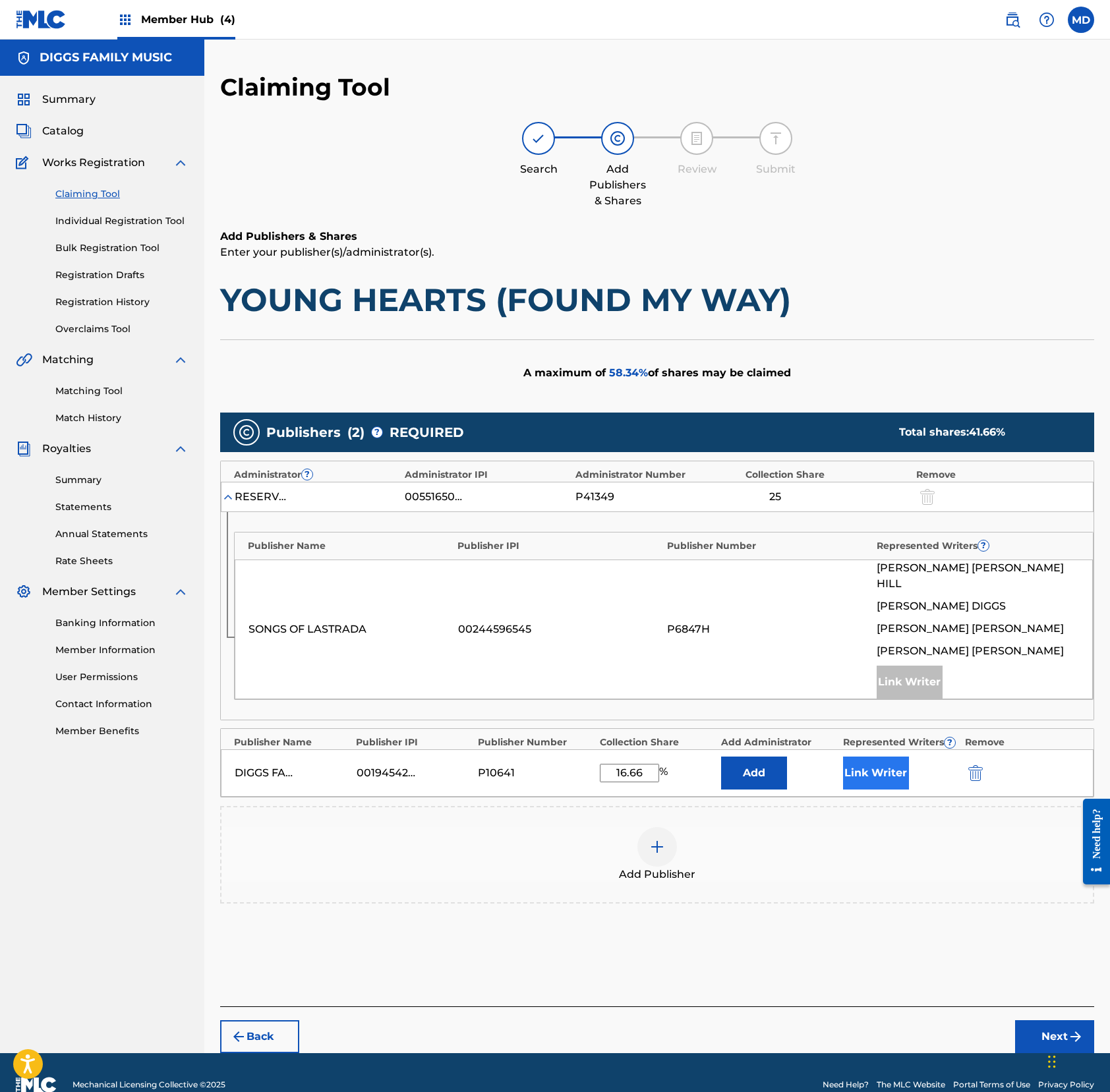
type input "16.66"
click at [873, 766] on button "Link Writer" at bounding box center [876, 773] width 66 height 33
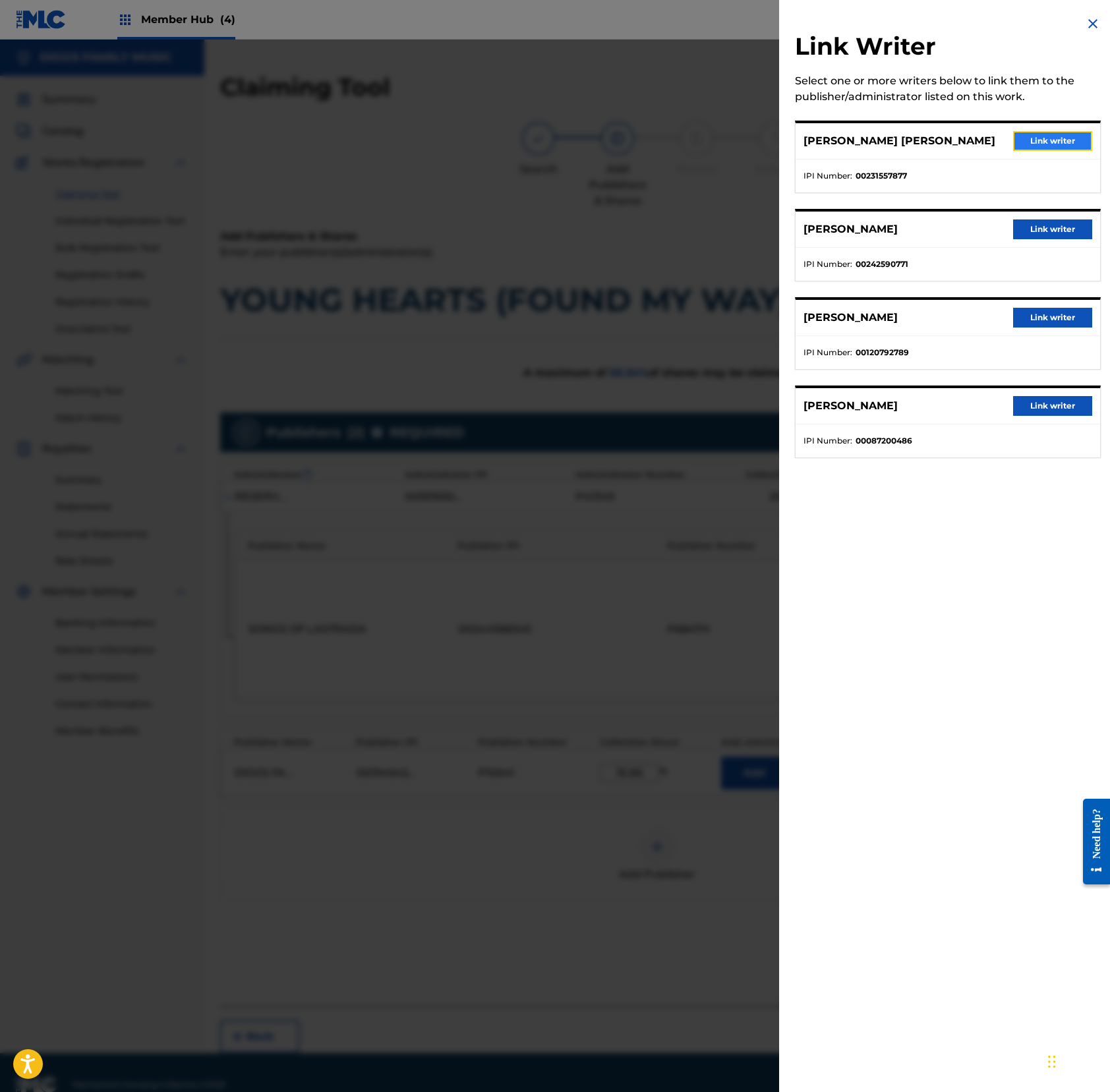
click at [1039, 141] on button "Link writer" at bounding box center [1052, 141] width 79 height 20
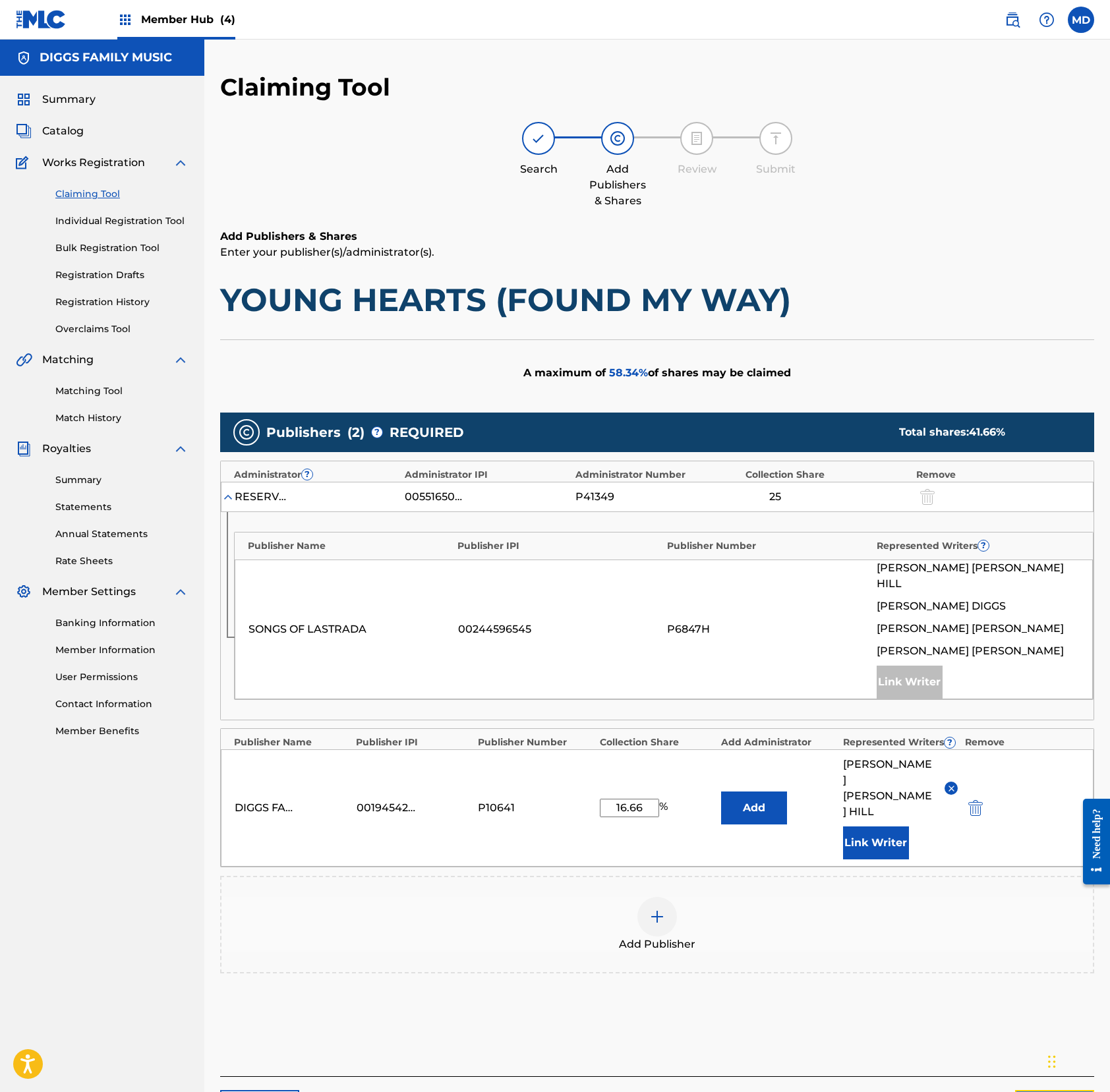
click at [1029, 1023] on button "Next" at bounding box center [1054, 1107] width 79 height 33
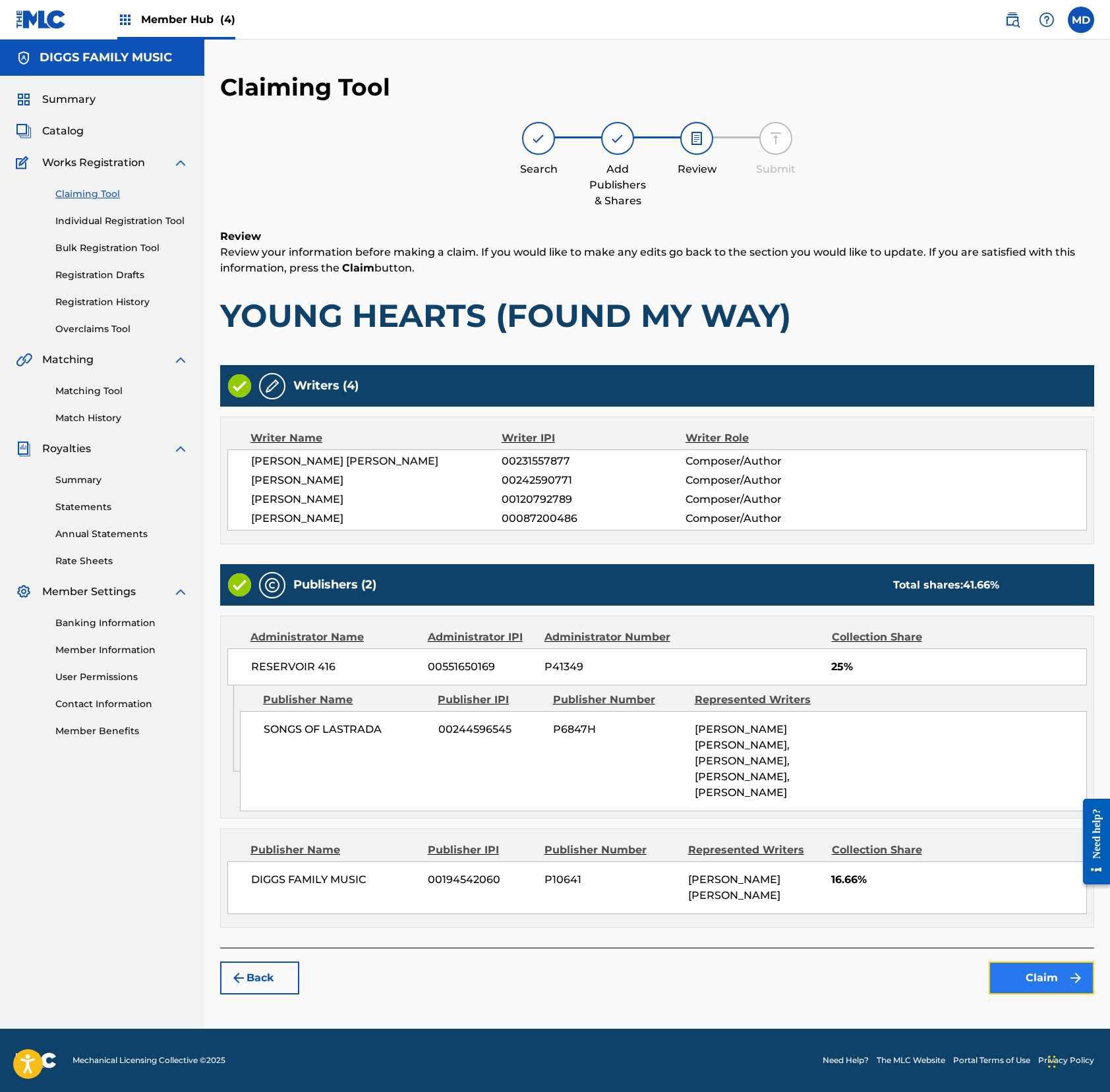
click at [1002, 961] on button "Claim" at bounding box center [1040, 978] width 105 height 33
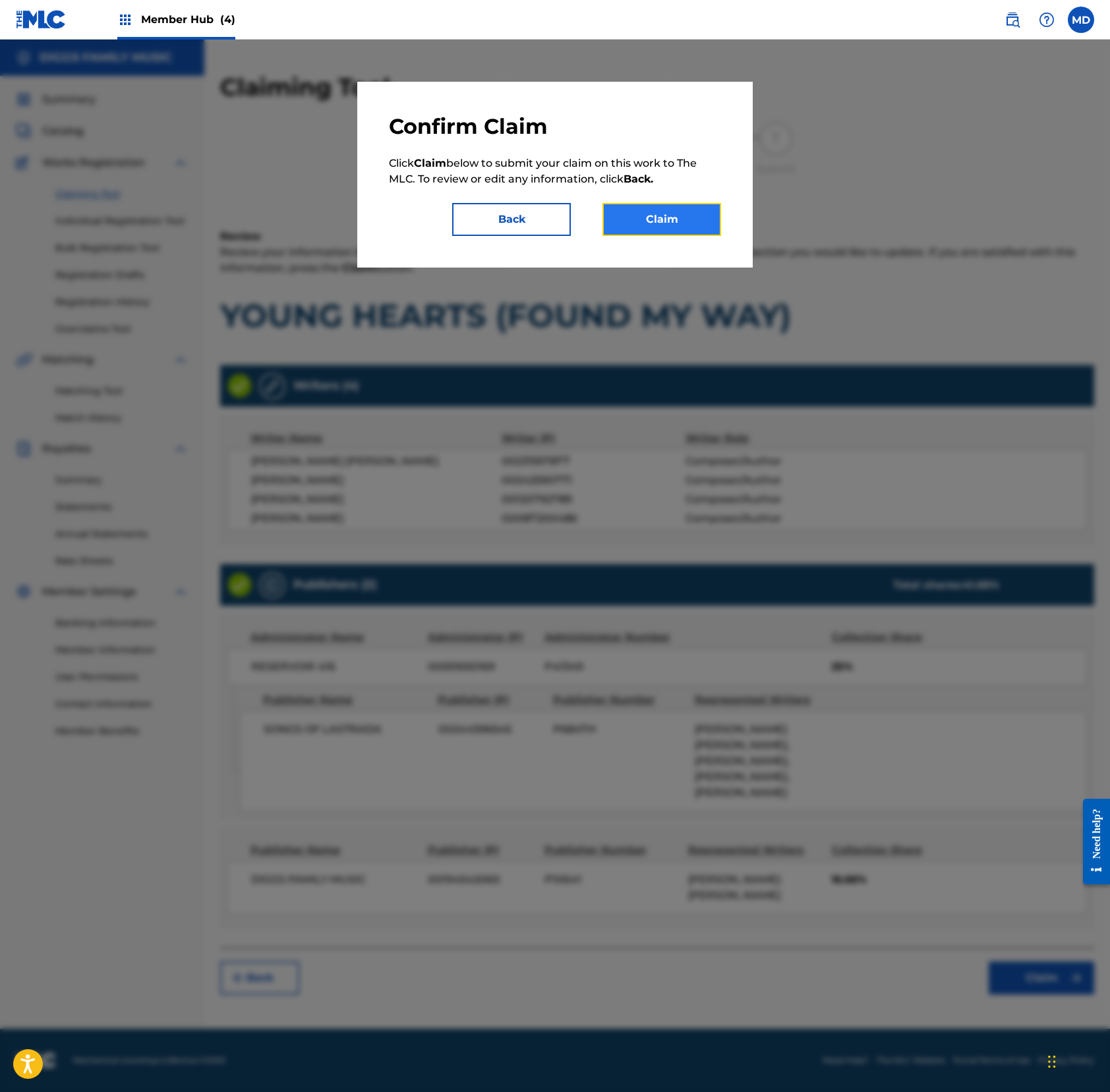
click at [646, 218] on button "Claim" at bounding box center [661, 220] width 118 height 33
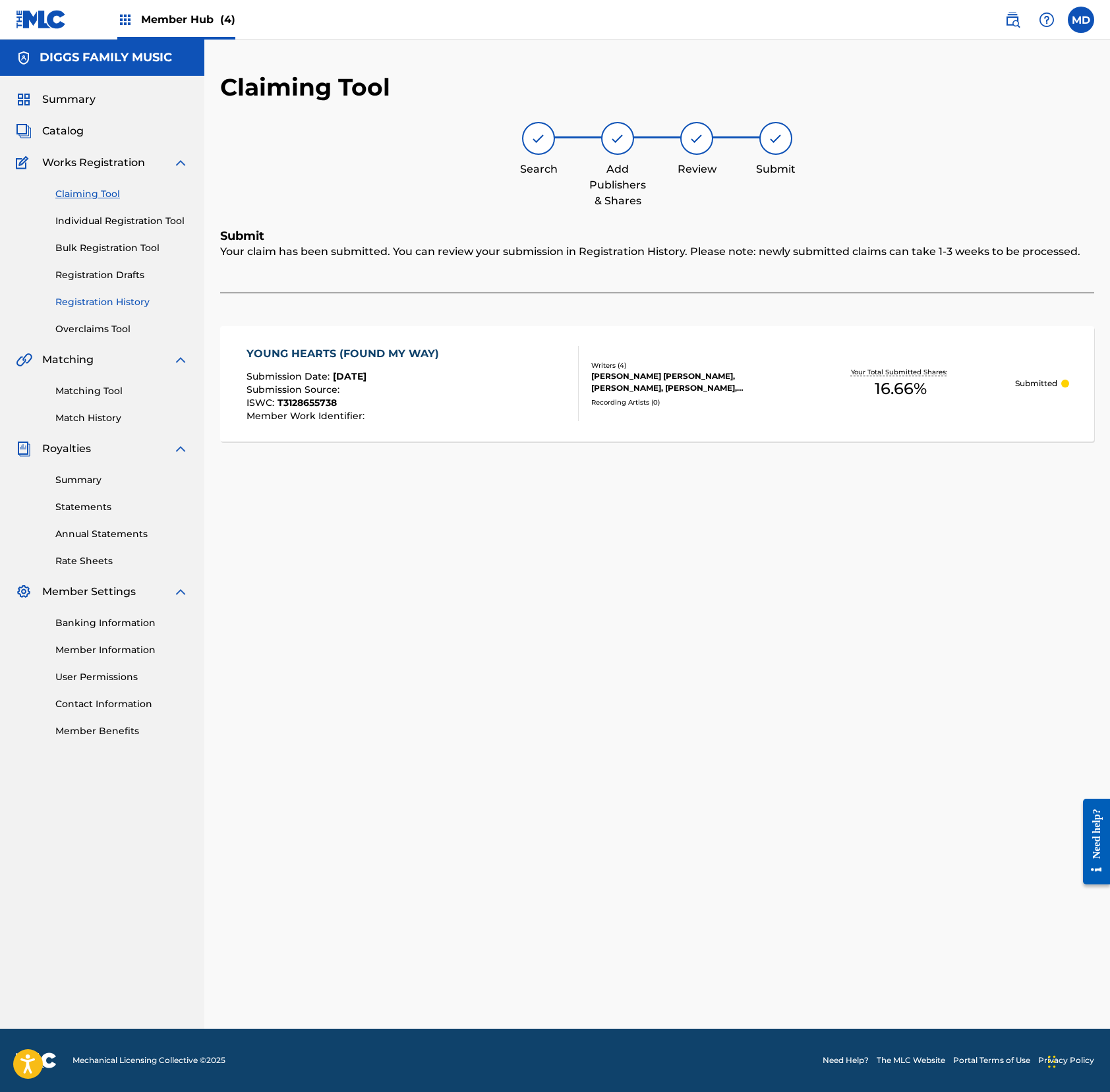
click at [83, 299] on link "Registration History" at bounding box center [122, 302] width 133 height 14
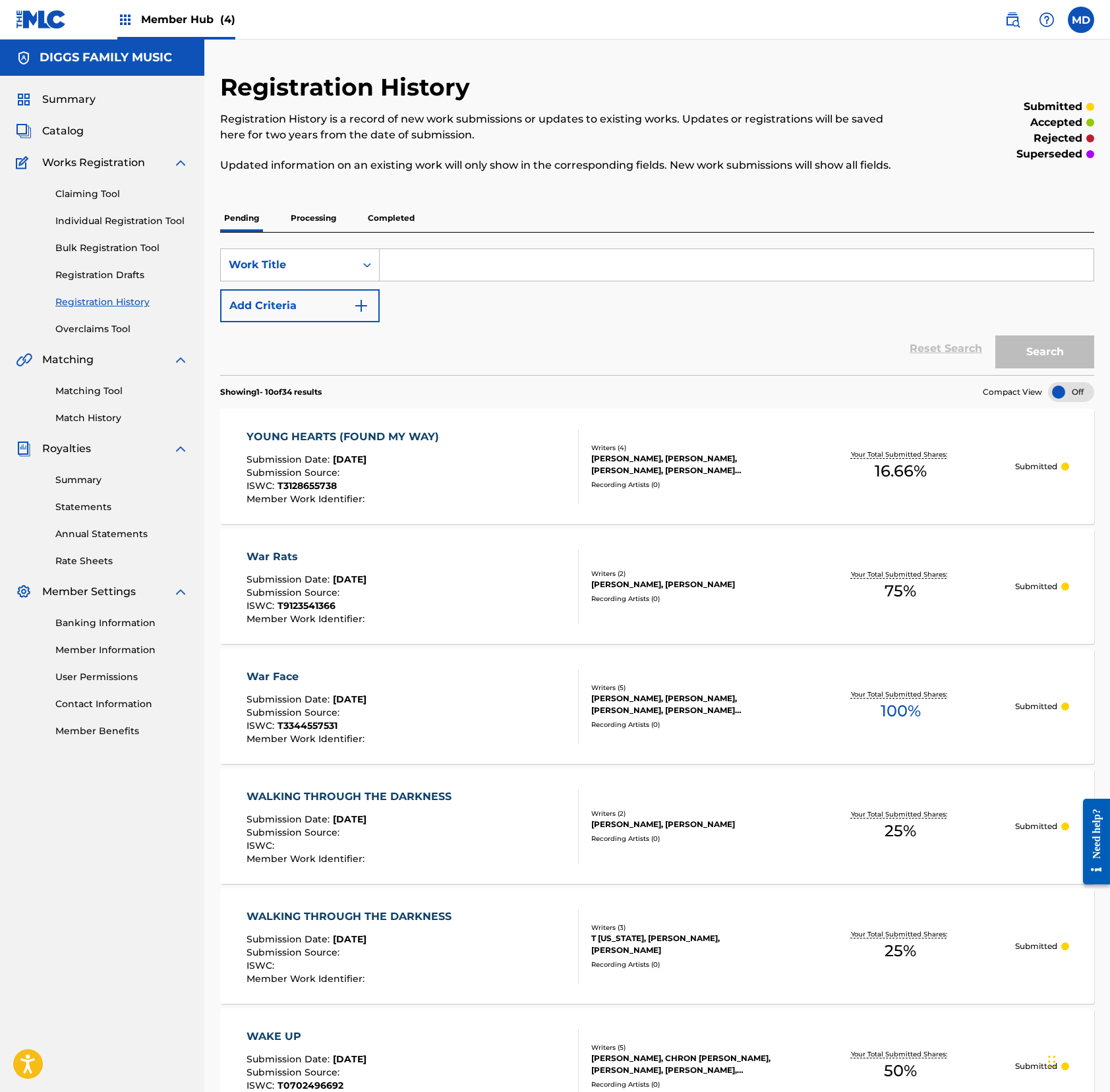
click at [438, 281] on input "Search Form" at bounding box center [736, 265] width 714 height 31
type input "way"
click at [1039, 367] on button "Search" at bounding box center [1044, 352] width 98 height 33
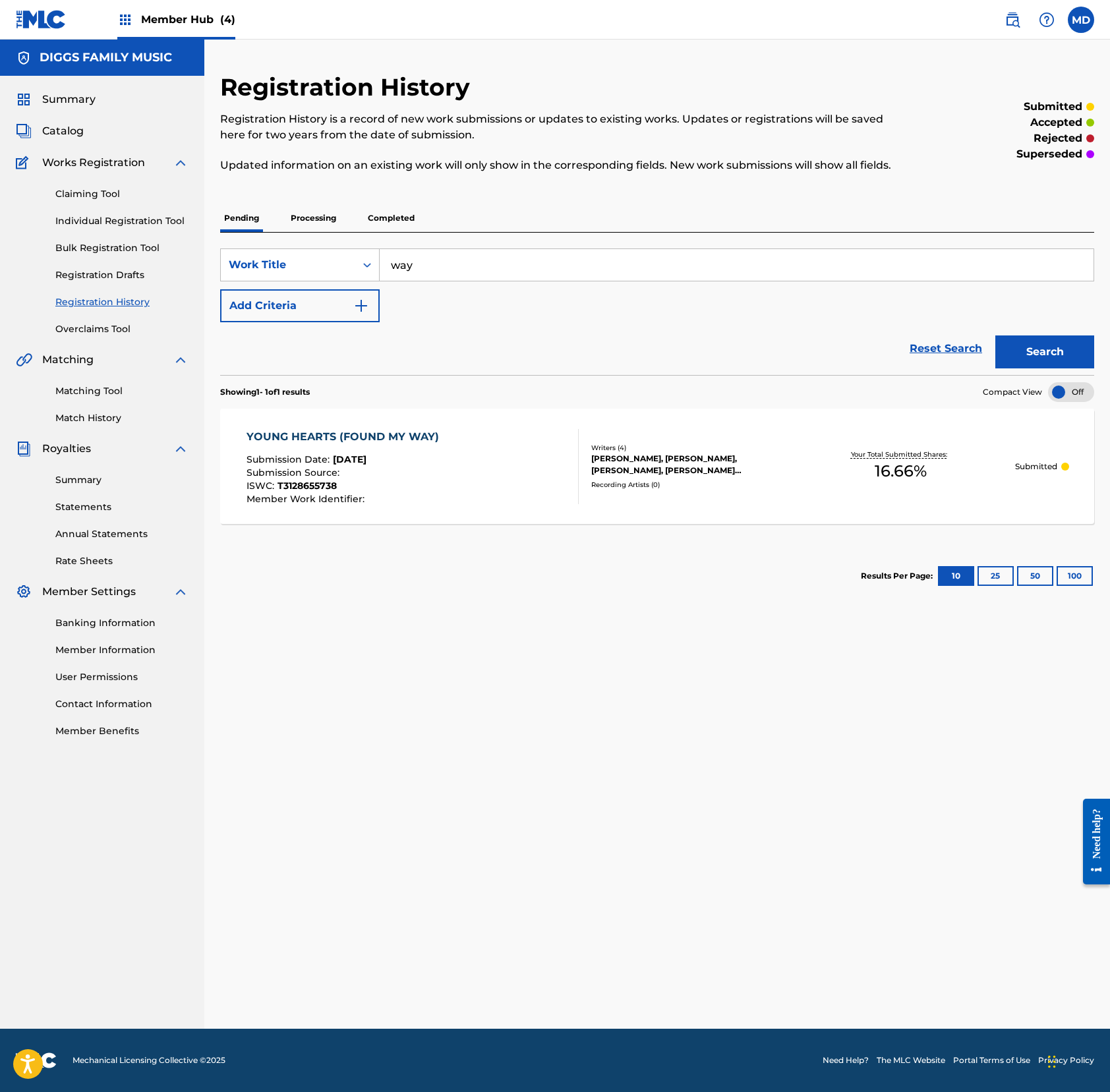
click at [409, 281] on input "way" at bounding box center [736, 265] width 714 height 31
click at [82, 220] on link "Individual Registration Tool" at bounding box center [122, 221] width 133 height 14
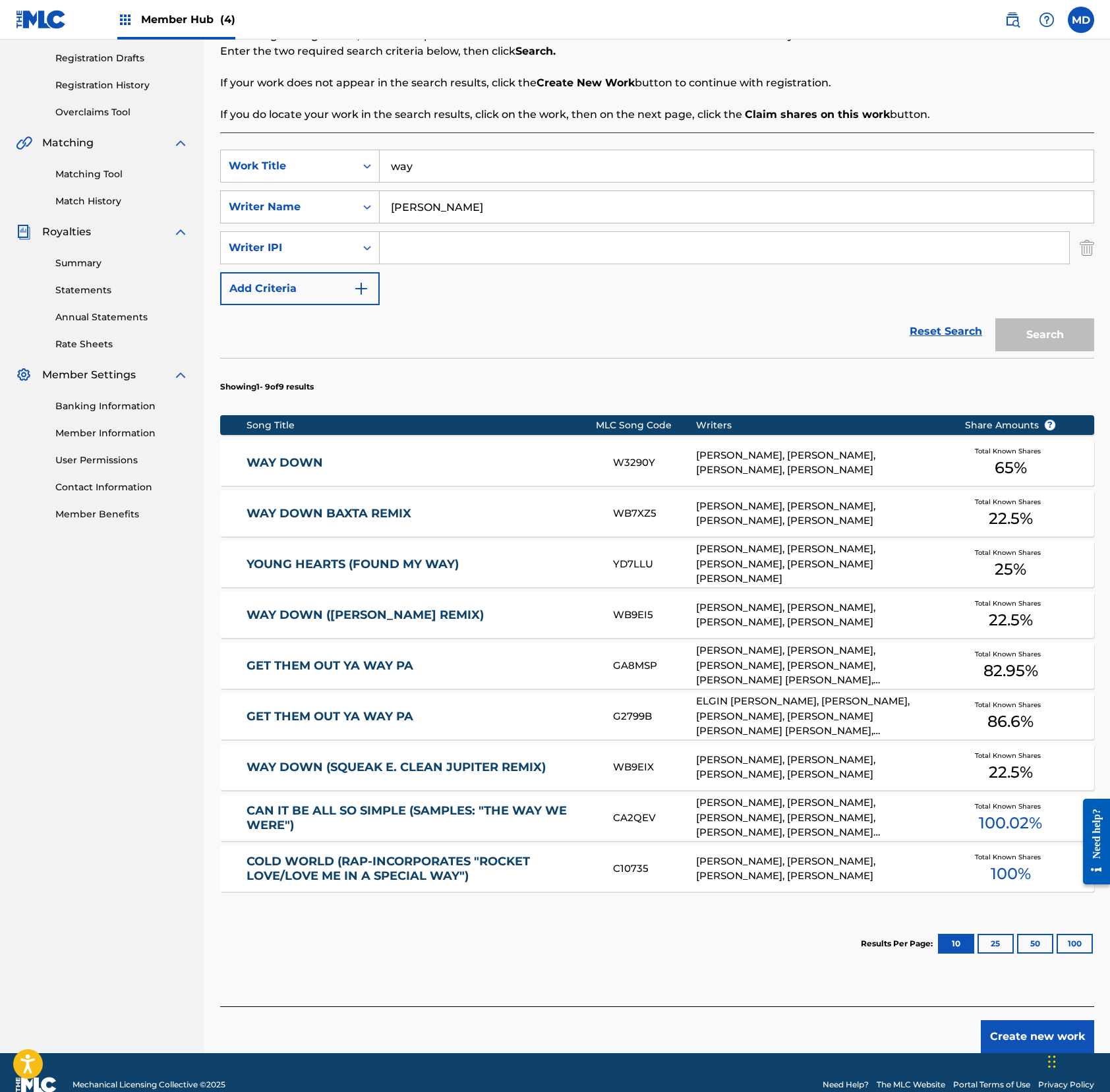
scroll to position [241, 0]
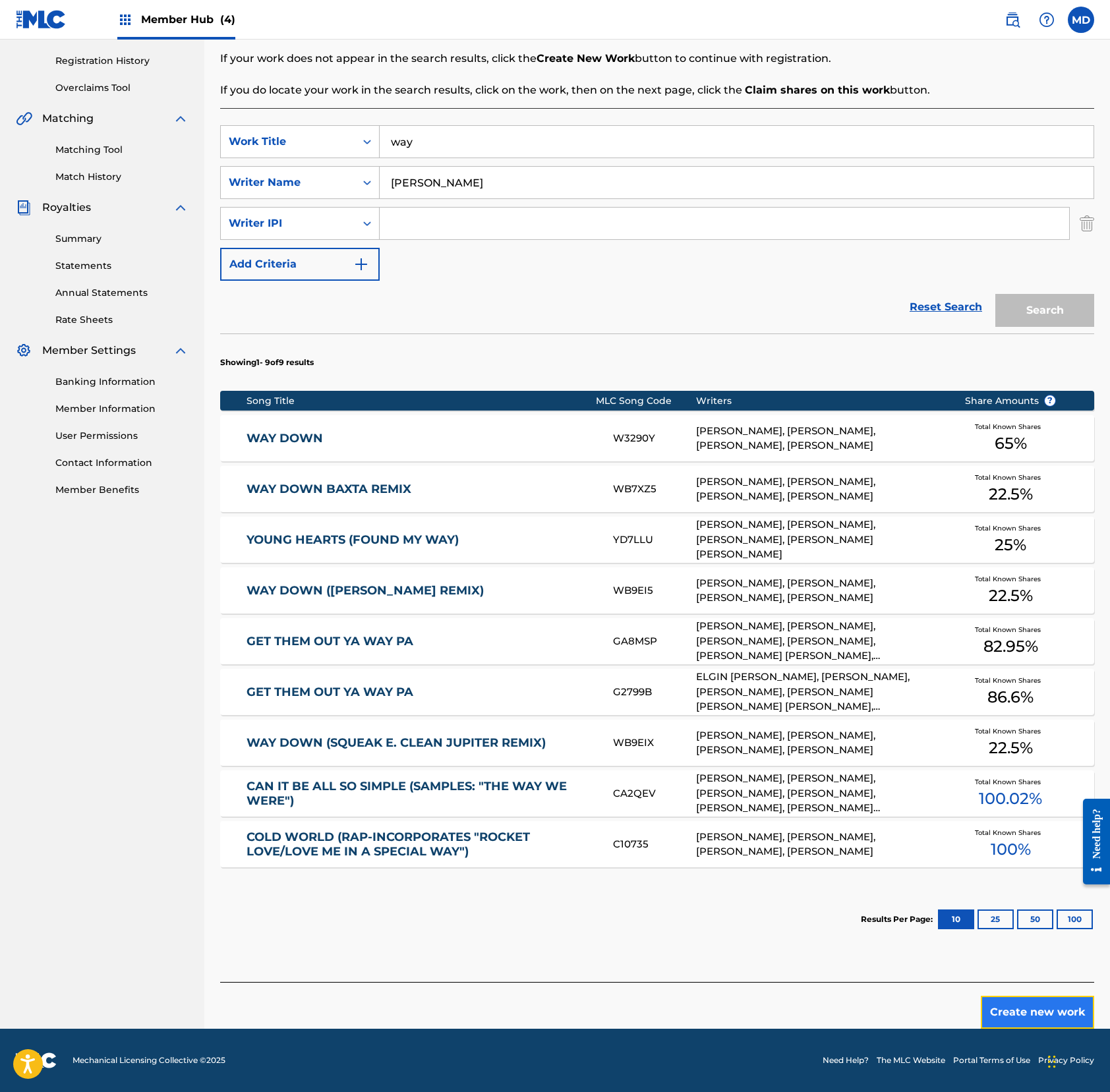
click at [1026, 1010] on button "Create new work" at bounding box center [1037, 1013] width 113 height 33
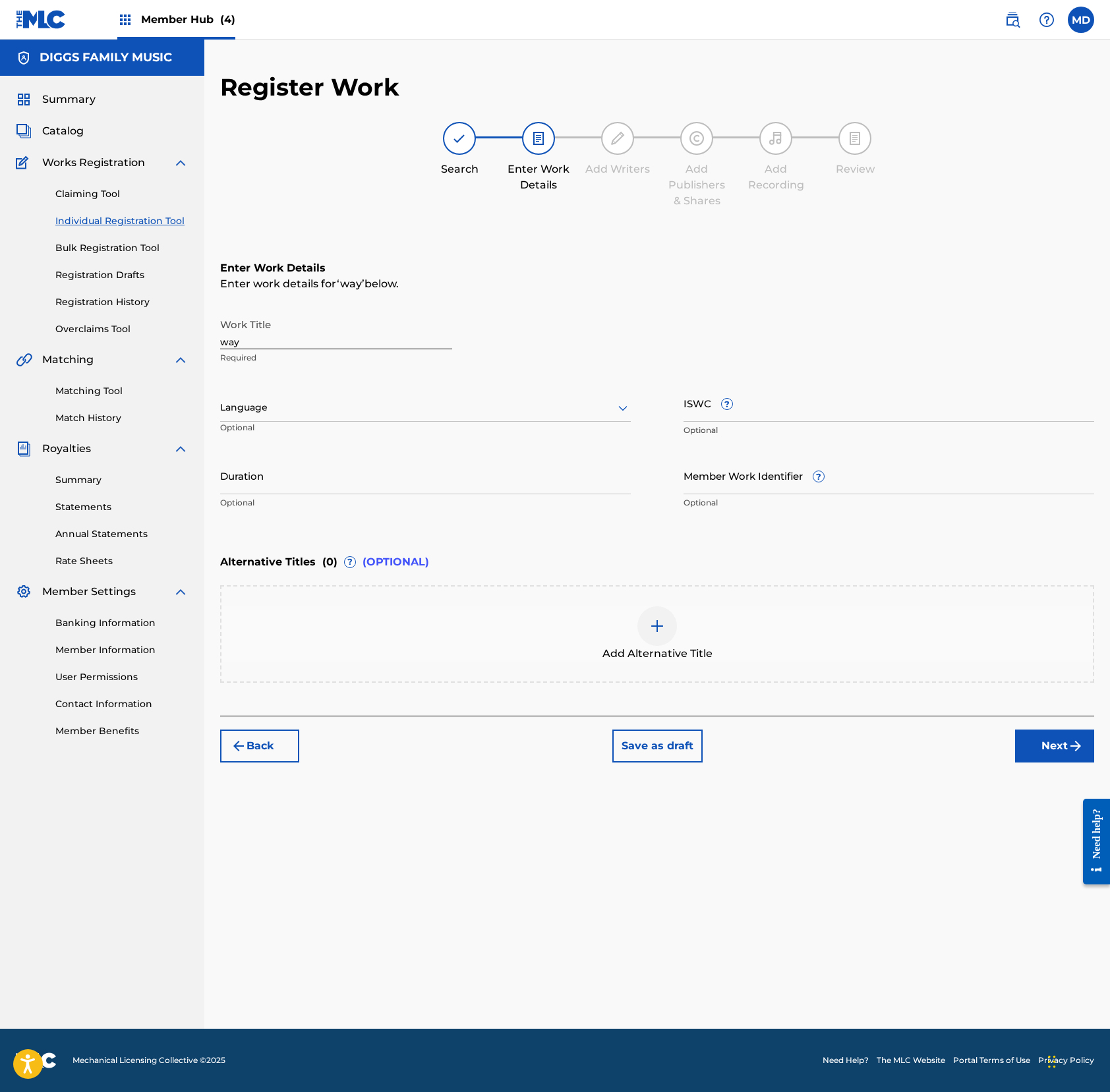
scroll to position [0, 0]
click at [275, 407] on div at bounding box center [425, 407] width 410 height 17
click at [288, 445] on div "English" at bounding box center [425, 437] width 409 height 30
click at [866, 412] on input "ISWC ?" at bounding box center [888, 403] width 410 height 37
paste input "T9046590129"
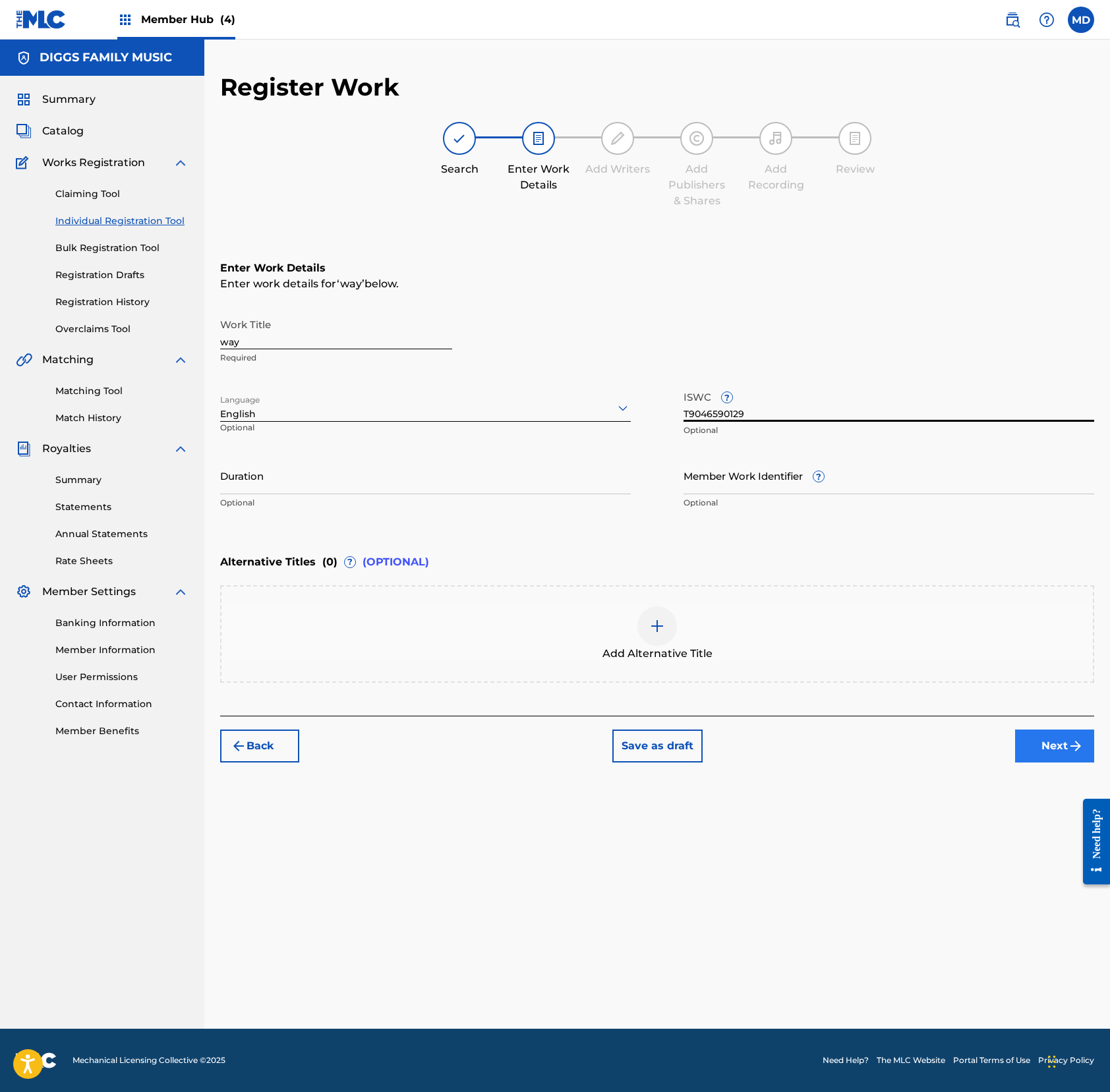
type input "T9046590129"
click at [1026, 742] on button "Next" at bounding box center [1054, 746] width 79 height 33
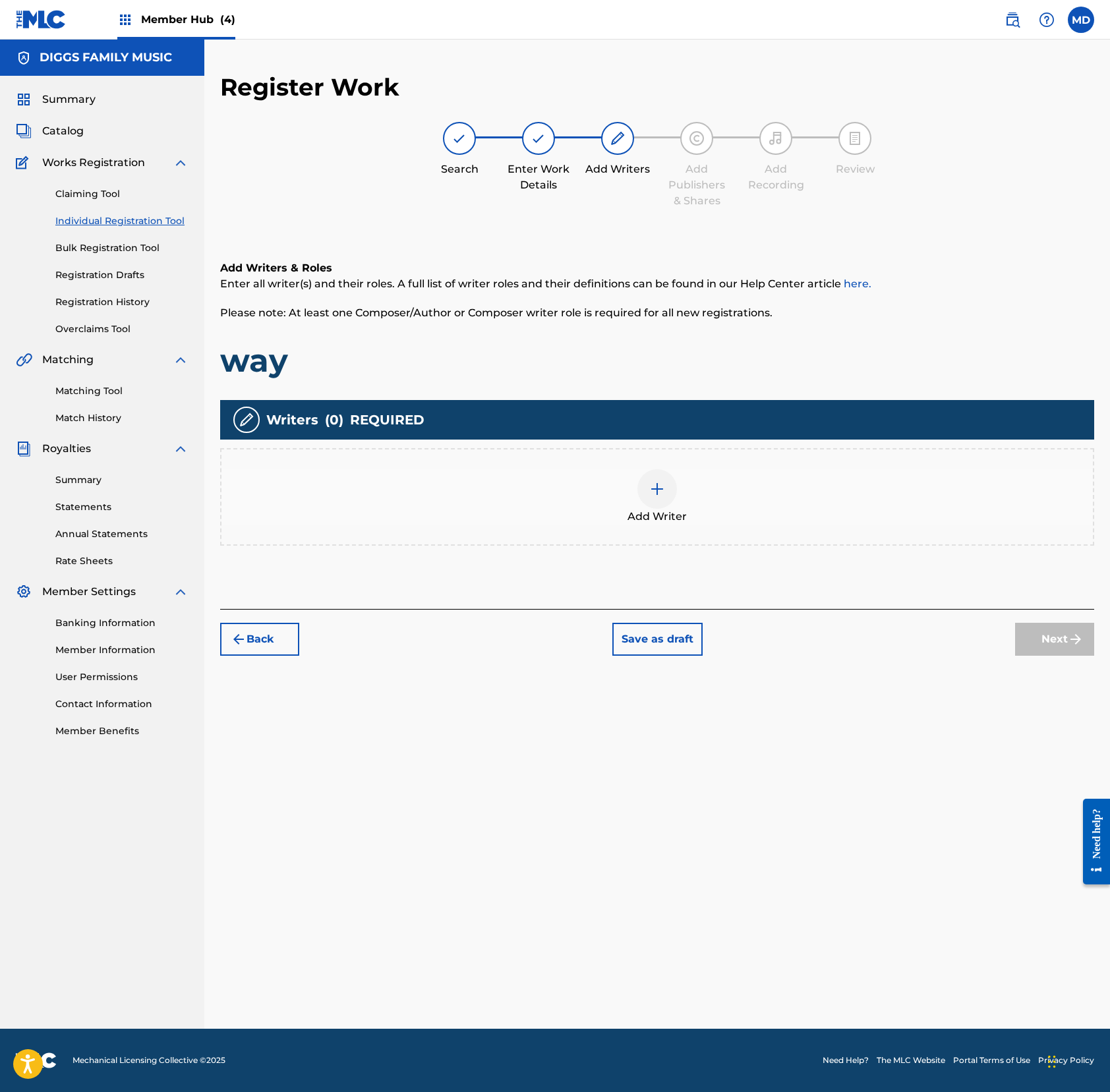
click at [657, 497] on div at bounding box center [656, 488] width 39 height 39
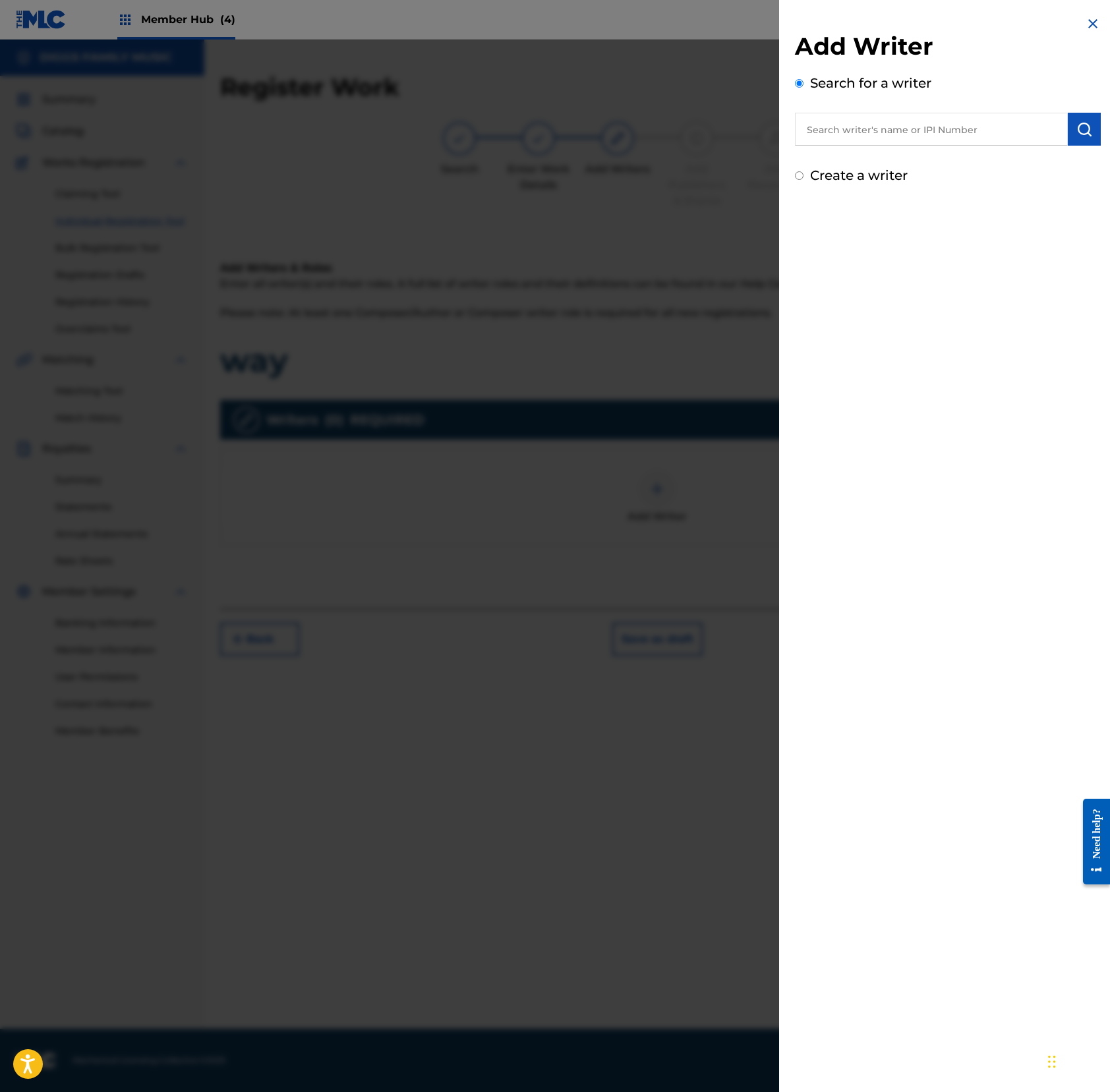
click at [931, 127] on input "text" at bounding box center [931, 129] width 273 height 33
paste input "242590771"
click at [804, 134] on input "242590771" at bounding box center [931, 129] width 273 height 33
type input "00242590771"
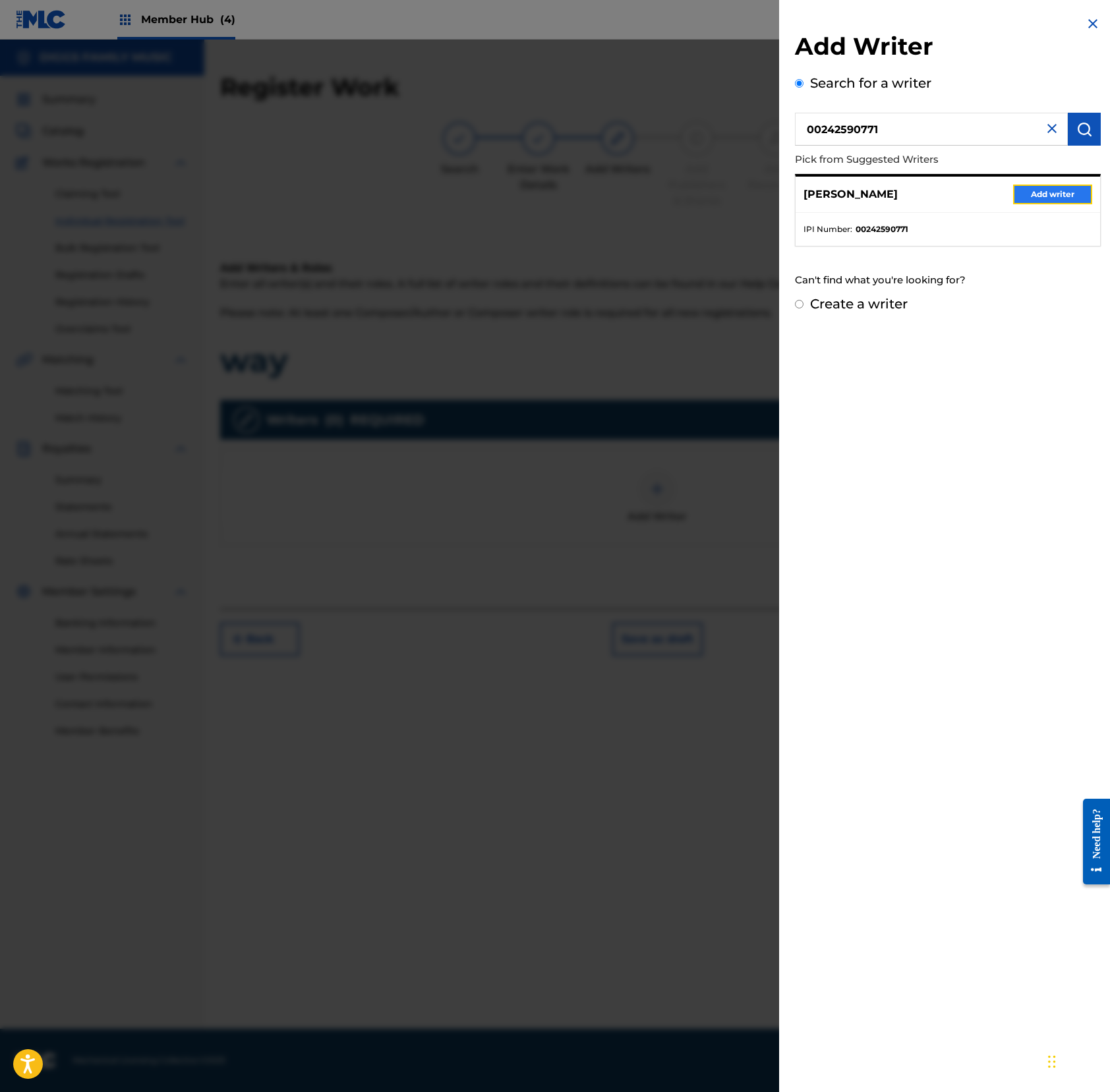
click at [1039, 196] on button "Add writer" at bounding box center [1052, 194] width 79 height 20
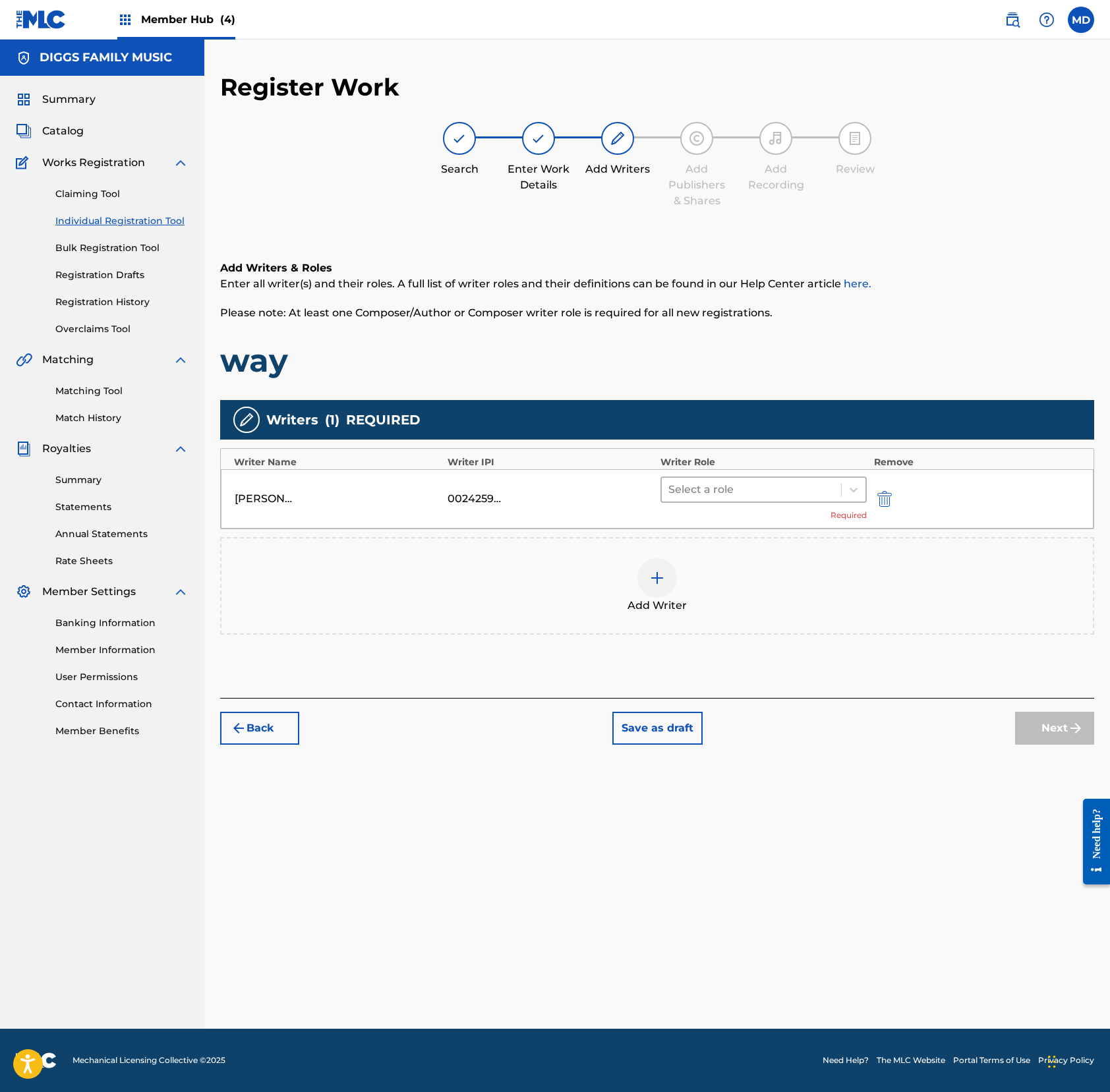
click at [761, 499] on div at bounding box center [751, 489] width 166 height 18
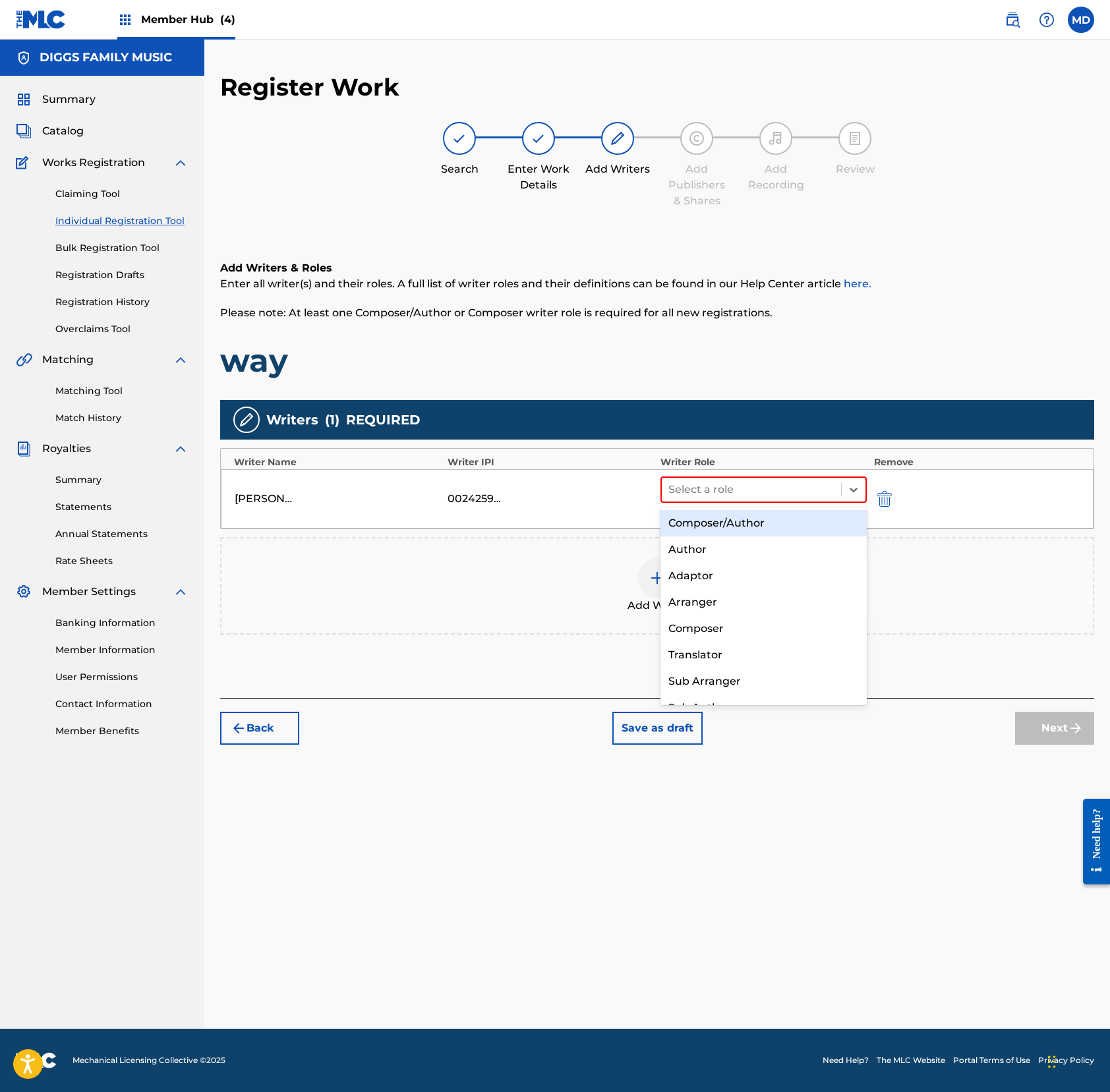
click at [764, 523] on div "Composer/Author" at bounding box center [763, 523] width 206 height 26
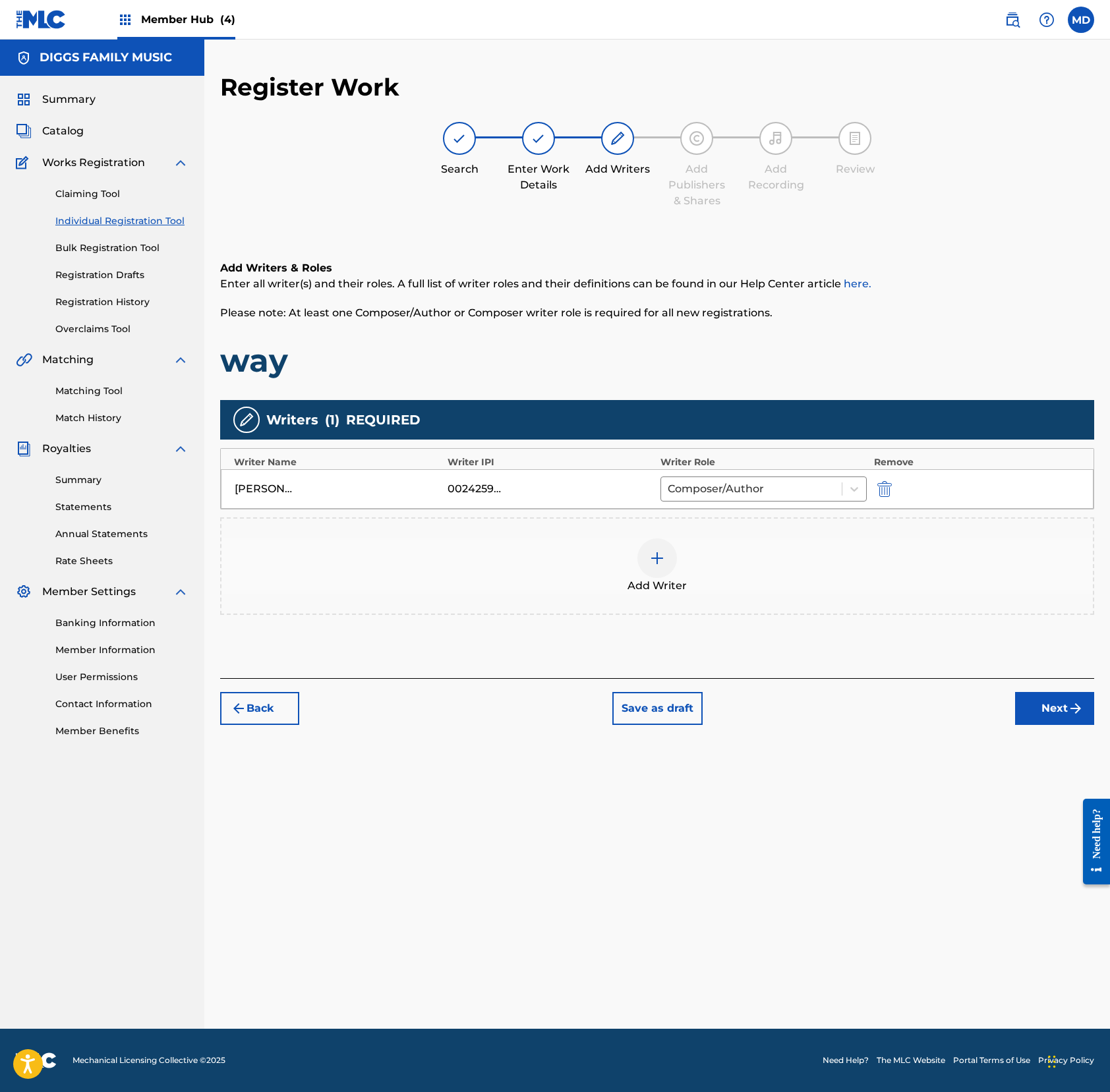
click at [660, 564] on img at bounding box center [657, 559] width 16 height 16
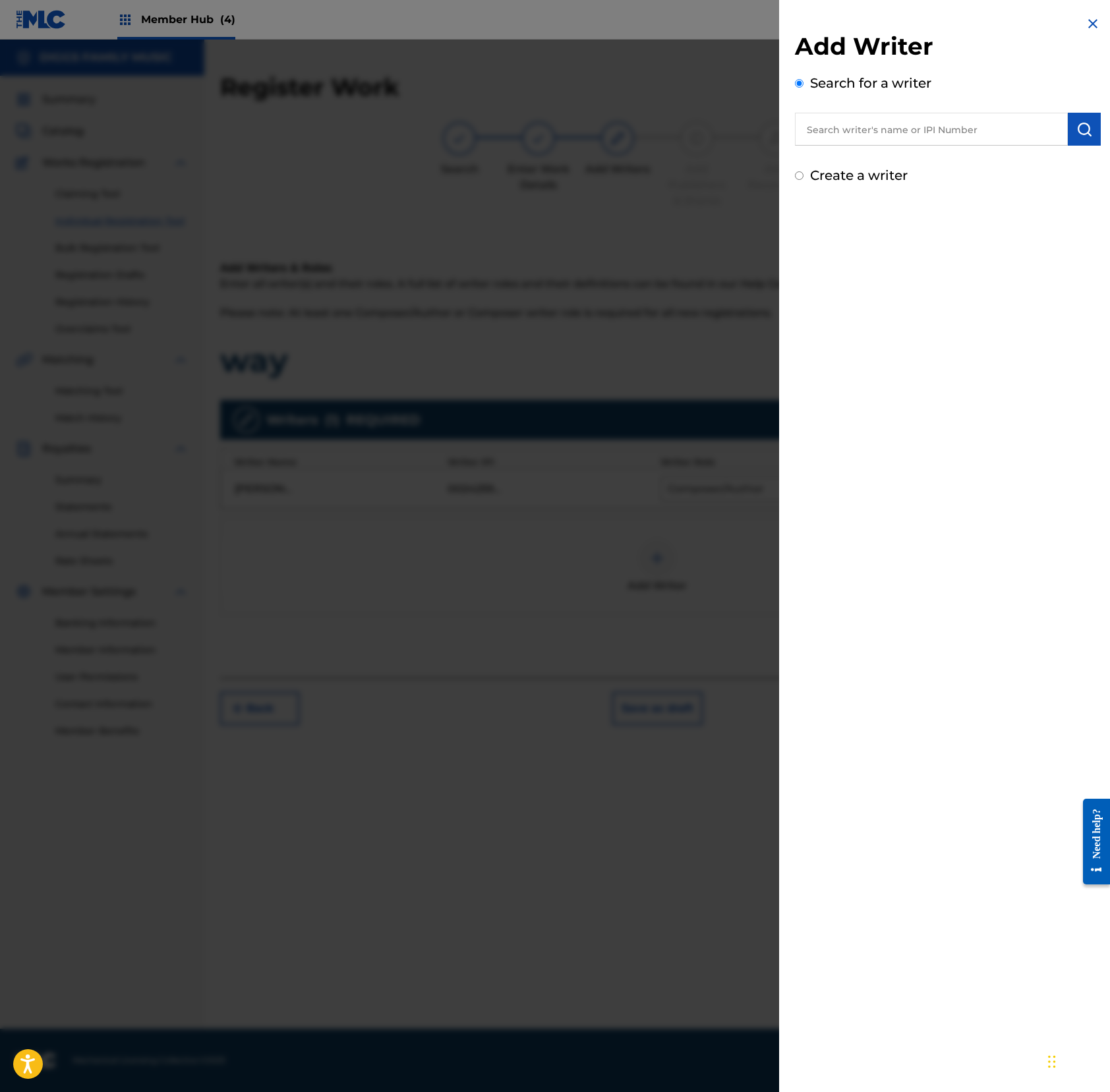
click at [1032, 127] on input "text" at bounding box center [931, 129] width 273 height 33
paste input "160037606"
click at [799, 134] on input "160037606" at bounding box center [931, 129] width 273 height 33
type input "00160037606"
click at [1039, 140] on button "submit" at bounding box center [1084, 129] width 33 height 33
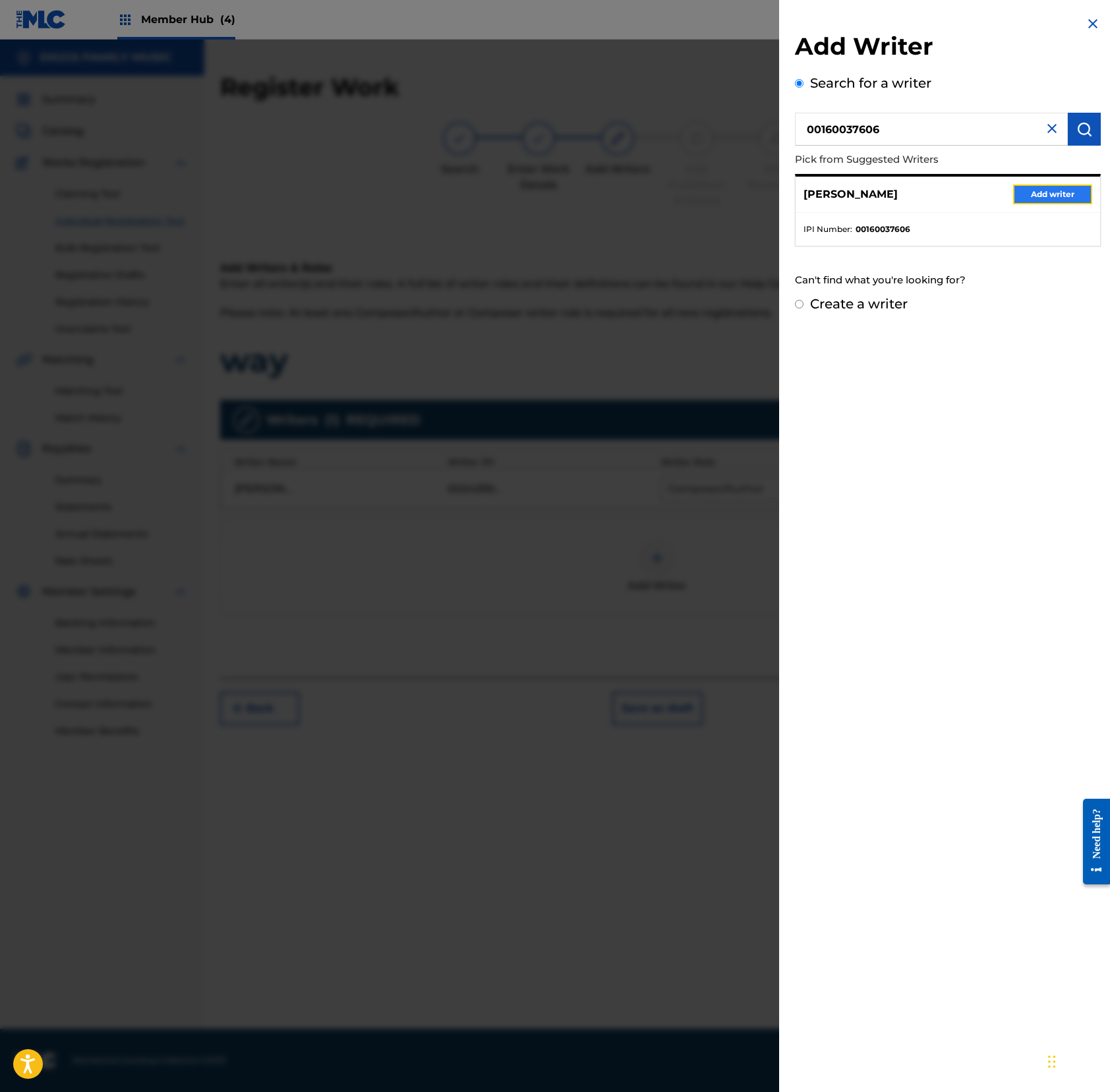
click at [1021, 195] on button "Add writer" at bounding box center [1052, 194] width 79 height 20
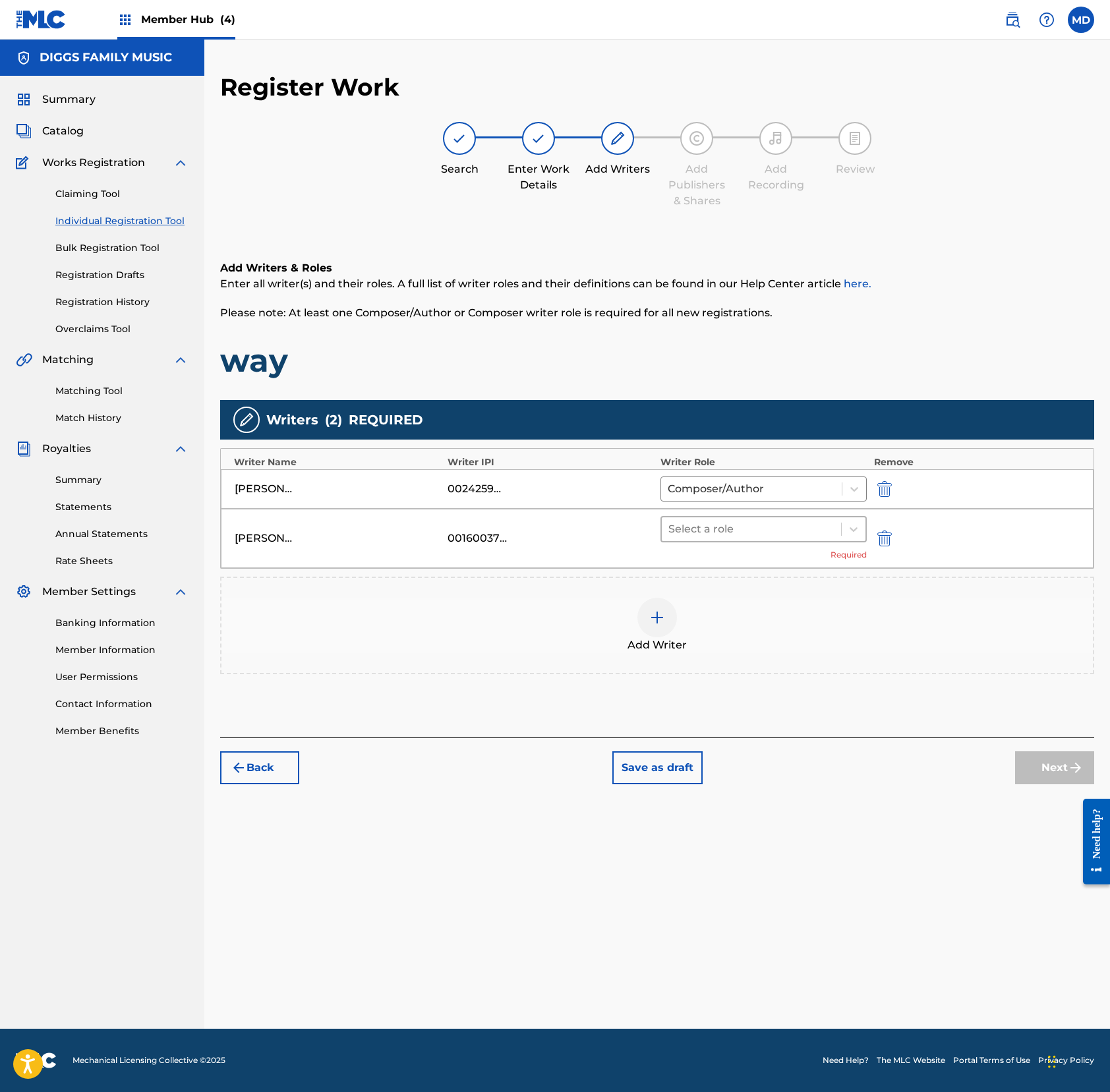
click at [718, 525] on div at bounding box center [751, 529] width 166 height 18
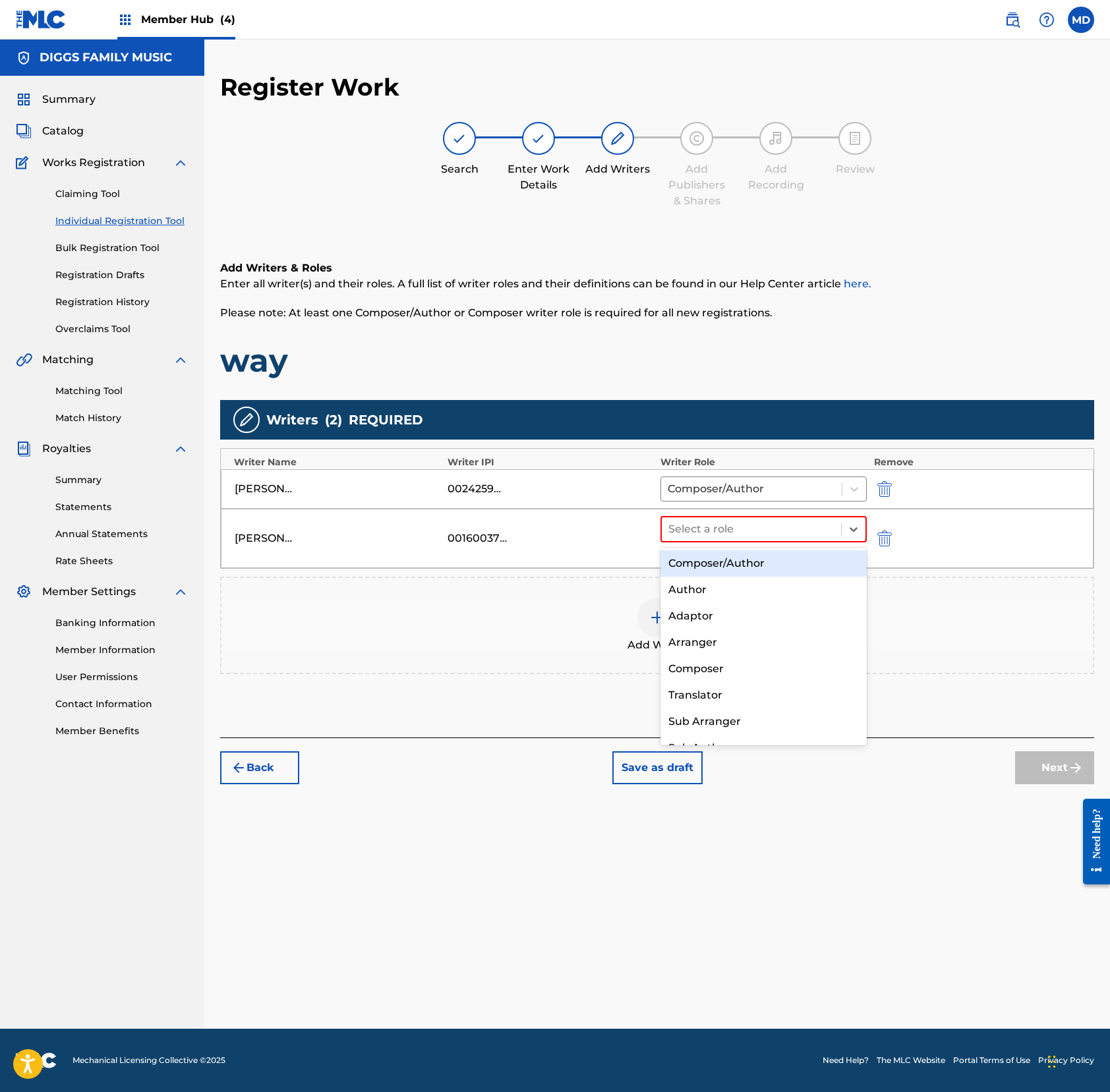
click at [721, 568] on div "Composer/Author" at bounding box center [763, 564] width 206 height 26
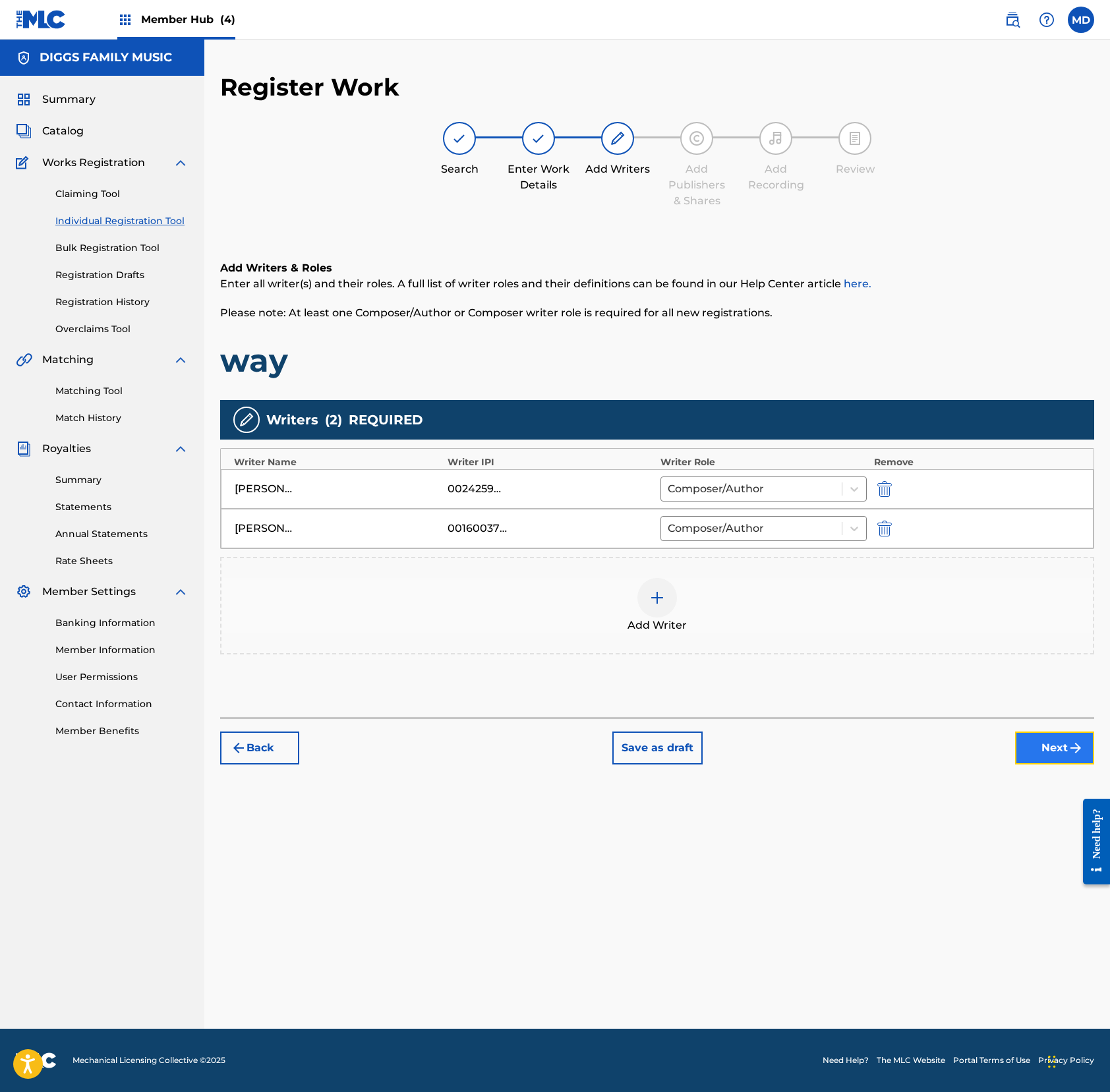
click at [1031, 759] on button "Next" at bounding box center [1054, 749] width 79 height 33
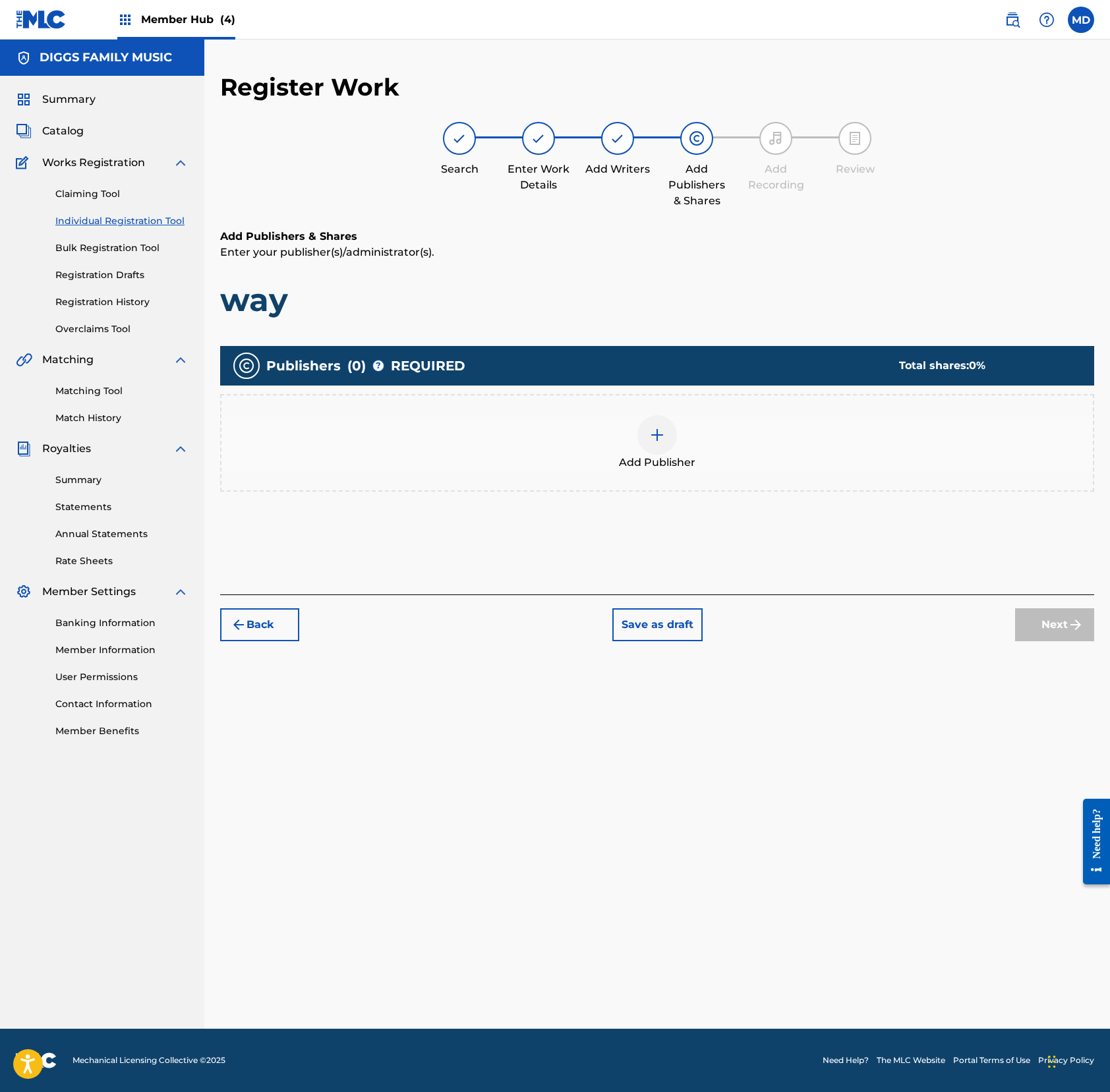
click at [655, 437] on img at bounding box center [657, 435] width 16 height 16
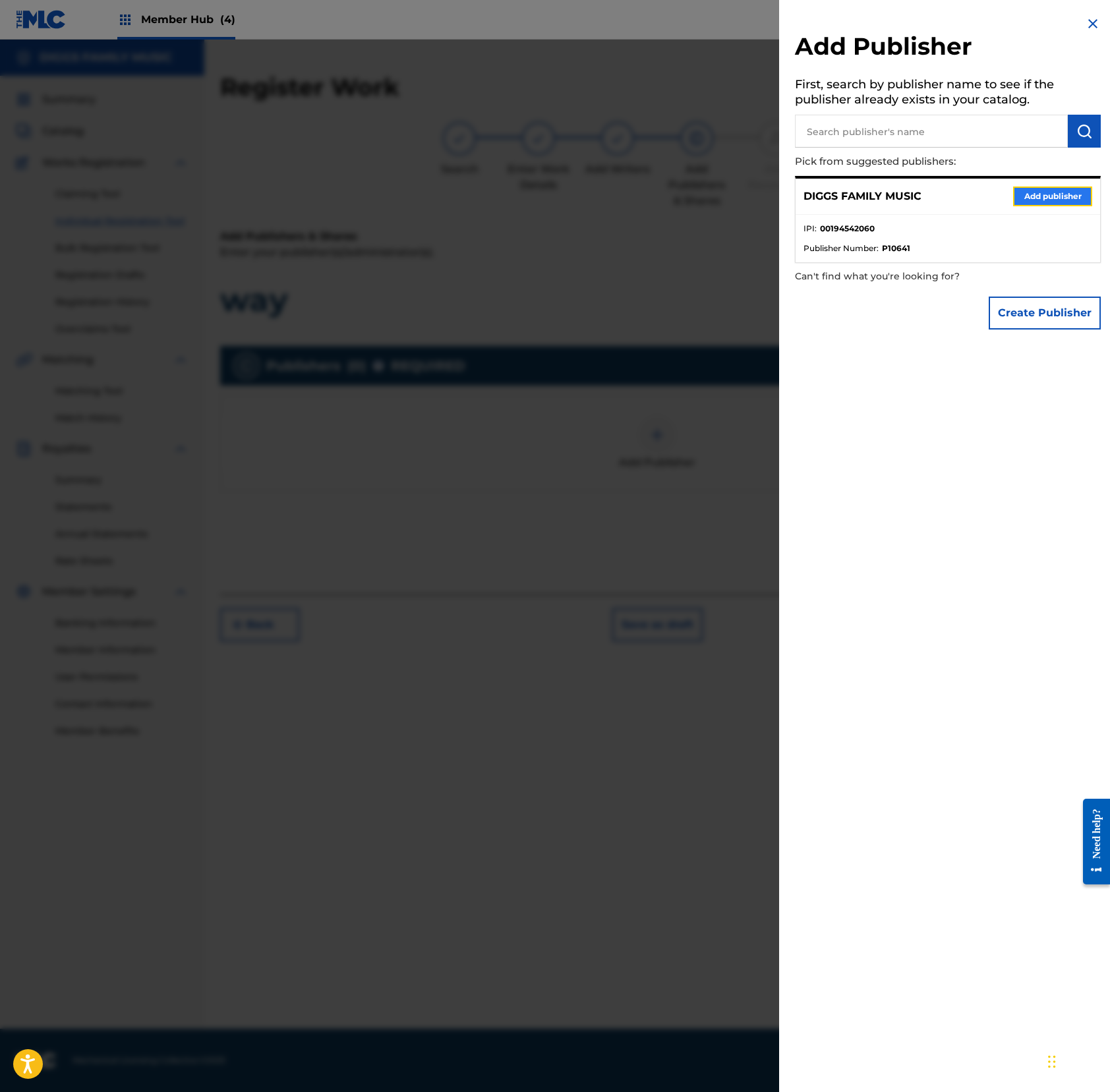
click at [1039, 199] on button "Add publisher" at bounding box center [1052, 196] width 79 height 20
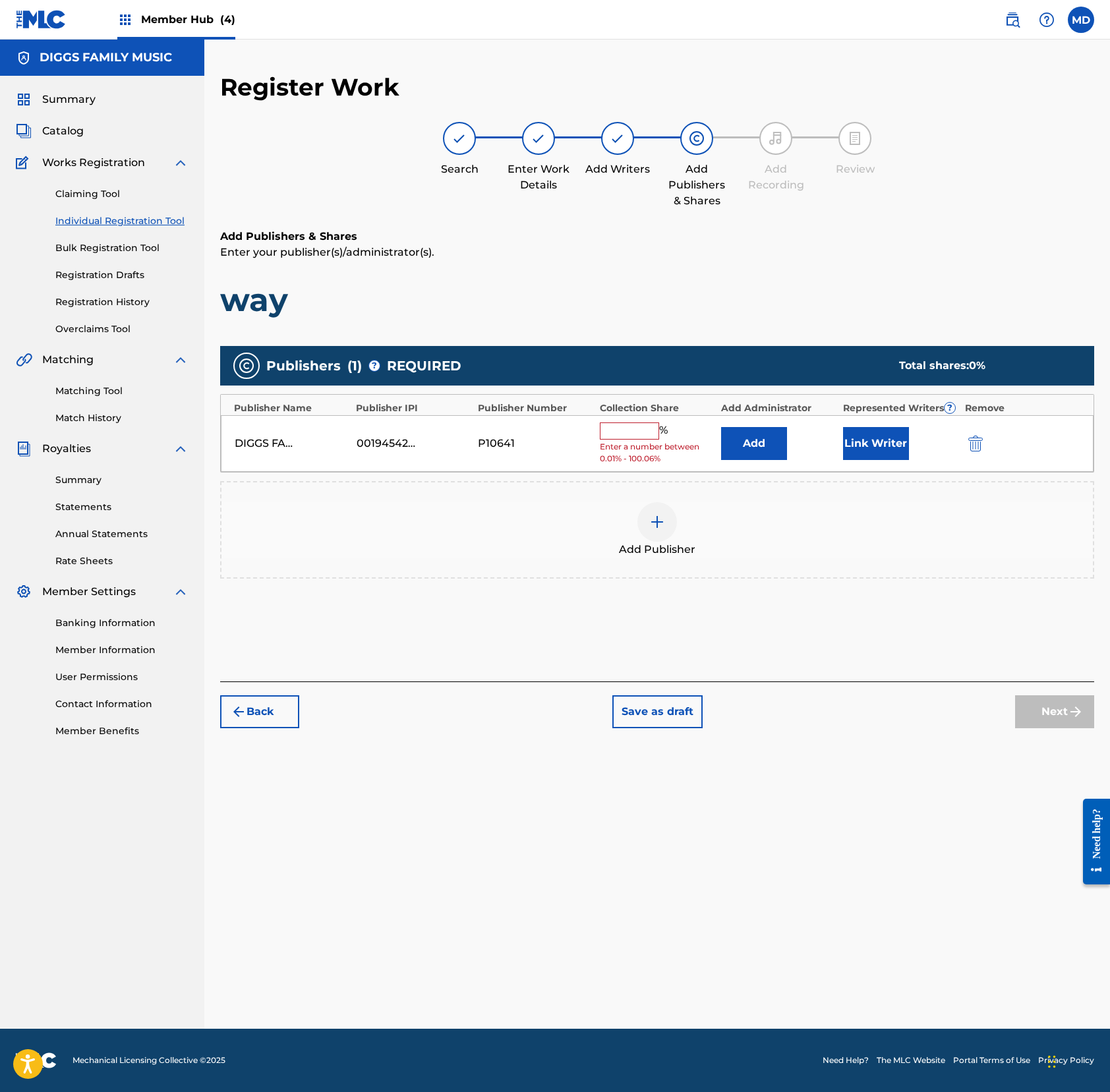
click at [620, 437] on input "text" at bounding box center [629, 431] width 59 height 17
type input "25"
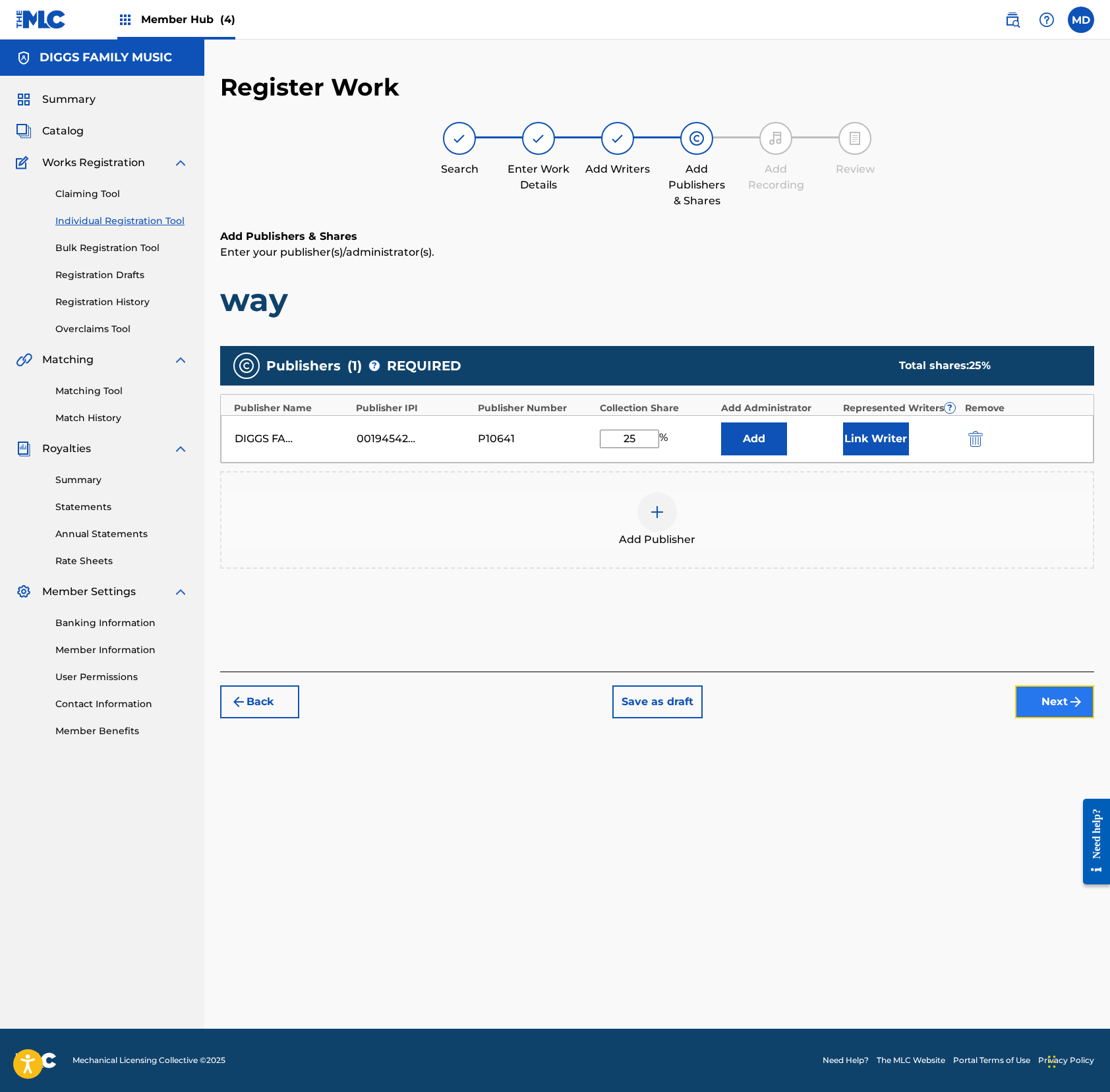
click at [1039, 708] on button "Next" at bounding box center [1054, 702] width 79 height 33
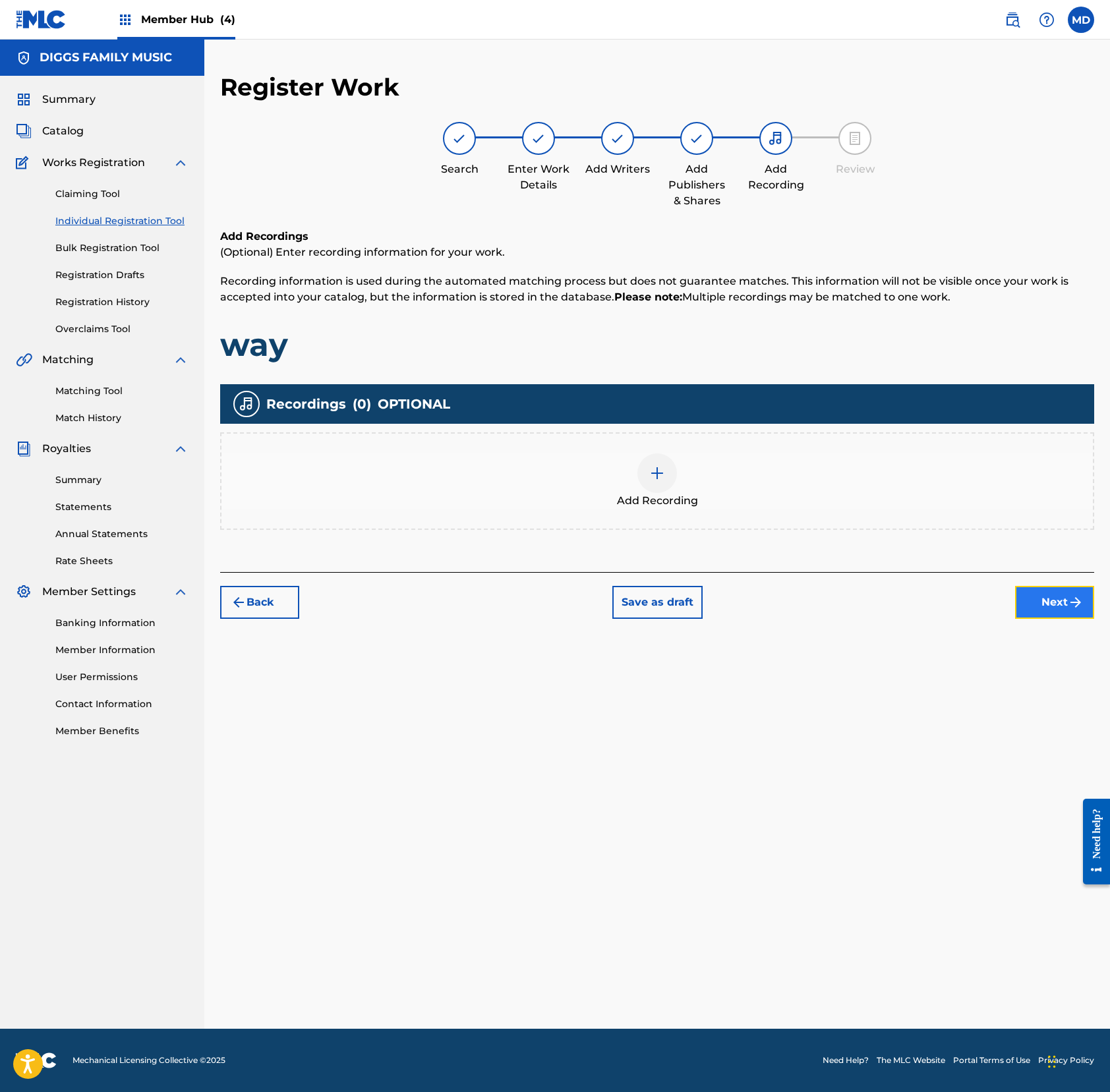
click at [1037, 605] on button "Next" at bounding box center [1054, 602] width 79 height 33
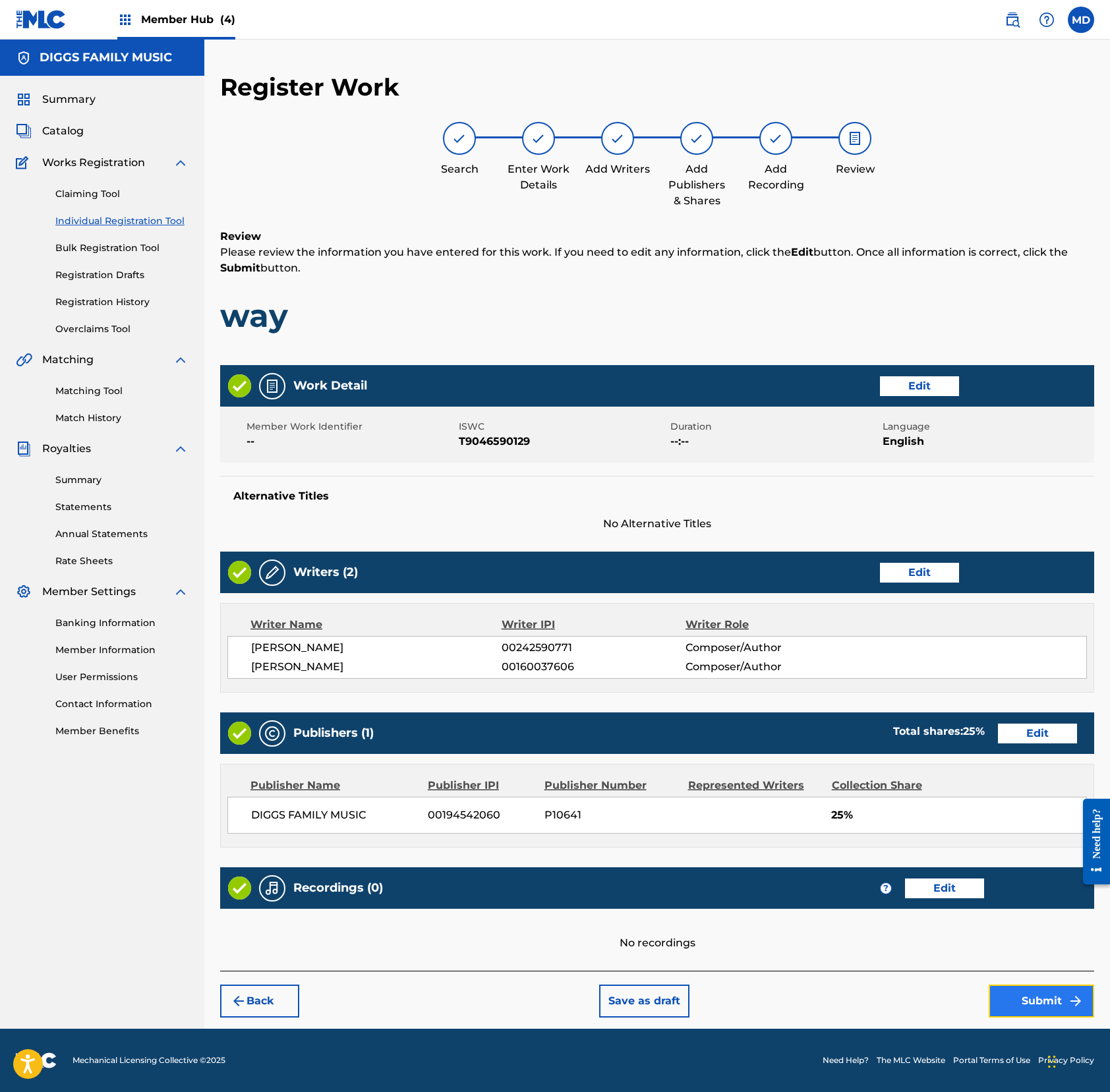
click at [1039, 995] on button "Submit" at bounding box center [1040, 1001] width 105 height 33
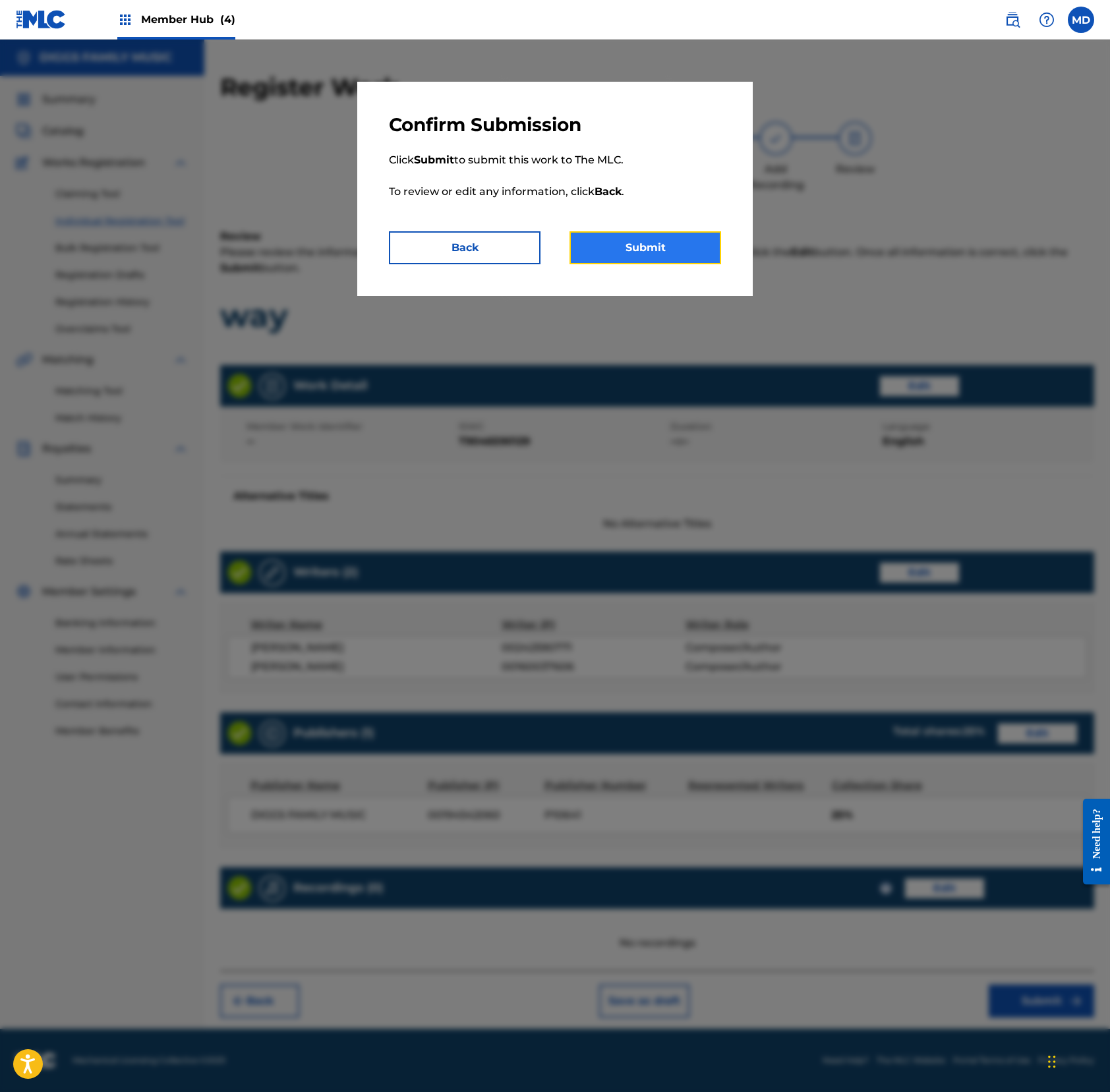
click at [610, 245] on button "Submit" at bounding box center [645, 248] width 152 height 33
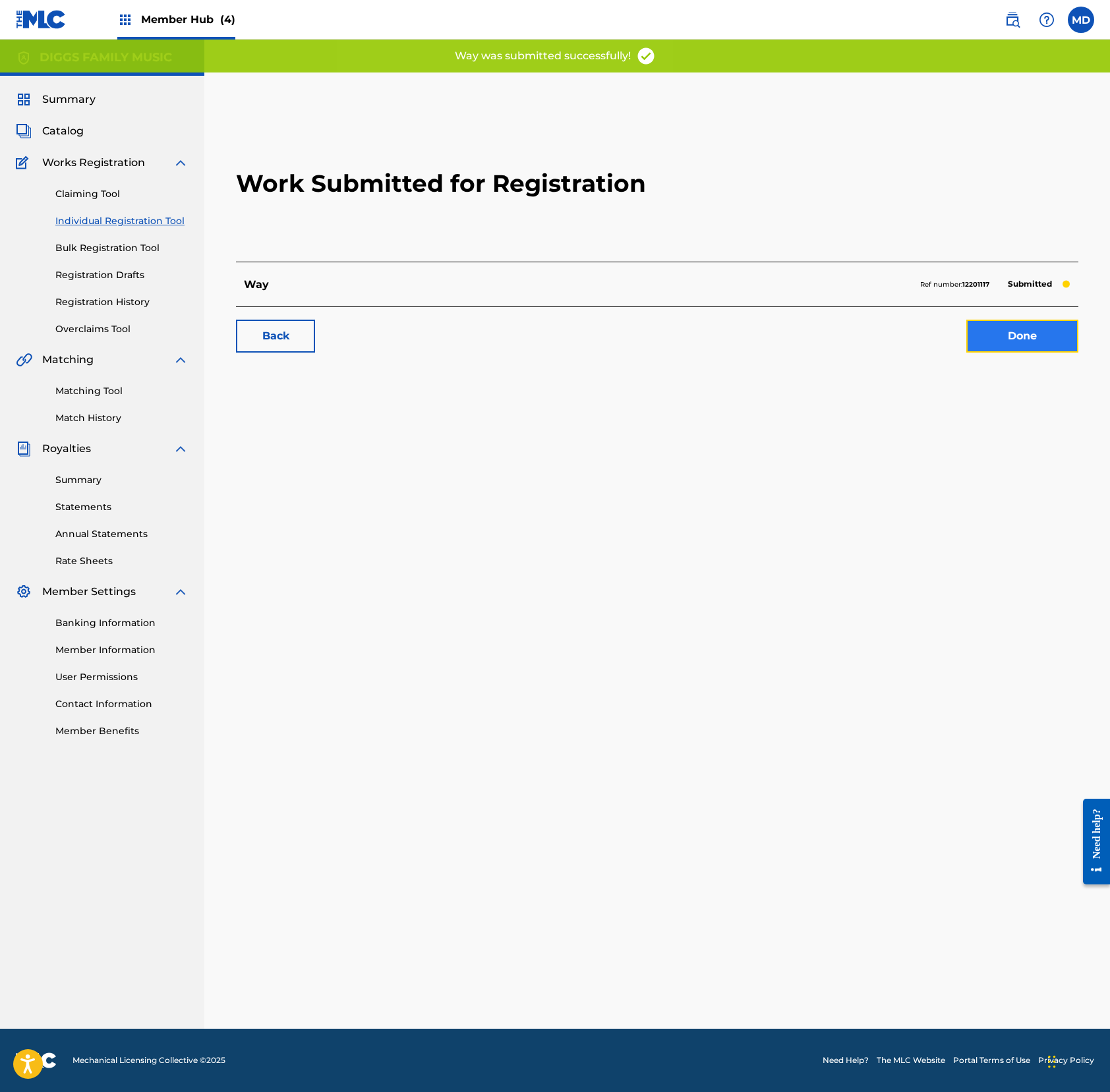
click at [995, 336] on link "Done" at bounding box center [1022, 336] width 112 height 33
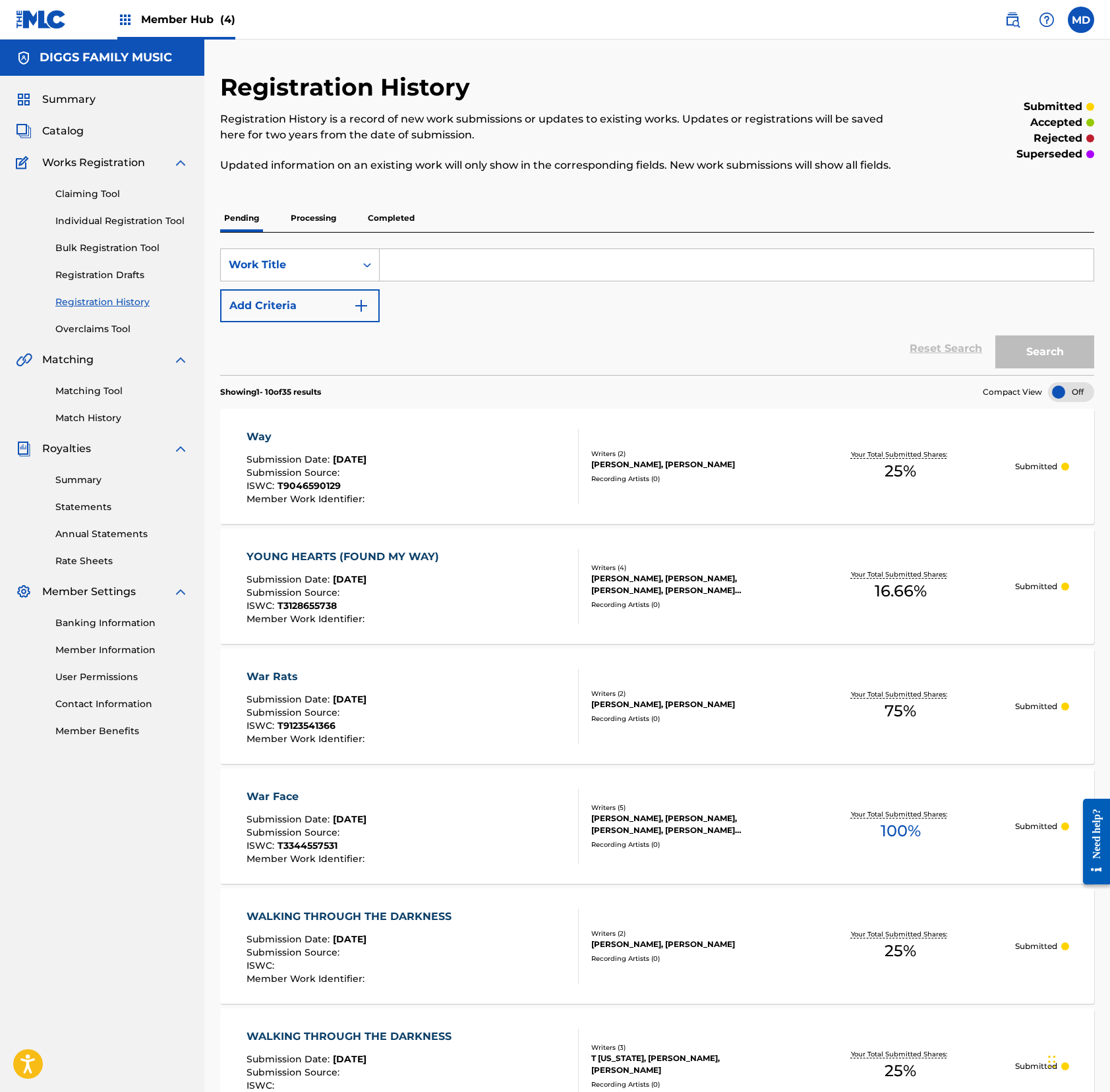
click at [415, 281] on input "Search Form" at bounding box center [736, 265] width 714 height 31
click at [396, 281] on input "whats going on" at bounding box center [736, 265] width 714 height 31
click at [404, 281] on input "whats going on" at bounding box center [736, 265] width 714 height 31
drag, startPoint x: 477, startPoint y: 288, endPoint x: 364, endPoint y: 294, distance: 113.2
click at [364, 281] on div "SearchWithCriteria4264311d-11f7-4bc7-8321-fd5f2b111782 Work Title whats going on" at bounding box center [657, 265] width 874 height 33
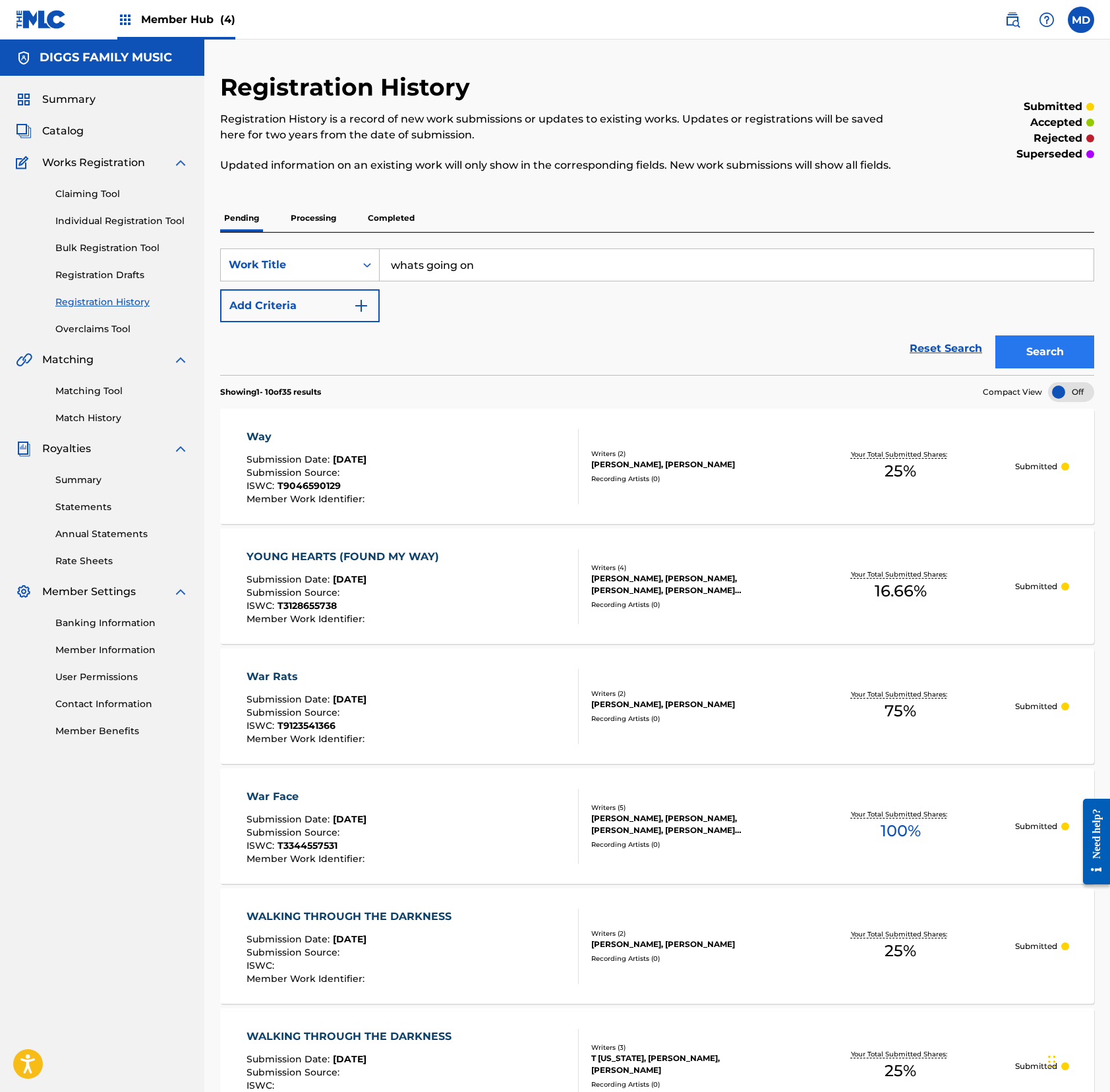
type input "whats going on"
click at [1015, 369] on button "Search" at bounding box center [1044, 352] width 98 height 33
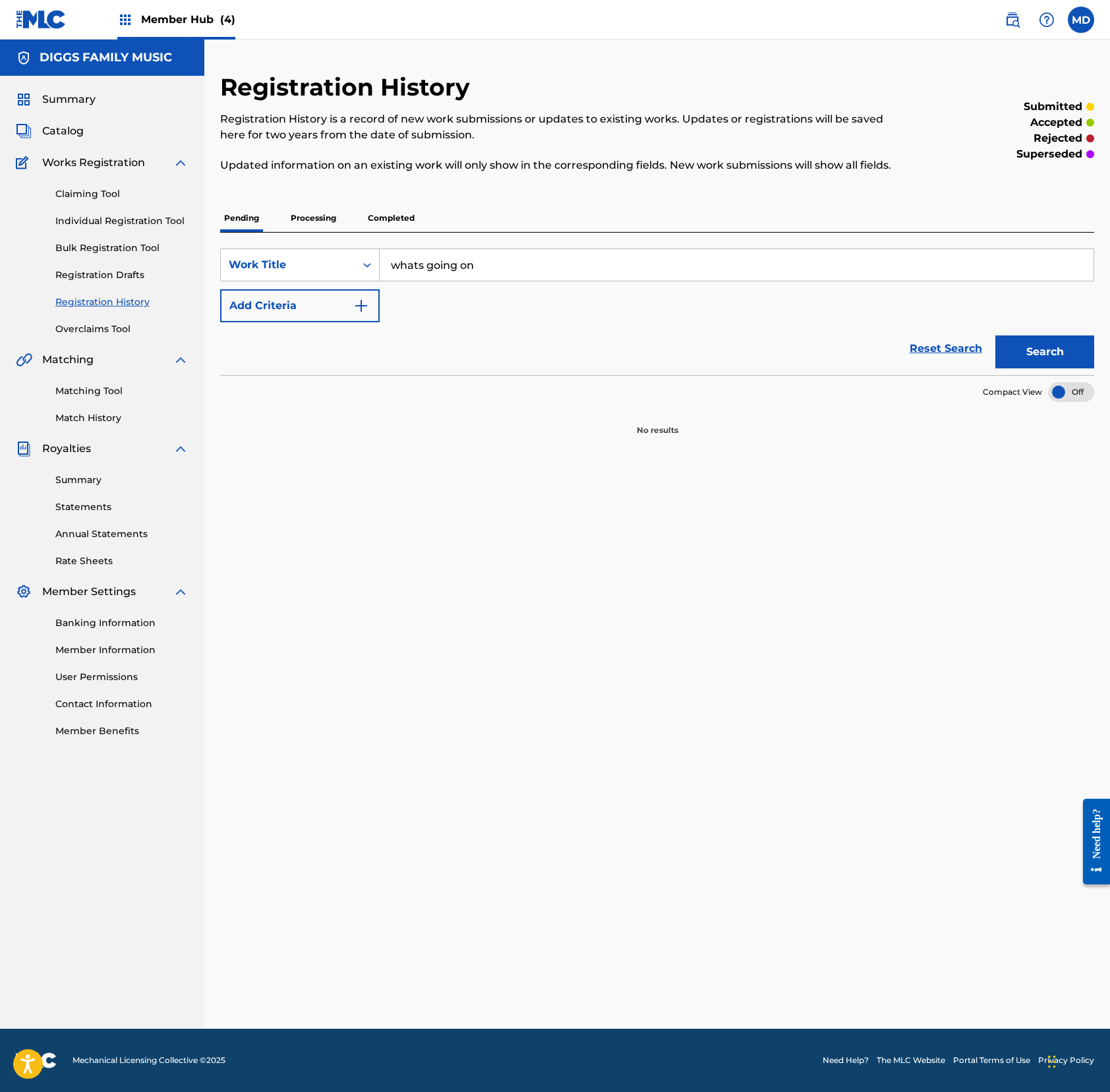
click at [323, 232] on p "Processing" at bounding box center [313, 218] width 53 height 28
click at [390, 232] on p "Completed" at bounding box center [390, 218] width 55 height 28
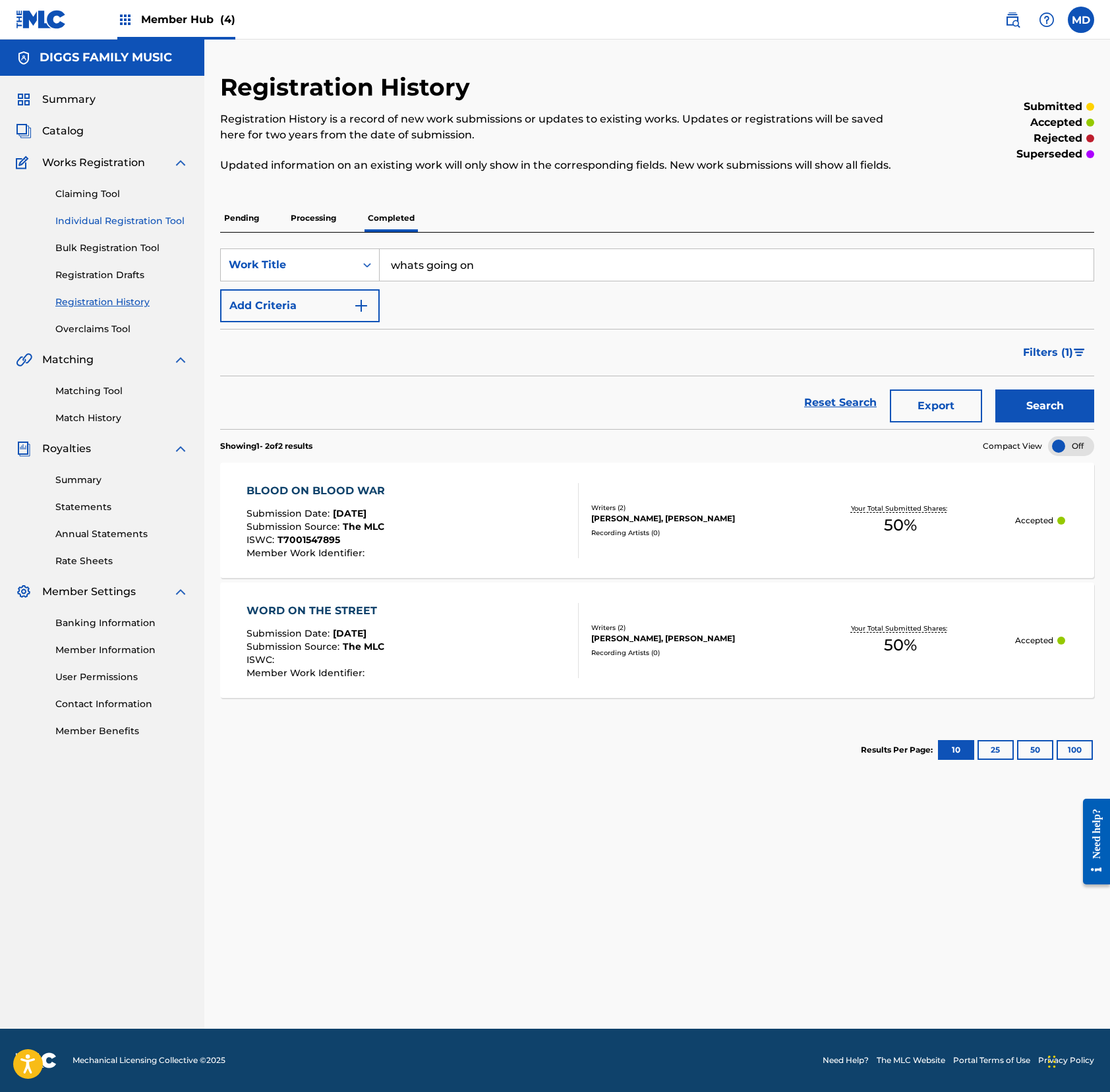
click at [117, 217] on link "Individual Registration Tool" at bounding box center [122, 221] width 133 height 14
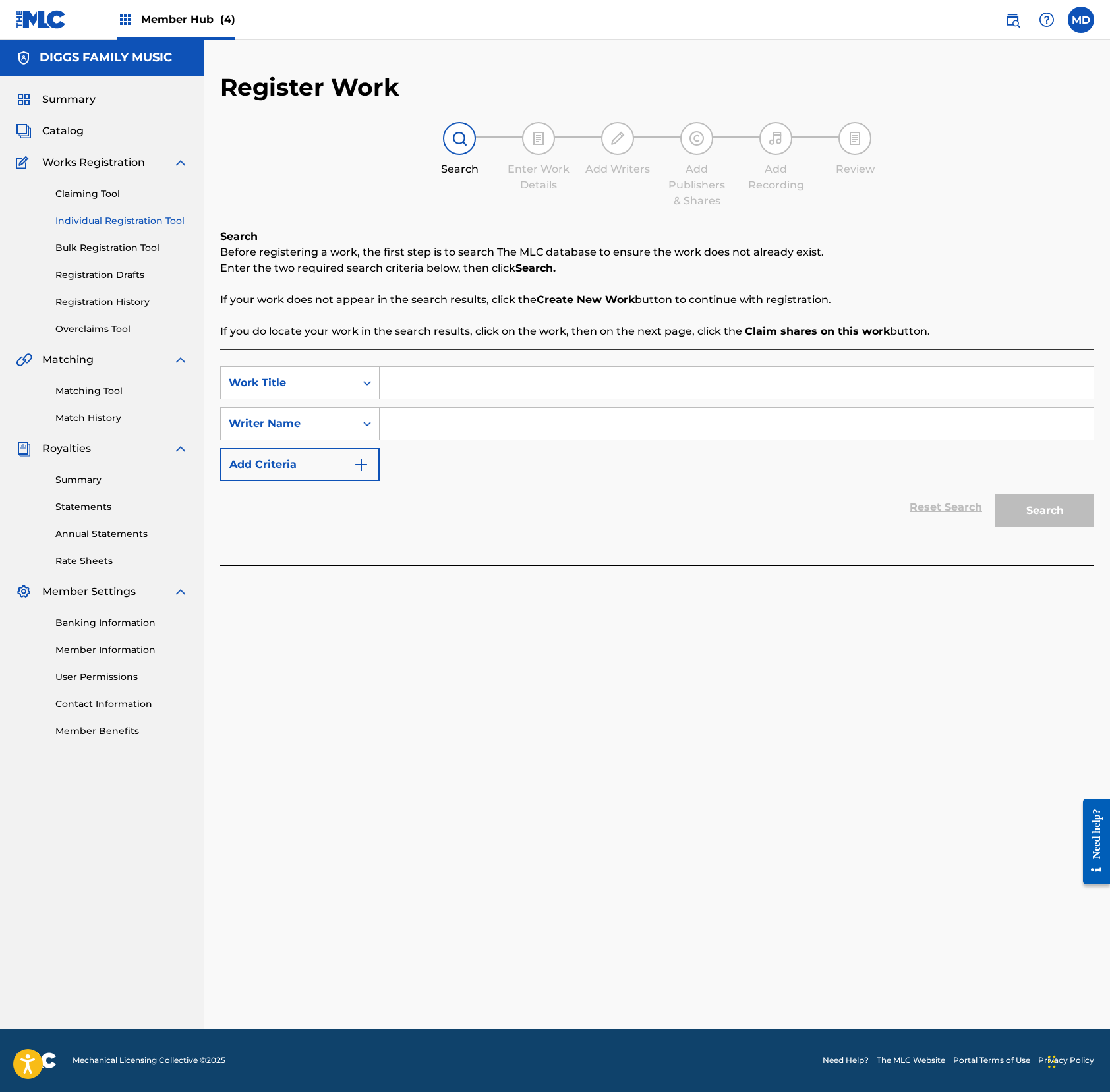
click at [442, 383] on input "Search Form" at bounding box center [736, 383] width 714 height 31
paste input "whats going on"
type input "whats going on"
click at [462, 423] on input "Search Form" at bounding box center [736, 424] width 714 height 31
click at [669, 429] on input "Search Form" at bounding box center [736, 424] width 714 height 31
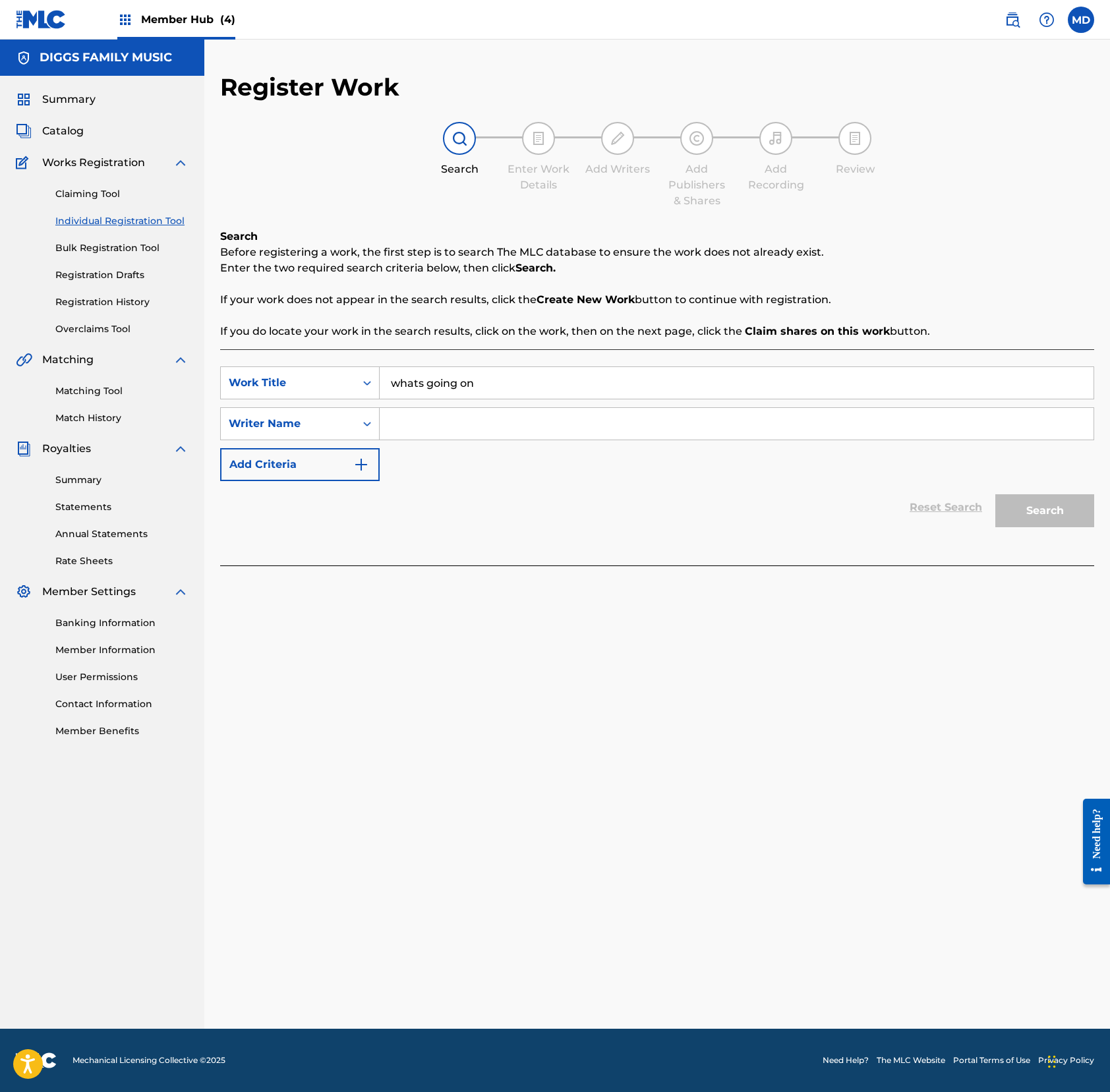
paste input "[PERSON_NAME]"
type input "[PERSON_NAME]"
click at [1039, 519] on button "Search" at bounding box center [1044, 511] width 98 height 33
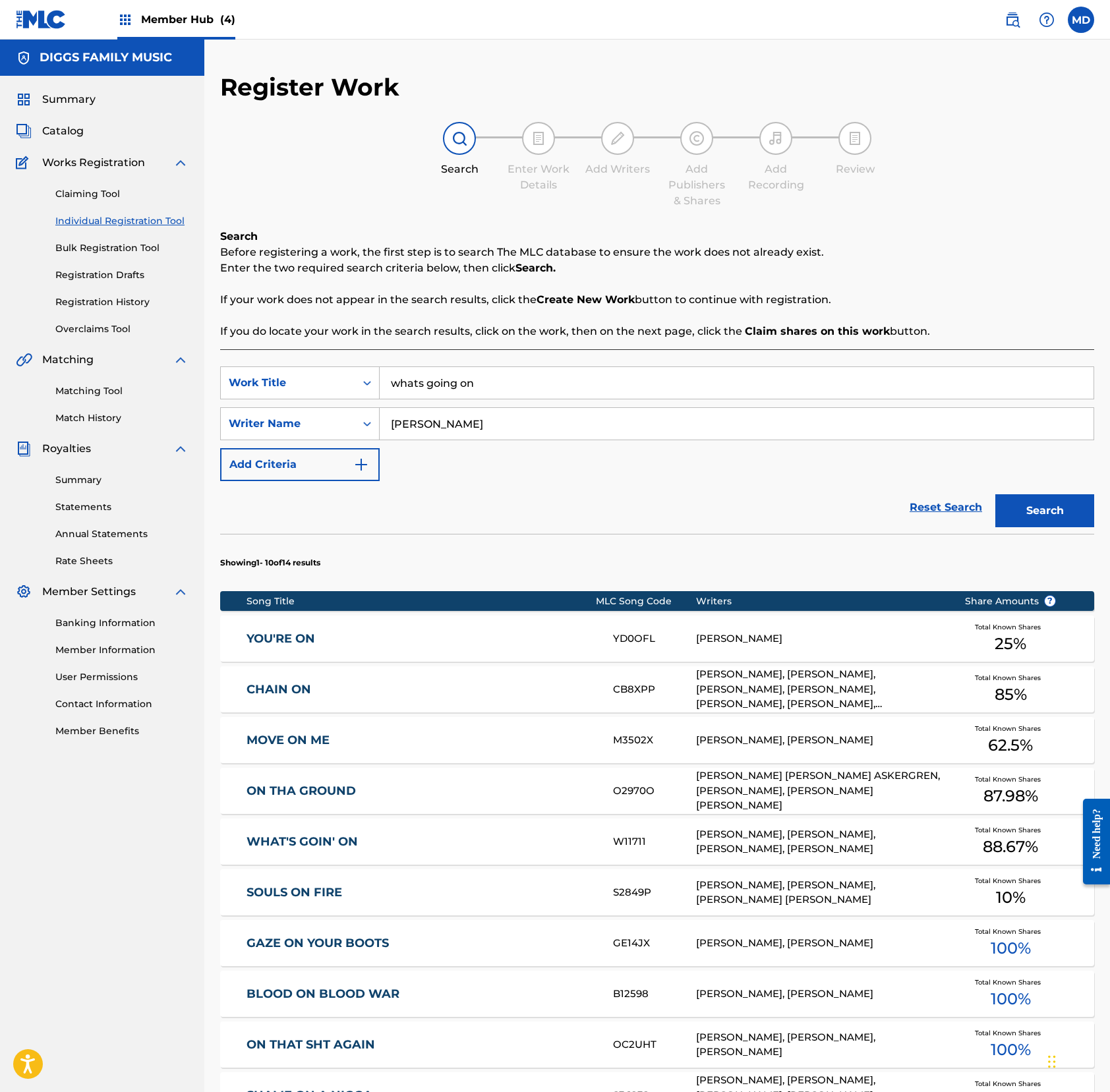
click at [550, 844] on link "WHAT'S GOIN' ON" at bounding box center [421, 841] width 349 height 15
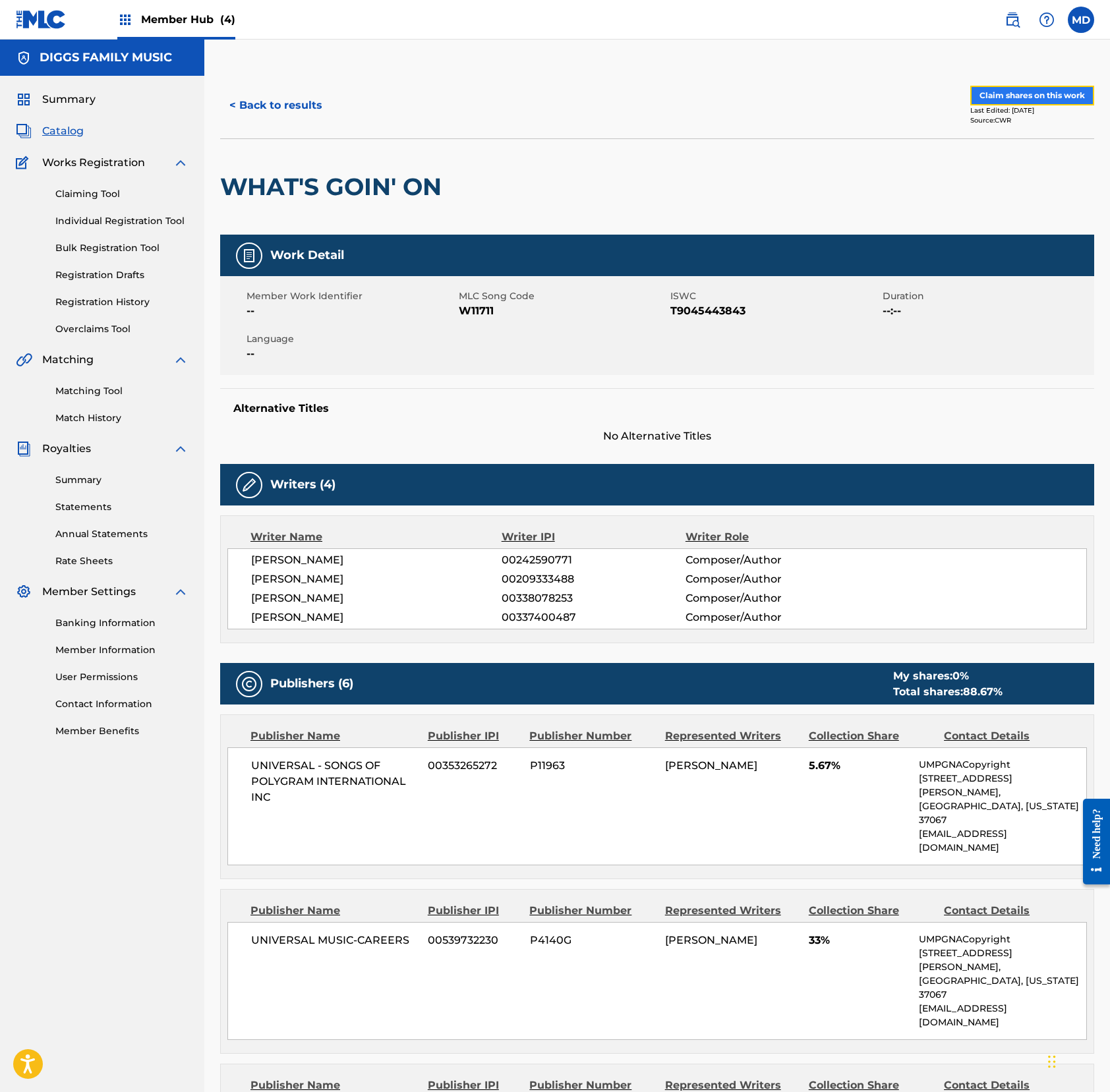
click at [1032, 96] on button "Claim shares on this work" at bounding box center [1032, 95] width 124 height 20
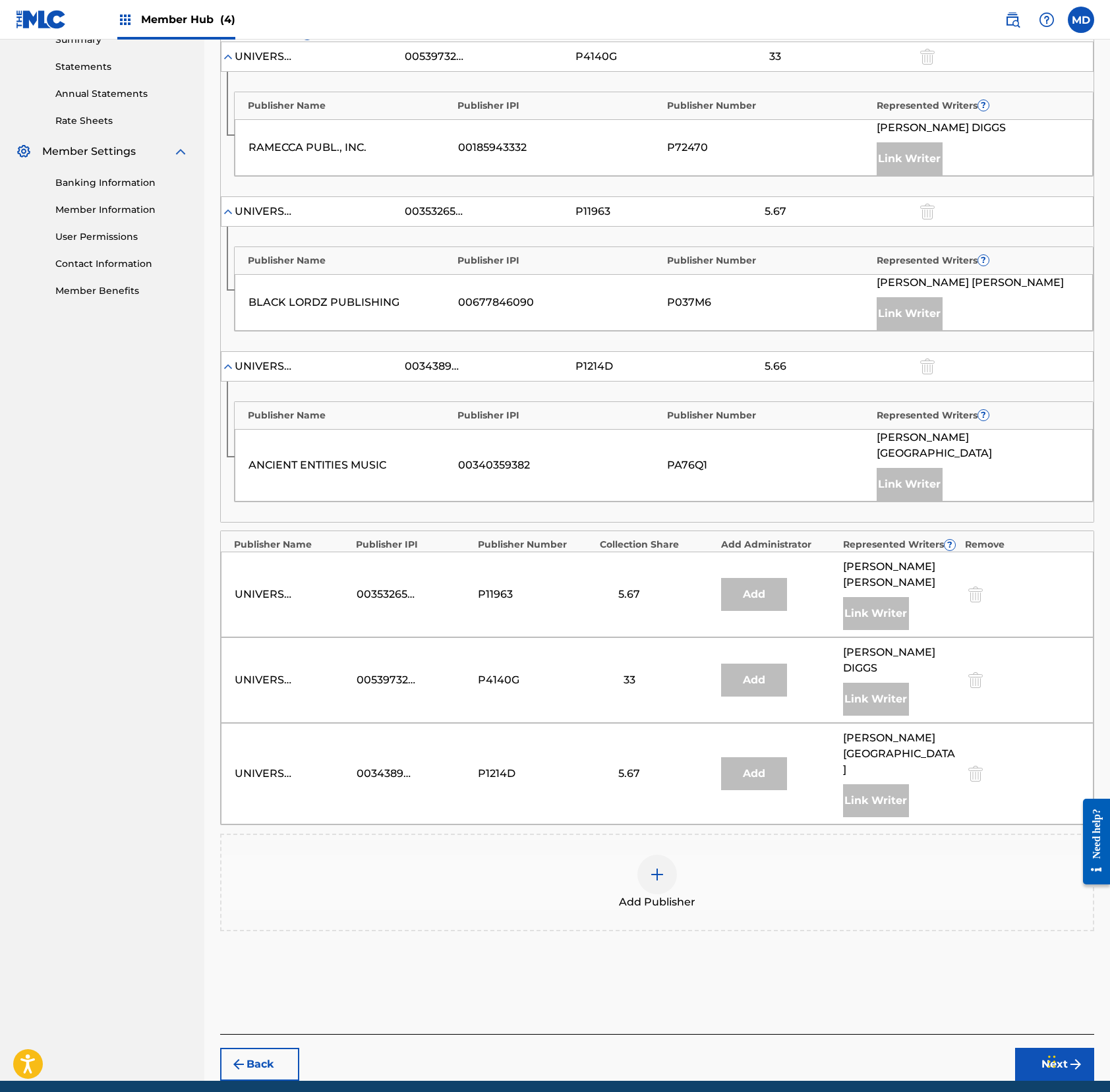
scroll to position [450, 0]
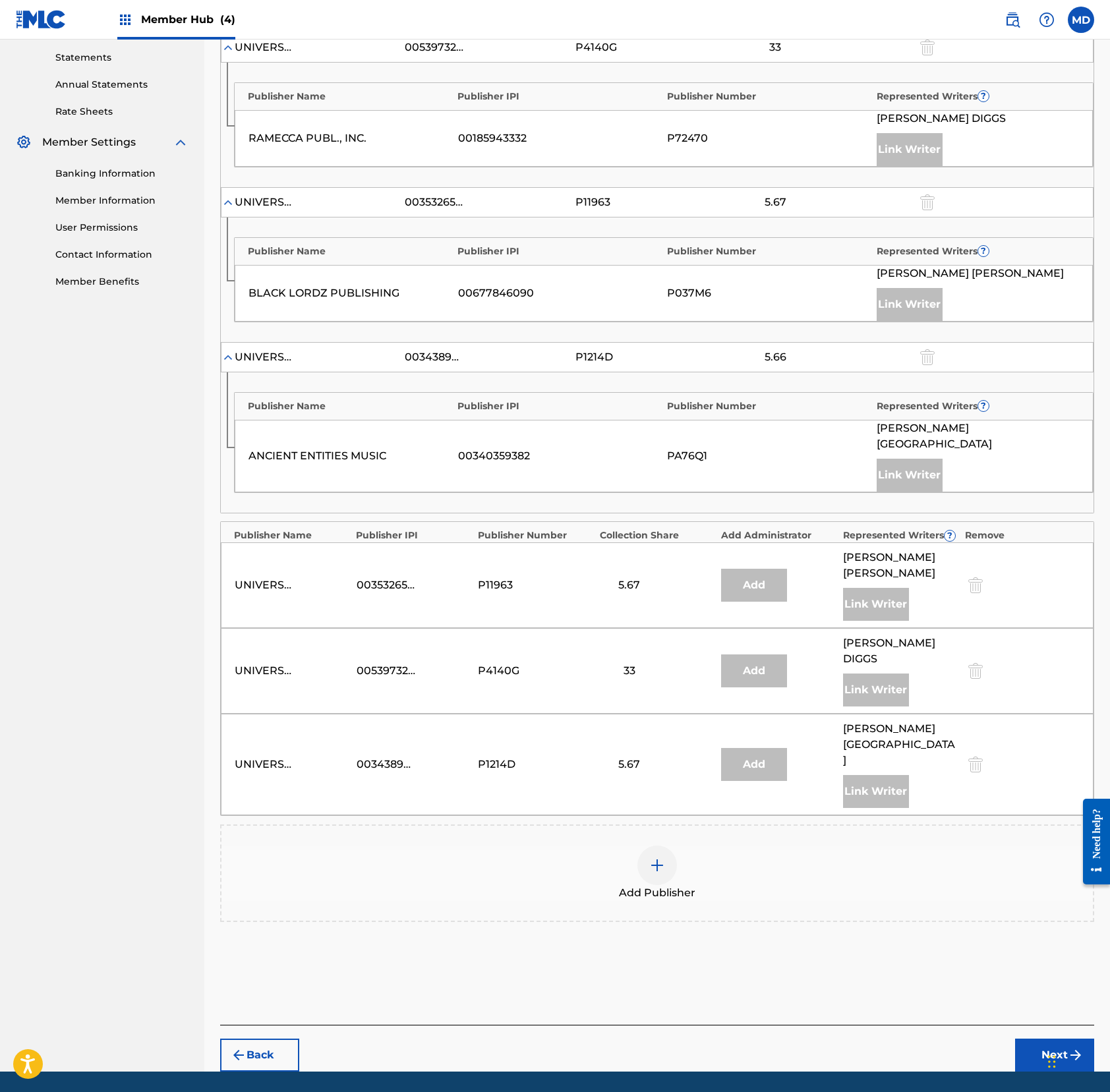
click at [657, 845] on div at bounding box center [656, 865] width 39 height 39
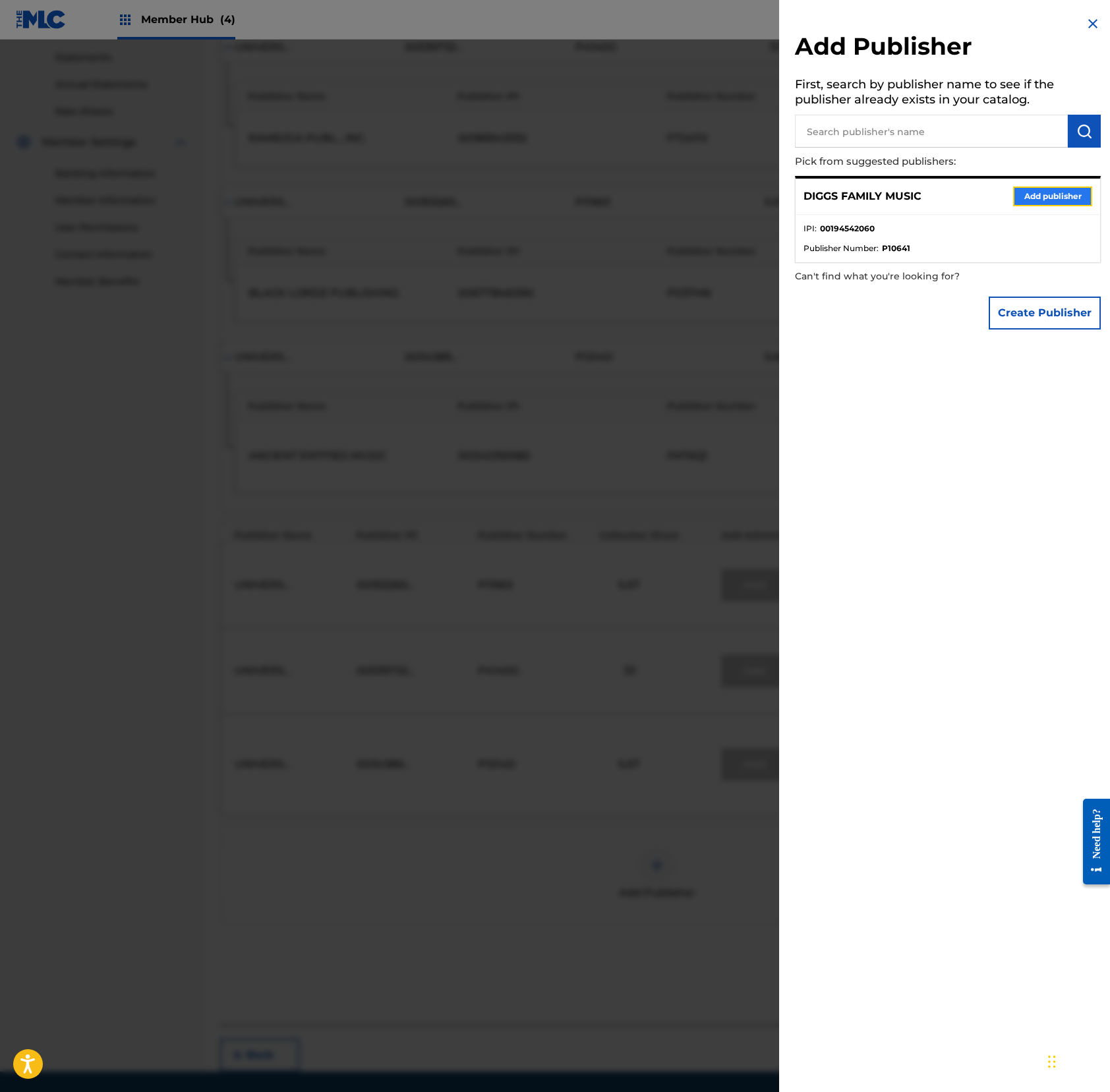
click at [1039, 198] on button "Add publisher" at bounding box center [1052, 196] width 79 height 20
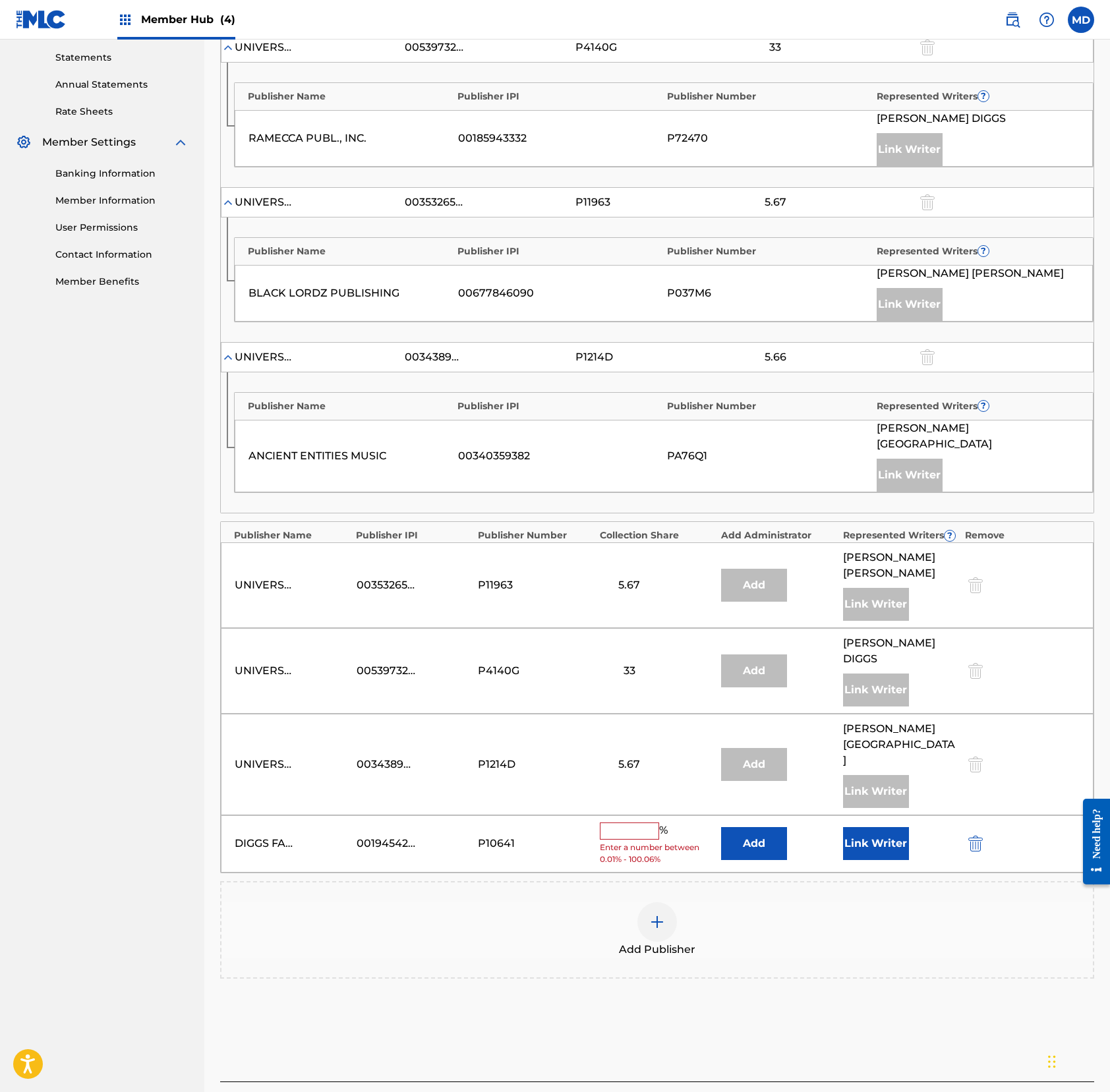
click at [618, 823] on input "text" at bounding box center [629, 831] width 59 height 17
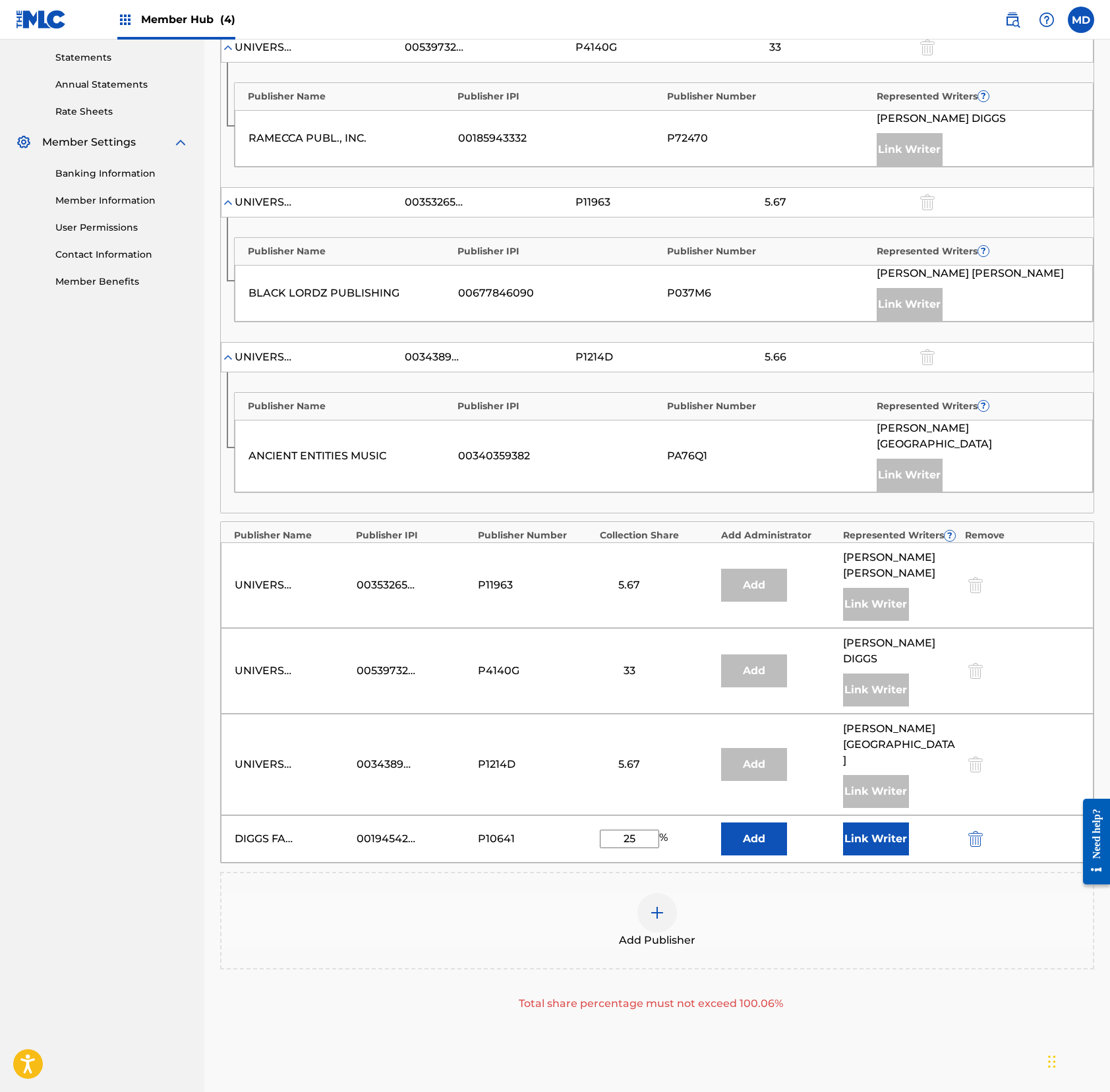
type input "25"
click at [825, 893] on div "Add Publisher" at bounding box center [657, 921] width 871 height 56
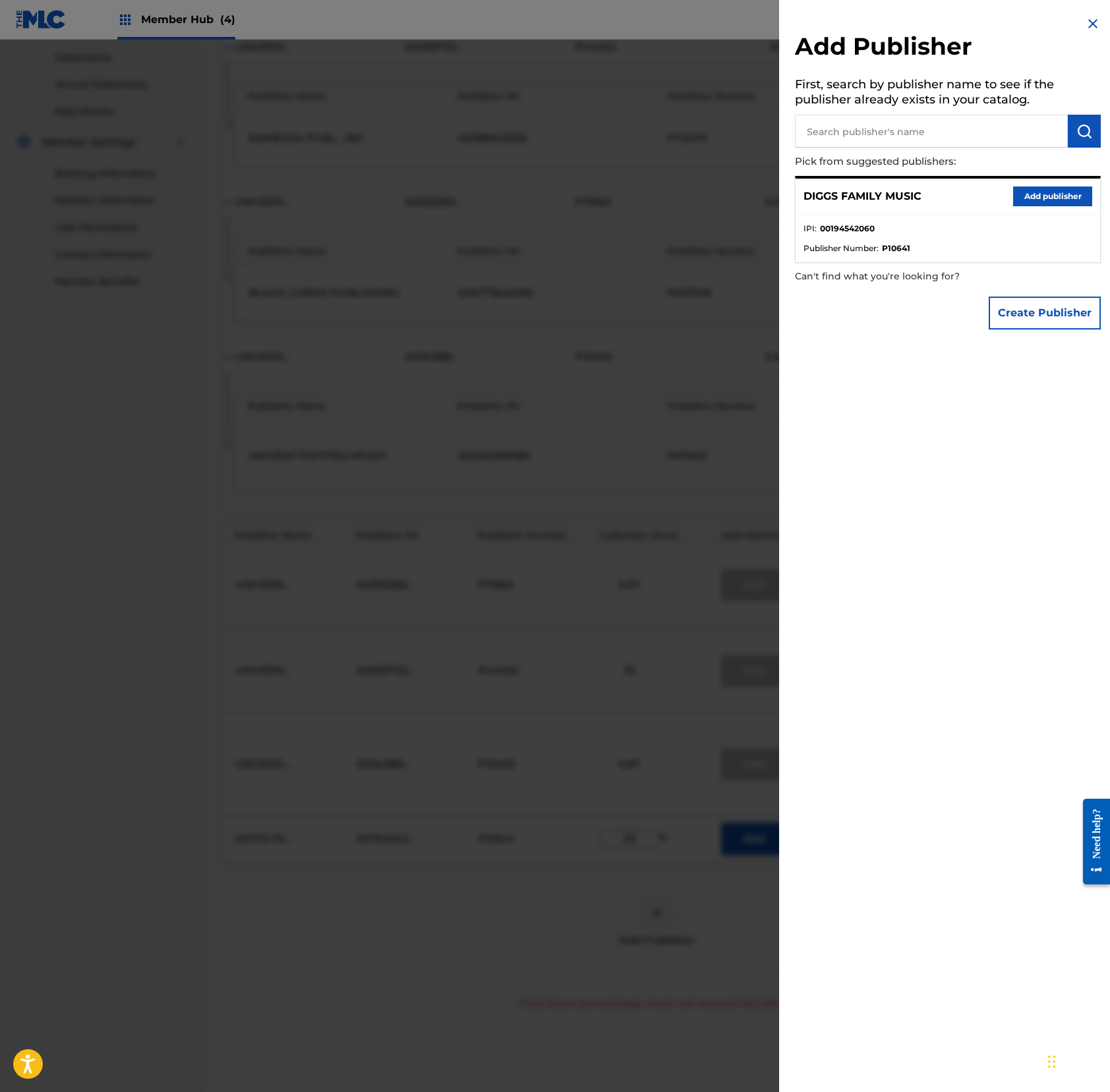
click at [1039, 24] on img at bounding box center [1093, 24] width 16 height 16
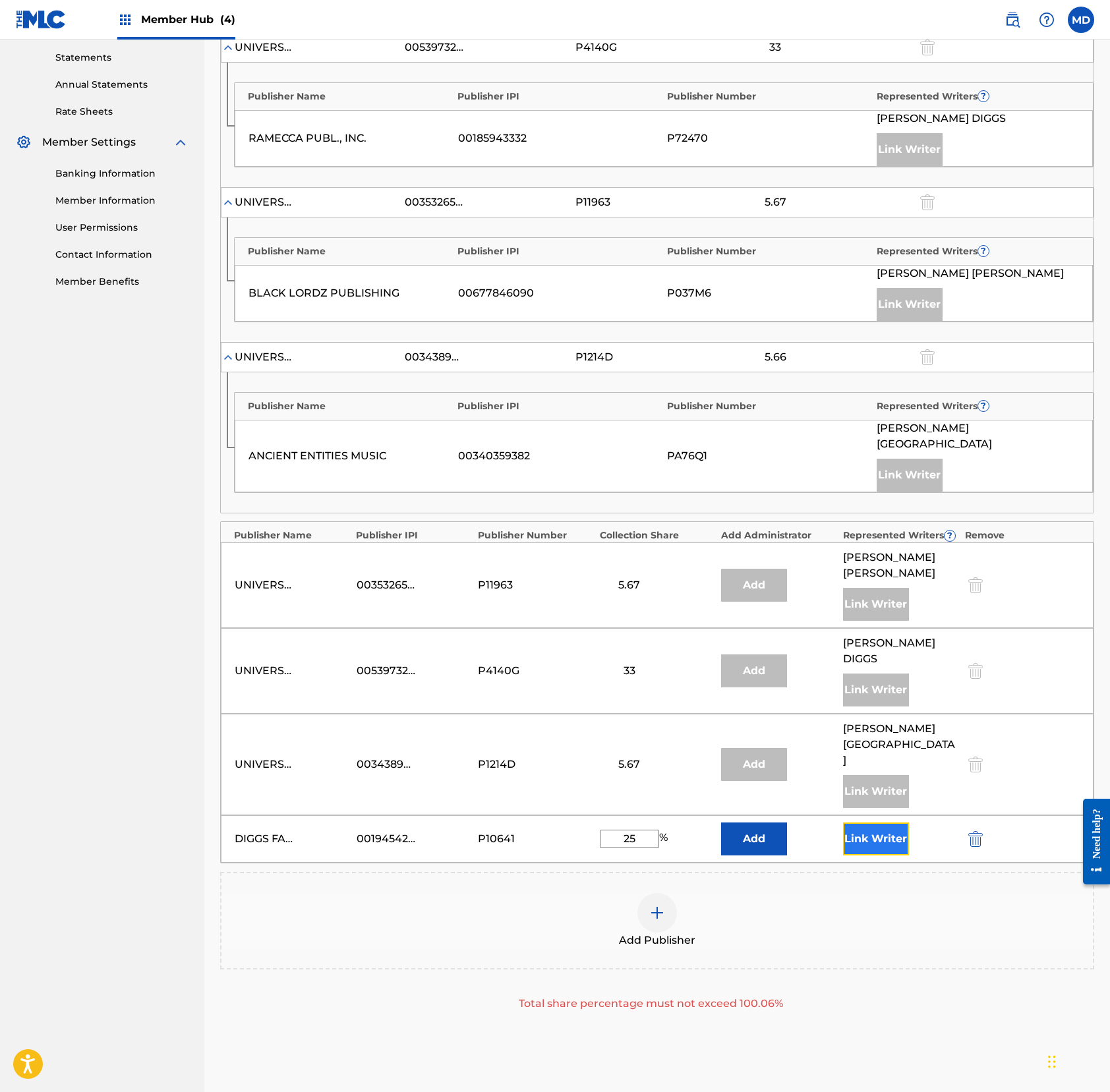
click at [862, 823] on button "Link Writer" at bounding box center [876, 839] width 66 height 33
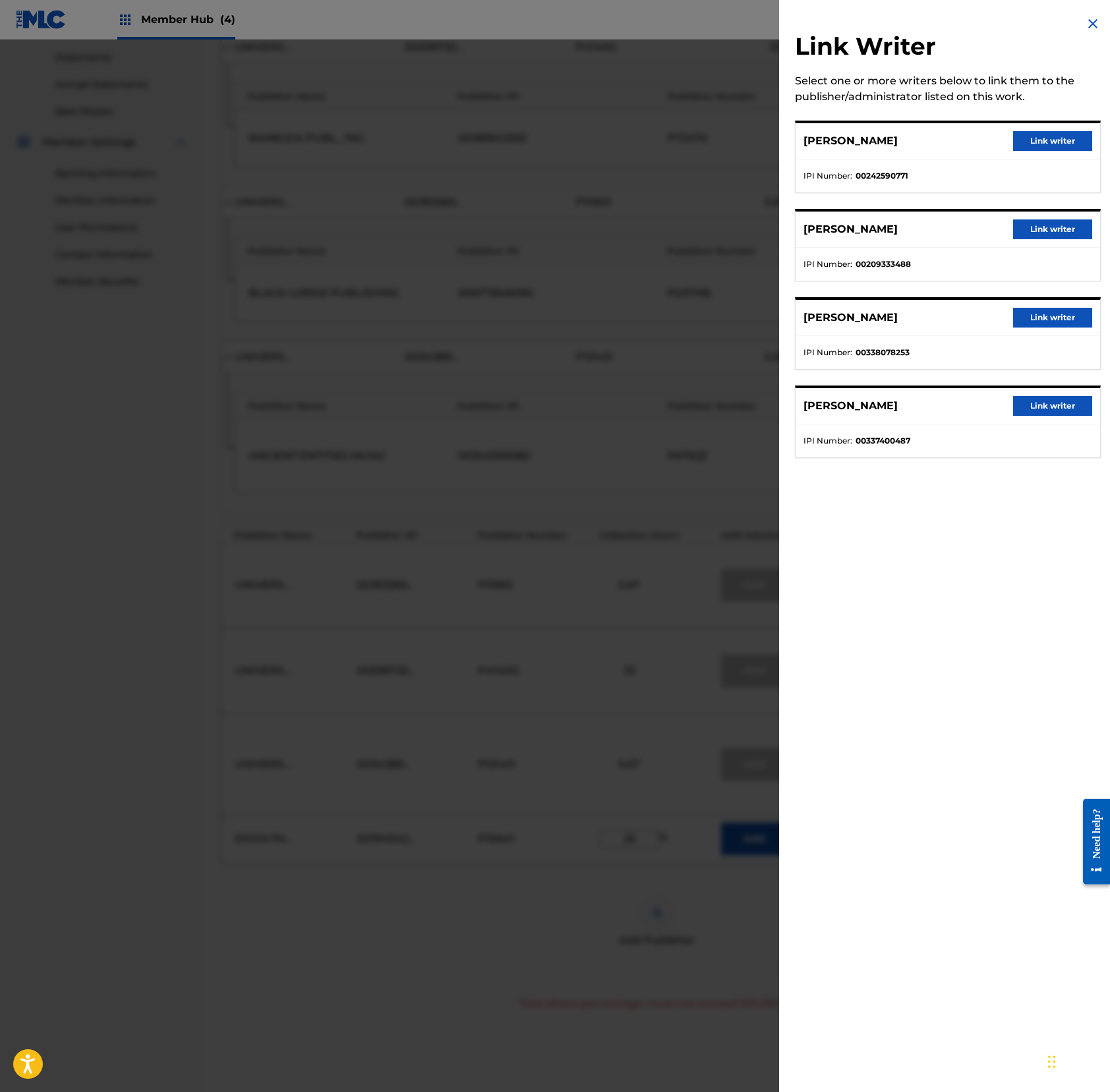
click at [1039, 24] on img at bounding box center [1093, 24] width 16 height 16
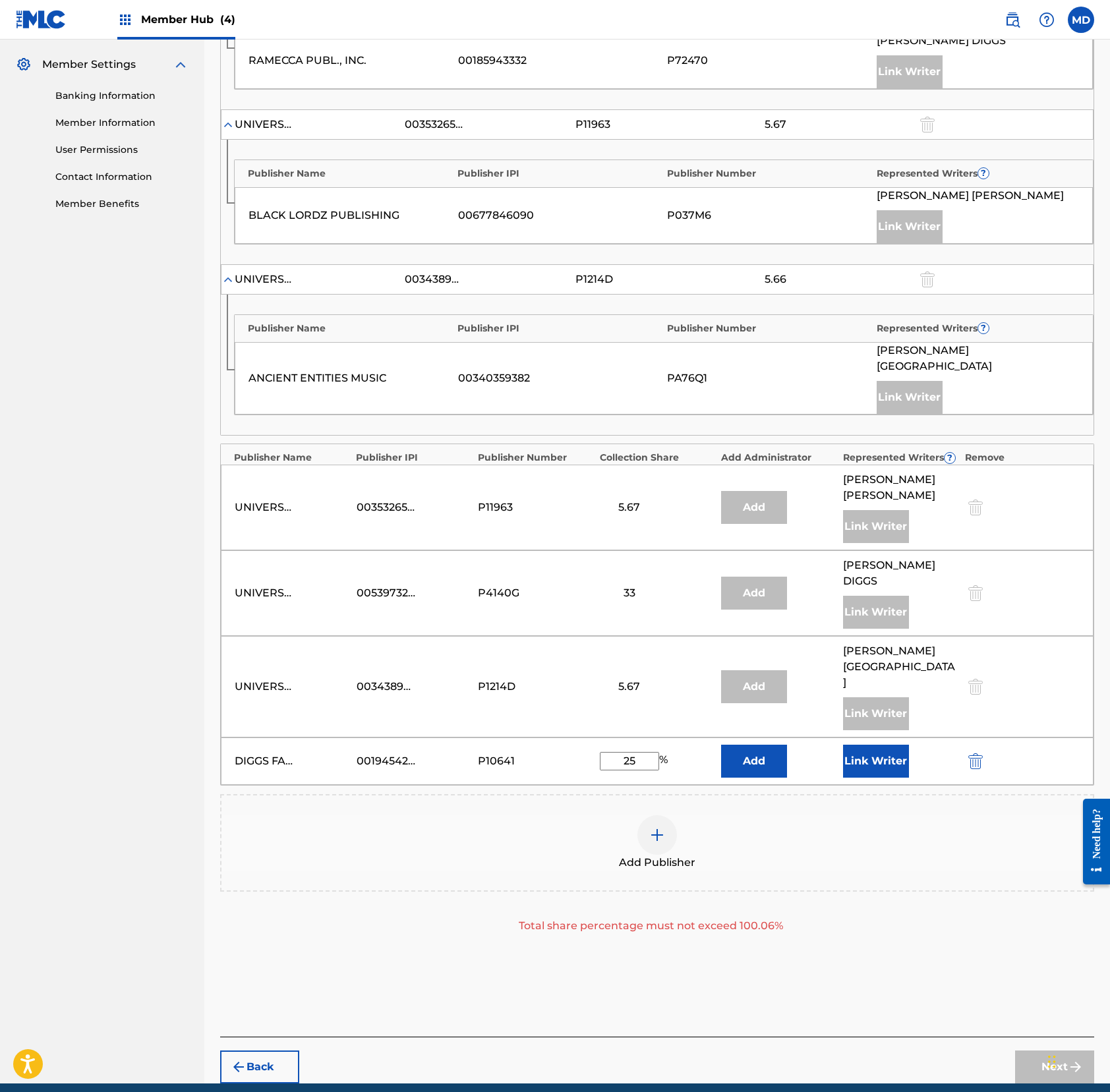
scroll to position [540, 0]
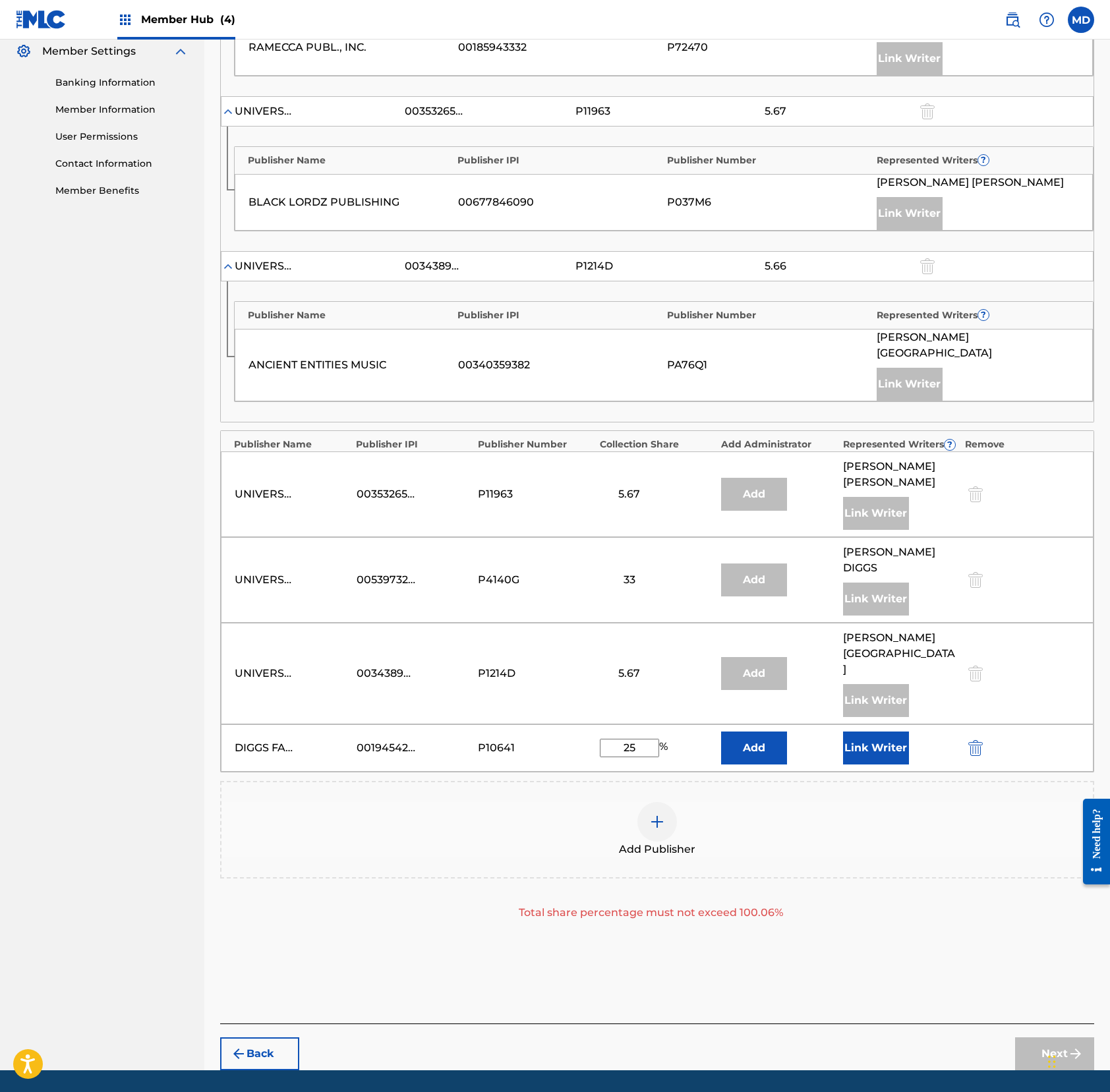
click at [818, 802] on div "Add Publisher" at bounding box center [657, 830] width 871 height 56
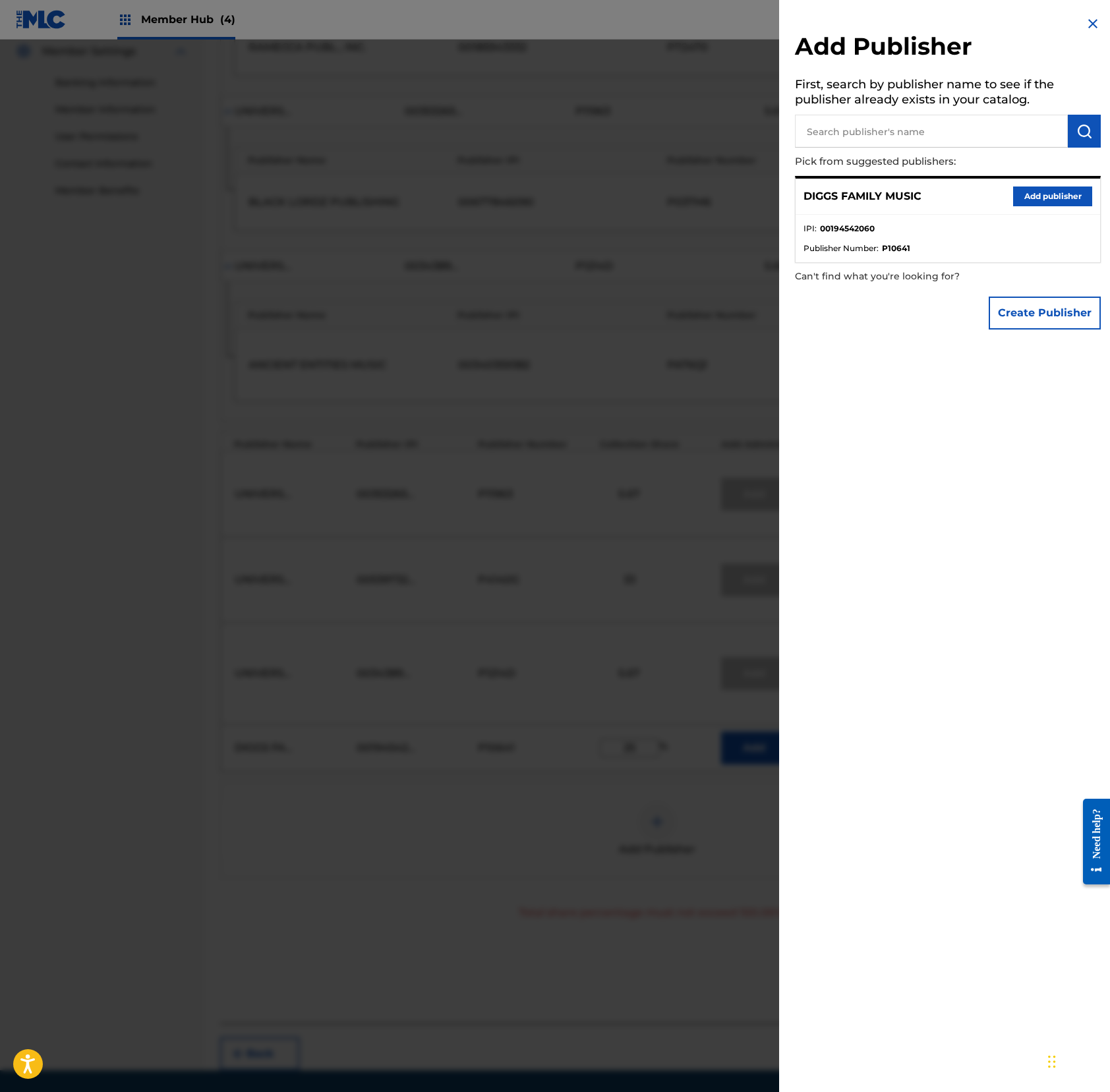
click at [1039, 17] on img at bounding box center [1093, 24] width 16 height 16
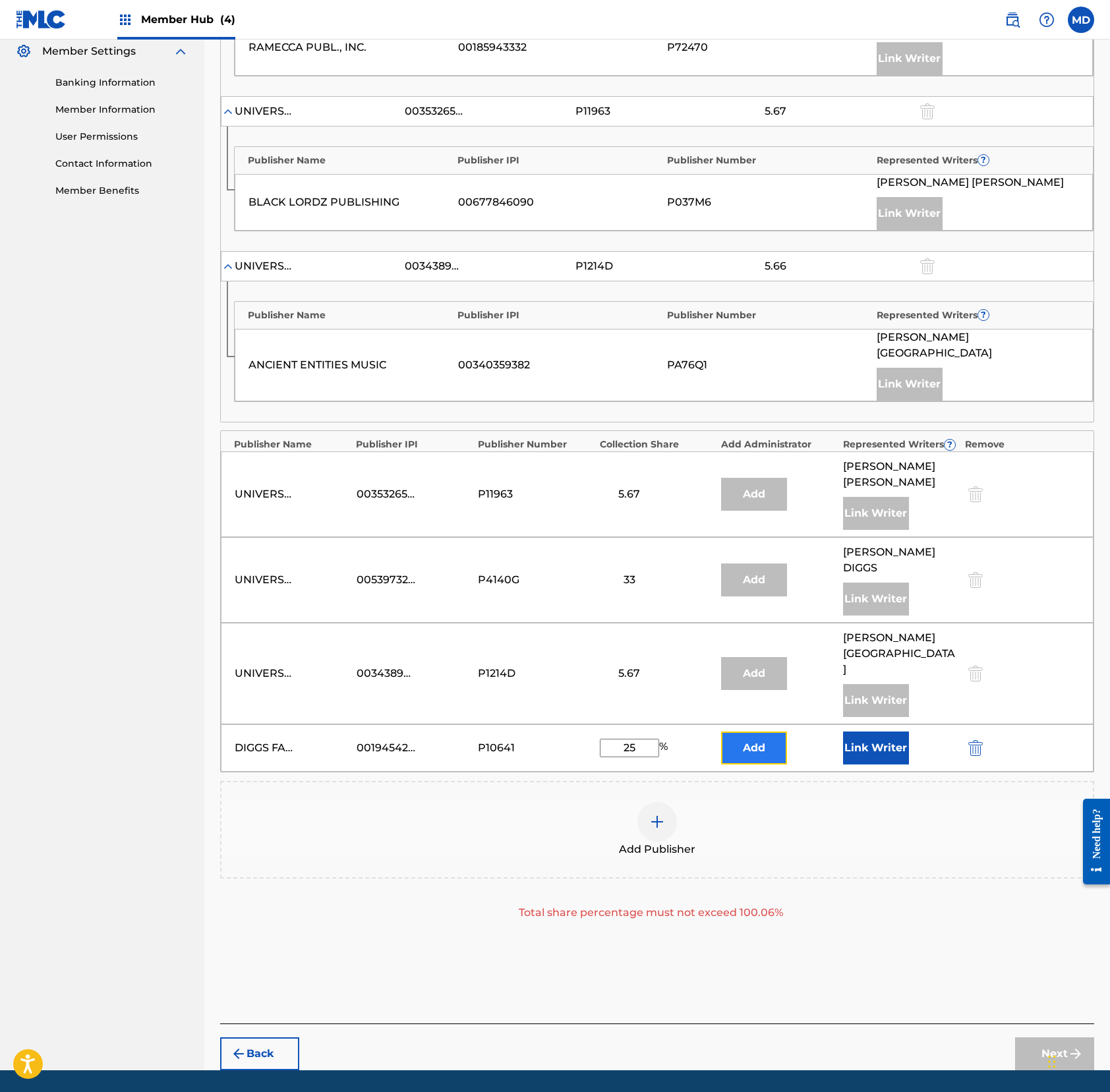
click at [737, 732] on button "Add" at bounding box center [754, 749] width 66 height 33
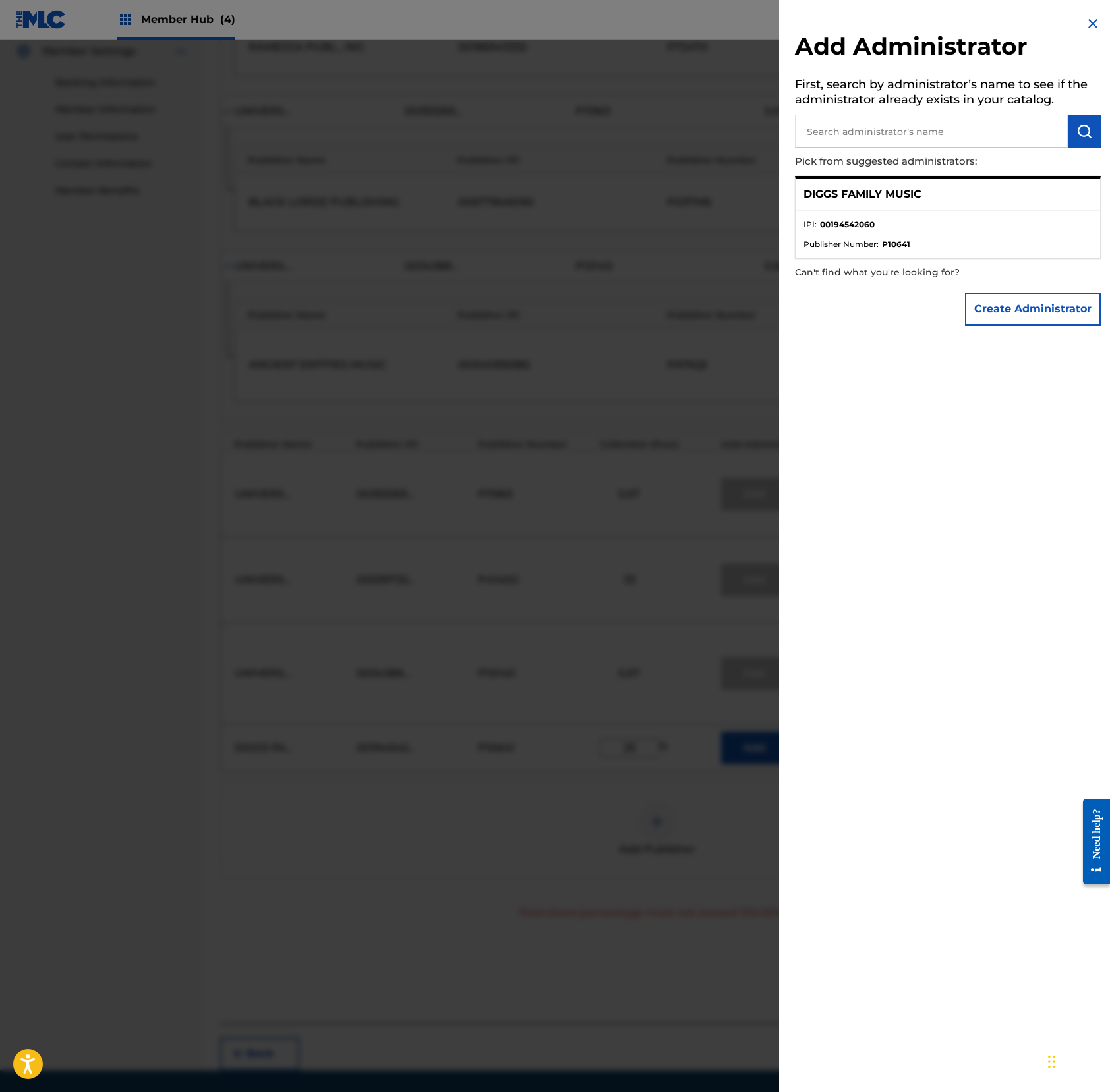
click at [890, 220] on li "IPI : 00194542060" at bounding box center [947, 228] width 288 height 20
click at [924, 215] on ul "IPI : 00194542060 Publisher Number : P10641" at bounding box center [947, 234] width 304 height 47
click at [1039, 23] on img at bounding box center [1093, 24] width 16 height 16
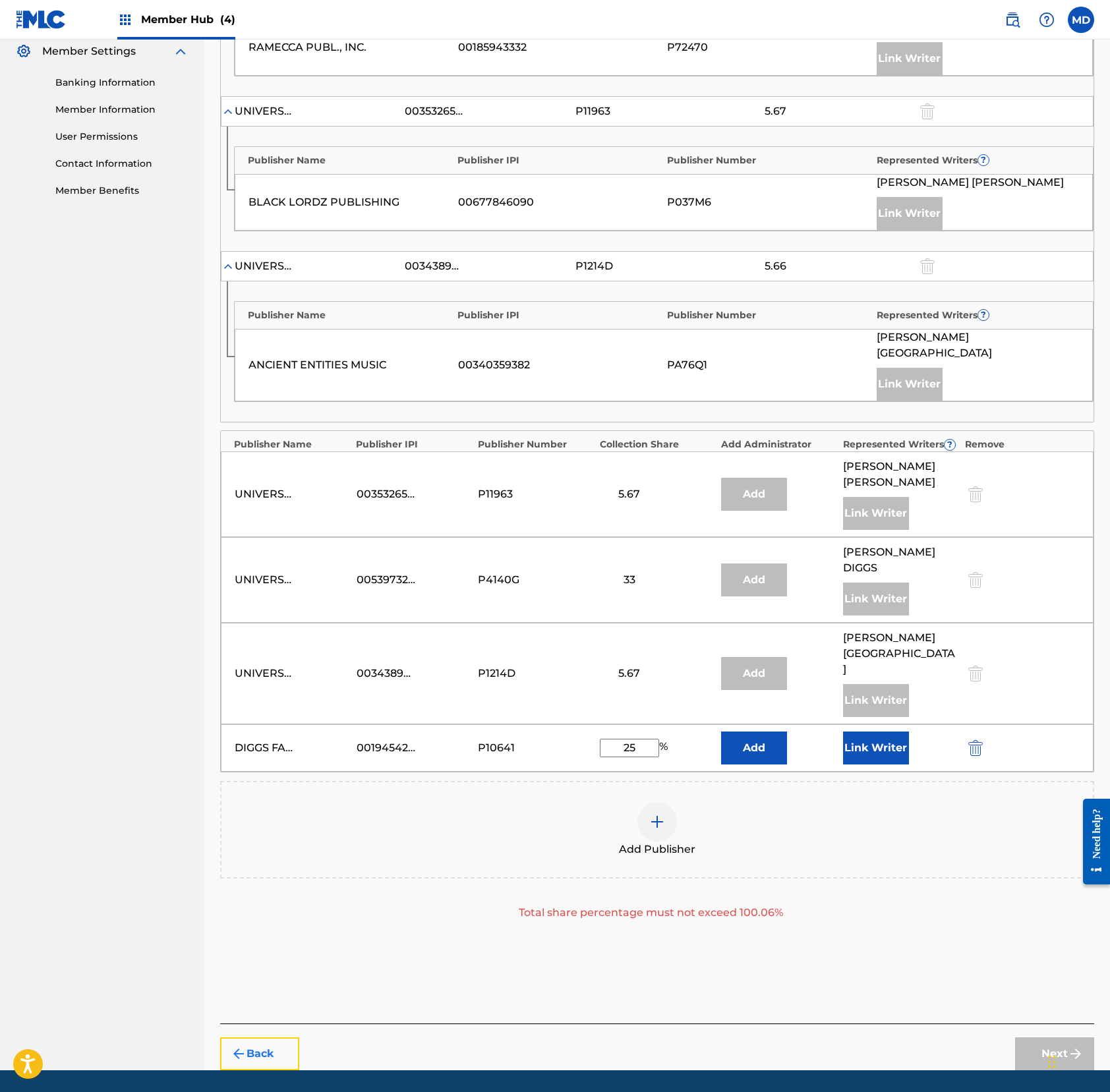
click at [267, 1023] on button "Back" at bounding box center [260, 1054] width 79 height 33
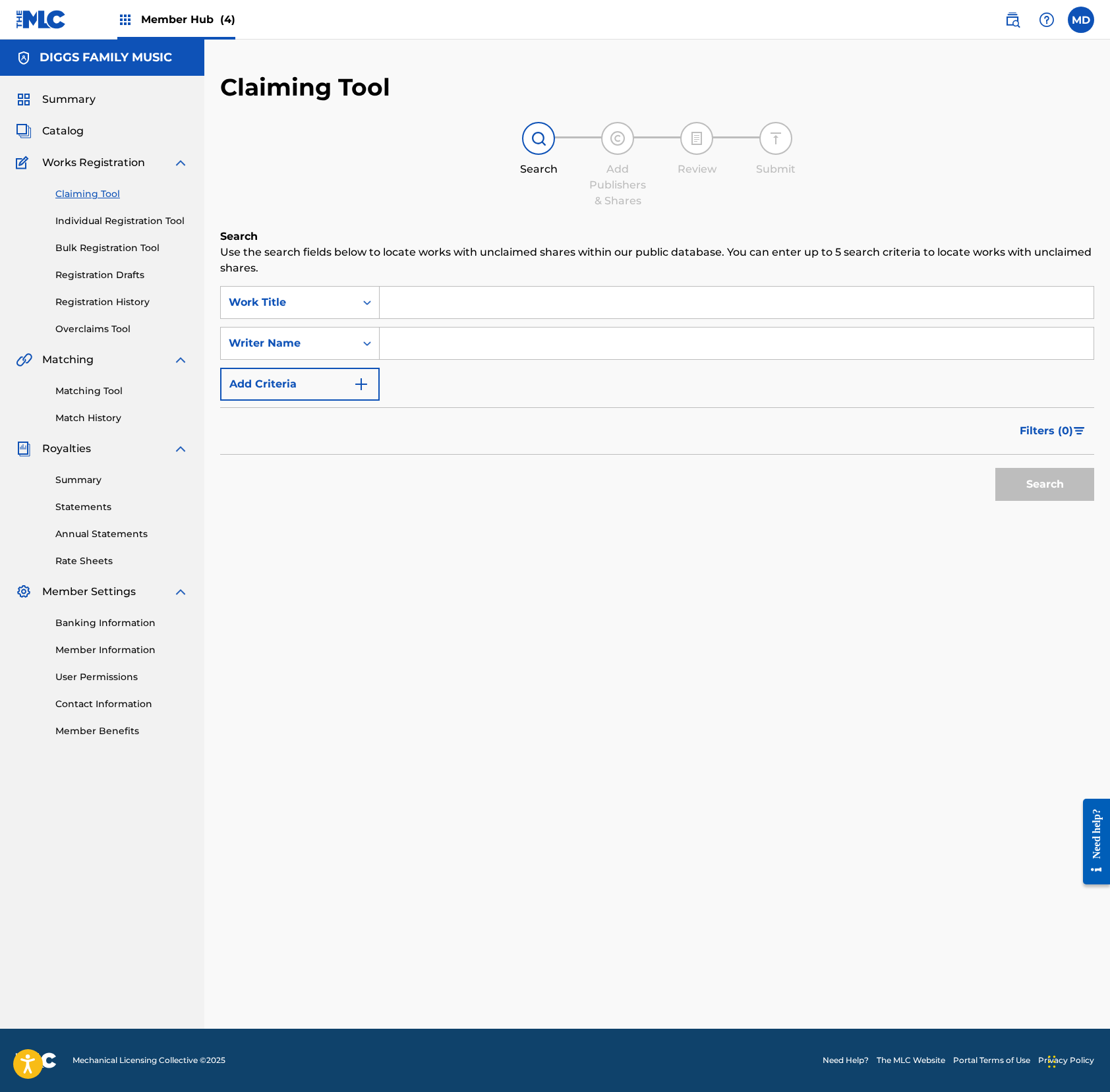
click at [472, 306] on input "Search Form" at bounding box center [736, 302] width 714 height 31
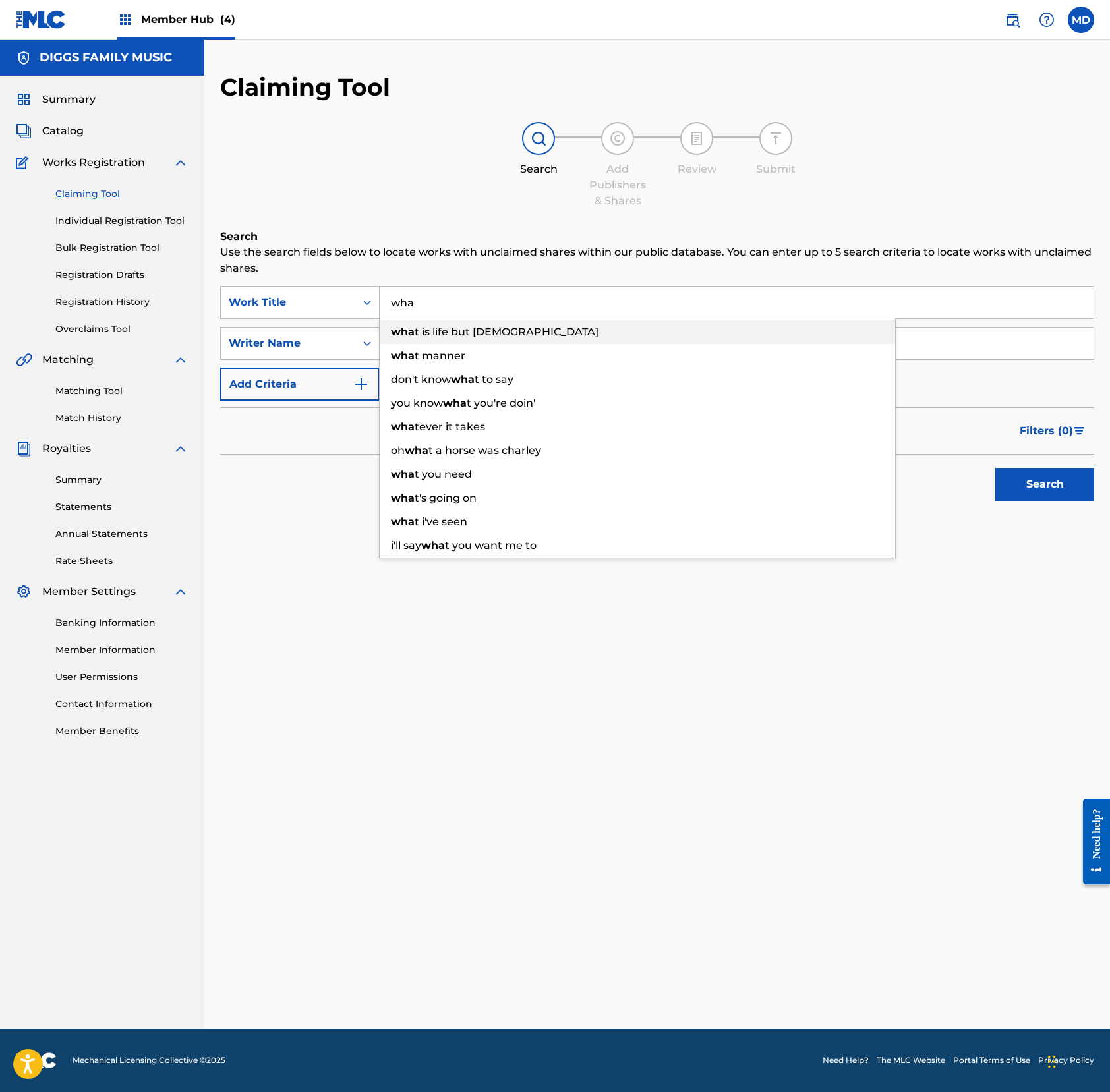
drag, startPoint x: 468, startPoint y: 306, endPoint x: 381, endPoint y: 320, distance: 88.1
click at [381, 318] on div "wha wha t is life but [PERSON_NAME] wha t manner don't know wha t to say you kn…" at bounding box center [736, 302] width 714 height 31
paste input "[PERSON_NAME]"
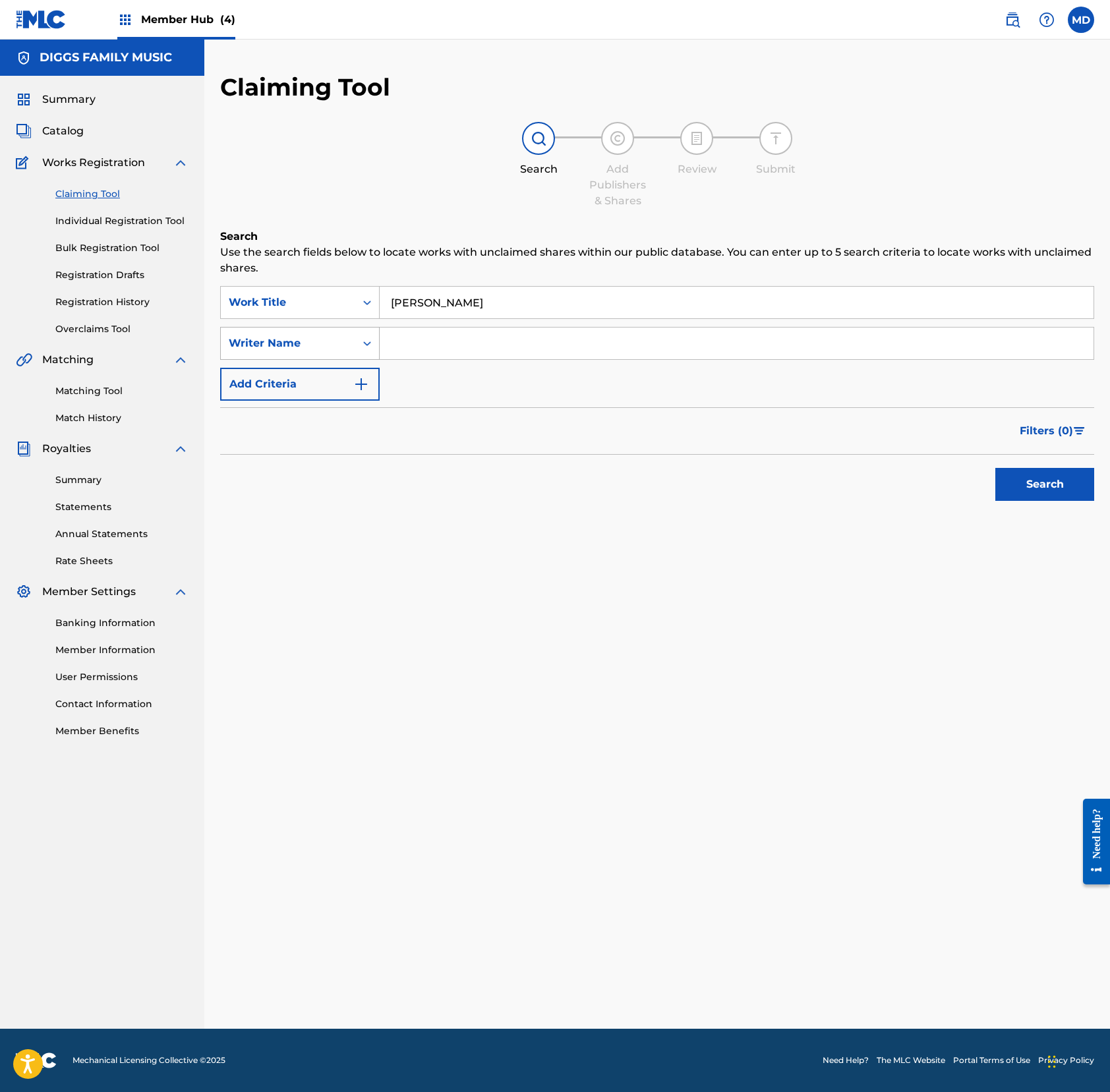
drag, startPoint x: 528, startPoint y: 296, endPoint x: 334, endPoint y: 330, distance: 197.0
click at [334, 330] on div "SearchWithCriteriad1abf245-bac9-47c9-82a4-cae7b8db70c7 Work Title [PERSON_NAME]…" at bounding box center [657, 343] width 874 height 115
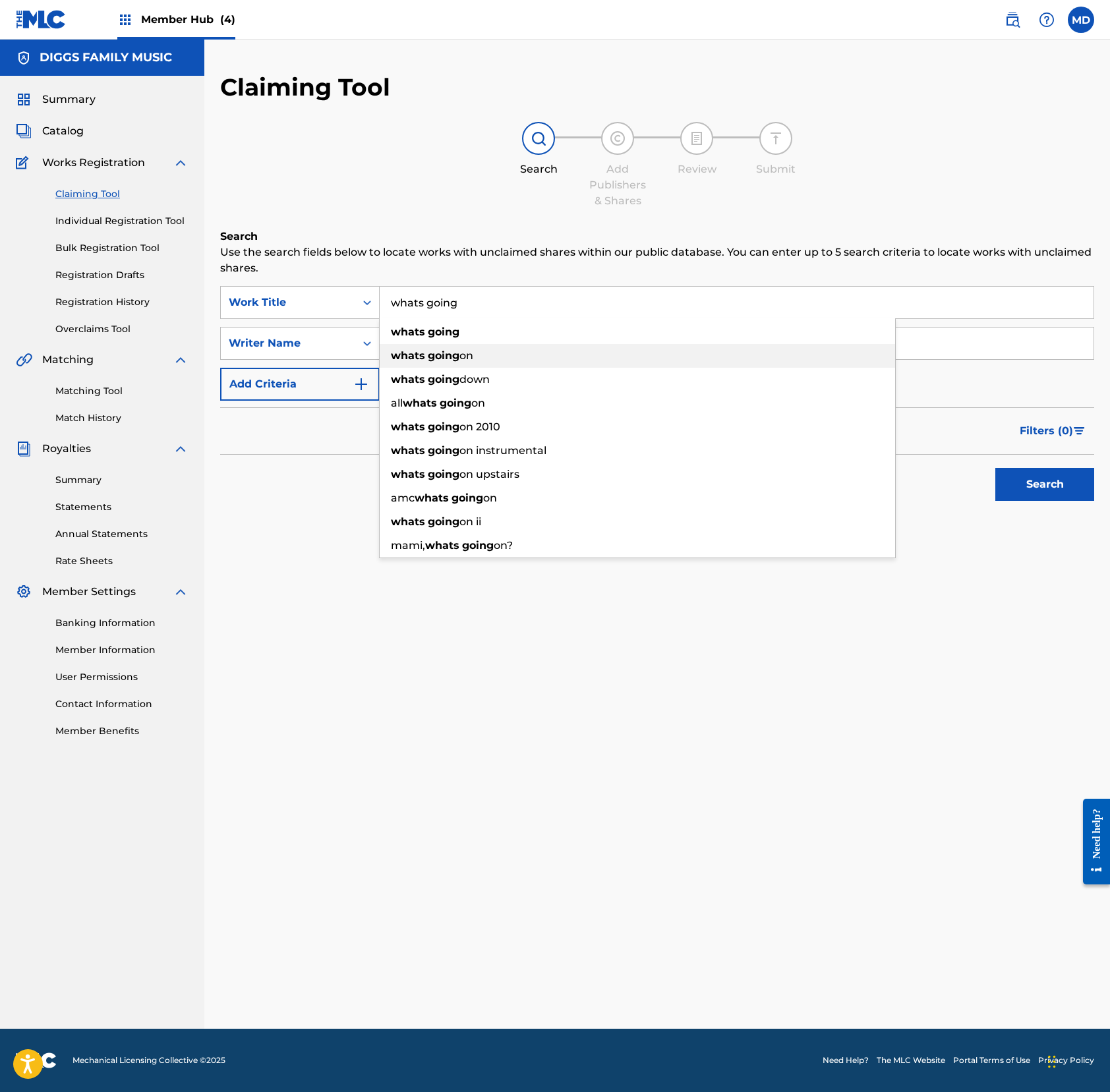
click at [431, 355] on strong "going" at bounding box center [443, 356] width 31 height 12
type input "whats going on"
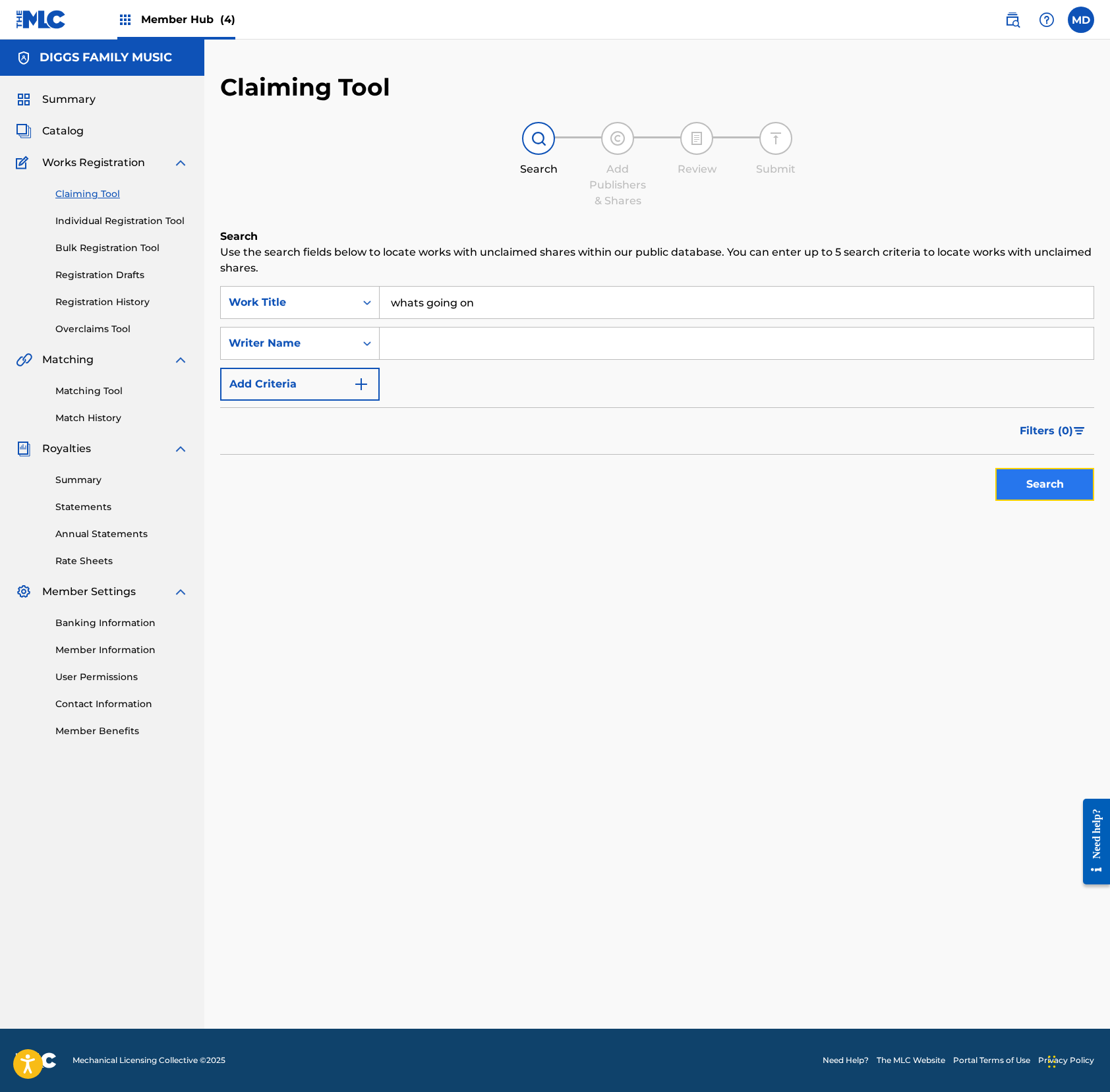
click at [1025, 491] on button "Search" at bounding box center [1044, 485] width 98 height 33
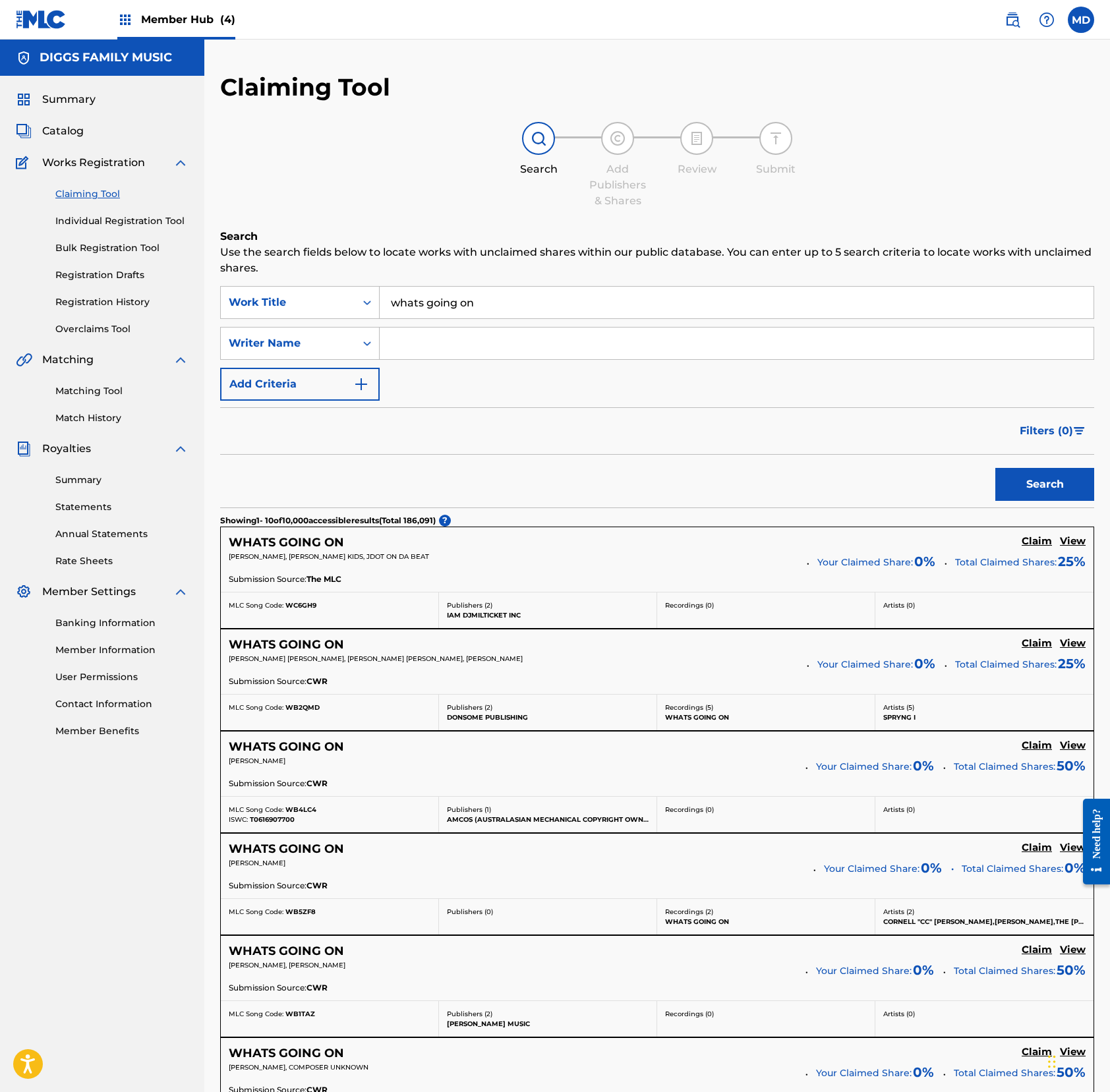
click at [514, 344] on input "Search Form" at bounding box center [736, 343] width 714 height 31
type input "[PERSON_NAME]"
click at [1039, 488] on button "Search" at bounding box center [1044, 485] width 98 height 33
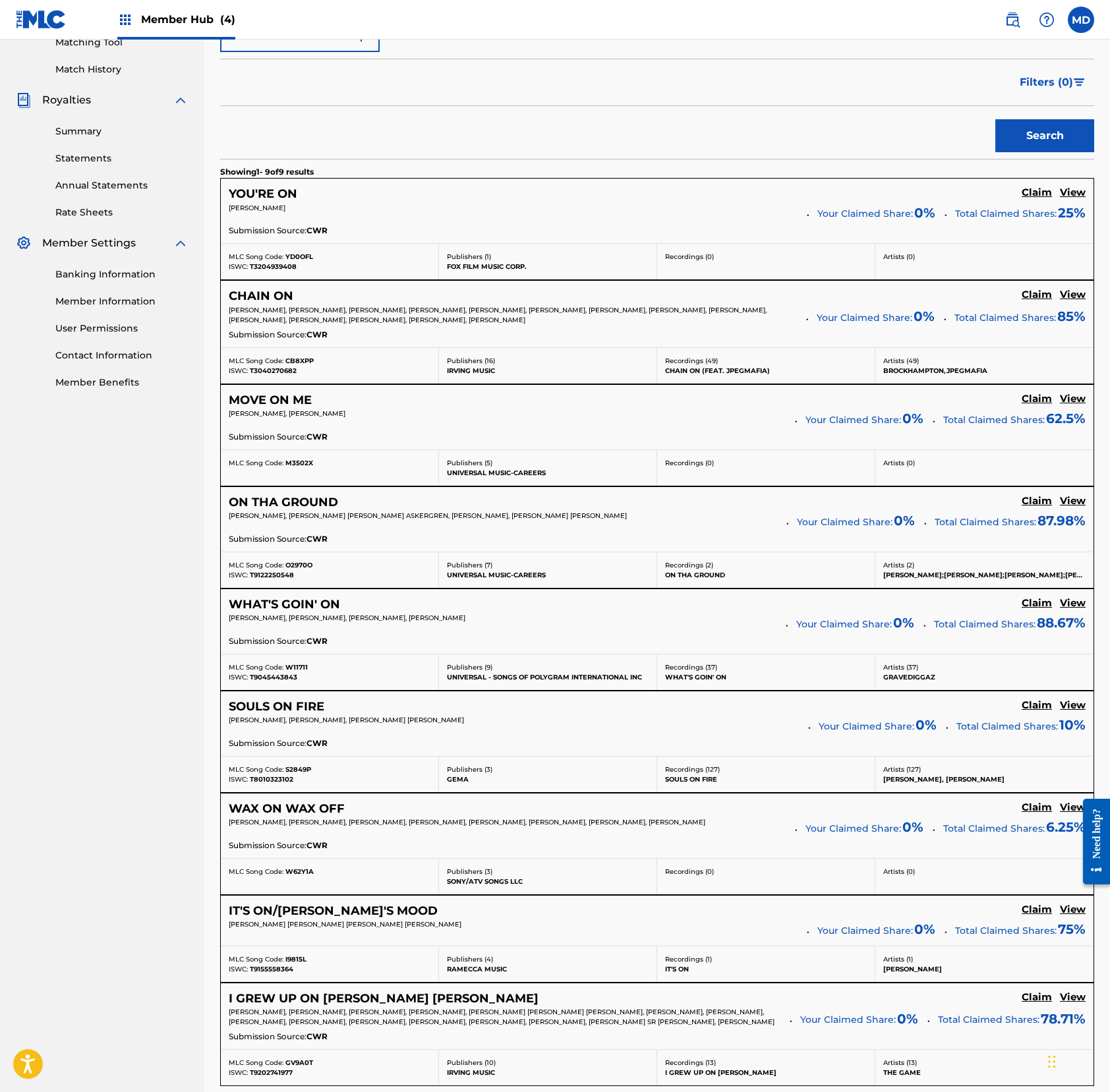
scroll to position [351, 0]
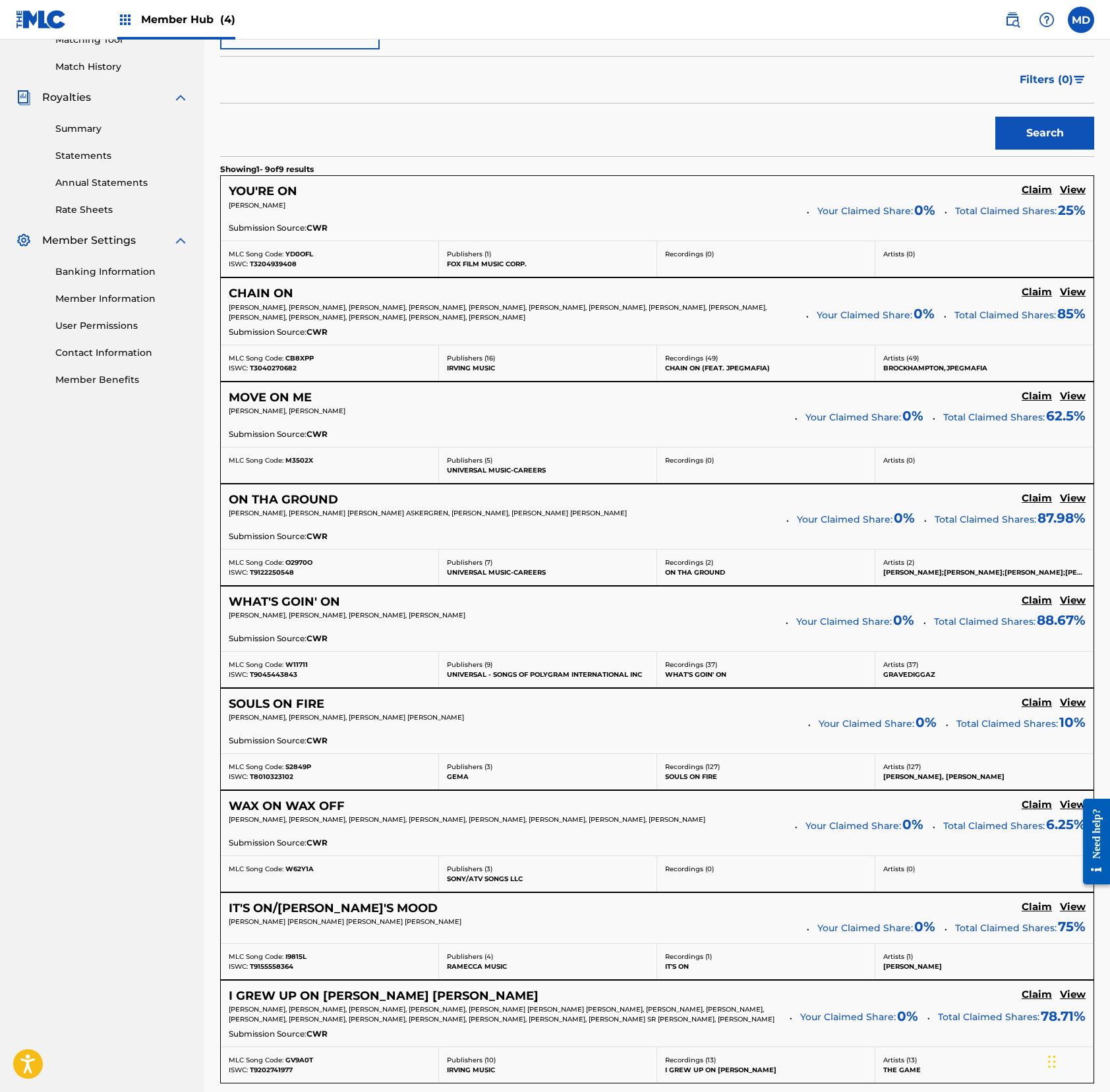
click at [383, 629] on div "[PERSON_NAME], [PERSON_NAME], [PERSON_NAME], [PERSON_NAME]" at bounding box center [502, 619] width 547 height 18
click at [1032, 602] on h5 "Claim" at bounding box center [1036, 600] width 30 height 12
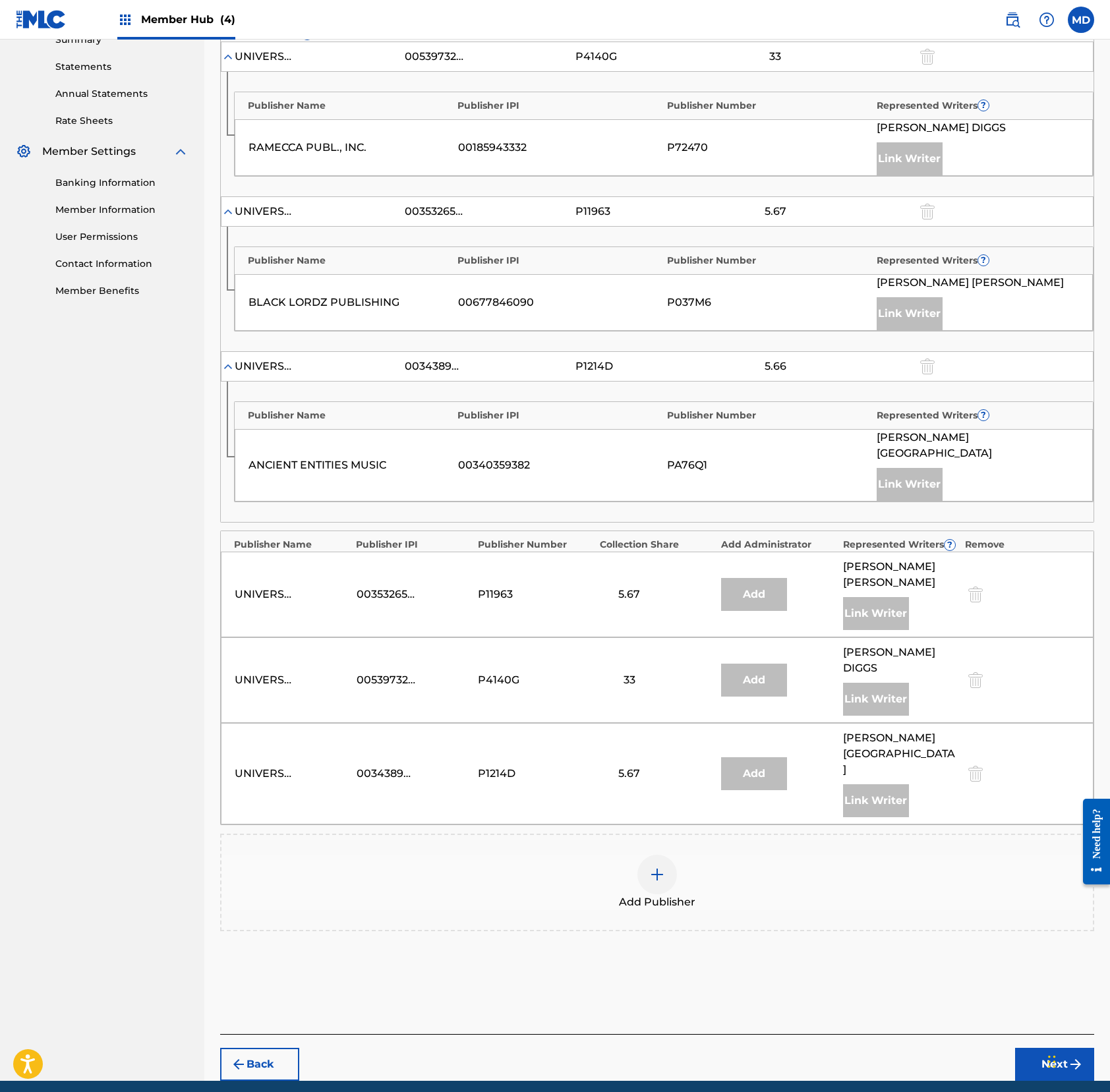
scroll to position [450, 0]
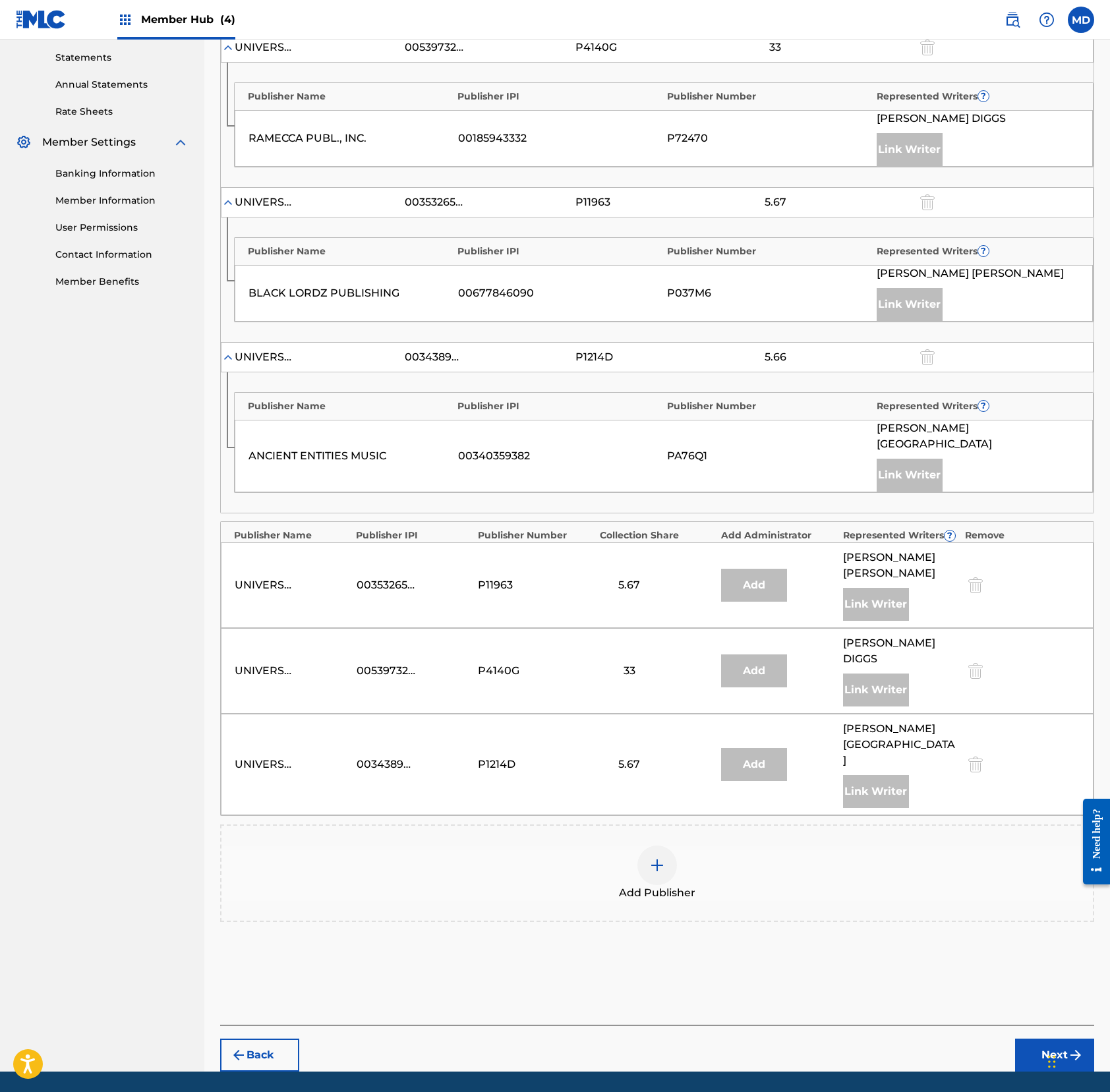
click at [662, 858] on img at bounding box center [657, 865] width 16 height 16
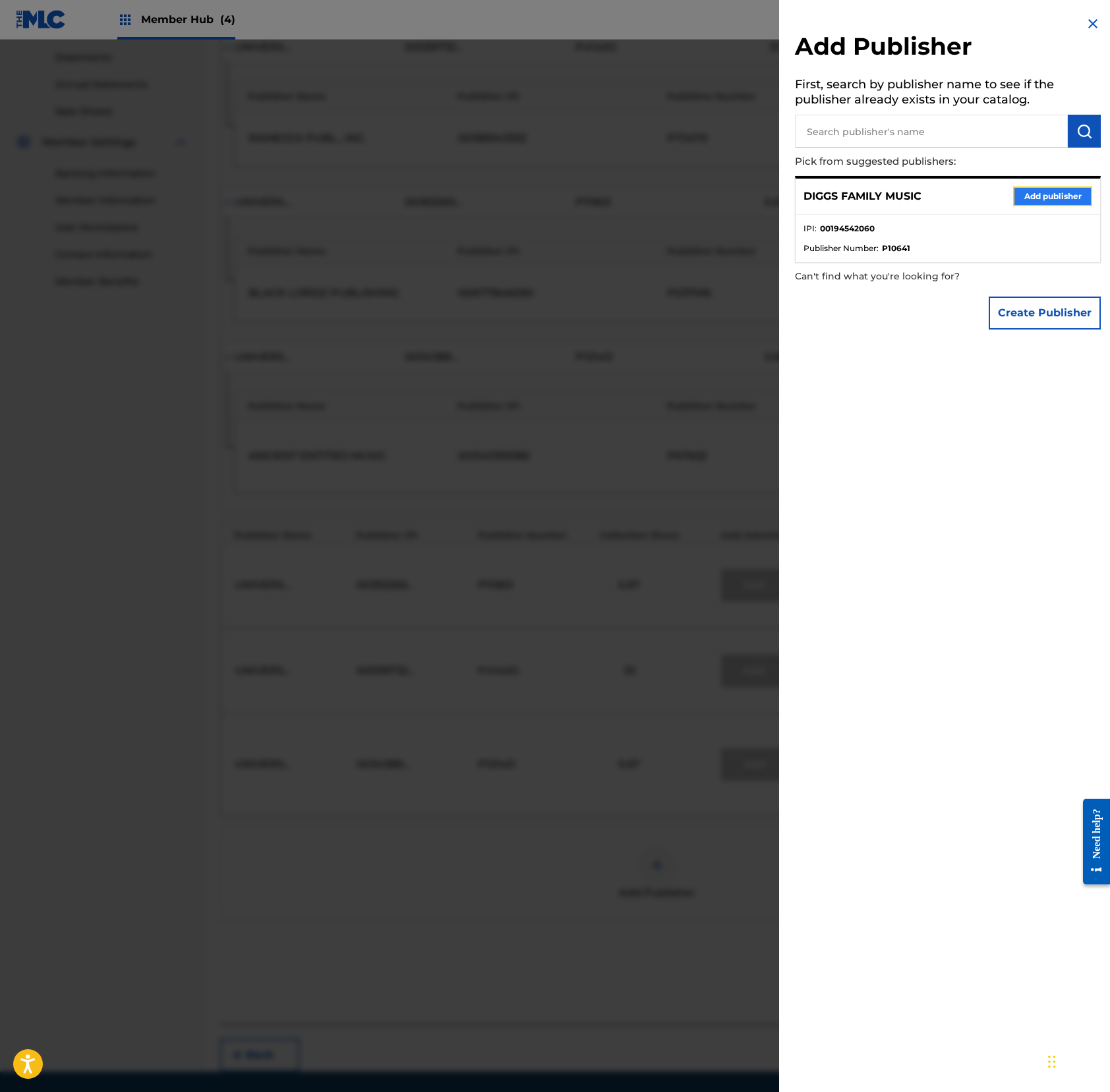
click at [1039, 191] on button "Add publisher" at bounding box center [1052, 196] width 79 height 20
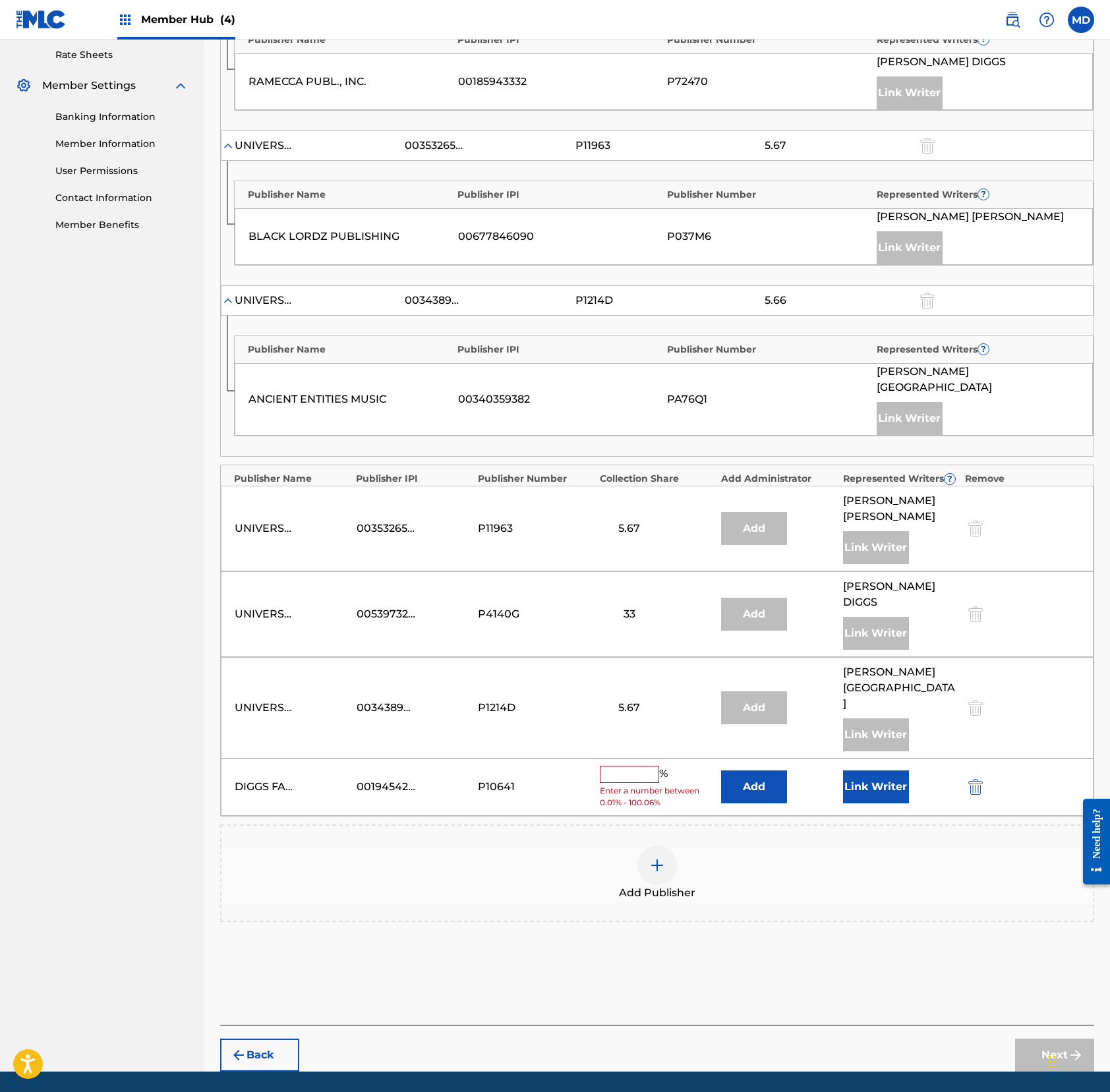
scroll to position [507, 0]
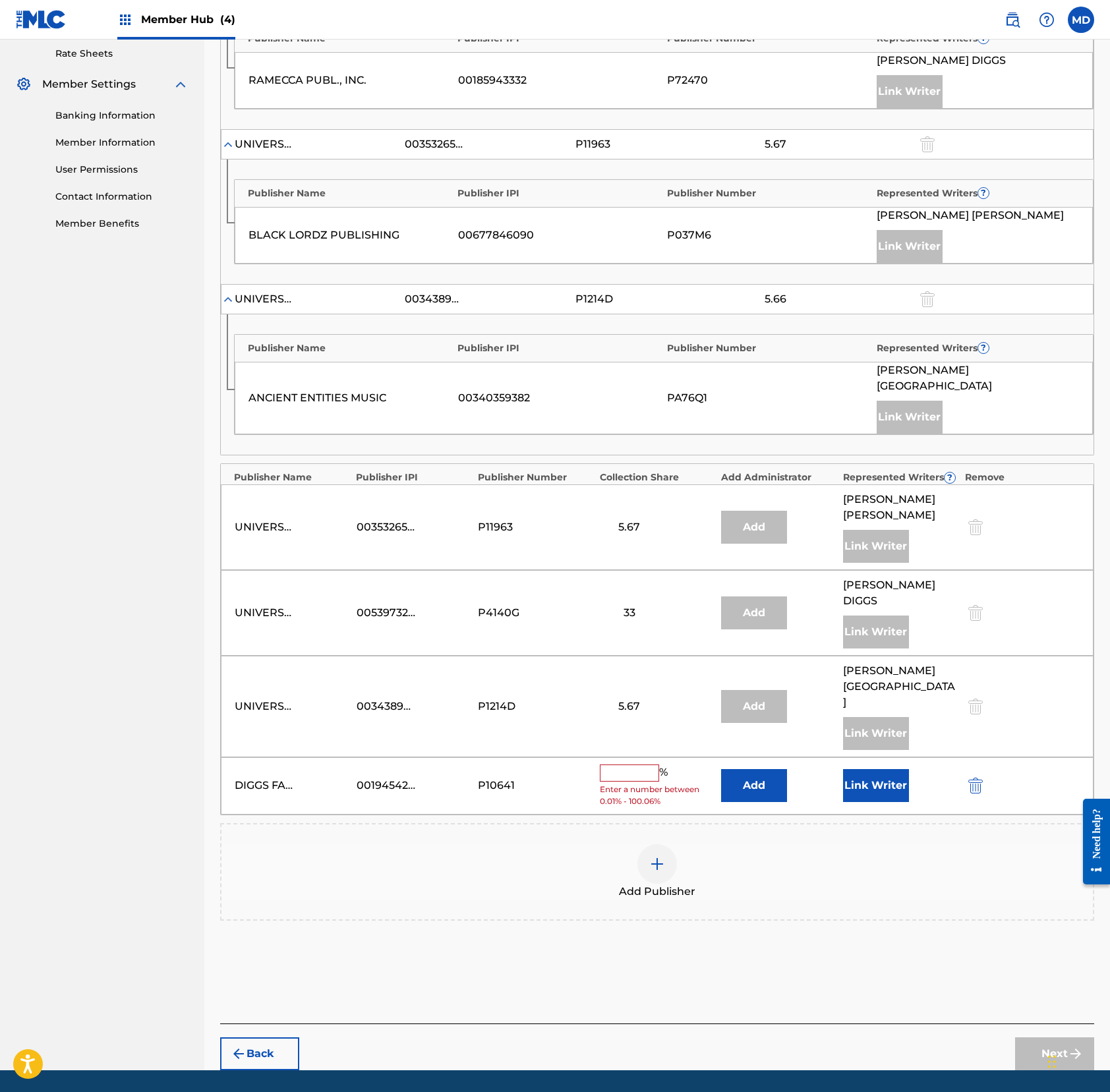
click at [640, 764] on input "text" at bounding box center [629, 773] width 59 height 17
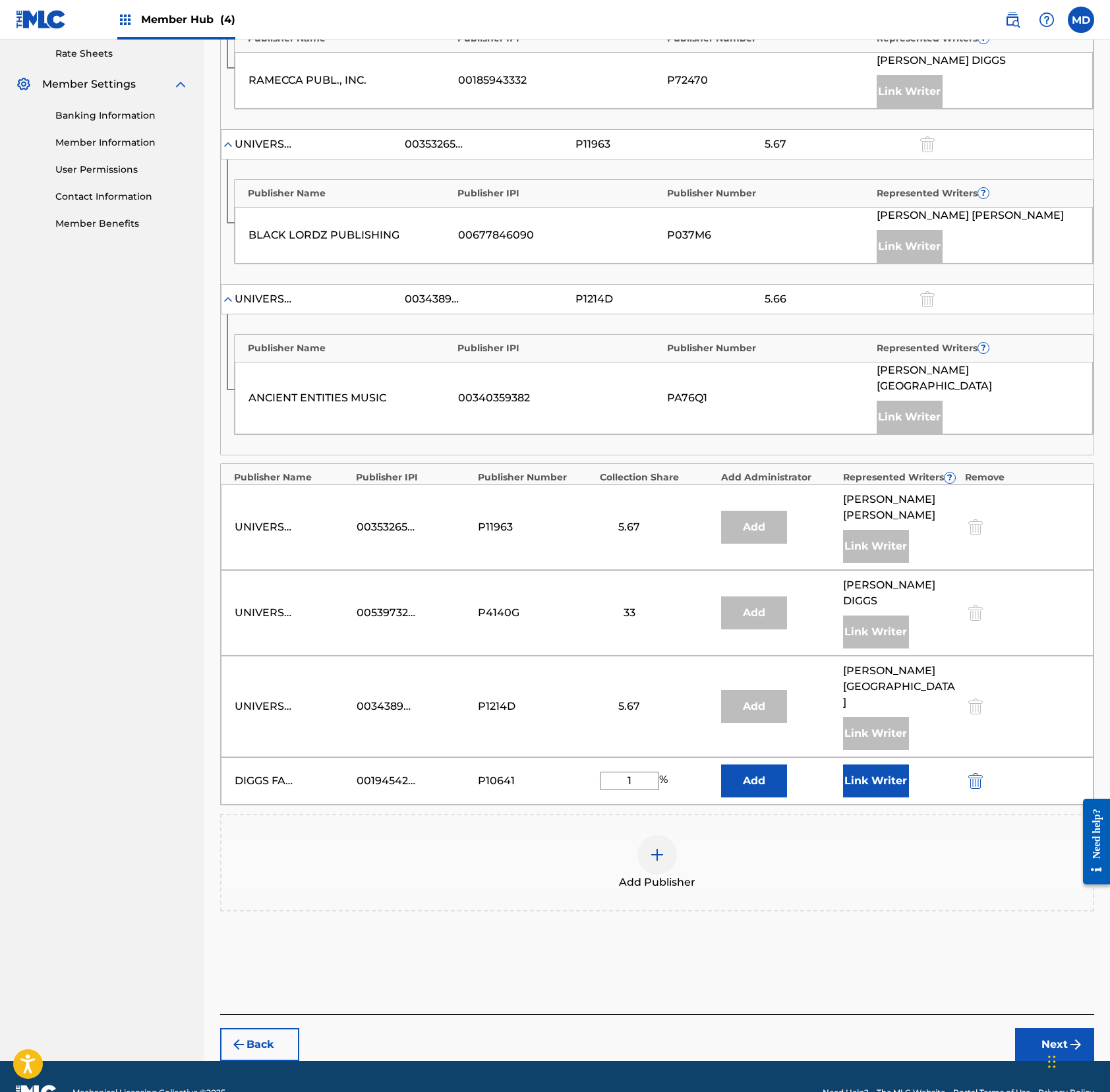
scroll to position [499, 0]
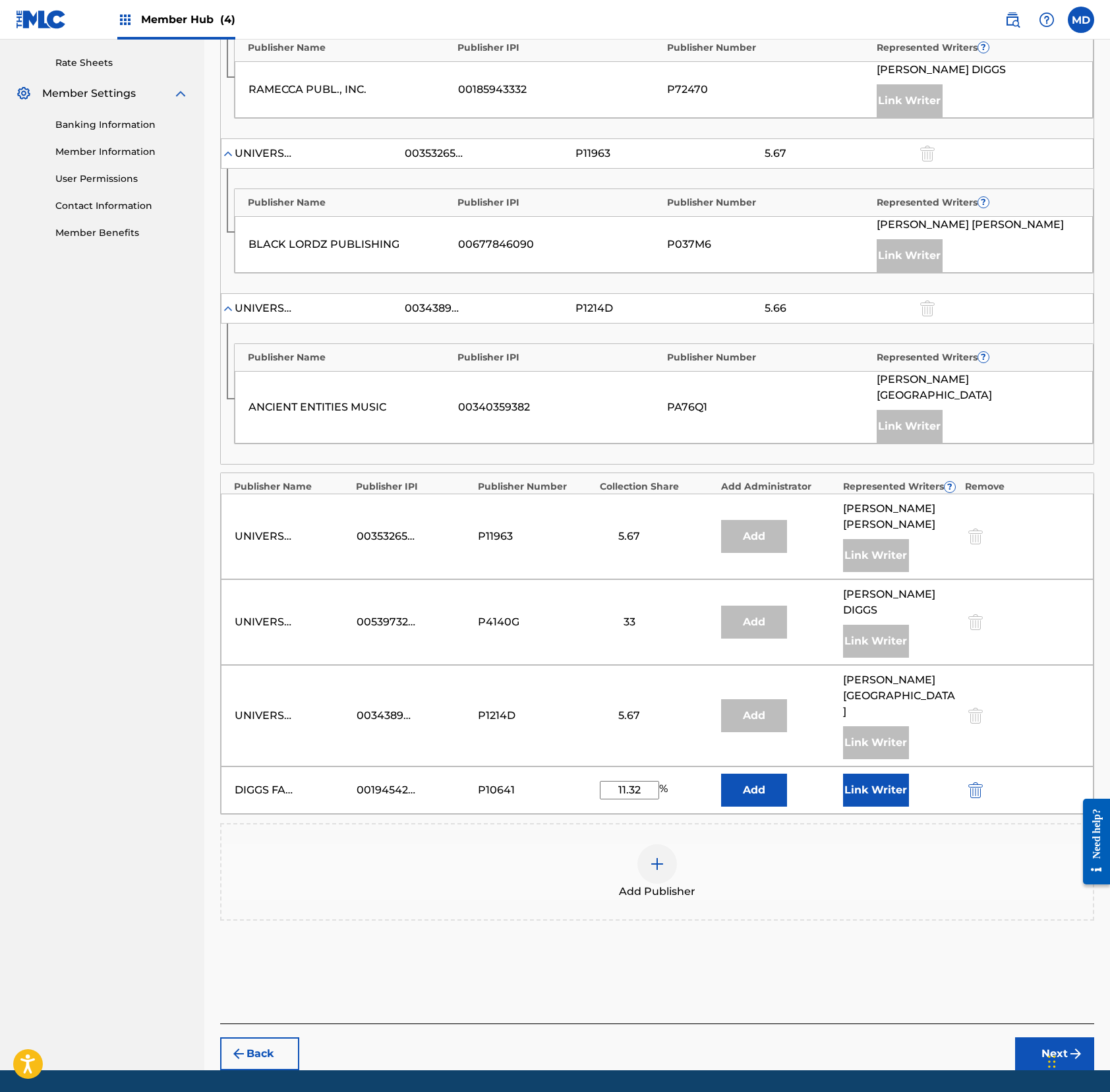
type input "11.32"
click at [166, 766] on nav "DIGGS FAMILY MUSIC Summary Catalog Works Registration Claiming Tool Individual …" at bounding box center [102, 306] width 204 height 1529
click at [1029, 1023] on button "Next" at bounding box center [1054, 1054] width 79 height 33
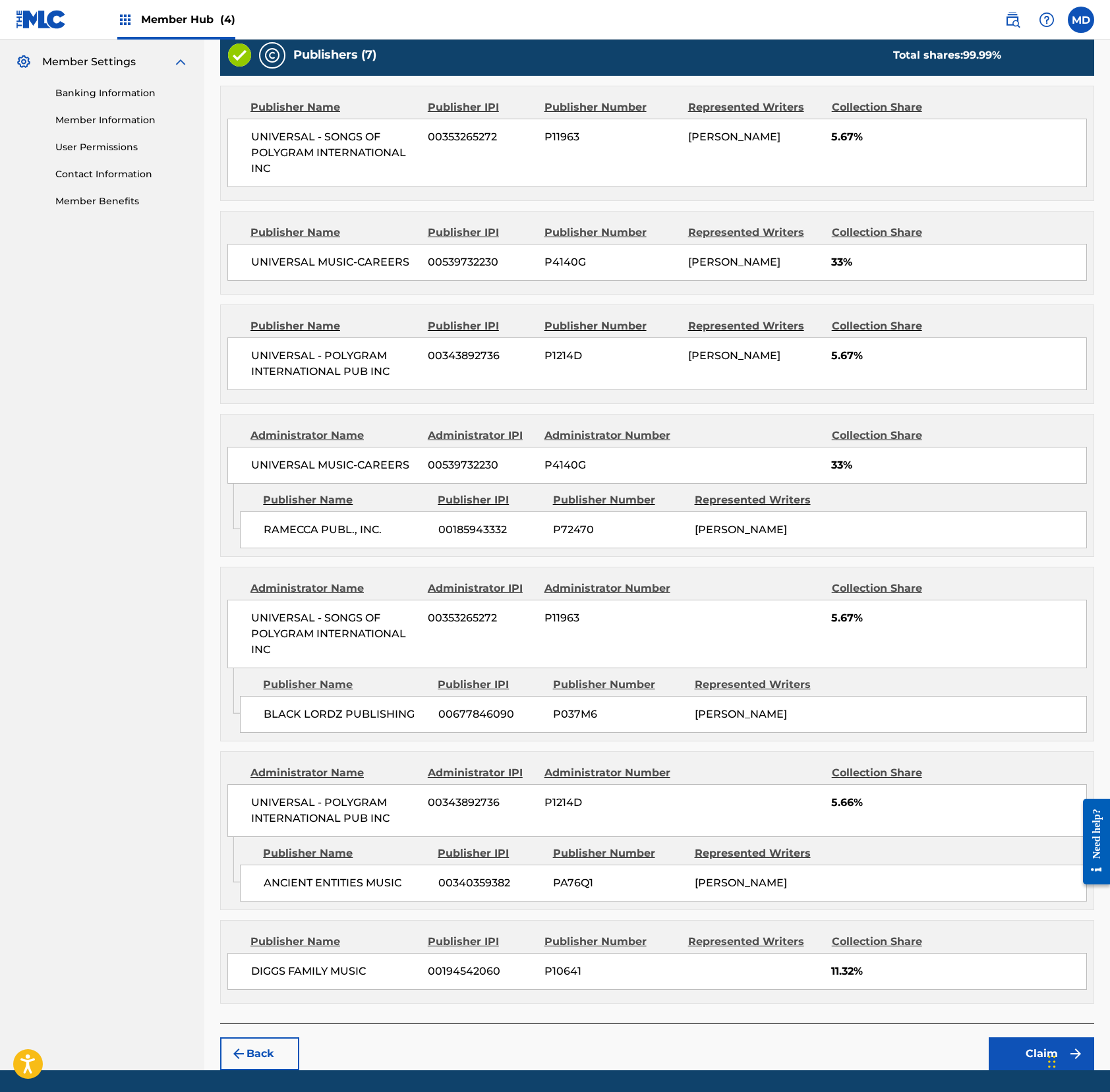
scroll to position [591, 0]
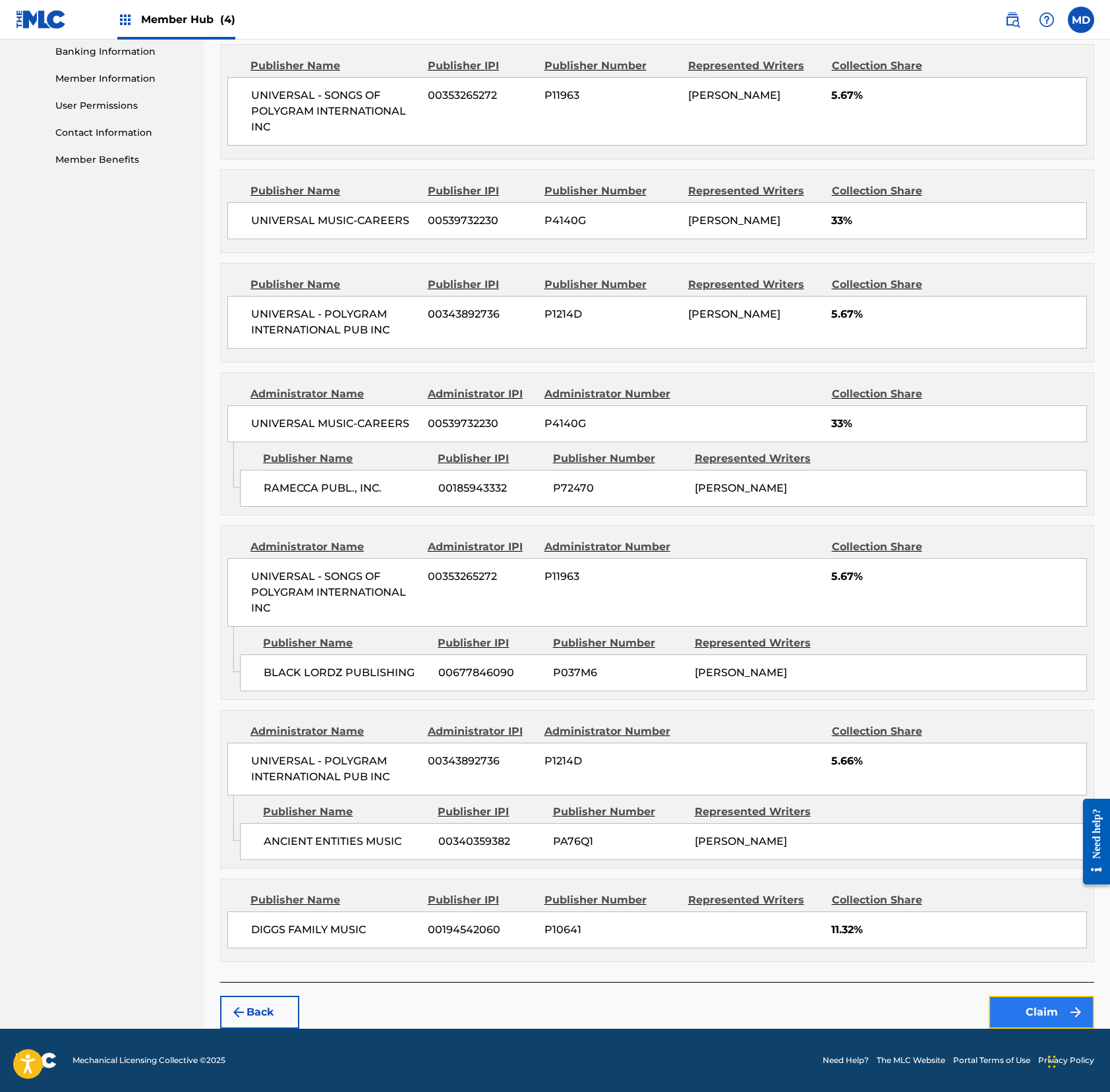
click at [1029, 1016] on button "Claim" at bounding box center [1040, 1013] width 105 height 33
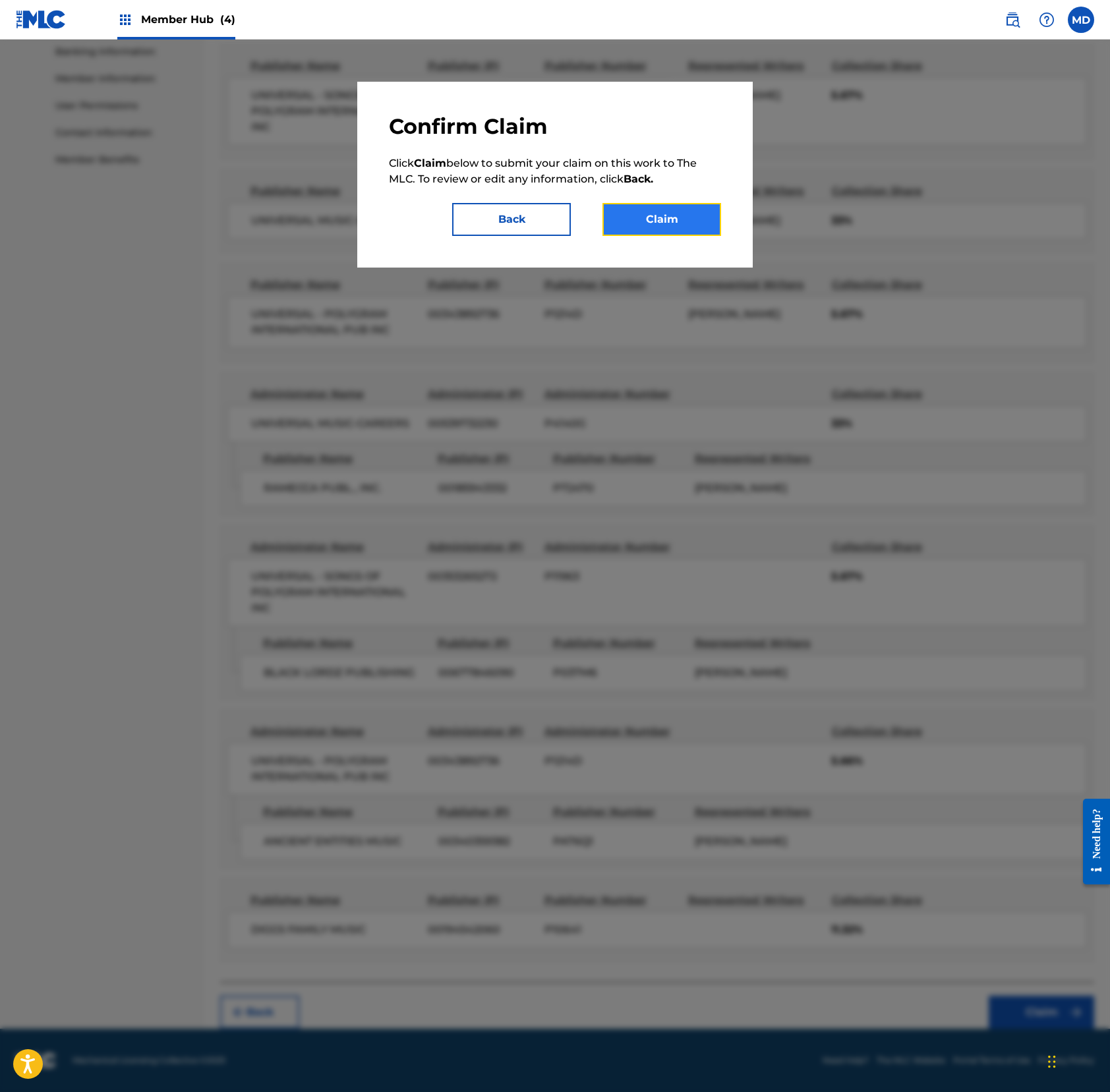
click at [640, 218] on button "Claim" at bounding box center [661, 220] width 118 height 33
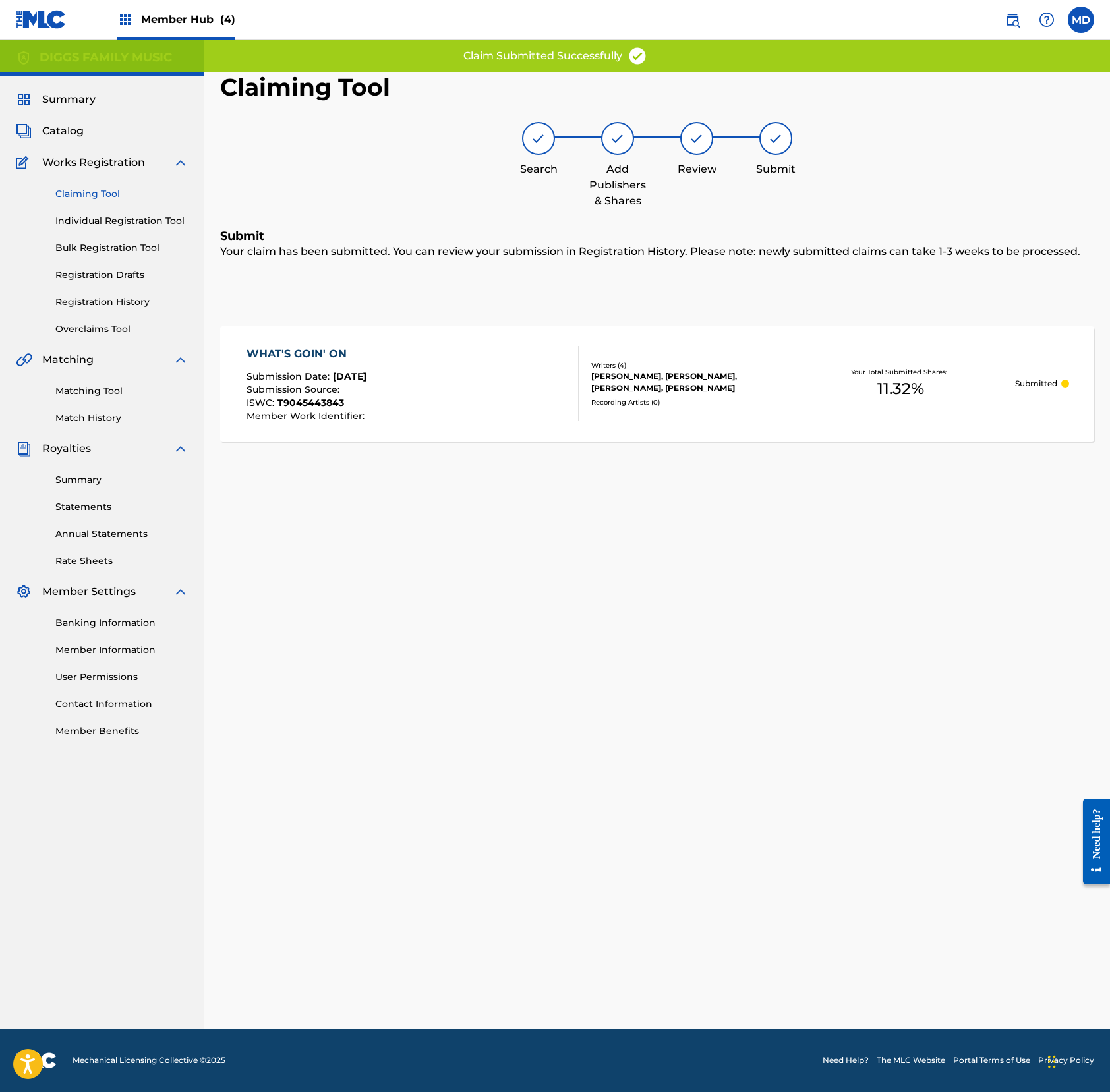
scroll to position [0, 0]
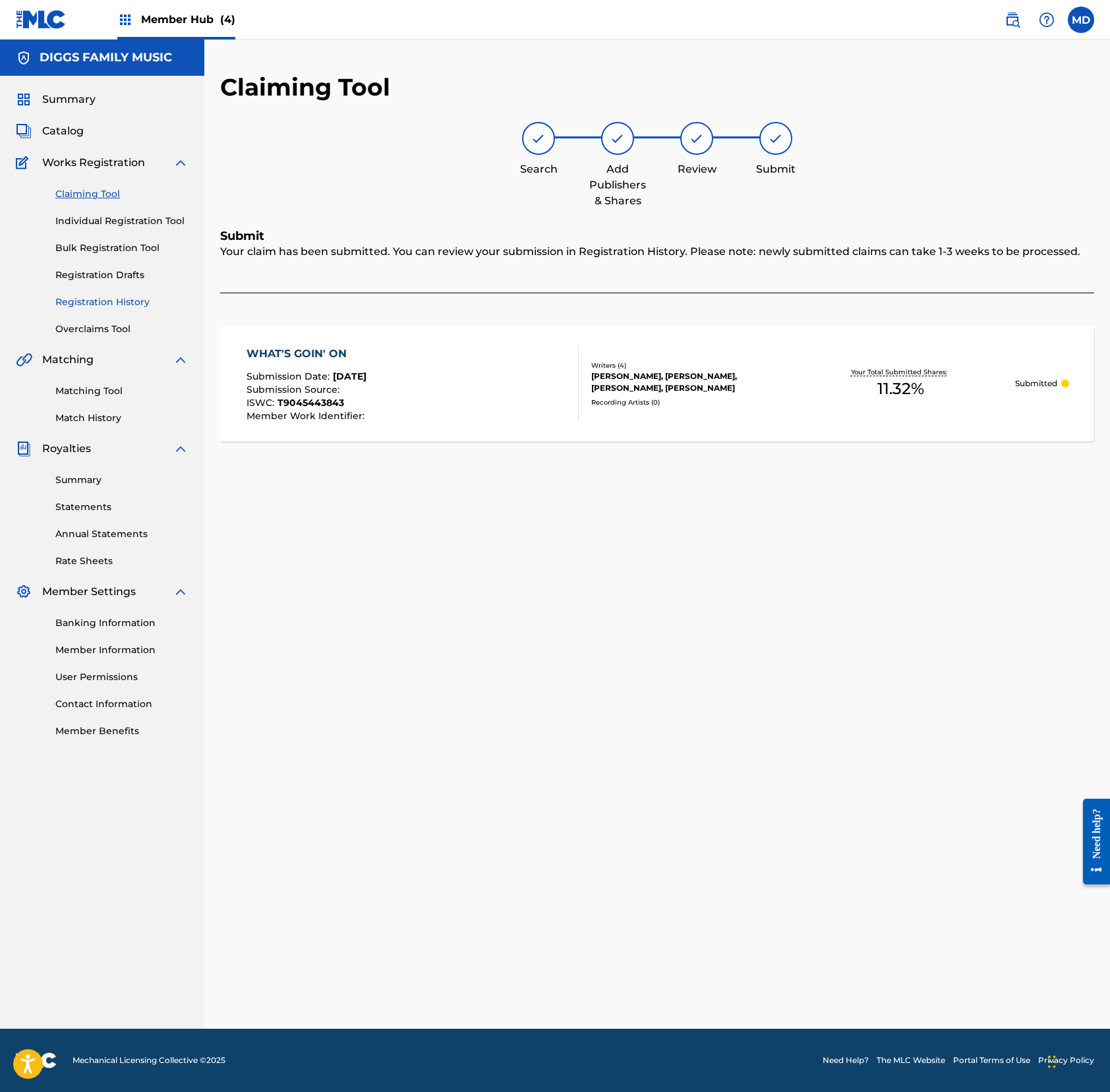
click at [80, 298] on link "Registration History" at bounding box center [122, 302] width 133 height 14
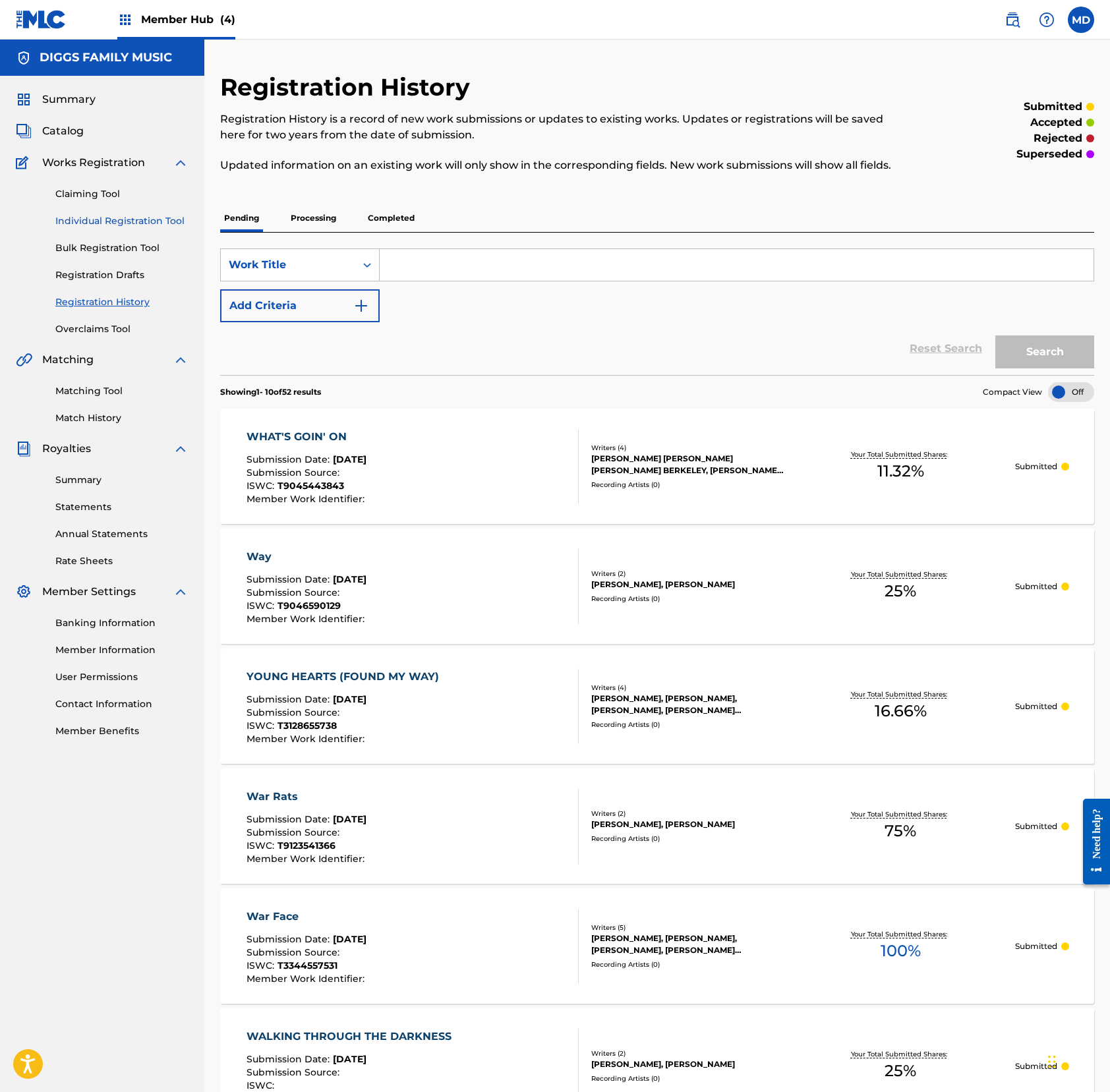
click at [85, 223] on link "Individual Registration Tool" at bounding box center [122, 221] width 133 height 14
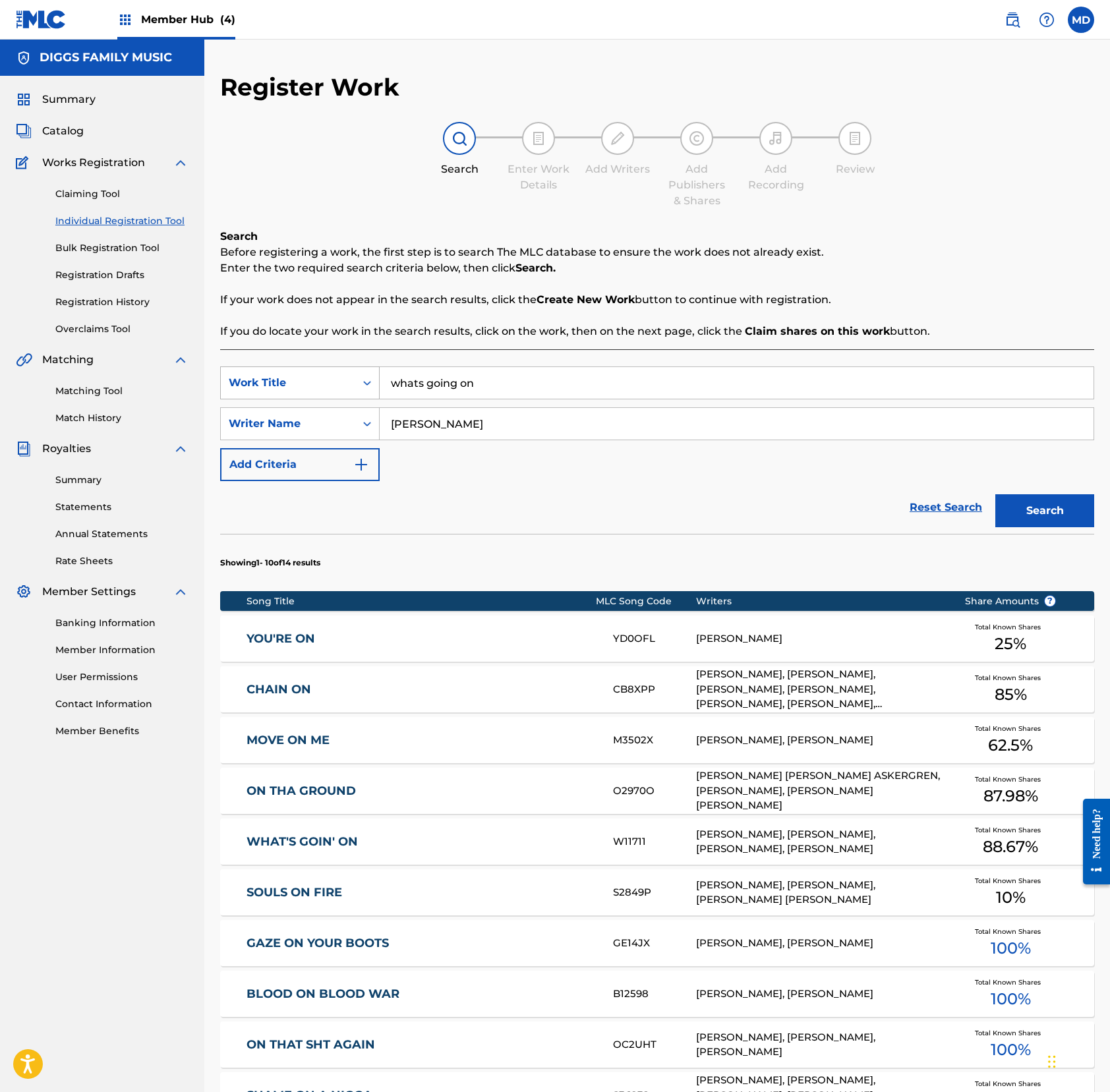
drag, startPoint x: 520, startPoint y: 388, endPoint x: 341, endPoint y: 388, distance: 179.0
click at [341, 388] on div "SearchWithCriteria9239b430-006e-4f50-8e09-66816268a803 Work Title whats going on" at bounding box center [657, 383] width 874 height 33
click at [423, 419] on div "wheneve r you want it" at bounding box center [637, 412] width 515 height 24
type input "whenever you want it"
click at [1019, 517] on button "Search" at bounding box center [1044, 511] width 98 height 33
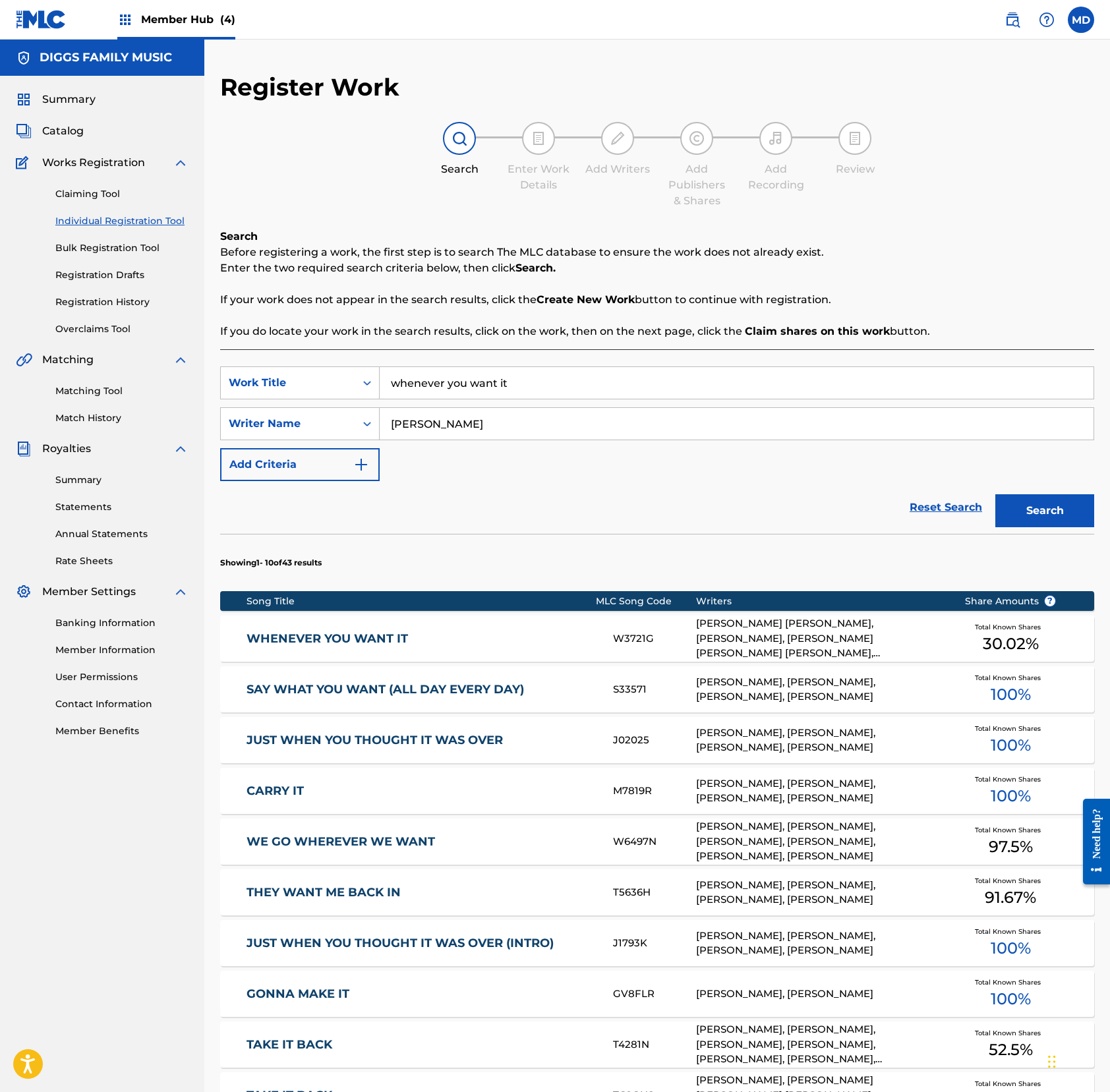
click at [402, 643] on link "WHENEVER YOU WANT IT" at bounding box center [421, 639] width 349 height 15
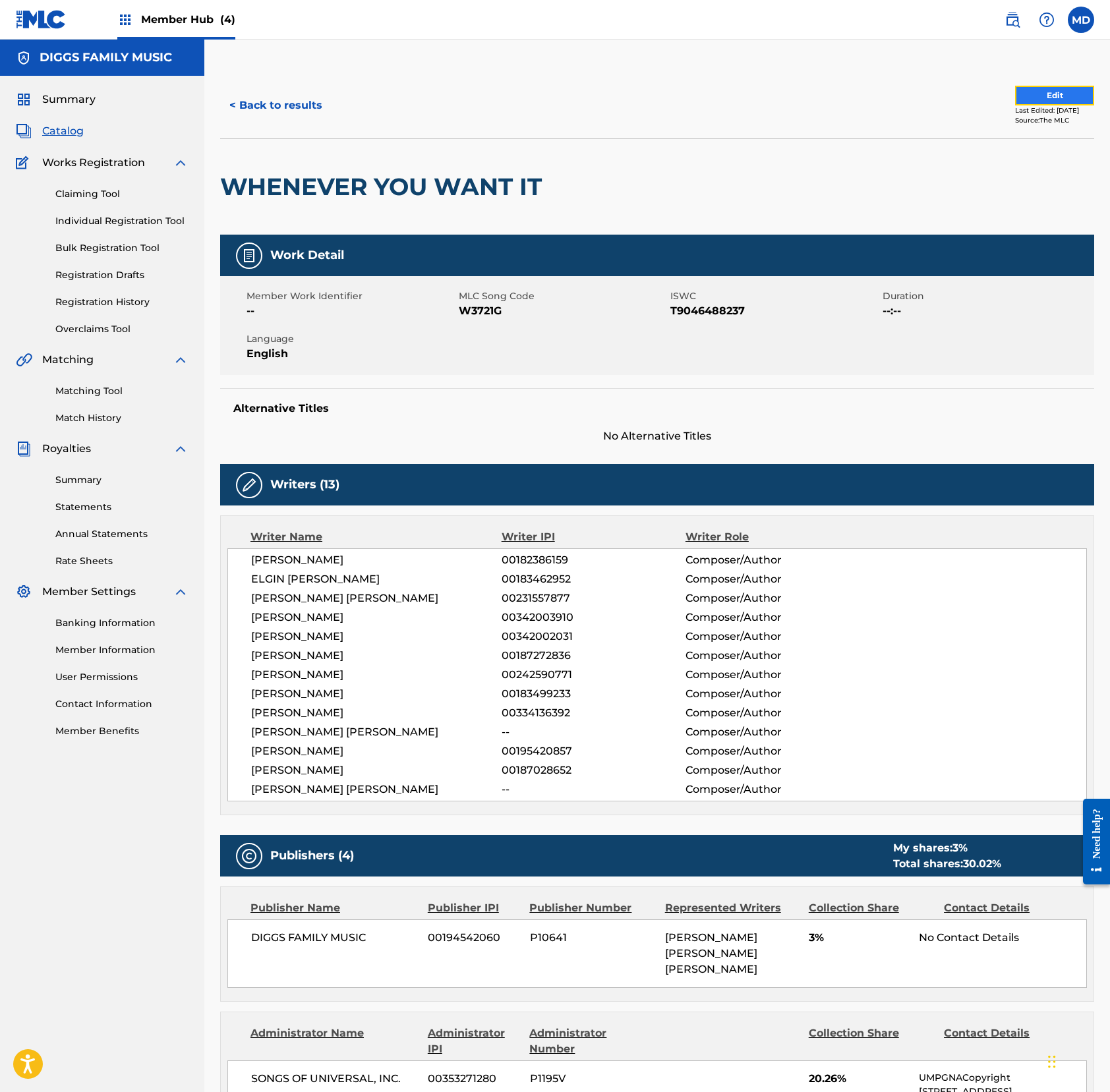
click at [1033, 93] on button "Edit" at bounding box center [1054, 95] width 79 height 20
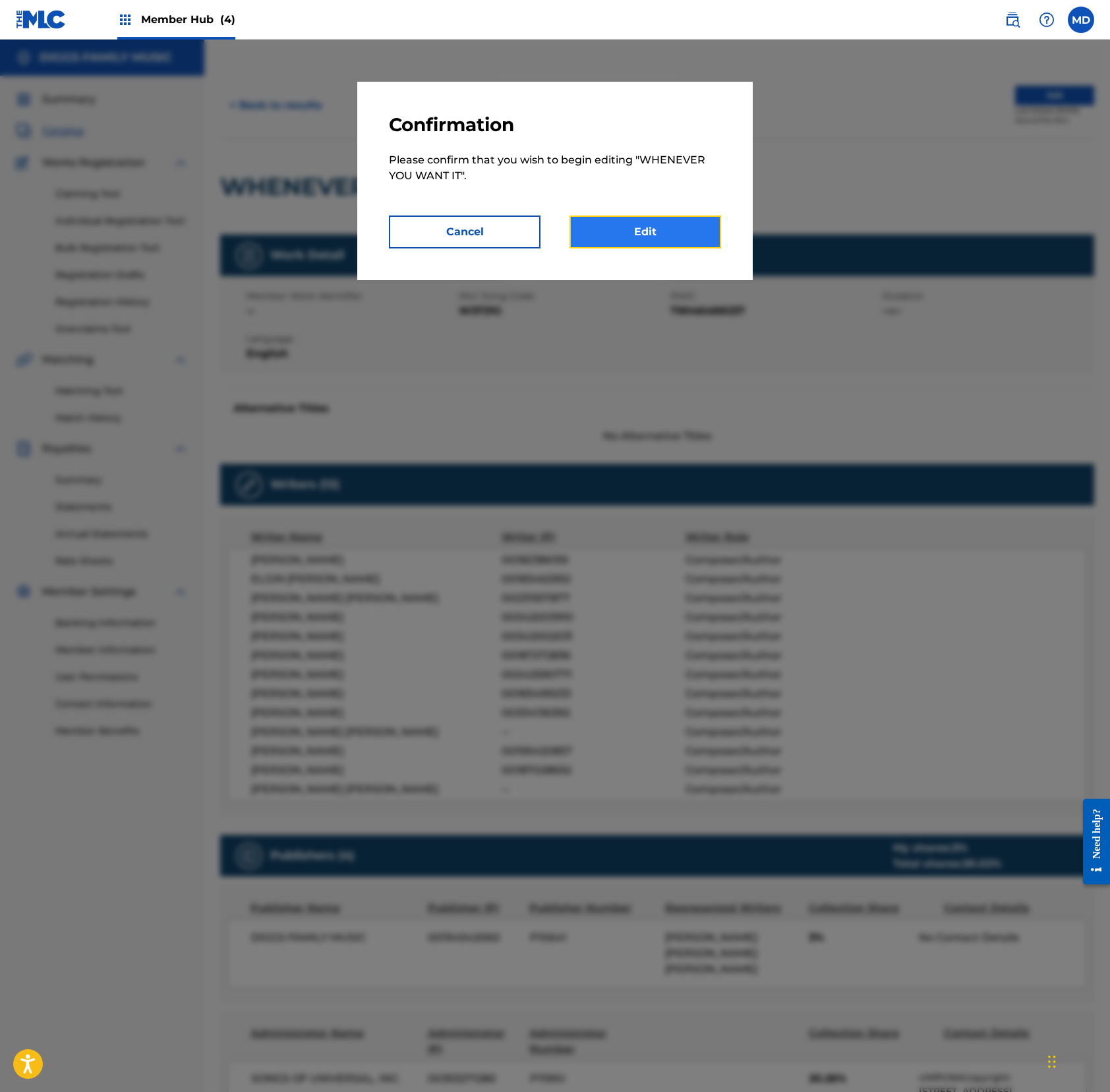
click at [667, 227] on link "Edit" at bounding box center [645, 232] width 152 height 33
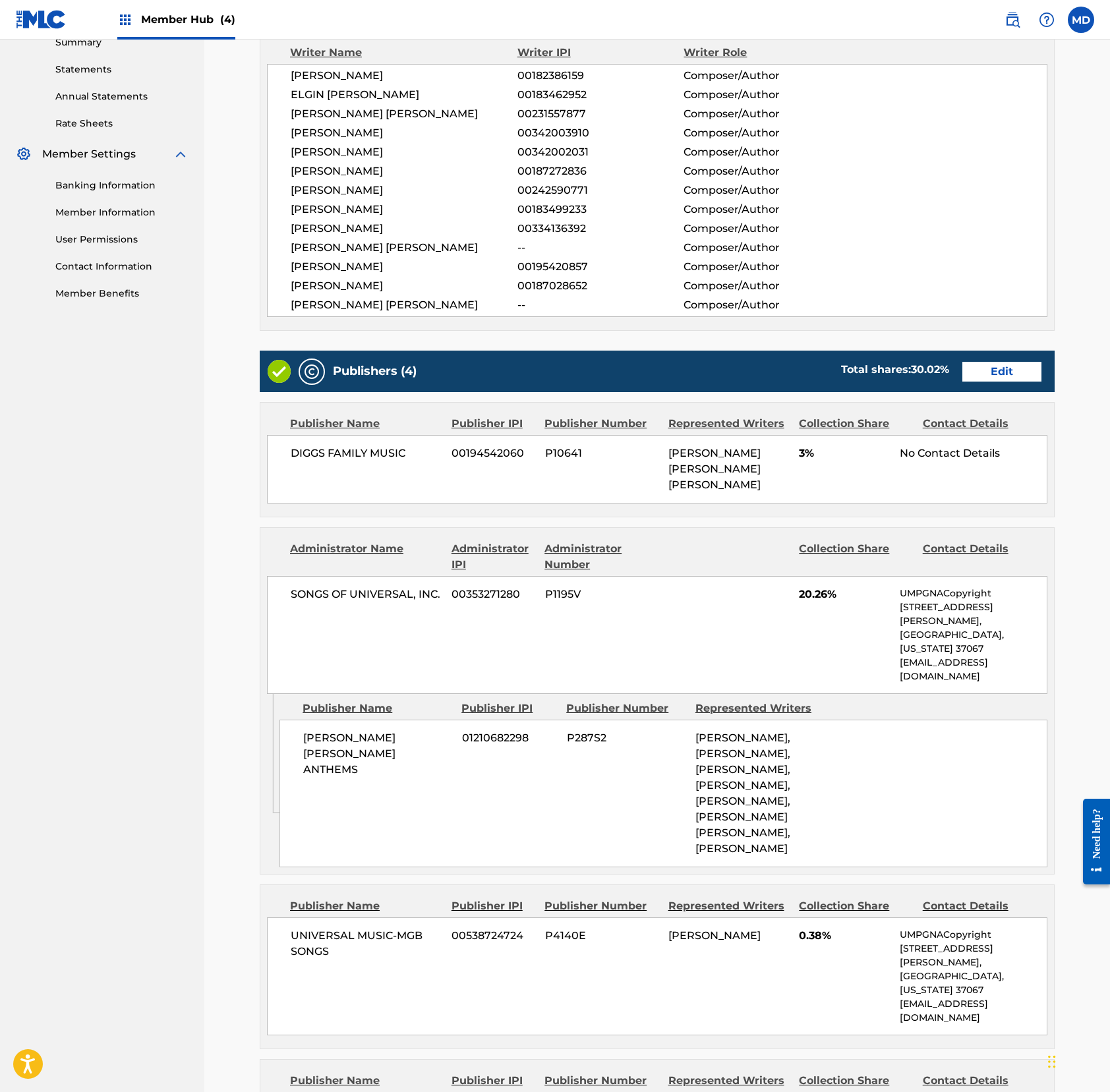
scroll to position [439, 0]
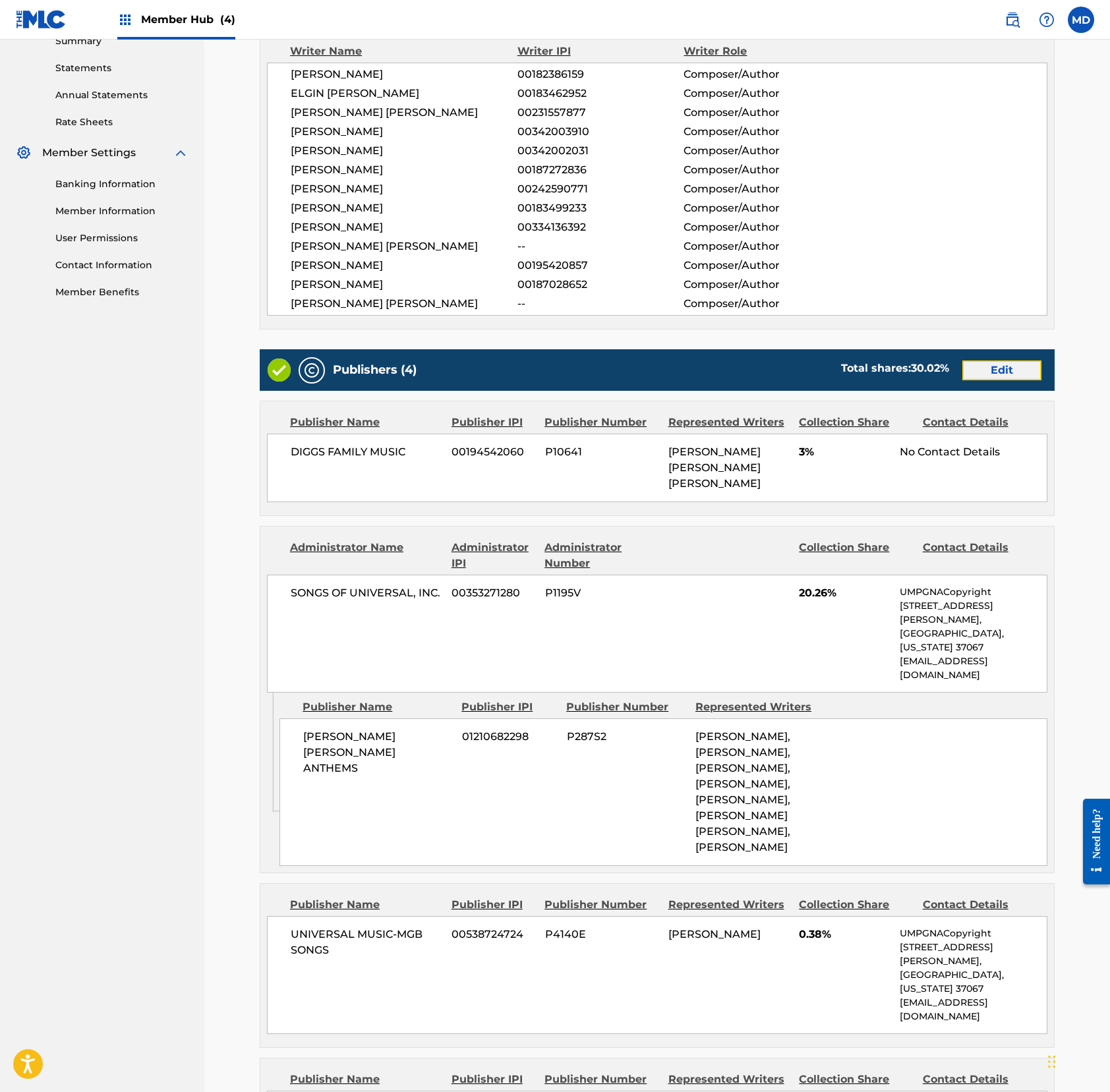
click at [999, 372] on link "Edit" at bounding box center [1001, 370] width 79 height 20
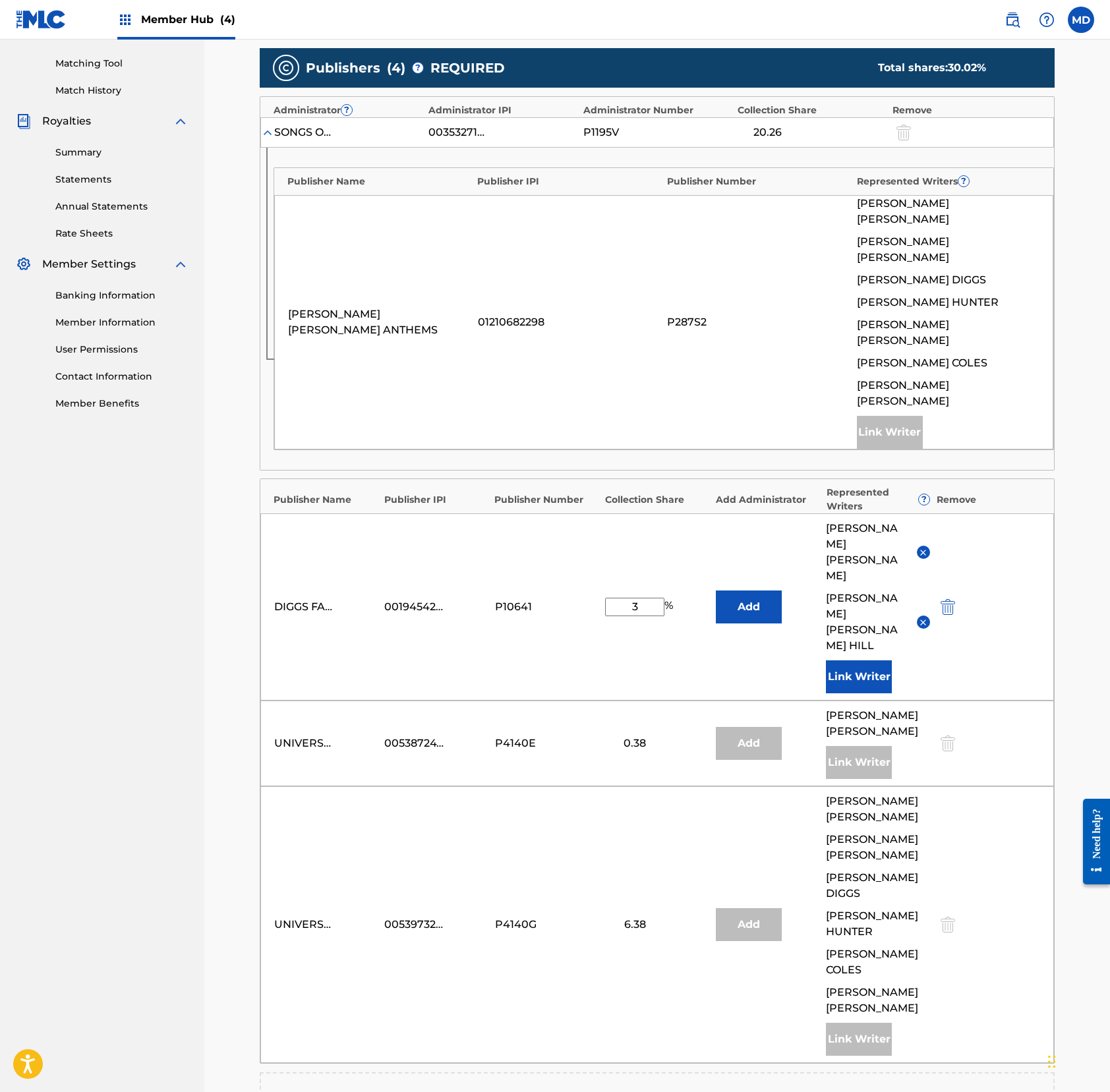
scroll to position [351, 0]
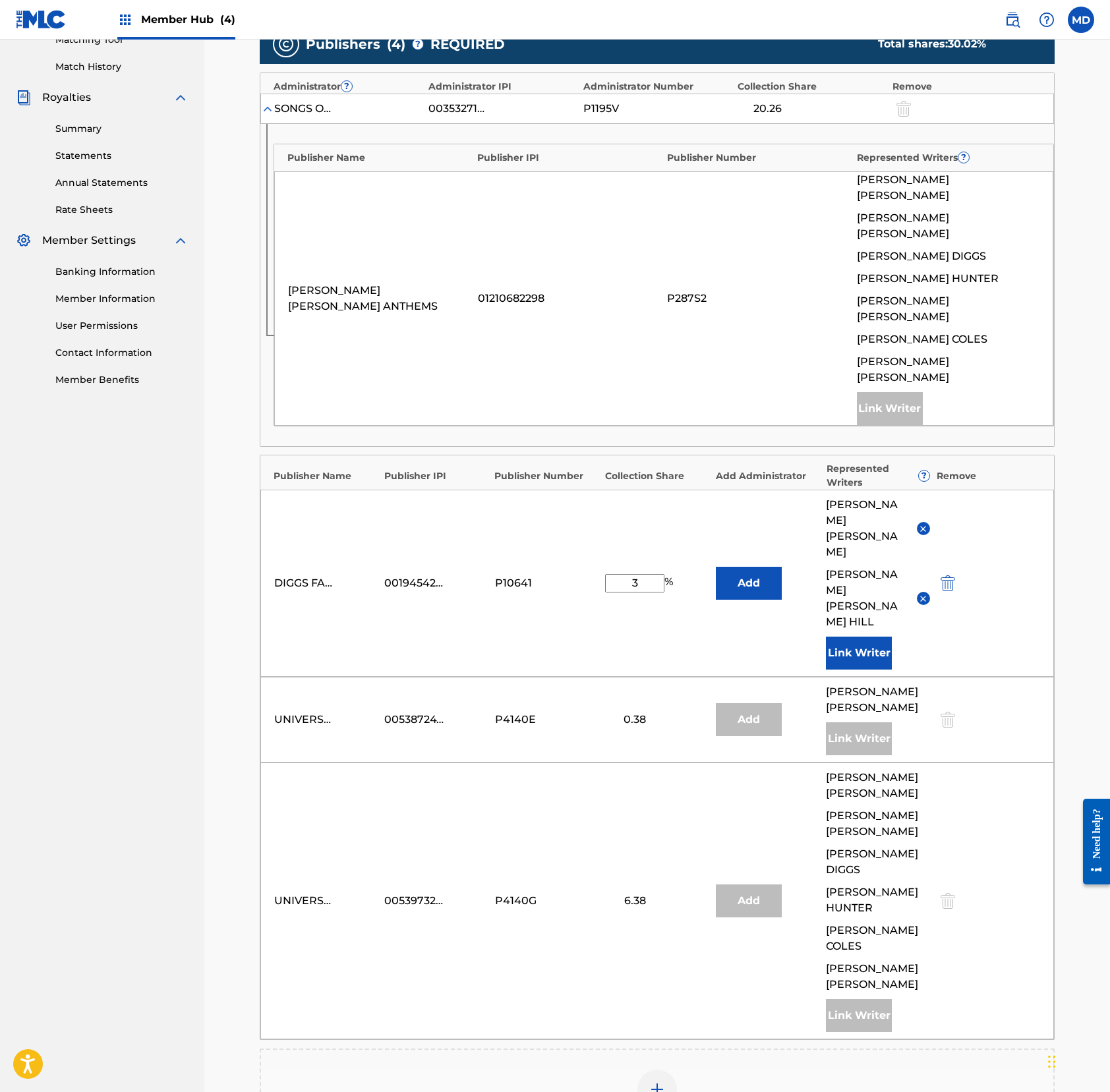
click at [646, 574] on input "3" at bounding box center [634, 583] width 59 height 18
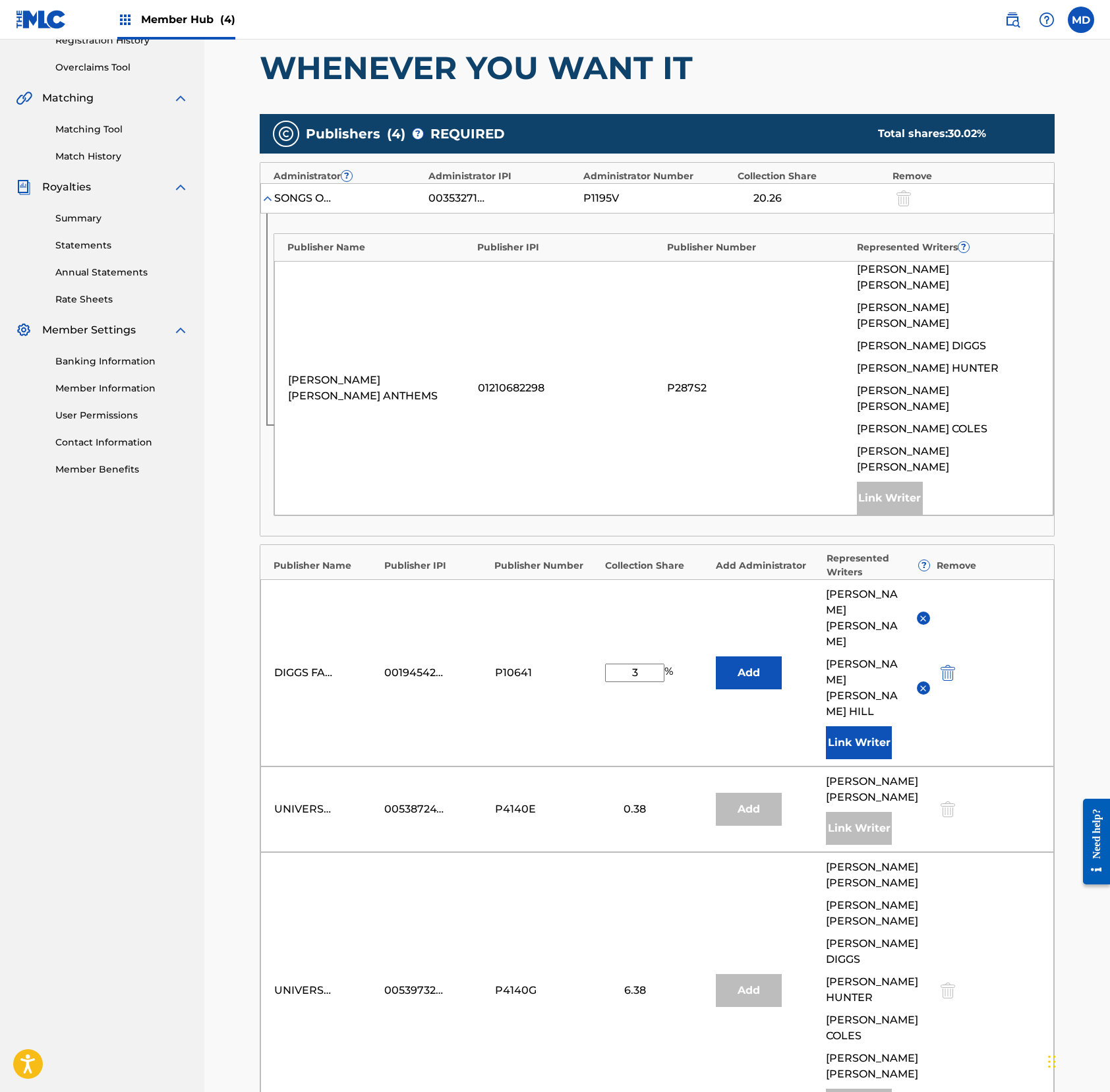
scroll to position [264, 0]
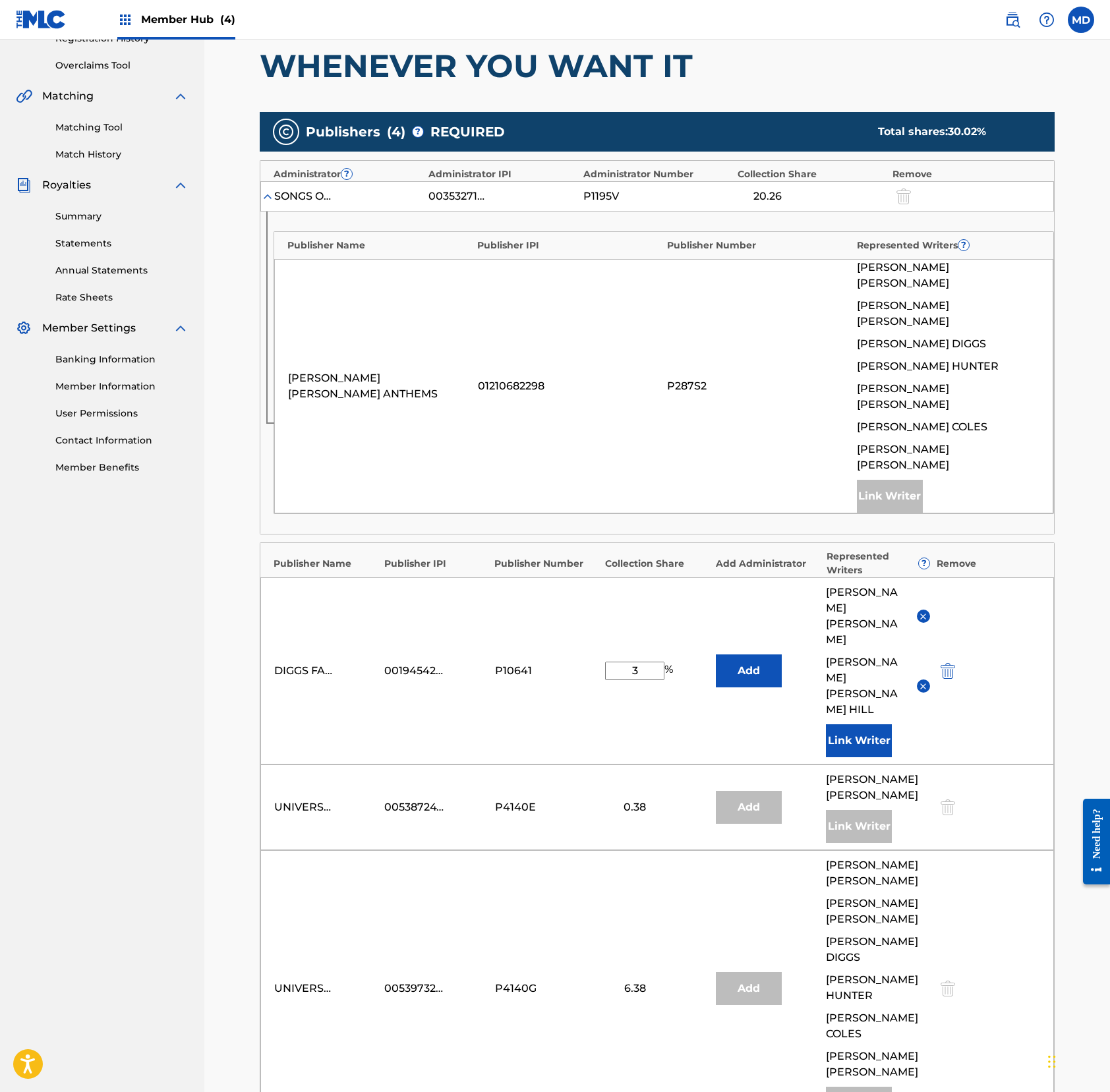
drag, startPoint x: 643, startPoint y: 588, endPoint x: 610, endPoint y: 589, distance: 33.0
click at [610, 661] on input "3" at bounding box center [634, 670] width 59 height 18
type input "10"
click at [656, 578] on div "DIGGS FAMILY MUSIC 00194542060 P10641 10 % Add [PERSON_NAME] [PERSON_NAME] [PER…" at bounding box center [657, 671] width 794 height 187
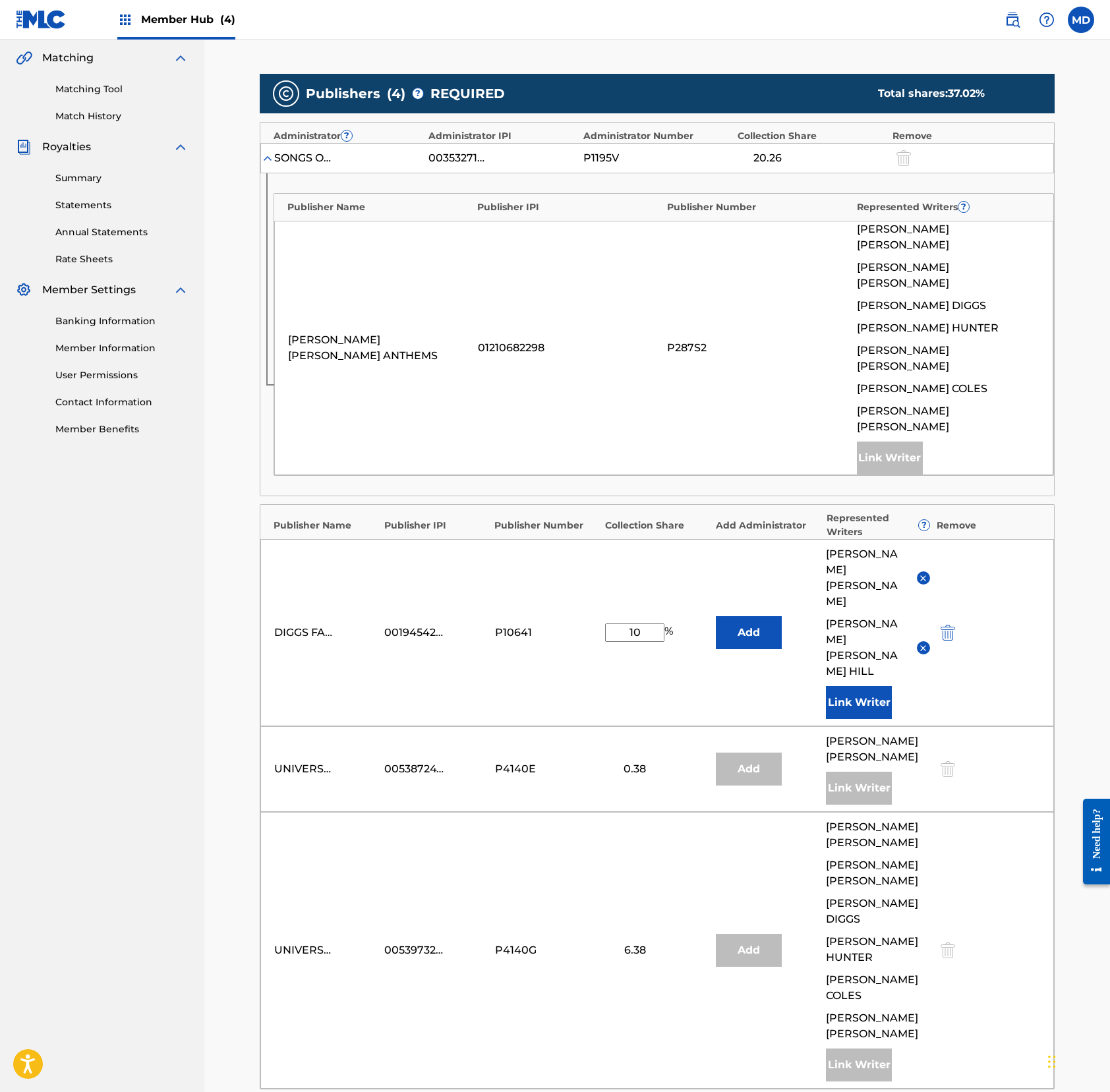
scroll to position [434, 0]
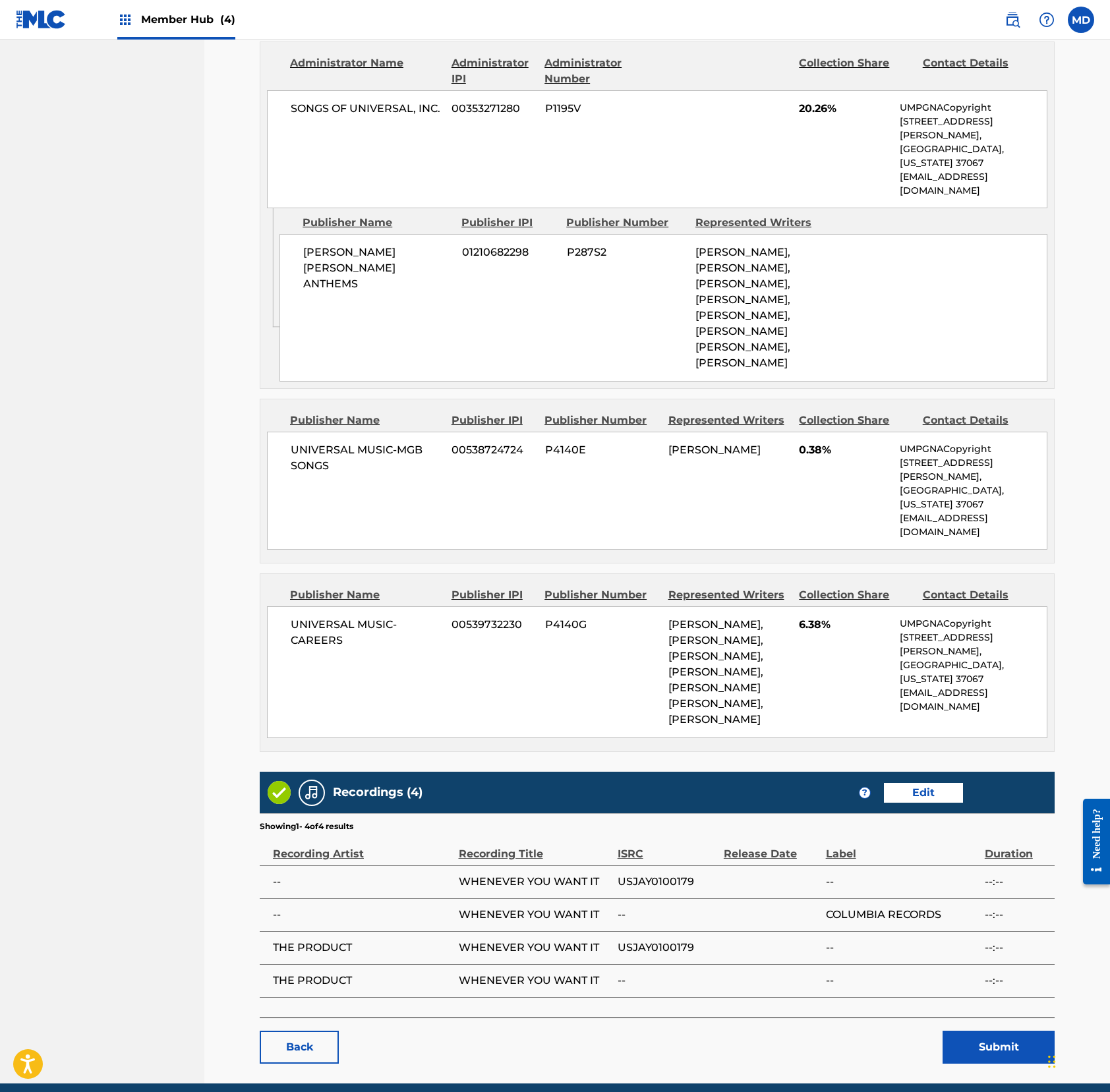
scroll to position [928, 0]
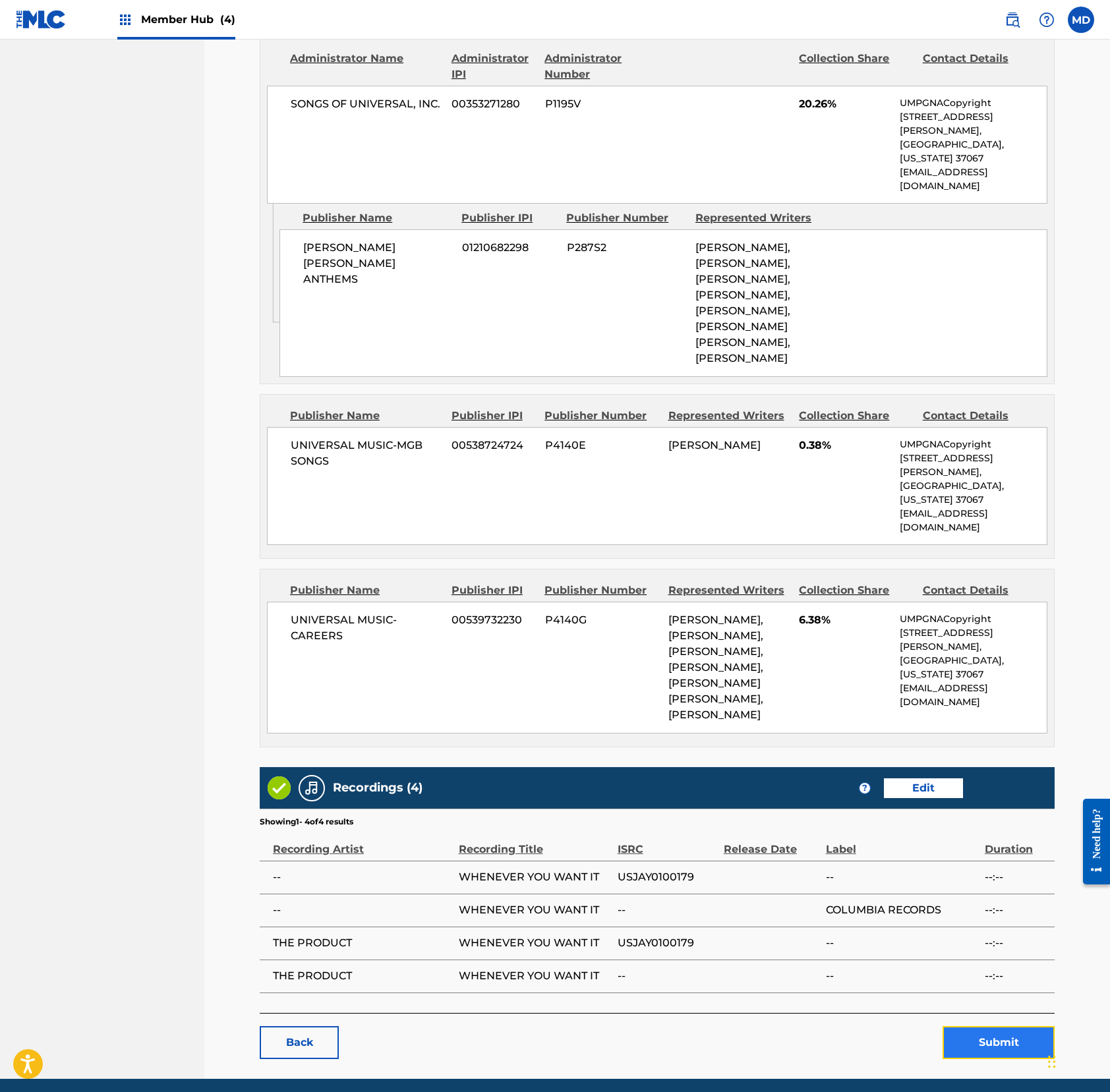
click at [1007, 1023] on button "Submit" at bounding box center [998, 1043] width 112 height 33
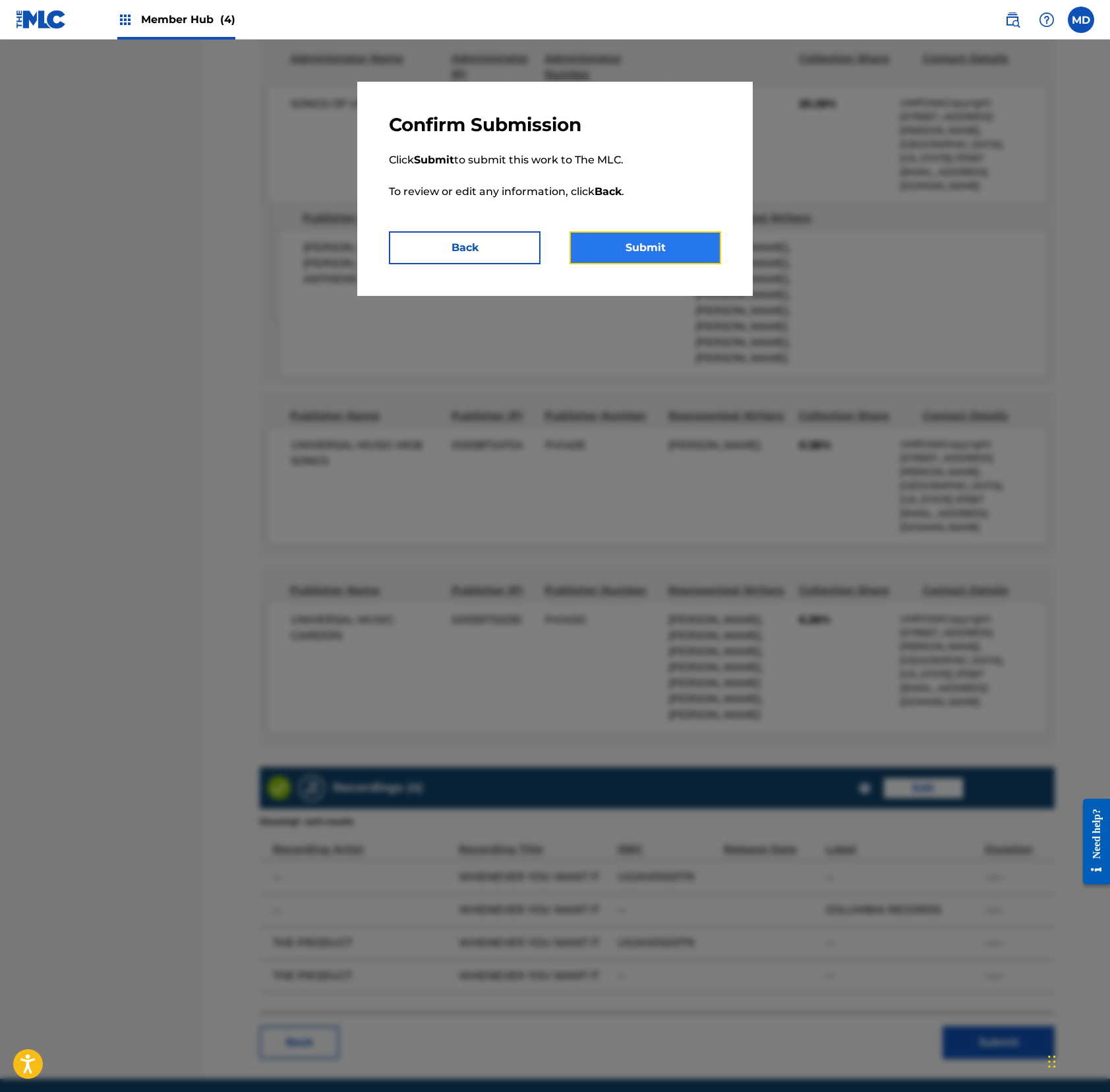
click at [628, 247] on button "Submit" at bounding box center [645, 248] width 152 height 33
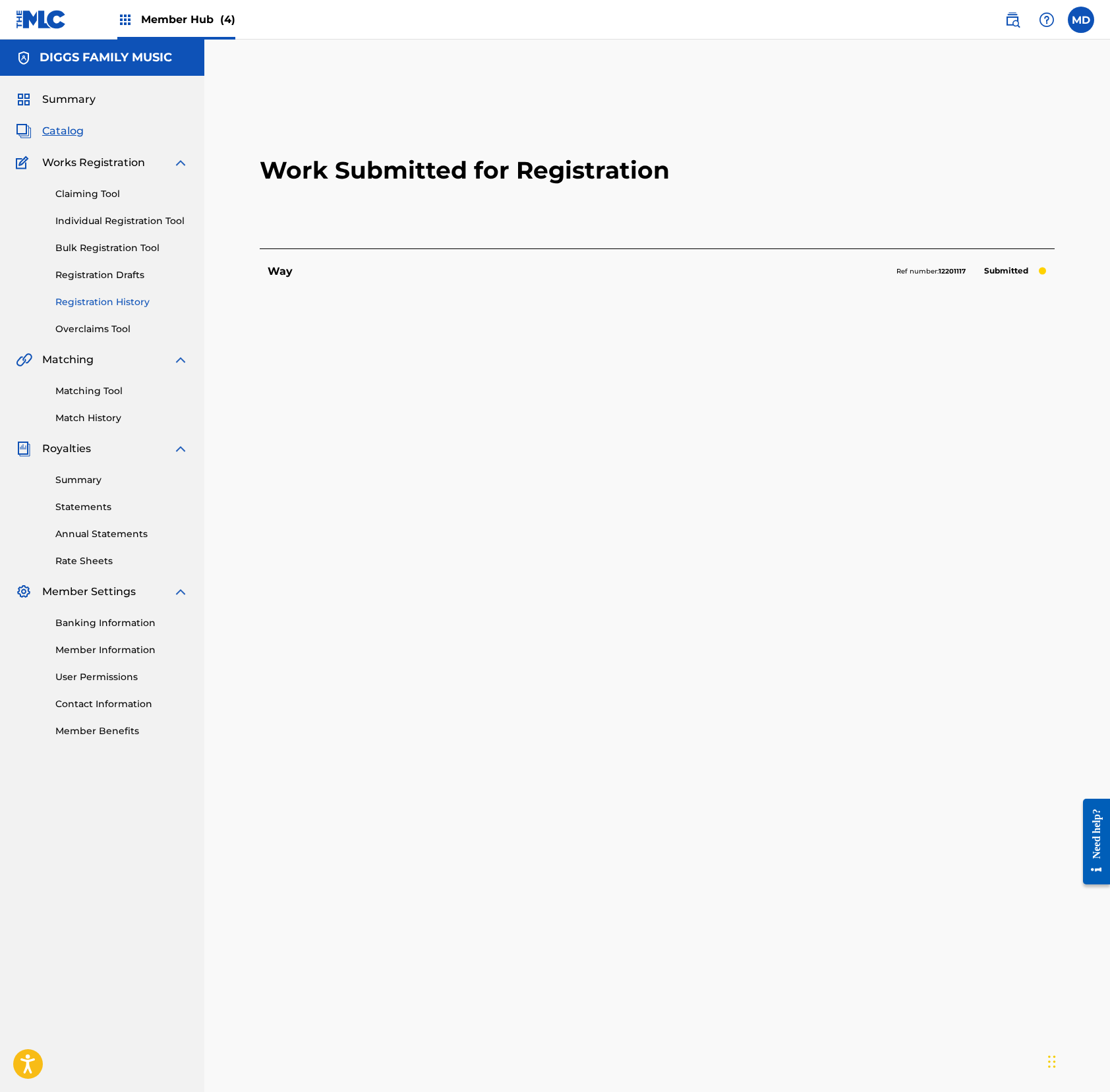
click at [77, 304] on link "Registration History" at bounding box center [122, 302] width 133 height 14
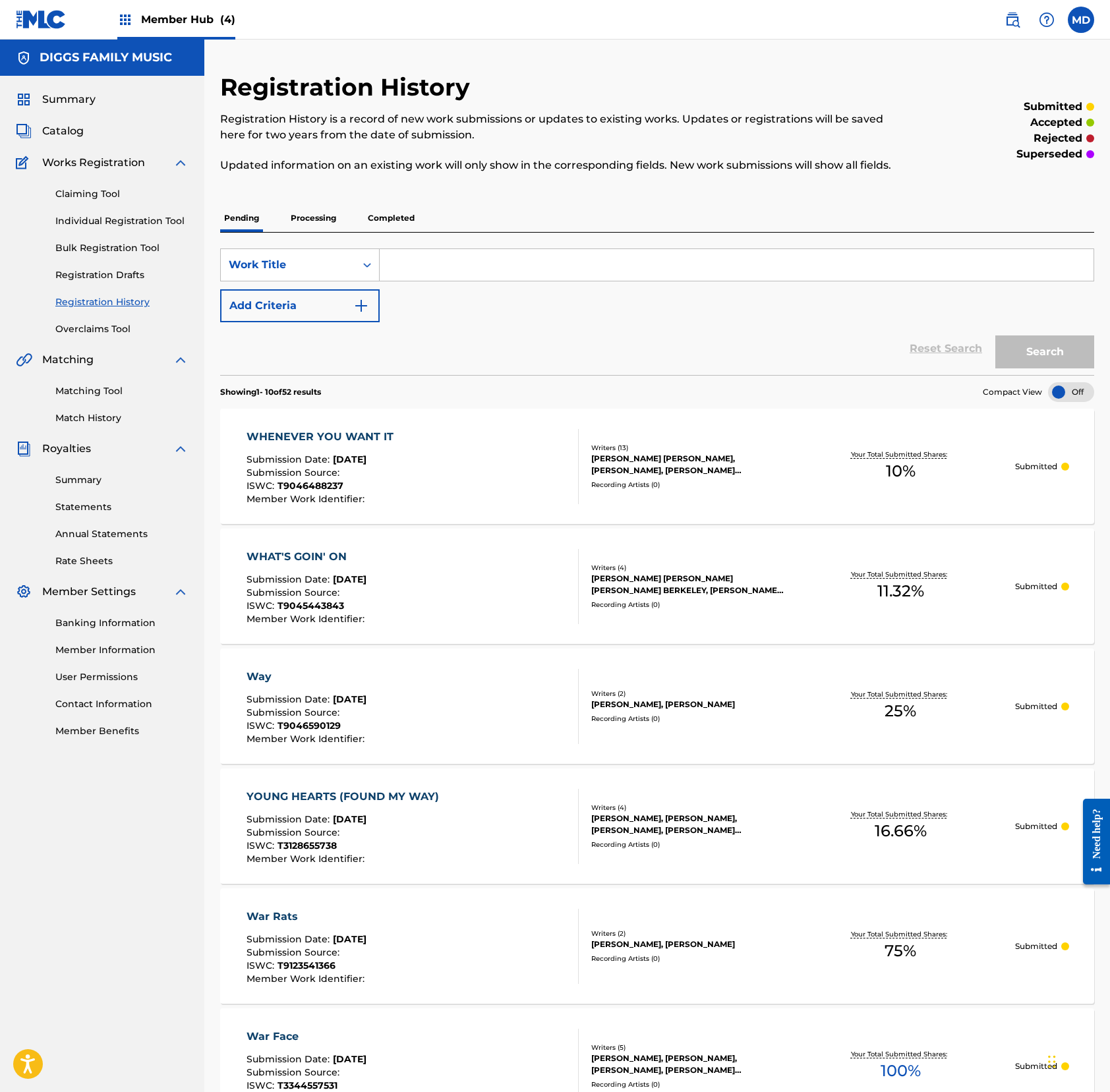
click at [533, 281] on input "Search Form" at bounding box center [736, 265] width 714 height 31
drag, startPoint x: 510, startPoint y: 282, endPoint x: 390, endPoint y: 280, distance: 120.0
click at [390, 280] on input "where I rest at" at bounding box center [736, 265] width 714 height 31
type input "where I rest at"
click at [1039, 369] on button "Search" at bounding box center [1044, 352] width 98 height 33
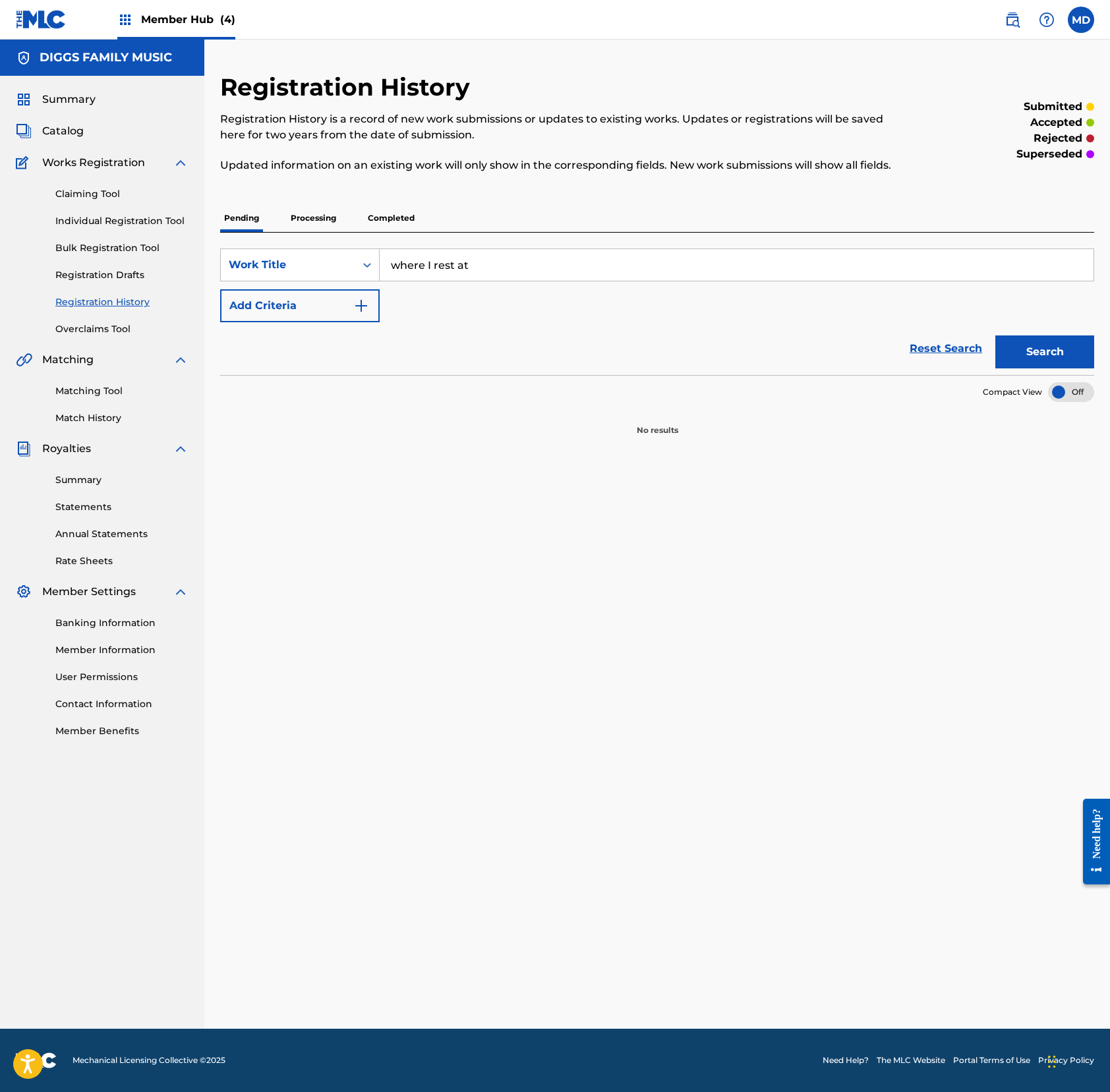
click at [312, 232] on p "Processing" at bounding box center [313, 218] width 53 height 28
click at [382, 232] on p "Completed" at bounding box center [390, 218] width 55 height 28
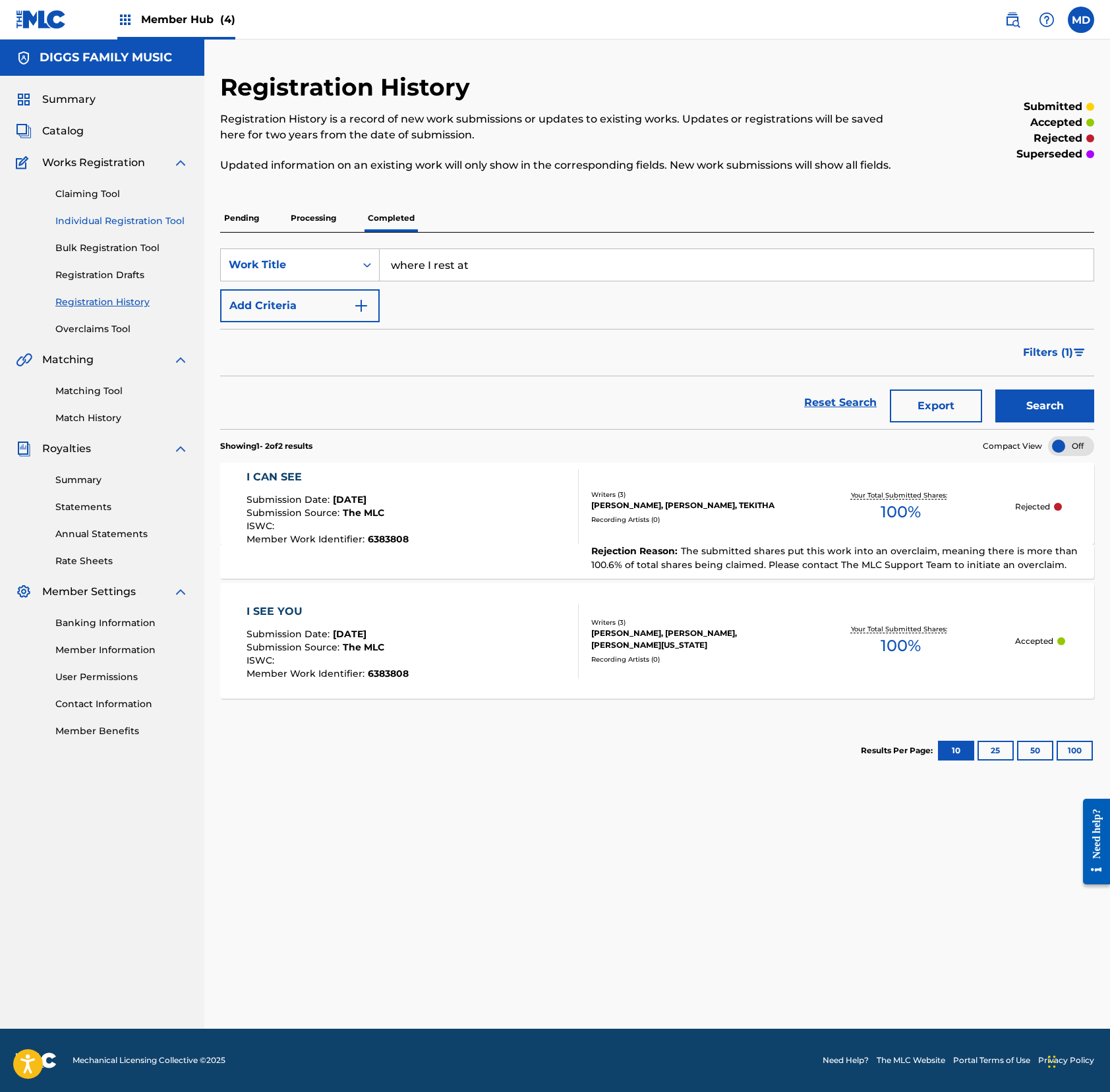
click at [77, 220] on link "Individual Registration Tool" at bounding box center [122, 221] width 133 height 14
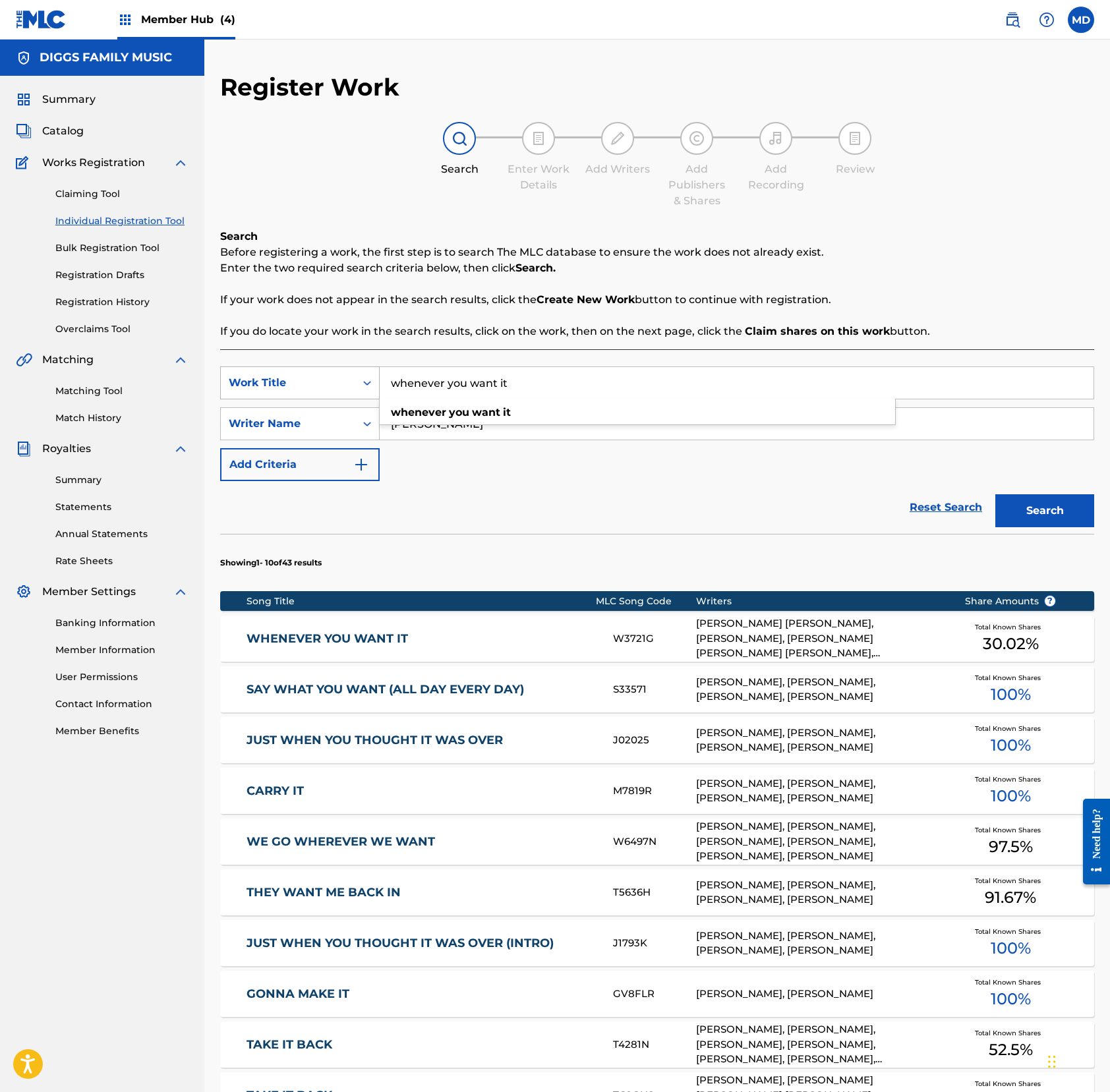
drag, startPoint x: 523, startPoint y: 390, endPoint x: 372, endPoint y: 396, distance: 151.1
click at [372, 396] on div "SearchWithCriteria9239b430-006e-4f50-8e09-66816268a803 Work Title whenever you …" at bounding box center [657, 383] width 874 height 33
paste input "re I rest a"
type input "where I rest at"
drag, startPoint x: 497, startPoint y: 417, endPoint x: 345, endPoint y: 435, distance: 153.1
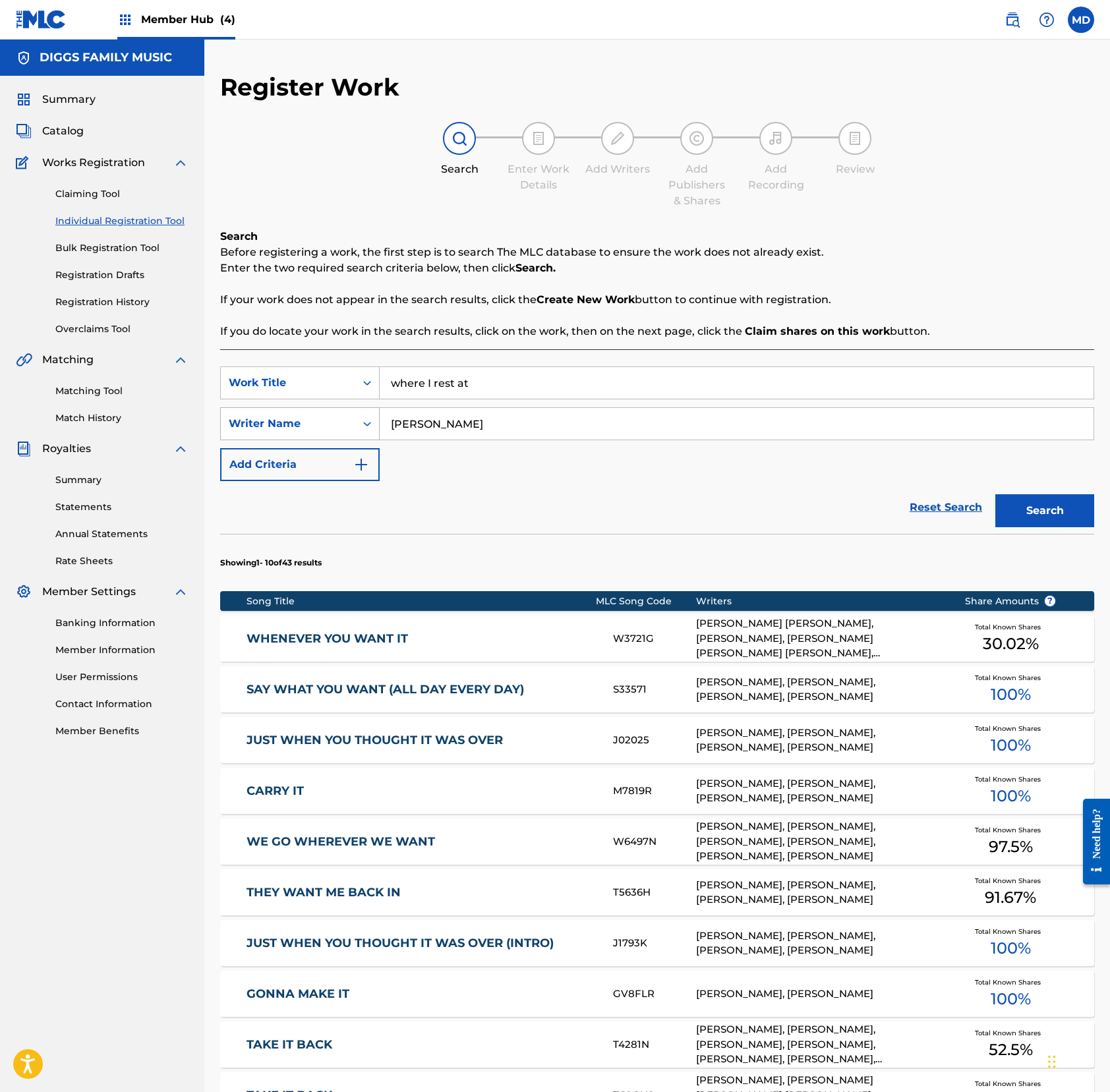
click at [345, 435] on div "SearchWithCriteria35e83726-3493-4333-b480-80cbe01f3a9a Writer Name [PERSON_NAME]" at bounding box center [657, 424] width 874 height 33
paste input "[PERSON_NAME] [PERSON_NAME]"
type input "[PERSON_NAME] [PERSON_NAME]"
click at [1032, 518] on button "Search" at bounding box center [1044, 511] width 98 height 33
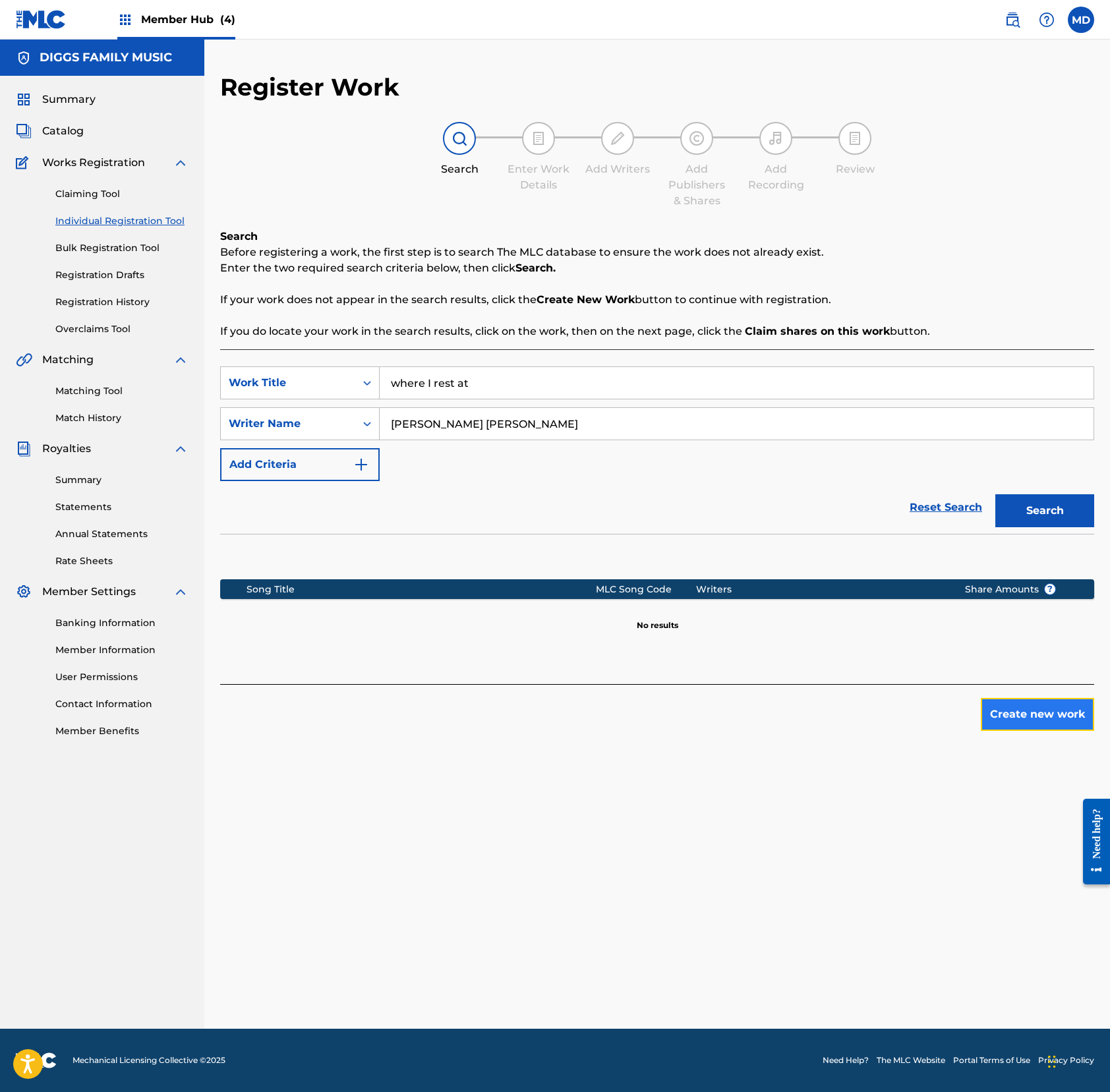
click at [1039, 720] on button "Create new work" at bounding box center [1037, 715] width 113 height 33
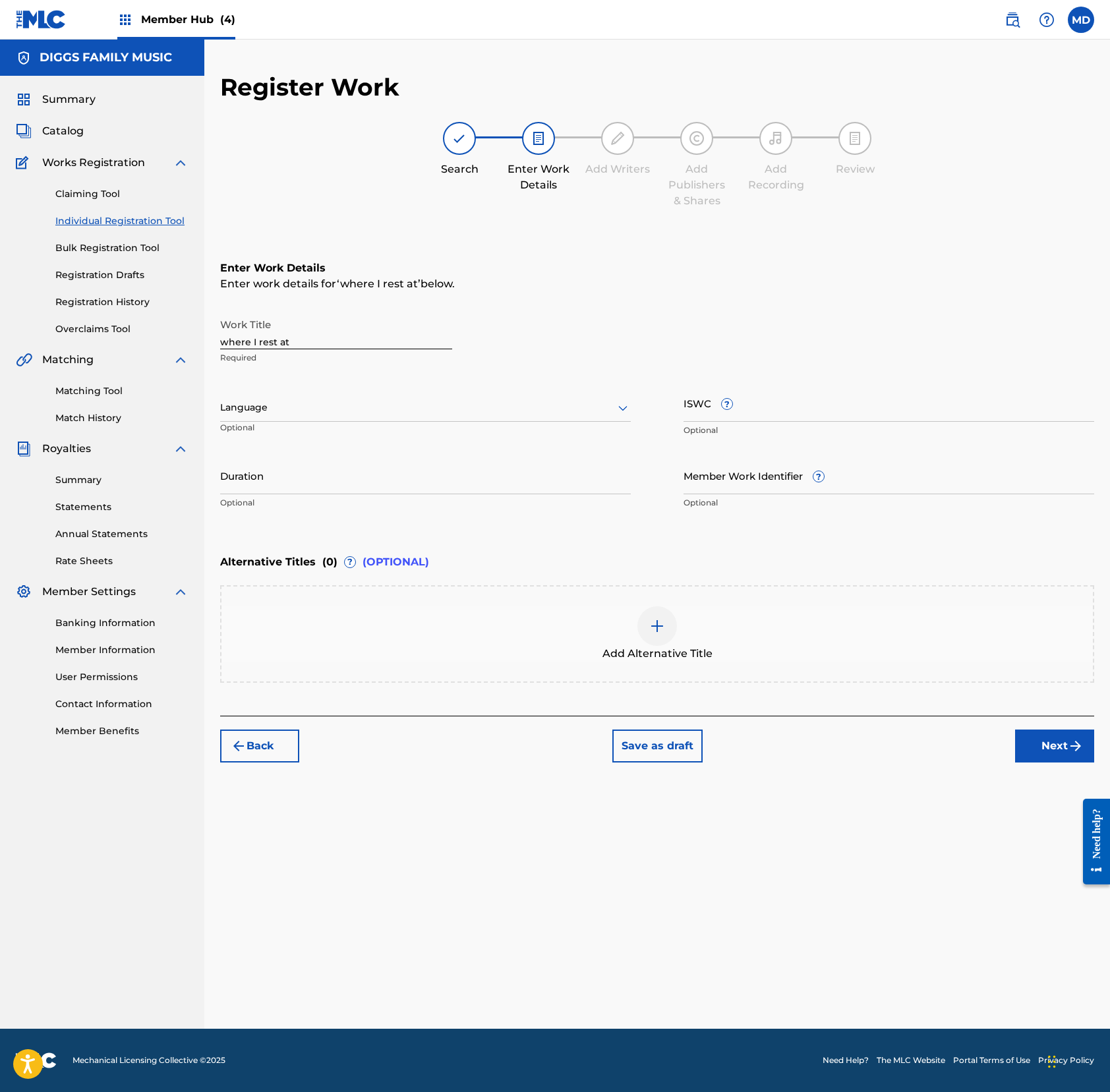
click at [380, 404] on div at bounding box center [425, 407] width 410 height 17
click at [390, 436] on div "English" at bounding box center [425, 437] width 409 height 30
click at [766, 402] on input "ISWC ?" at bounding box center [888, 403] width 410 height 37
paste input "T3344557553"
type input "T3344557553"
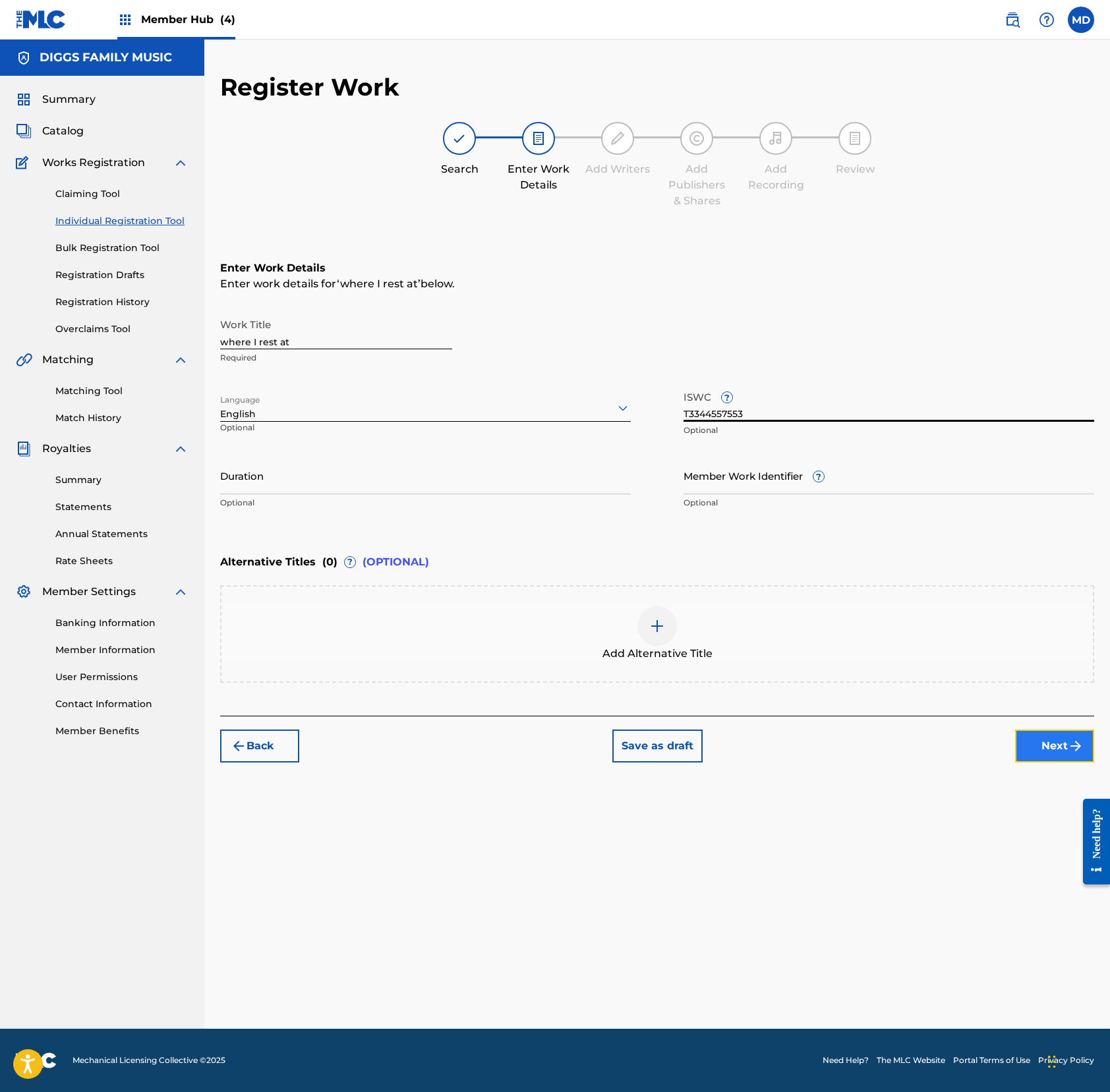
click at [1039, 747] on button "Next" at bounding box center [1054, 746] width 79 height 33
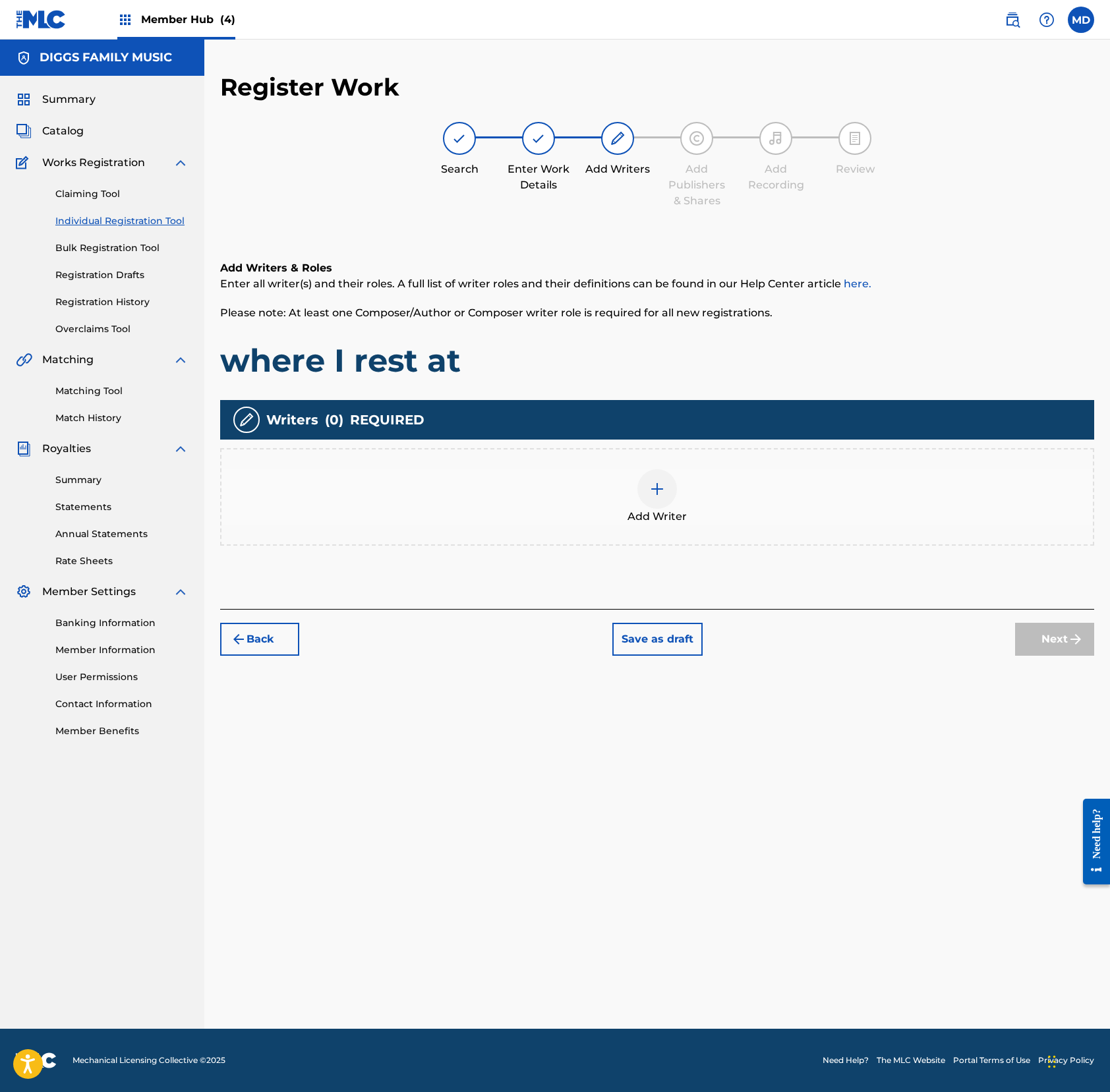
click at [655, 491] on img at bounding box center [657, 489] width 16 height 16
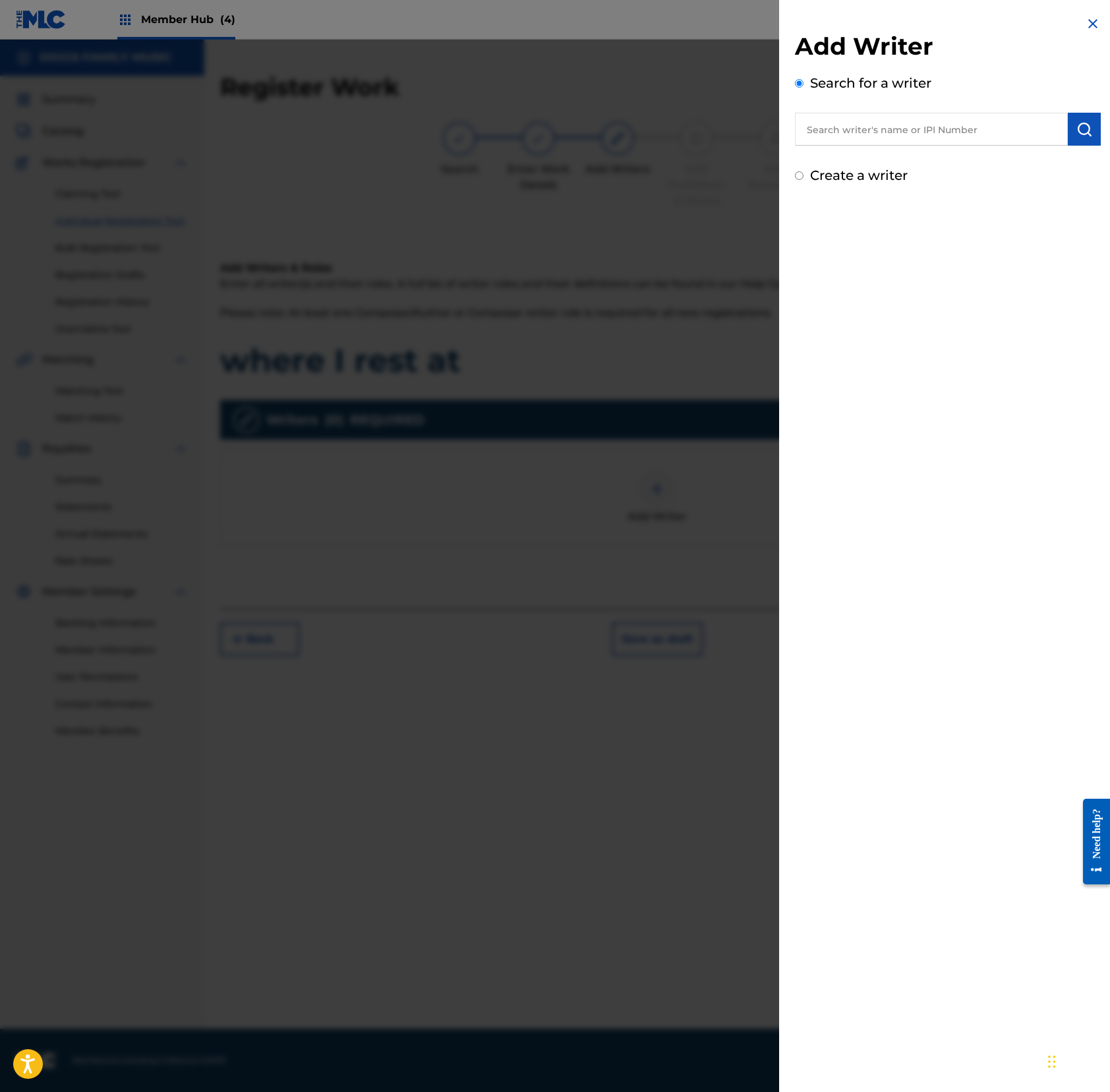
click at [866, 136] on input "text" at bounding box center [931, 129] width 273 height 33
paste input "00690767994"
type input "00690767994"
click at [1039, 129] on img "submit" at bounding box center [1084, 129] width 16 height 16
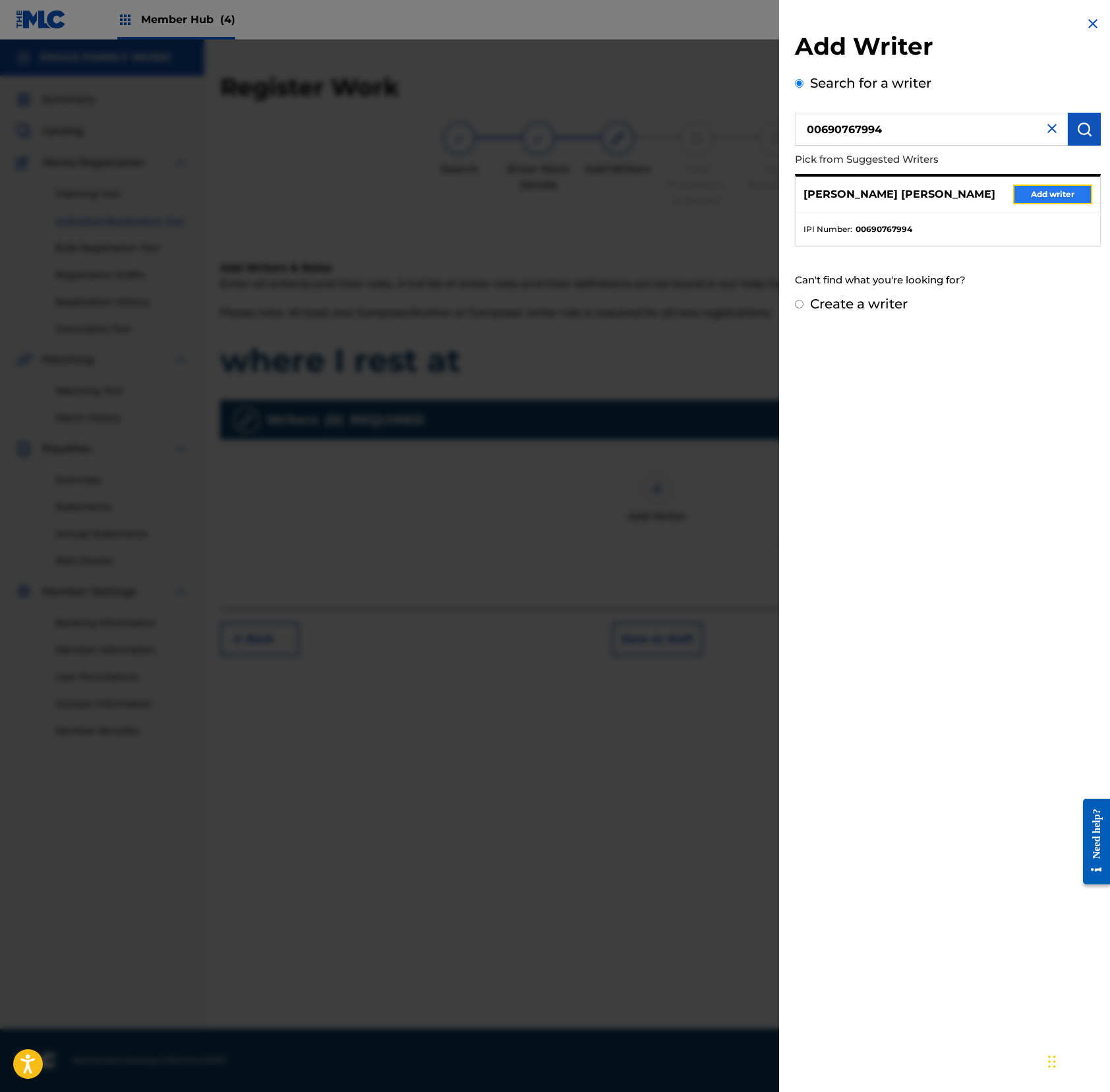
click at [1037, 191] on button "Add writer" at bounding box center [1052, 194] width 79 height 20
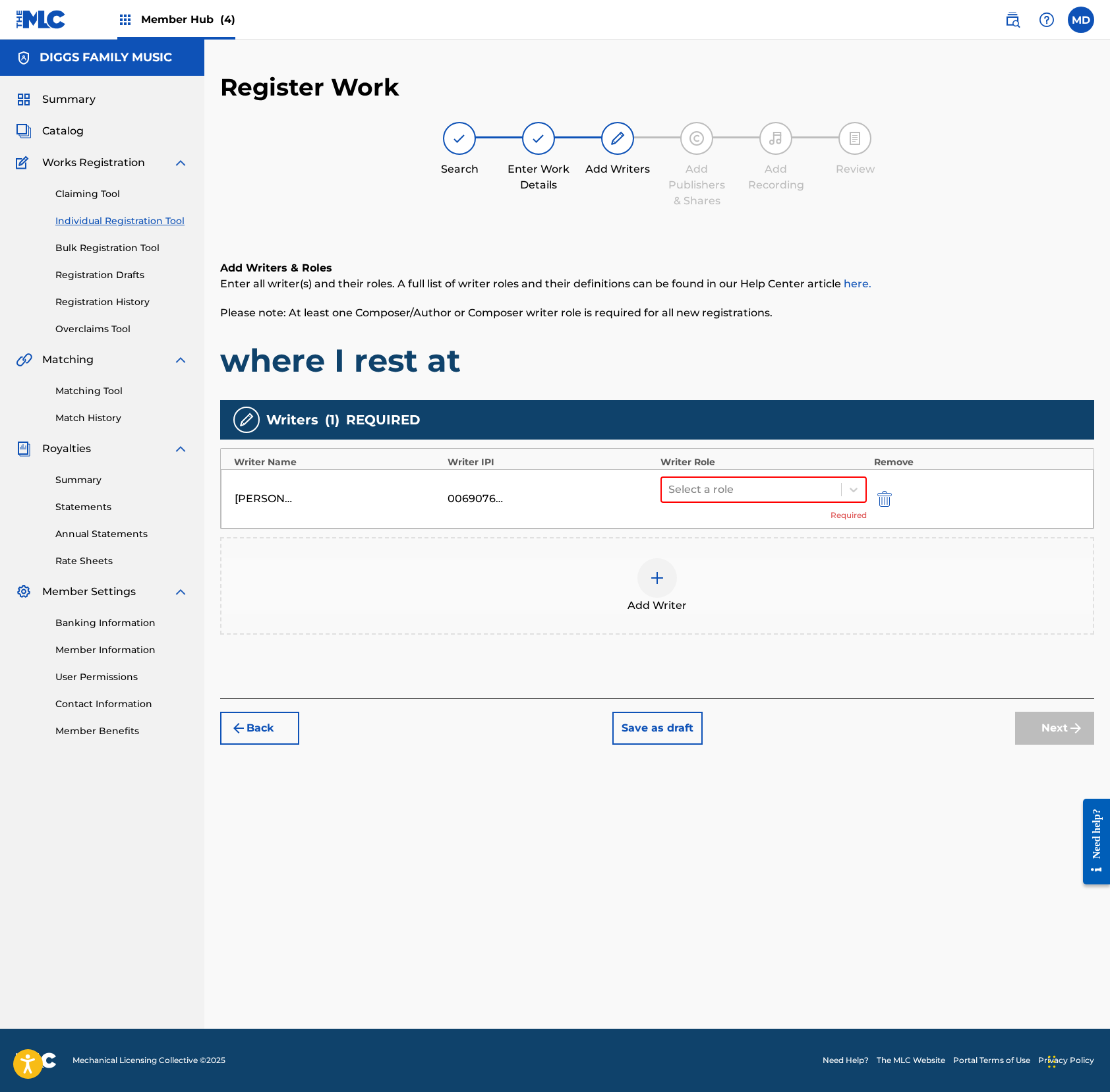
click at [657, 578] on img at bounding box center [657, 578] width 16 height 16
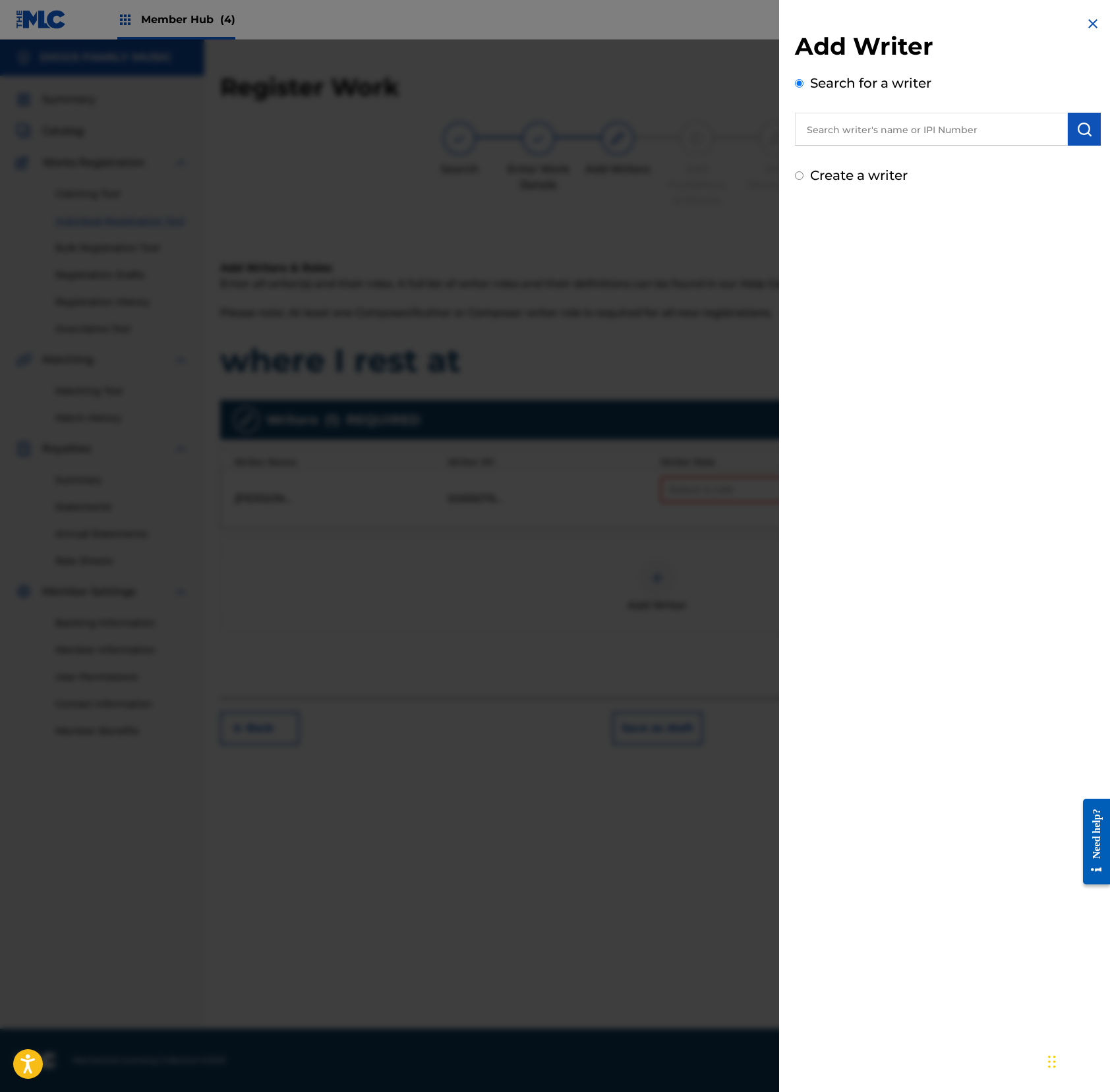
click at [886, 126] on input "text" at bounding box center [931, 129] width 273 height 33
paste input "00456419832"
type input "00456419832"
click at [1039, 126] on img "submit" at bounding box center [1084, 129] width 16 height 16
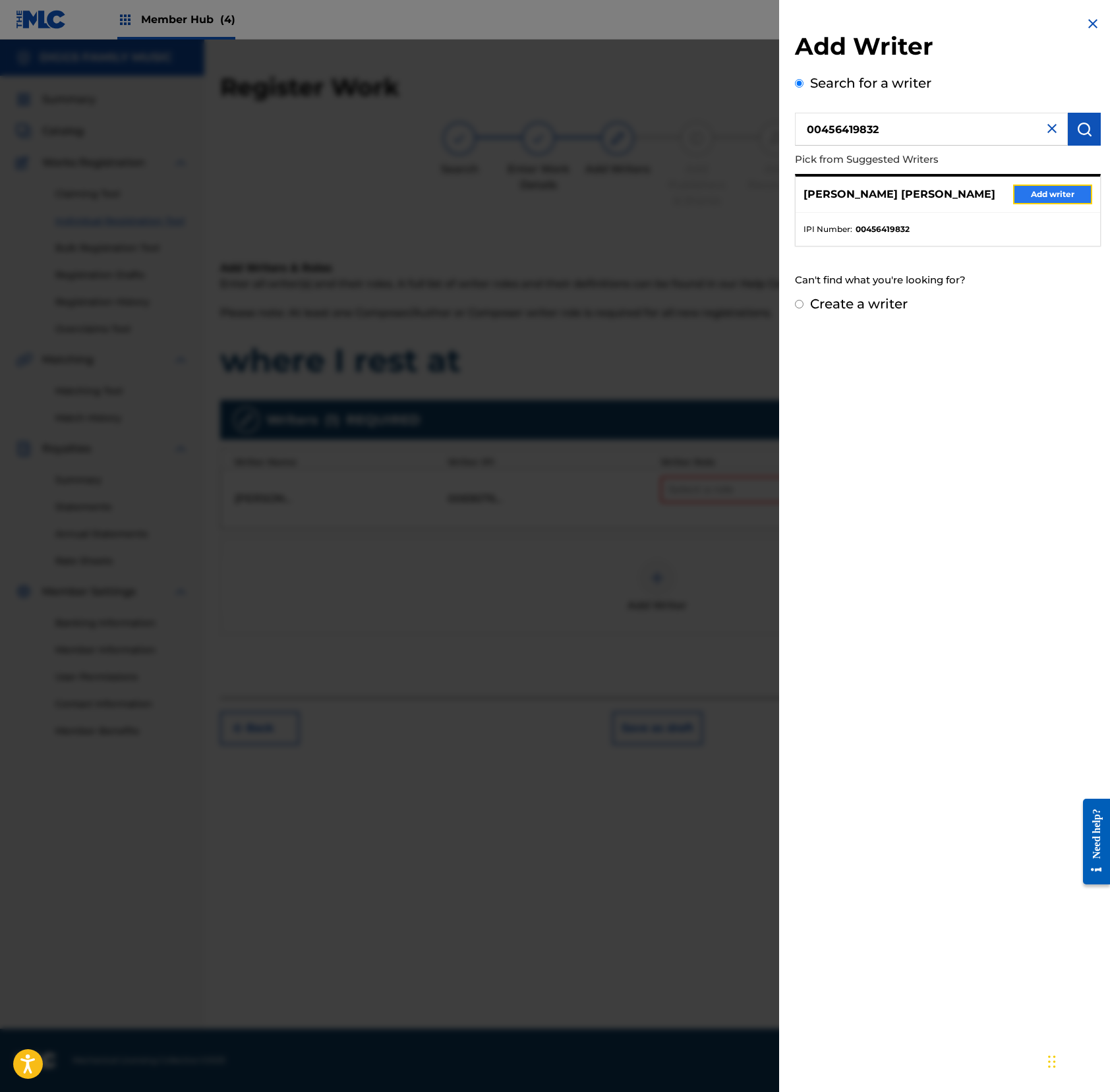
click at [1039, 193] on button "Add writer" at bounding box center [1052, 194] width 79 height 20
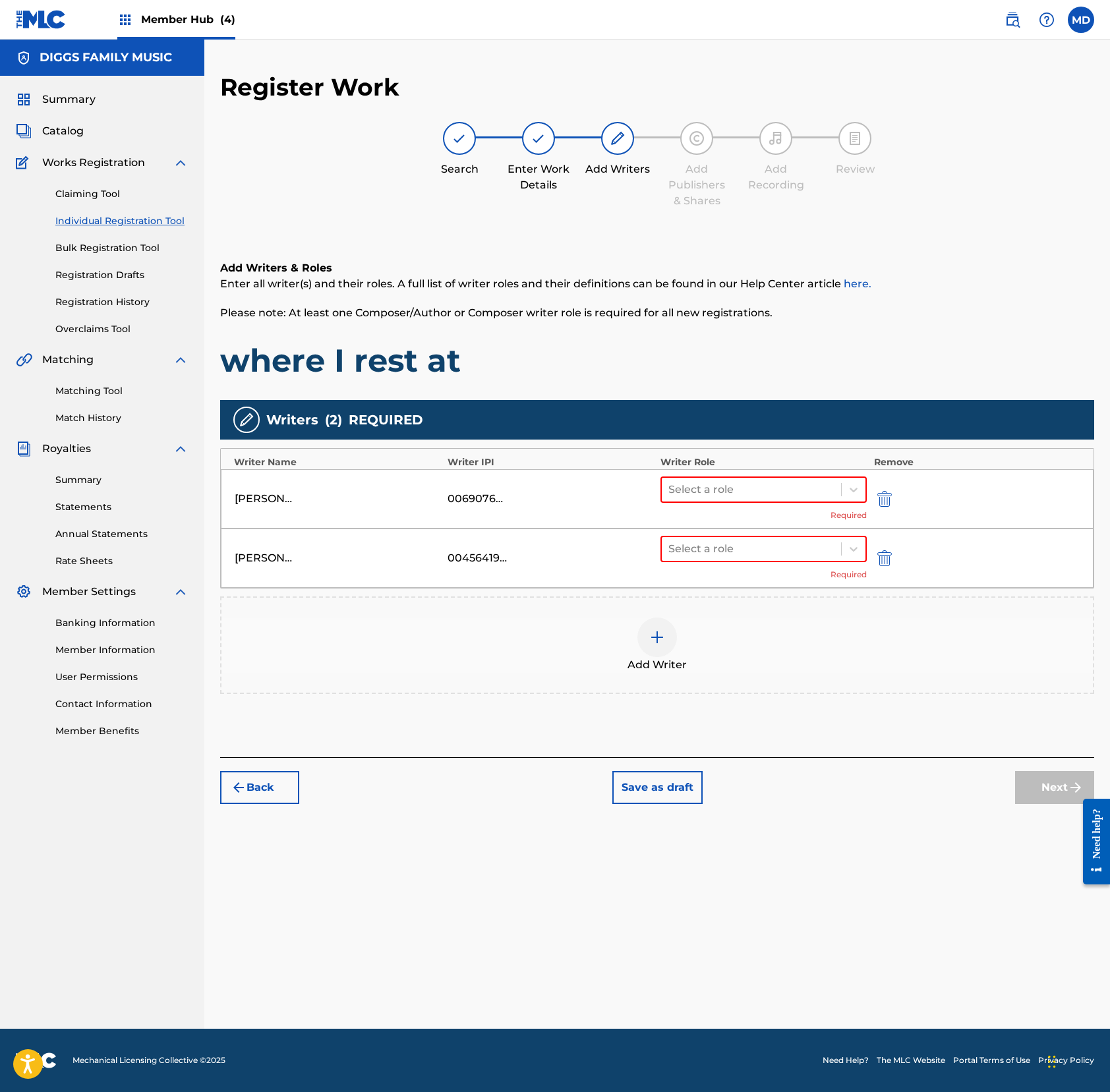
click at [653, 637] on img at bounding box center [657, 637] width 16 height 16
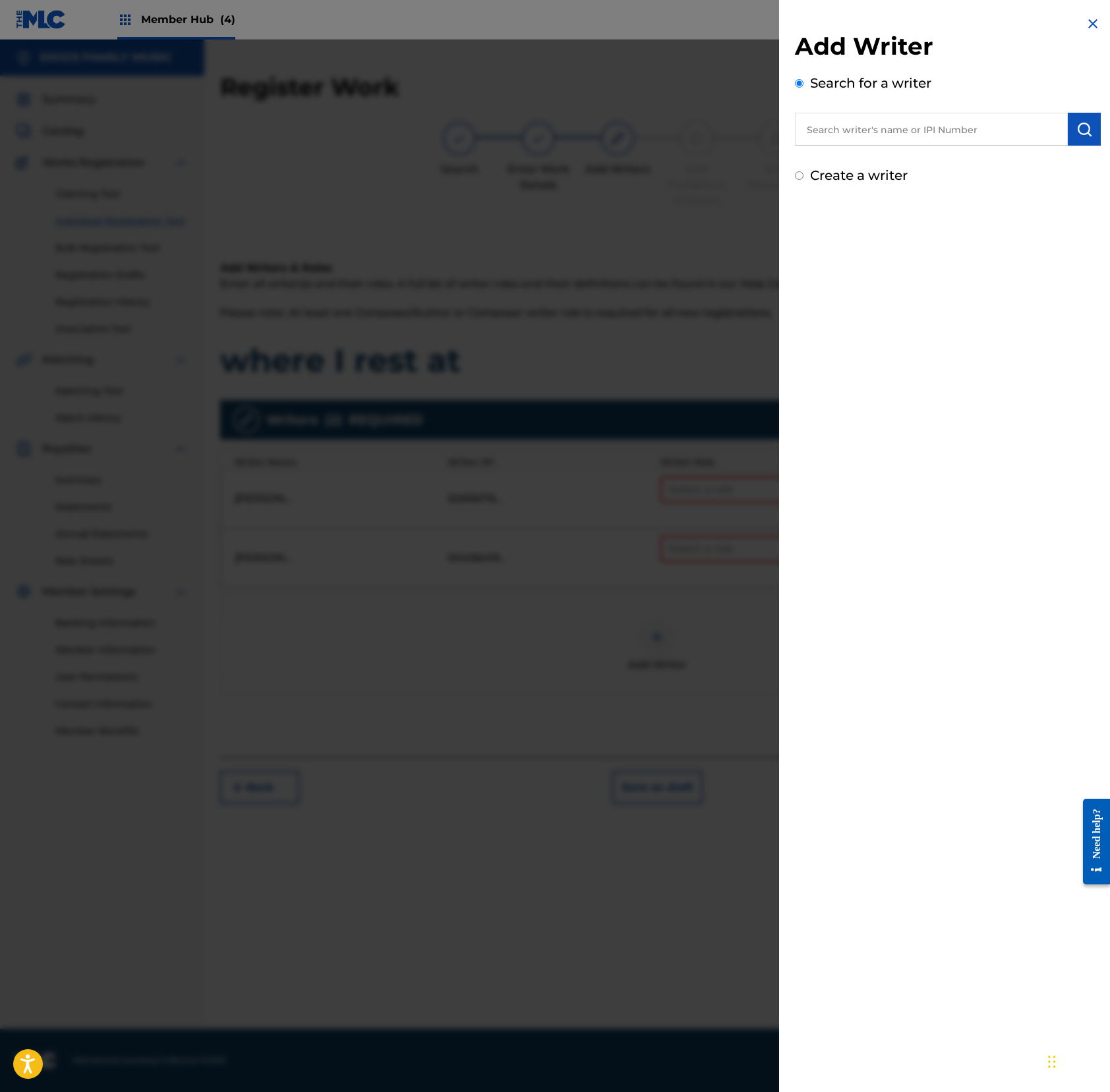
click at [843, 139] on input "text" at bounding box center [931, 129] width 273 height 33
paste input "00196288715"
type input "00196288715"
click at [1039, 132] on img "submit" at bounding box center [1084, 129] width 16 height 16
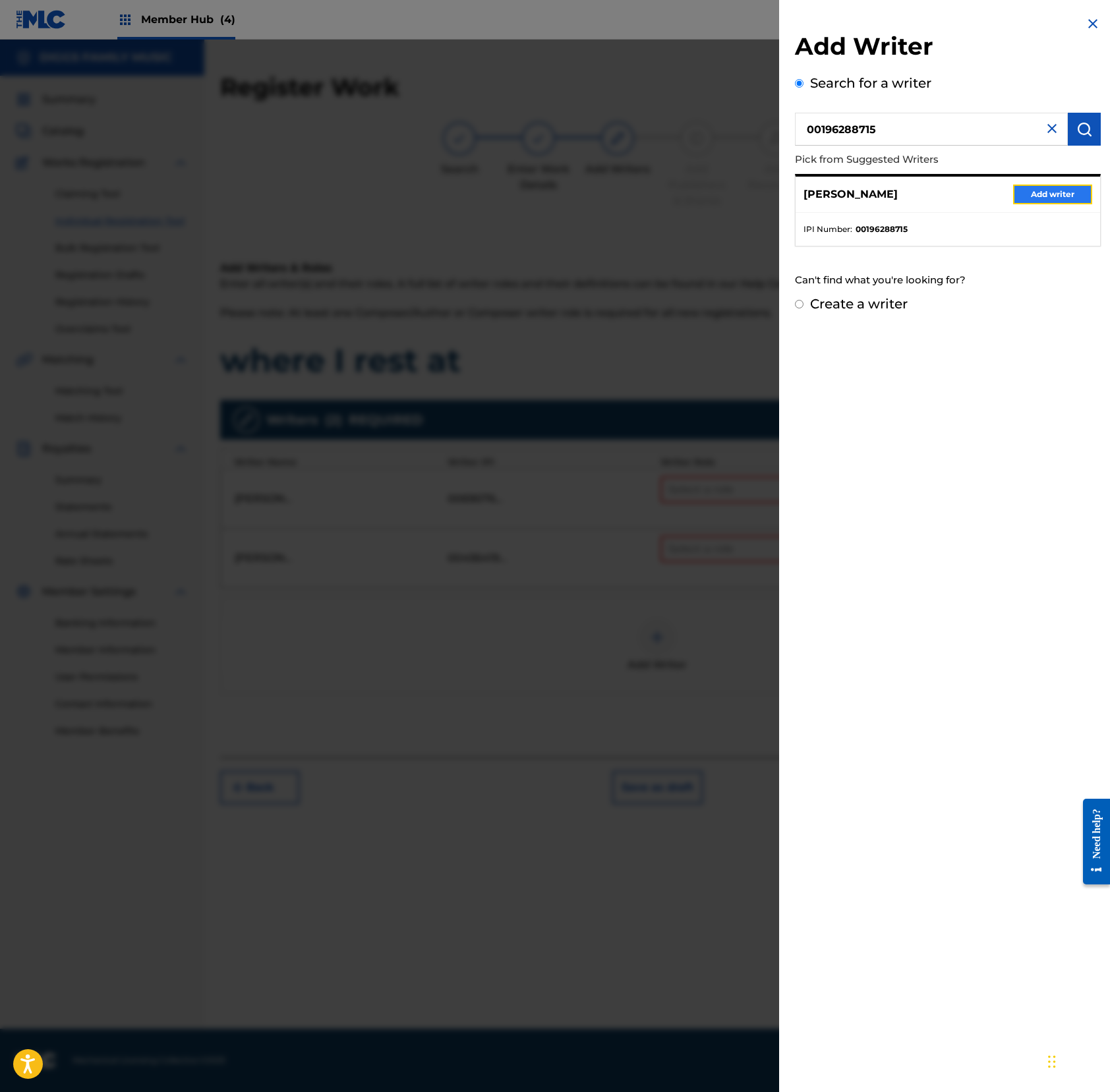
click at [1026, 191] on button "Add writer" at bounding box center [1052, 194] width 79 height 20
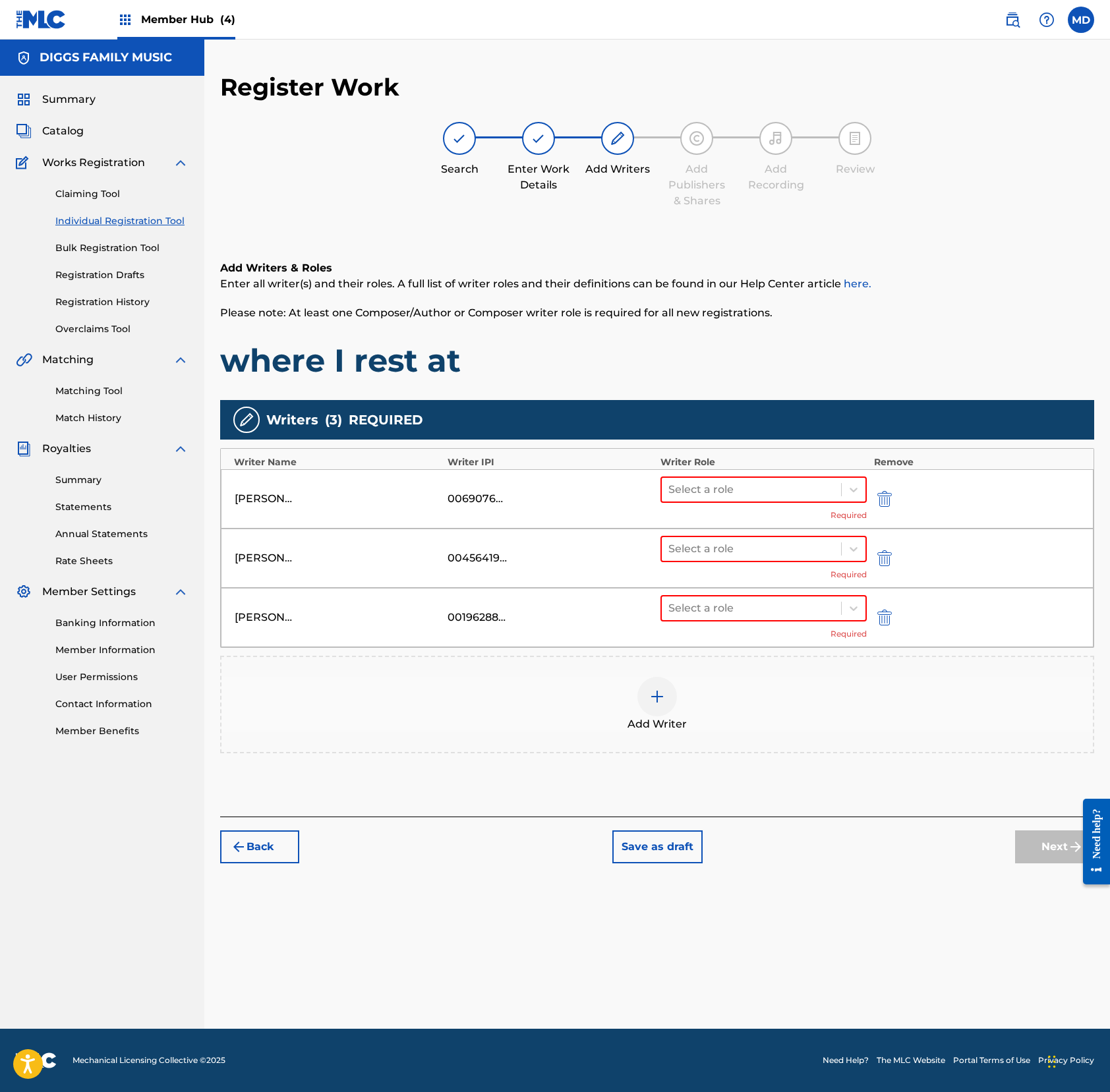
click at [663, 694] on img at bounding box center [657, 696] width 16 height 16
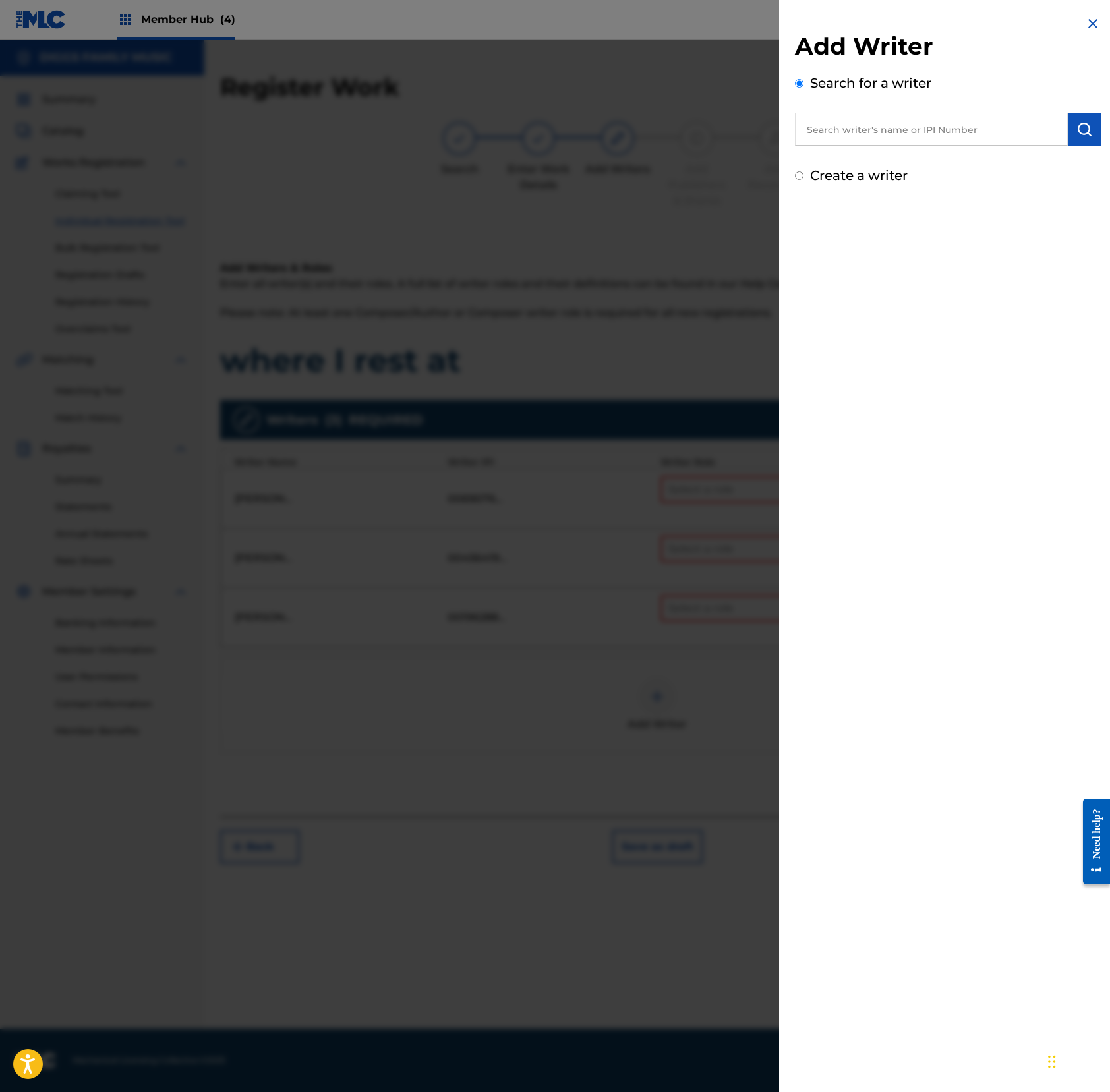
click at [834, 125] on input "text" at bounding box center [931, 129] width 273 height 33
paste input "00196083054"
type input "00196083054"
click at [1039, 127] on img "submit" at bounding box center [1084, 129] width 16 height 16
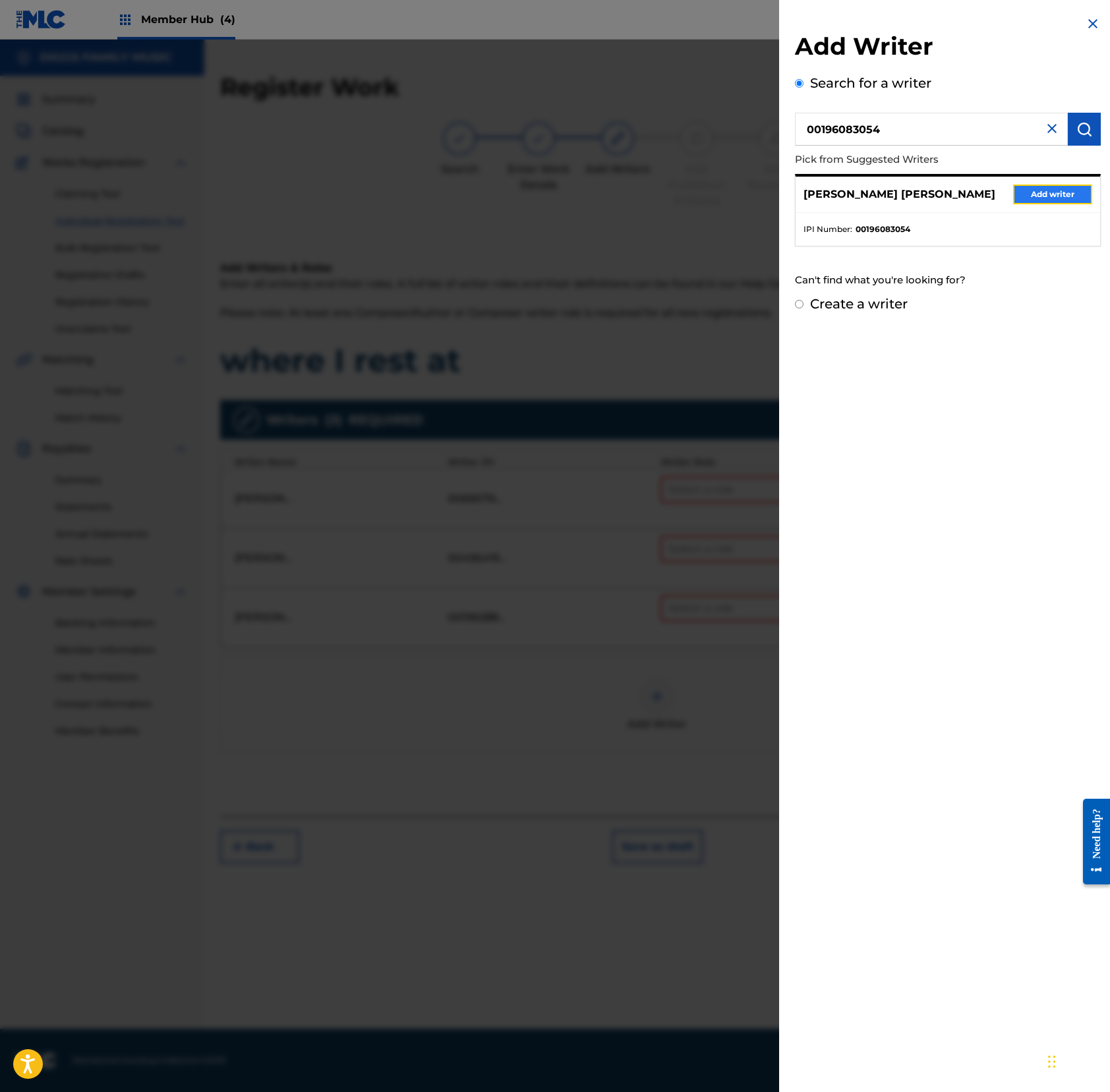
click at [1039, 193] on button "Add writer" at bounding box center [1052, 194] width 79 height 20
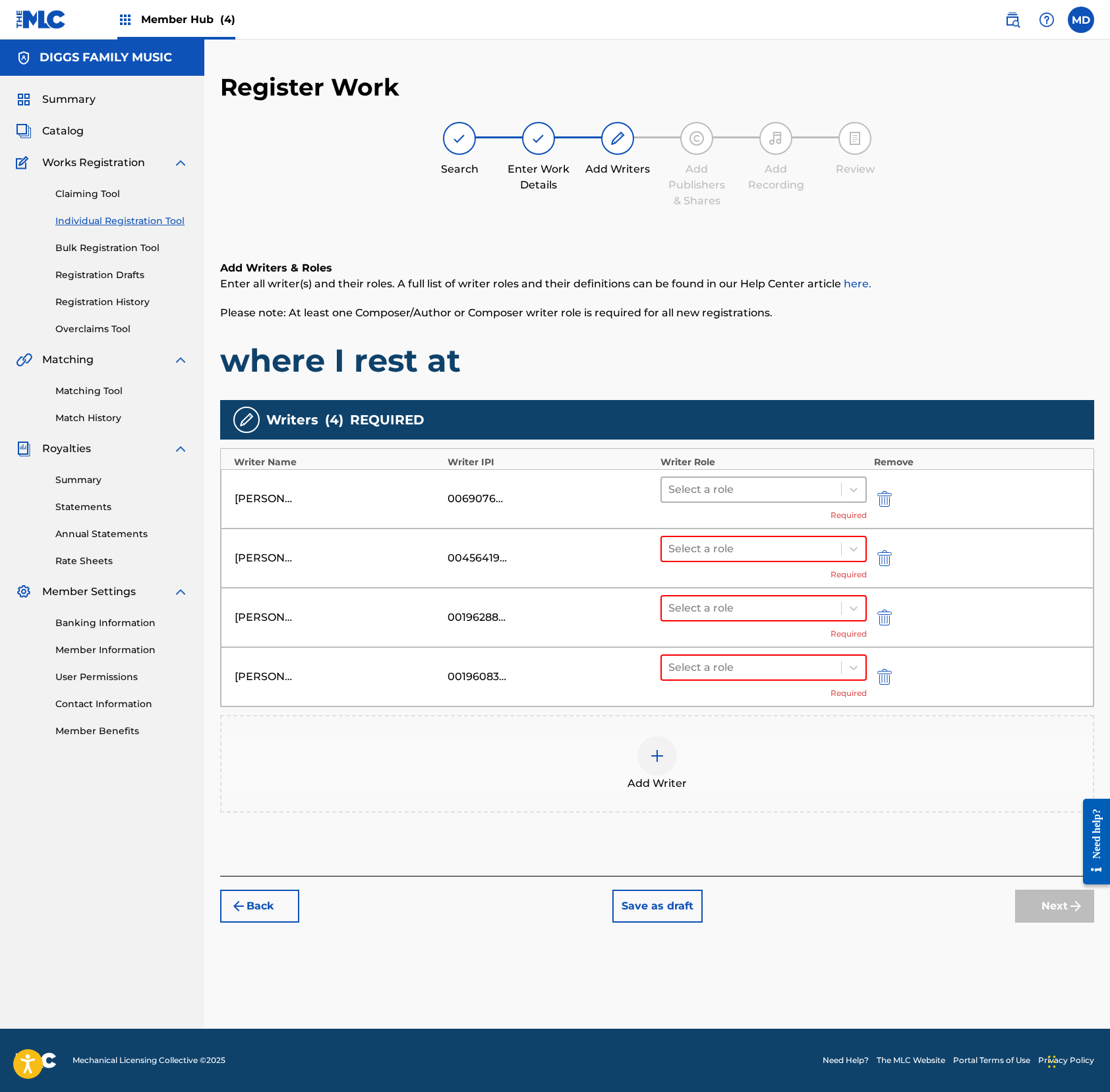
click at [723, 486] on div at bounding box center [751, 489] width 166 height 18
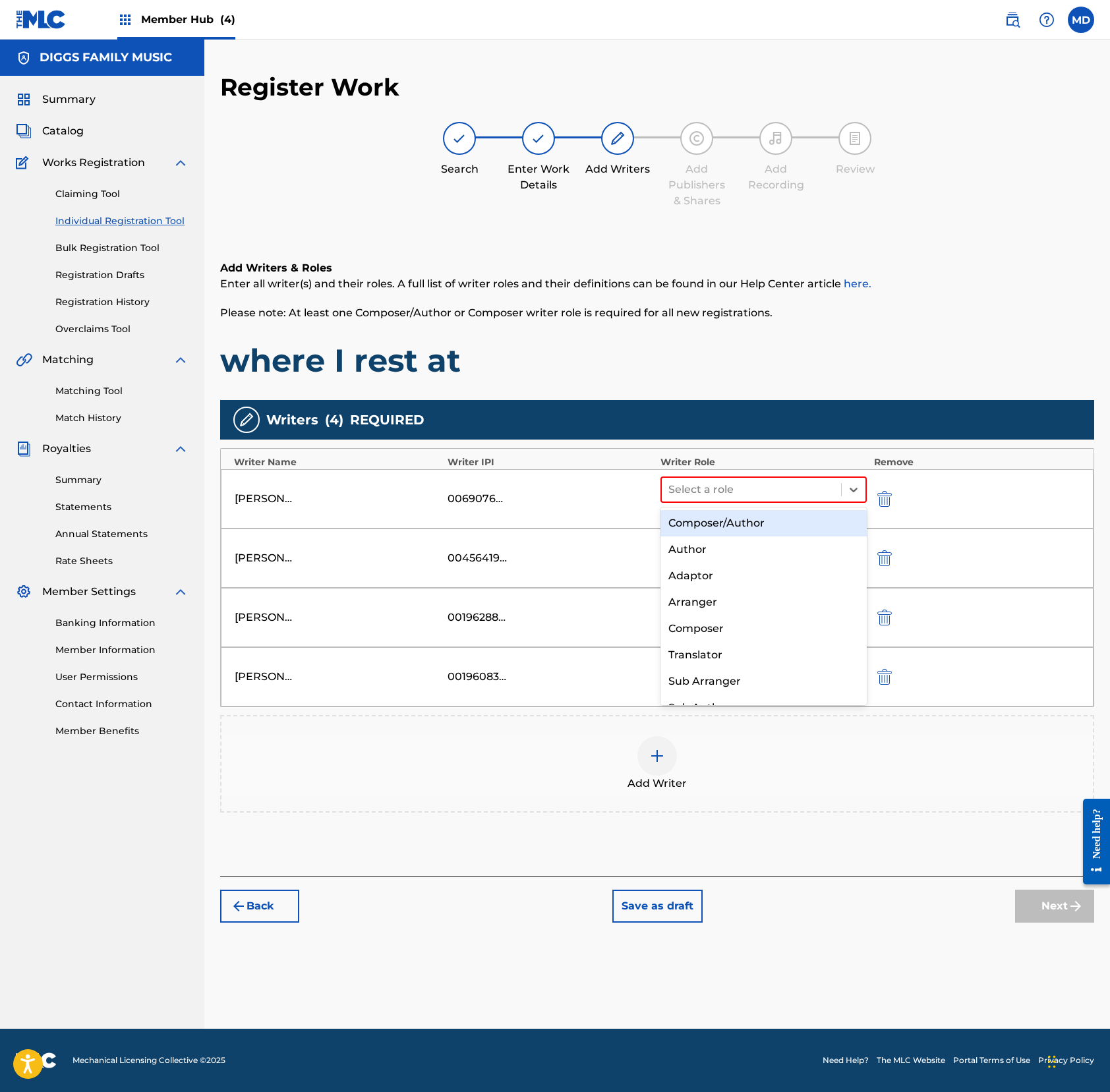
click at [726, 528] on div "Composer/Author" at bounding box center [763, 523] width 206 height 26
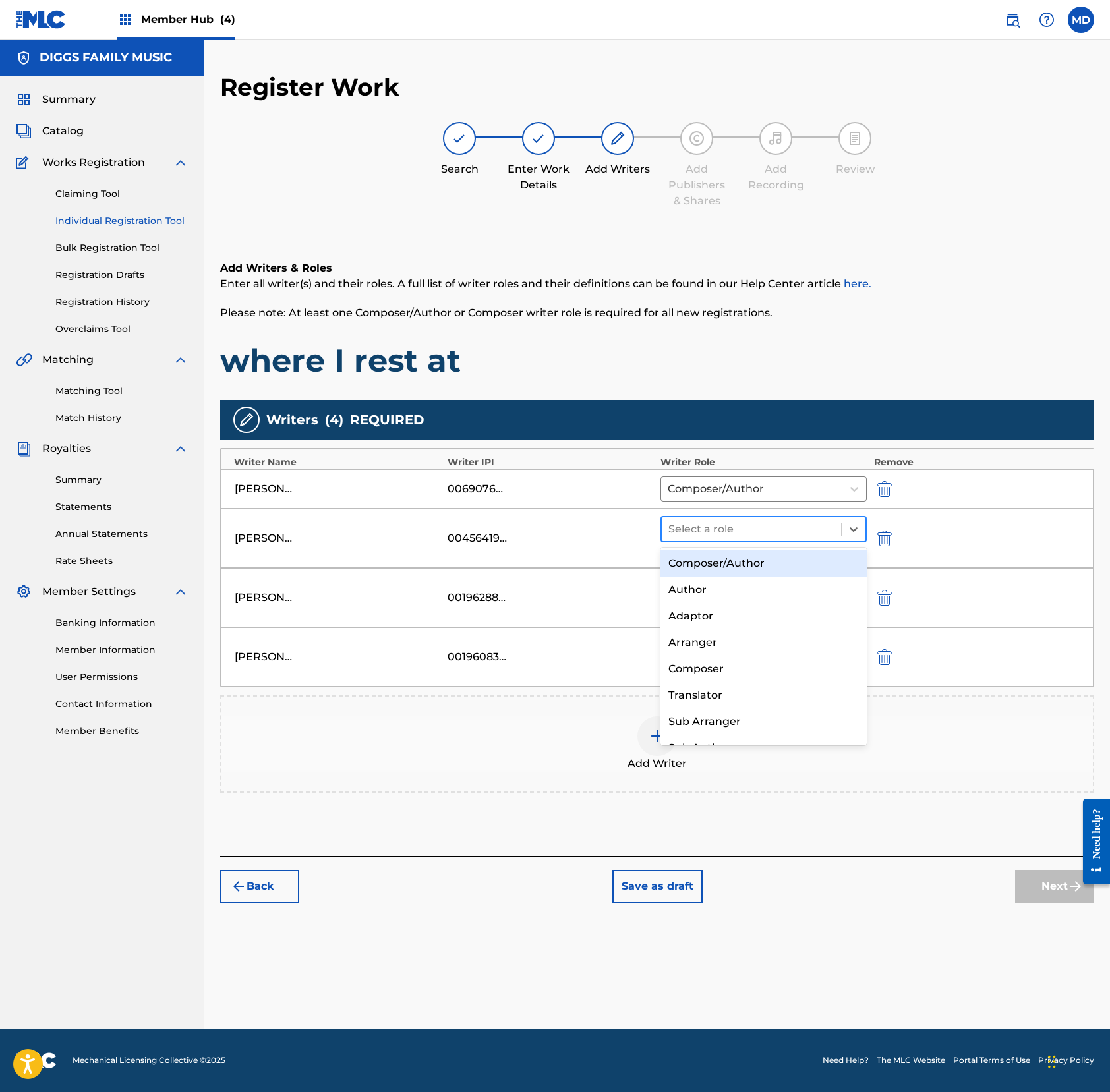
click at [723, 527] on div at bounding box center [751, 529] width 166 height 18
click at [704, 566] on div "Composer/Author" at bounding box center [763, 564] width 206 height 26
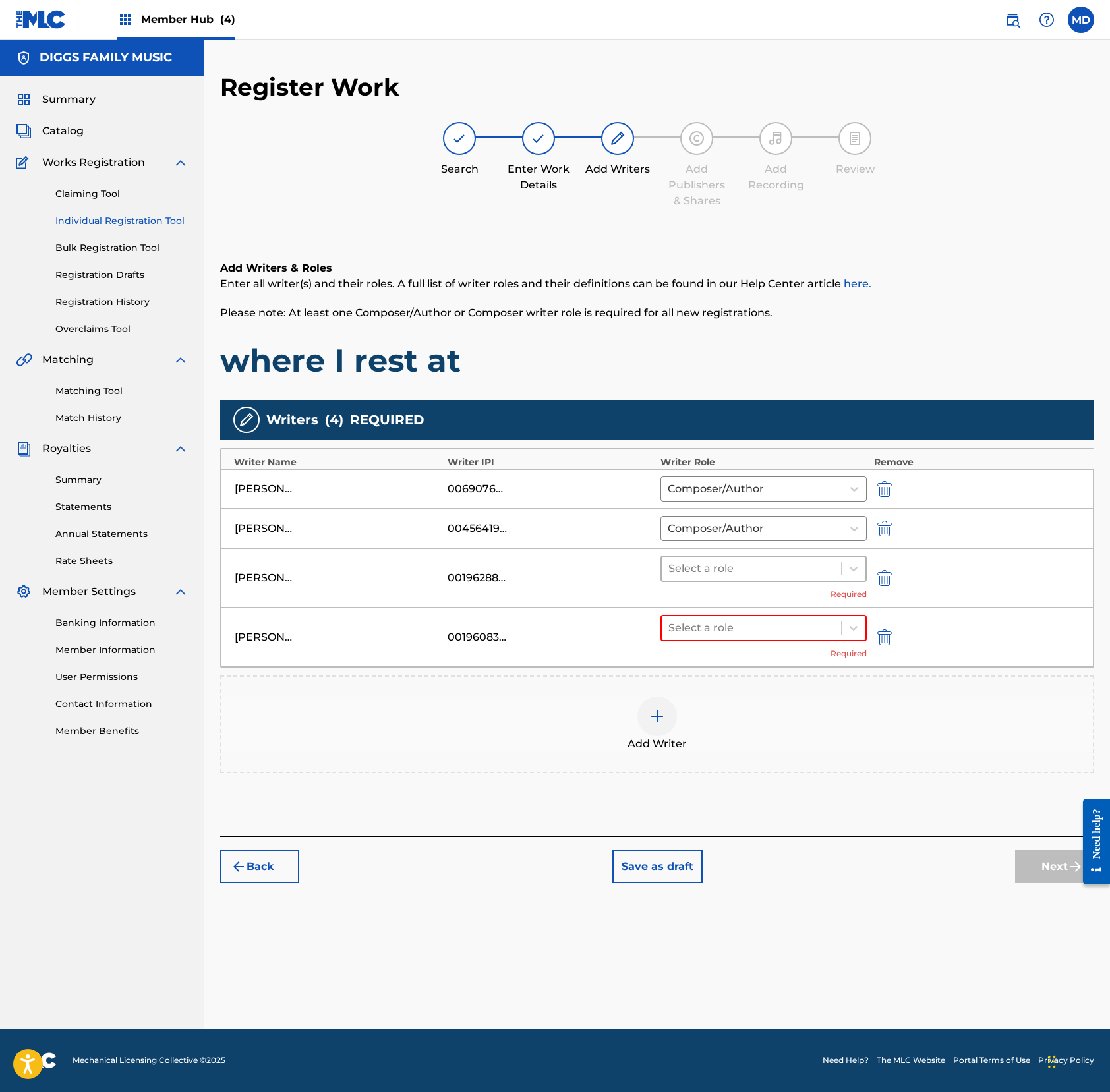
click at [710, 580] on div "Select a role" at bounding box center [751, 568] width 179 height 24
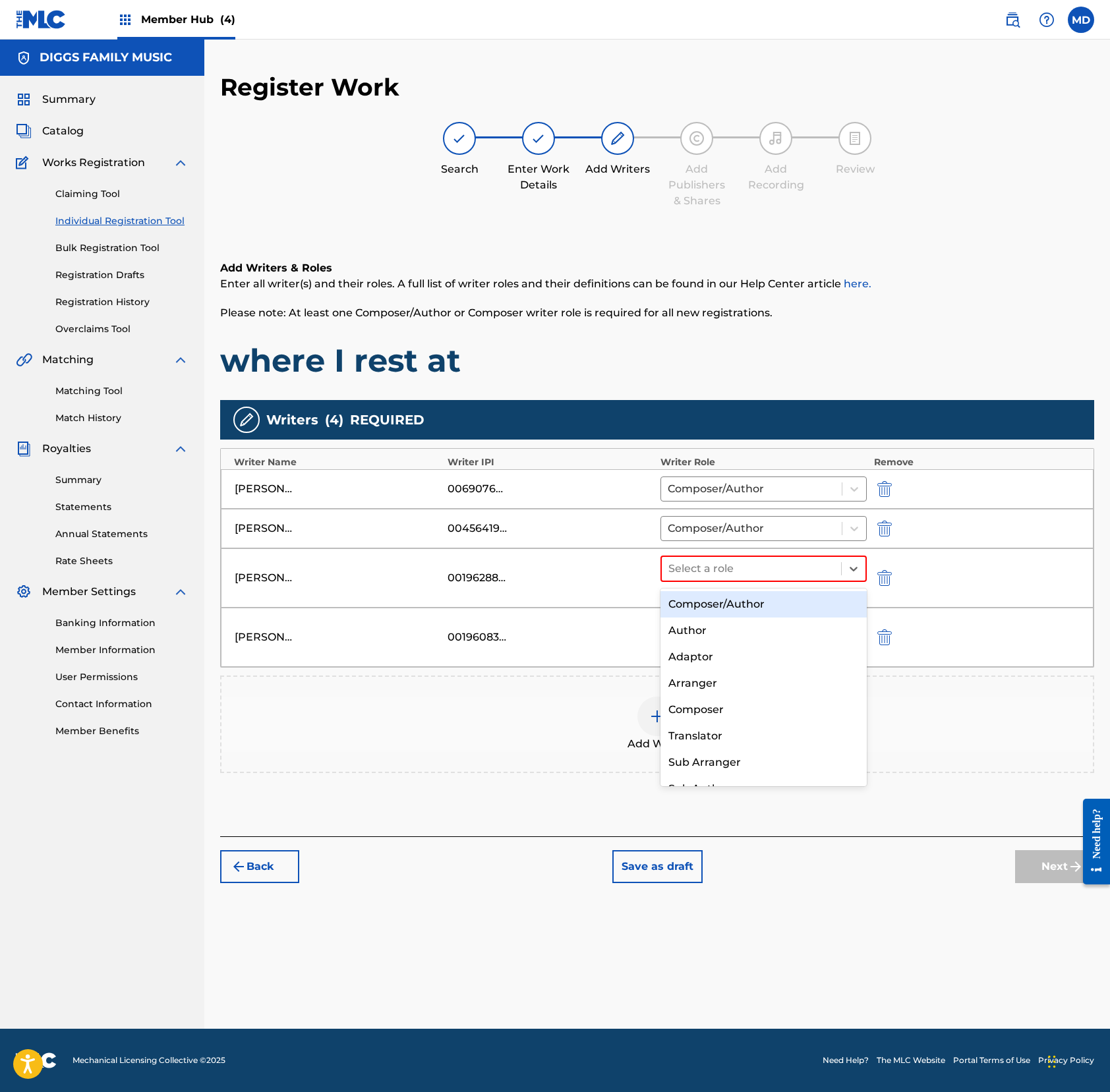
click at [720, 605] on div "Composer/Author" at bounding box center [763, 604] width 206 height 26
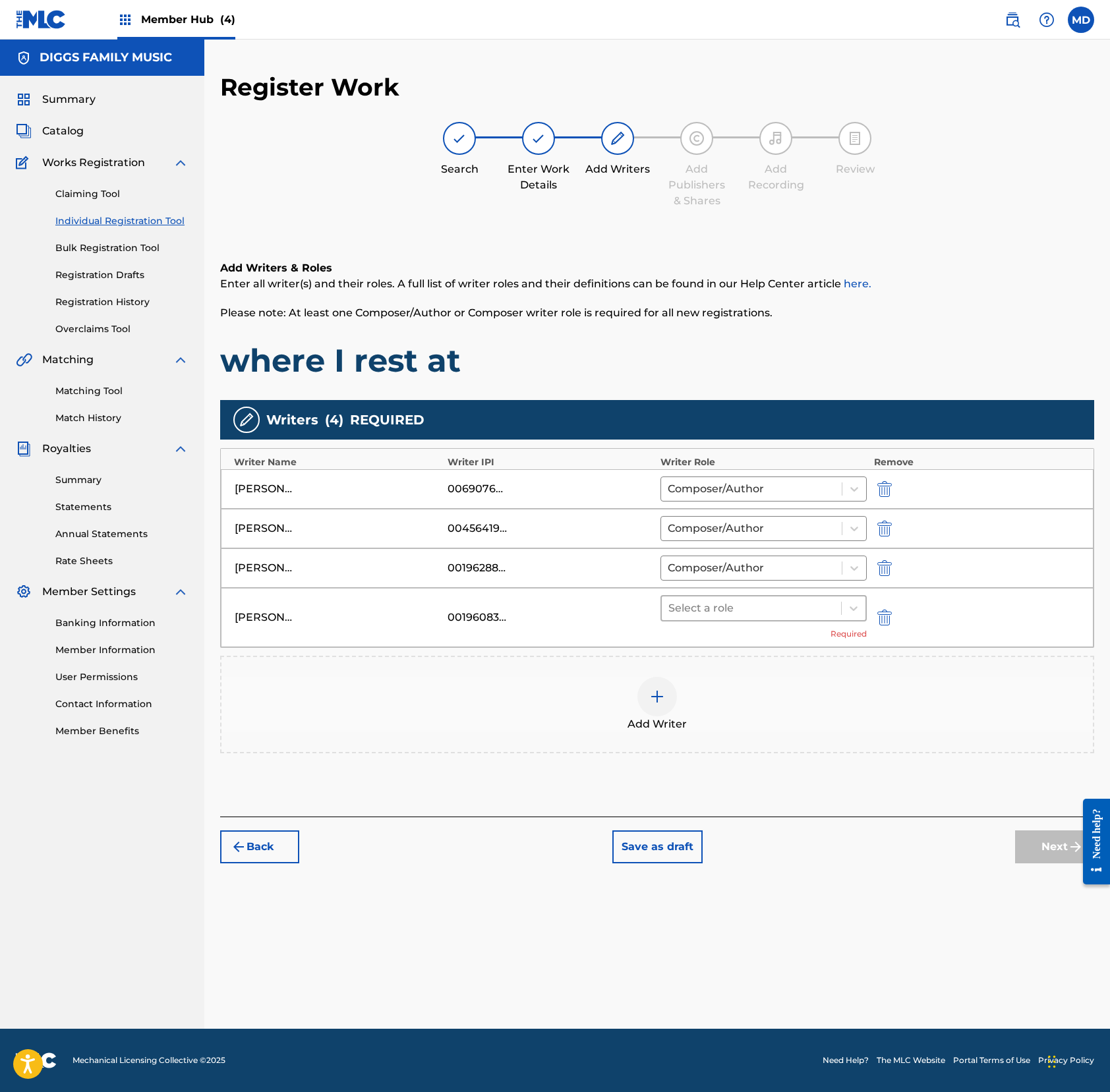
click at [720, 613] on div at bounding box center [751, 607] width 166 height 18
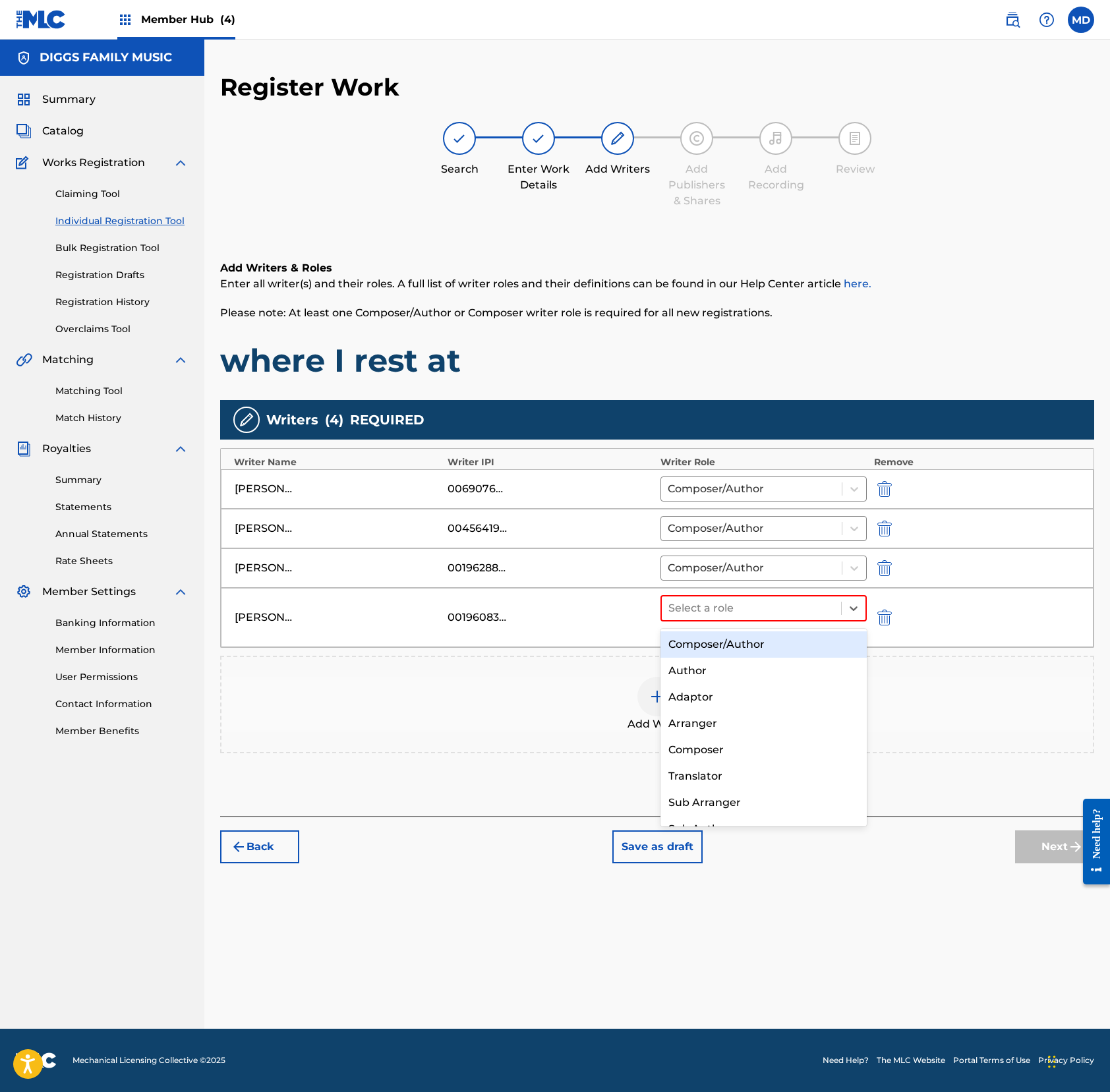
click at [728, 652] on div "Composer/Author" at bounding box center [763, 645] width 206 height 26
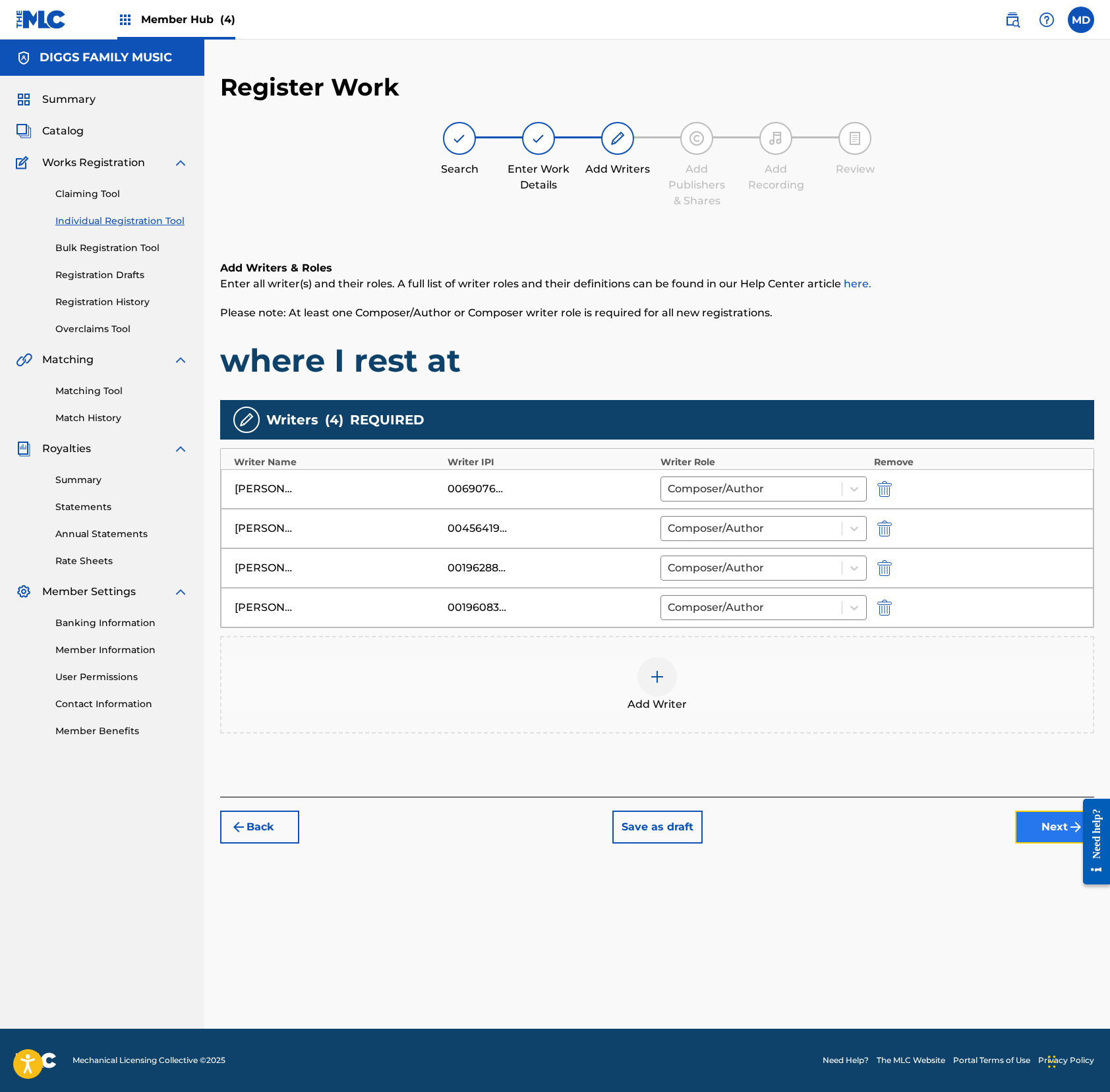
click at [1025, 831] on button "Next" at bounding box center [1054, 827] width 79 height 33
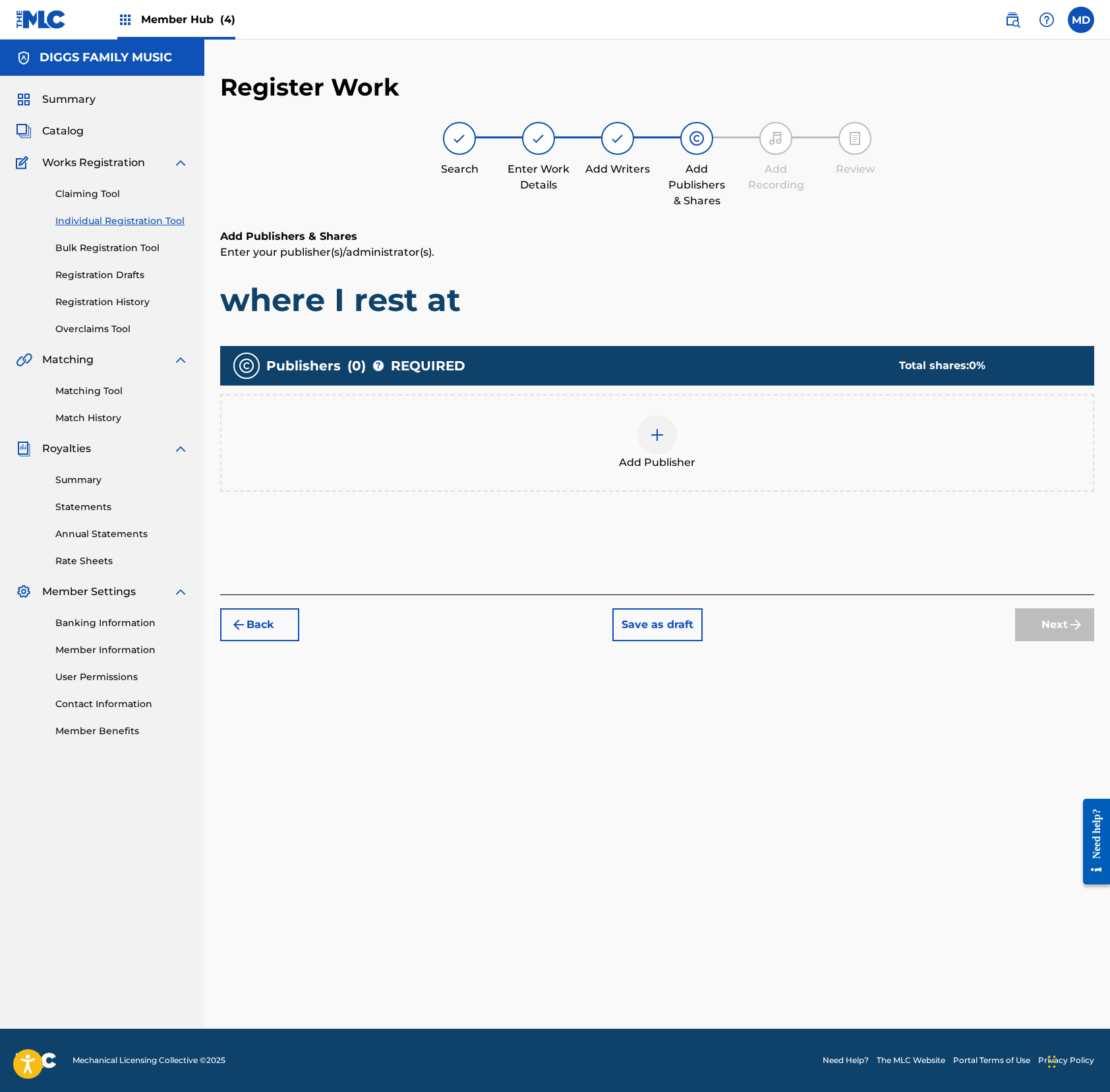
click at [652, 440] on img at bounding box center [657, 435] width 16 height 16
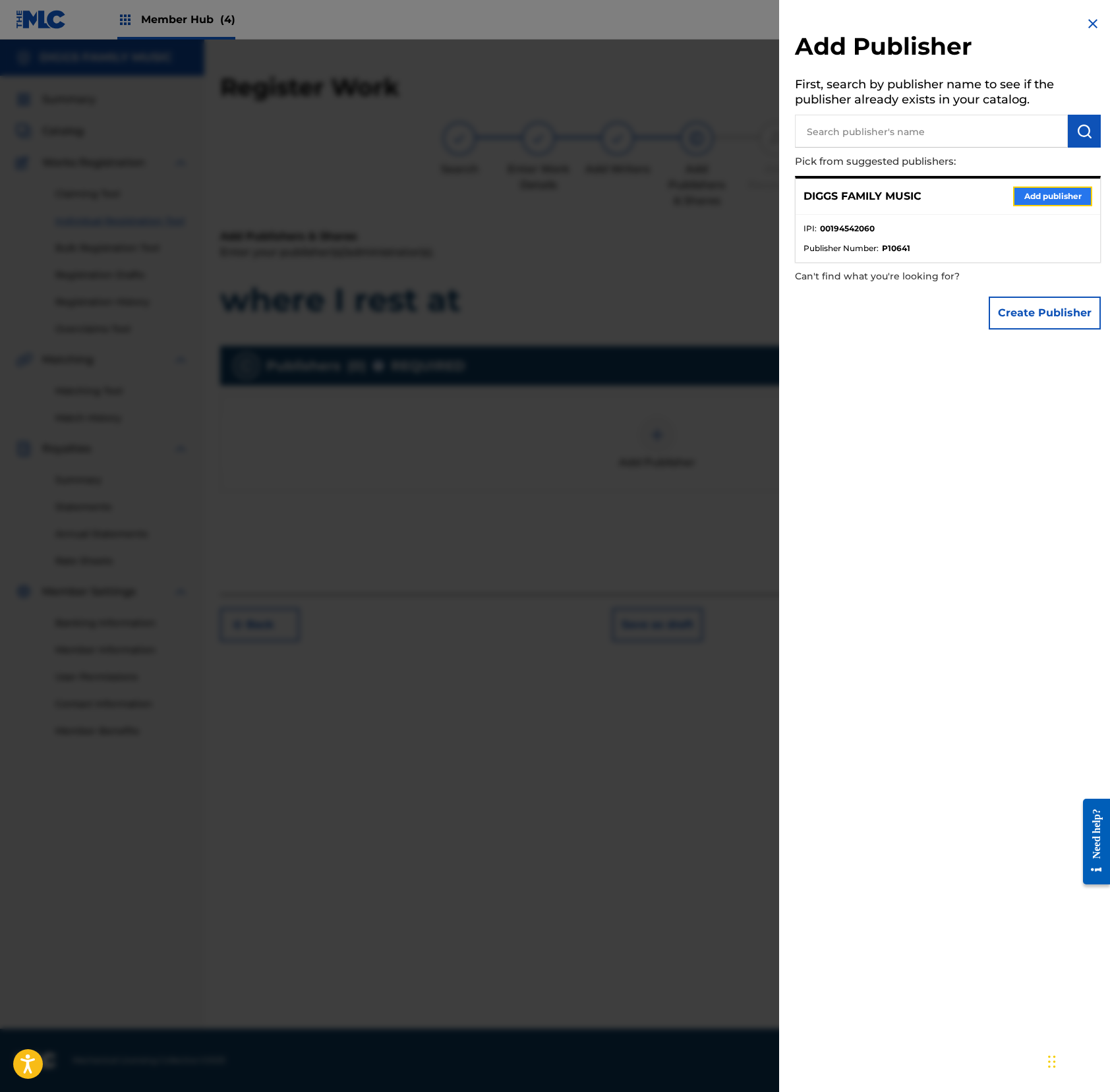
click at [1021, 195] on button "Add publisher" at bounding box center [1052, 196] width 79 height 20
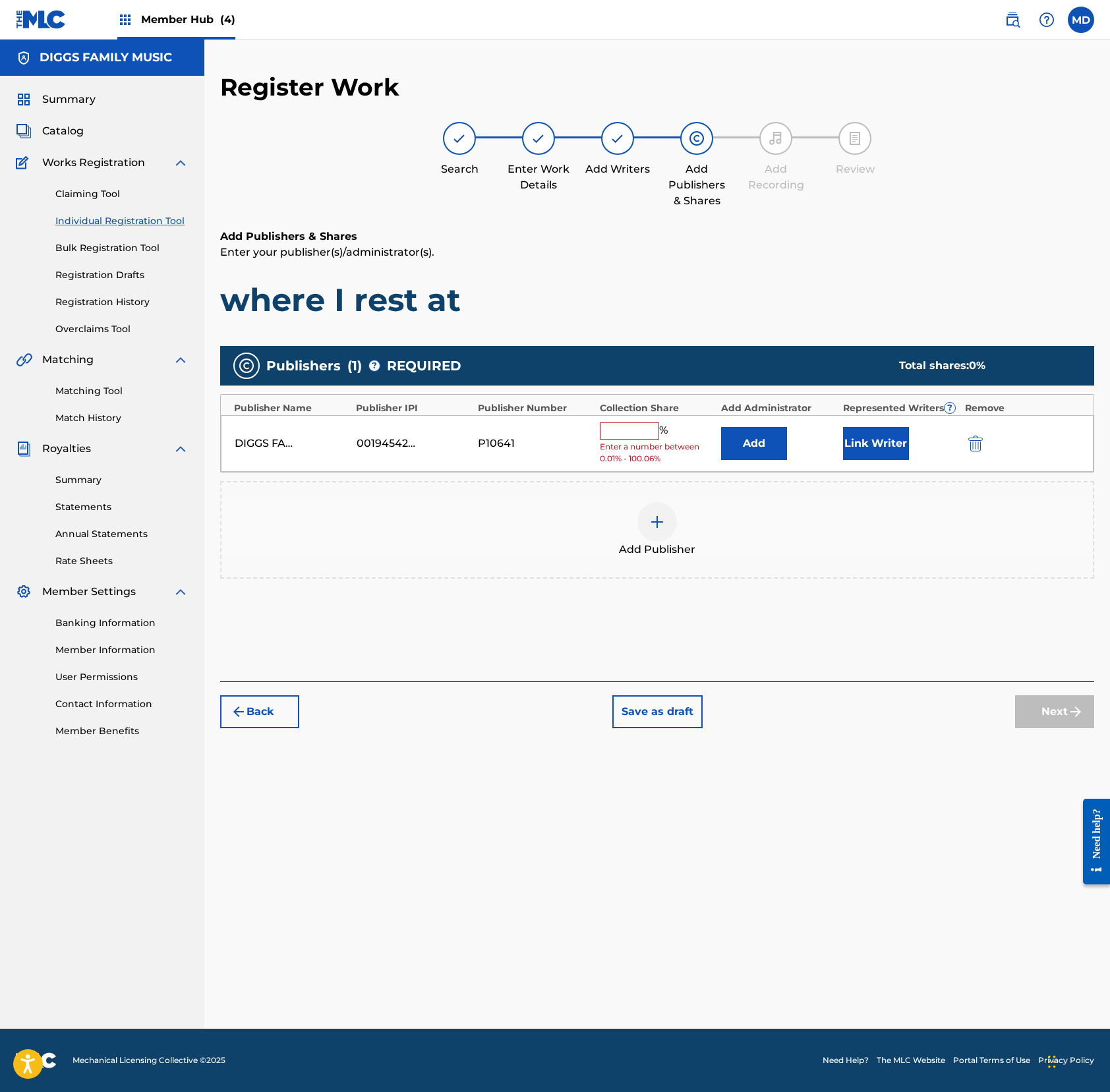
click at [617, 431] on input "text" at bounding box center [629, 431] width 59 height 17
type input "100"
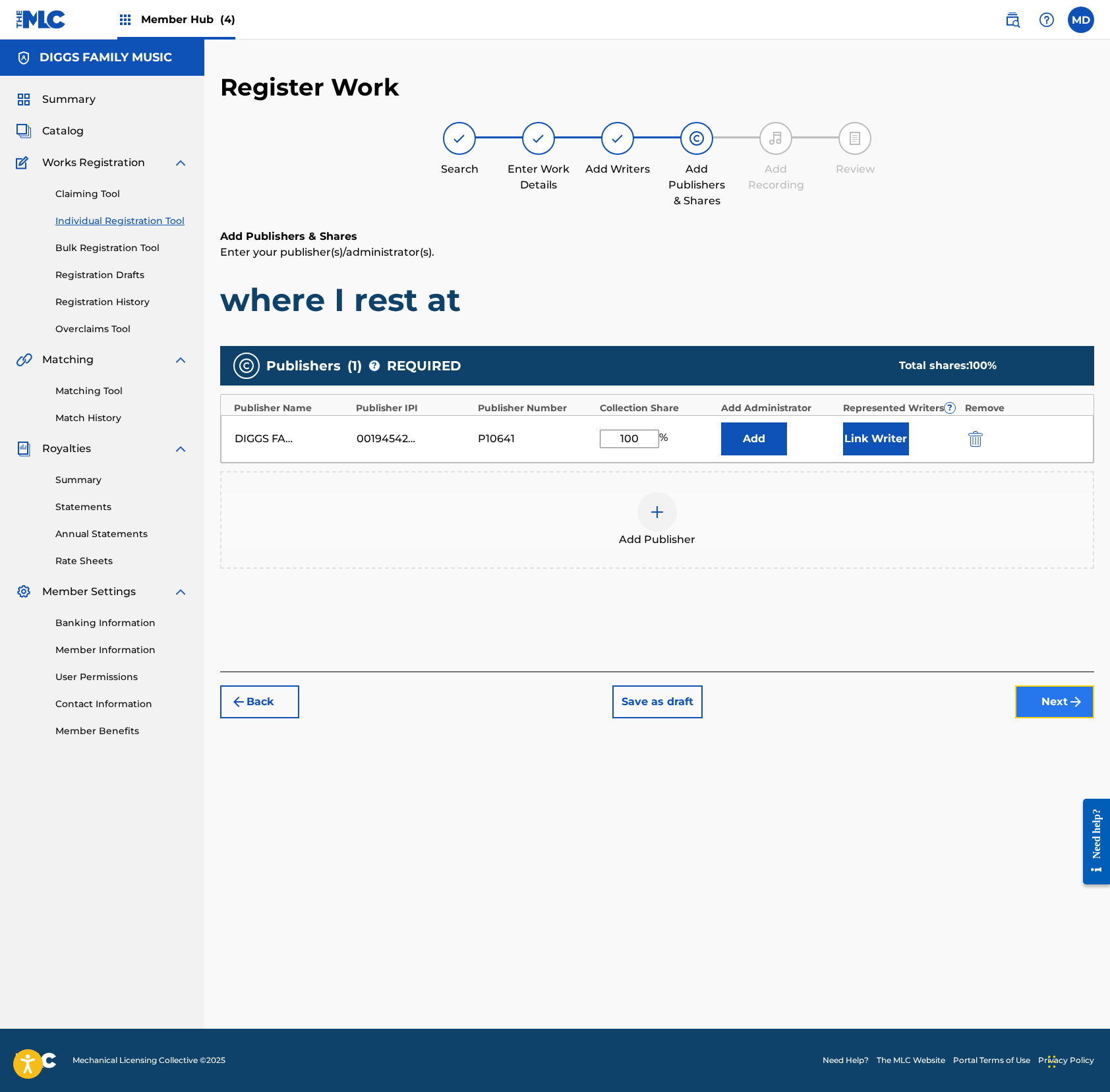
click at [1039, 695] on button "Next" at bounding box center [1054, 702] width 79 height 33
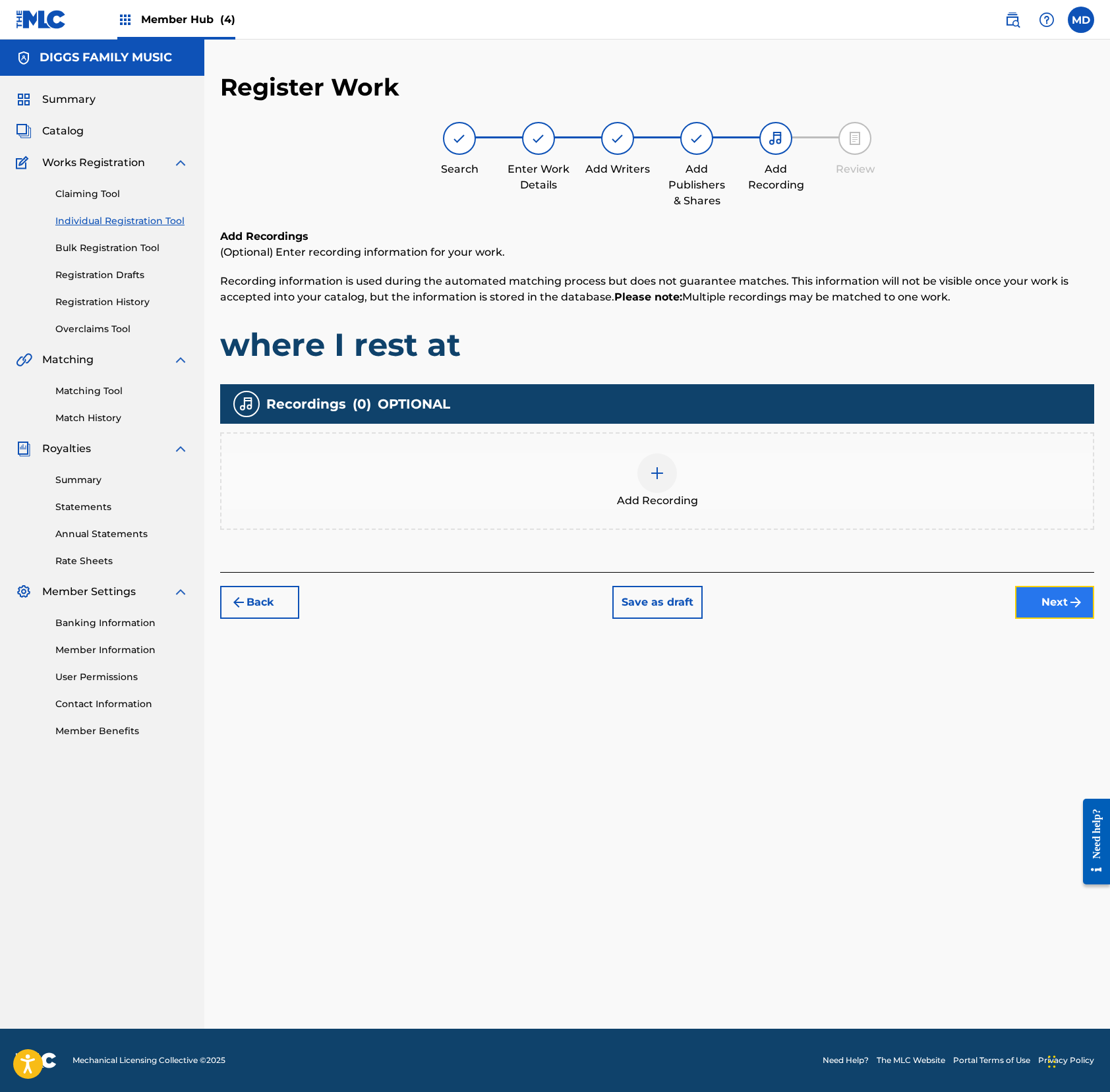
click at [1036, 605] on button "Next" at bounding box center [1054, 602] width 79 height 33
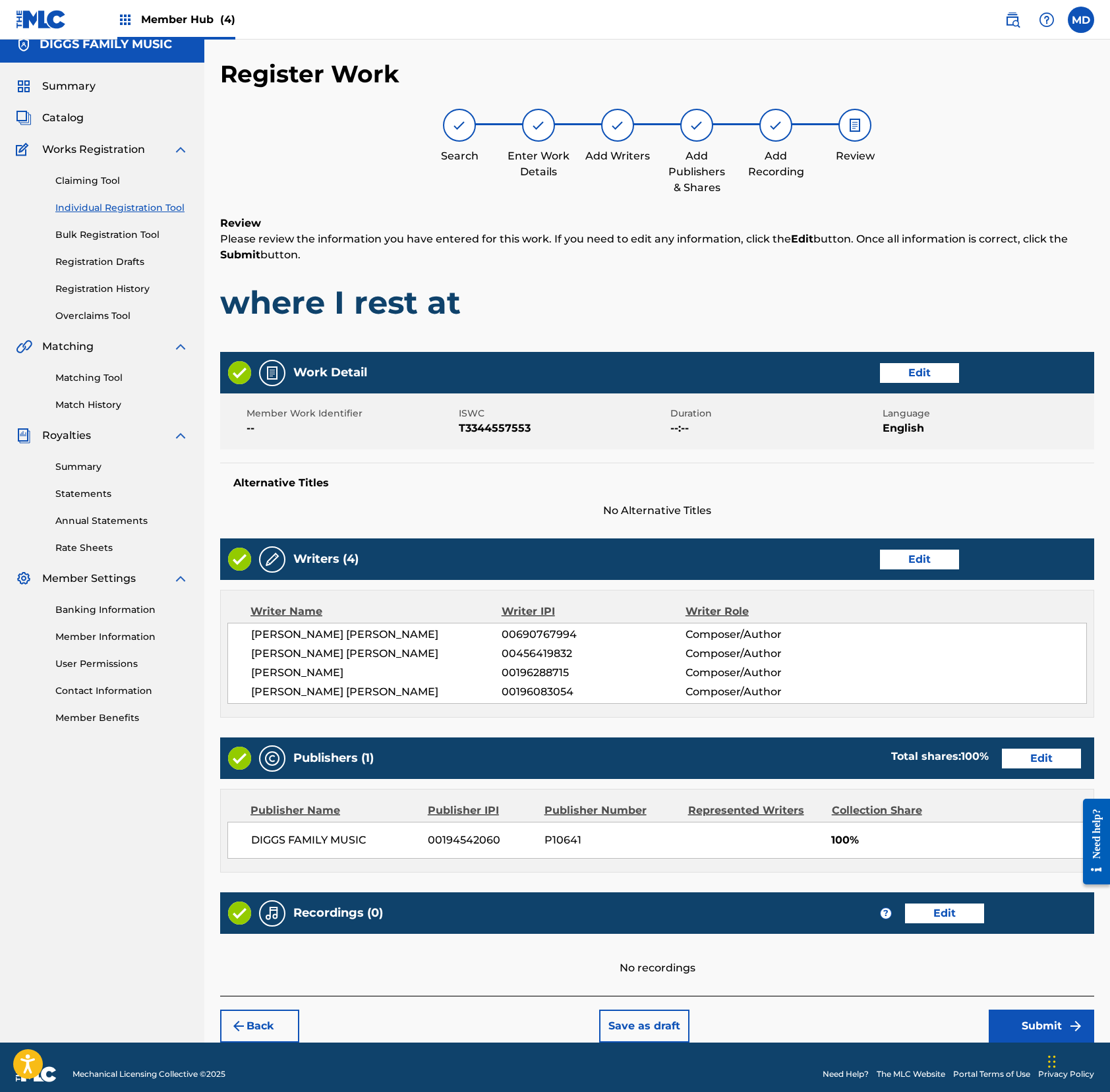
scroll to position [29, 0]
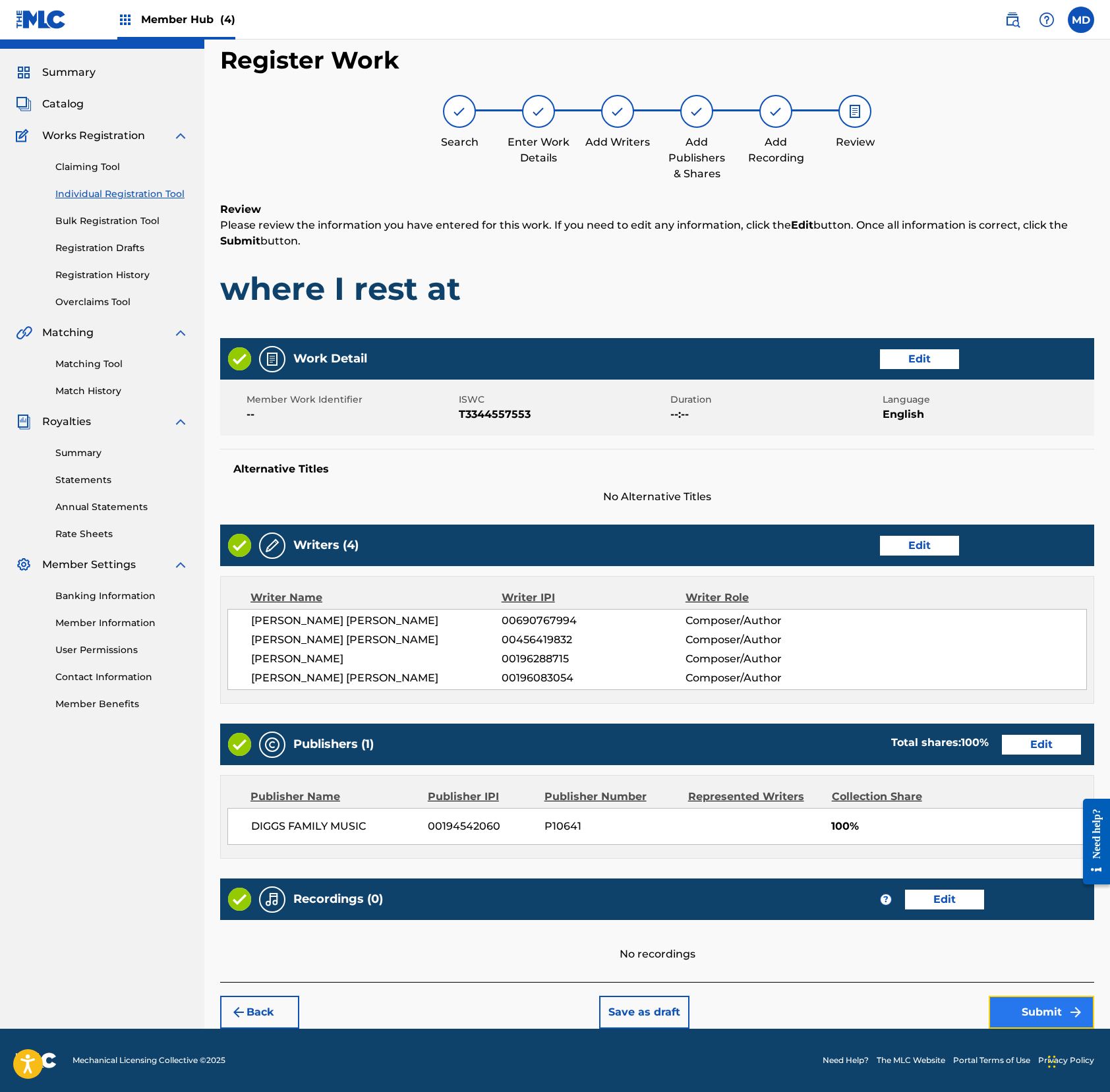
click at [1005, 1023] on button "Submit" at bounding box center [1040, 1013] width 105 height 33
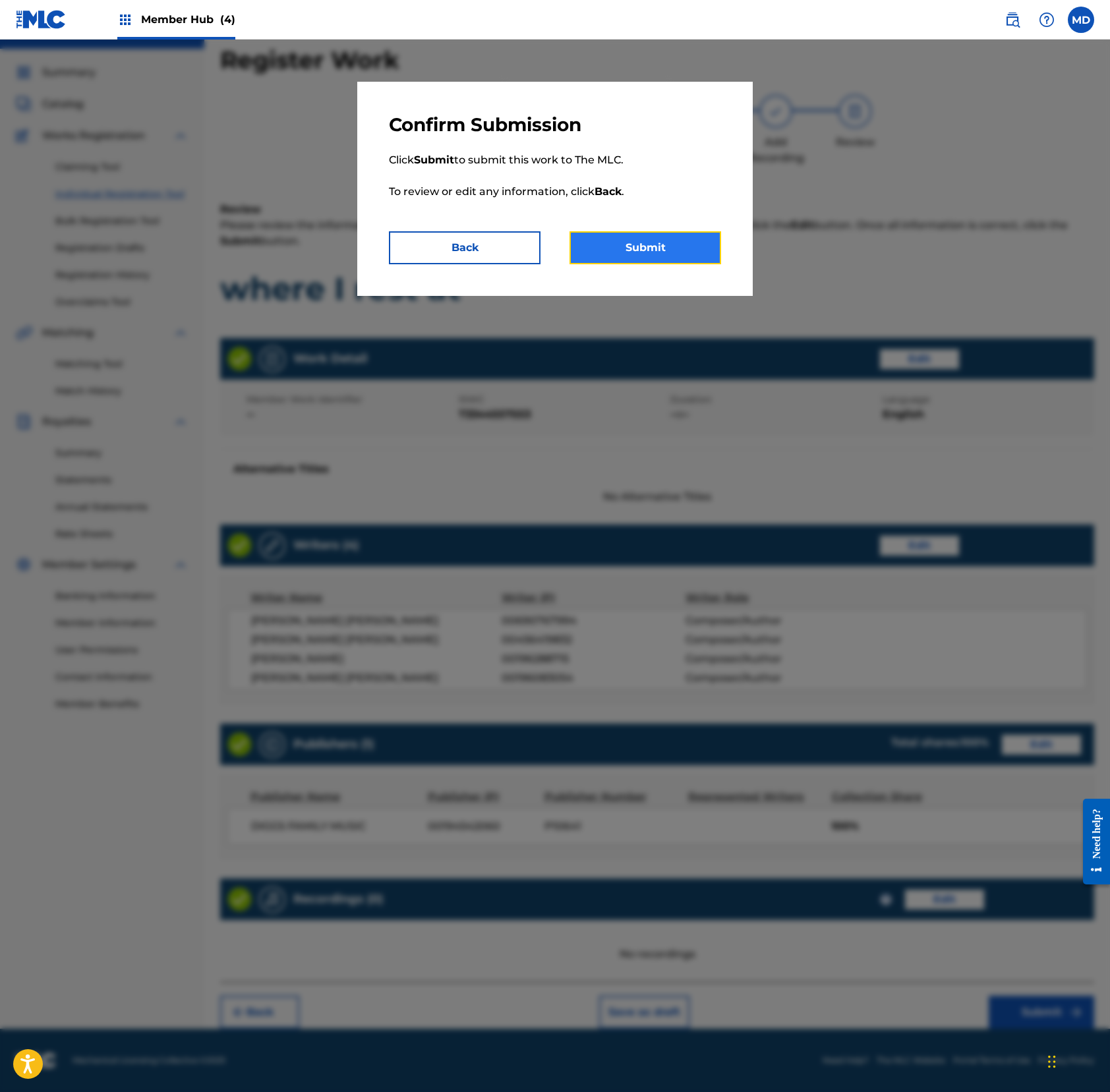
click at [633, 254] on button "Submit" at bounding box center [645, 248] width 152 height 33
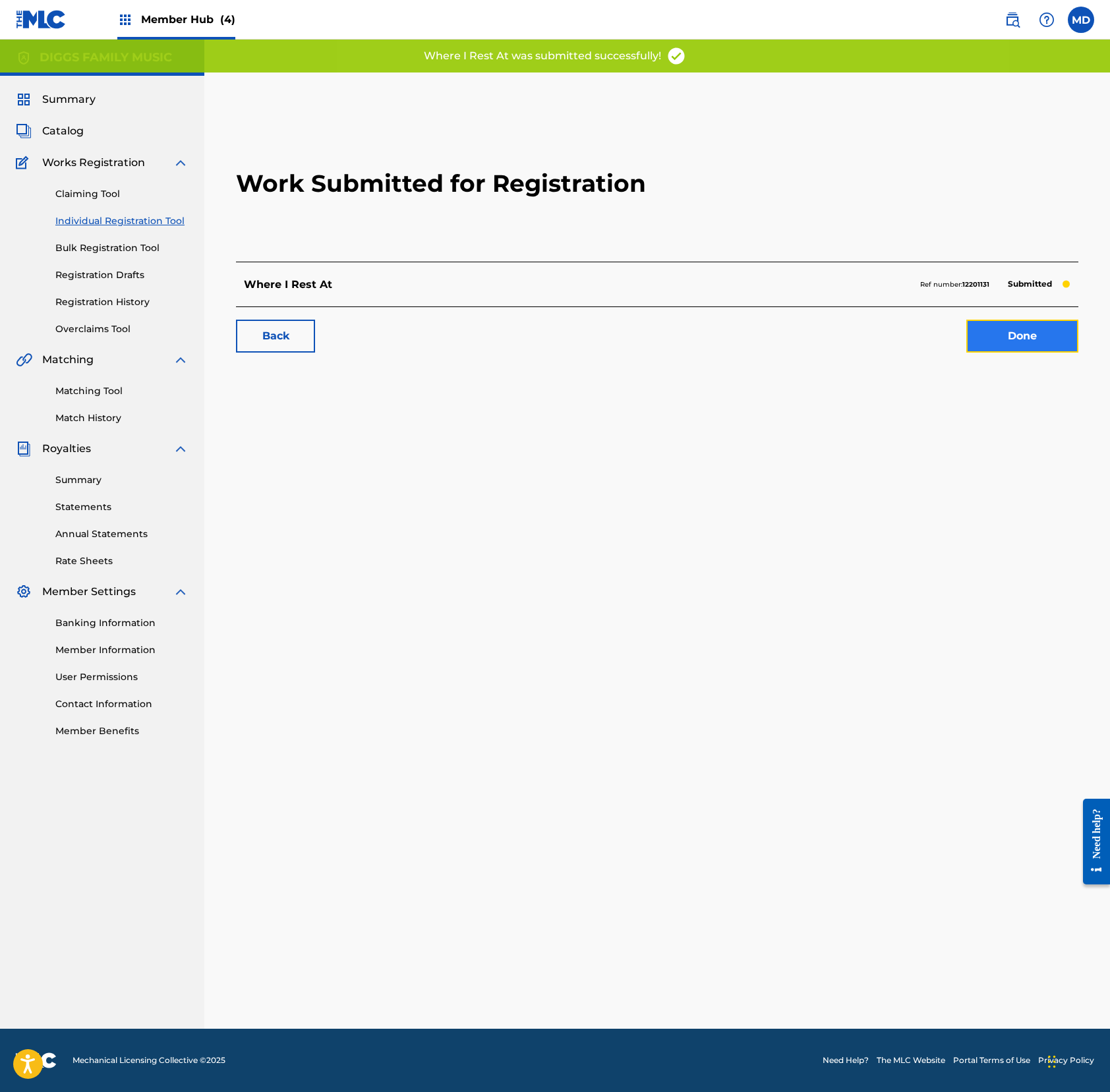
click at [1019, 346] on link "Done" at bounding box center [1022, 336] width 112 height 33
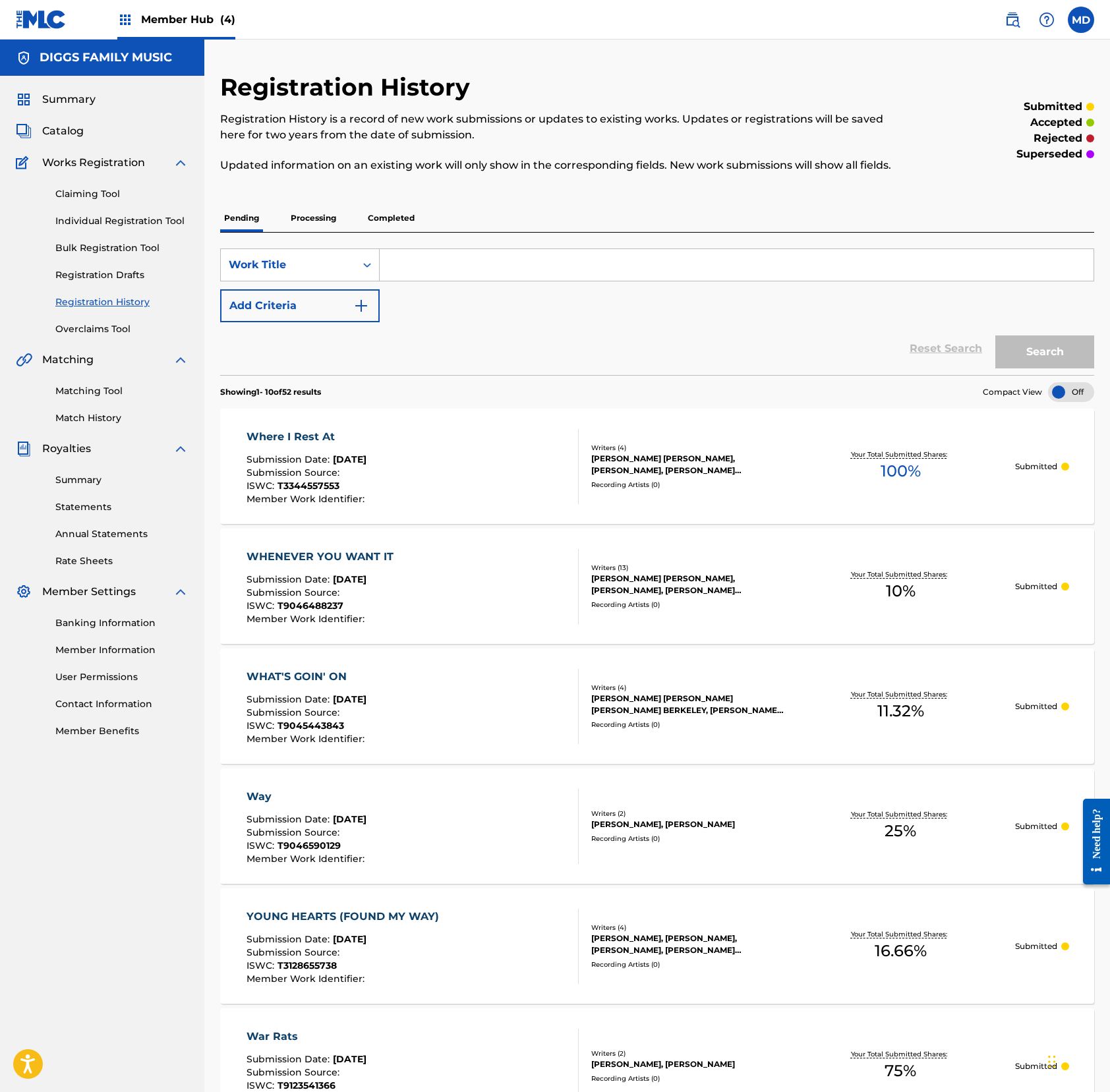
click at [525, 281] on input "Search Form" at bounding box center [736, 265] width 714 height 31
click at [518, 281] on input "whistle" at bounding box center [736, 265] width 714 height 31
type input "whistle"
click at [1018, 367] on button "Search" at bounding box center [1044, 352] width 98 height 33
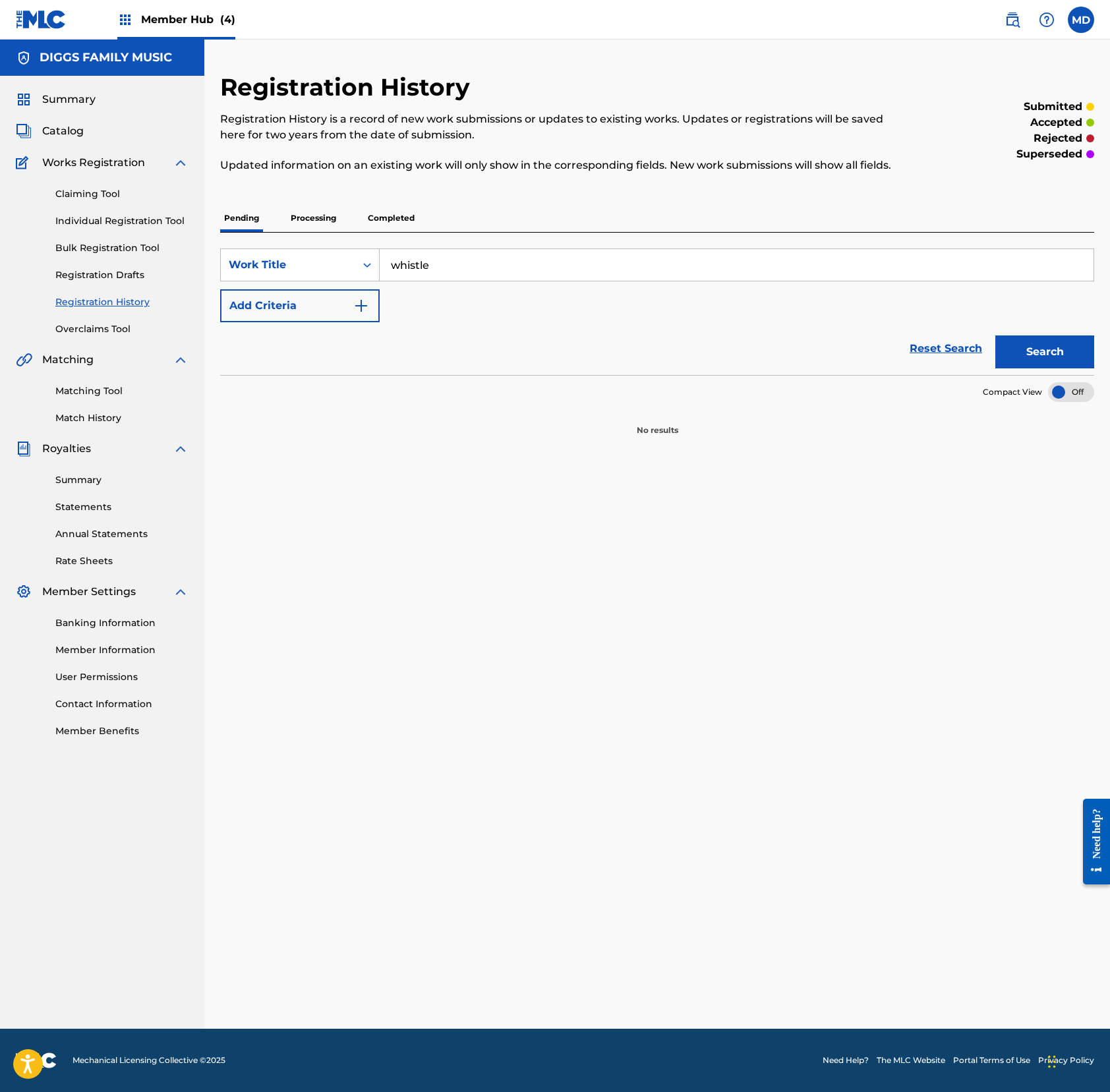
click at [329, 232] on p "Processing" at bounding box center [313, 218] width 53 height 28
click at [415, 232] on p "Completed" at bounding box center [390, 218] width 55 height 28
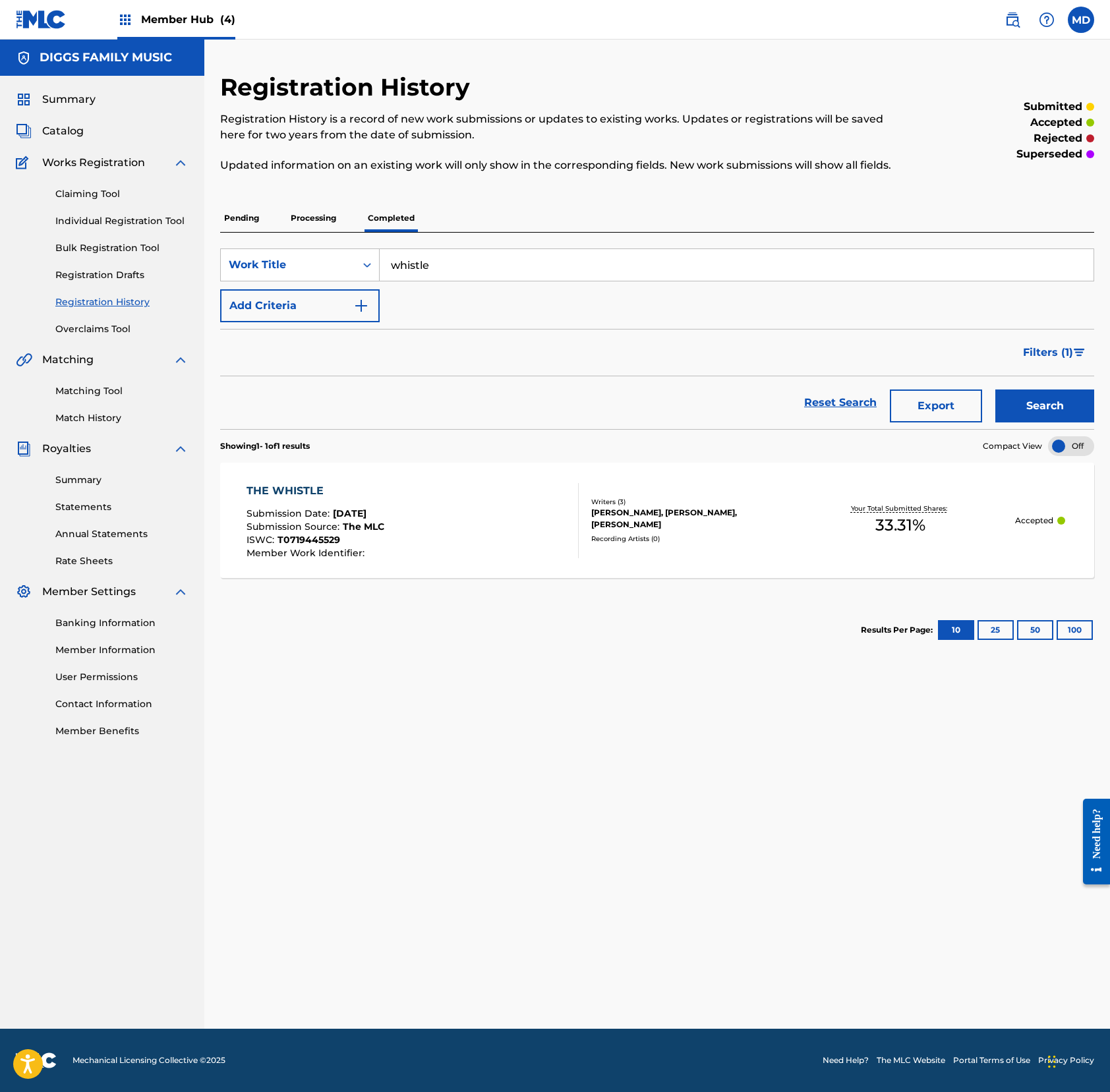
click at [459, 280] on input "whistle" at bounding box center [736, 265] width 714 height 31
click at [458, 280] on input "whistle" at bounding box center [736, 265] width 714 height 31
drag, startPoint x: 515, startPoint y: 281, endPoint x: 388, endPoint y: 280, distance: 127.0
click at [388, 280] on input "we got the hype shit" at bounding box center [736, 265] width 714 height 31
type input "we got the hype shit"
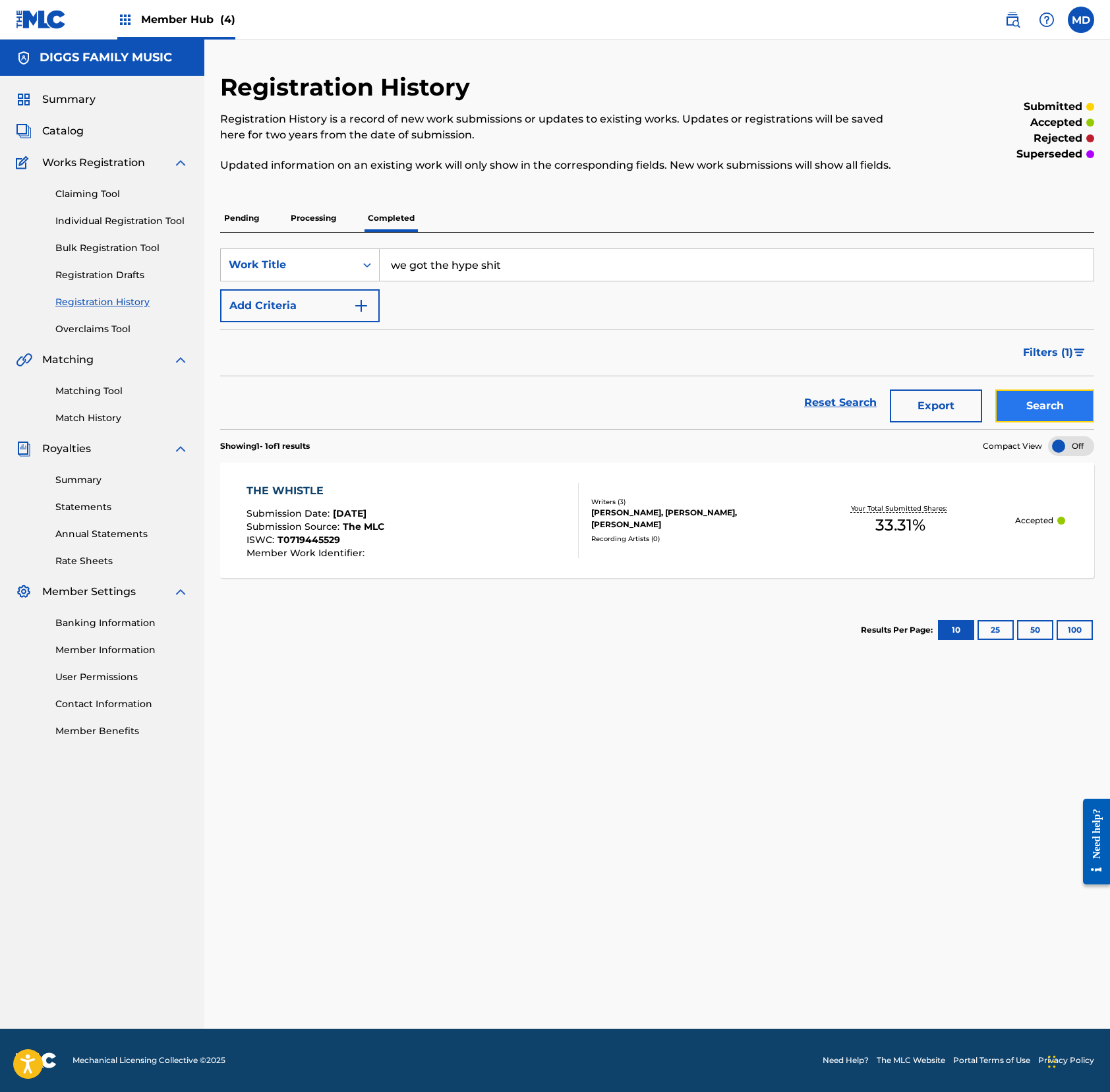
click at [1039, 419] on button "Search" at bounding box center [1044, 406] width 98 height 33
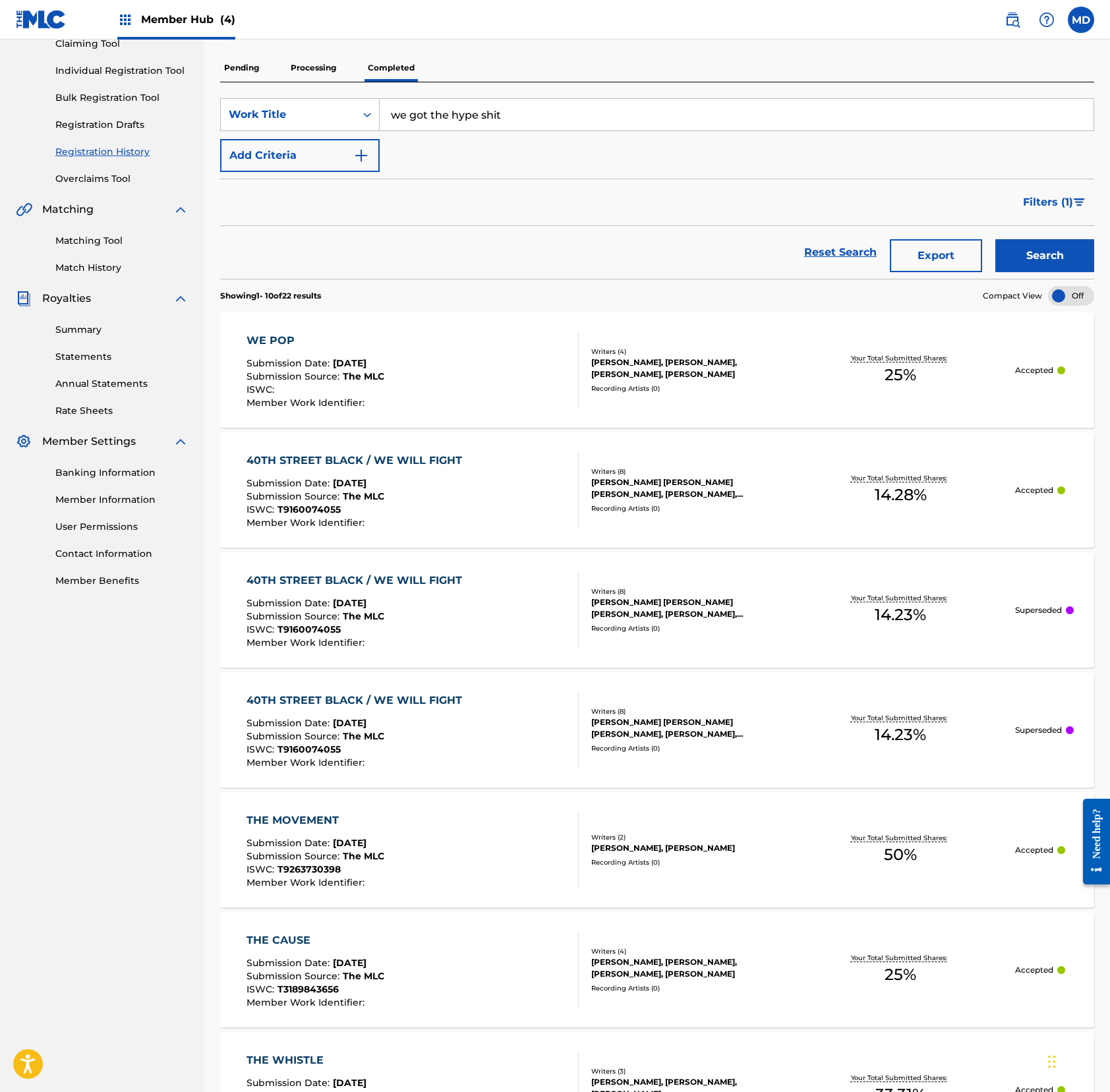
scroll to position [175, 0]
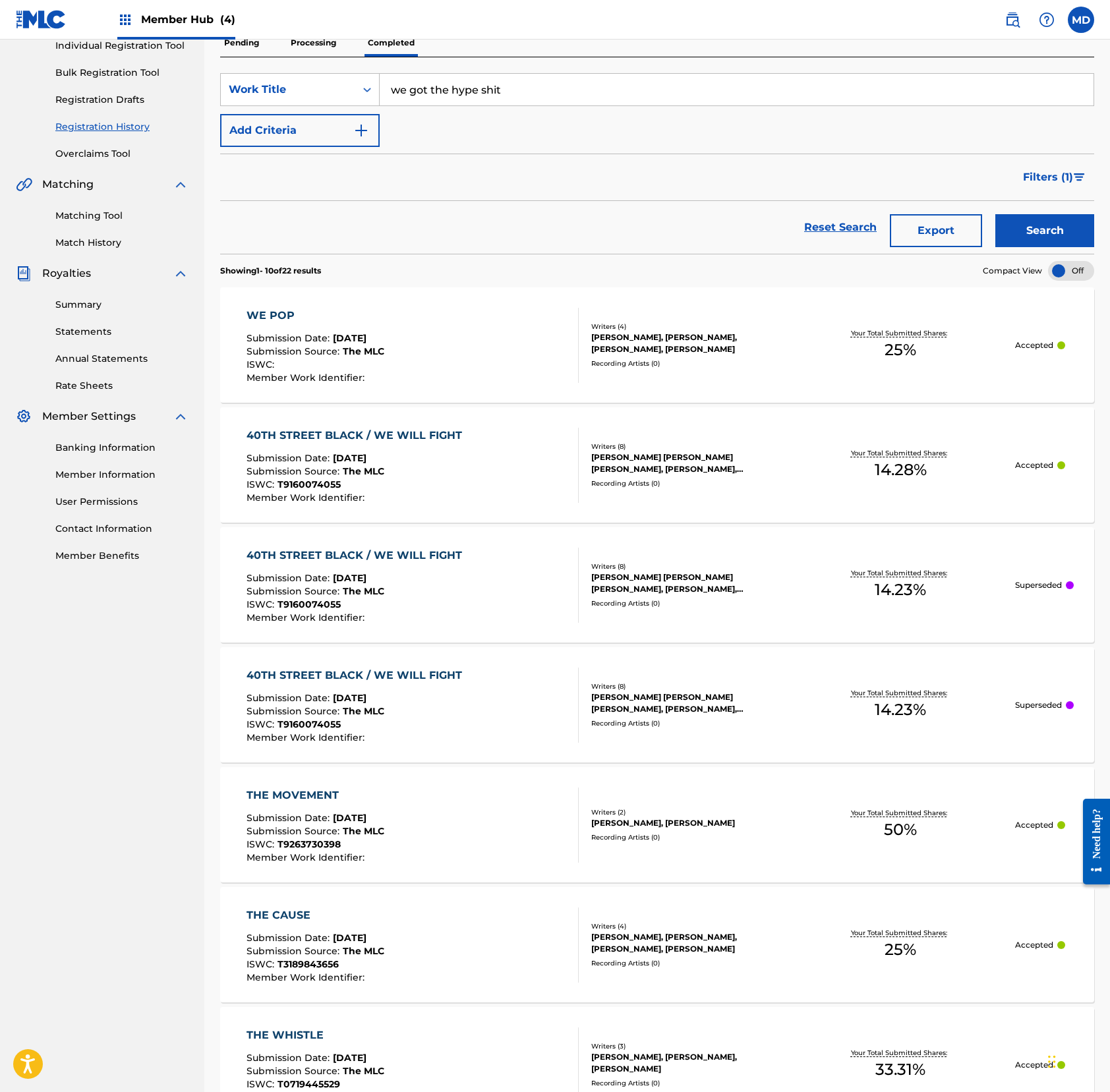
click at [394, 600] on div "Submission Source : The MLC" at bounding box center [357, 593] width 222 height 13
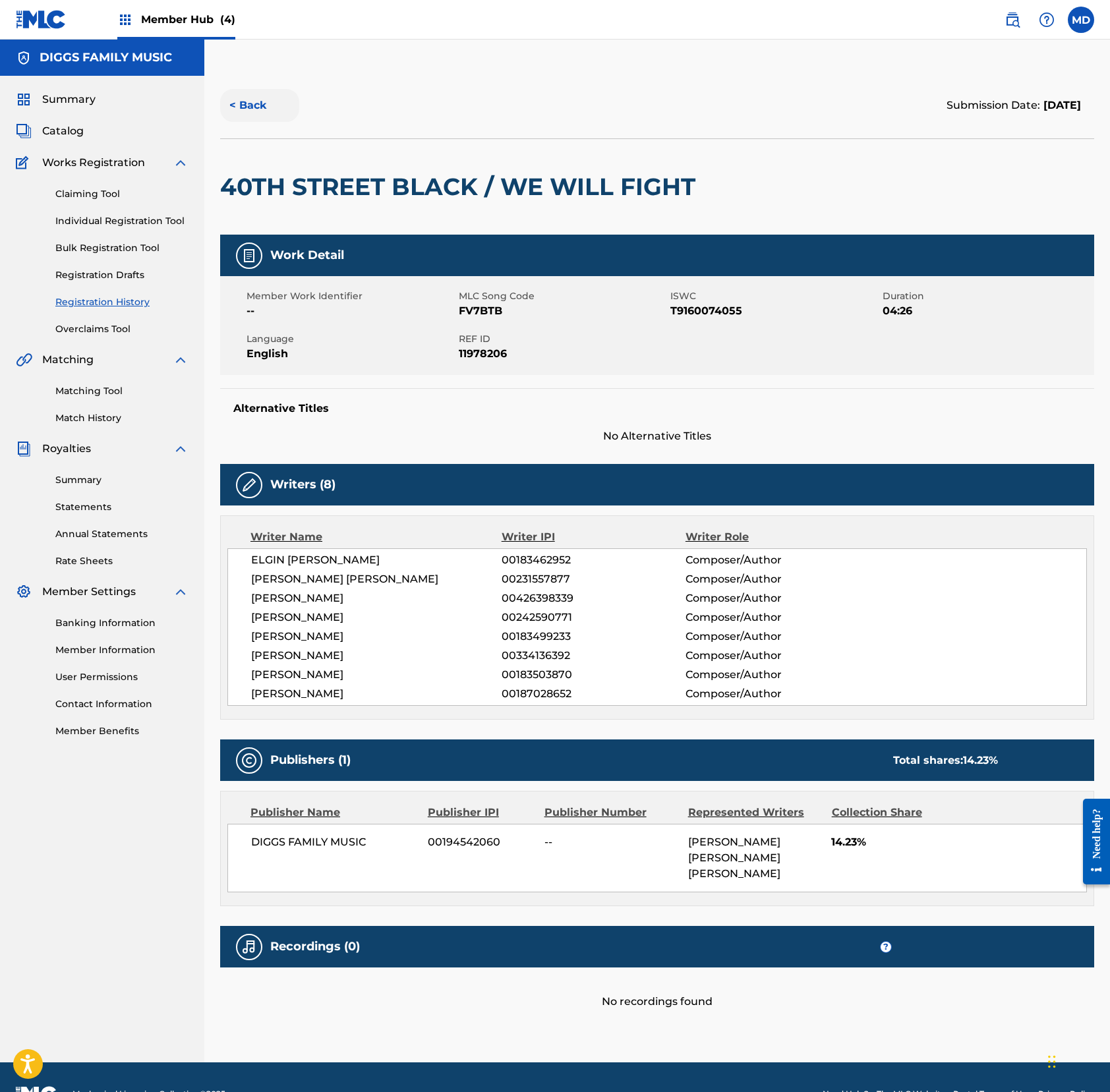
click at [257, 112] on button "< Back" at bounding box center [260, 105] width 79 height 33
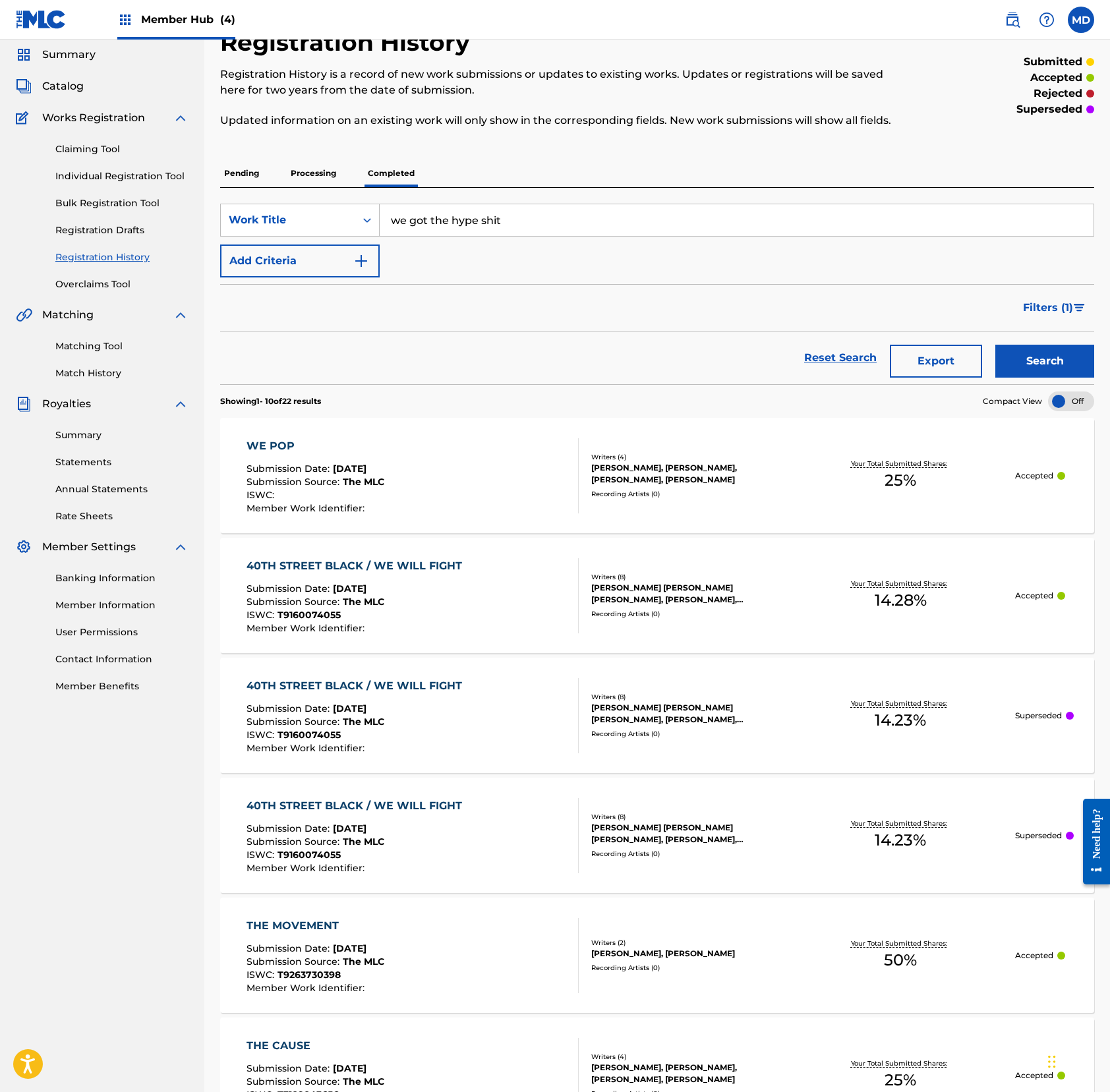
scroll to position [88, 0]
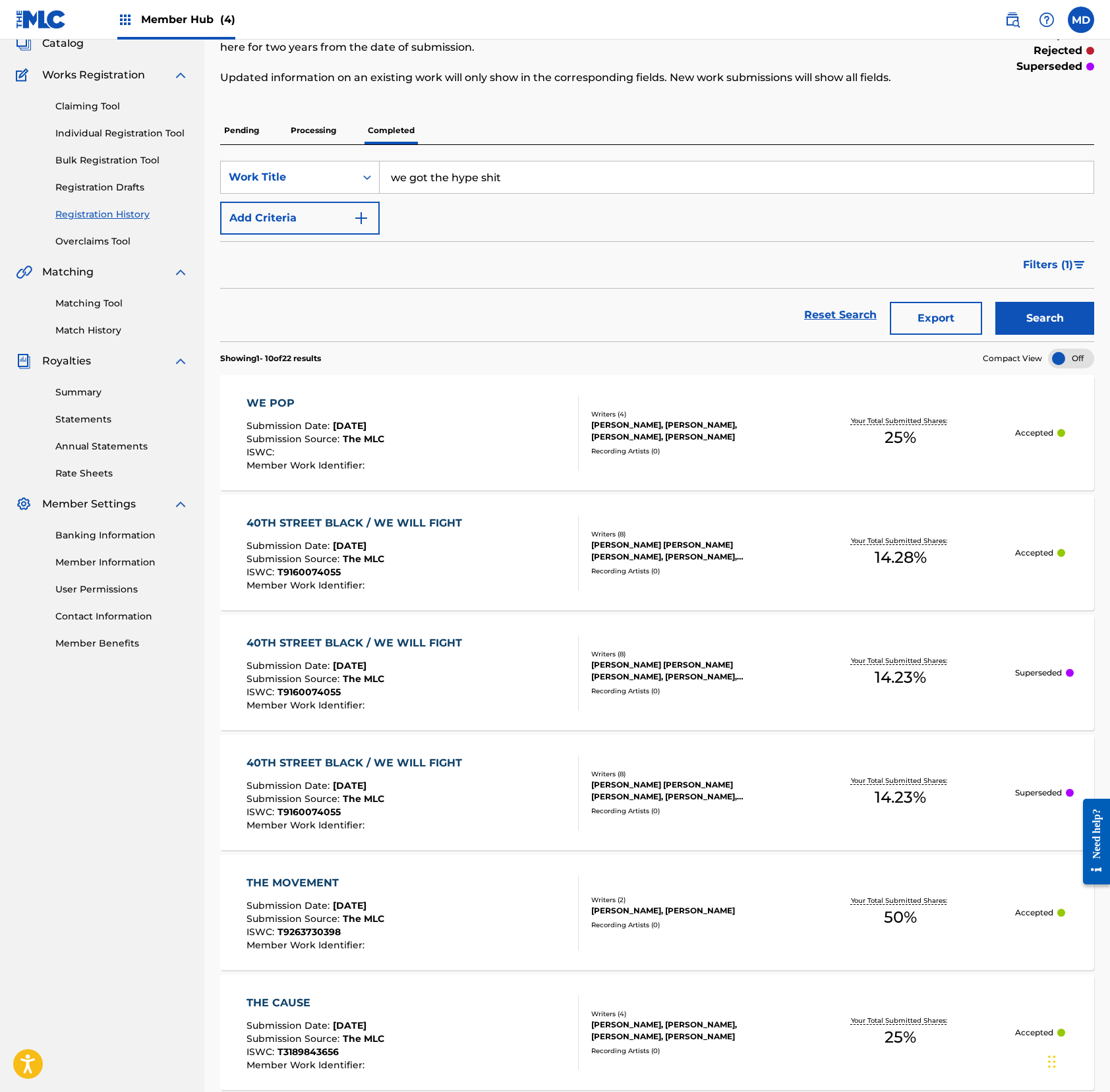
click at [472, 803] on div "40TH STREET BLACK / WE WILL FIGHT Submission Date : [DATE] Submission Source : …" at bounding box center [412, 793] width 332 height 75
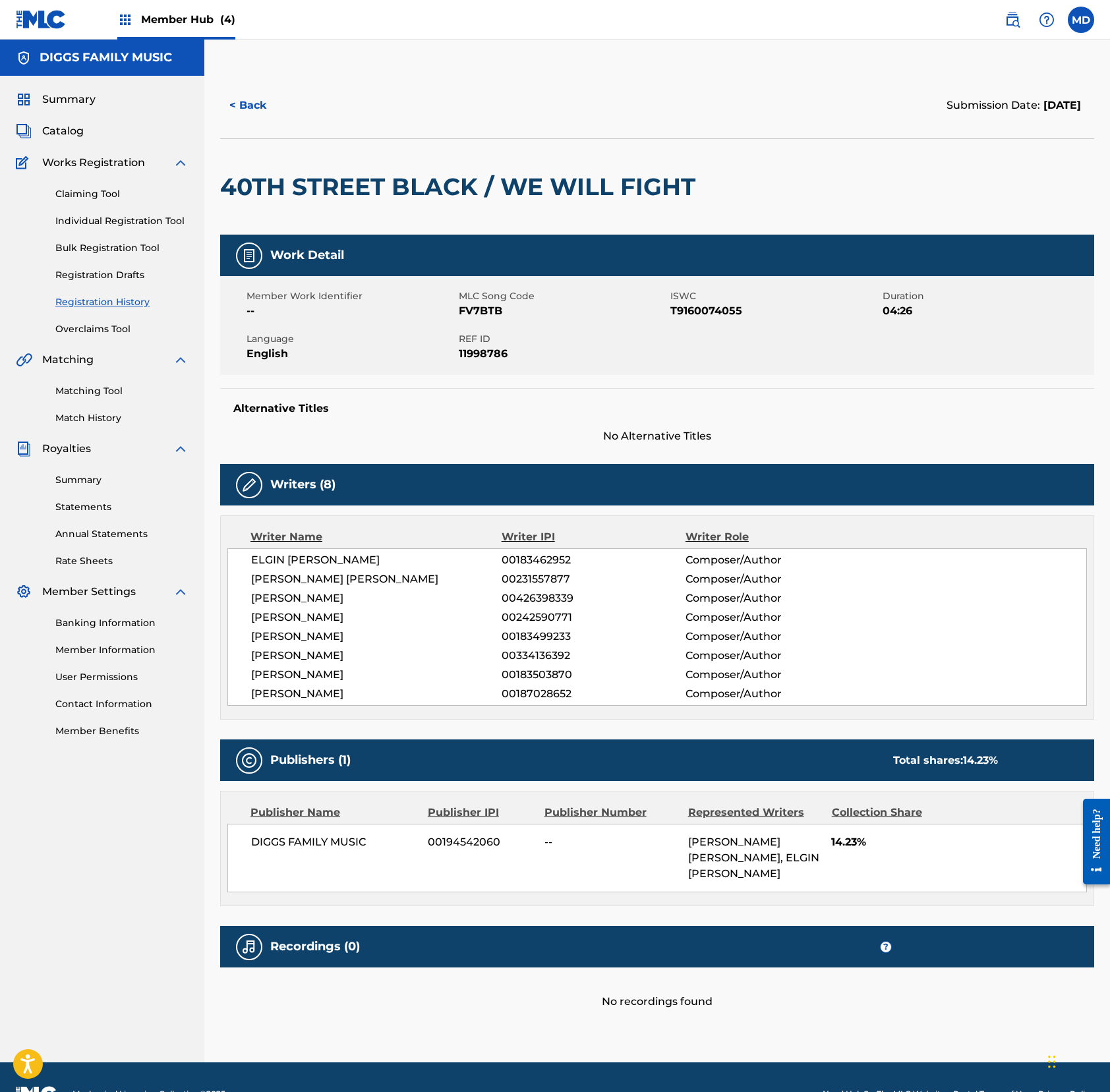
click at [477, 309] on span "FV7BTB" at bounding box center [563, 311] width 209 height 16
copy span "FV7BTB"
click at [240, 101] on button "< Back" at bounding box center [260, 105] width 79 height 33
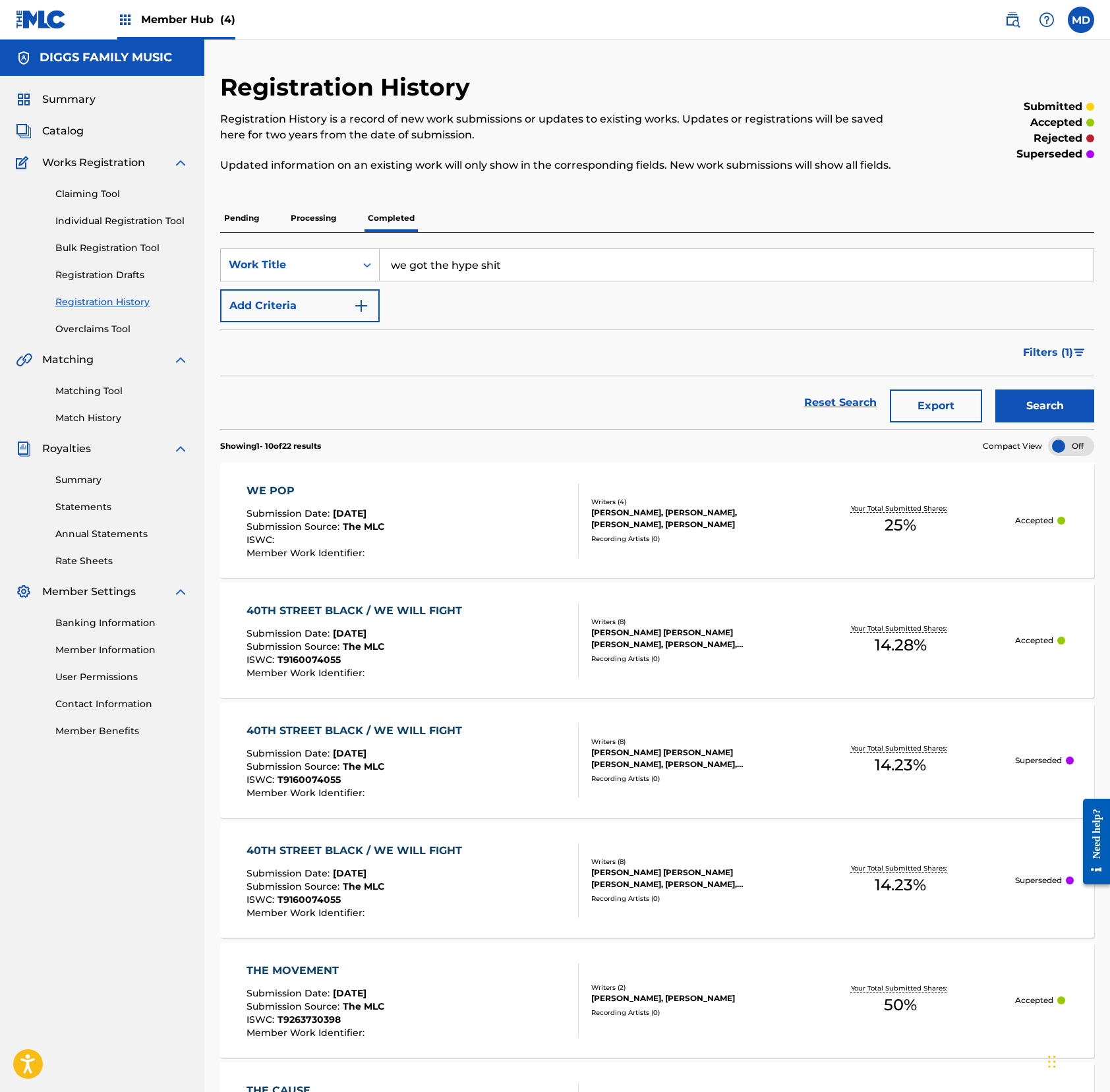
drag, startPoint x: 524, startPoint y: 282, endPoint x: 391, endPoint y: 277, distance: 133.1
click at [391, 277] on input "we got the hype shit" at bounding box center [736, 265] width 714 height 31
click at [92, 221] on link "Individual Registration Tool" at bounding box center [122, 221] width 133 height 14
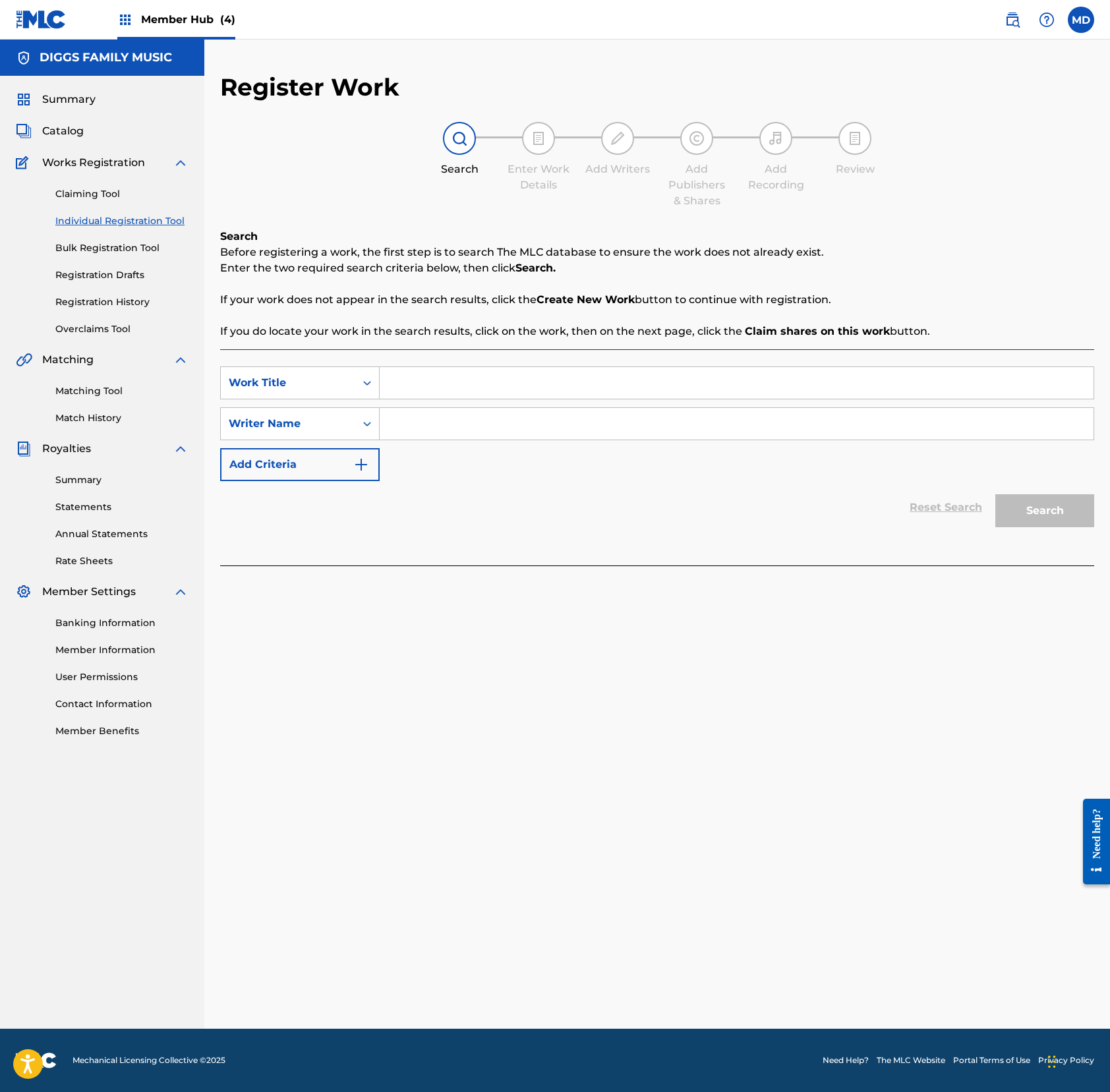
click at [491, 388] on input "Search Form" at bounding box center [736, 383] width 714 height 31
paste input "we got the hype shit"
type input "we got the hype shit"
click at [502, 426] on input "Search Form" at bounding box center [736, 424] width 714 height 31
click at [464, 420] on input "Search Form" at bounding box center [736, 424] width 714 height 31
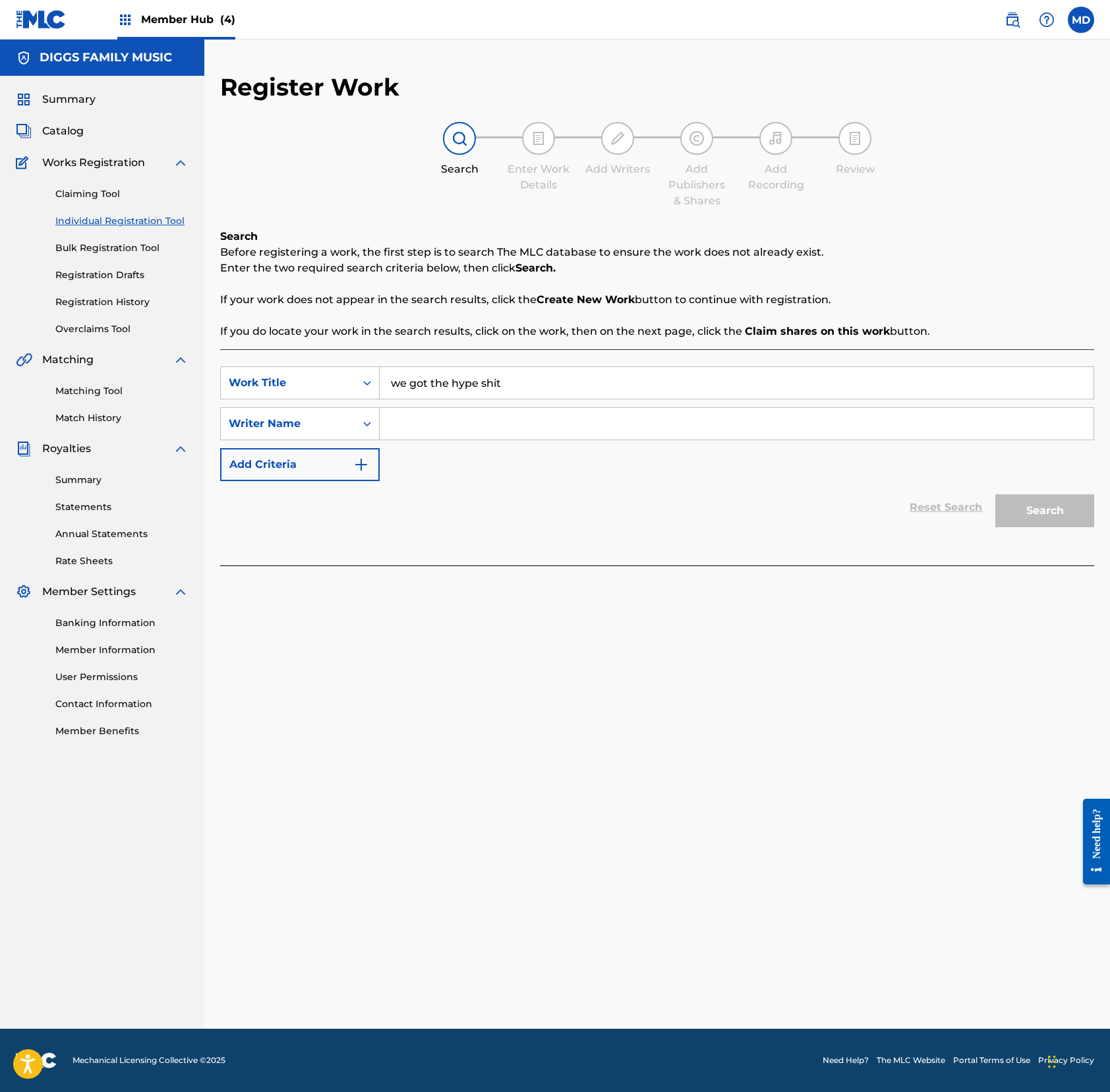
paste input "[PERSON_NAME]"
type input "[PERSON_NAME]"
click at [1026, 510] on button "Search" at bounding box center [1044, 511] width 98 height 33
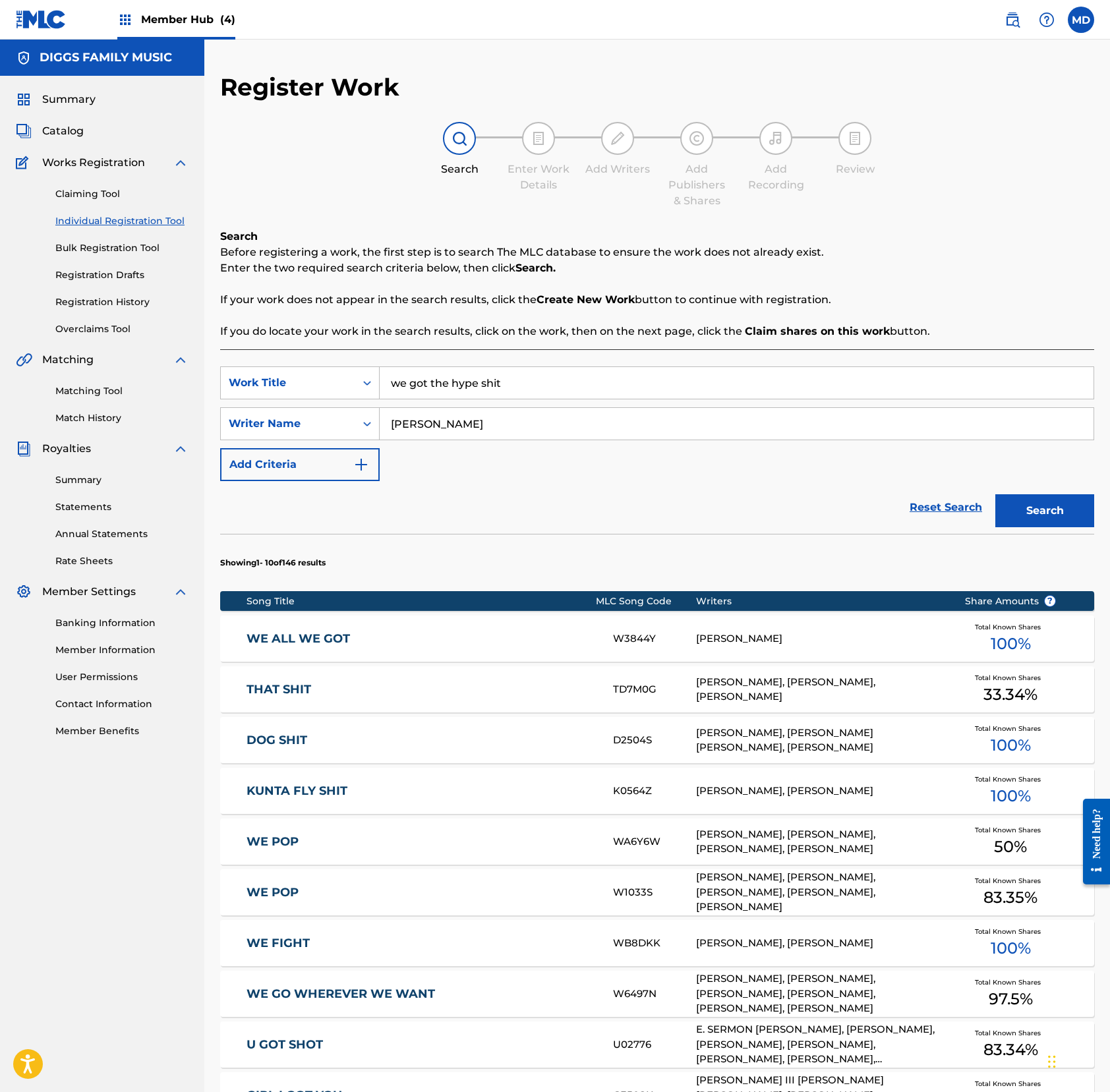
click at [386, 695] on link "THAT SHIT" at bounding box center [421, 689] width 349 height 15
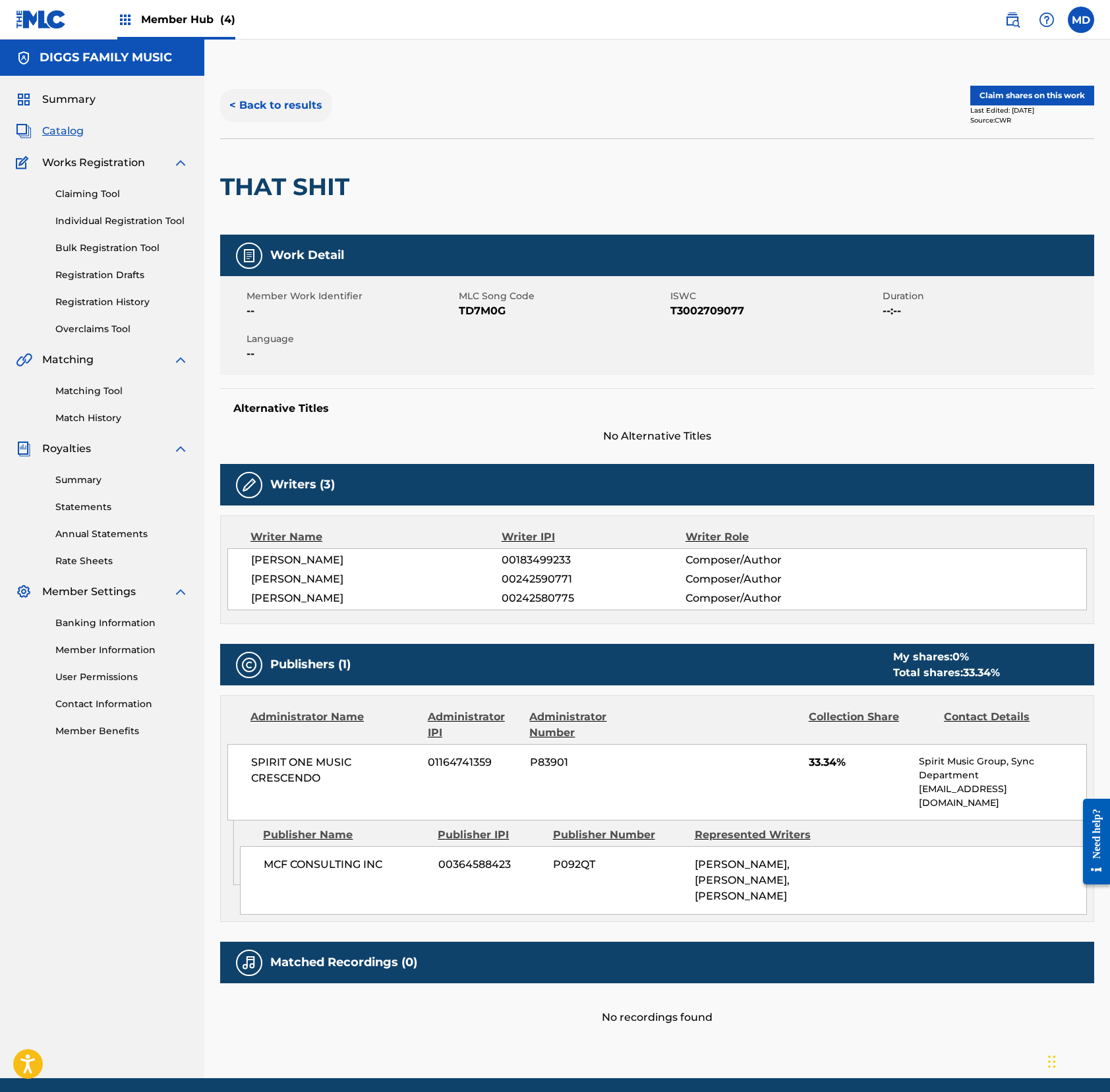
click at [264, 103] on button "< Back to results" at bounding box center [276, 105] width 112 height 33
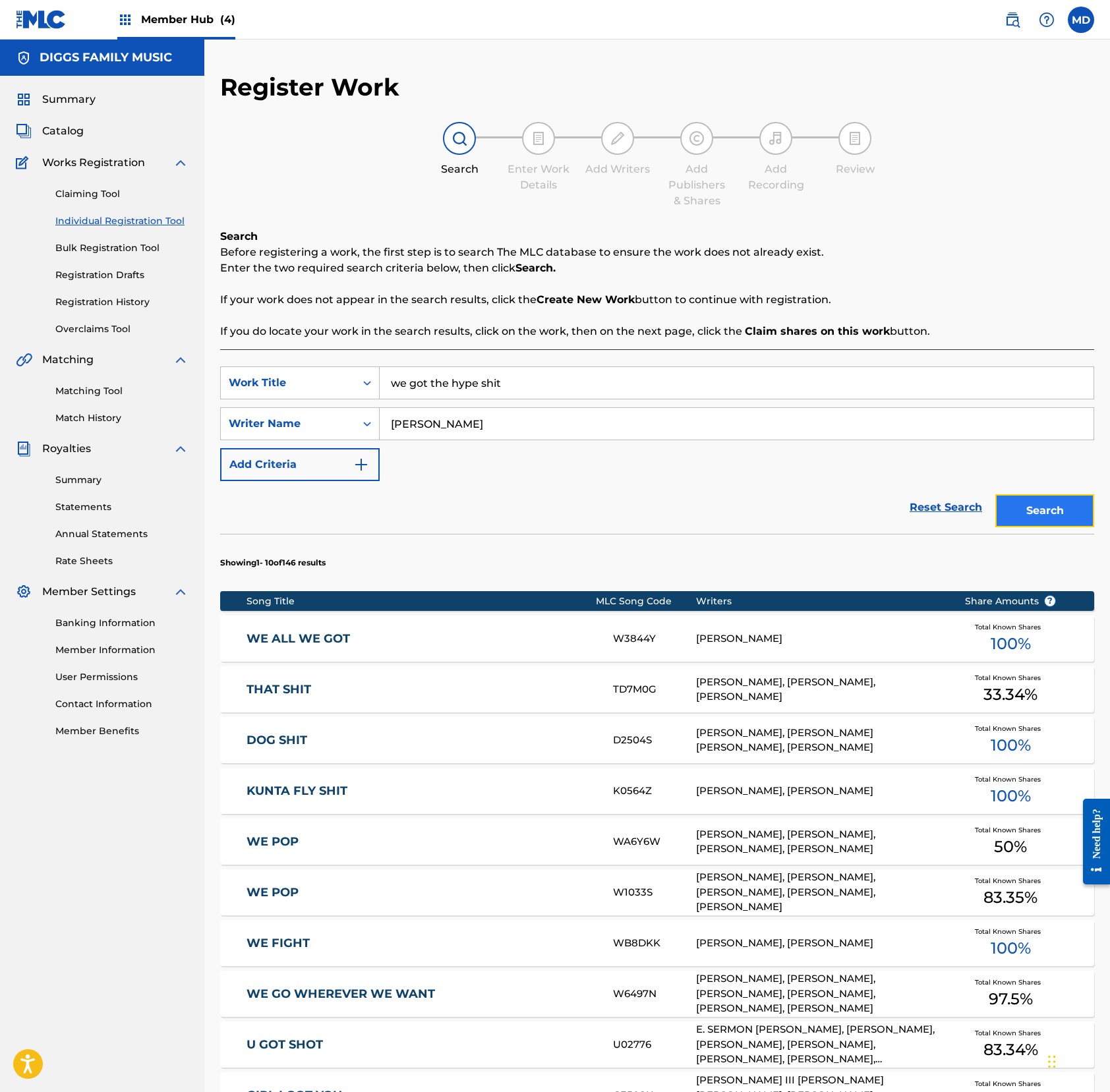
click at [1039, 515] on button "Search" at bounding box center [1044, 511] width 98 height 33
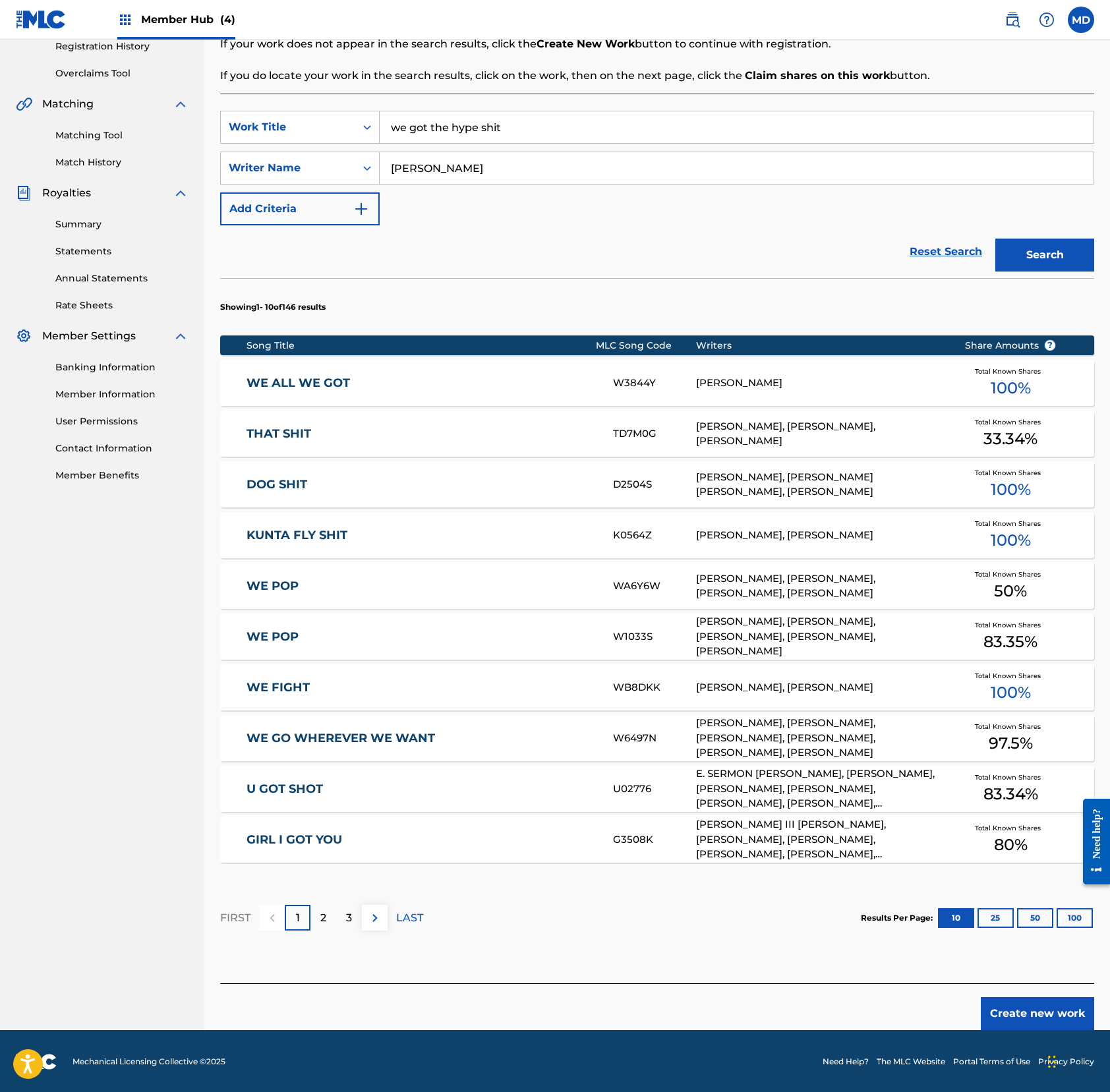
scroll to position [257, 0]
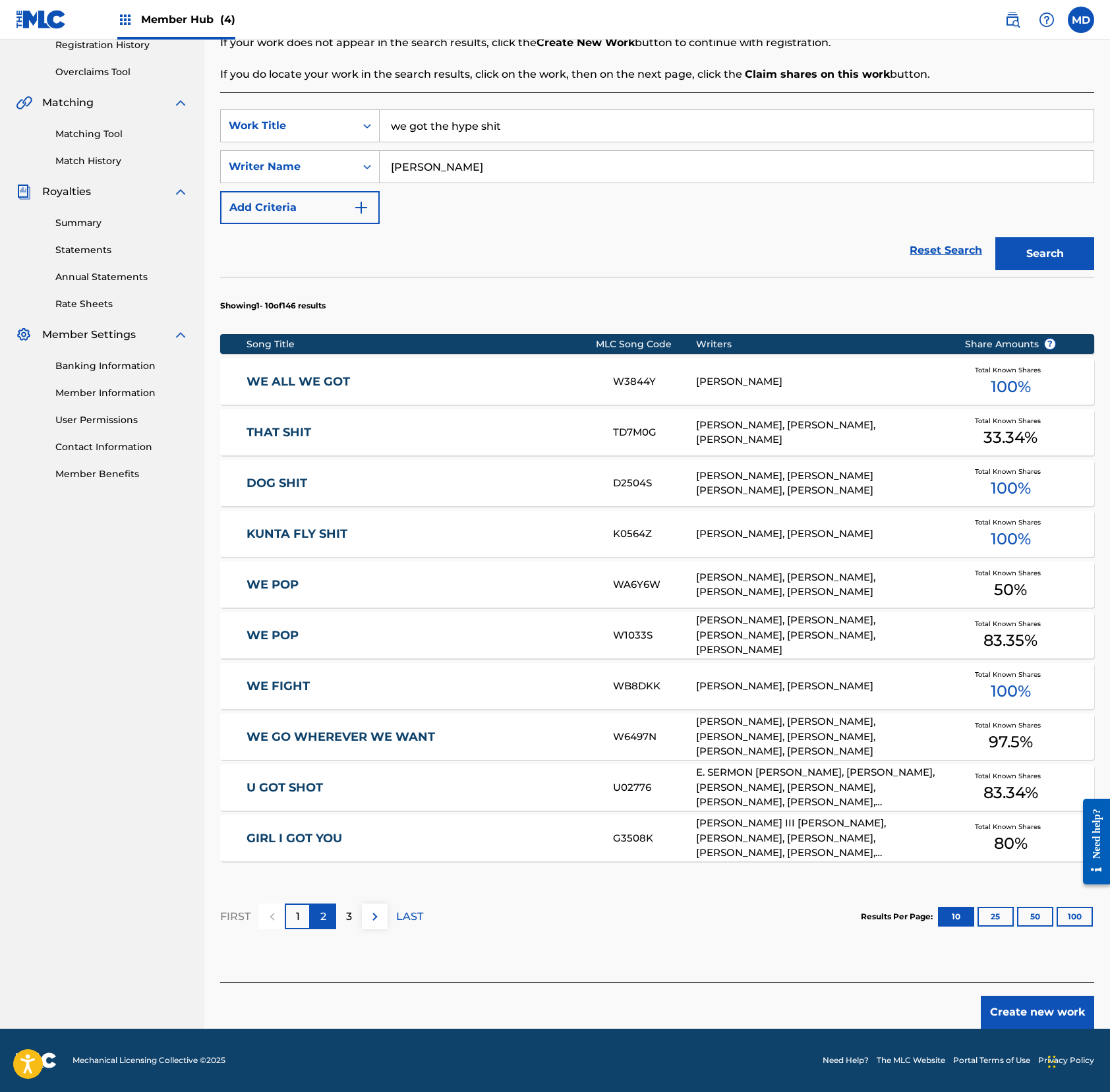
click at [315, 915] on div "2" at bounding box center [322, 916] width 25 height 25
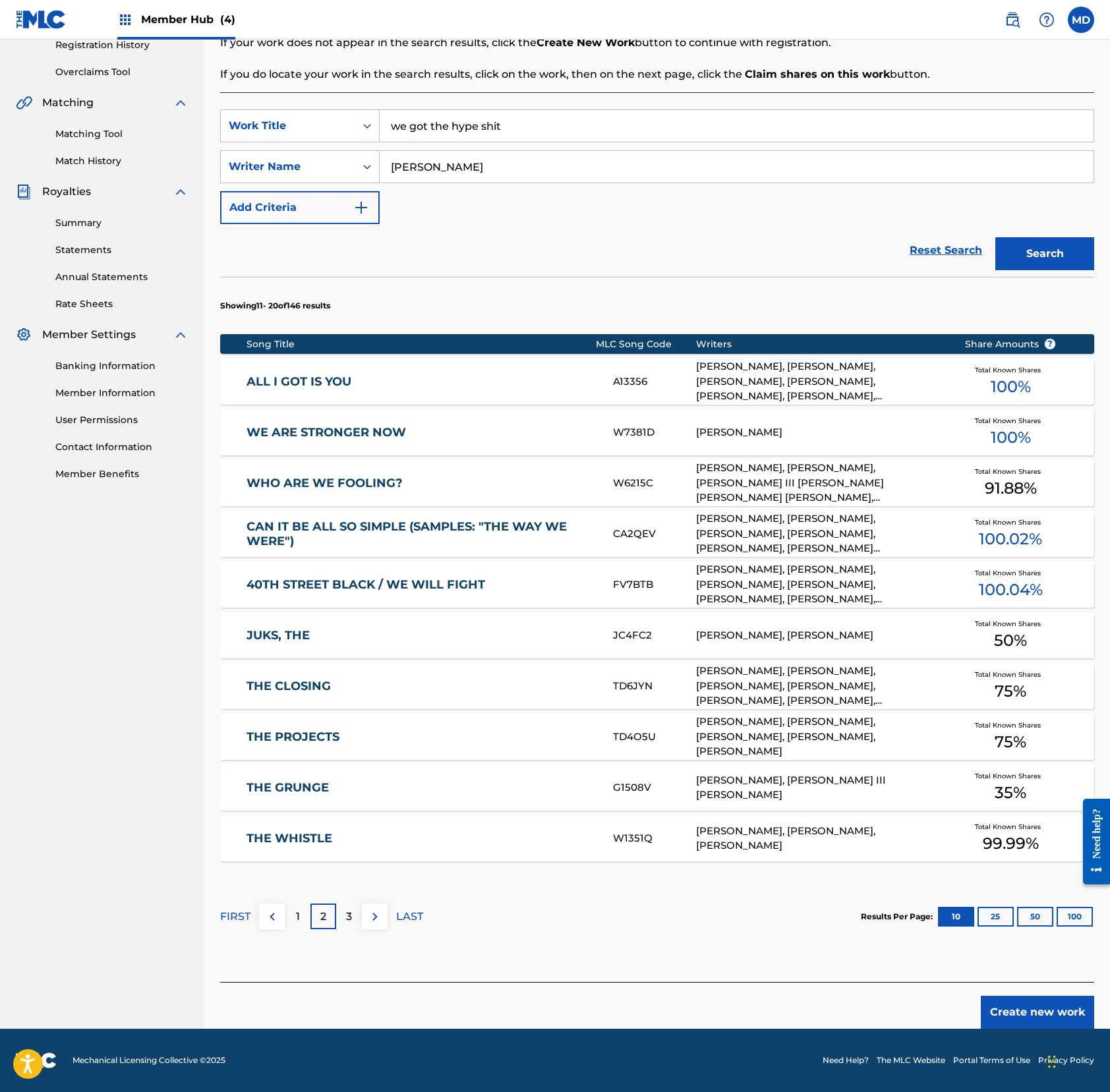
click at [394, 688] on link "THE CLOSING" at bounding box center [421, 686] width 349 height 15
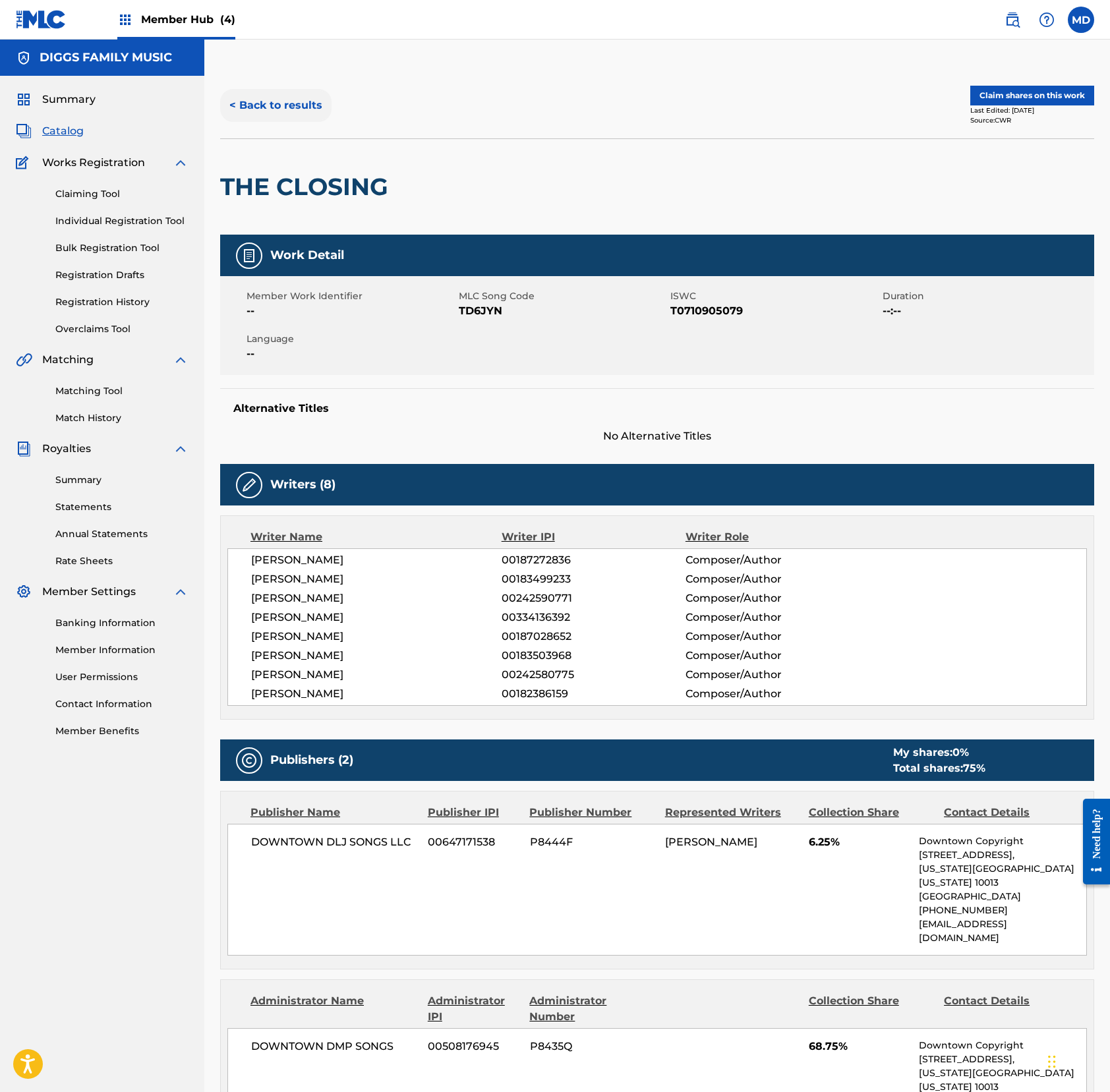
click at [286, 109] on button "< Back to results" at bounding box center [276, 105] width 112 height 33
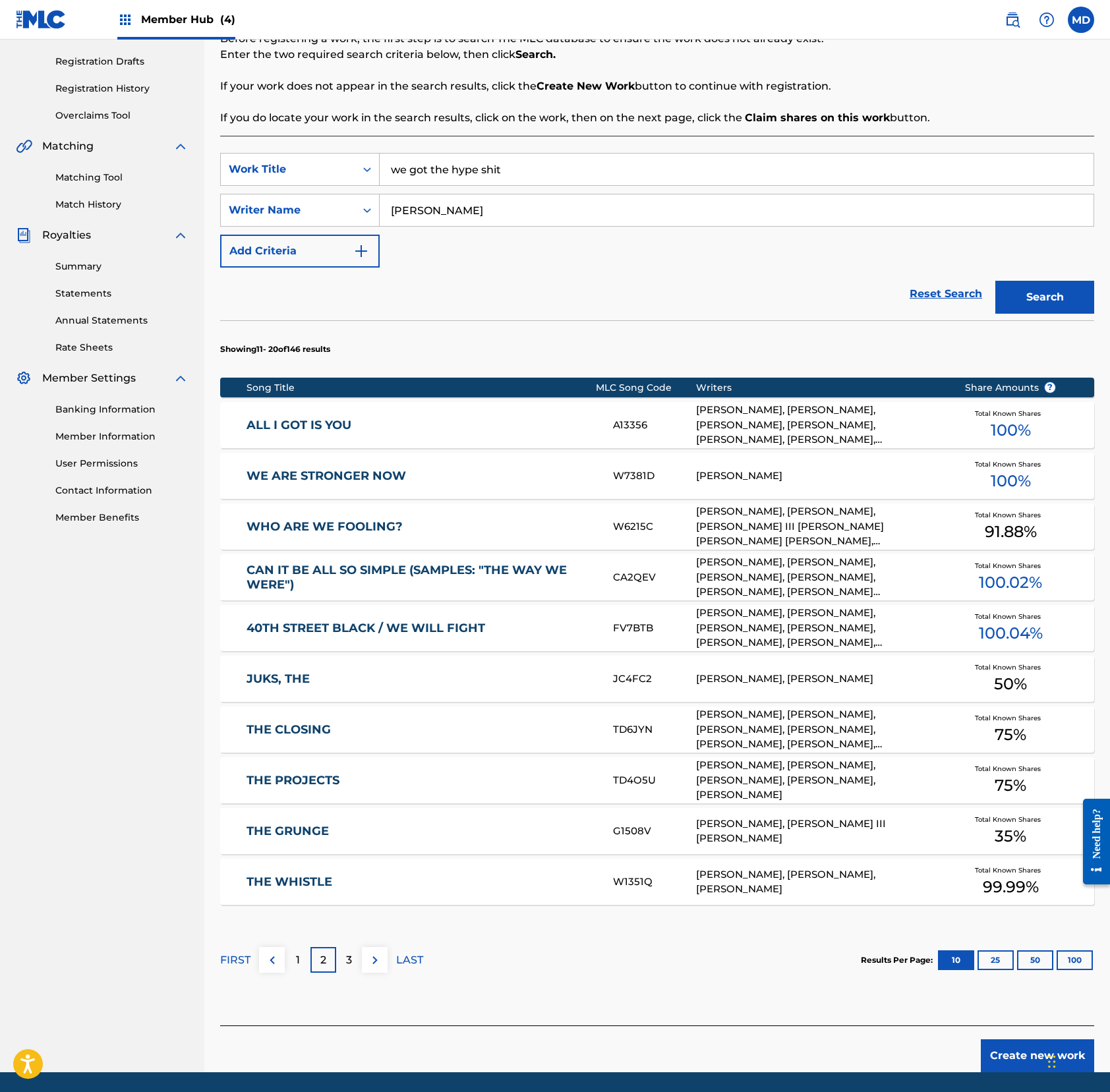
scroll to position [257, 0]
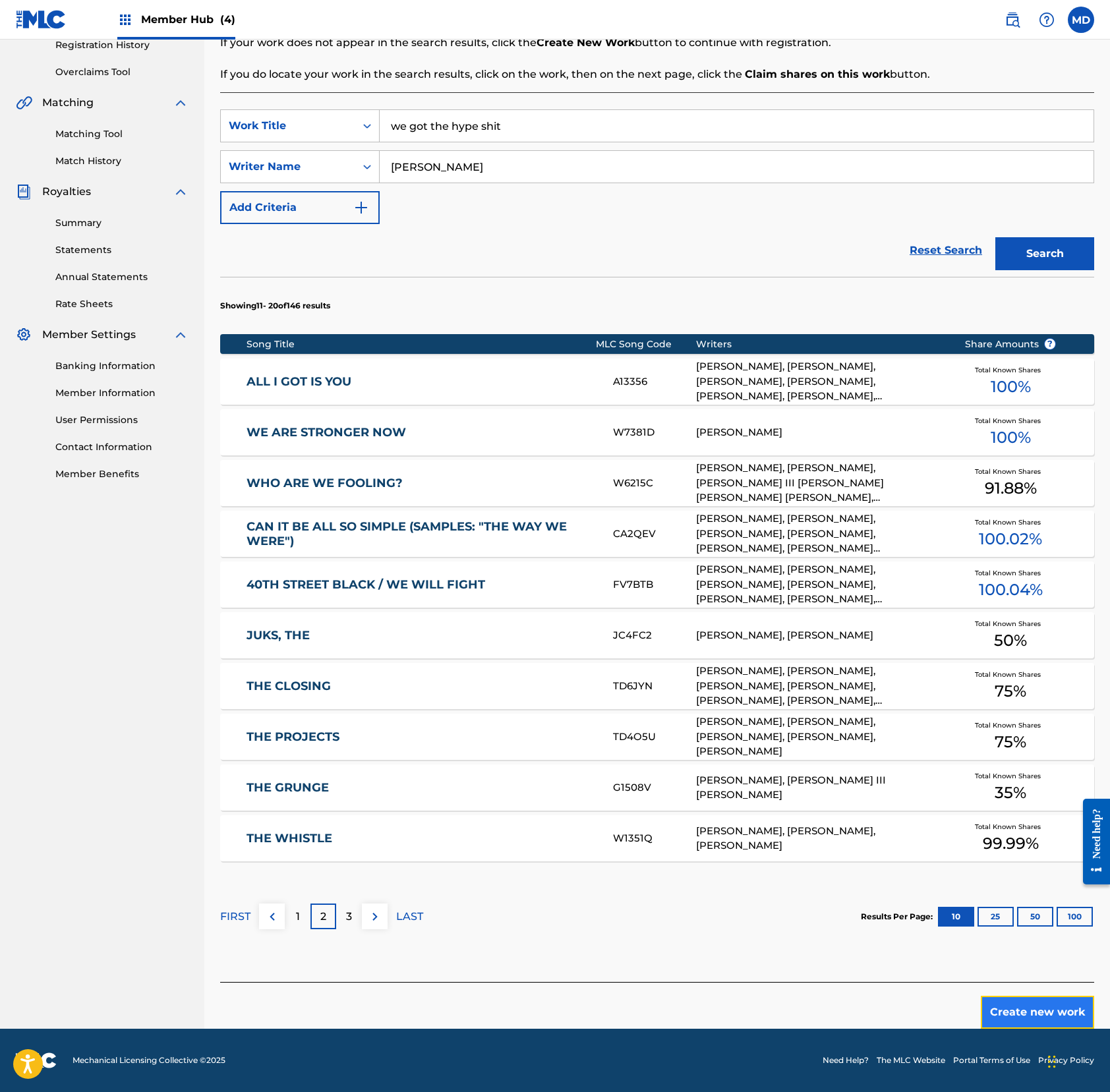
click at [1039, 1015] on button "Create new work" at bounding box center [1037, 1013] width 113 height 33
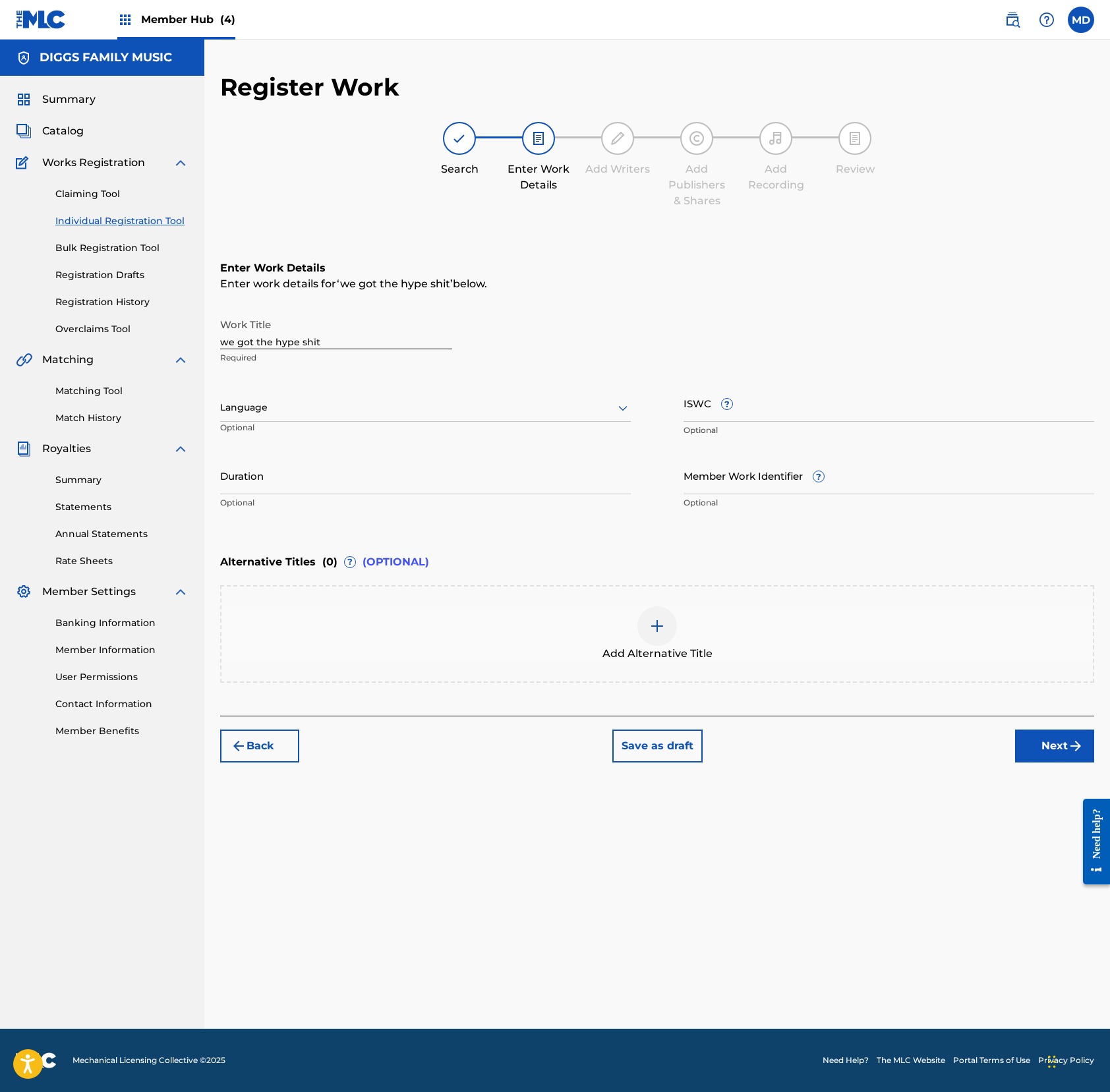
click at [308, 407] on div at bounding box center [425, 407] width 410 height 17
click at [323, 436] on div "English" at bounding box center [425, 437] width 409 height 30
click at [1039, 748] on button "Next" at bounding box center [1054, 746] width 79 height 33
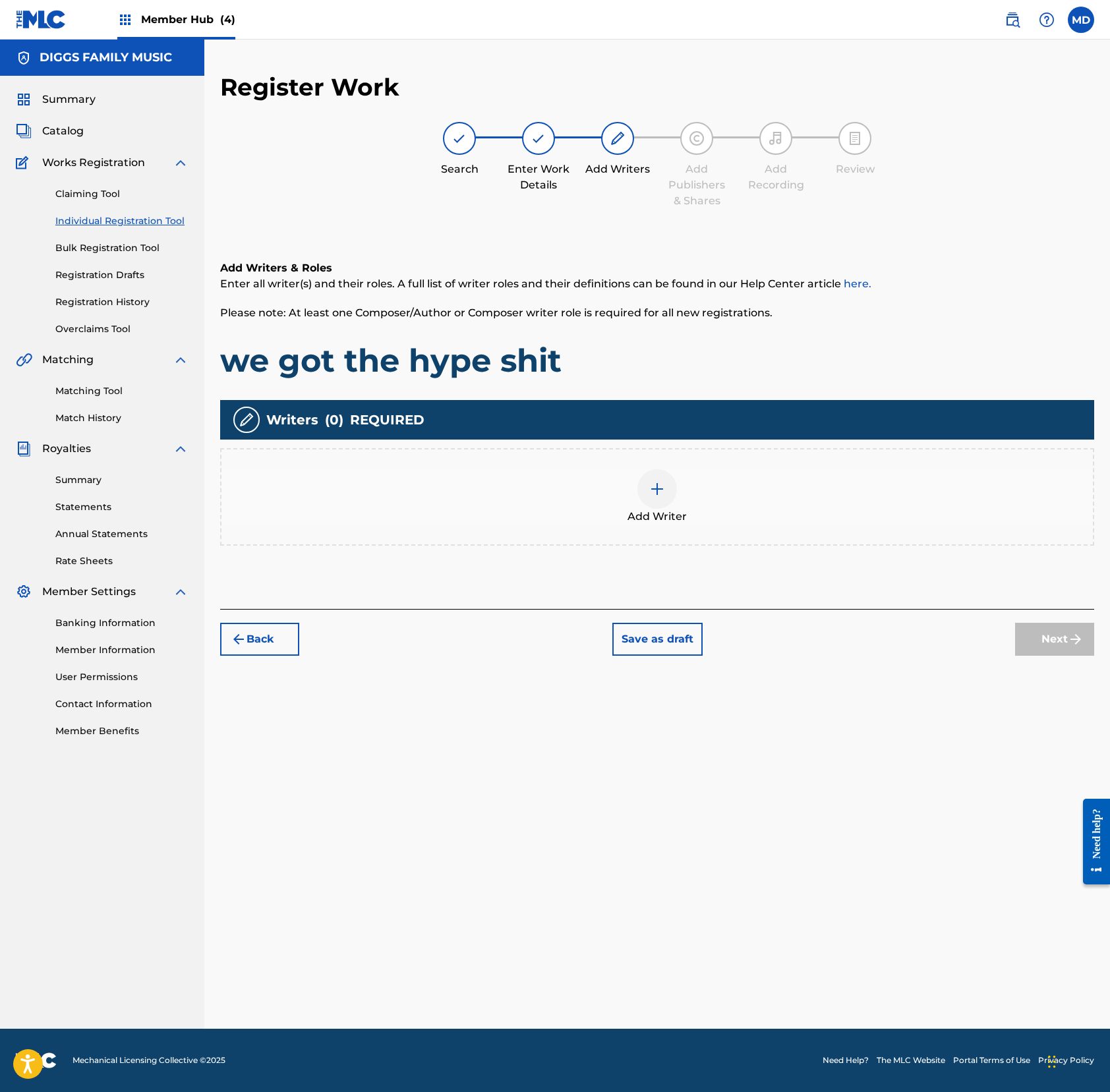
click at [652, 485] on img at bounding box center [657, 489] width 16 height 16
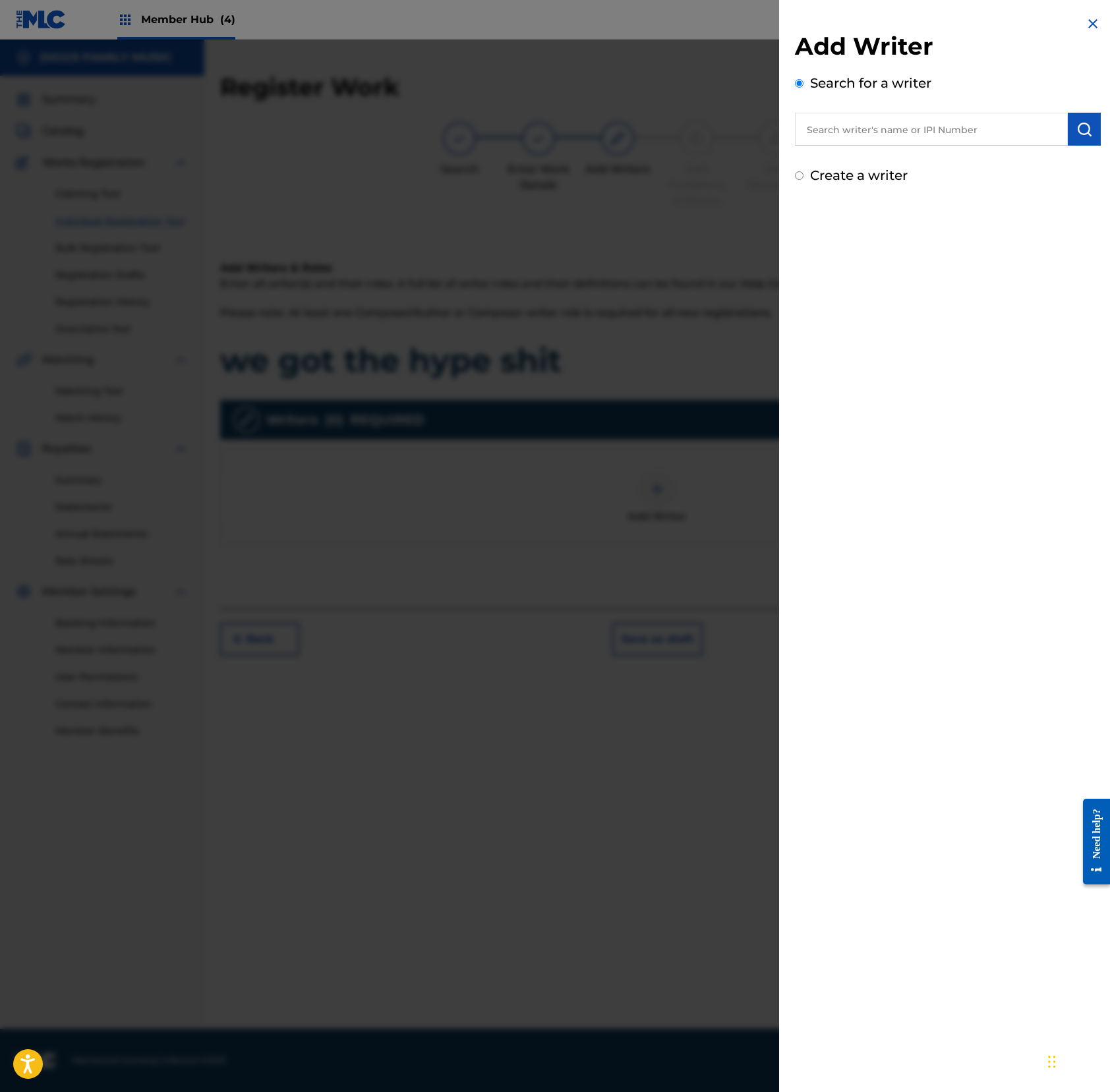
click at [876, 137] on input "text" at bounding box center [931, 129] width 273 height 33
paste input "242590771"
click at [808, 132] on input "242590771" at bounding box center [931, 129] width 273 height 33
type input "00242590771"
click at [1039, 131] on button "submit" at bounding box center [1084, 129] width 33 height 33
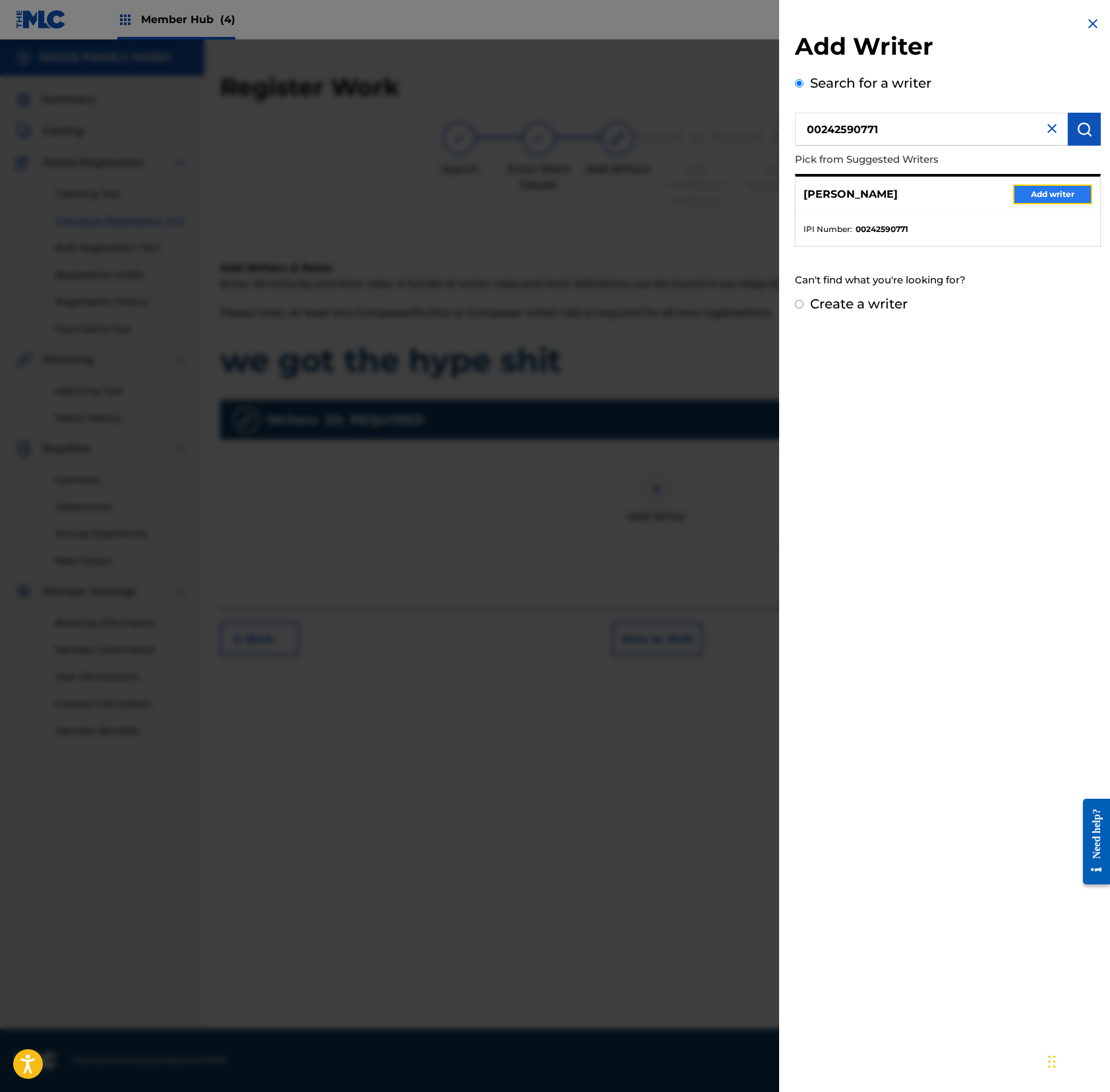
click at [1039, 199] on button "Add writer" at bounding box center [1052, 194] width 79 height 20
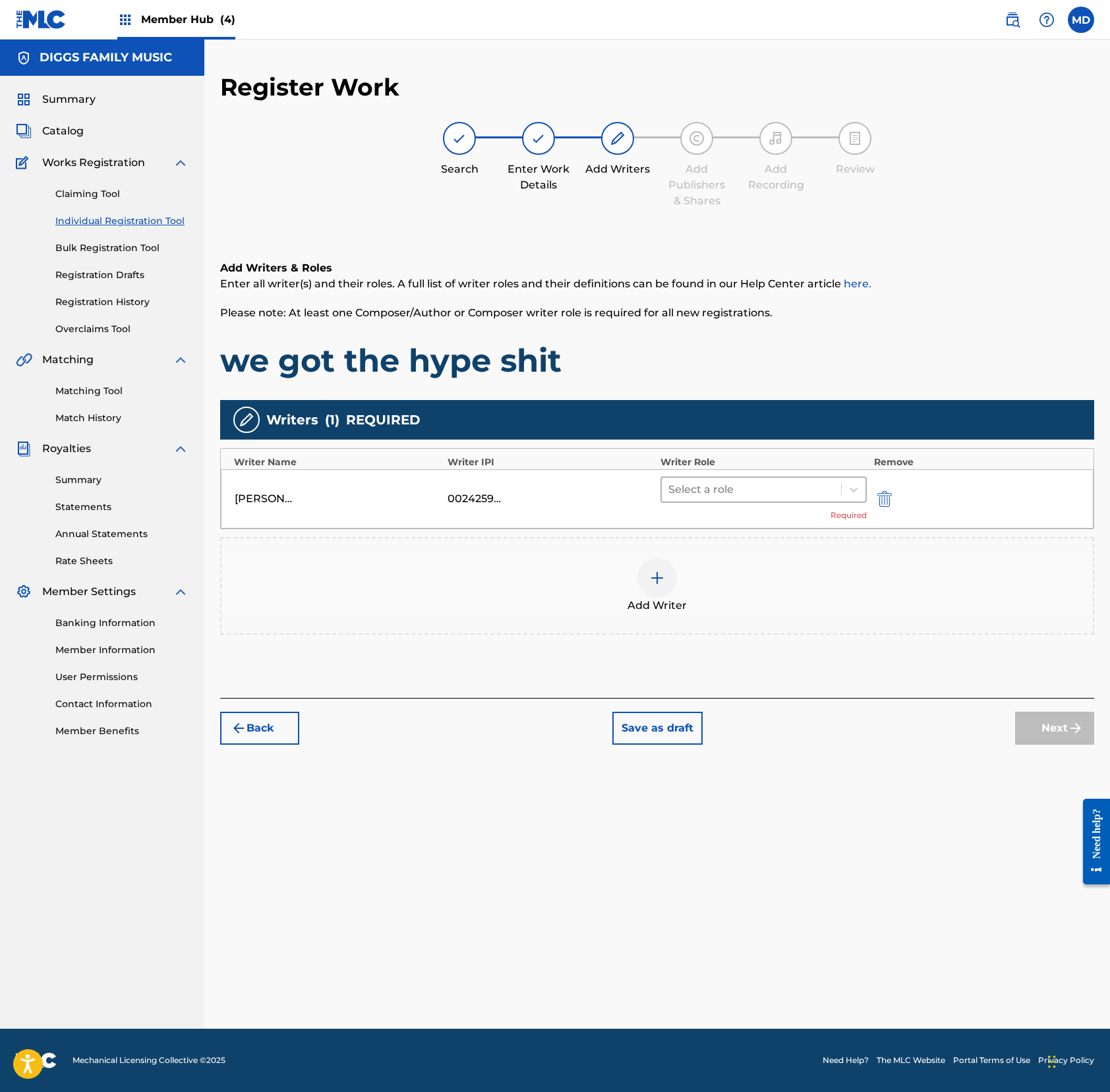
click at [714, 491] on div at bounding box center [751, 489] width 166 height 18
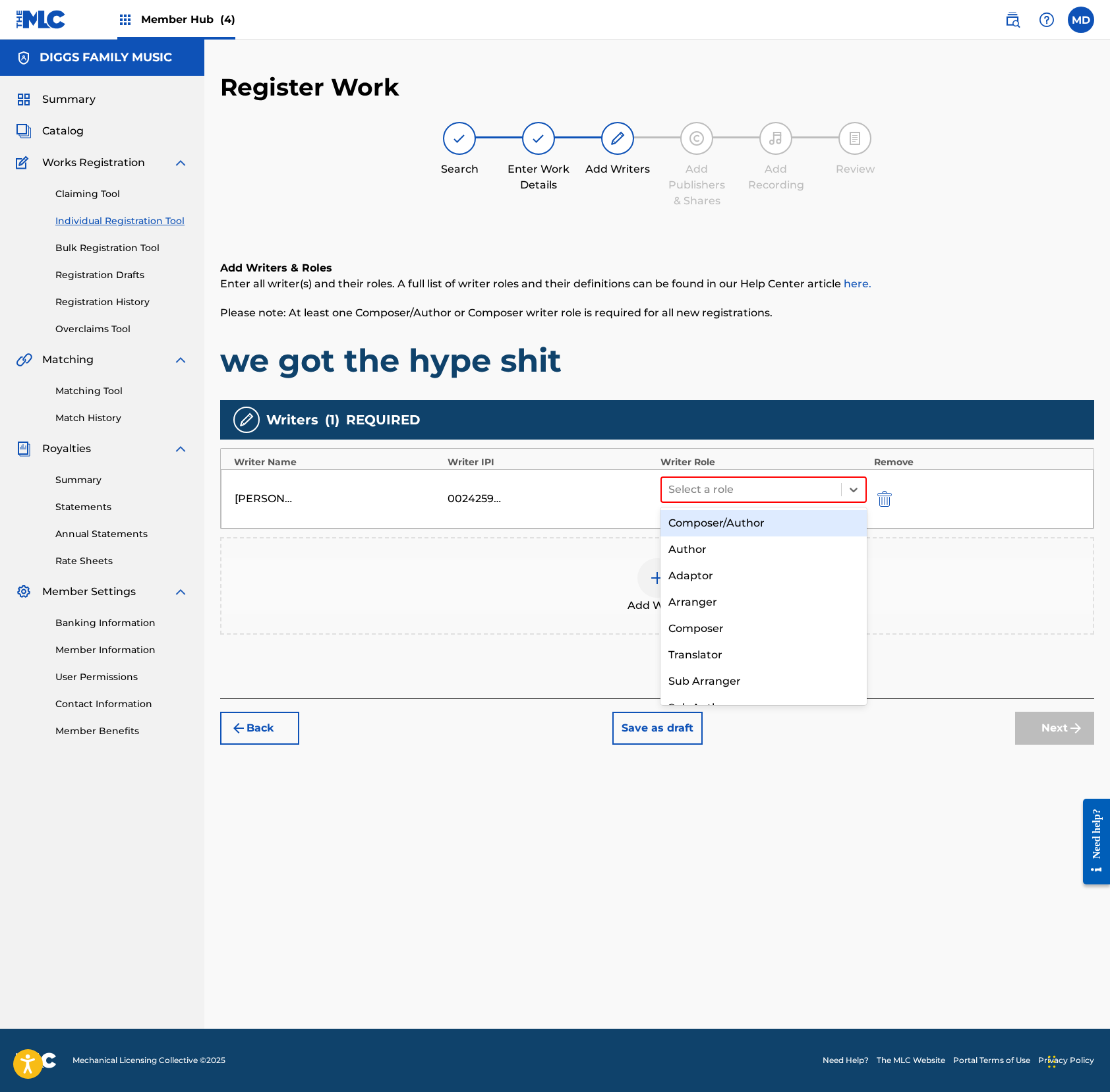
click at [736, 526] on div "Composer/Author" at bounding box center [763, 523] width 206 height 26
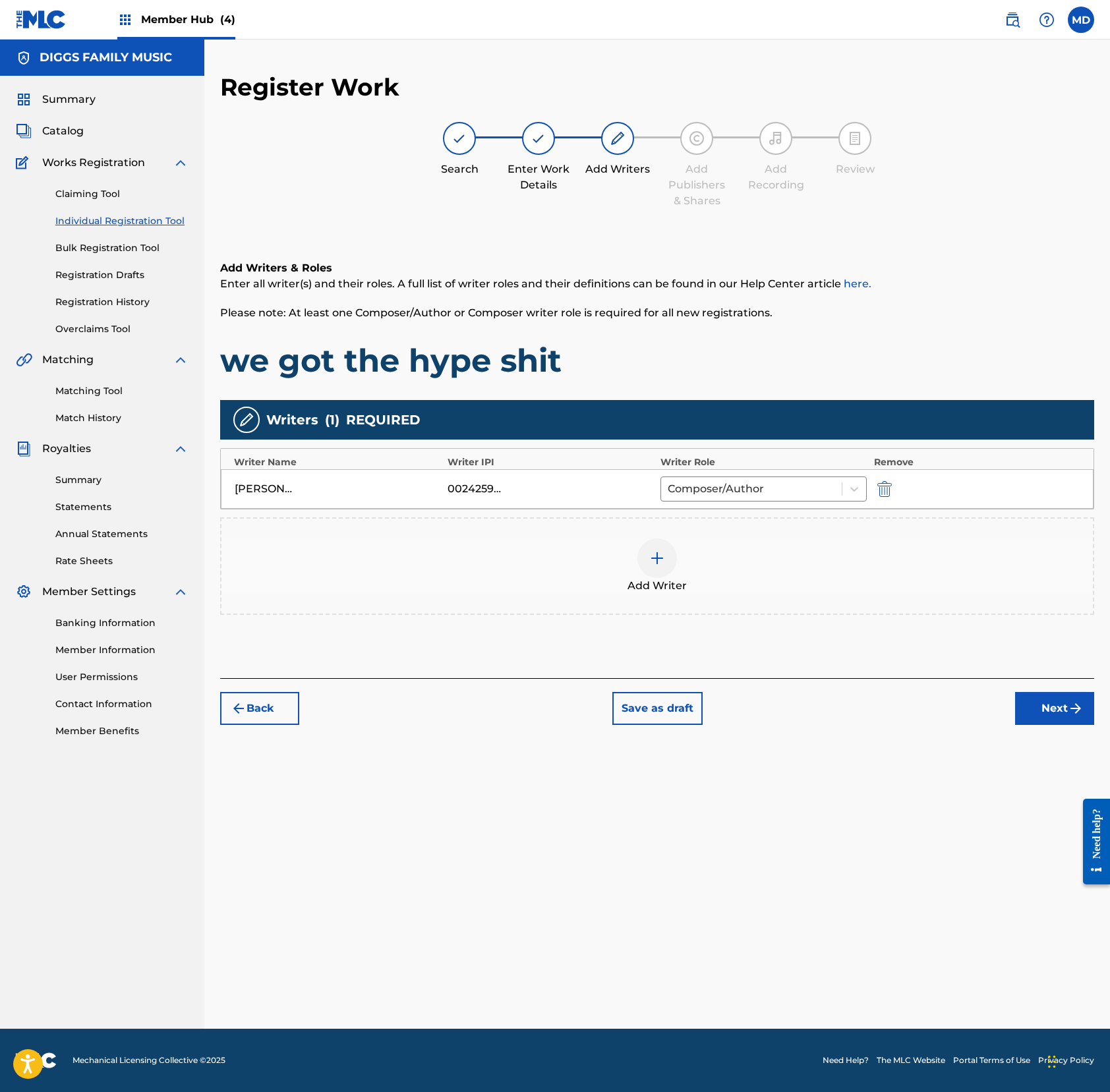
click at [662, 560] on img at bounding box center [657, 559] width 16 height 16
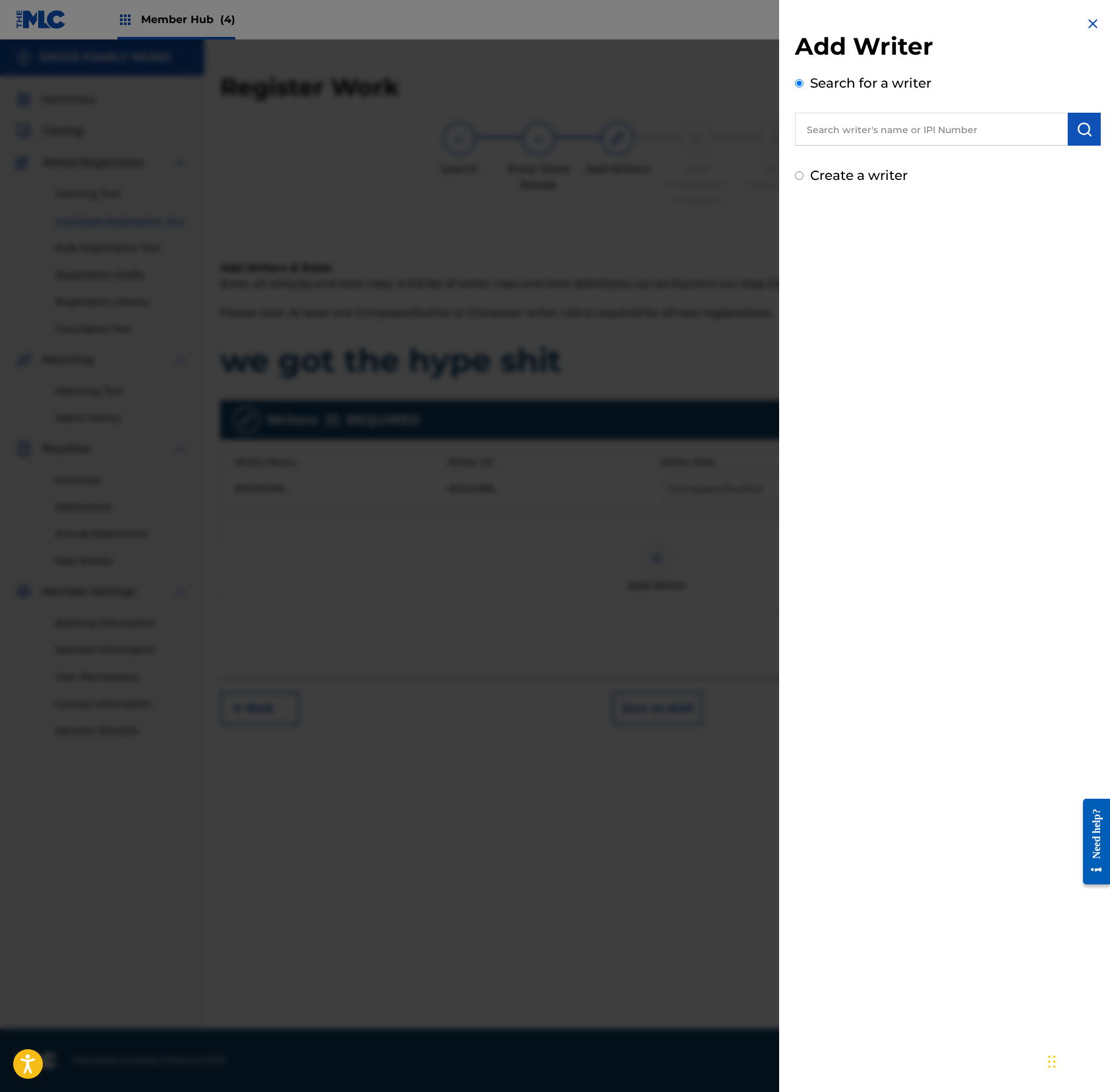
click at [959, 130] on input "text" at bounding box center [931, 129] width 273 height 33
paste input "187028652"
click at [799, 130] on input "187028652" at bounding box center [931, 129] width 273 height 33
type input "00187028652"
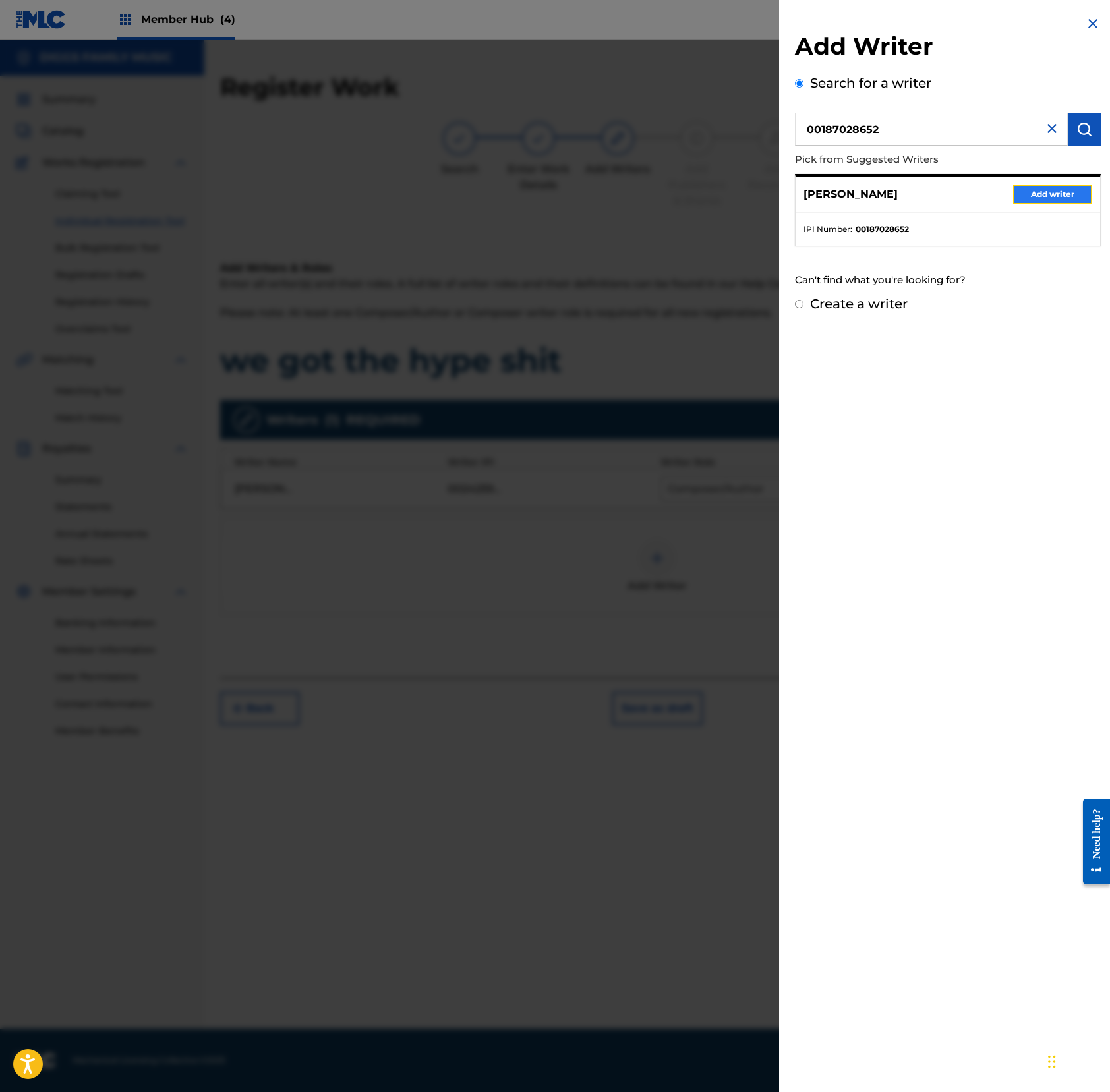
click at [1039, 196] on button "Add writer" at bounding box center [1052, 194] width 79 height 20
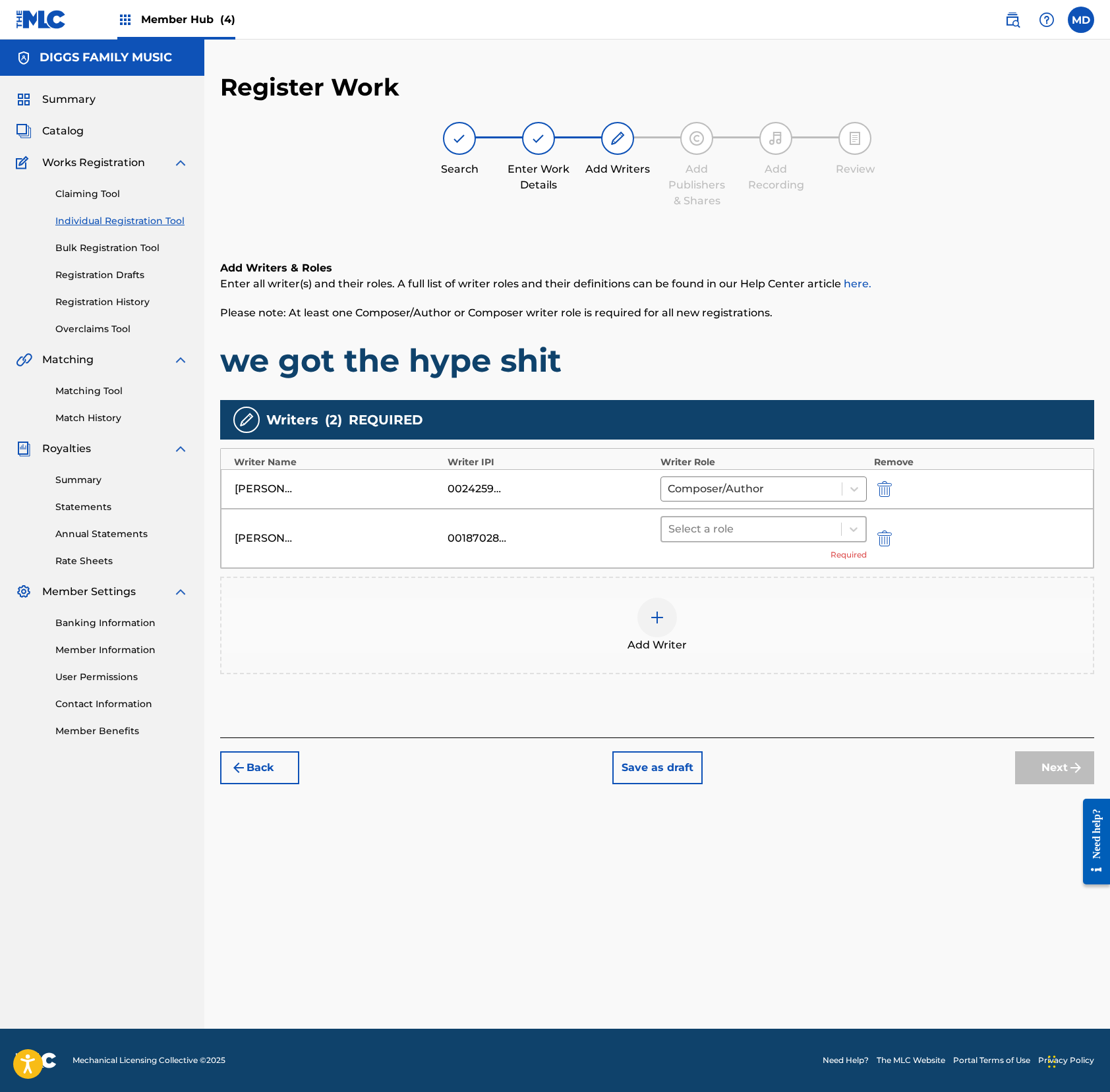
click at [782, 529] on div at bounding box center [751, 529] width 166 height 18
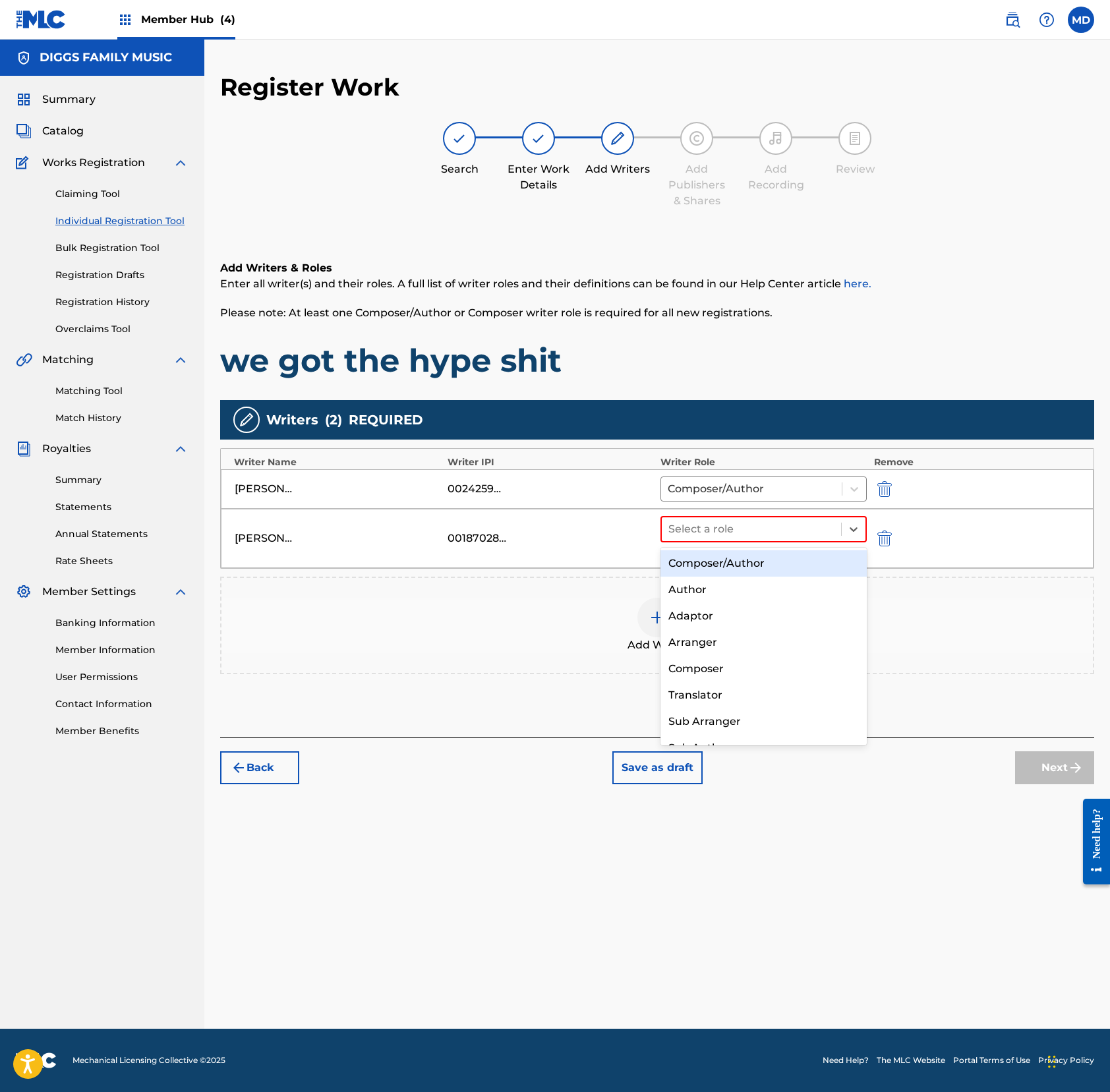
click at [758, 565] on div "Composer/Author" at bounding box center [763, 564] width 206 height 26
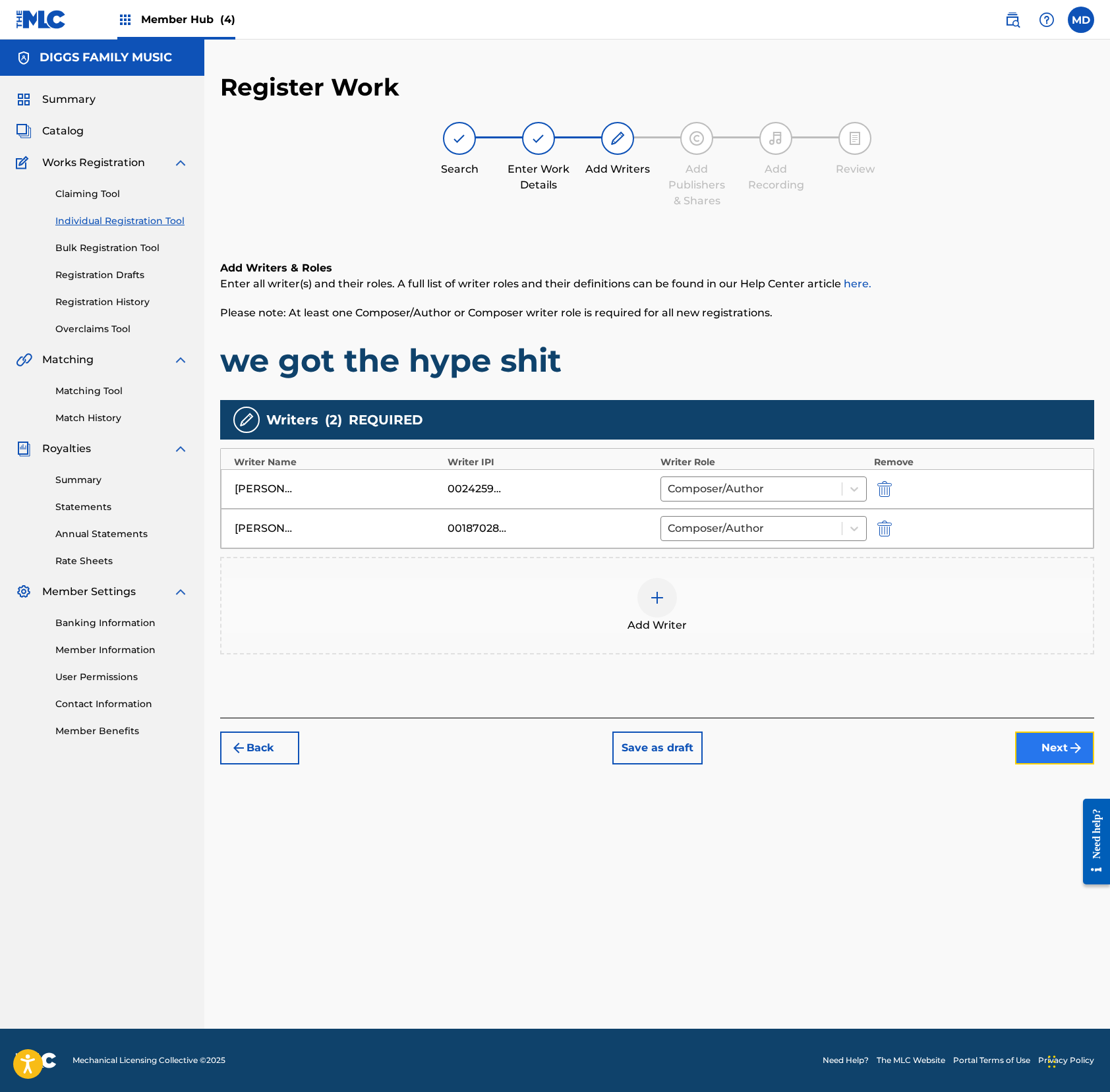
click at [1032, 749] on button "Next" at bounding box center [1054, 749] width 79 height 33
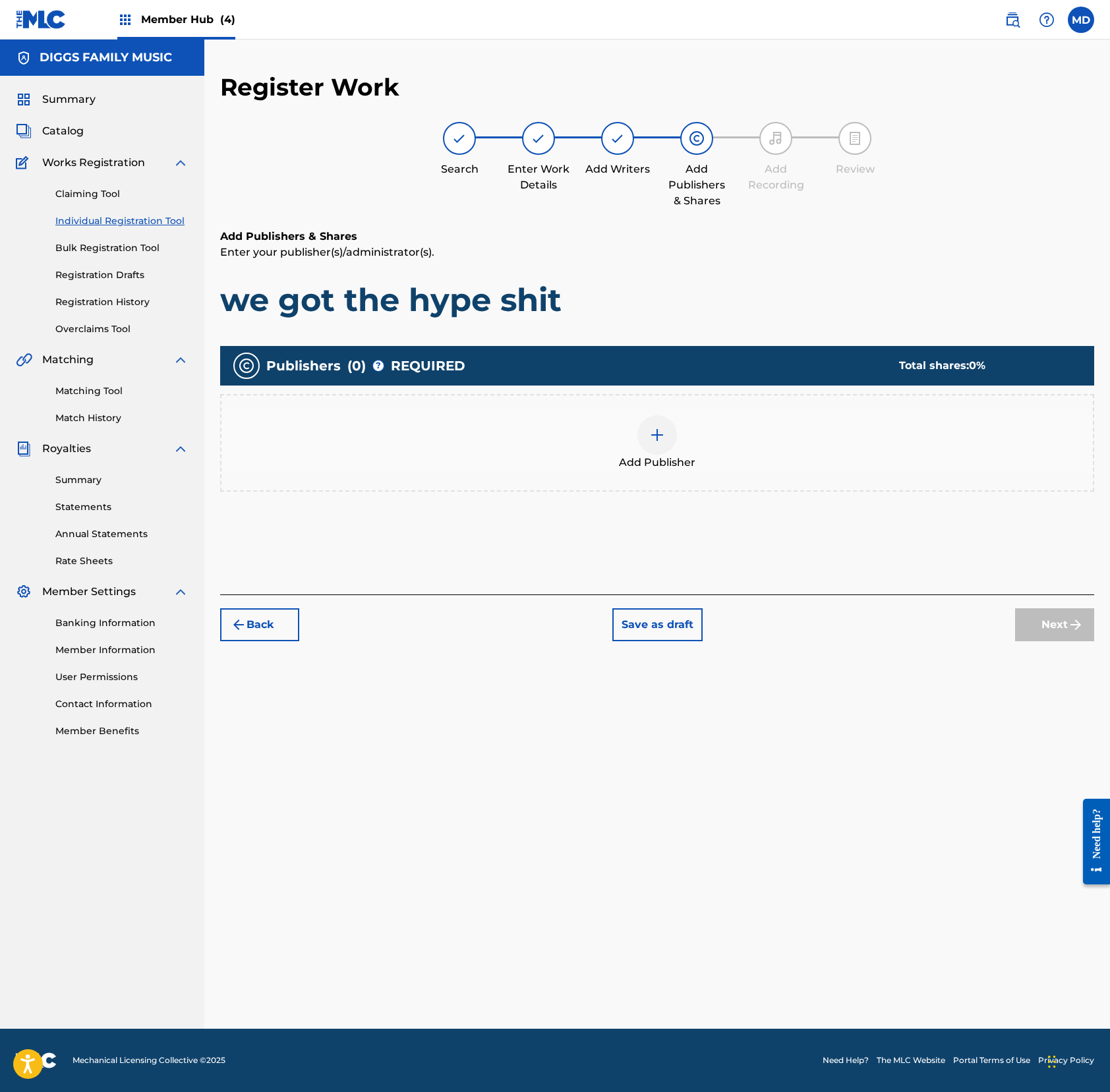
click at [649, 432] on img at bounding box center [657, 435] width 16 height 16
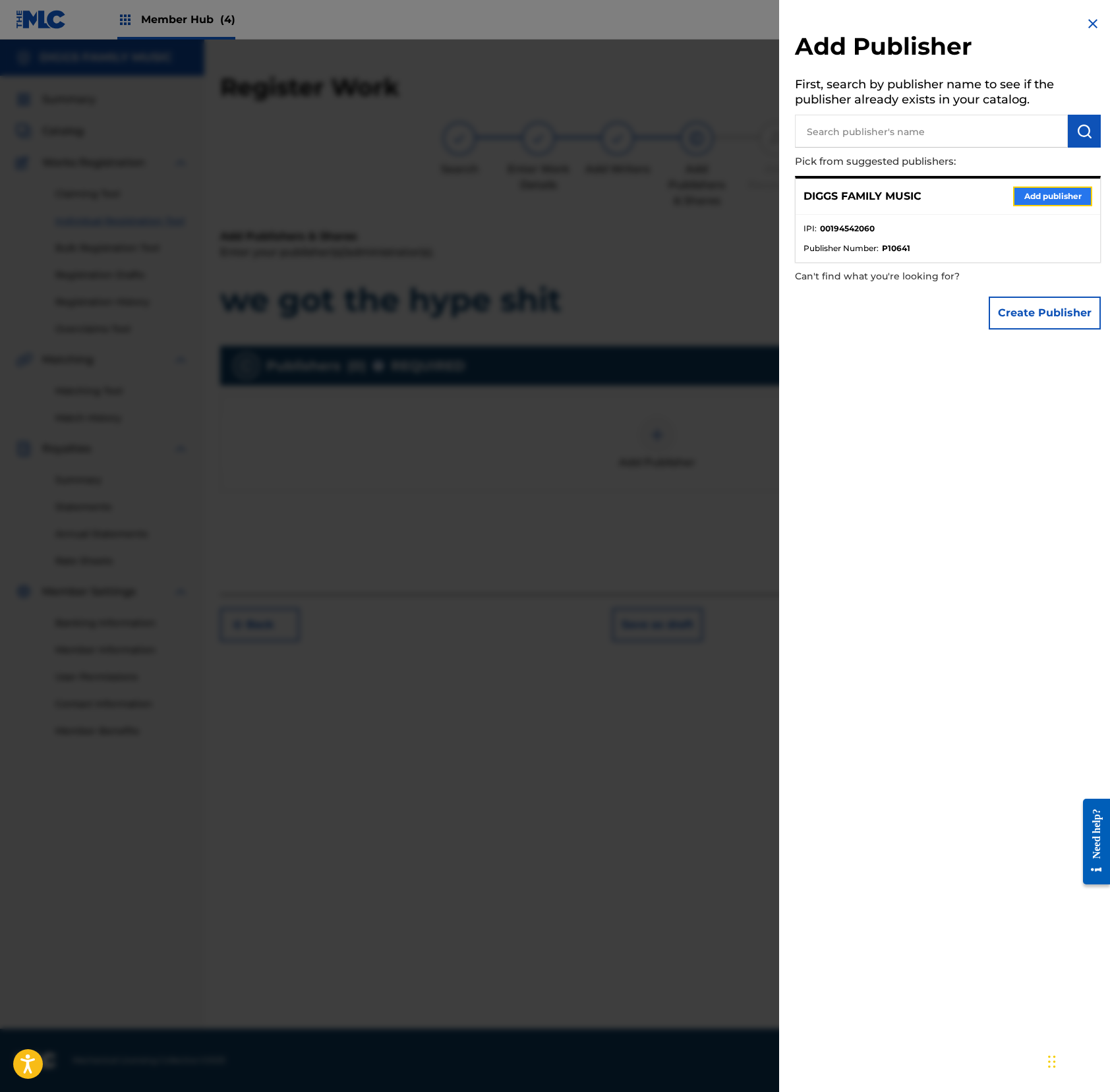
click at [1026, 193] on button "Add publisher" at bounding box center [1052, 196] width 79 height 20
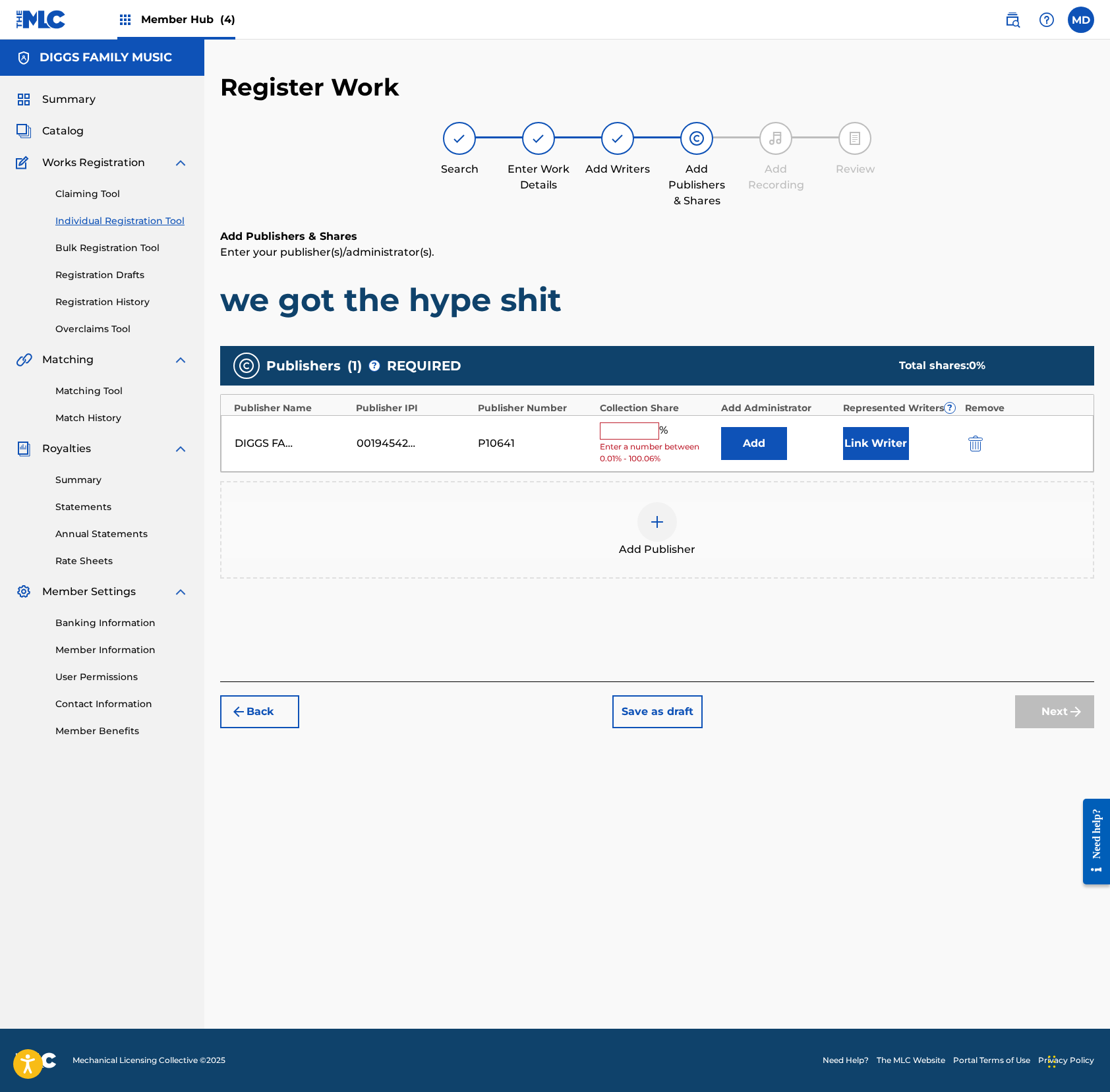
click at [638, 437] on input "text" at bounding box center [629, 431] width 59 height 17
type input "100"
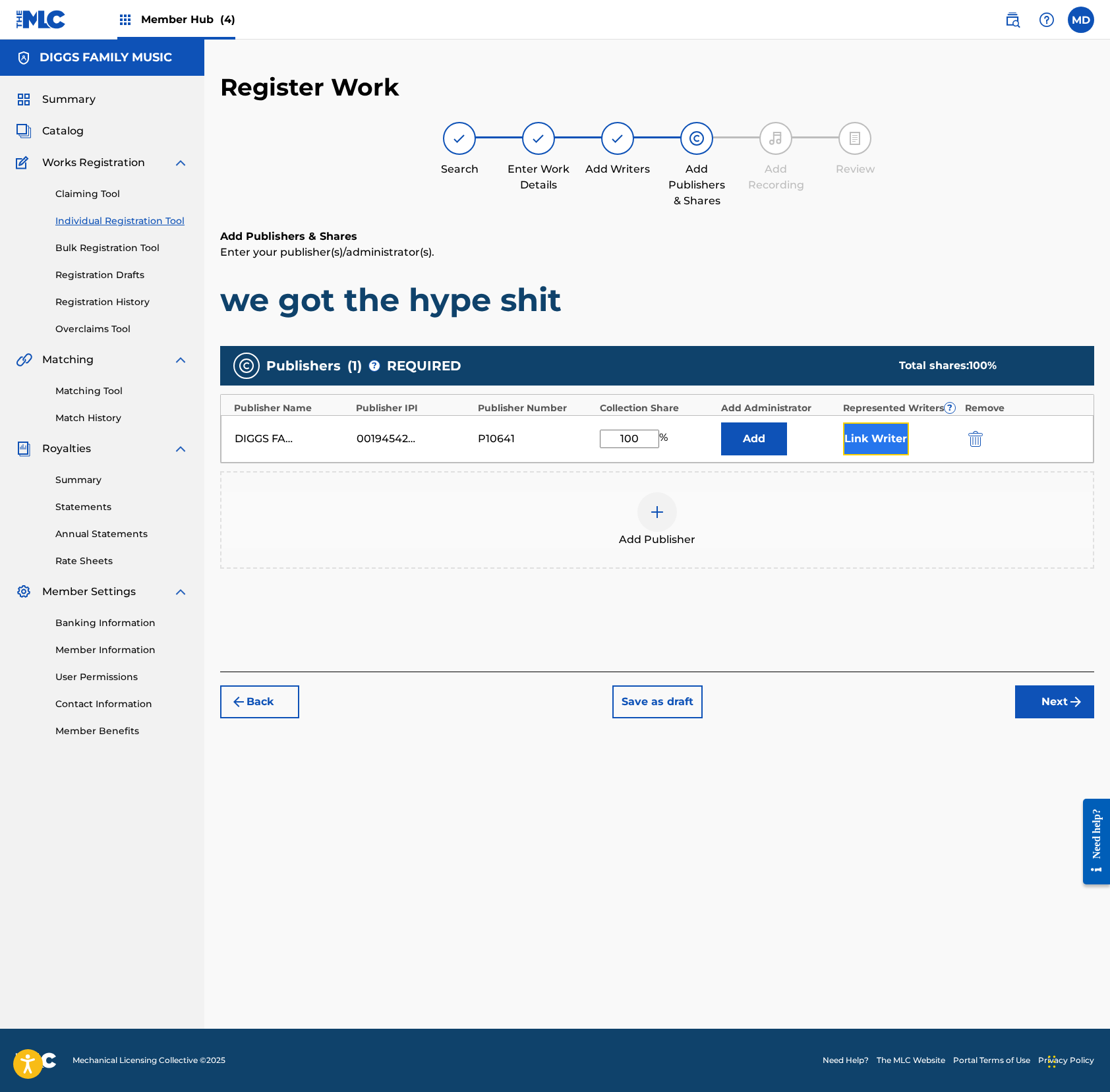
click at [860, 434] on button "Link Writer" at bounding box center [876, 439] width 66 height 33
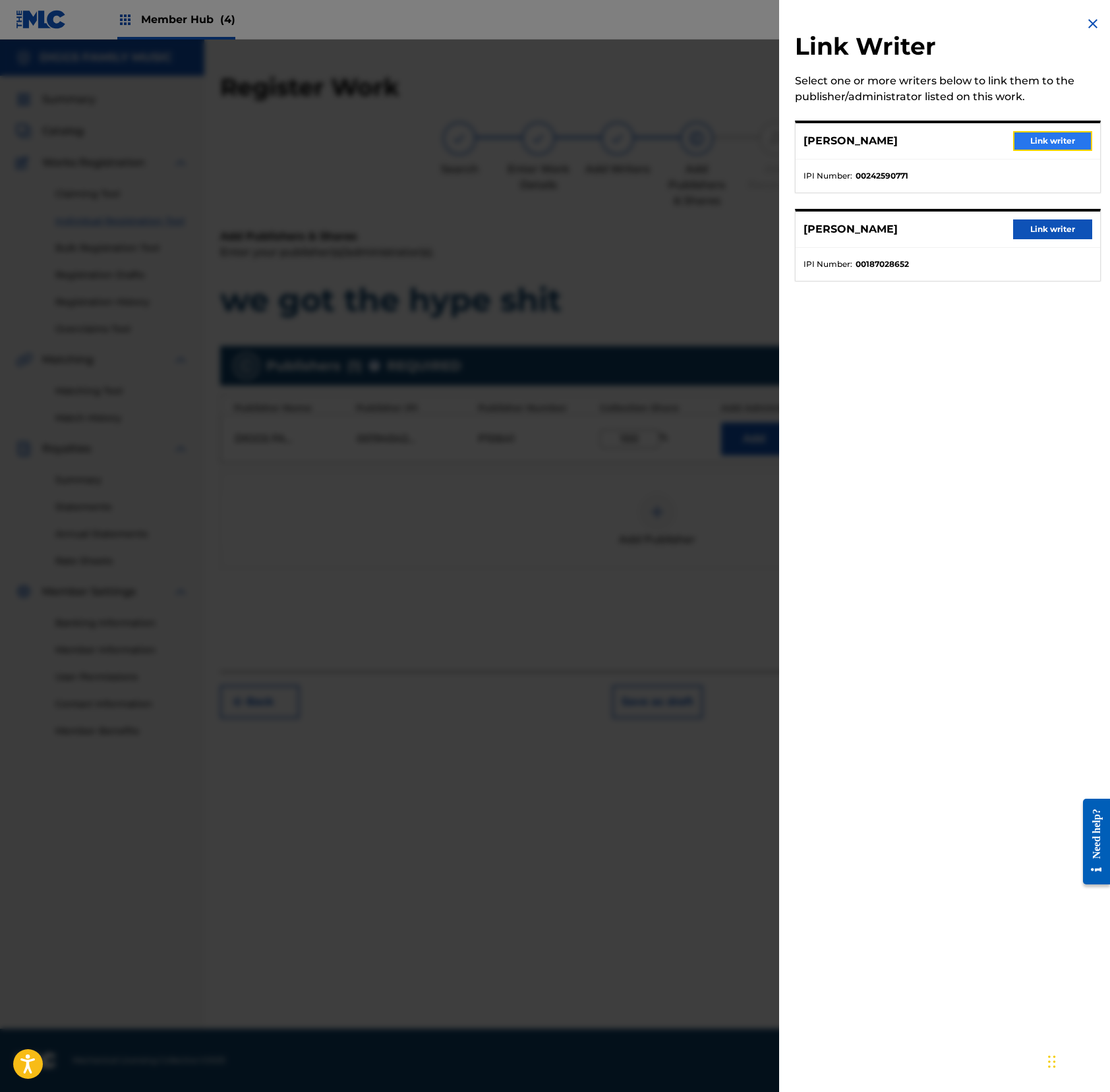
click at [1036, 136] on button "Link writer" at bounding box center [1052, 141] width 79 height 20
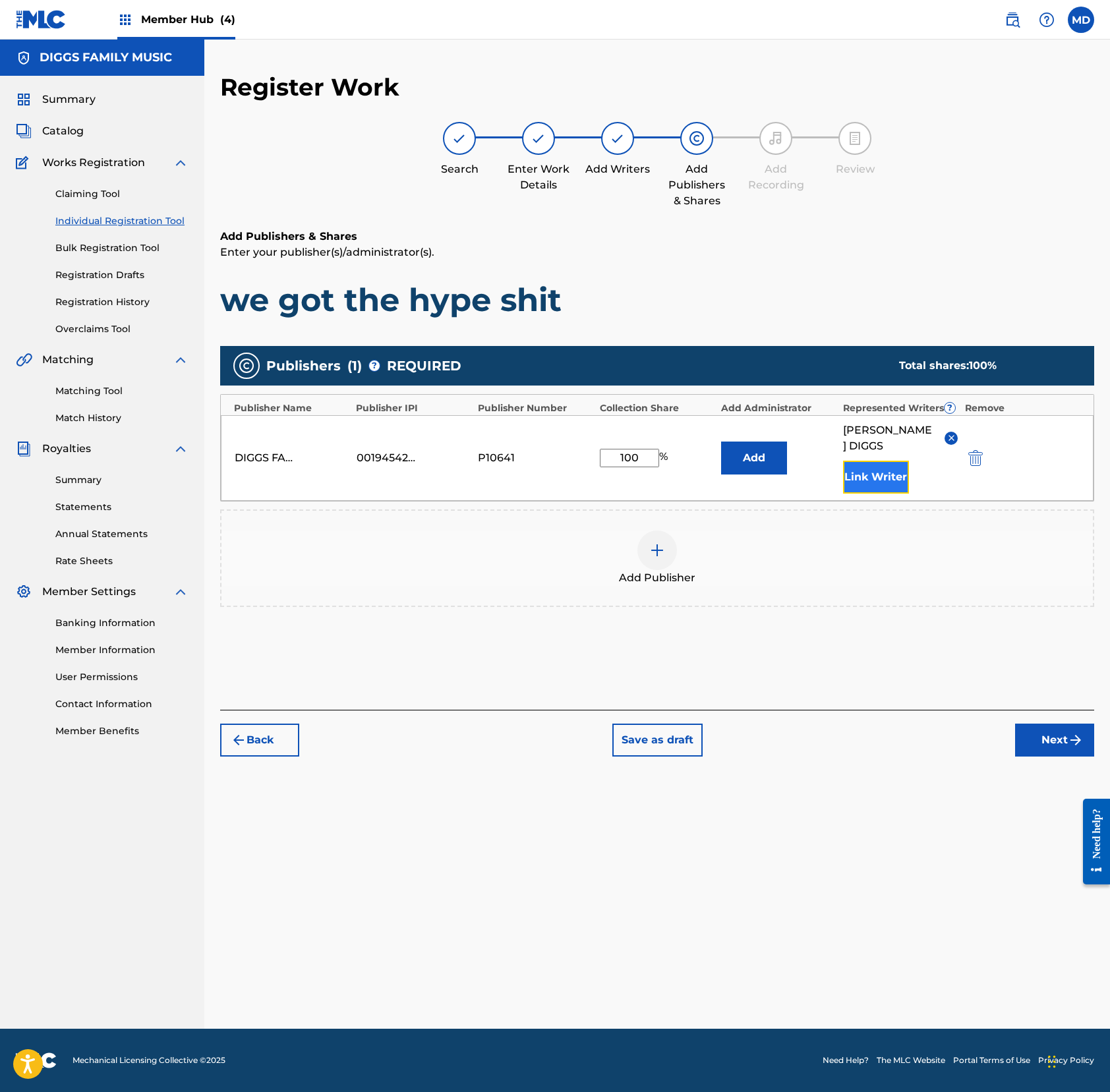
click at [863, 478] on button "Link Writer" at bounding box center [876, 478] width 66 height 33
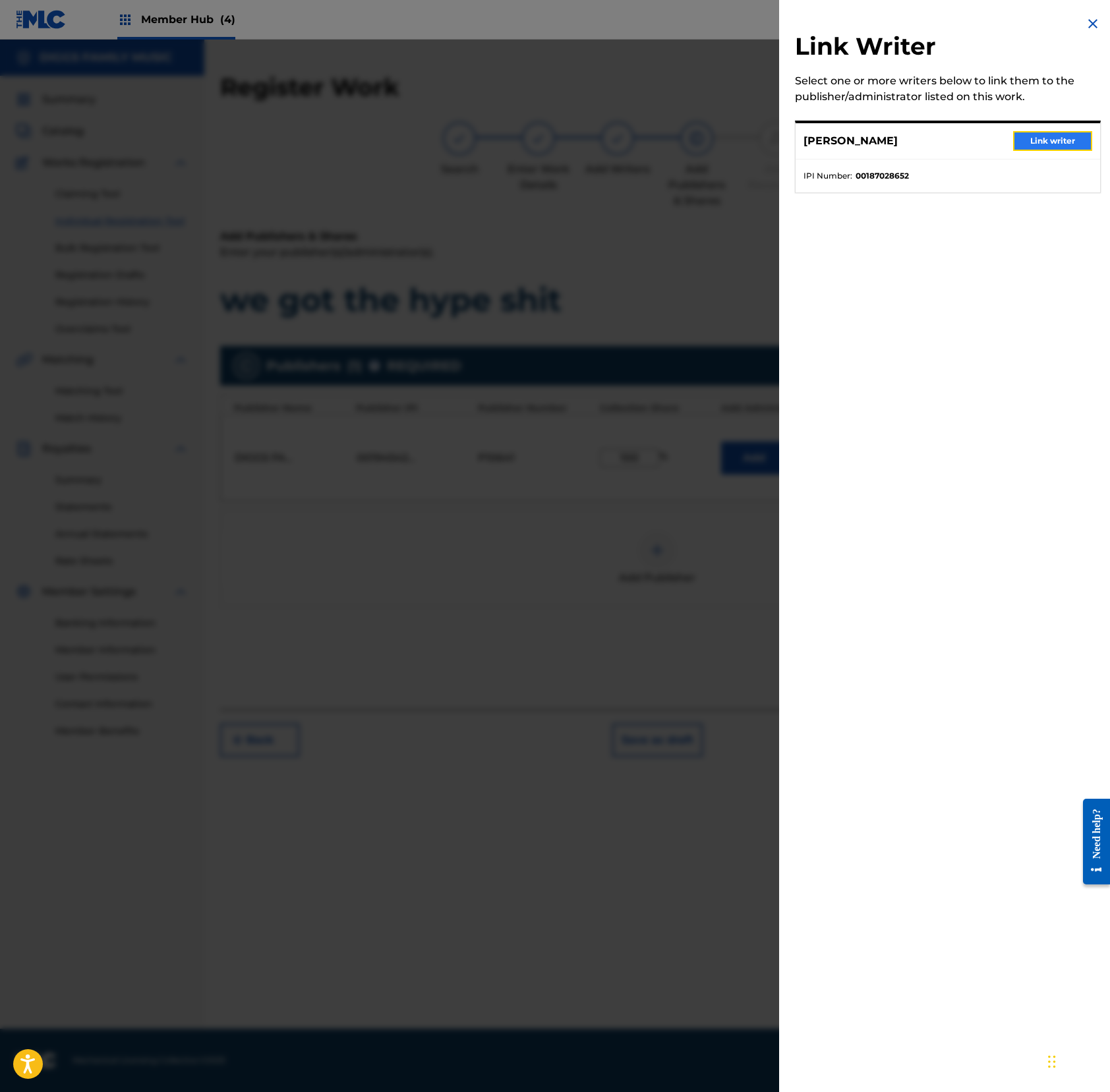
click at [1039, 134] on button "Link writer" at bounding box center [1052, 141] width 79 height 20
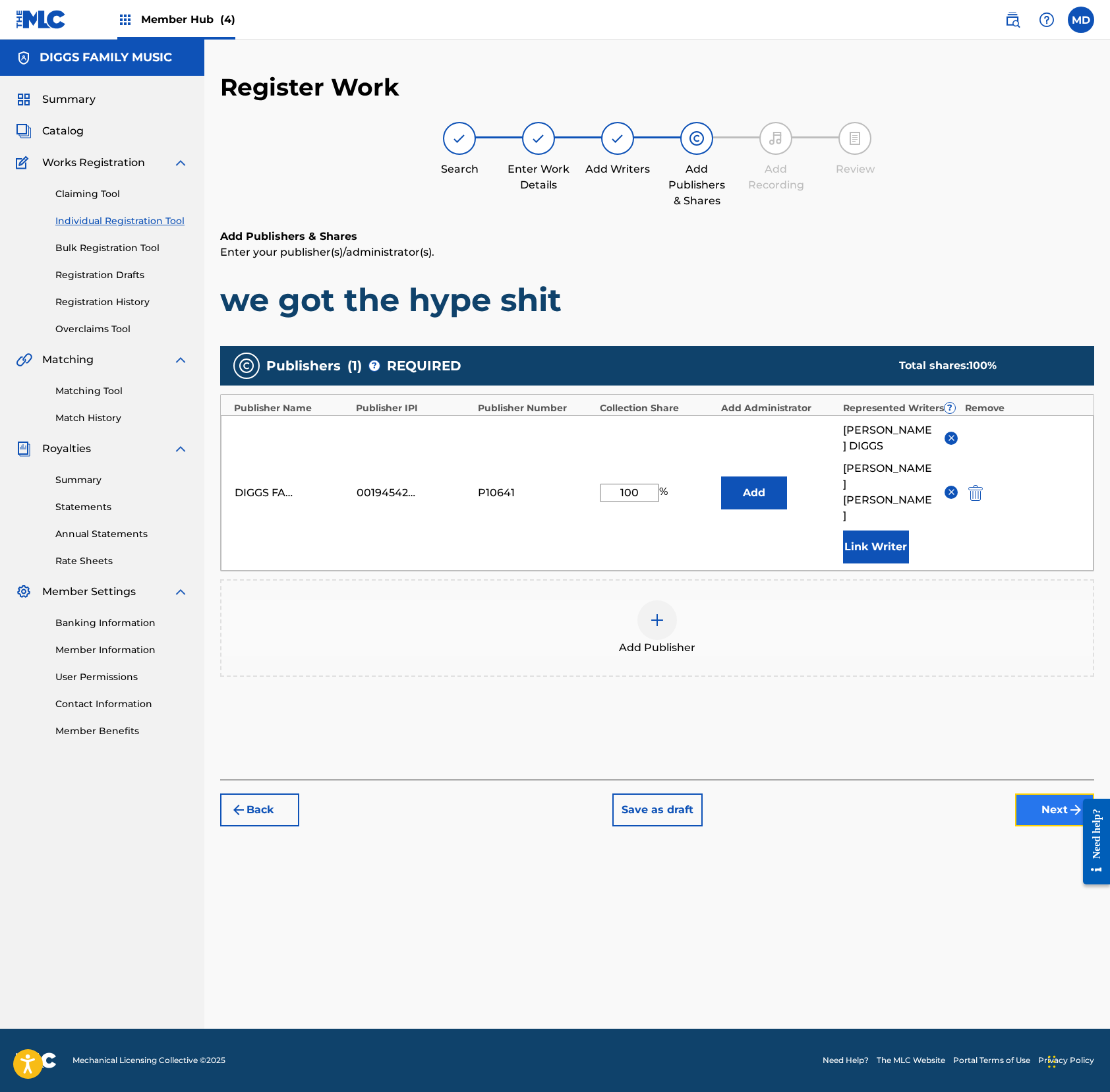
click at [1036, 794] on button "Next" at bounding box center [1054, 811] width 79 height 33
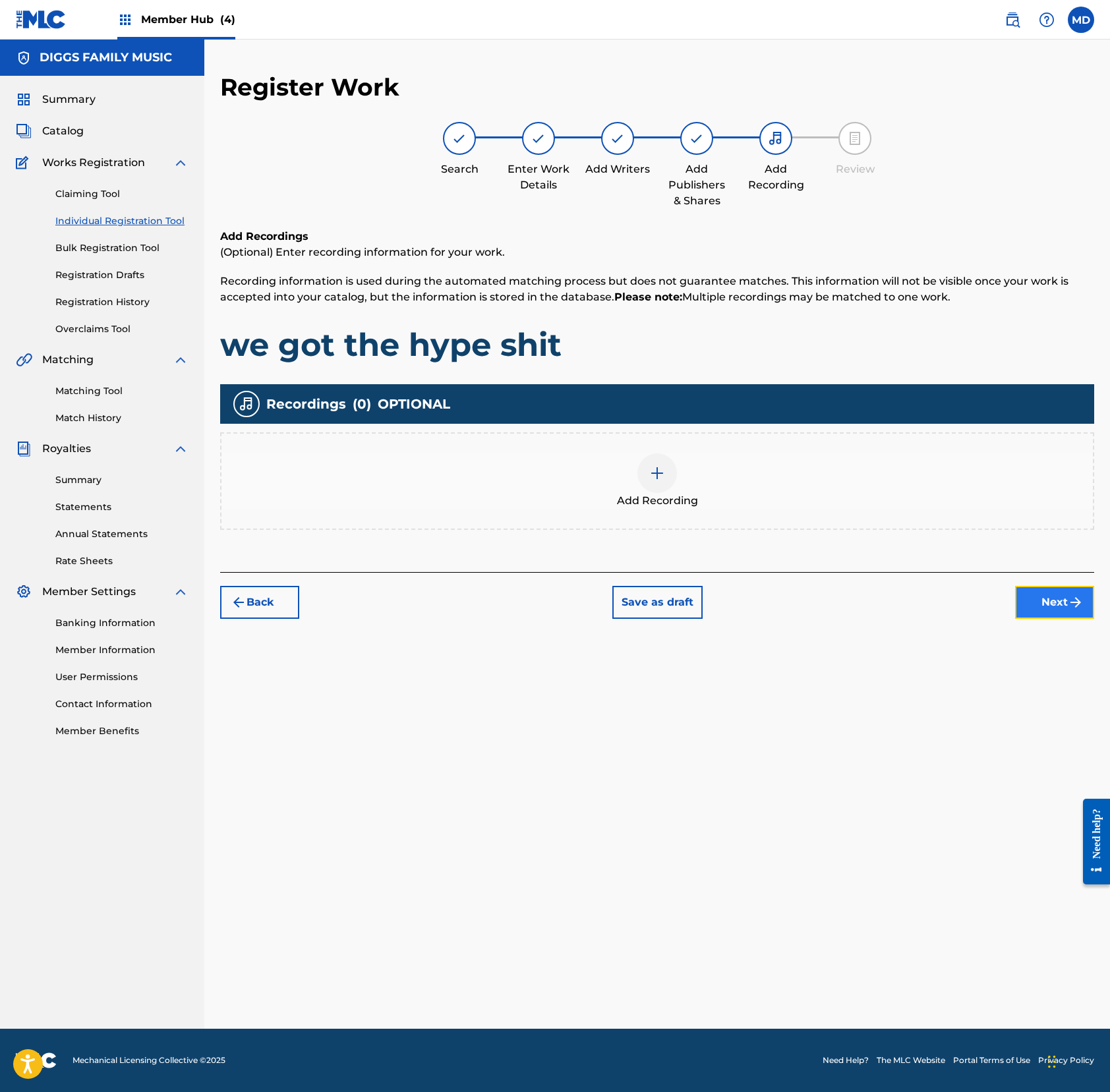
click at [1034, 605] on button "Next" at bounding box center [1054, 602] width 79 height 33
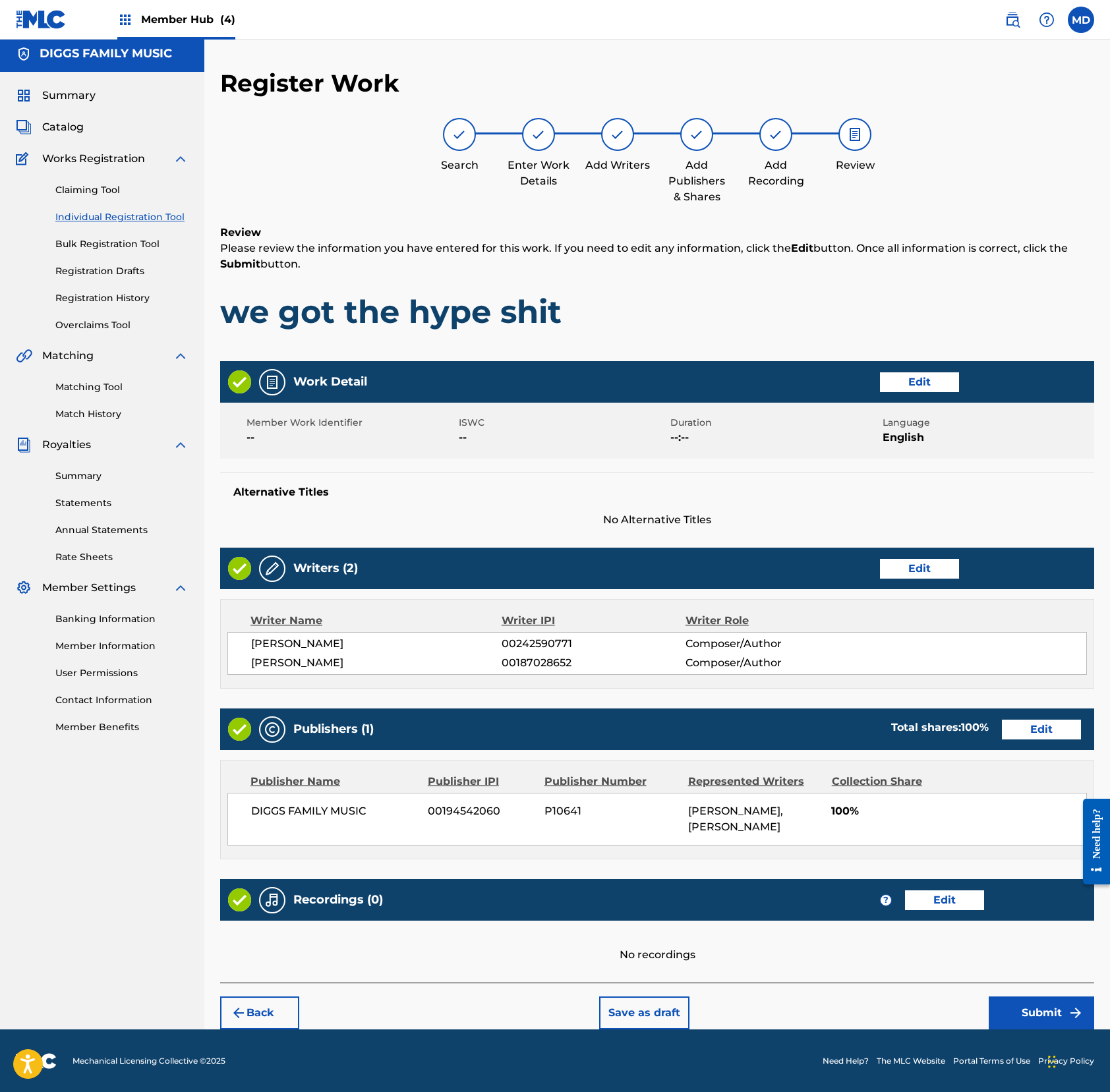
scroll to position [7, 0]
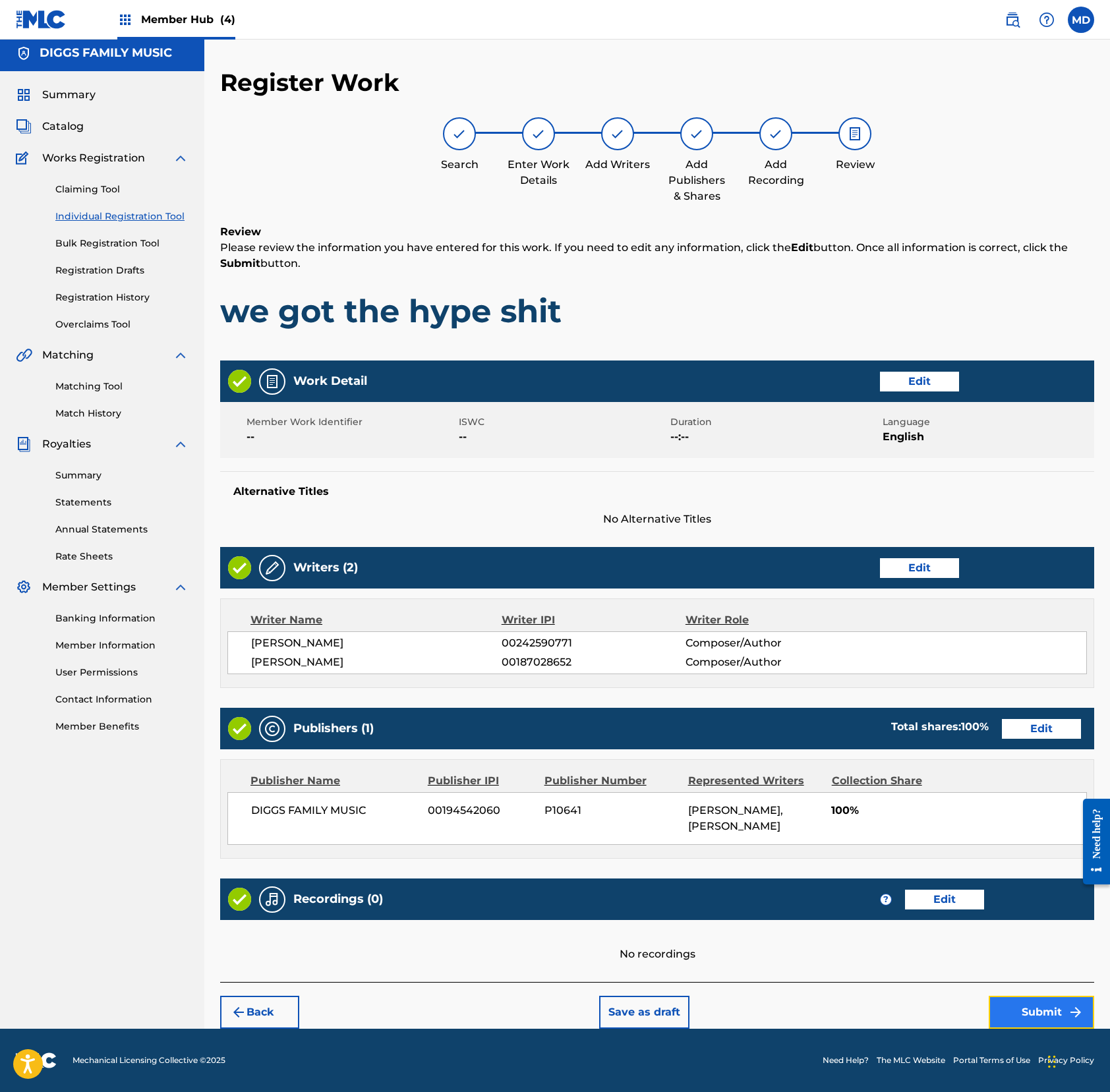
click at [1029, 1005] on button "Submit" at bounding box center [1040, 1013] width 105 height 33
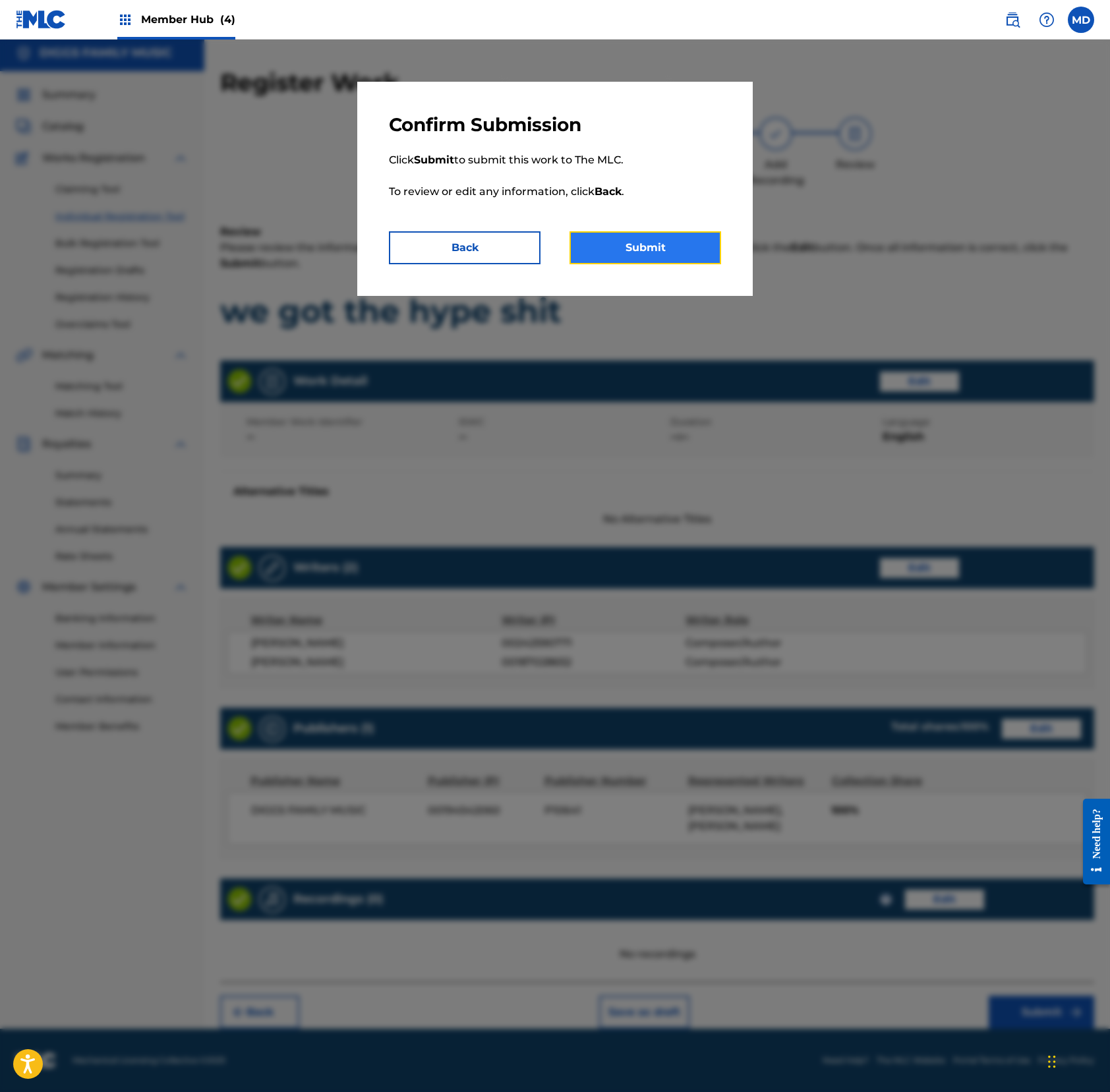
click at [656, 259] on button "Submit" at bounding box center [645, 248] width 152 height 33
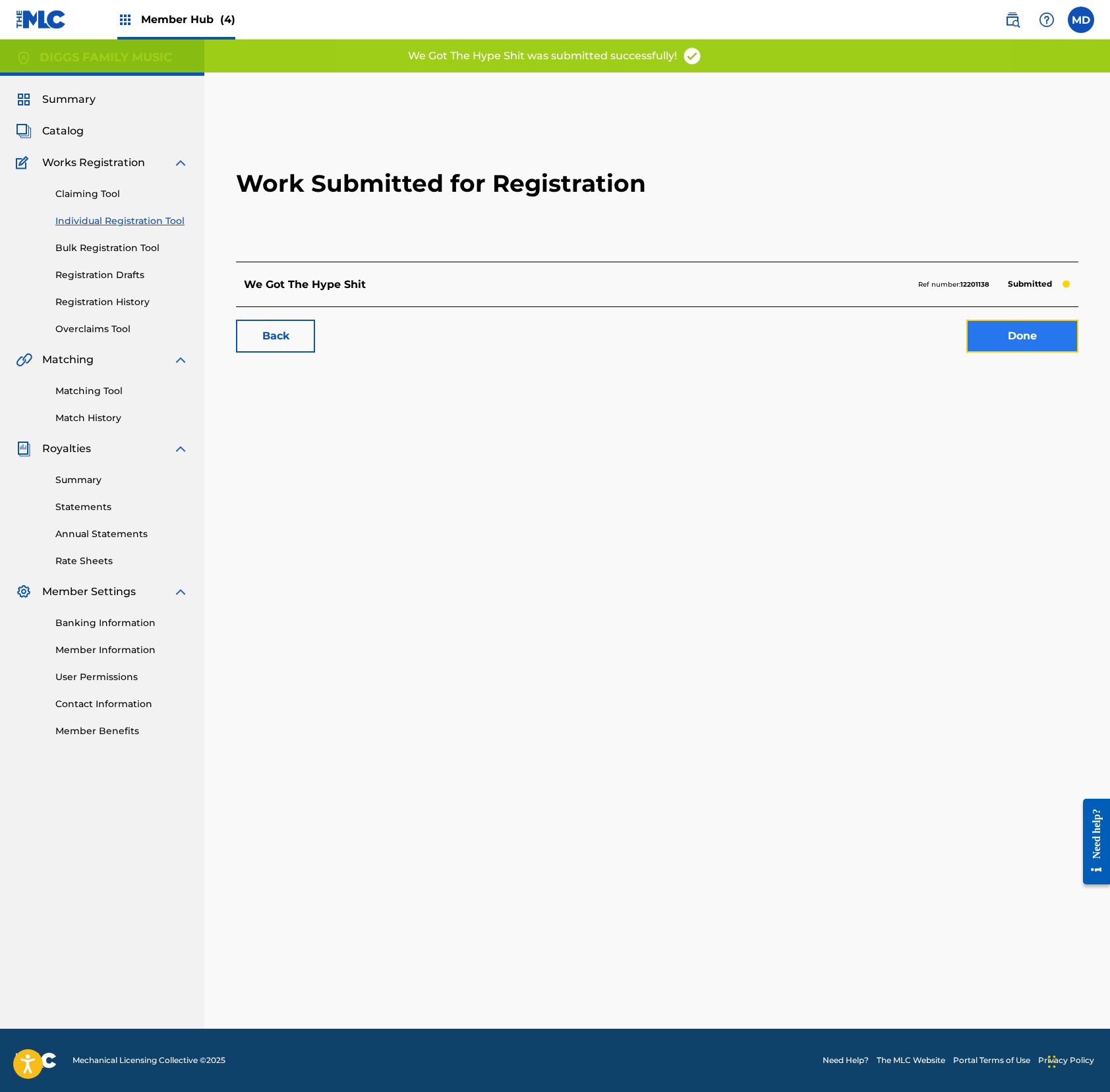
click at [1039, 343] on link "Done" at bounding box center [1022, 336] width 112 height 33
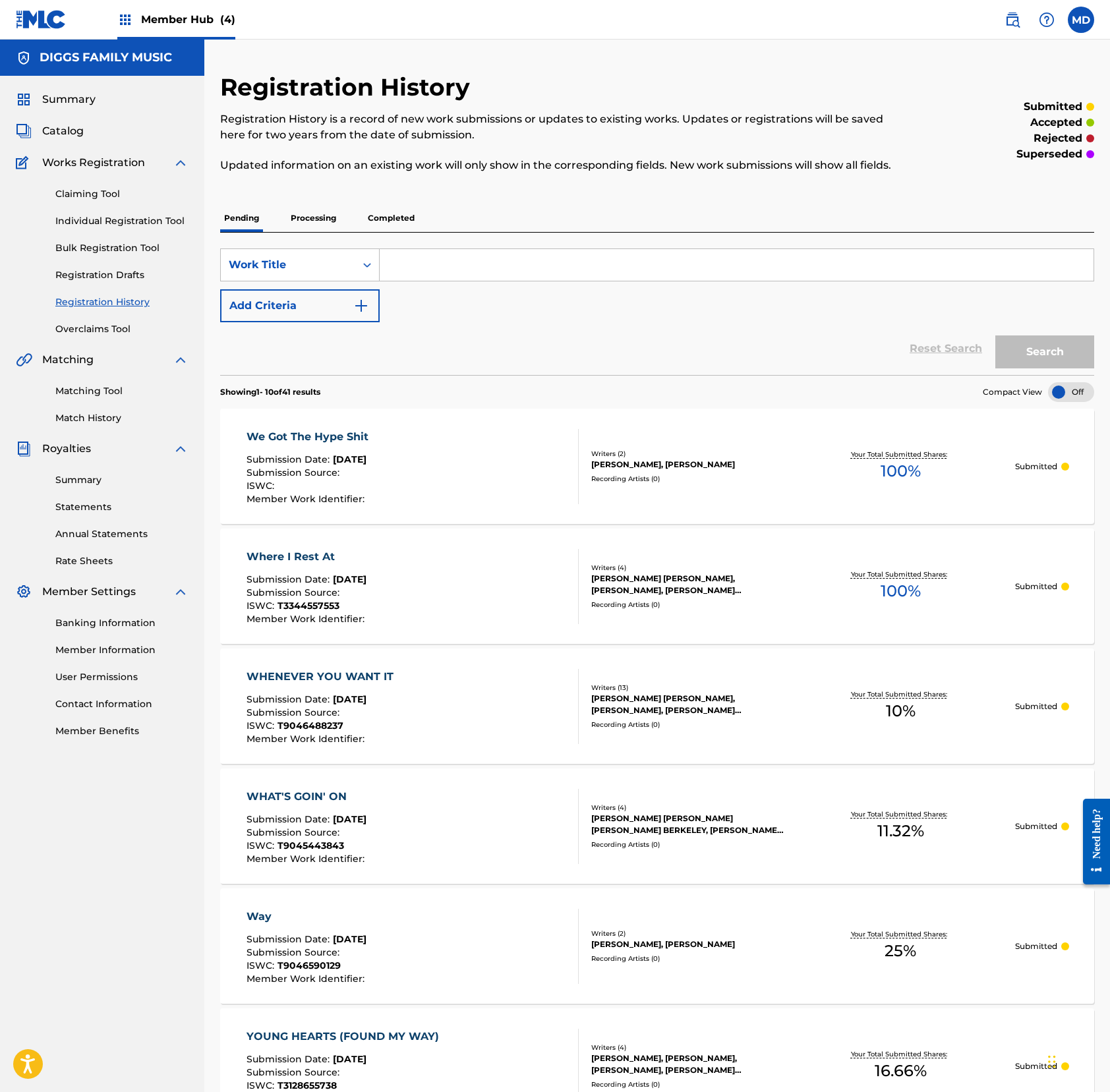
click at [430, 280] on input "Search Form" at bounding box center [736, 265] width 714 height 31
type input "word on"
click at [1021, 368] on button "Search" at bounding box center [1044, 352] width 98 height 33
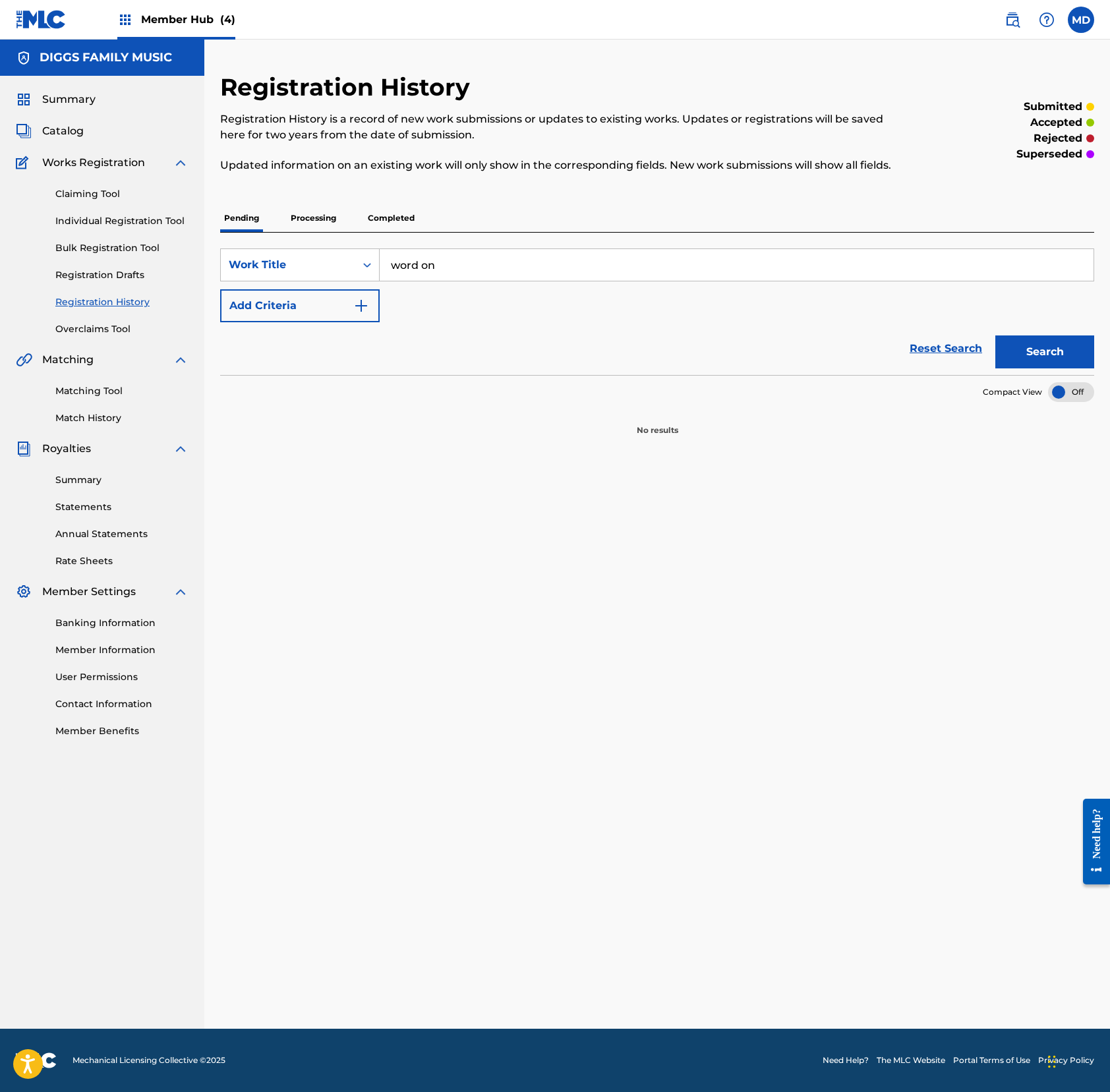
click at [293, 230] on p "Processing" at bounding box center [313, 218] width 53 height 28
click at [401, 232] on p "Completed" at bounding box center [390, 218] width 55 height 28
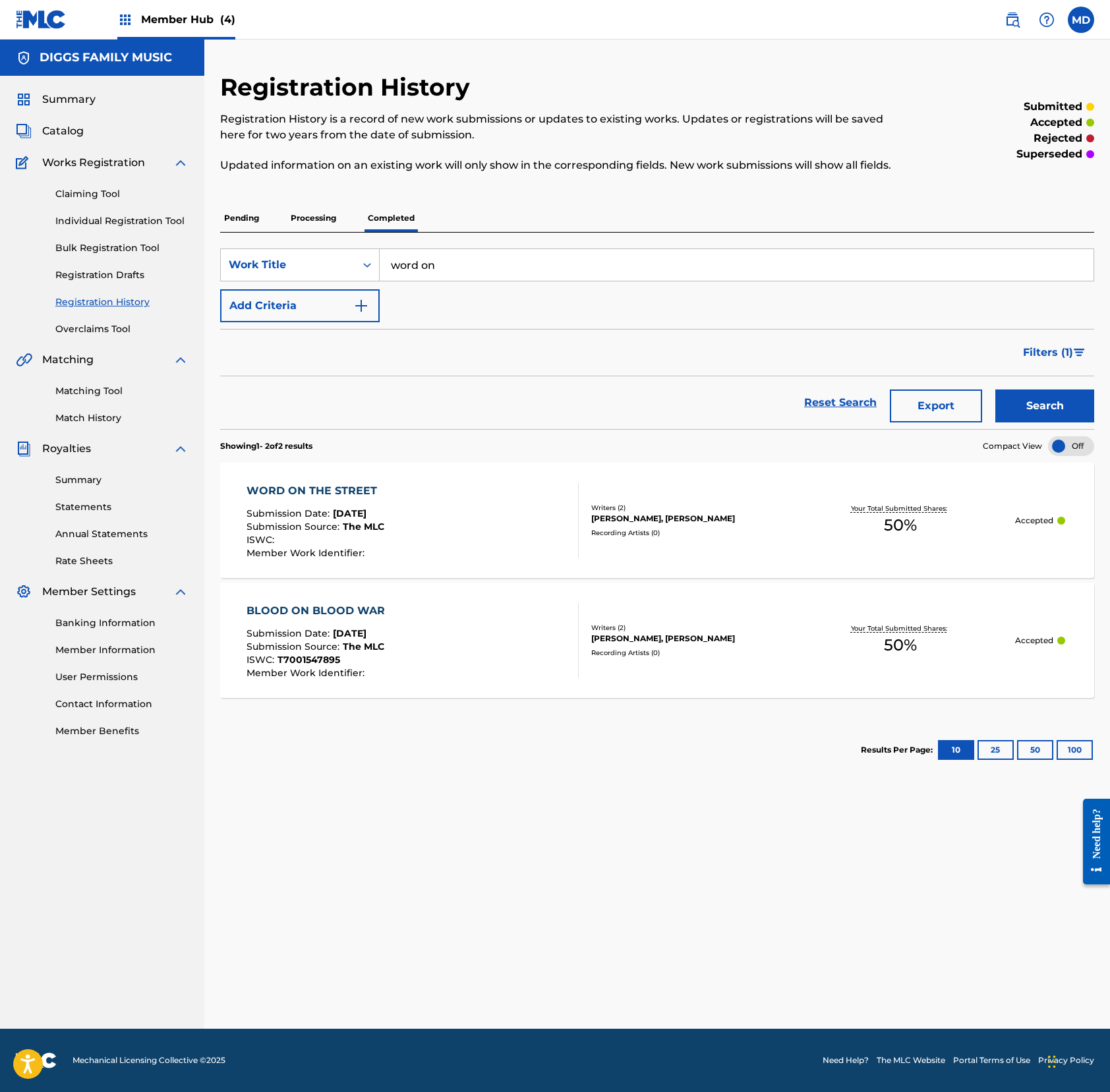
click at [444, 553] on div "WORD ON THE STREET Submission Date : [DATE] Submission Source : The MLC ISWC : …" at bounding box center [412, 520] width 332 height 75
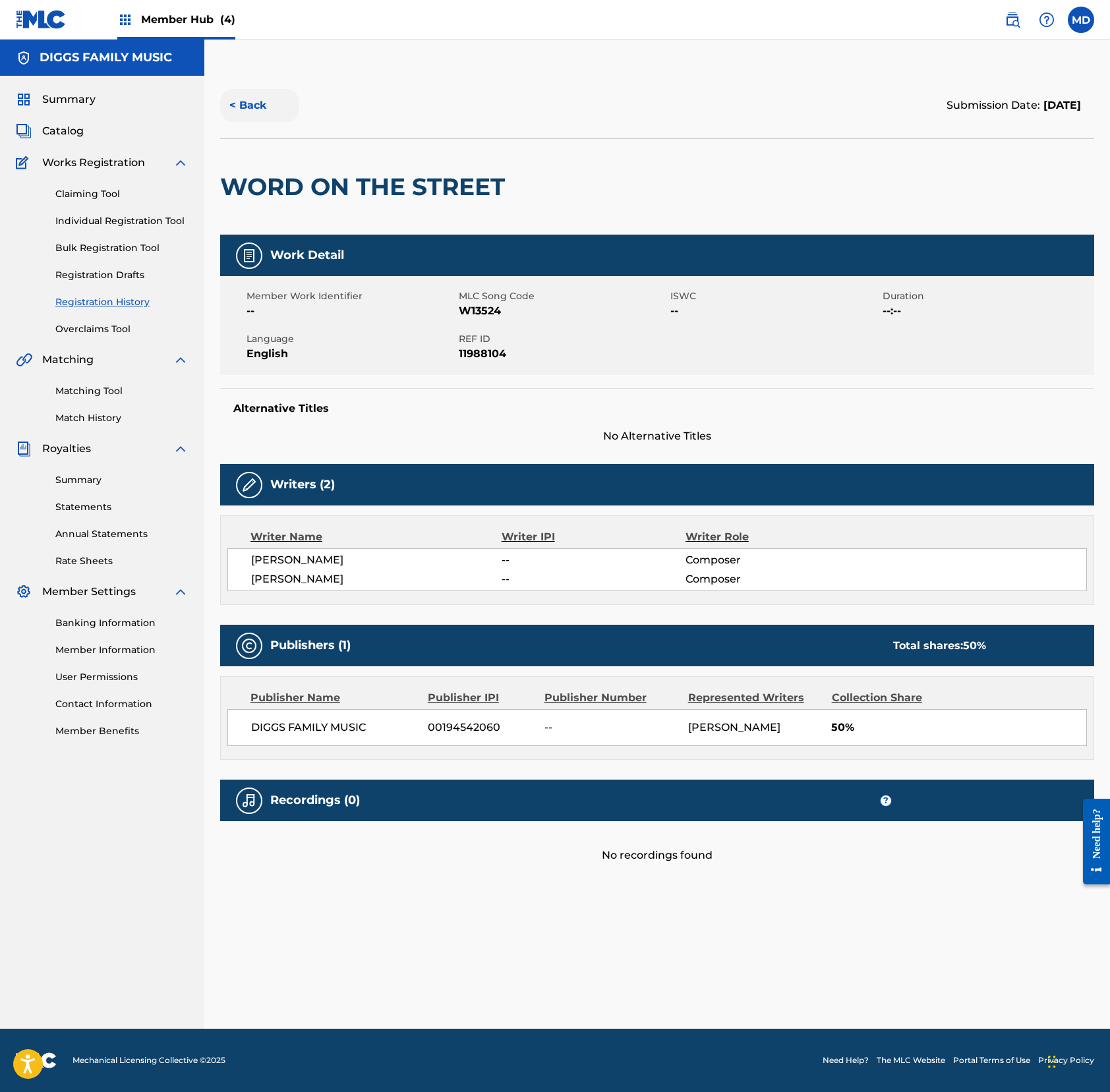
click at [256, 111] on button "< Back" at bounding box center [260, 105] width 79 height 33
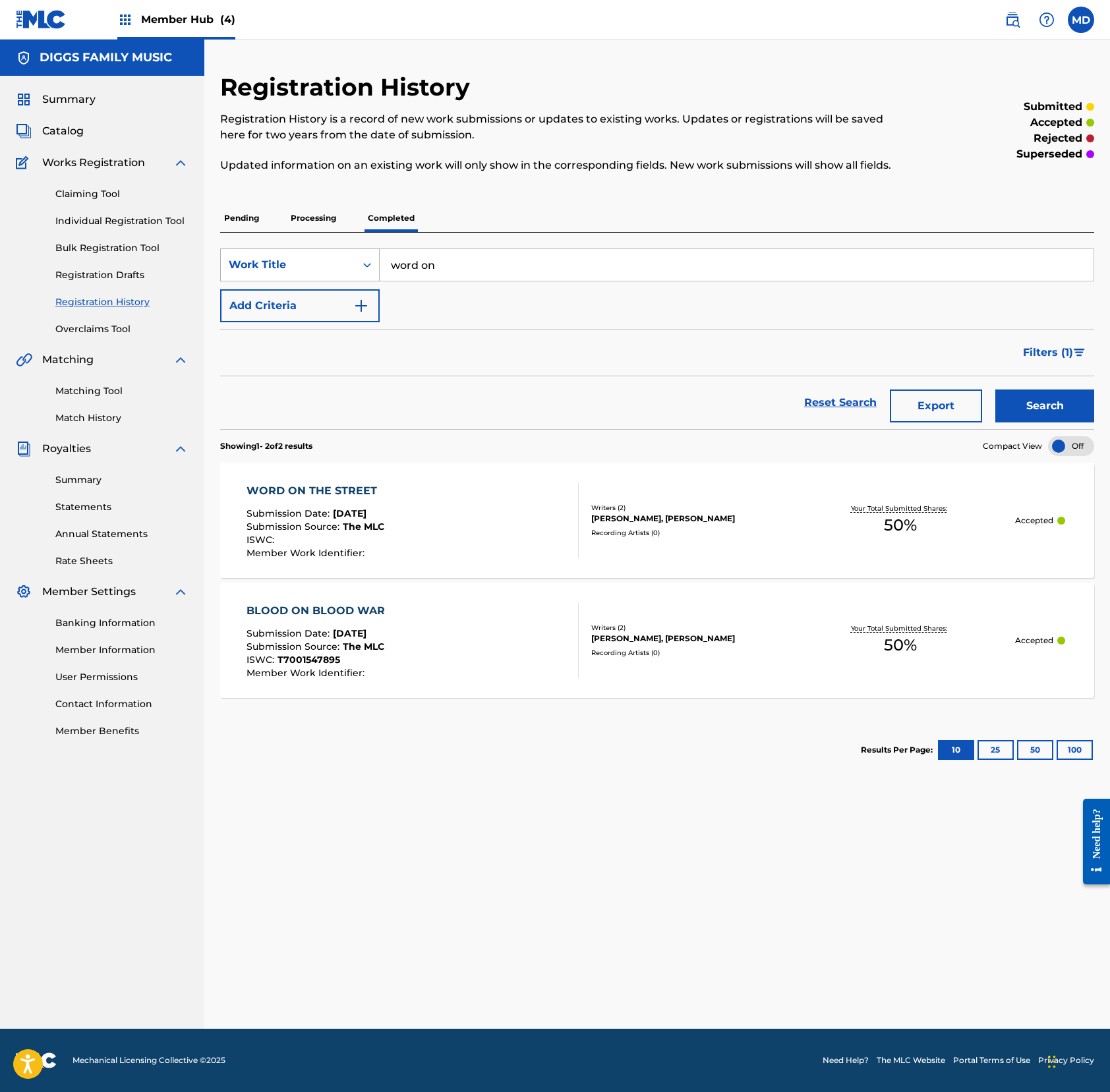
drag, startPoint x: 480, startPoint y: 285, endPoint x: 372, endPoint y: 288, distance: 108.0
click at [372, 281] on div "SearchWithCriteria4264311d-11f7-4bc7-8321-fd5f2b111782 Work Title word on" at bounding box center [657, 265] width 874 height 33
click at [444, 281] on input "wu banga 101" at bounding box center [736, 265] width 714 height 31
click at [450, 281] on input "wu banga 101" at bounding box center [736, 265] width 714 height 31
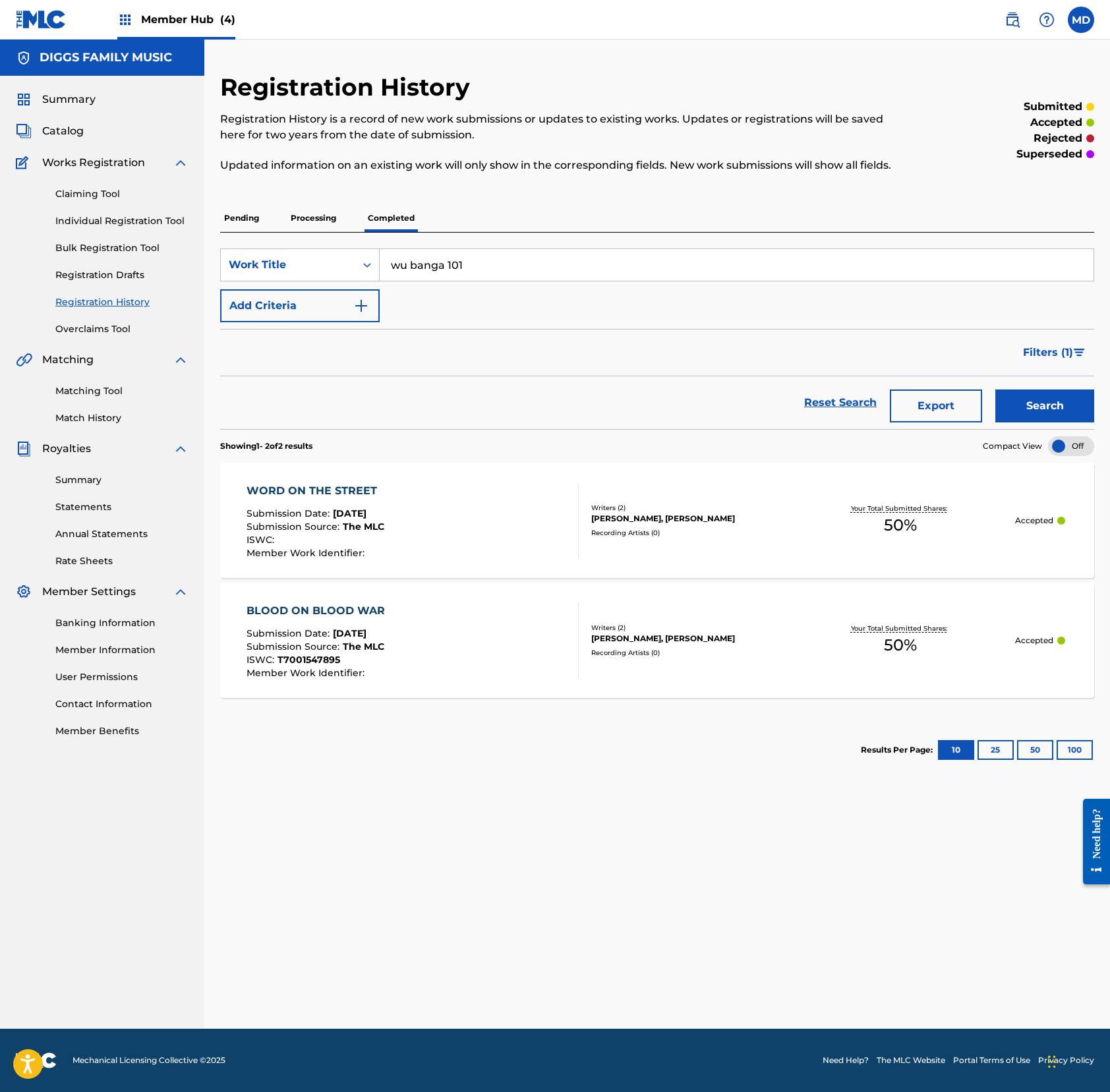
click at [450, 281] on input "wu banga 101" at bounding box center [736, 265] width 714 height 31
type input "wu banga 101"
click at [1039, 423] on button "Search" at bounding box center [1044, 406] width 98 height 33
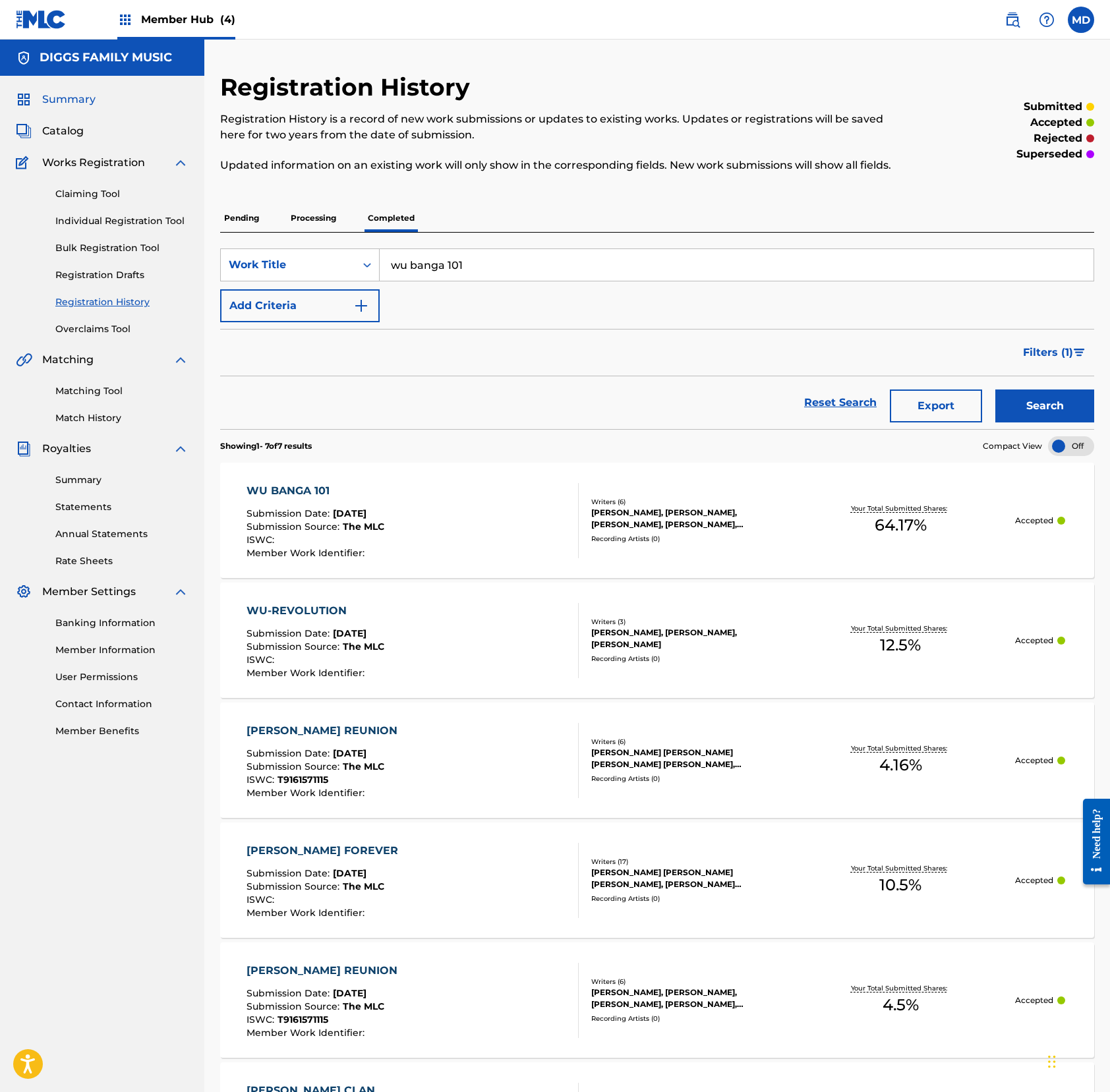
click at [61, 98] on span "Summary" at bounding box center [68, 99] width 53 height 16
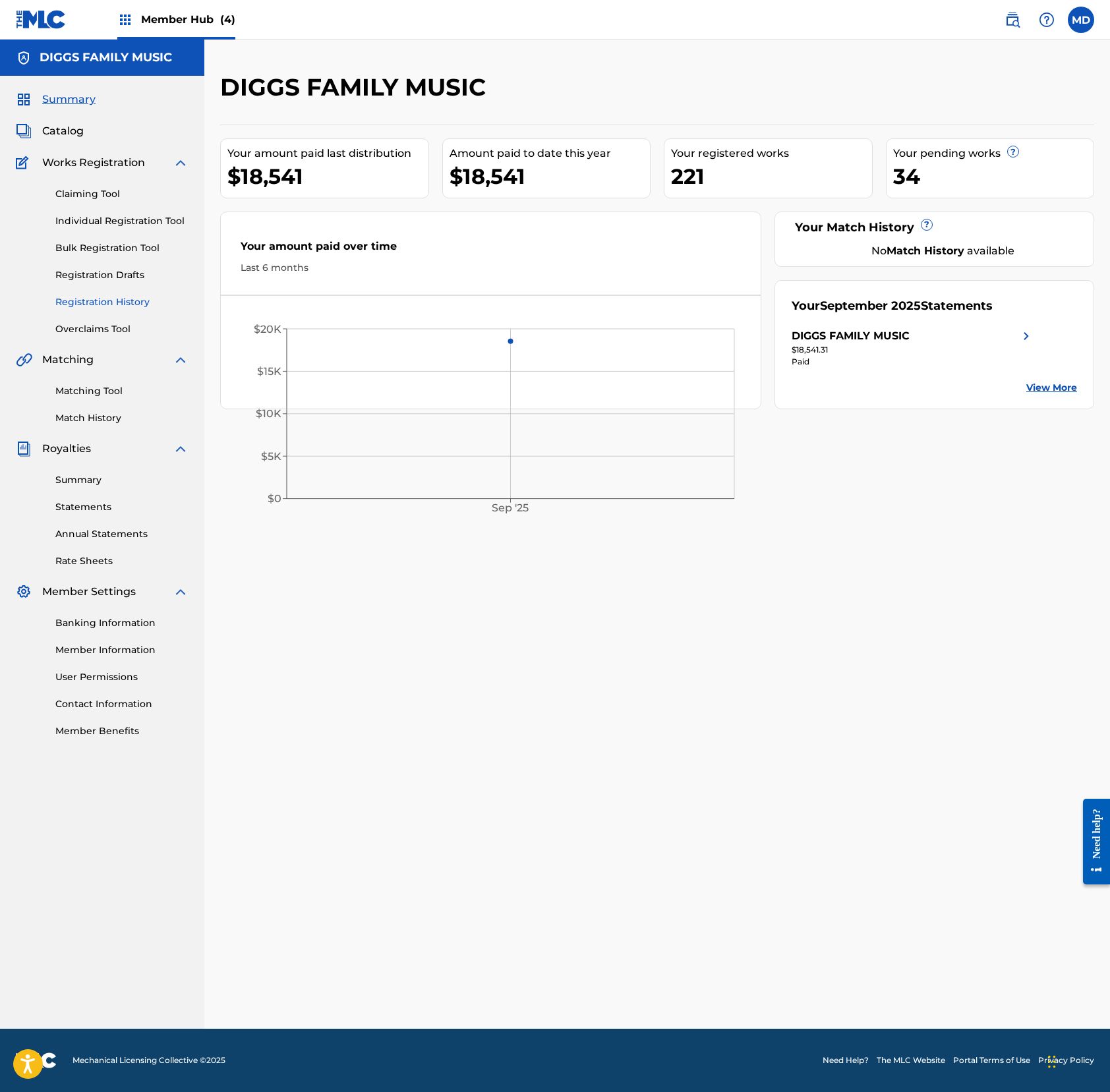
click at [93, 299] on link "Registration History" at bounding box center [122, 302] width 133 height 14
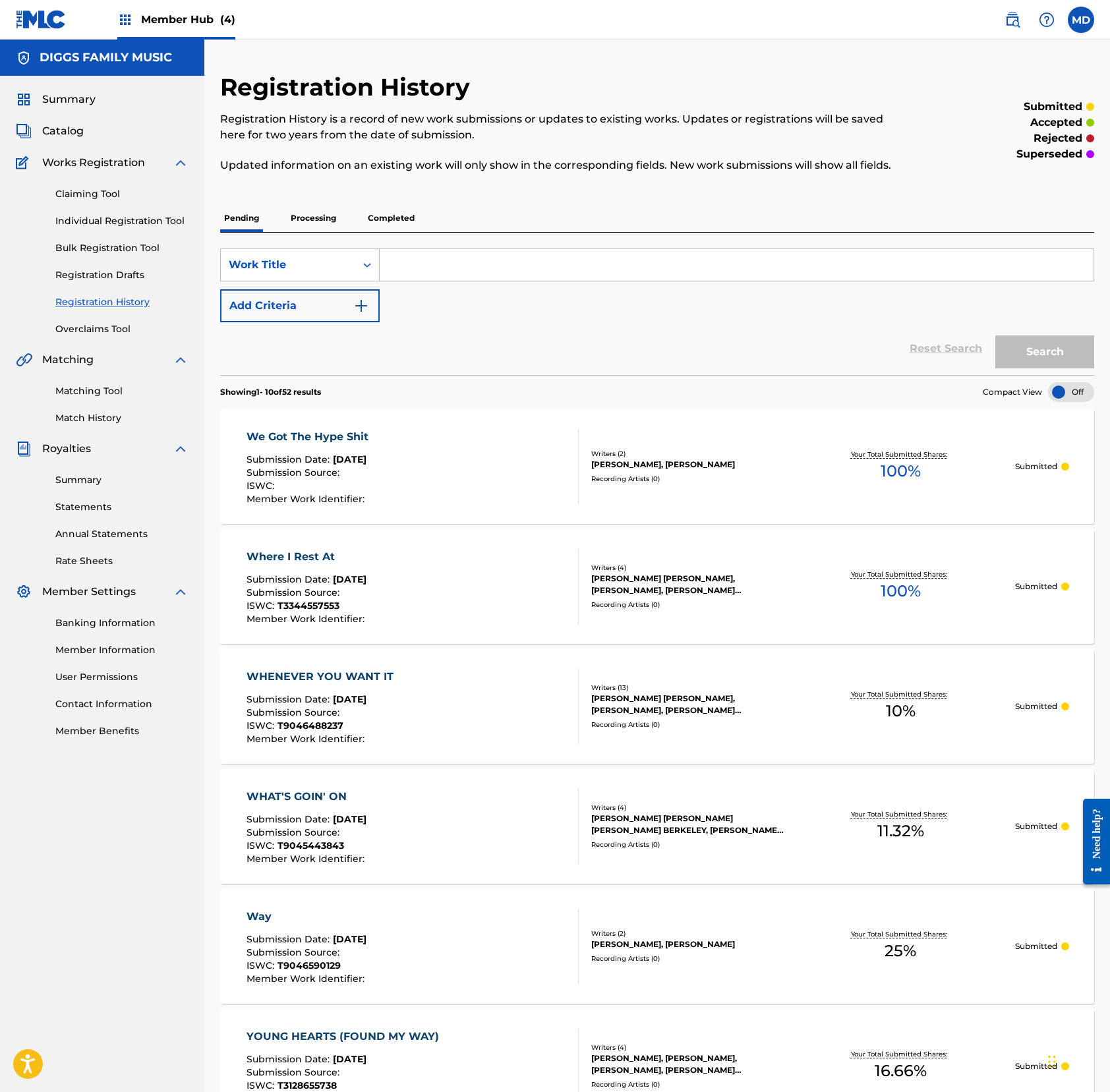
click at [423, 281] on input "Search Form" at bounding box center [736, 265] width 714 height 31
paste input "WU RENEGADES"
type input "WU RENEGADES"
click at [1039, 369] on button "Search" at bounding box center [1044, 352] width 98 height 33
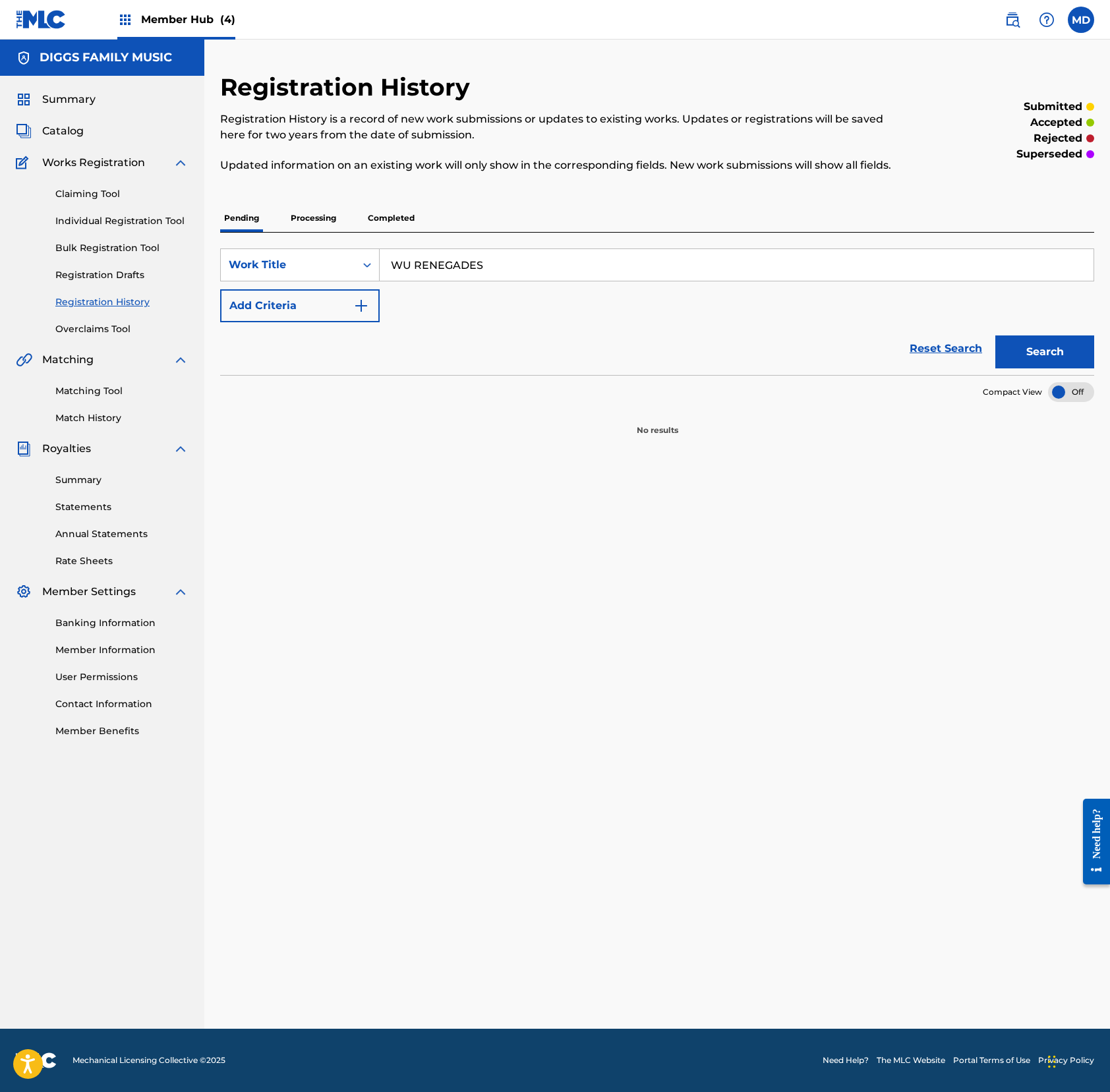
click at [396, 232] on p "Completed" at bounding box center [390, 218] width 55 height 28
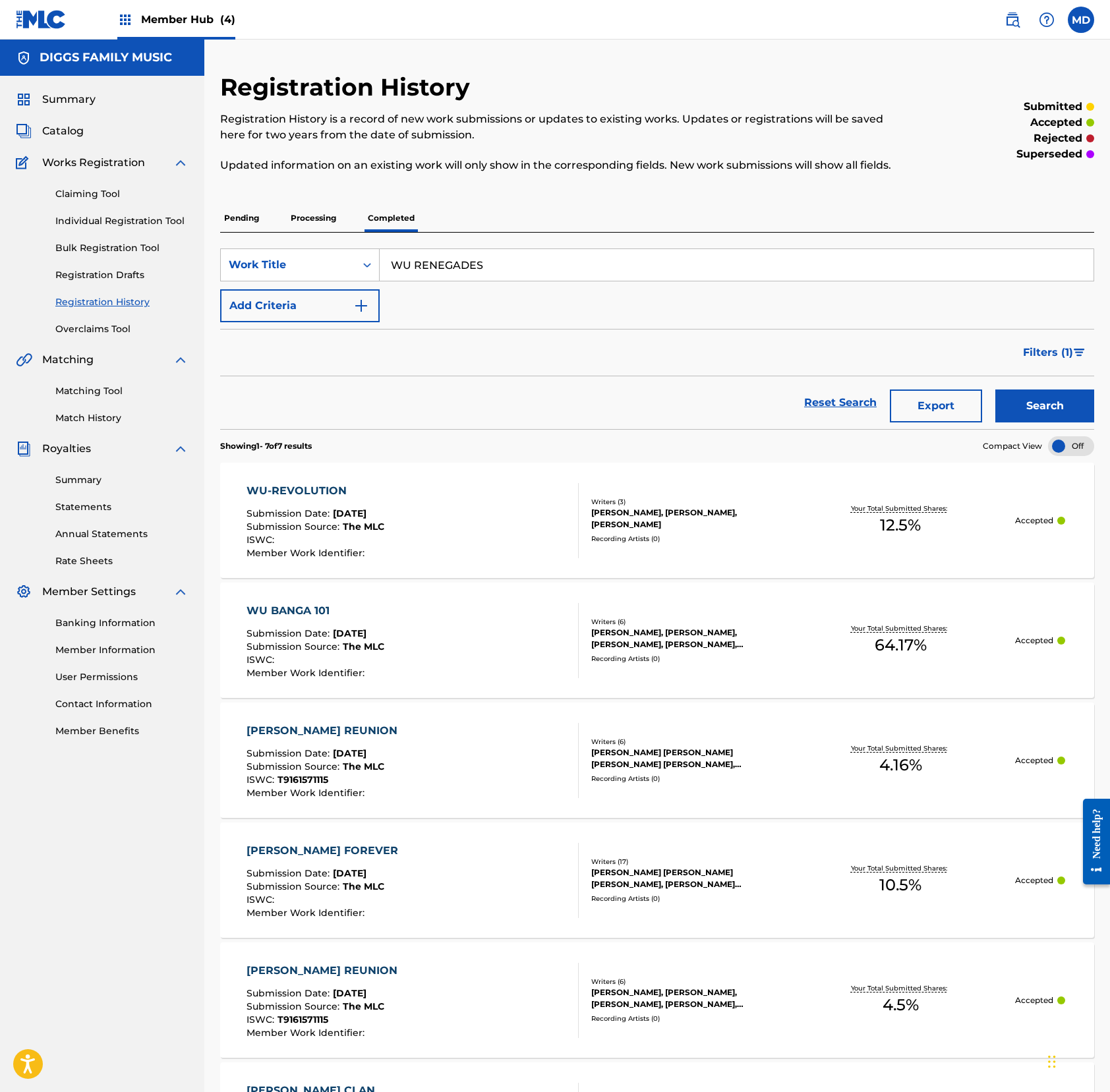
click at [315, 232] on p "Processing" at bounding box center [313, 218] width 53 height 28
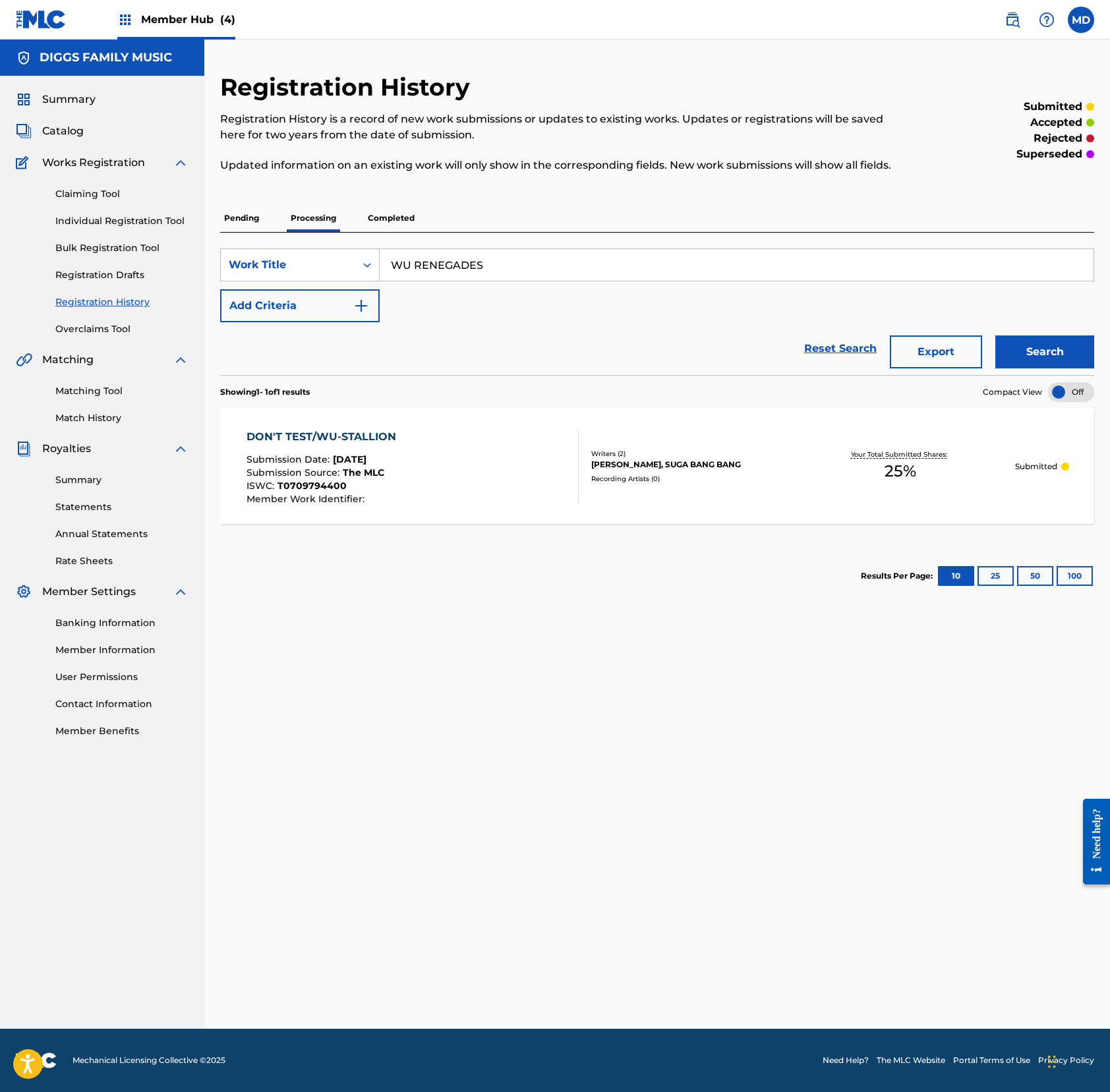
click at [245, 232] on p "Pending" at bounding box center [241, 218] width 43 height 28
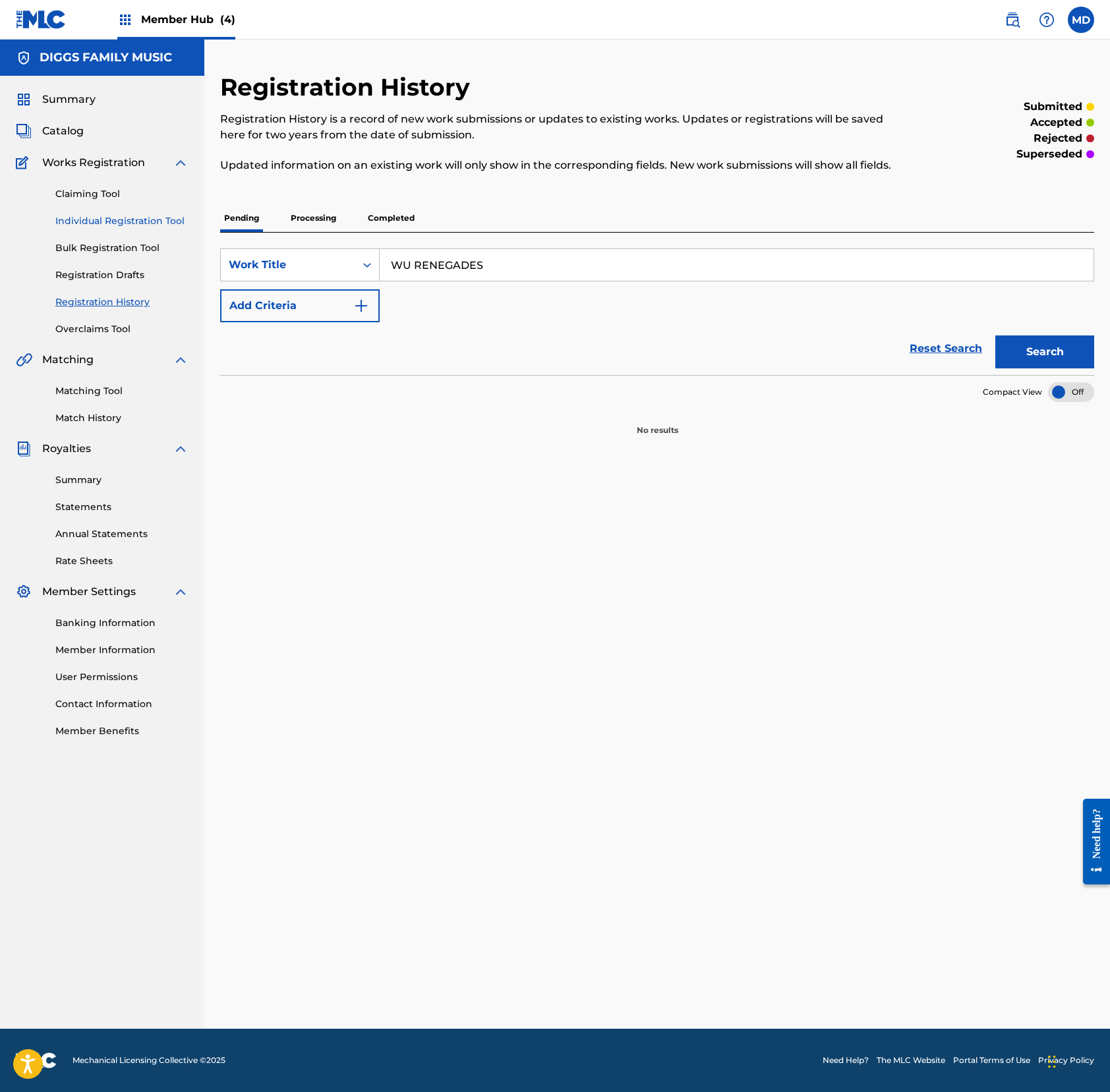
click at [88, 223] on link "Individual Registration Tool" at bounding box center [122, 221] width 133 height 14
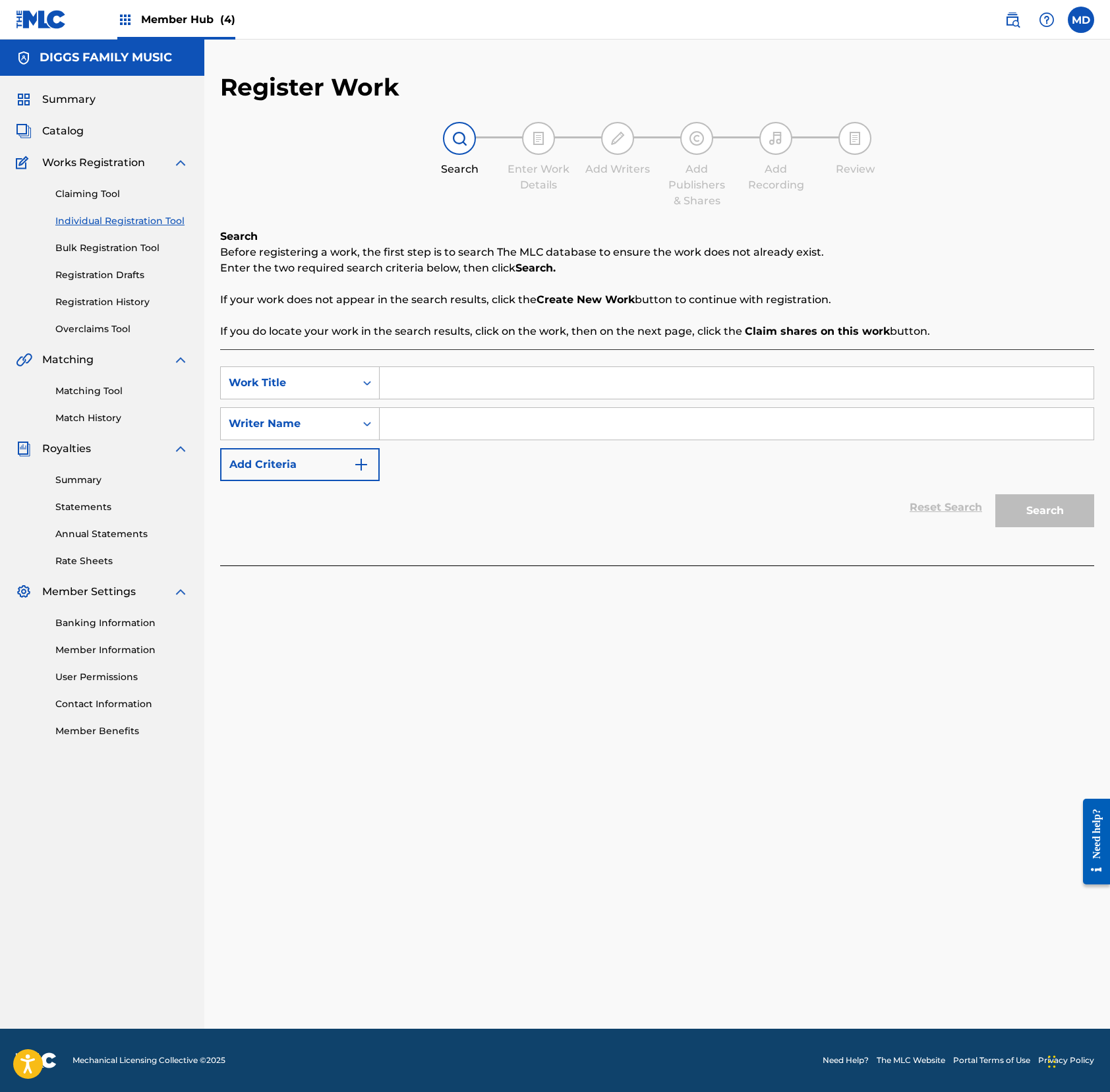
click at [489, 377] on input "Search Form" at bounding box center [736, 383] width 714 height 31
paste input "WU RENEGADES"
type input "WU RENEGADES"
click at [563, 429] on input "Search Form" at bounding box center [736, 424] width 714 height 31
paste input "[PERSON_NAME] [PERSON_NAME]"
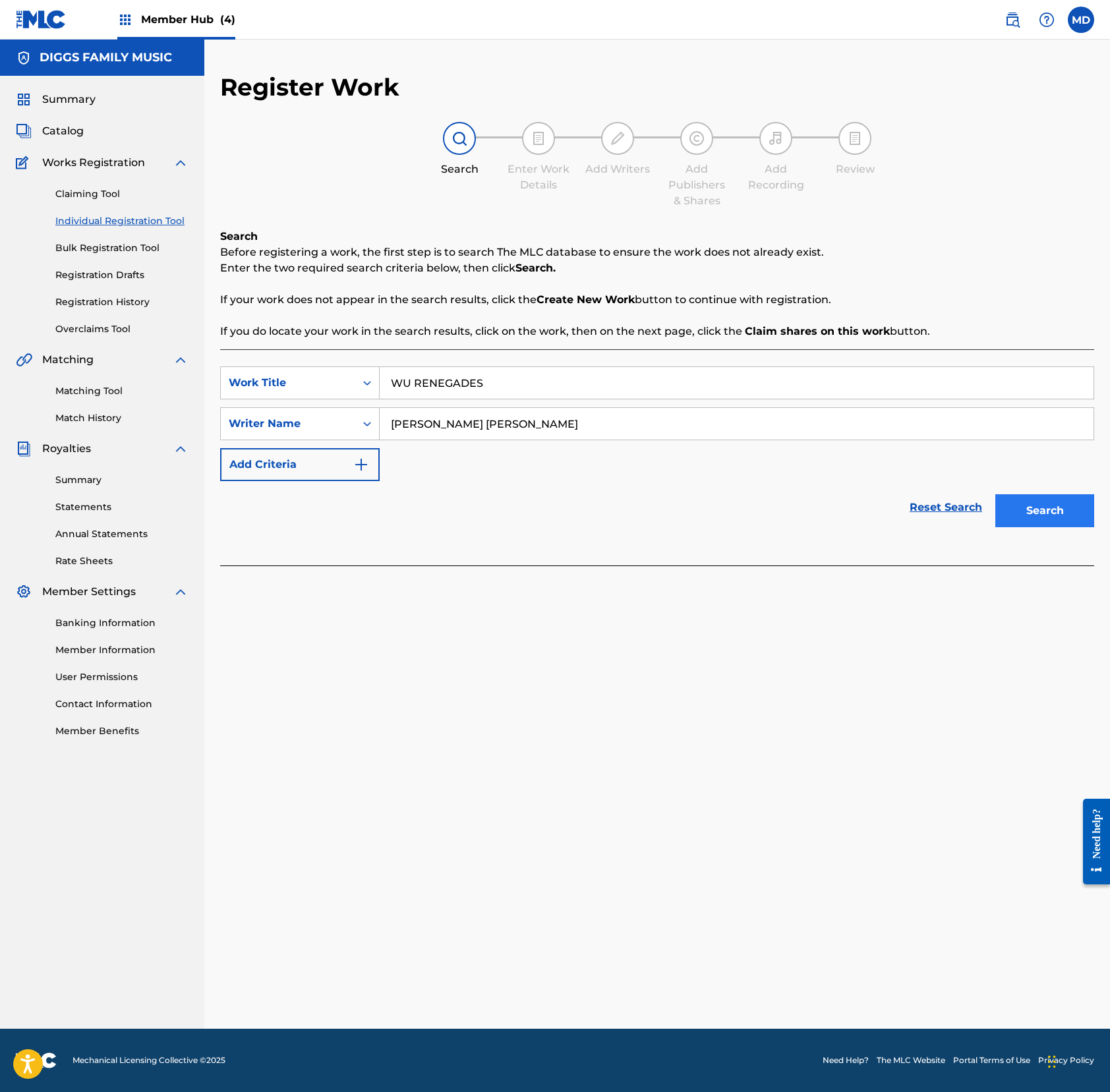
type input "[PERSON_NAME] [PERSON_NAME]"
click at [1039, 509] on button "Search" at bounding box center [1044, 511] width 98 height 33
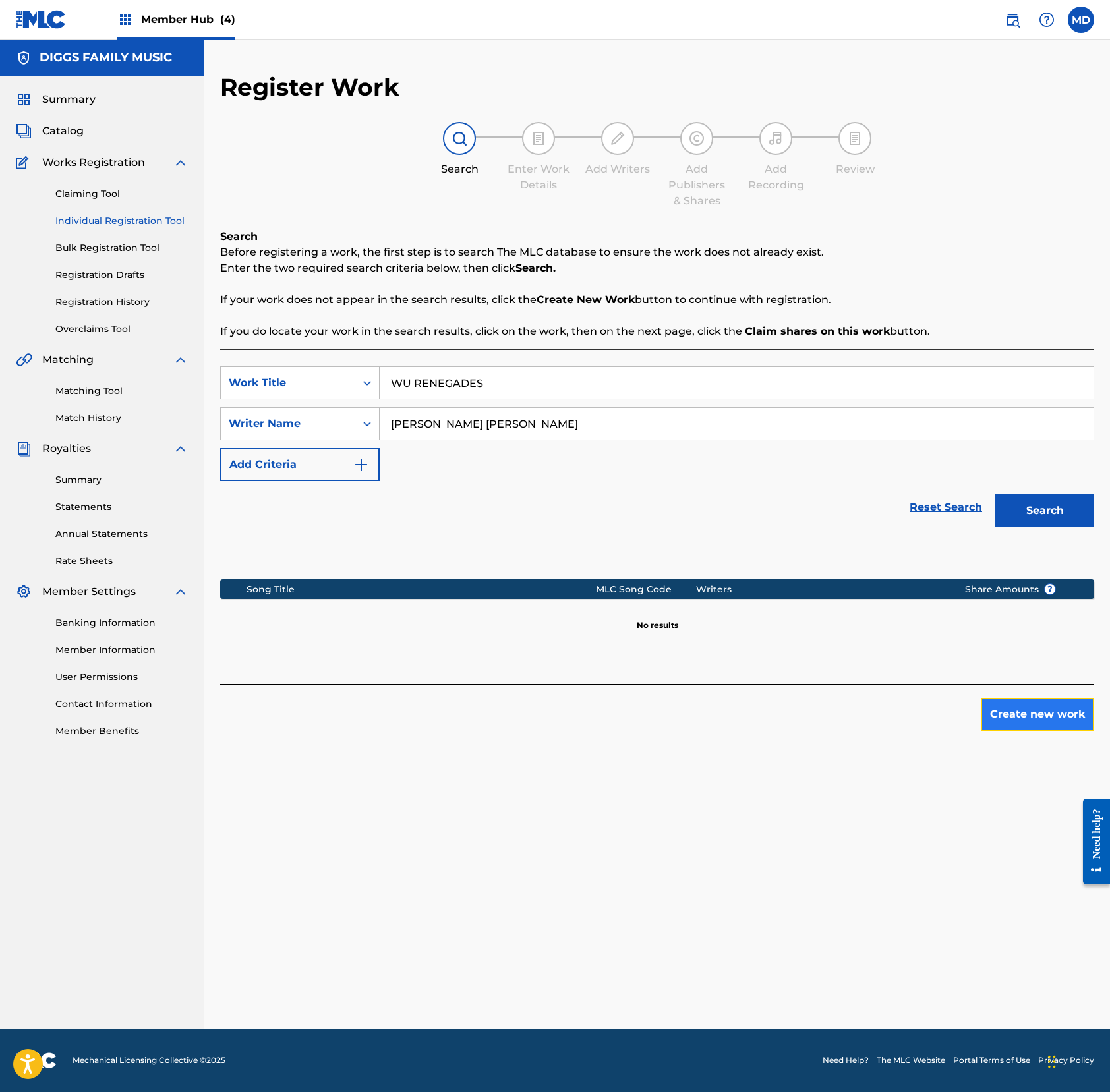
click at [1037, 716] on button "Create new work" at bounding box center [1037, 715] width 113 height 33
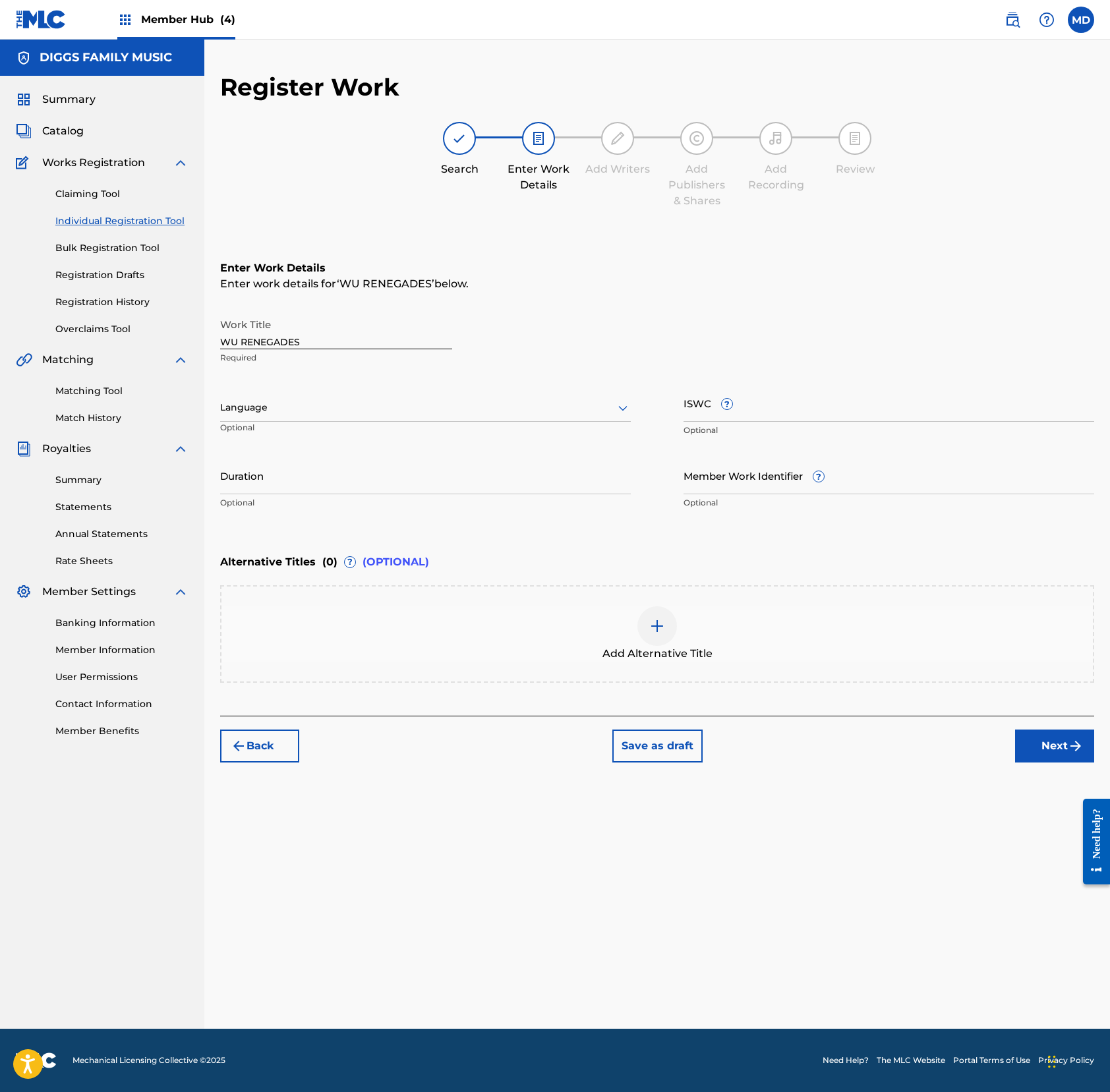
click at [338, 414] on div at bounding box center [425, 407] width 410 height 17
click at [335, 442] on div "English" at bounding box center [425, 437] width 409 height 30
click at [750, 406] on input "ISWC ?" at bounding box center [888, 403] width 410 height 37
paste input "T9045140281"
type input "T9045140281"
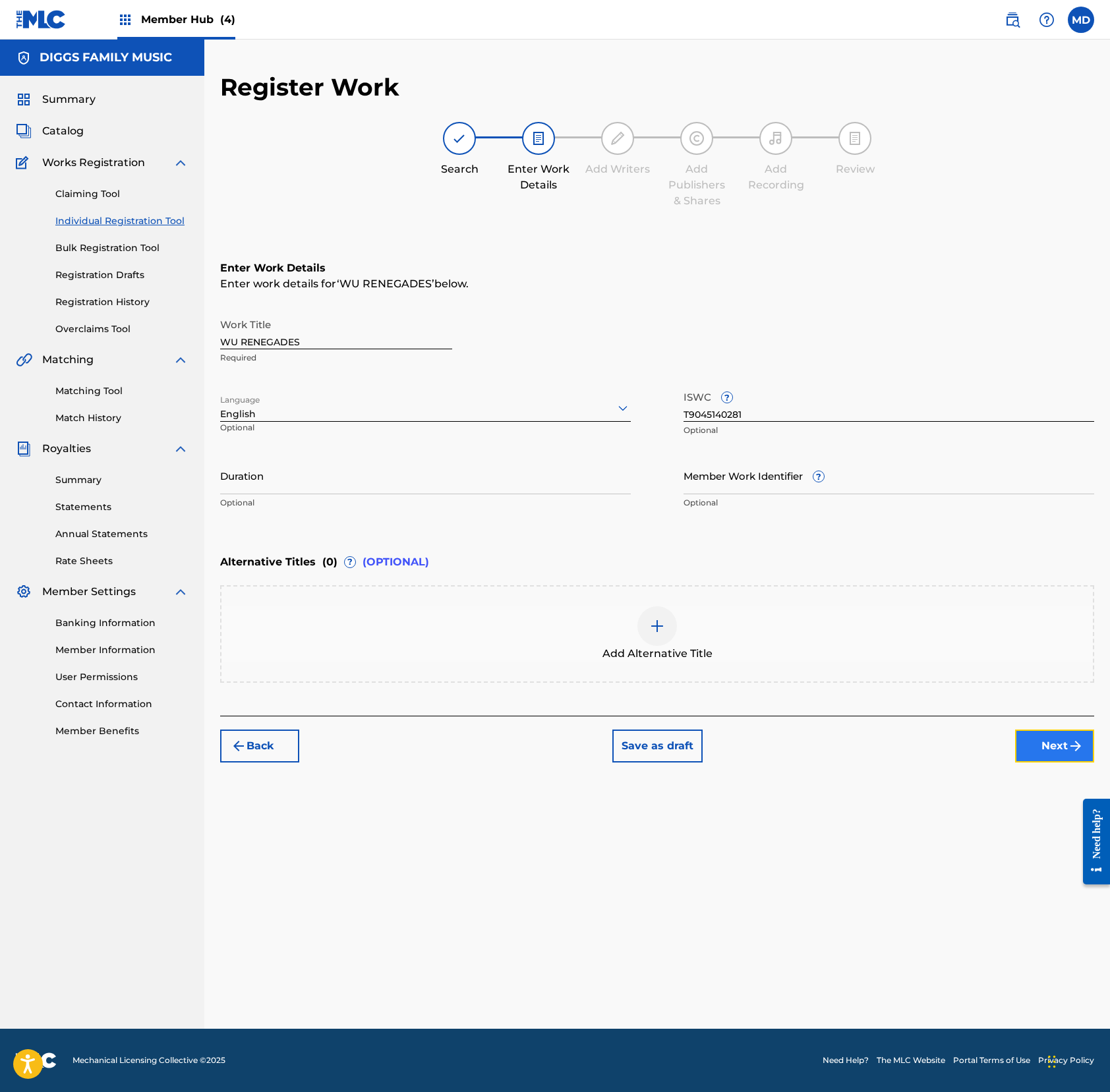
click at [1039, 739] on img "submit" at bounding box center [1075, 746] width 16 height 16
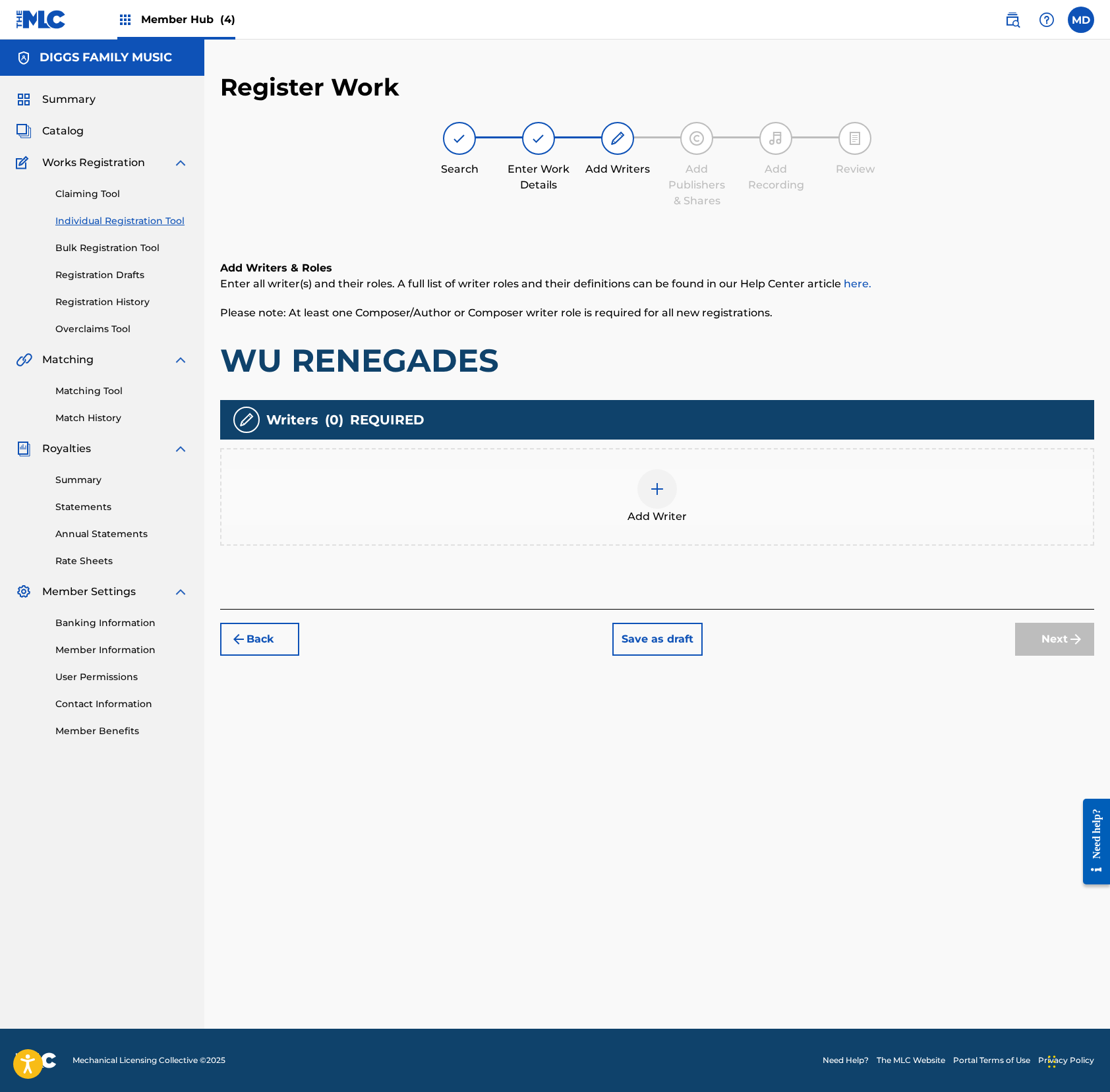
click at [653, 478] on div at bounding box center [656, 488] width 39 height 39
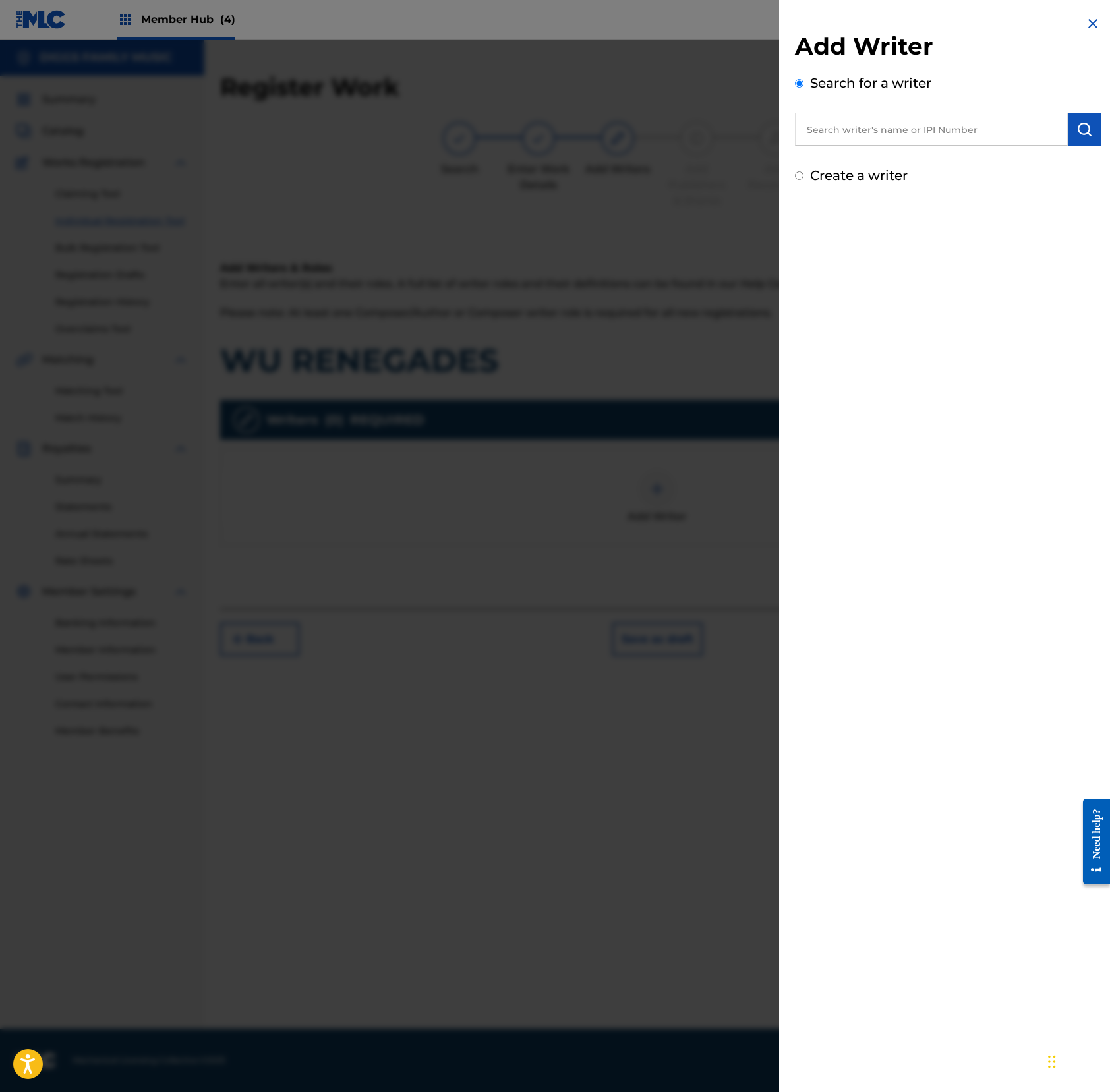
click at [882, 132] on input "text" at bounding box center [931, 129] width 273 height 33
paste input "00456419832"
type input "00456419832"
click at [1039, 126] on img "submit" at bounding box center [1084, 129] width 16 height 16
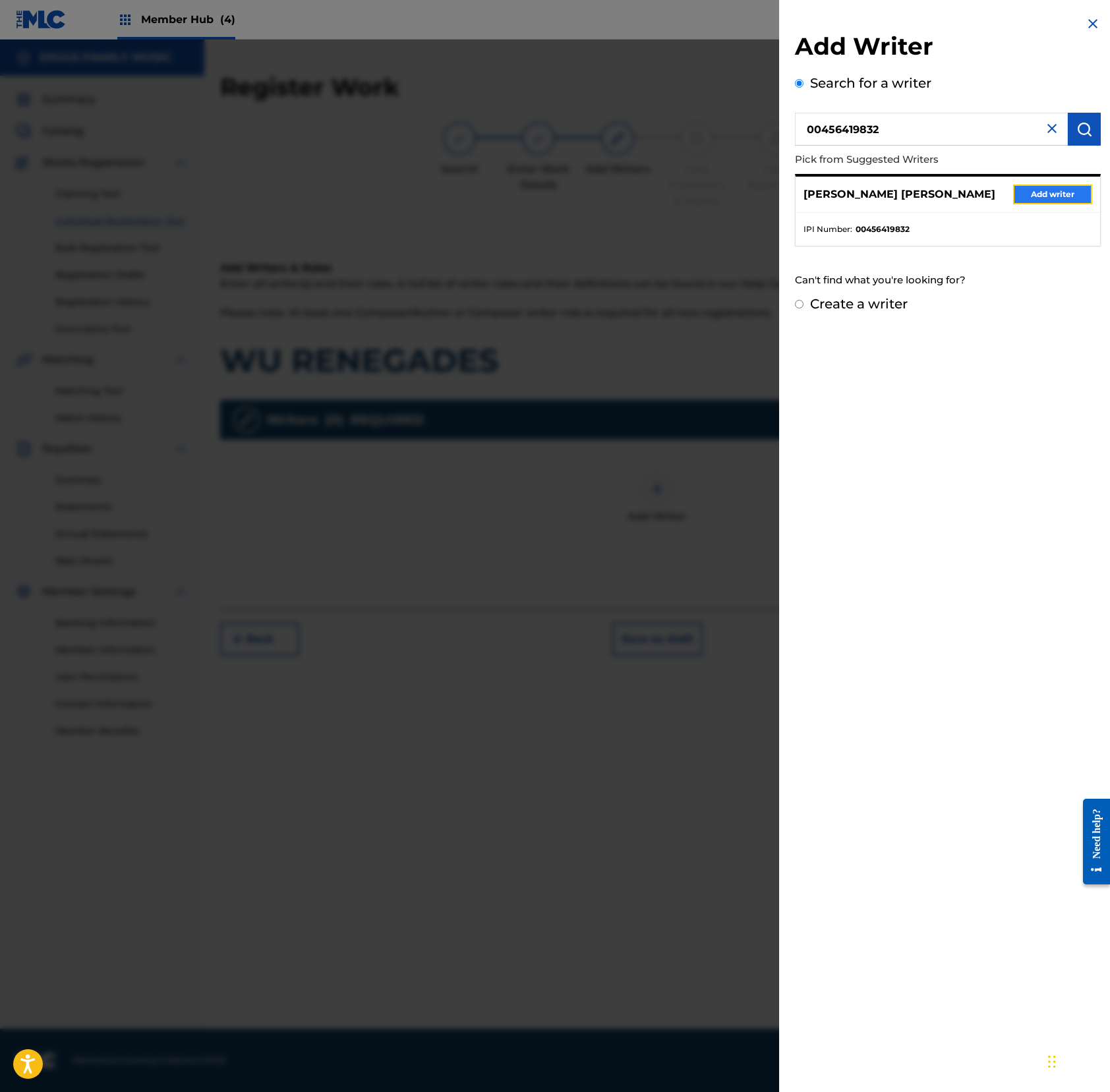
click at [1039, 195] on button "Add writer" at bounding box center [1052, 194] width 79 height 20
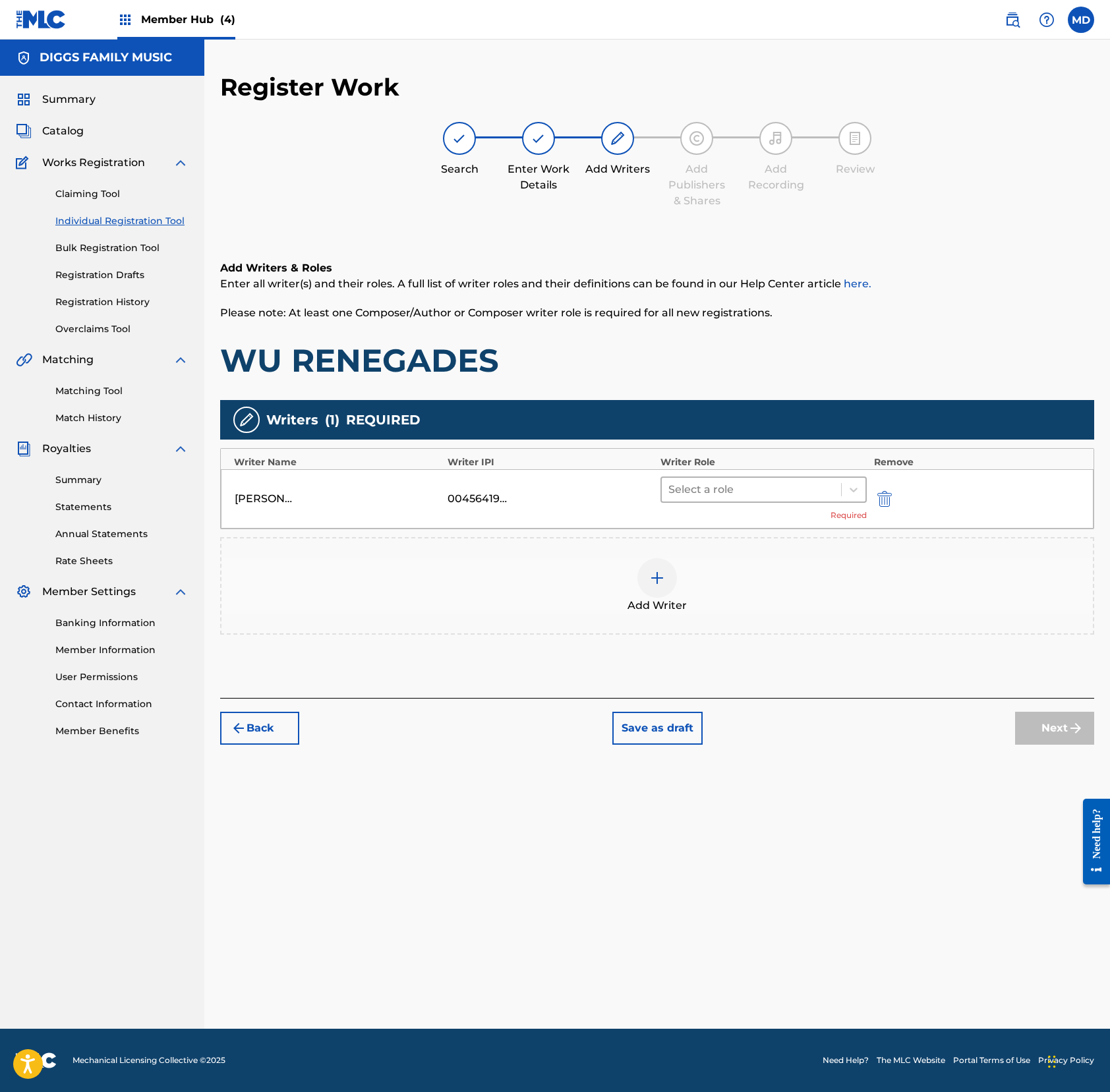
click at [781, 497] on div at bounding box center [751, 489] width 166 height 18
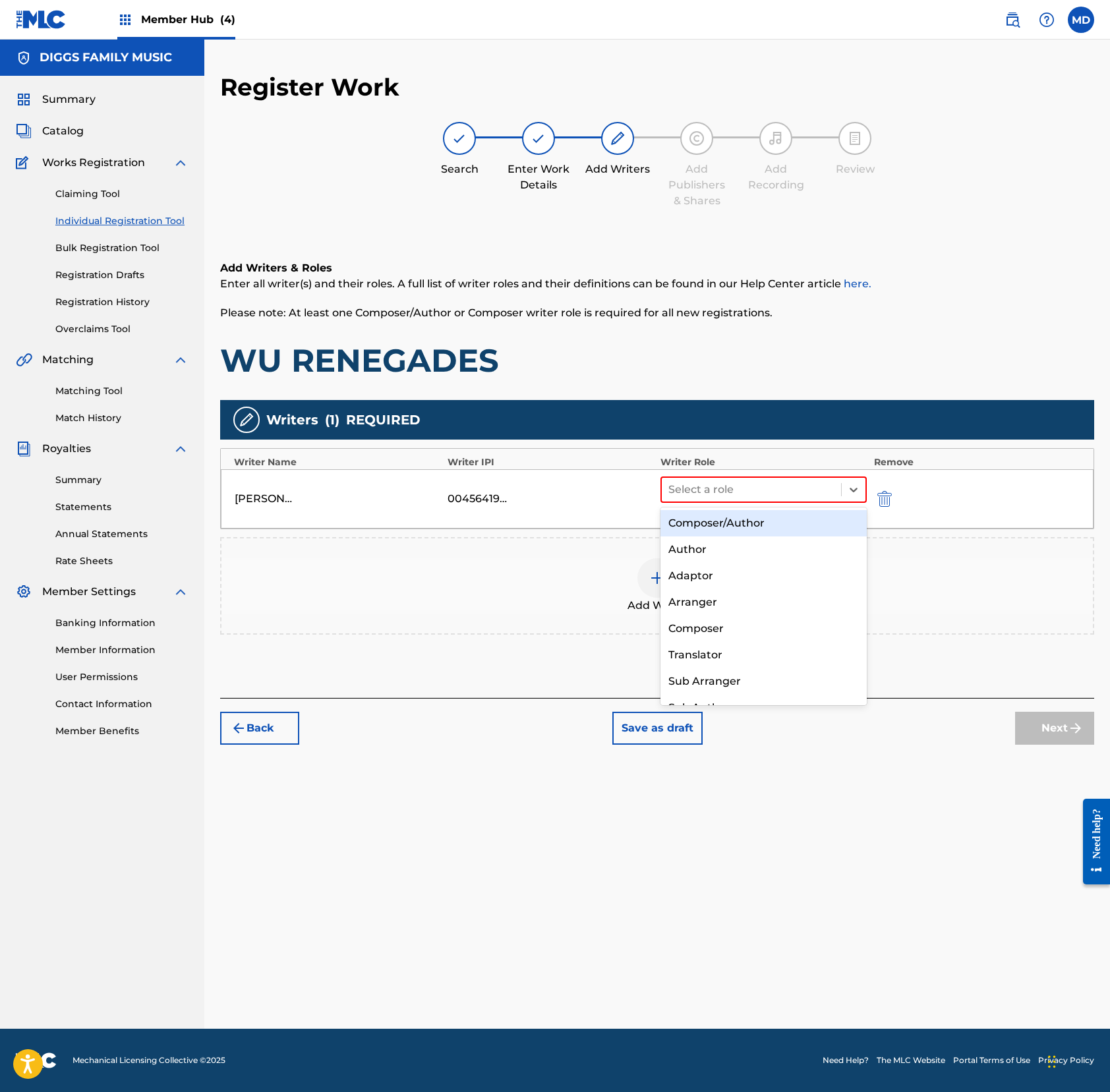
click at [761, 525] on div "Composer/Author" at bounding box center [763, 523] width 206 height 26
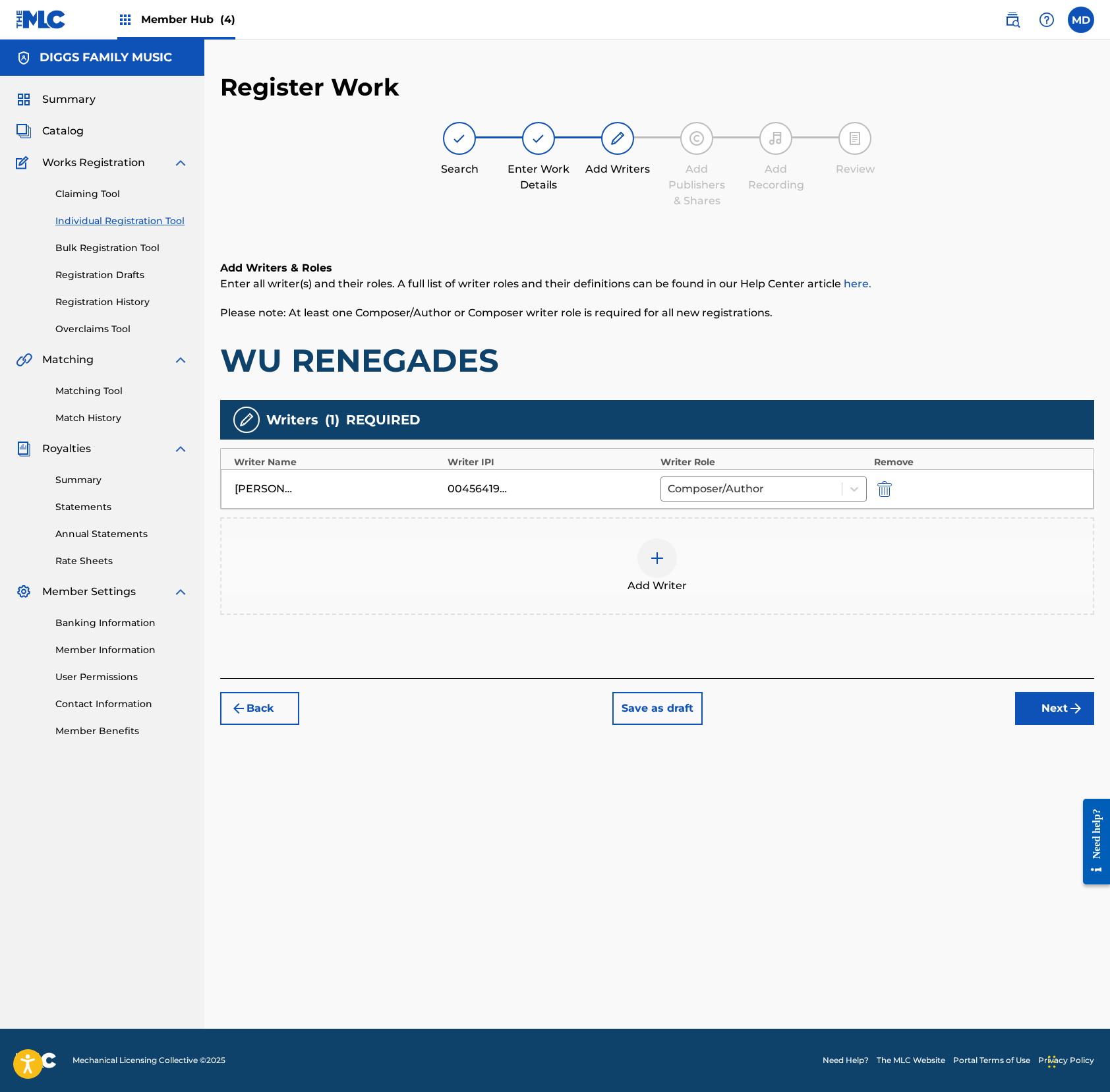
click at [663, 558] on img at bounding box center [657, 559] width 16 height 16
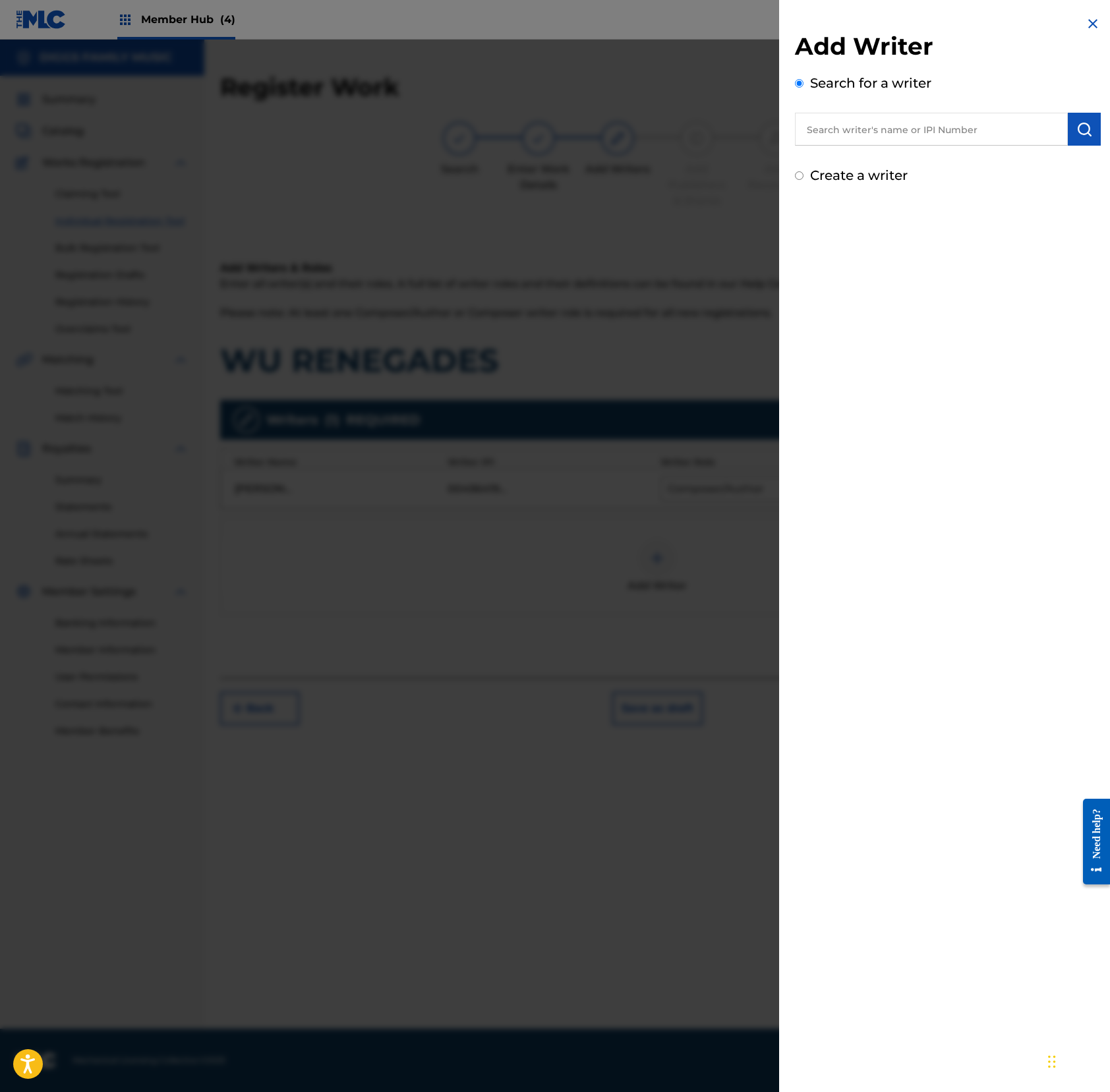
click at [897, 133] on input "text" at bounding box center [931, 129] width 273 height 33
paste input "00196403556"
type input "00196403556"
click at [1039, 129] on img "submit" at bounding box center [1084, 129] width 16 height 16
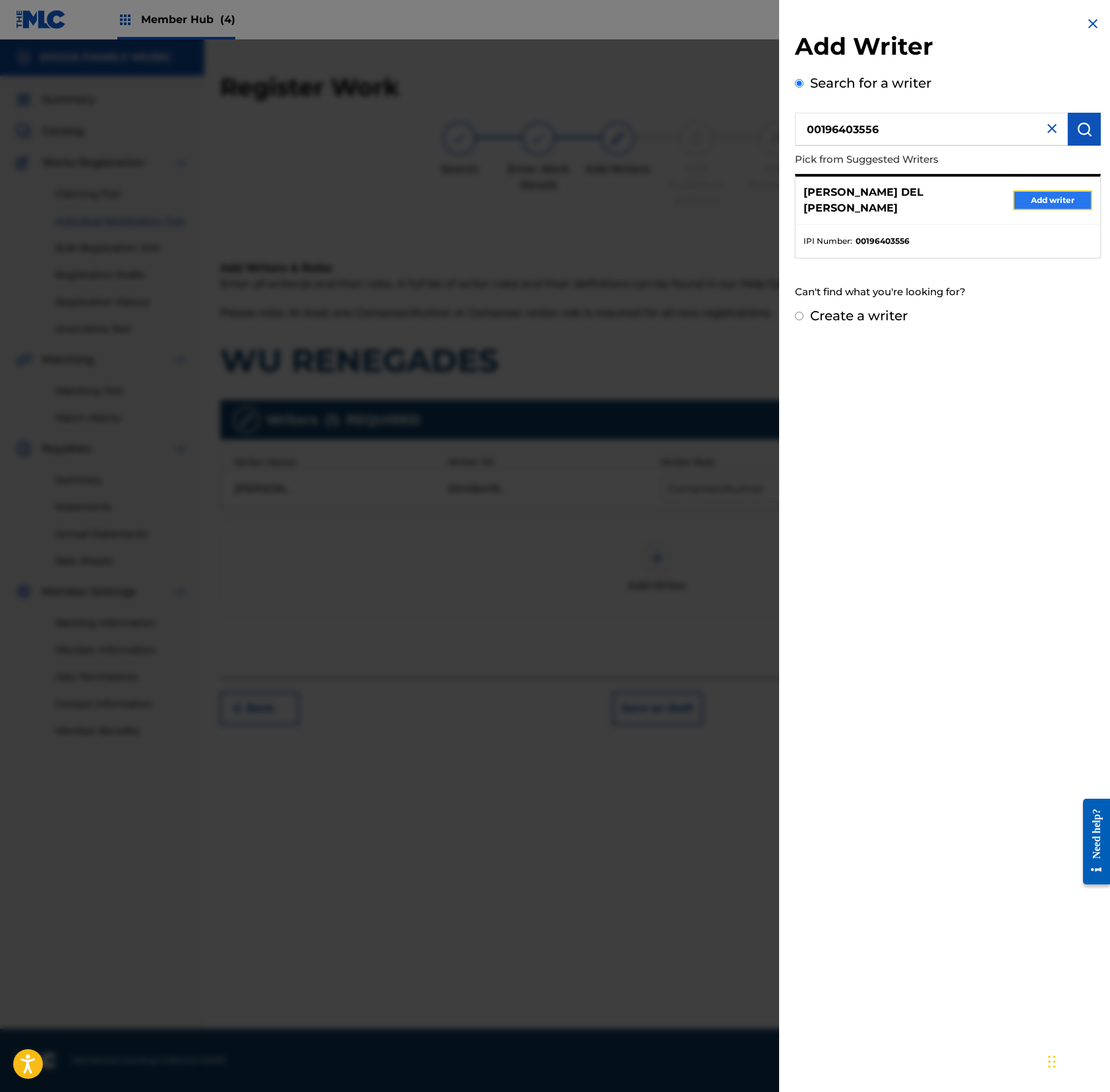
click at [1039, 198] on button "Add writer" at bounding box center [1052, 200] width 79 height 20
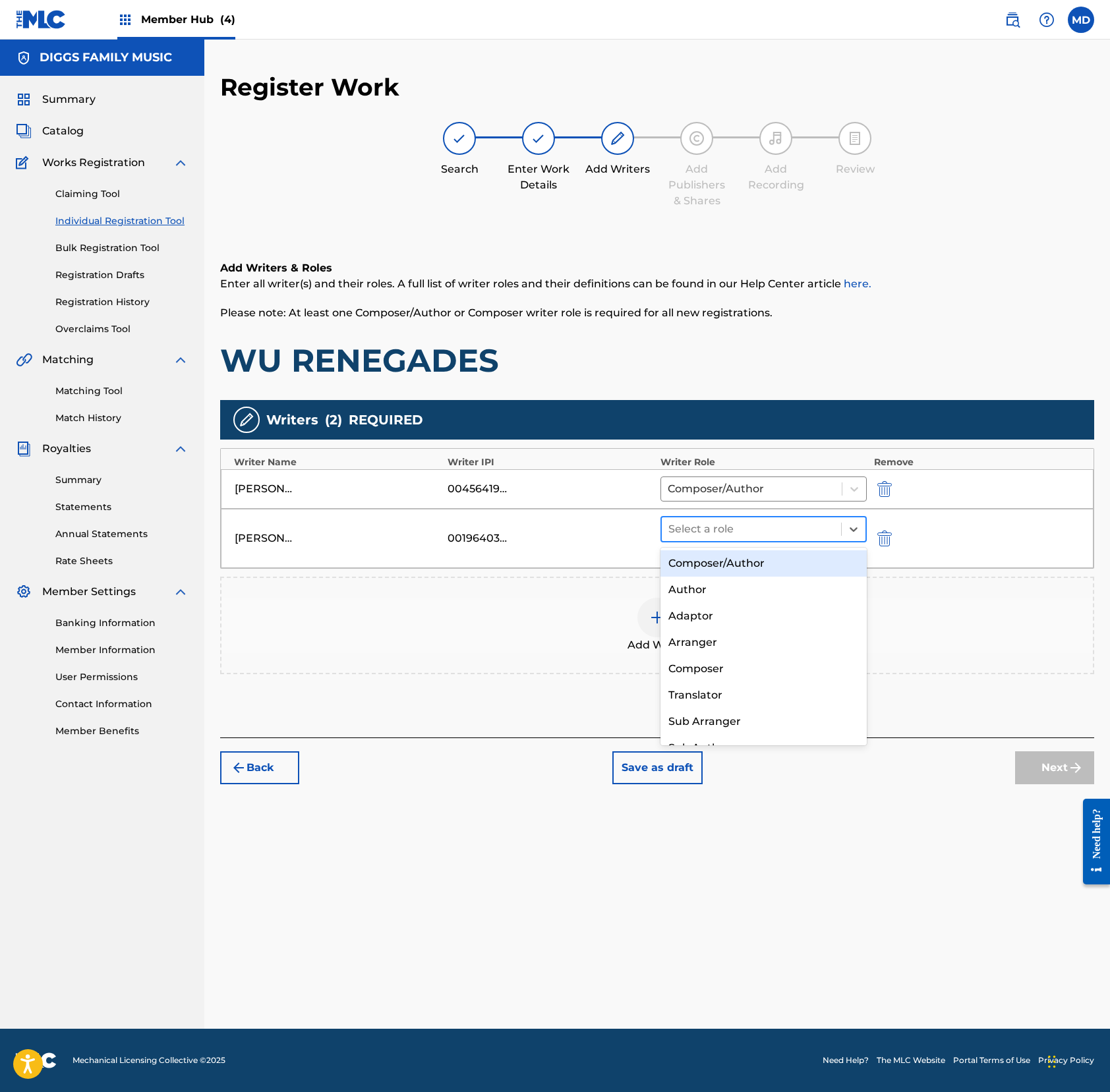
click at [728, 530] on div at bounding box center [751, 529] width 166 height 18
click at [726, 568] on div "Composer/Author" at bounding box center [763, 564] width 206 height 26
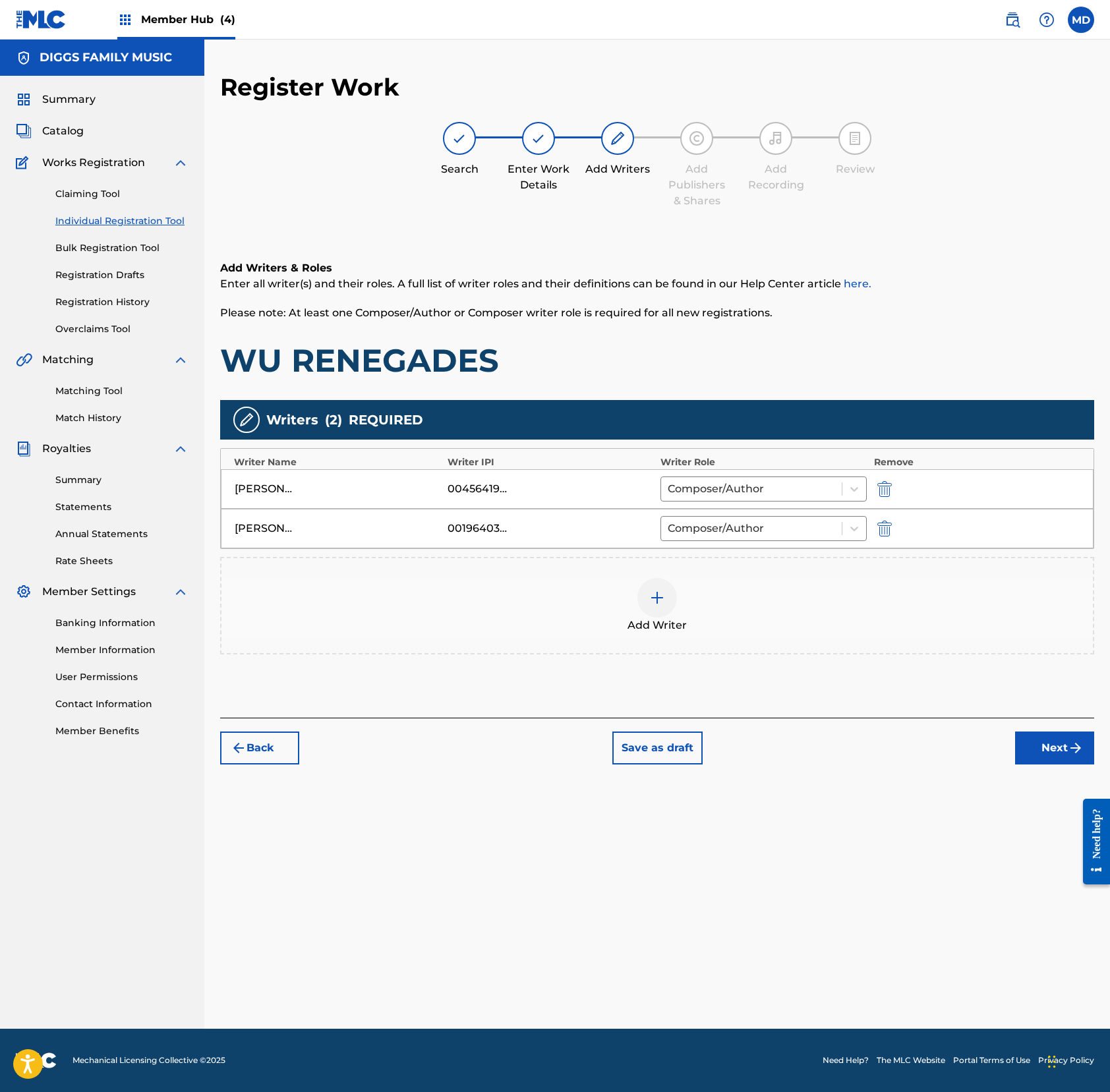
click at [647, 601] on div at bounding box center [656, 597] width 39 height 39
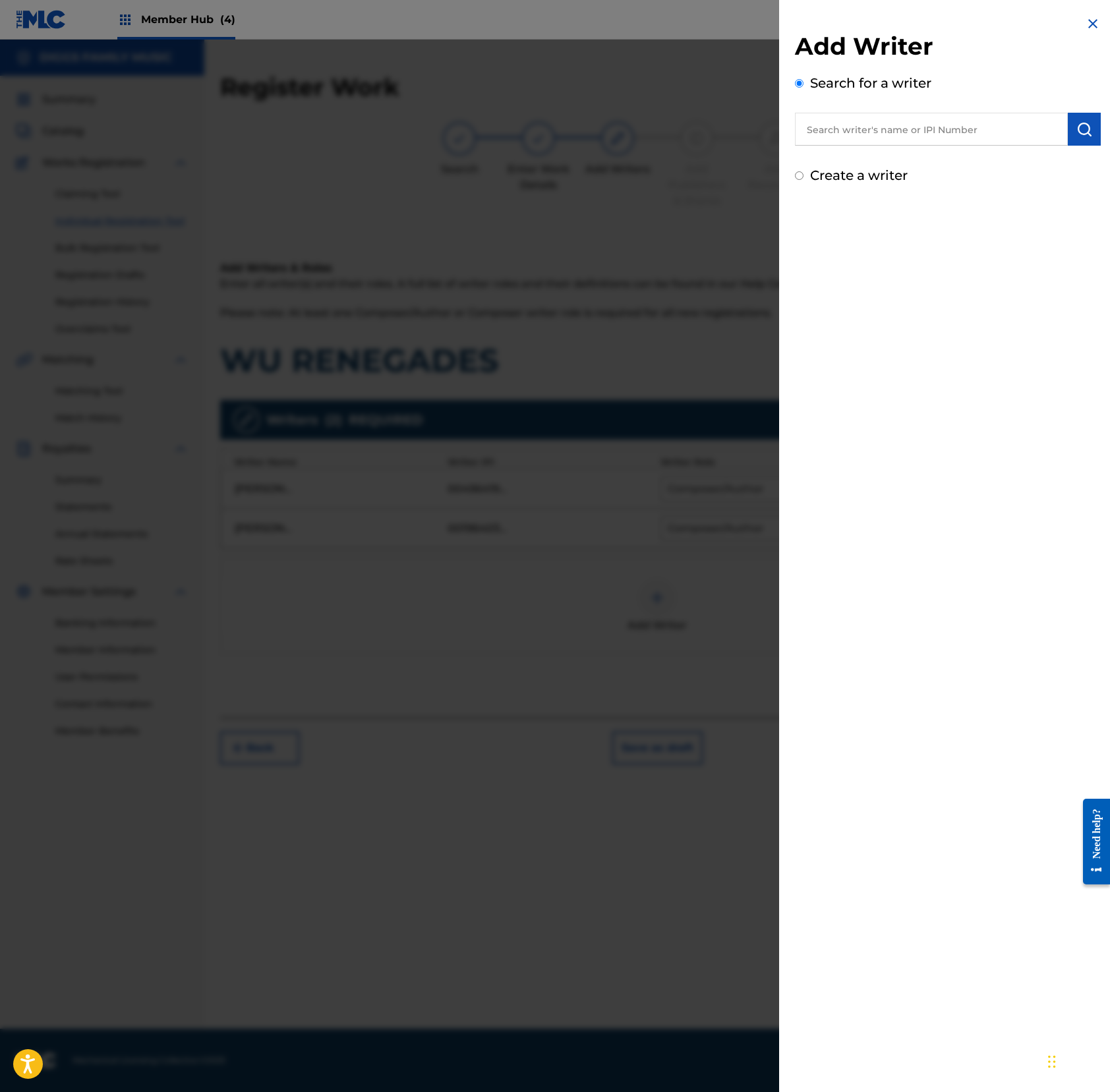
click at [856, 140] on input "text" at bounding box center [931, 129] width 273 height 33
paste input "00196288715"
type input "00196288715"
click at [1039, 127] on button "submit" at bounding box center [1084, 129] width 33 height 33
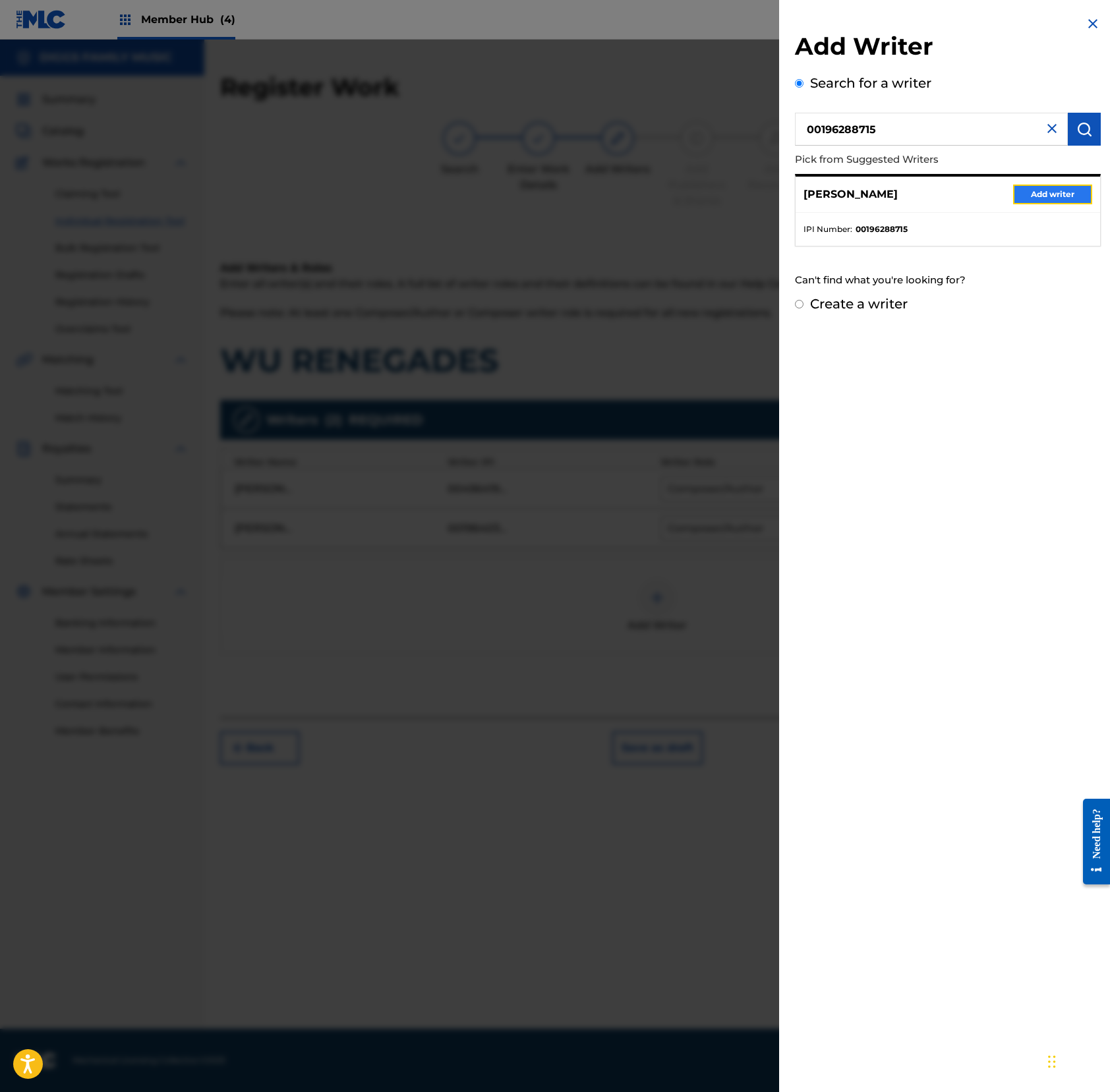
click at [1039, 193] on button "Add writer" at bounding box center [1052, 194] width 79 height 20
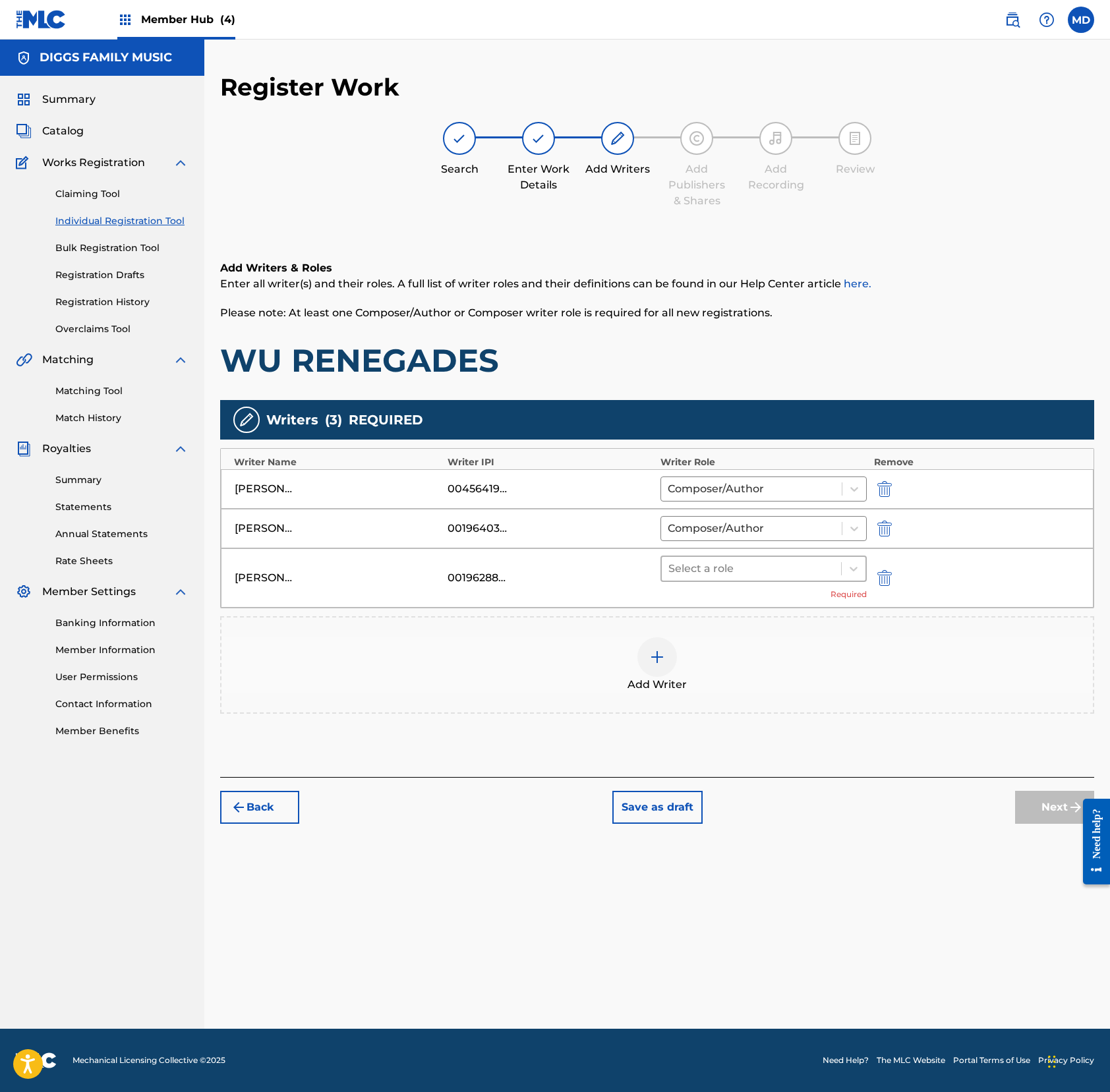
click at [752, 566] on div at bounding box center [751, 568] width 166 height 18
click at [746, 601] on div "Composer/Author" at bounding box center [763, 604] width 206 height 26
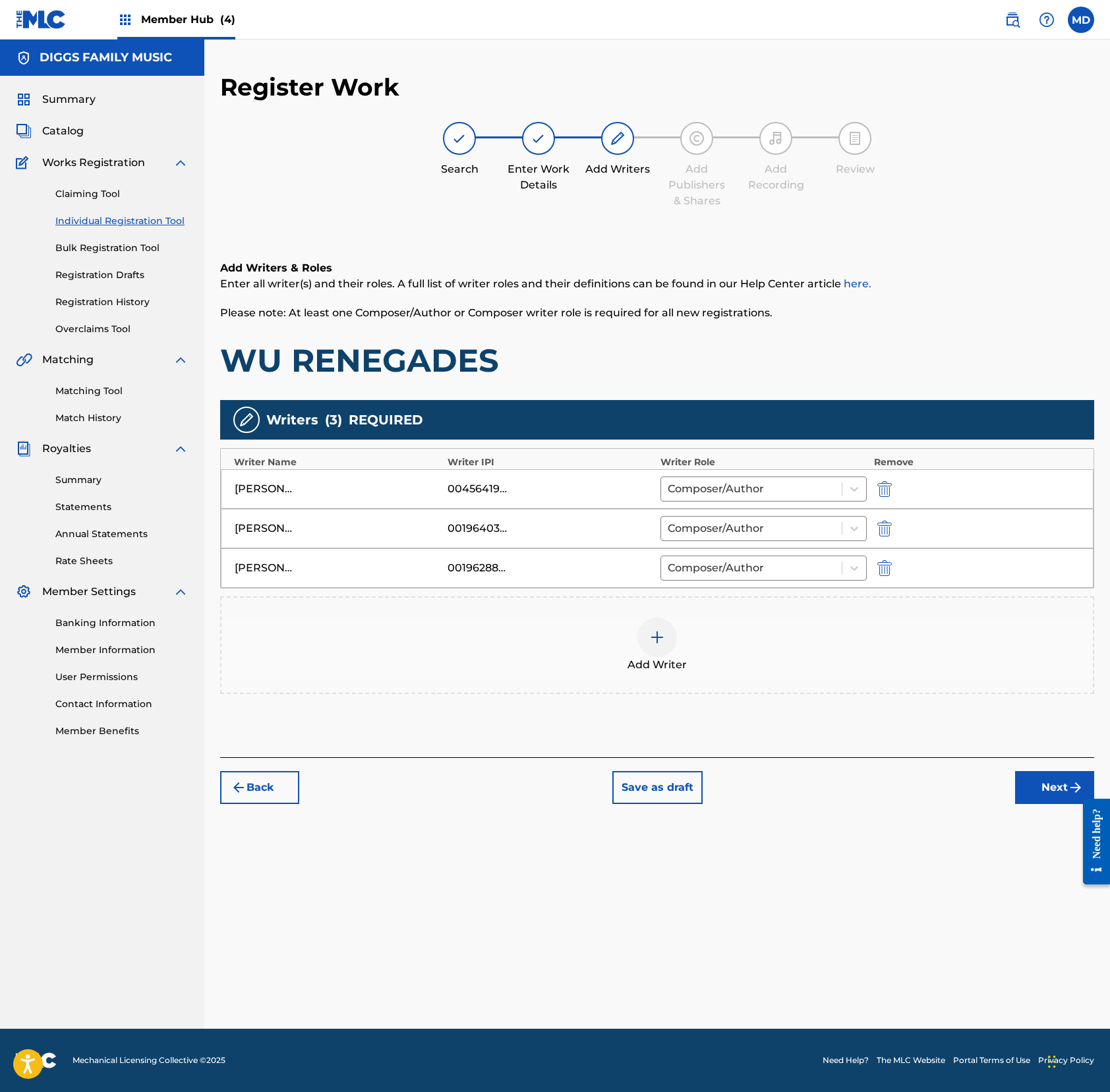
click at [659, 641] on img at bounding box center [657, 637] width 16 height 16
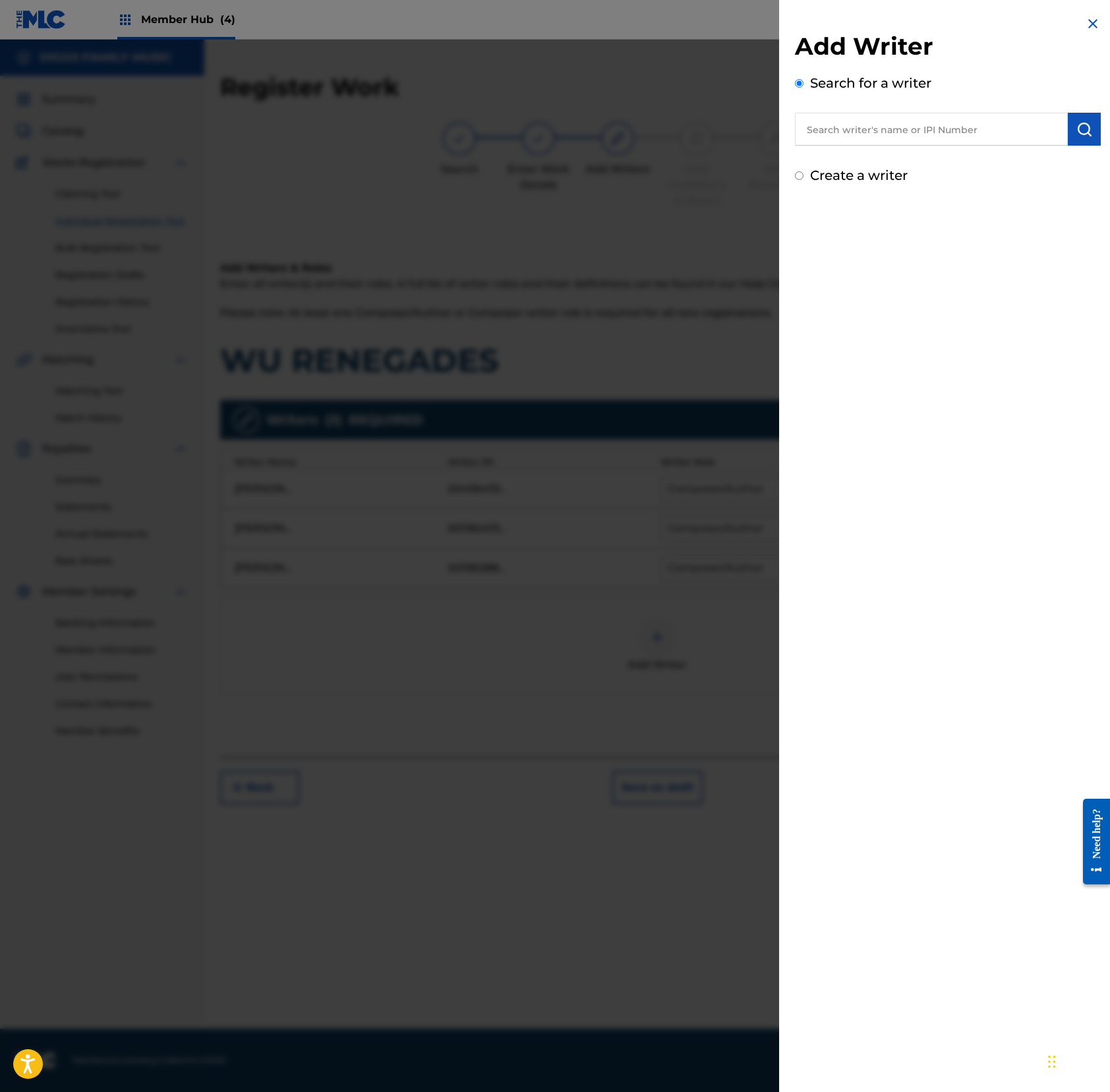
click at [869, 127] on input "text" at bounding box center [931, 129] width 273 height 33
paste input "00611369075"
type input "00611369075"
click at [1039, 125] on button "submit" at bounding box center [1084, 129] width 33 height 33
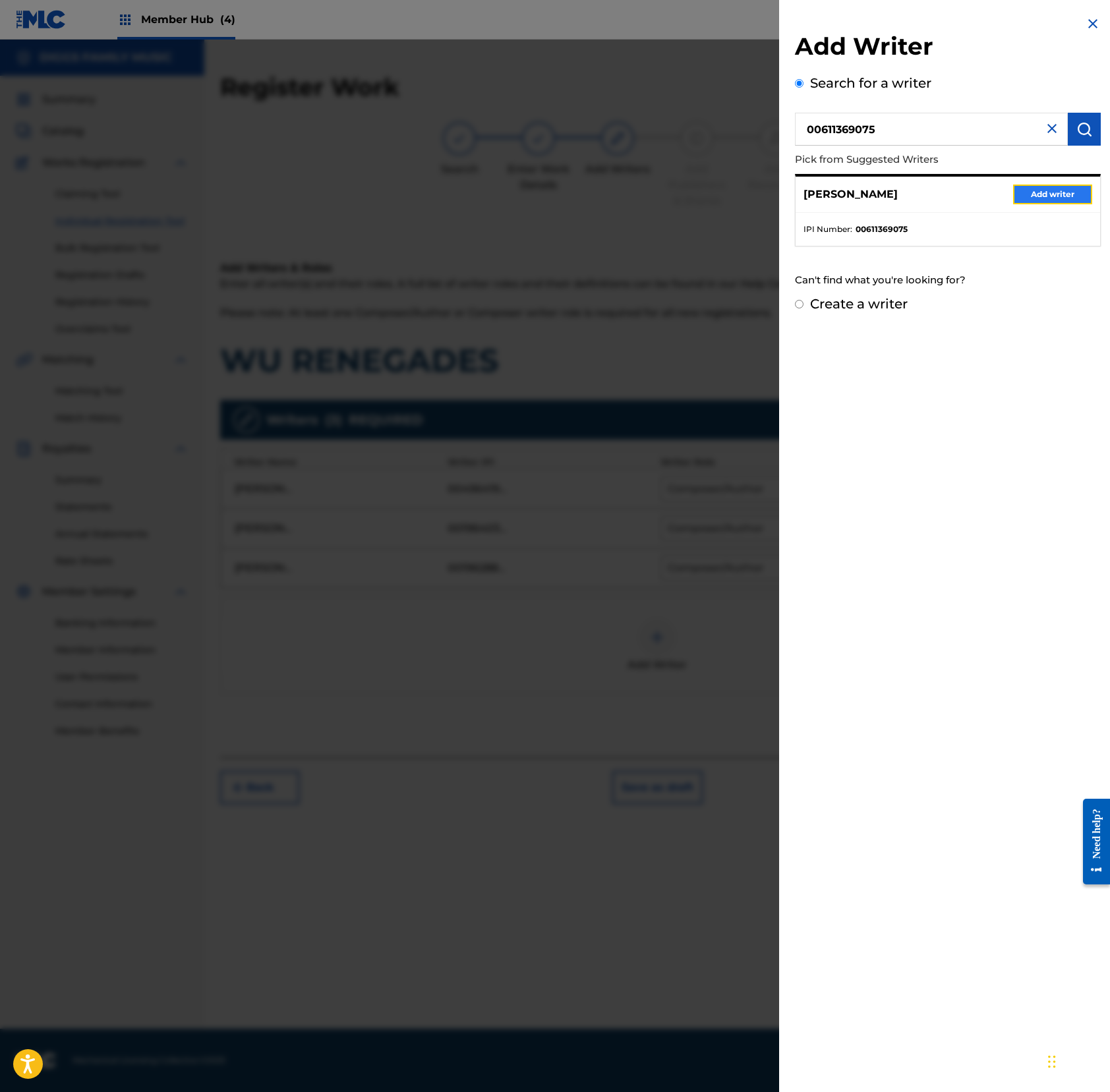
click at [1039, 191] on button "Add writer" at bounding box center [1052, 194] width 79 height 20
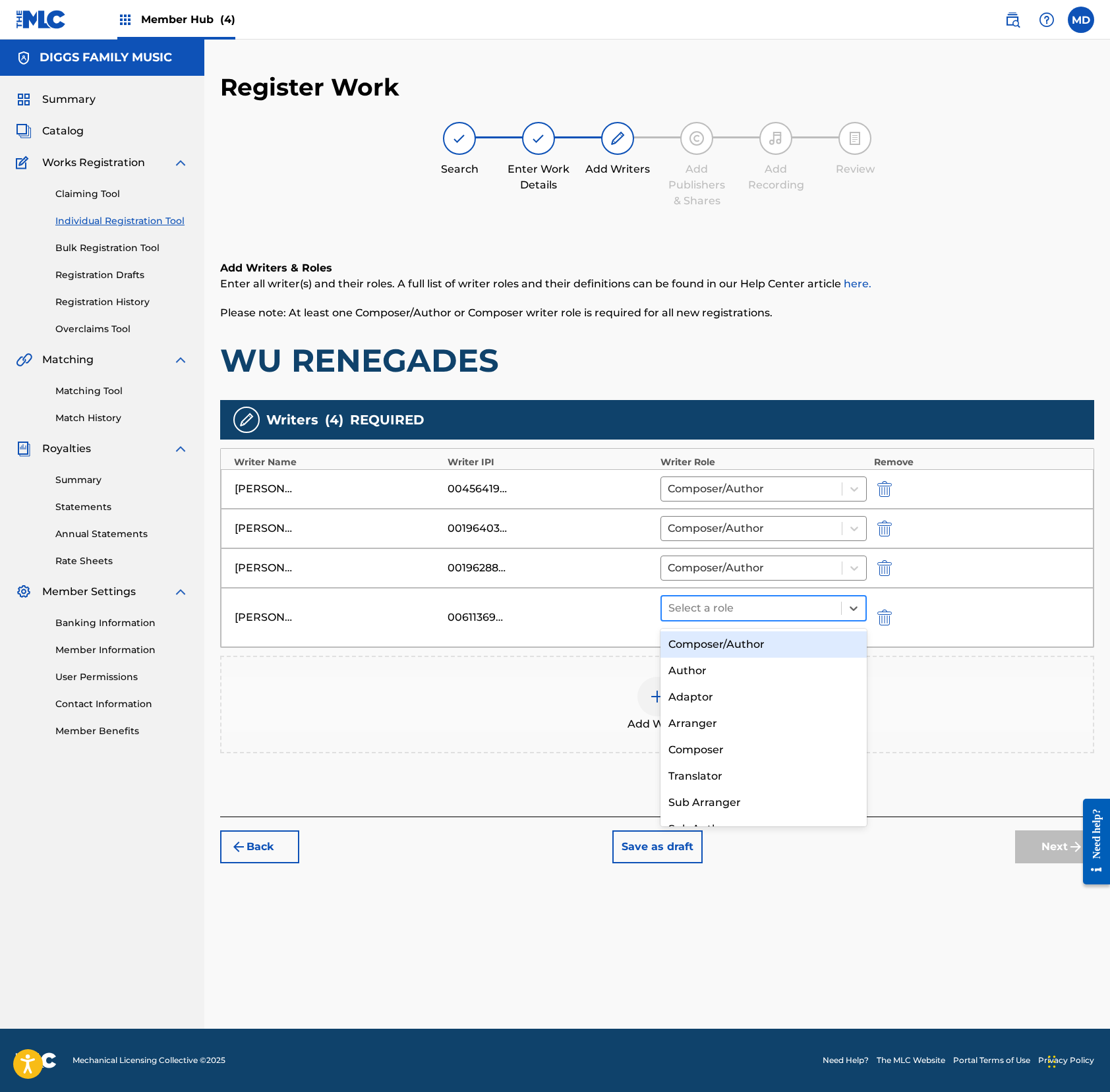
click at [743, 609] on div at bounding box center [751, 607] width 166 height 18
click at [743, 640] on div "Composer/Author" at bounding box center [763, 645] width 206 height 26
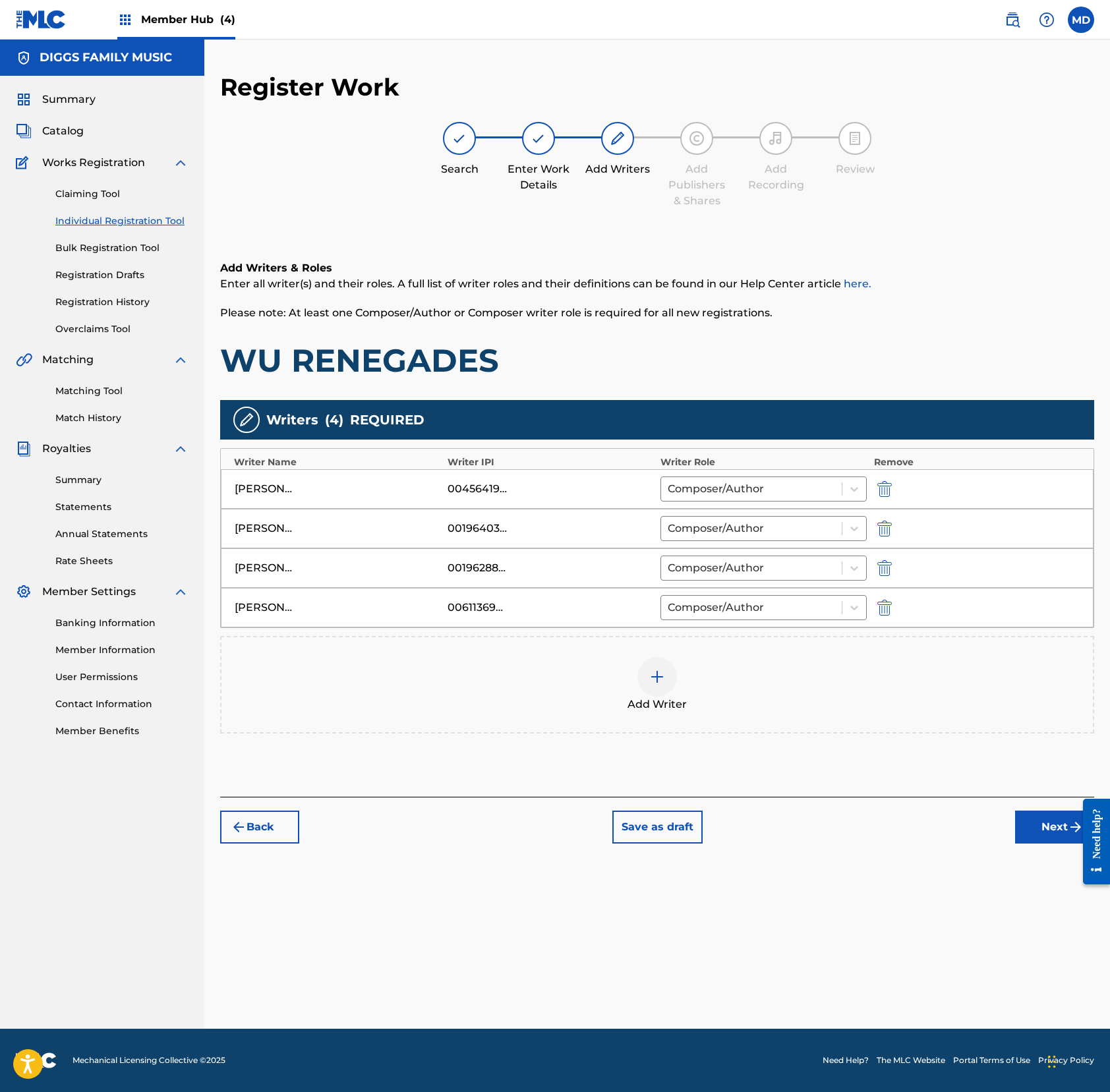
click at [661, 691] on div at bounding box center [656, 676] width 39 height 39
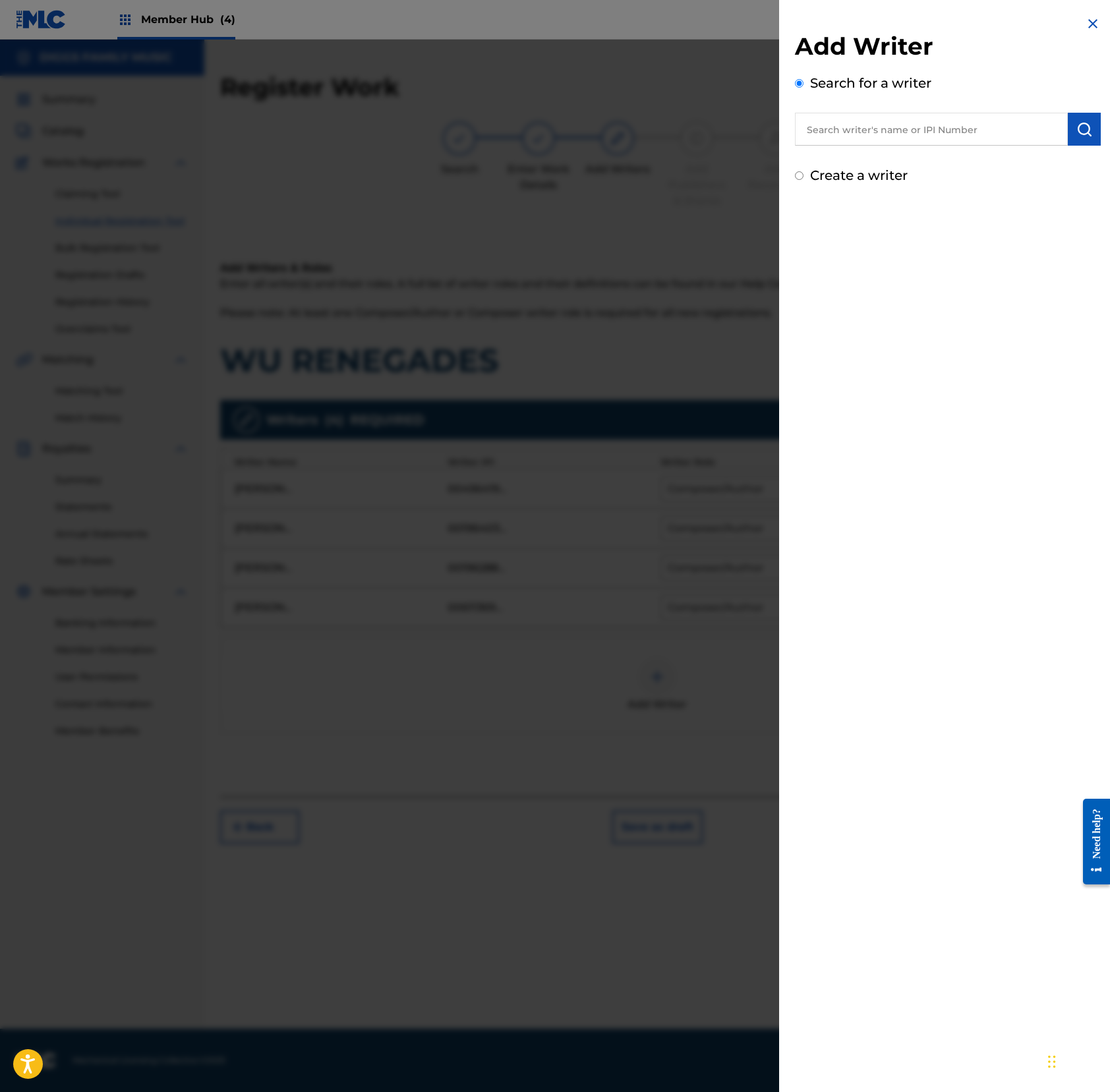
click at [856, 134] on input "text" at bounding box center [931, 129] width 273 height 33
paste input "00196083054"
type input "00196083054"
click at [1039, 129] on button "submit" at bounding box center [1084, 129] width 33 height 33
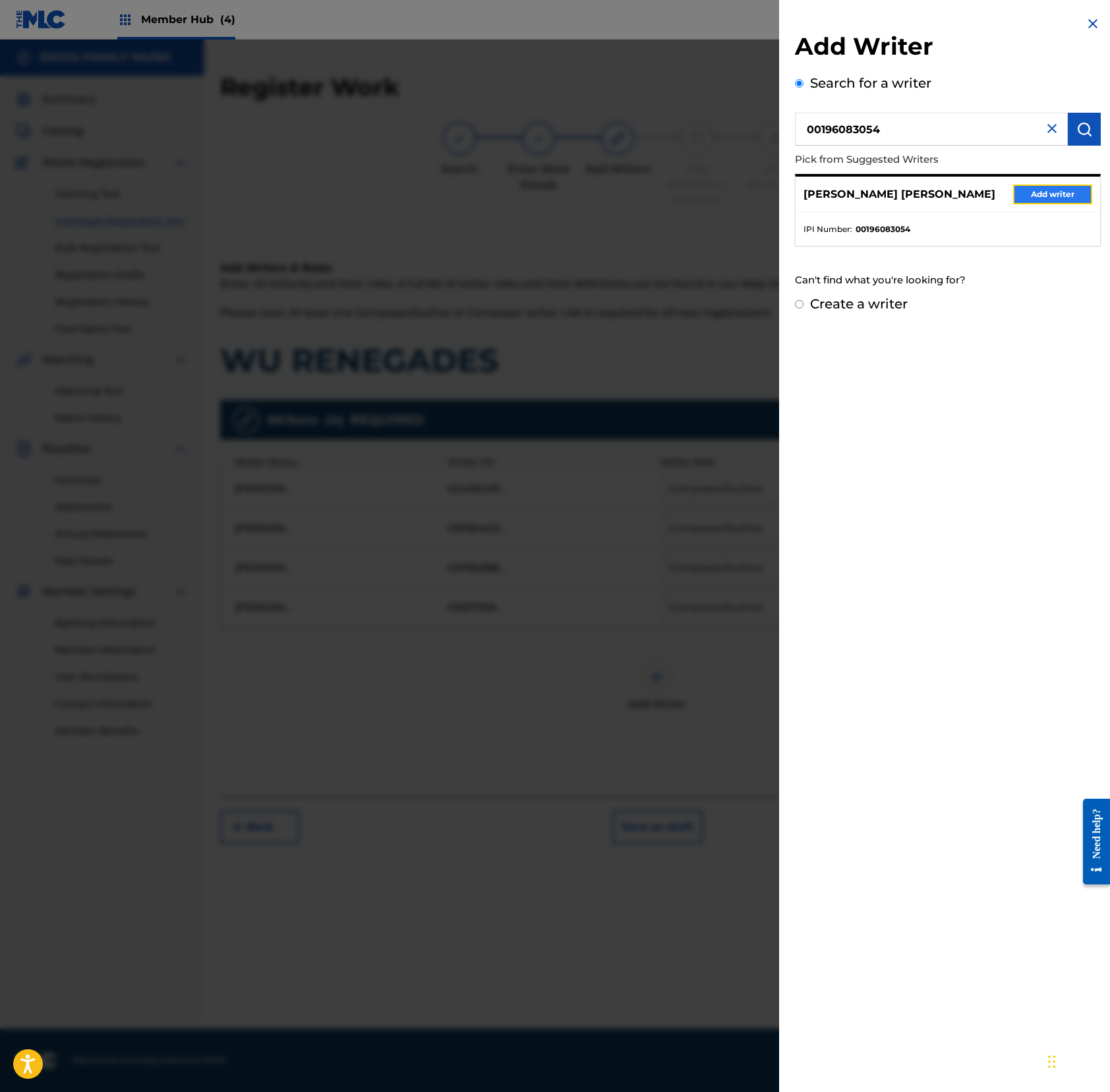
click at [1039, 193] on button "Add writer" at bounding box center [1052, 194] width 79 height 20
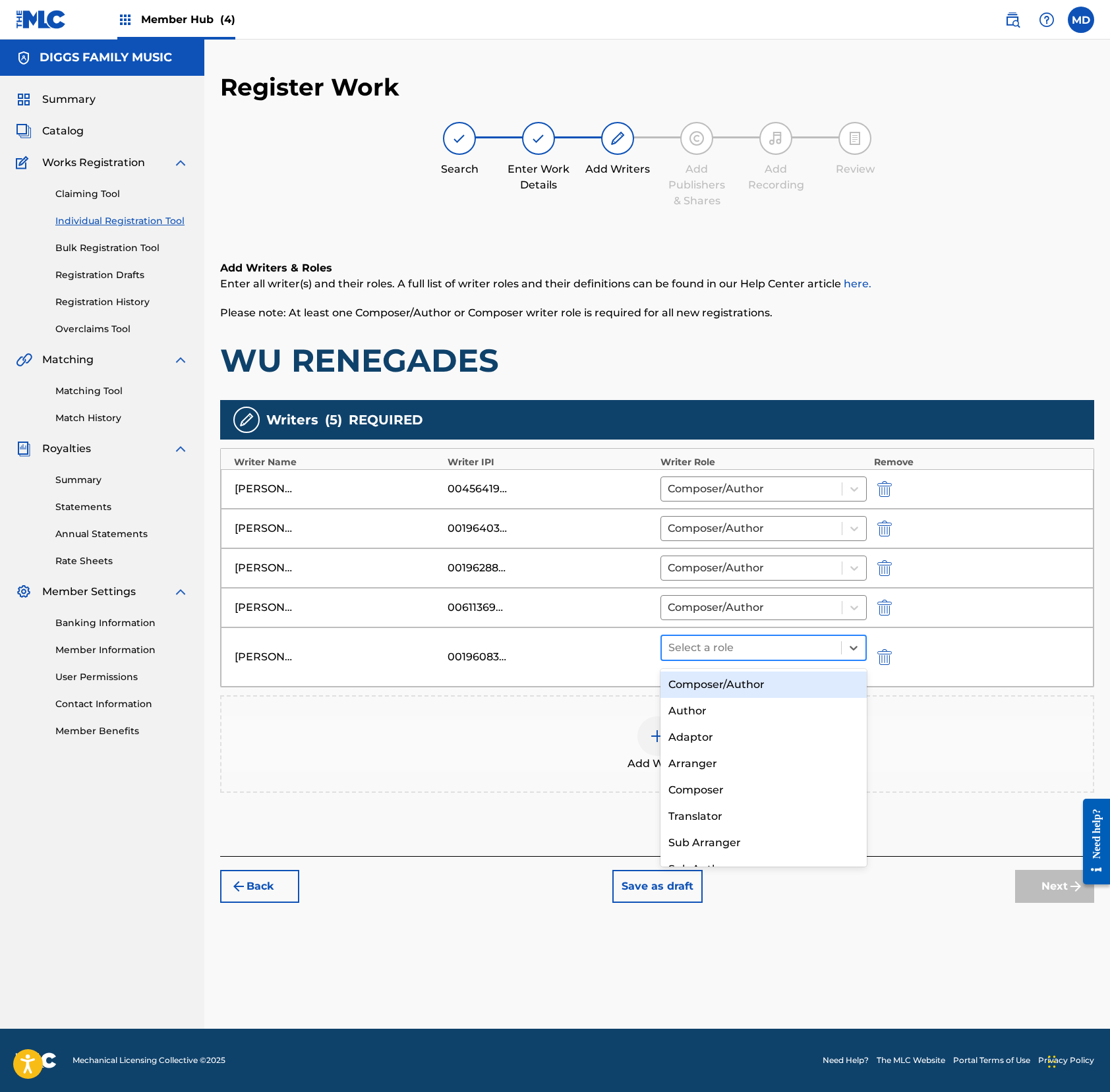
click at [736, 655] on div at bounding box center [751, 648] width 166 height 18
click at [737, 682] on div "Composer/Author" at bounding box center [763, 685] width 206 height 26
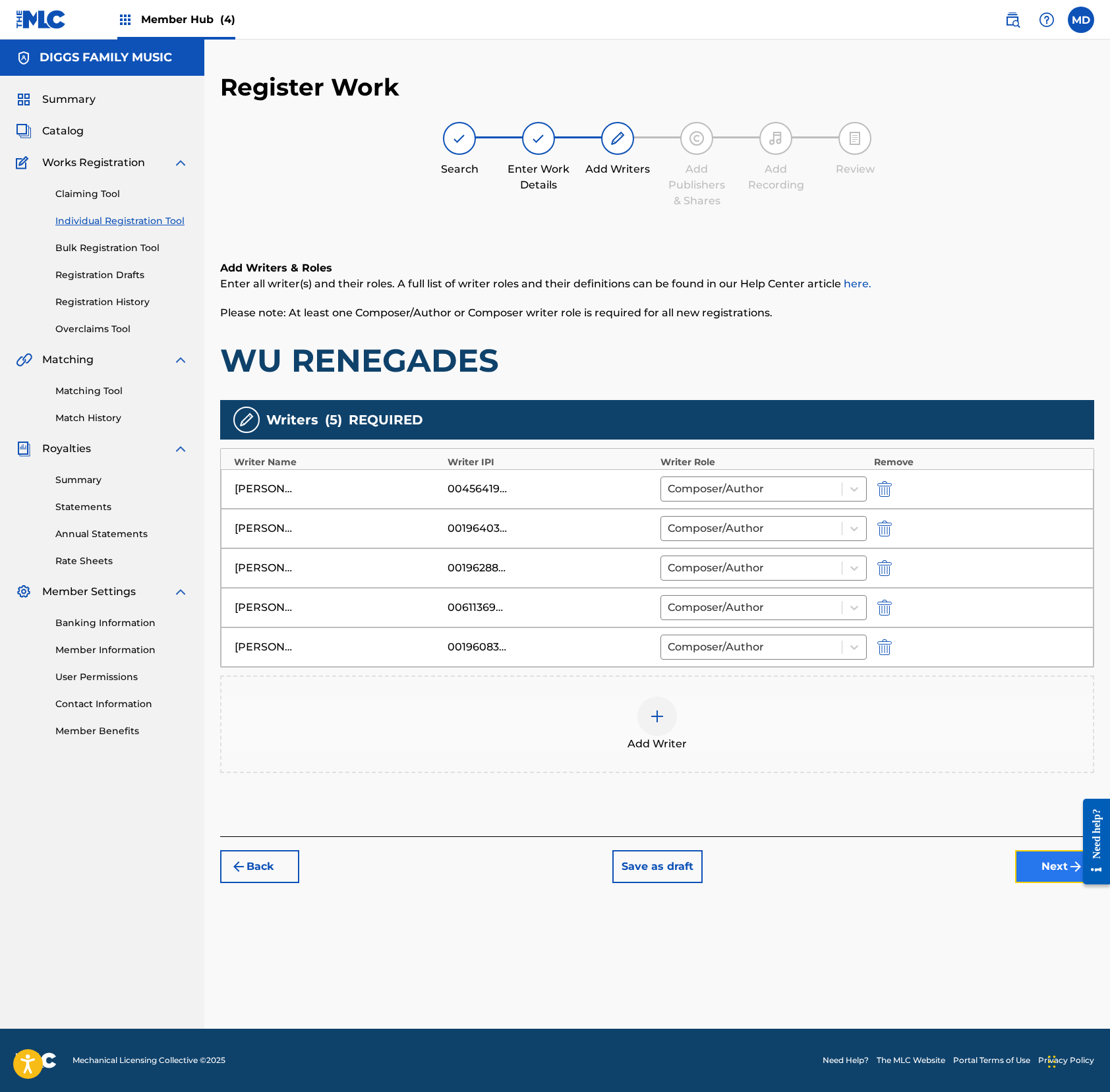
click at [1034, 877] on button "Next" at bounding box center [1054, 867] width 79 height 33
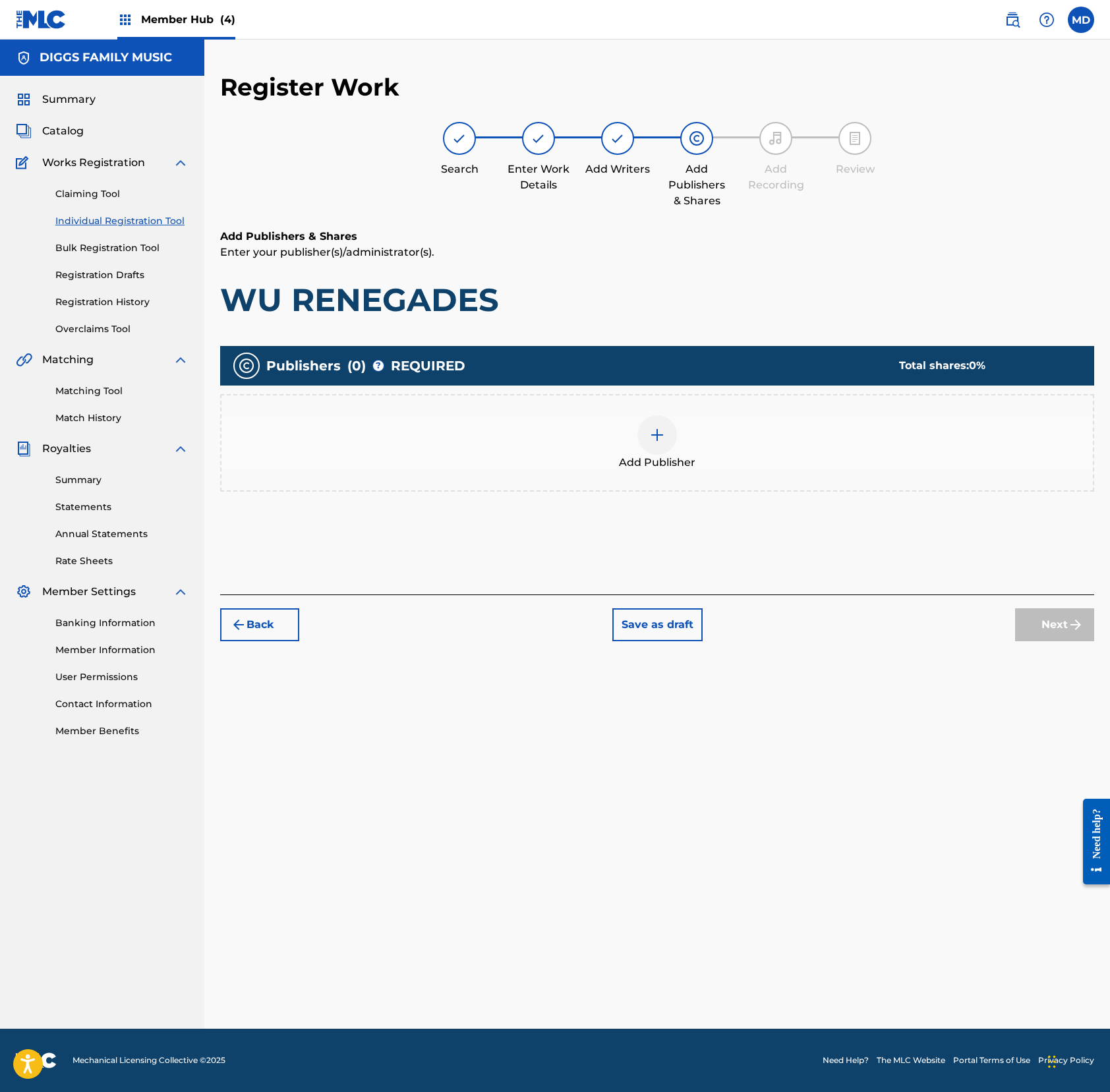
click at [668, 441] on div at bounding box center [656, 434] width 39 height 39
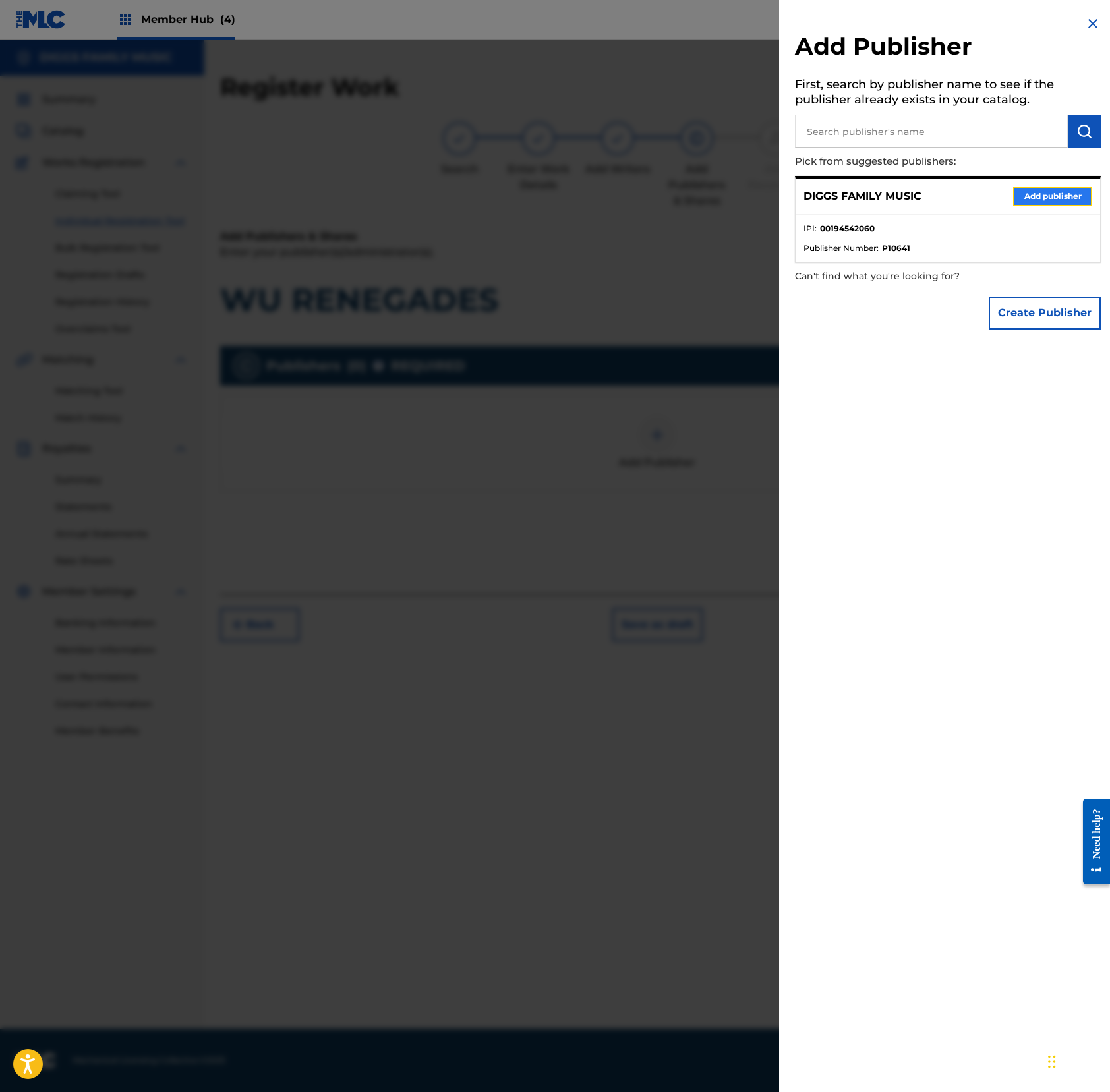
click at [1039, 193] on button "Add publisher" at bounding box center [1052, 196] width 79 height 20
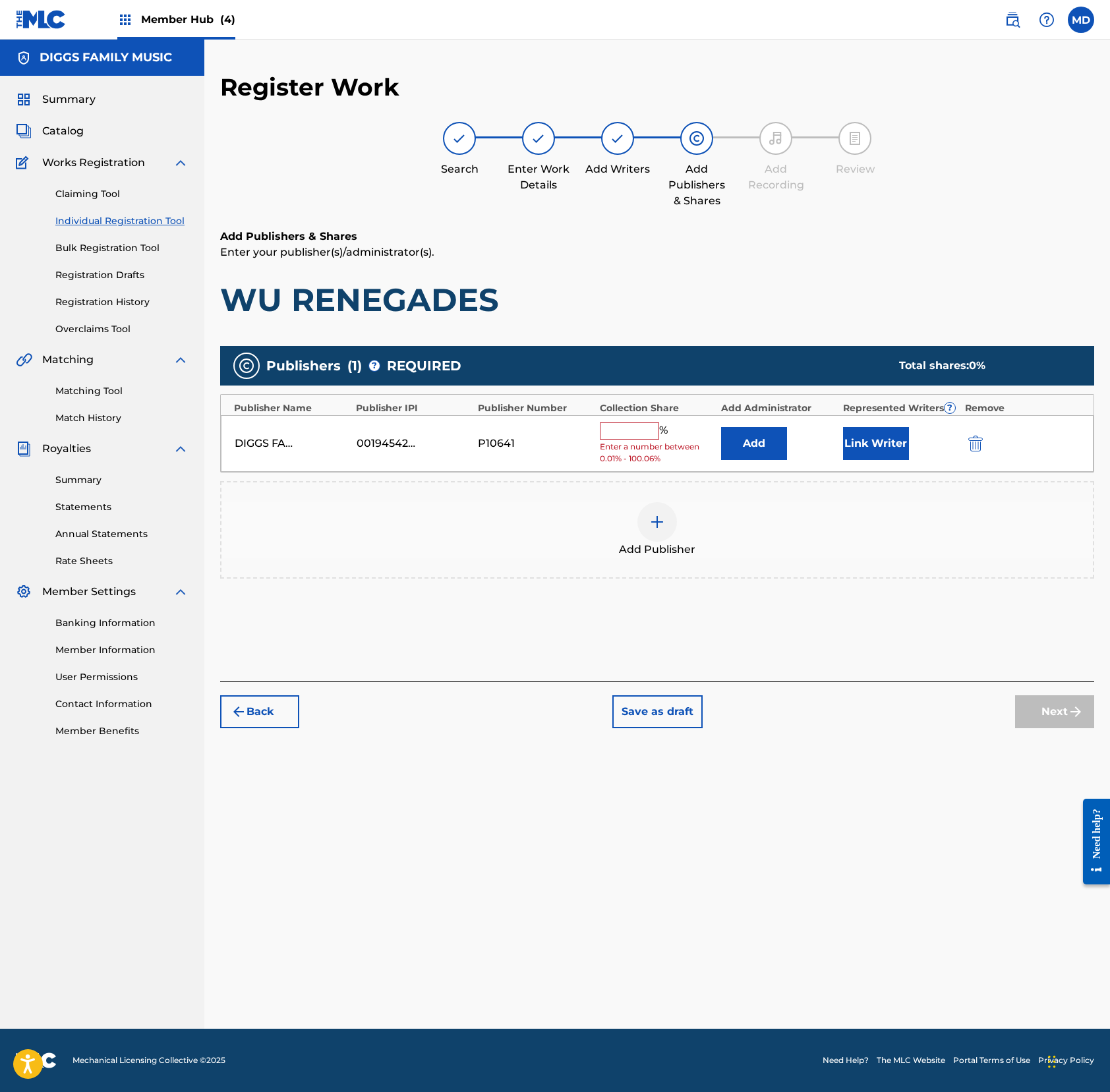
click at [628, 429] on input "text" at bounding box center [629, 431] width 59 height 17
type input "100"
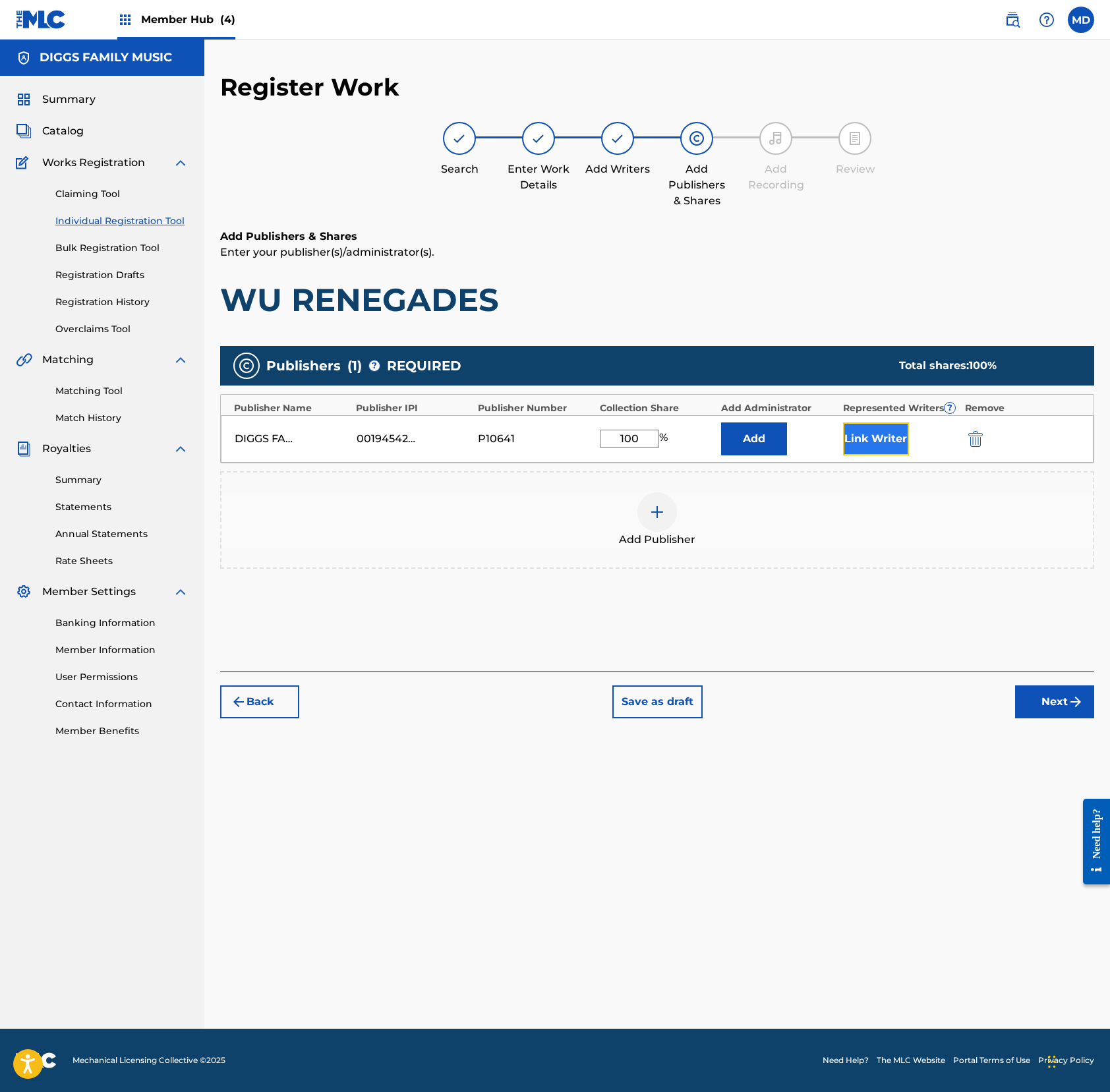
click at [850, 440] on button "Link Writer" at bounding box center [876, 439] width 66 height 33
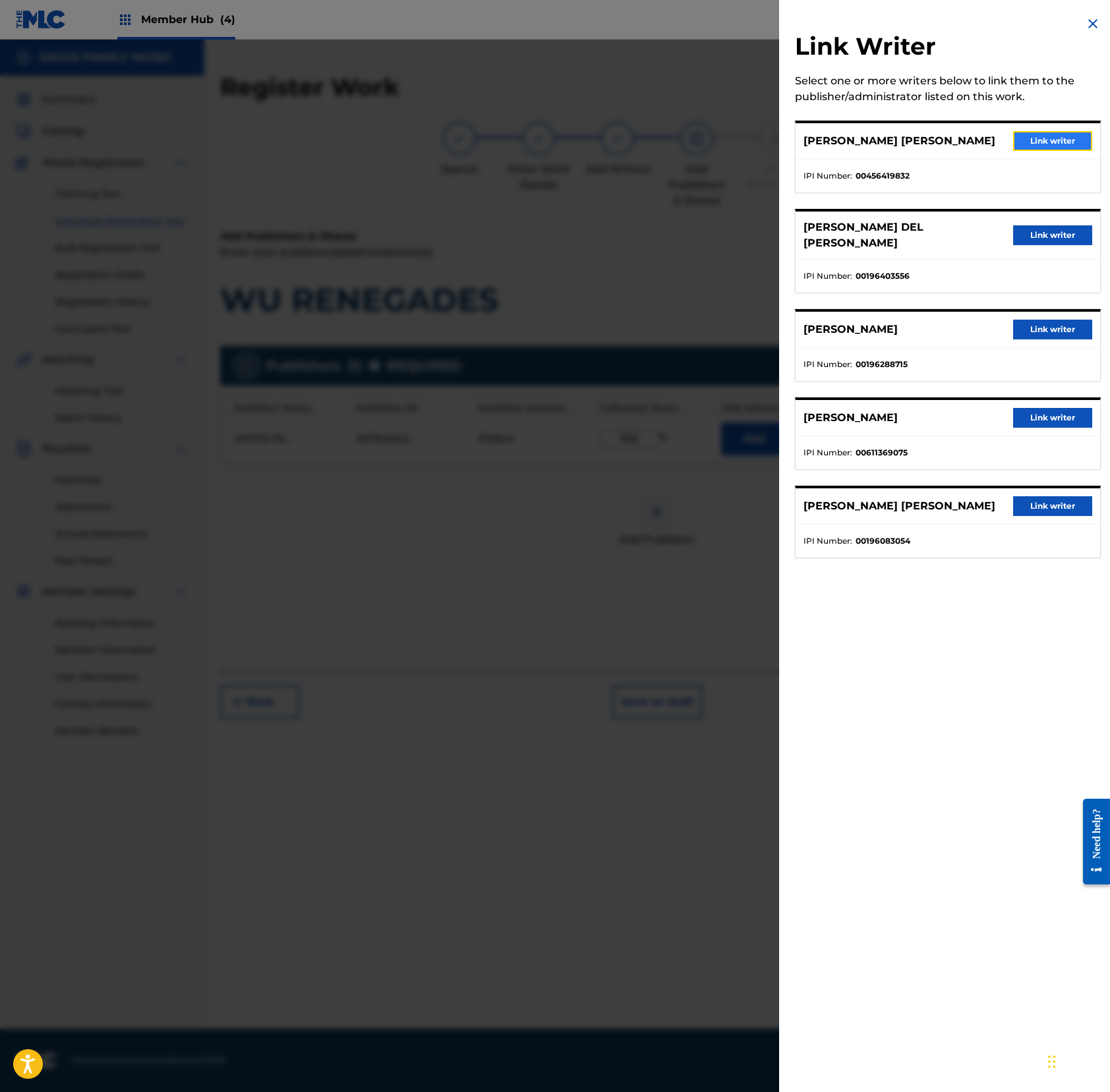
click at [1033, 134] on button "Link writer" at bounding box center [1052, 141] width 79 height 20
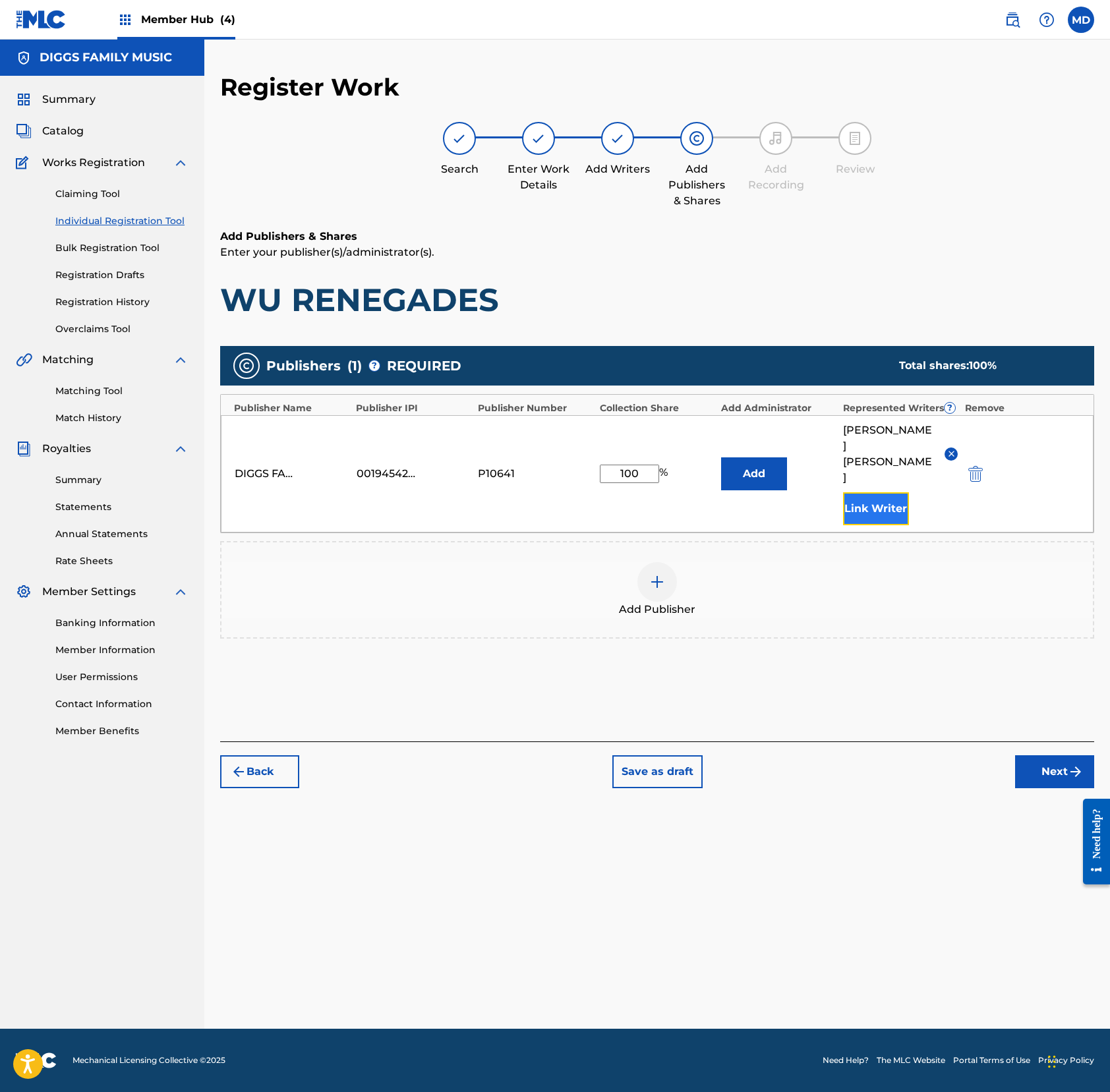
click at [858, 499] on button "Link Writer" at bounding box center [876, 509] width 66 height 33
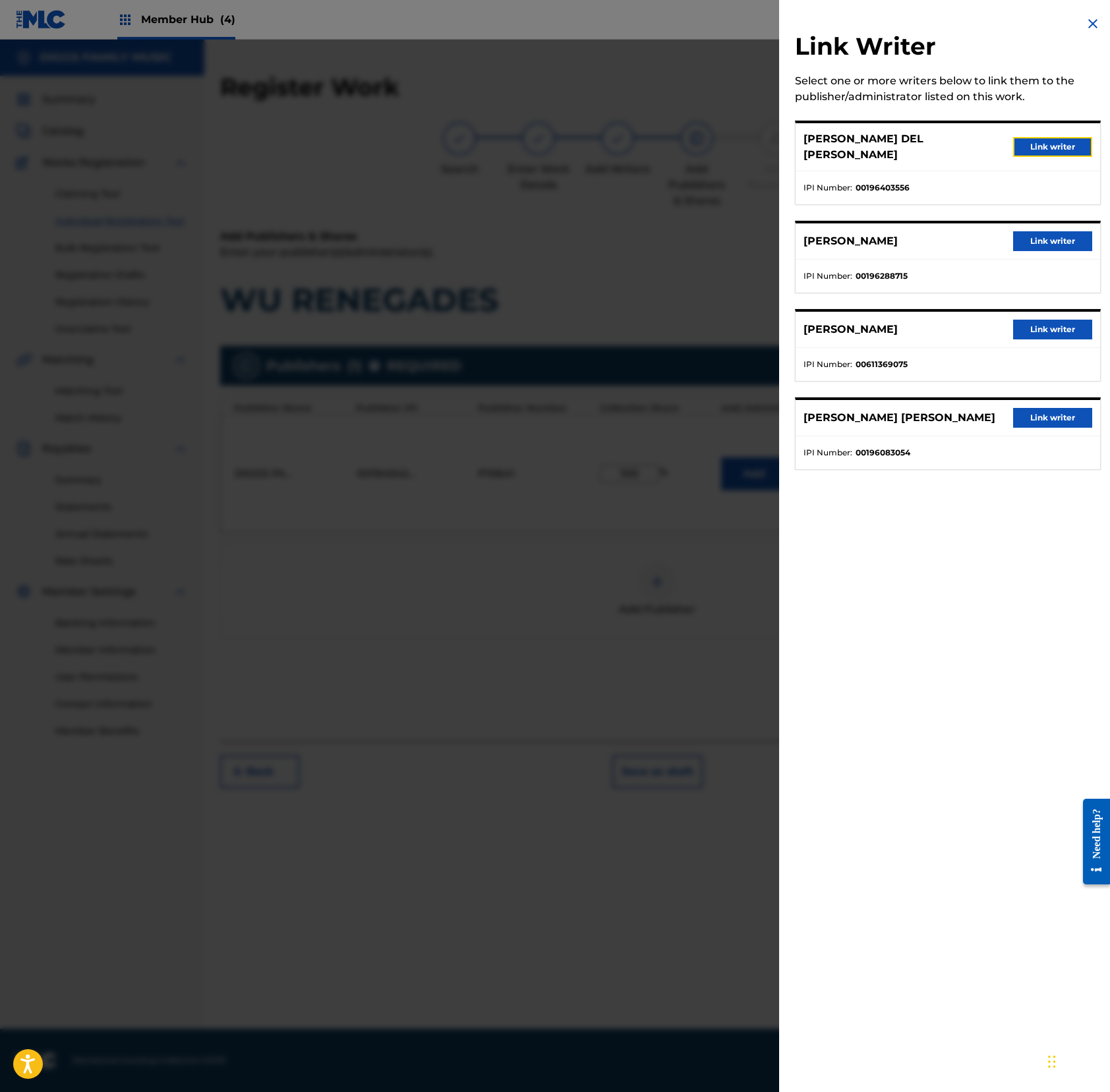
click at [1039, 137] on button "Link writer" at bounding box center [1052, 146] width 79 height 20
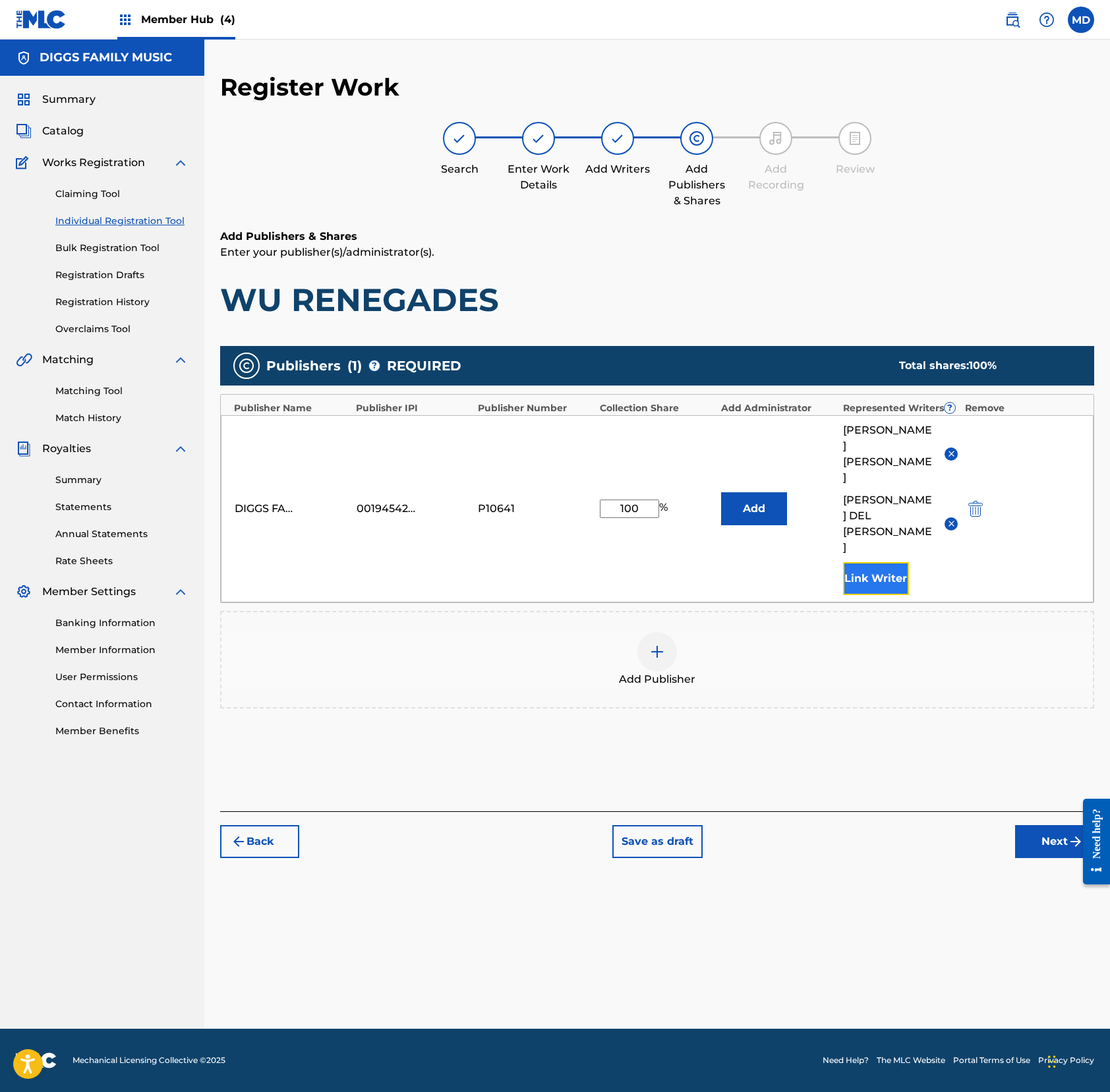
click at [863, 562] on button "Link Writer" at bounding box center [876, 579] width 66 height 33
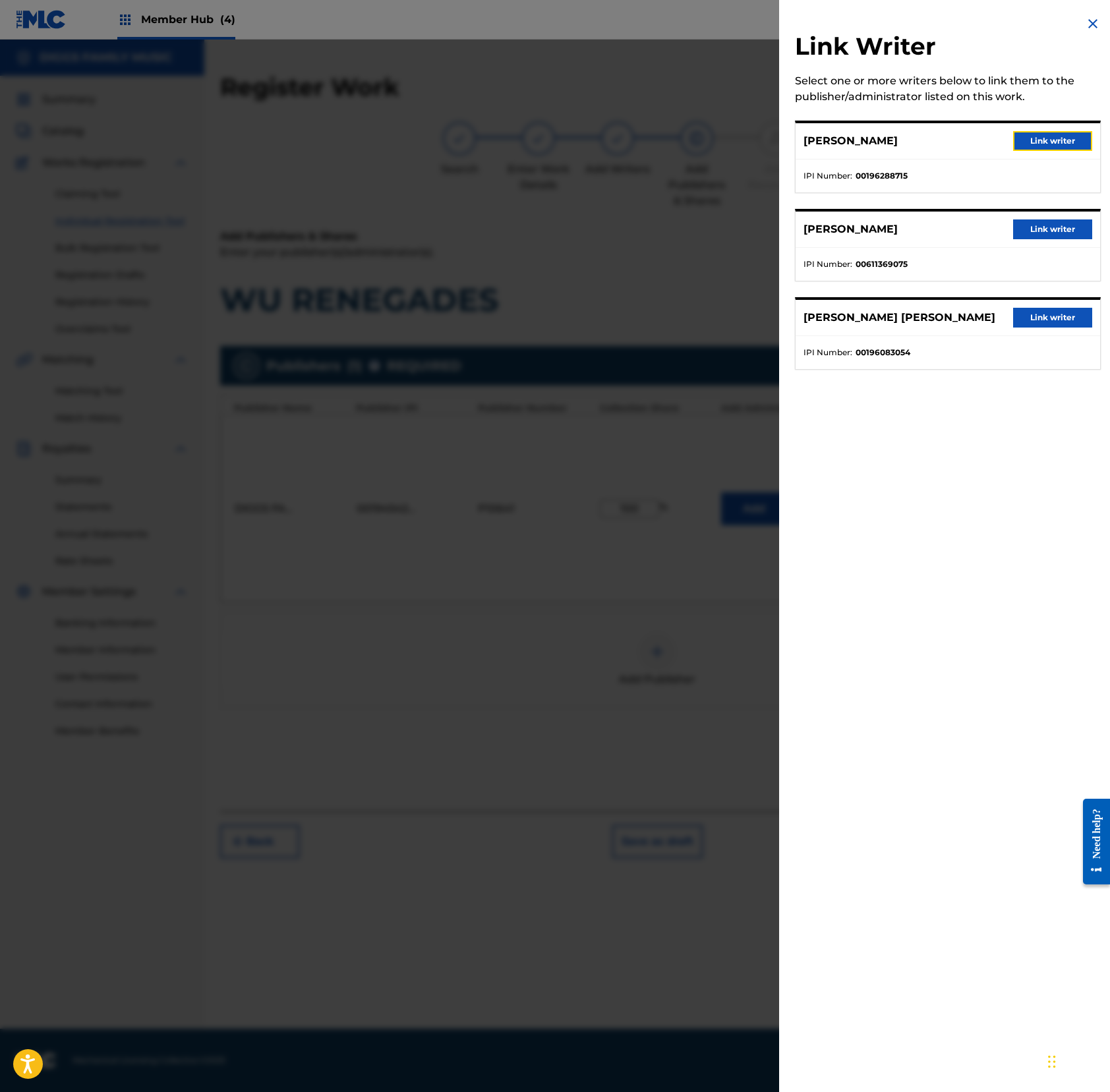
click at [1039, 146] on button "Link writer" at bounding box center [1052, 141] width 79 height 20
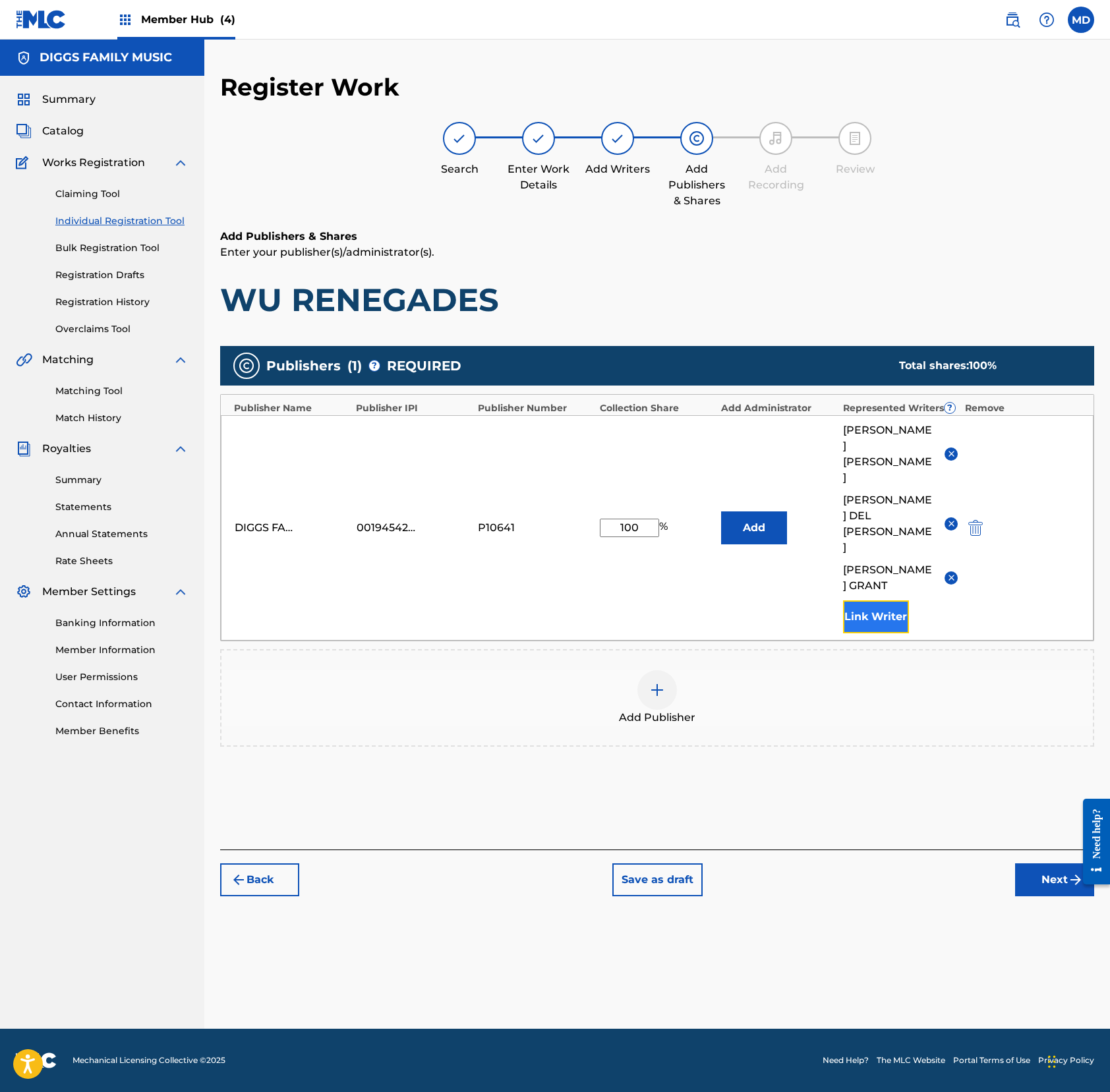
click at [874, 600] on button "Link Writer" at bounding box center [876, 617] width 66 height 33
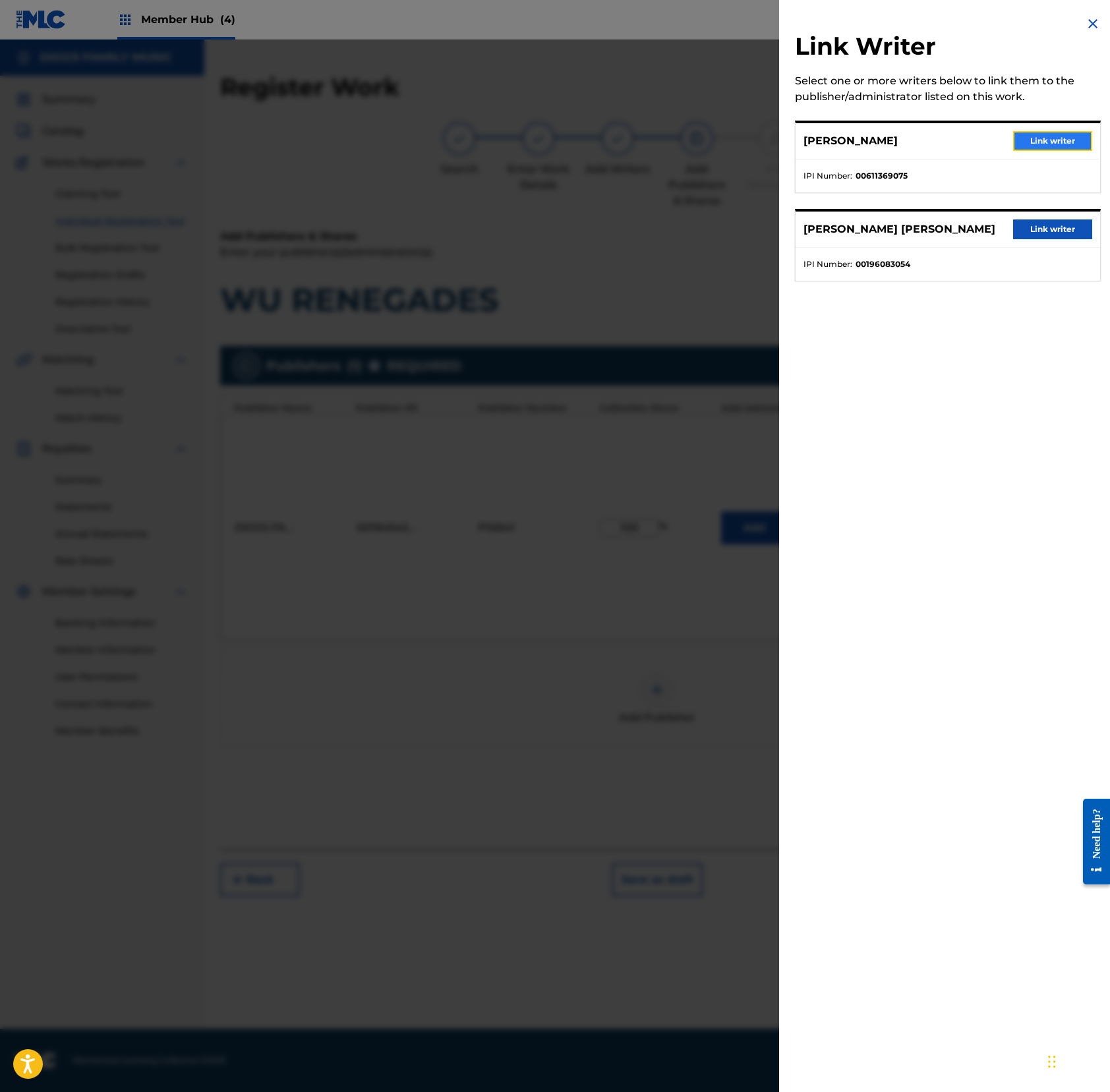
click at [1039, 144] on button "Link writer" at bounding box center [1052, 141] width 79 height 20
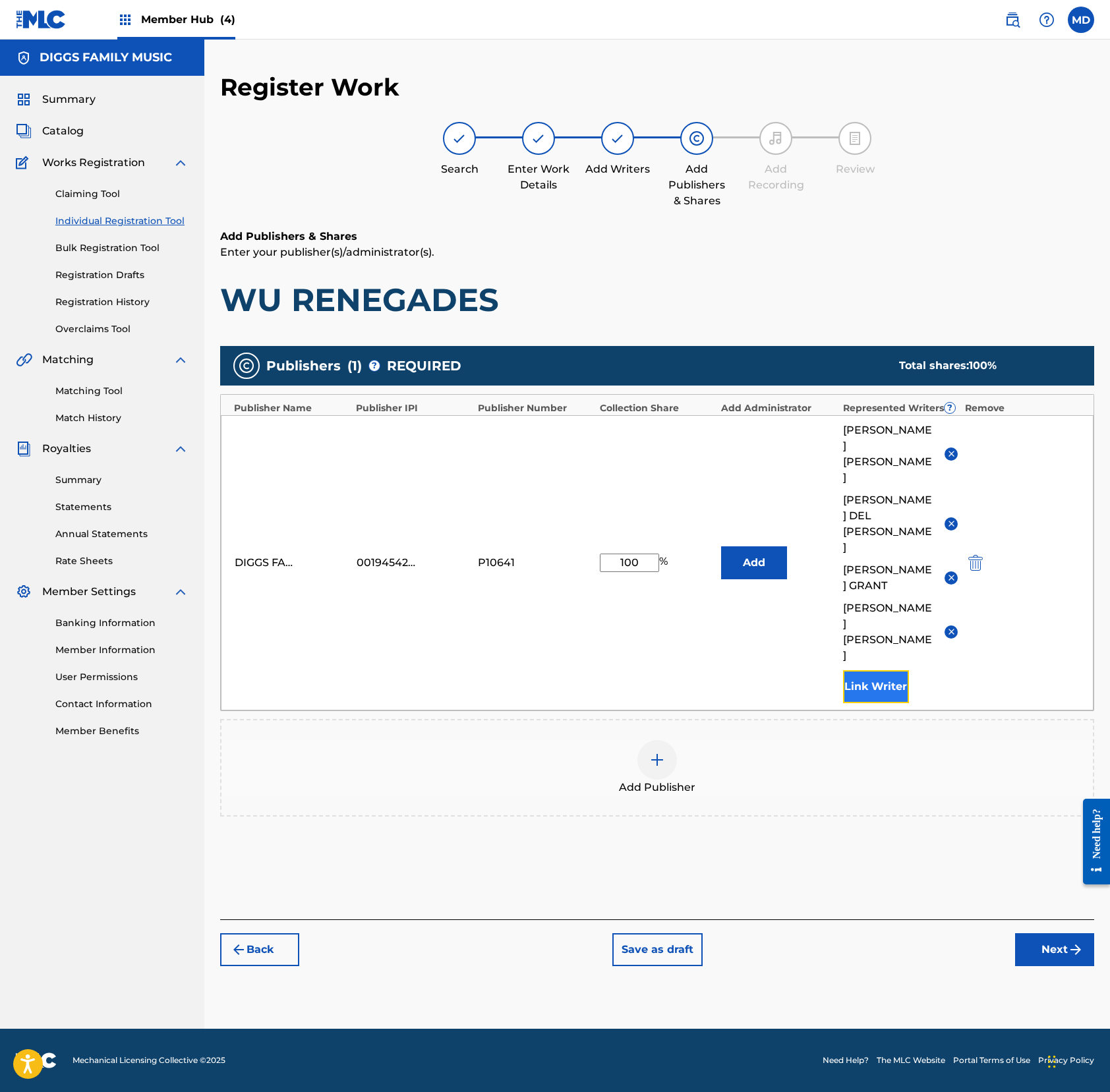
click at [865, 670] on button "Link Writer" at bounding box center [876, 687] width 66 height 33
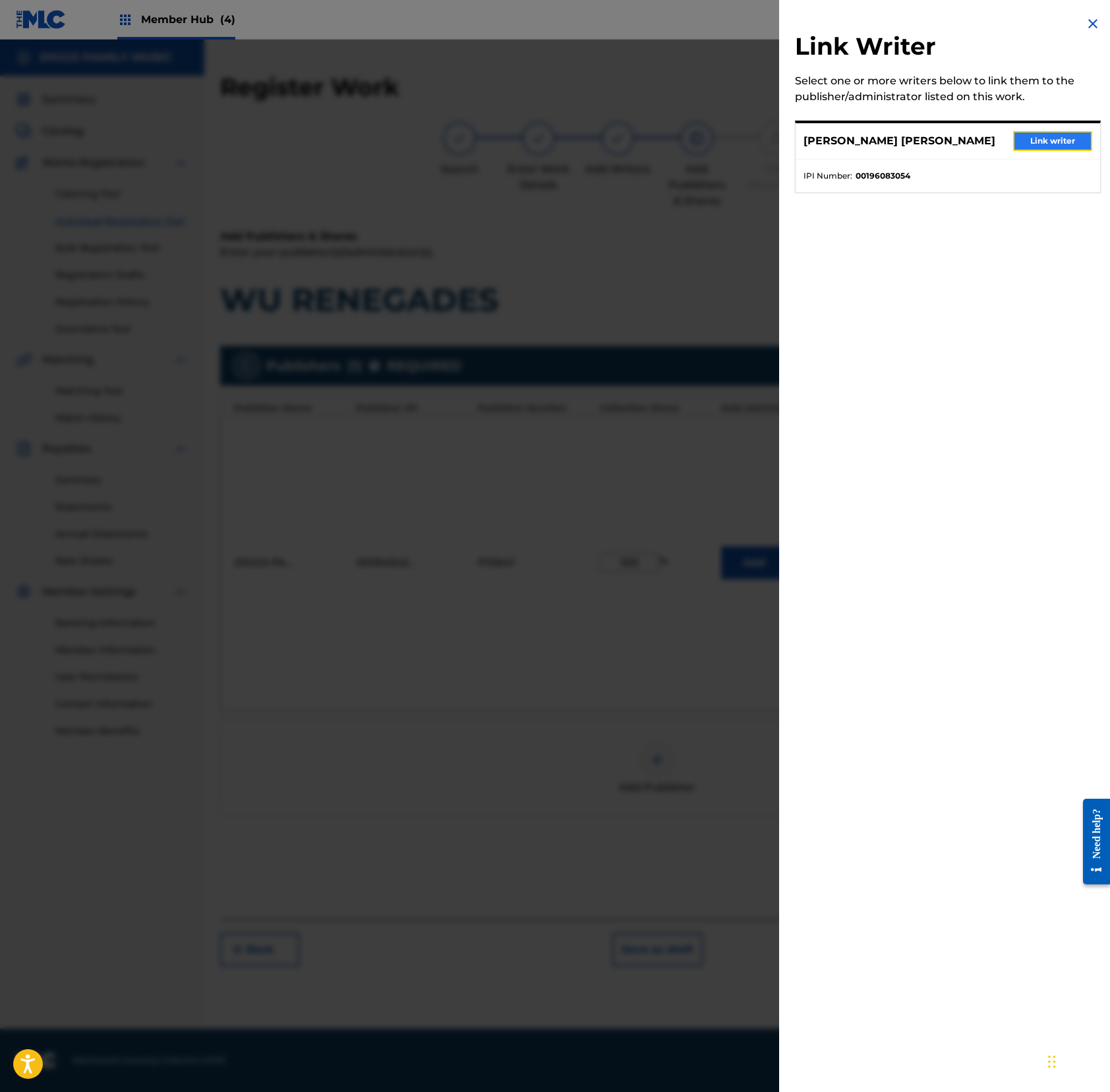
click at [1039, 137] on button "Link writer" at bounding box center [1052, 141] width 79 height 20
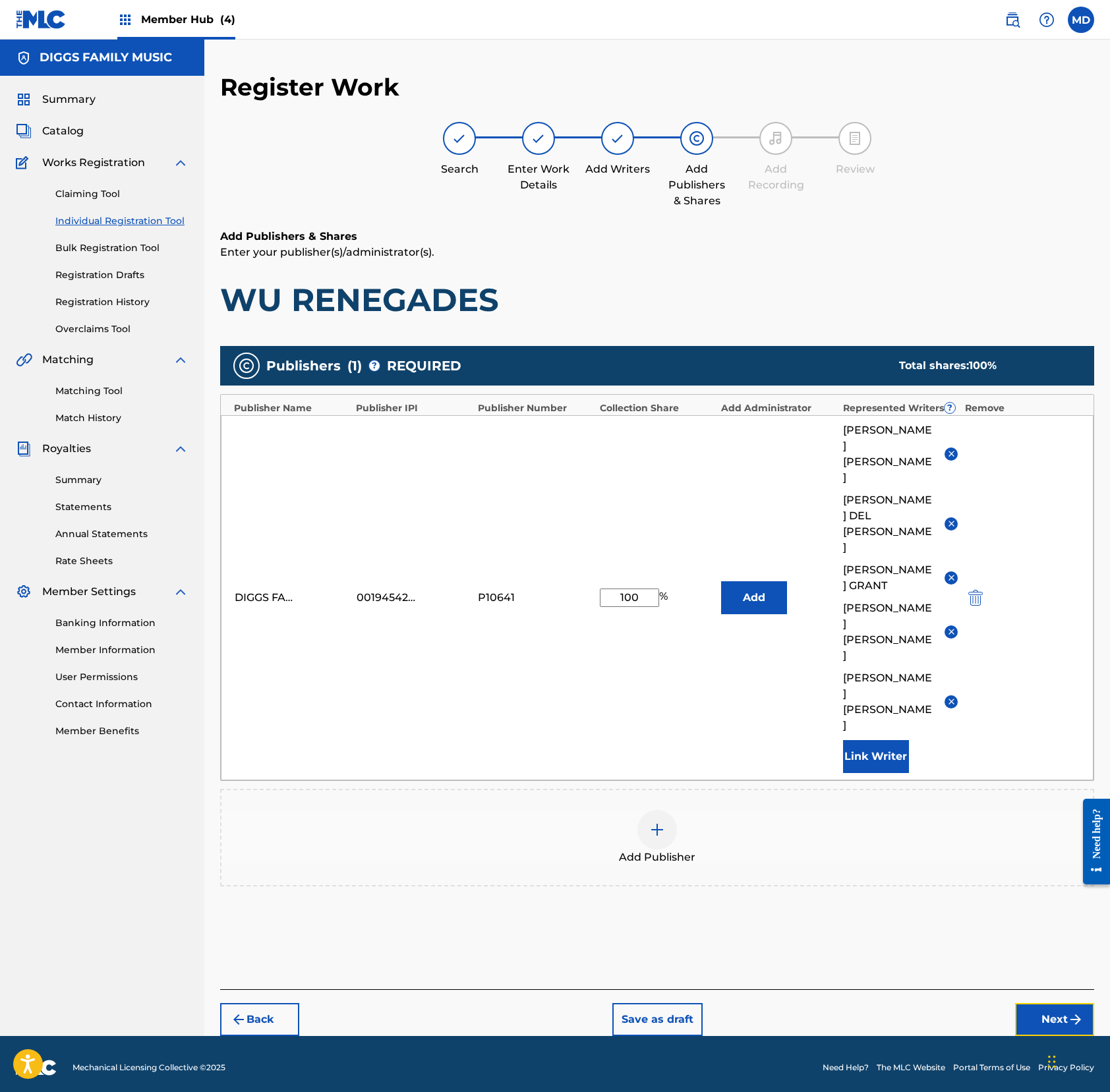
click at [1019, 1003] on button "Next" at bounding box center [1054, 1020] width 79 height 33
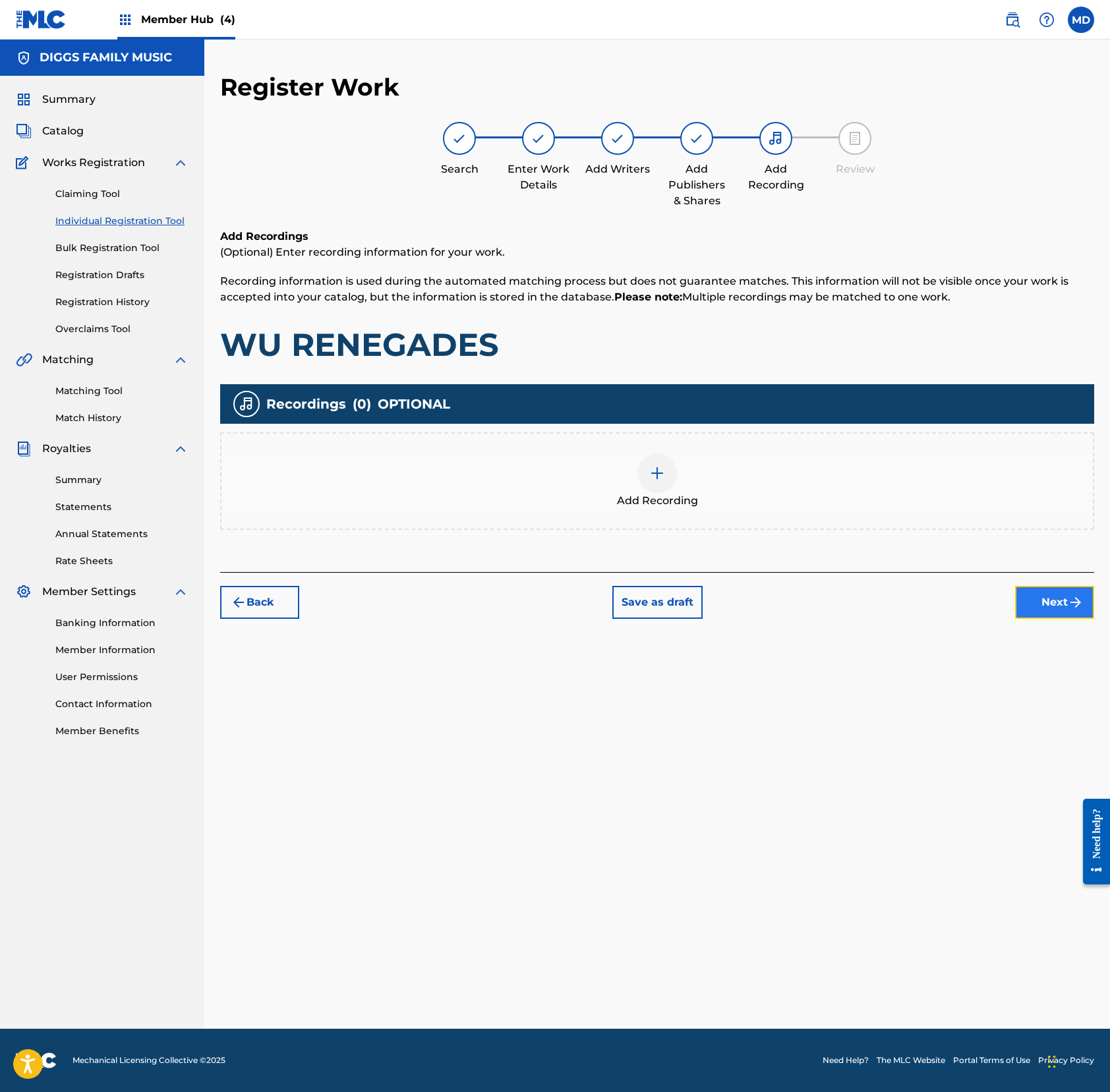
click at [1039, 605] on button "Next" at bounding box center [1054, 602] width 79 height 33
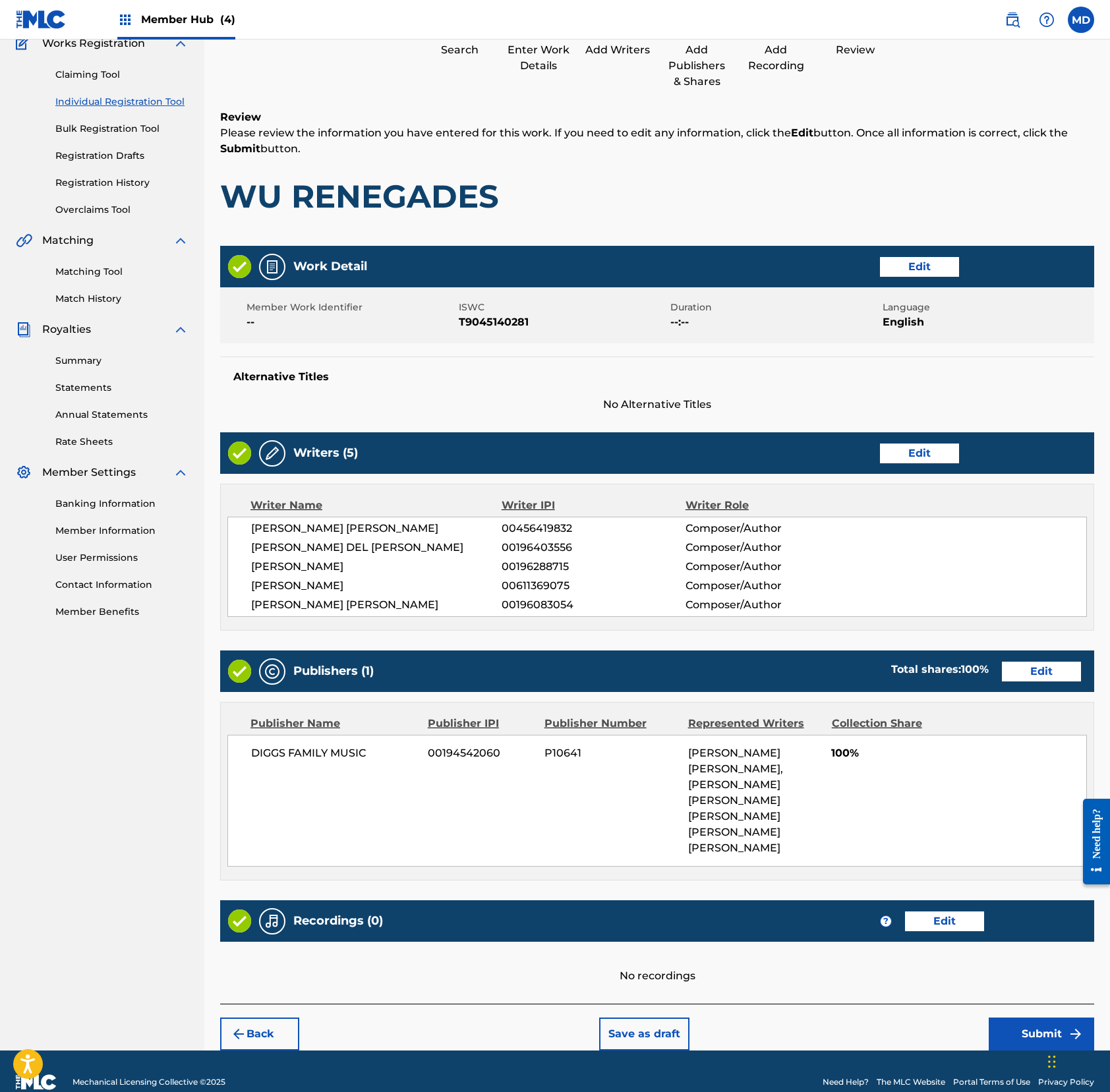
scroll to position [127, 0]
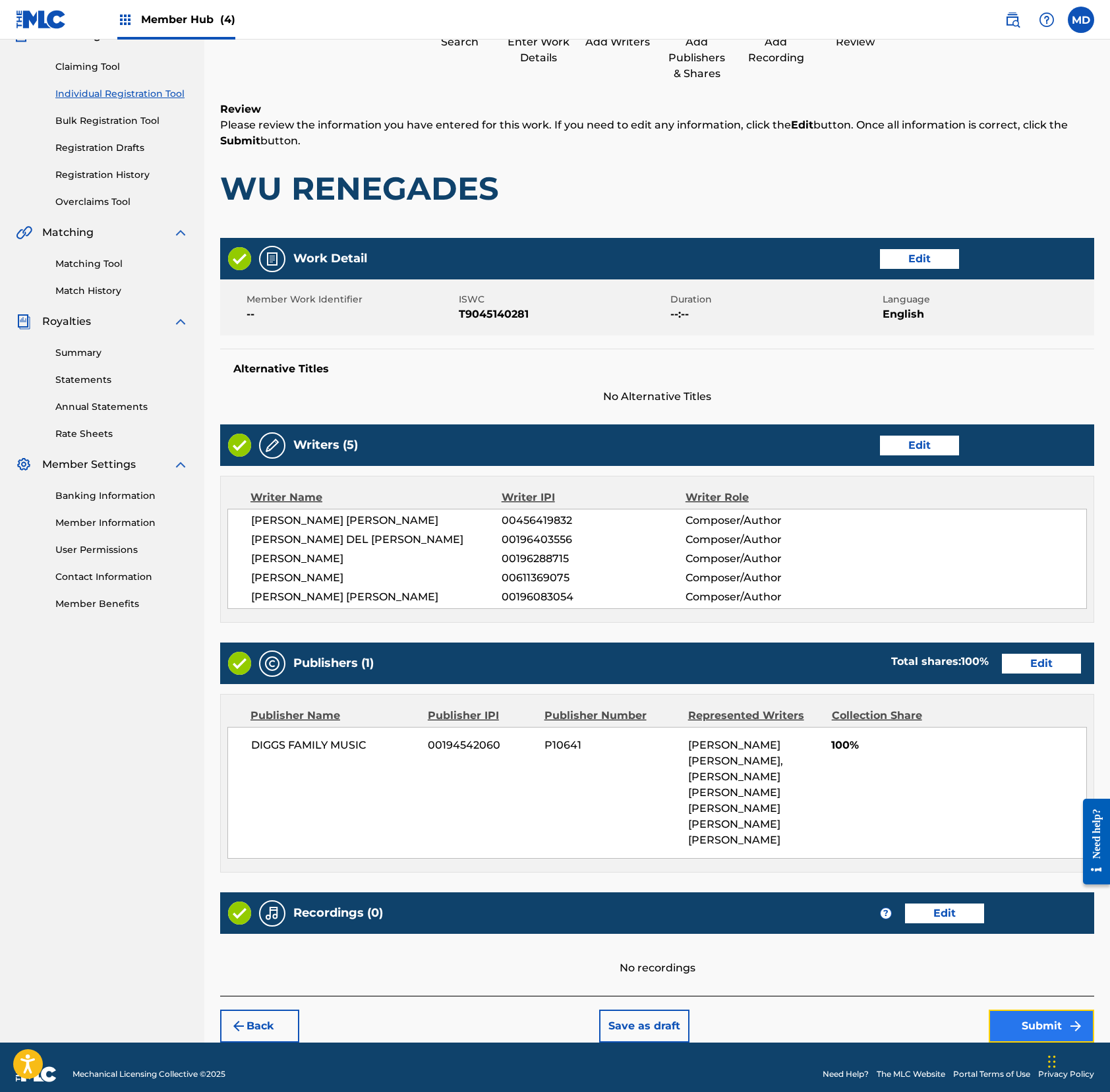
click at [1031, 1010] on button "Submit" at bounding box center [1040, 1027] width 105 height 33
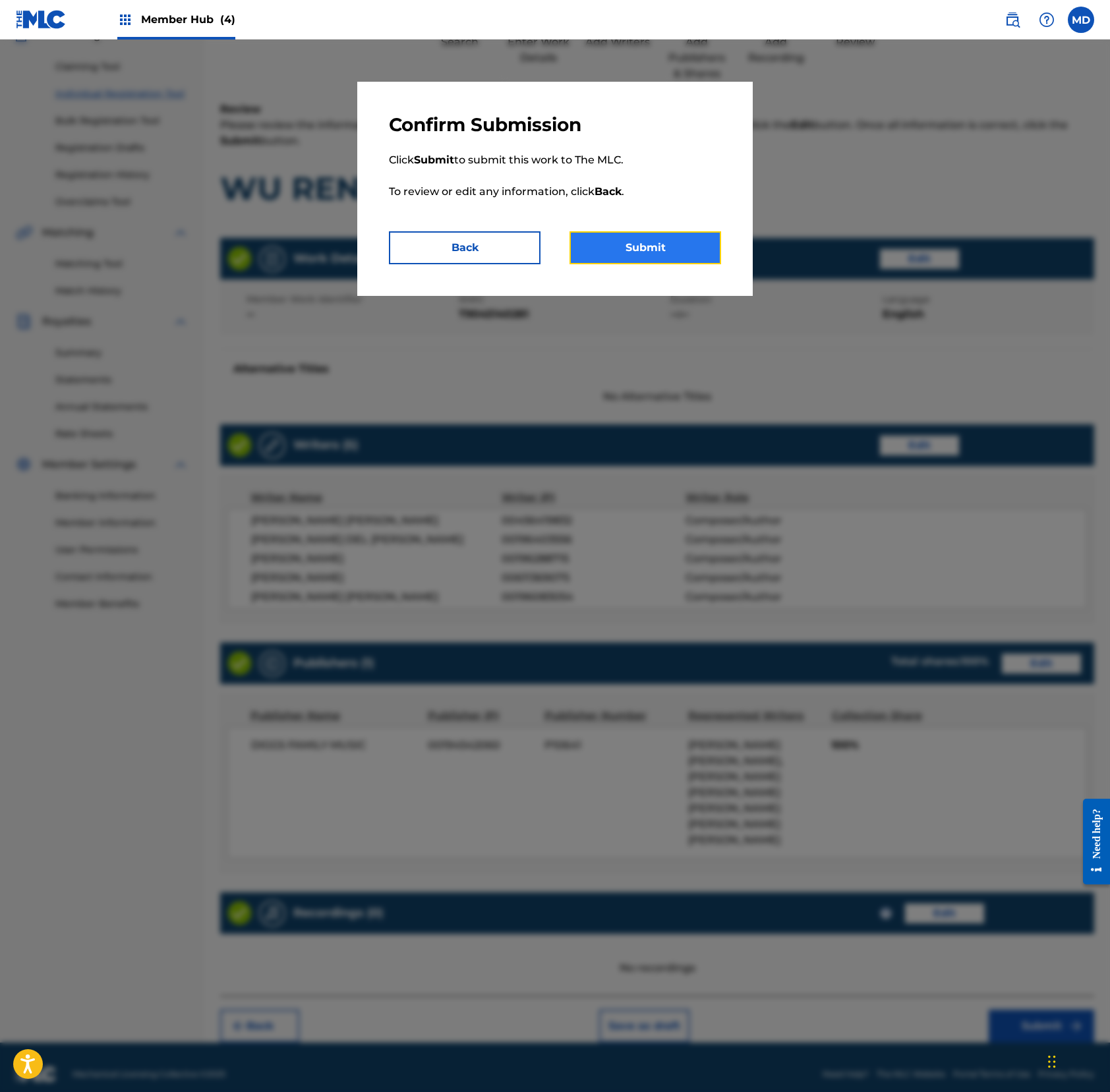
click at [674, 251] on button "Submit" at bounding box center [645, 248] width 152 height 33
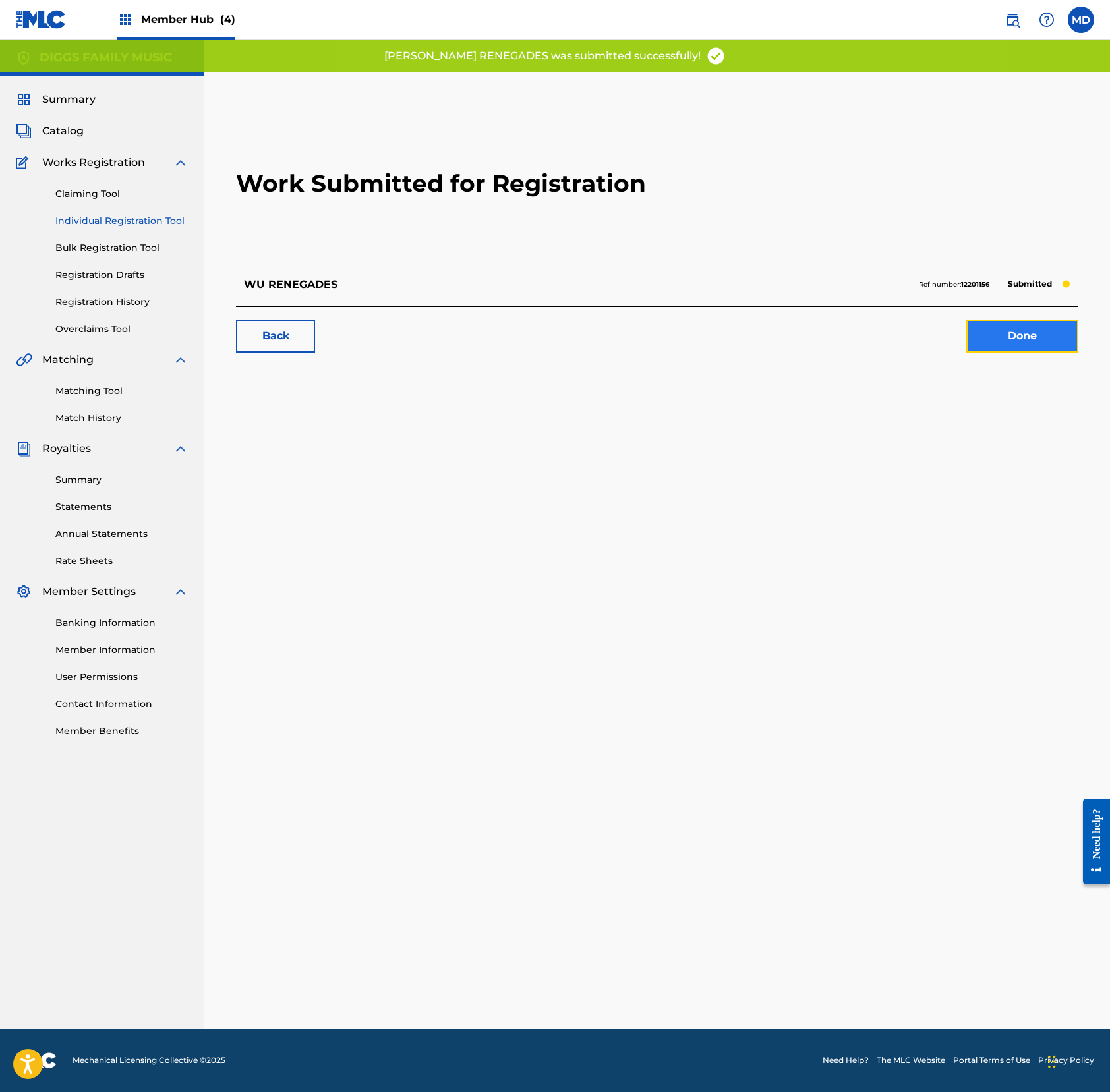
click at [1010, 338] on link "Done" at bounding box center [1022, 336] width 112 height 33
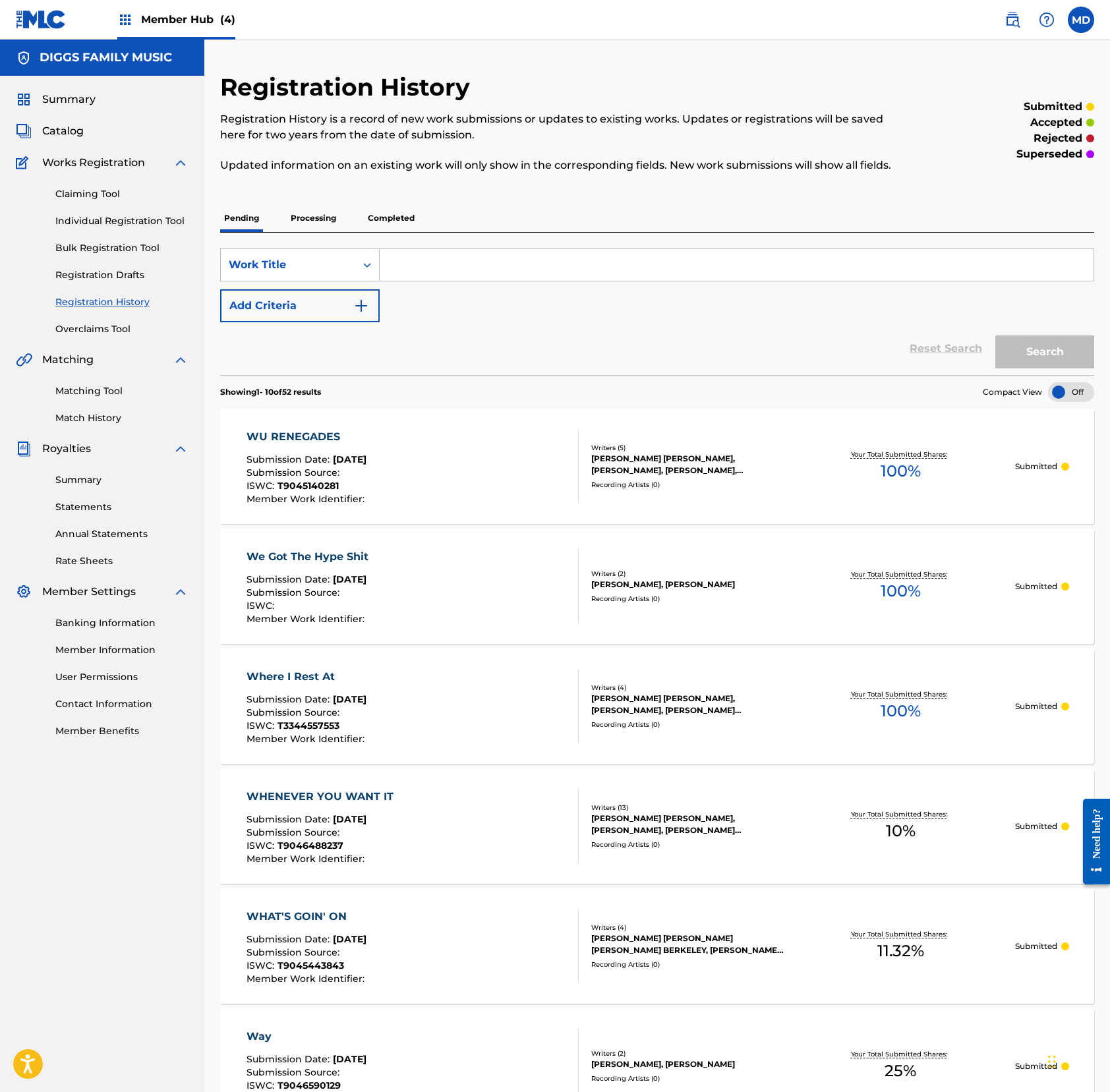
click at [536, 281] on input "Search Form" at bounding box center [736, 265] width 714 height 31
type input "wu revolution"
click at [1034, 369] on button "Search" at bounding box center [1044, 352] width 98 height 33
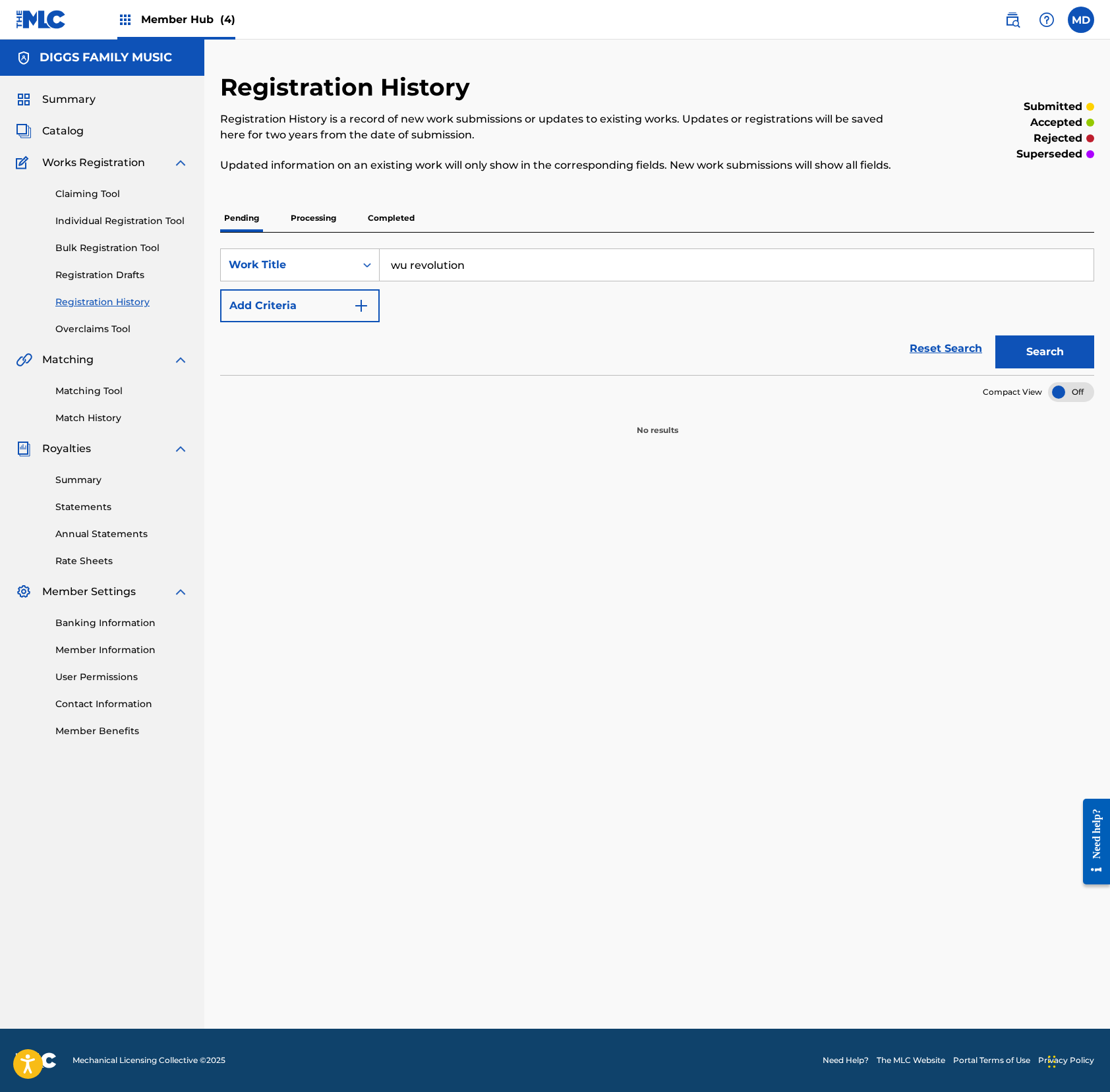
click at [328, 232] on p "Processing" at bounding box center [313, 218] width 53 height 28
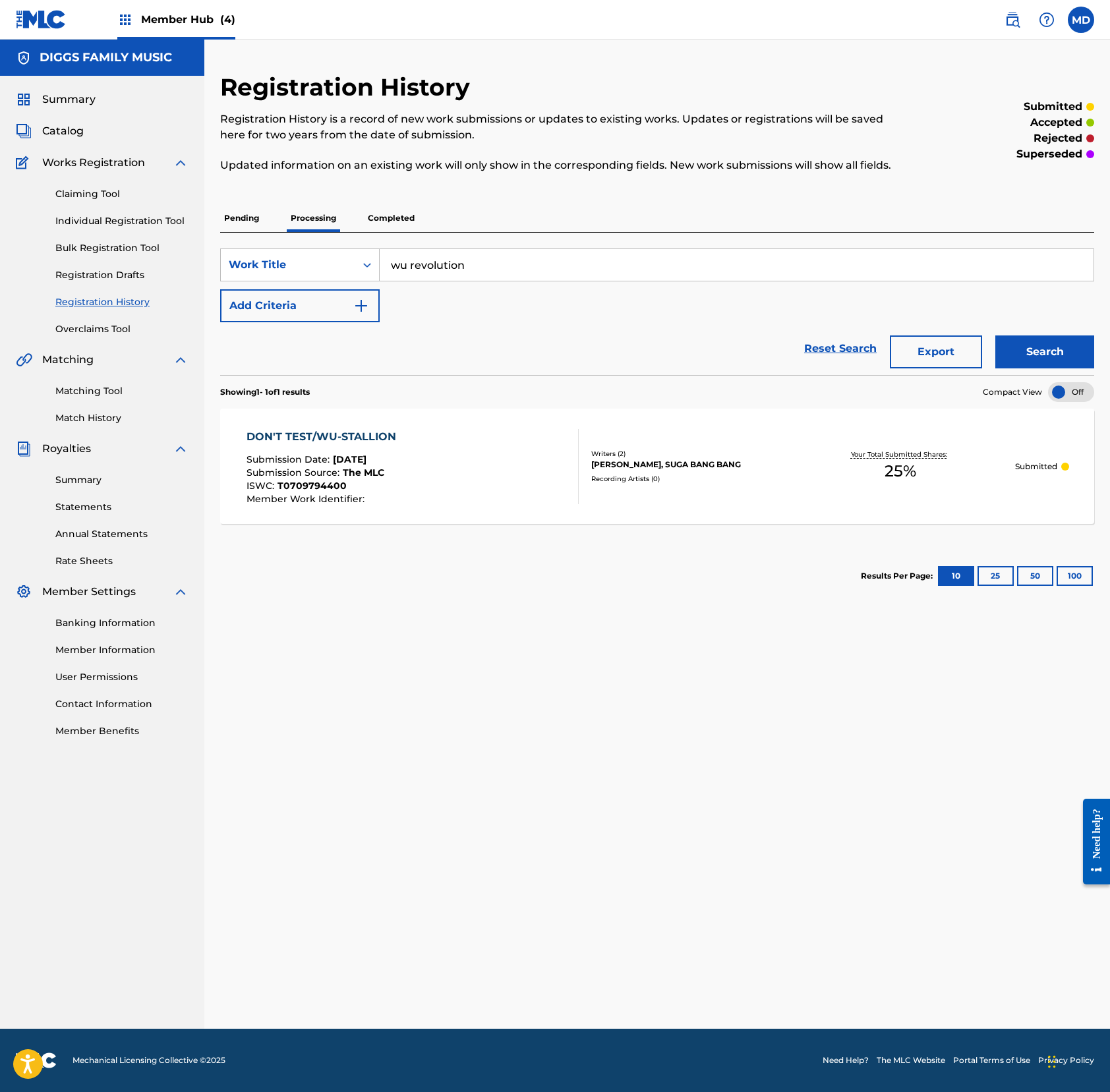
click at [396, 232] on p "Completed" at bounding box center [390, 218] width 55 height 28
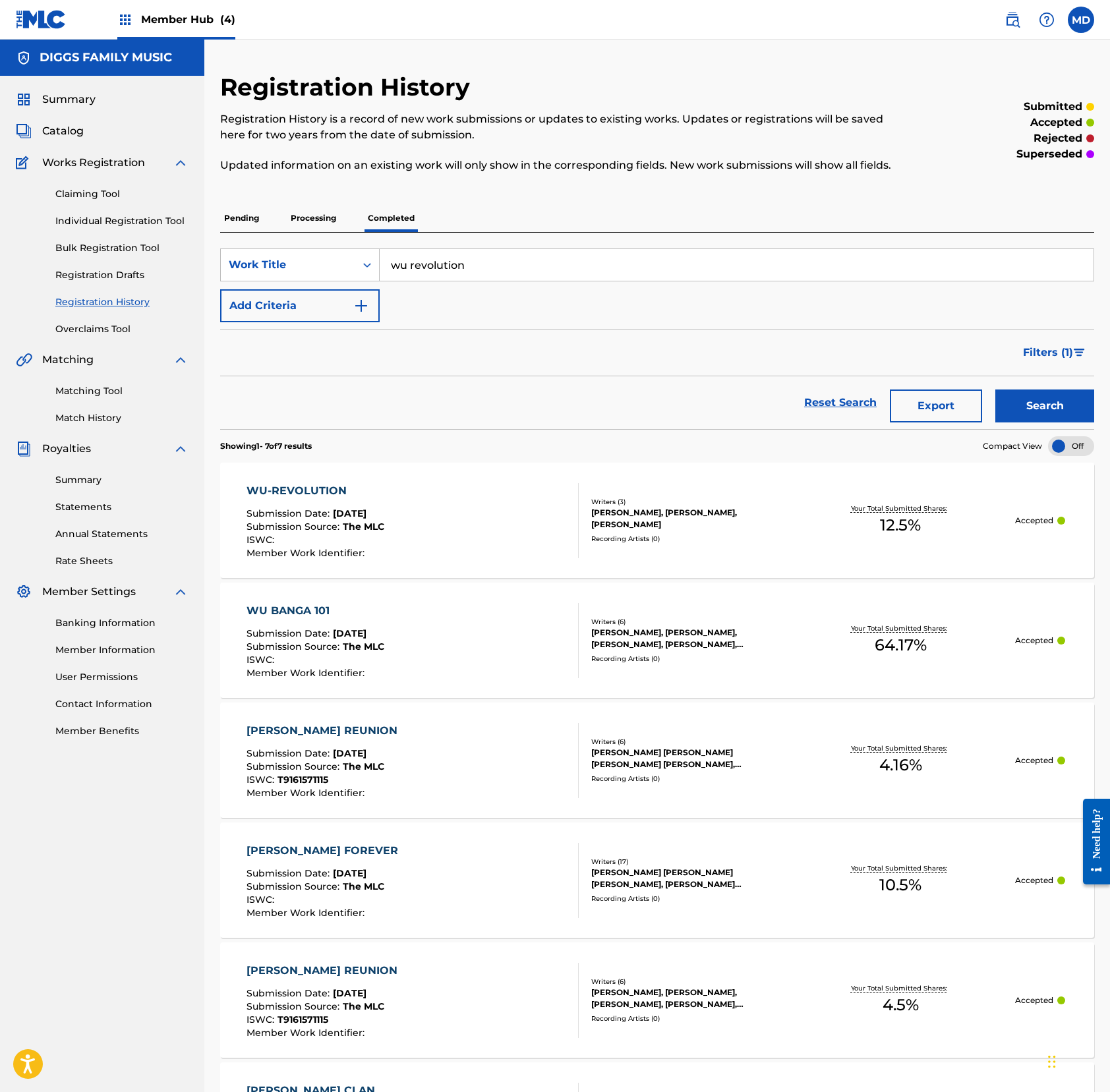
click at [491, 281] on input "wu revolution" at bounding box center [736, 265] width 714 height 31
click at [515, 280] on input "wu syndicate" at bounding box center [736, 265] width 714 height 31
click at [514, 280] on input "wu syndicate" at bounding box center [736, 265] width 714 height 31
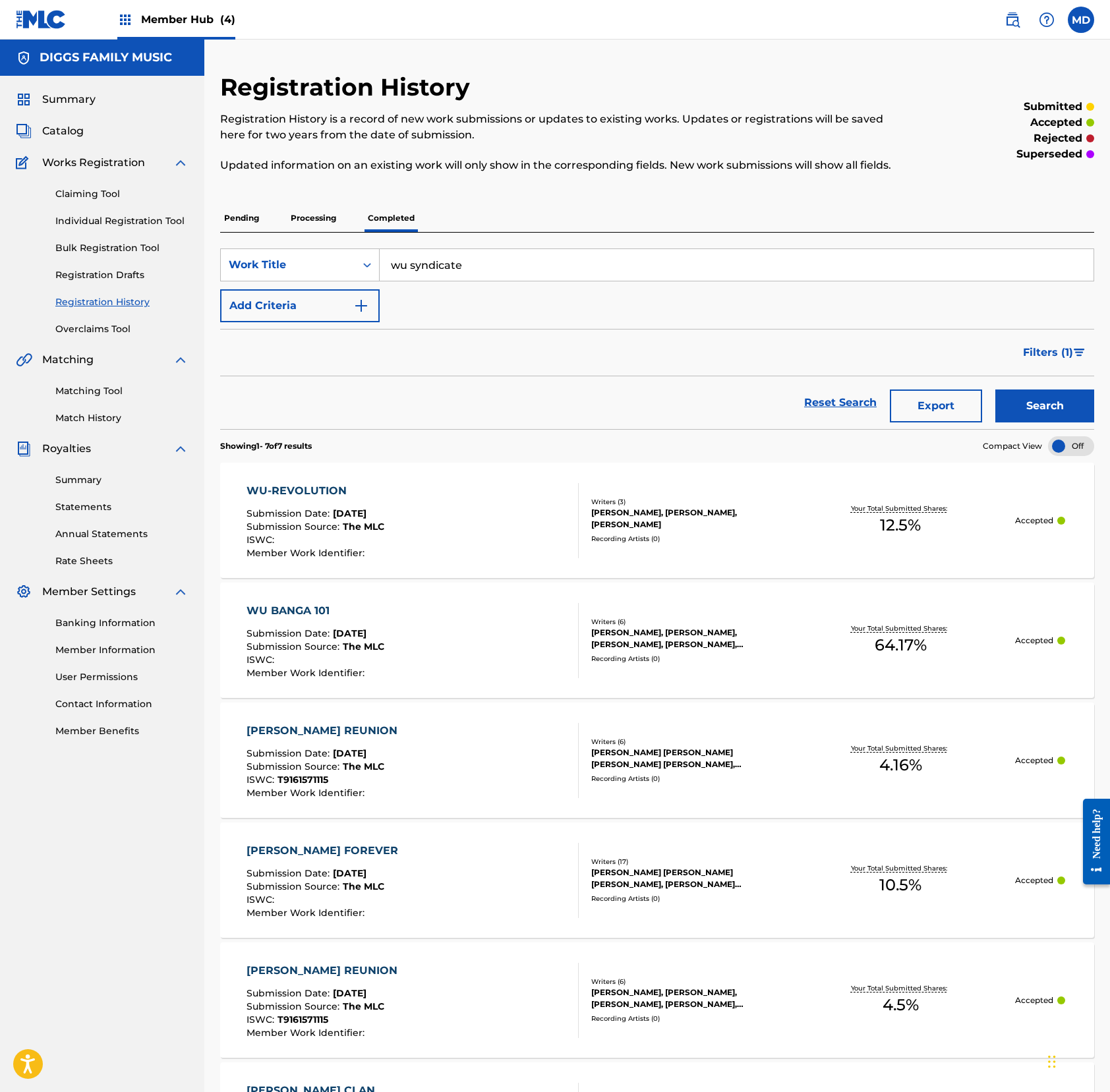
click at [514, 280] on input "wu syndicate" at bounding box center [736, 265] width 714 height 31
type input "wu syndicate"
click at [1039, 419] on button "Search" at bounding box center [1044, 406] width 98 height 33
click at [325, 232] on p "Processing" at bounding box center [313, 218] width 53 height 28
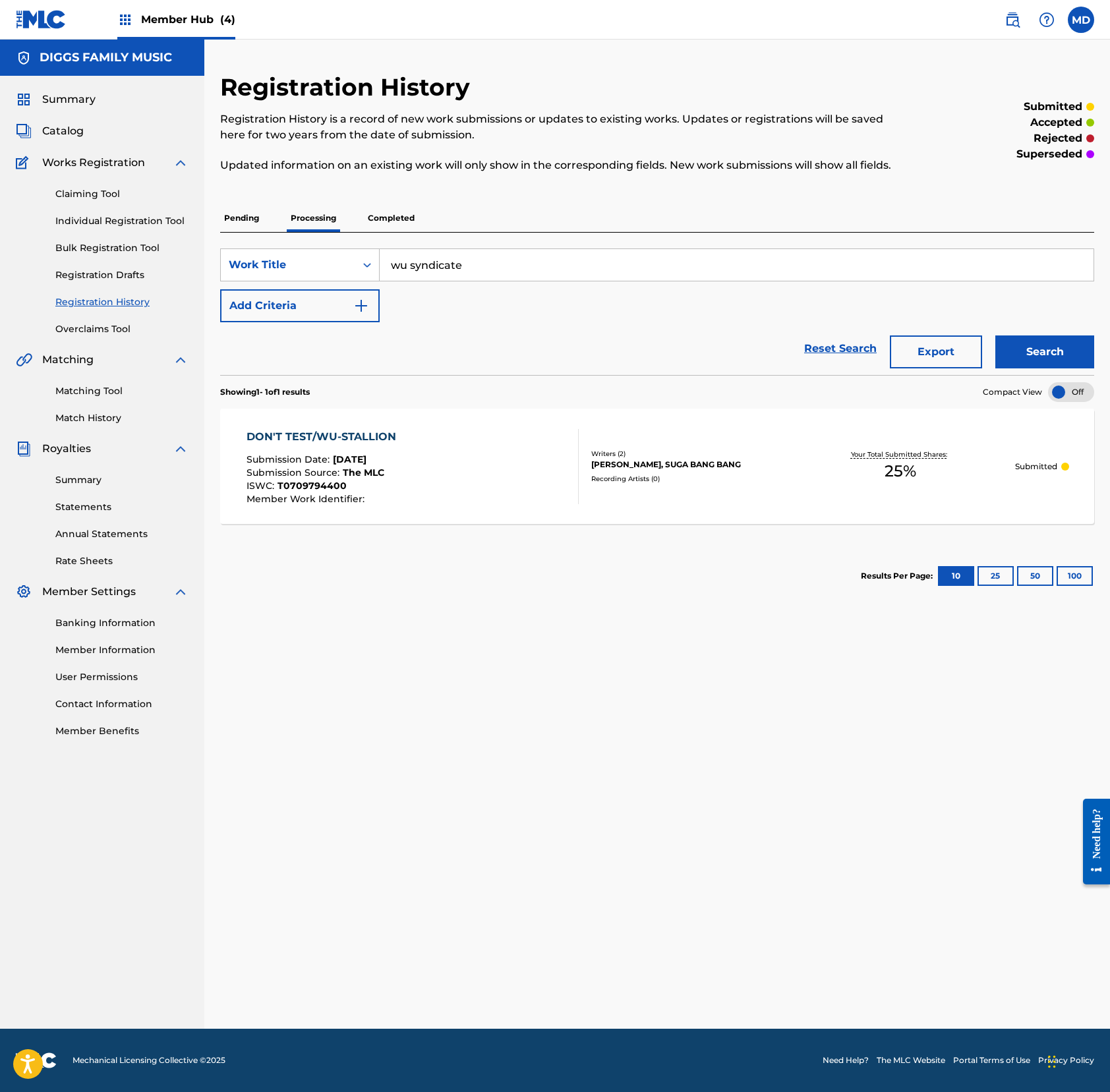
click at [248, 232] on p "Pending" at bounding box center [241, 218] width 43 height 28
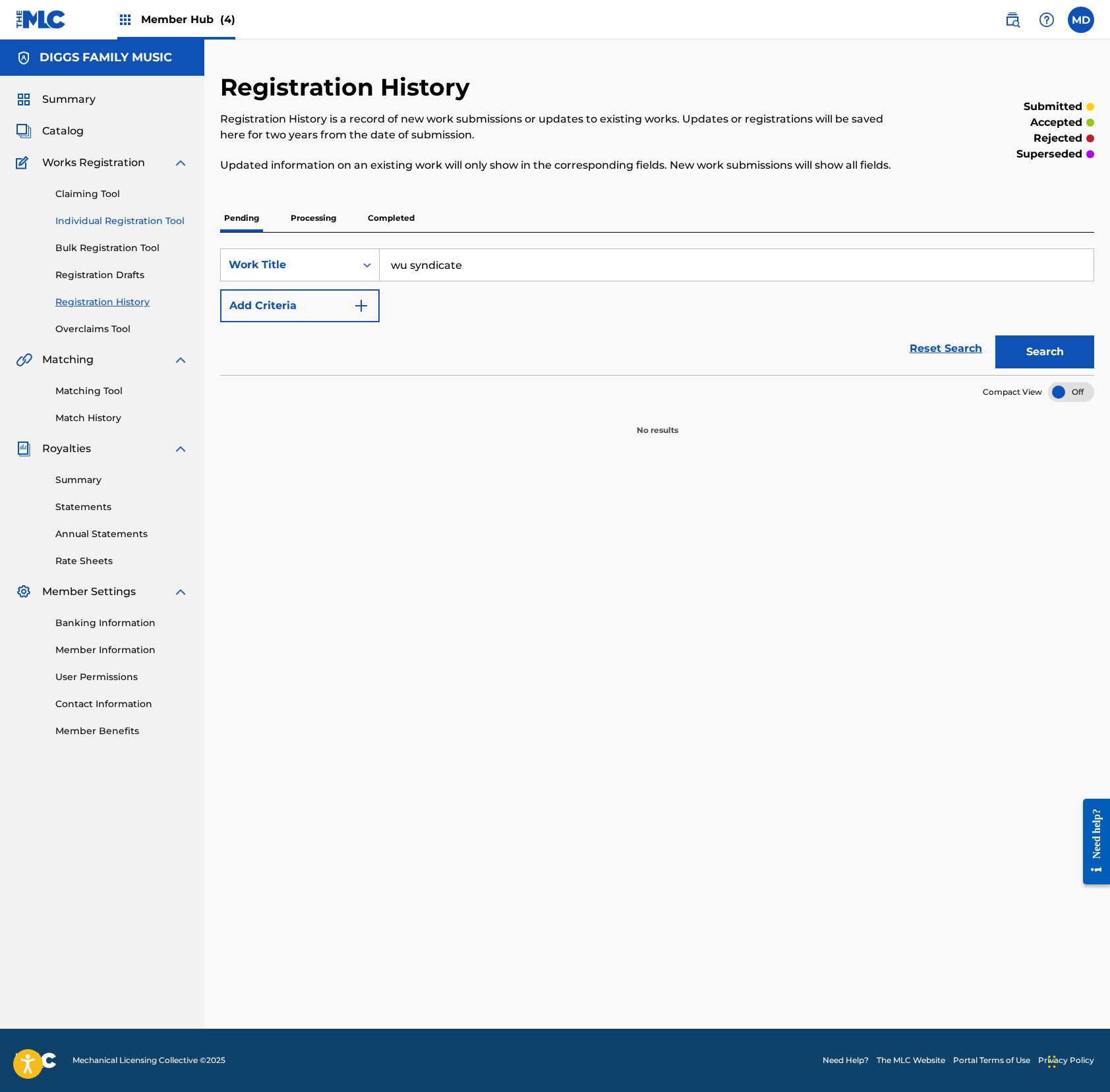
click at [85, 219] on link "Individual Registration Tool" at bounding box center [122, 221] width 133 height 14
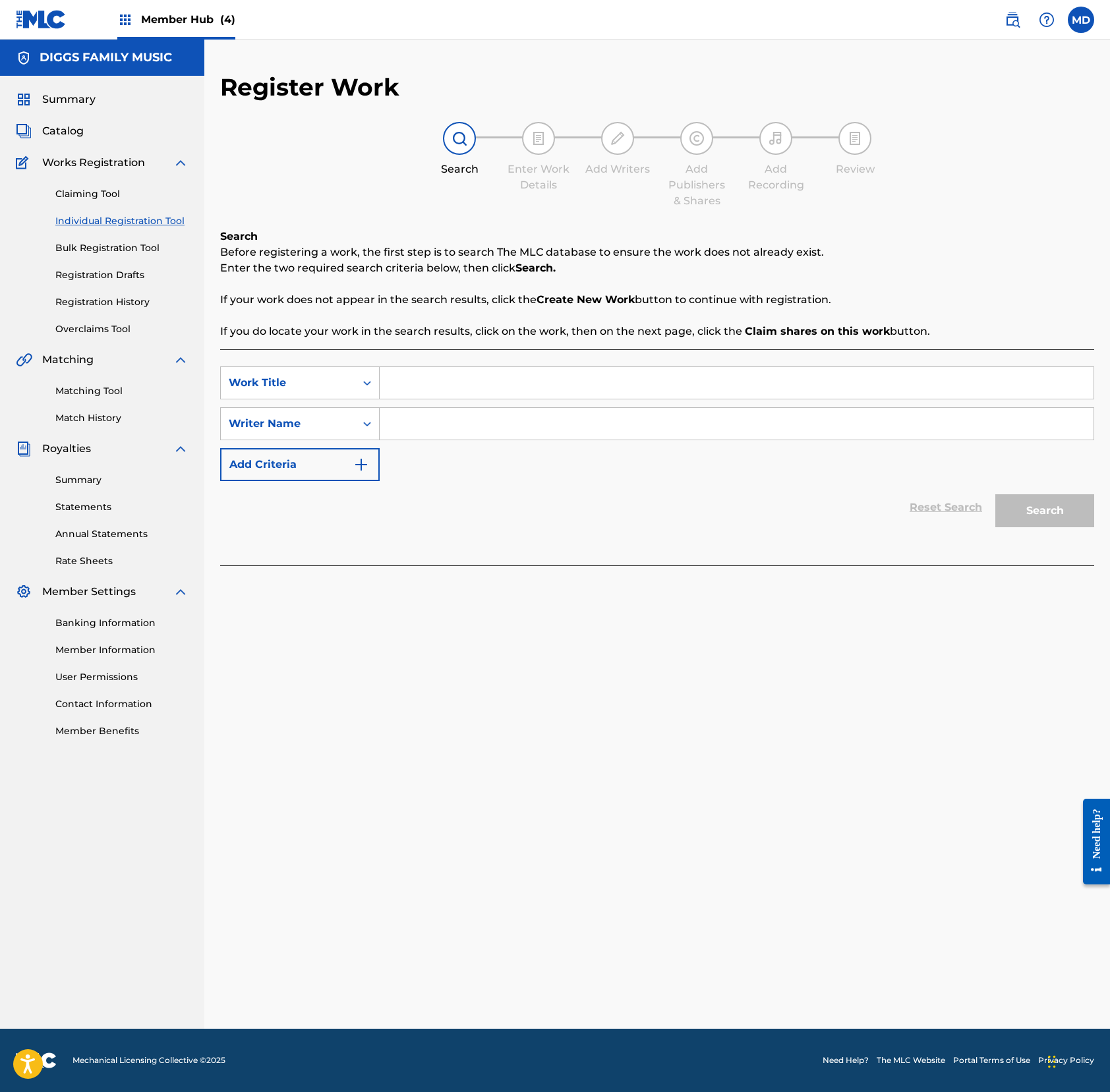
click at [441, 380] on input "Search Form" at bounding box center [736, 383] width 714 height 31
paste input "wu syndicate"
type input "wu syndicate"
click at [530, 424] on input "Search Form" at bounding box center [736, 424] width 714 height 31
paste input "MYALANSKY"
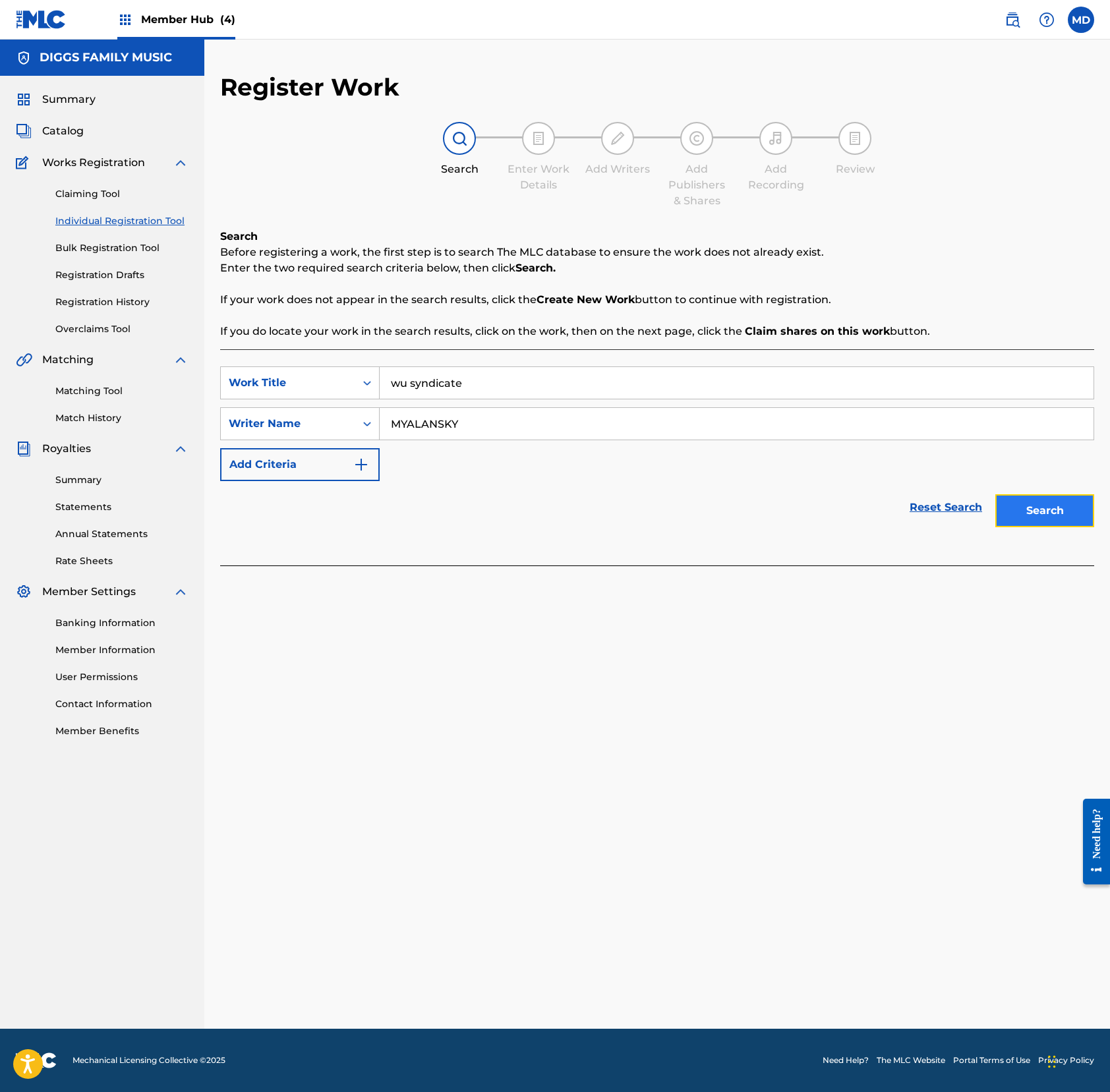
click at [1039, 517] on button "Search" at bounding box center [1044, 511] width 98 height 33
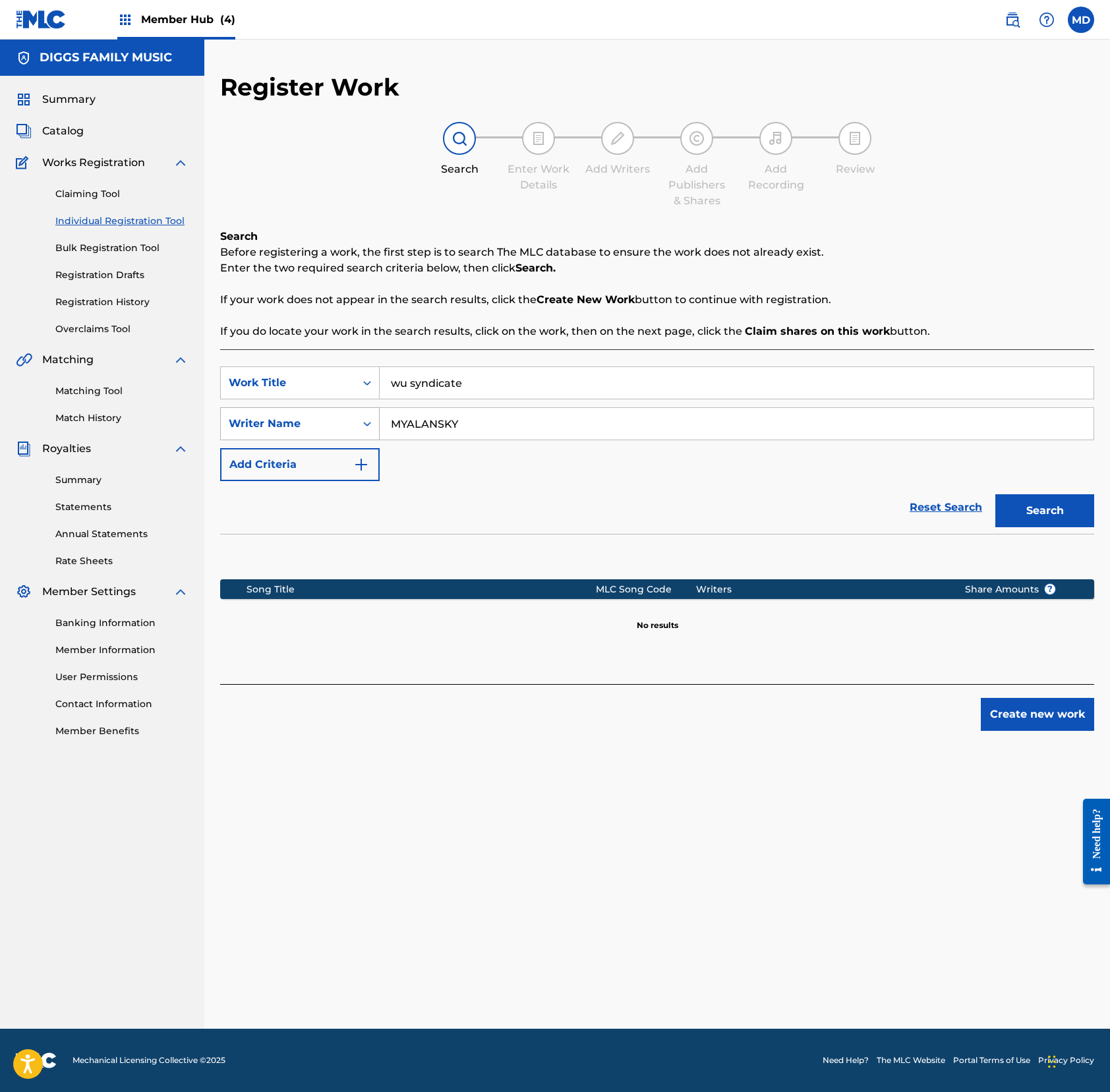
drag, startPoint x: 484, startPoint y: 420, endPoint x: 343, endPoint y: 433, distance: 141.6
click at [343, 433] on div "SearchWithCriteria35e83726-3493-4333-b480-80cbe01f3a9a Writer Name [PERSON_NAME]" at bounding box center [657, 424] width 874 height 33
paste input "[PERSON_NAME]"
type input "[PERSON_NAME]"
click at [1037, 519] on button "Search" at bounding box center [1044, 511] width 98 height 33
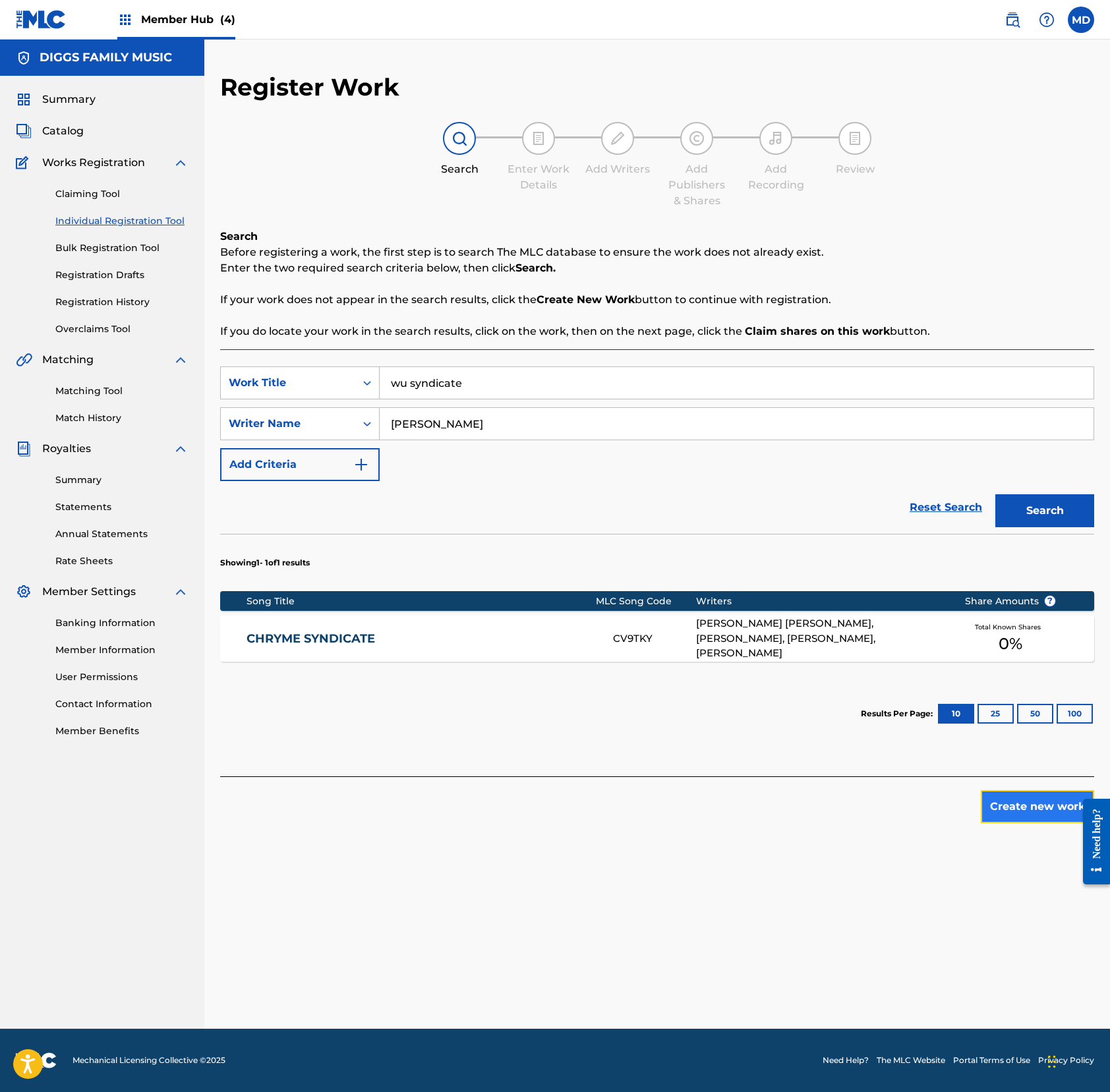
click at [1011, 816] on button "Create new work" at bounding box center [1037, 807] width 113 height 33
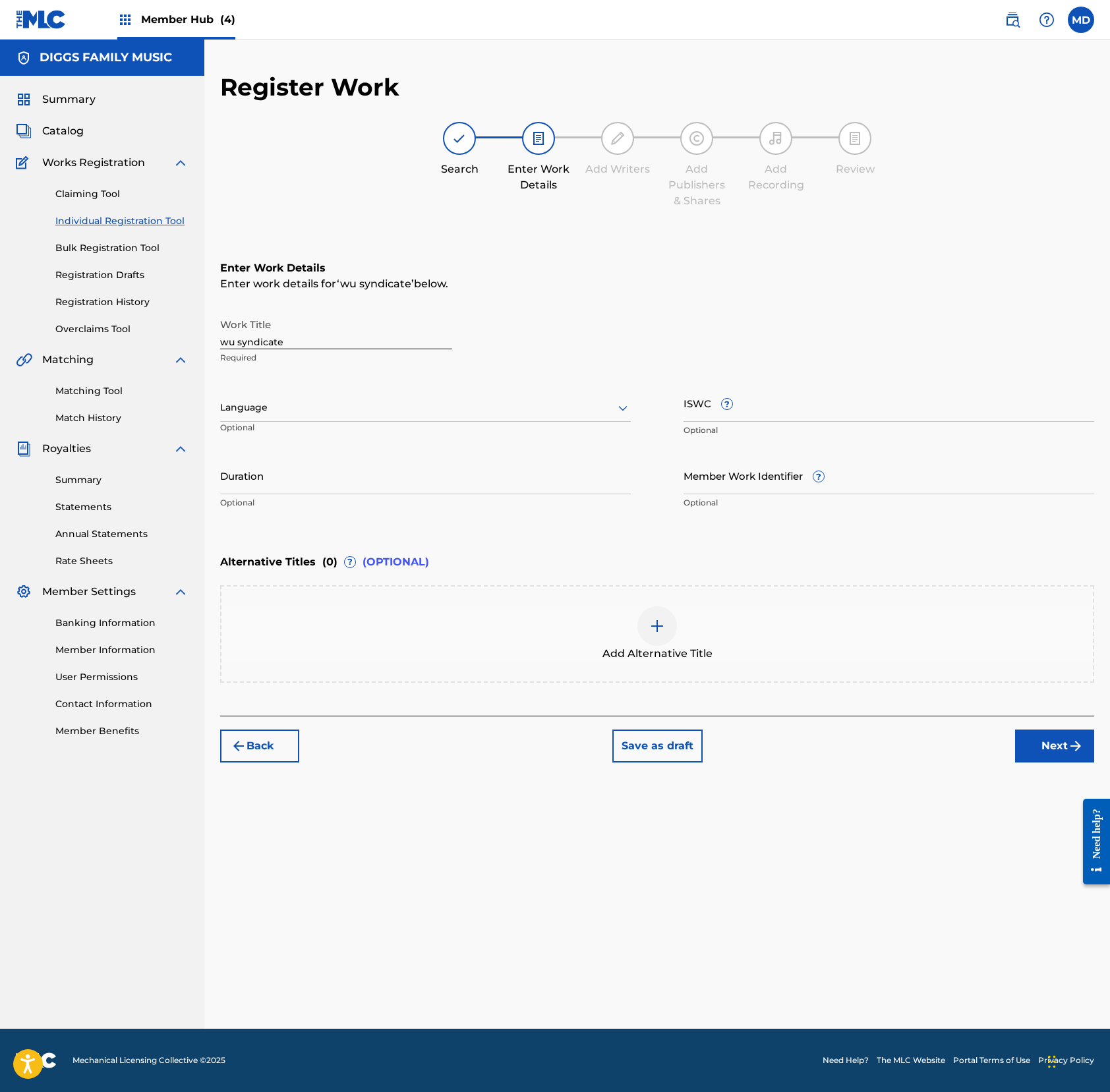
click at [312, 398] on div "Language" at bounding box center [425, 408] width 410 height 28
click at [349, 438] on div "English" at bounding box center [425, 437] width 409 height 30
click at [1039, 751] on button "Next" at bounding box center [1054, 746] width 79 height 33
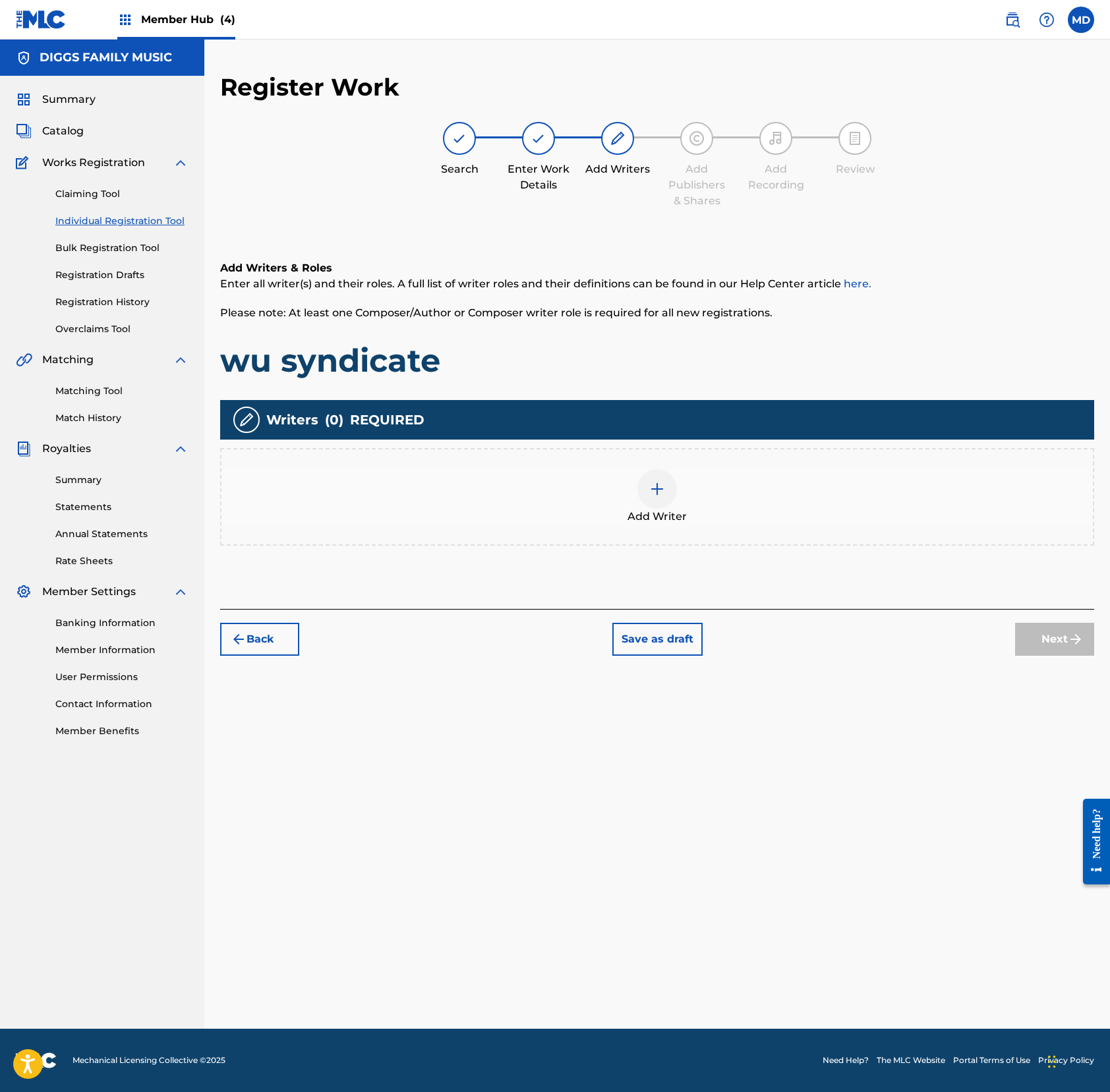
click at [649, 486] on img at bounding box center [657, 489] width 16 height 16
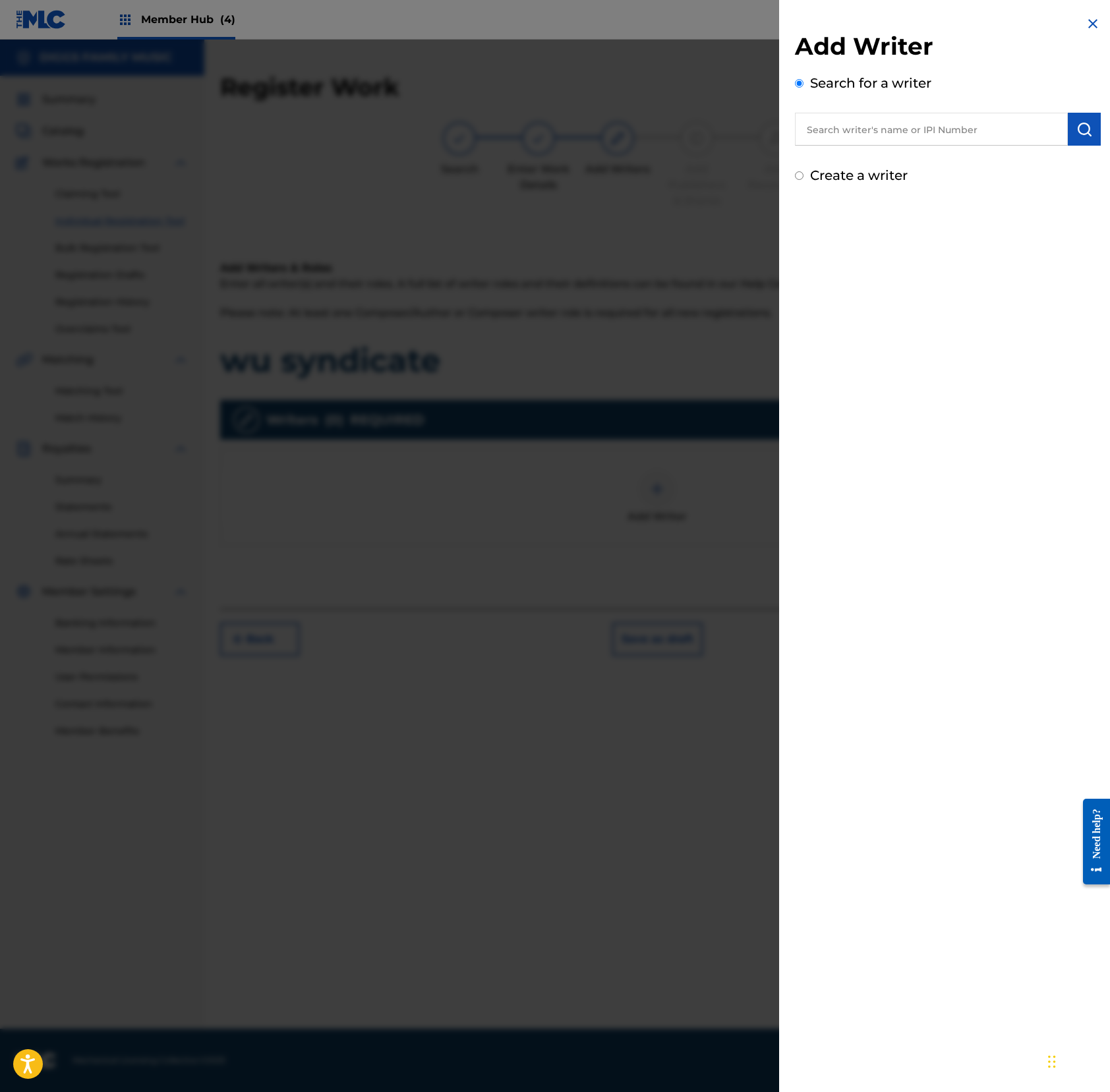
click at [924, 134] on input "text" at bounding box center [931, 129] width 273 height 33
paste input "346699903"
click at [809, 134] on input "346699903" at bounding box center [931, 129] width 273 height 33
type input "00346699903"
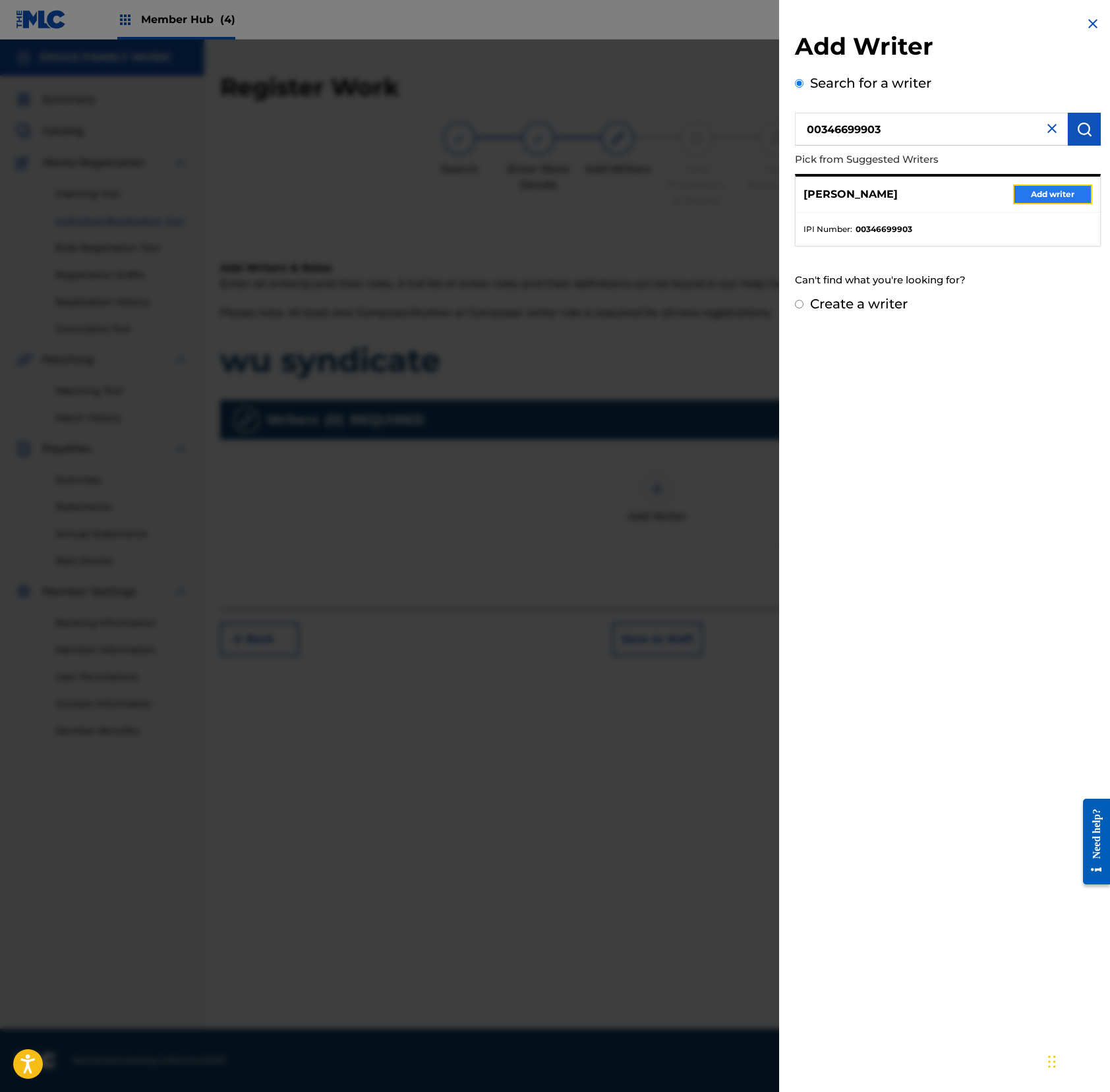
click at [1024, 190] on button "Add writer" at bounding box center [1052, 194] width 79 height 20
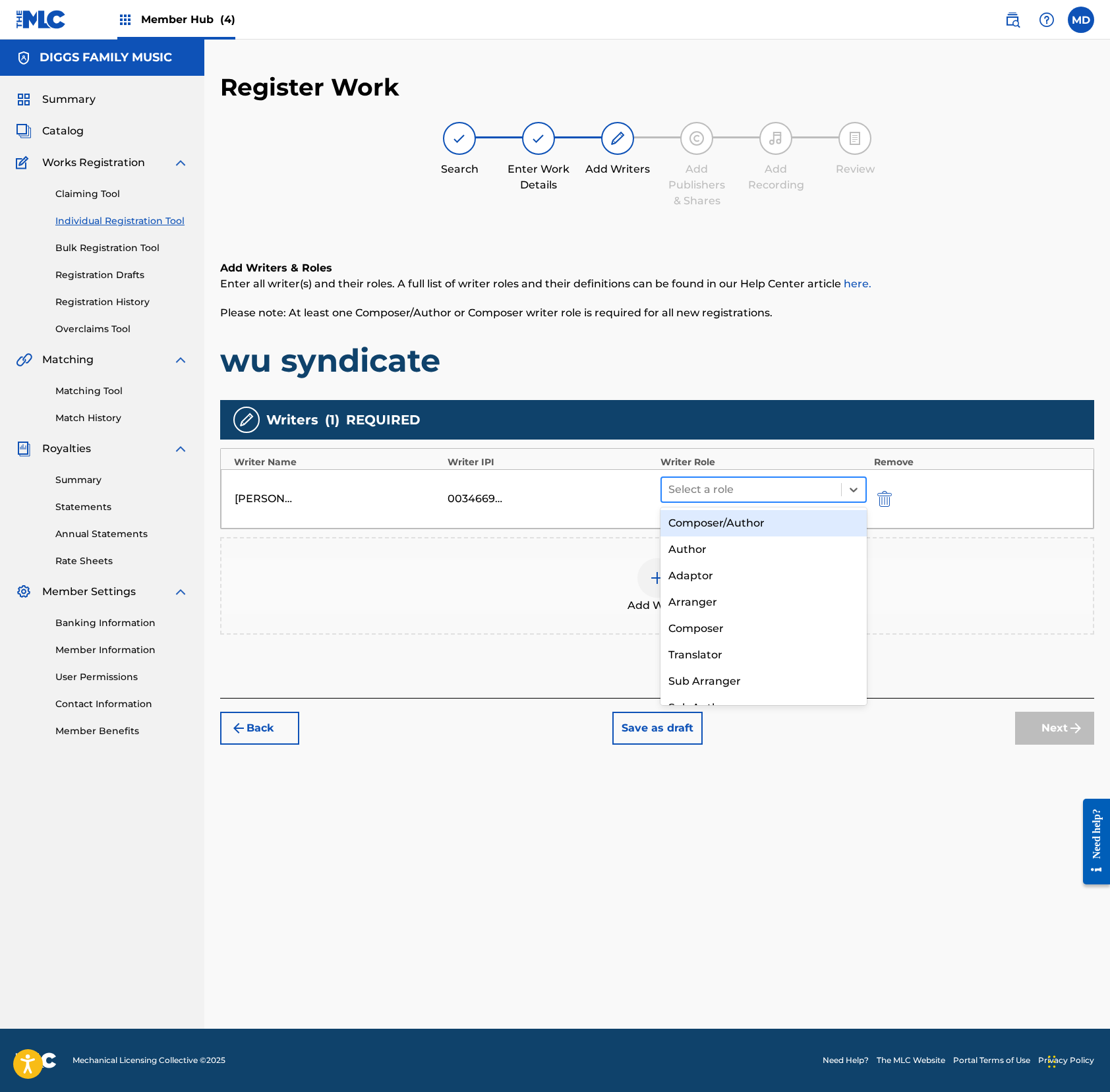
click at [699, 492] on div at bounding box center [751, 489] width 166 height 18
click at [710, 517] on div "Composer/Author" at bounding box center [763, 523] width 206 height 26
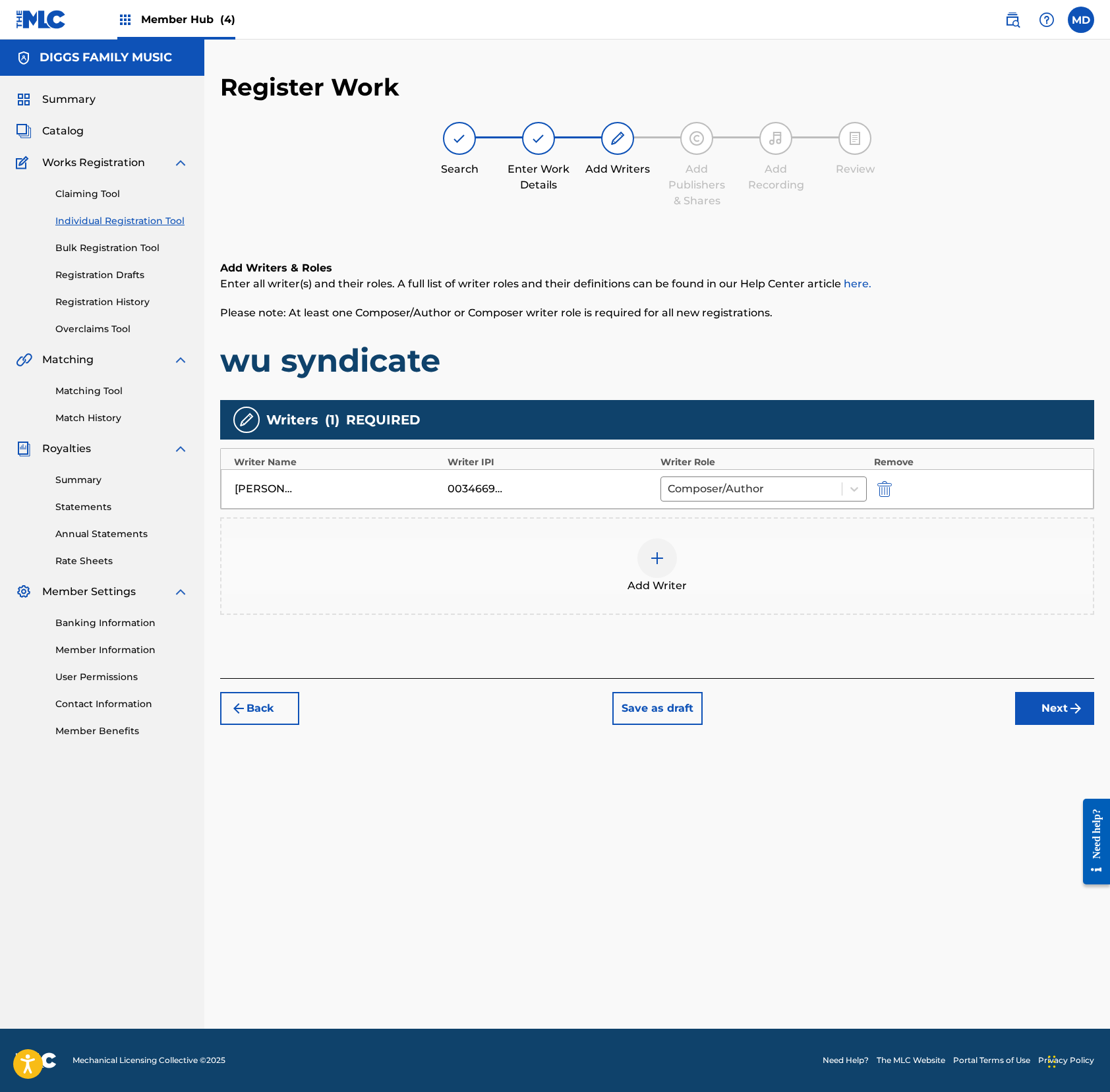
click at [667, 558] on div at bounding box center [656, 558] width 39 height 39
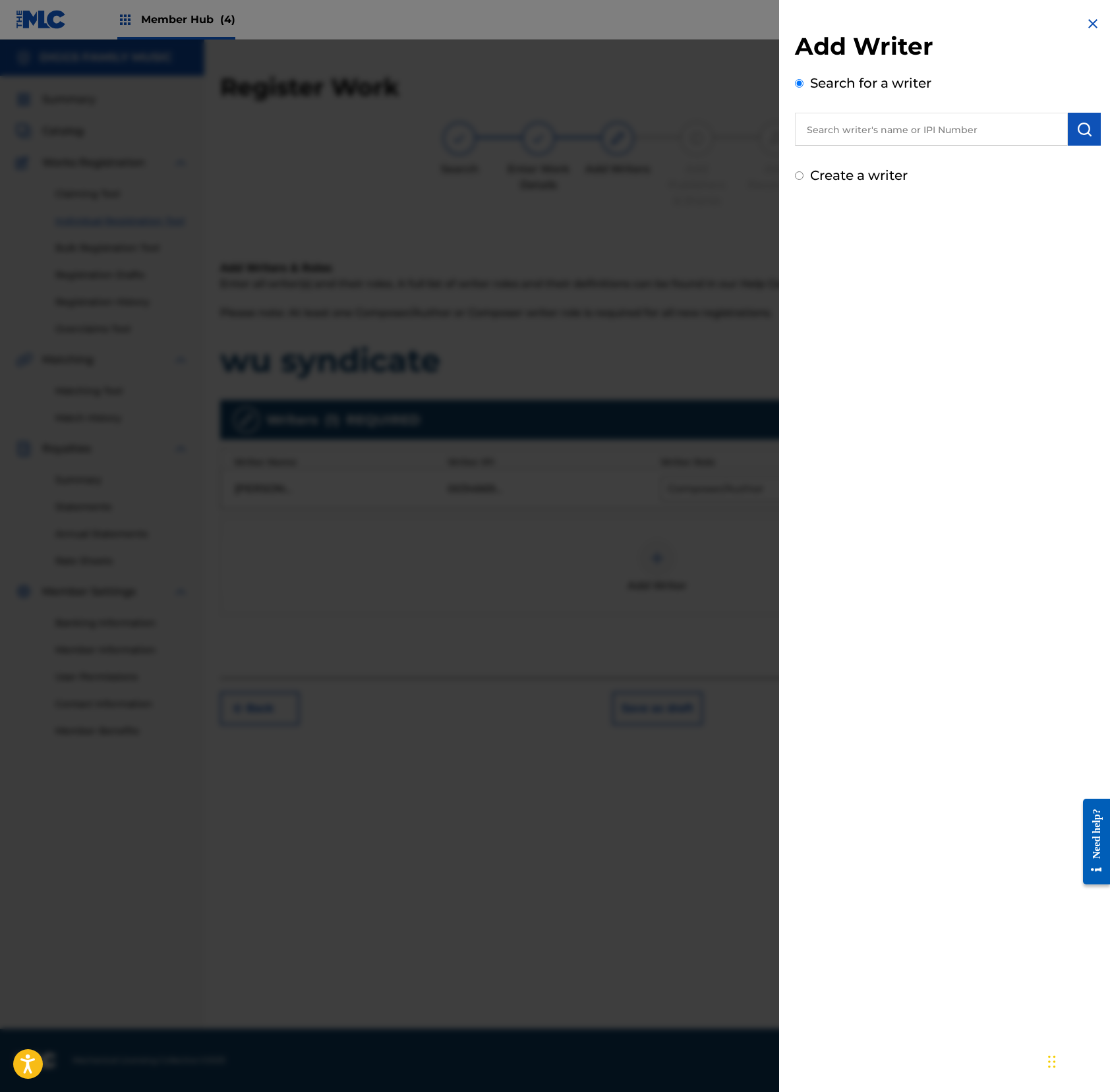
click at [933, 136] on input "text" at bounding box center [931, 129] width 273 height 33
paste input "MYALANSKY"
click at [961, 165] on div "myalansky wu syndicate" at bounding box center [931, 159] width 272 height 24
type input "myalansky wu syndicate"
click at [1039, 139] on button "submit" at bounding box center [1084, 129] width 33 height 33
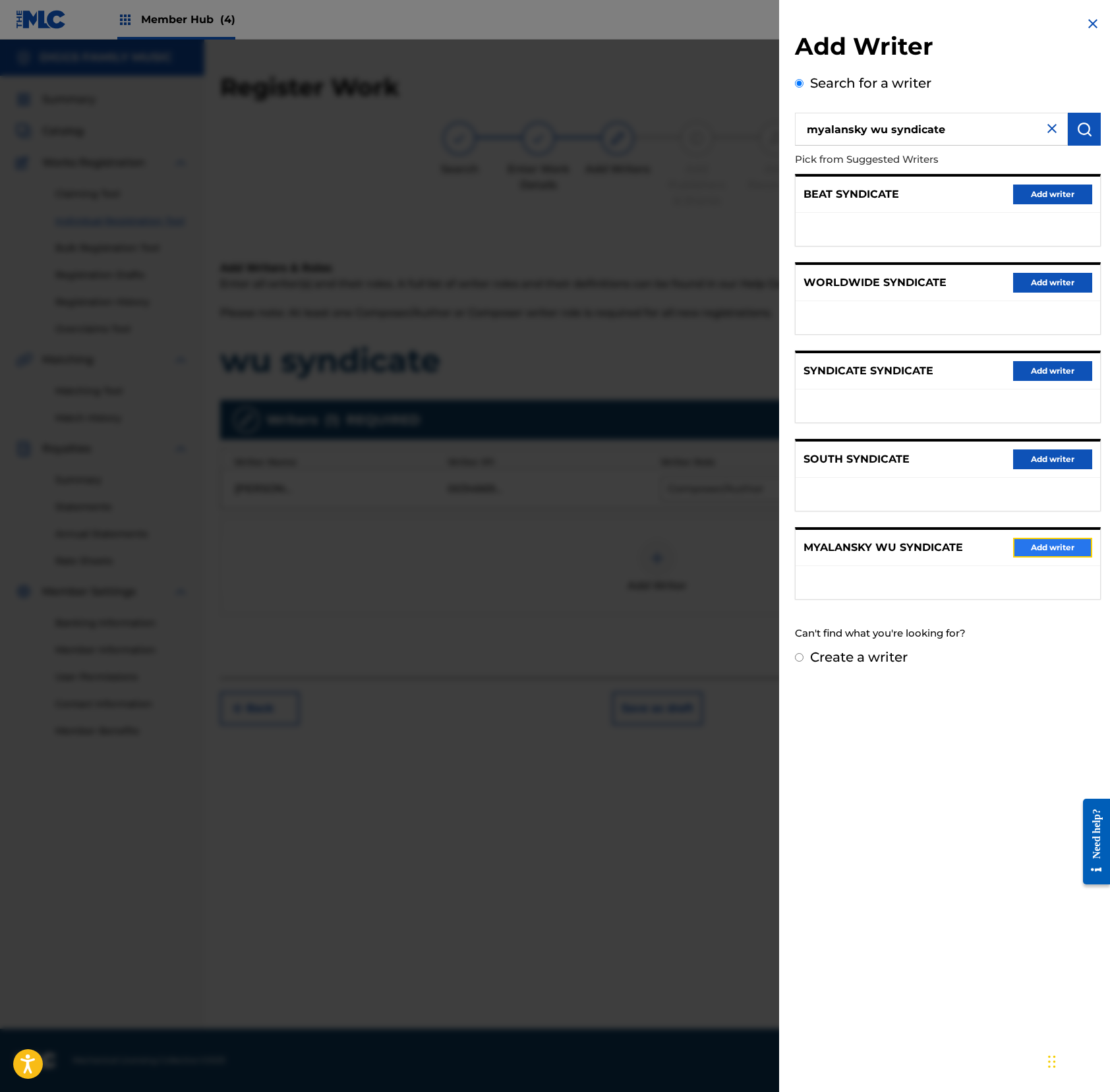
click at [1037, 551] on button "Add writer" at bounding box center [1052, 547] width 79 height 20
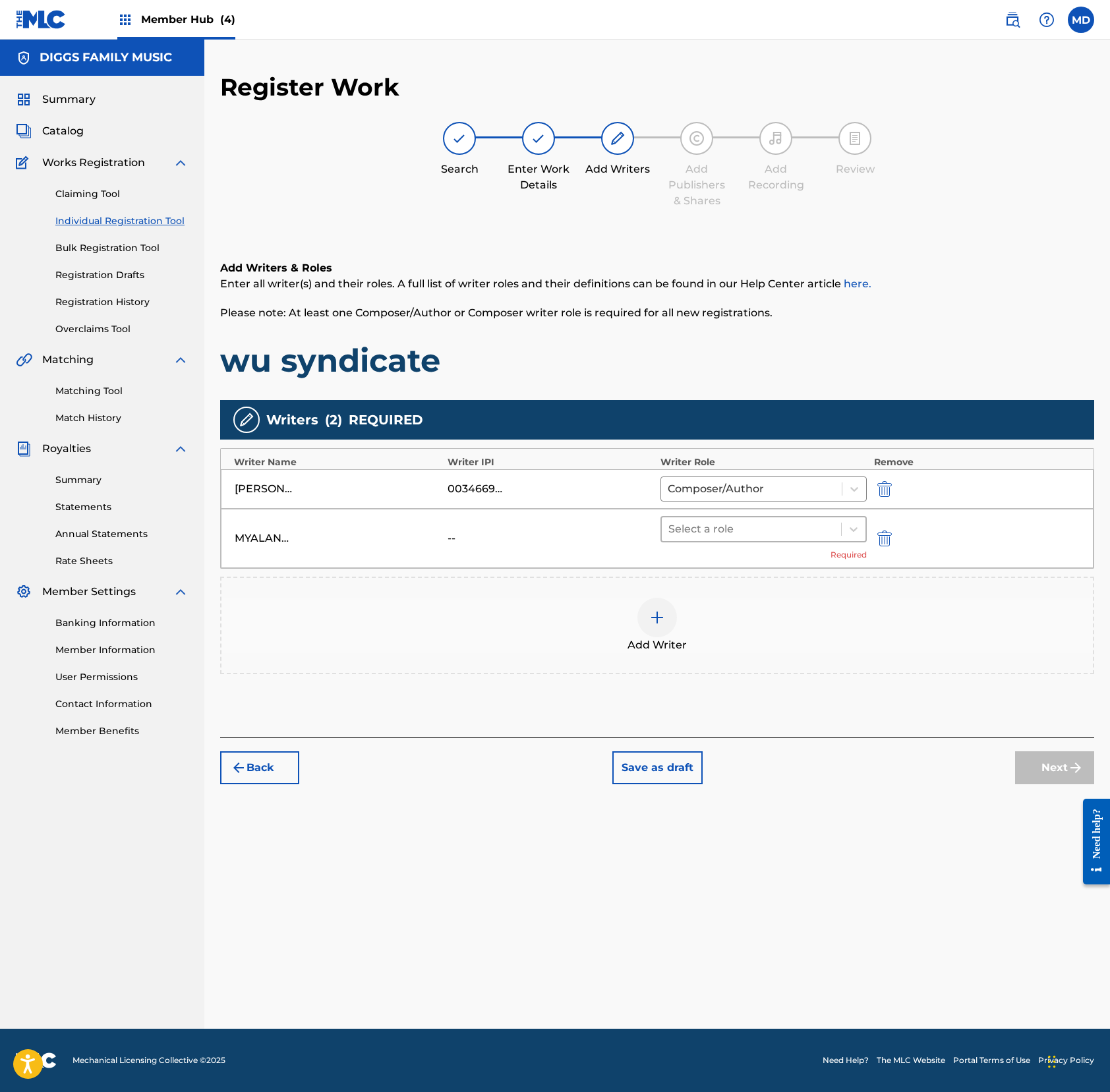
click at [707, 526] on div at bounding box center [751, 529] width 166 height 18
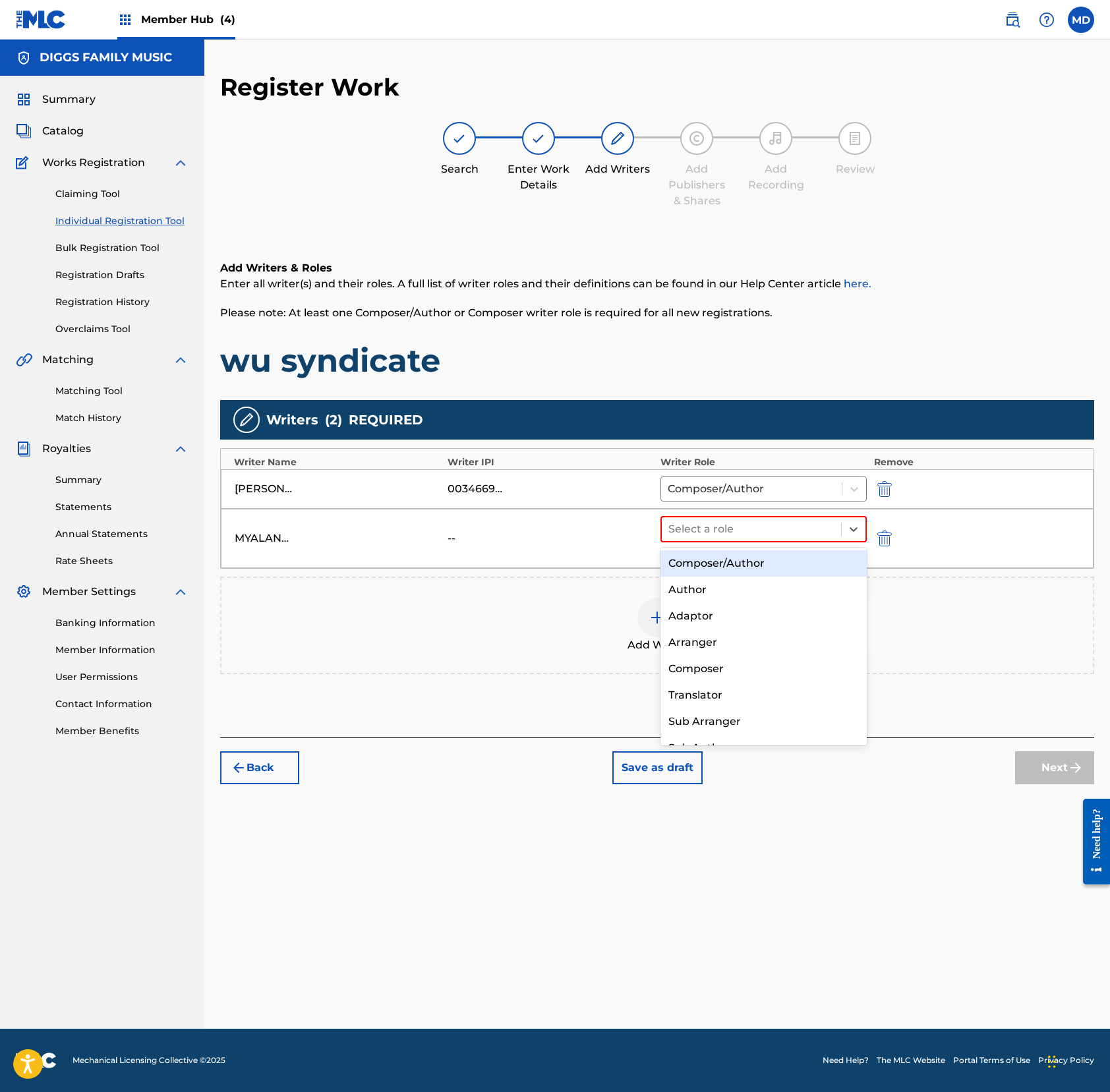
click at [718, 566] on div "Composer/Author" at bounding box center [763, 564] width 206 height 26
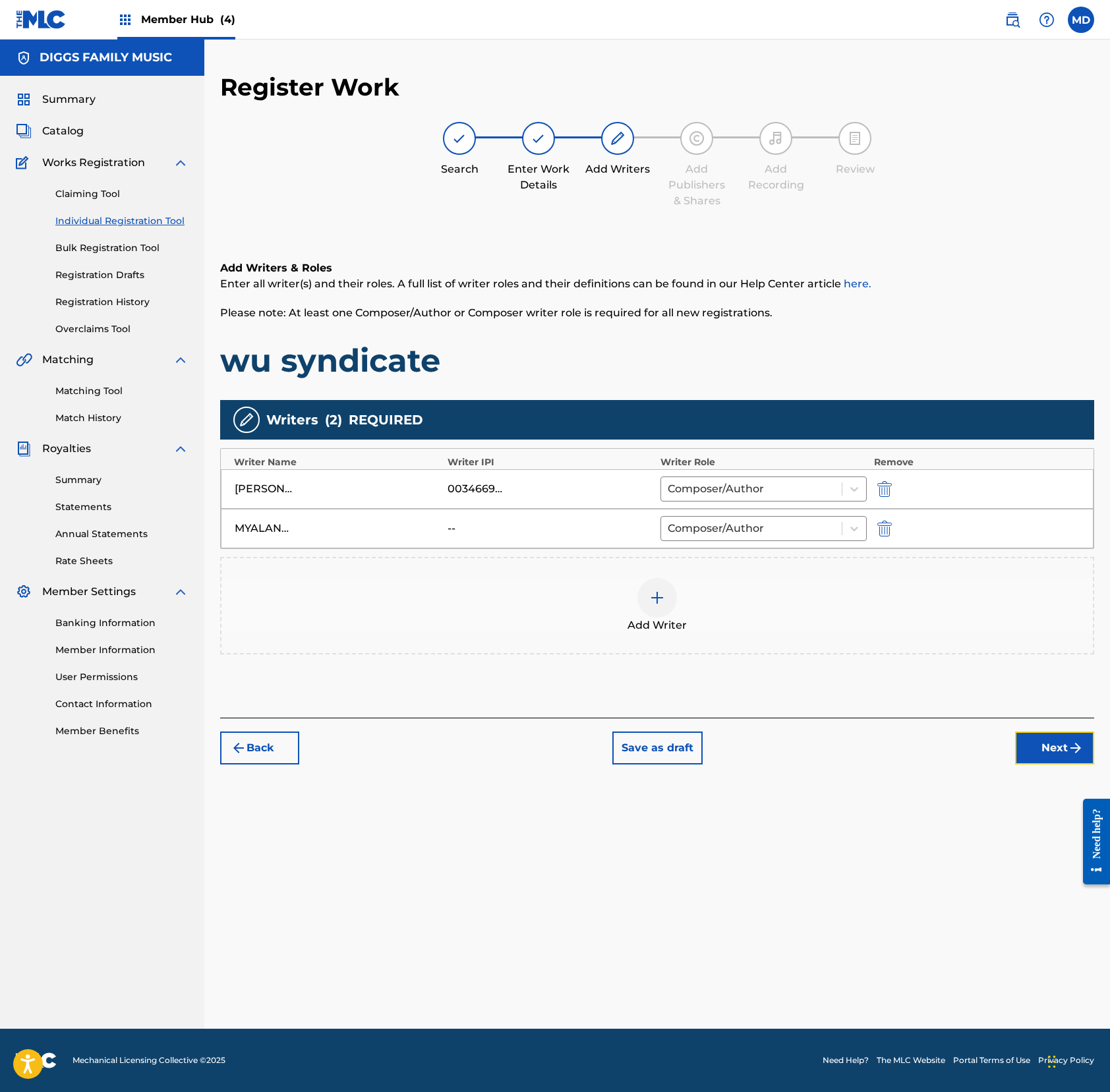
click at [1039, 752] on button "Next" at bounding box center [1054, 749] width 79 height 33
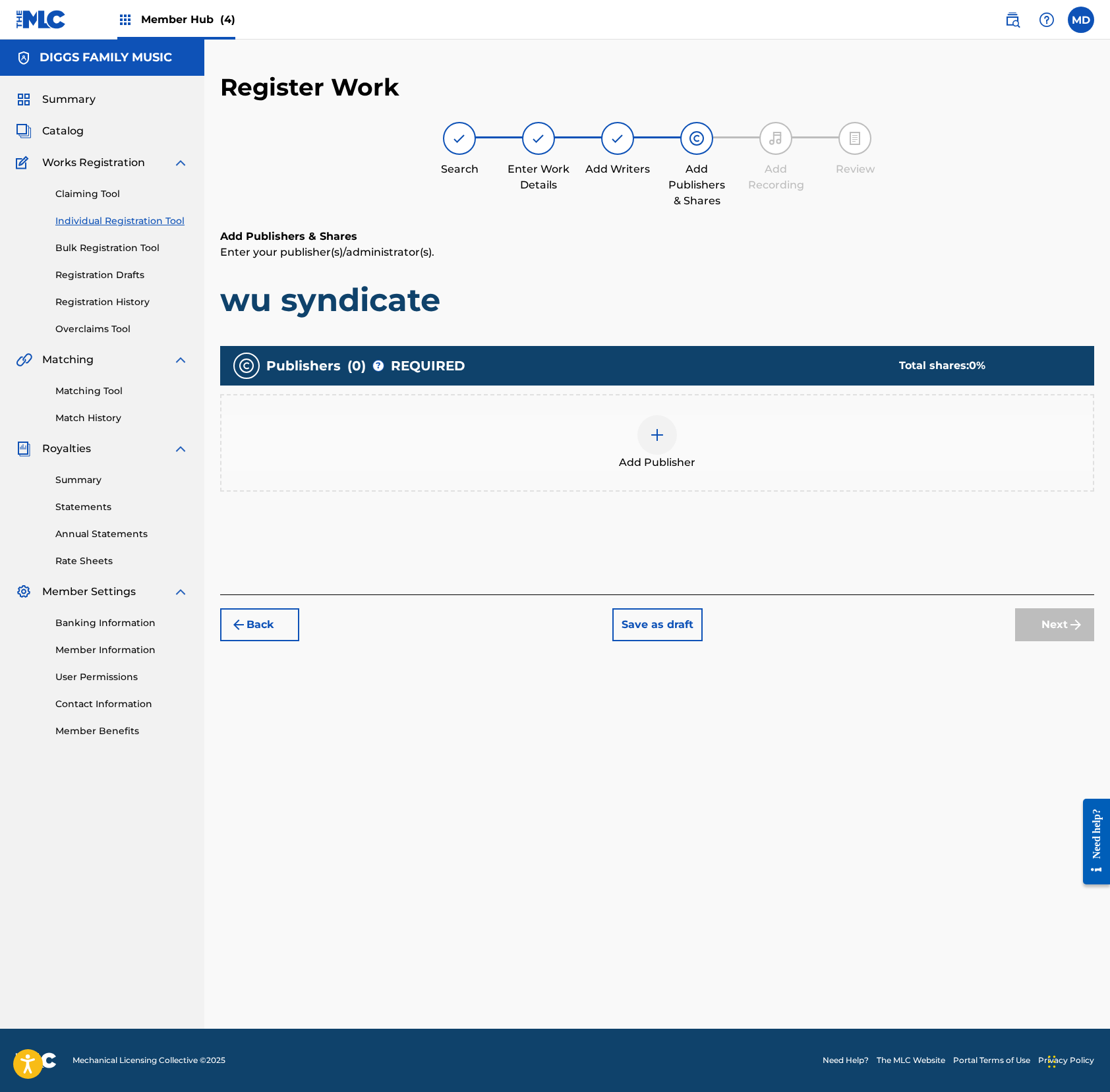
click at [664, 430] on img at bounding box center [657, 435] width 16 height 16
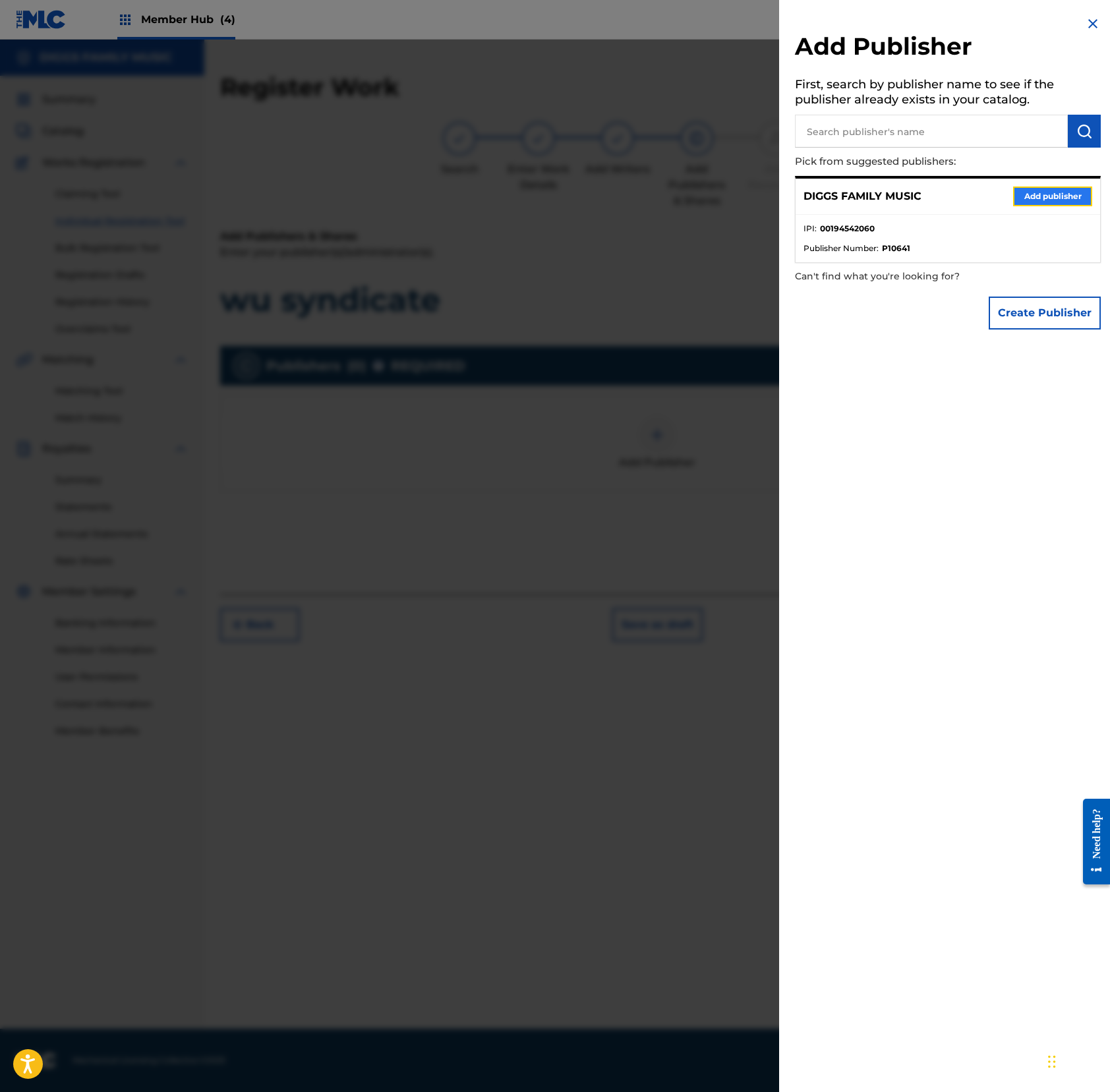
click at [1037, 198] on button "Add publisher" at bounding box center [1052, 196] width 79 height 20
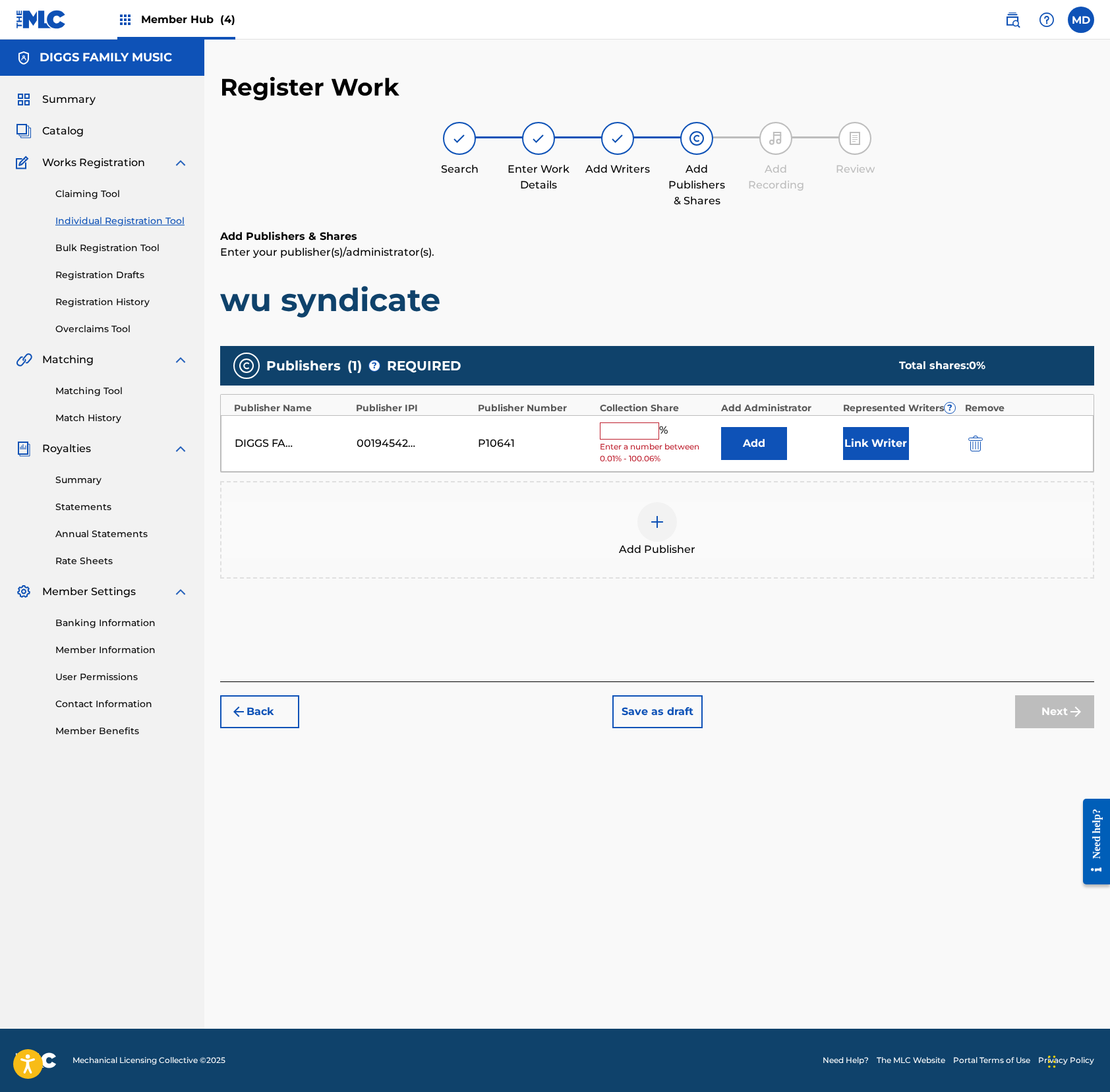
click at [633, 437] on input "text" at bounding box center [629, 431] width 59 height 17
type input "100"
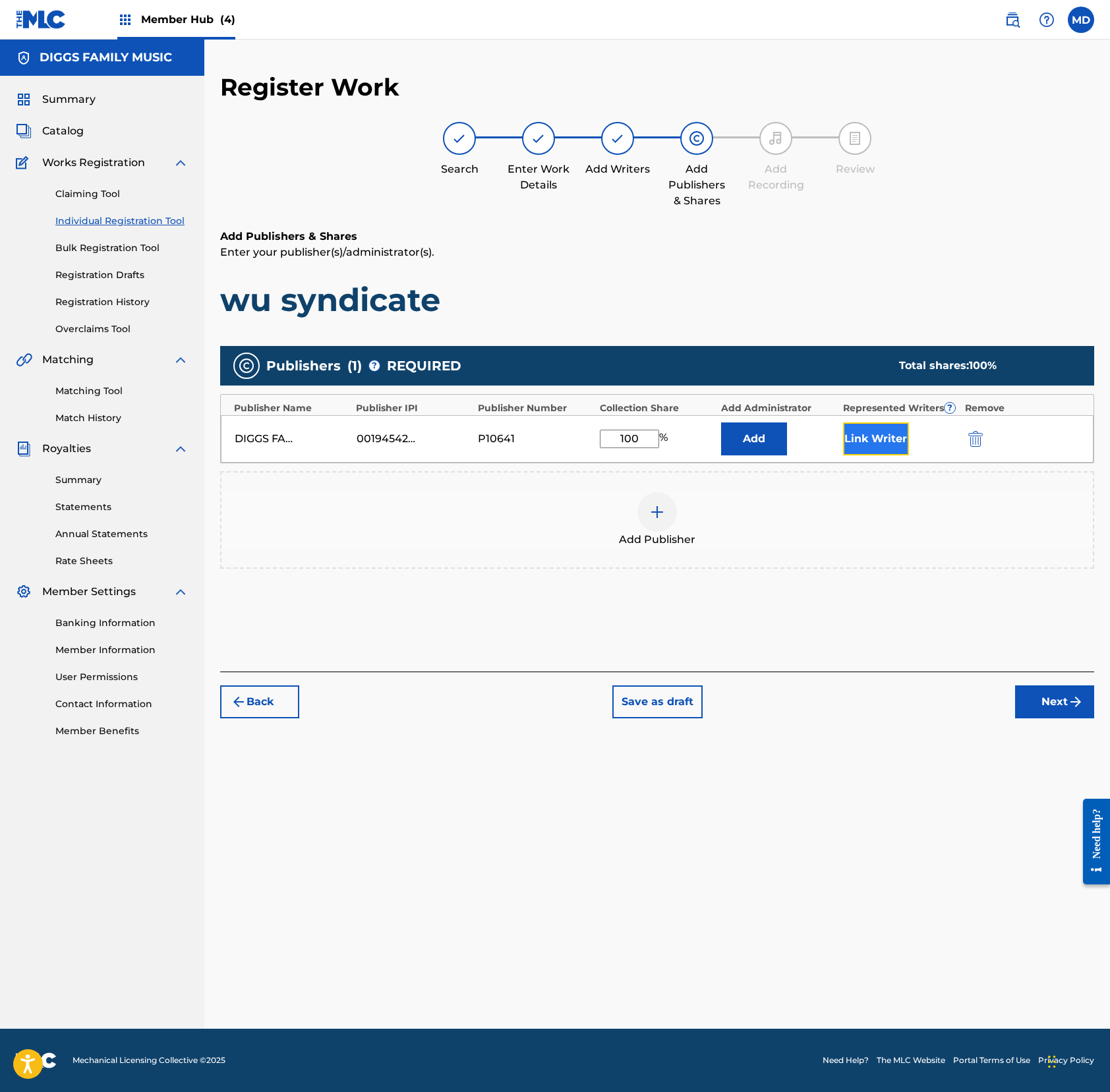
click at [875, 444] on button "Link Writer" at bounding box center [876, 439] width 66 height 33
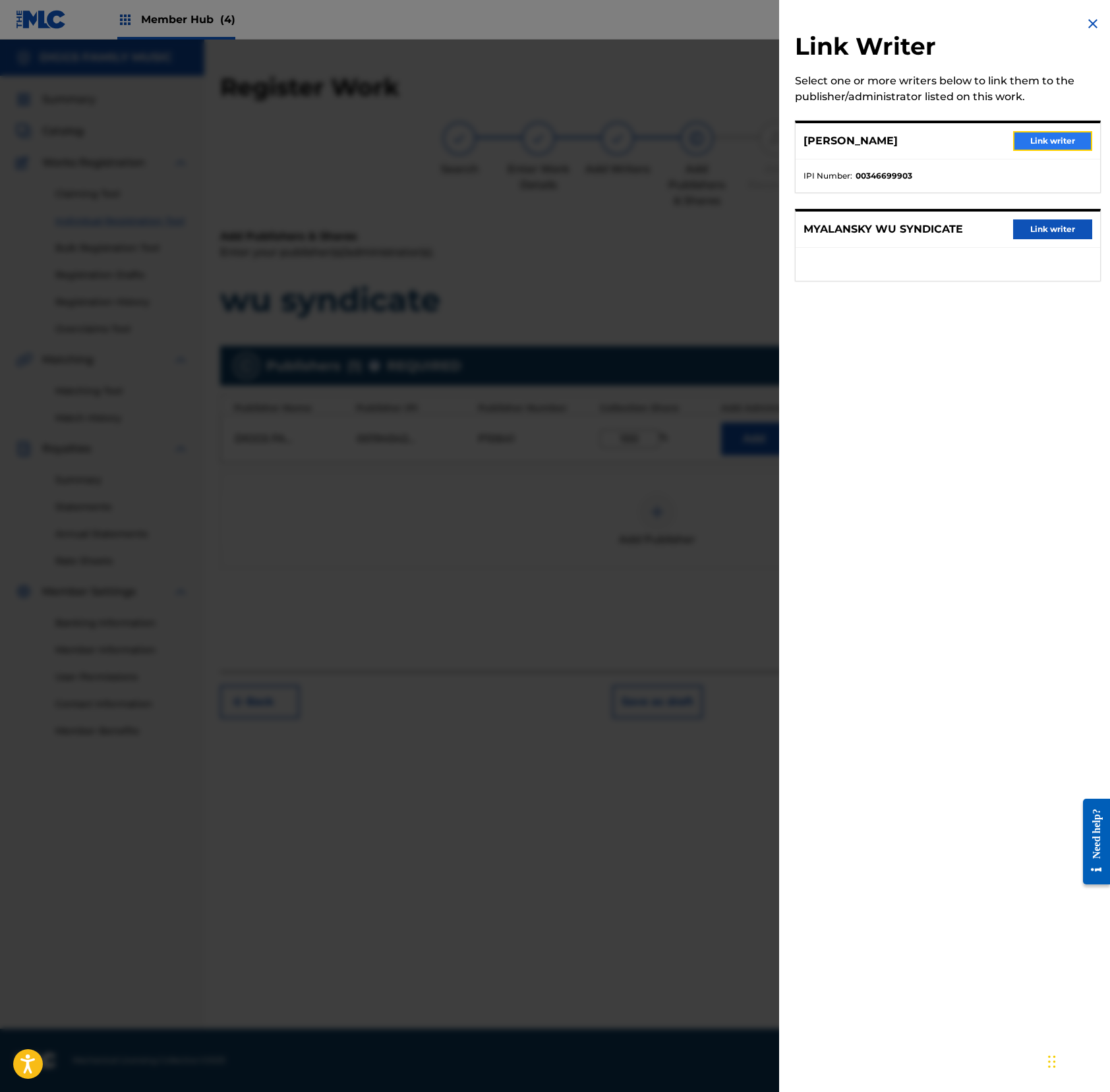
click at [1039, 139] on button "Link writer" at bounding box center [1052, 141] width 79 height 20
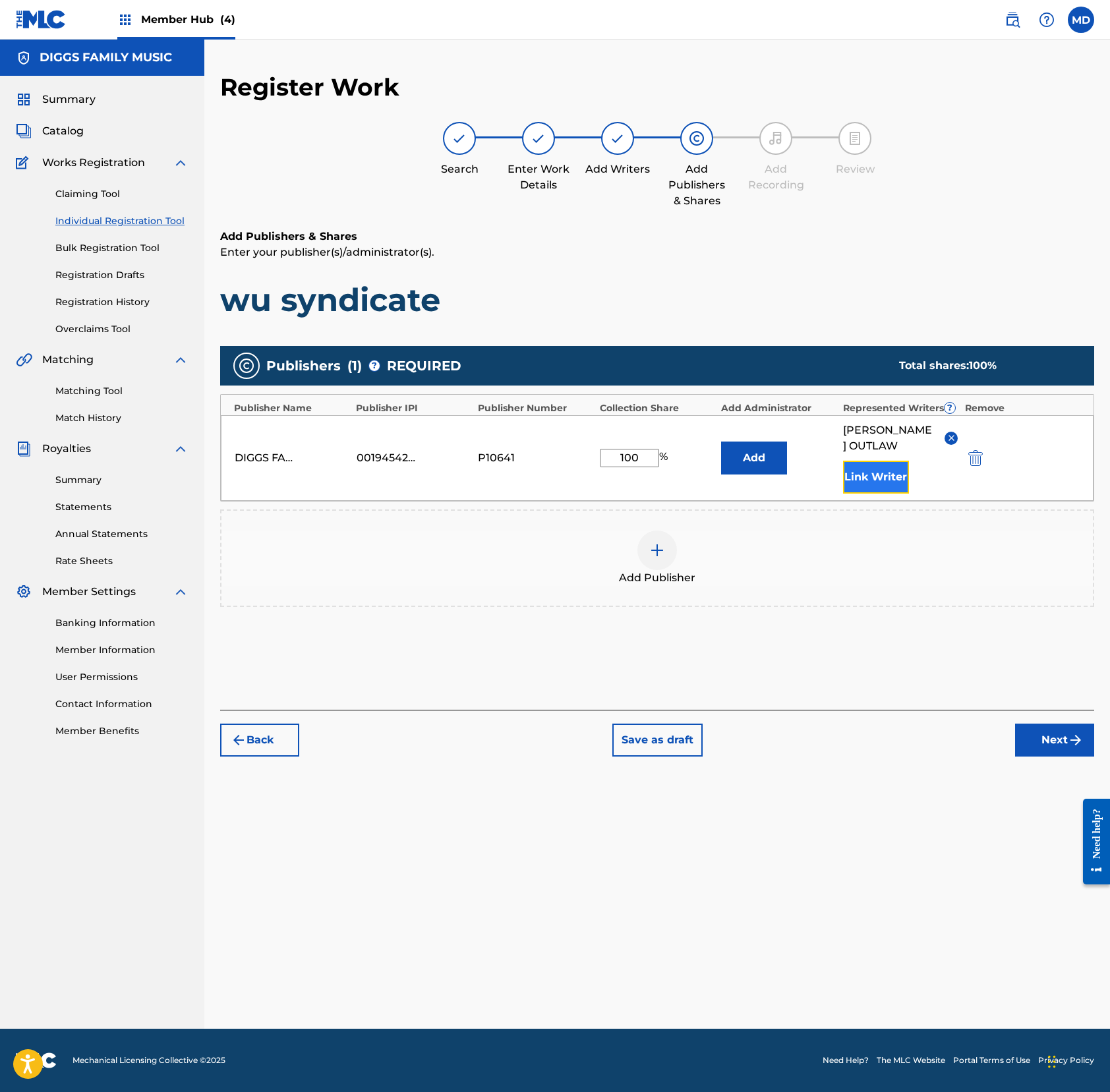
click at [877, 478] on button "Link Writer" at bounding box center [876, 478] width 66 height 33
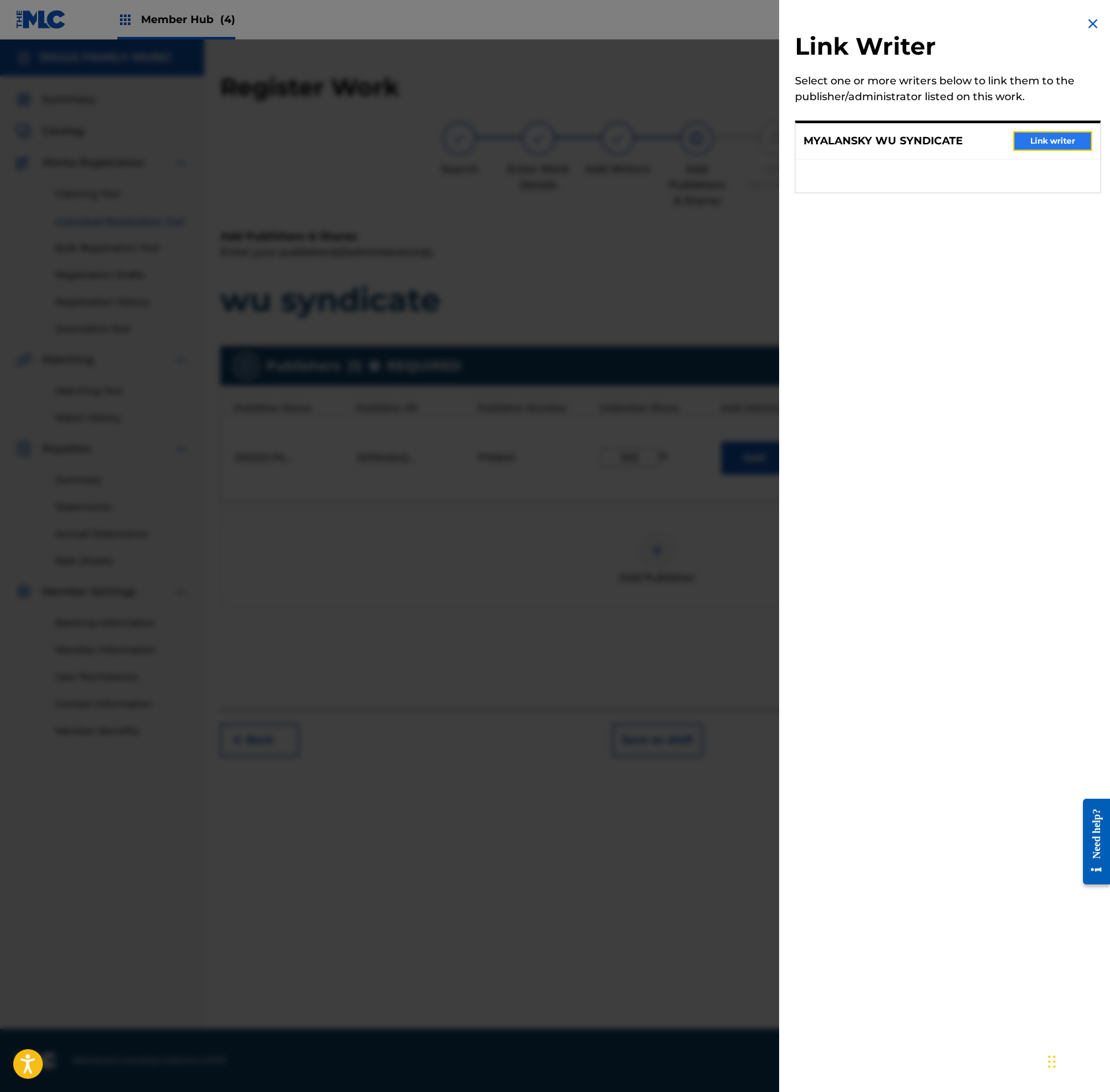
click at [1039, 135] on button "Link writer" at bounding box center [1052, 141] width 79 height 20
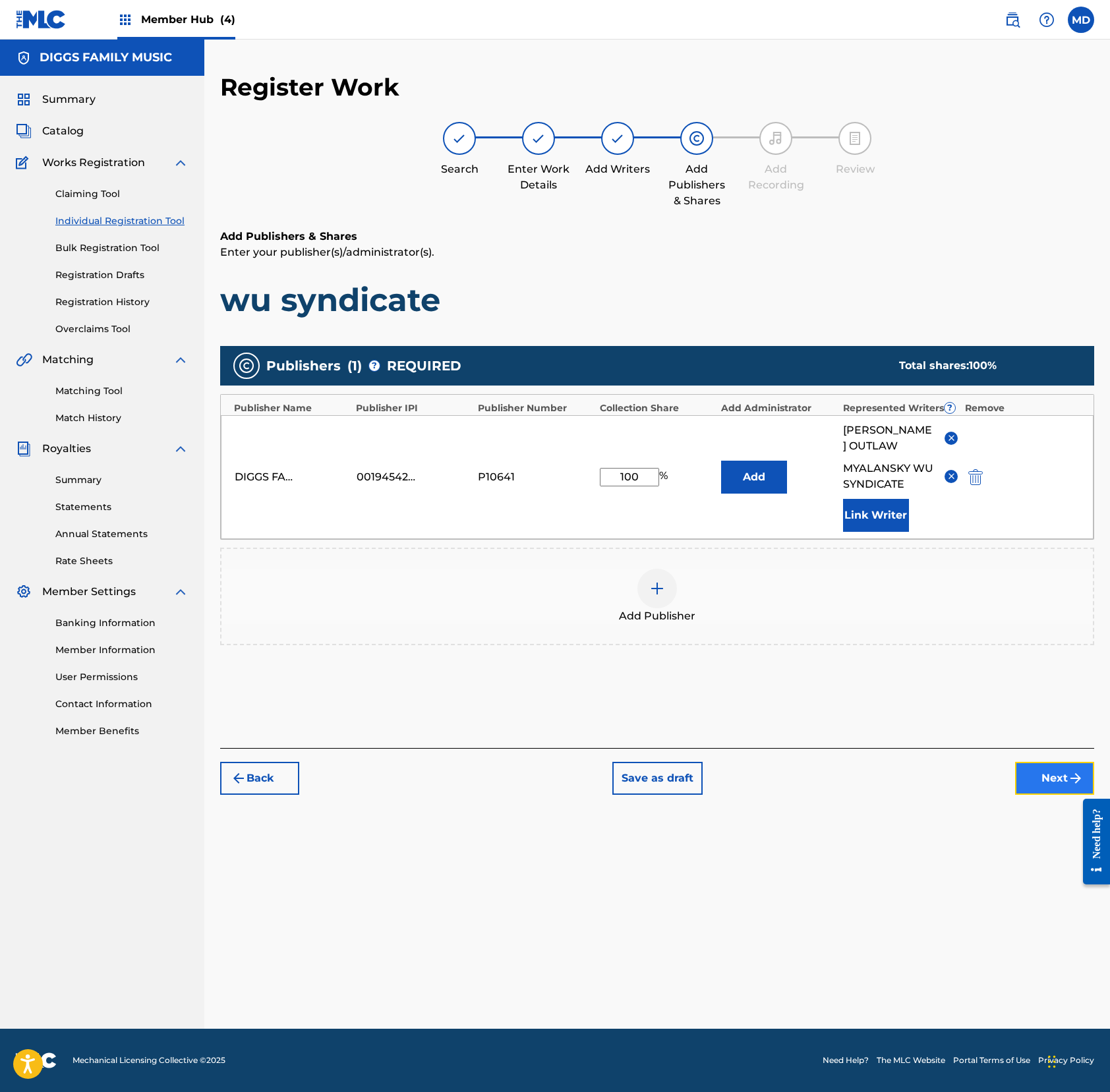
click at [1039, 780] on button "Next" at bounding box center [1054, 778] width 79 height 33
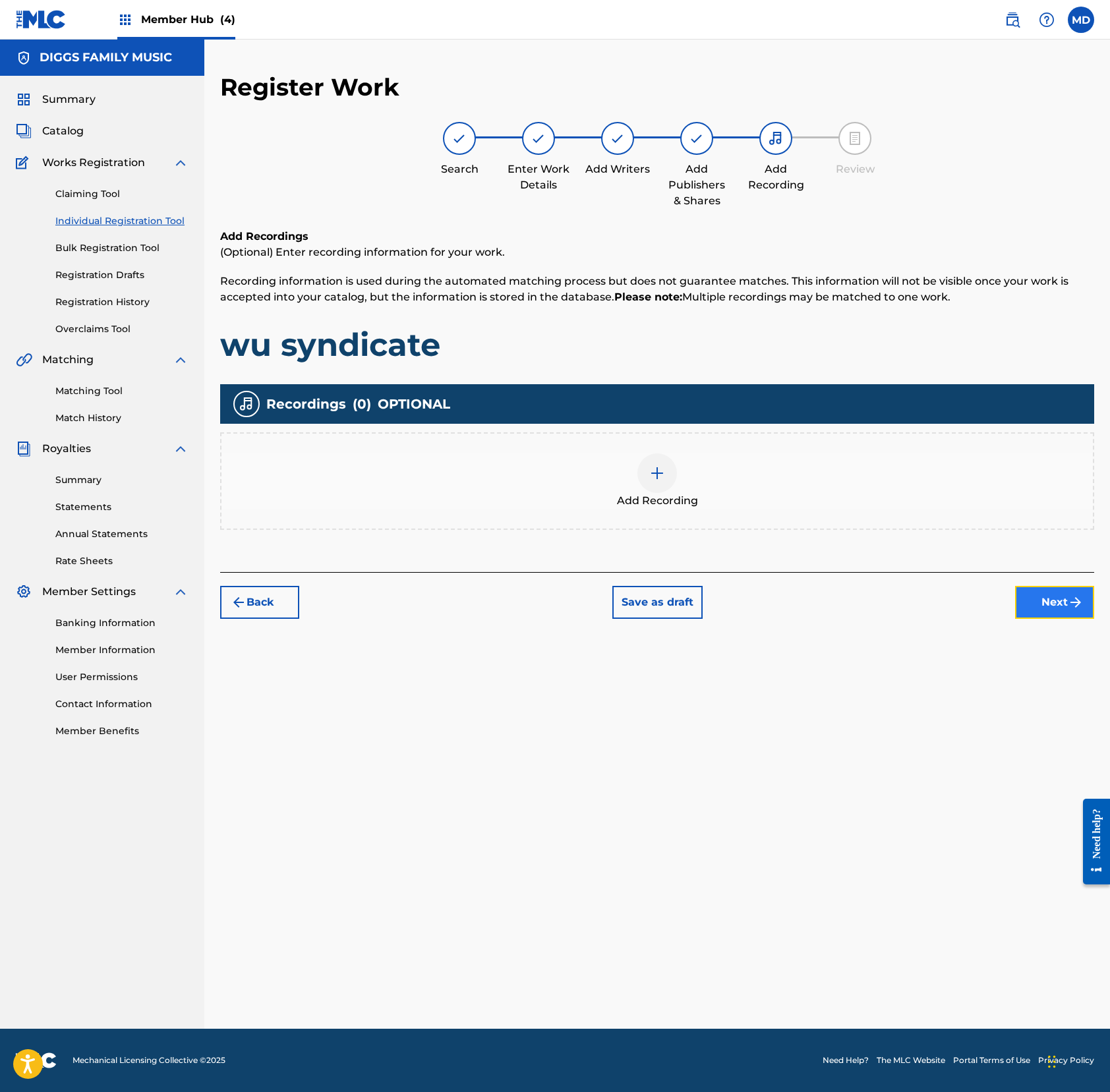
click at [1039, 604] on button "Next" at bounding box center [1054, 602] width 79 height 33
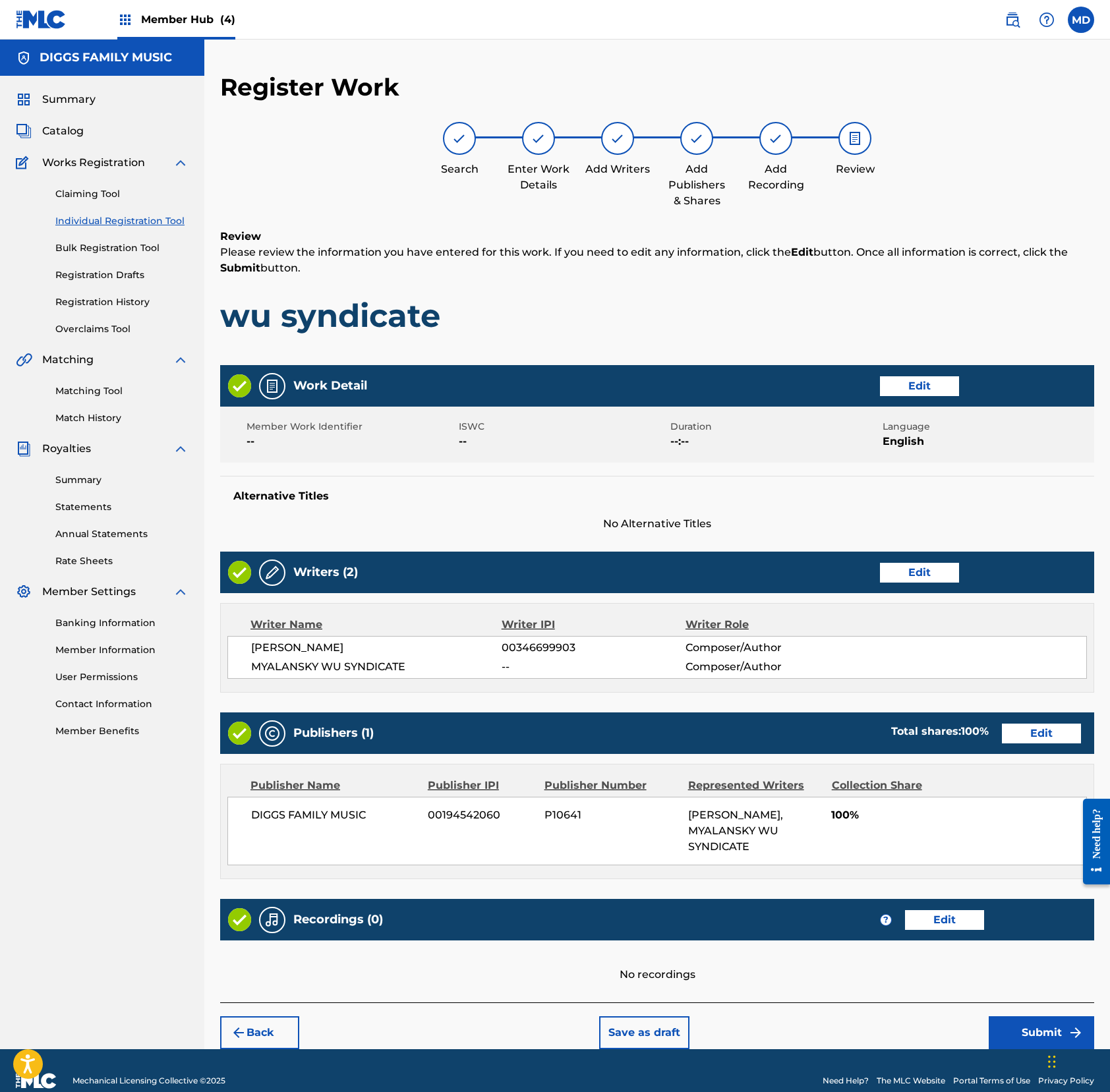
scroll to position [23, 0]
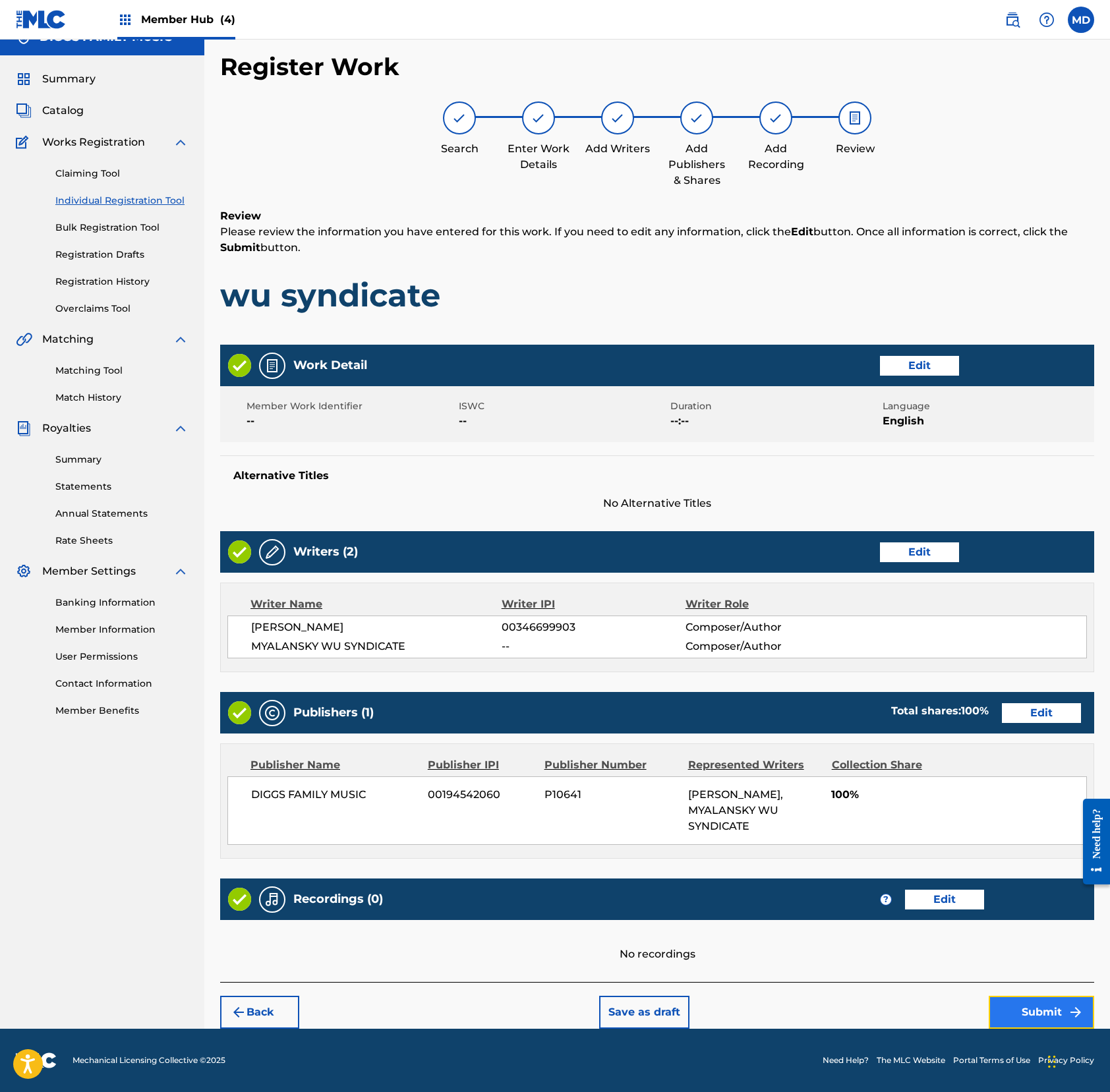
click at [1019, 1006] on button "Submit" at bounding box center [1040, 1013] width 105 height 33
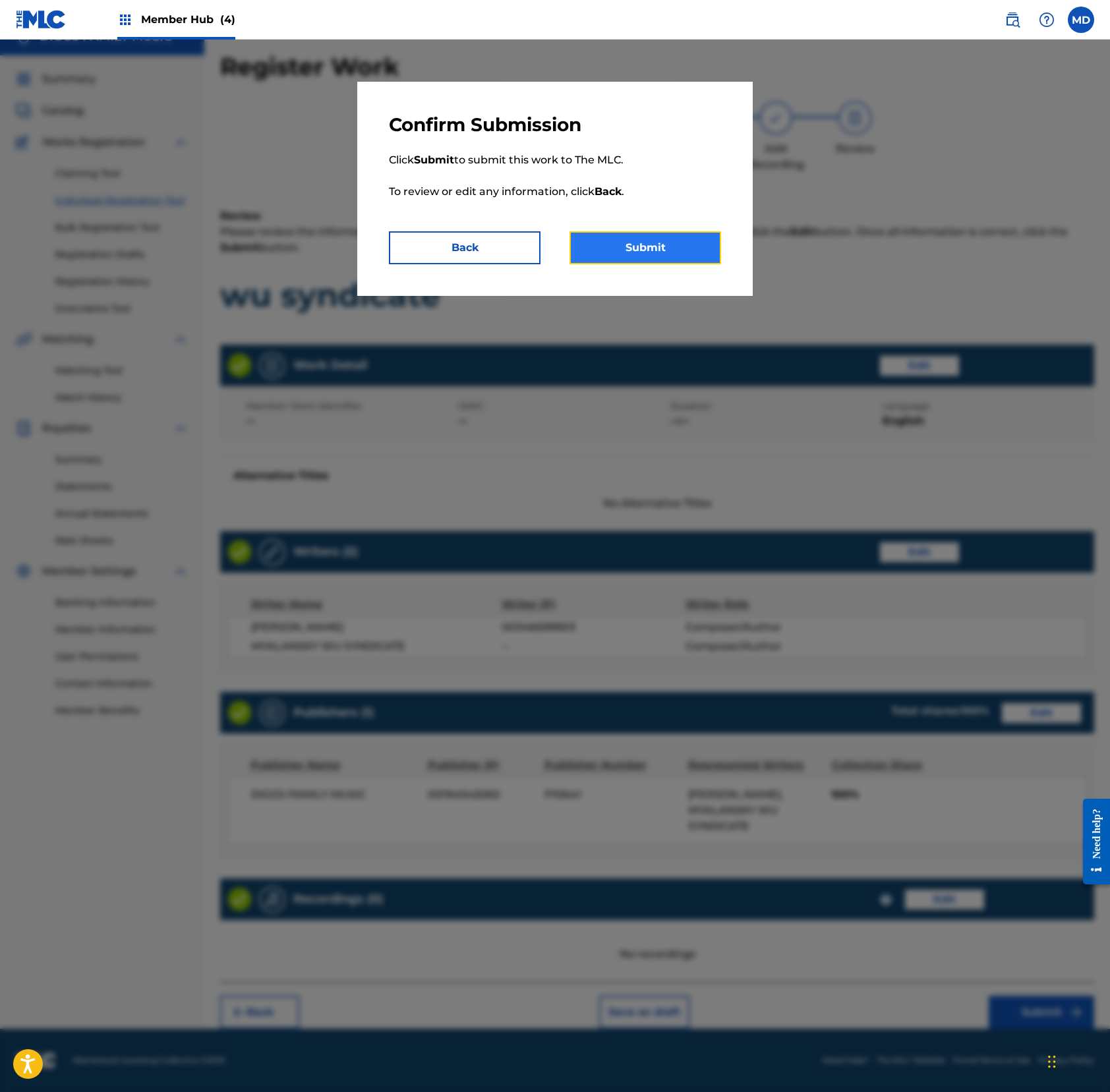
click at [626, 248] on button "Submit" at bounding box center [645, 248] width 152 height 33
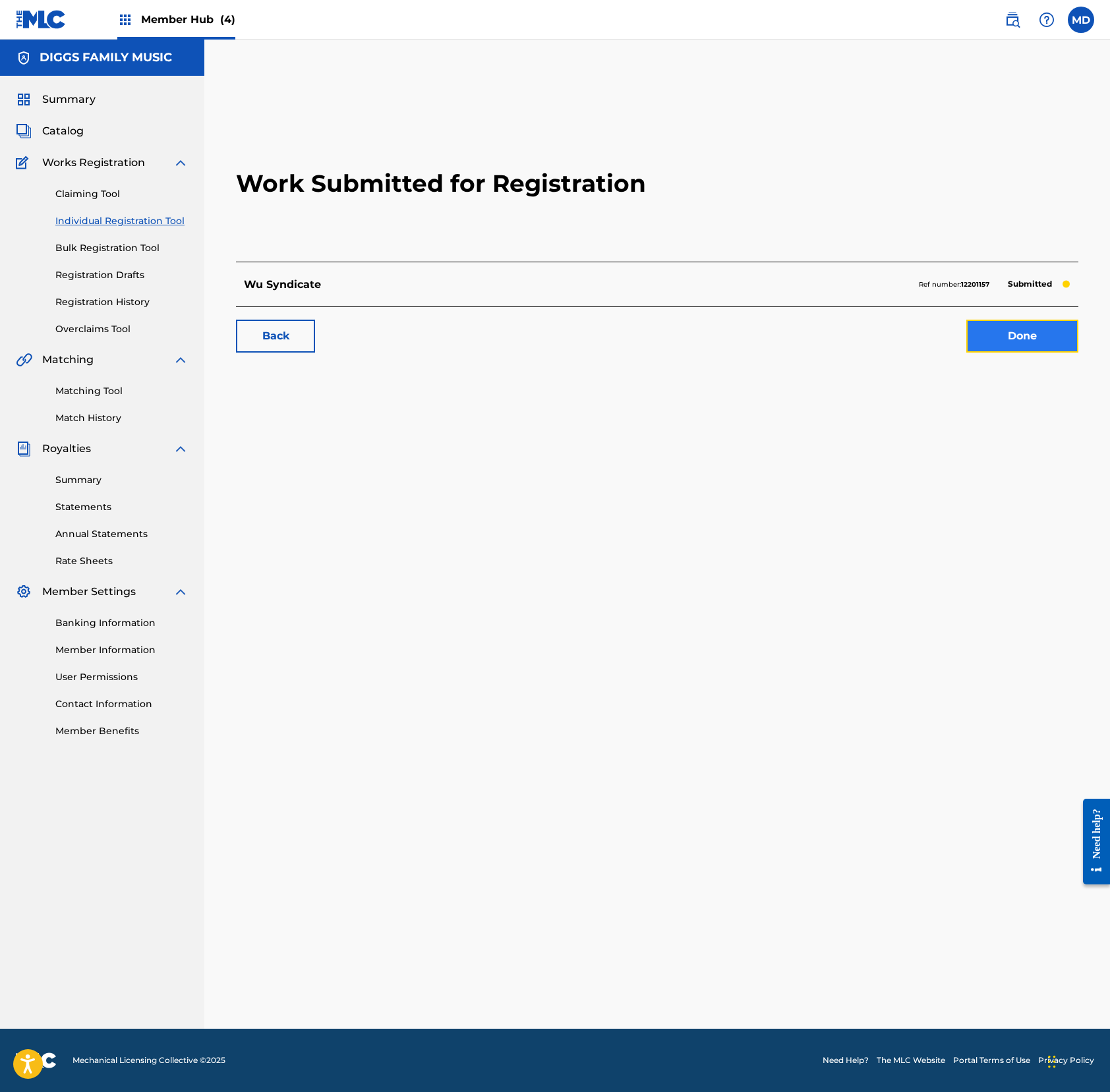
click at [1028, 333] on link "Done" at bounding box center [1022, 336] width 112 height 33
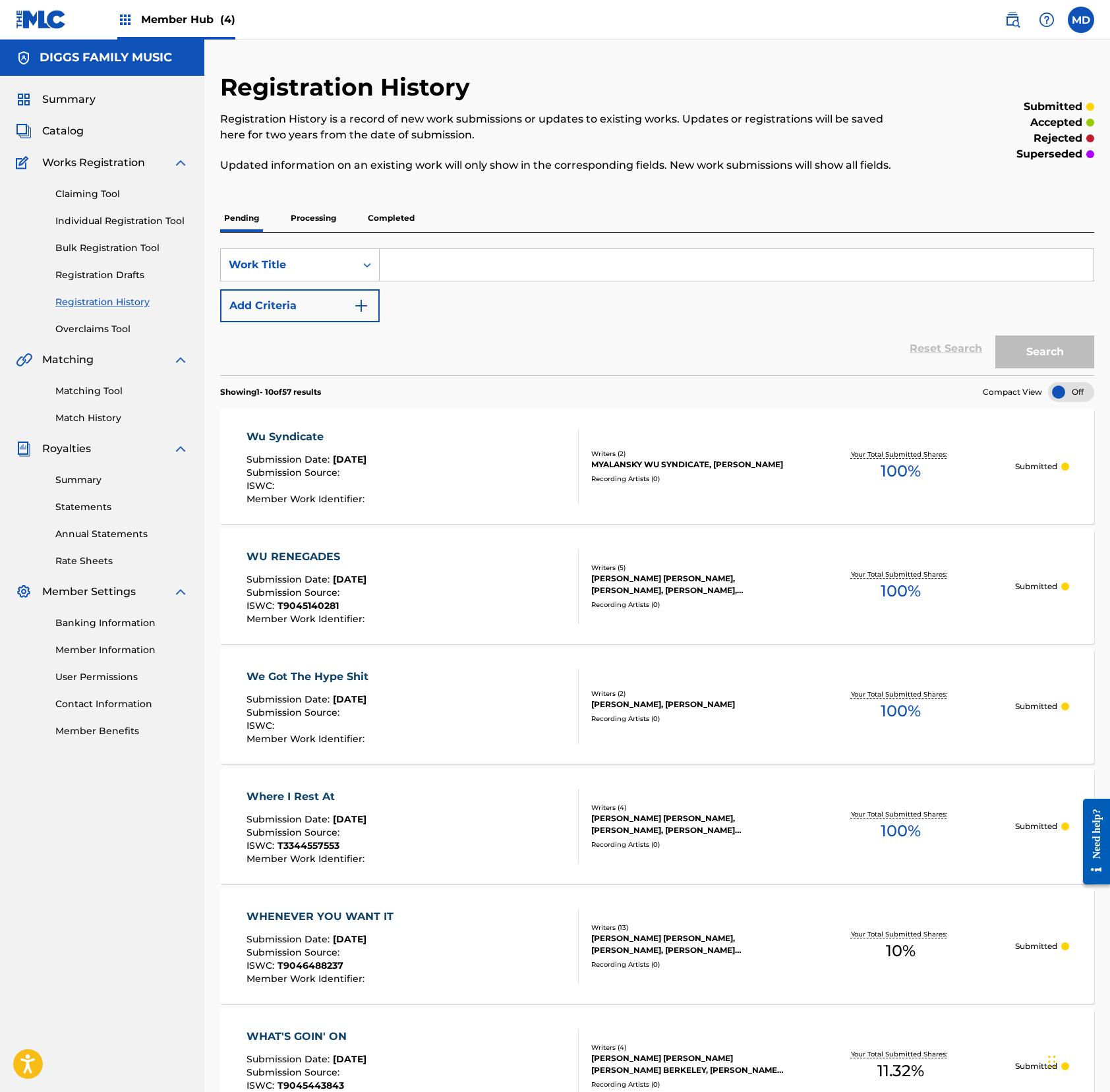
click at [519, 281] on input "Search Form" at bounding box center [736, 265] width 714 height 31
click at [511, 272] on input "[PERSON_NAME] [PERSON_NAME] reunion" at bounding box center [736, 265] width 714 height 31
type input "[PERSON_NAME] [PERSON_NAME] reunion"
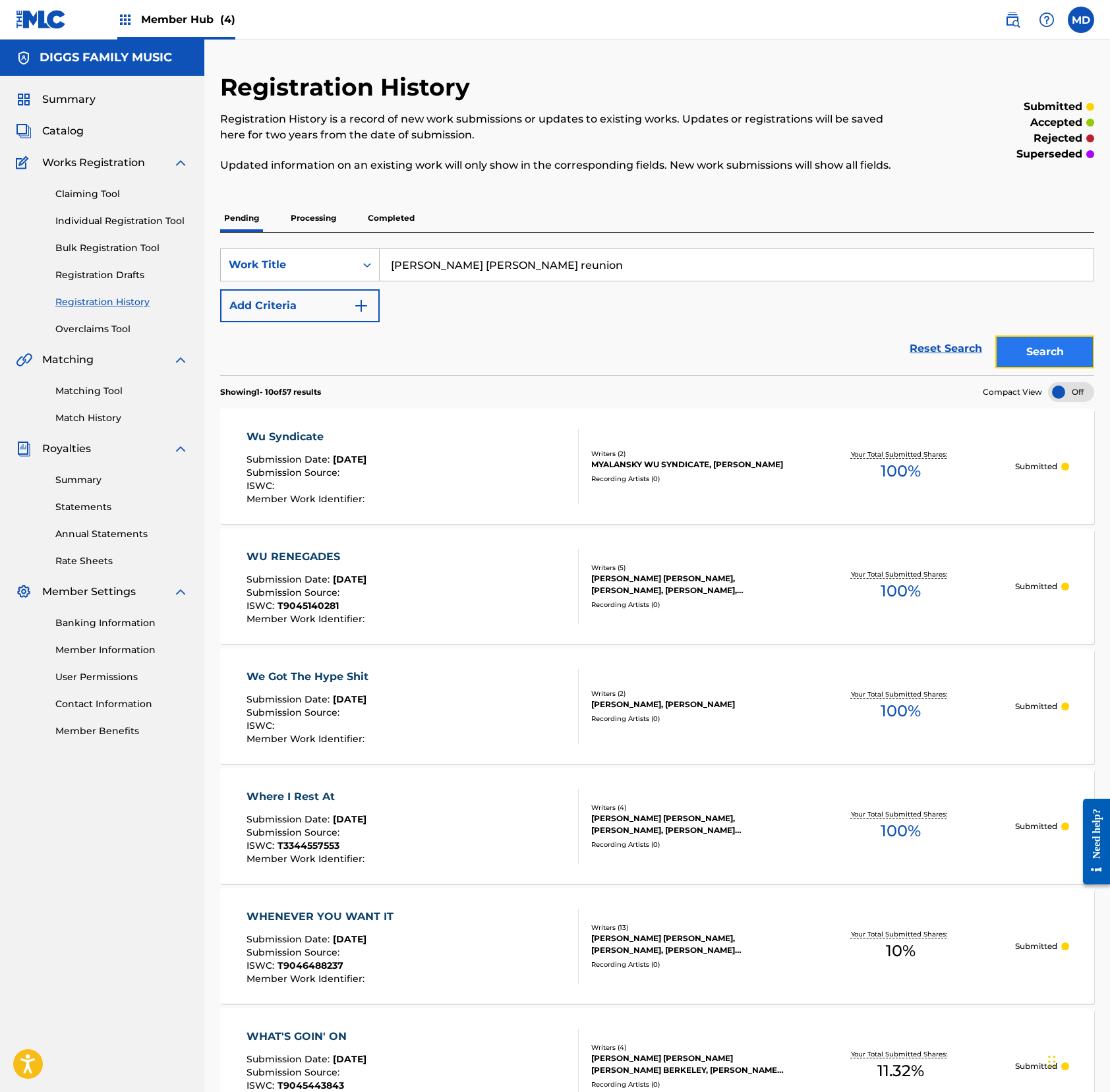
click at [1008, 363] on button "Search" at bounding box center [1044, 352] width 98 height 33
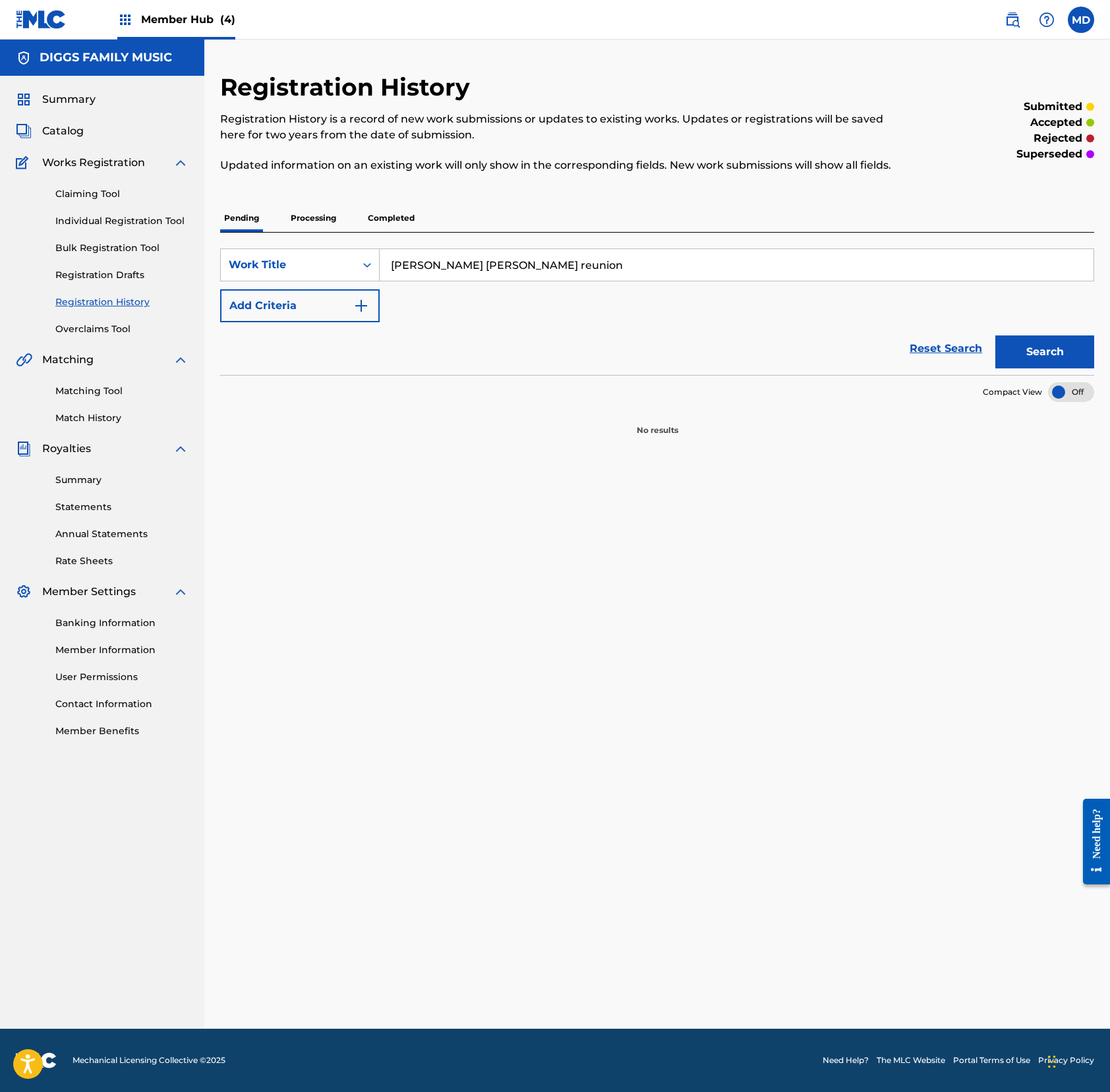
click at [314, 230] on p "Processing" at bounding box center [313, 218] width 53 height 28
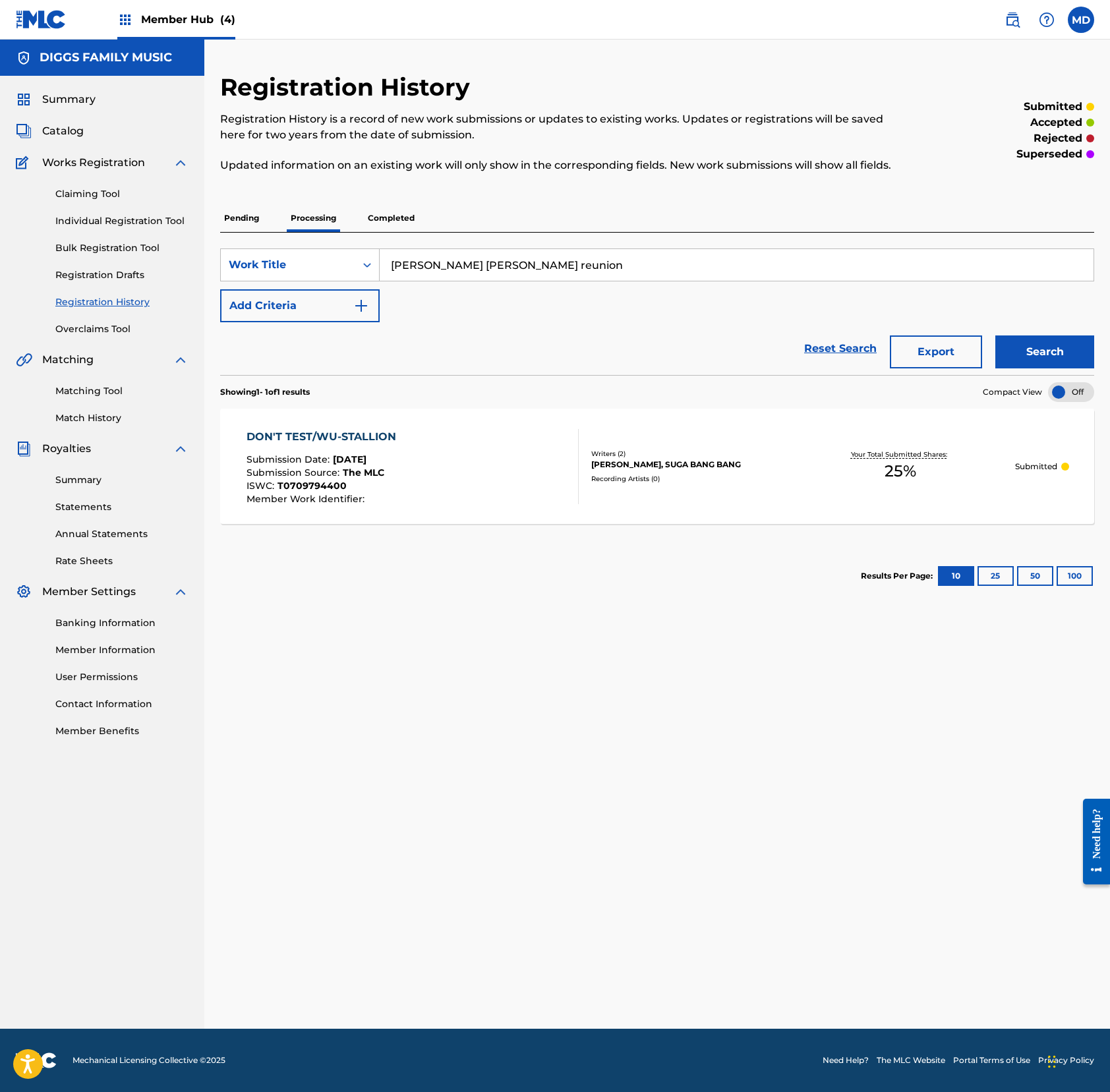
click at [402, 232] on p "Completed" at bounding box center [390, 218] width 55 height 28
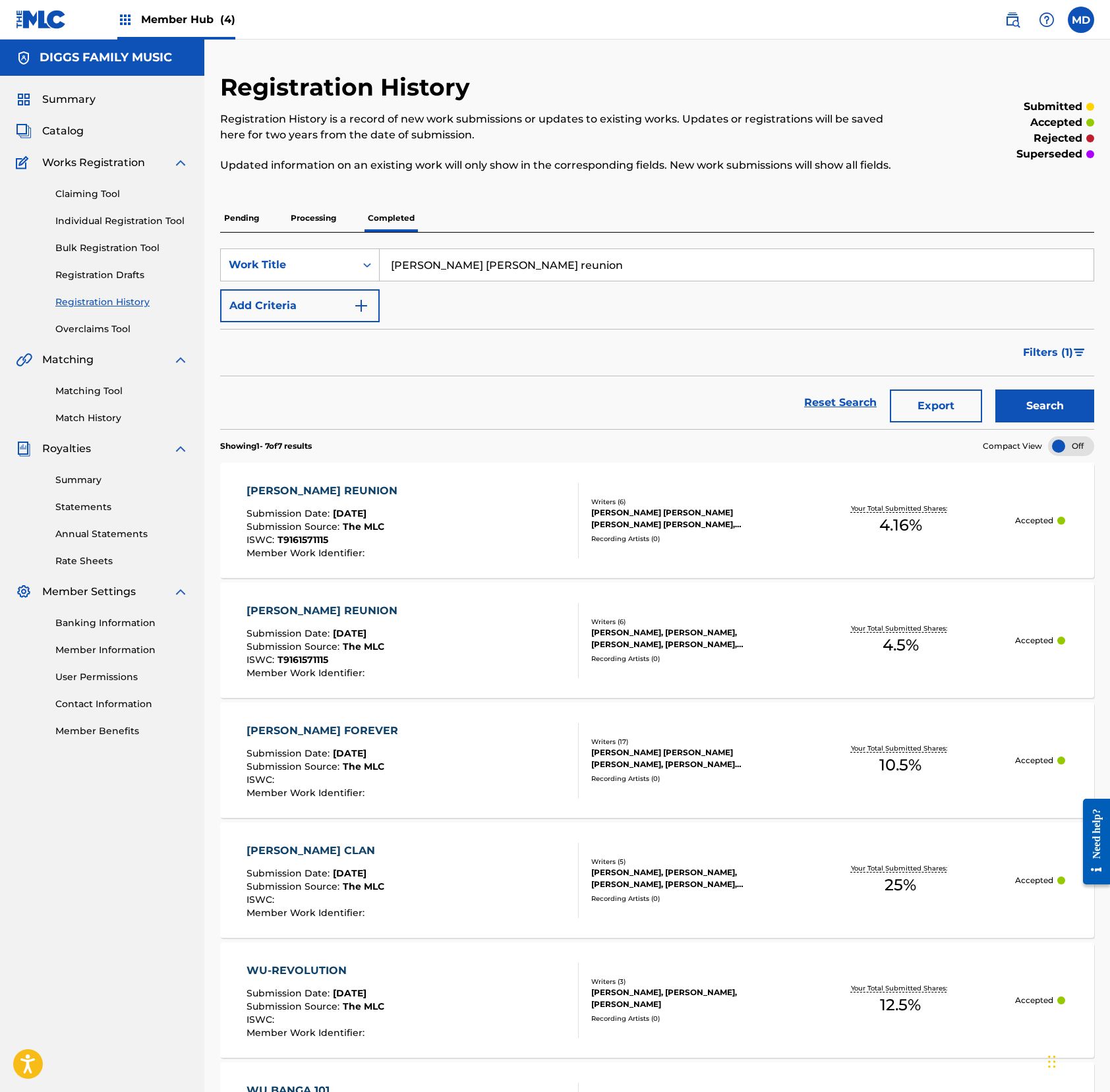
drag, startPoint x: 509, startPoint y: 283, endPoint x: 385, endPoint y: 291, distance: 124.3
click at [385, 281] on input "[PERSON_NAME] [PERSON_NAME] reunion" at bounding box center [736, 265] width 714 height 31
paste input "X ECUTIONERS THEME SONG"
click at [1034, 423] on button "Search" at bounding box center [1044, 406] width 98 height 33
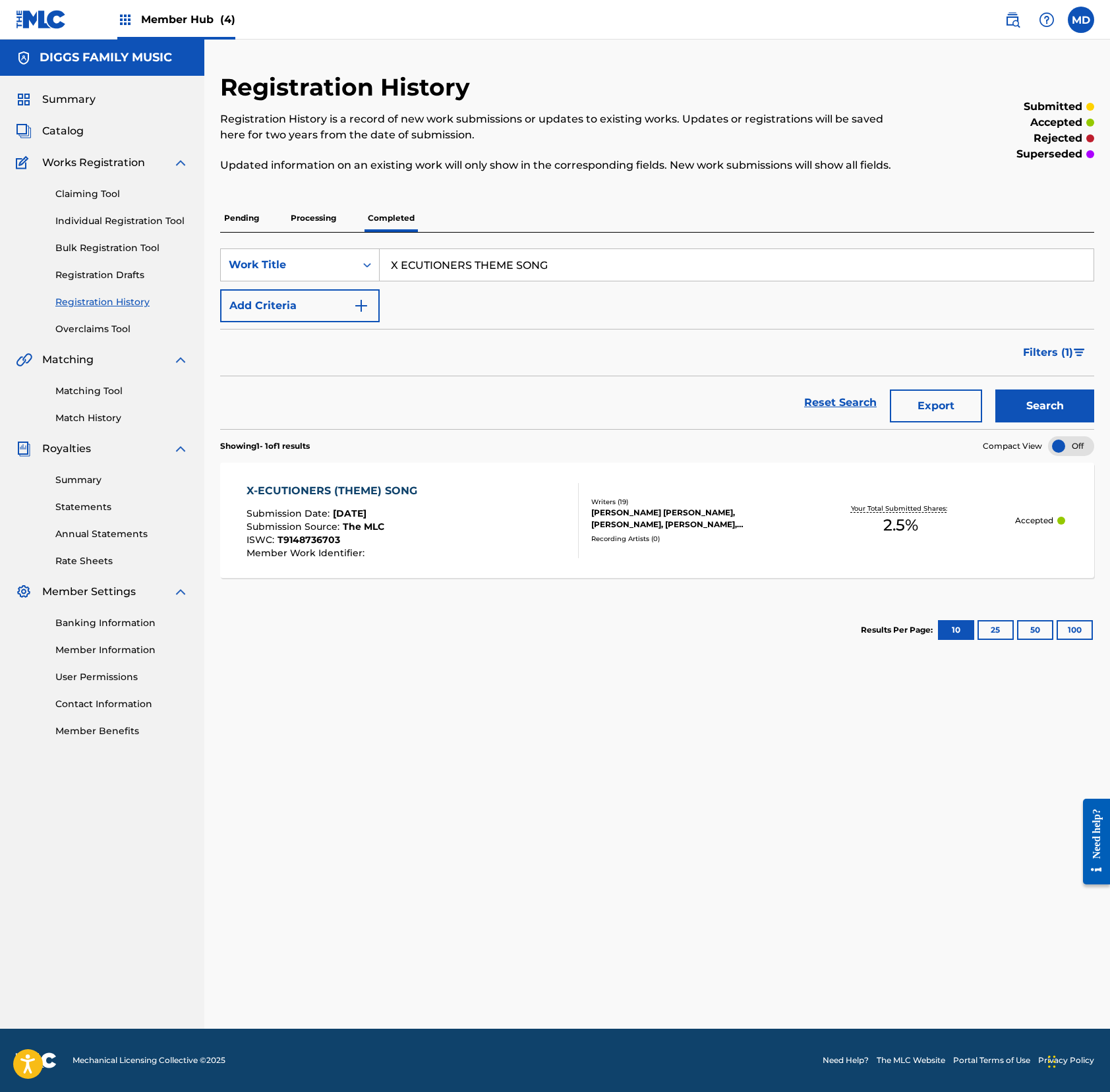
drag, startPoint x: 575, startPoint y: 282, endPoint x: 391, endPoint y: 298, distance: 184.7
click at [391, 298] on div "SearchWithCriteria4264311d-11f7-4bc7-8321-fd5f2b111782 Work Title X ECUTIONERS …" at bounding box center [657, 285] width 874 height 74
paste input "Y ALL BEEN WARNED"
type input "Y ALL BEEN WARNED"
click at [1031, 421] on button "Search" at bounding box center [1044, 406] width 98 height 33
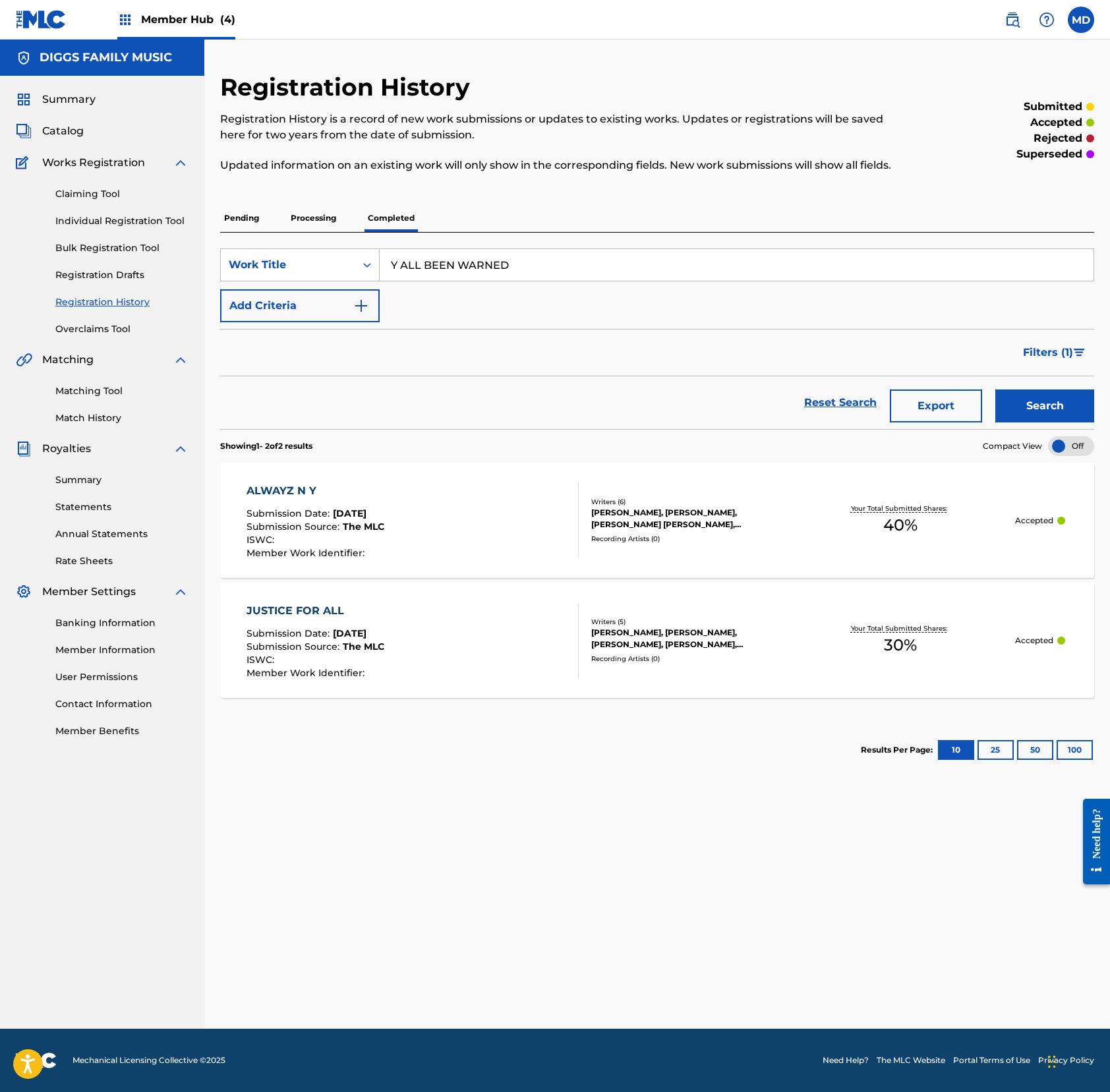
click at [326, 232] on p "Processing" at bounding box center [313, 218] width 53 height 28
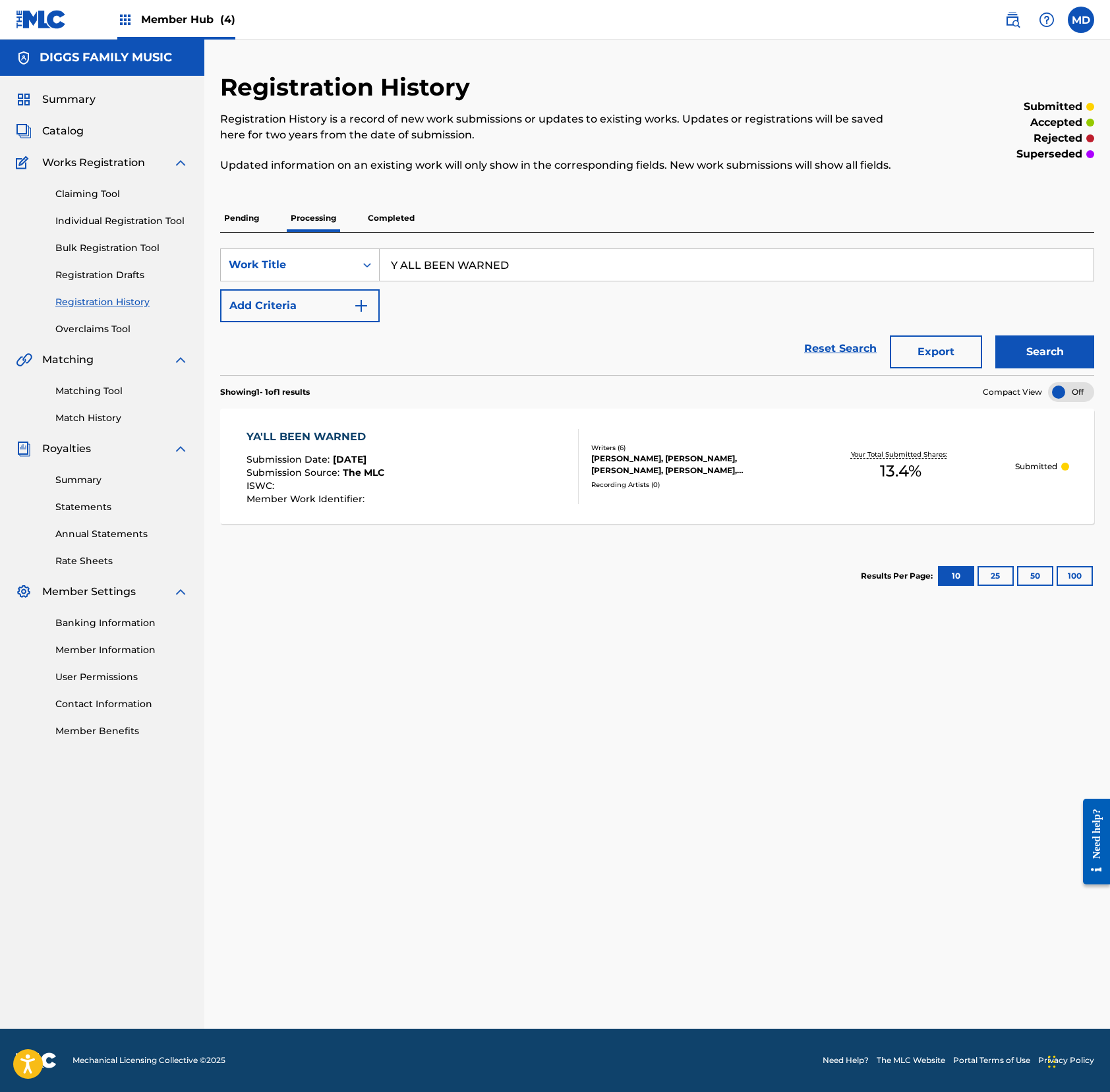
drag, startPoint x: 556, startPoint y: 267, endPoint x: 394, endPoint y: 275, distance: 162.2
click at [394, 275] on input "Y ALL BEEN WARNED" at bounding box center [736, 265] width 714 height 31
click at [388, 275] on input "Y ALL BEEN WARNED" at bounding box center [736, 265] width 714 height 31
paste input "YOU ALREADY KNOW"
drag, startPoint x: 639, startPoint y: 277, endPoint x: 390, endPoint y: 282, distance: 249.1
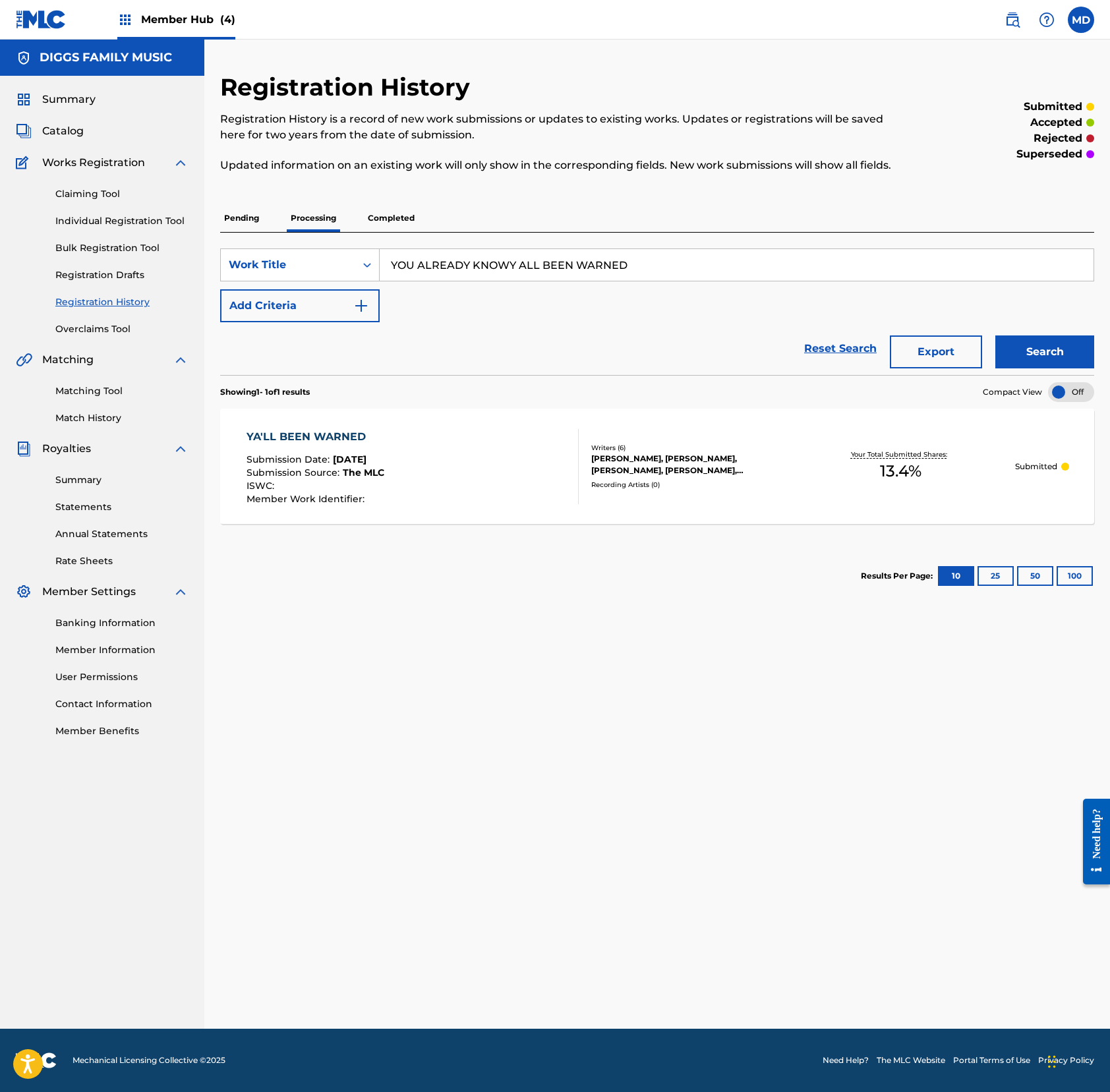
click at [390, 281] on input "YOU ALREADY KNOWY ALL BEEN WARNED" at bounding box center [736, 265] width 714 height 31
paste input "Search Form"
type input "YOU ALREADY KNOW"
click at [1019, 368] on button "Search" at bounding box center [1044, 352] width 98 height 33
click at [376, 232] on p "Completed" at bounding box center [390, 218] width 55 height 28
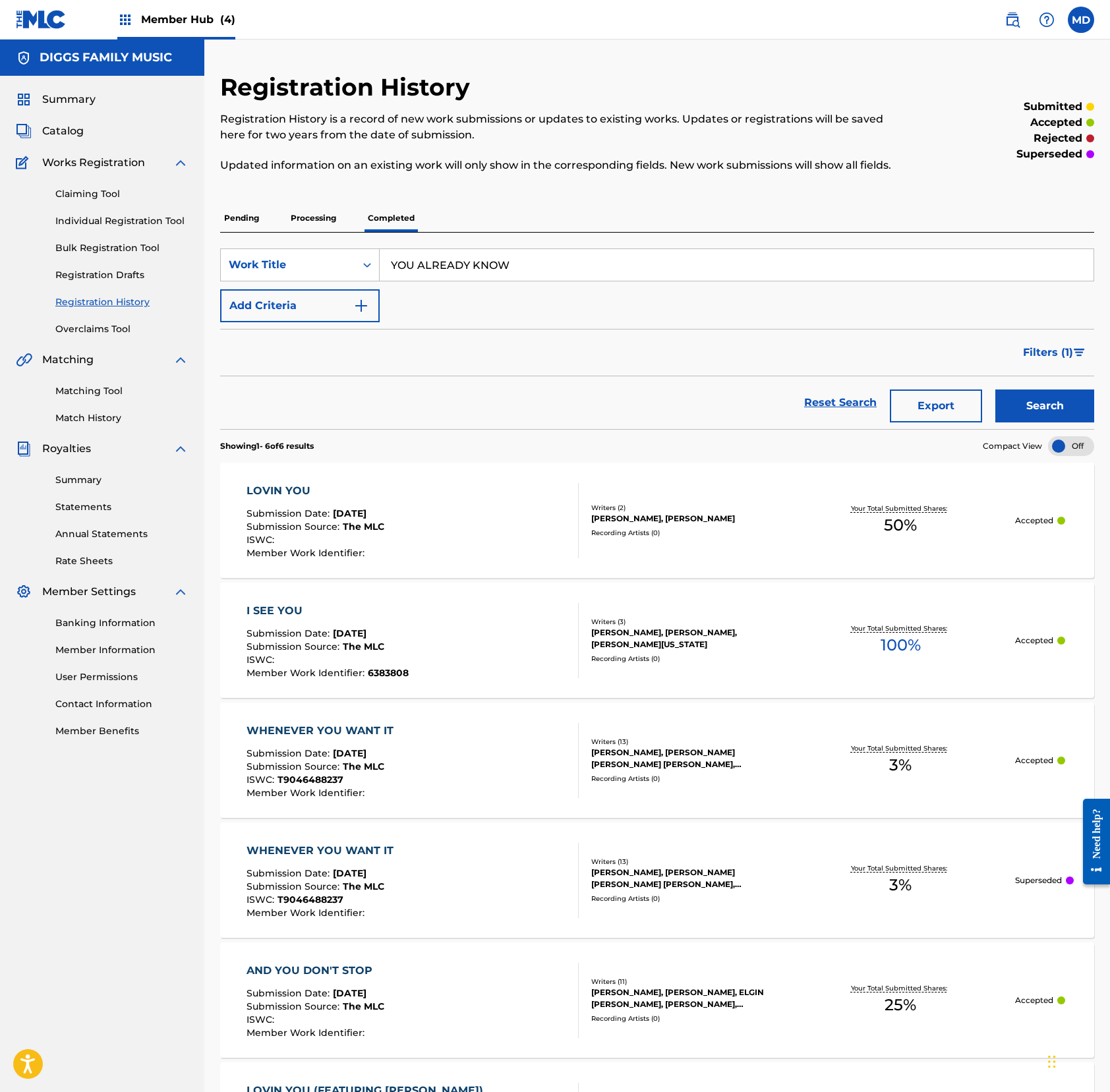
click at [230, 232] on p "Pending" at bounding box center [241, 218] width 43 height 28
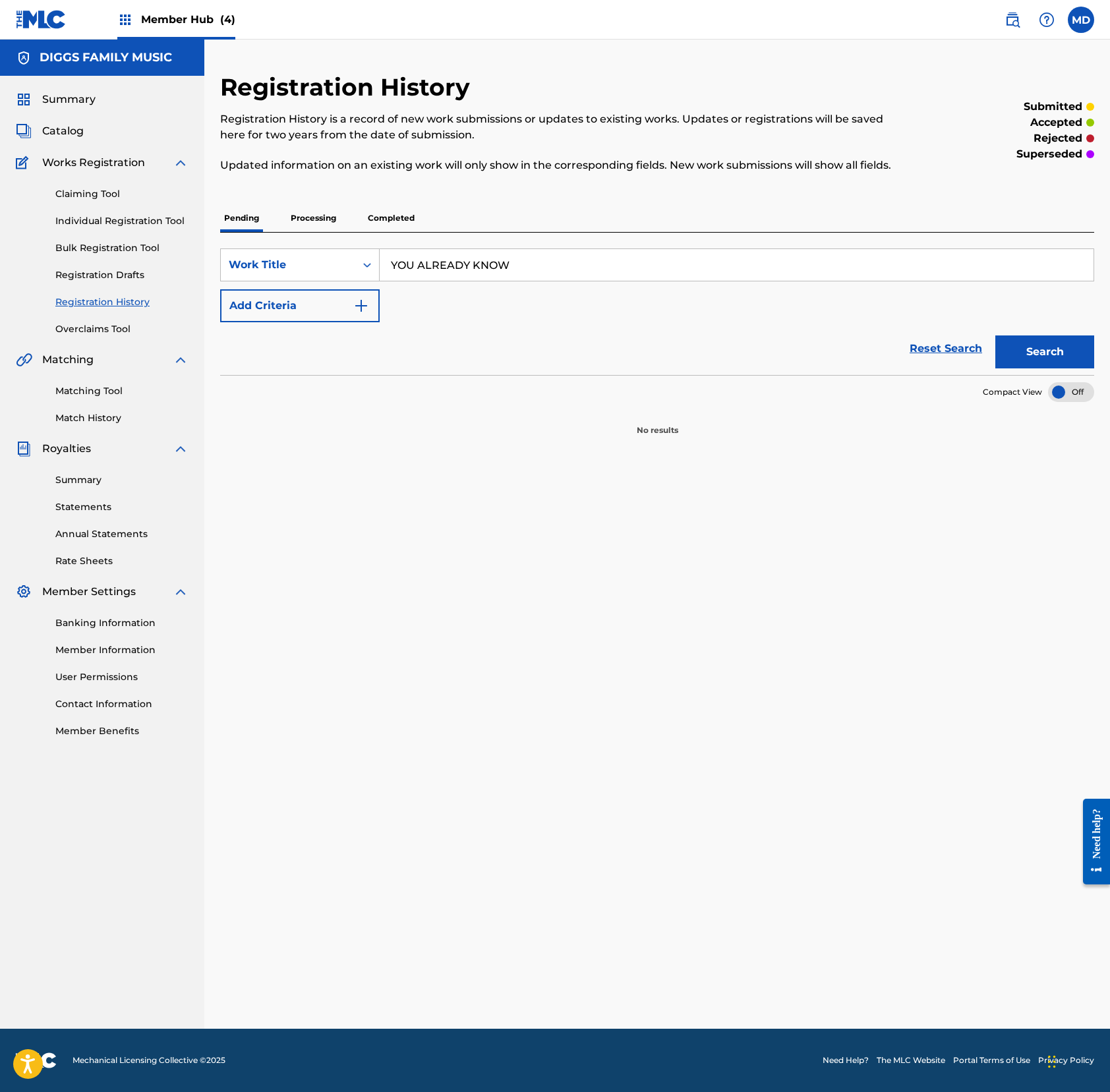
click at [328, 232] on p "Processing" at bounding box center [313, 218] width 53 height 28
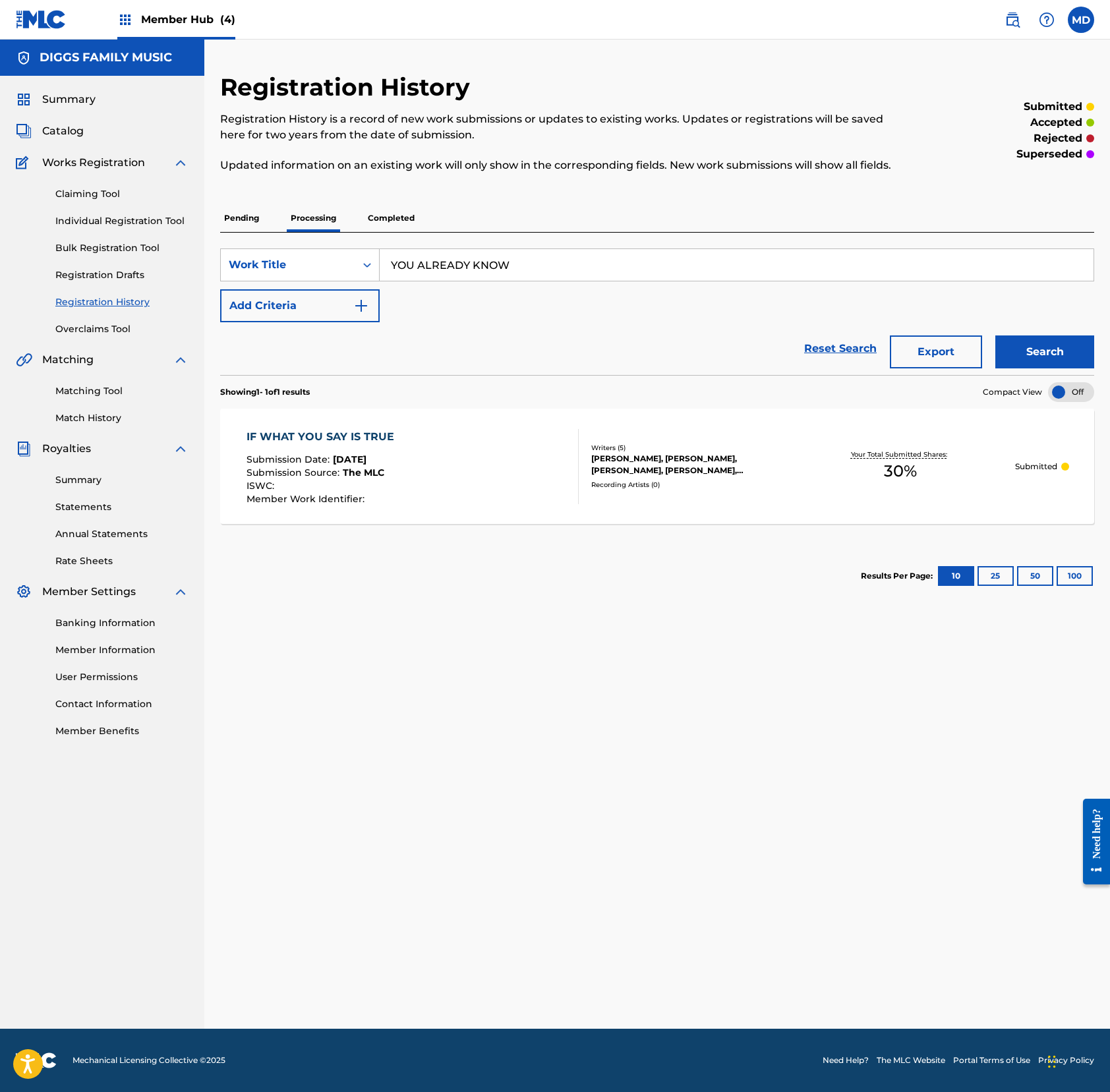
click at [396, 232] on p "Completed" at bounding box center [390, 218] width 55 height 28
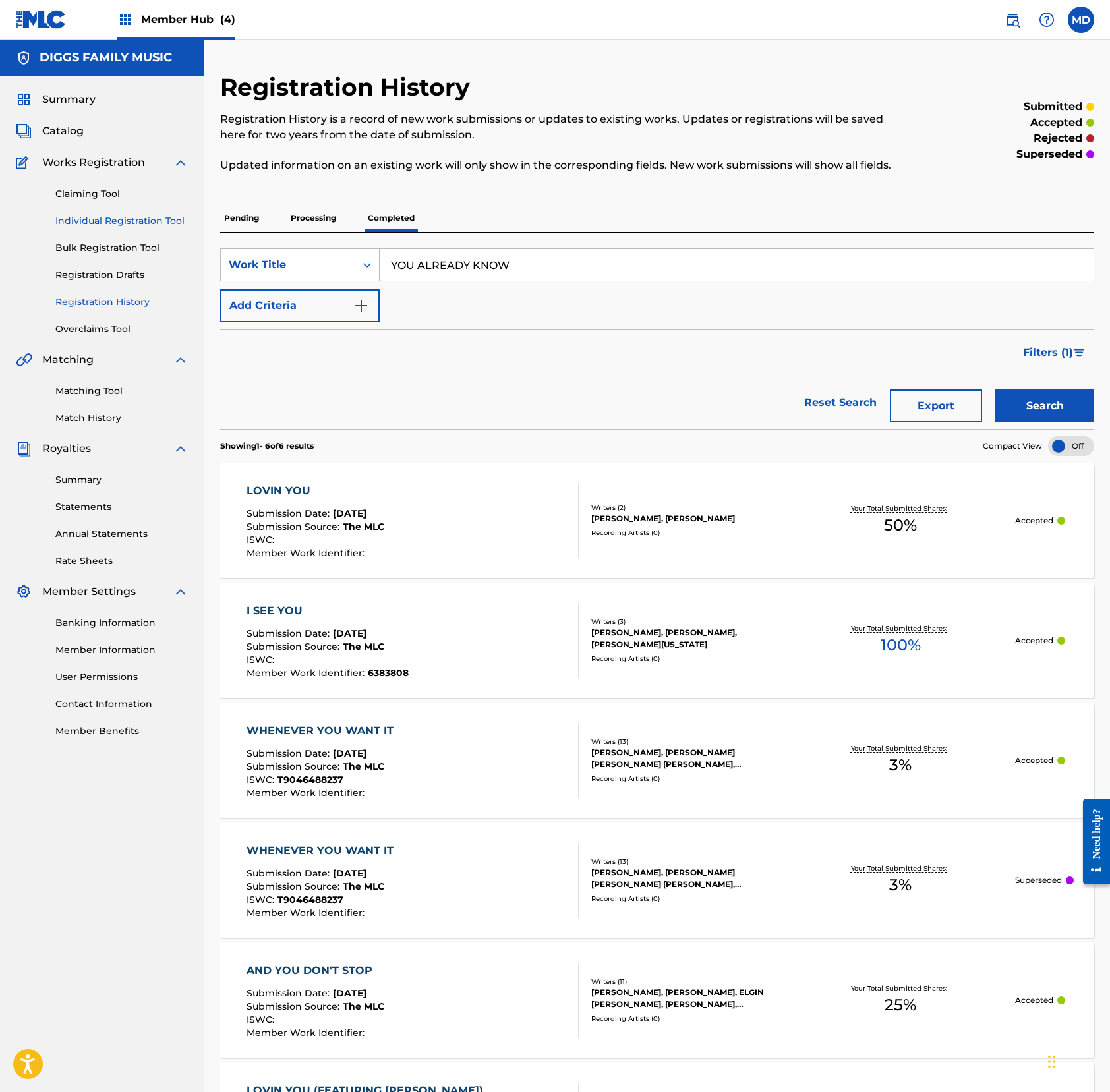
click at [96, 224] on link "Individual Registration Tool" at bounding box center [122, 221] width 133 height 14
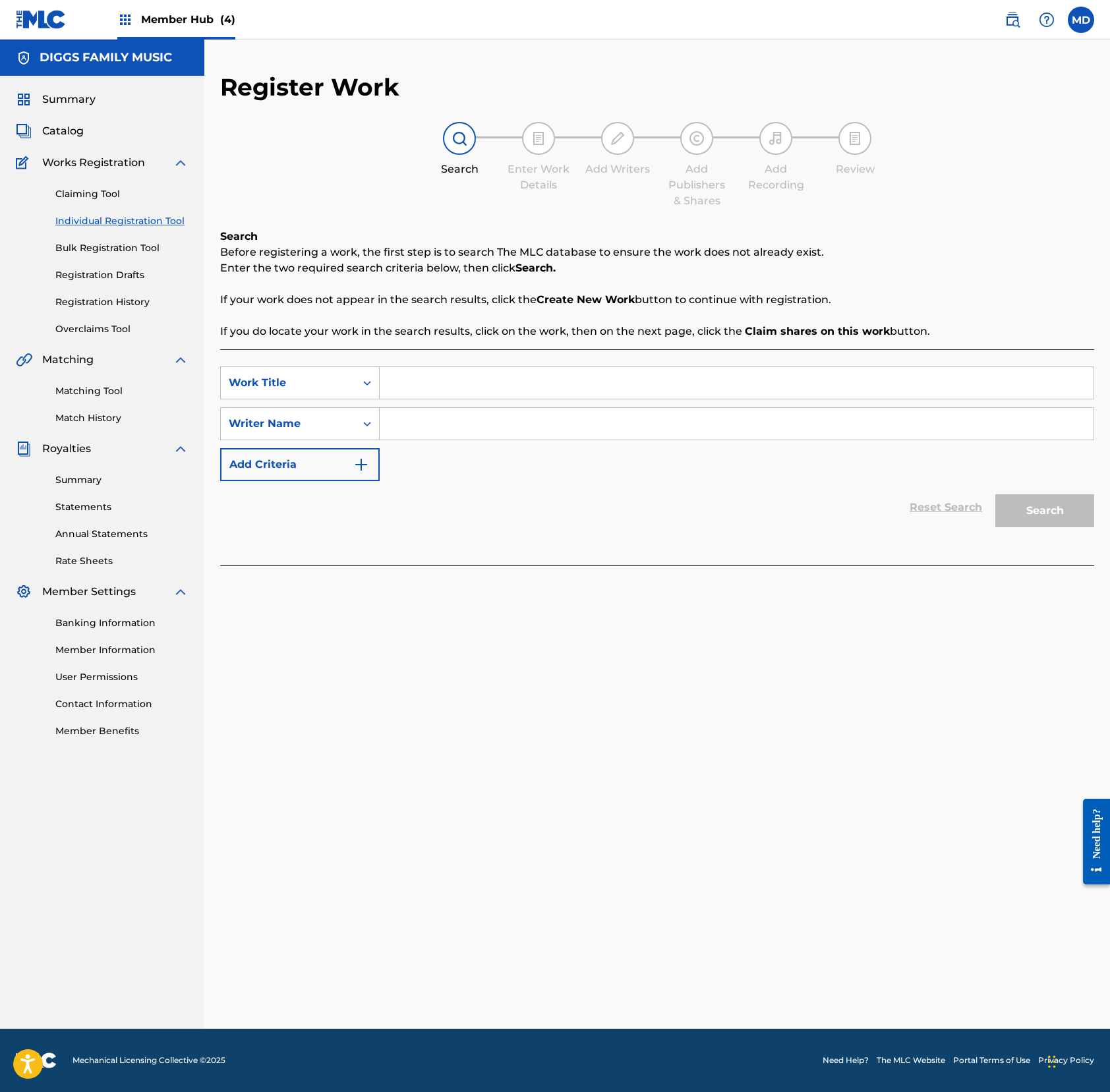
click at [427, 383] on input "Search Form" at bounding box center [736, 383] width 714 height 31
paste input "YOU ALREADY KNOW"
type input "YOU ALREADY KNOW"
click at [445, 421] on input "Search Form" at bounding box center [736, 424] width 714 height 31
click at [640, 421] on input "Search Form" at bounding box center [736, 424] width 714 height 31
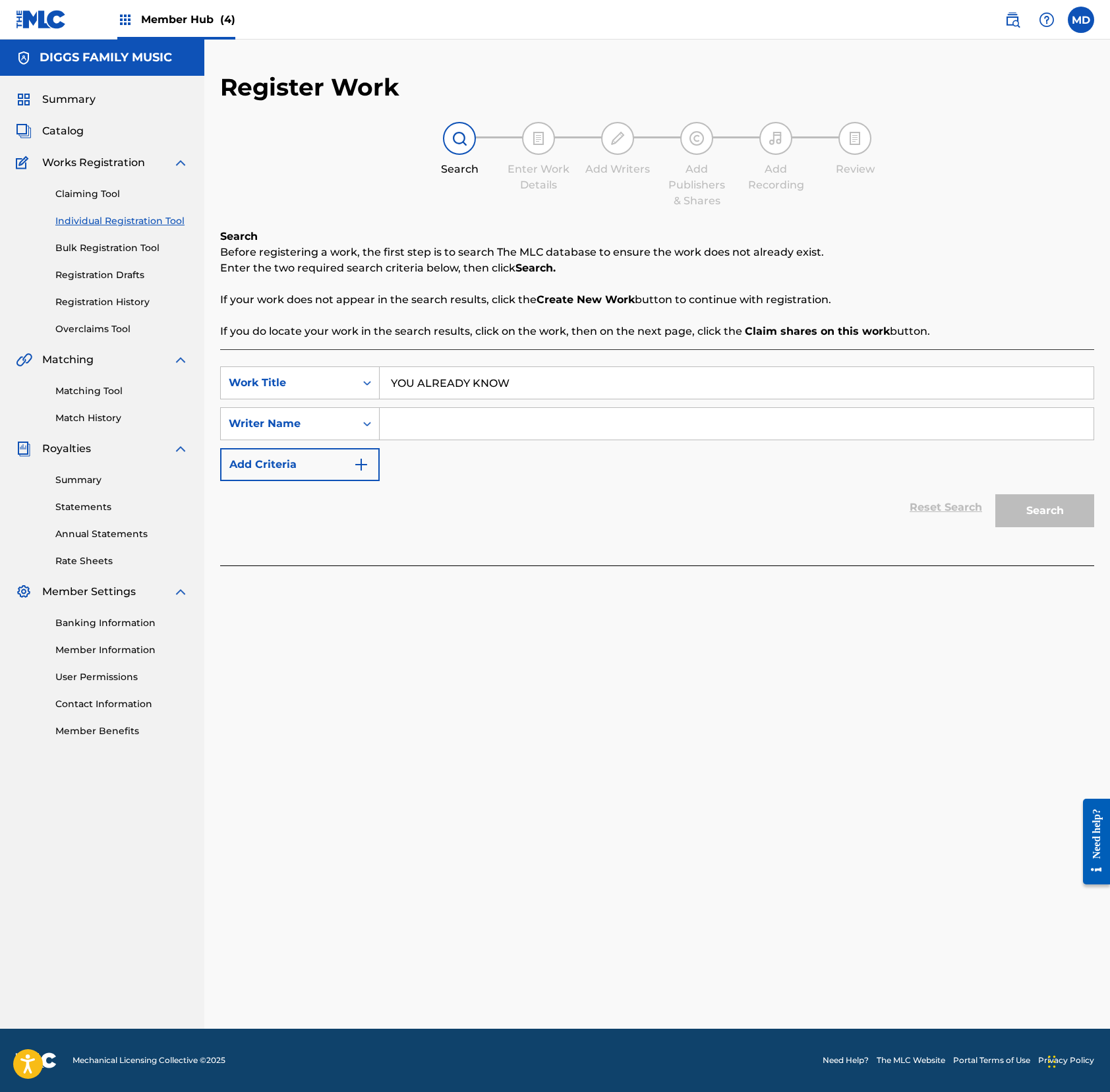
paste input "[PERSON_NAME]"
type input "[PERSON_NAME]"
click at [1033, 505] on button "Search" at bounding box center [1044, 511] width 98 height 33
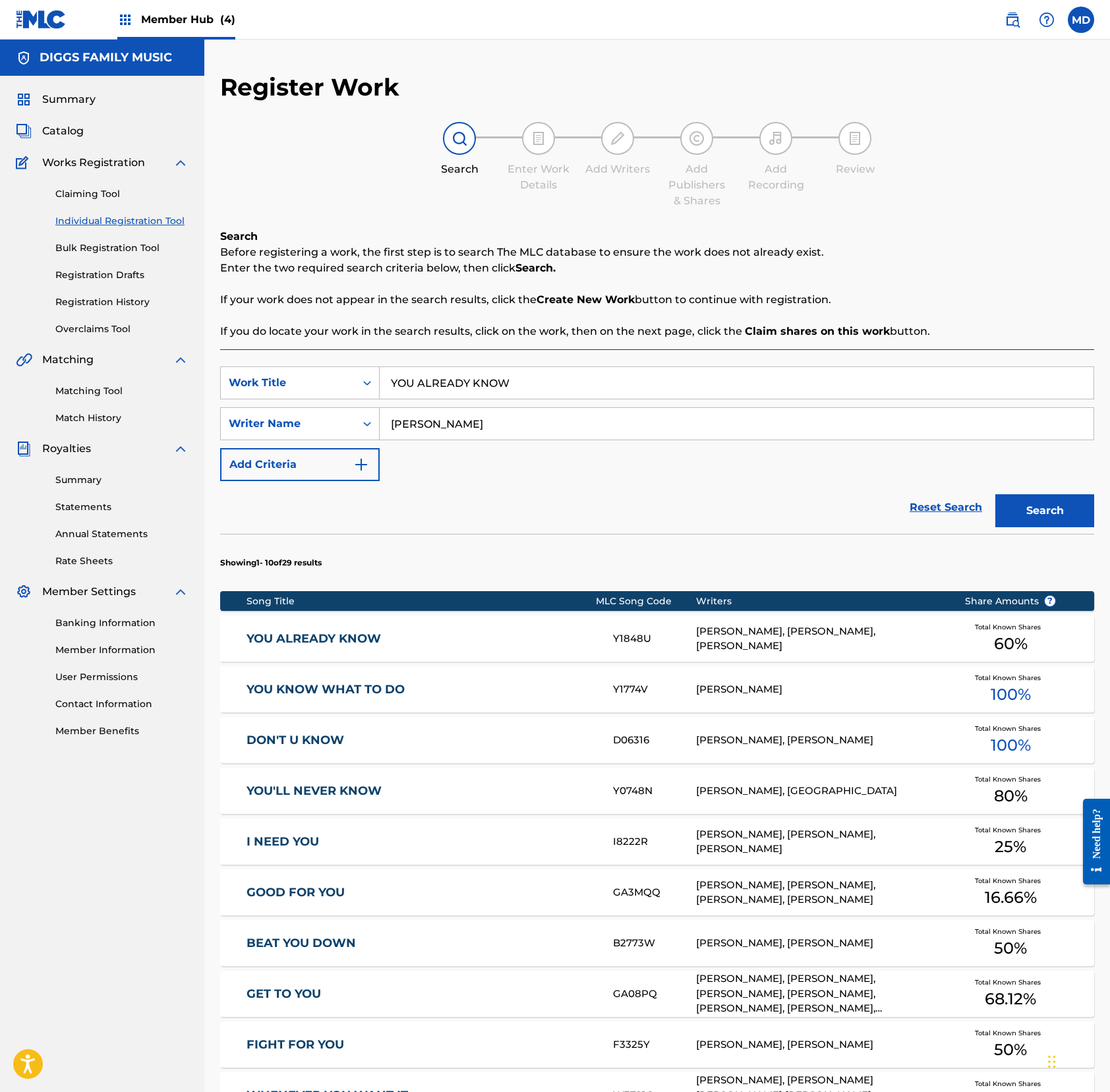
click at [491, 648] on div "YOU ALREADY KNOW Y1848U [PERSON_NAME], [PERSON_NAME], [PERSON_NAME] Total Known…" at bounding box center [657, 638] width 874 height 46
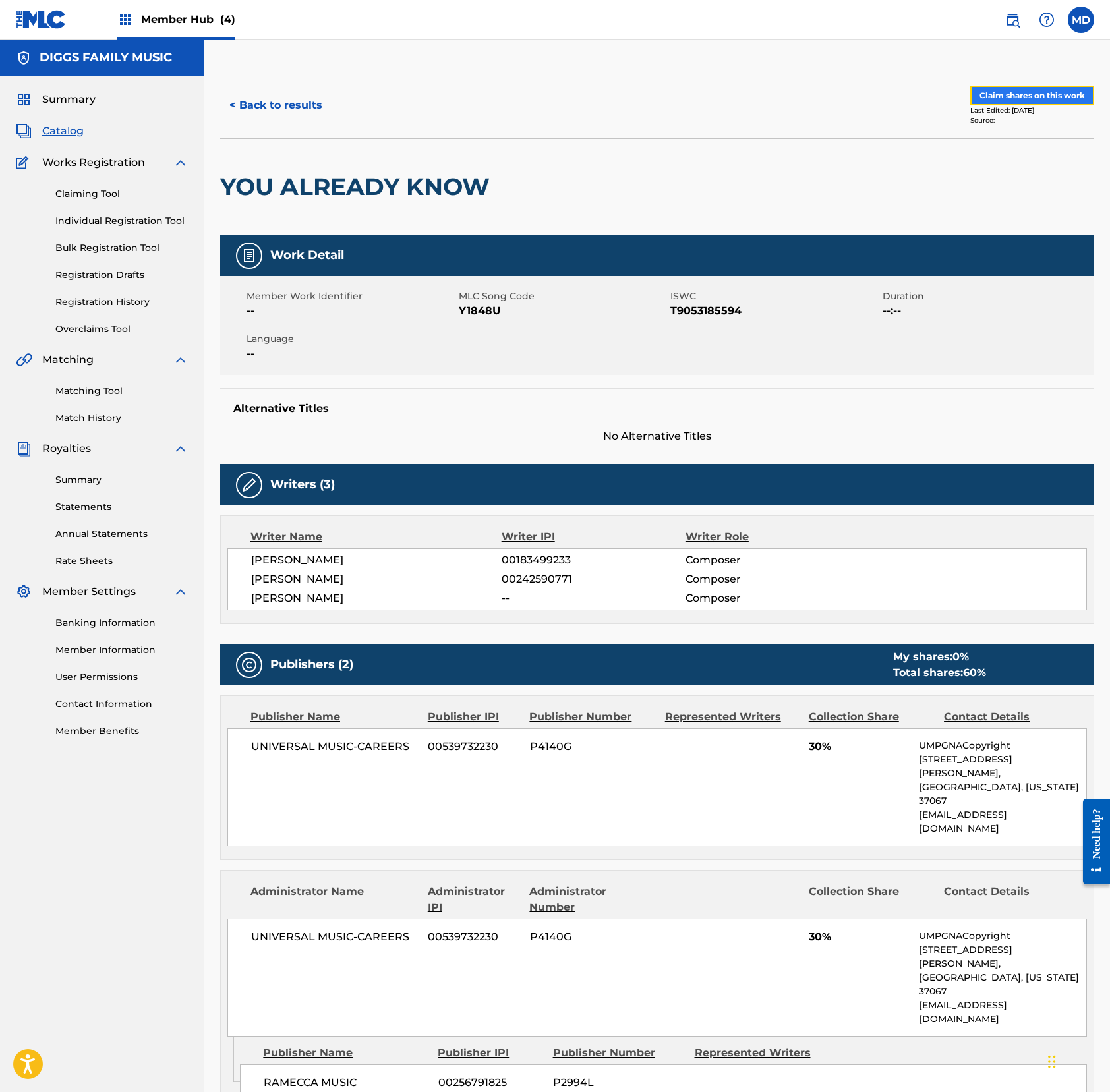
click at [1024, 96] on button "Claim shares on this work" at bounding box center [1032, 95] width 124 height 20
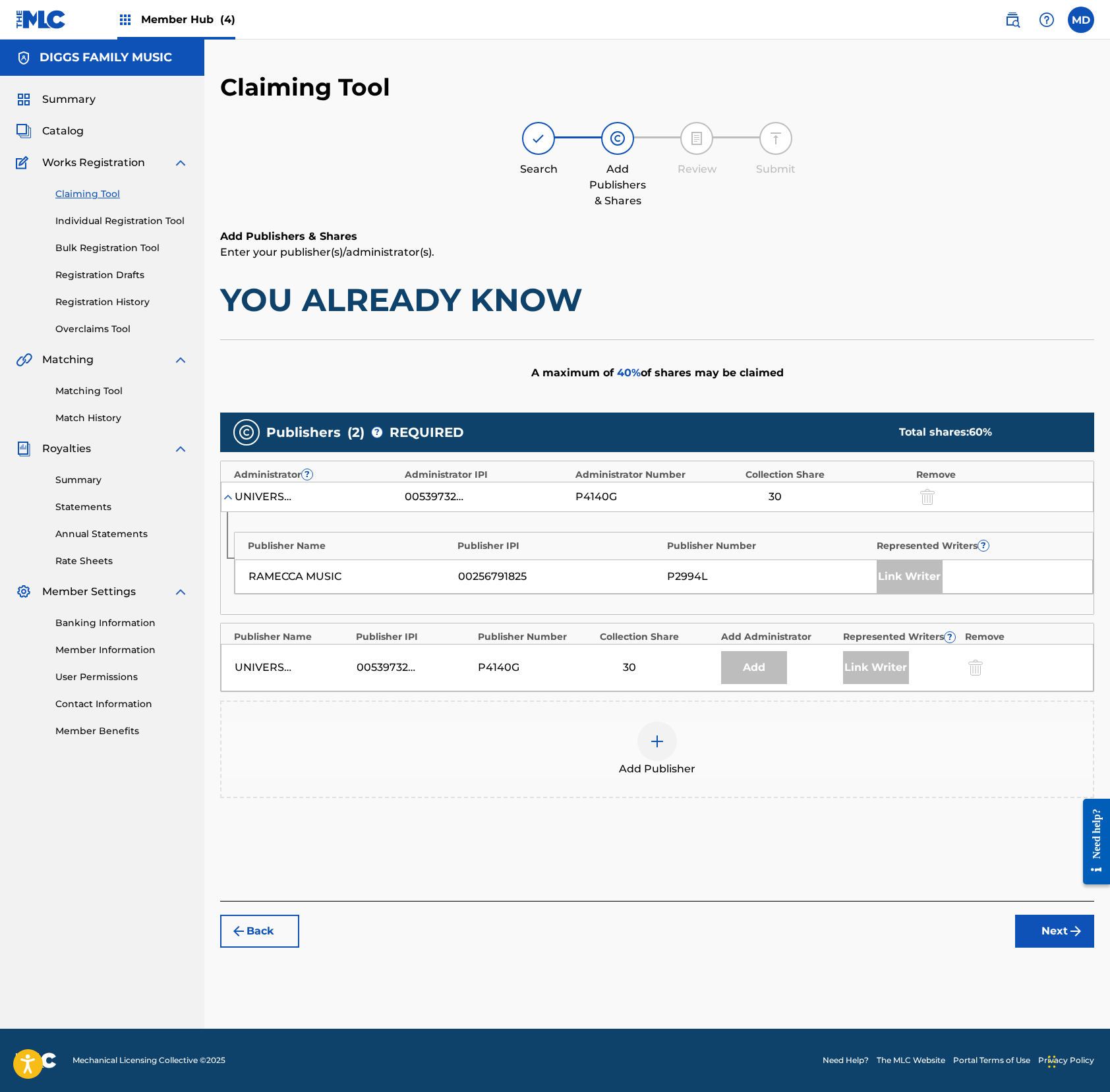
click at [655, 749] on img at bounding box center [657, 742] width 16 height 16
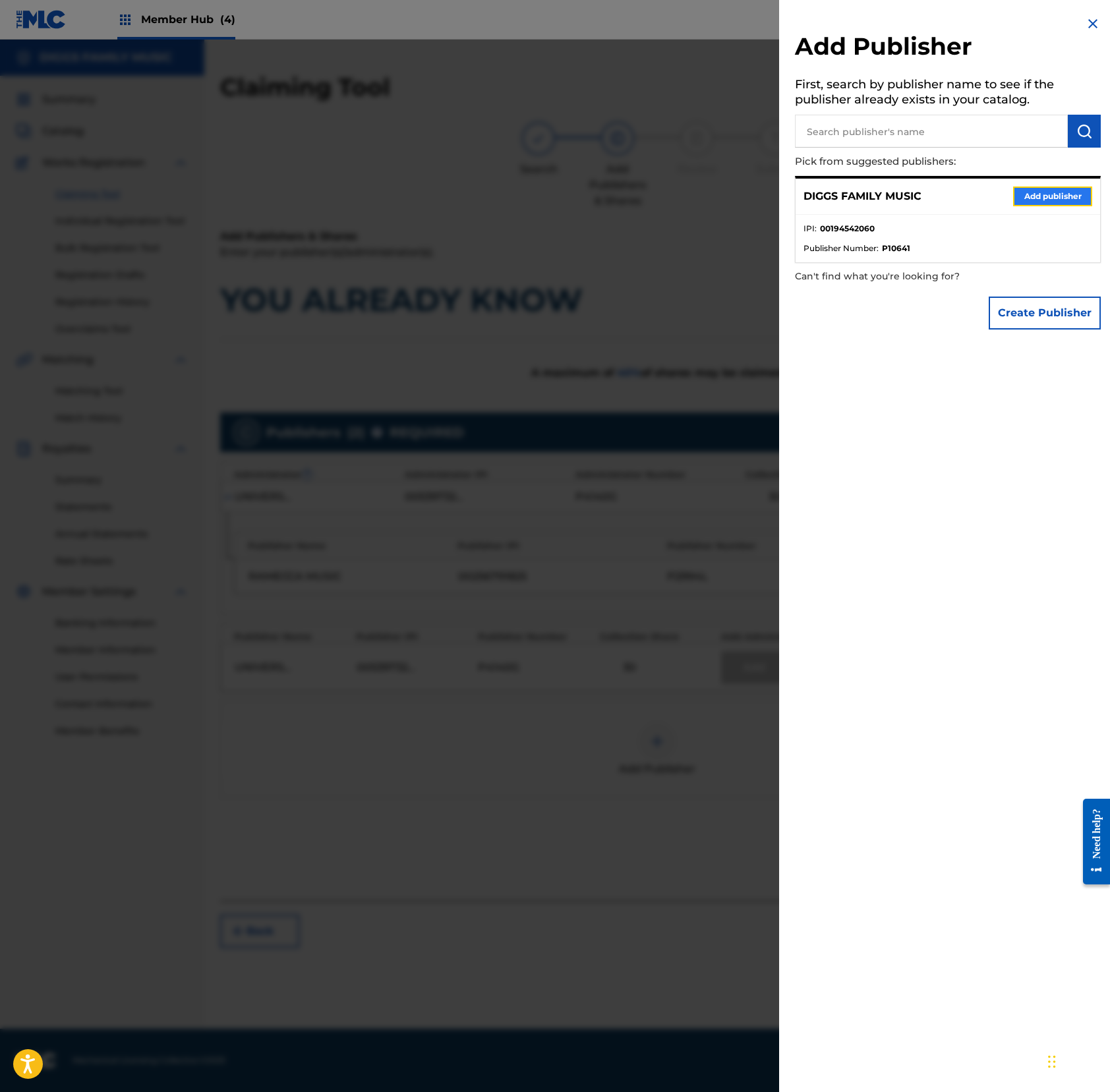
click at [1039, 193] on button "Add publisher" at bounding box center [1052, 196] width 79 height 20
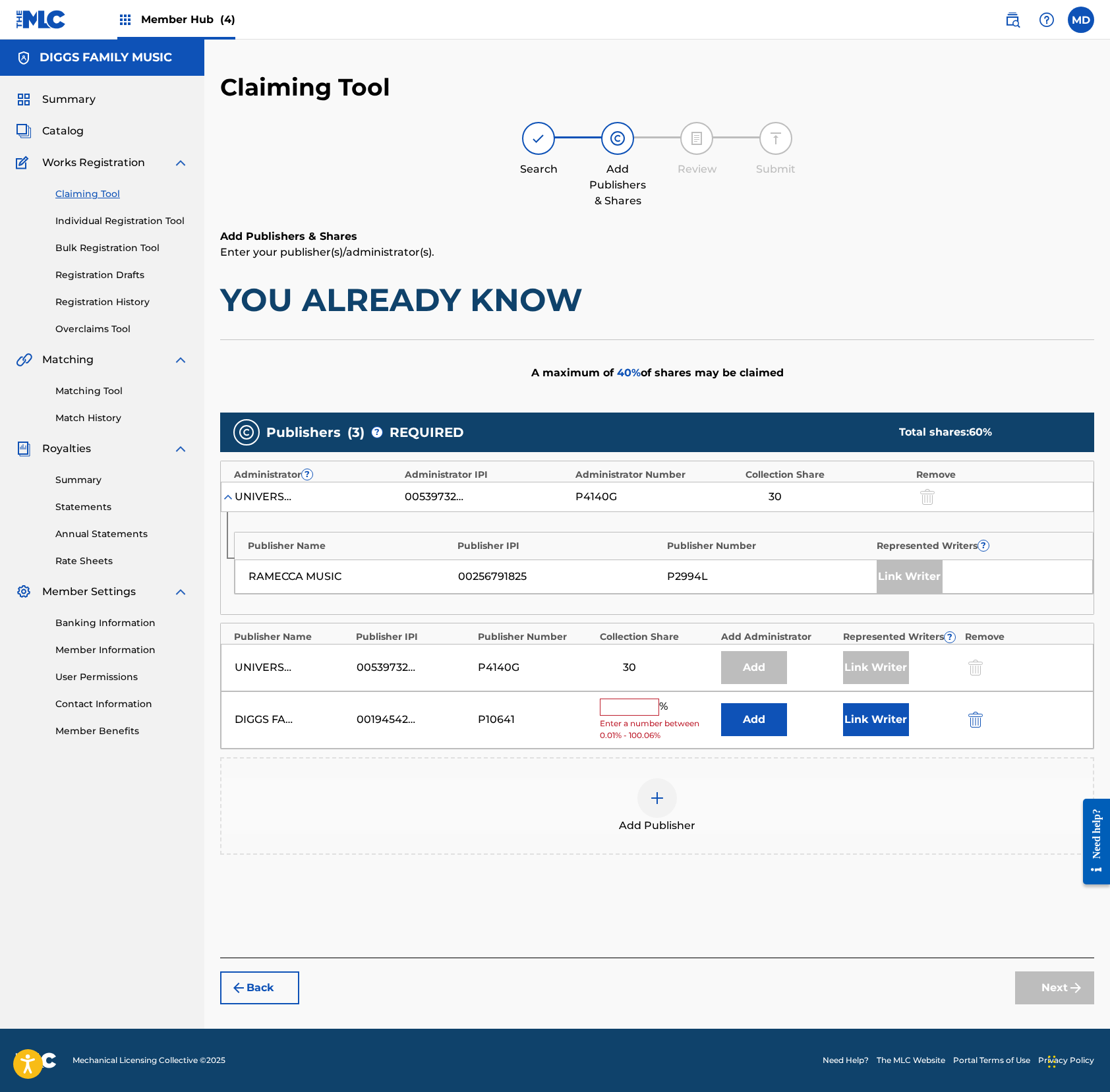
click at [641, 716] on input "text" at bounding box center [629, 708] width 59 height 17
type input "25"
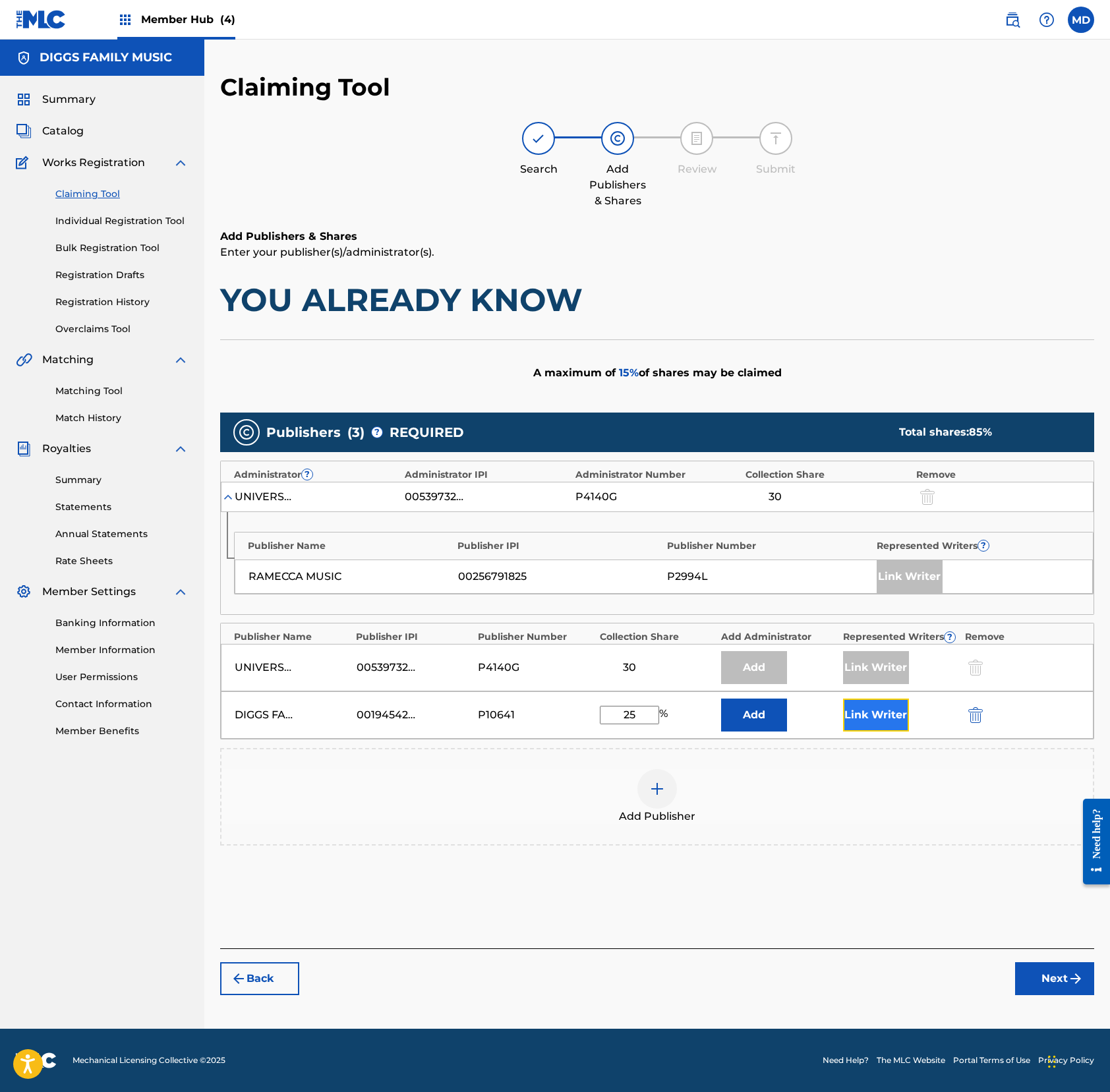
click at [873, 716] on button "Link Writer" at bounding box center [876, 716] width 66 height 33
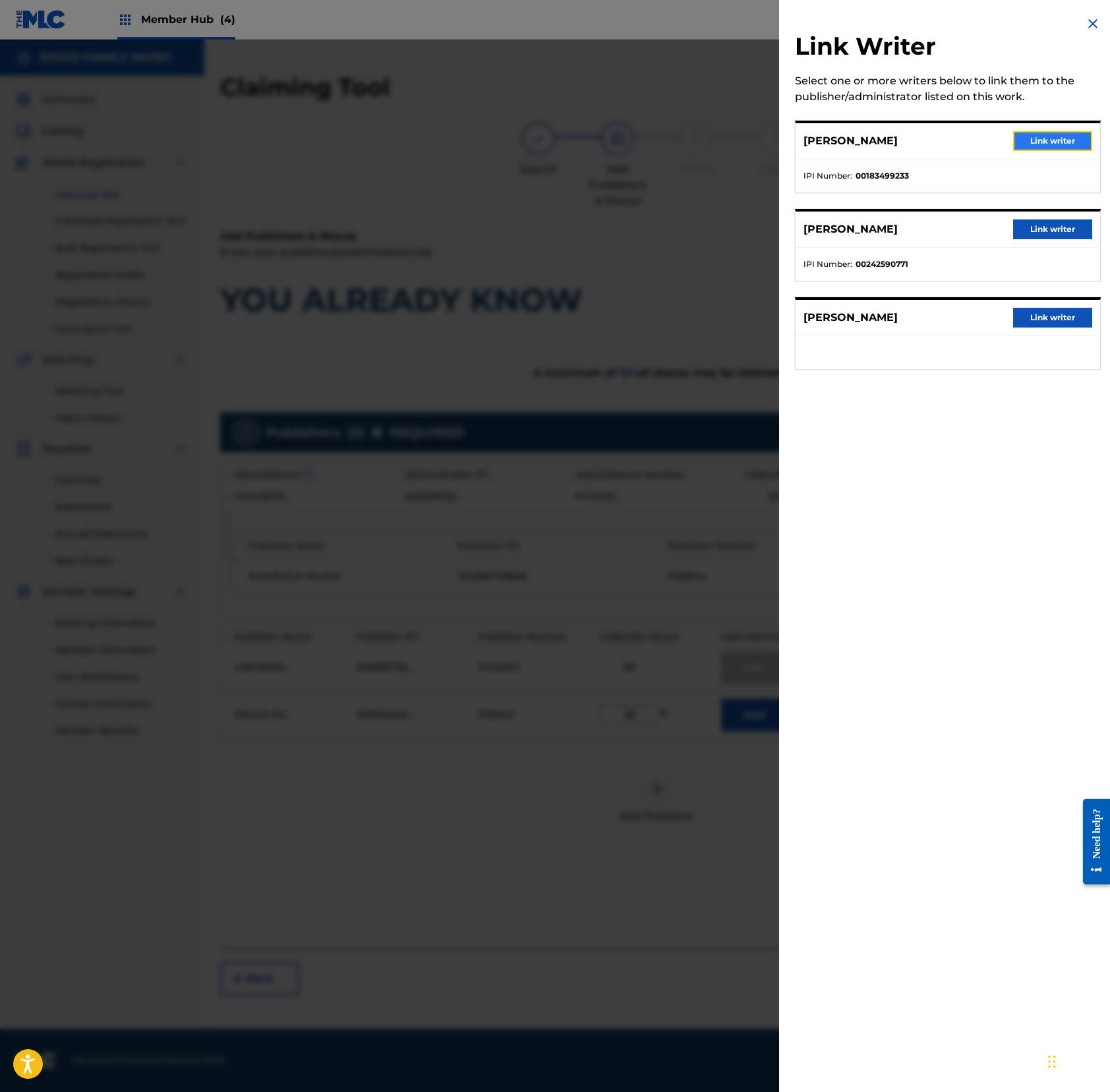
click at [1039, 139] on button "Link writer" at bounding box center [1052, 141] width 79 height 20
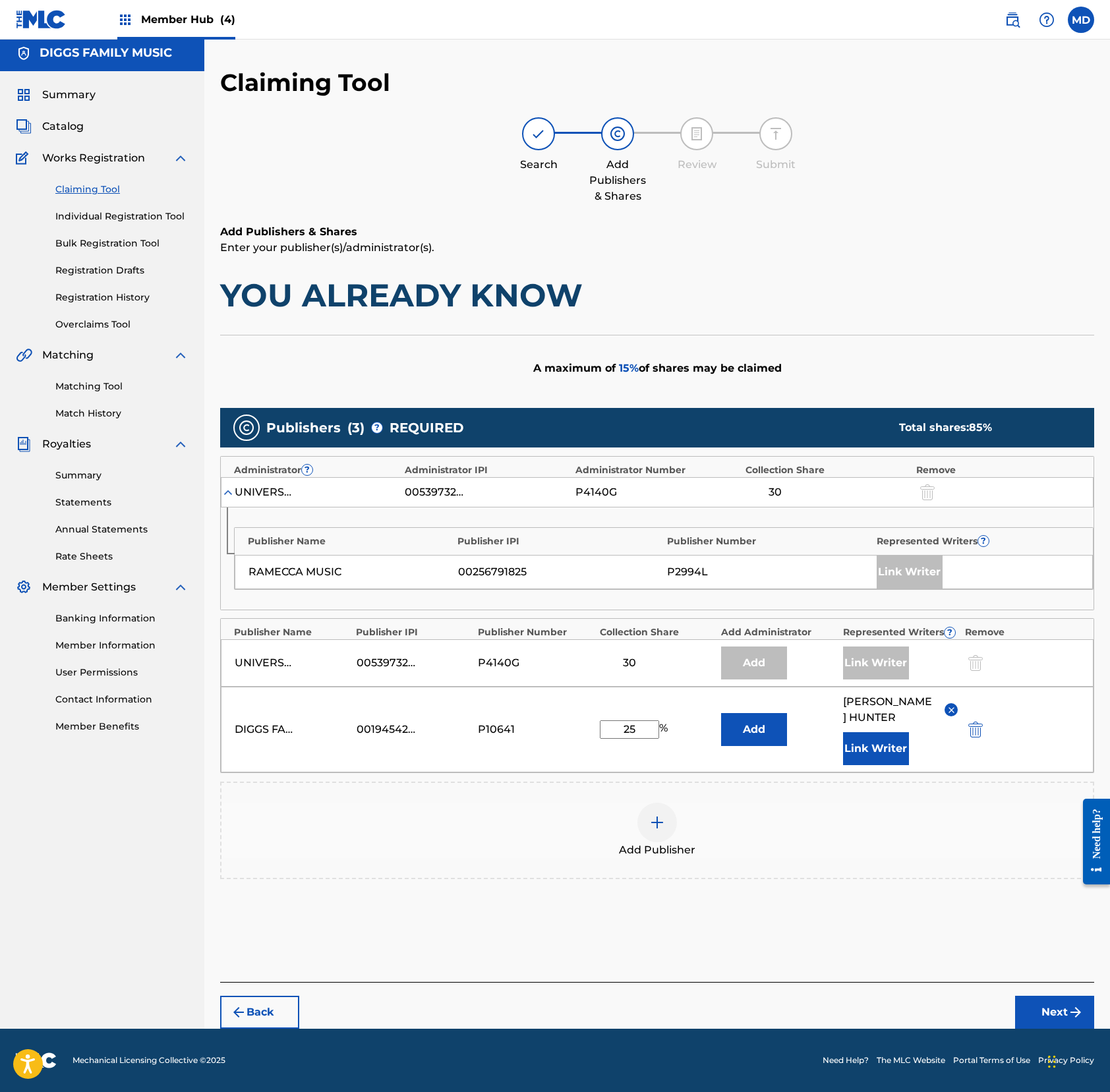
scroll to position [7, 0]
click at [1026, 1015] on button "Next" at bounding box center [1054, 1013] width 79 height 33
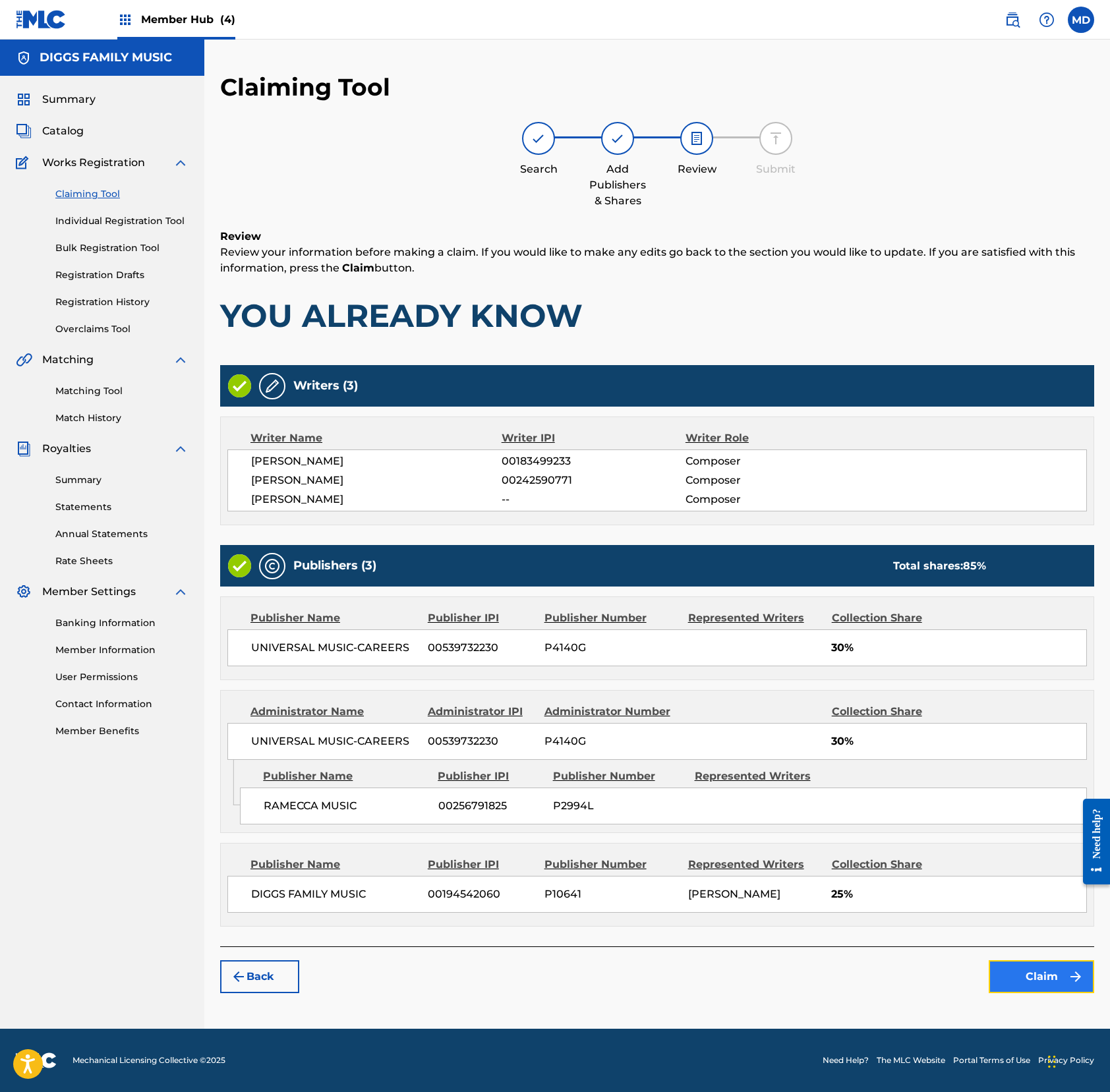
click at [1018, 984] on button "Claim" at bounding box center [1040, 977] width 105 height 33
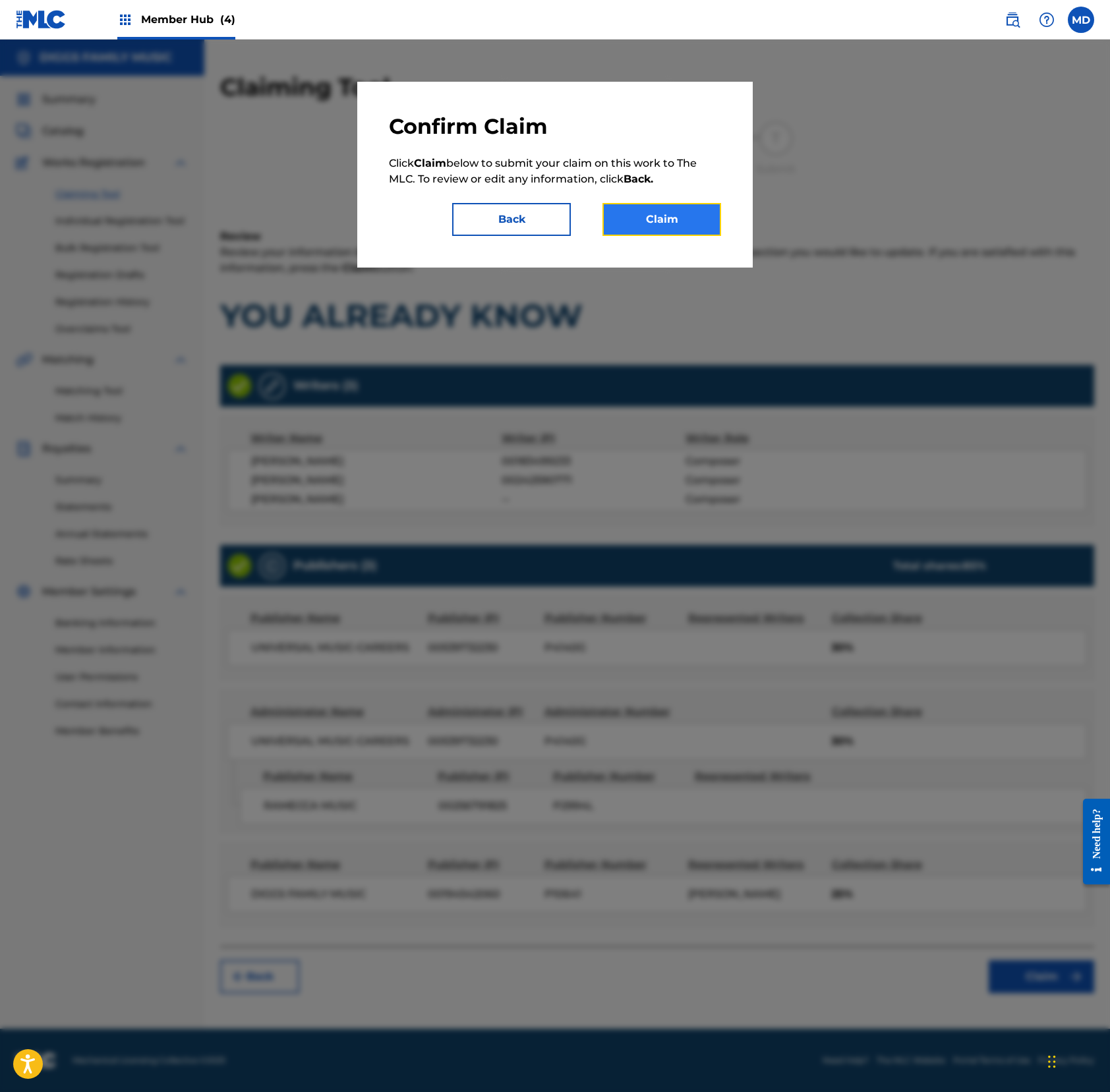
click at [683, 210] on button "Claim" at bounding box center [661, 220] width 118 height 33
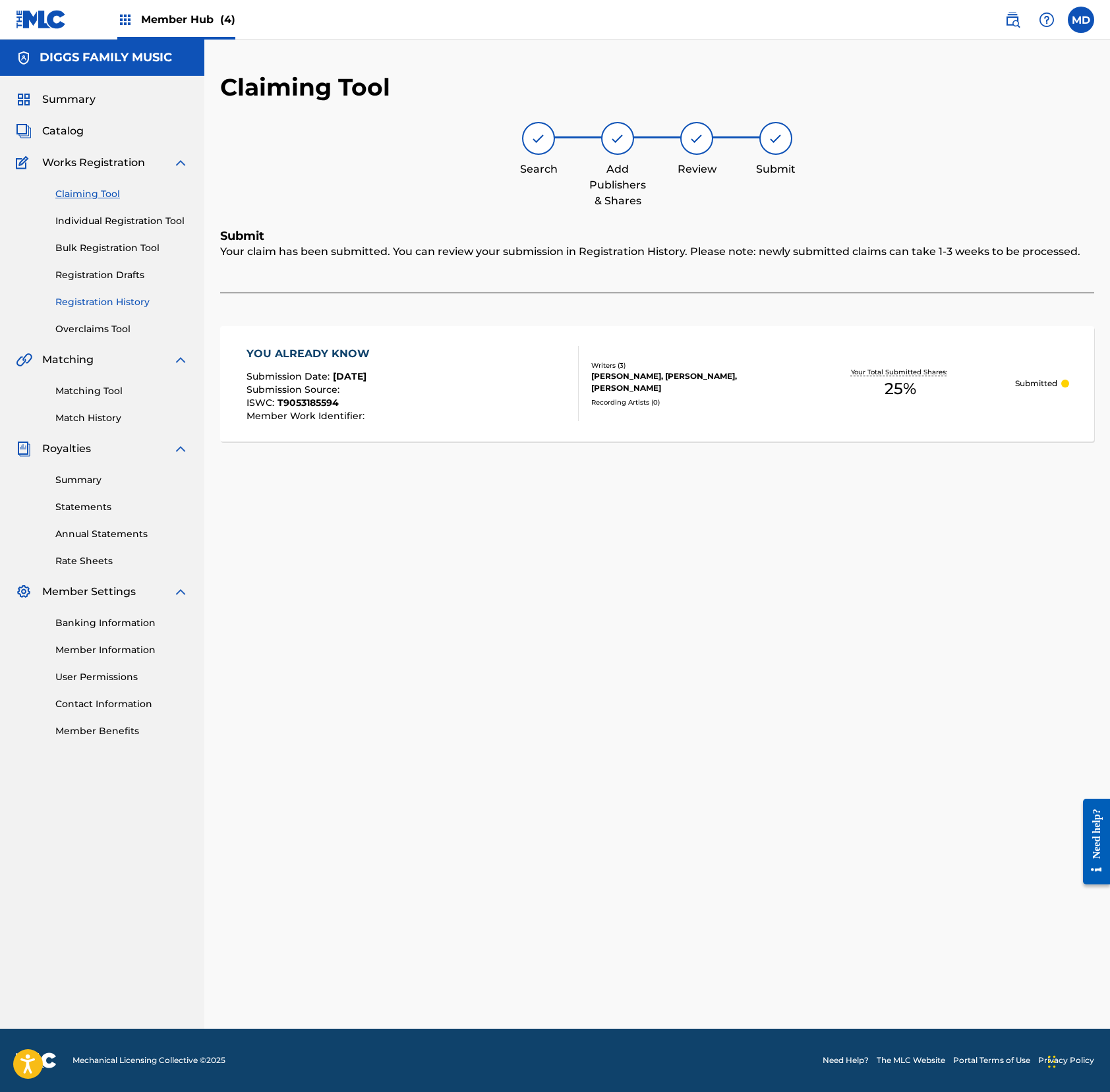
click at [87, 304] on link "Registration History" at bounding box center [122, 302] width 133 height 14
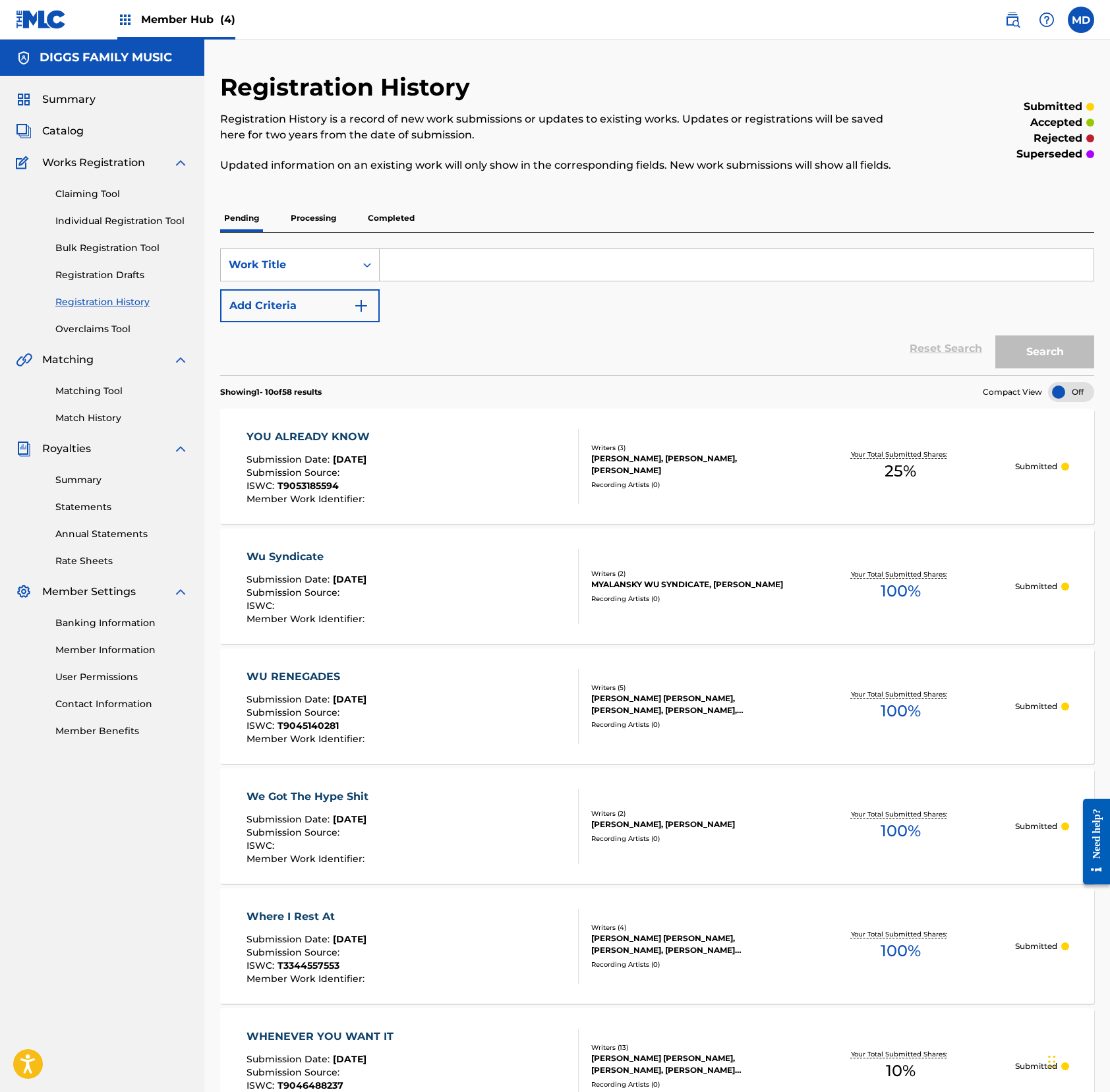
click at [565, 281] on input "Search Form" at bounding box center [736, 265] width 714 height 31
paste input "YOU CAN T STOP ME NOW"
type input "YOU CAN T STOP ME NOW"
click at [1039, 360] on button "Search" at bounding box center [1044, 352] width 98 height 33
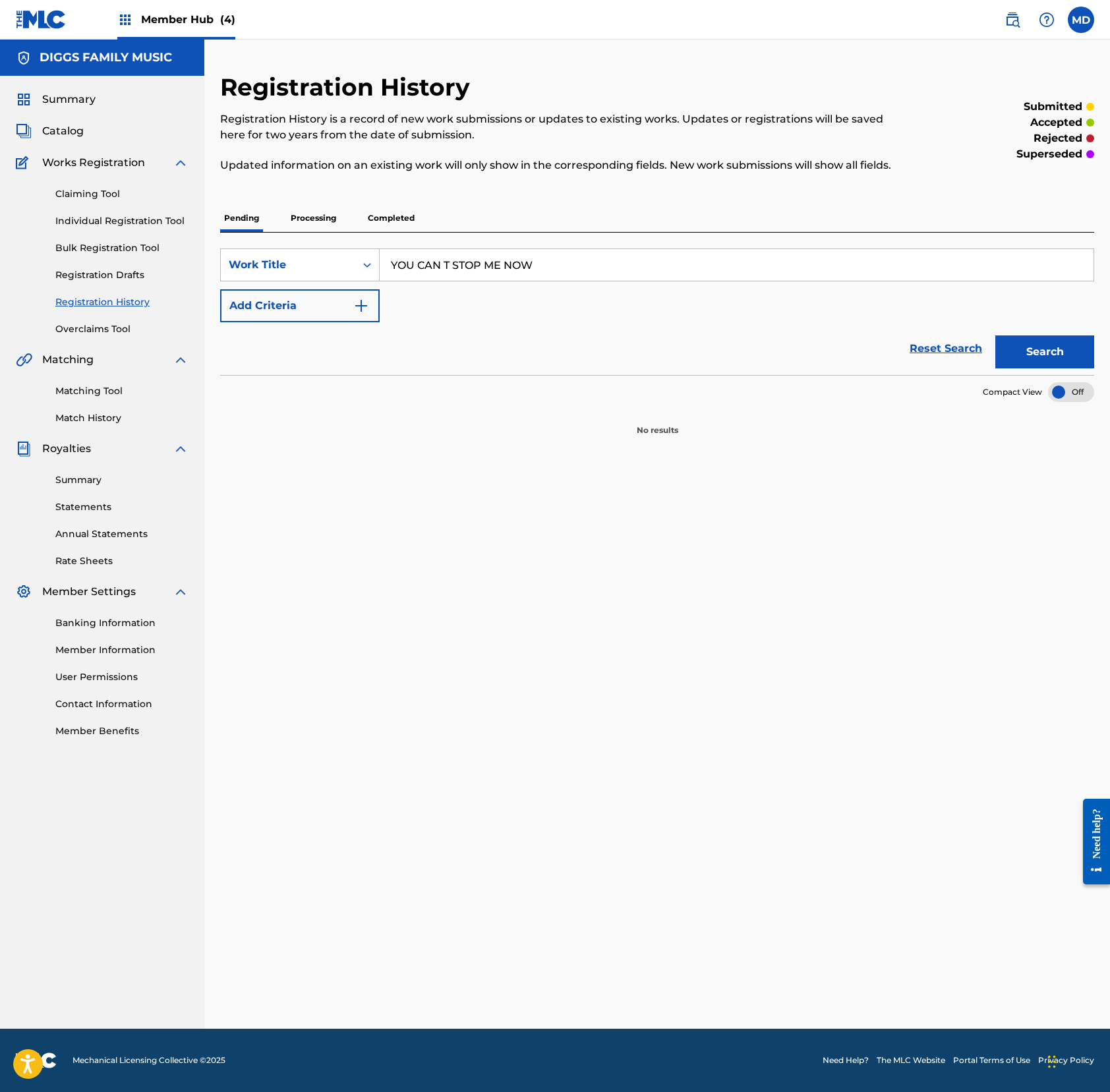
click at [307, 232] on p "Processing" at bounding box center [313, 218] width 53 height 28
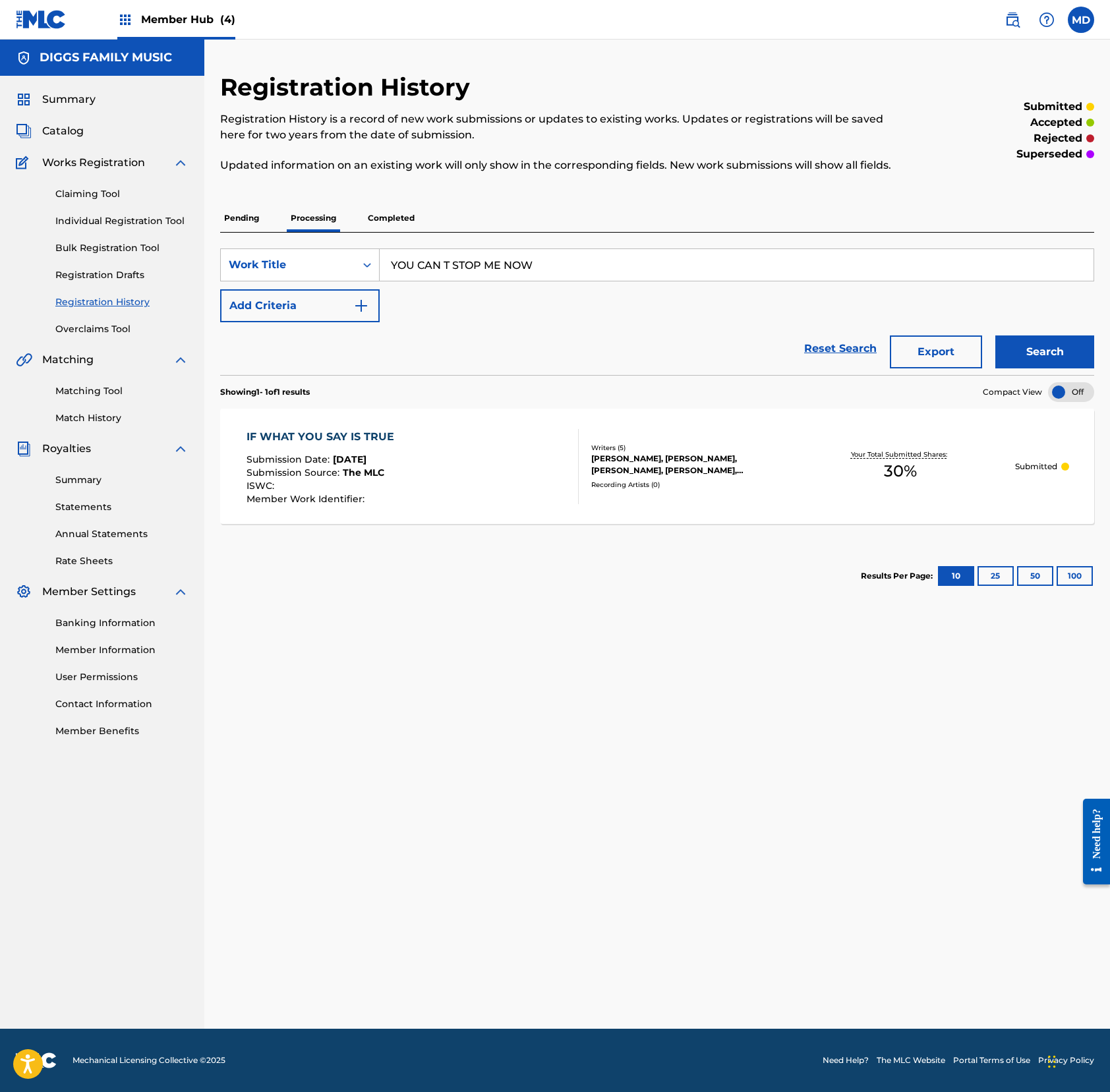
click at [409, 232] on p "Completed" at bounding box center [390, 218] width 55 height 28
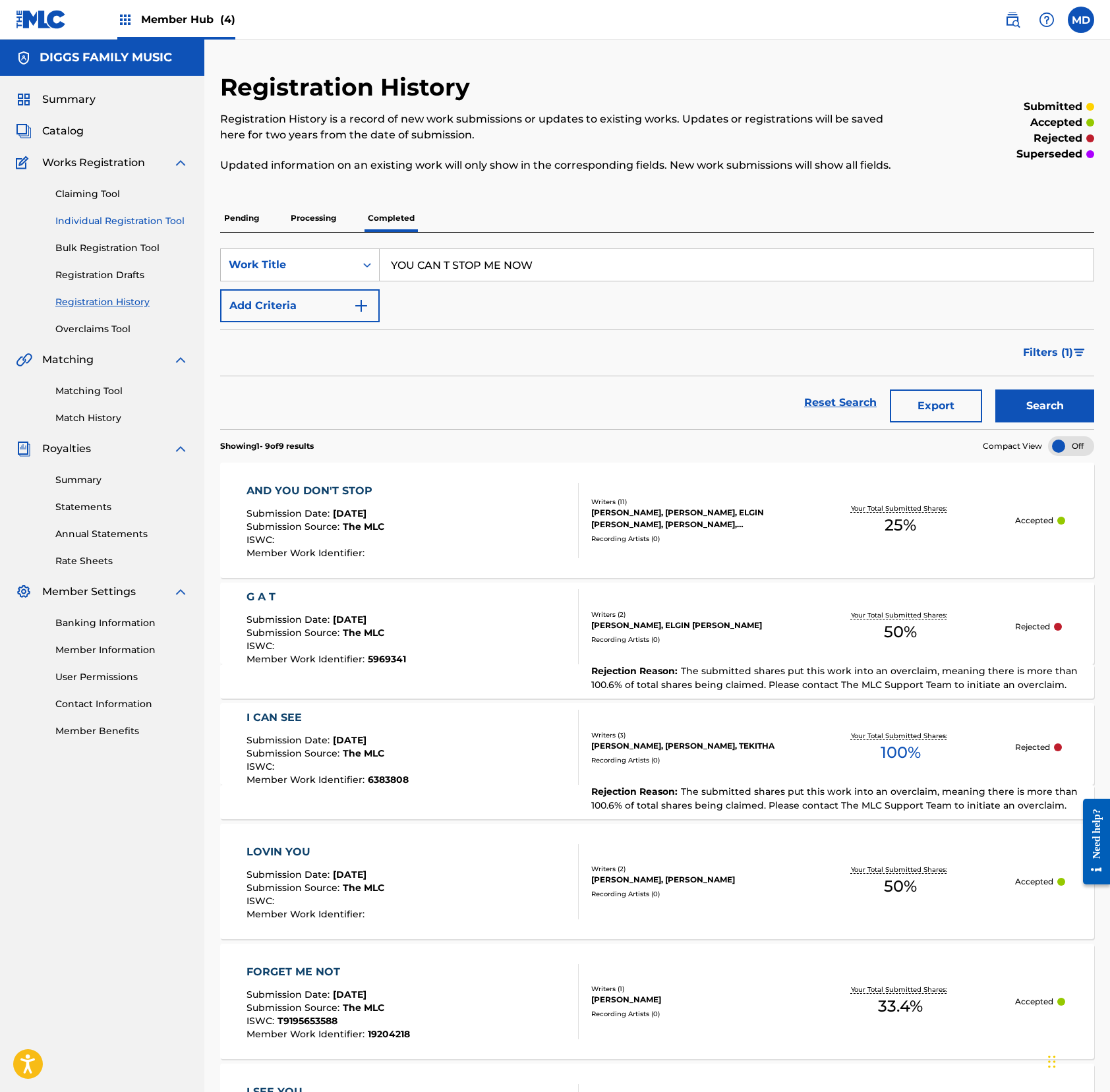
click at [96, 218] on link "Individual Registration Tool" at bounding box center [122, 221] width 133 height 14
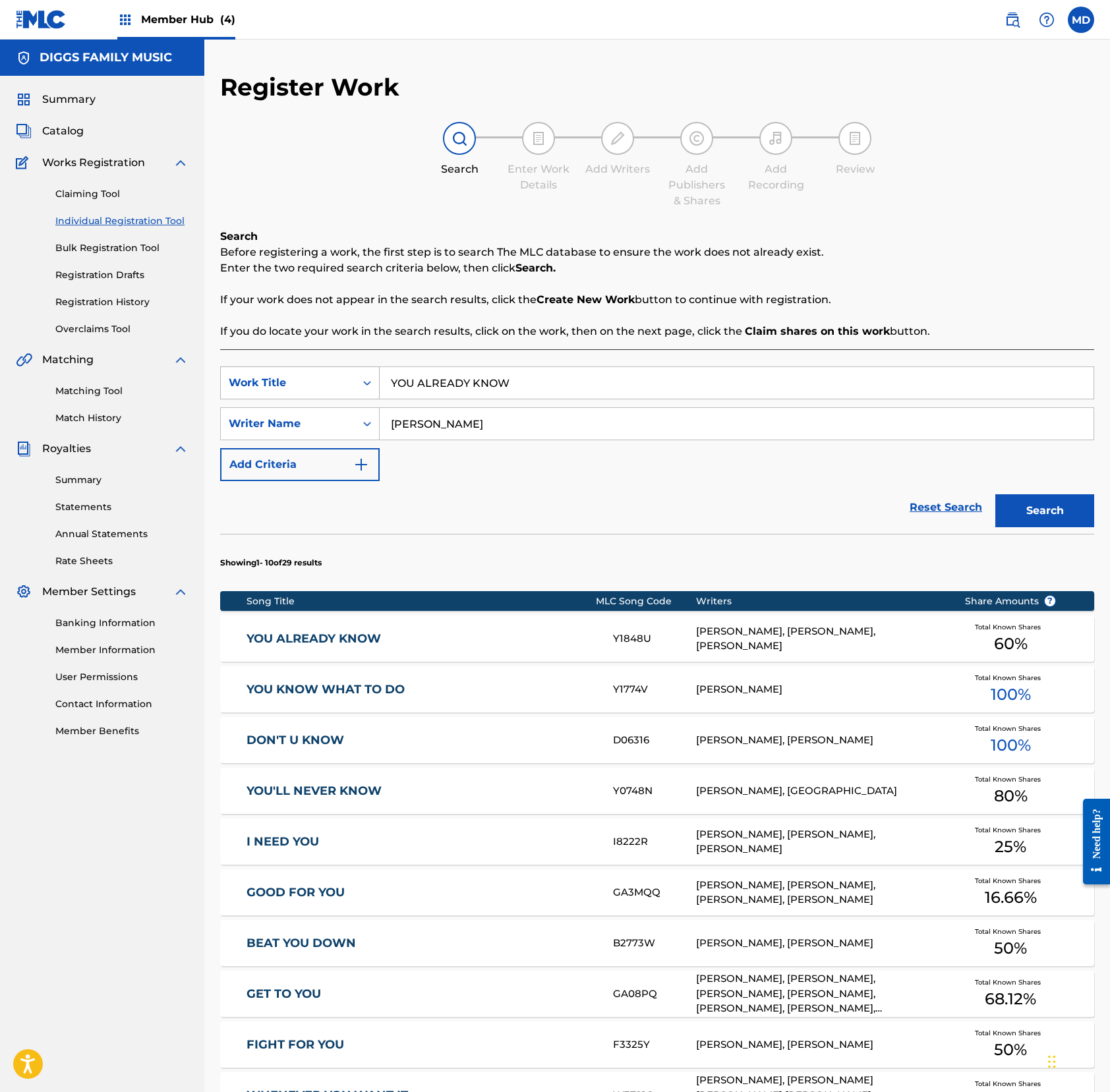
drag, startPoint x: 522, startPoint y: 390, endPoint x: 369, endPoint y: 388, distance: 153.0
click at [375, 388] on div "SearchWithCriteria9239b430-006e-4f50-8e09-66816268a803 Work Title YOU ALREADY K…" at bounding box center [657, 383] width 874 height 33
paste input "CAN T STOP ME"
type input "YOU CAN T STOP ME NOW"
click at [1019, 519] on button "Search" at bounding box center [1044, 511] width 98 height 33
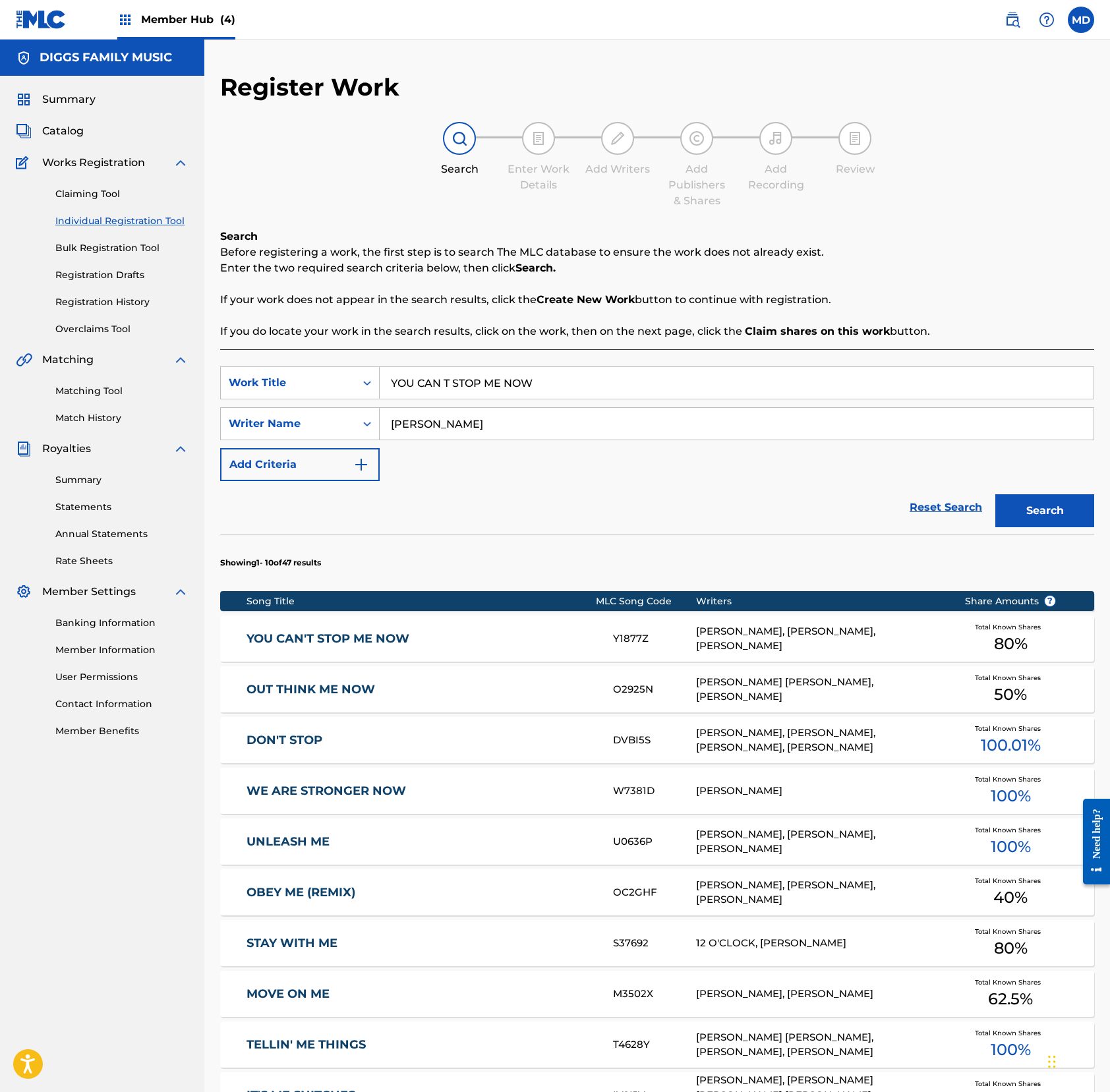
click at [457, 646] on link "YOU CAN'T STOP ME NOW" at bounding box center [421, 639] width 349 height 15
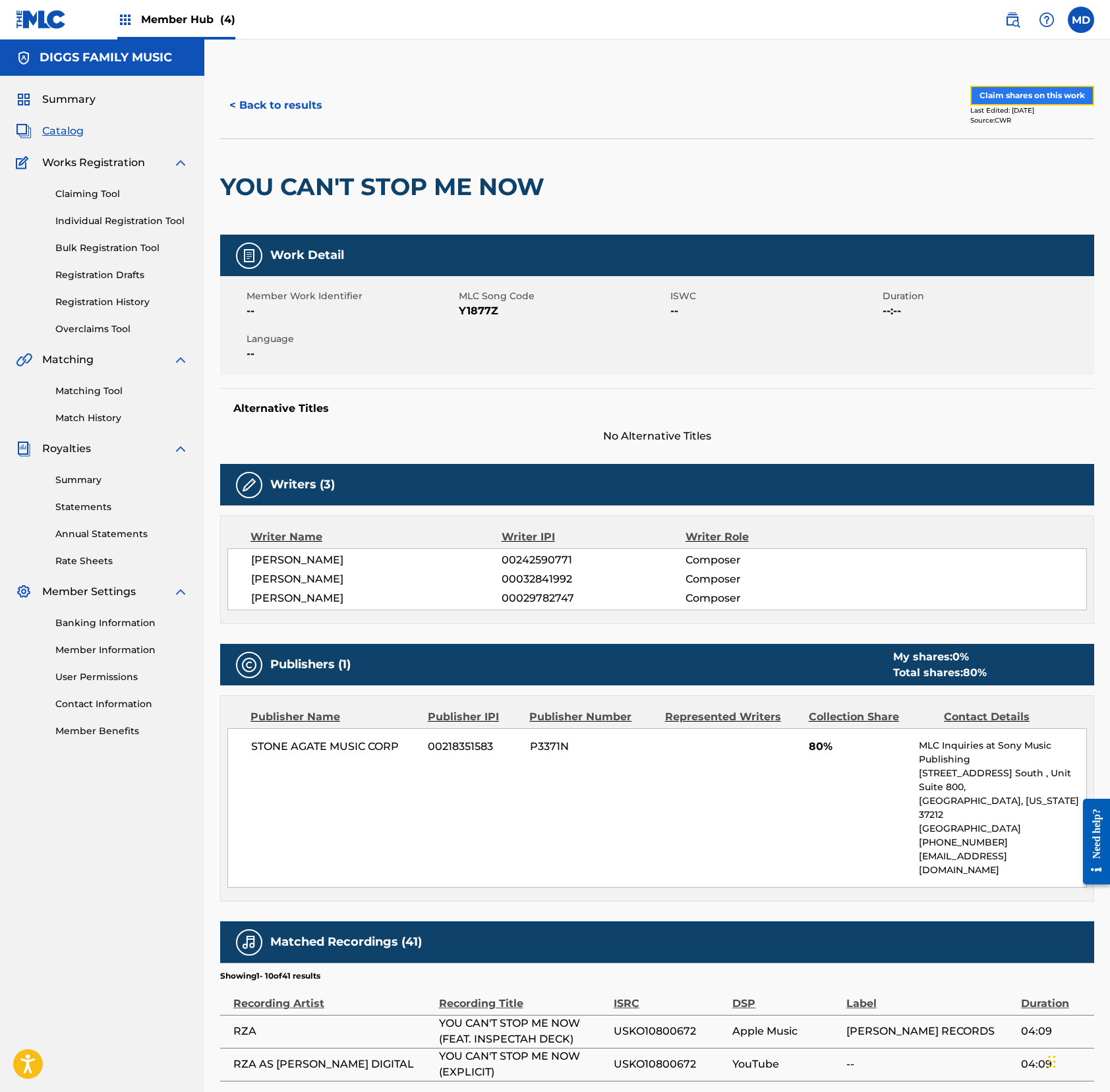
click at [1019, 98] on button "Claim shares on this work" at bounding box center [1032, 95] width 124 height 20
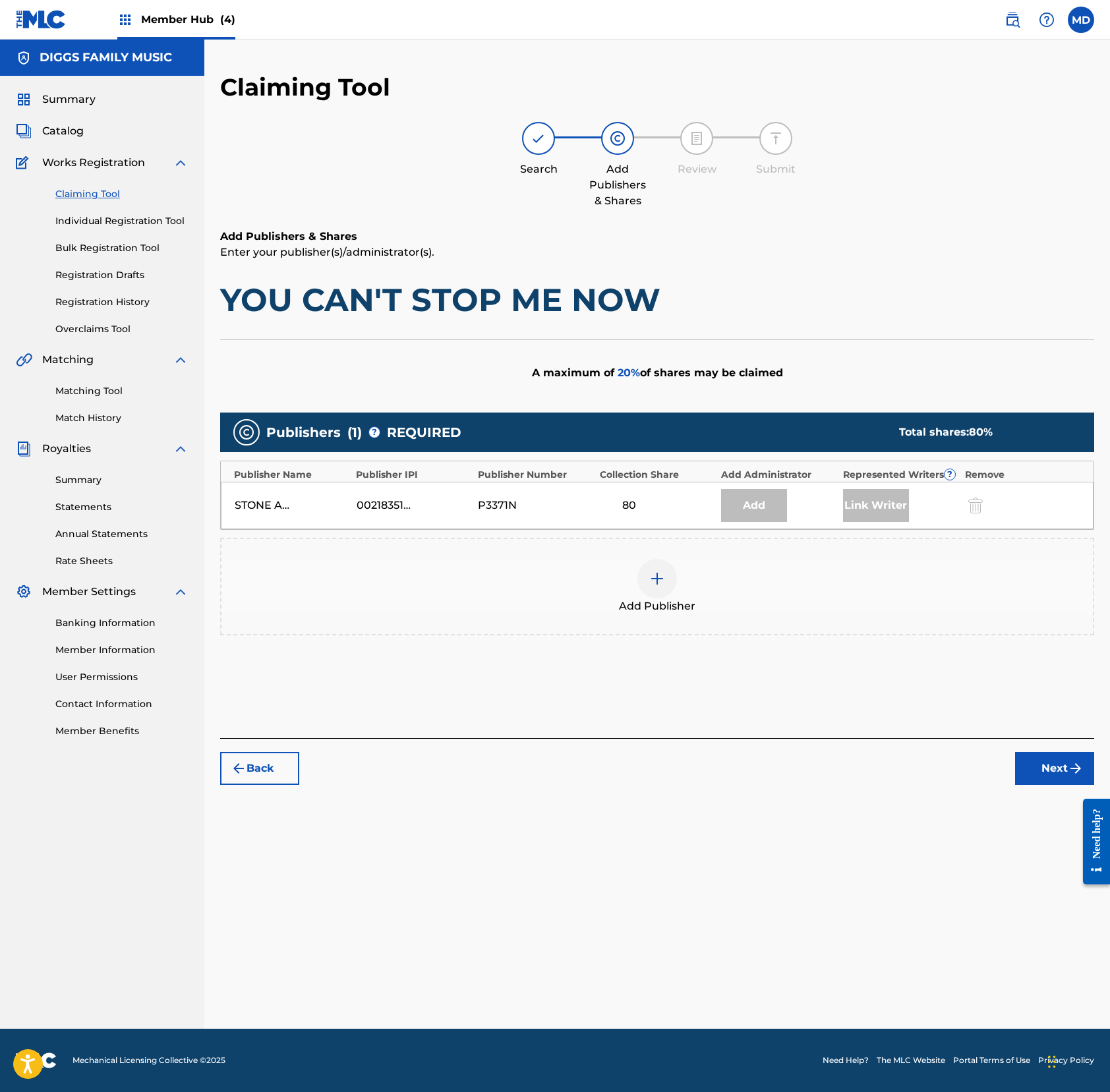
click at [657, 583] on img at bounding box center [657, 579] width 16 height 16
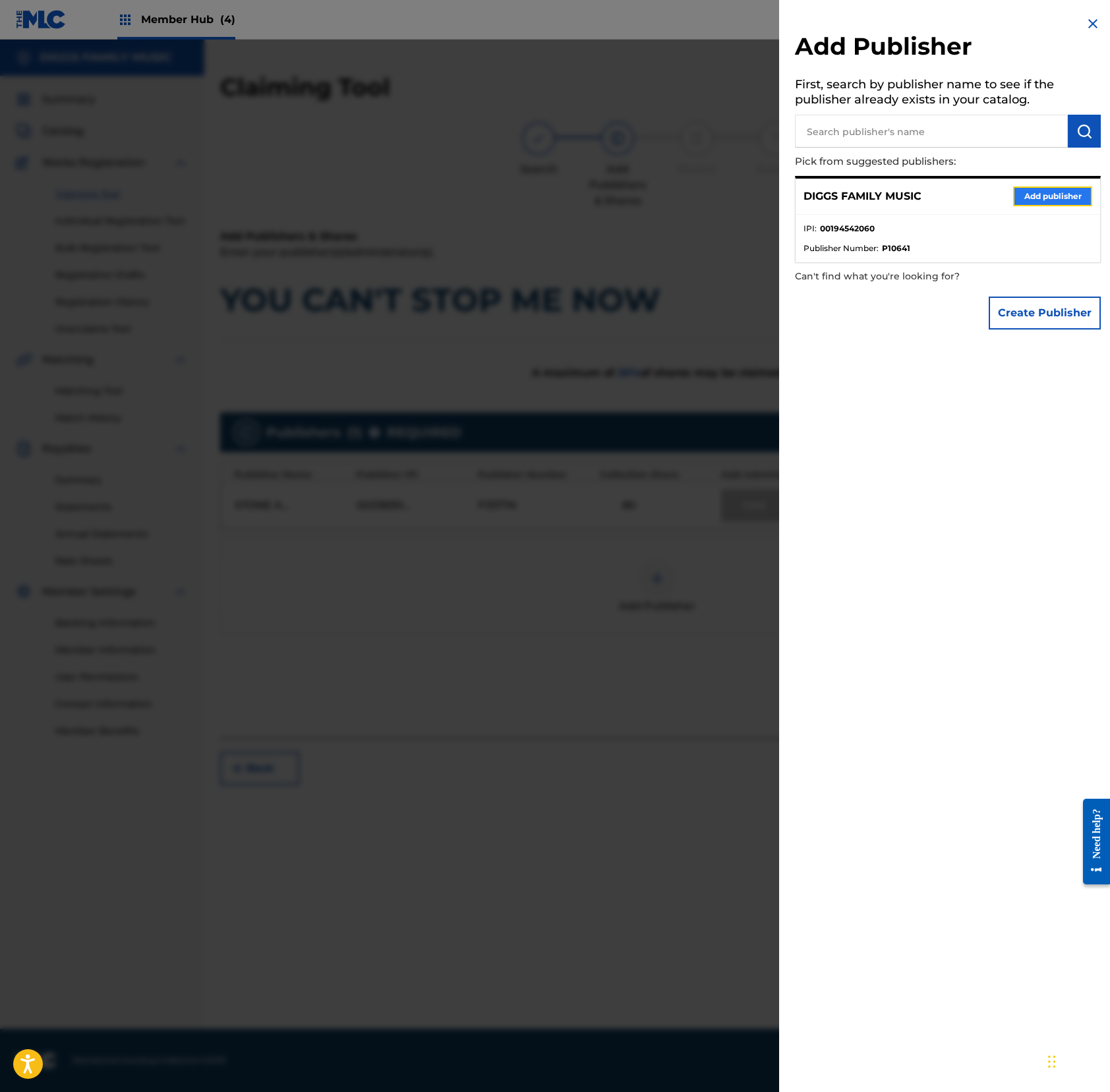
click at [1032, 196] on button "Add publisher" at bounding box center [1052, 196] width 79 height 20
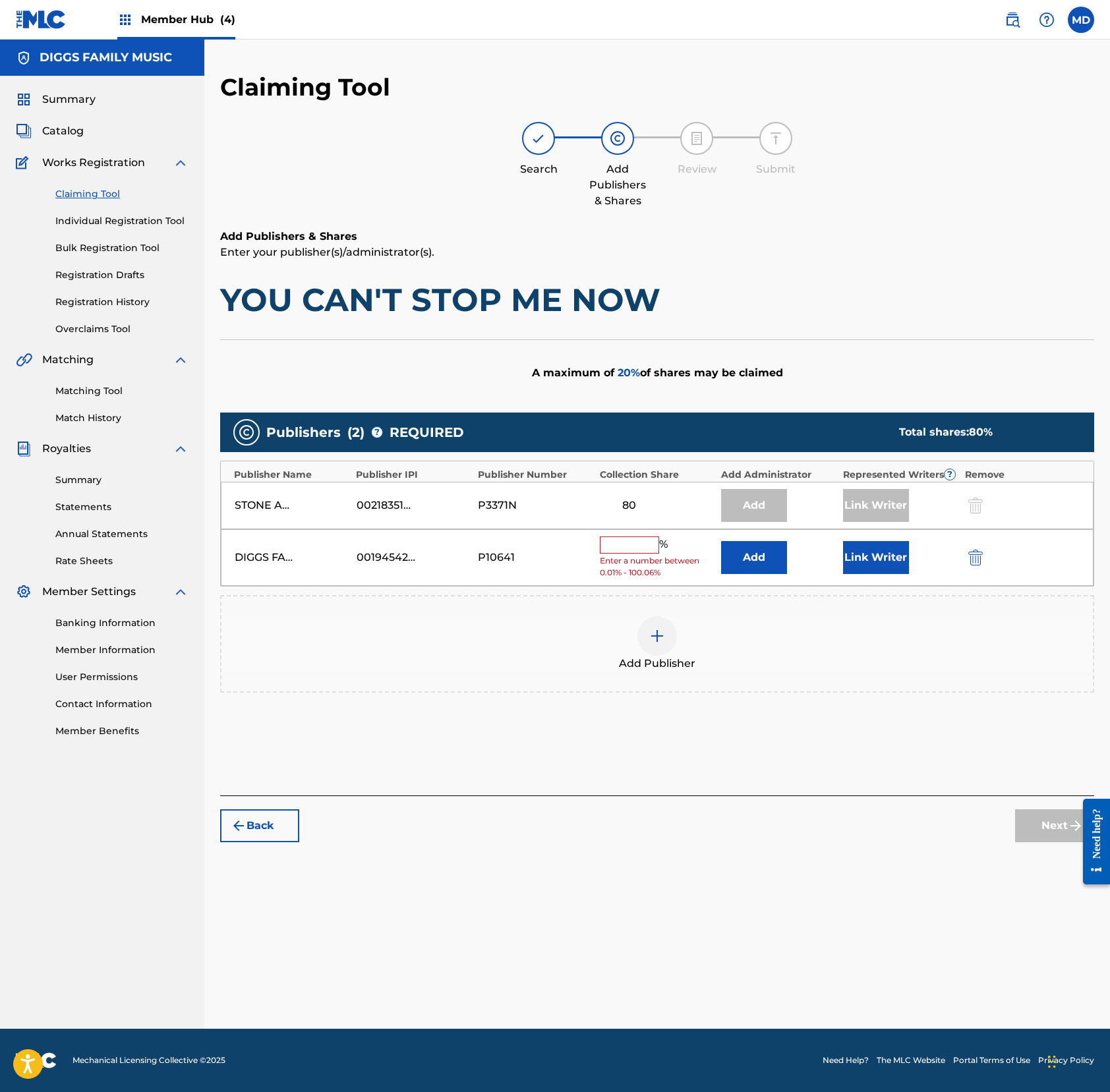
click at [645, 551] on input "text" at bounding box center [629, 546] width 59 height 17
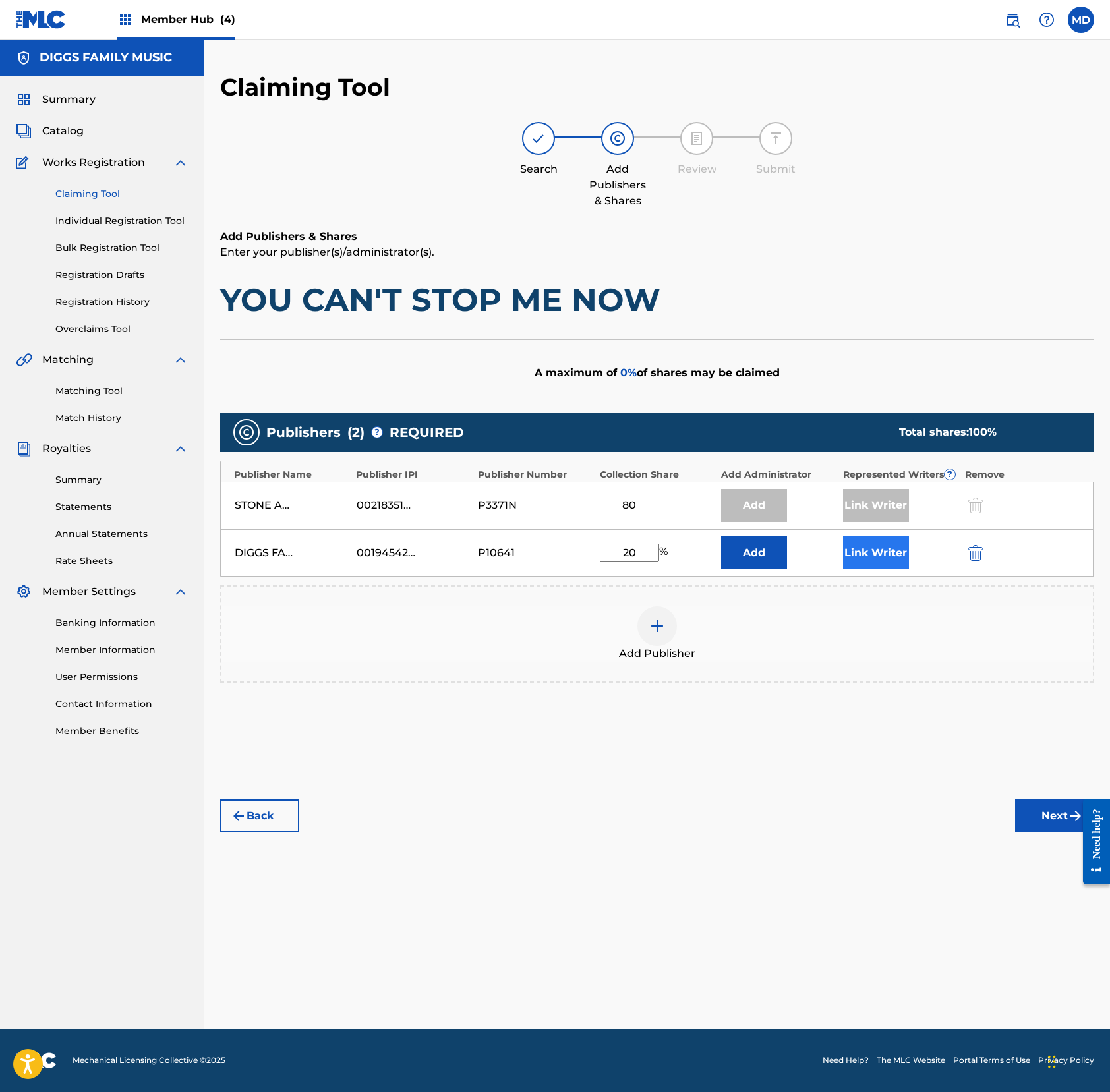
type input "20"
click at [889, 553] on button "Link Writer" at bounding box center [876, 553] width 66 height 33
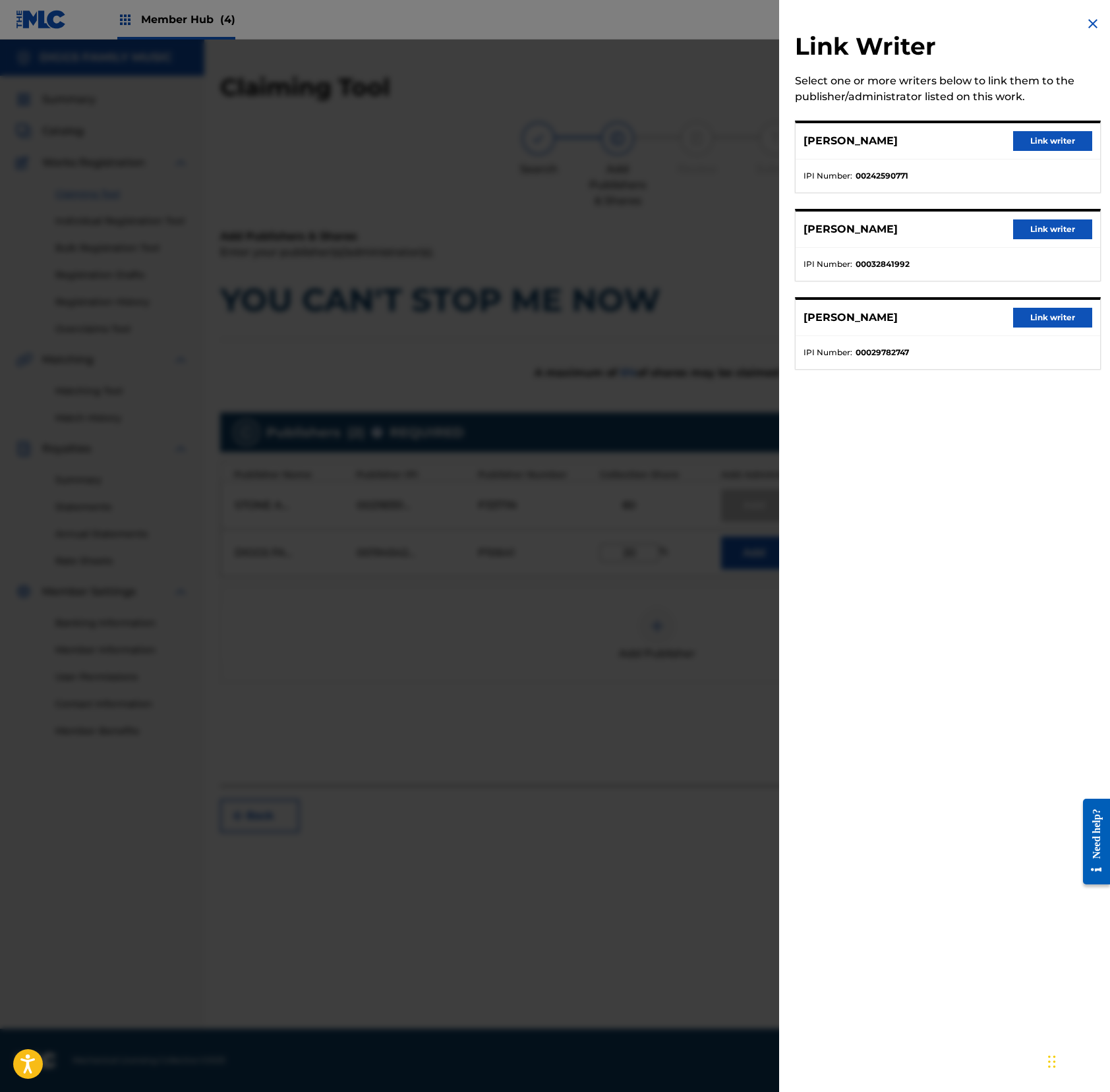
click at [1039, 25] on img at bounding box center [1093, 24] width 16 height 16
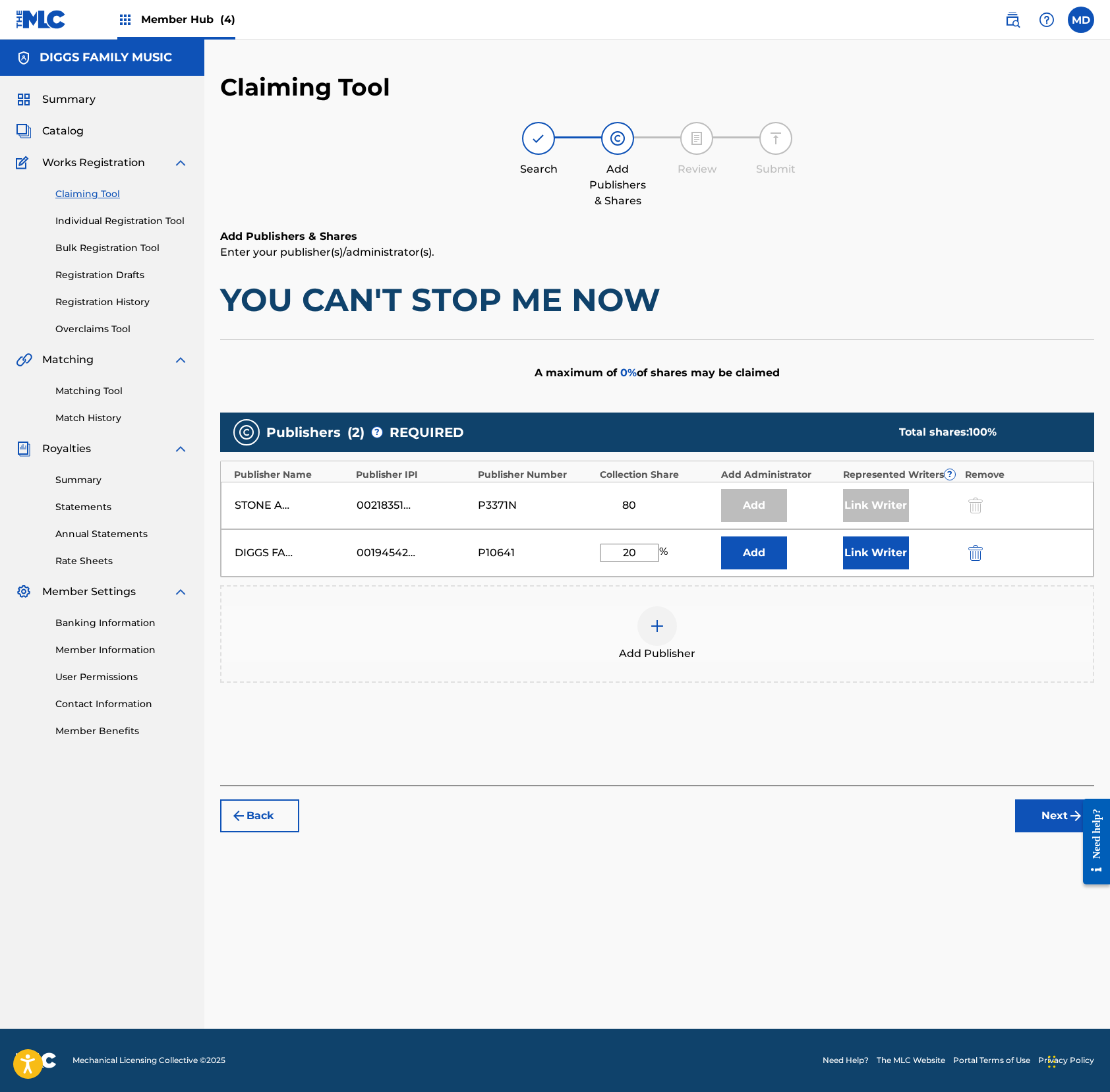
click at [861, 251] on p "Enter your publisher(s)/administrator(s)." at bounding box center [657, 253] width 874 height 16
click at [1033, 813] on button "Next" at bounding box center [1054, 816] width 79 height 33
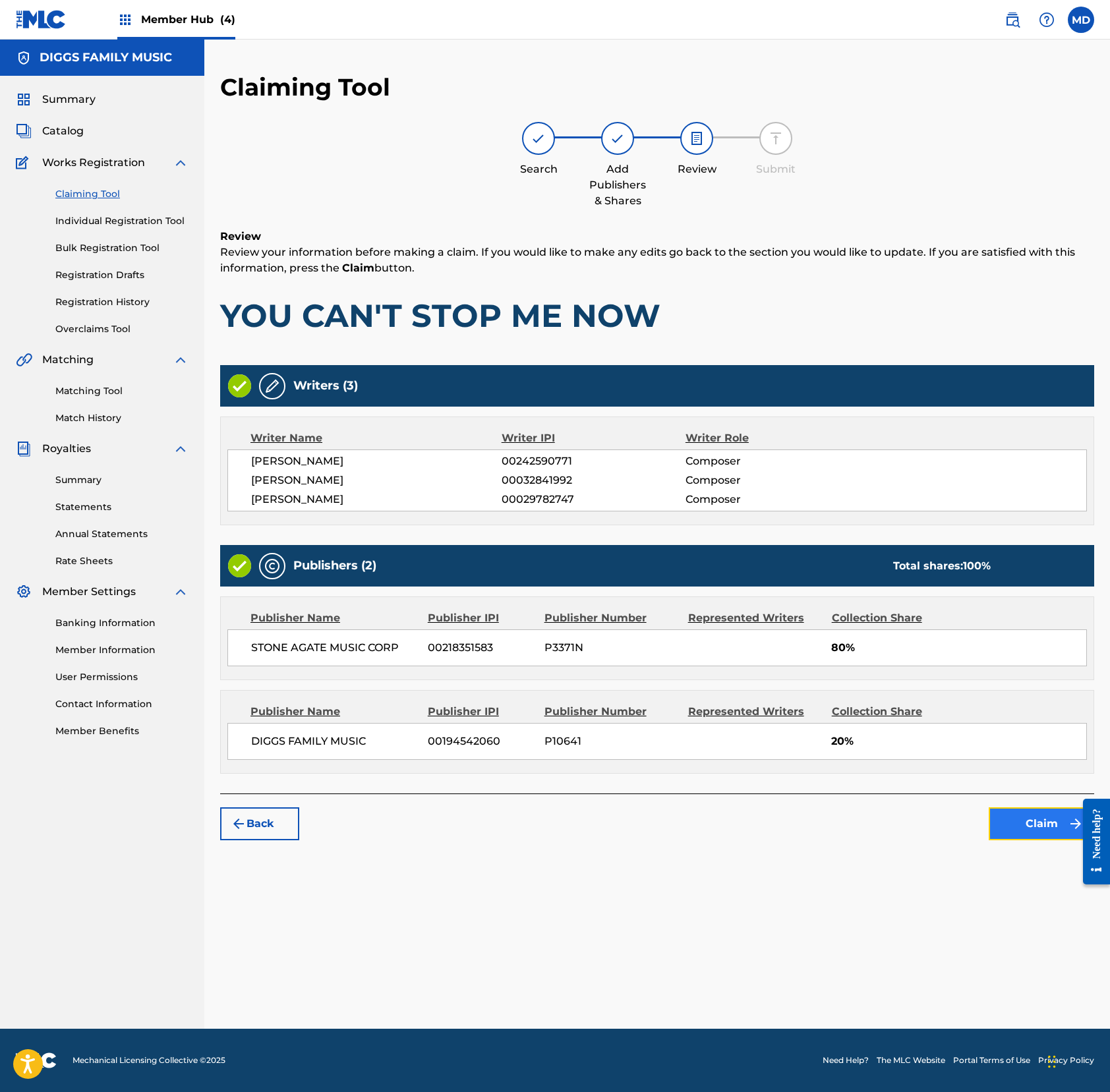
click at [1012, 826] on button "Claim" at bounding box center [1040, 824] width 105 height 33
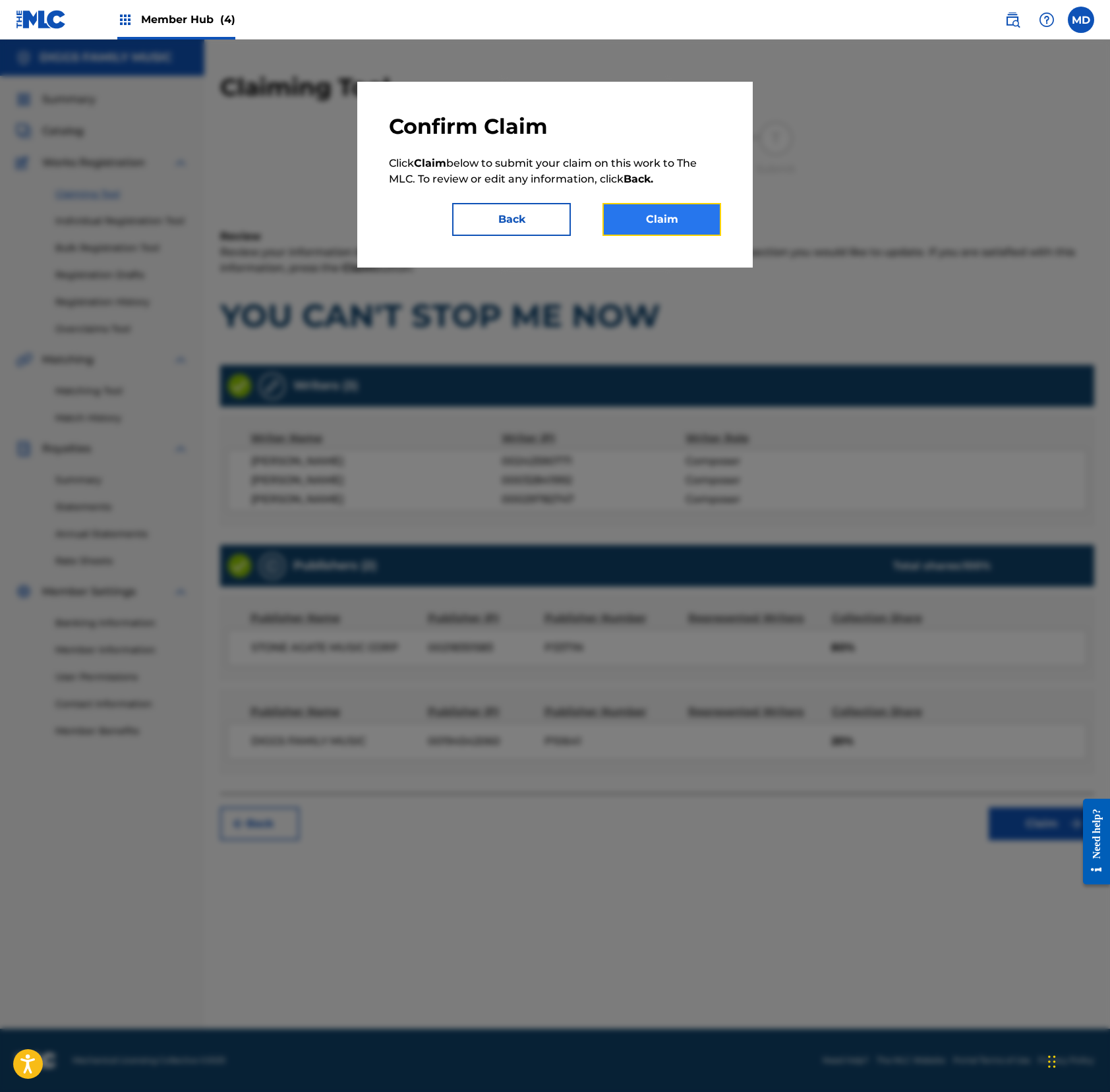
click at [687, 222] on button "Claim" at bounding box center [661, 220] width 118 height 33
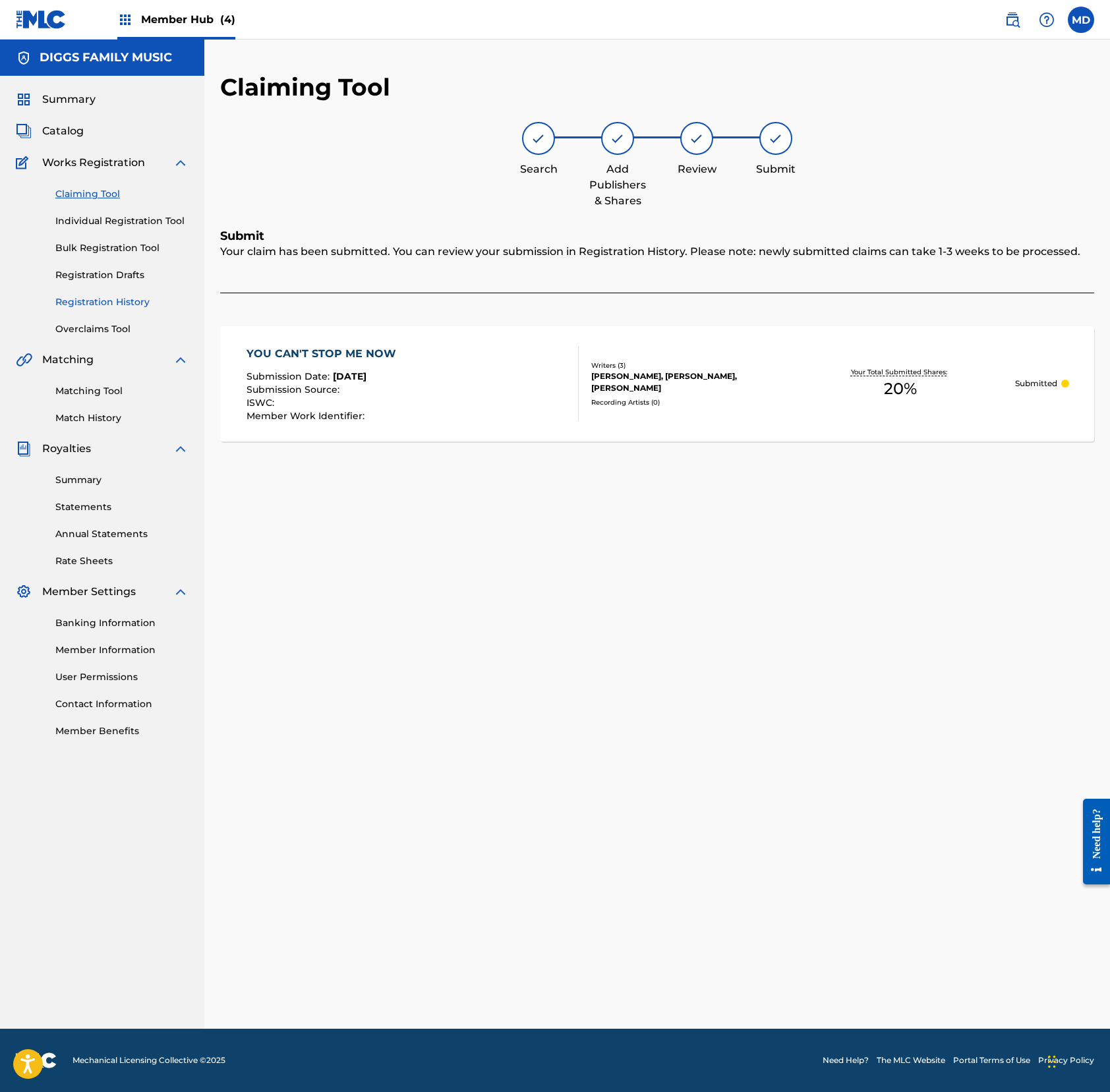
click at [98, 302] on link "Registration History" at bounding box center [122, 302] width 133 height 14
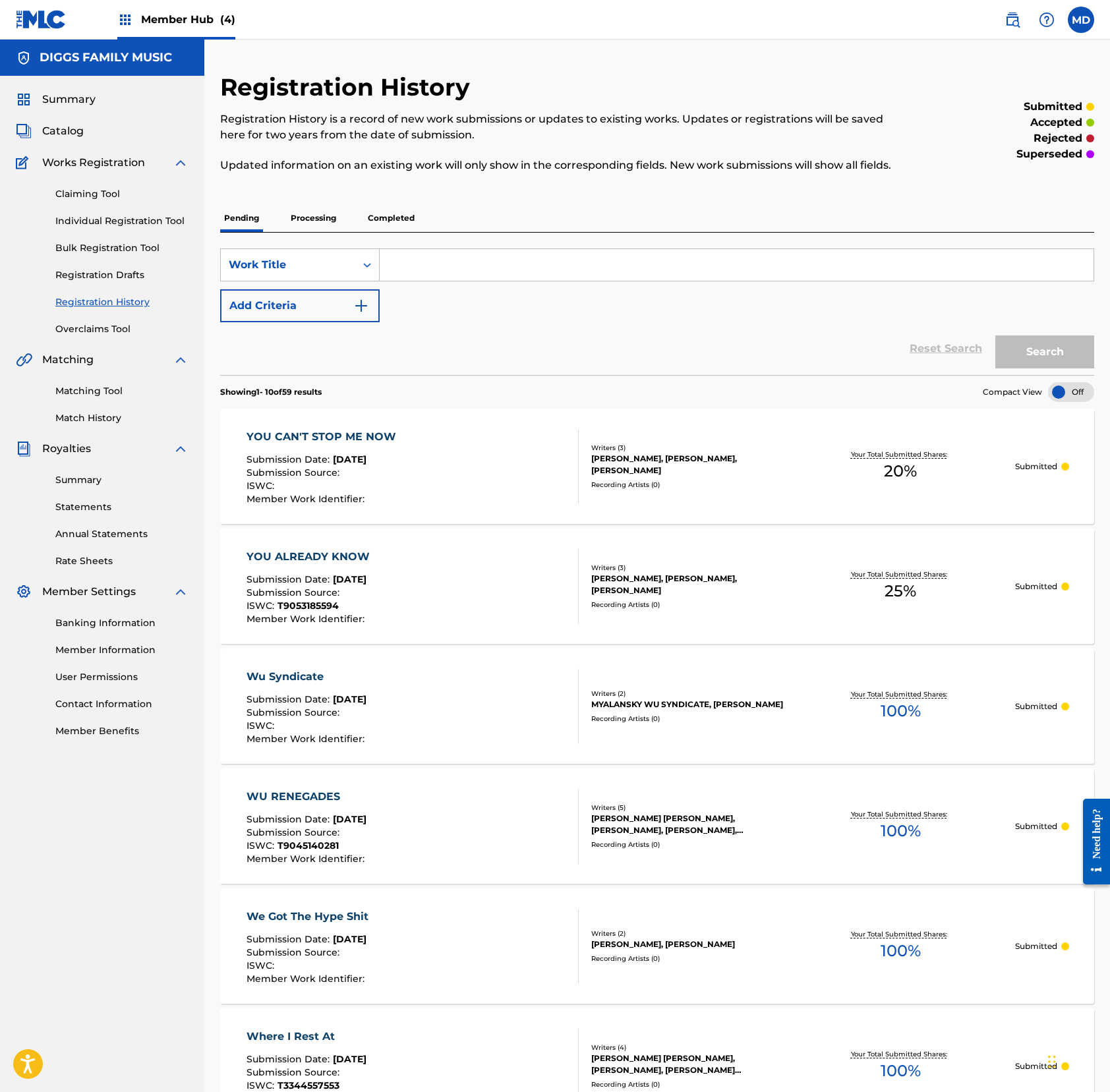
click at [433, 280] on input "Search Form" at bounding box center [736, 265] width 714 height 31
drag, startPoint x: 511, startPoint y: 275, endPoint x: 393, endPoint y: 291, distance: 119.1
click at [393, 281] on input "you masked for it" at bounding box center [736, 265] width 714 height 31
type input "you masked for it"
click at [1019, 368] on button "Search" at bounding box center [1044, 352] width 98 height 33
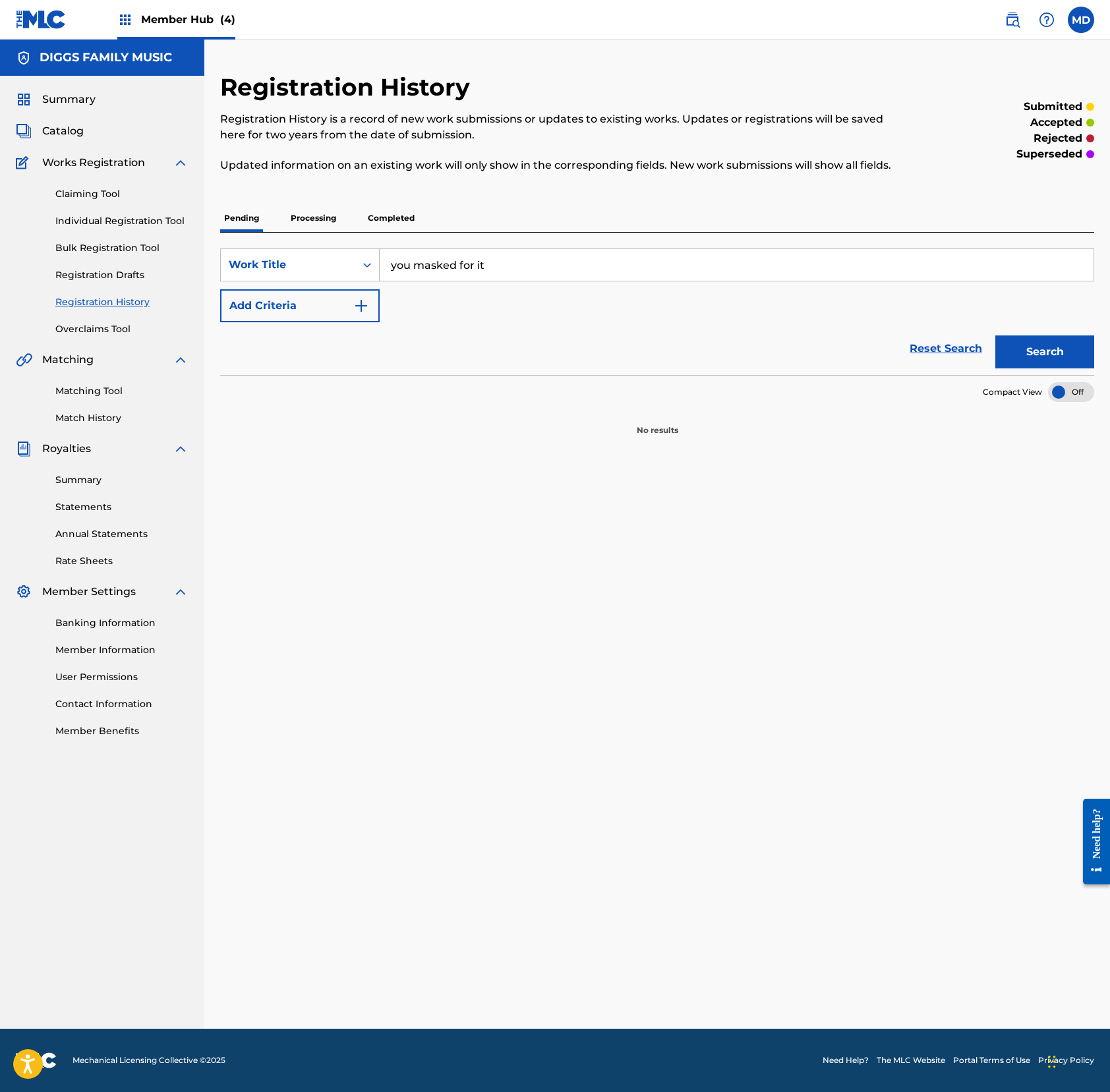
click at [331, 232] on p "Processing" at bounding box center [313, 218] width 53 height 28
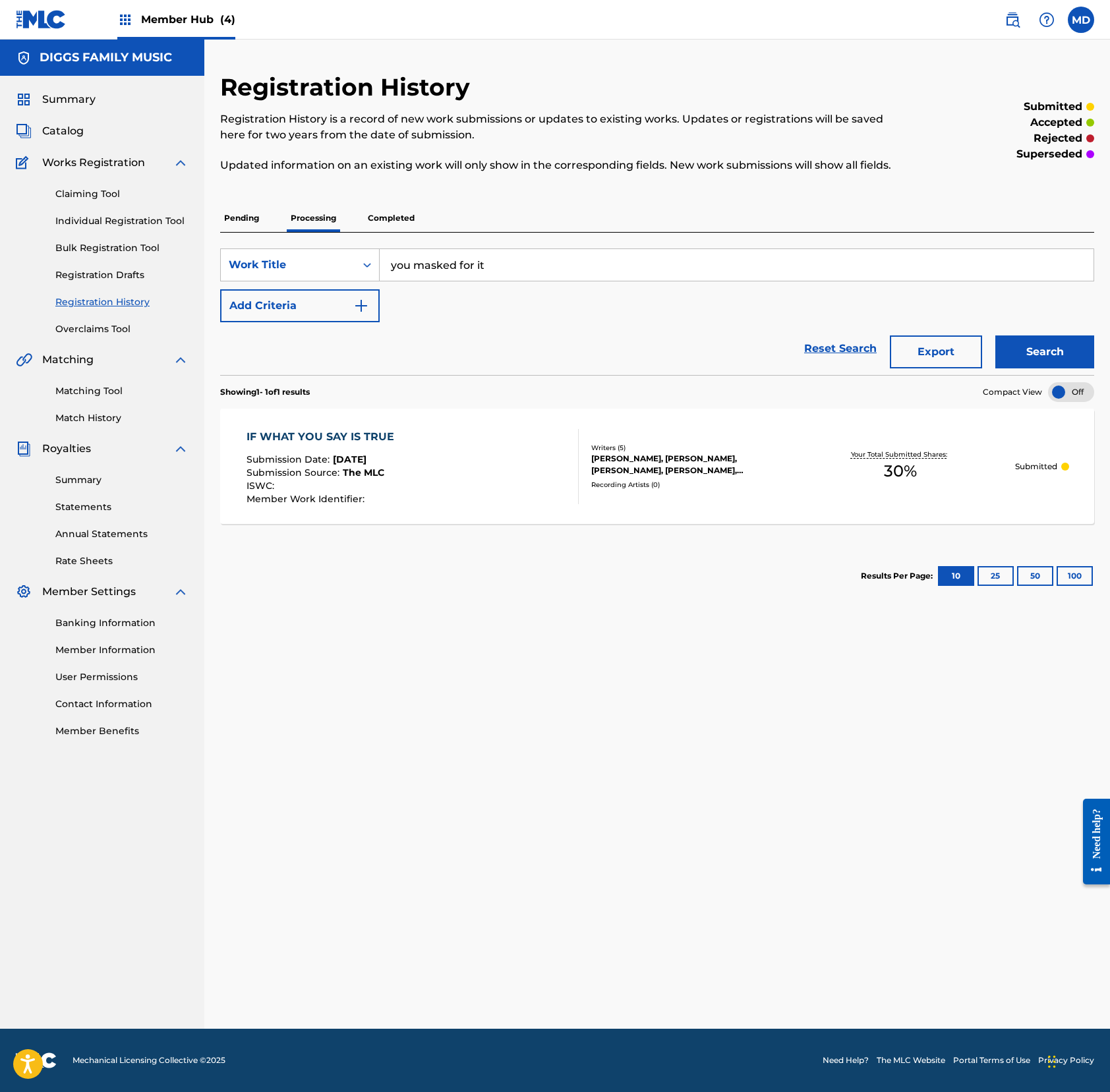
click at [401, 232] on p "Completed" at bounding box center [390, 218] width 55 height 28
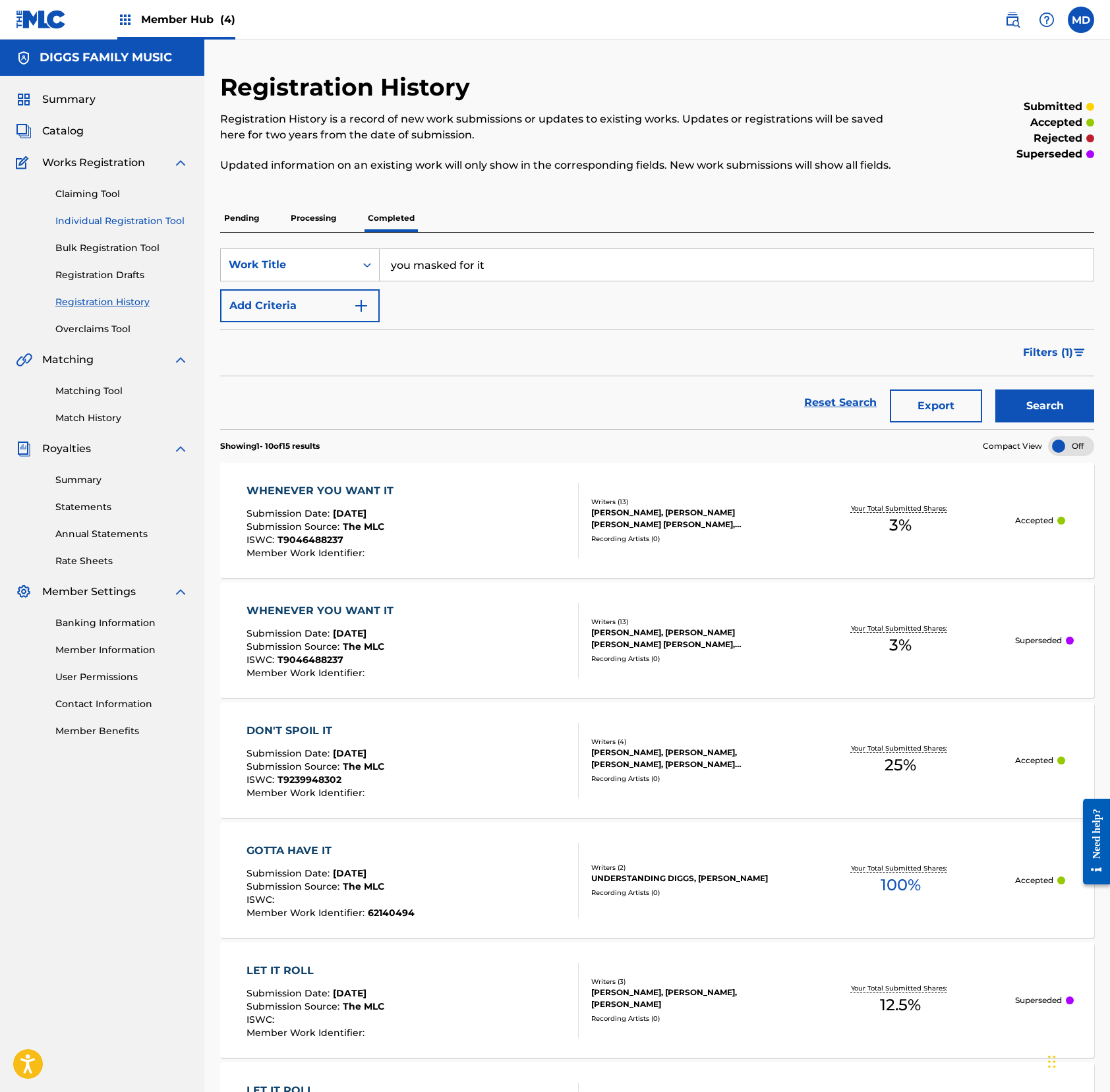
click at [118, 220] on link "Individual Registration Tool" at bounding box center [122, 221] width 133 height 14
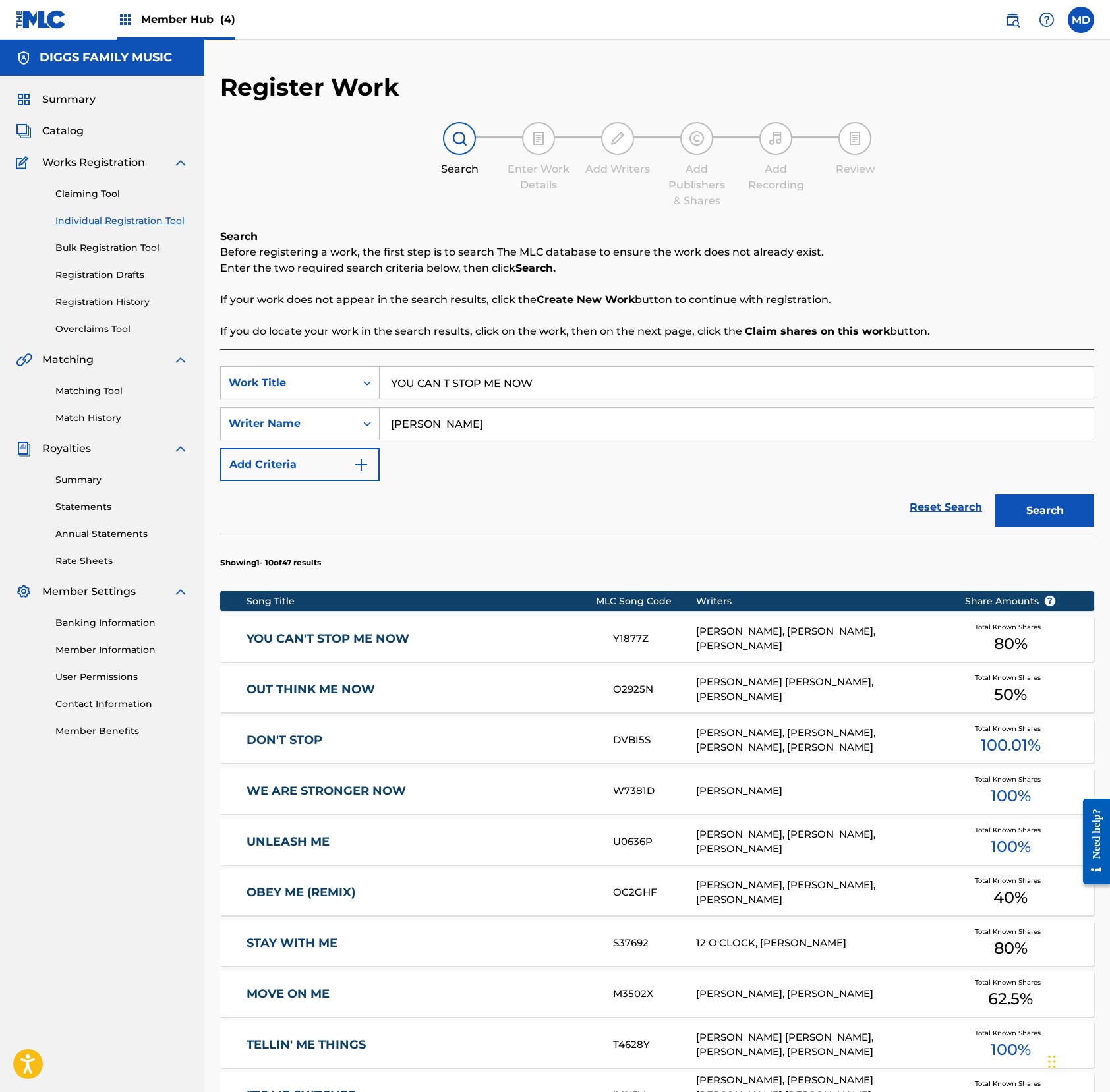
drag, startPoint x: 538, startPoint y: 390, endPoint x: 383, endPoint y: 381, distance: 155.3
click at [385, 381] on input "YOU CAN T STOP ME NOW" at bounding box center [736, 383] width 714 height 31
paste
type input "you masked for it"
click at [512, 388] on input "you masked for it" at bounding box center [736, 383] width 714 height 31
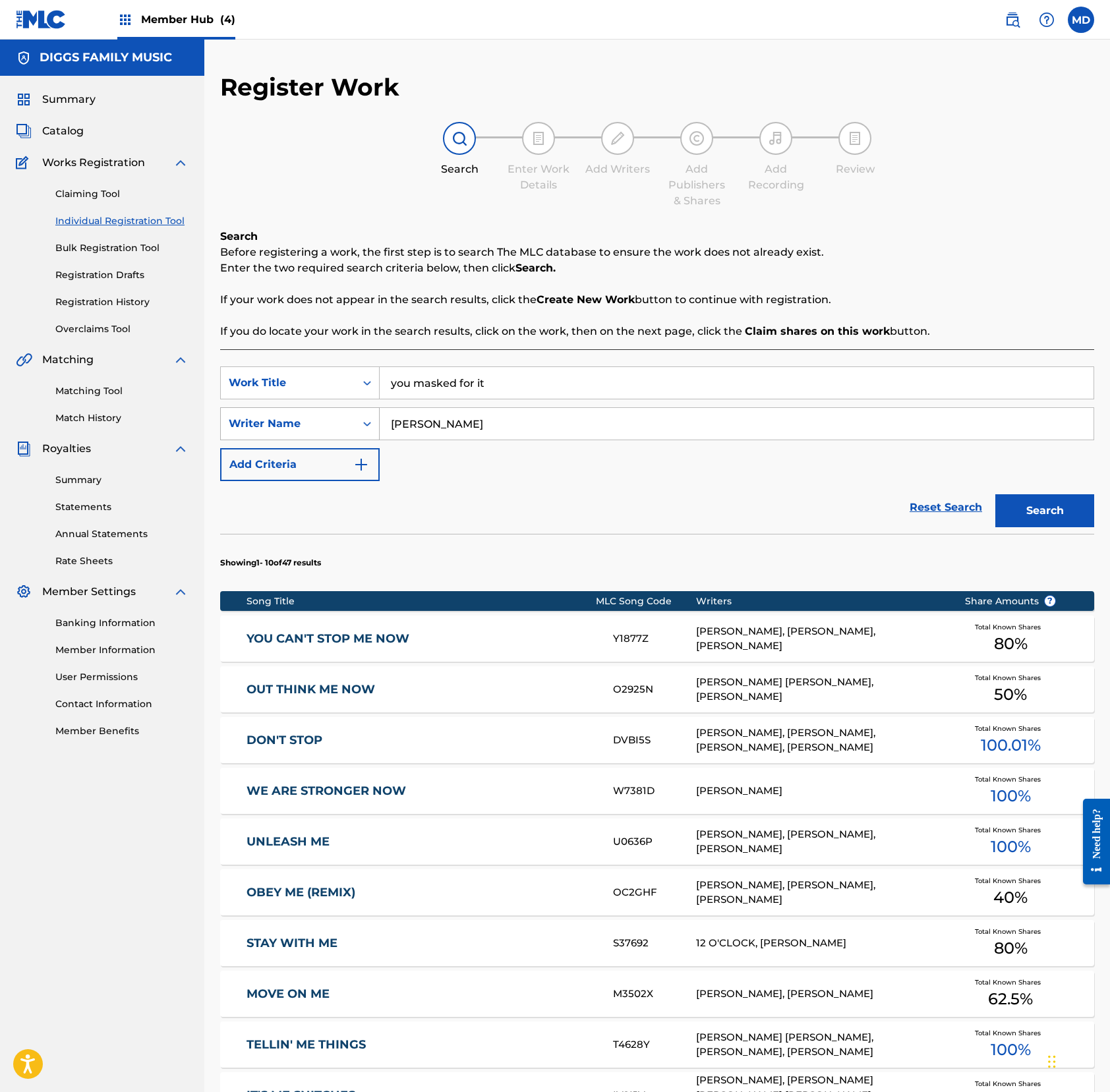
drag, startPoint x: 525, startPoint y: 421, endPoint x: 372, endPoint y: 426, distance: 153.1
click at [375, 425] on div "SearchWithCriteria35e83726-3493-4333-b480-80cbe01f3a9a Writer Name [PERSON_NAME]" at bounding box center [657, 424] width 874 height 33
type input "[PERSON_NAME]"
click at [1034, 514] on button "Search" at bounding box center [1044, 511] width 98 height 33
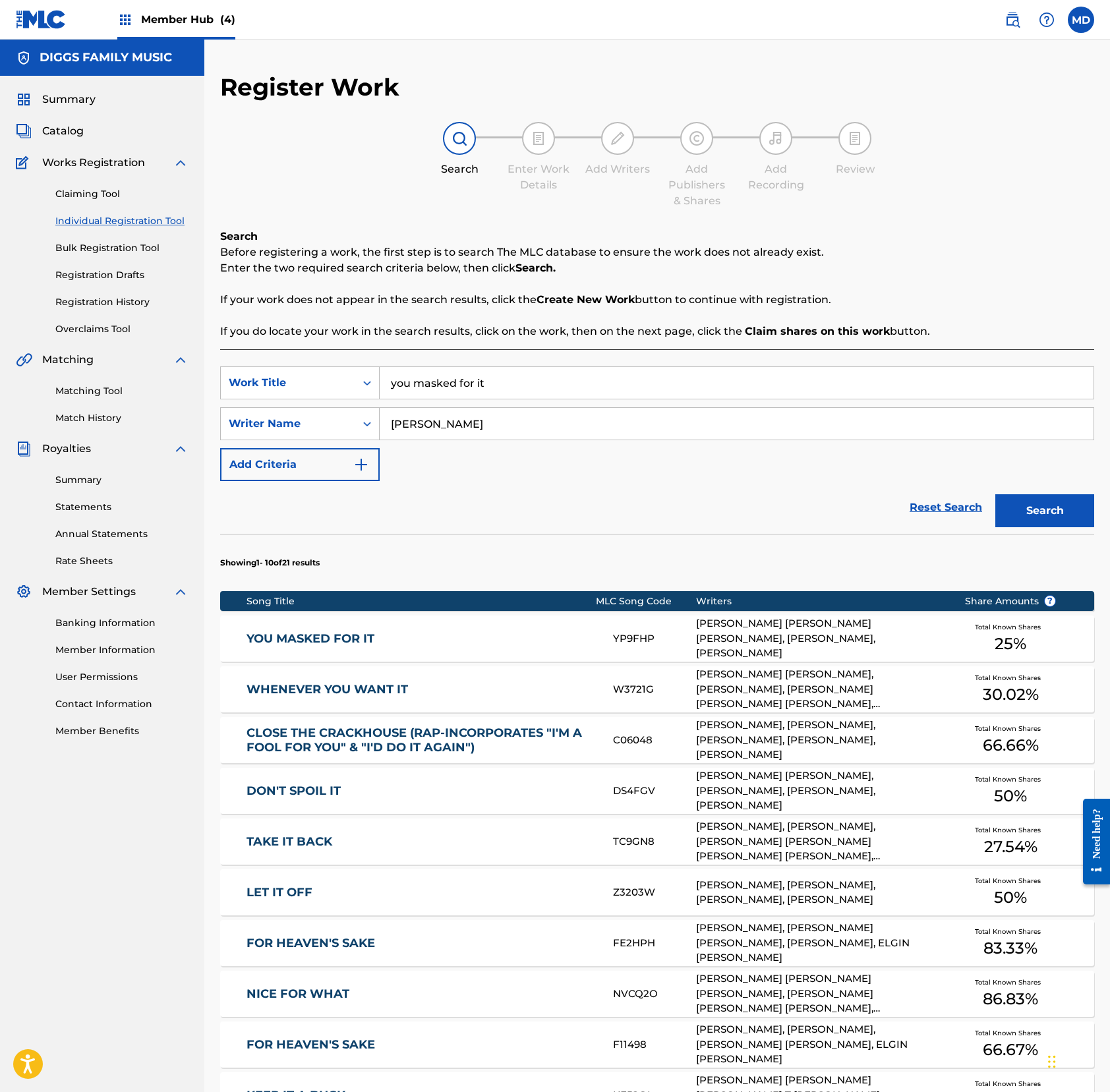
click at [519, 650] on div "YOU MASKED FOR IT YP9FHP [PERSON_NAME] [PERSON_NAME] [PERSON_NAME], [PERSON_NAM…" at bounding box center [657, 638] width 874 height 46
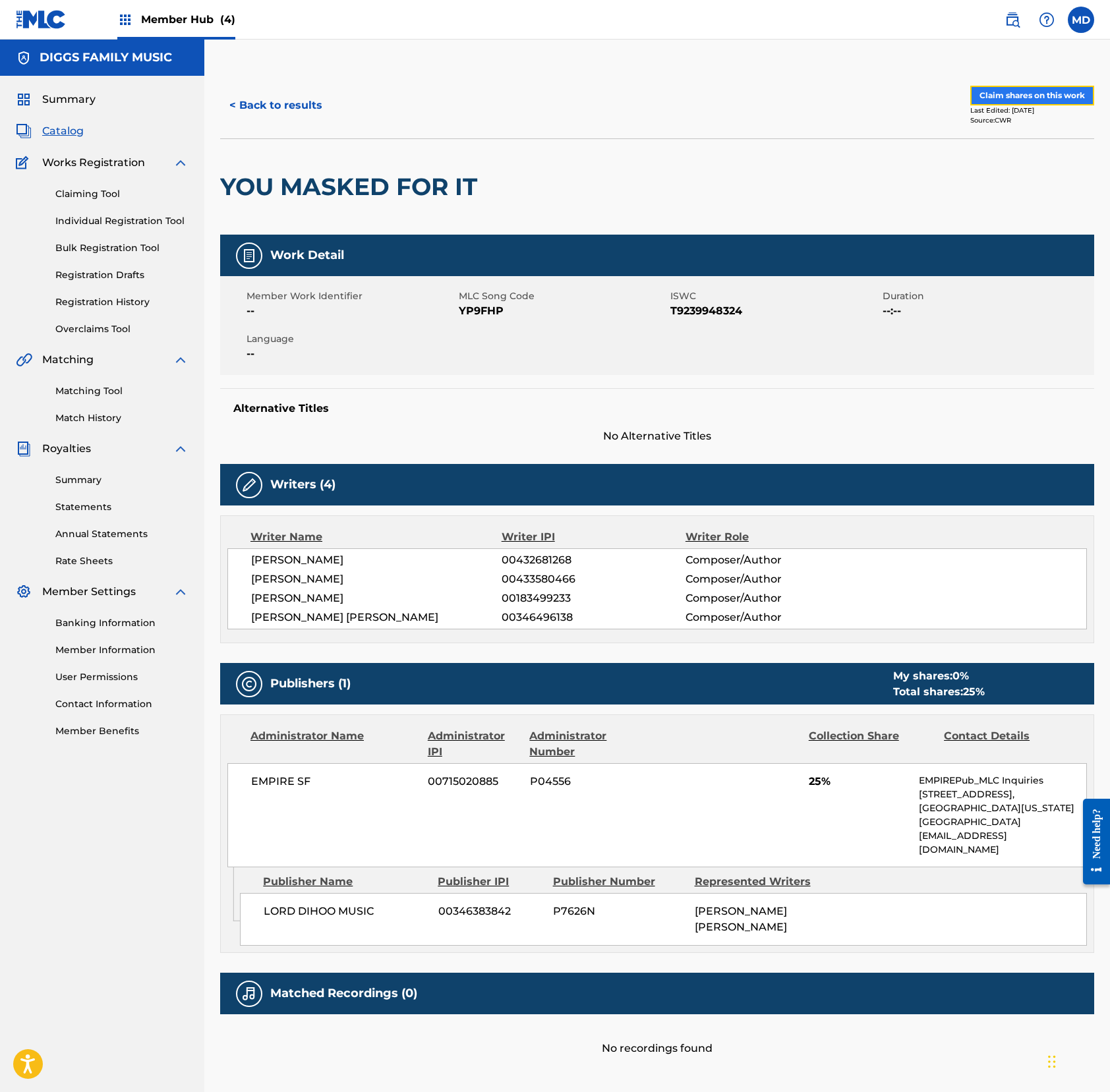
click at [1015, 96] on button "Claim shares on this work" at bounding box center [1032, 95] width 124 height 20
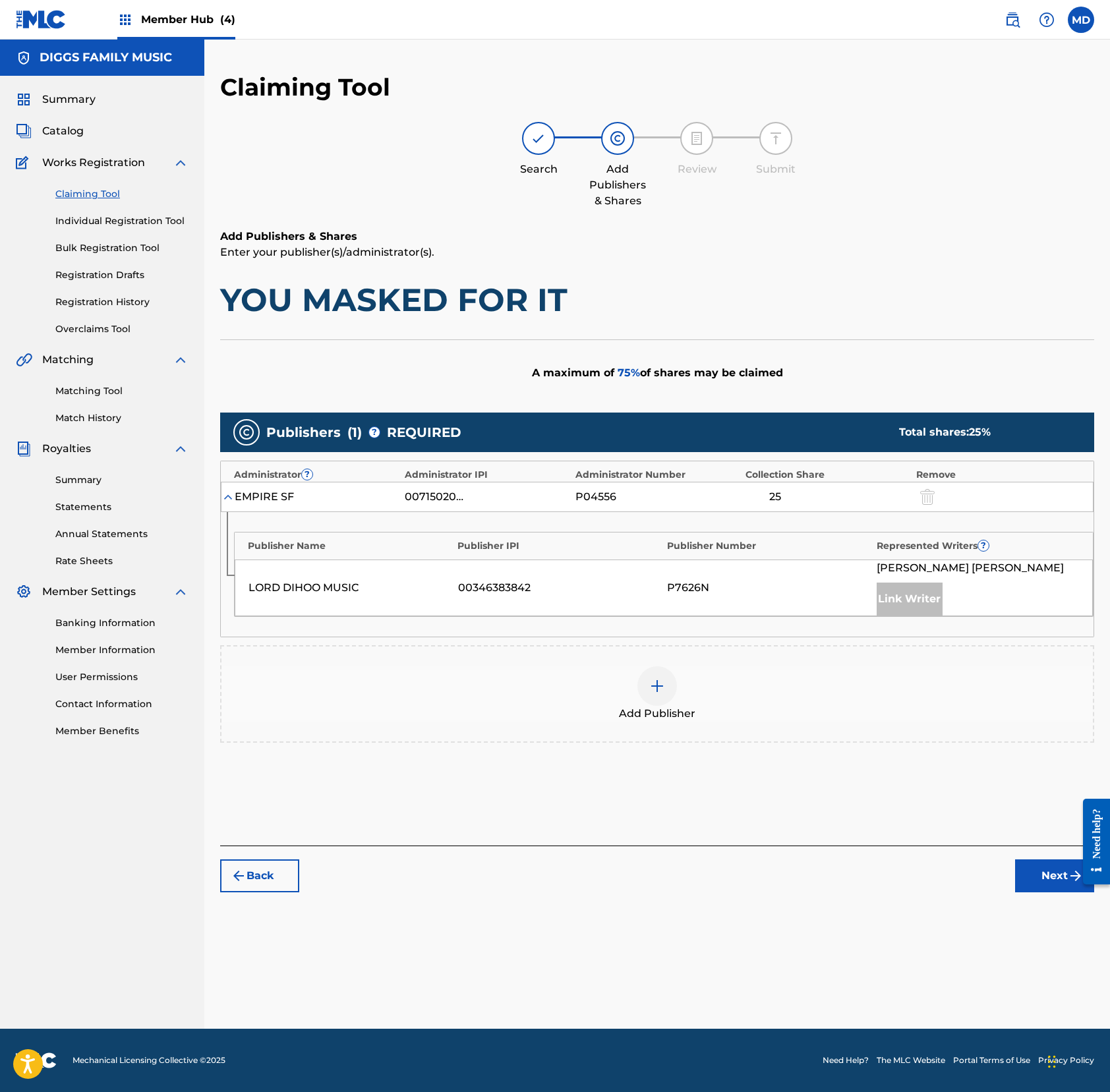
click at [663, 688] on img at bounding box center [657, 686] width 16 height 16
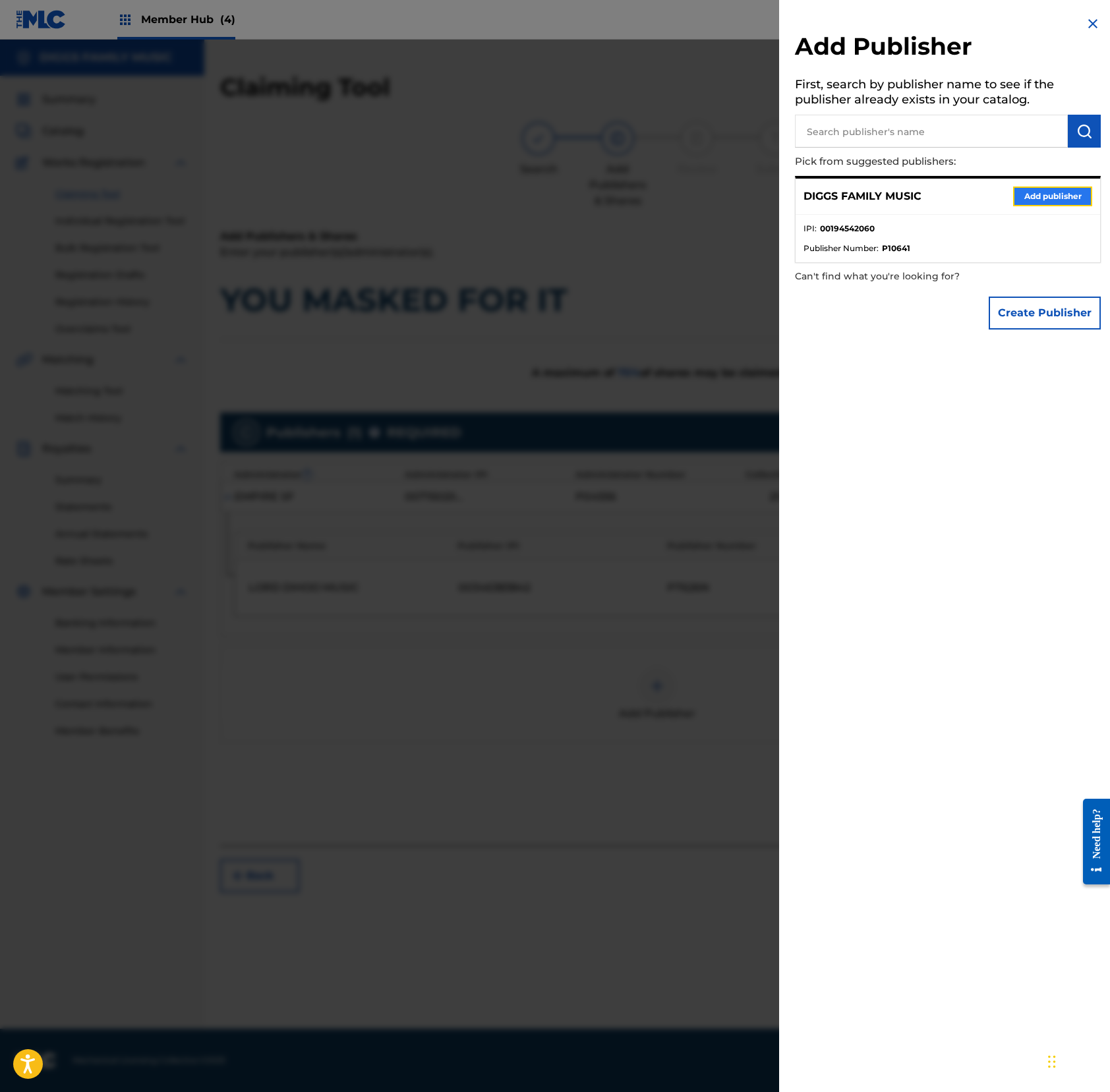
click at [1039, 195] on button "Add publisher" at bounding box center [1052, 196] width 79 height 20
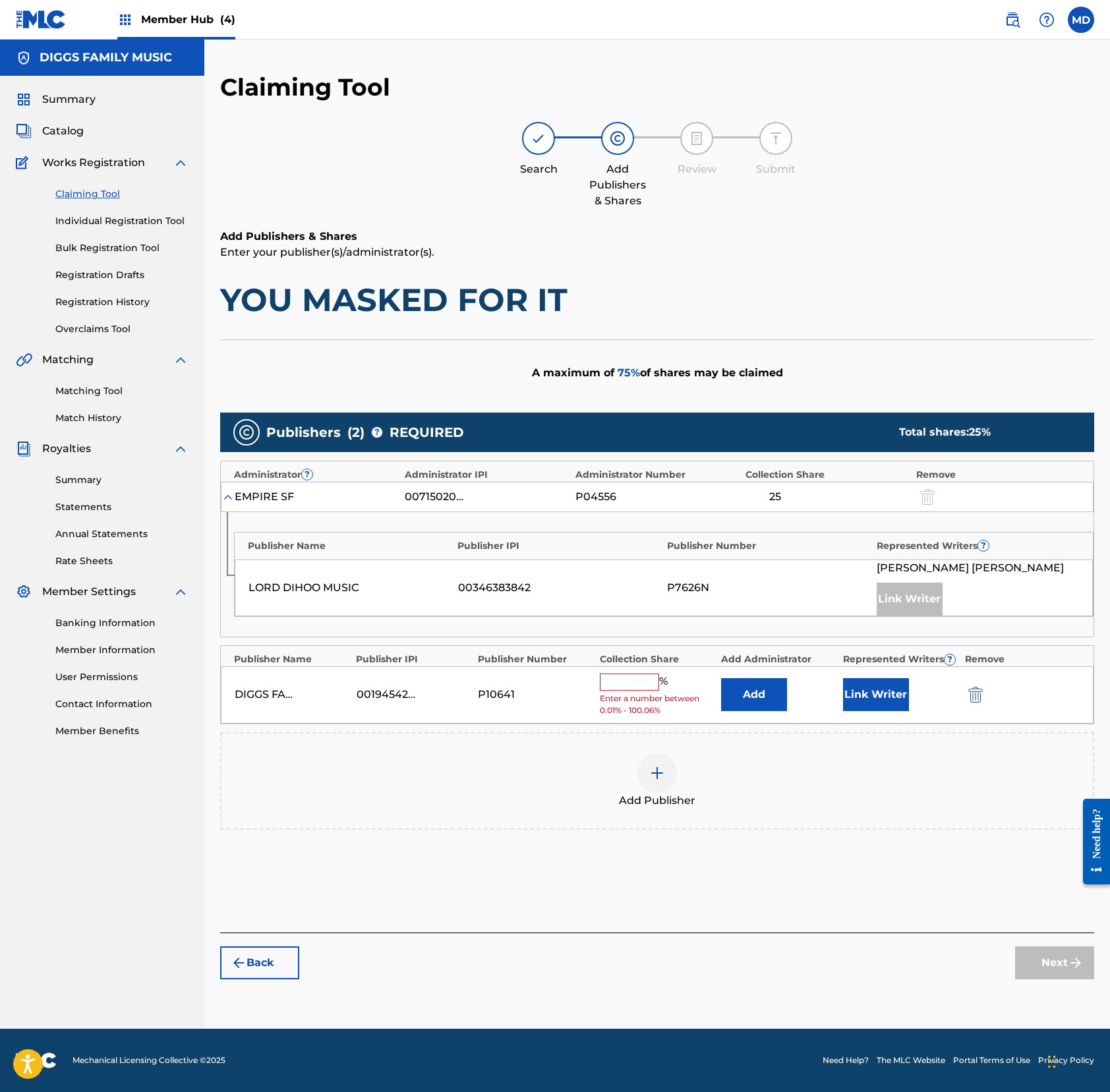
click at [639, 686] on input "text" at bounding box center [629, 682] width 59 height 17
type input "25"
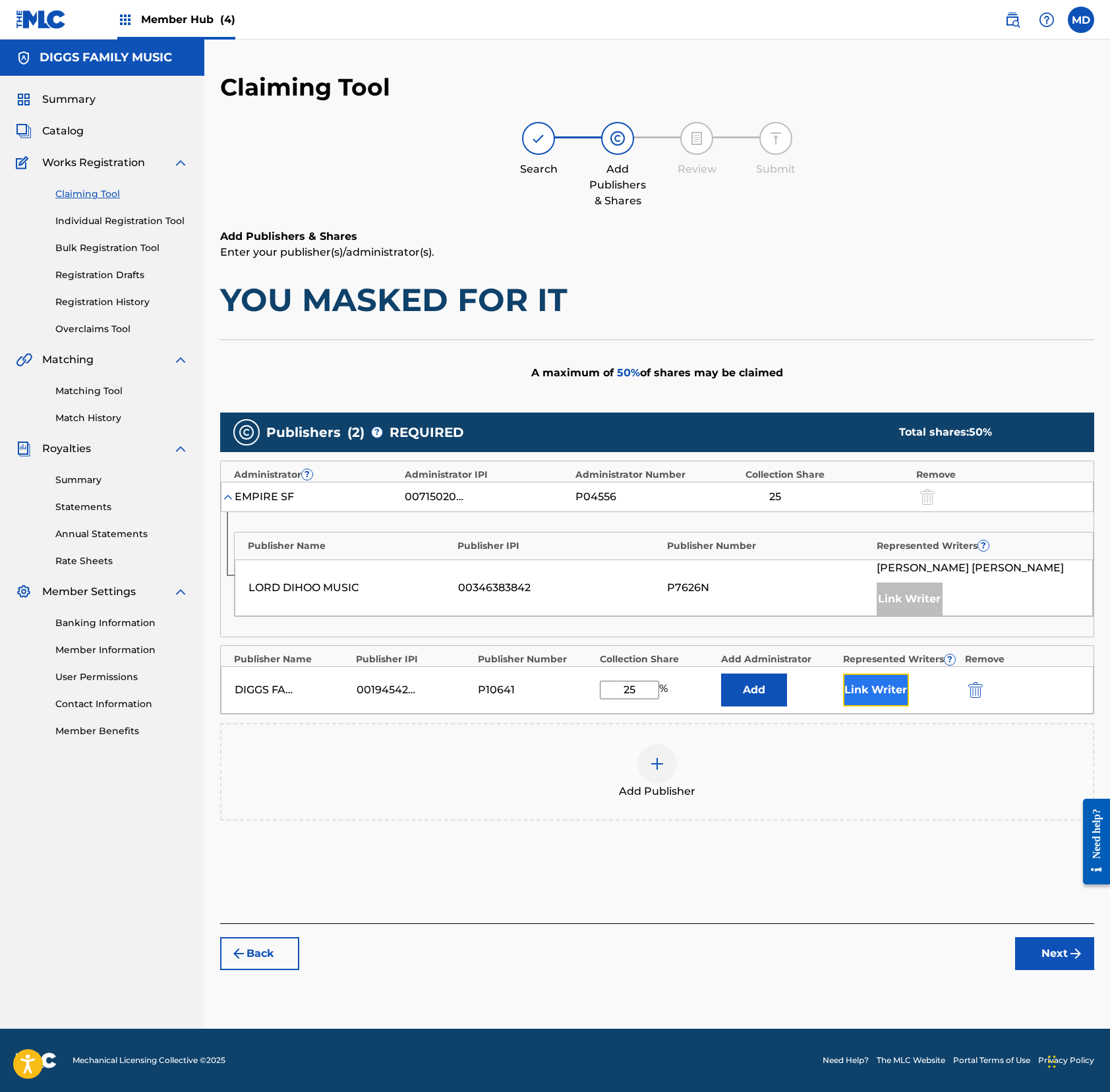
click at [877, 697] on button "Link Writer" at bounding box center [876, 690] width 66 height 33
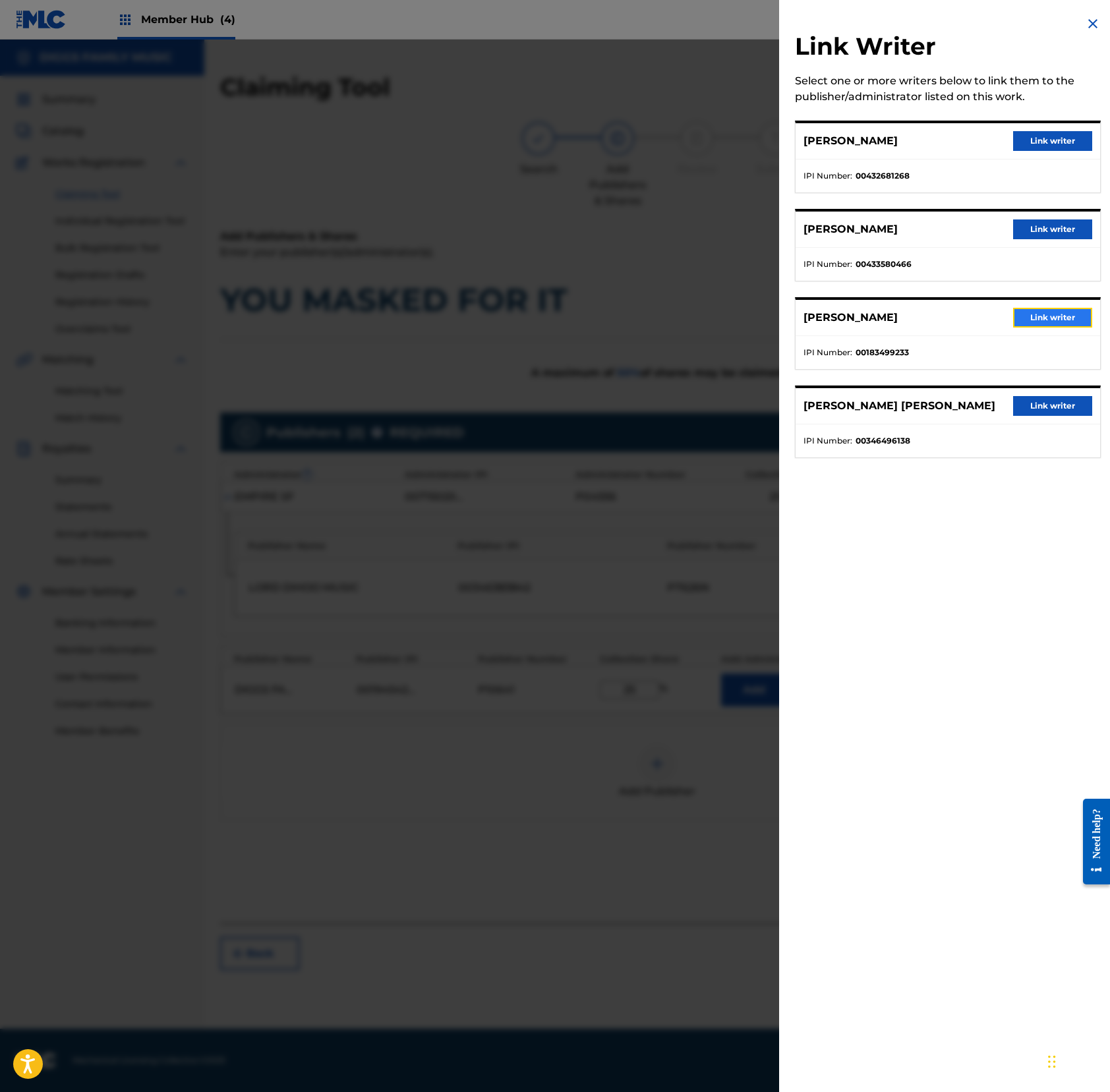
click at [1039, 314] on button "Link writer" at bounding box center [1052, 317] width 79 height 20
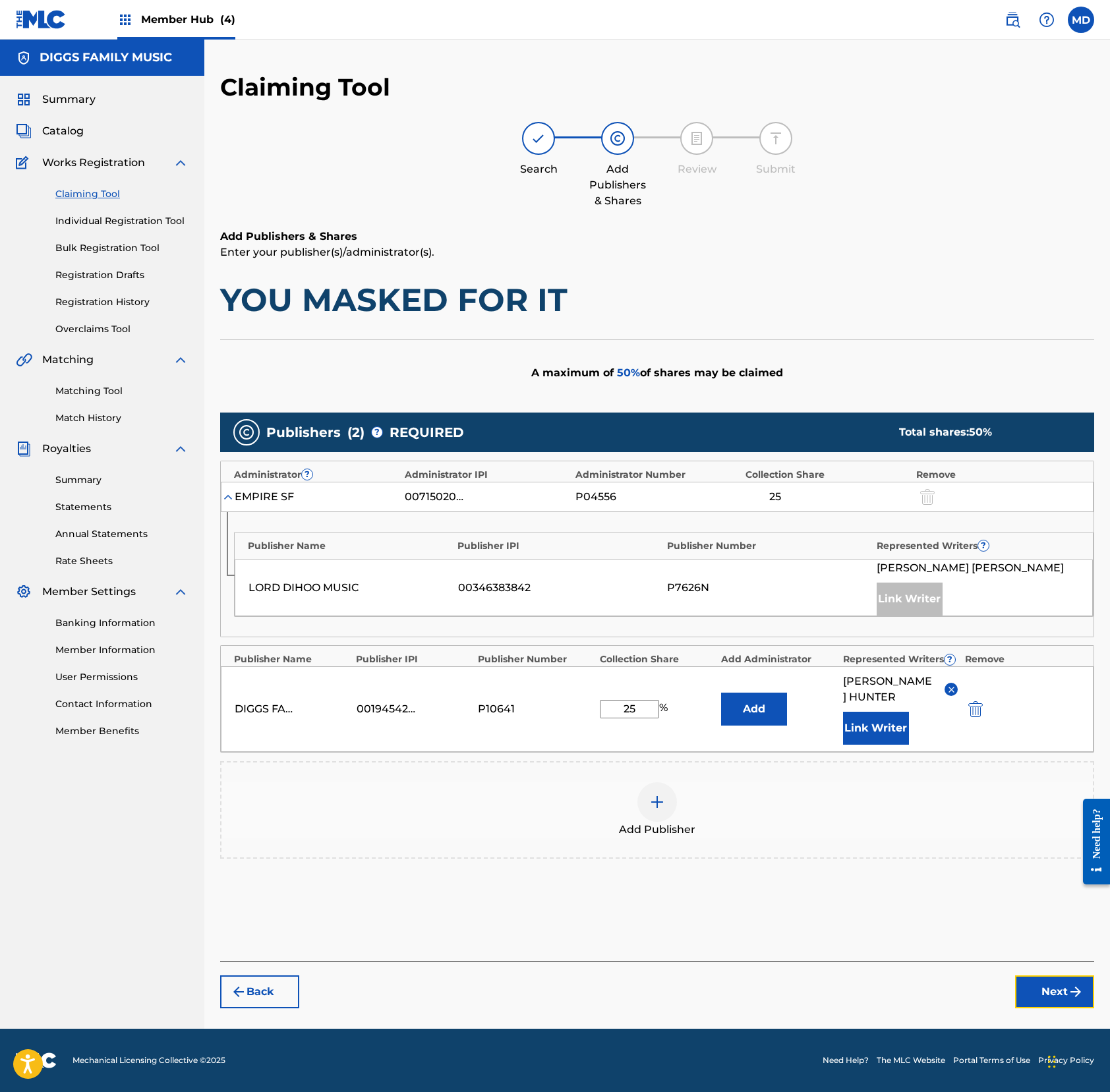
drag, startPoint x: 1034, startPoint y: 994, endPoint x: 1029, endPoint y: 990, distance: 6.4
click at [1033, 994] on button "Next" at bounding box center [1054, 992] width 79 height 33
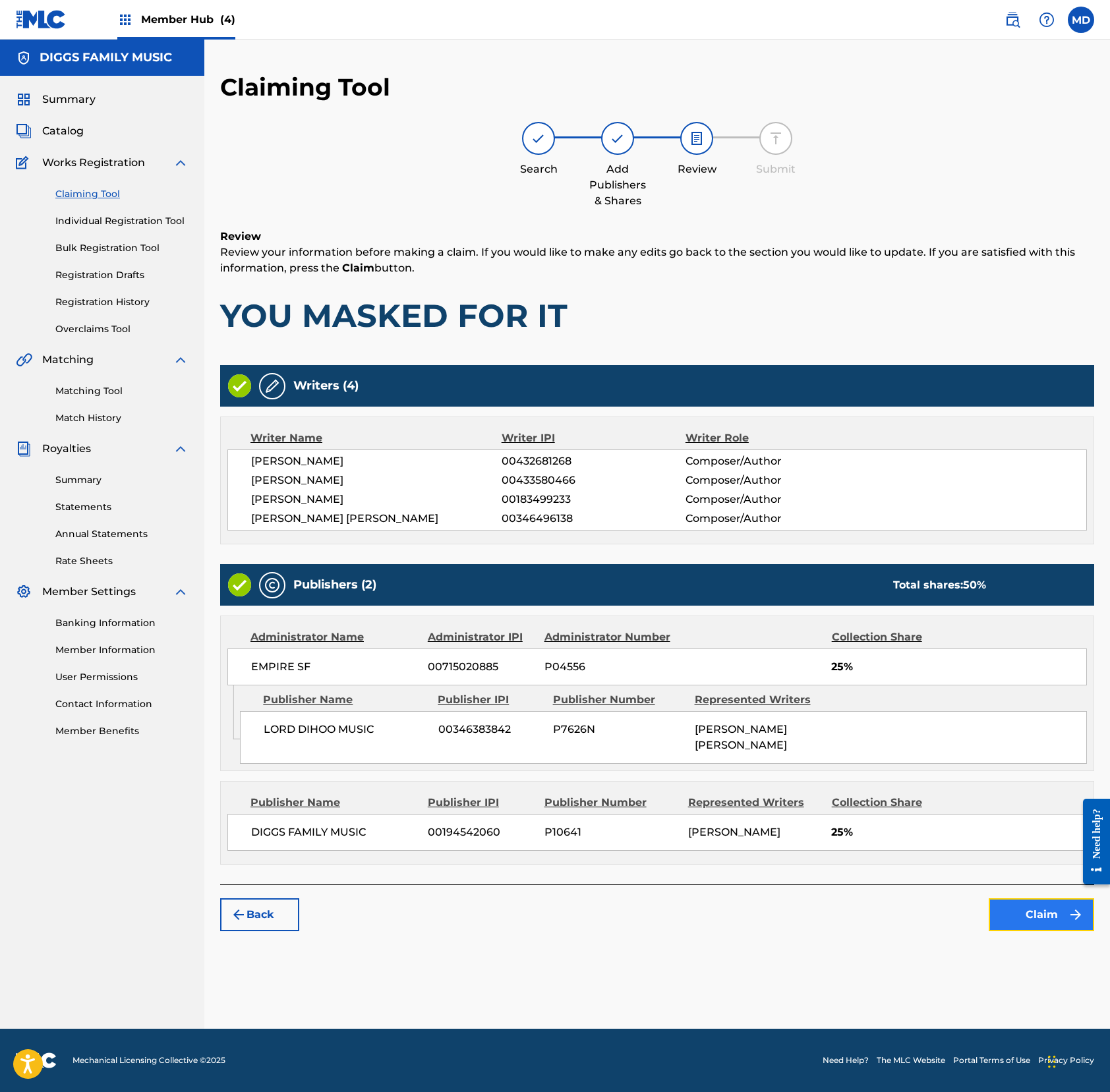
click at [1025, 924] on button "Claim" at bounding box center [1040, 915] width 105 height 33
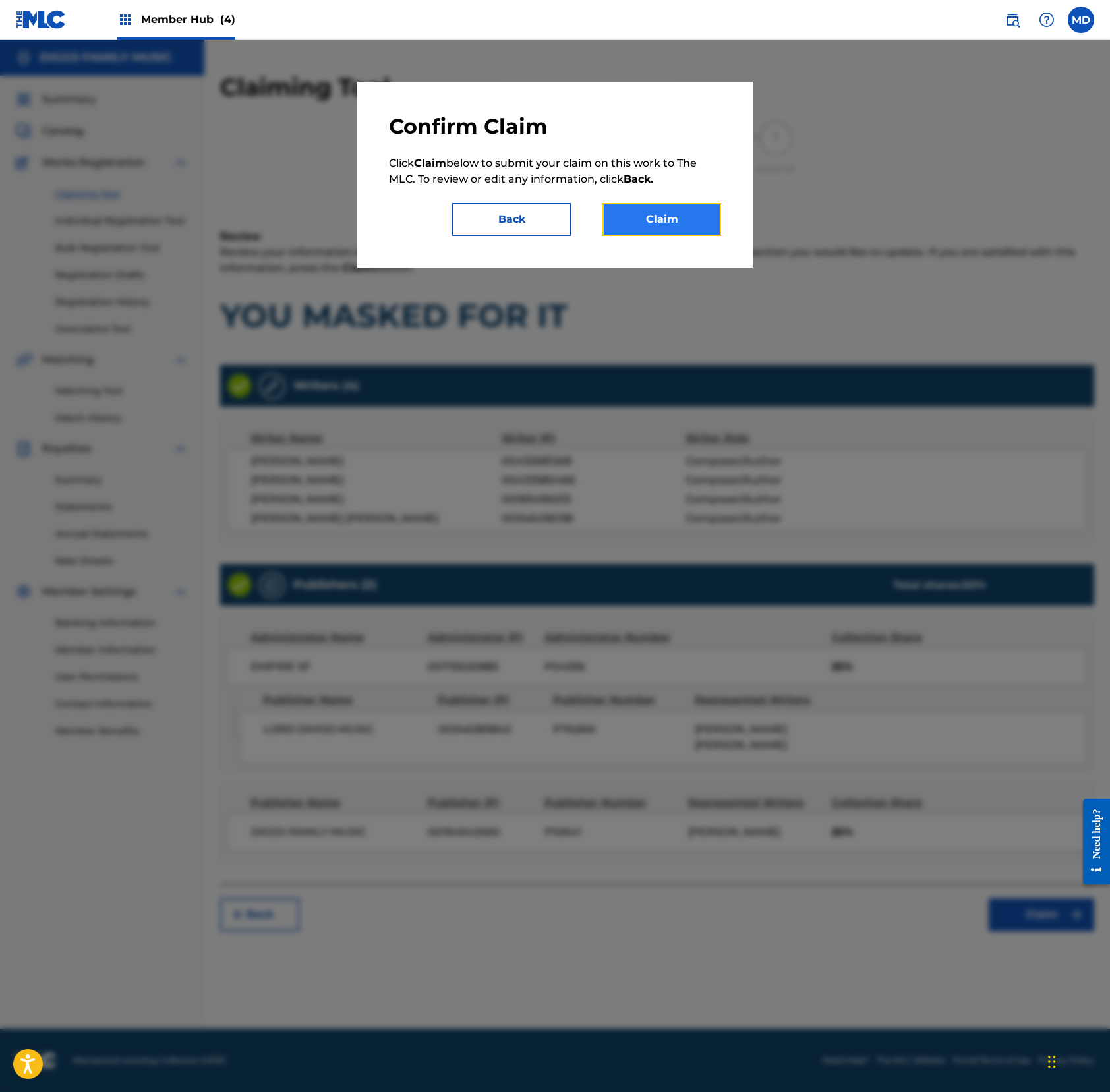
click at [651, 221] on button "Claim" at bounding box center [661, 220] width 118 height 33
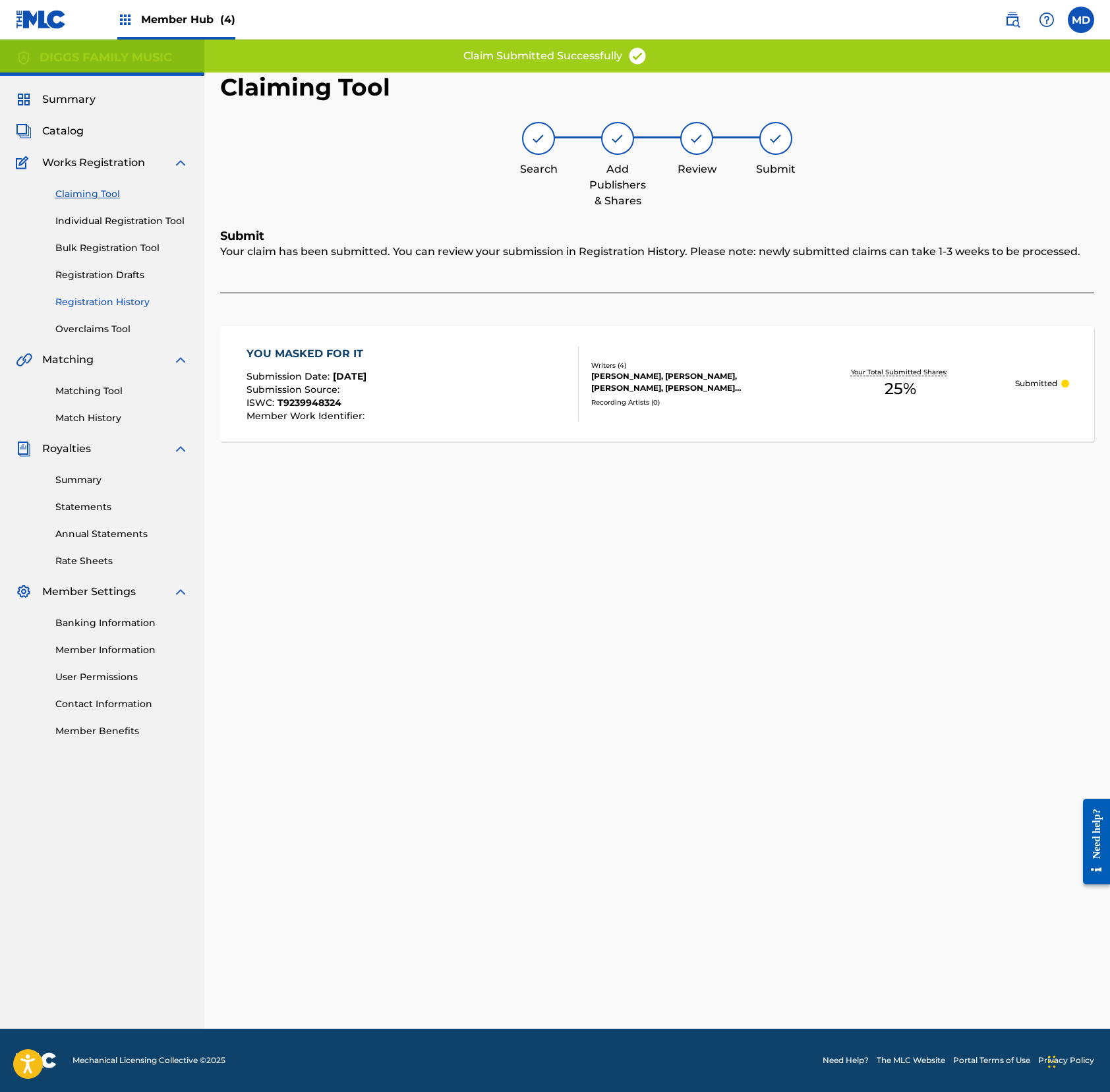
click at [91, 304] on link "Registration History" at bounding box center [122, 302] width 133 height 14
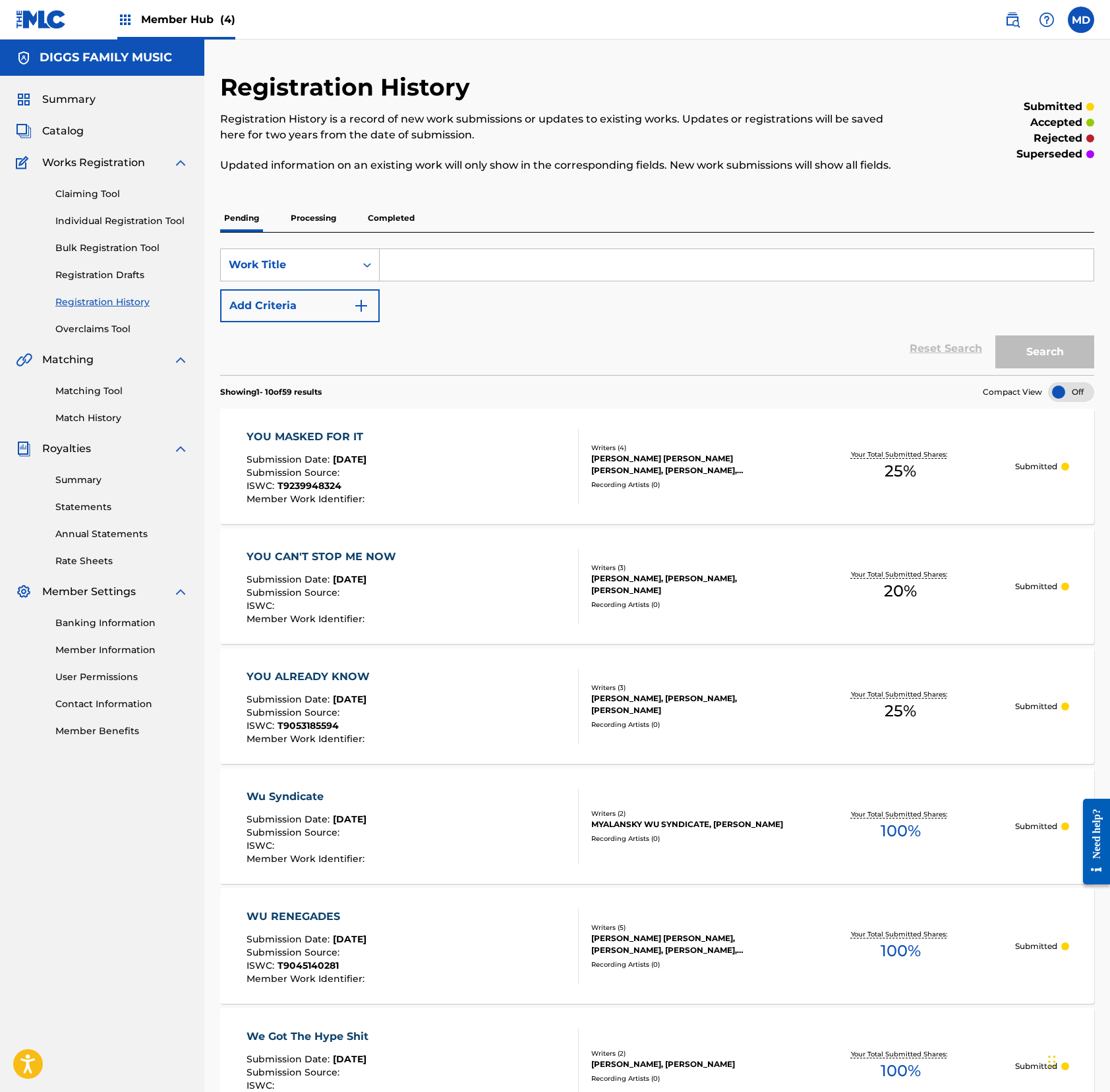
click at [504, 272] on input "Search Form" at bounding box center [736, 265] width 714 height 31
type input "you re on"
click at [1021, 367] on button "Search" at bounding box center [1044, 352] width 98 height 33
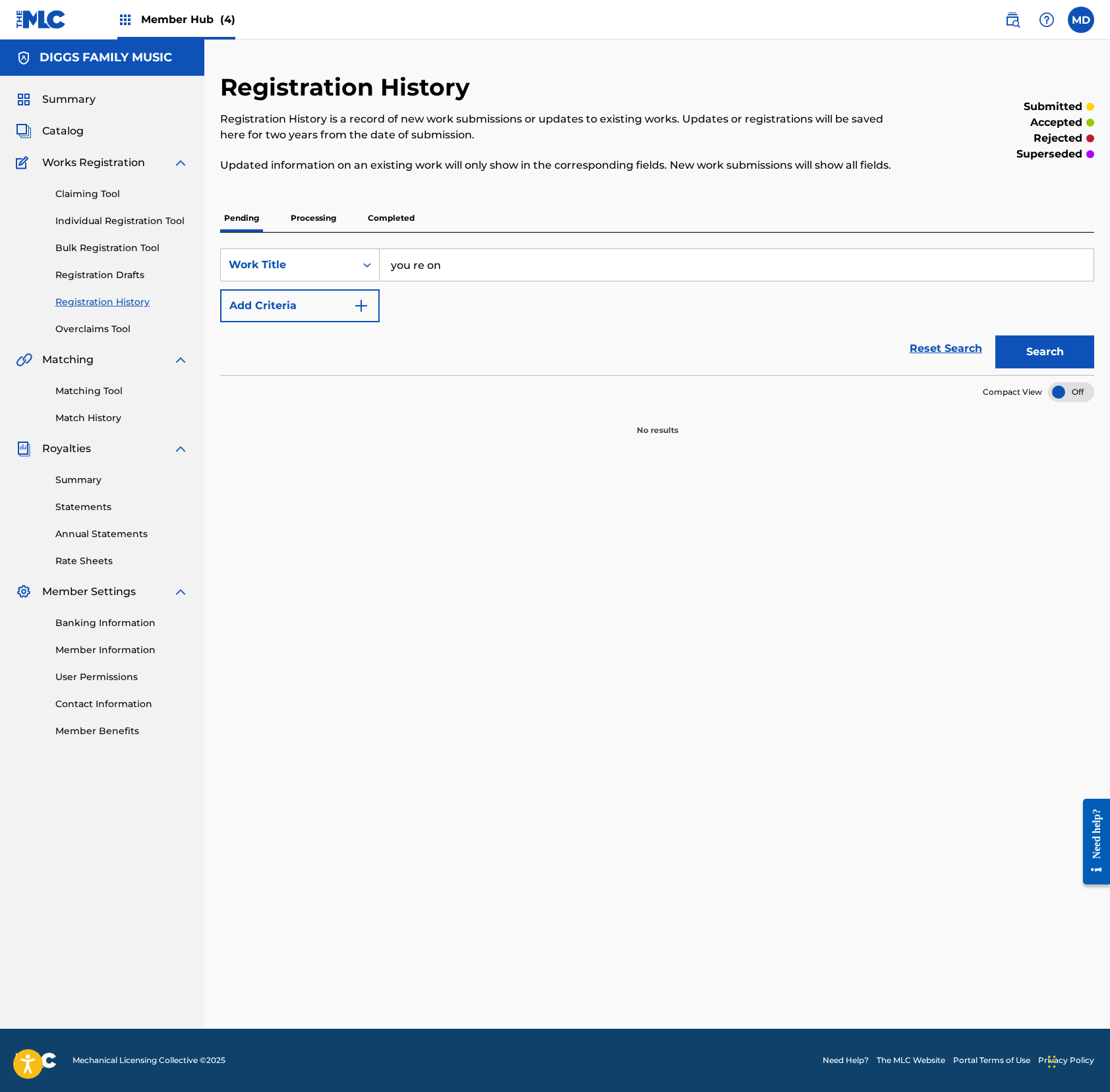
click at [470, 281] on input "you re on" at bounding box center [736, 265] width 714 height 31
click at [321, 232] on p "Processing" at bounding box center [313, 218] width 53 height 28
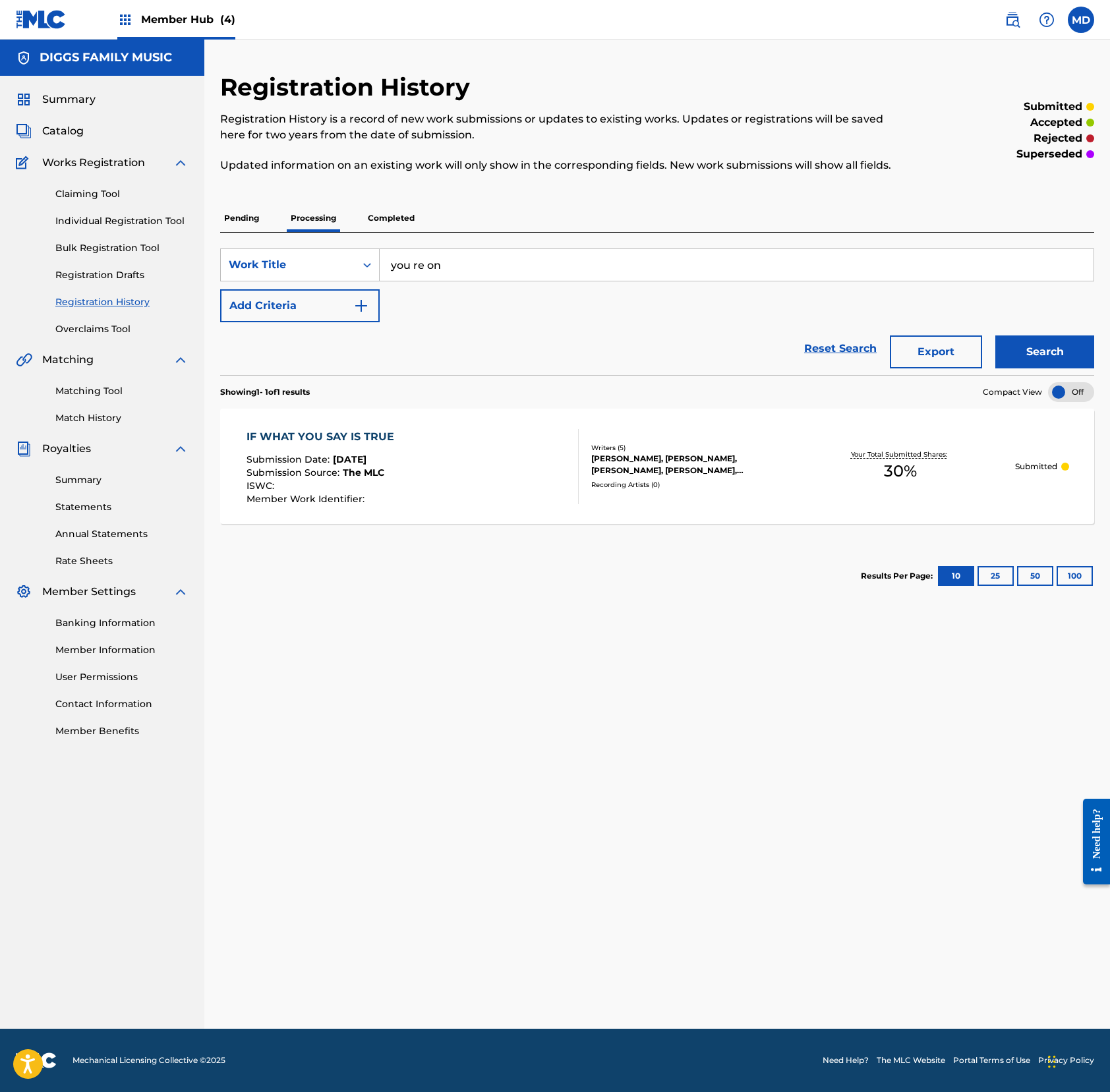
click at [377, 231] on p "Completed" at bounding box center [390, 218] width 55 height 28
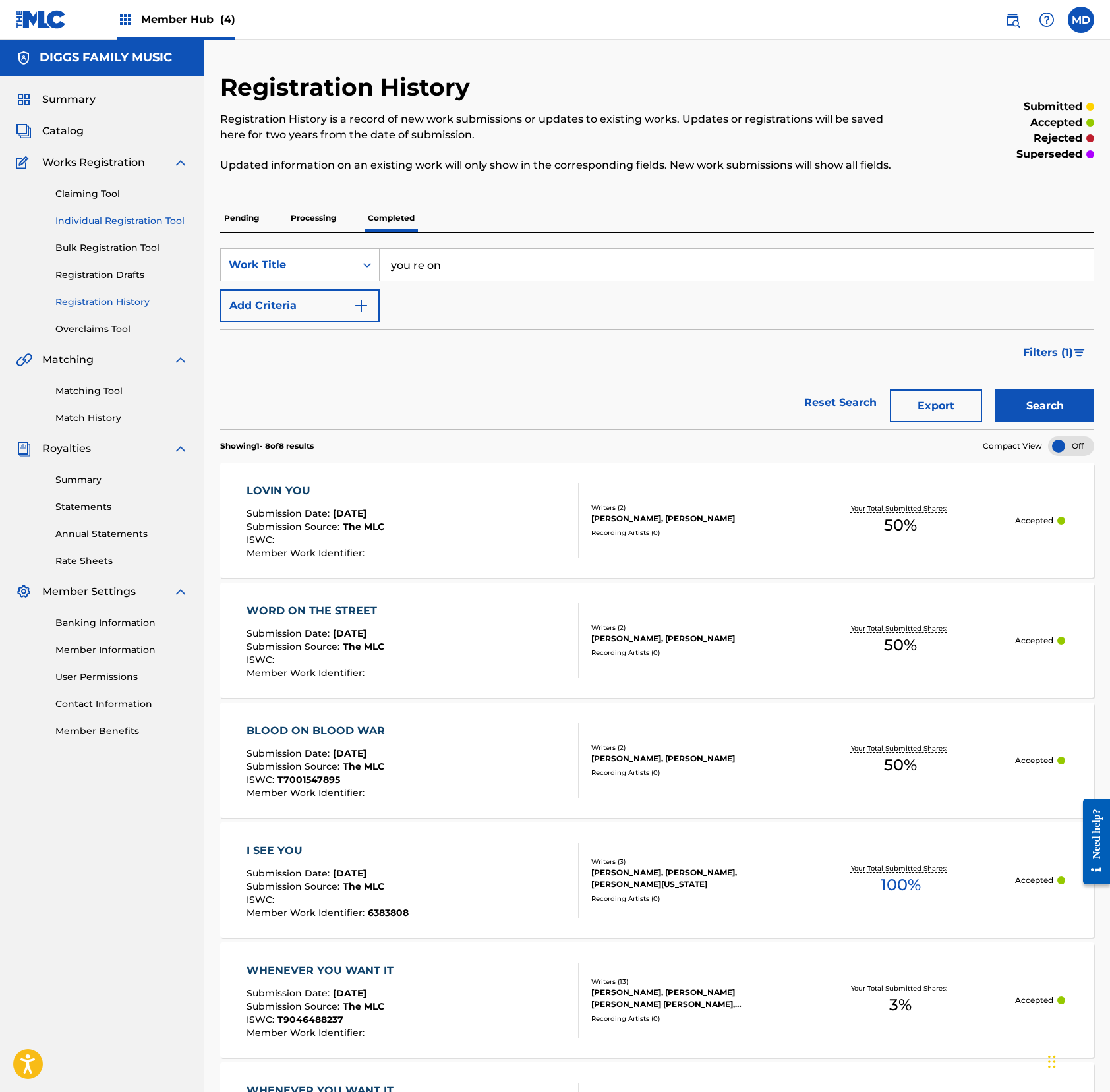
click at [119, 216] on link "Individual Registration Tool" at bounding box center [122, 221] width 133 height 14
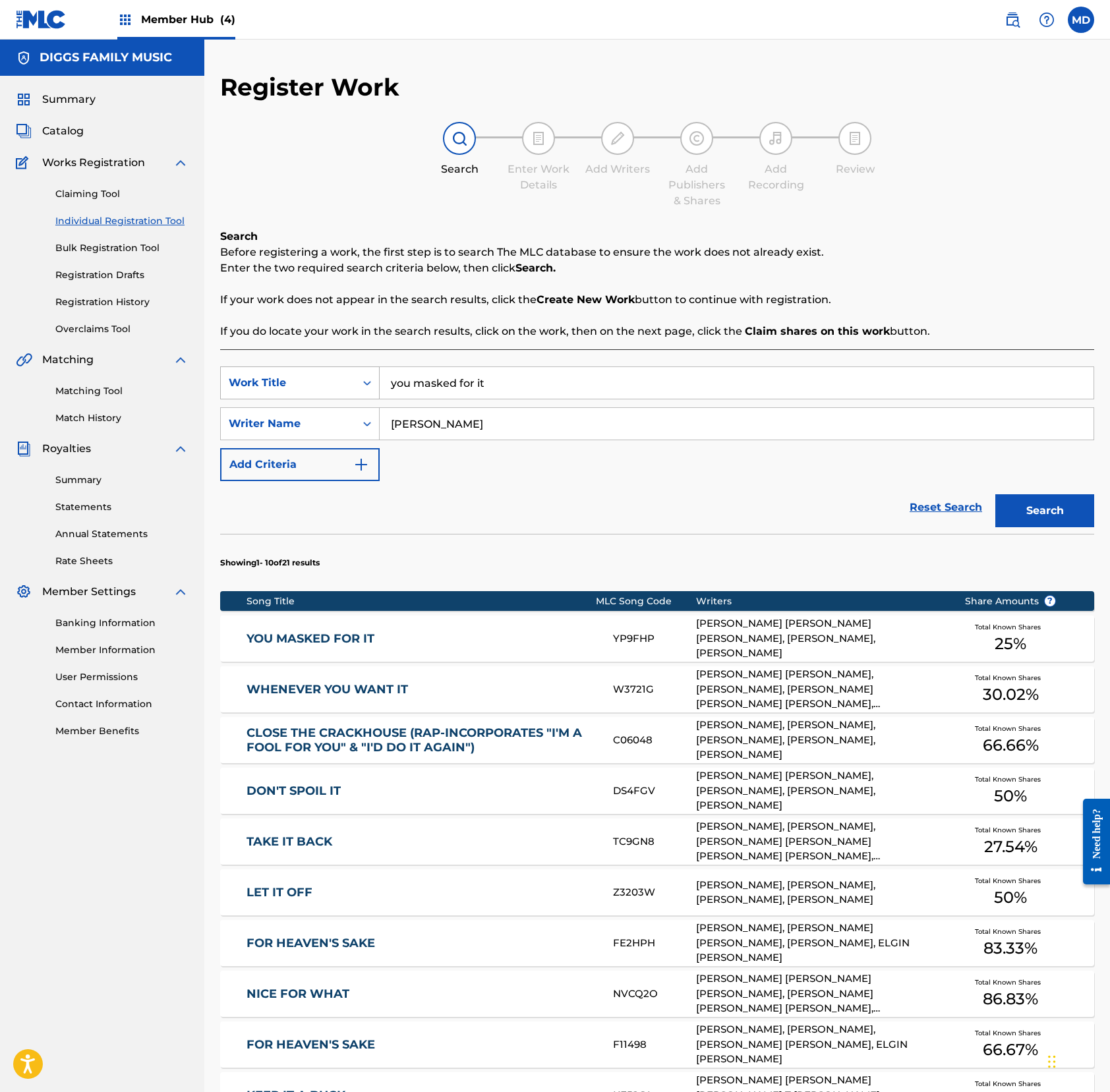
drag, startPoint x: 497, startPoint y: 390, endPoint x: 369, endPoint y: 391, distance: 128.0
click at [372, 390] on div "SearchWithCriteria9239b430-006e-4f50-8e09-66816268a803 Work Title you masked fo…" at bounding box center [657, 383] width 874 height 33
type input "you re on"
click at [1024, 520] on button "Search" at bounding box center [1044, 511] width 98 height 33
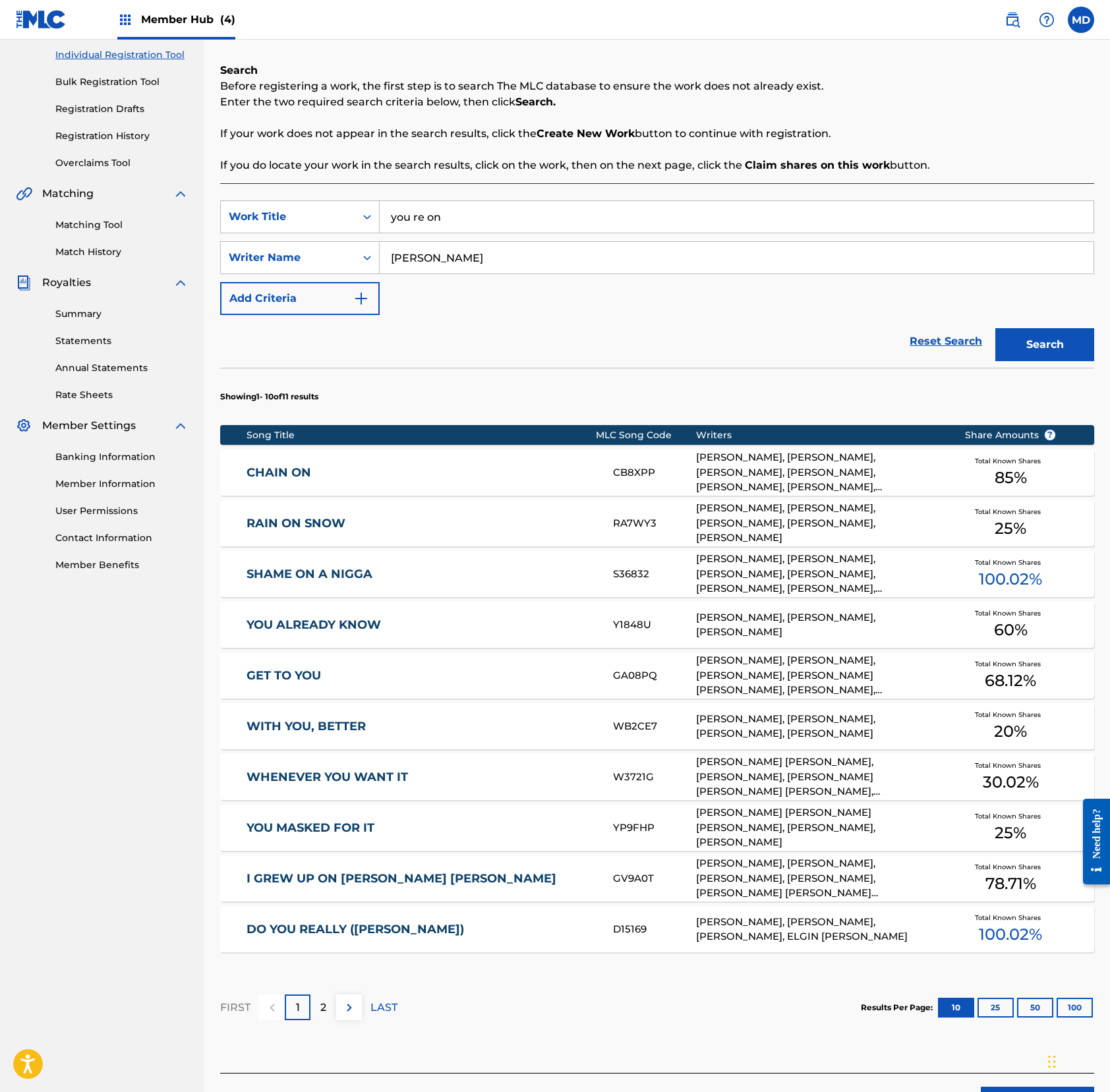
scroll to position [175, 0]
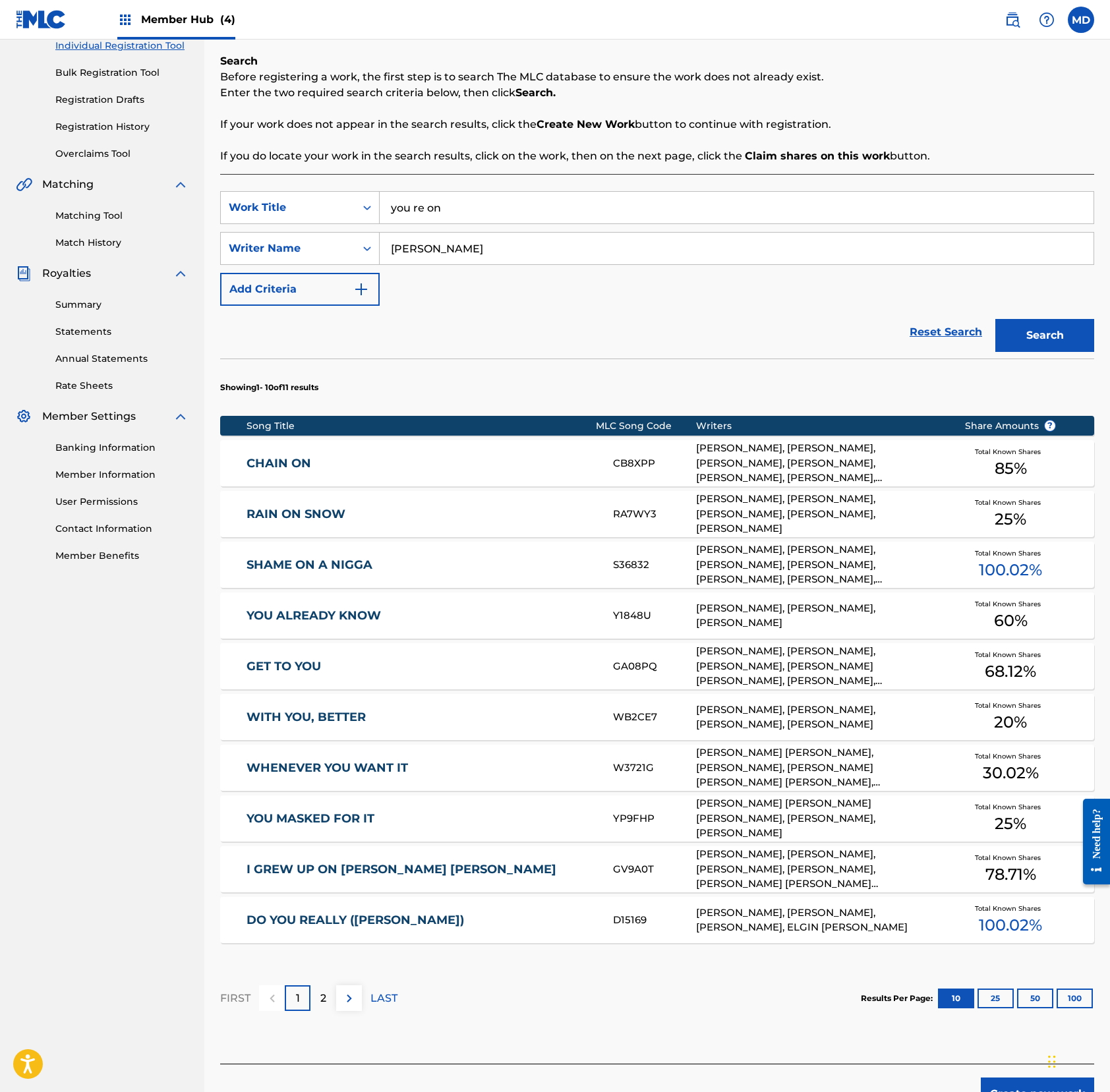
click at [414, 715] on link "WITH YOU, BETTER" at bounding box center [421, 717] width 349 height 15
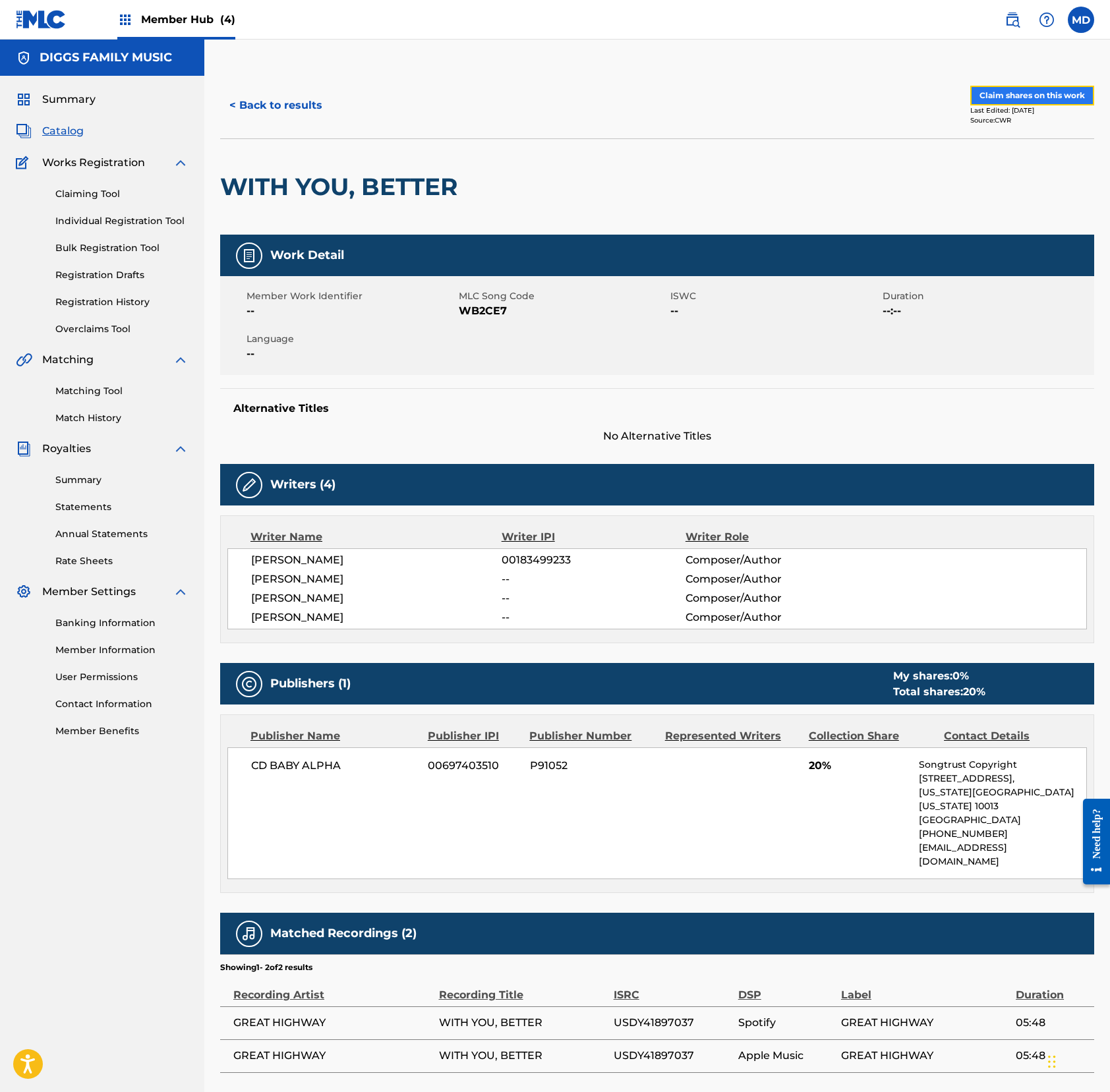
click at [1015, 95] on button "Claim shares on this work" at bounding box center [1032, 95] width 124 height 20
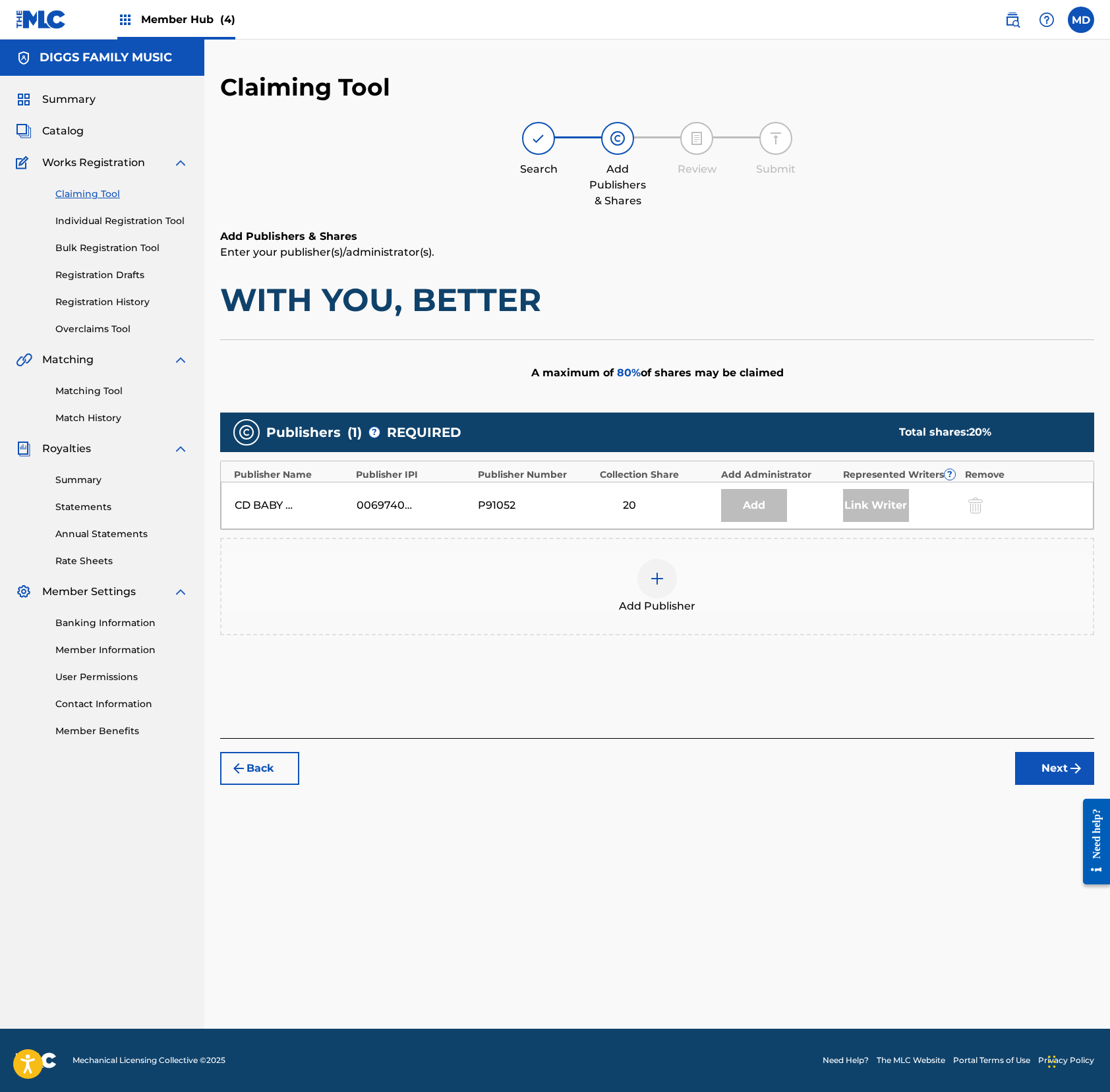
click at [658, 580] on img at bounding box center [657, 579] width 16 height 16
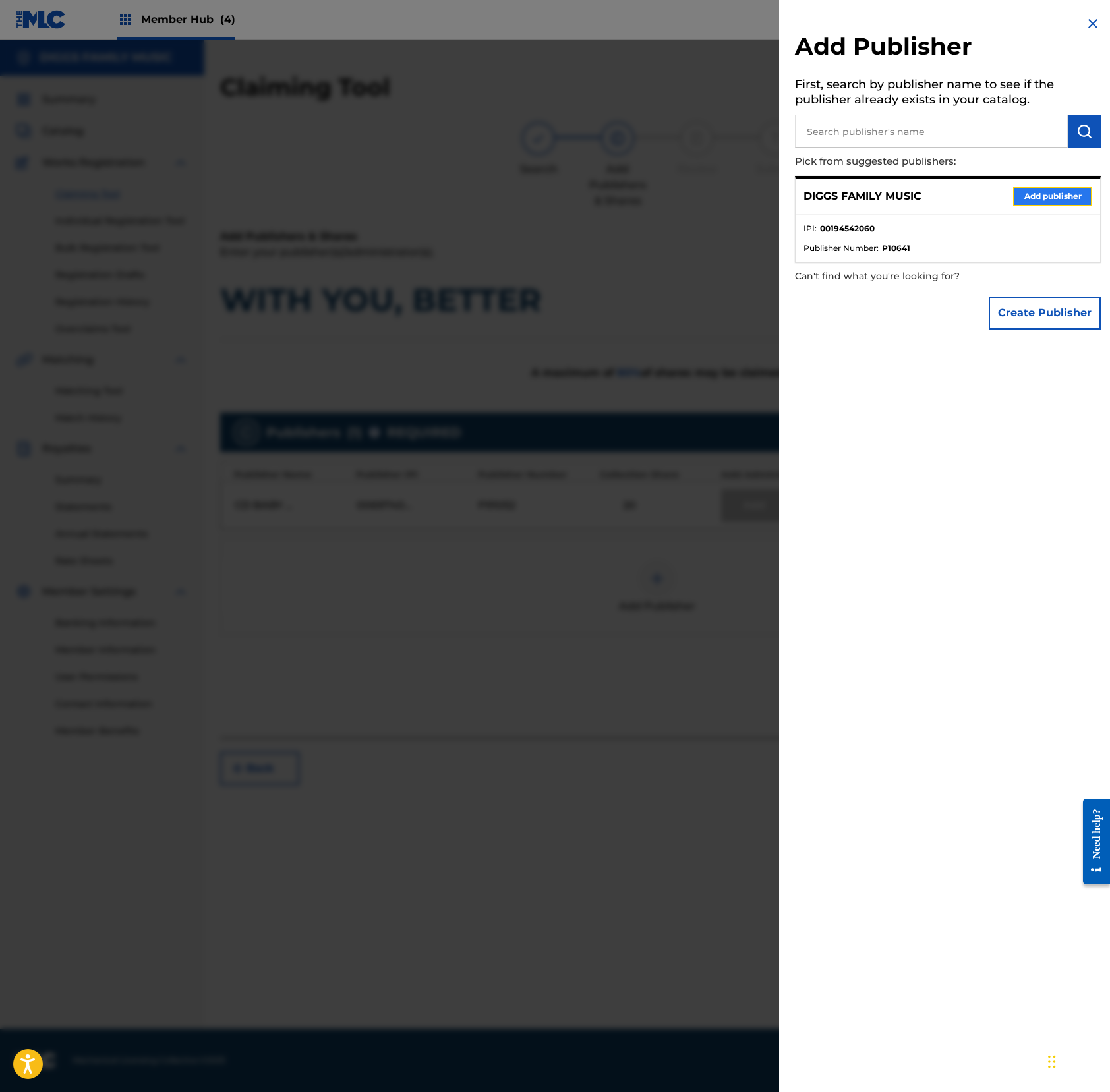
click at [1039, 196] on button "Add publisher" at bounding box center [1052, 196] width 79 height 20
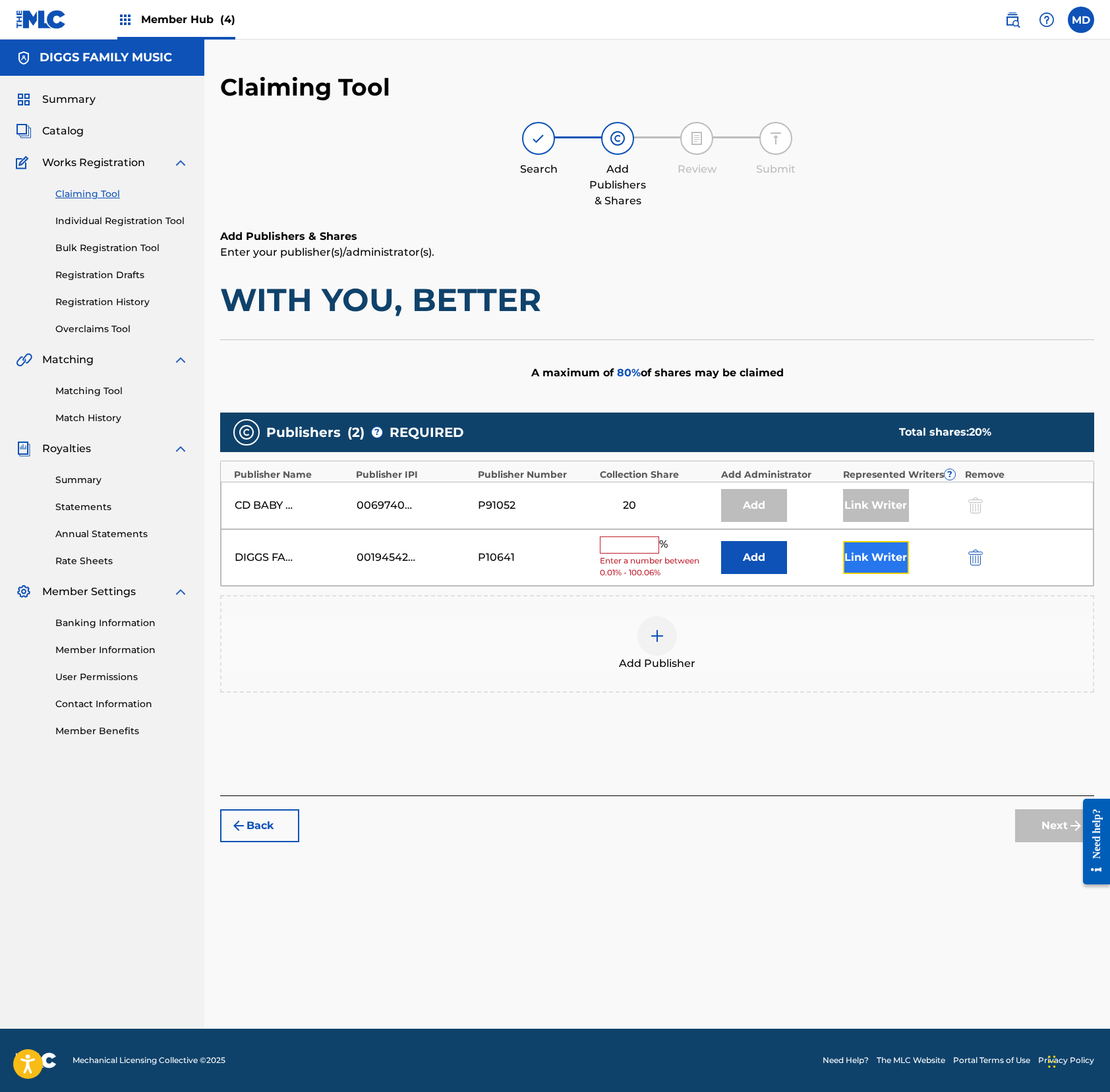
click at [870, 560] on button "Link Writer" at bounding box center [876, 558] width 66 height 33
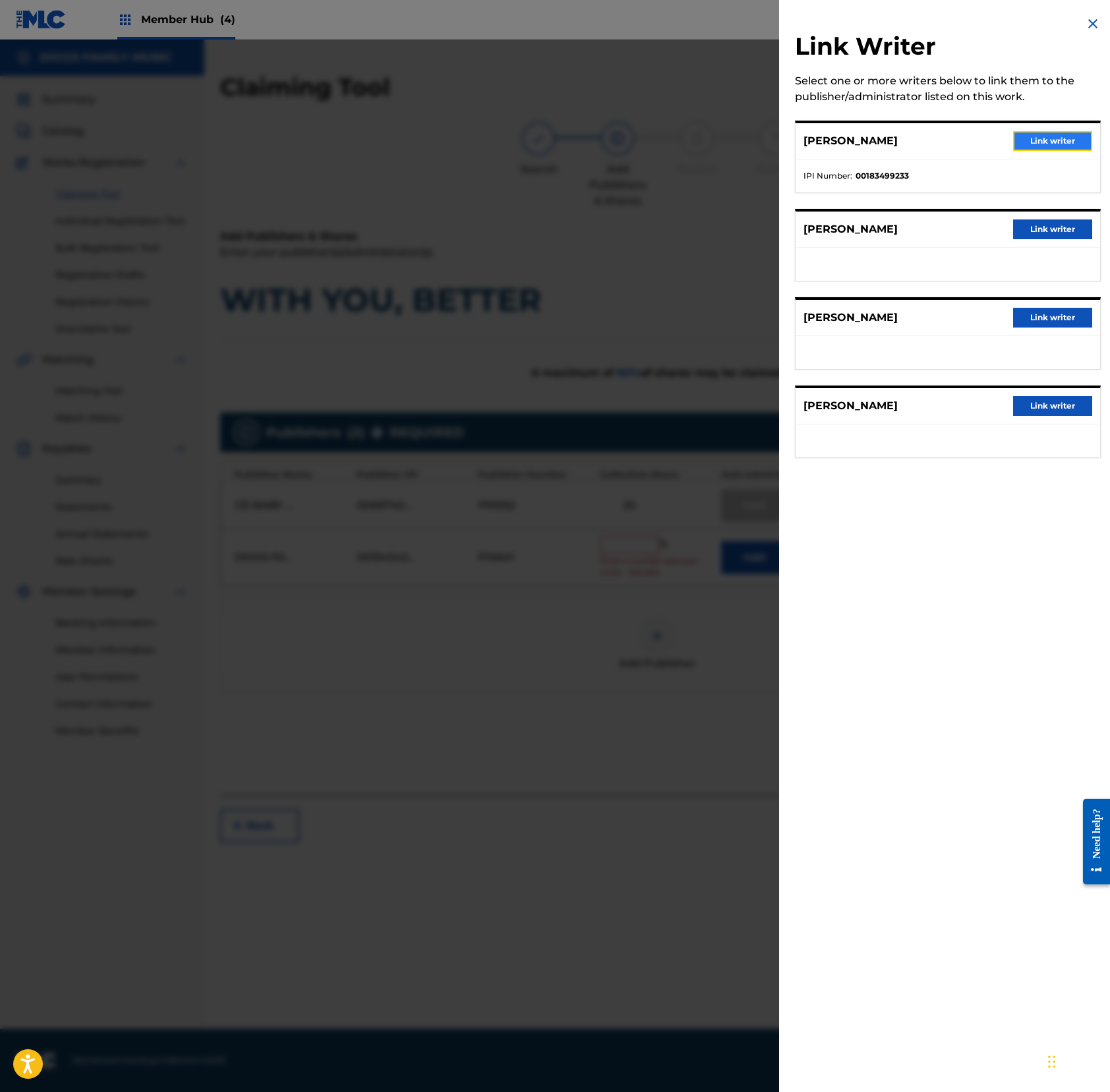
click at [1039, 139] on button "Link writer" at bounding box center [1052, 141] width 79 height 20
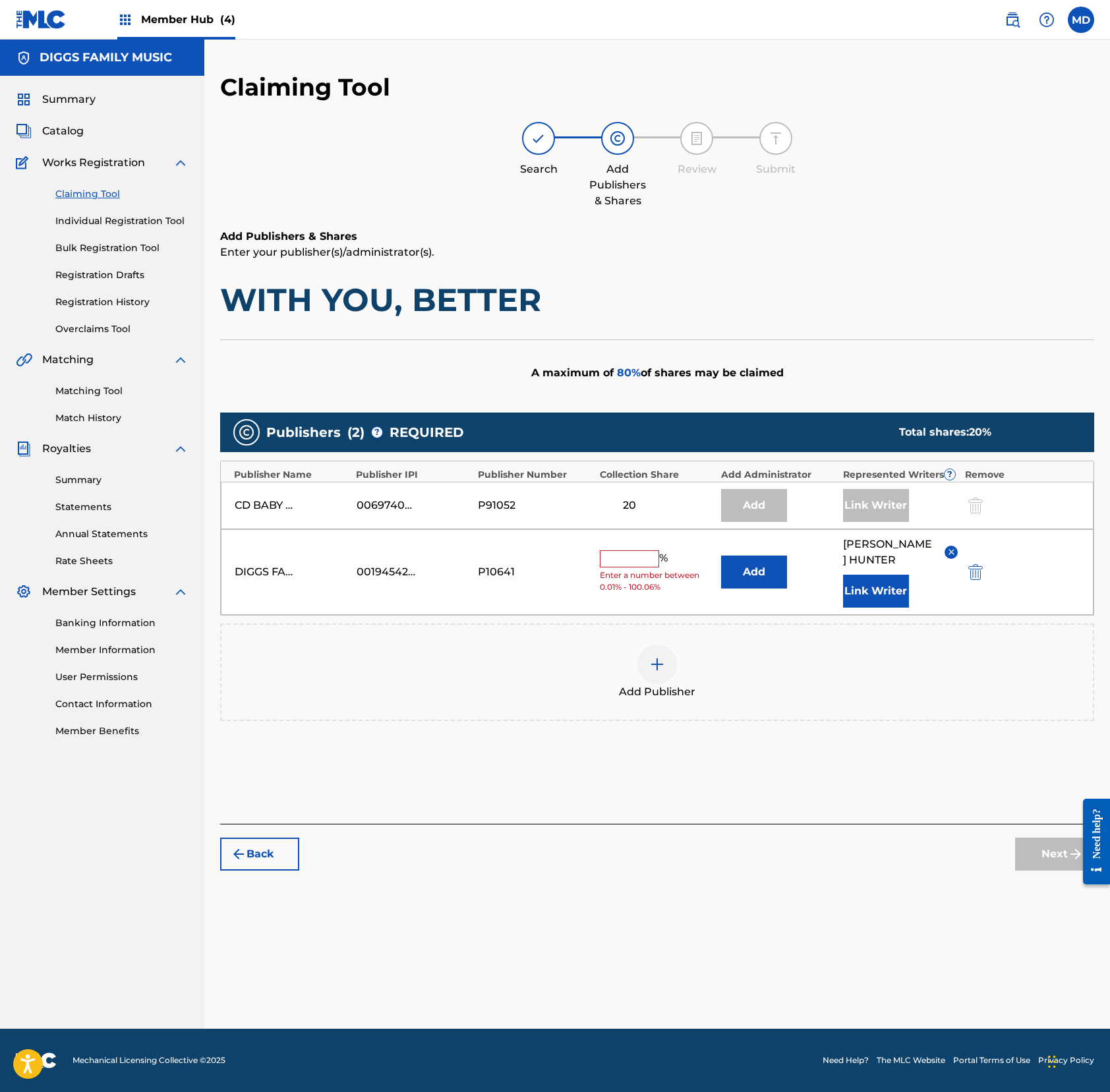
click at [633, 557] on input "text" at bounding box center [629, 560] width 59 height 17
type input "25"
click at [1028, 858] on button "Next" at bounding box center [1054, 854] width 79 height 33
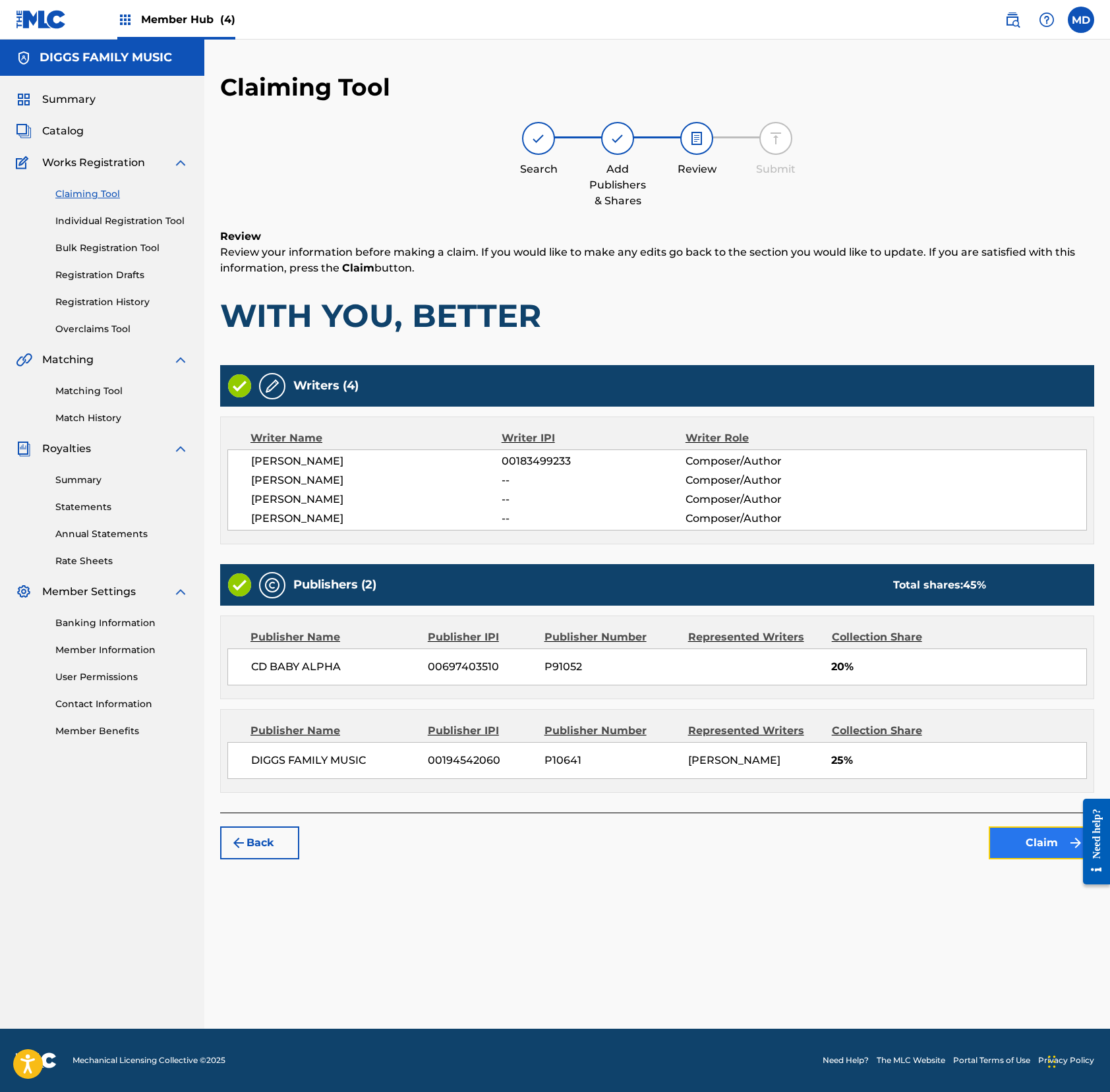
click at [1019, 851] on button "Claim" at bounding box center [1040, 843] width 105 height 33
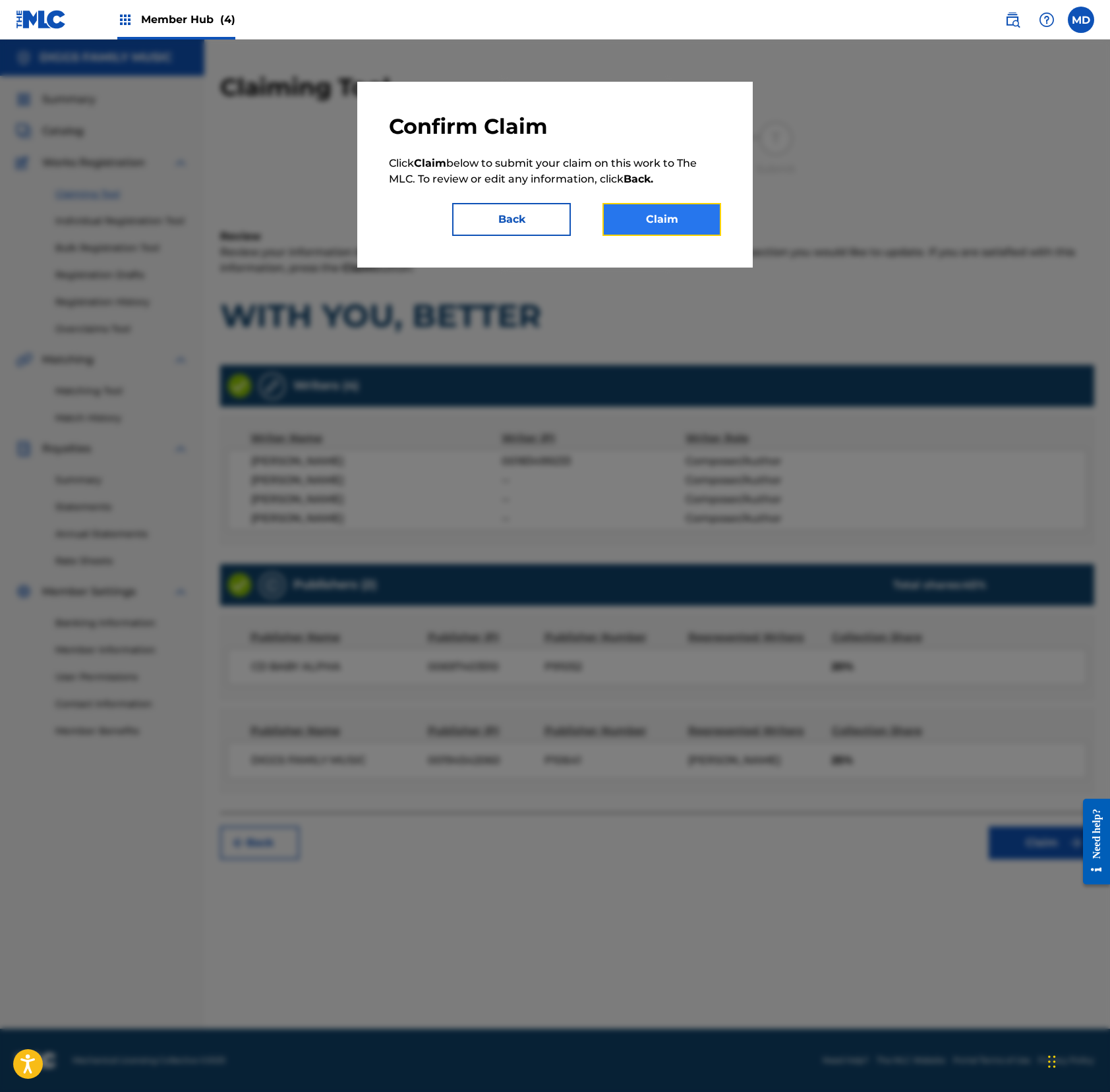
click at [664, 212] on button "Claim" at bounding box center [661, 220] width 118 height 33
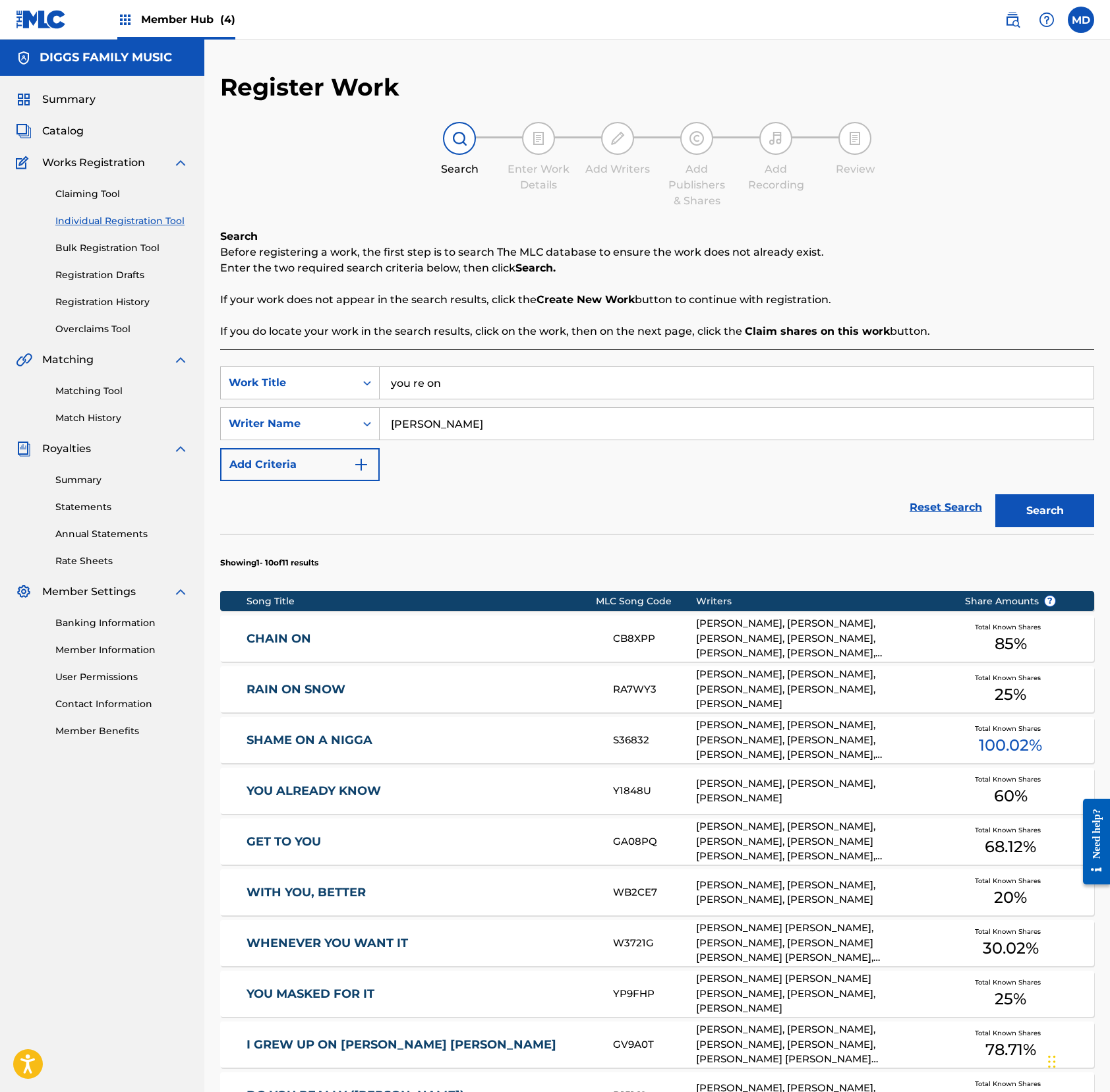
click at [497, 390] on input "you re on" at bounding box center [736, 383] width 714 height 31
click at [414, 383] on input "you re on" at bounding box center [736, 383] width 714 height 31
type input "you're on"
click at [1039, 506] on button "Search" at bounding box center [1044, 511] width 98 height 33
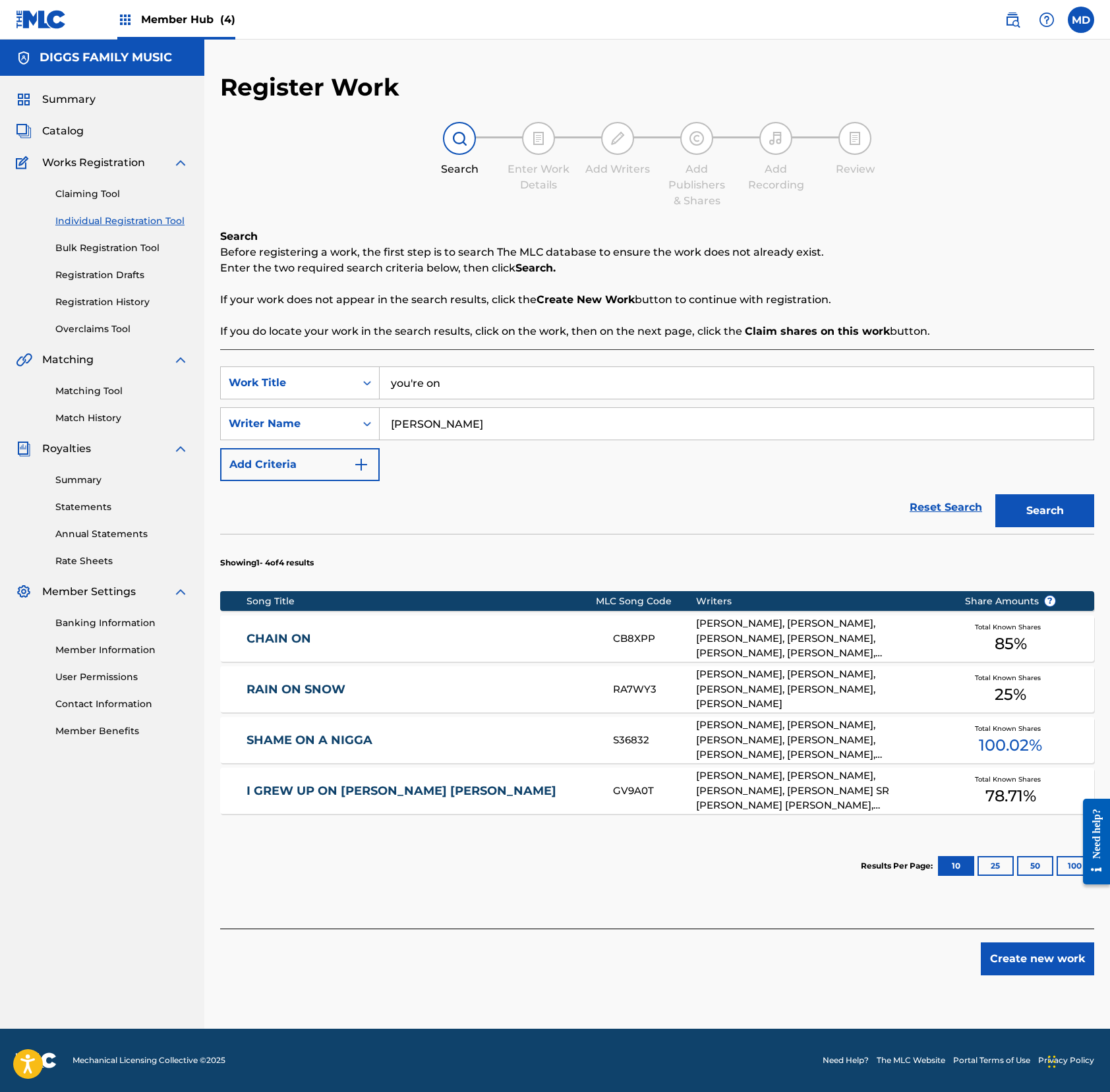
click at [517, 692] on link "RAIN ON SNOW" at bounding box center [421, 689] width 349 height 15
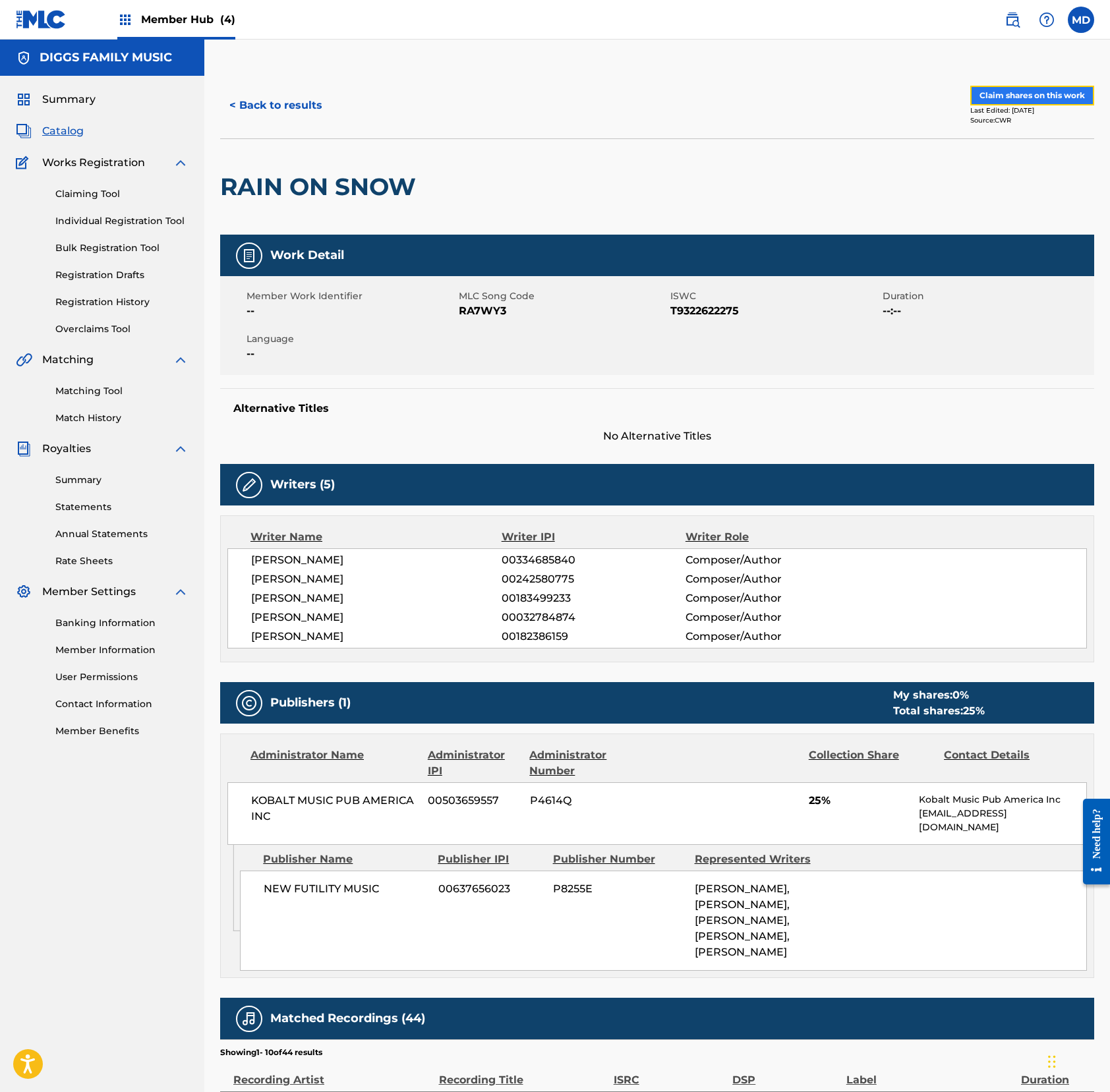
click at [1012, 96] on button "Claim shares on this work" at bounding box center [1032, 95] width 124 height 20
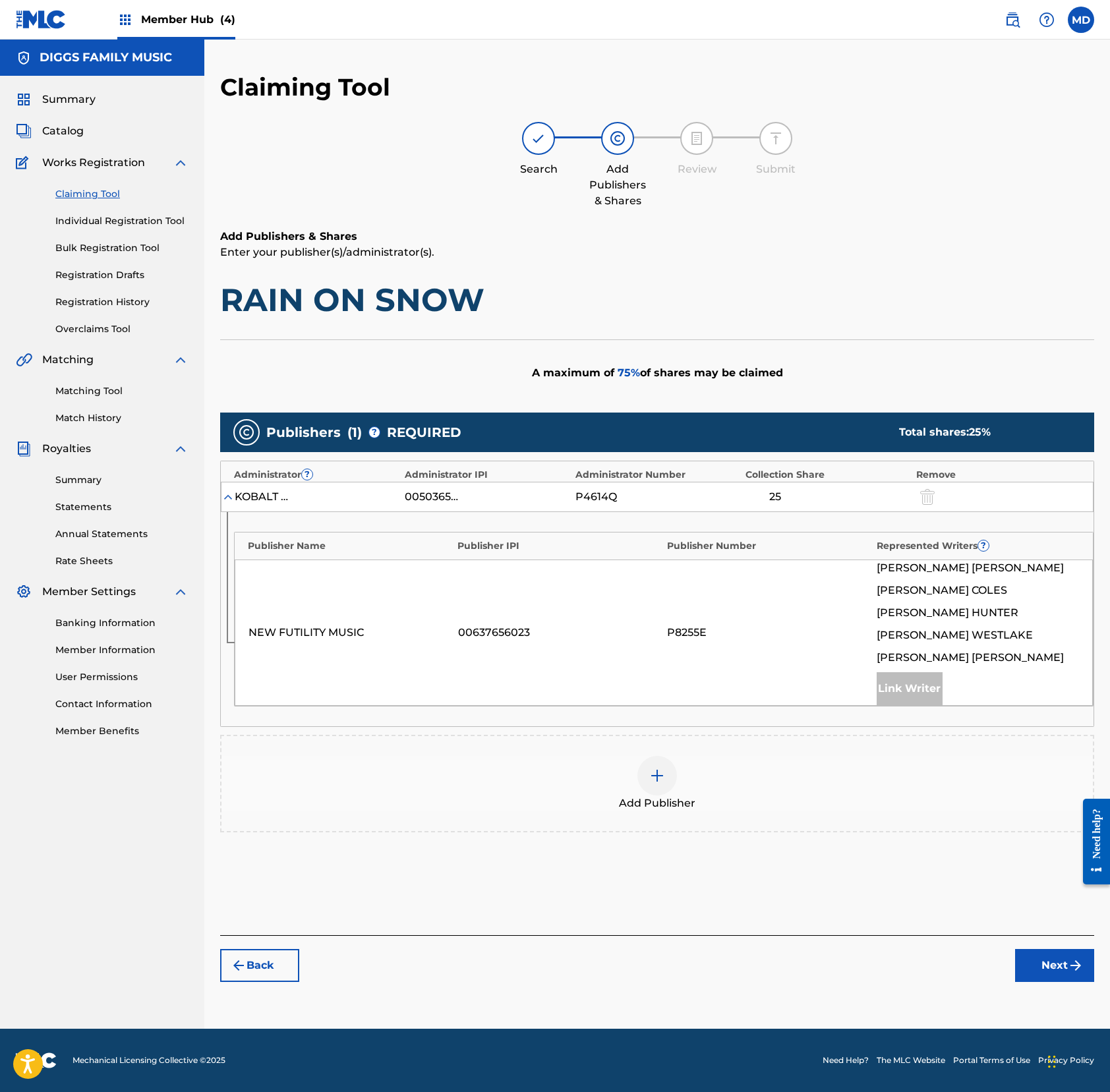
click at [658, 782] on img at bounding box center [657, 776] width 16 height 16
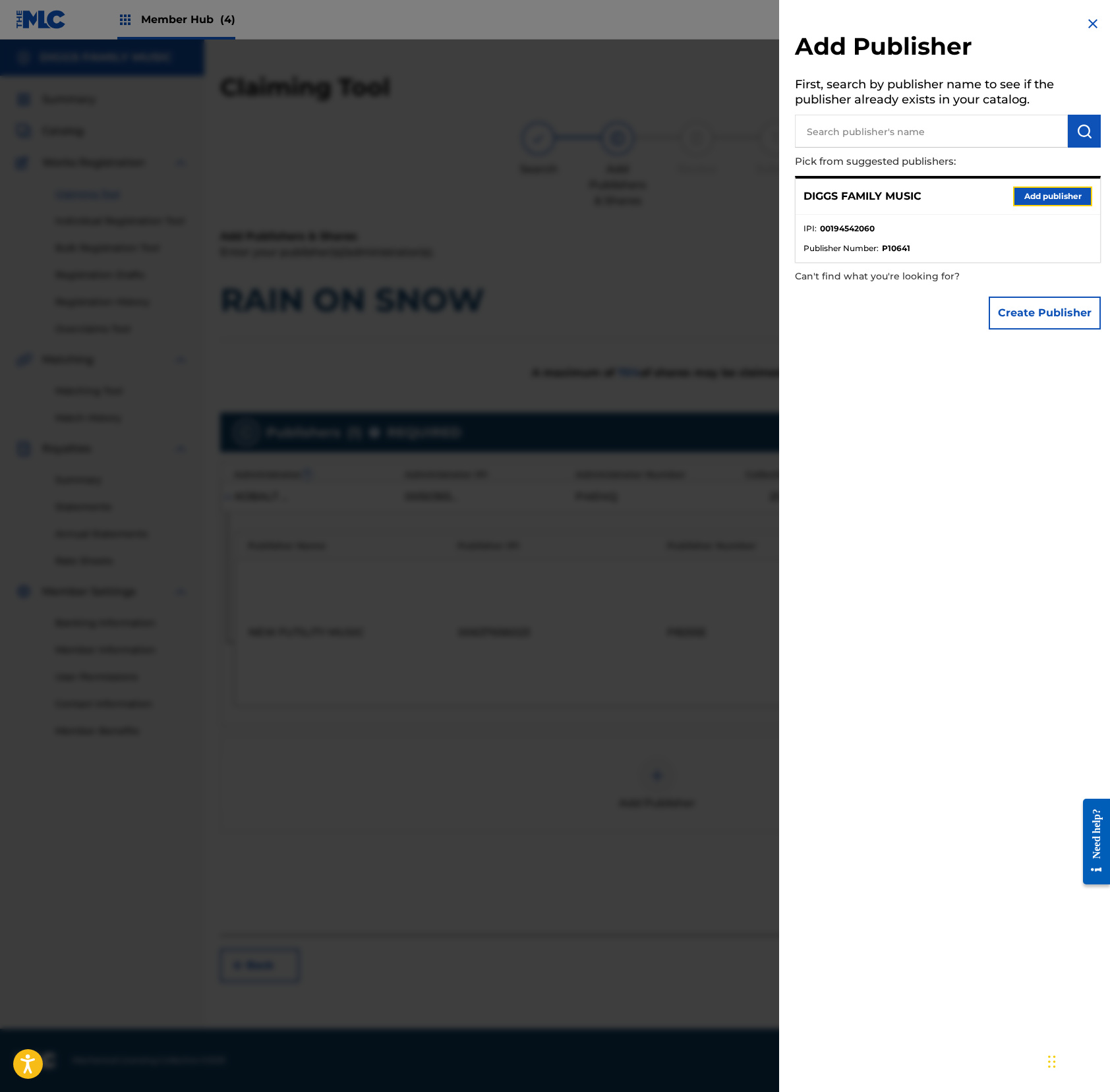
click at [1039, 195] on button "Add publisher" at bounding box center [1052, 196] width 79 height 20
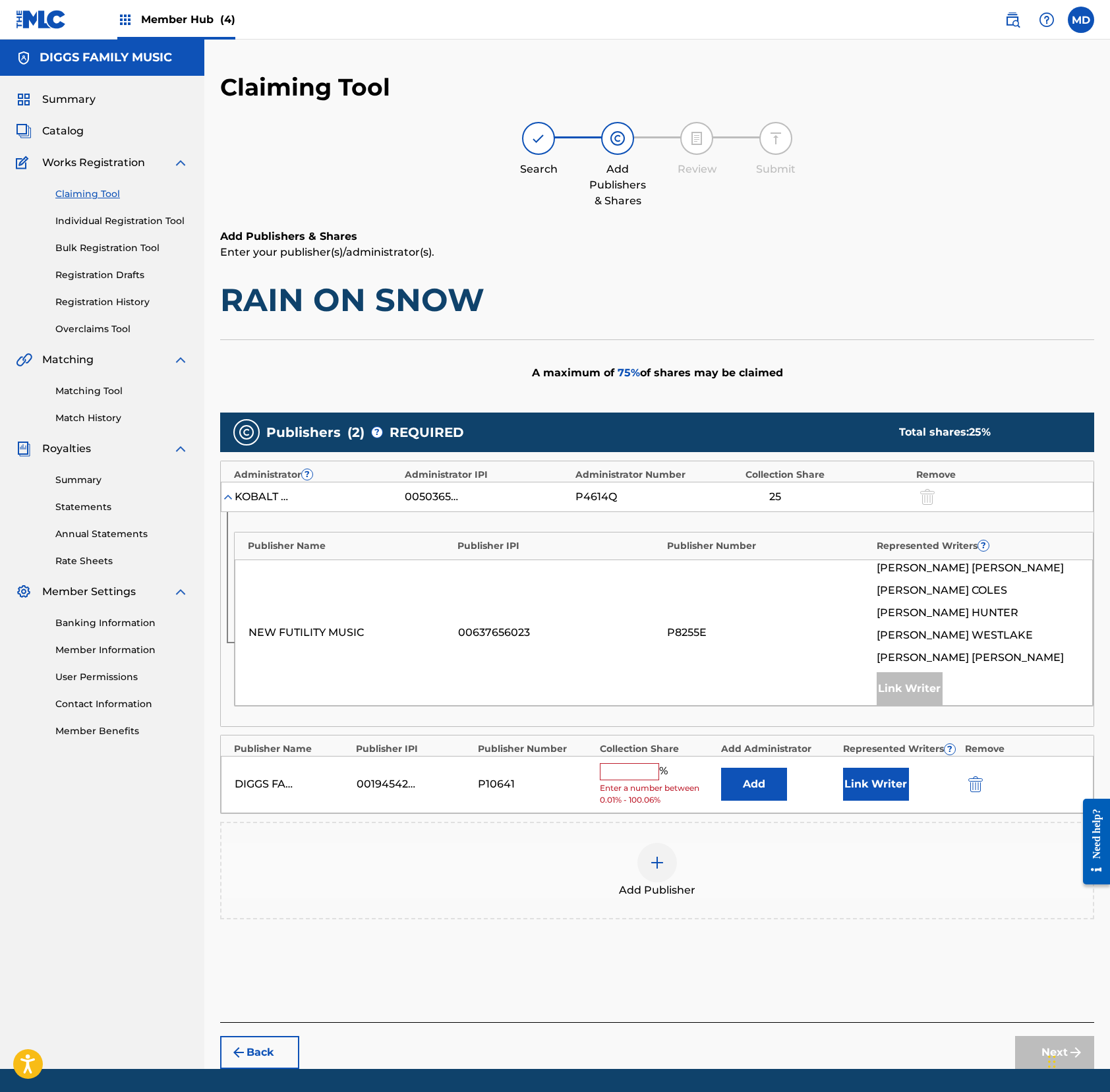
click at [644, 779] on input "text" at bounding box center [629, 772] width 59 height 17
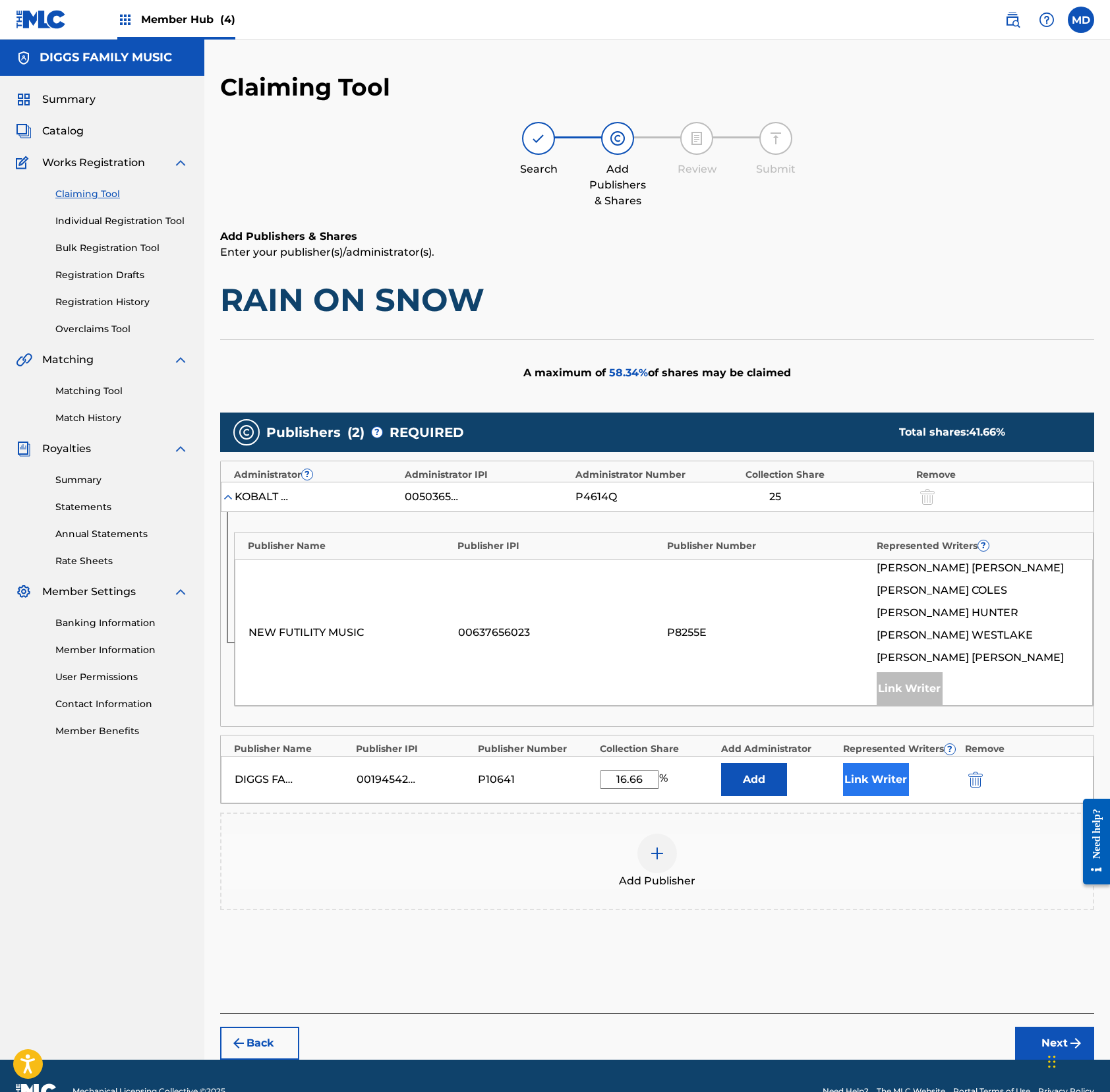
type input "16.66"
click at [882, 789] on button "Link Writer" at bounding box center [876, 780] width 66 height 33
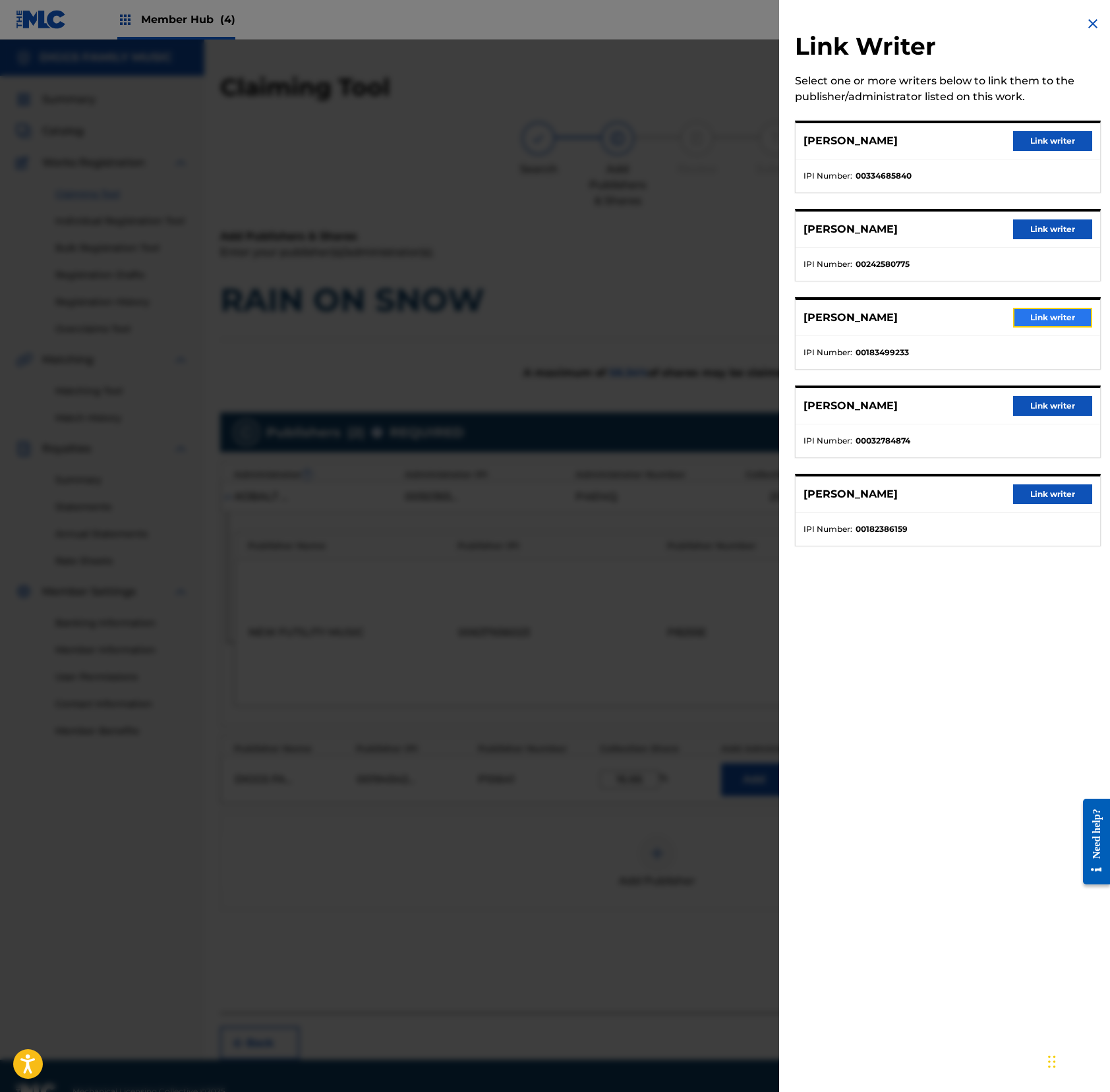
click at [1026, 318] on button "Link writer" at bounding box center [1052, 317] width 79 height 20
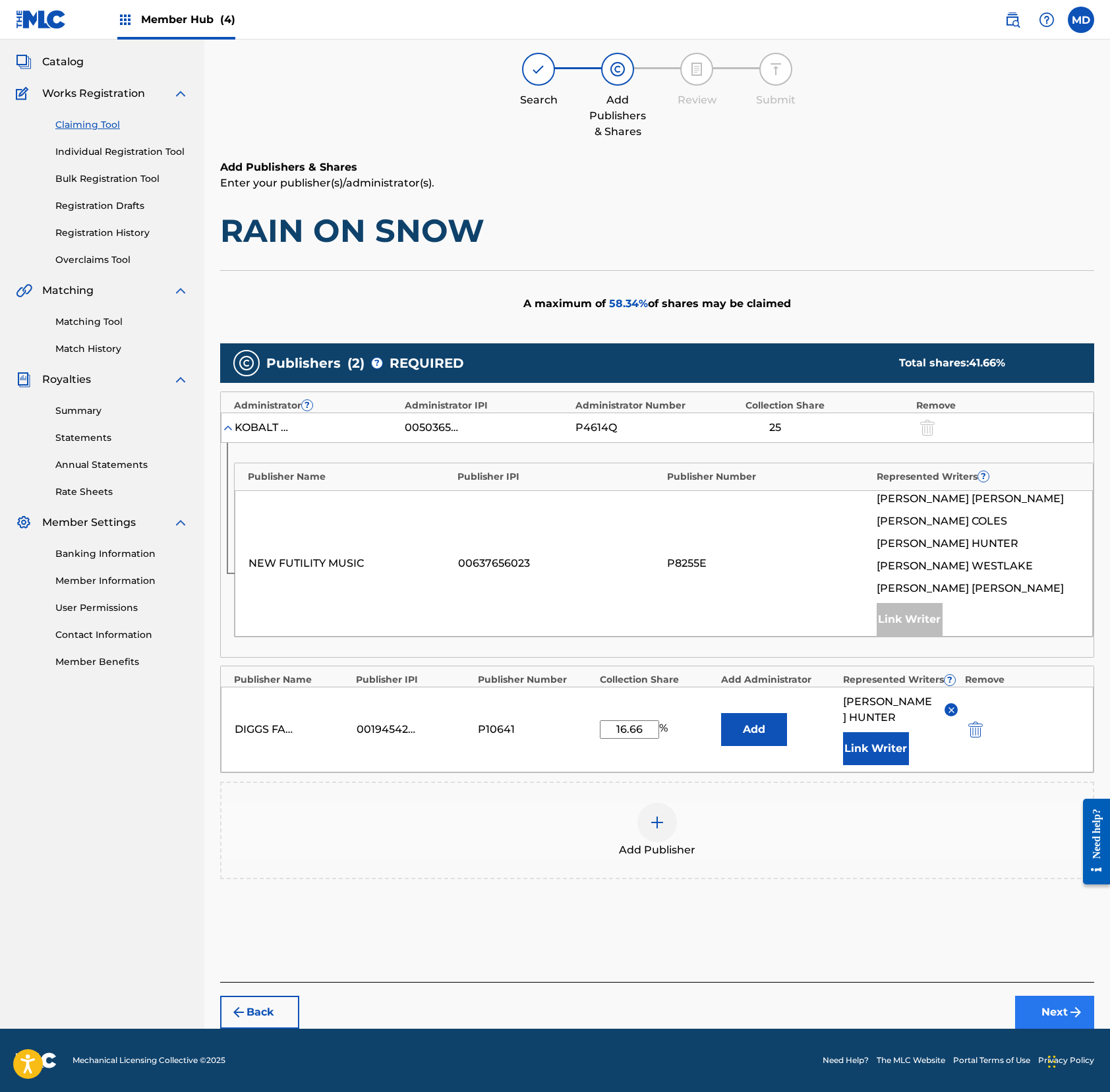
scroll to position [71, 0]
click at [1039, 1015] on button "Next" at bounding box center [1054, 1013] width 79 height 33
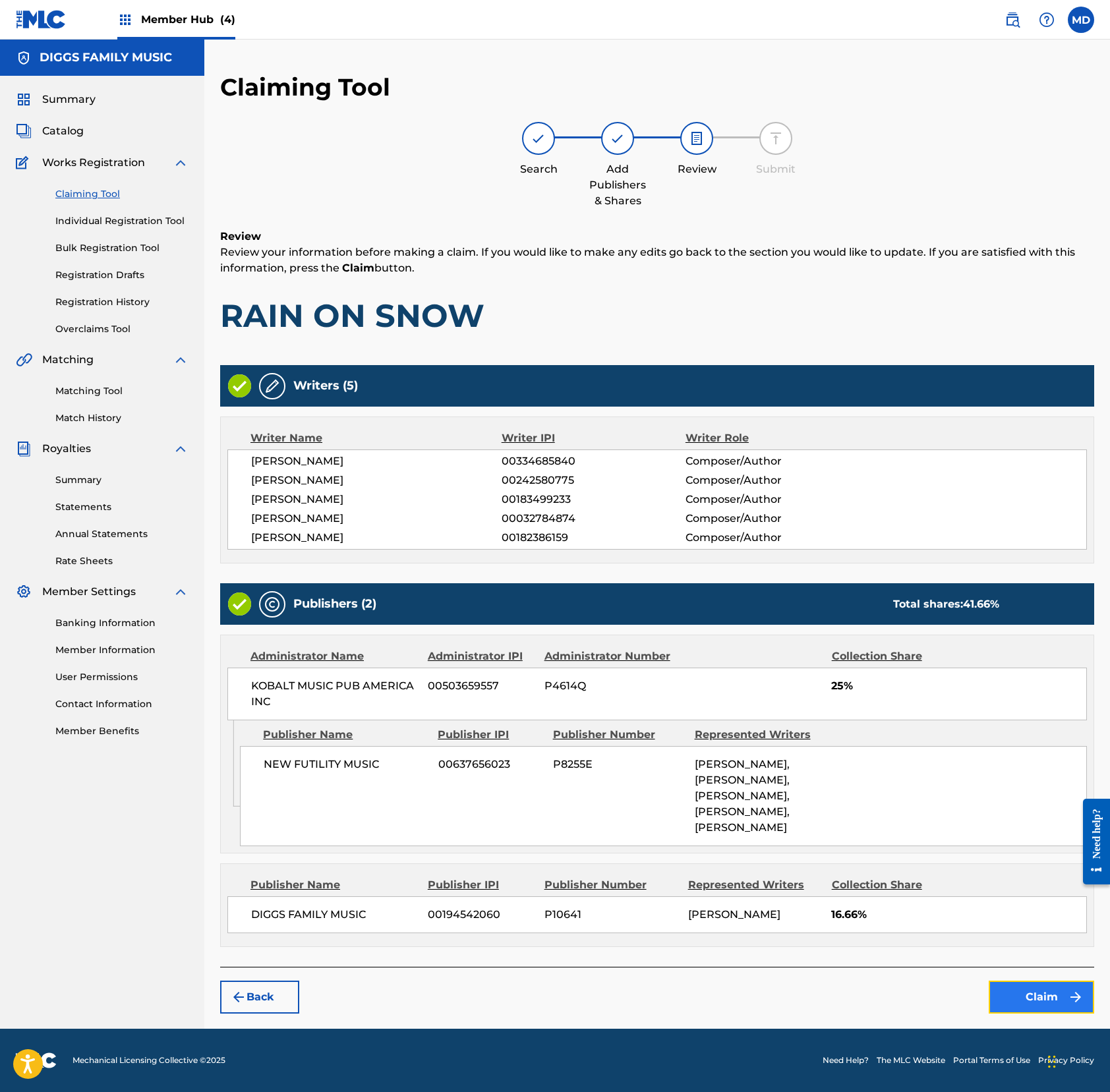
click at [1024, 997] on button "Claim" at bounding box center [1040, 997] width 105 height 33
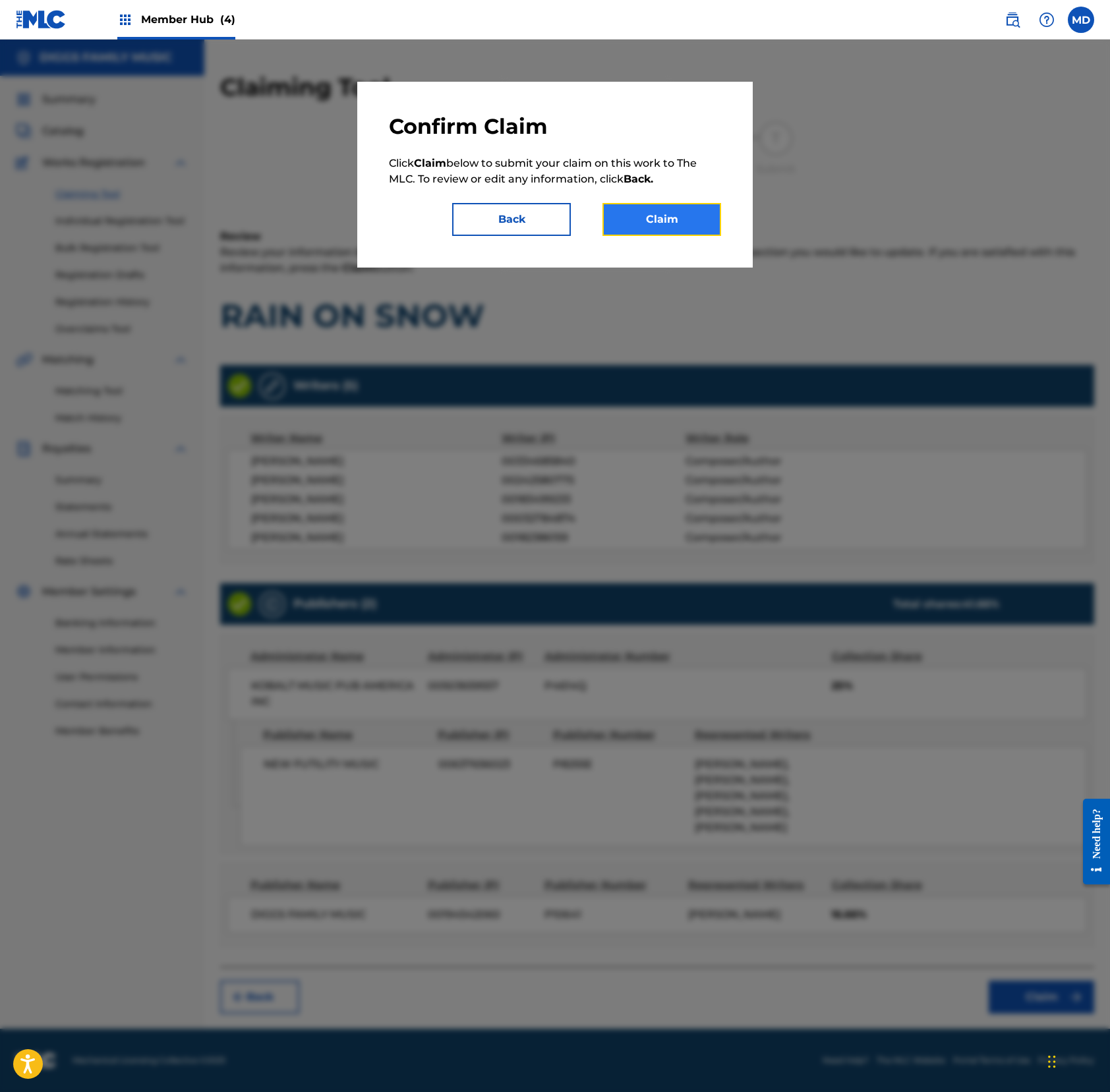
click at [675, 216] on button "Claim" at bounding box center [661, 220] width 118 height 33
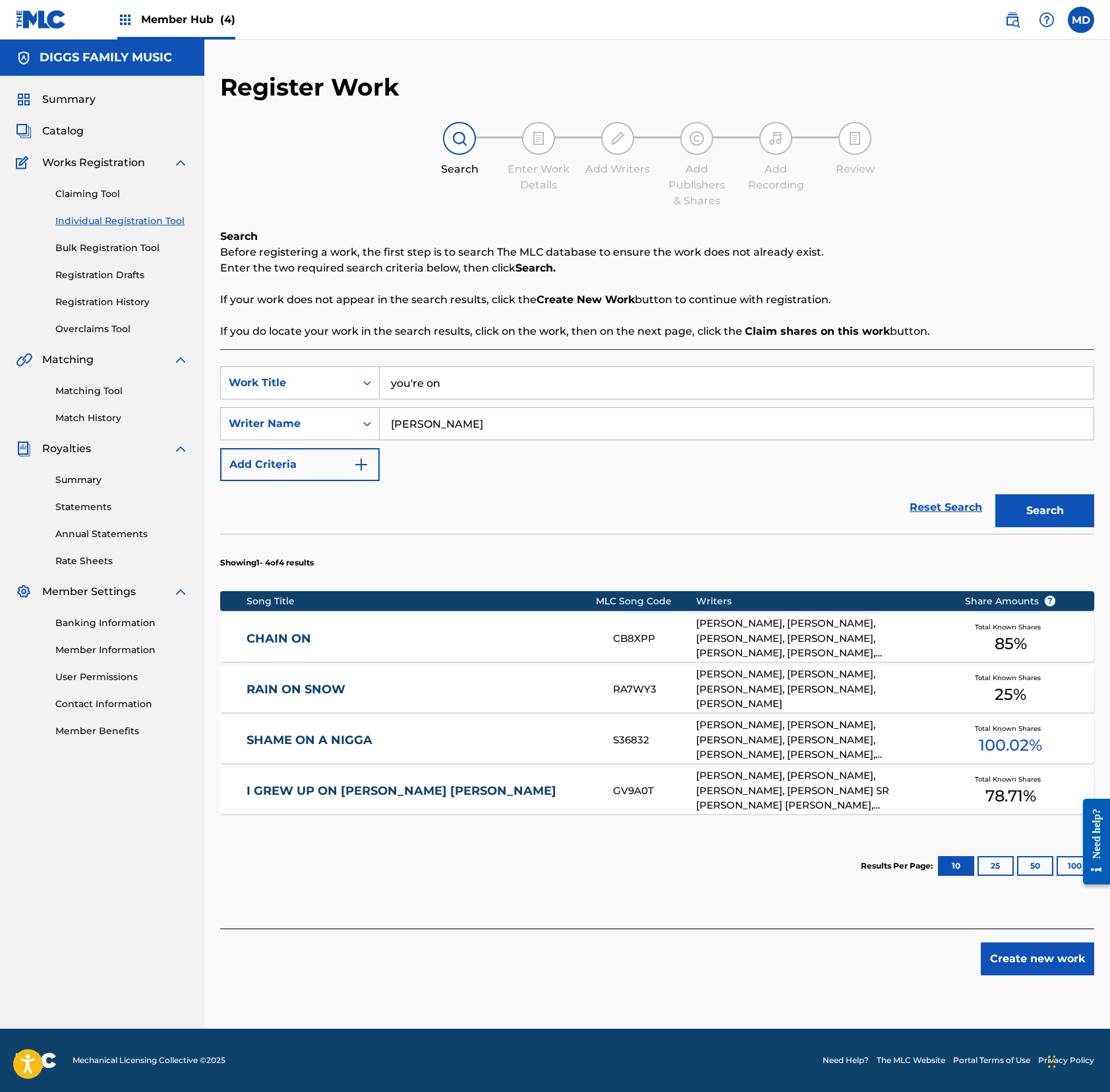
click at [475, 635] on link "CHAIN ON" at bounding box center [421, 639] width 349 height 15
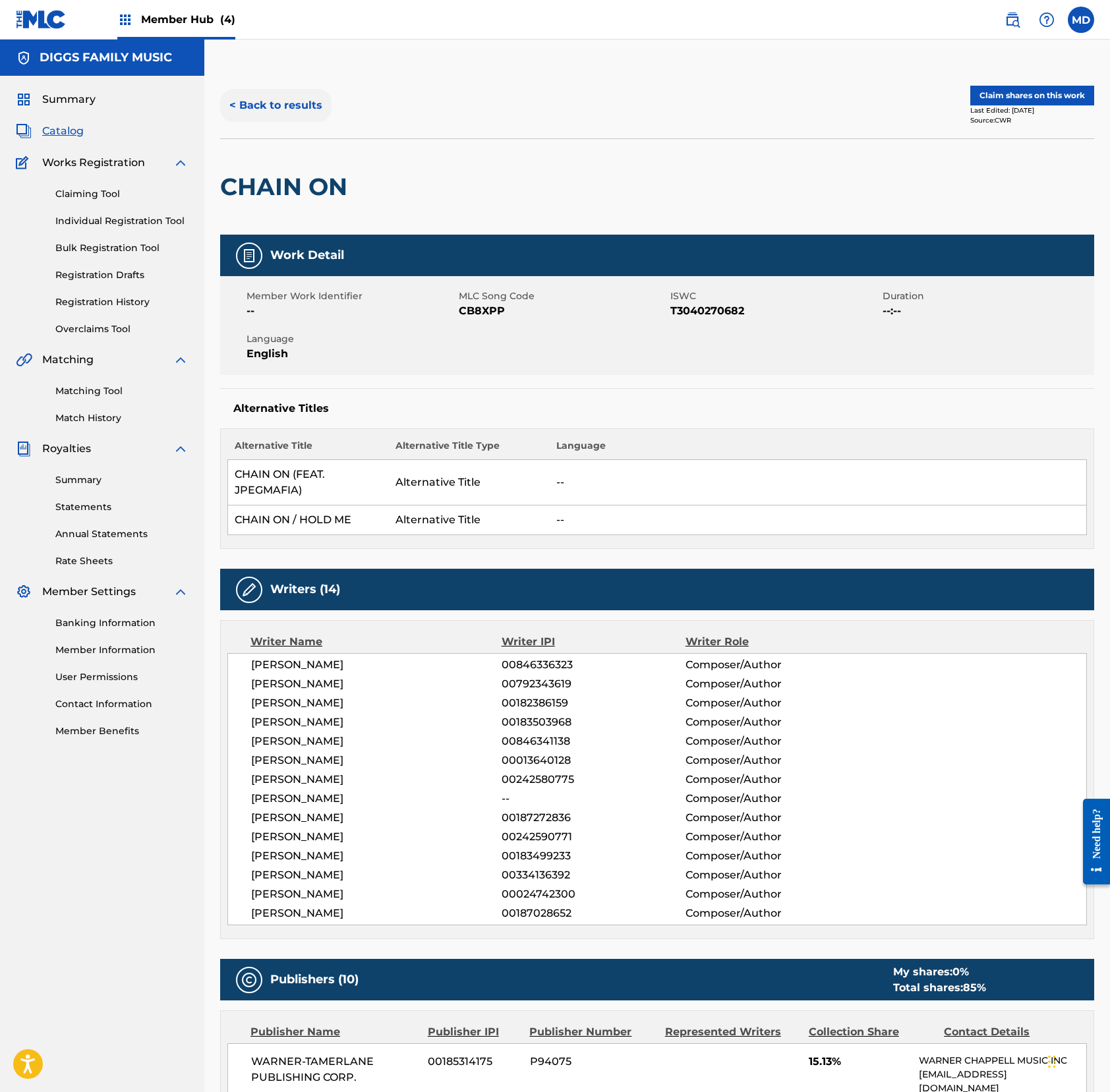
click at [258, 104] on button "< Back to results" at bounding box center [276, 105] width 112 height 33
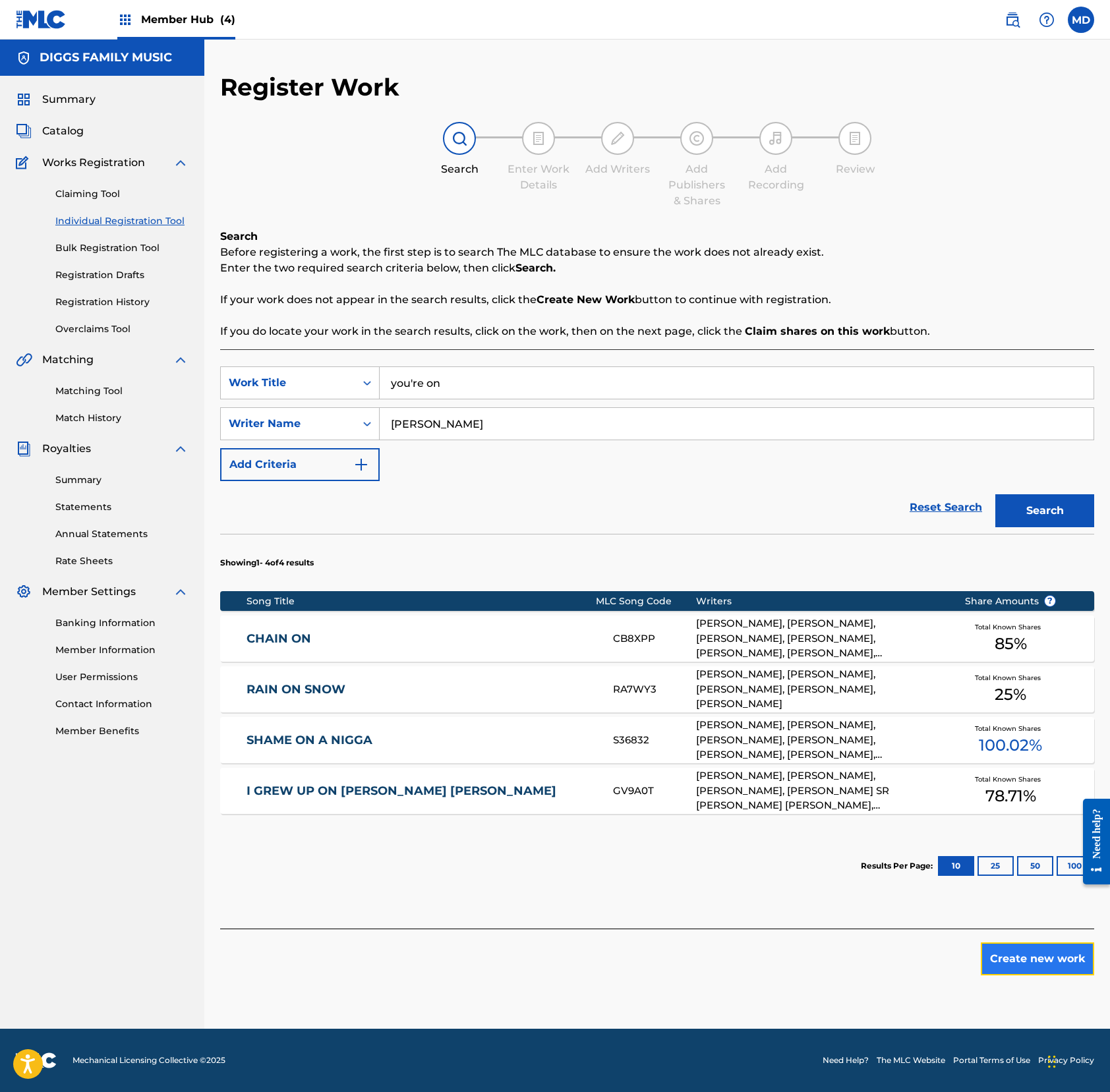
click at [1019, 962] on button "Create new work" at bounding box center [1037, 960] width 113 height 33
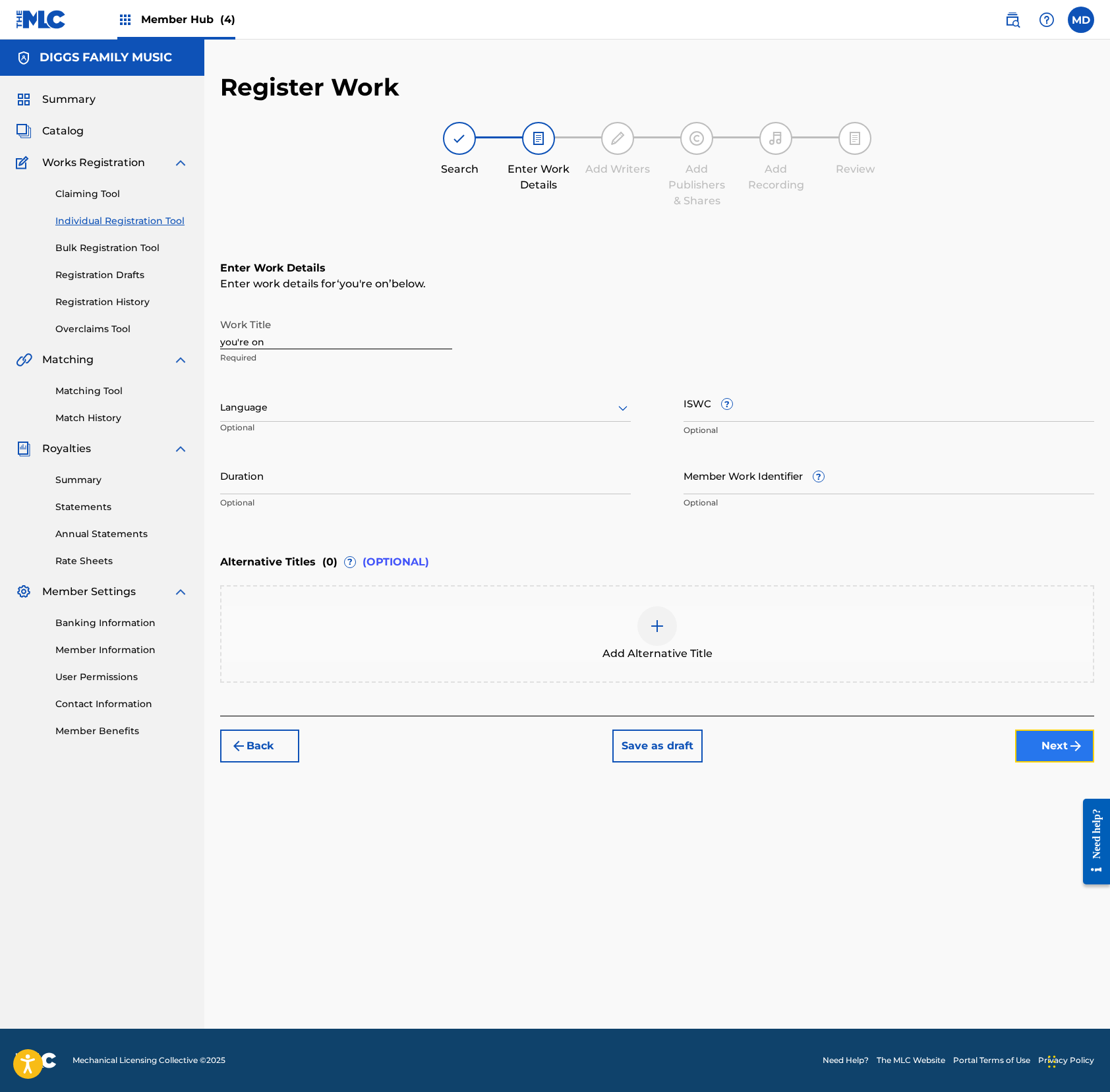
click at [1039, 743] on button "Next" at bounding box center [1054, 746] width 79 height 33
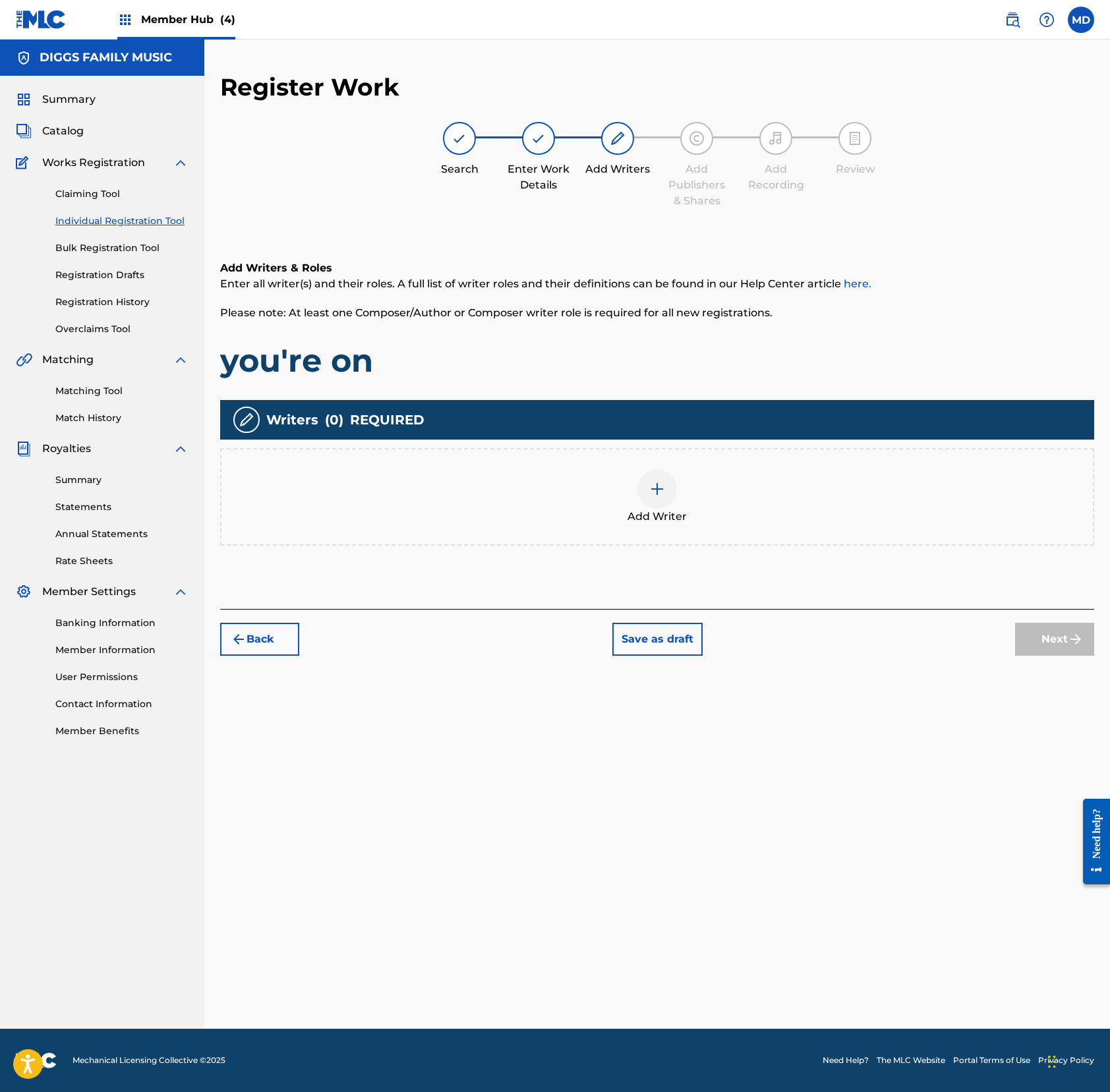
click at [661, 497] on div at bounding box center [656, 488] width 39 height 39
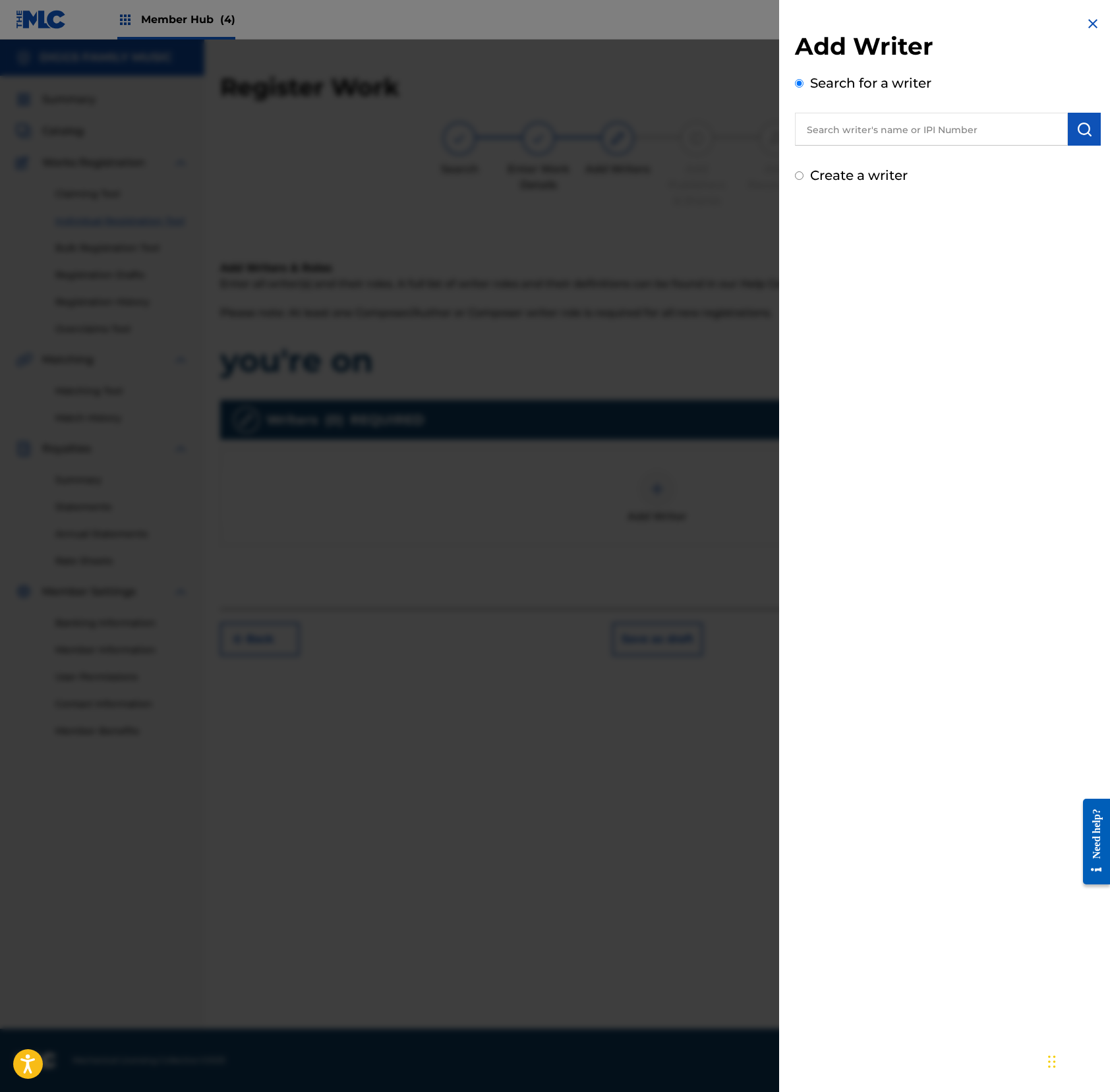
click at [966, 133] on input "text" at bounding box center [931, 129] width 273 height 33
click at [809, 128] on input "242590771" at bounding box center [931, 129] width 273 height 33
type input "00242590771"
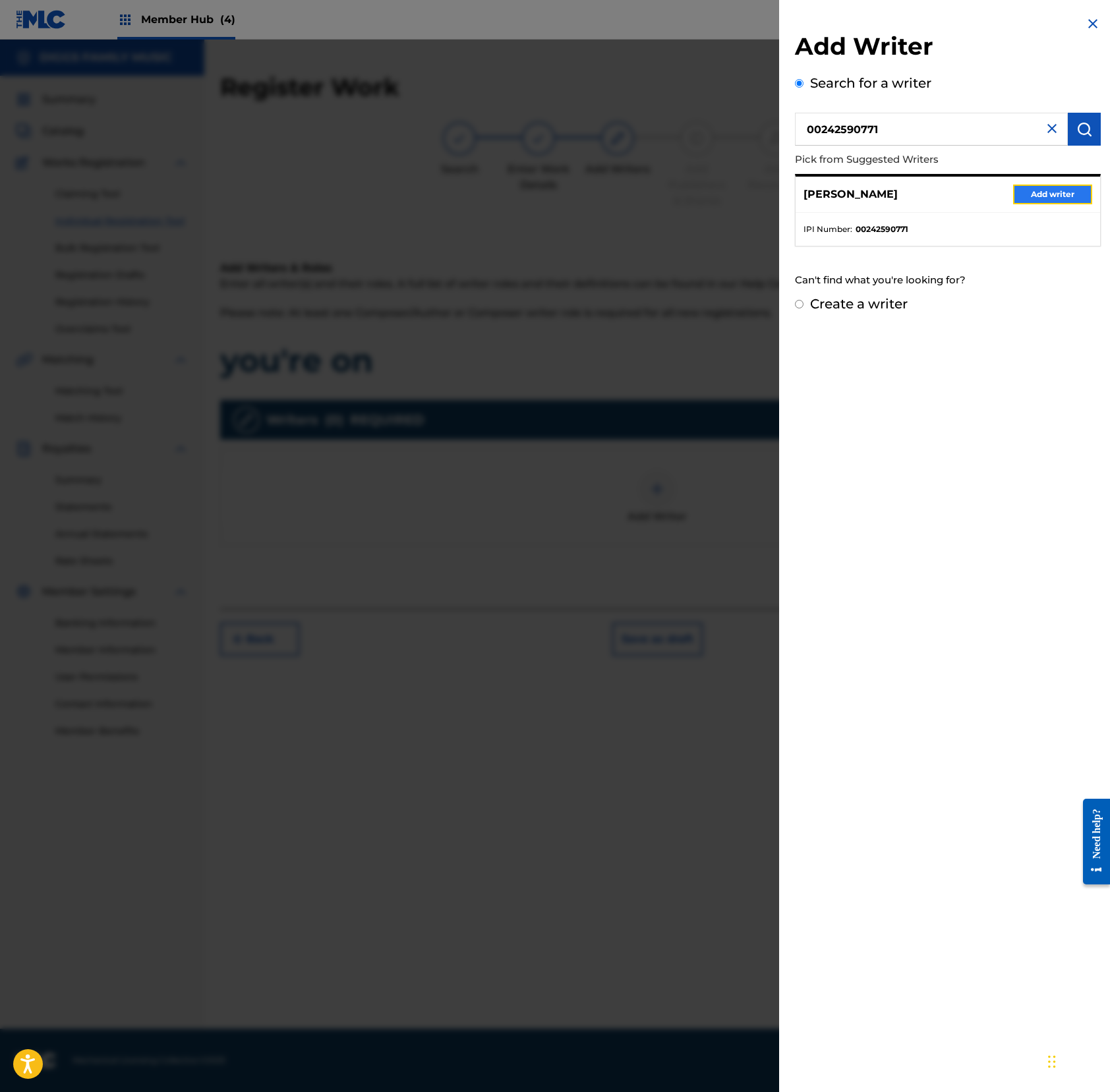
click at [1034, 195] on button "Add writer" at bounding box center [1052, 194] width 79 height 20
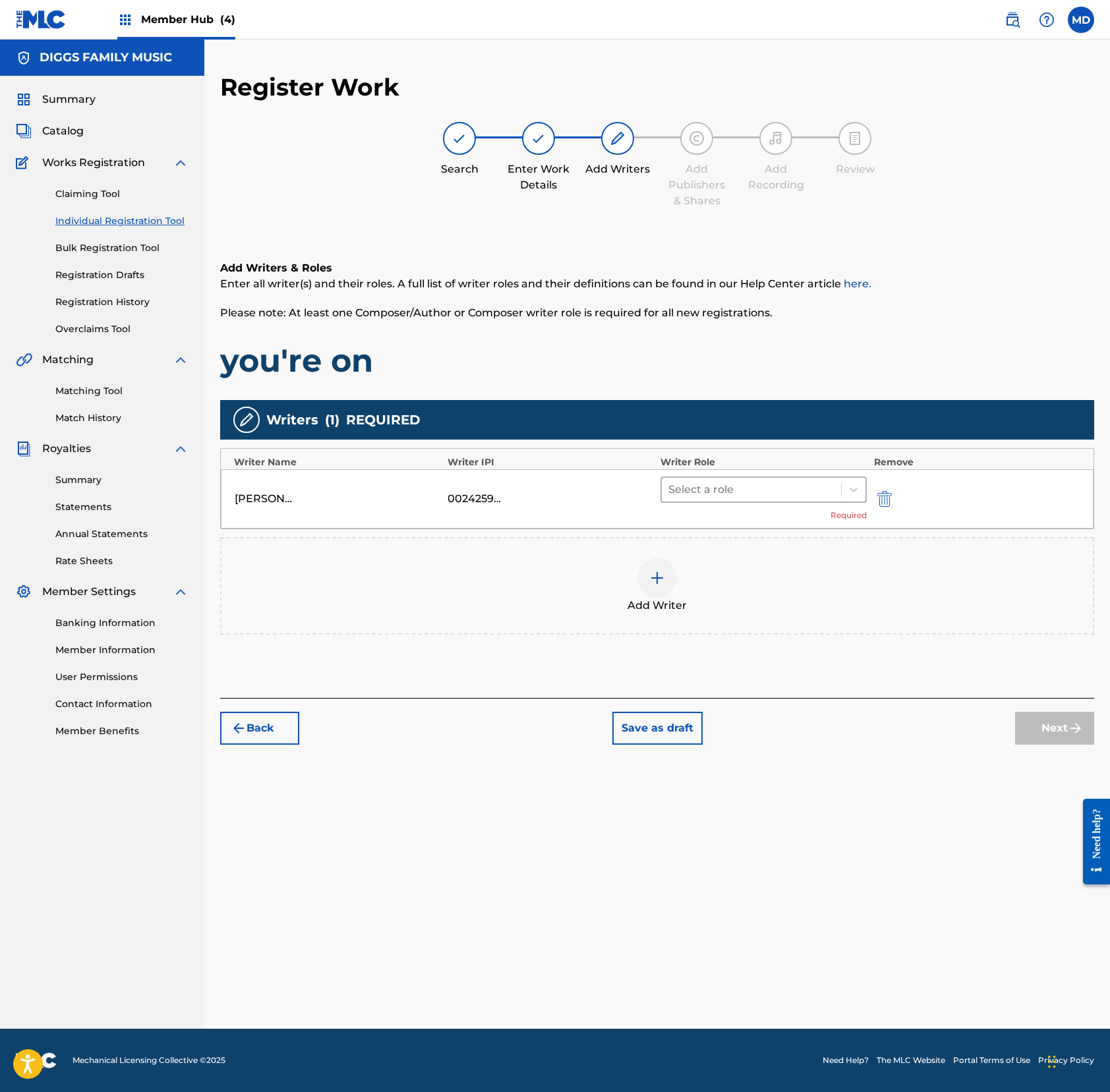
click at [713, 493] on div at bounding box center [751, 489] width 166 height 18
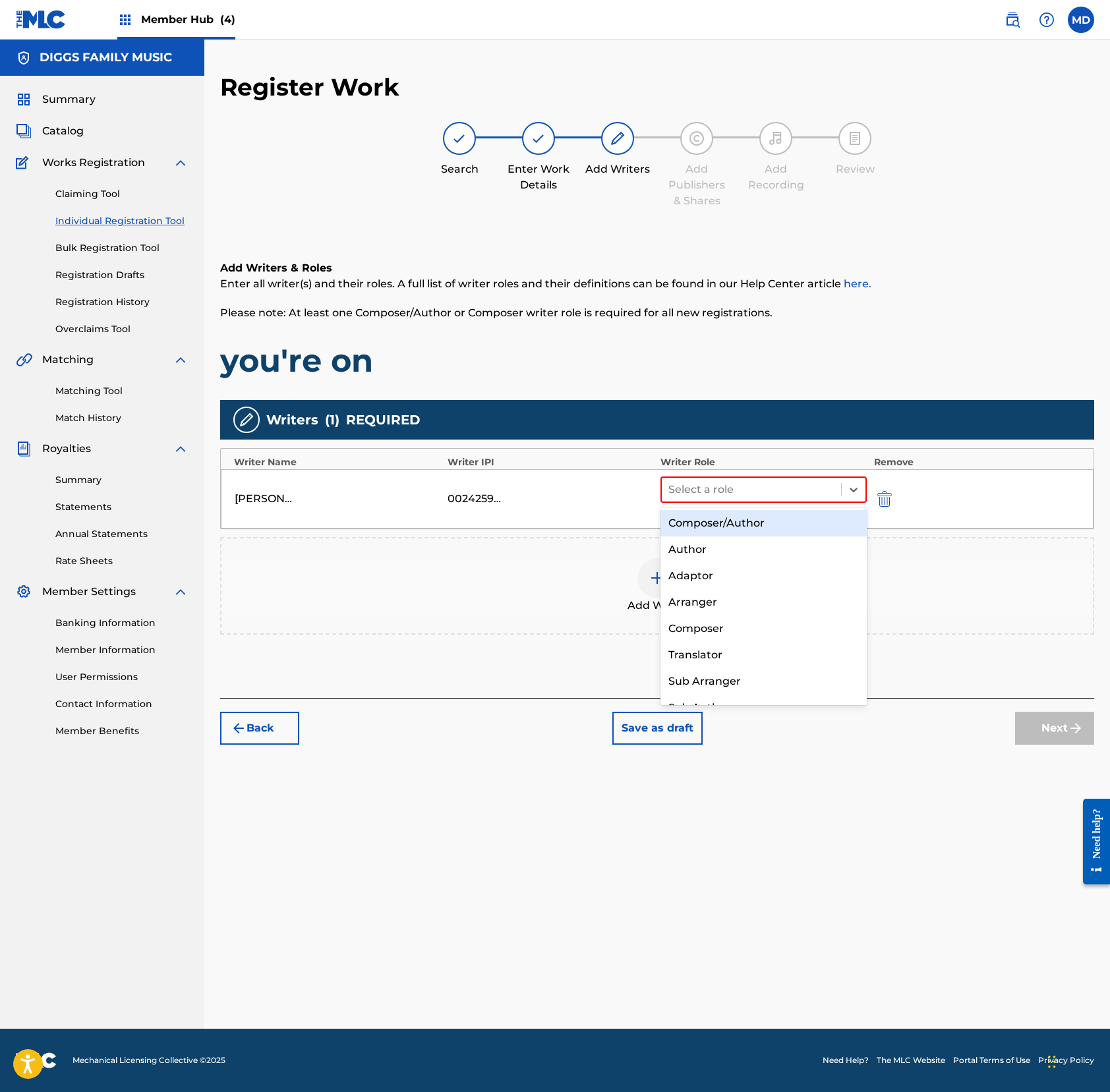
click at [723, 518] on div "Composer/Author" at bounding box center [763, 523] width 206 height 26
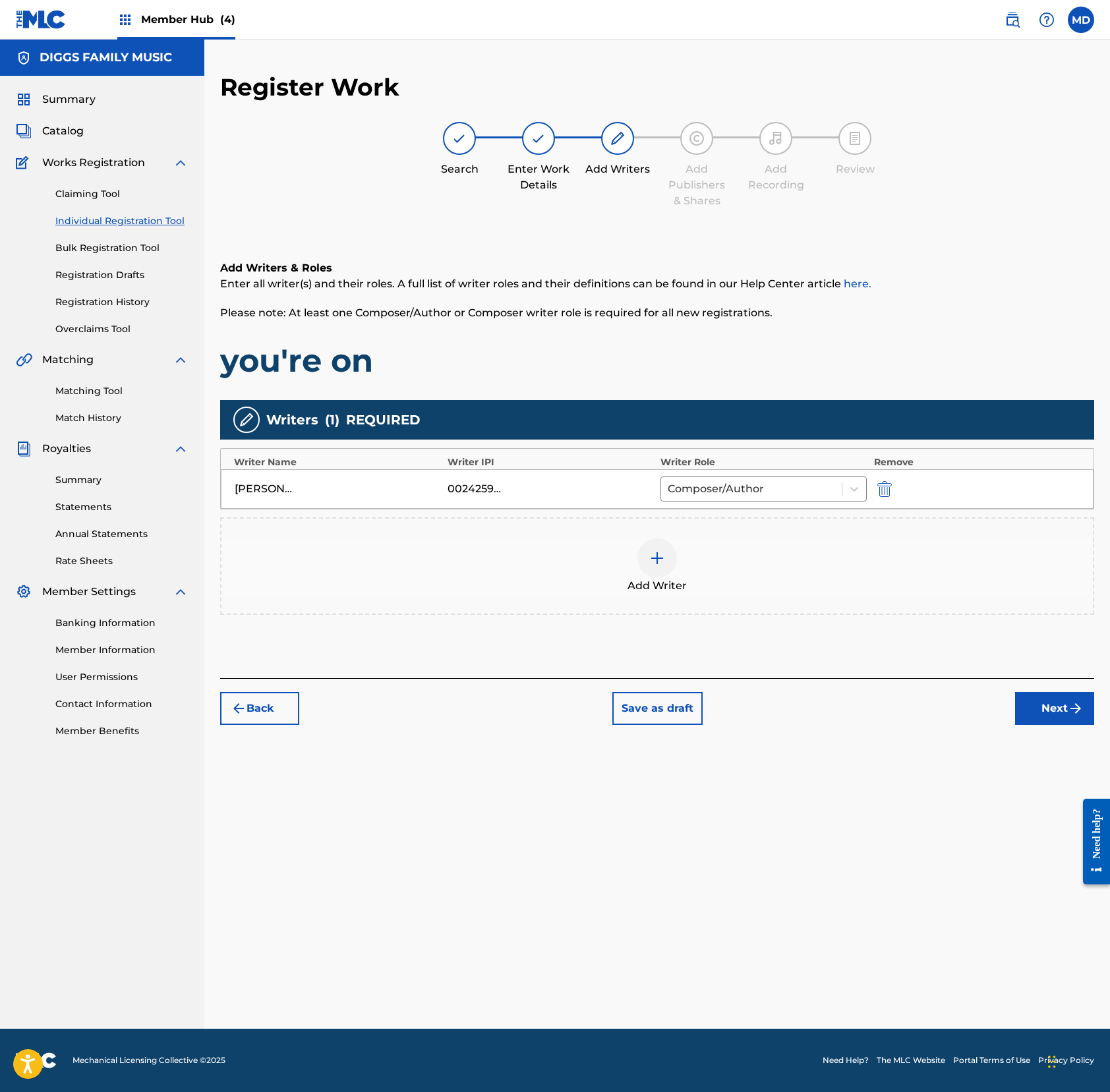
click at [660, 569] on div at bounding box center [656, 558] width 39 height 39
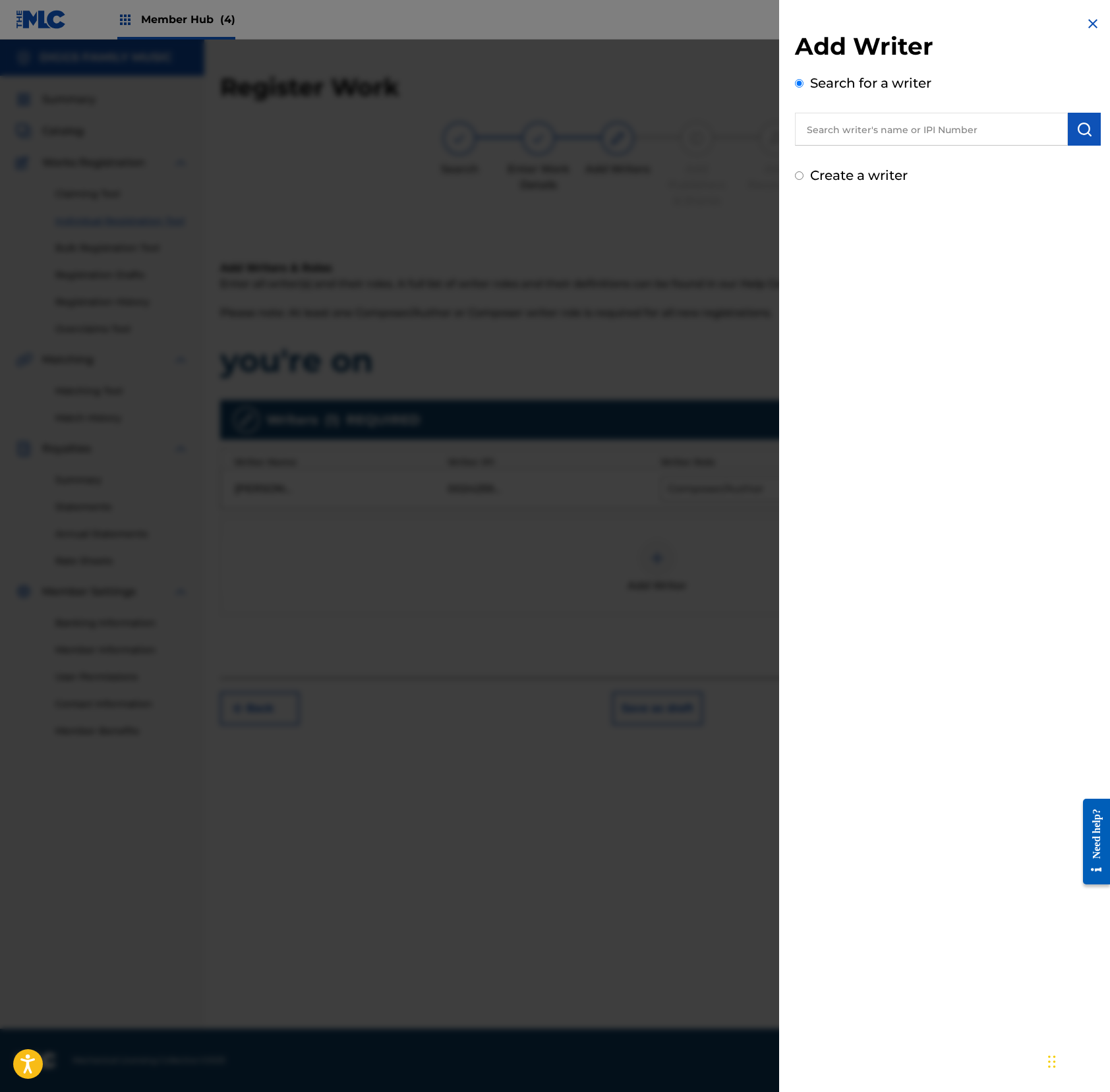
click at [863, 122] on input "text" at bounding box center [931, 129] width 273 height 33
click at [802, 136] on input "187028652" at bounding box center [931, 129] width 273 height 33
type input "00187028652"
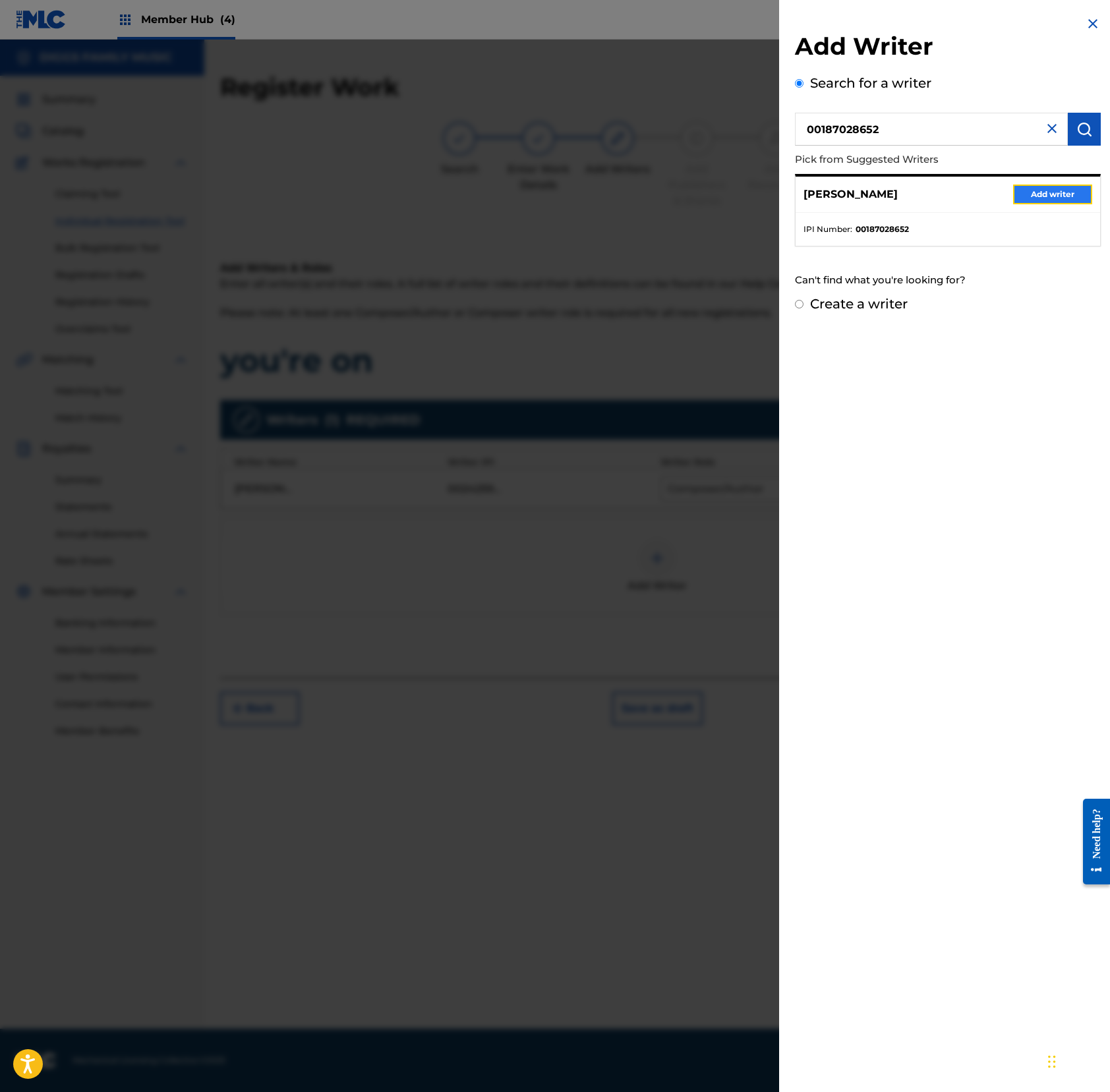
click at [1034, 196] on button "Add writer" at bounding box center [1052, 194] width 79 height 20
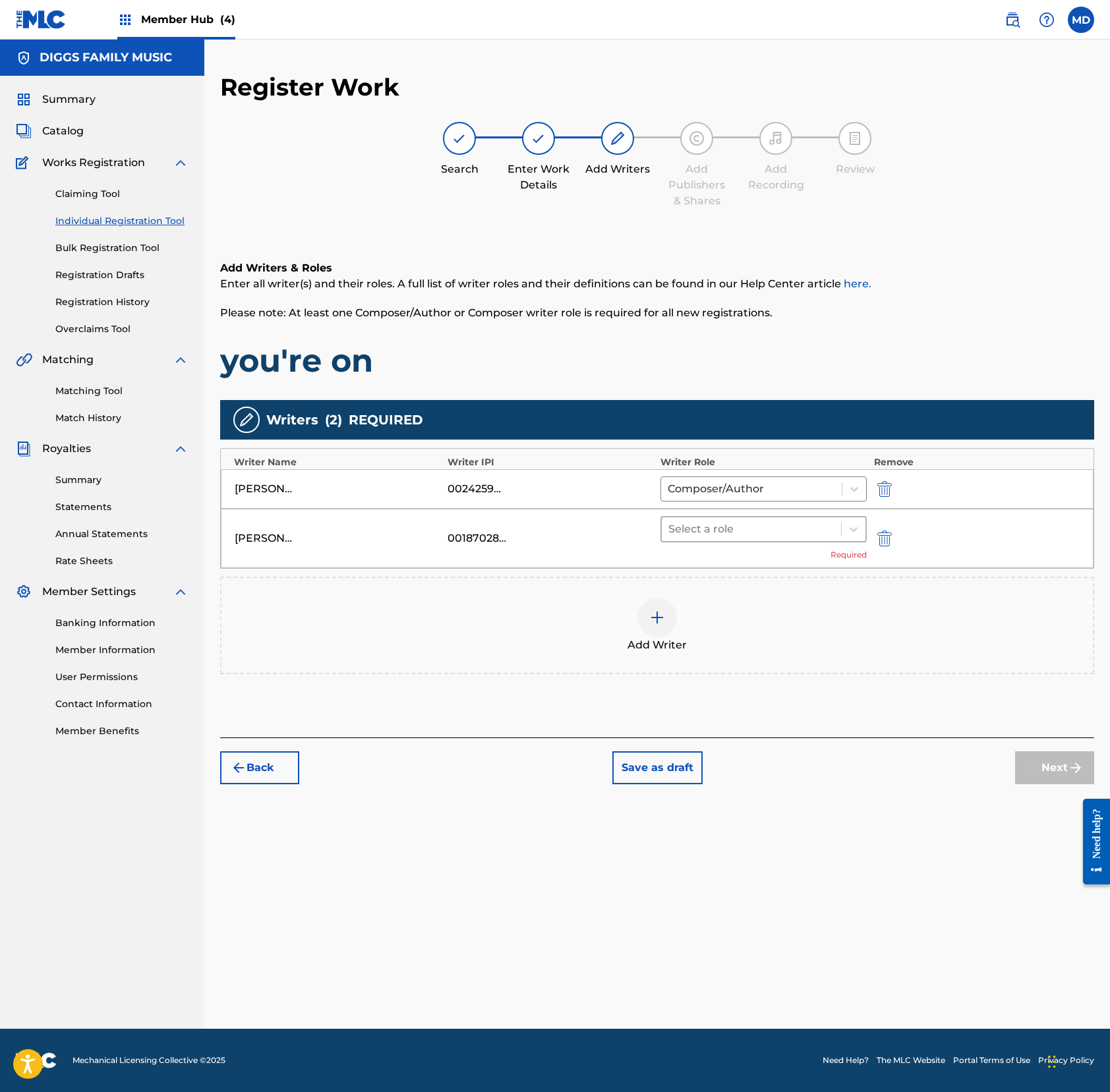
click at [726, 531] on div at bounding box center [751, 529] width 166 height 18
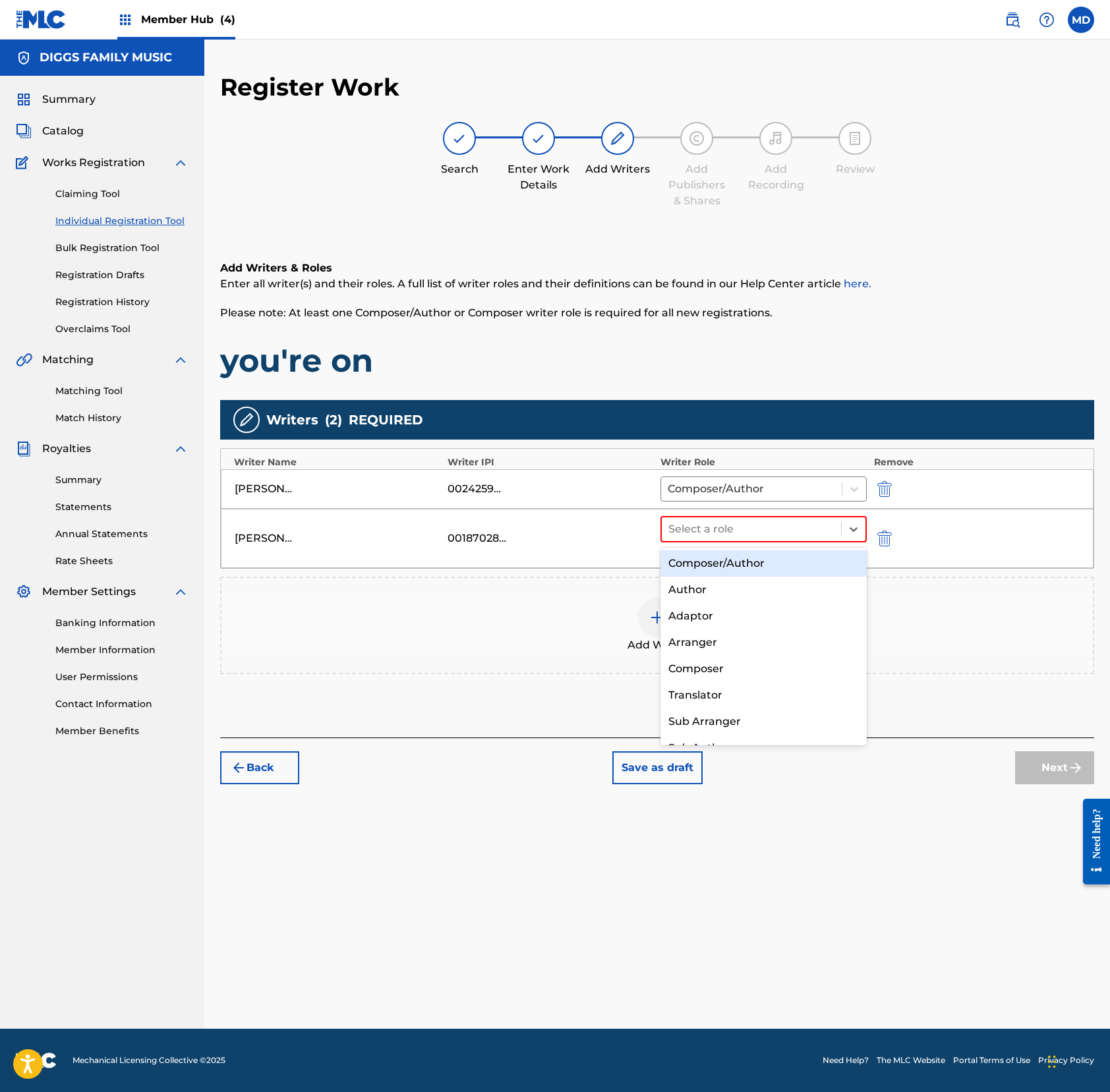
click at [728, 558] on div "Composer/Author" at bounding box center [763, 564] width 206 height 26
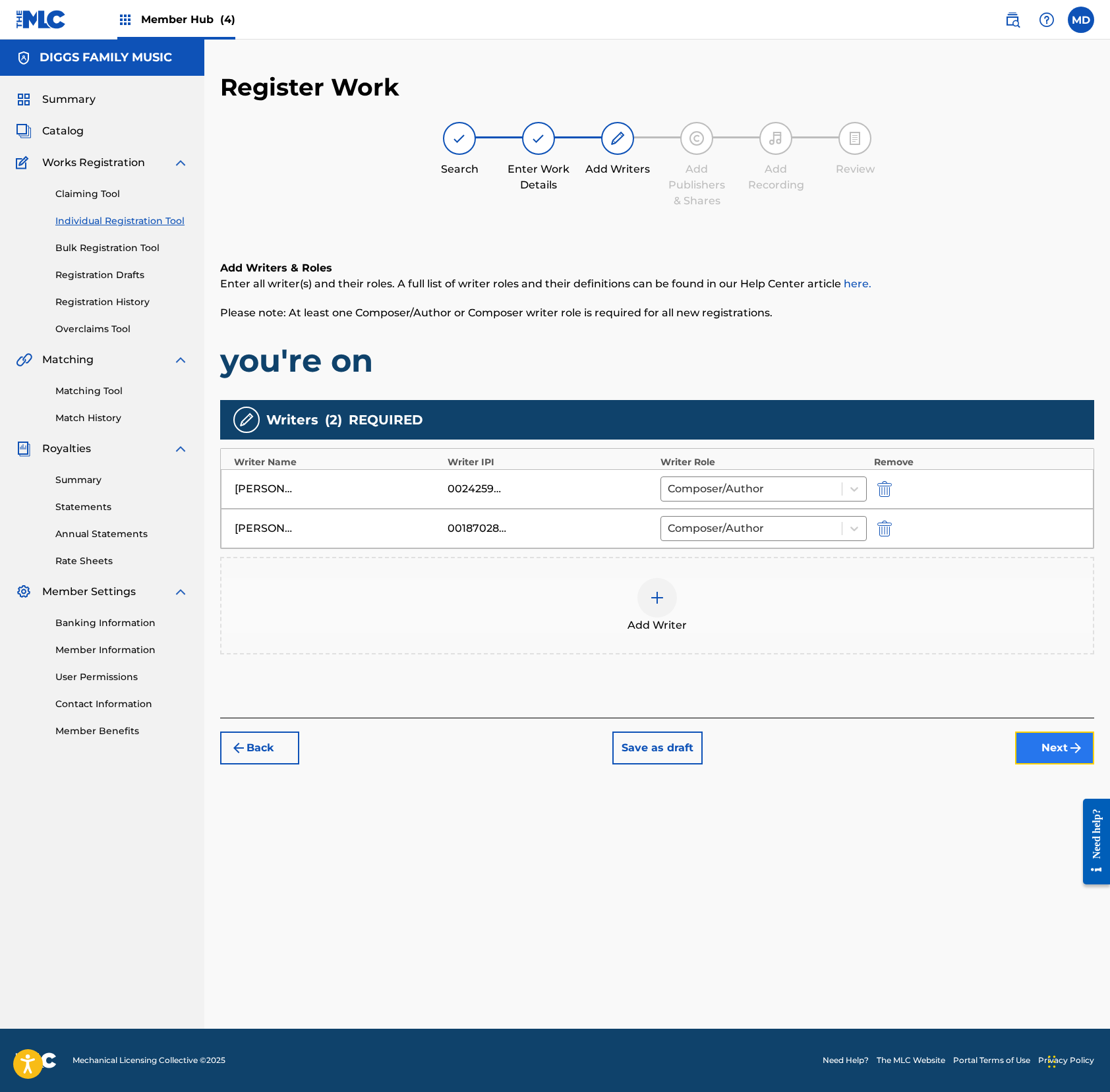
click at [1039, 748] on button "Next" at bounding box center [1054, 749] width 79 height 33
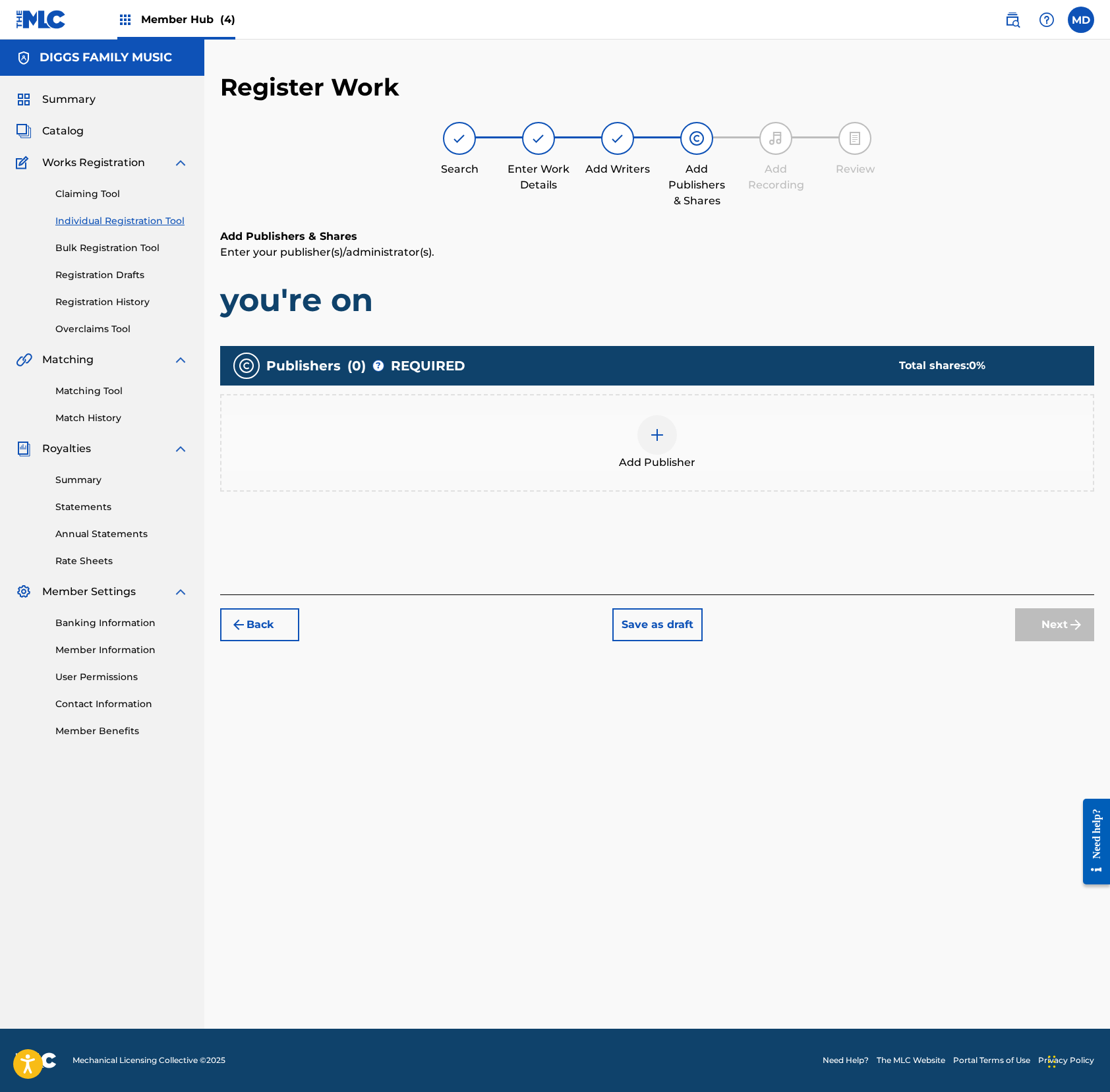
click at [642, 431] on div at bounding box center [656, 434] width 39 height 39
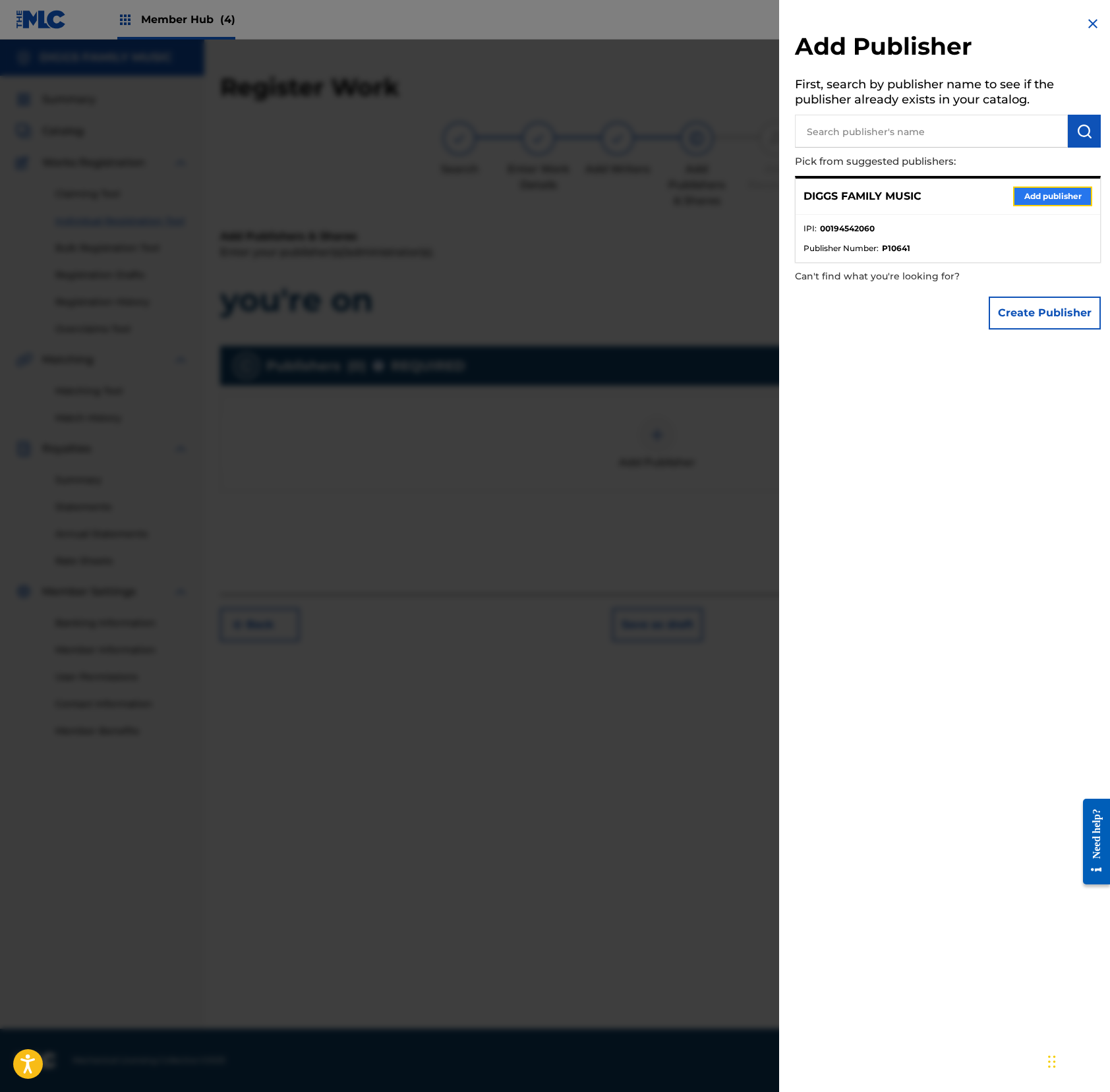
click at [1033, 193] on button "Add publisher" at bounding box center [1052, 196] width 79 height 20
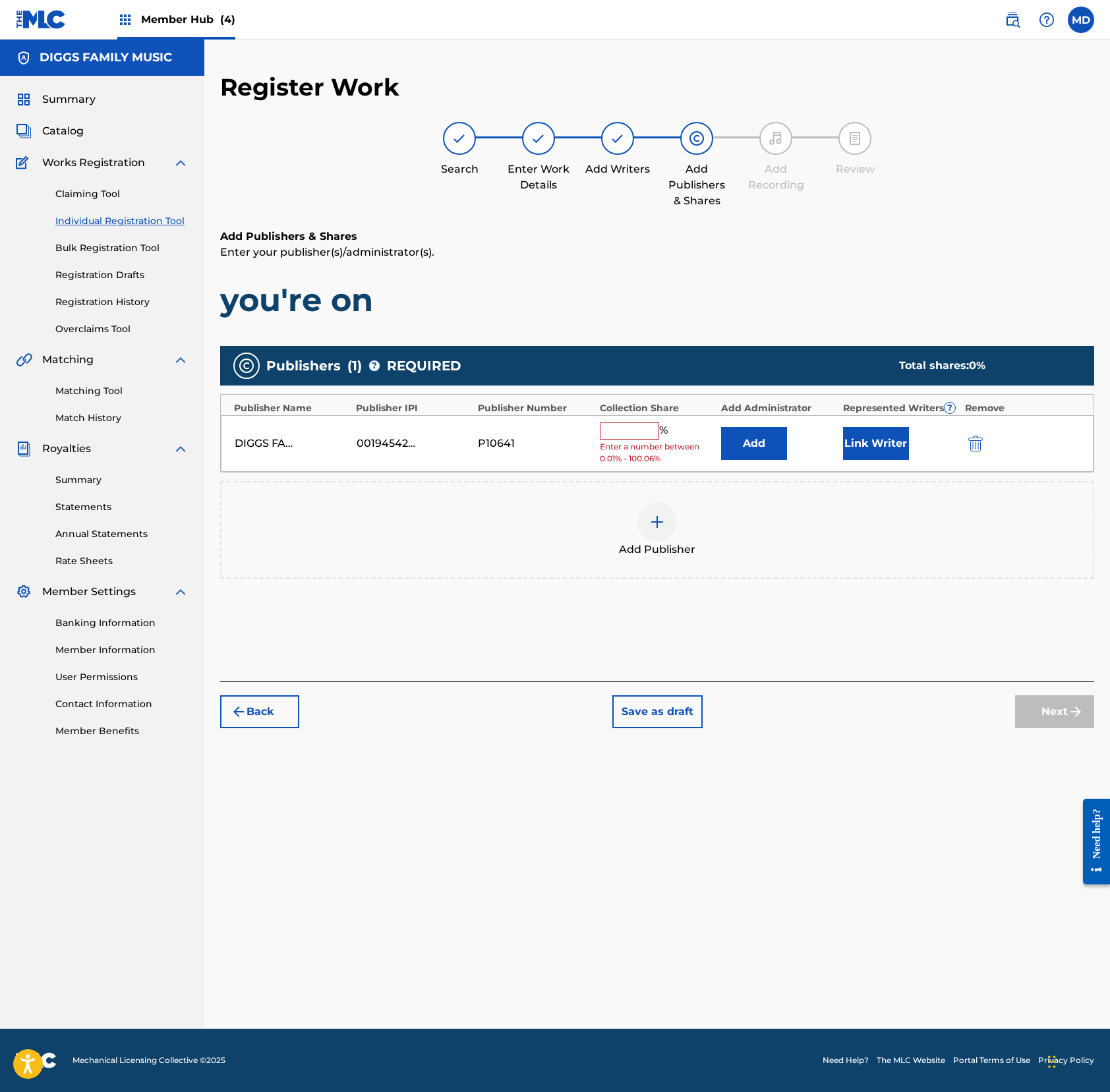
click at [629, 431] on input "text" at bounding box center [629, 431] width 59 height 17
type input "100"
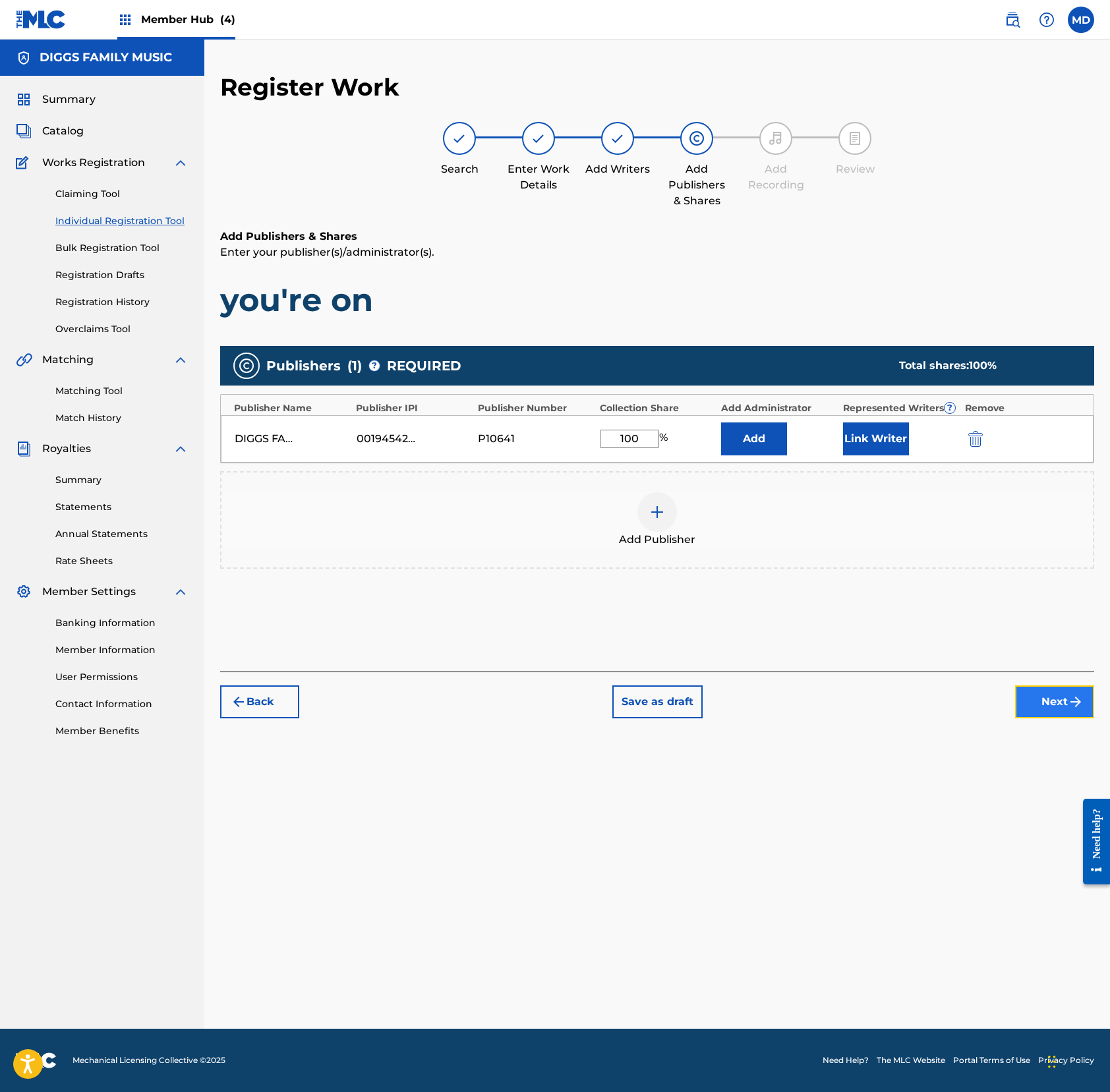
click at [1039, 709] on button "Next" at bounding box center [1054, 702] width 79 height 33
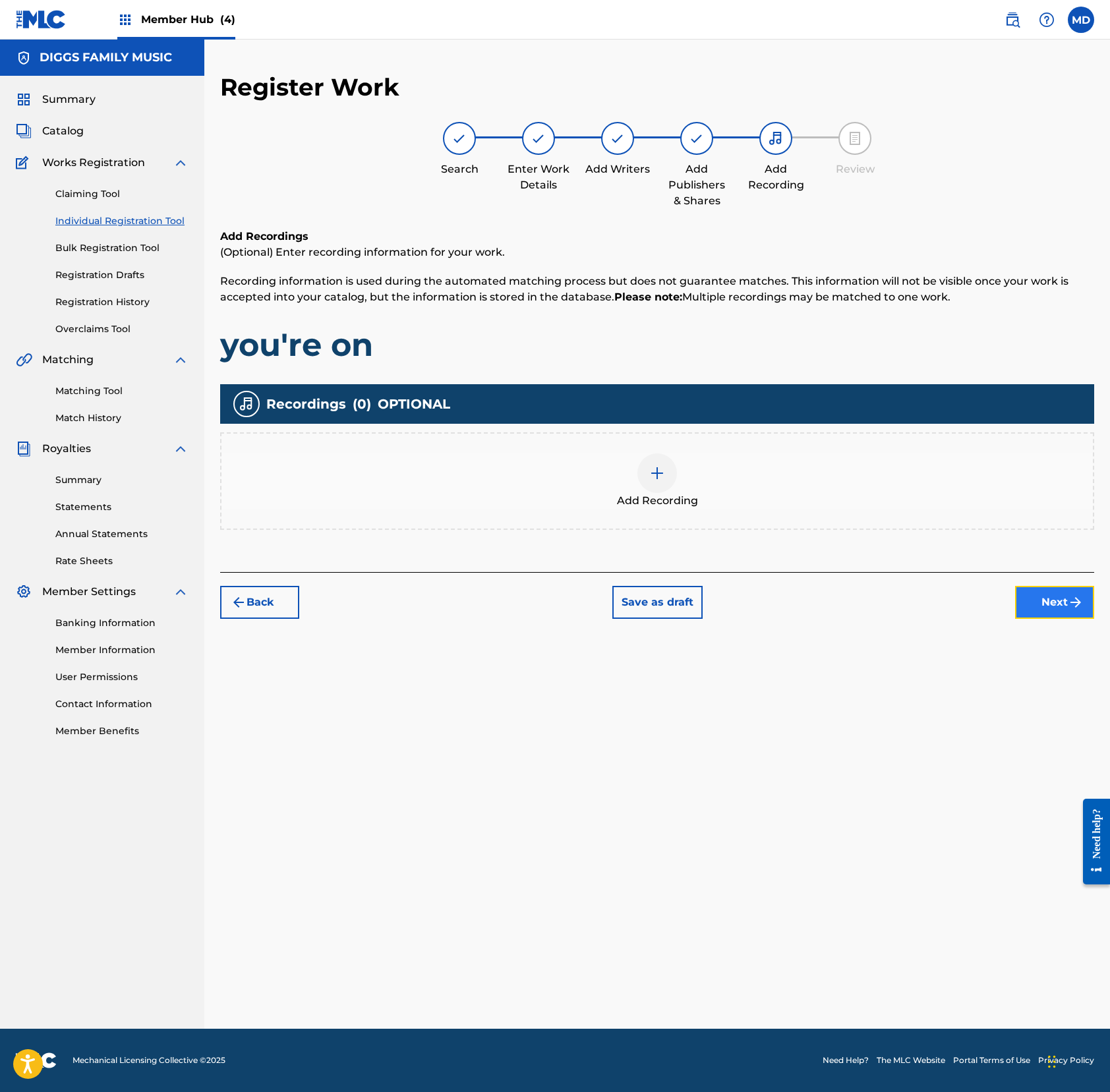
click at [1039, 593] on button "Next" at bounding box center [1054, 602] width 79 height 33
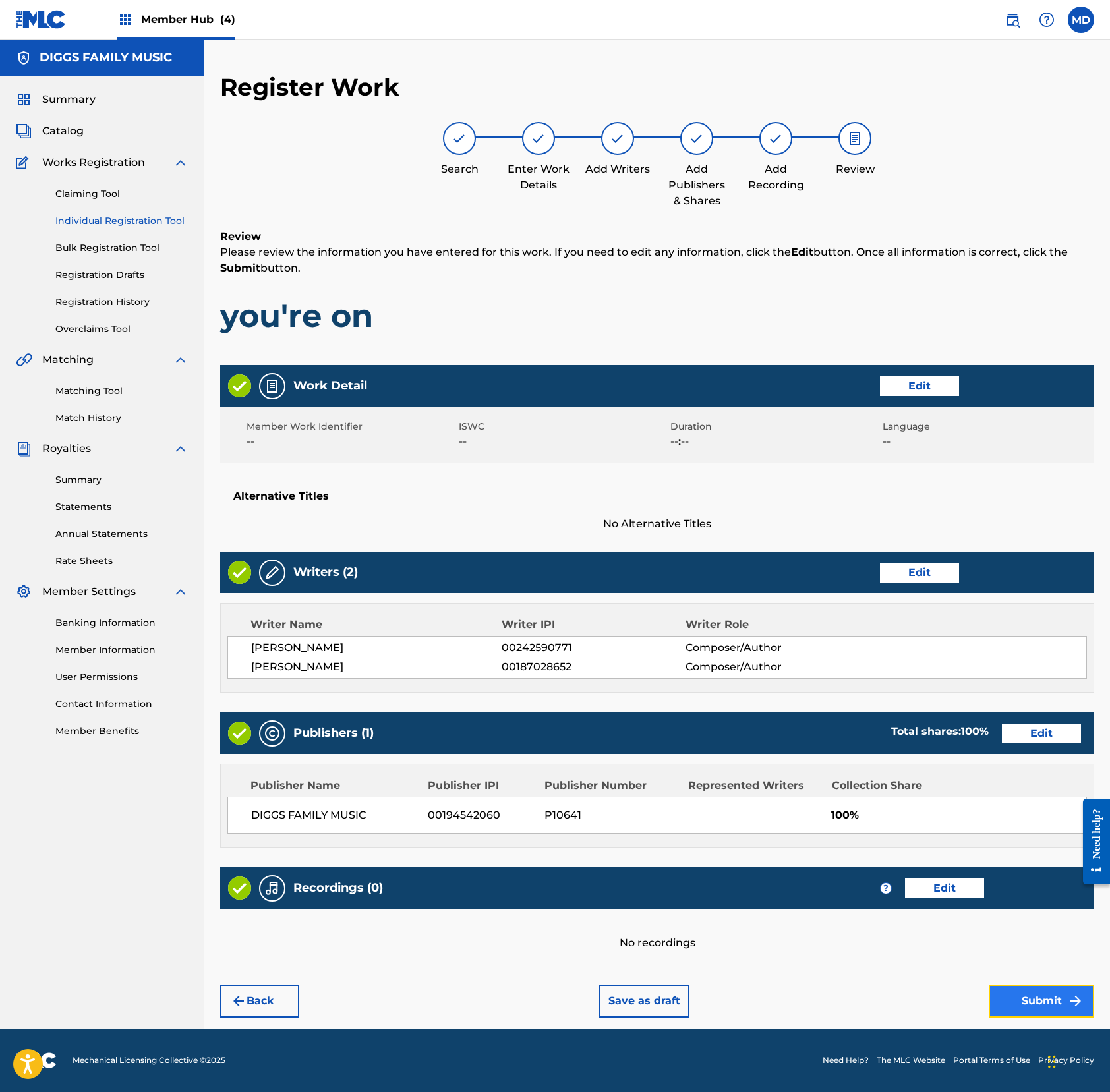
click at [1023, 993] on button "Submit" at bounding box center [1040, 1001] width 105 height 33
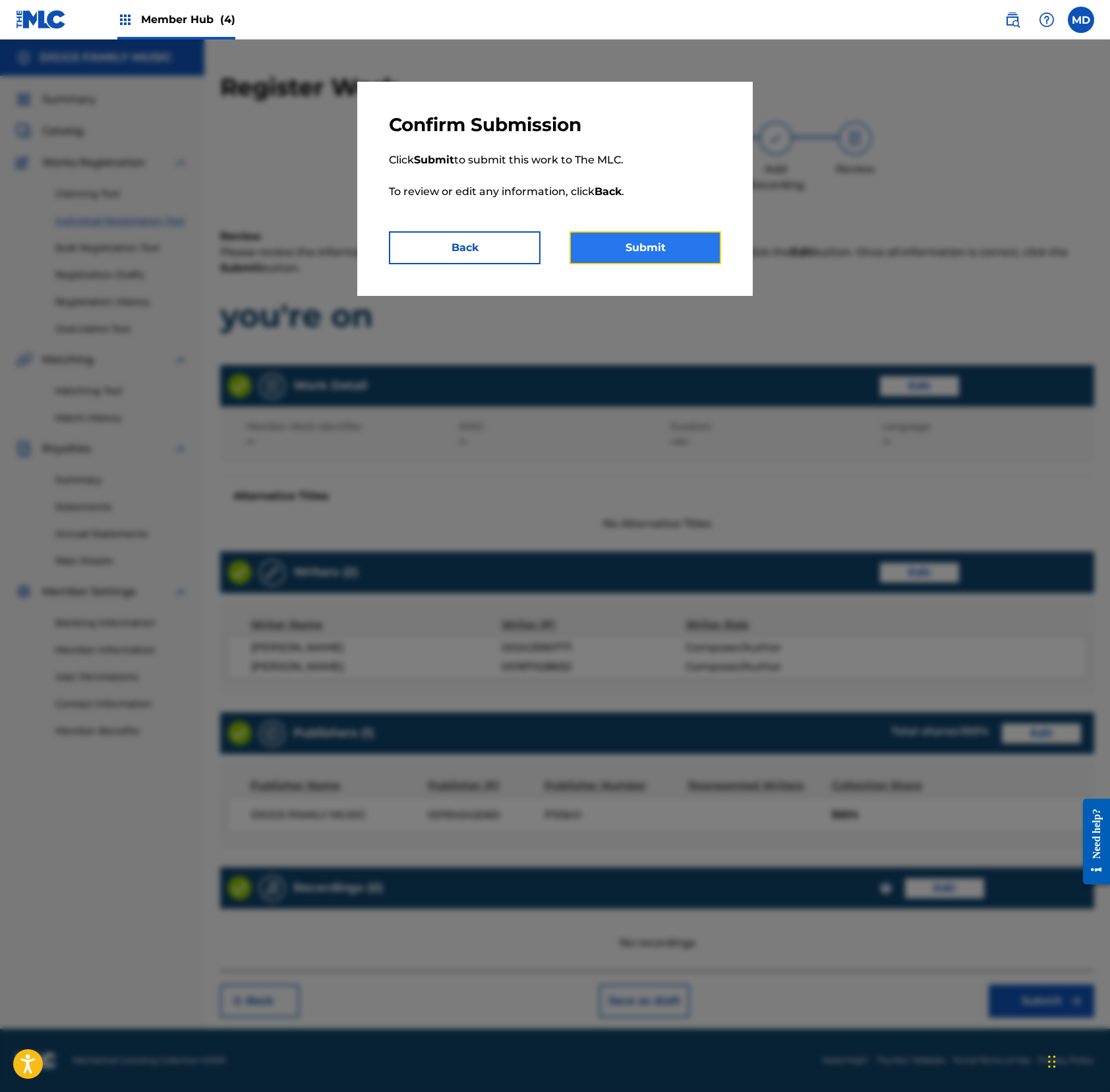
click at [609, 254] on button "Submit" at bounding box center [645, 248] width 152 height 33
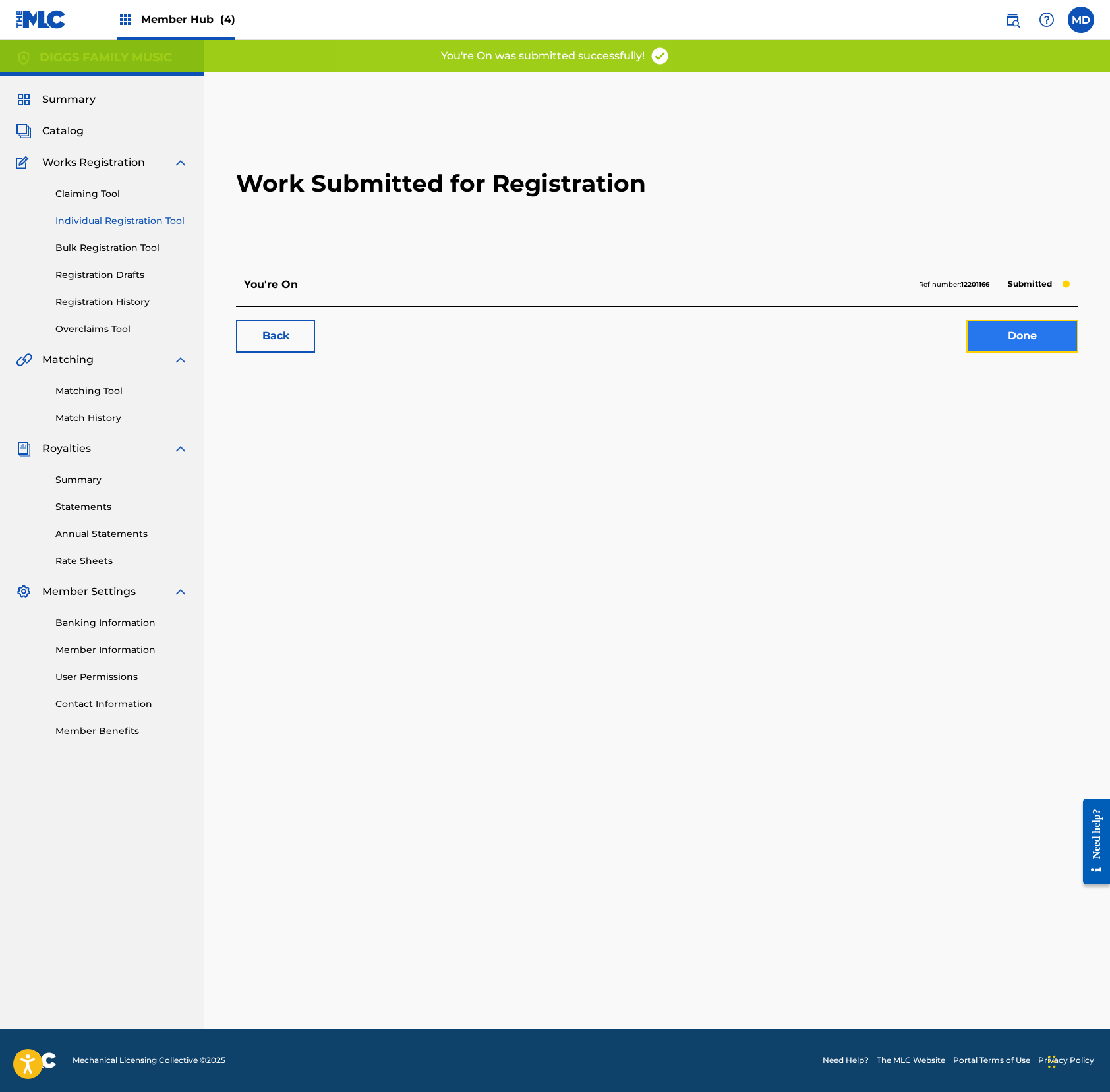
click at [1013, 343] on link "Done" at bounding box center [1022, 336] width 112 height 33
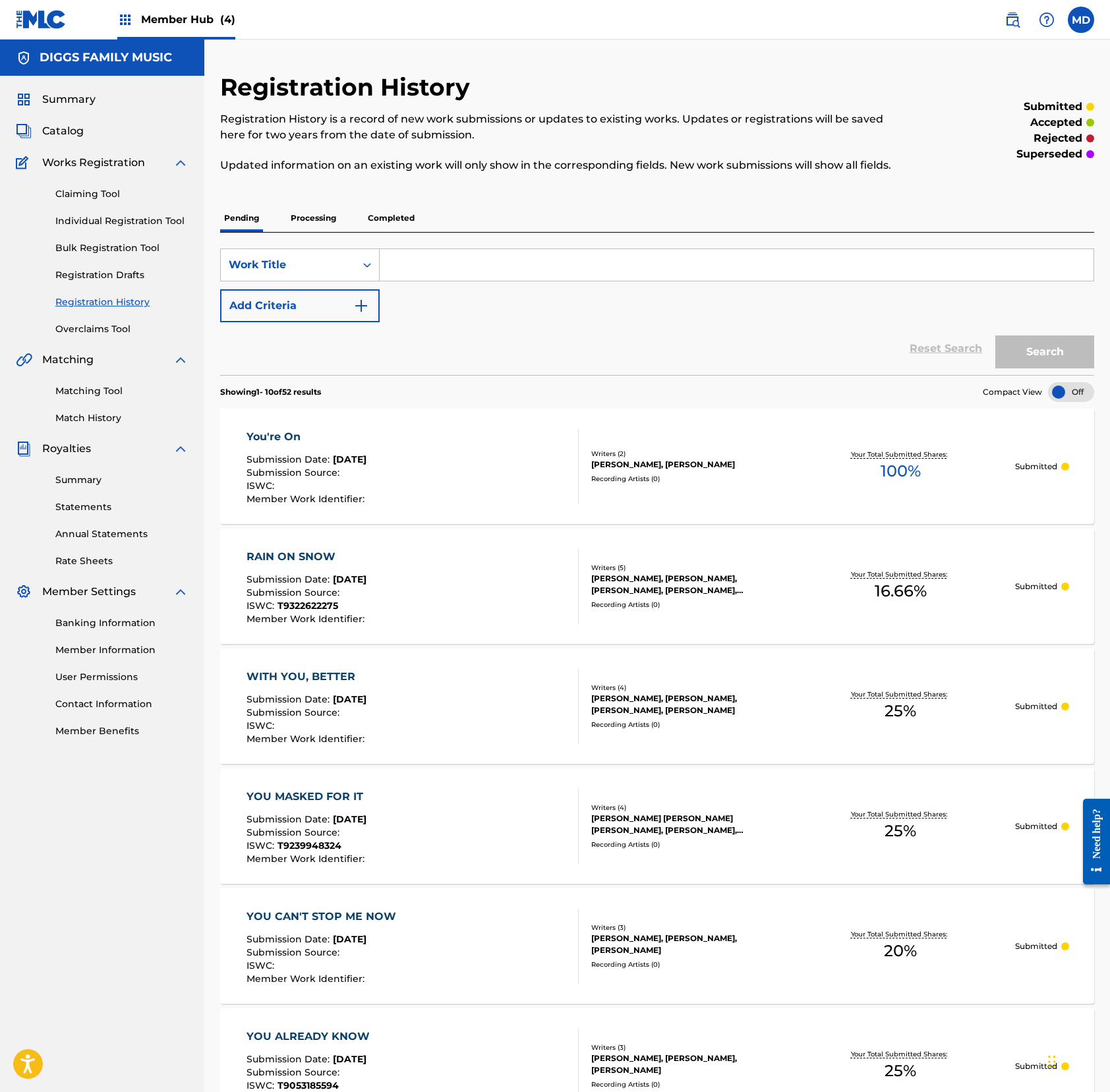
click at [449, 275] on input "Search Form" at bounding box center [736, 265] width 714 height 31
click at [437, 280] on input "young hearts" at bounding box center [736, 265] width 714 height 31
click at [491, 273] on input "young hearts" at bounding box center [736, 265] width 714 height 31
click at [404, 281] on input "yheartsoung" at bounding box center [736, 265] width 714 height 31
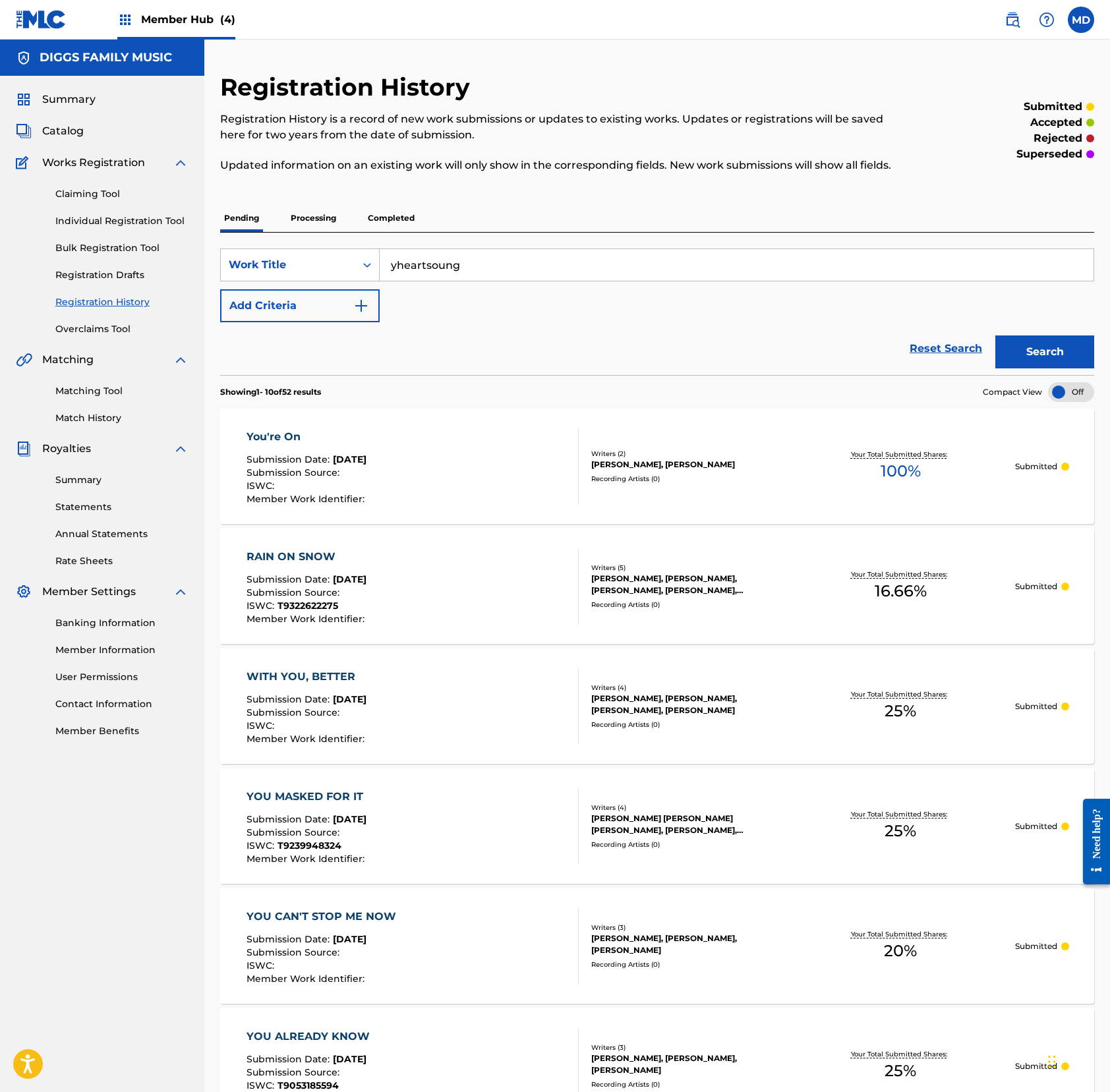
click at [404, 281] on input "yheartsoung" at bounding box center [736, 265] width 714 height 31
click at [403, 281] on input "yheartsoung" at bounding box center [736, 265] width 714 height 31
drag, startPoint x: 477, startPoint y: 280, endPoint x: 389, endPoint y: 288, distance: 88.4
click at [389, 281] on input "young hearts" at bounding box center [736, 265] width 714 height 31
type input "young hearts"
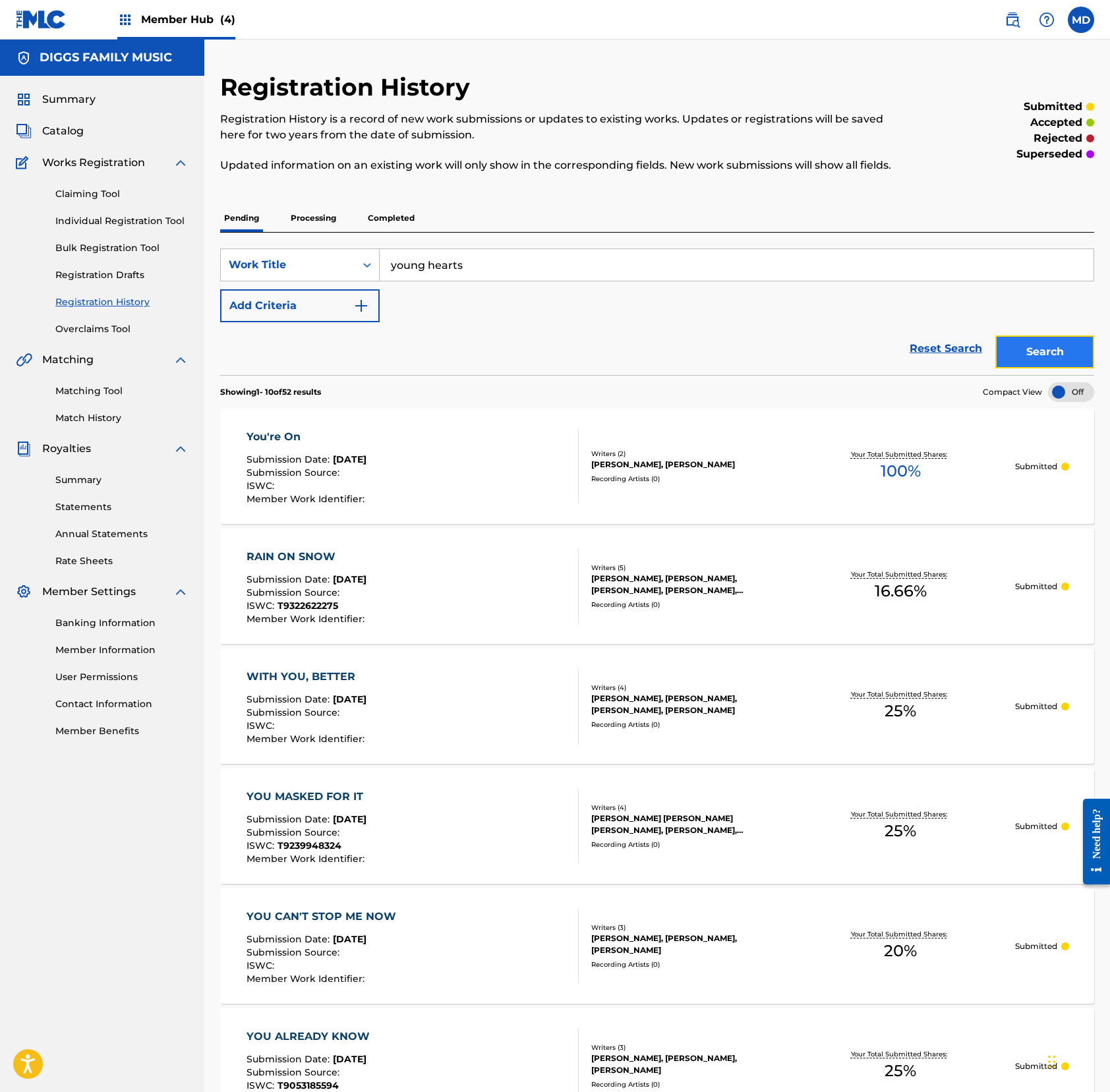
click at [1026, 364] on button "Search" at bounding box center [1044, 352] width 98 height 33
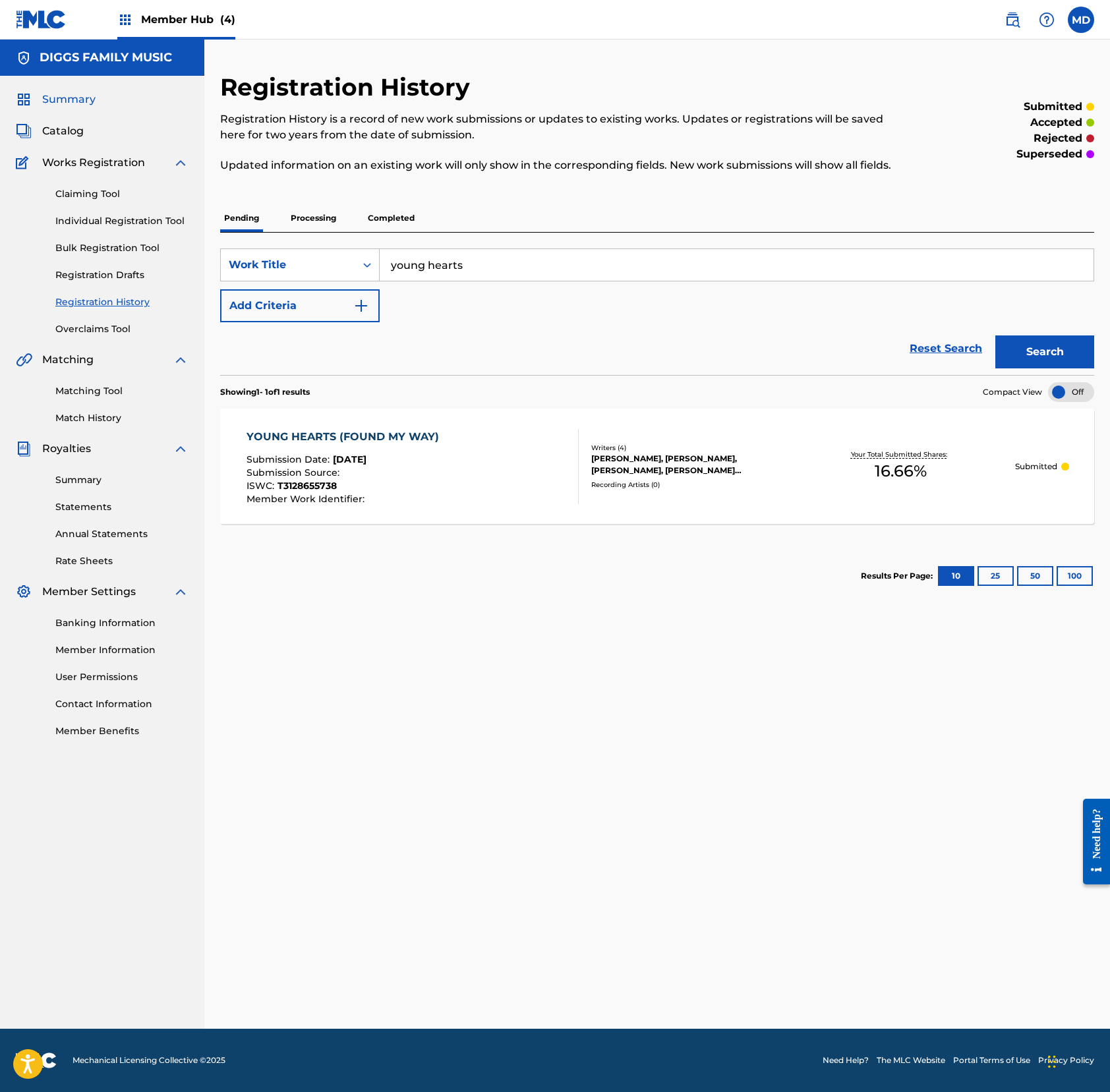
click at [75, 100] on span "Summary" at bounding box center [68, 99] width 53 height 16
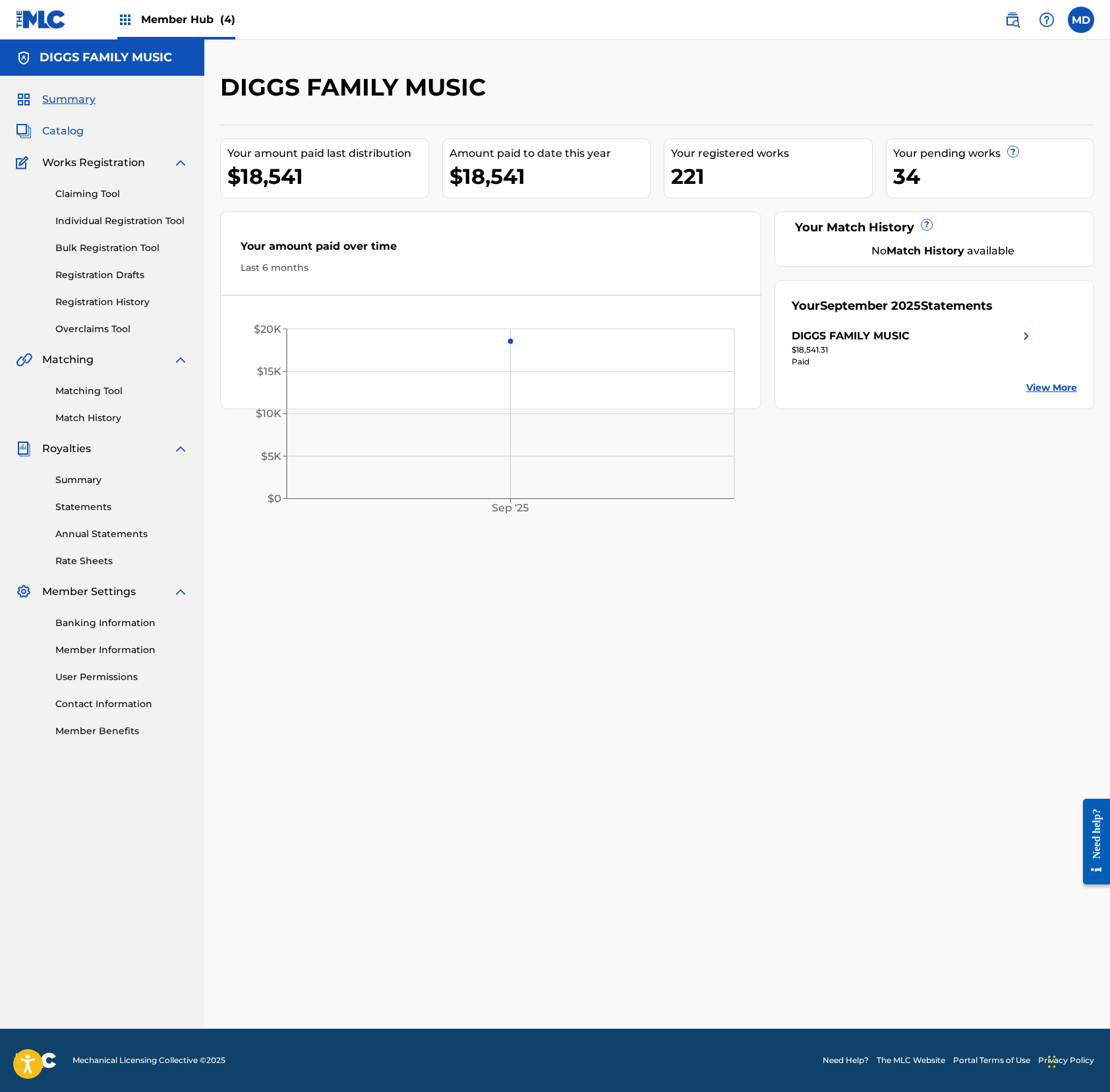
click at [71, 134] on span "Catalog" at bounding box center [63, 131] width 42 height 16
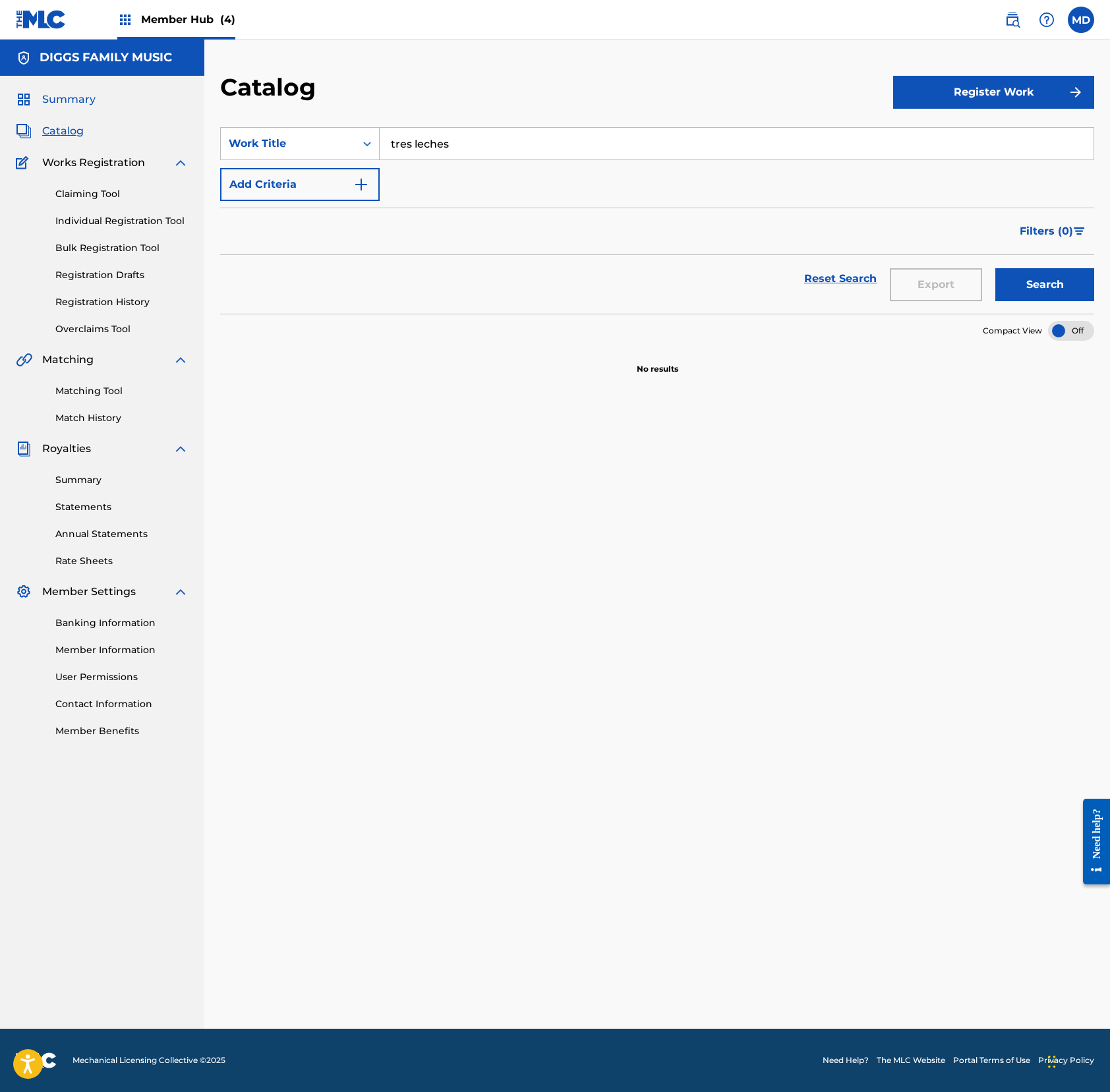
click at [85, 98] on span "Summary" at bounding box center [68, 99] width 53 height 16
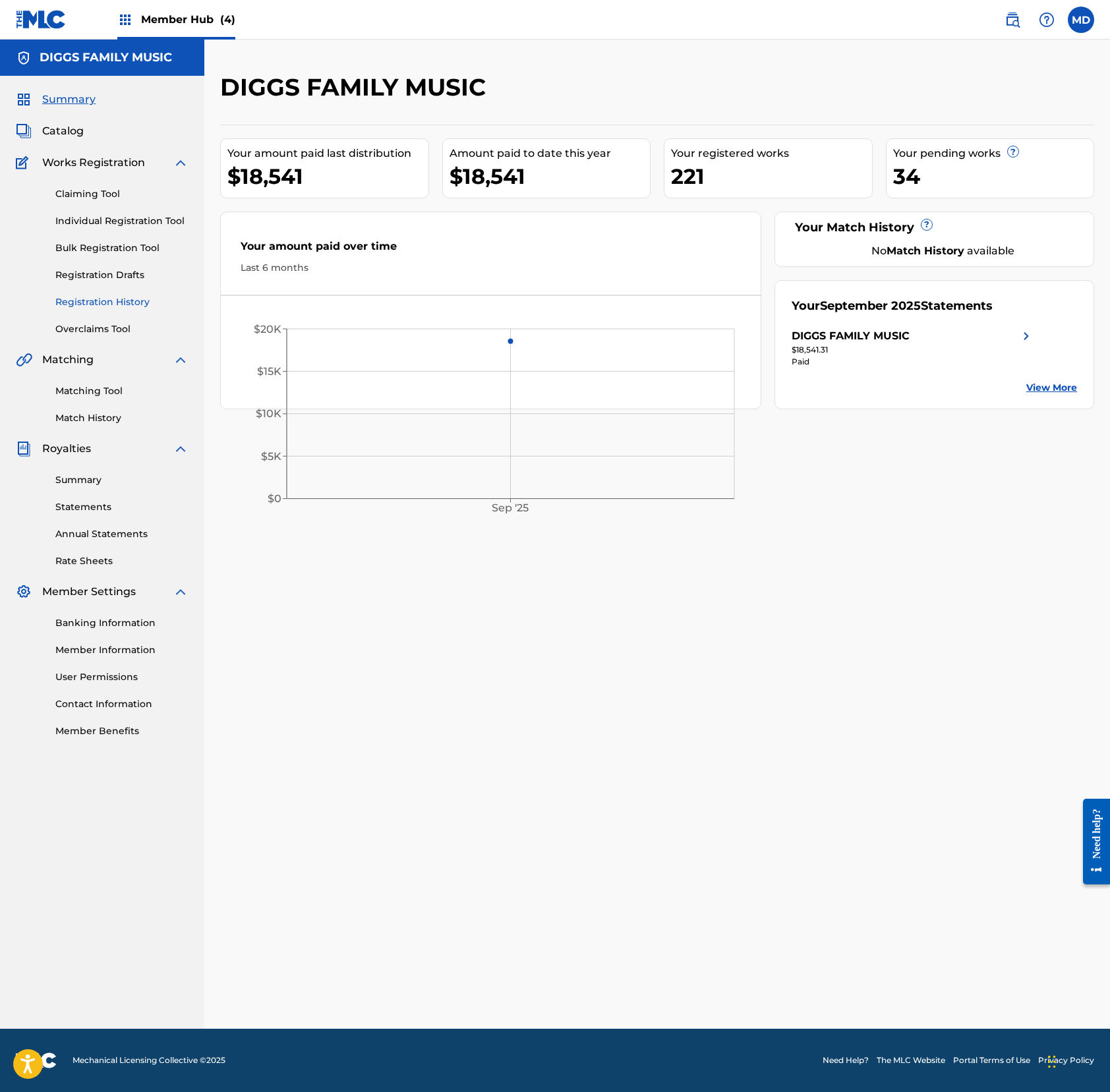
click at [98, 302] on link "Registration History" at bounding box center [122, 302] width 133 height 14
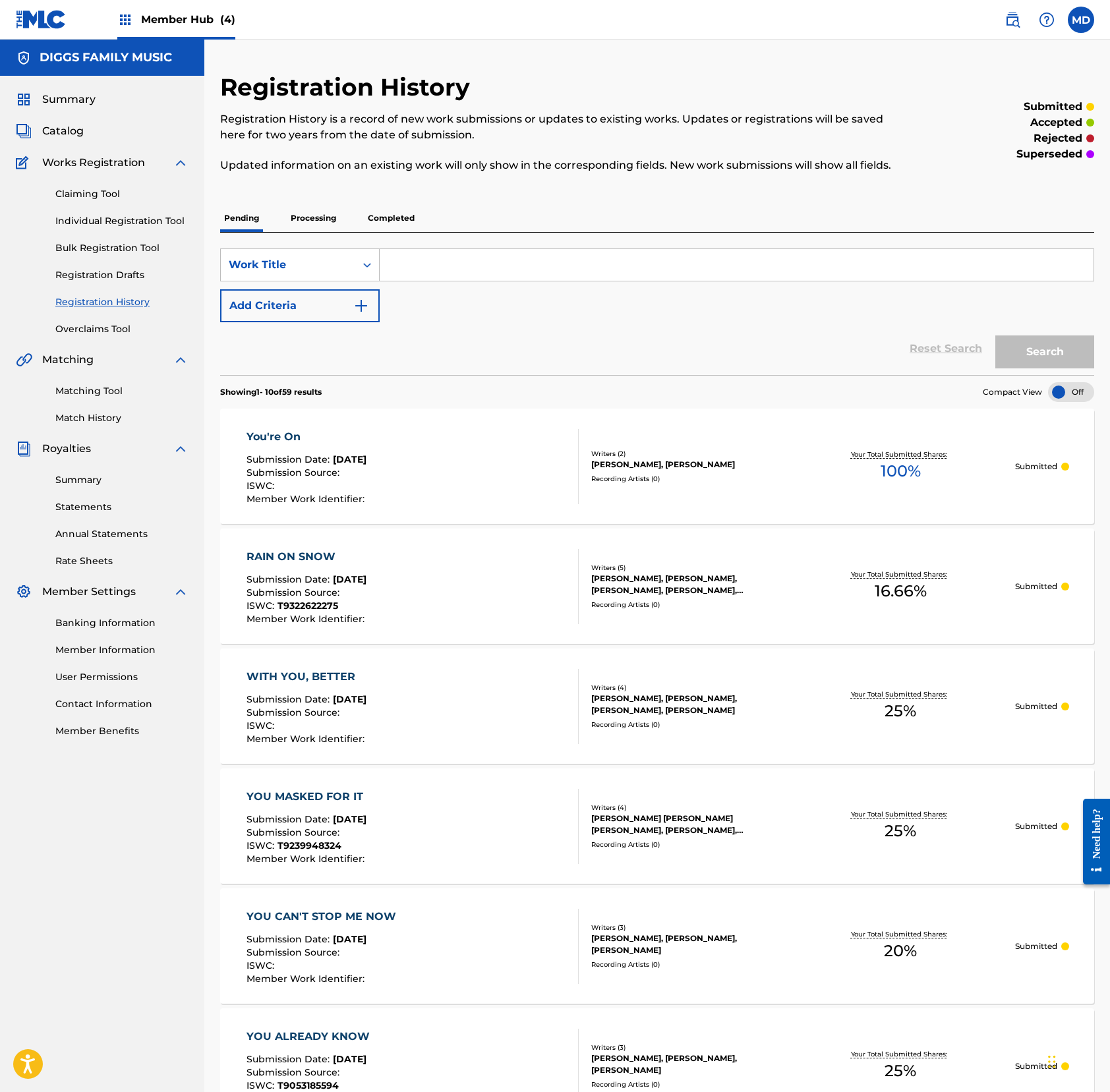
click at [316, 232] on p "Processing" at bounding box center [313, 218] width 53 height 28
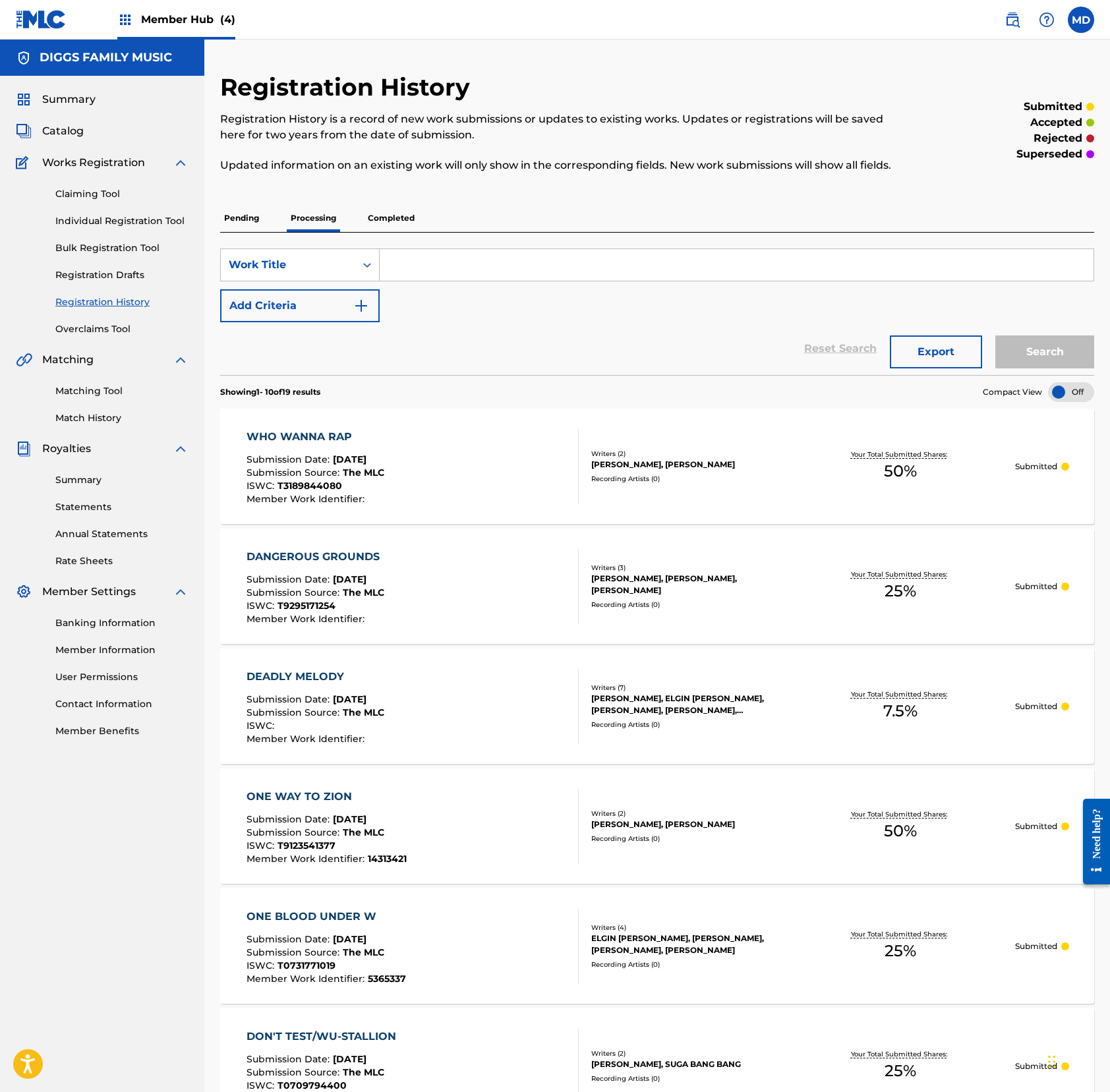
click at [245, 232] on p "Pending" at bounding box center [241, 218] width 43 height 28
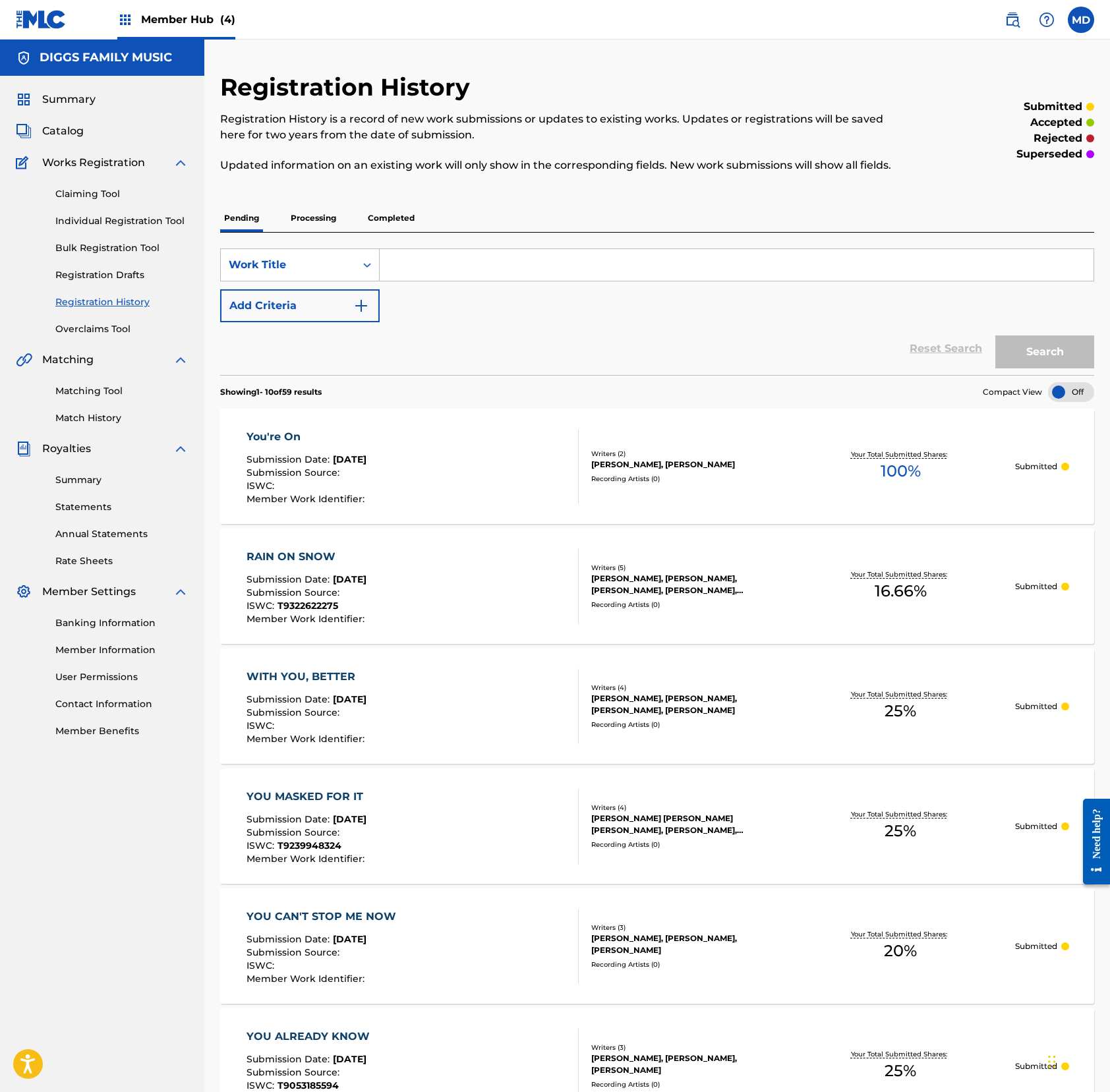
click at [396, 232] on p "Completed" at bounding box center [390, 218] width 55 height 28
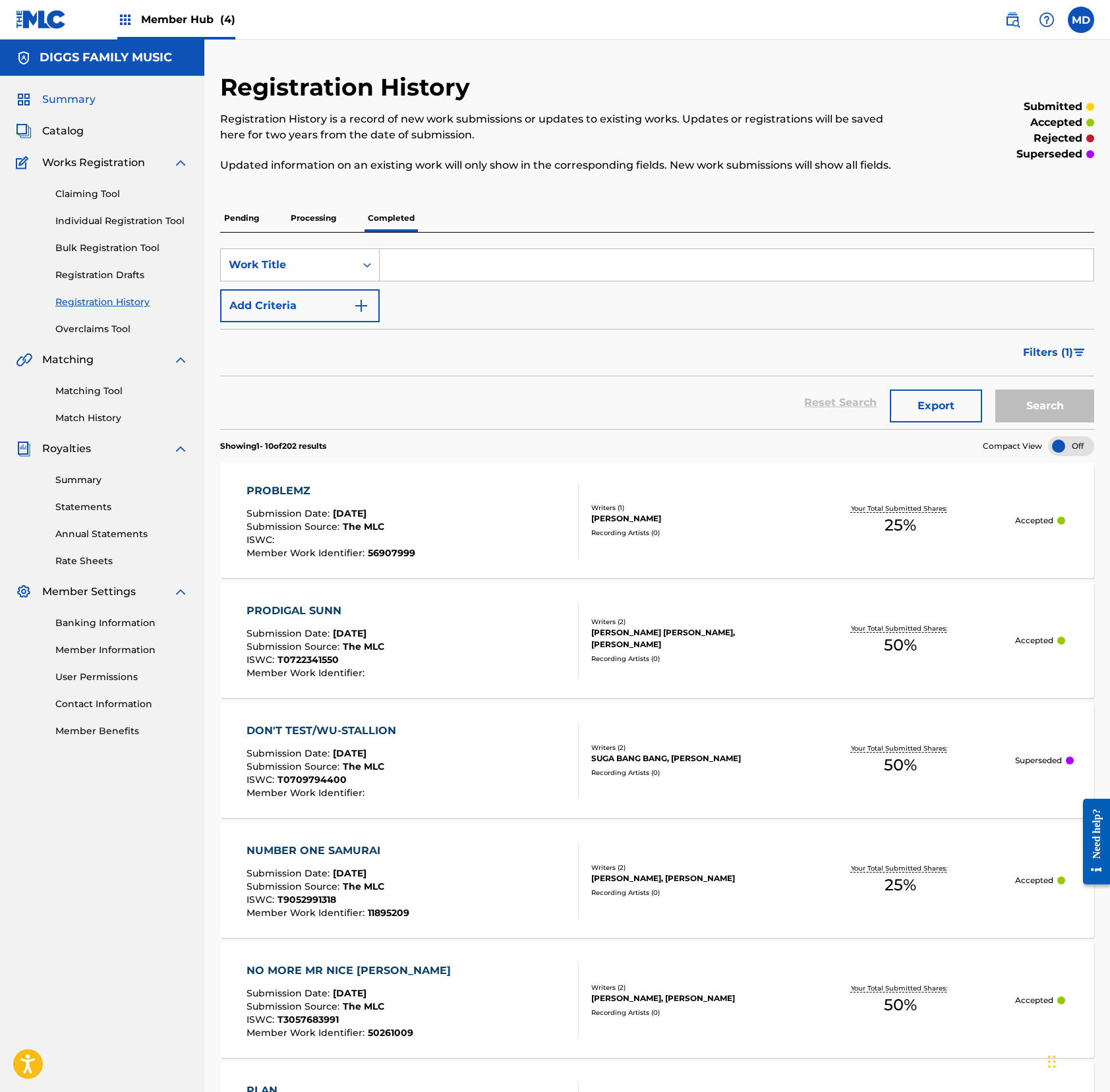
click at [71, 101] on span "Summary" at bounding box center [68, 99] width 53 height 16
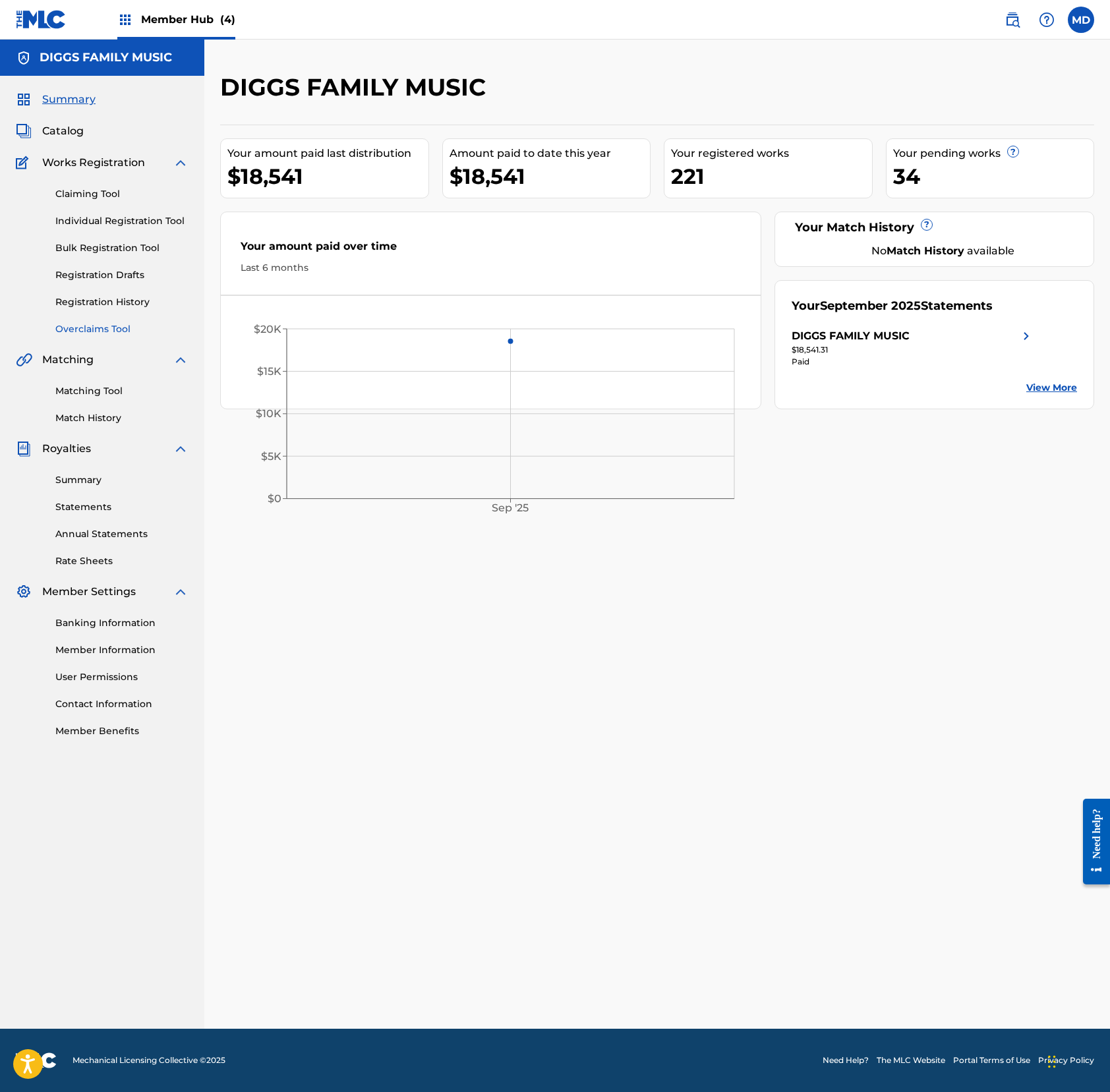
click at [87, 332] on link "Overclaims Tool" at bounding box center [122, 329] width 133 height 14
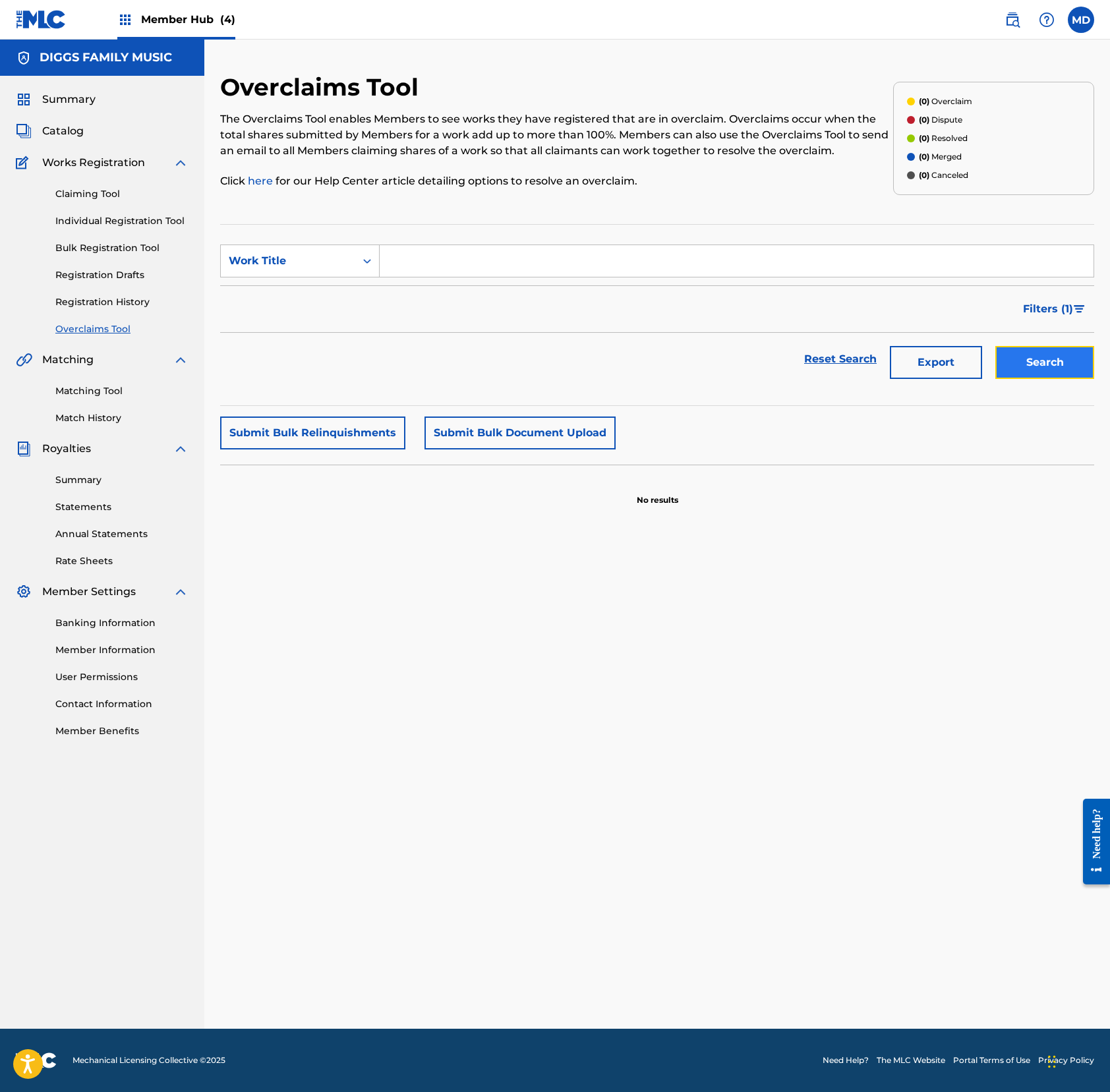
click at [1013, 368] on button "Search" at bounding box center [1044, 363] width 98 height 33
click at [288, 437] on button "Submit Bulk Relinquishments" at bounding box center [313, 433] width 186 height 33
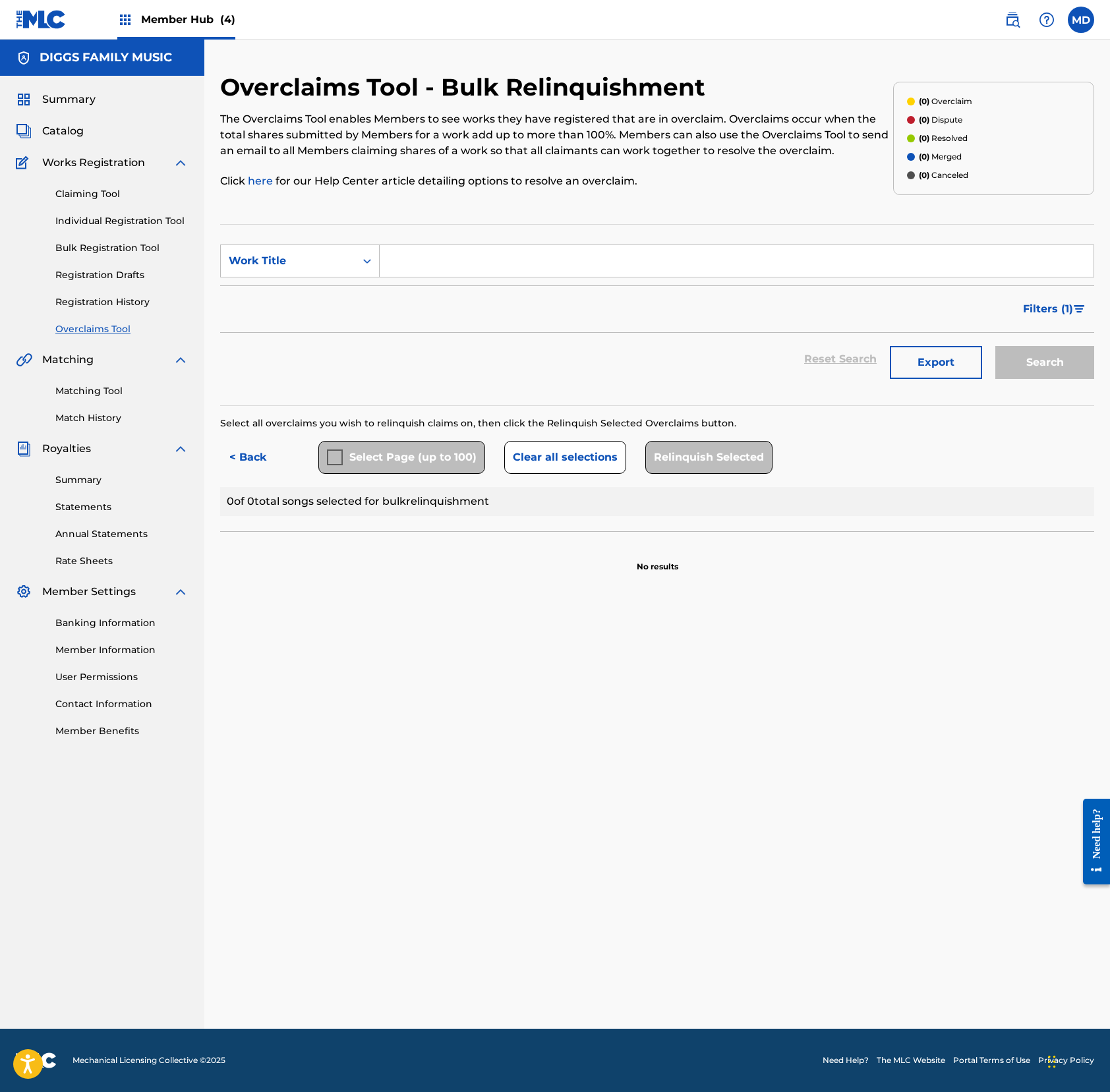
click at [332, 463] on div "Select Page (up to 100)" at bounding box center [401, 458] width 166 height 33
click at [336, 463] on div "Select Page (up to 100)" at bounding box center [401, 458] width 166 height 33
click at [257, 459] on button "< Back" at bounding box center [260, 458] width 79 height 33
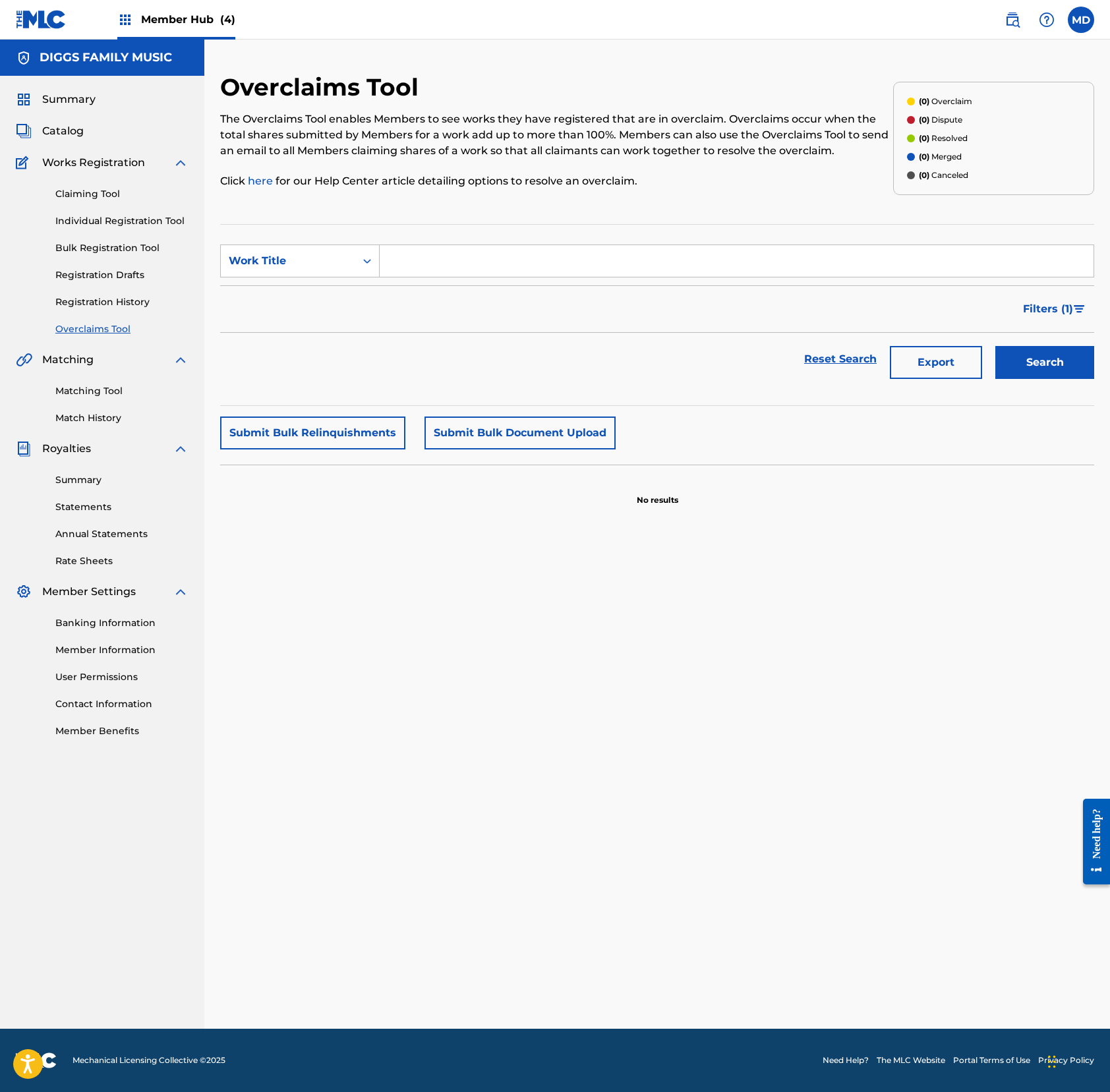
click at [439, 265] on input "Search Form" at bounding box center [736, 261] width 714 height 31
click at [335, 267] on div "Work Title" at bounding box center [288, 261] width 118 height 16
click at [290, 307] on div "MLC Song Code" at bounding box center [300, 294] width 159 height 33
click at [460, 264] on input "Search Form" at bounding box center [736, 261] width 714 height 31
click at [1039, 360] on button "Search" at bounding box center [1044, 363] width 98 height 33
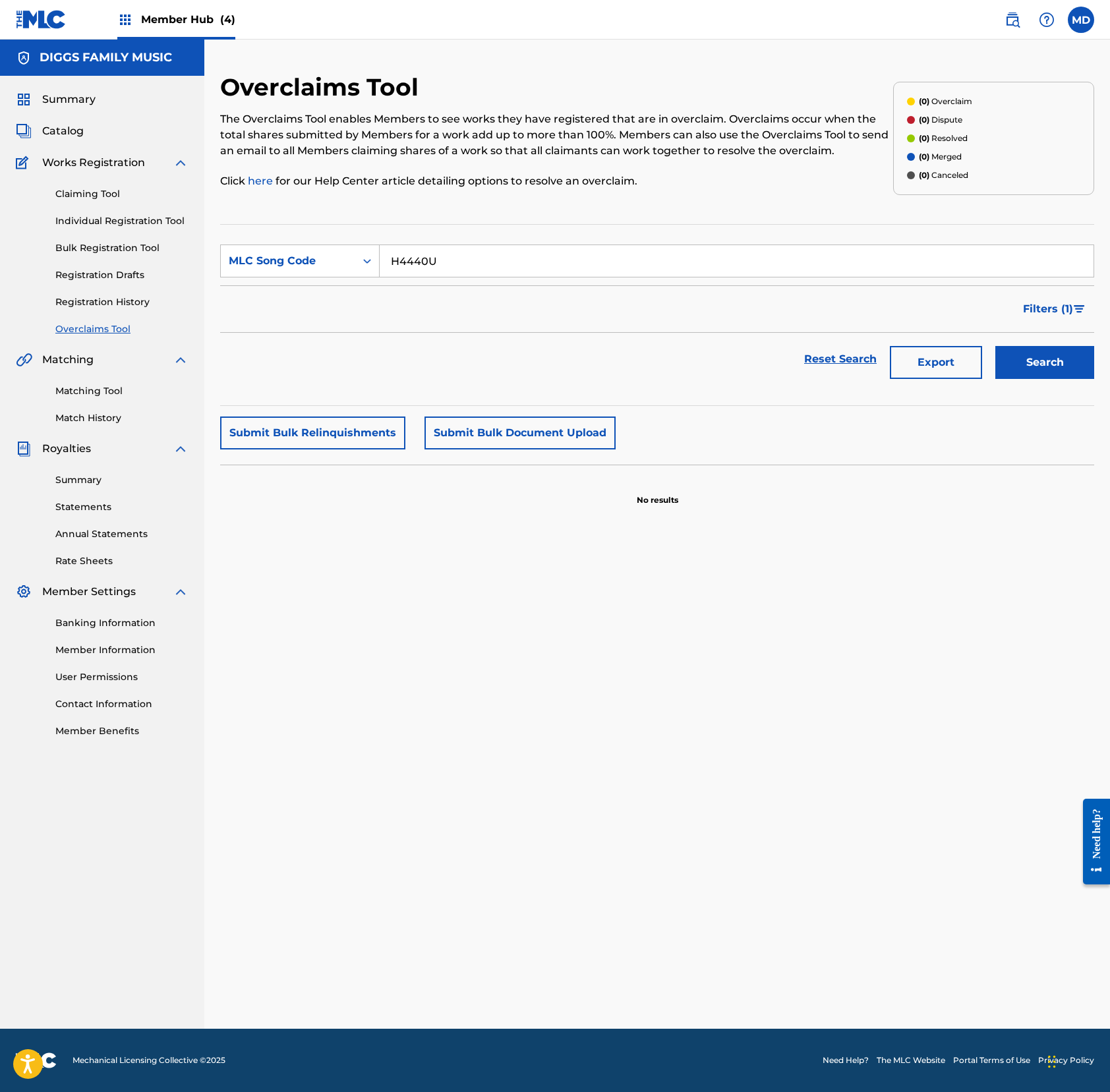
drag, startPoint x: 461, startPoint y: 273, endPoint x: 385, endPoint y: 269, distance: 76.1
click at [385, 269] on input "H4440U" at bounding box center [736, 261] width 714 height 31
type input "G07609"
click at [1039, 362] on button "Search" at bounding box center [1044, 363] width 98 height 33
click at [80, 107] on span "Summary" at bounding box center [68, 99] width 53 height 16
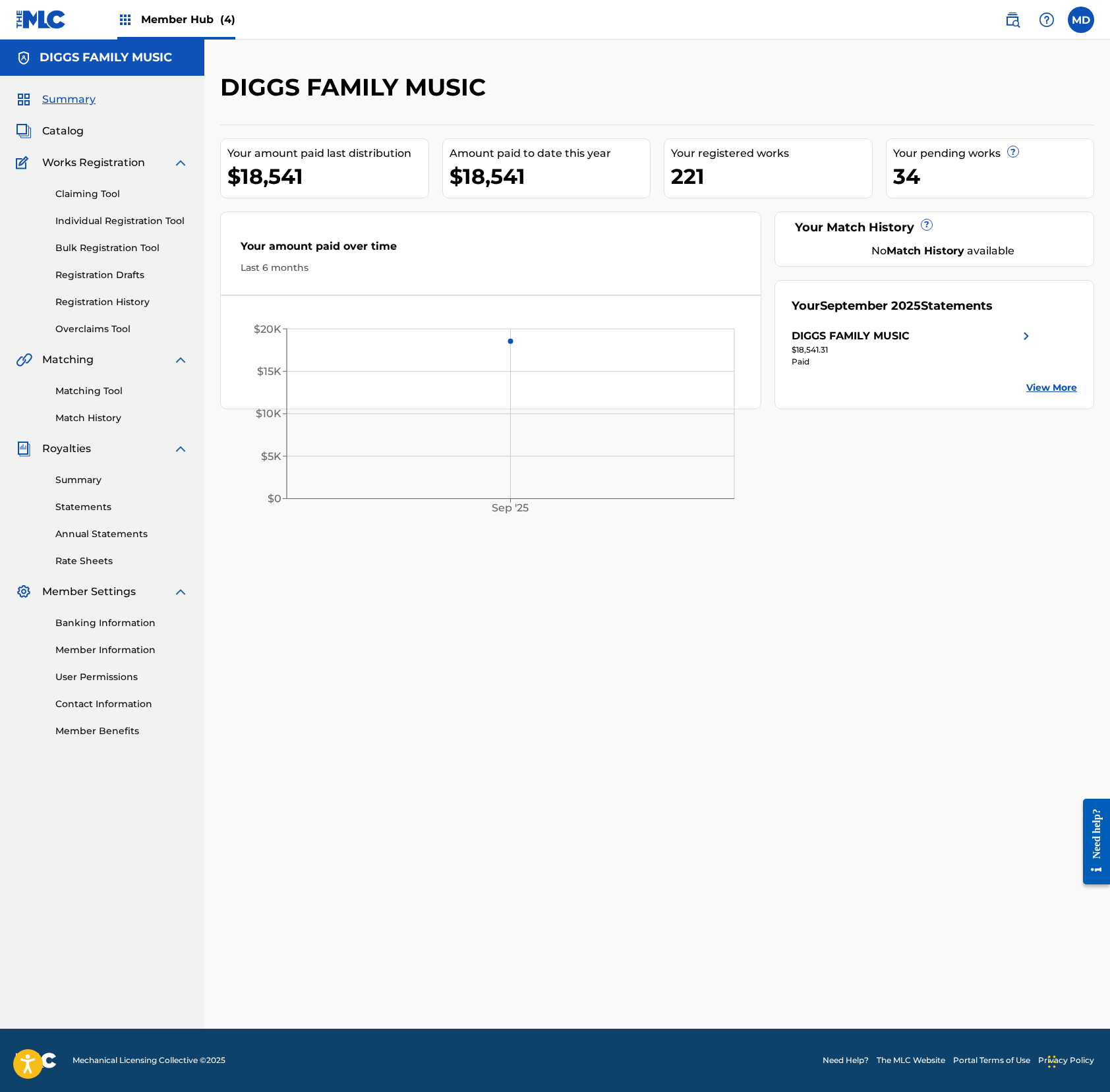
click at [1021, 338] on img at bounding box center [1026, 336] width 16 height 16
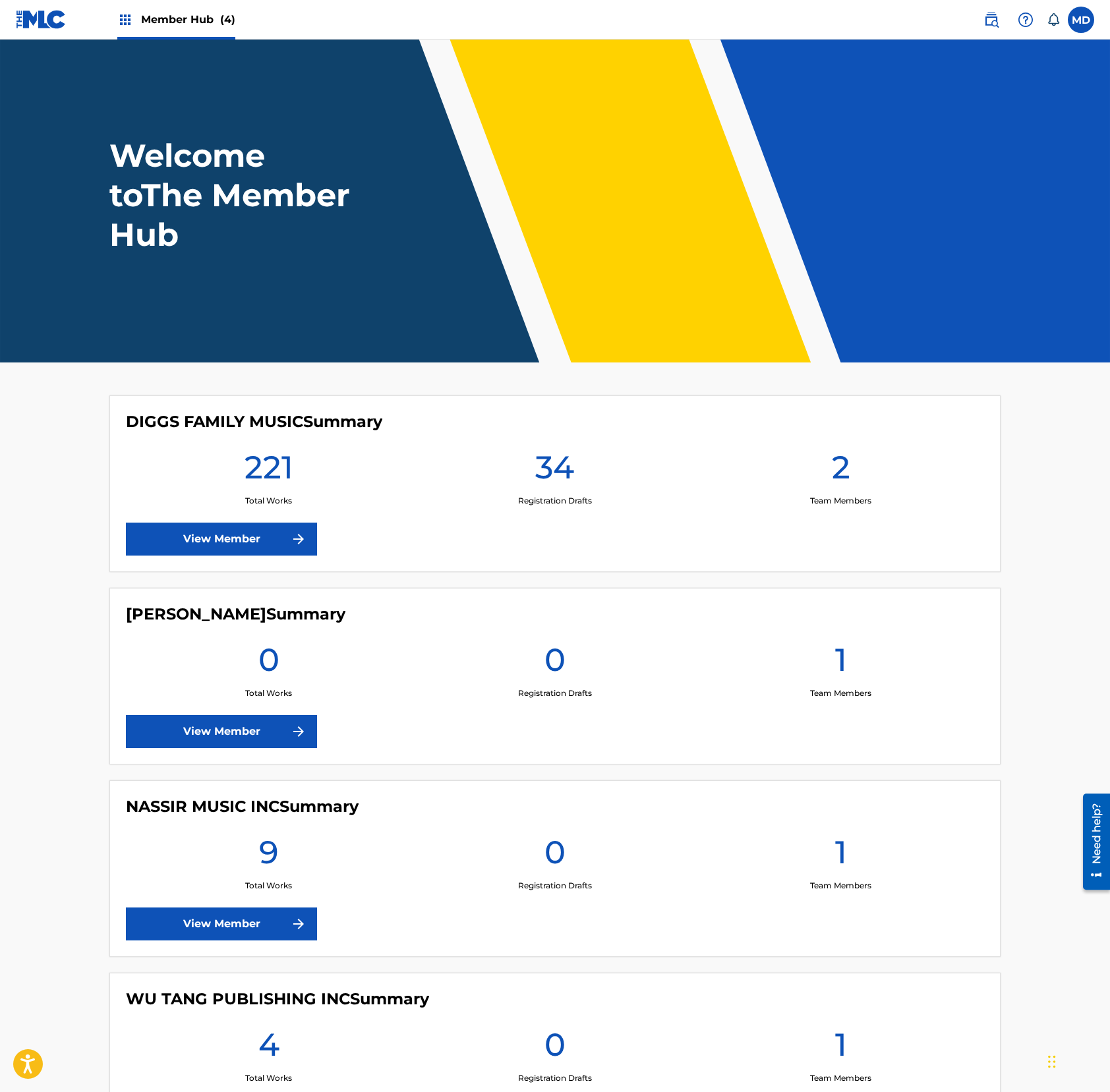
click at [403, 541] on div "DIGGS FAMILY MUSIC Summary 221 Total Works 34 Registration Drafts 2 Team Member…" at bounding box center [555, 484] width 891 height 177
click at [275, 533] on link "View Member" at bounding box center [220, 539] width 191 height 33
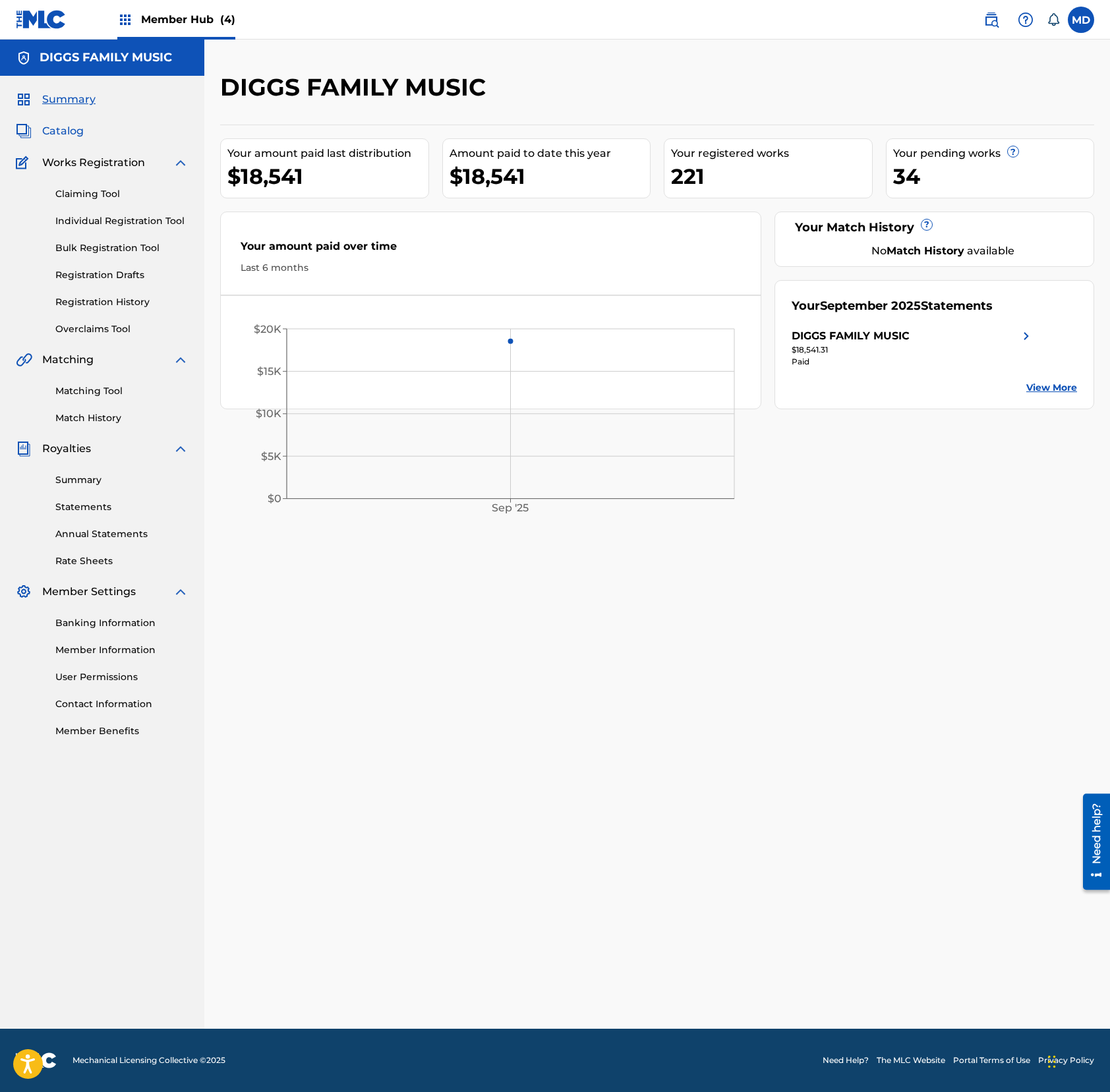
click at [70, 130] on span "Catalog" at bounding box center [63, 131] width 42 height 16
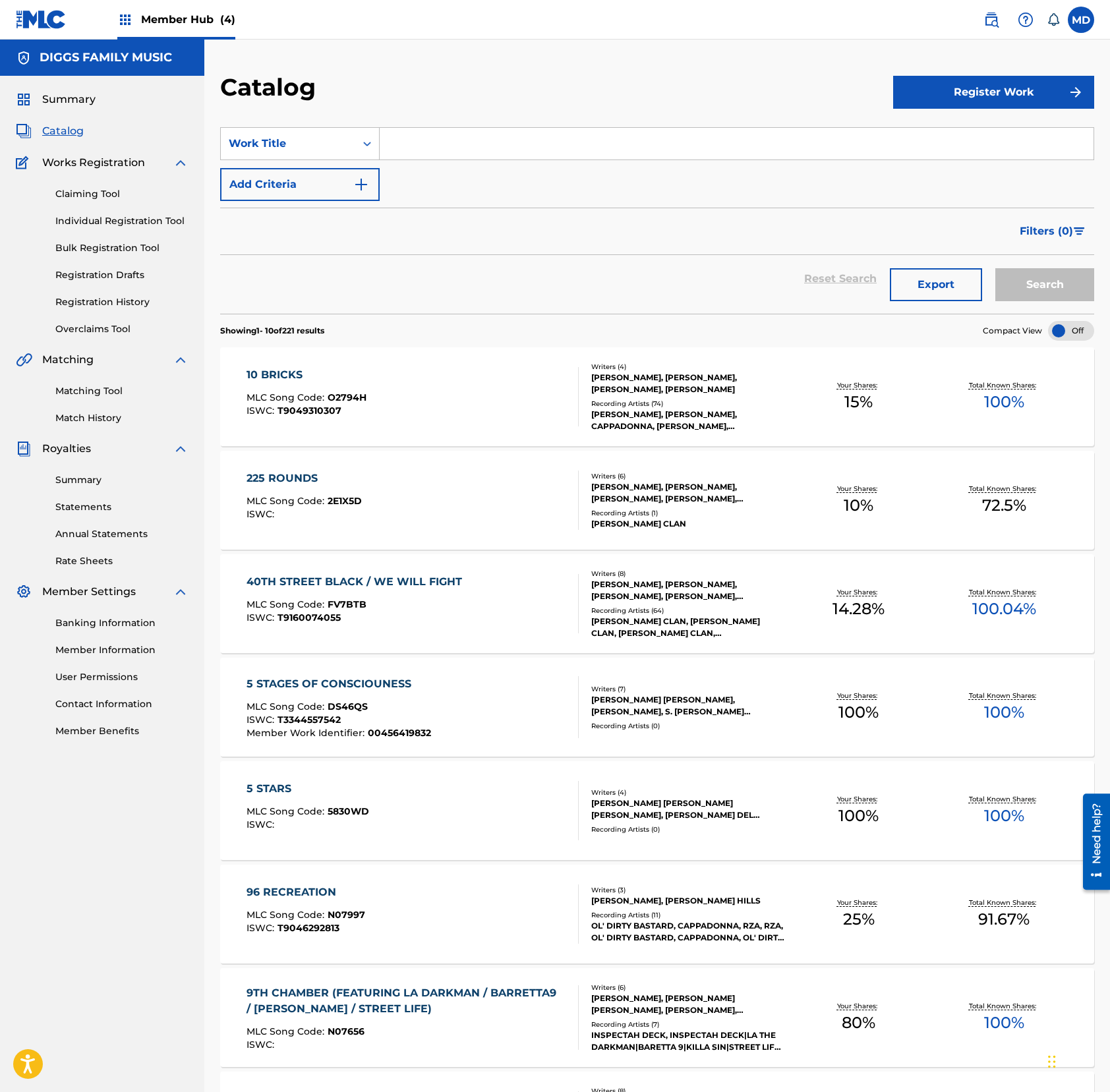
click at [434, 399] on div "10 BRICKS MLC Song Code : O2794H ISWC : T9049310307" at bounding box center [412, 397] width 332 height 59
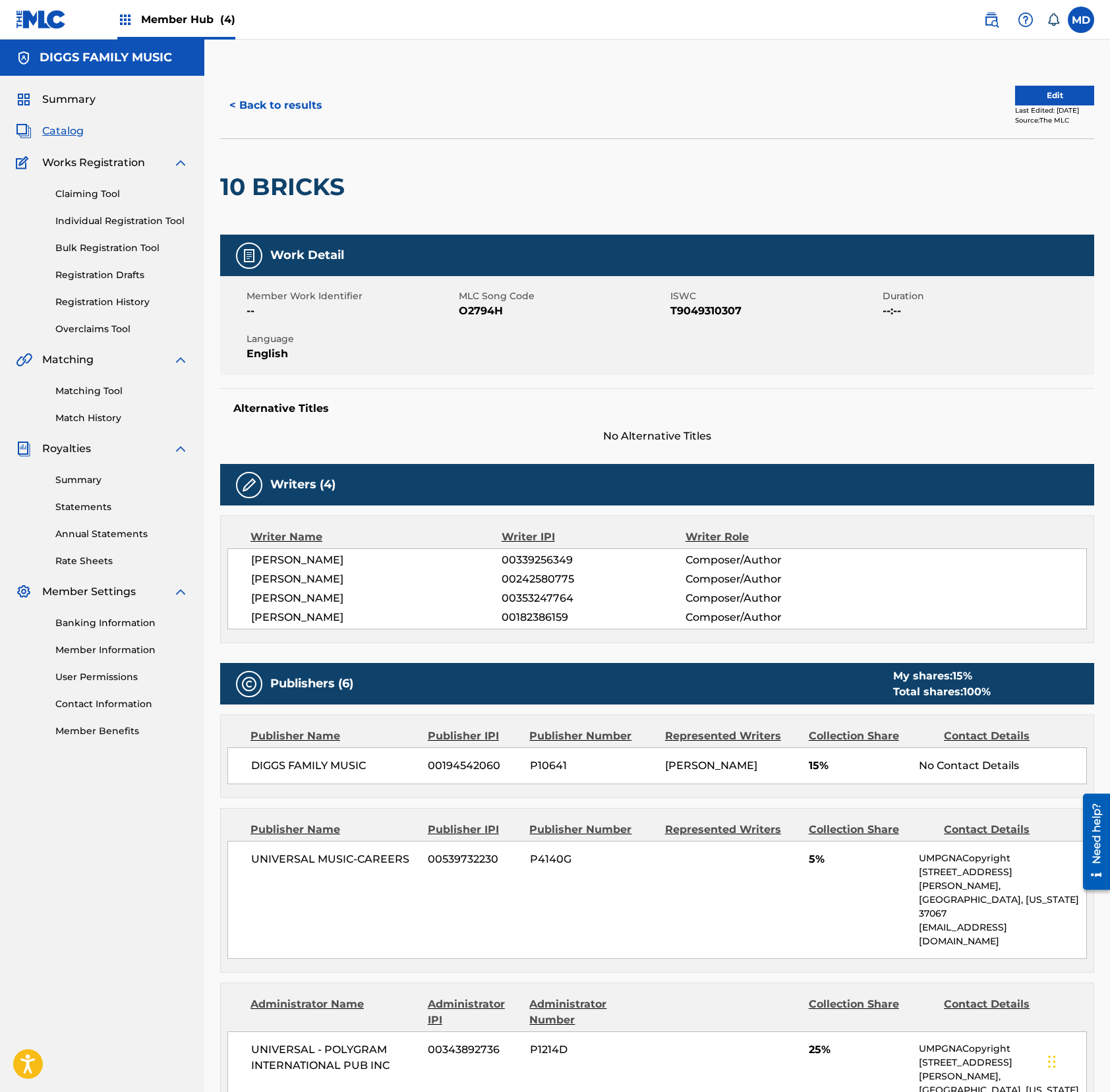
click at [523, 601] on span "00353247764" at bounding box center [593, 599] width 184 height 16
copy span "00353247764"
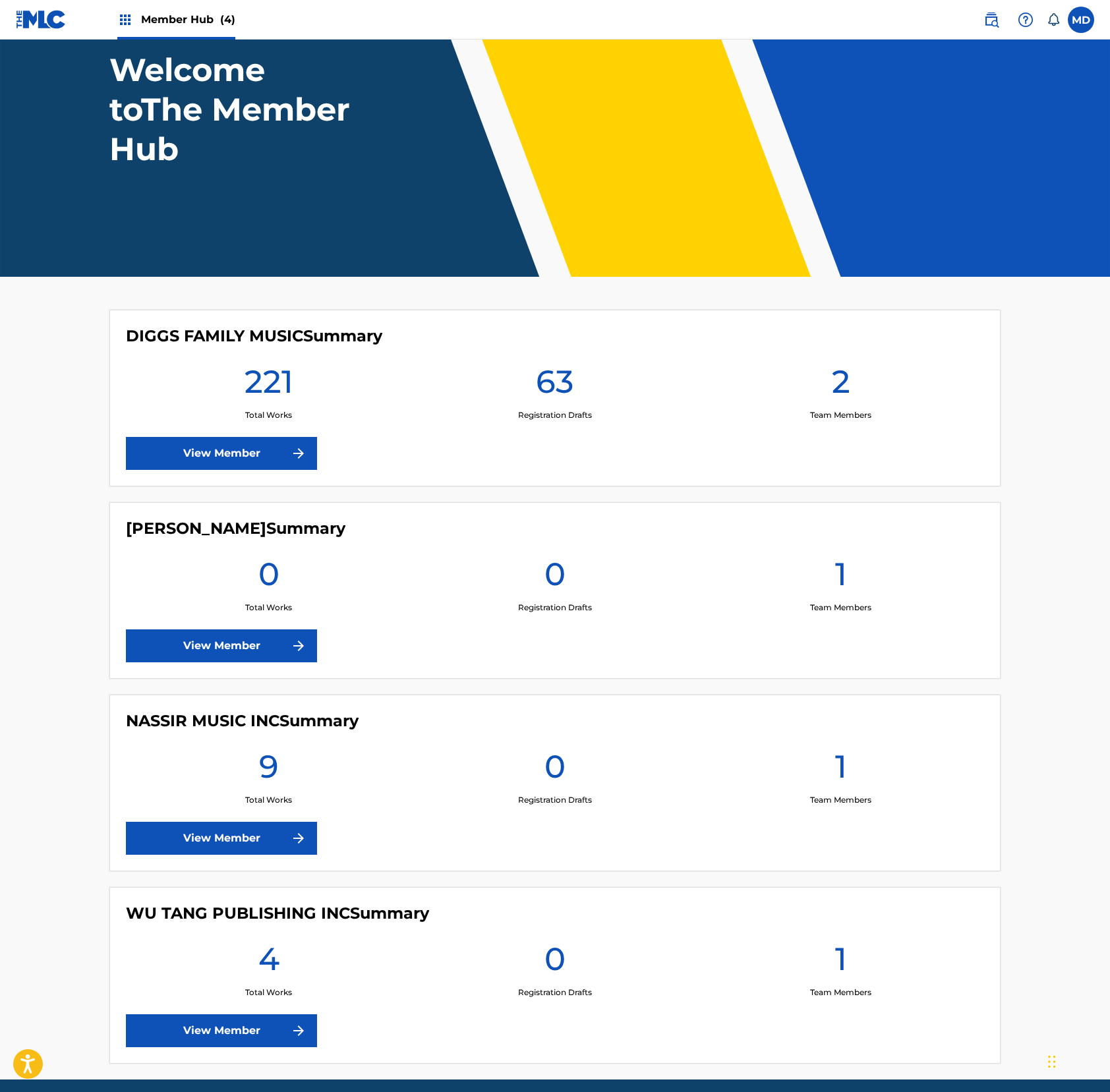
scroll to position [88, 0]
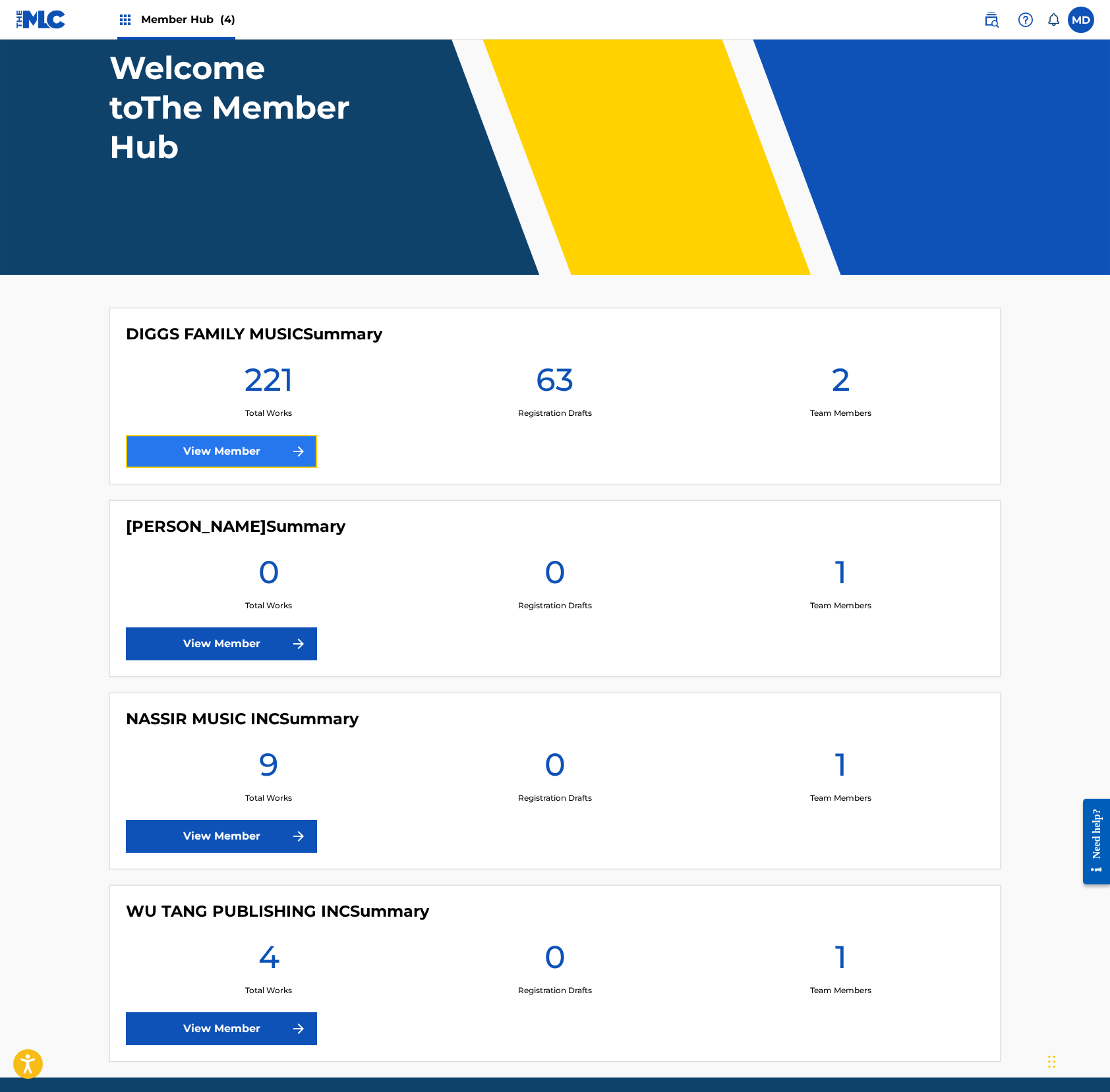
click at [203, 449] on link "View Member" at bounding box center [220, 451] width 191 height 33
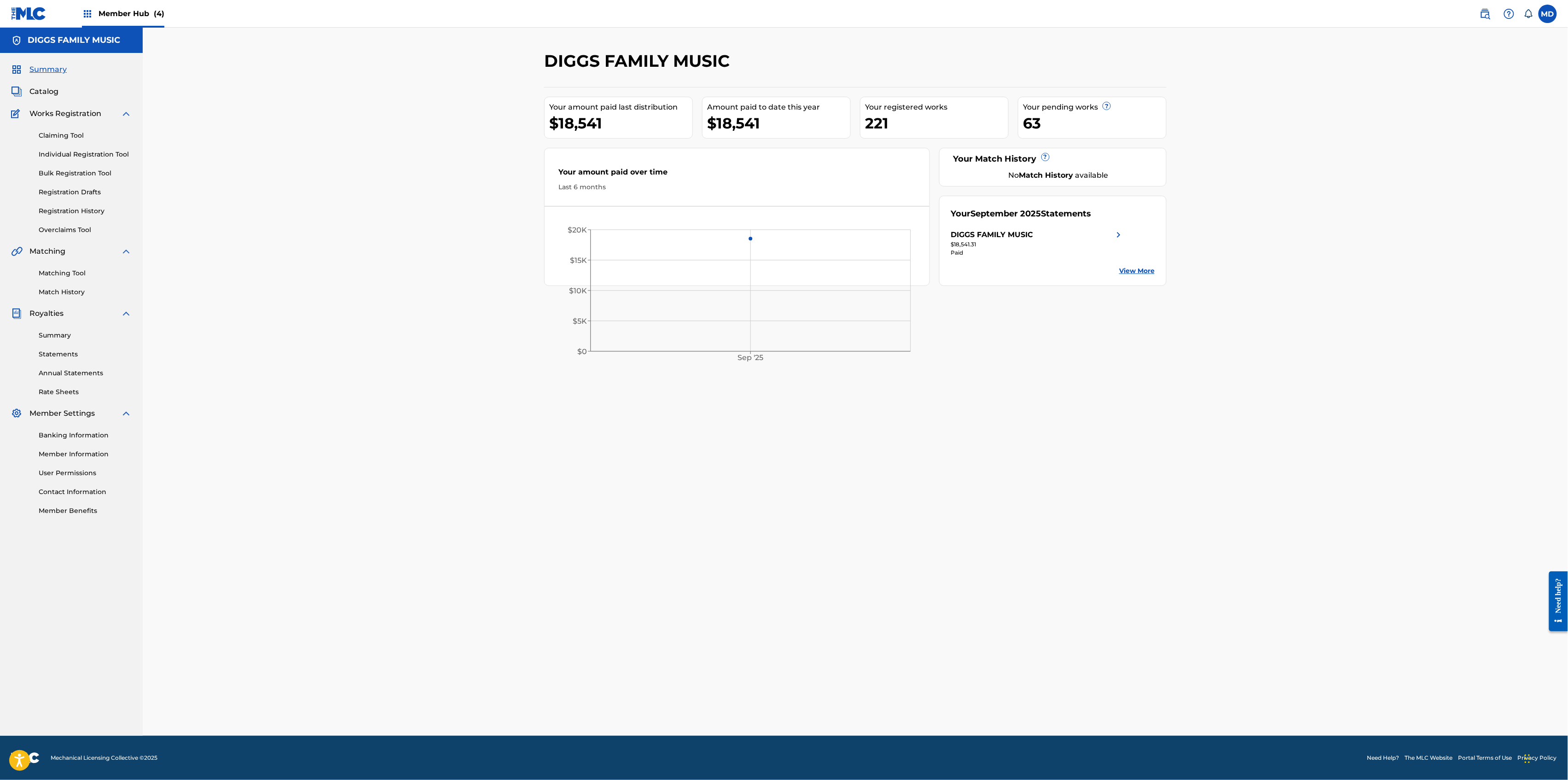
click at [775, 273] on link "View More" at bounding box center [1137, 271] width 35 height 10
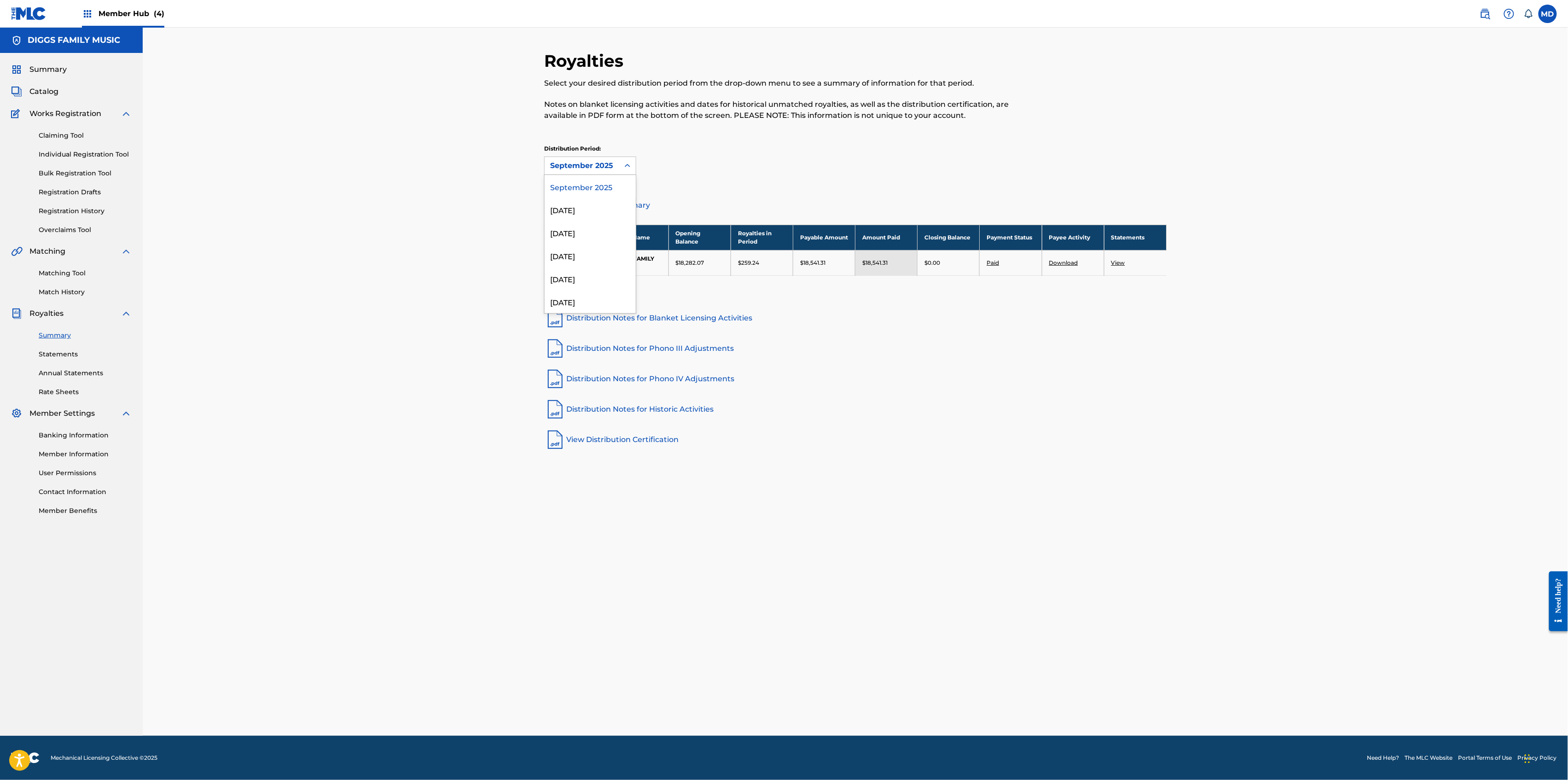
click at [630, 168] on icon at bounding box center [627, 166] width 9 height 9
click at [600, 304] on div "[DATE]" at bounding box center [590, 301] width 91 height 23
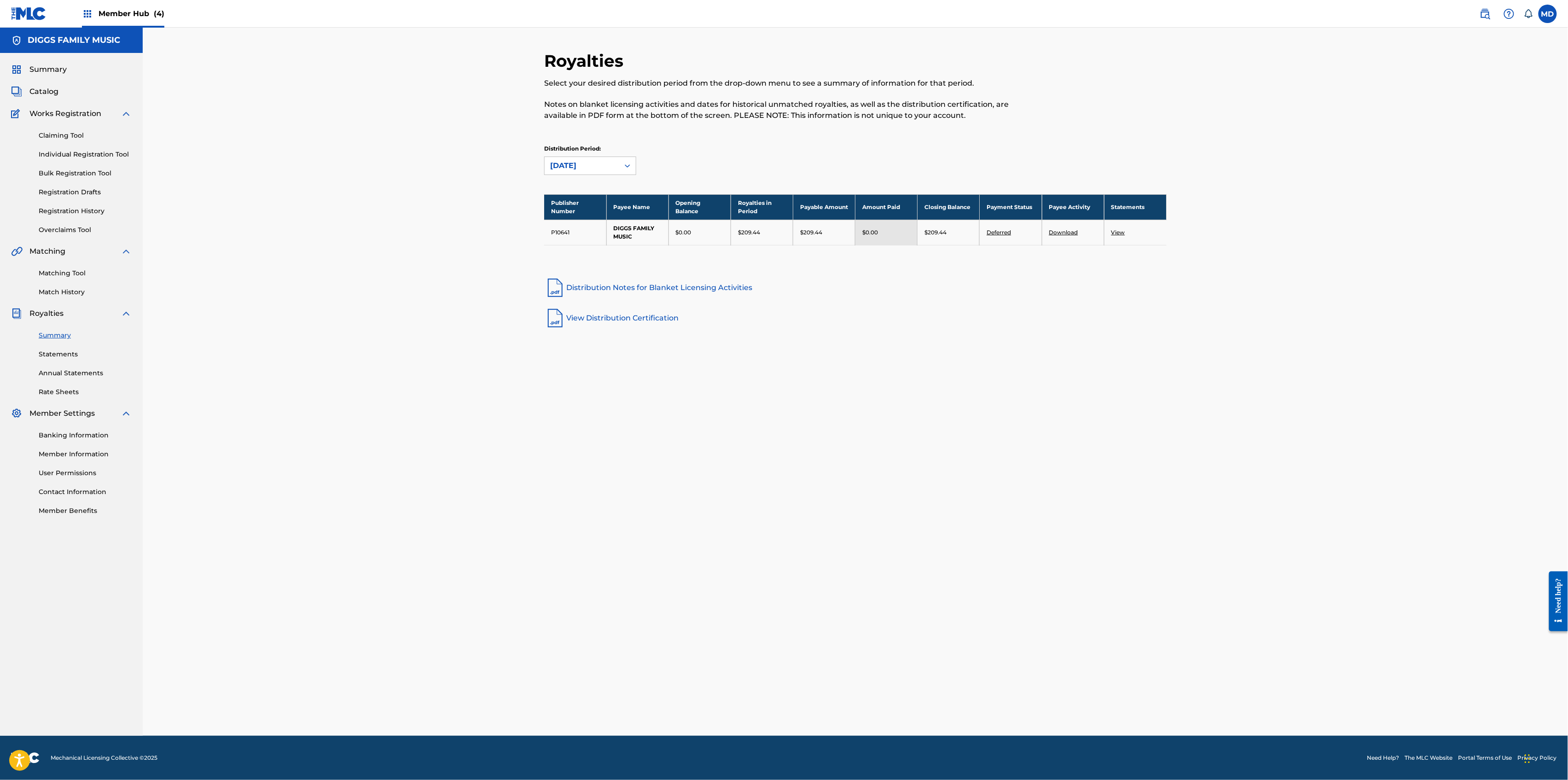
click at [635, 318] on link "View Distribution Certification" at bounding box center [855, 318] width 623 height 22
click at [611, 289] on link "Distribution Notes for Blanket Licensing Activities" at bounding box center [855, 288] width 623 height 22
click at [142, 12] on span "Member Hub (4)" at bounding box center [131, 13] width 66 height 10
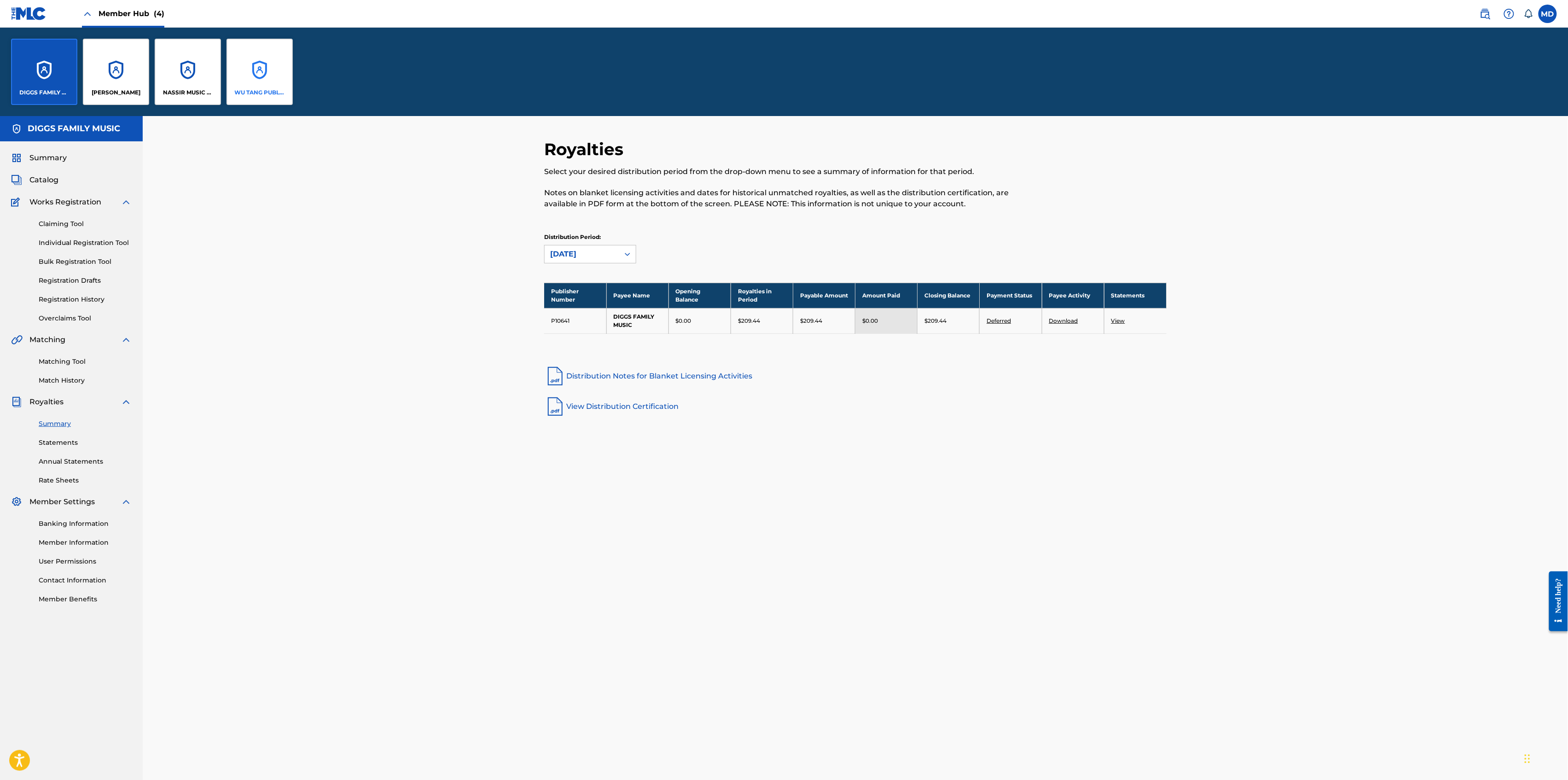
click at [273, 86] on div "WU TANG PUBLISHING INC" at bounding box center [259, 72] width 66 height 66
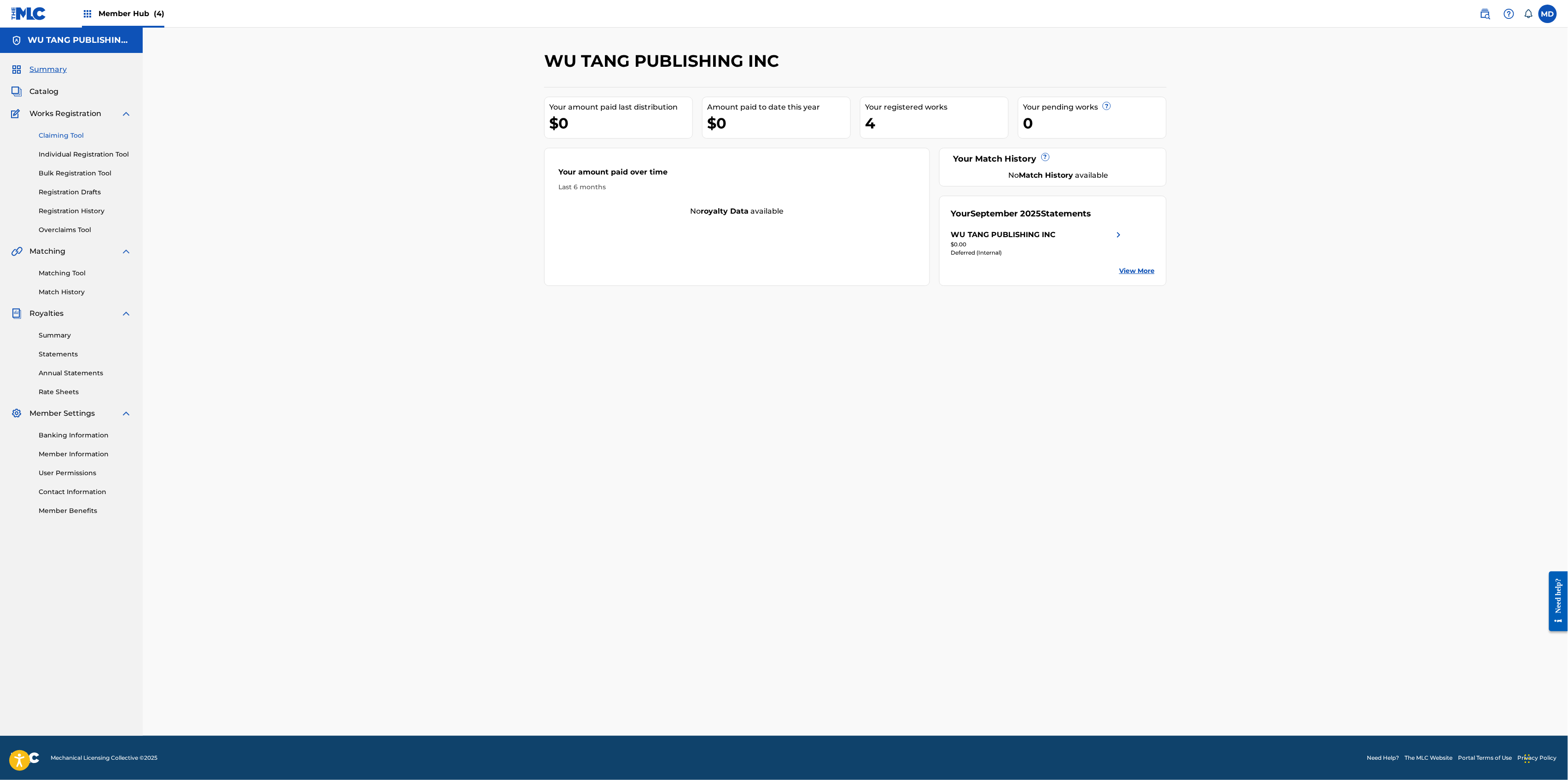
click at [56, 137] on link "Claiming Tool" at bounding box center [85, 136] width 93 height 10
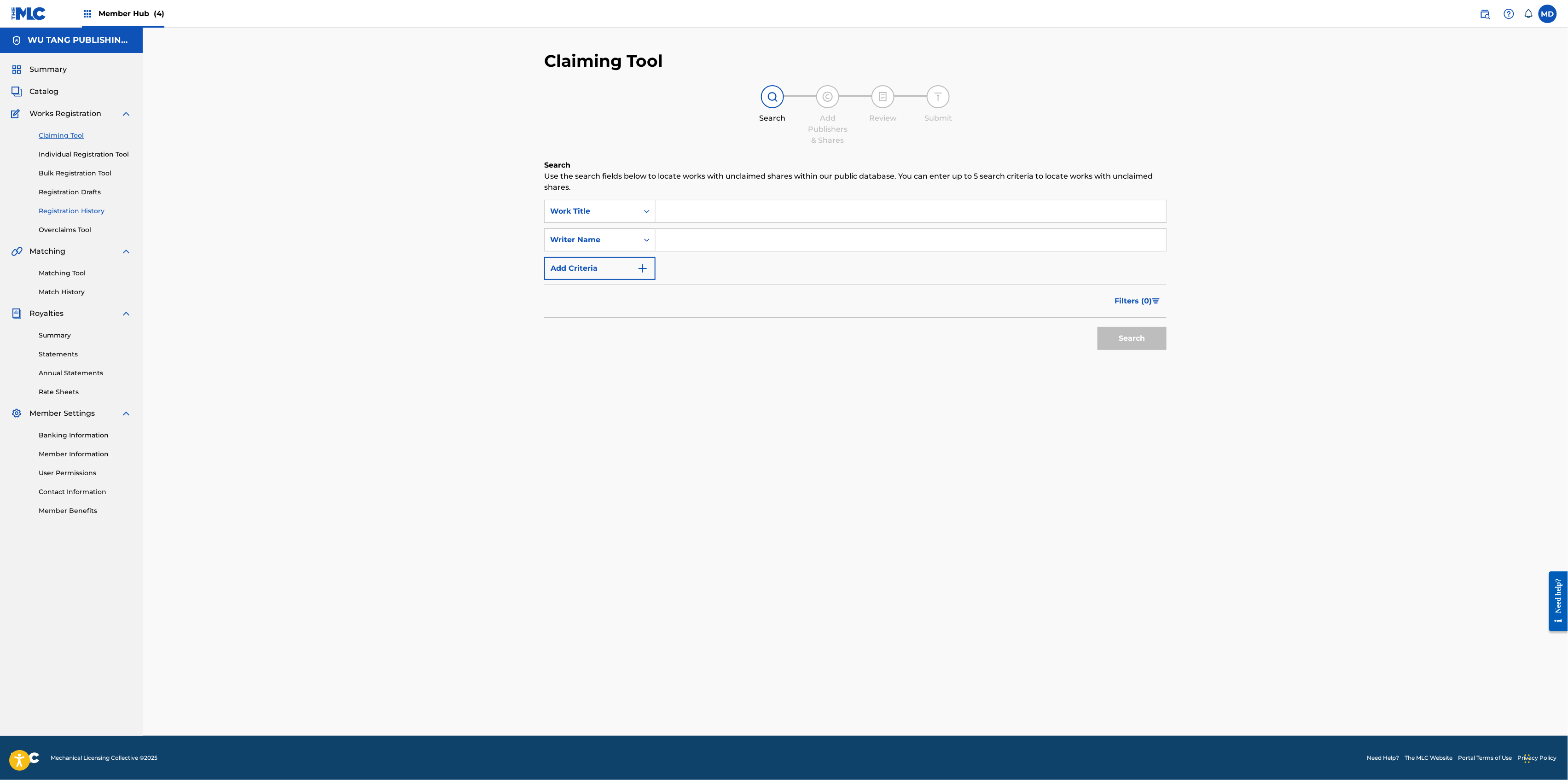
click at [60, 209] on link "Registration History" at bounding box center [85, 211] width 93 height 10
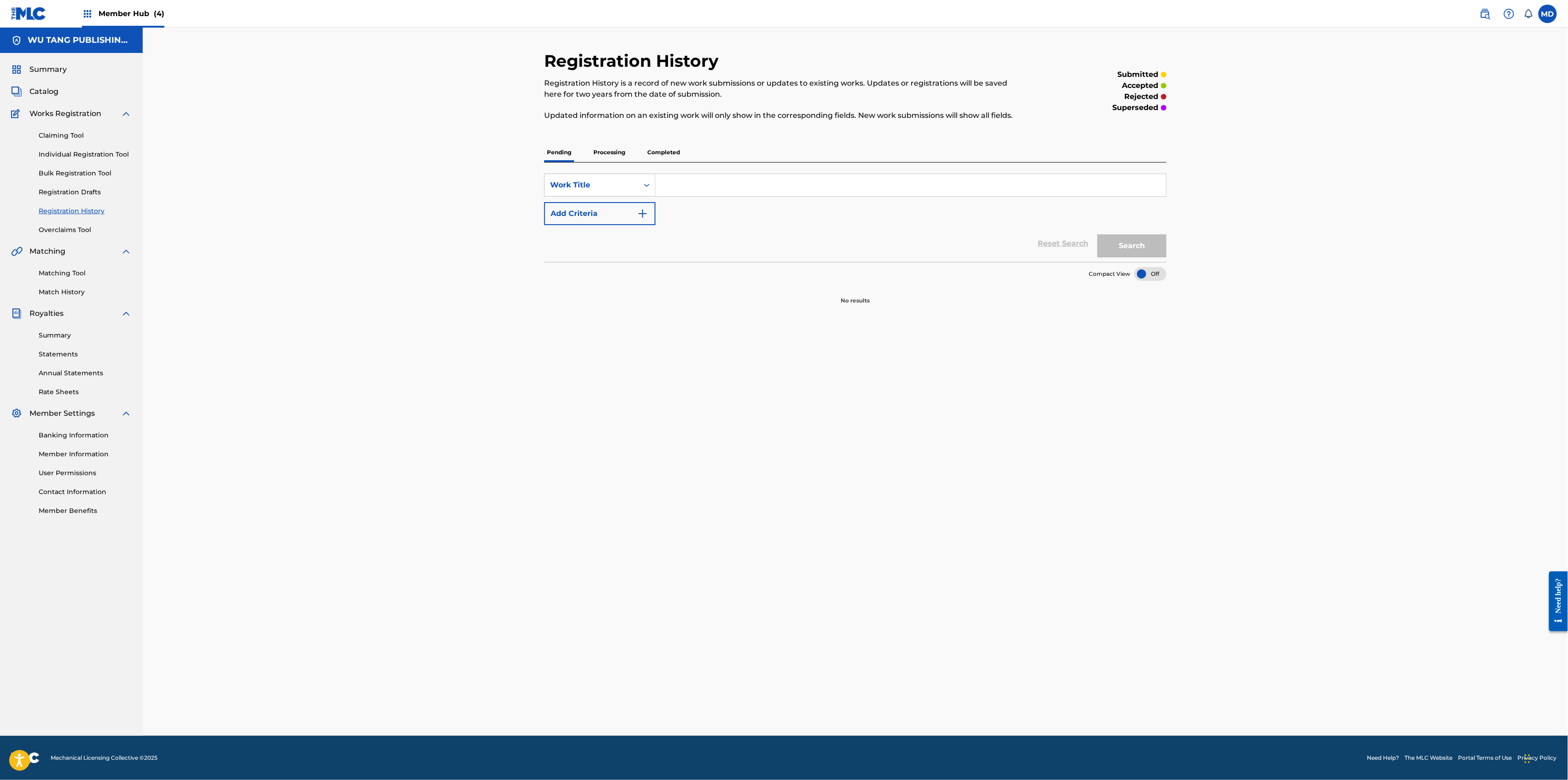
click at [604, 149] on p "Processing" at bounding box center [609, 152] width 37 height 19
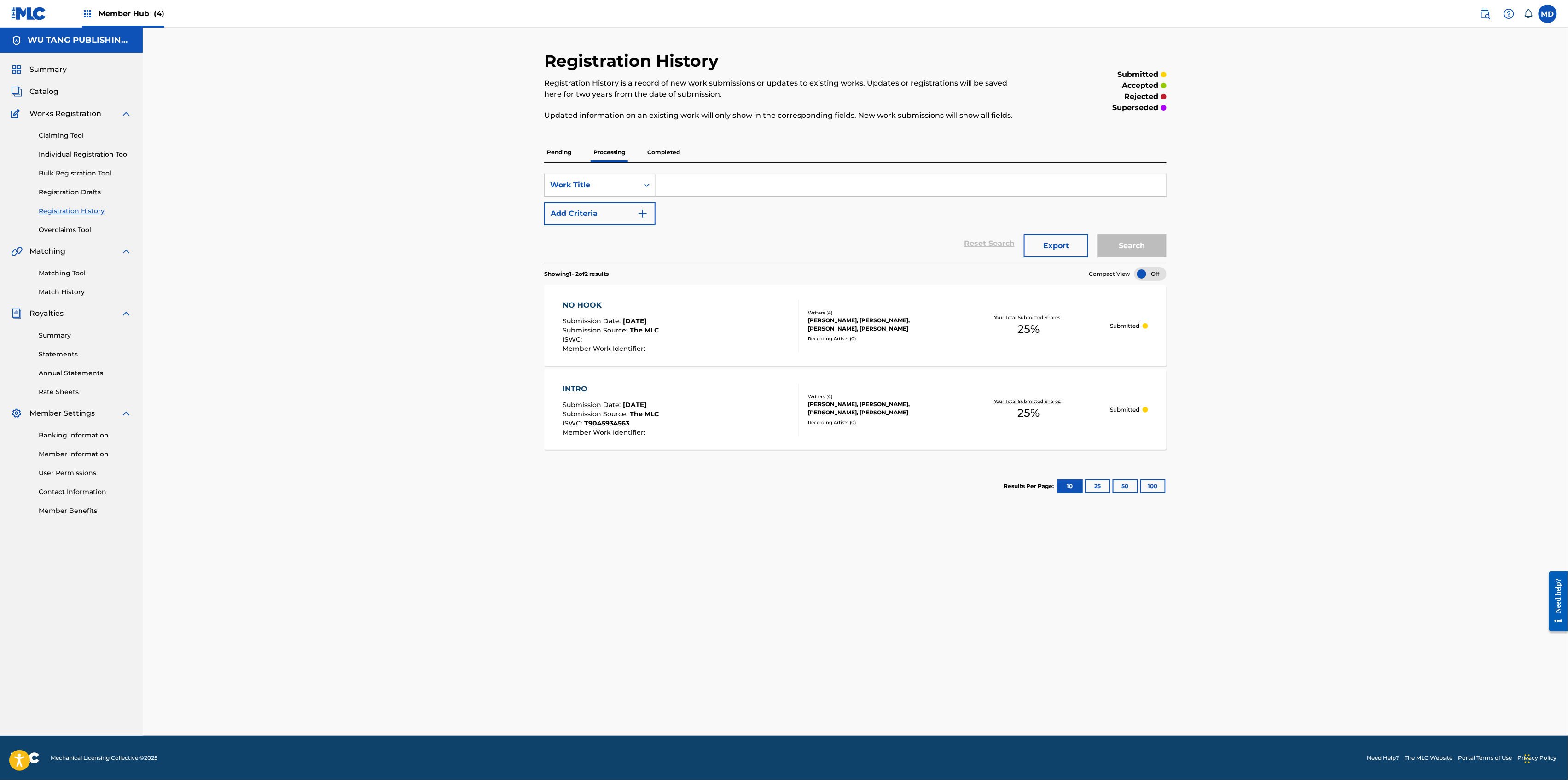
click at [664, 152] on p "Completed" at bounding box center [663, 152] width 38 height 19
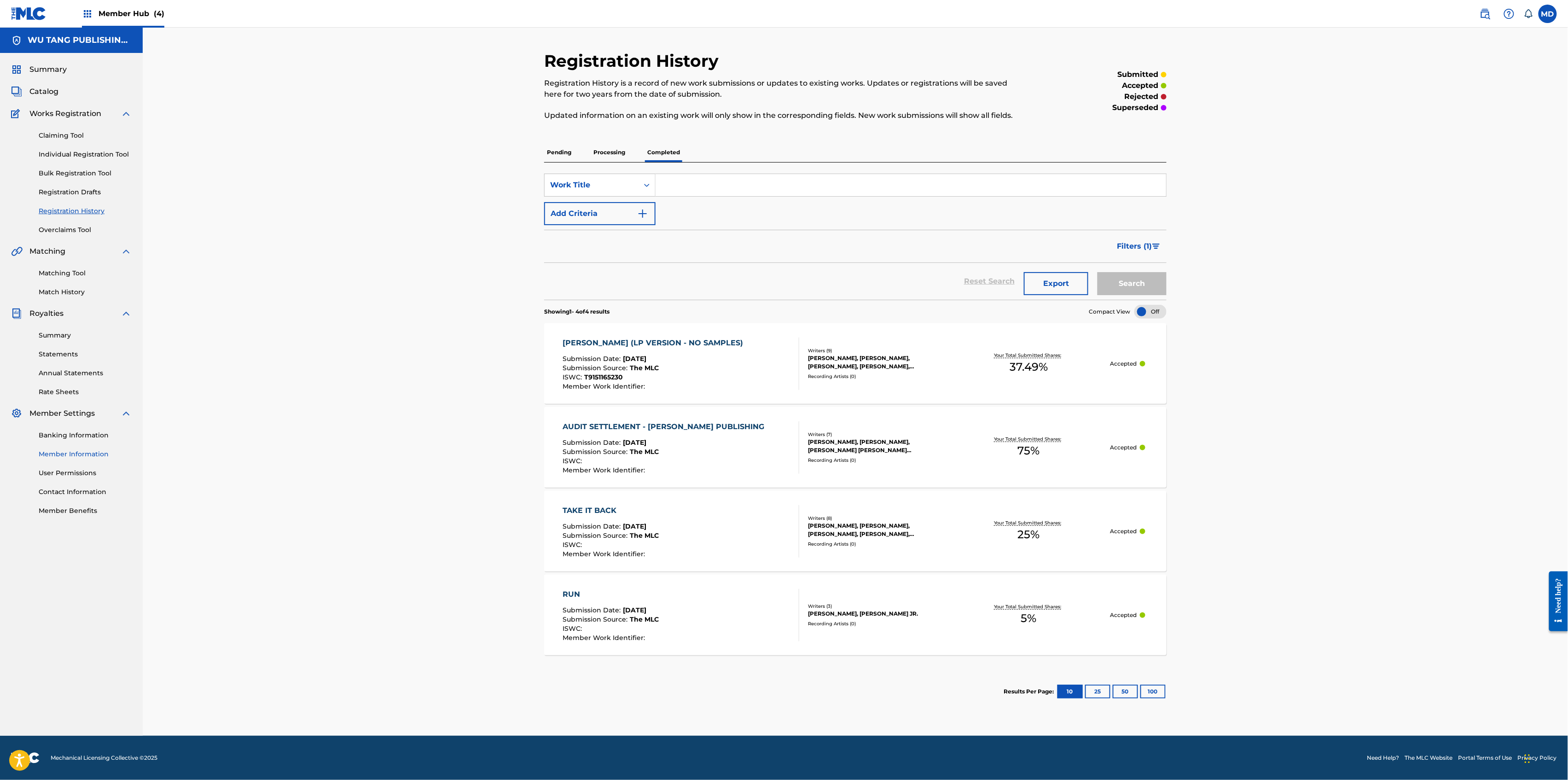
click at [56, 454] on link "Member Information" at bounding box center [85, 454] width 93 height 10
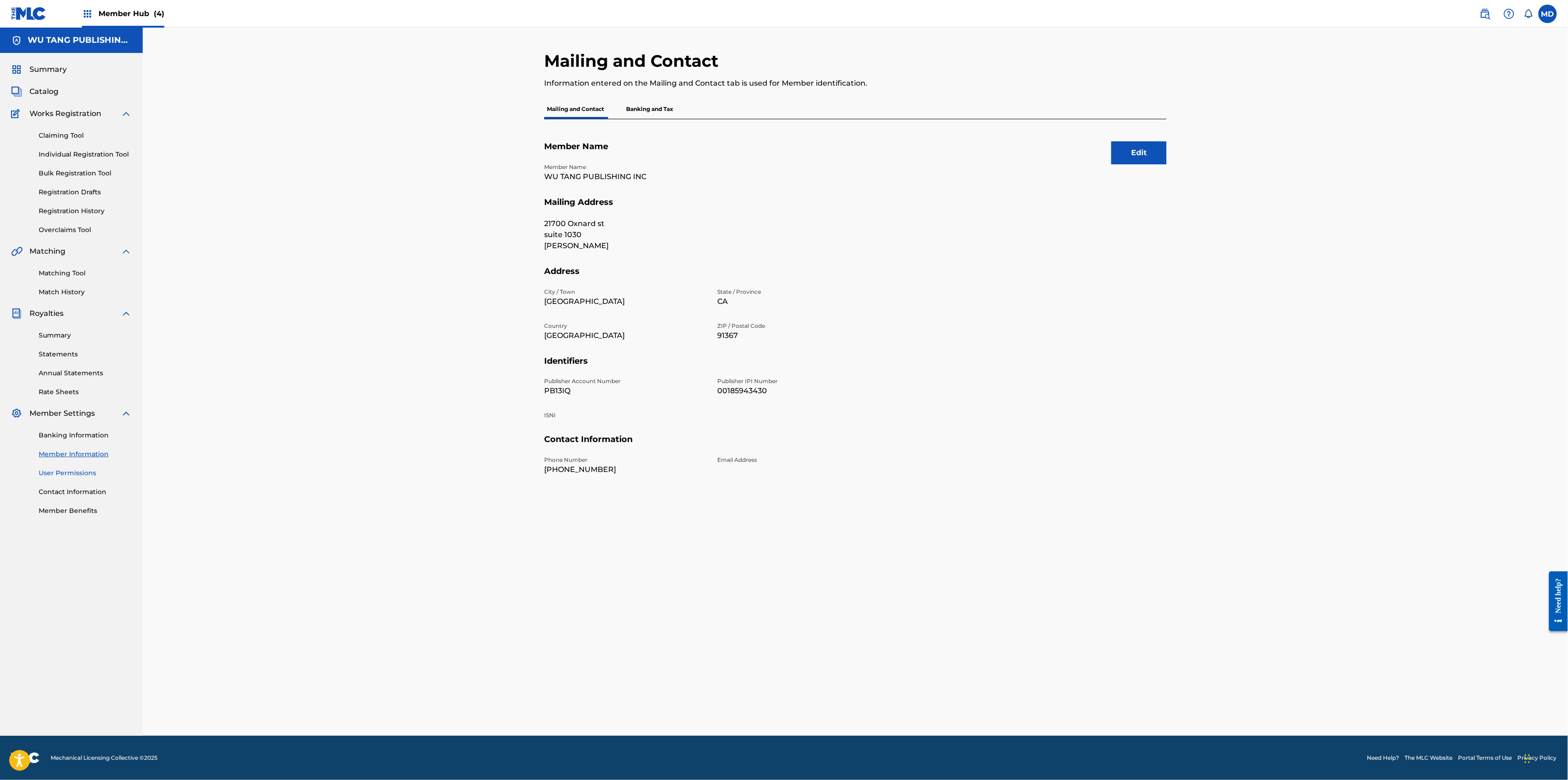
click at [60, 471] on link "User Permissions" at bounding box center [85, 473] width 93 height 10
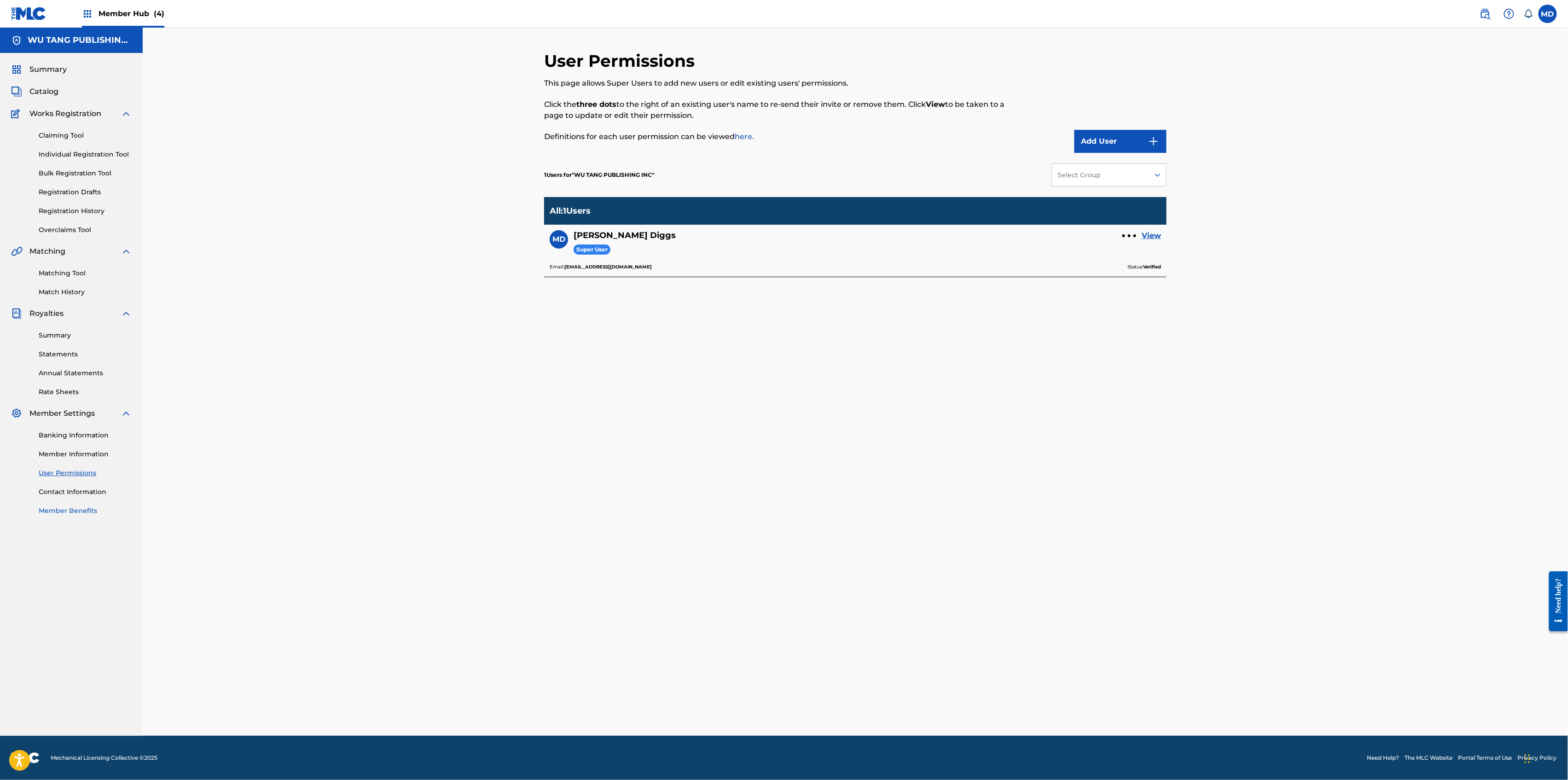
click at [72, 511] on link "Member Benefits" at bounding box center [85, 511] width 93 height 10
click at [61, 435] on link "Banking Information" at bounding box center [85, 435] width 93 height 10
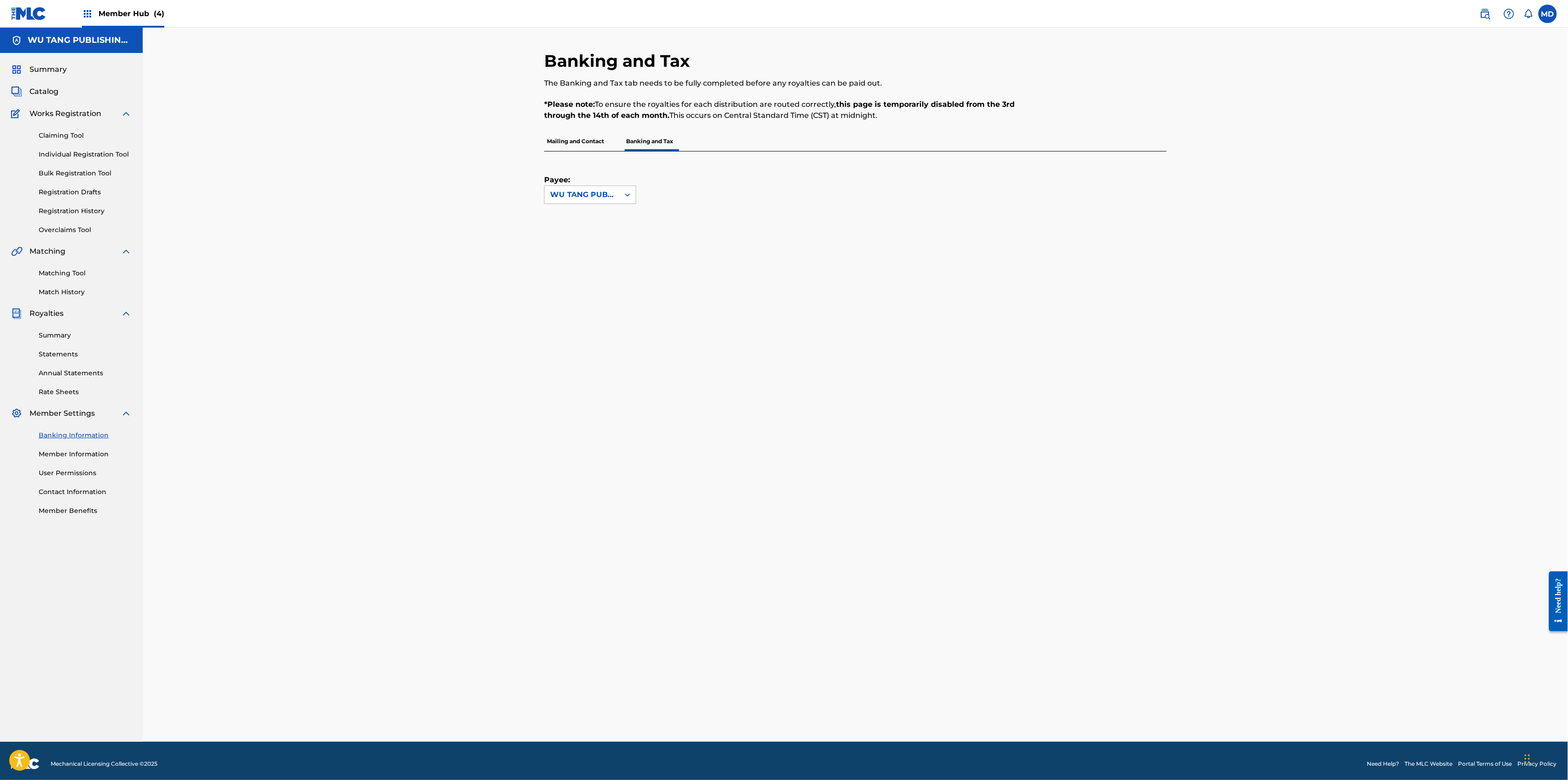
click at [626, 195] on icon at bounding box center [627, 195] width 5 height 3
click at [573, 222] on div "WU TANG PUBLISHING INC" at bounding box center [590, 221] width 91 height 34
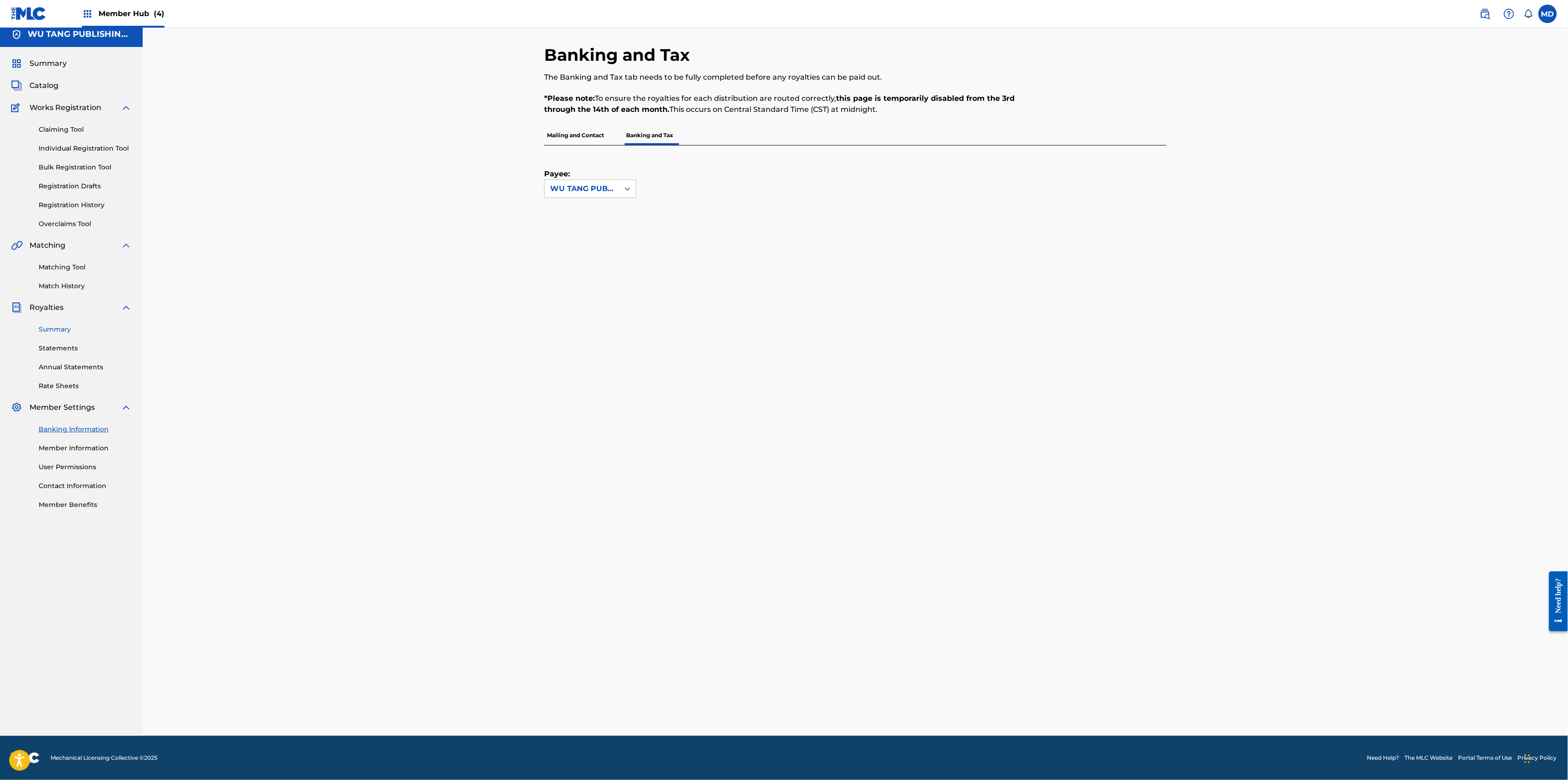
click at [55, 328] on link "Summary" at bounding box center [85, 329] width 93 height 10
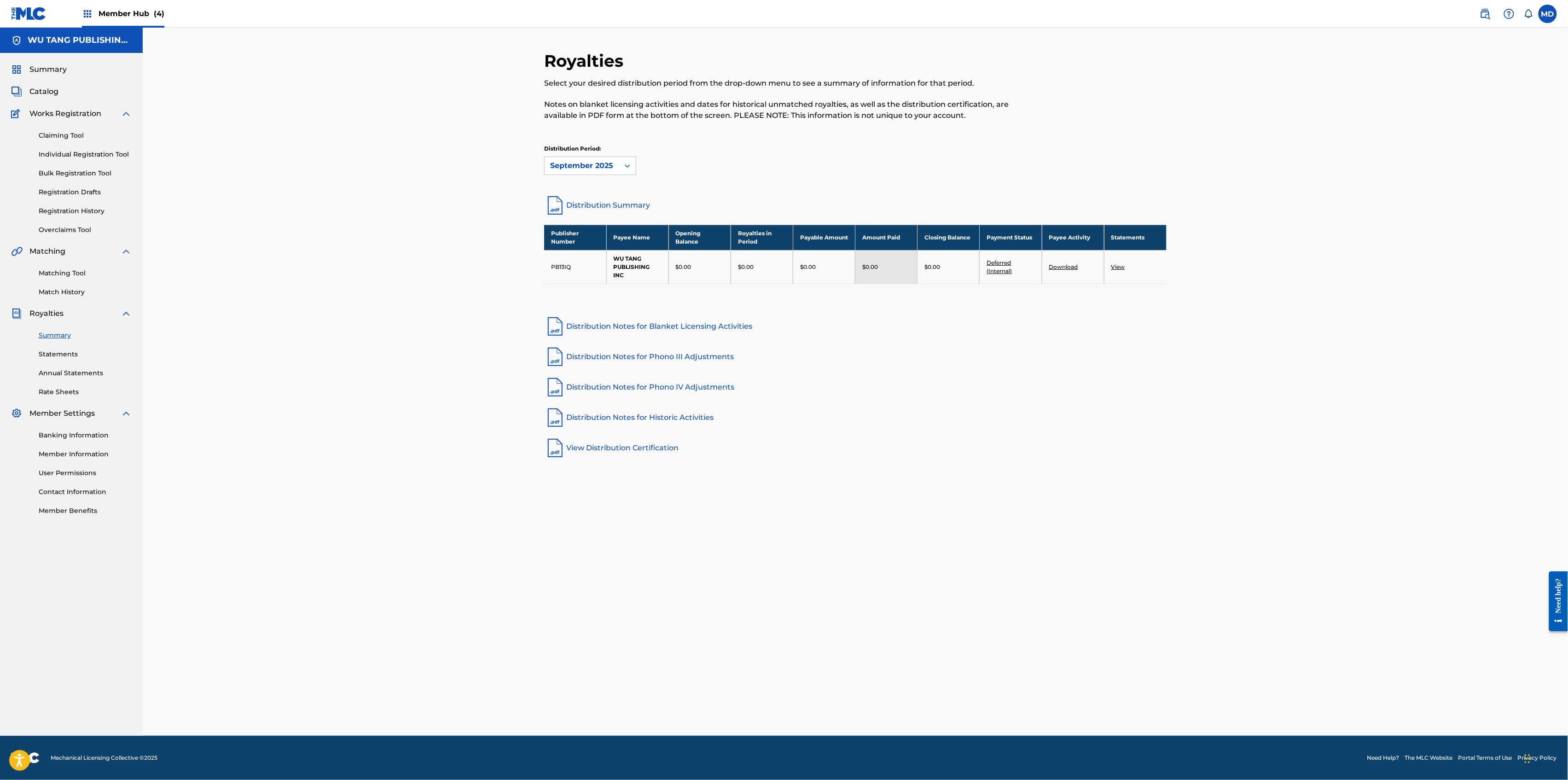
click at [133, 15] on span "Member Hub (4)" at bounding box center [131, 13] width 66 height 10
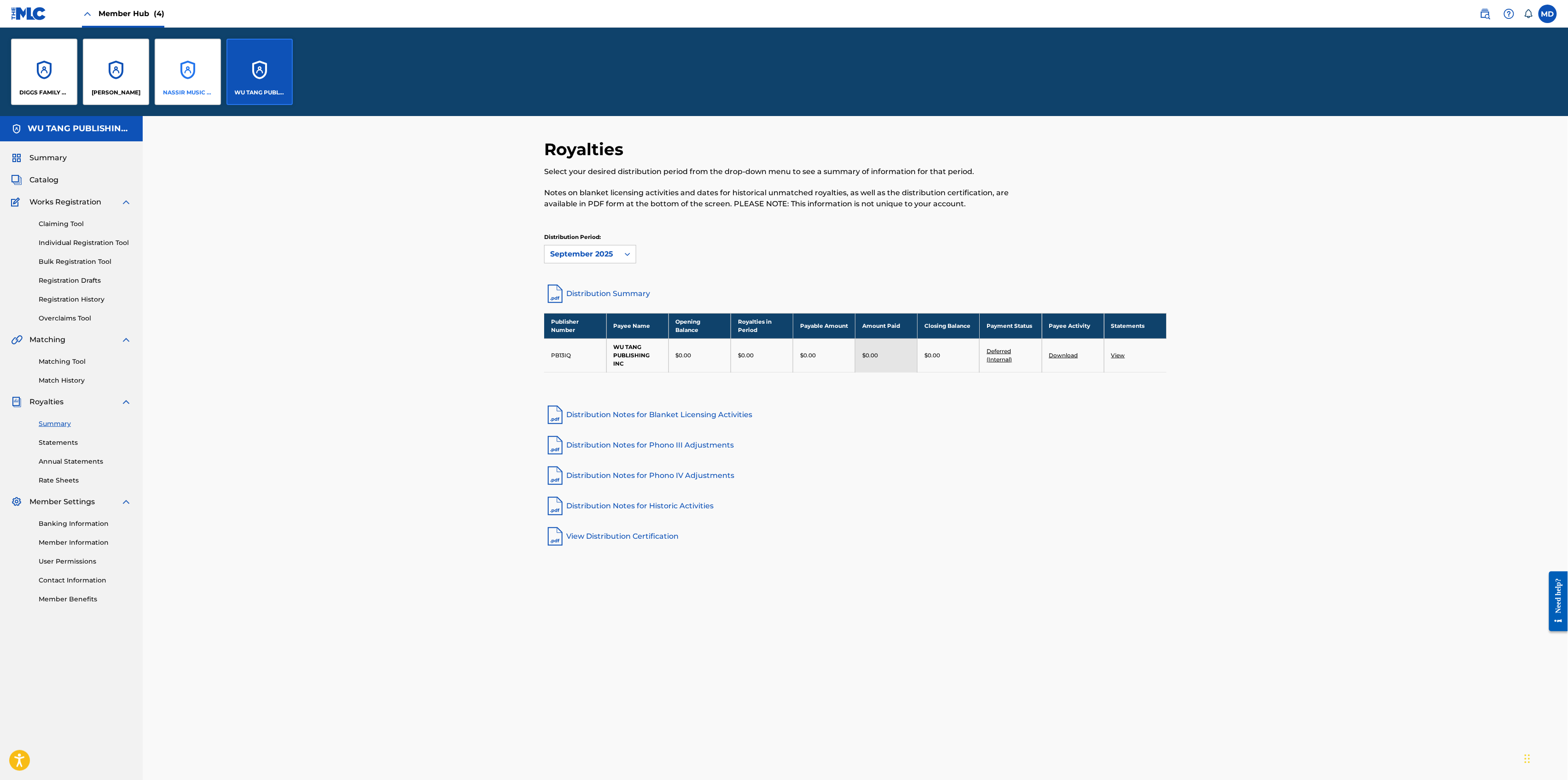
click at [169, 92] on p "NASSIR MUSIC INC" at bounding box center [188, 93] width 50 height 9
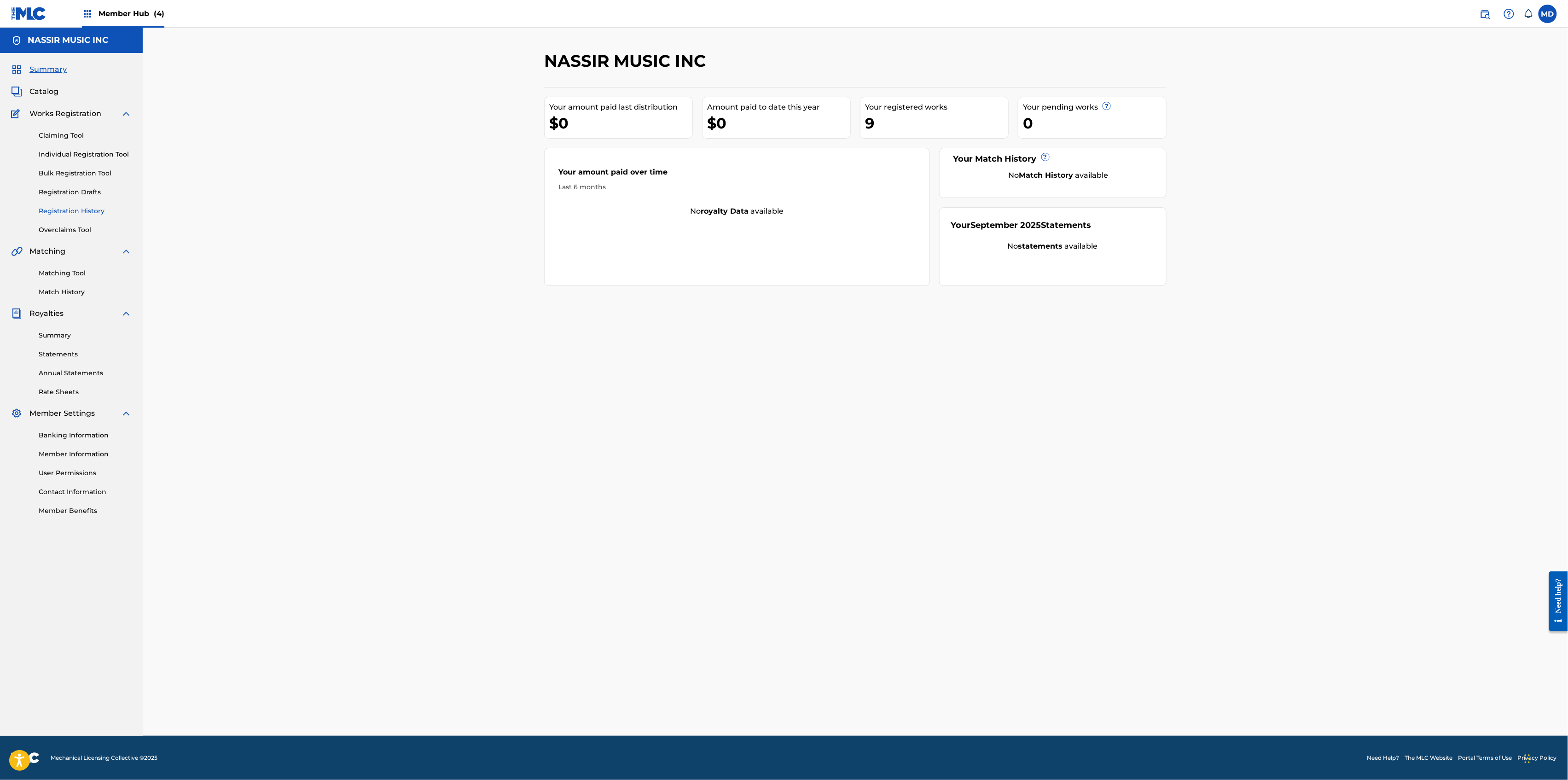
click at [70, 212] on link "Registration History" at bounding box center [85, 211] width 93 height 10
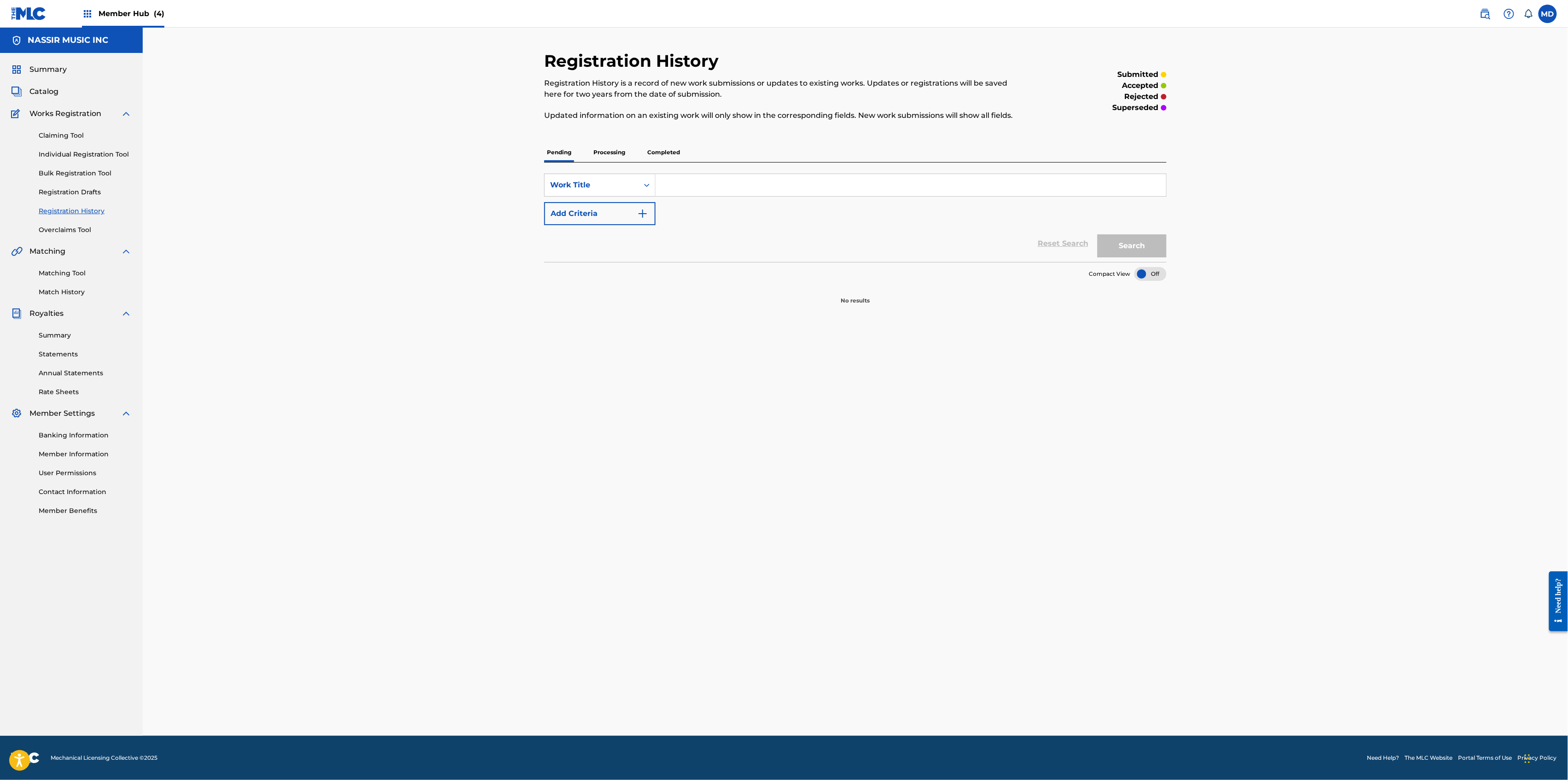
click at [664, 153] on p "Completed" at bounding box center [663, 152] width 38 height 19
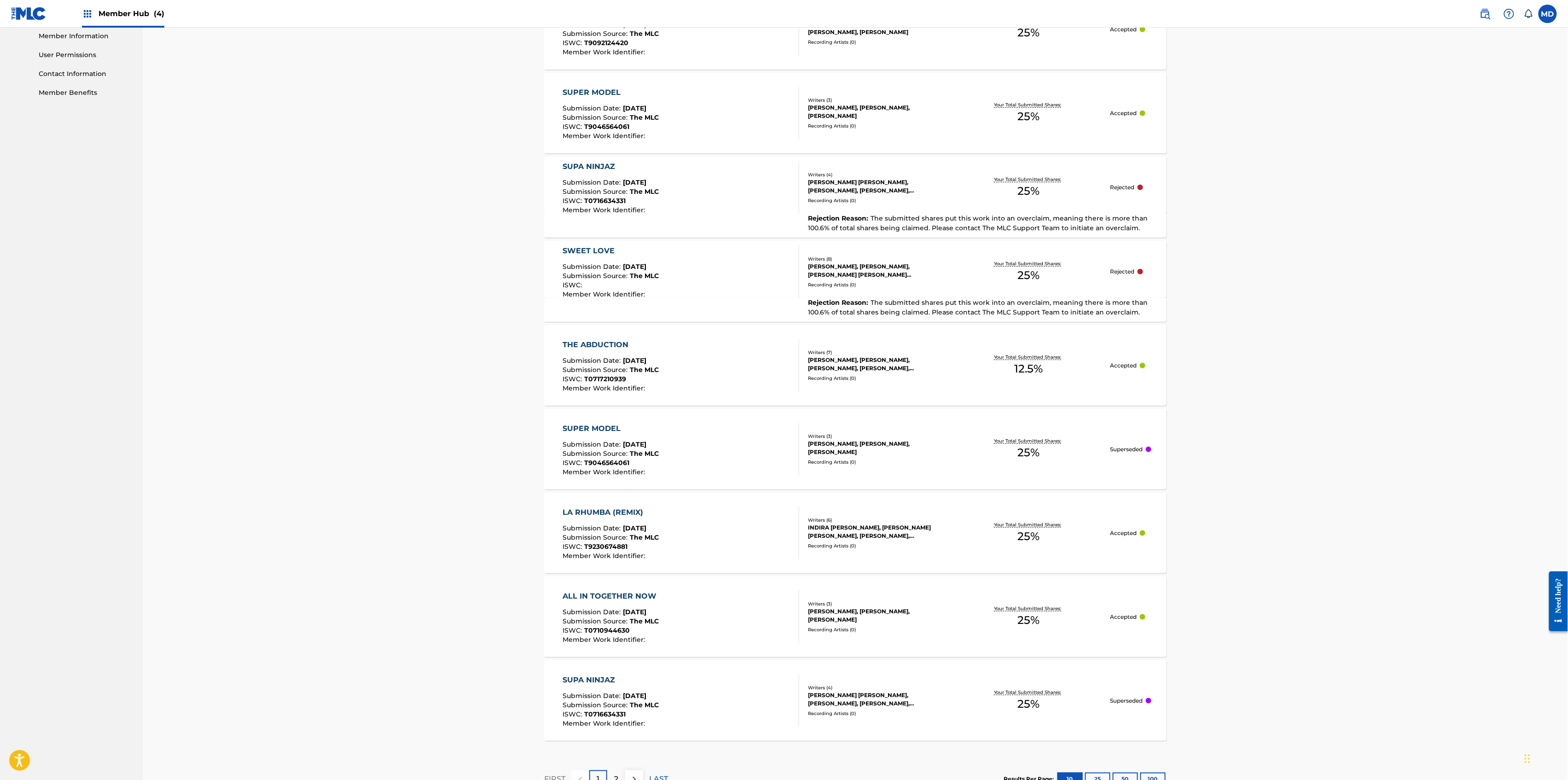
scroll to position [363, 0]
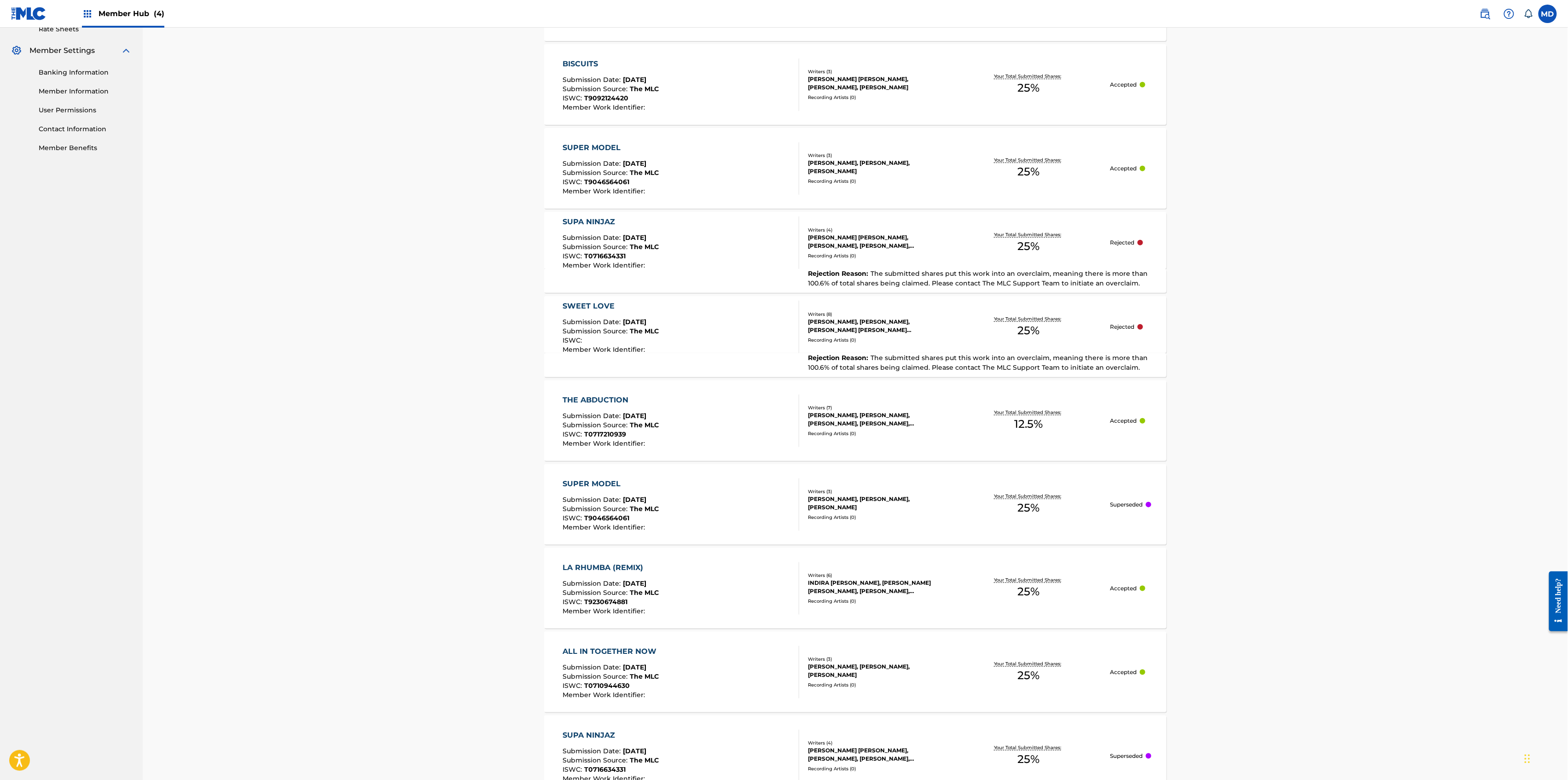
click at [775, 343] on div "Recording Artists ( 0 )" at bounding box center [877, 340] width 139 height 7
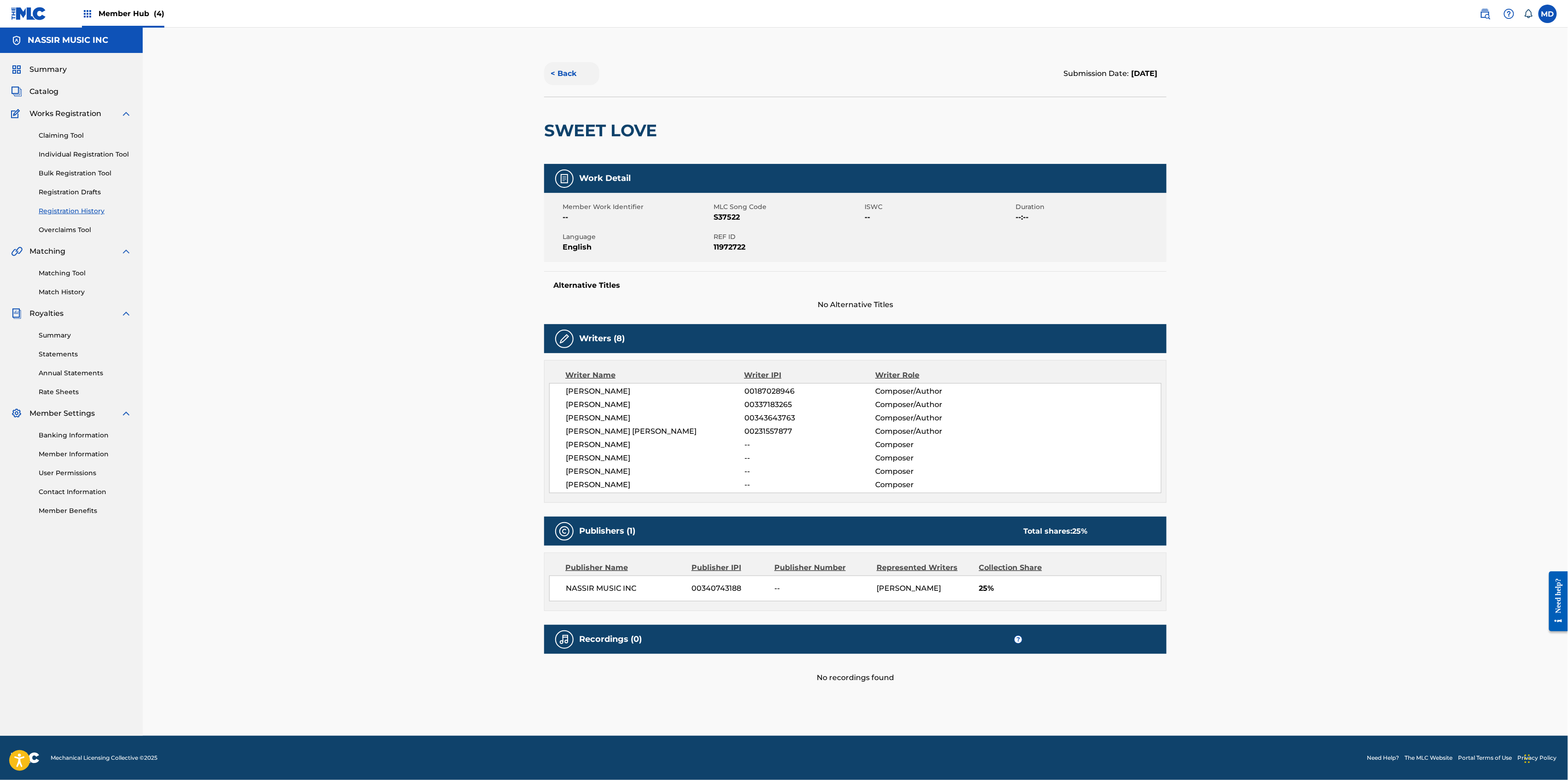
click at [556, 77] on button "< Back" at bounding box center [572, 74] width 55 height 23
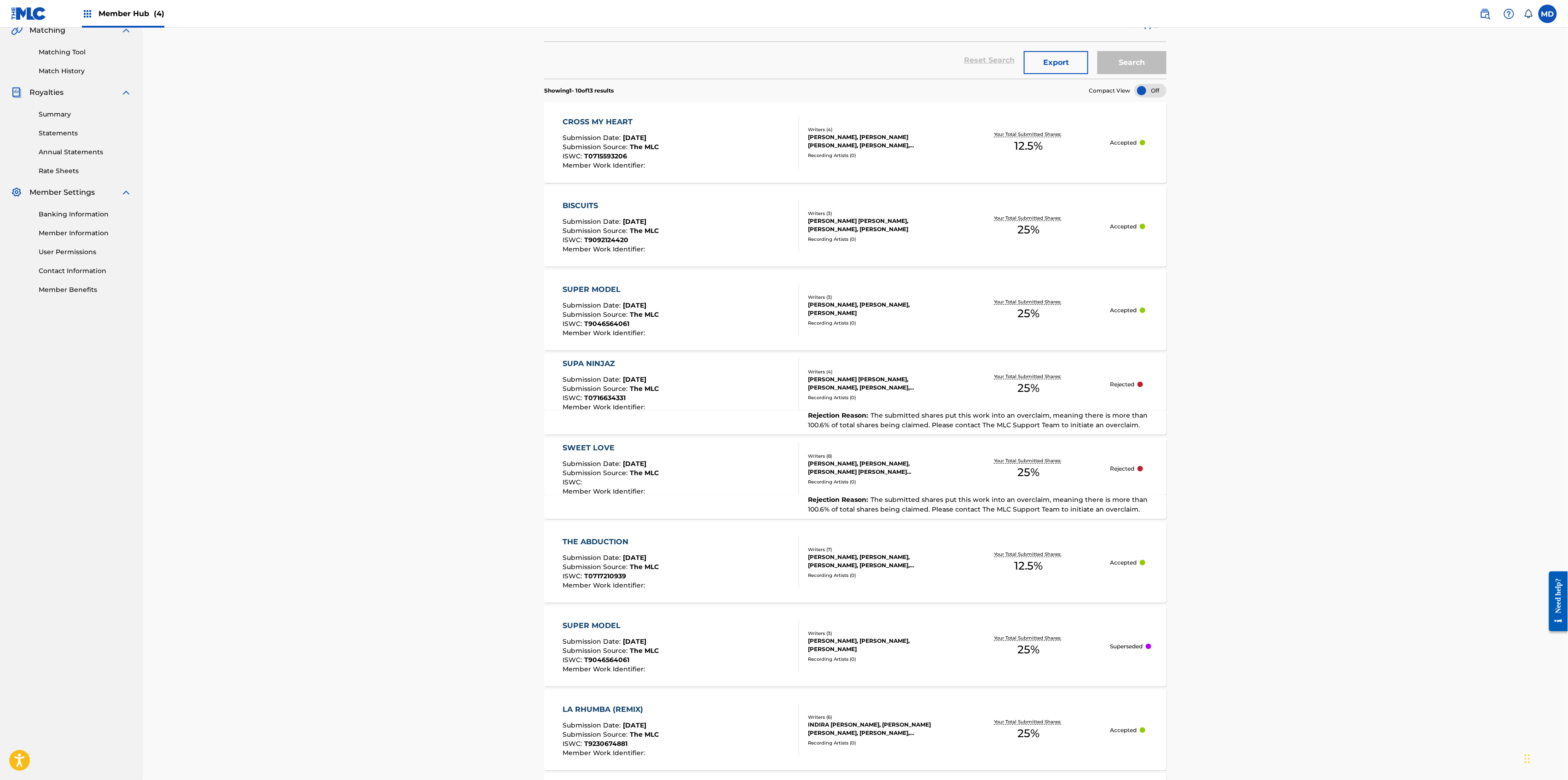
scroll to position [245, 0]
